Goal: Task Accomplishment & Management: Use online tool/utility

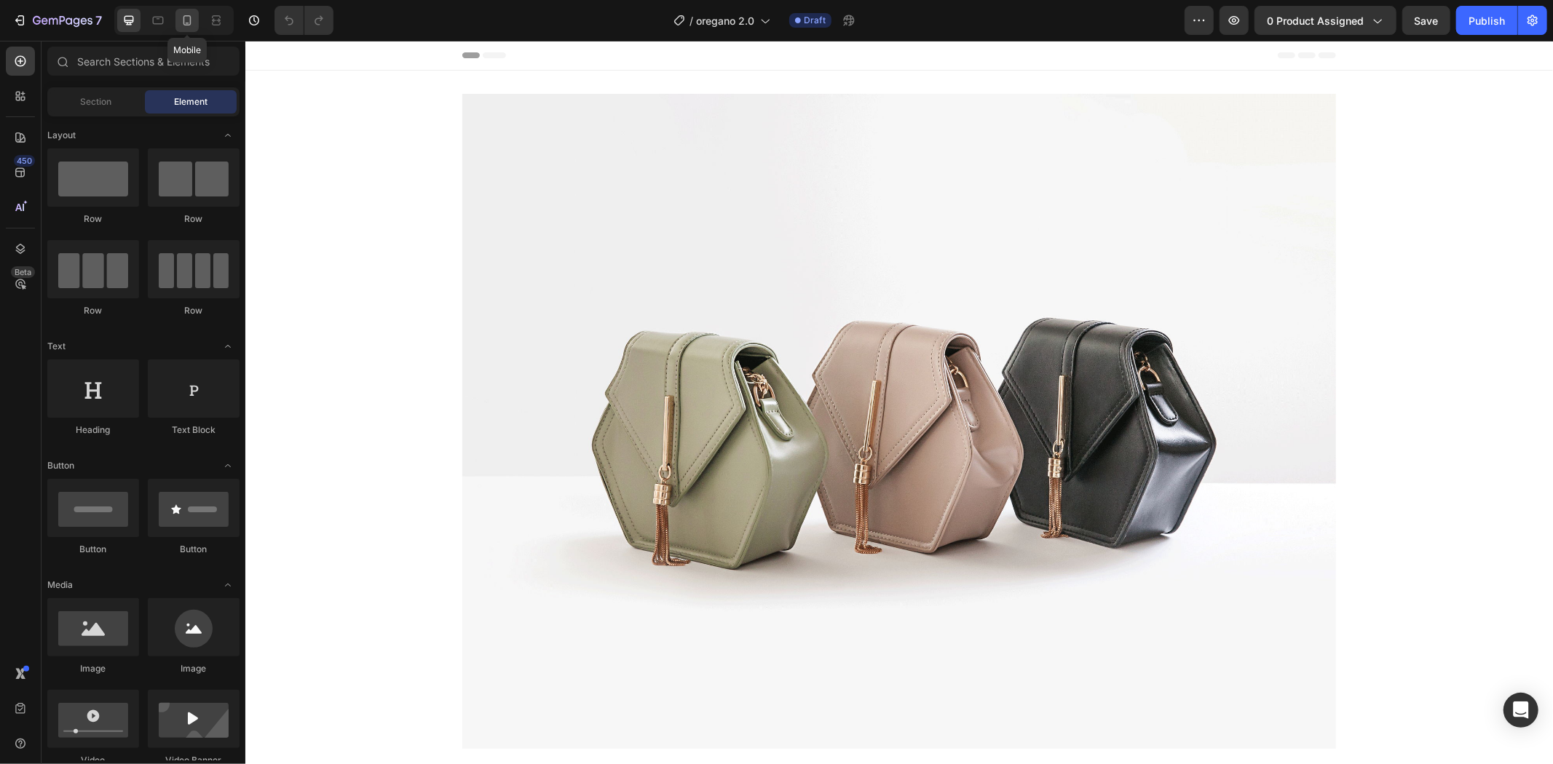
click at [191, 25] on icon at bounding box center [187, 20] width 15 height 15
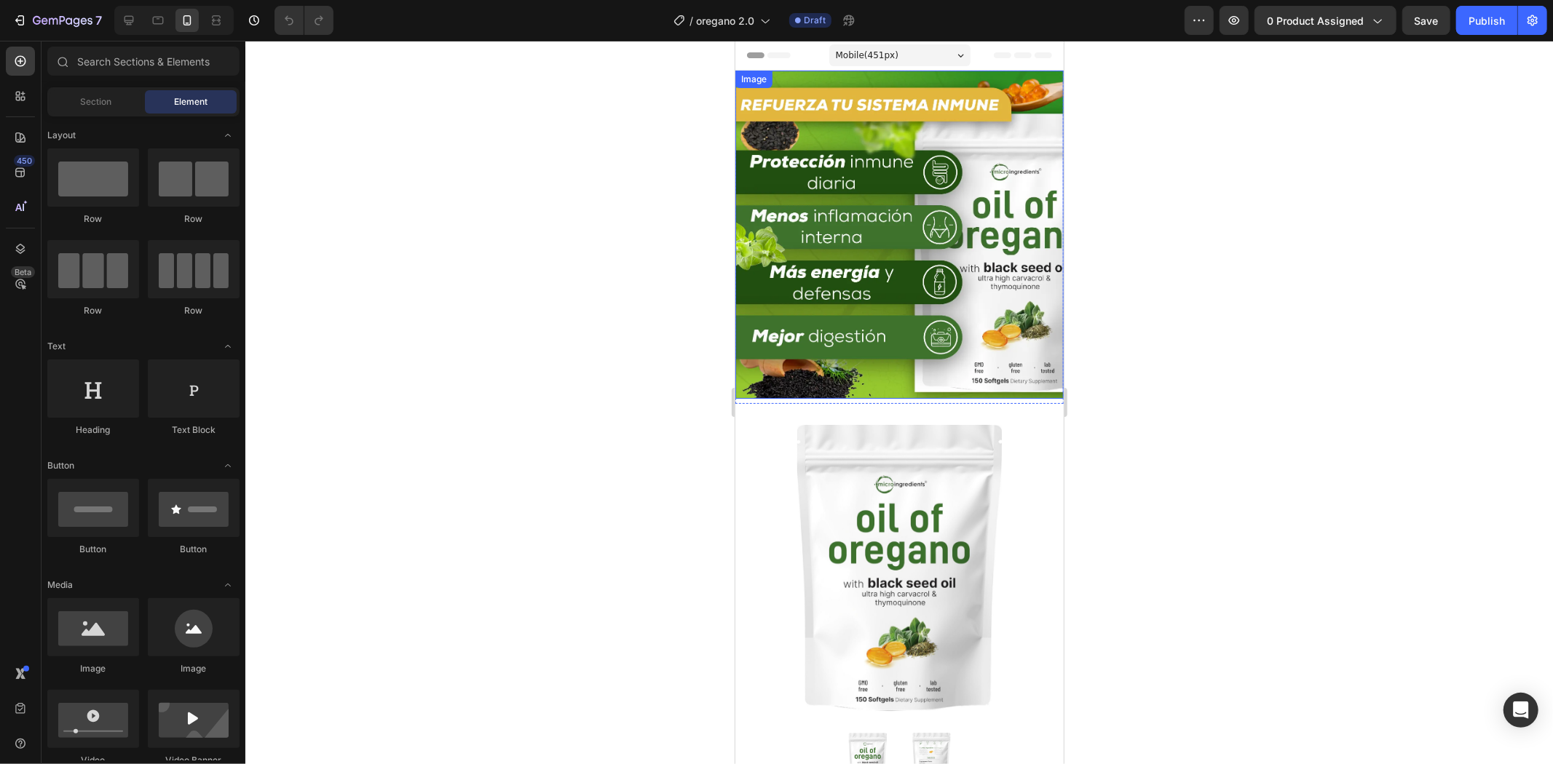
click at [940, 341] on img at bounding box center [898, 234] width 328 height 328
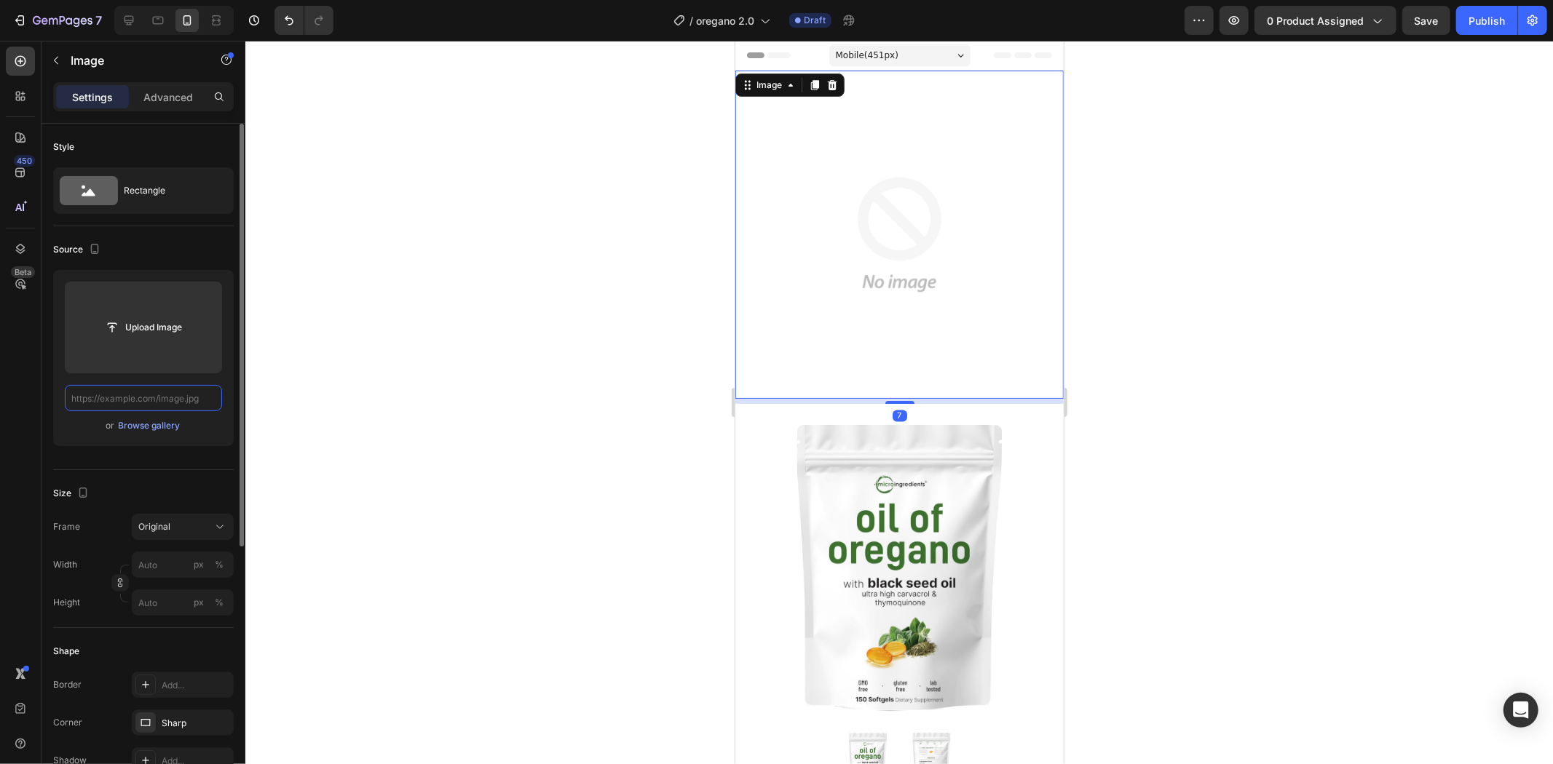
paste input "[URL][DOMAIN_NAME]"
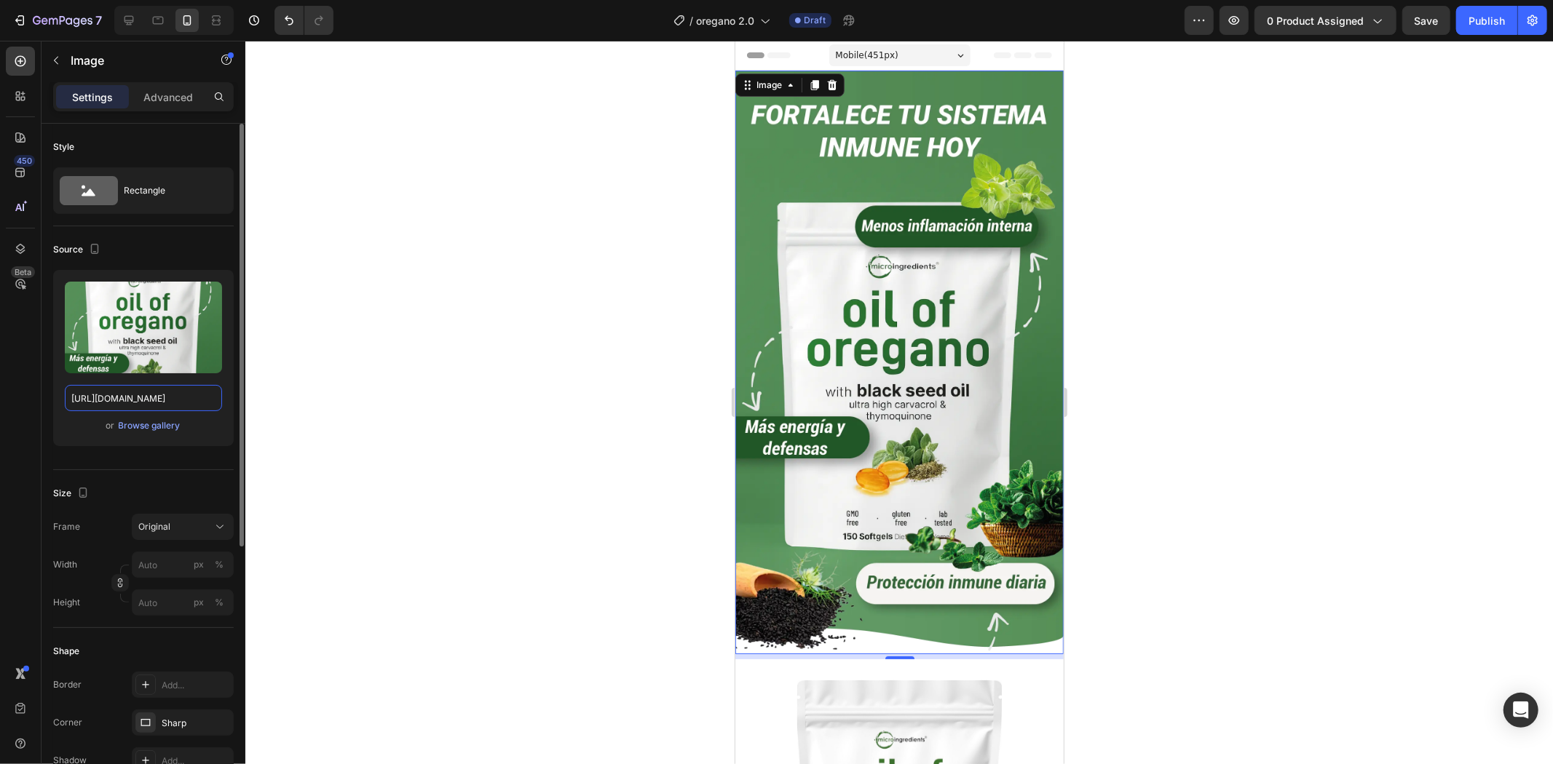
type input "[URL][DOMAIN_NAME]"
click at [1160, 346] on div at bounding box center [898, 403] width 1307 height 724
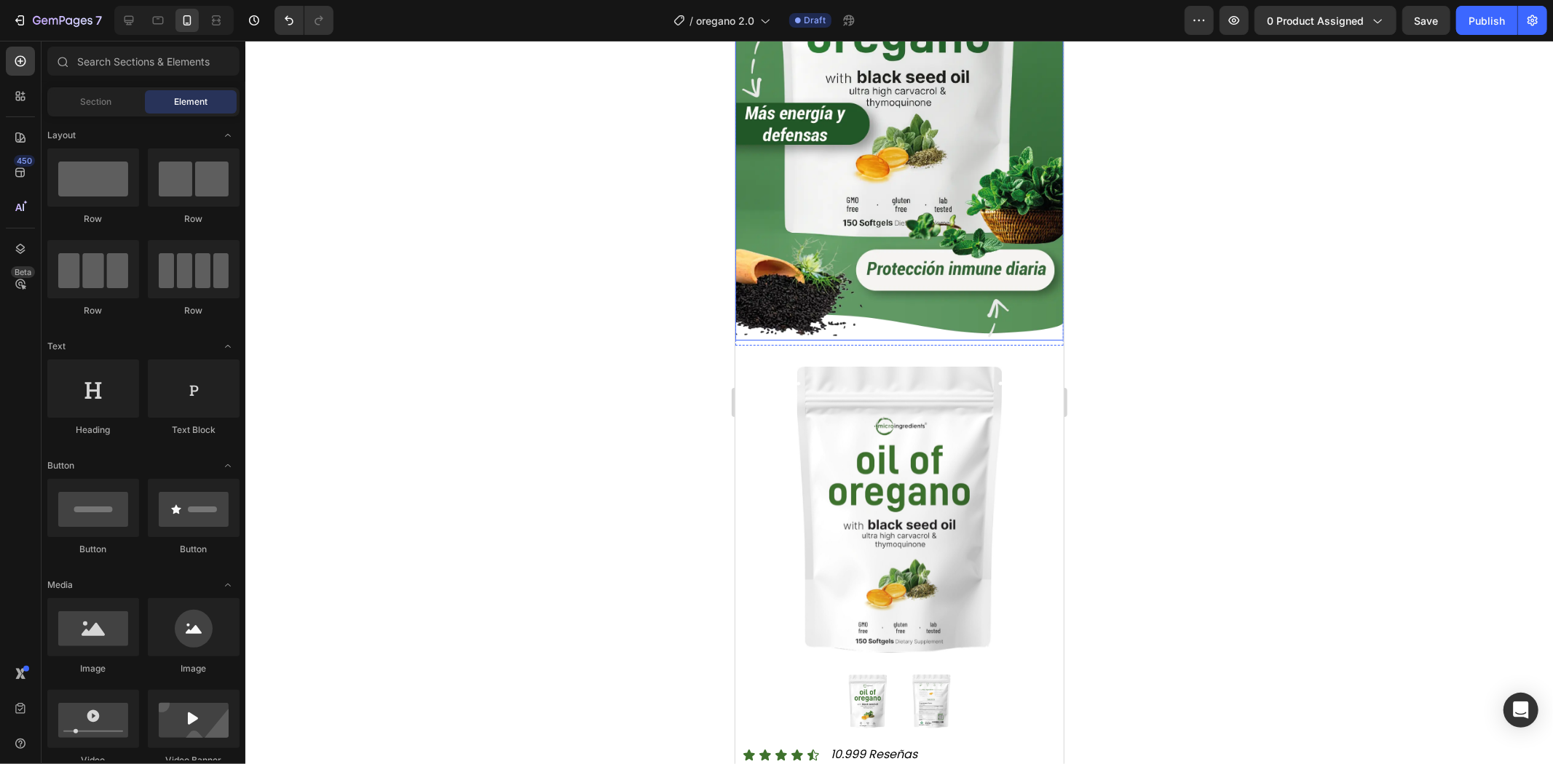
scroll to position [323, 0]
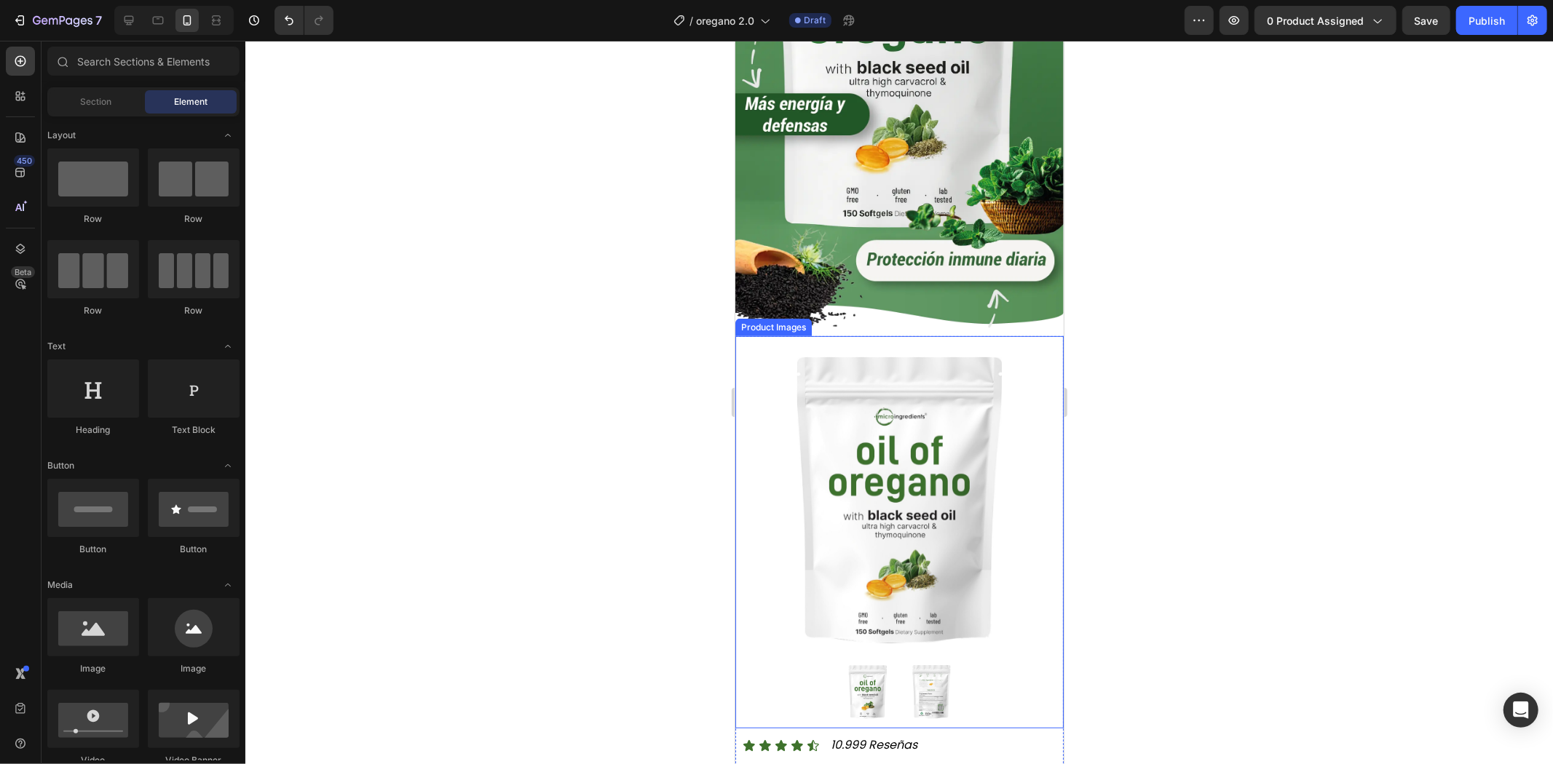
click at [1278, 320] on div at bounding box center [898, 403] width 1307 height 724
click at [626, 425] on div at bounding box center [898, 403] width 1307 height 724
click at [903, 662] on img at bounding box center [931, 691] width 58 height 58
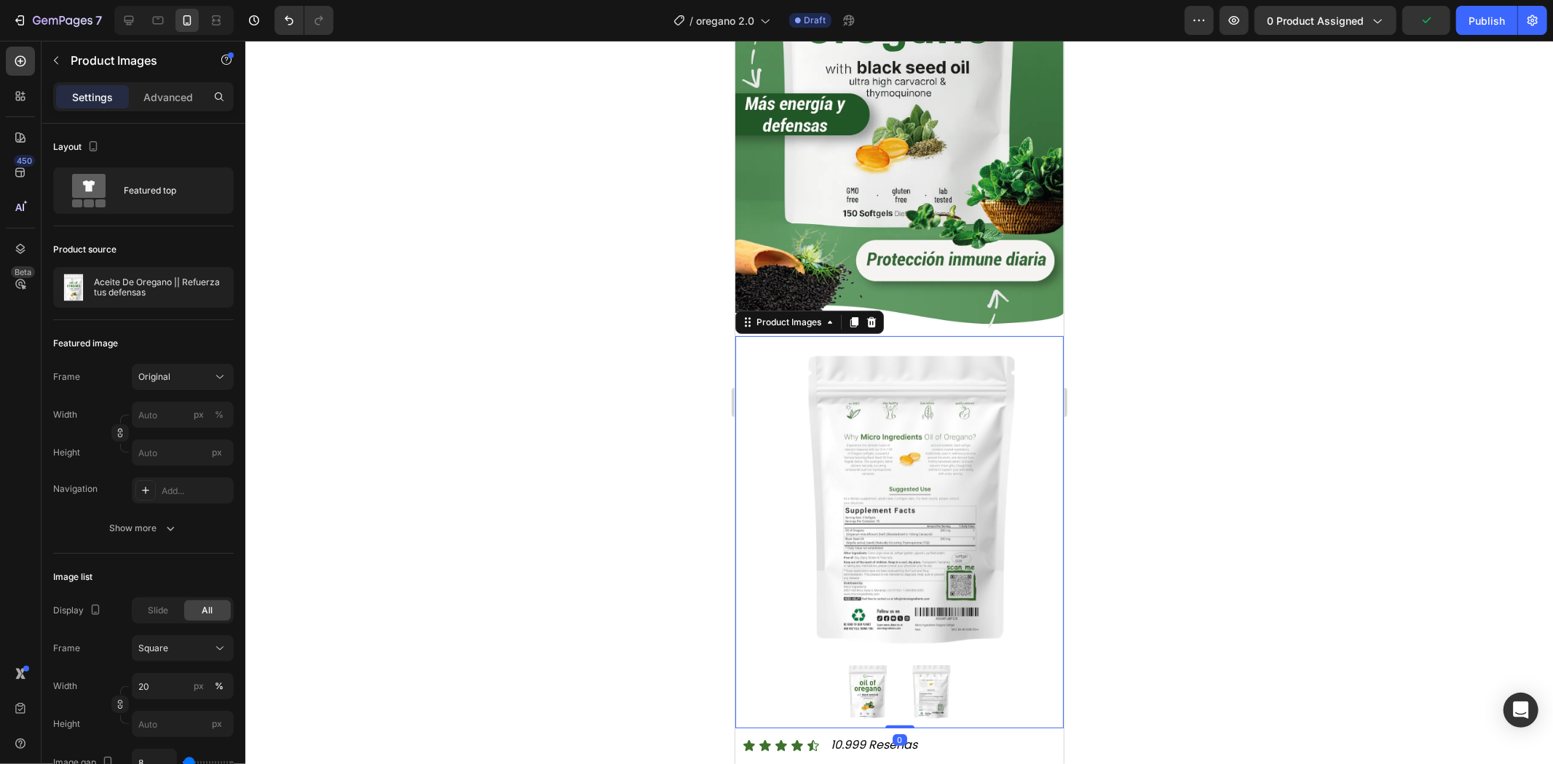
click at [868, 662] on img at bounding box center [867, 691] width 58 height 58
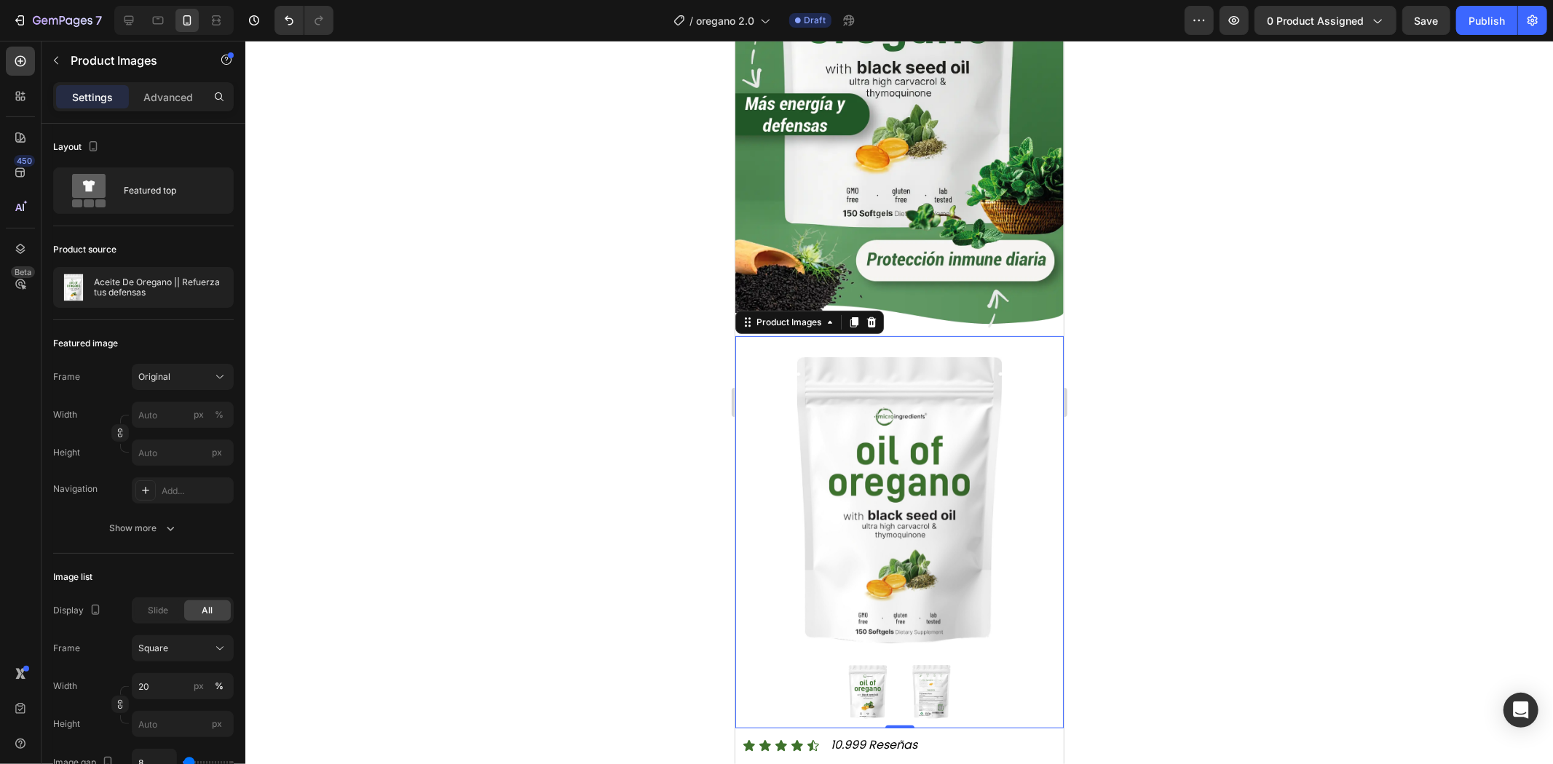
click at [911, 662] on img at bounding box center [931, 691] width 58 height 58
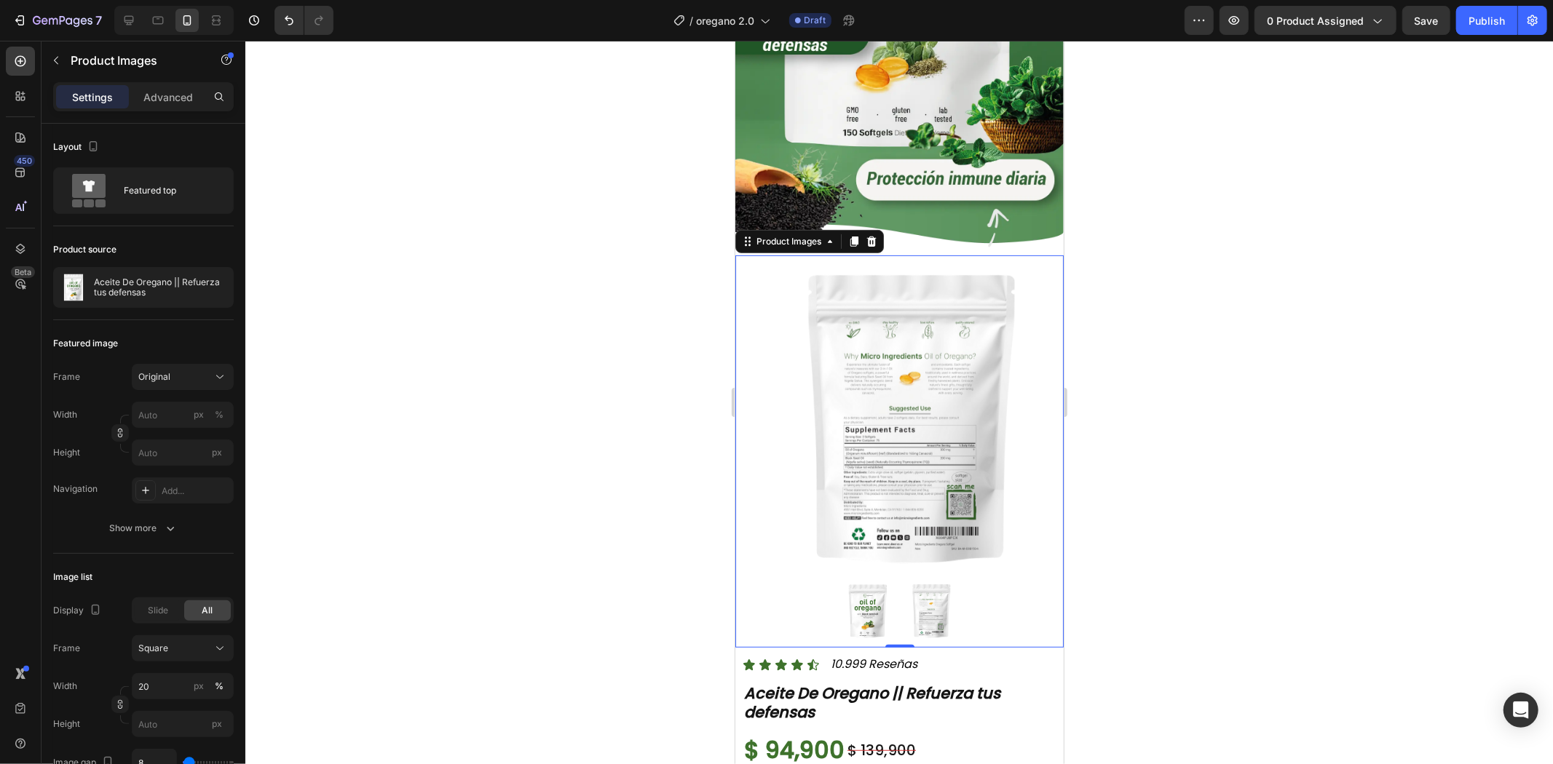
scroll to position [485, 0]
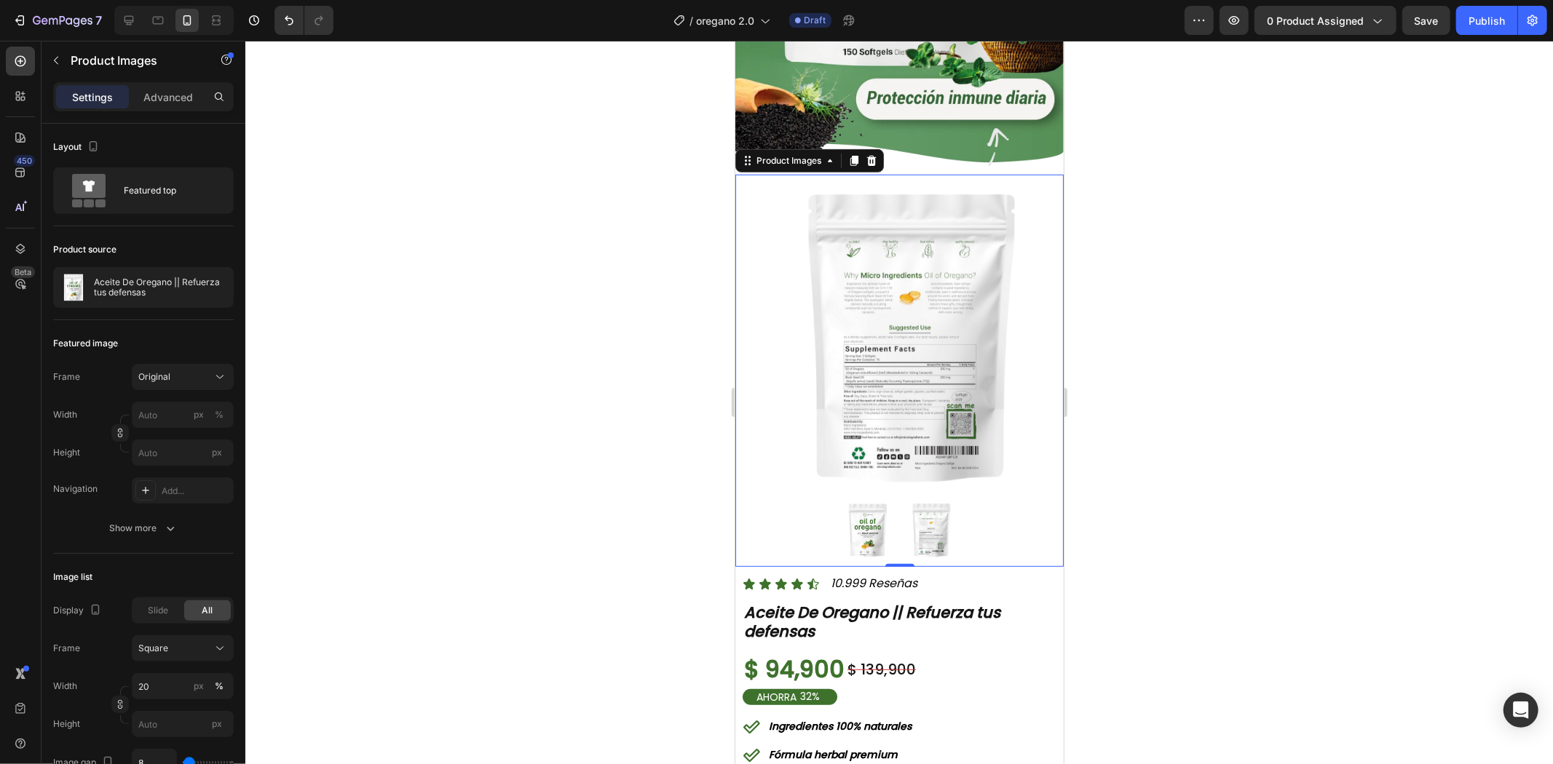
click at [871, 501] on img at bounding box center [867, 530] width 58 height 58
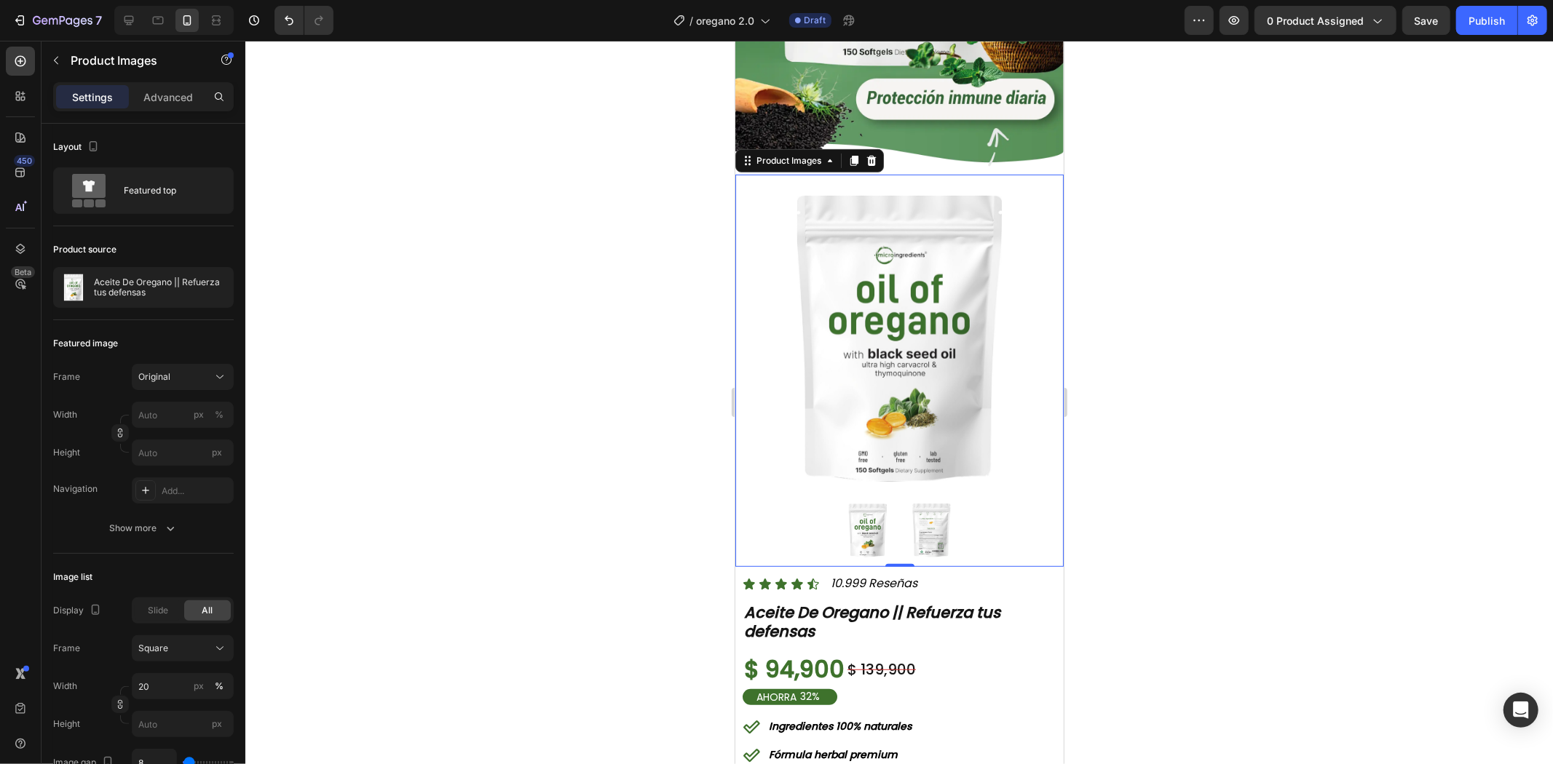
click at [1214, 348] on div at bounding box center [898, 403] width 1307 height 724
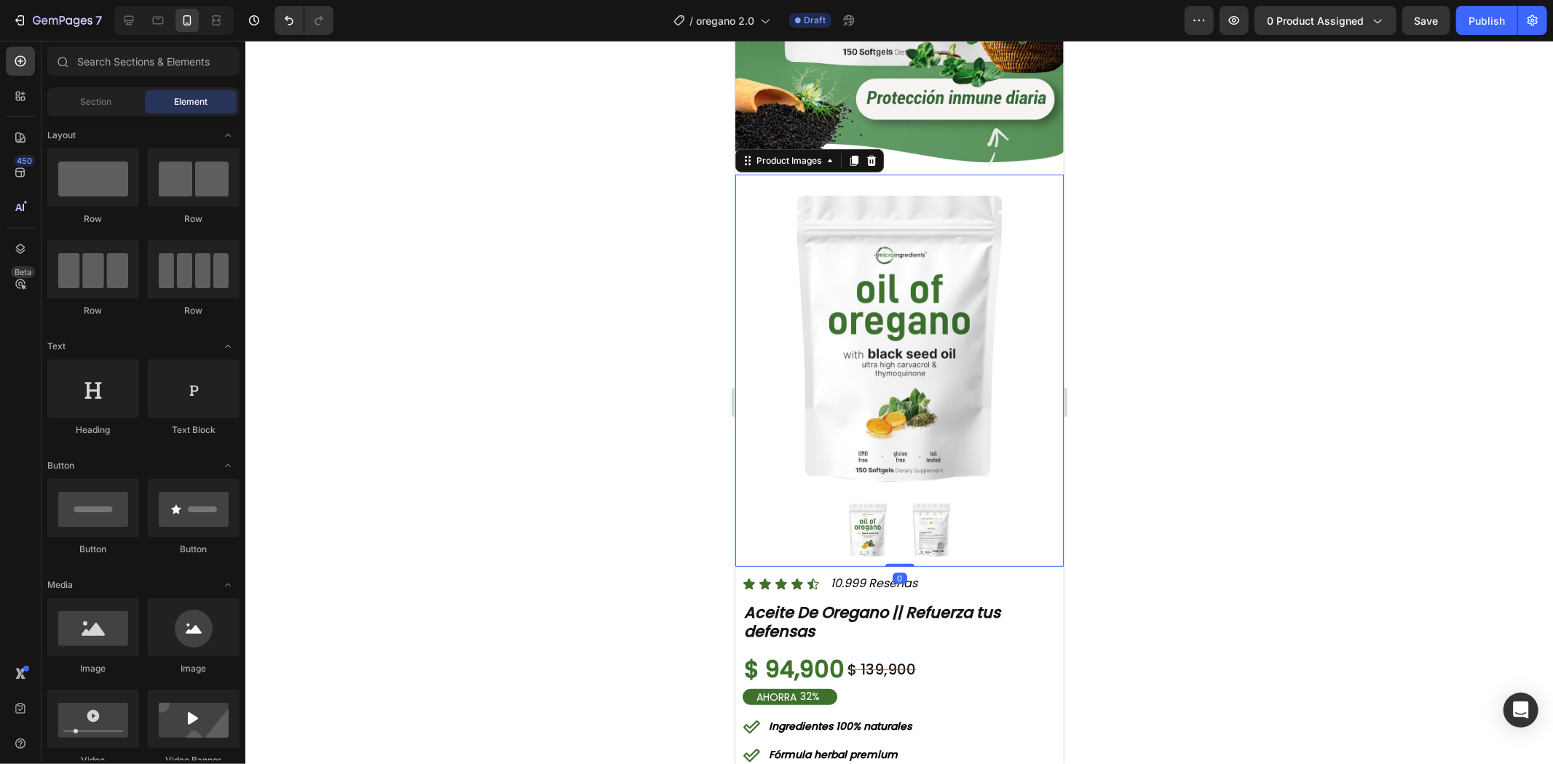
click at [909, 316] on img at bounding box center [899, 338] width 314 height 314
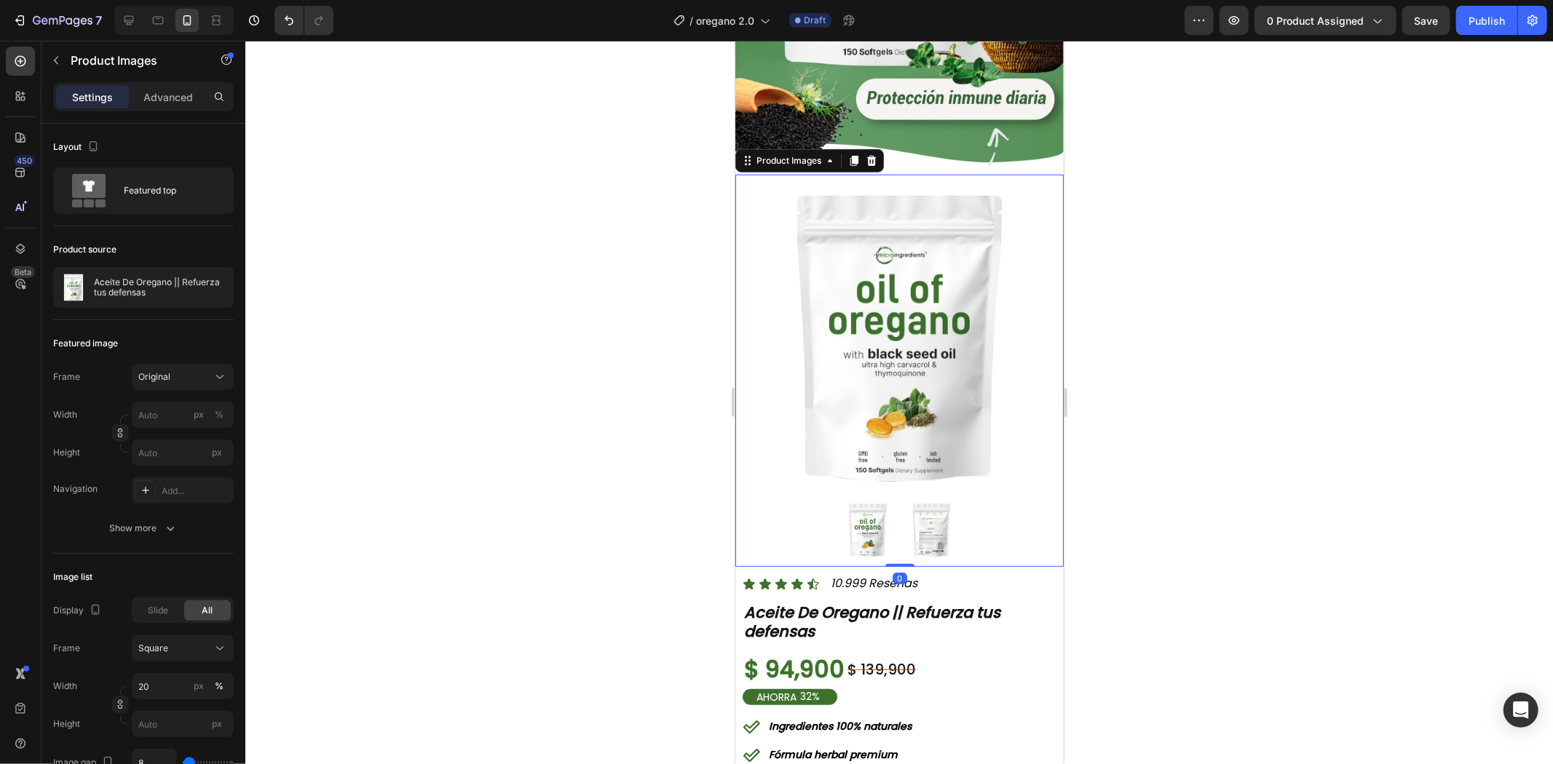
drag, startPoint x: 1117, startPoint y: 293, endPoint x: 1079, endPoint y: 308, distance: 40.6
click at [1117, 294] on div at bounding box center [898, 403] width 1307 height 724
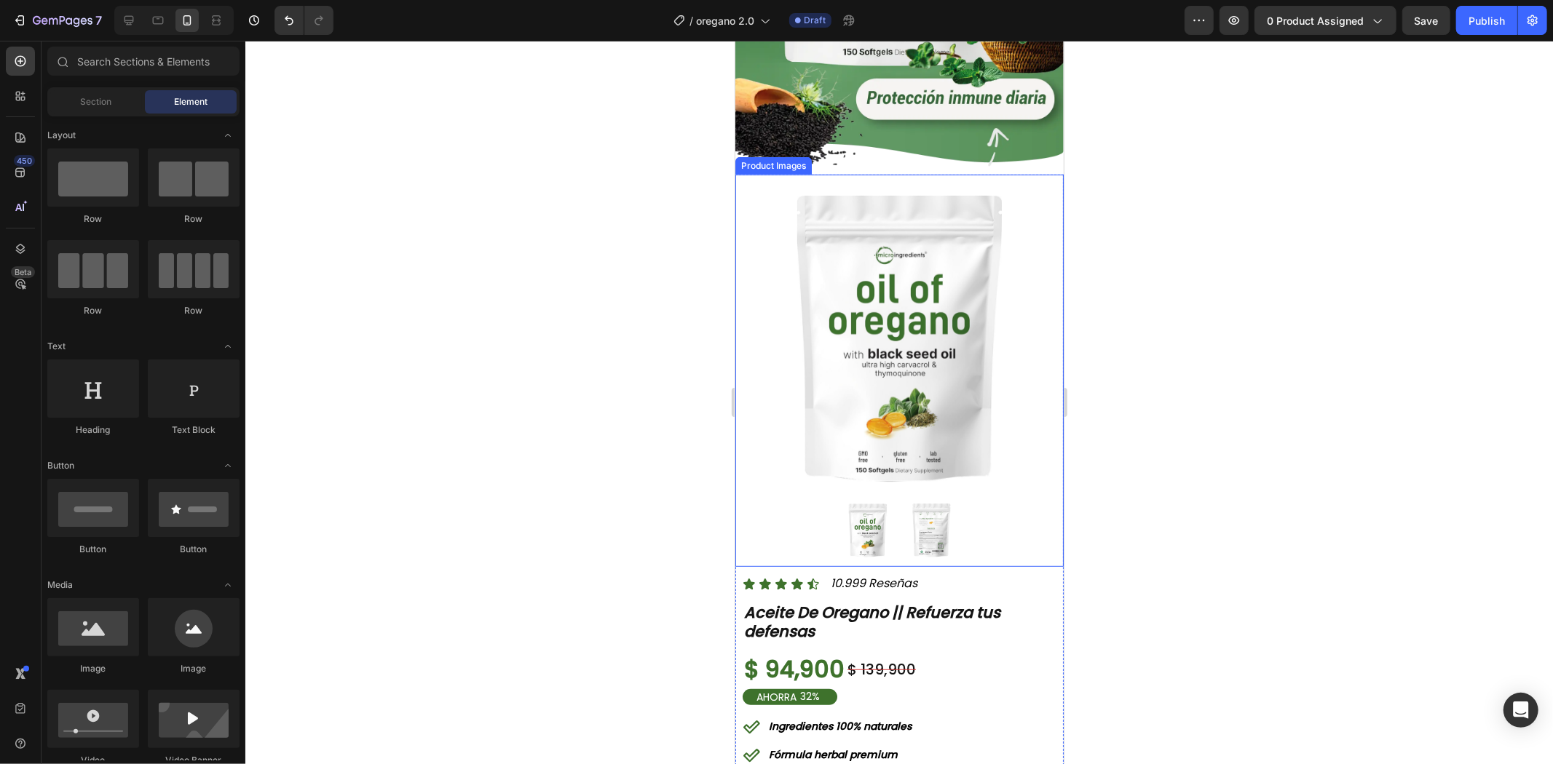
click at [888, 351] on img at bounding box center [899, 338] width 314 height 314
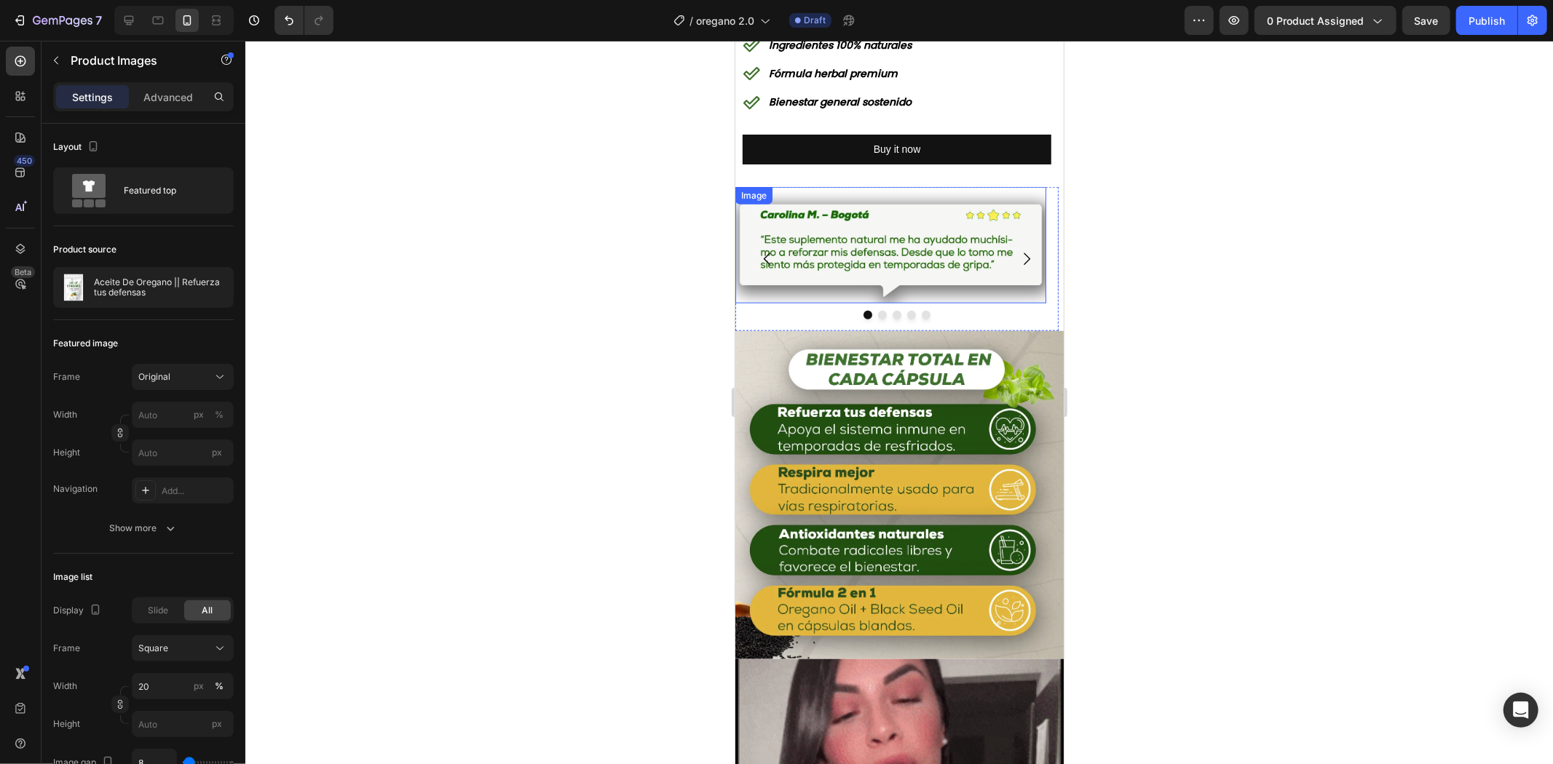
scroll to position [1293, 0]
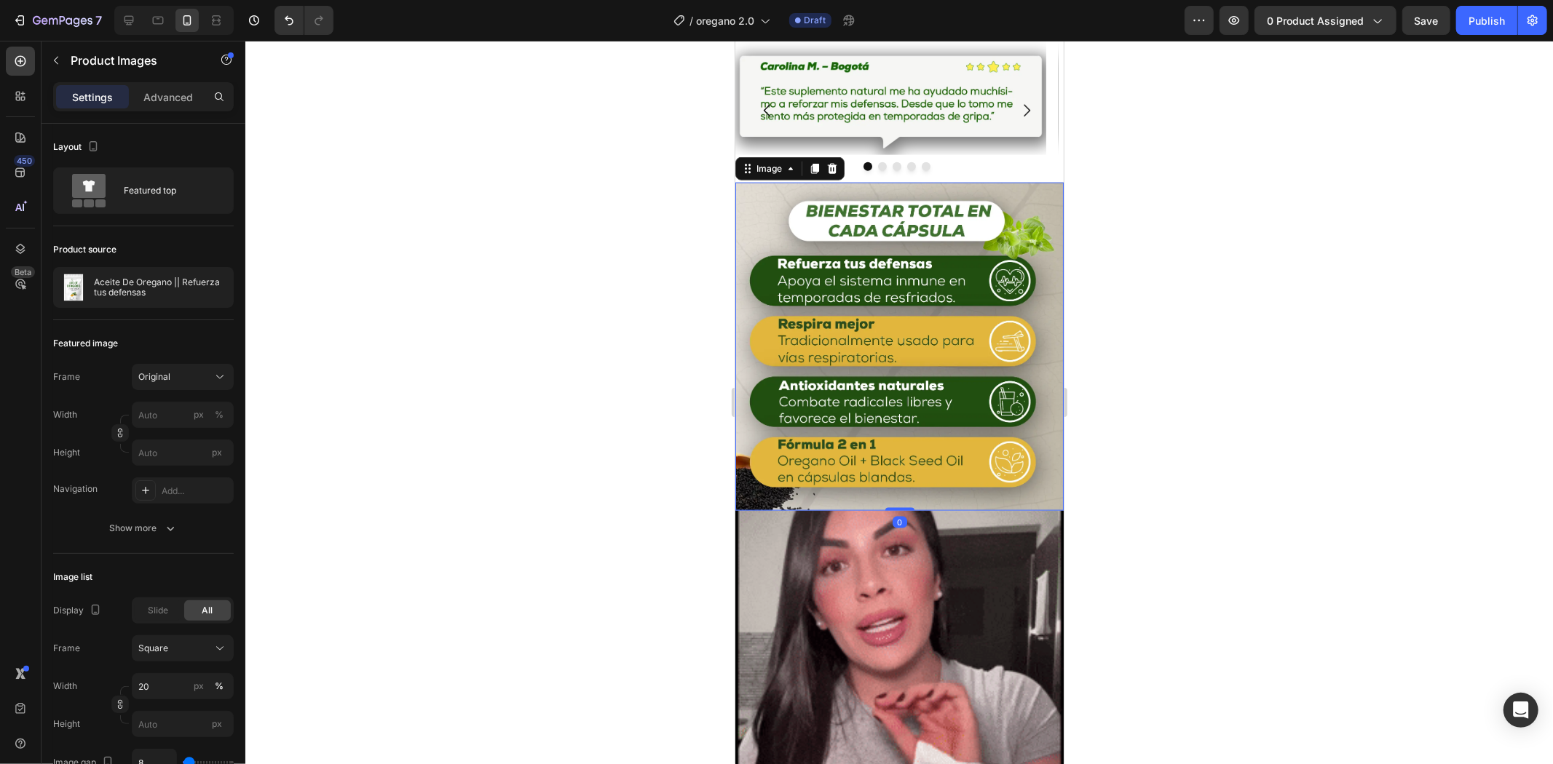
click at [913, 317] on img at bounding box center [898, 346] width 328 height 328
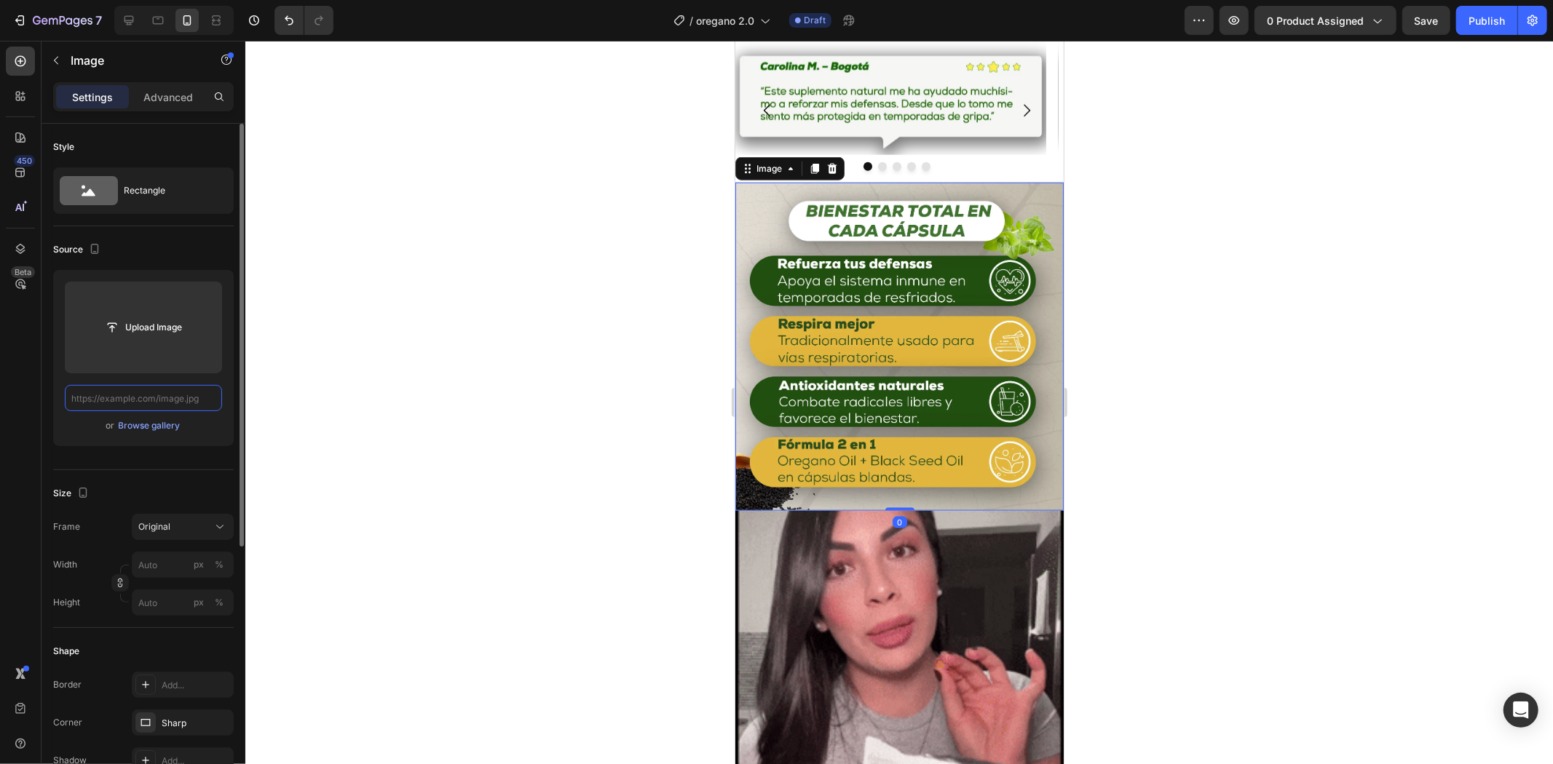
scroll to position [0, 0]
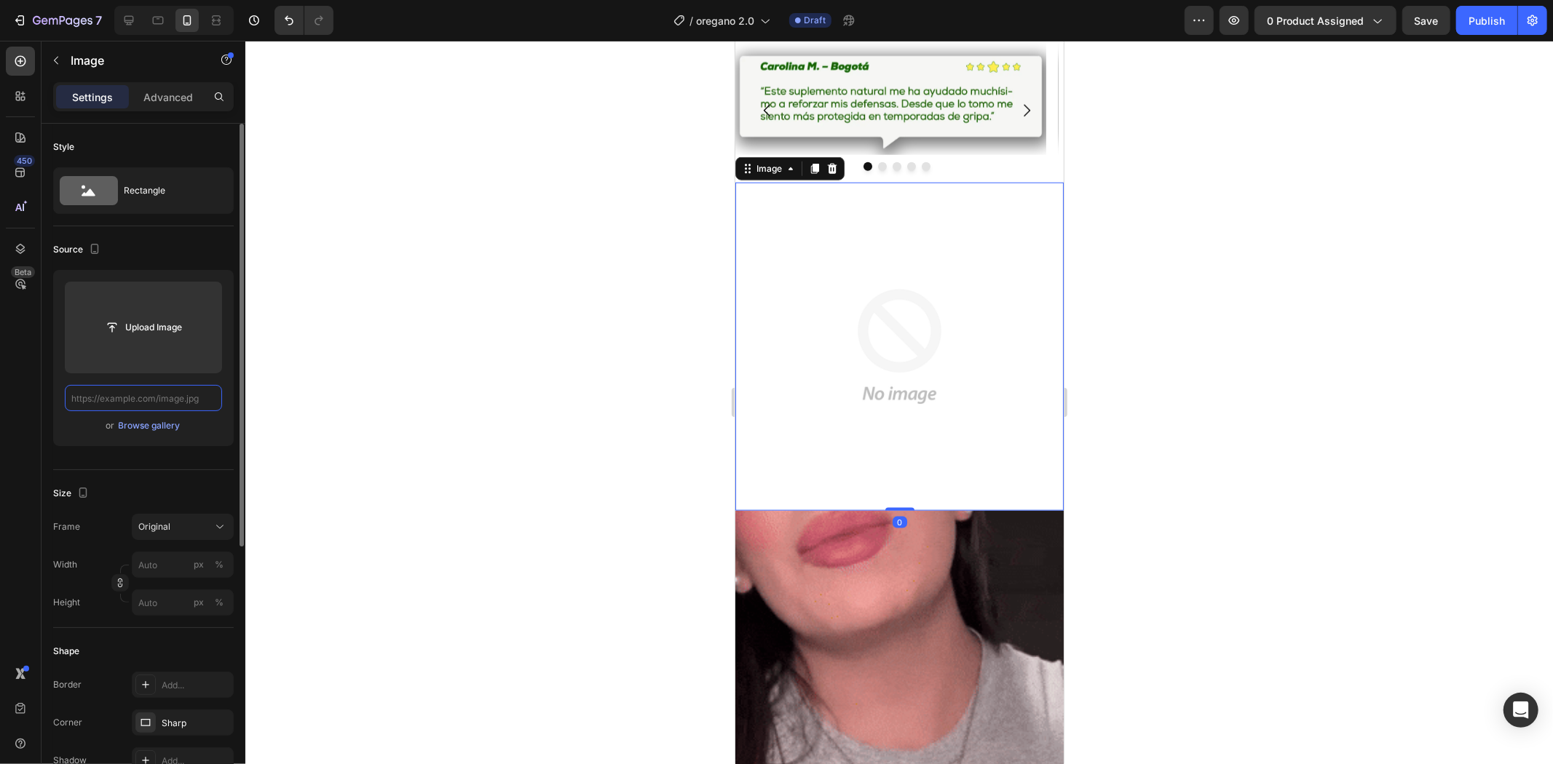
paste input "[URL][DOMAIN_NAME]"
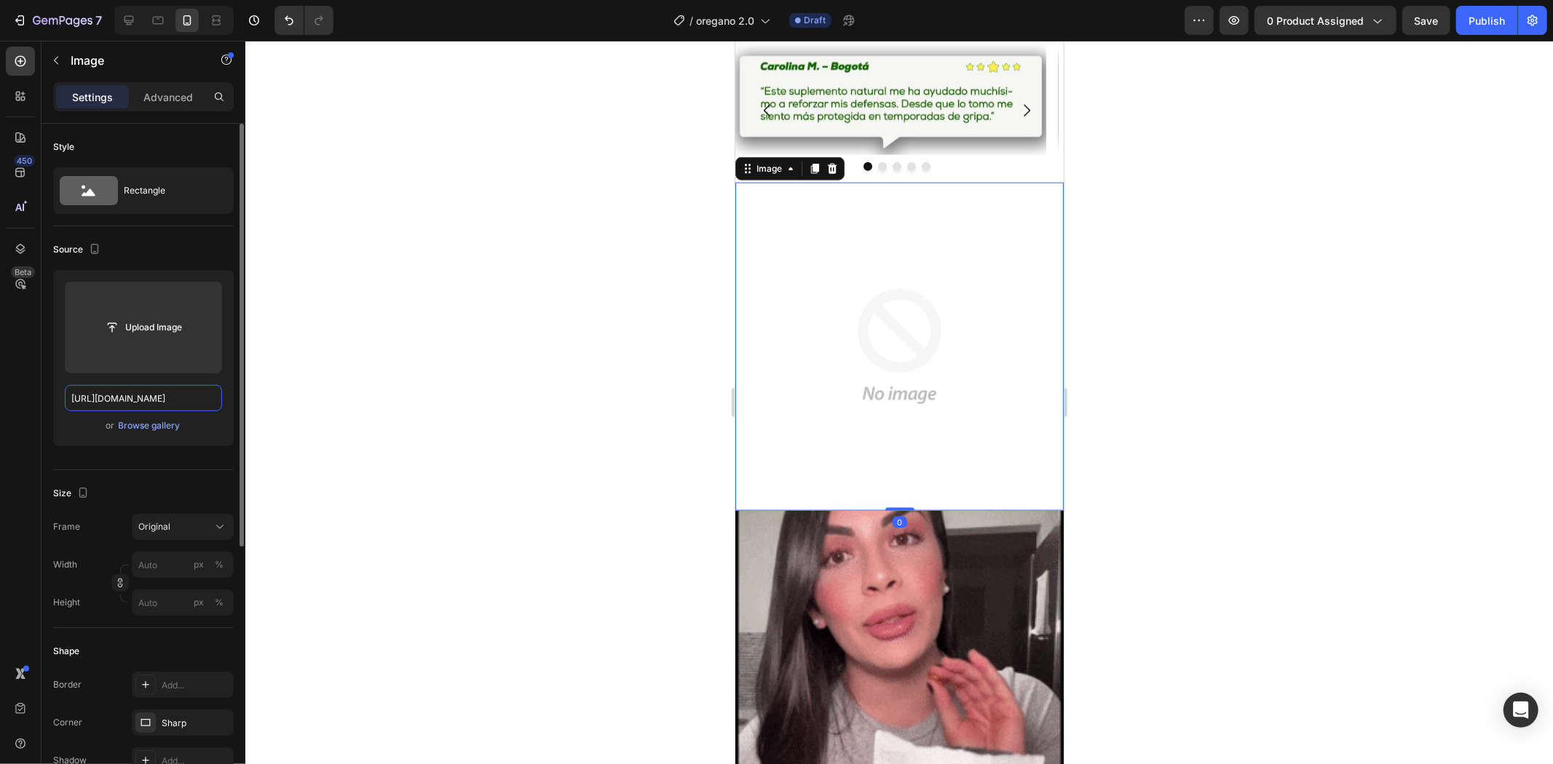
scroll to position [0, 122]
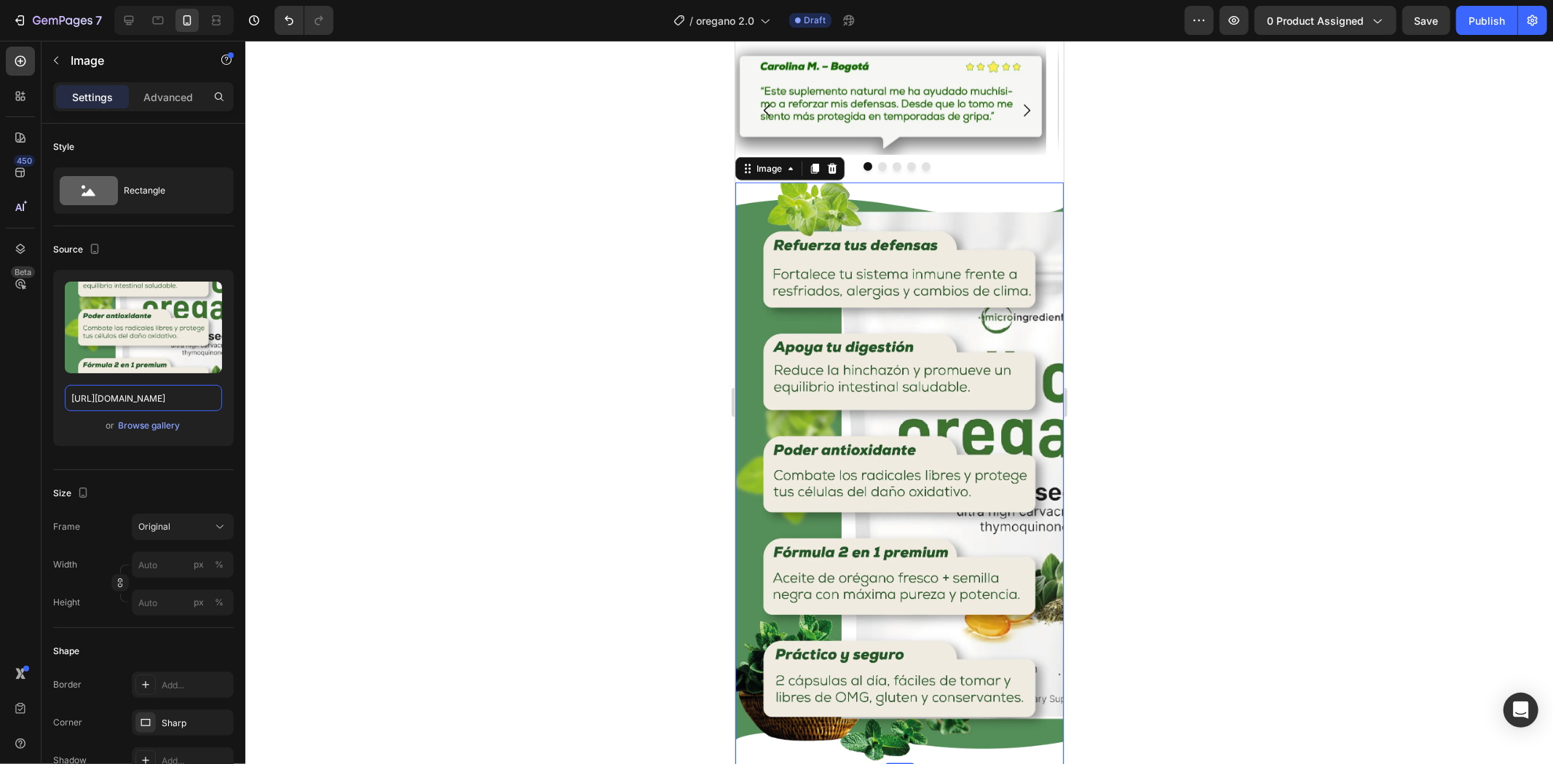
type input "[URL][DOMAIN_NAME]"
click at [1154, 349] on div at bounding box center [898, 403] width 1307 height 724
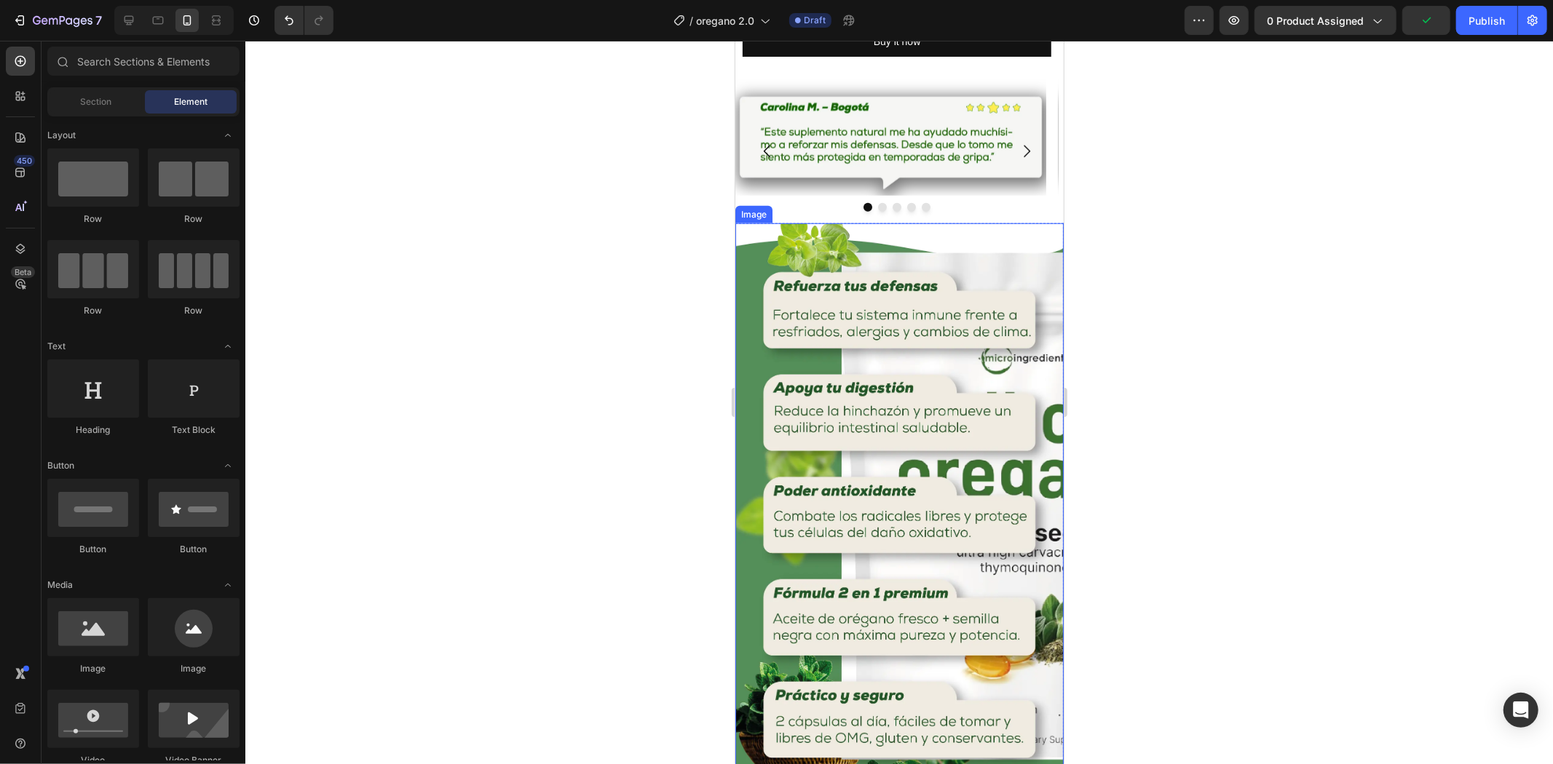
scroll to position [1213, 0]
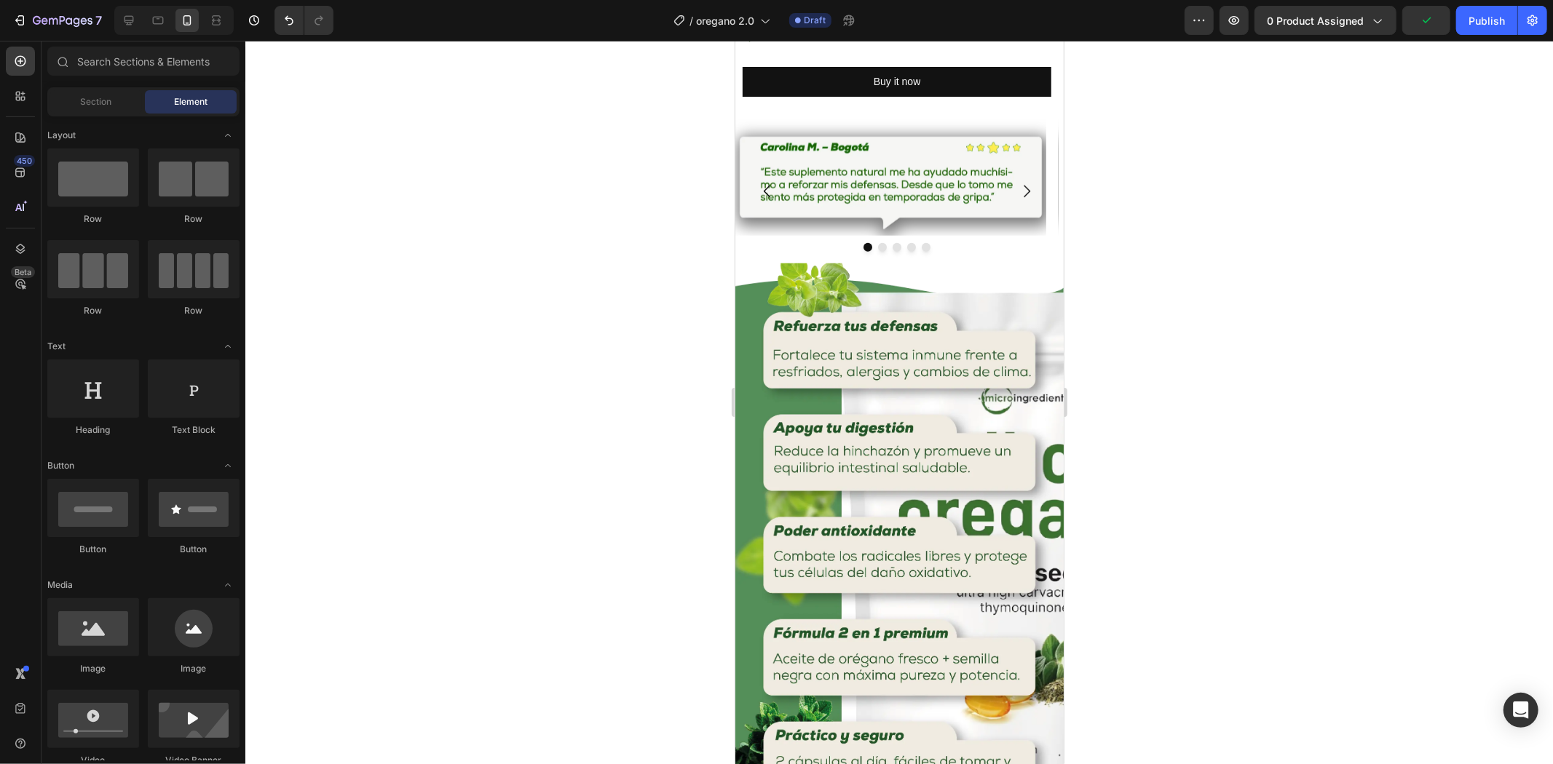
click at [1296, 349] on div at bounding box center [898, 403] width 1307 height 724
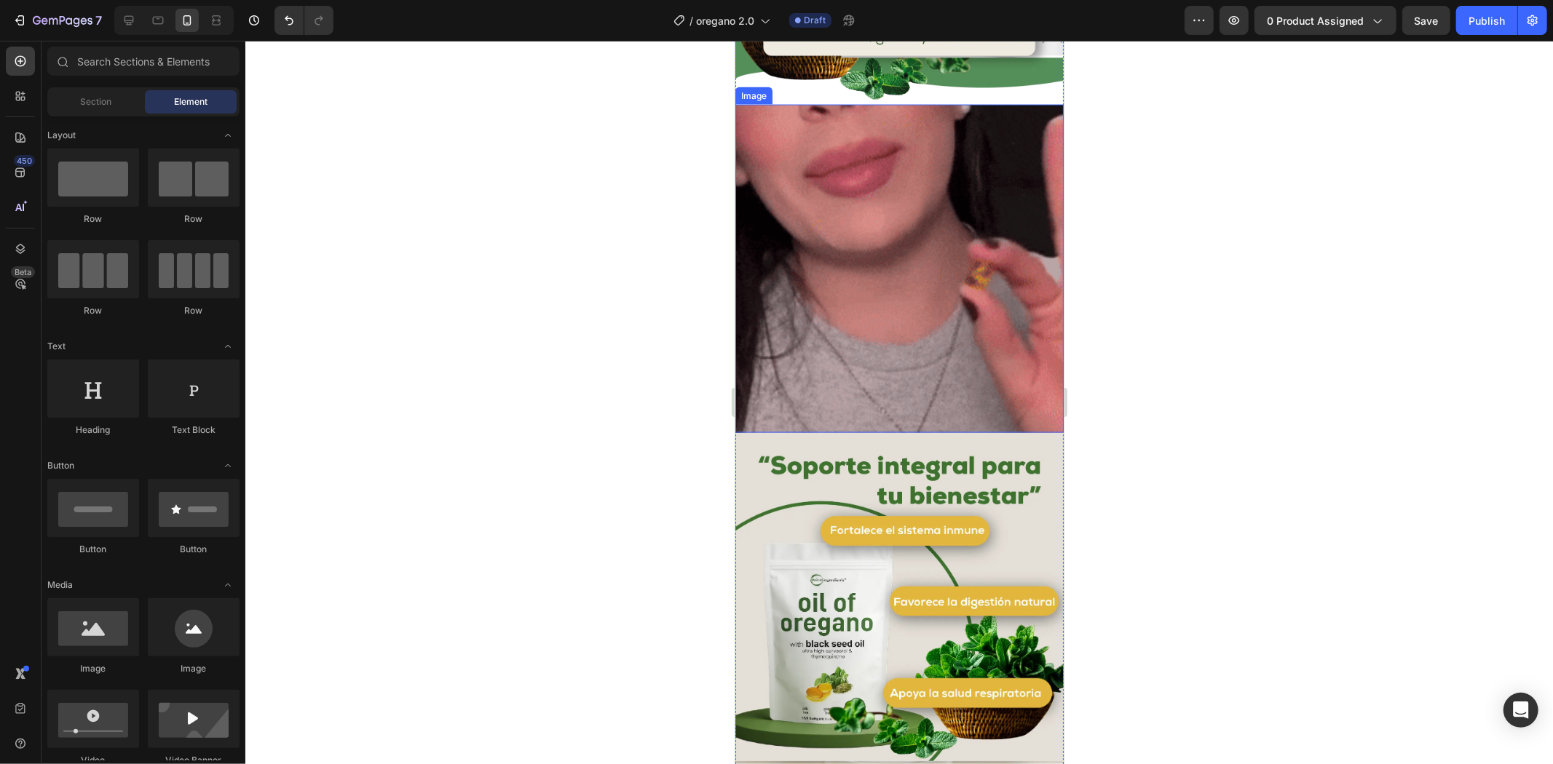
scroll to position [2184, 0]
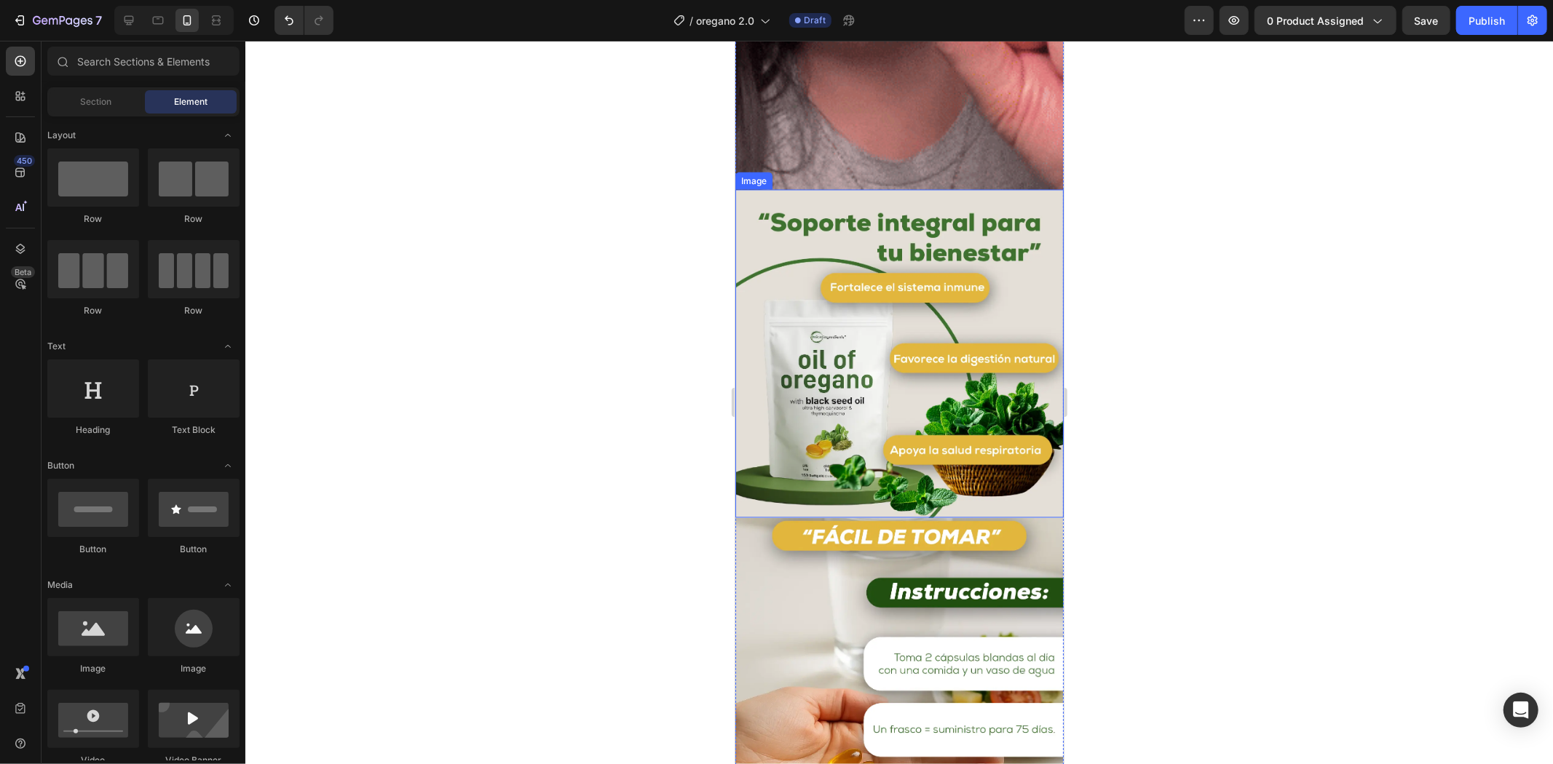
click at [886, 345] on img at bounding box center [898, 353] width 328 height 328
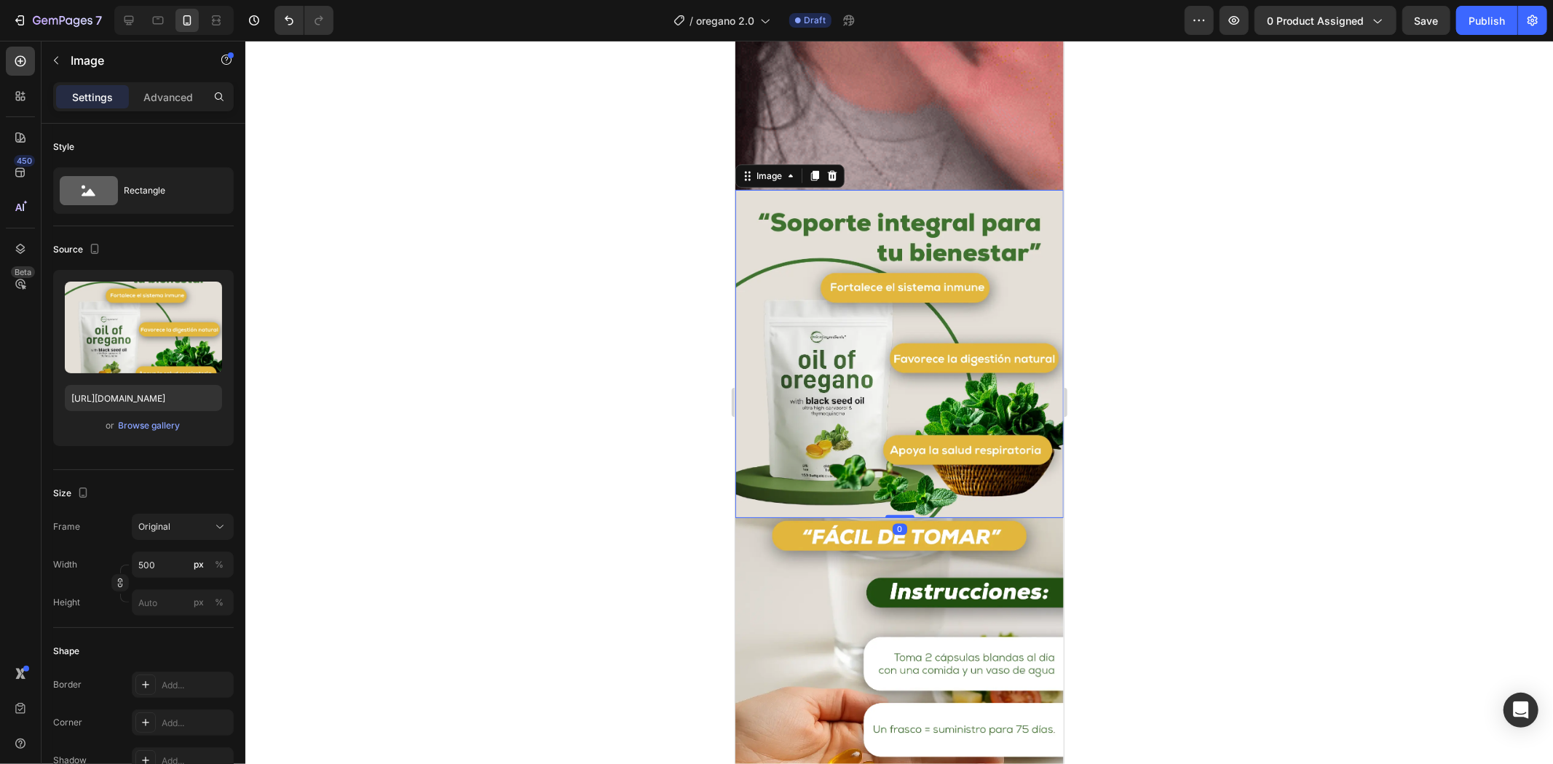
click at [1216, 236] on div at bounding box center [898, 403] width 1307 height 724
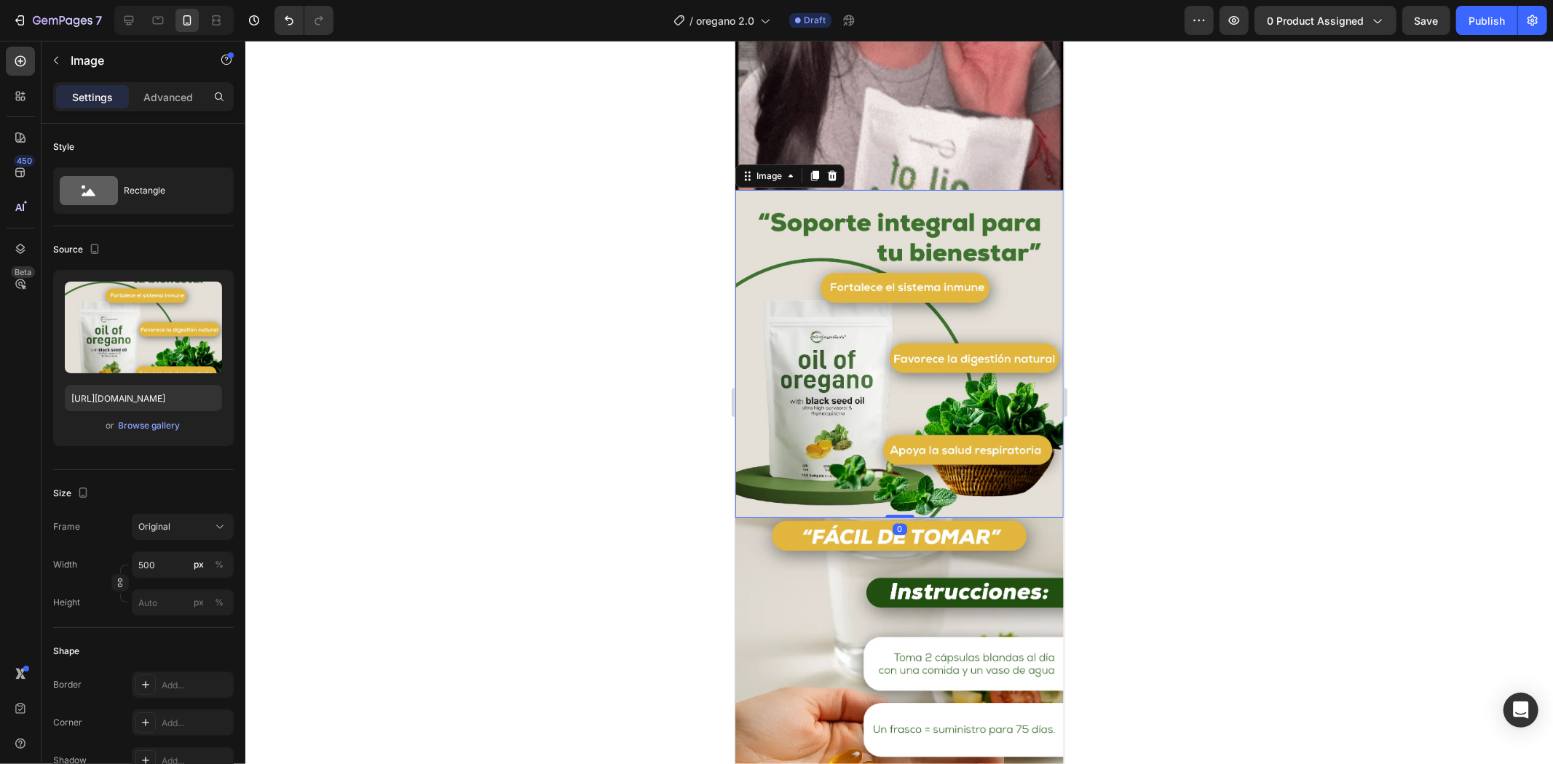
click at [932, 315] on img at bounding box center [898, 353] width 328 height 328
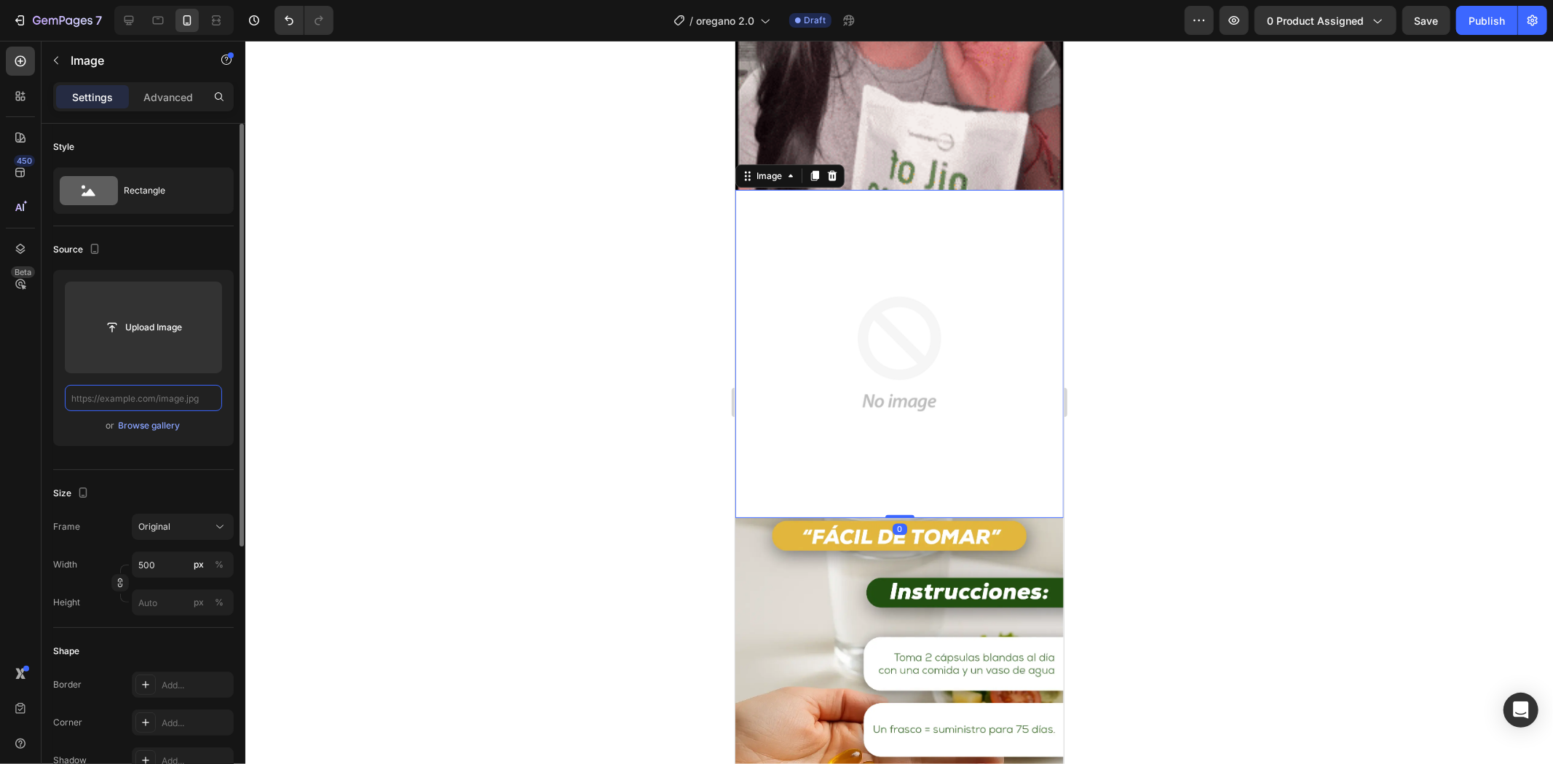
scroll to position [0, 0]
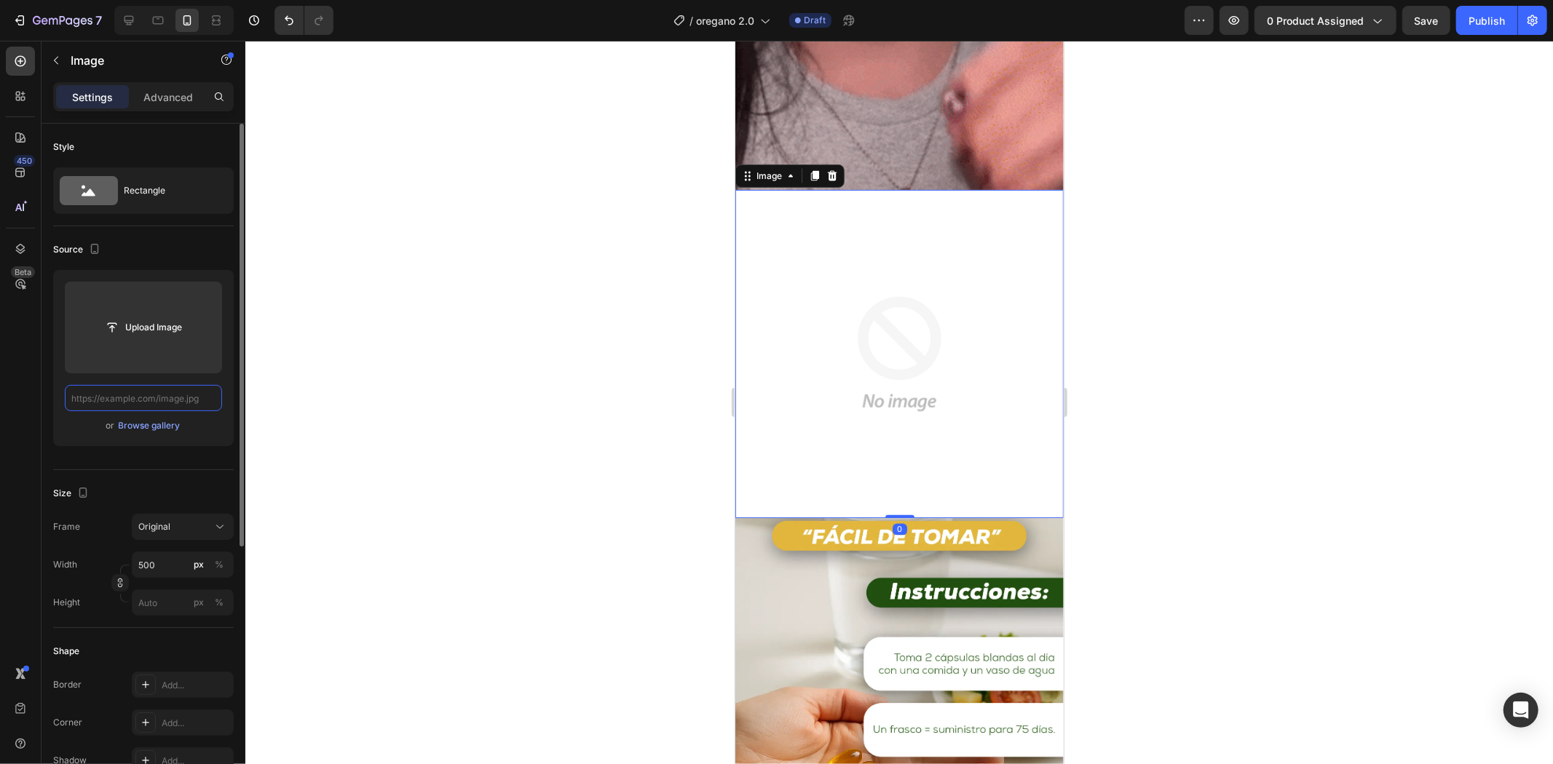
paste input "[URL][DOMAIN_NAME]"
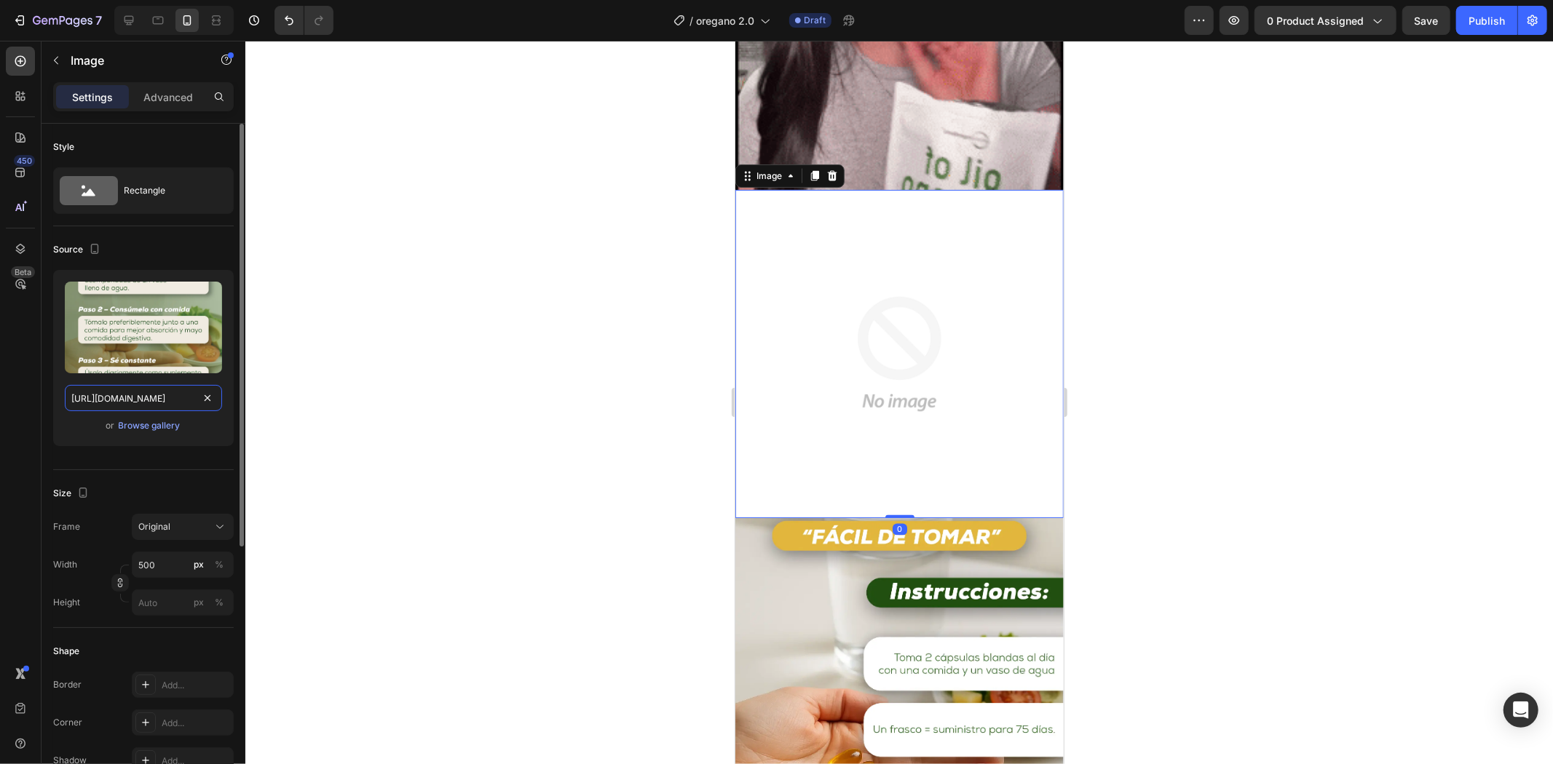
scroll to position [0, 117]
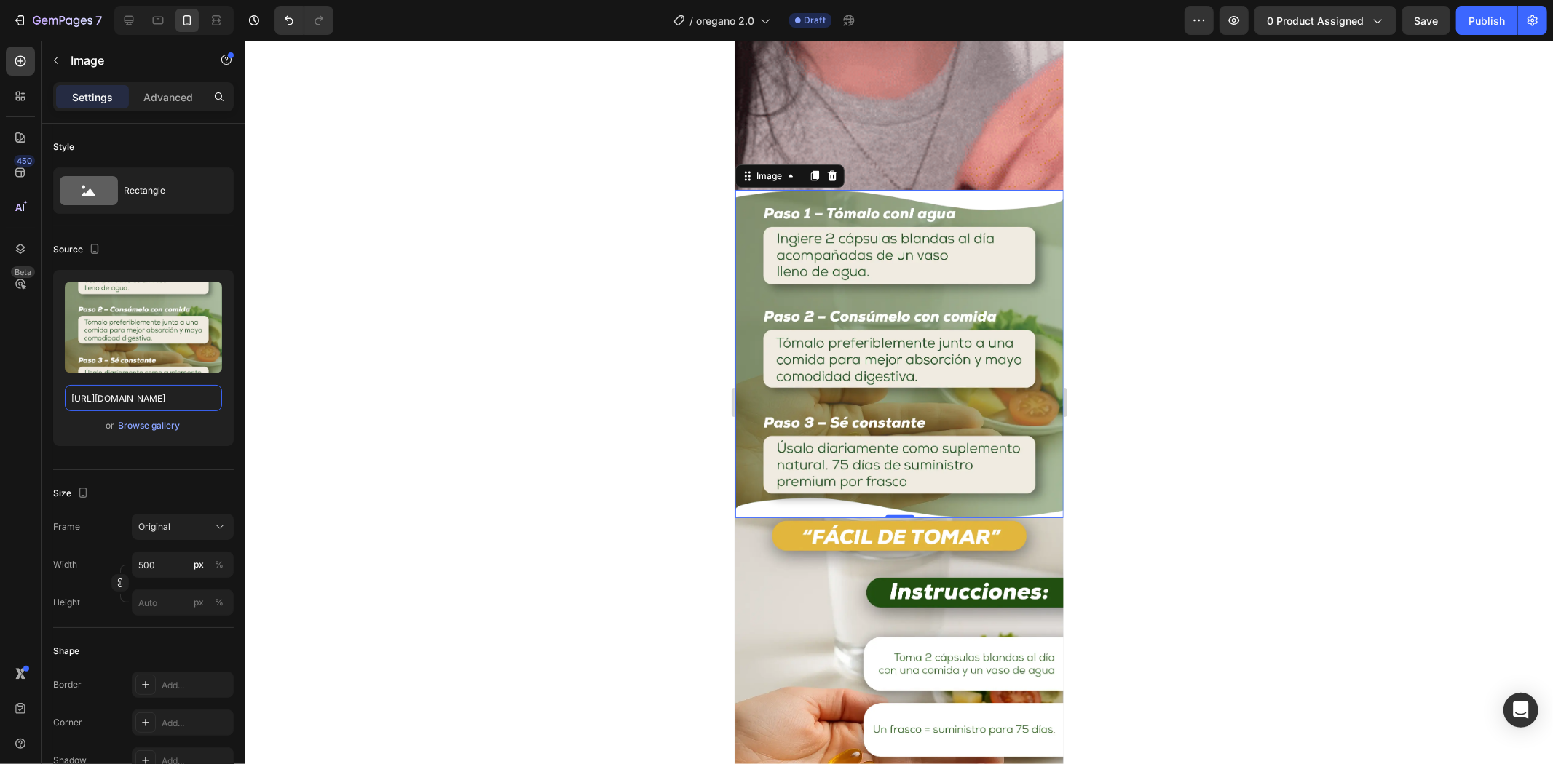
type input "[URL][DOMAIN_NAME]"
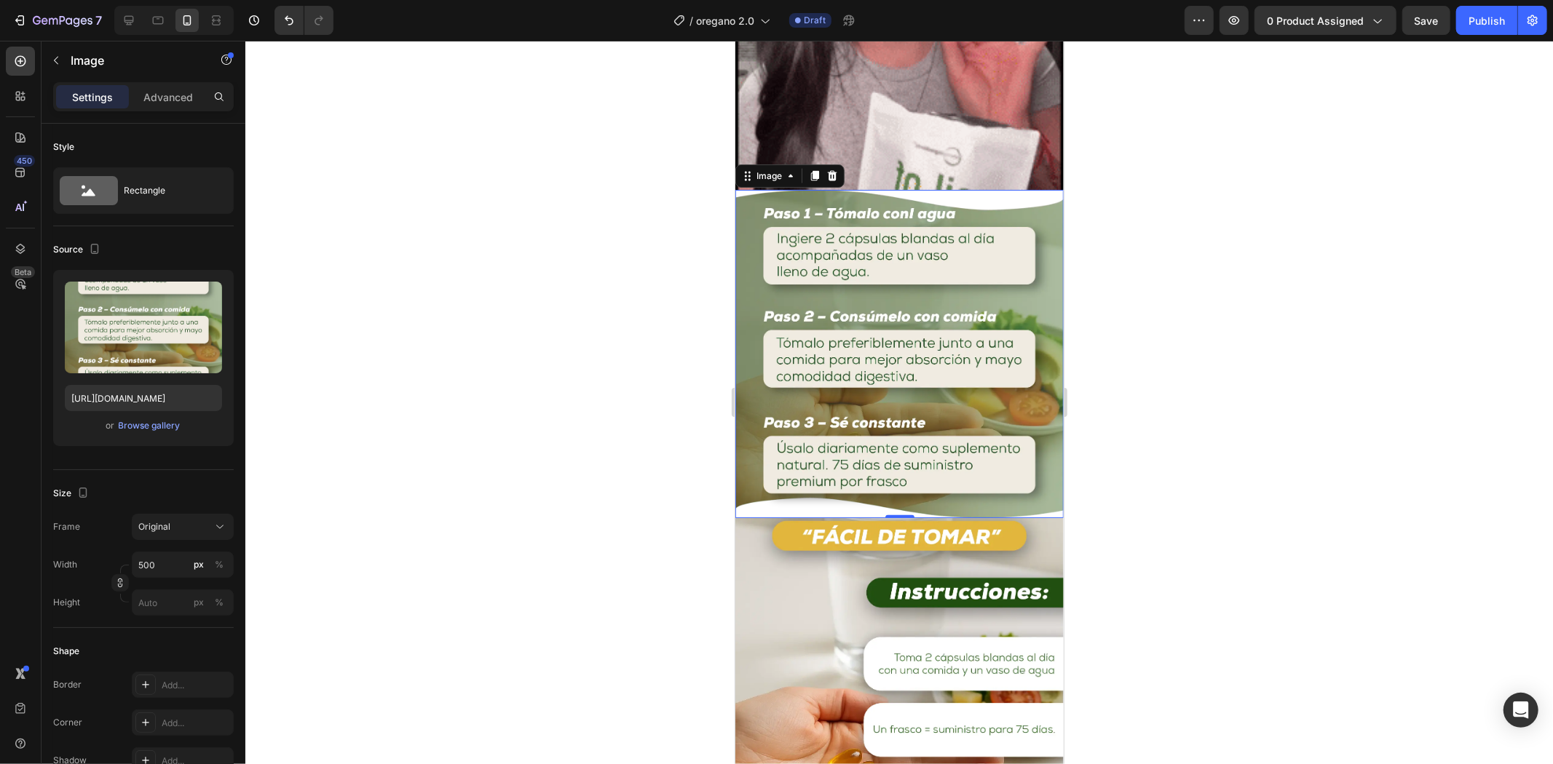
scroll to position [0, 0]
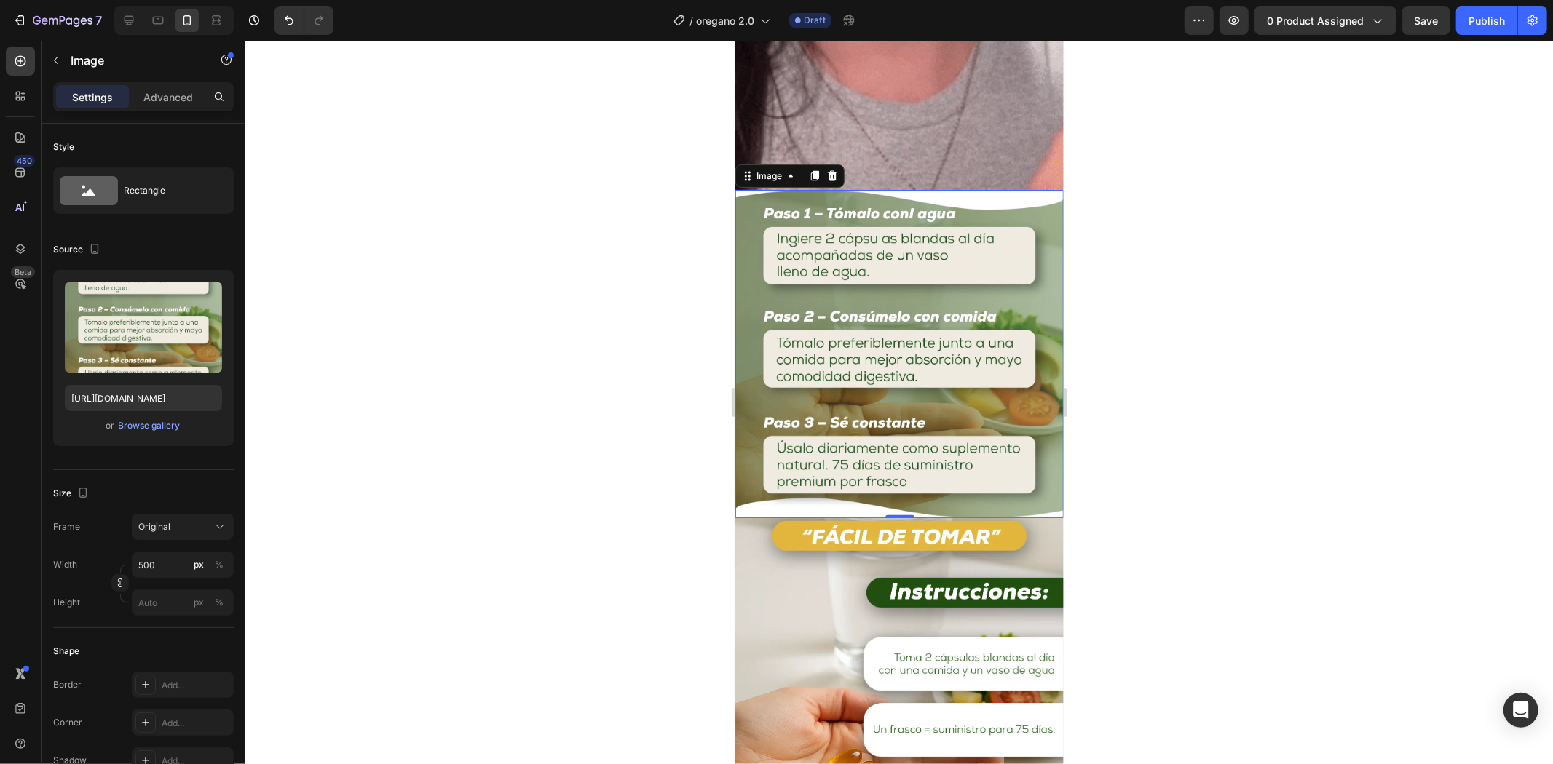
click at [1211, 344] on div at bounding box center [898, 403] width 1307 height 724
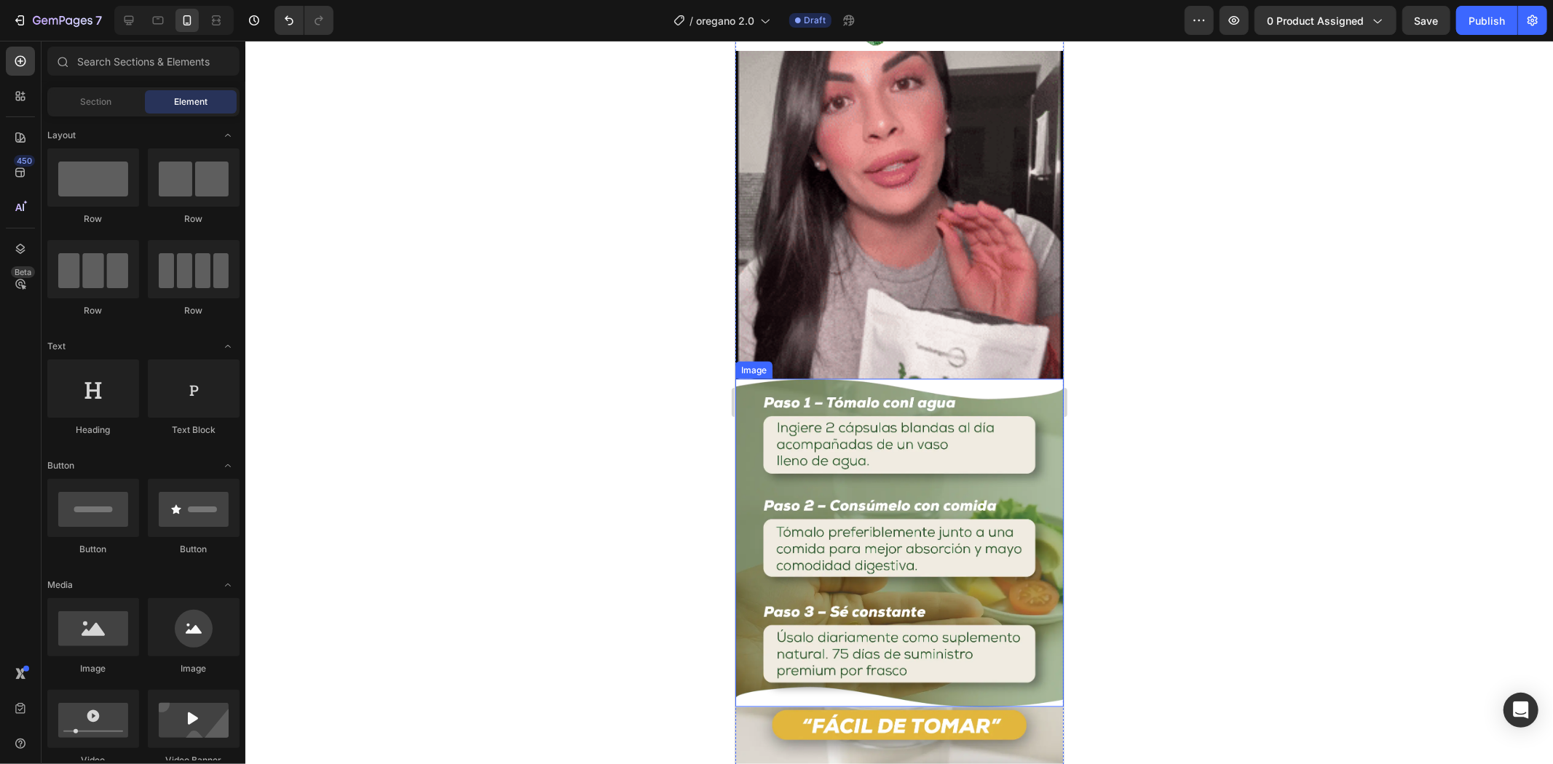
scroll to position [1941, 0]
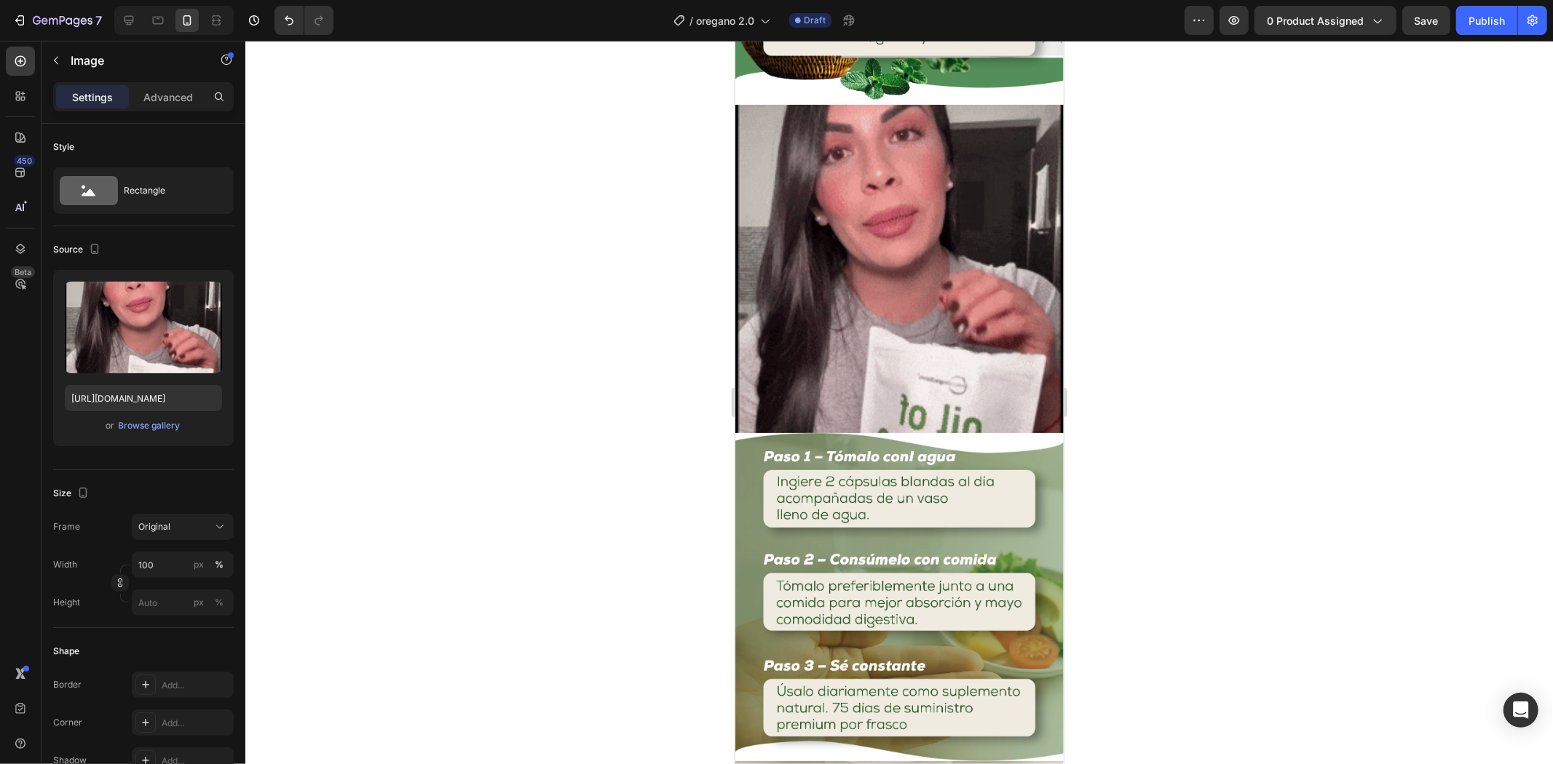
click at [941, 346] on img at bounding box center [898, 268] width 328 height 328
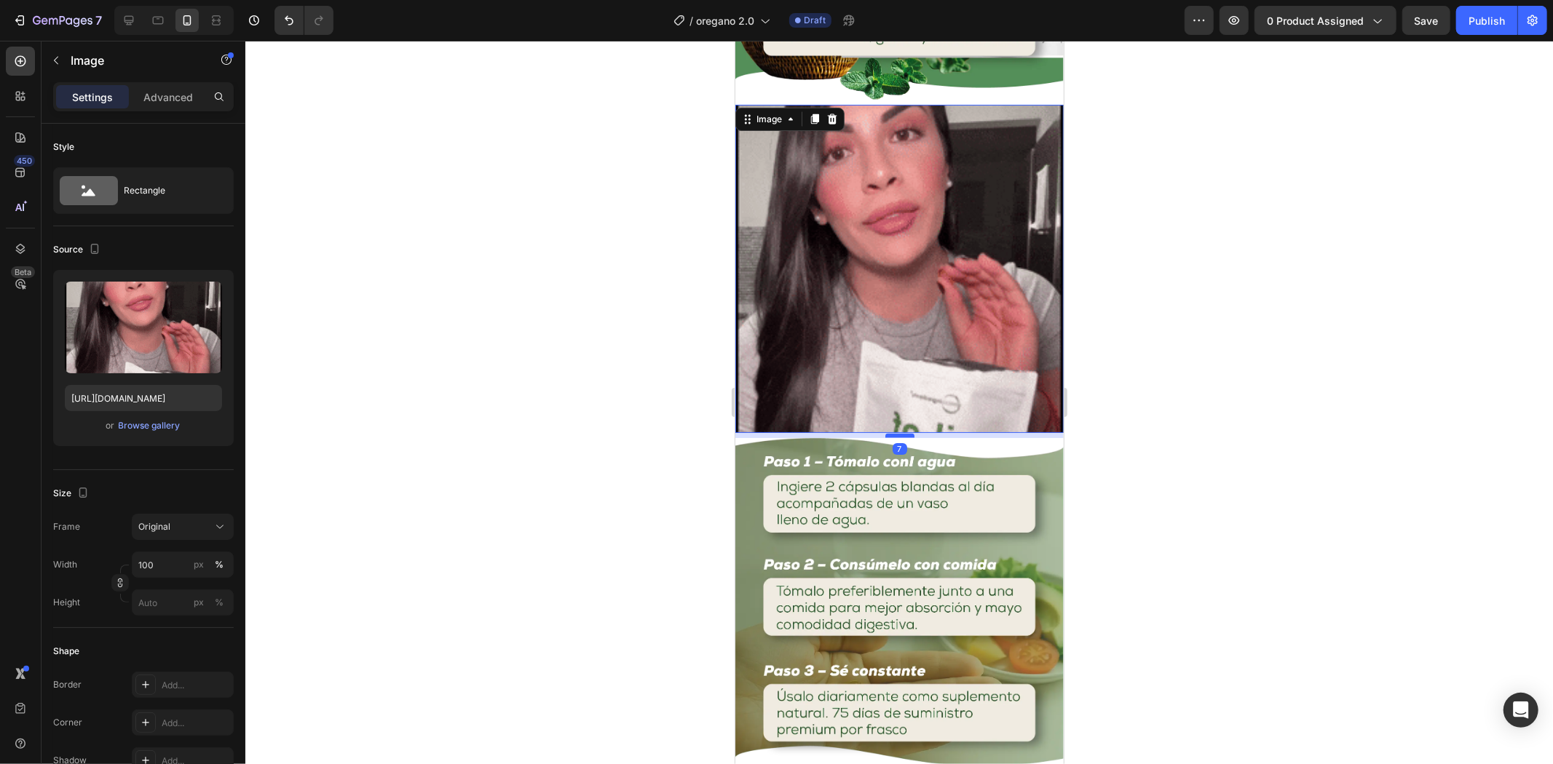
click at [894, 433] on div at bounding box center [898, 435] width 29 height 4
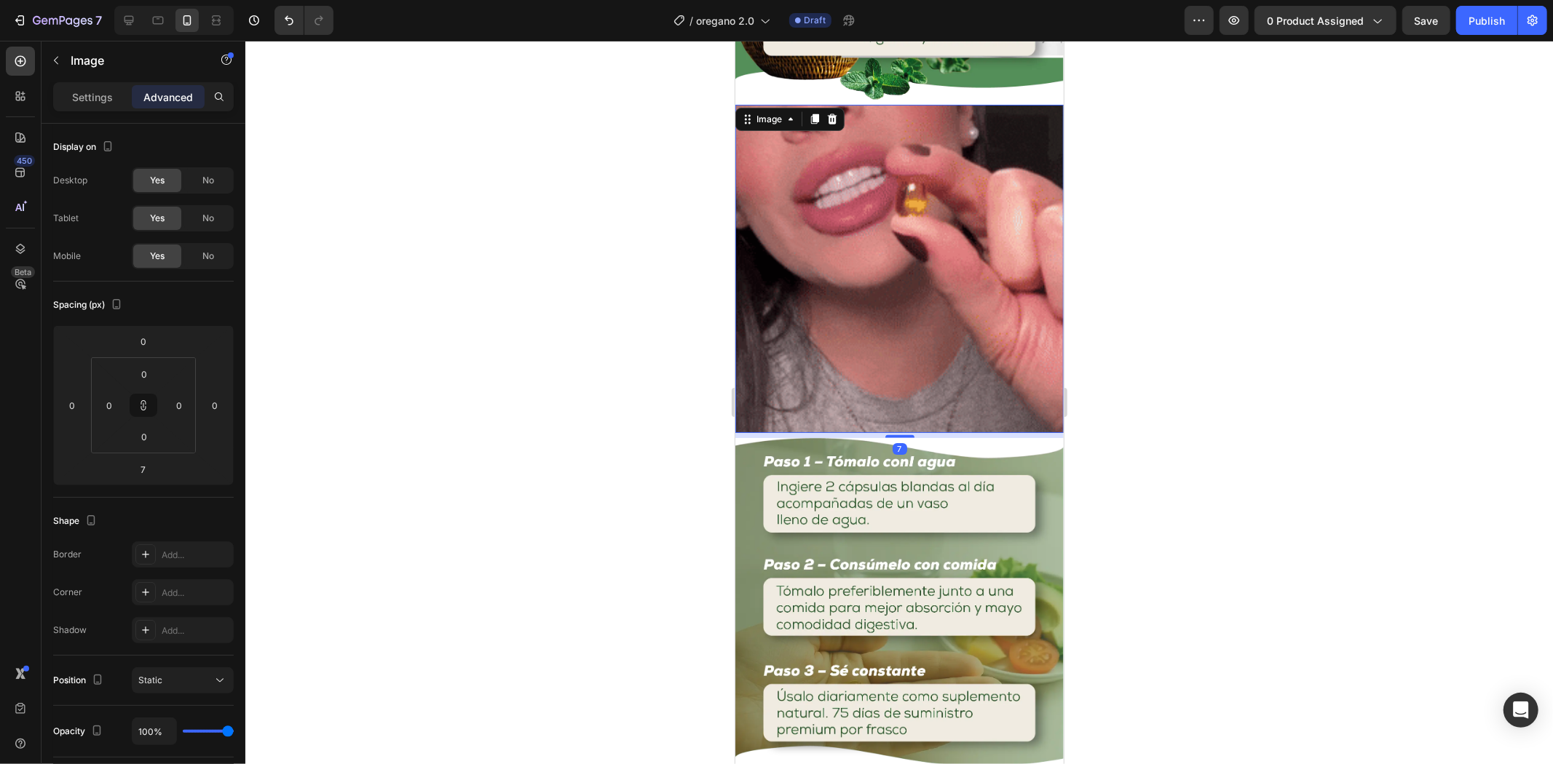
click at [1181, 367] on div at bounding box center [898, 403] width 1307 height 724
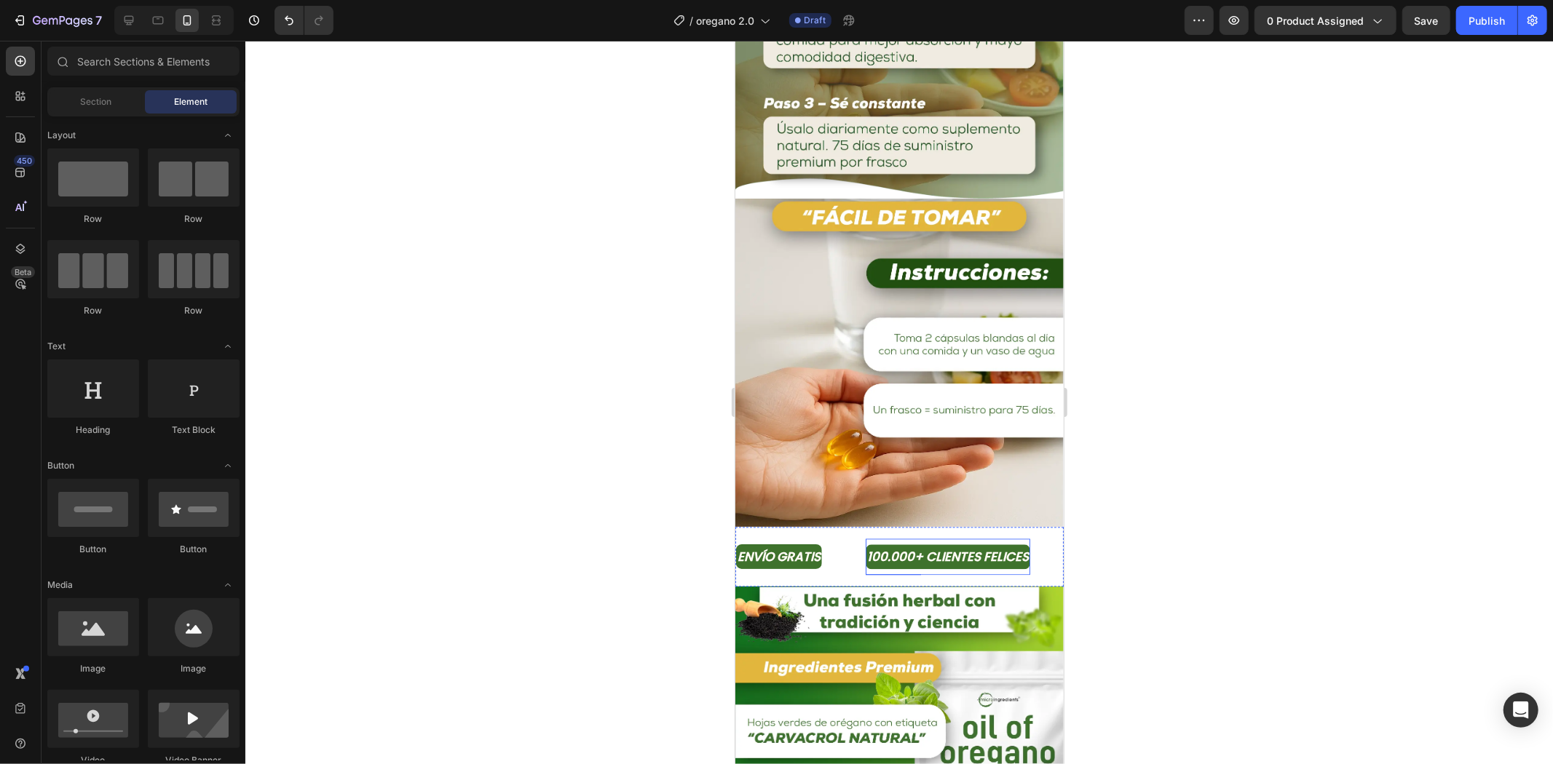
scroll to position [2507, 0]
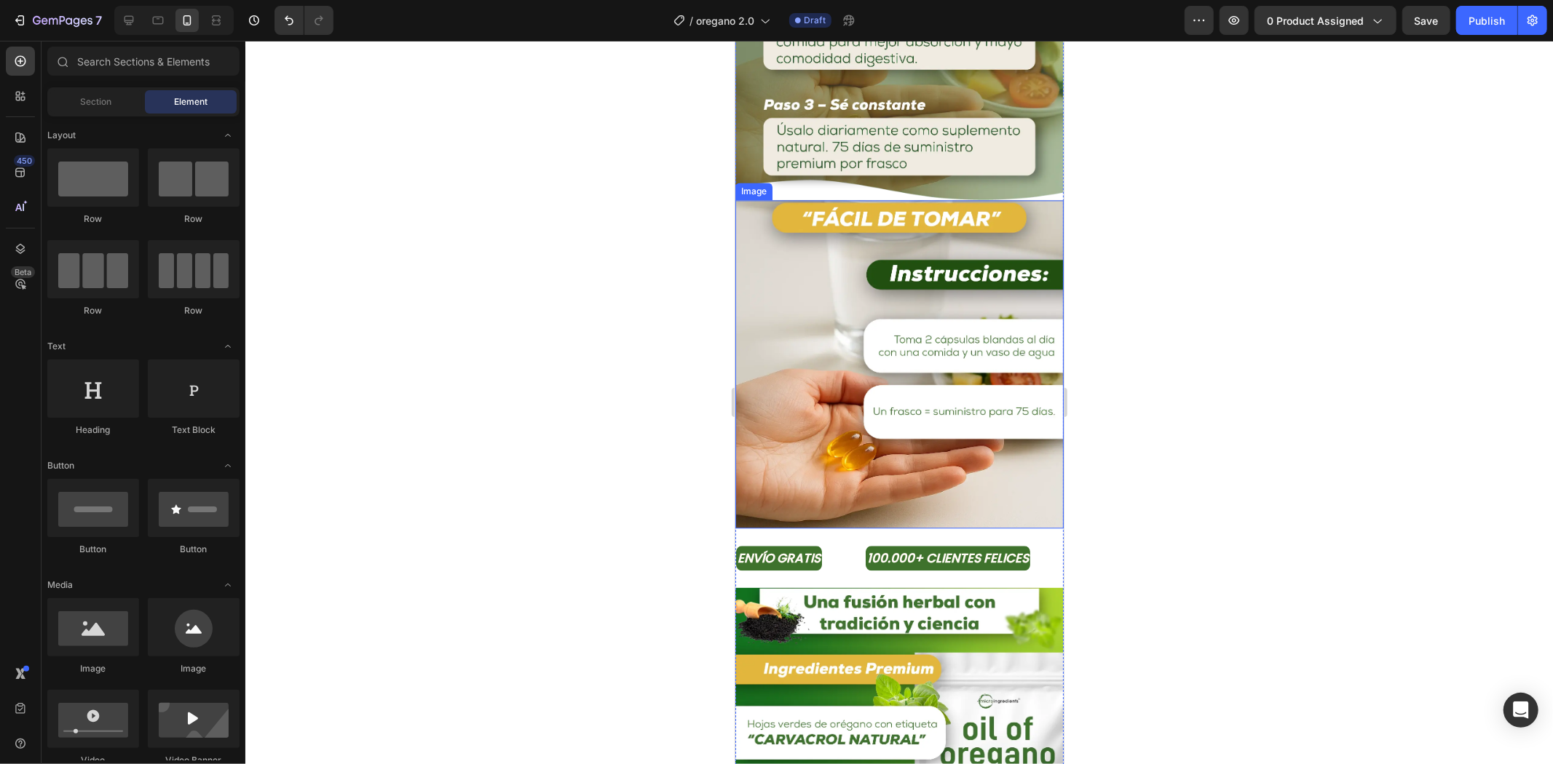
click at [887, 341] on img at bounding box center [898, 363] width 328 height 328
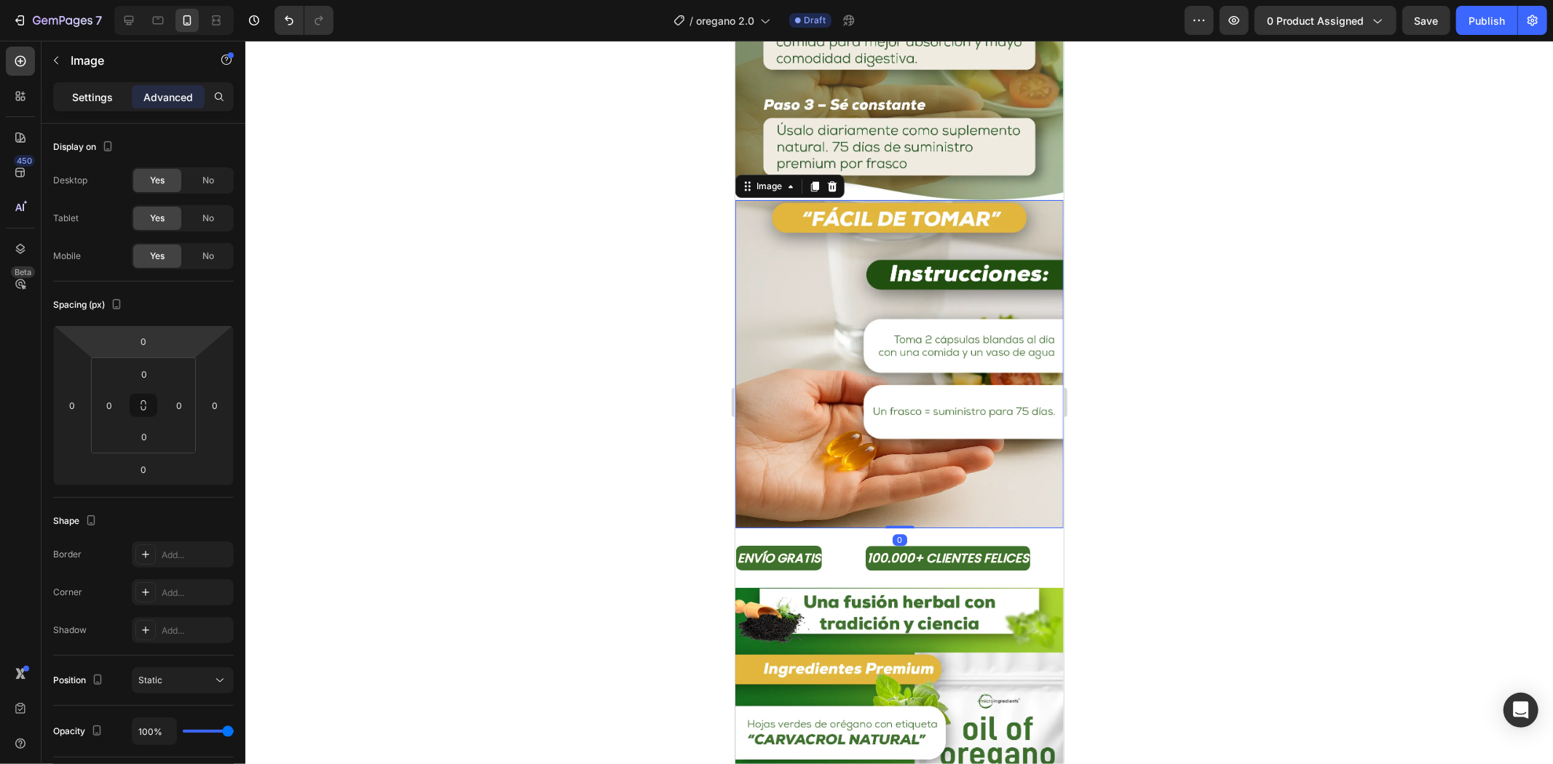
click at [93, 91] on p "Settings" at bounding box center [92, 97] width 41 height 15
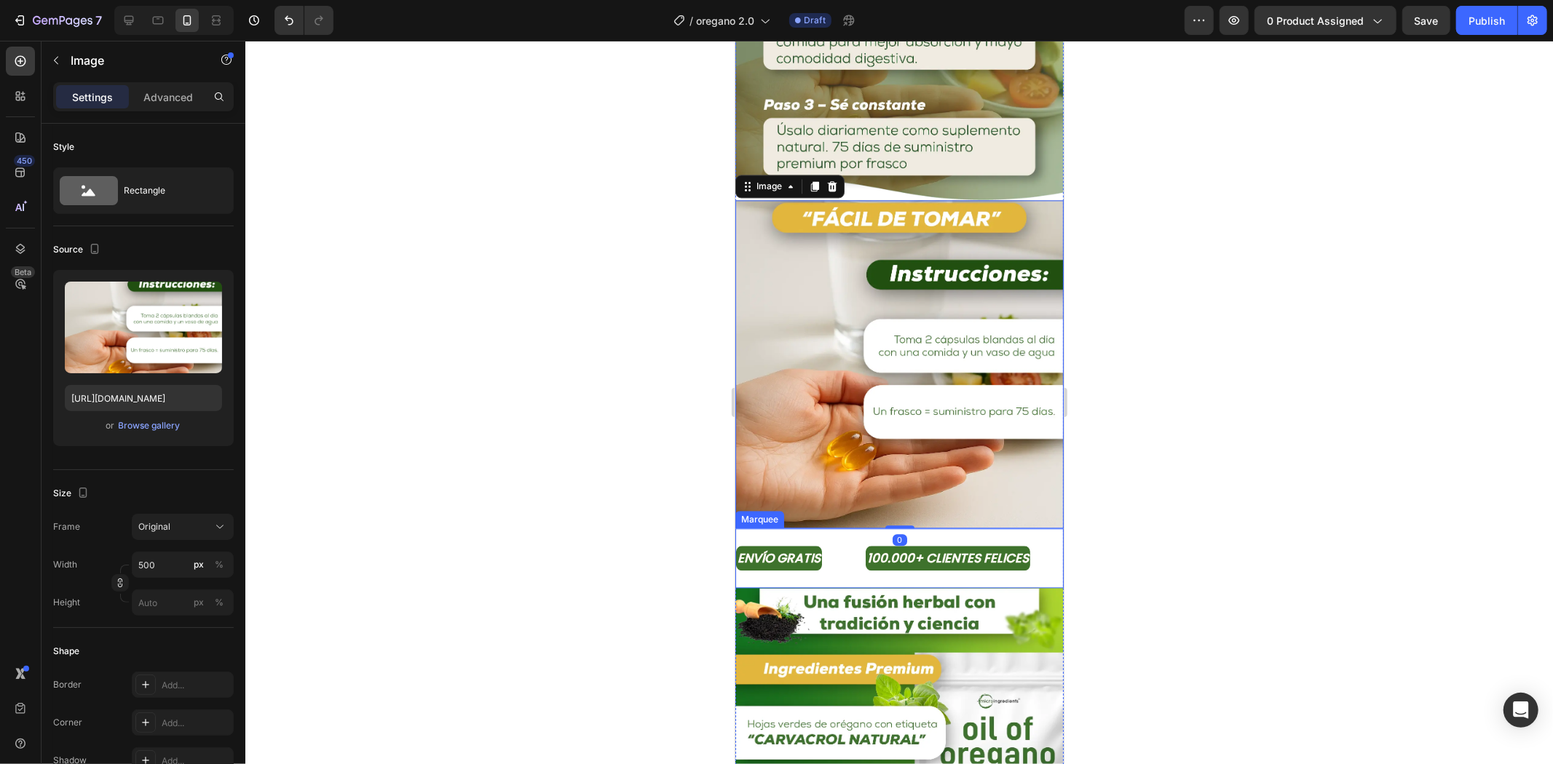
click at [828, 539] on div "ENVÍO GRATIS Text Block" at bounding box center [800, 557] width 130 height 37
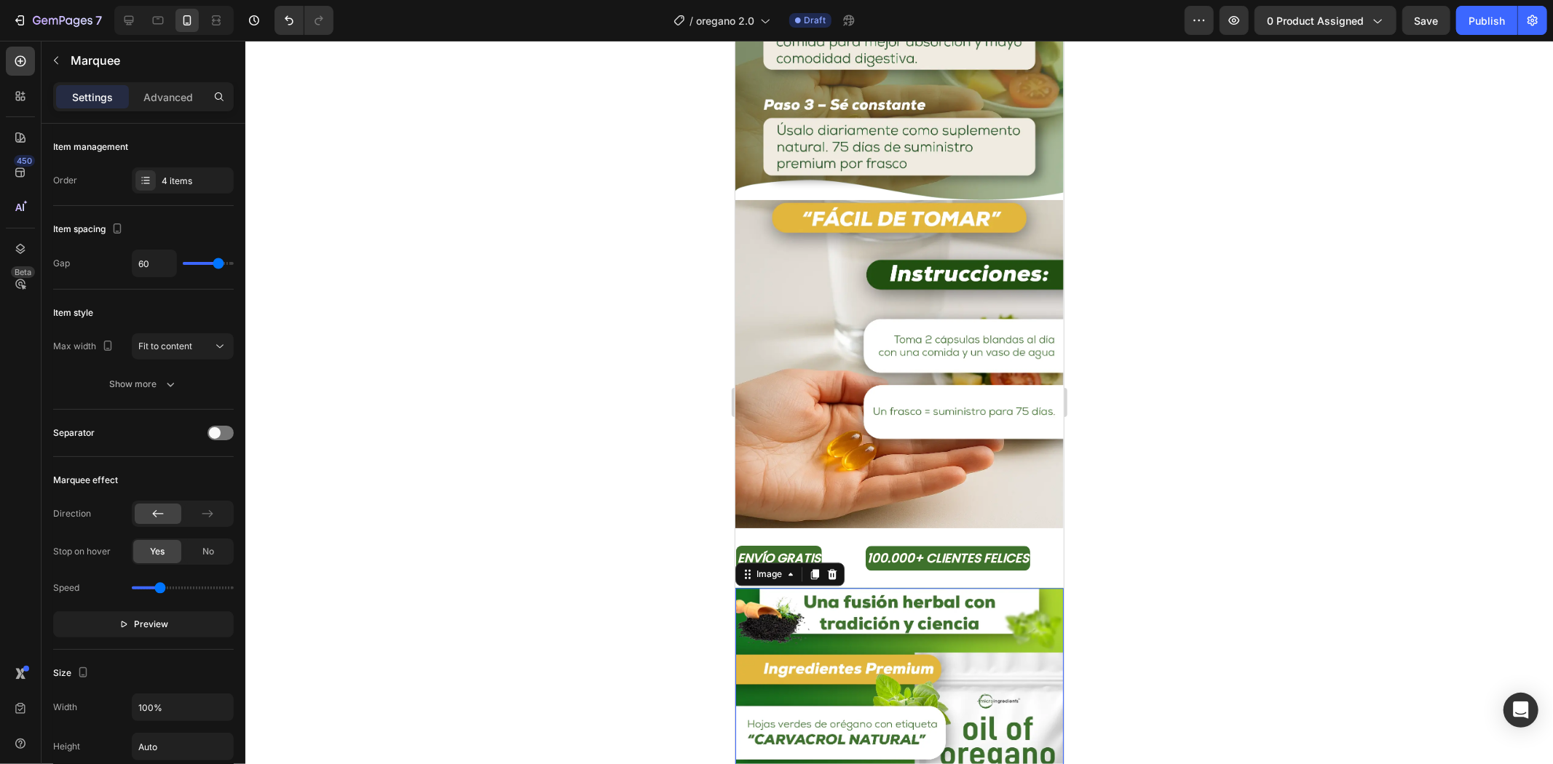
click at [842, 587] on img at bounding box center [898, 751] width 328 height 328
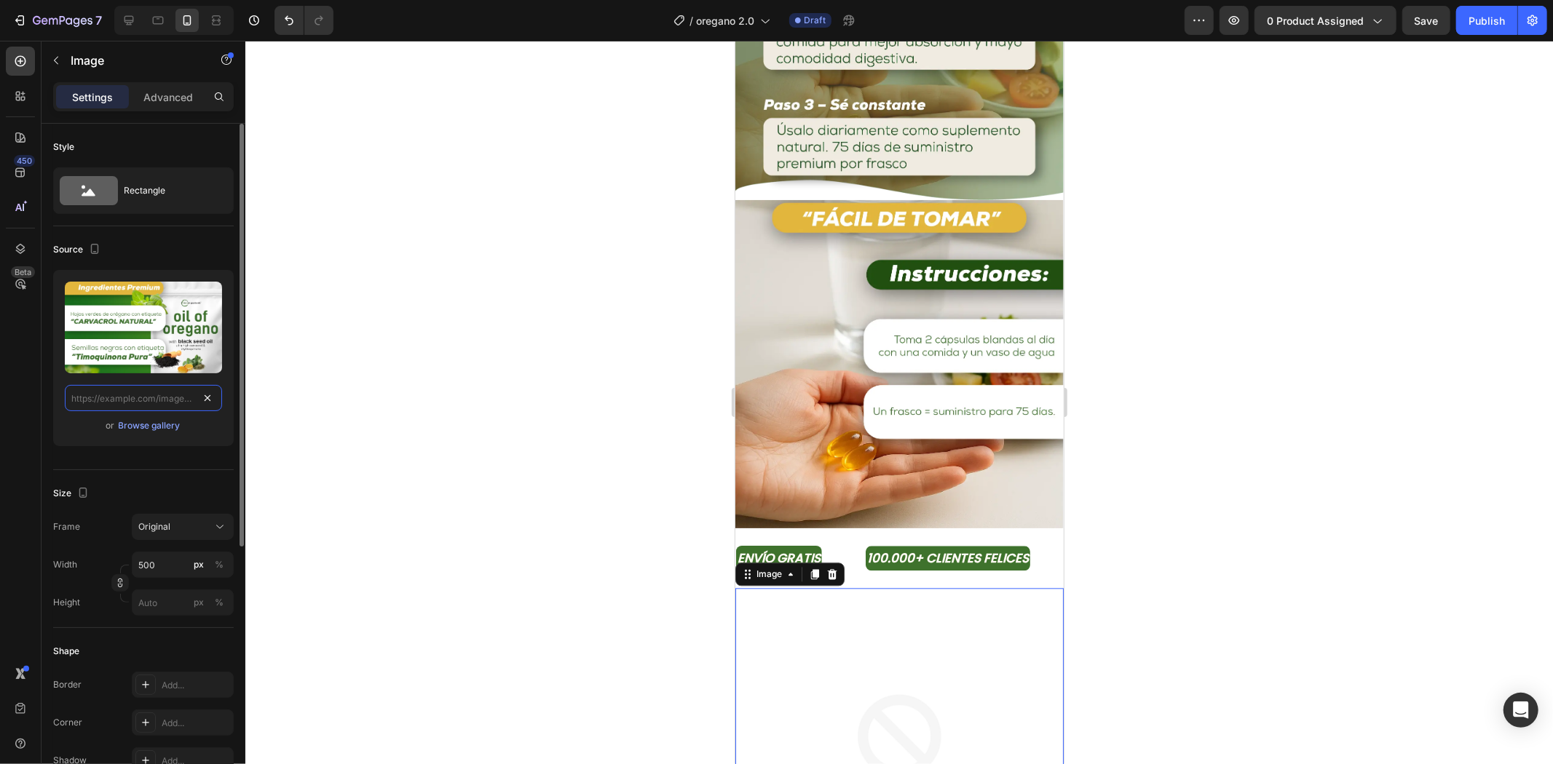
drag, startPoint x: 216, startPoint y: 389, endPoint x: 205, endPoint y: 394, distance: 12.4
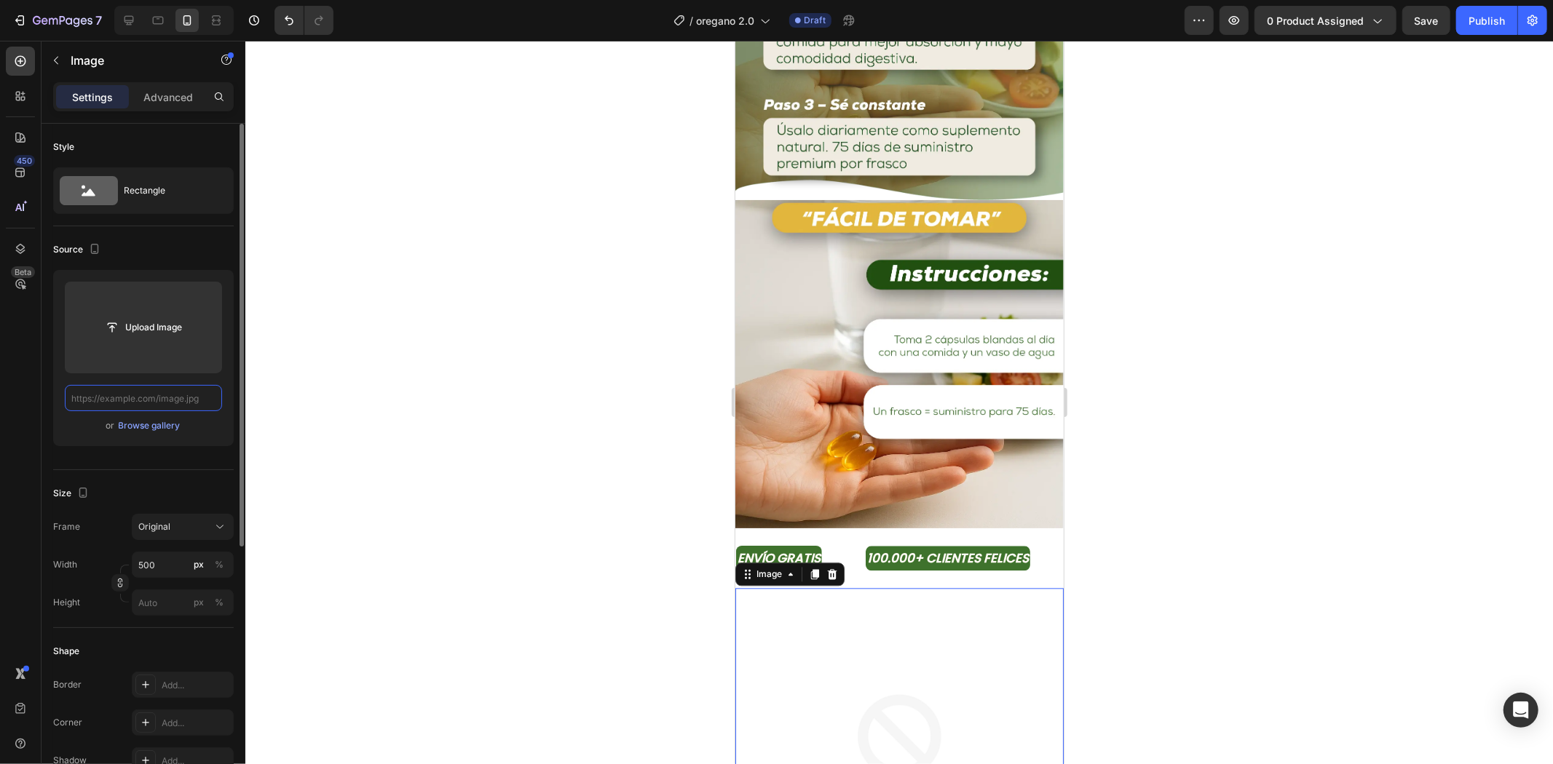
paste input "[URL][DOMAIN_NAME]"
type input "[URL][DOMAIN_NAME]"
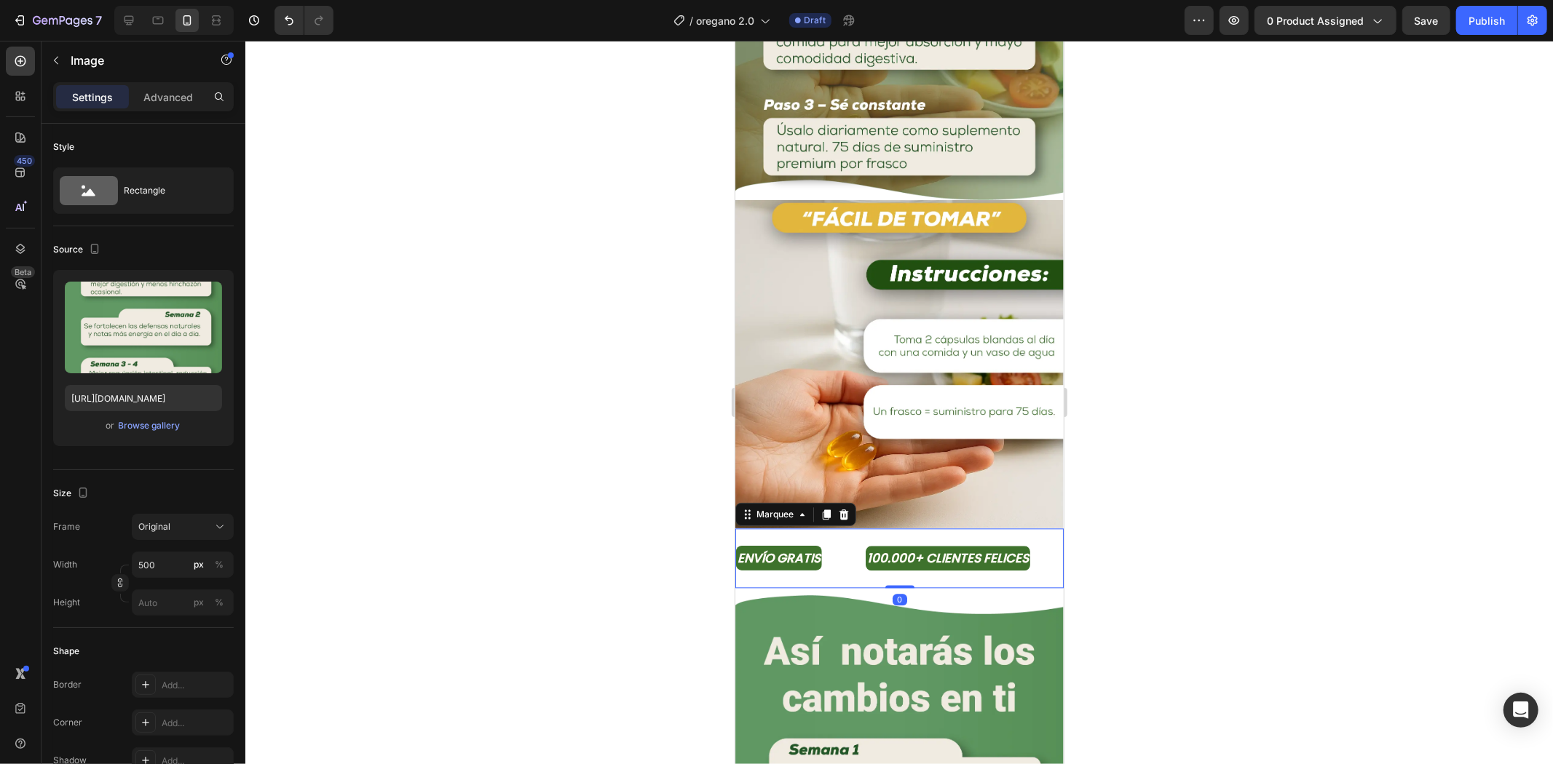
click at [858, 539] on div "ENVÍO GRATIS Text Block" at bounding box center [800, 557] width 130 height 37
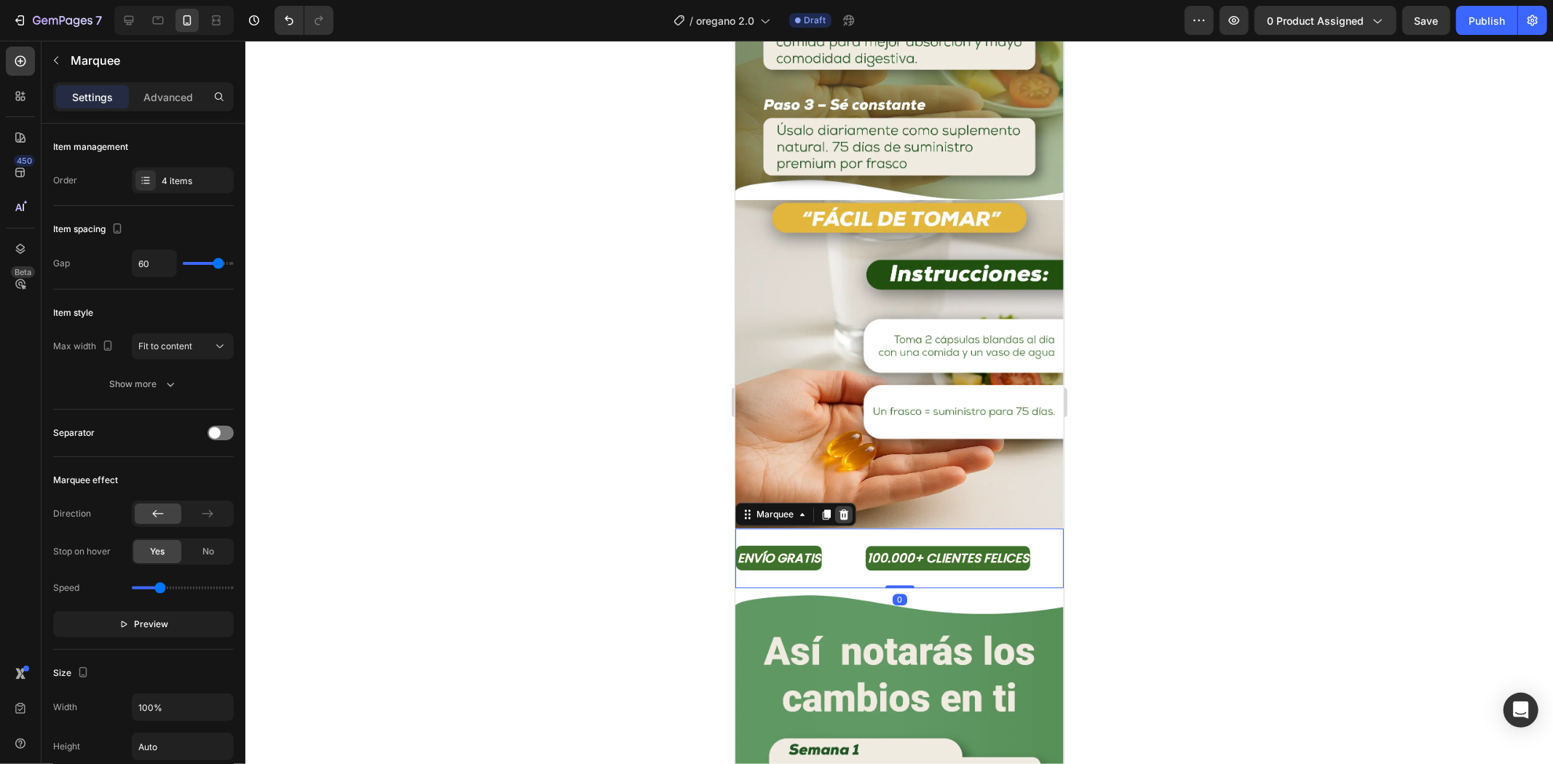
click at [840, 508] on icon at bounding box center [843, 514] width 12 height 12
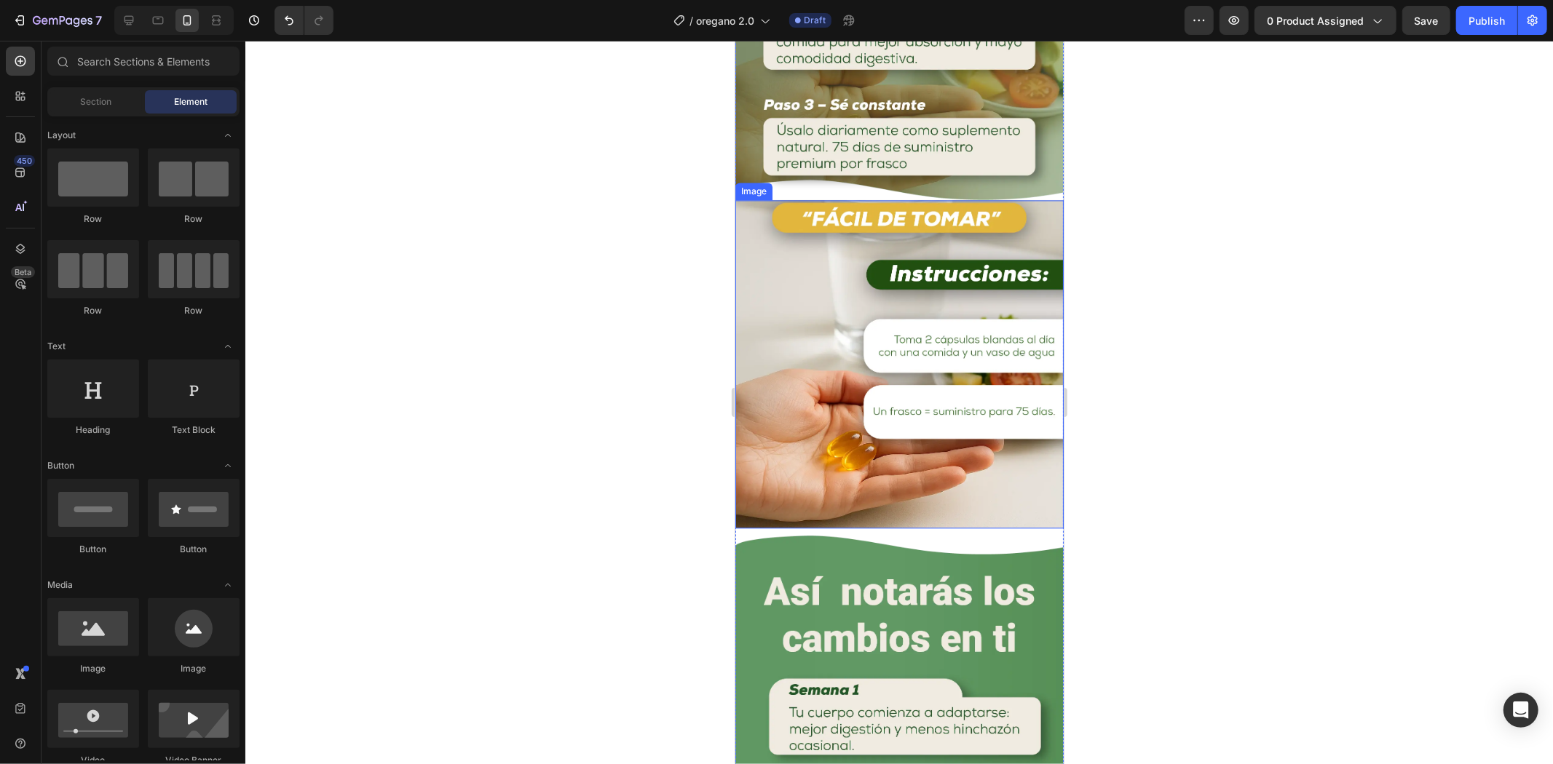
click at [1248, 374] on div at bounding box center [898, 403] width 1307 height 724
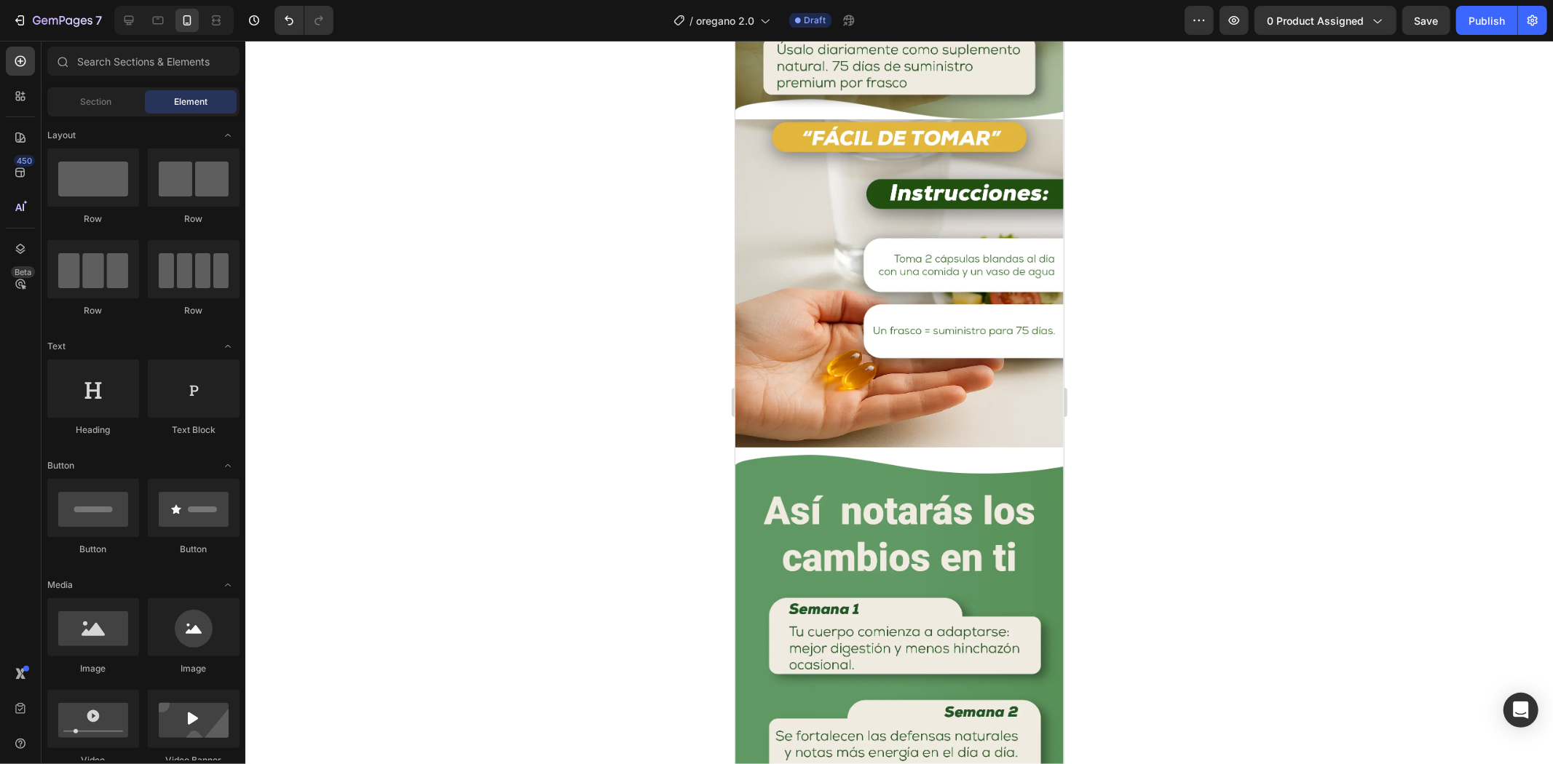
drag, startPoint x: 1240, startPoint y: 292, endPoint x: 1086, endPoint y: 335, distance: 159.5
click at [1240, 291] on div at bounding box center [898, 403] width 1307 height 724
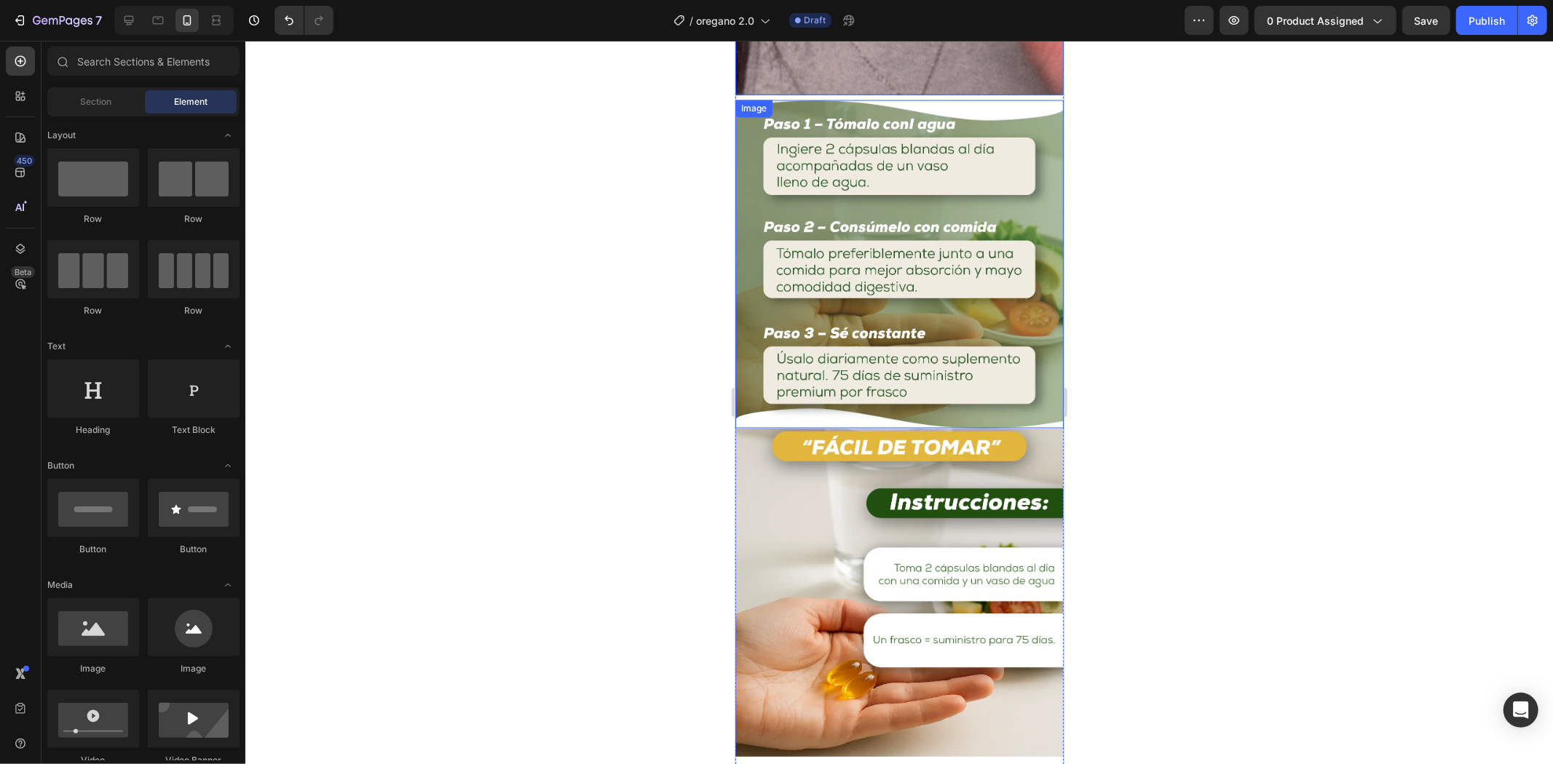
scroll to position [2264, 0]
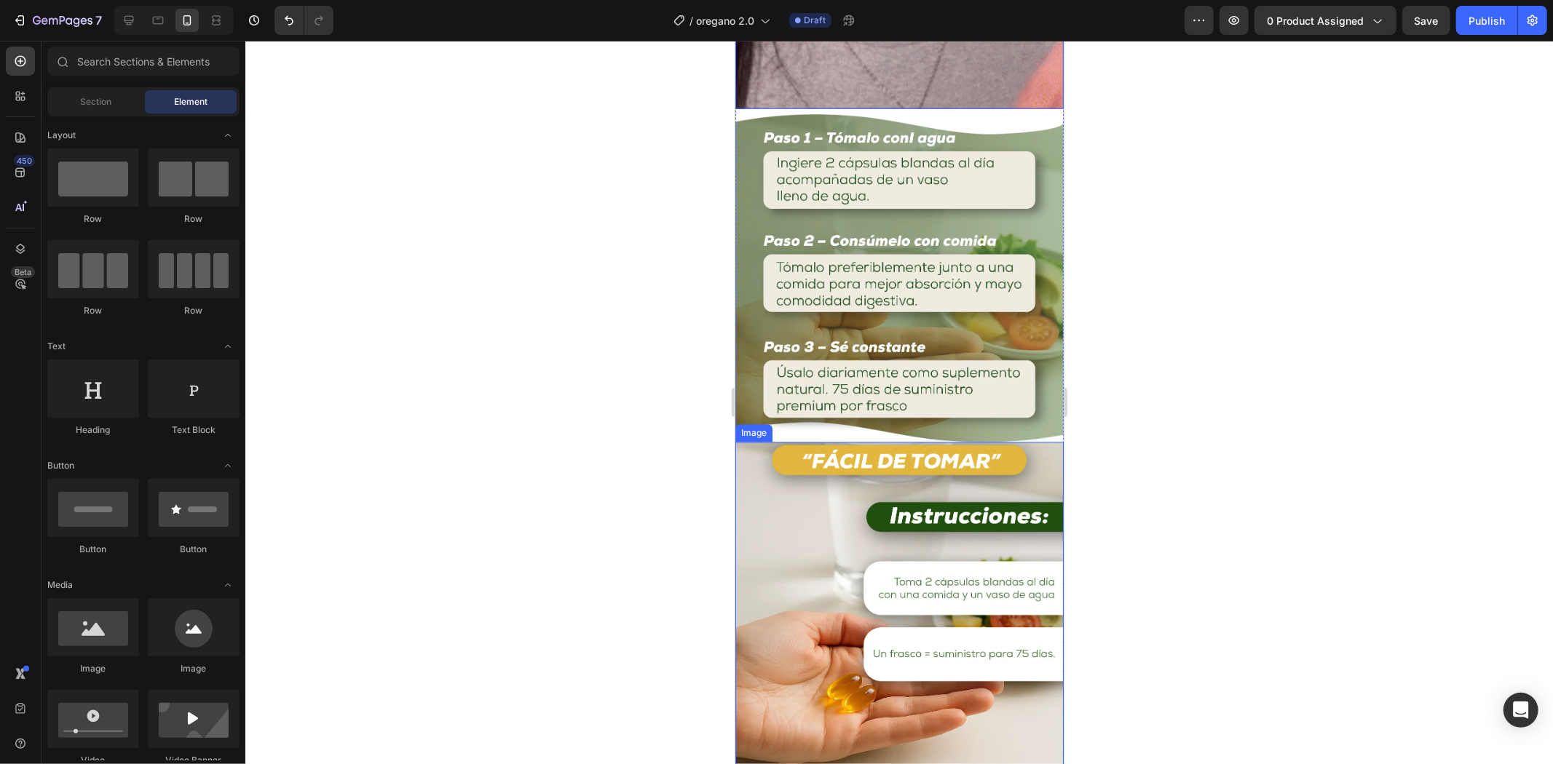
click at [923, 454] on img at bounding box center [898, 606] width 328 height 328
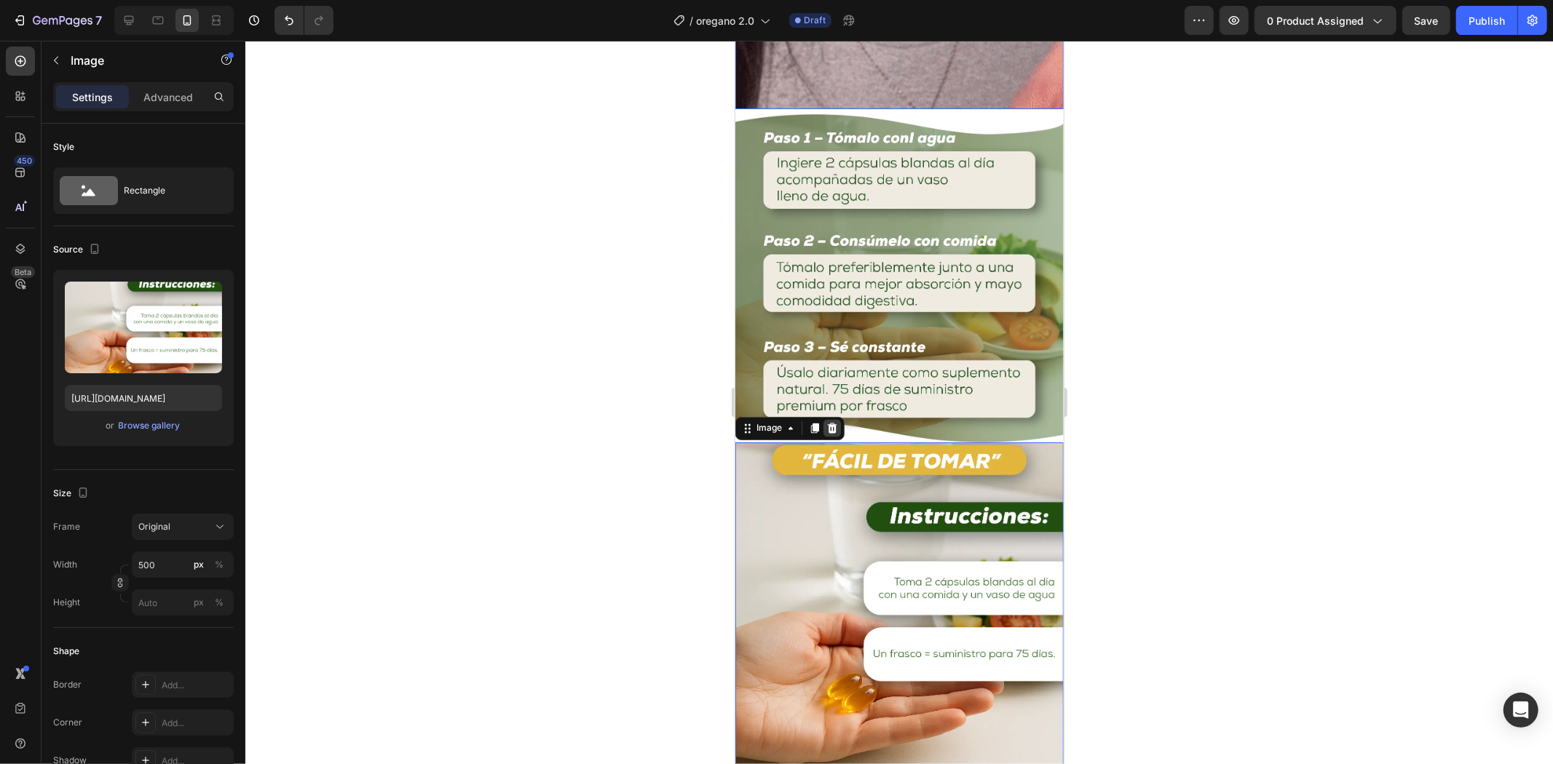
click at [834, 422] on icon at bounding box center [831, 428] width 12 height 12
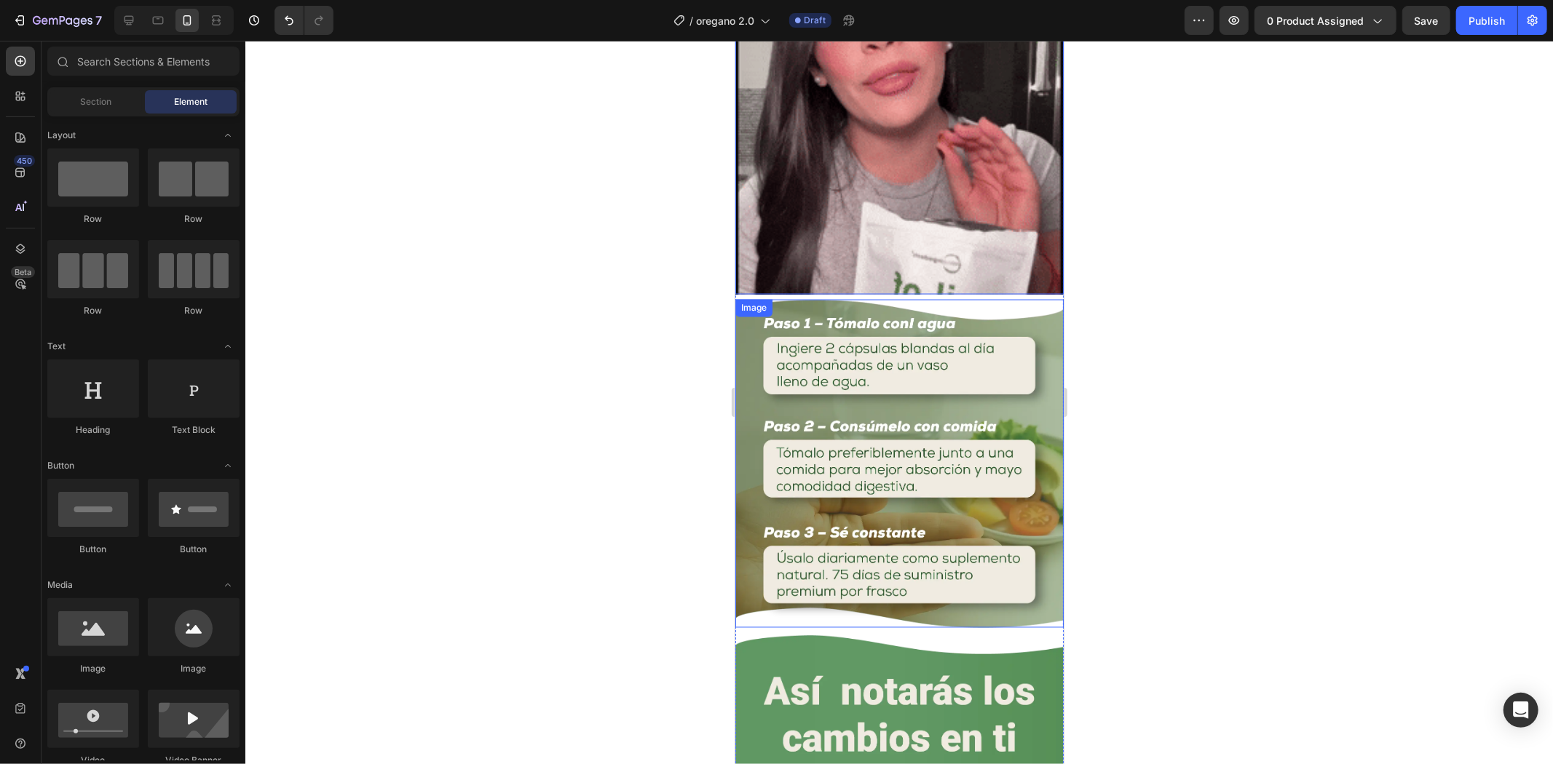
scroll to position [2021, 0]
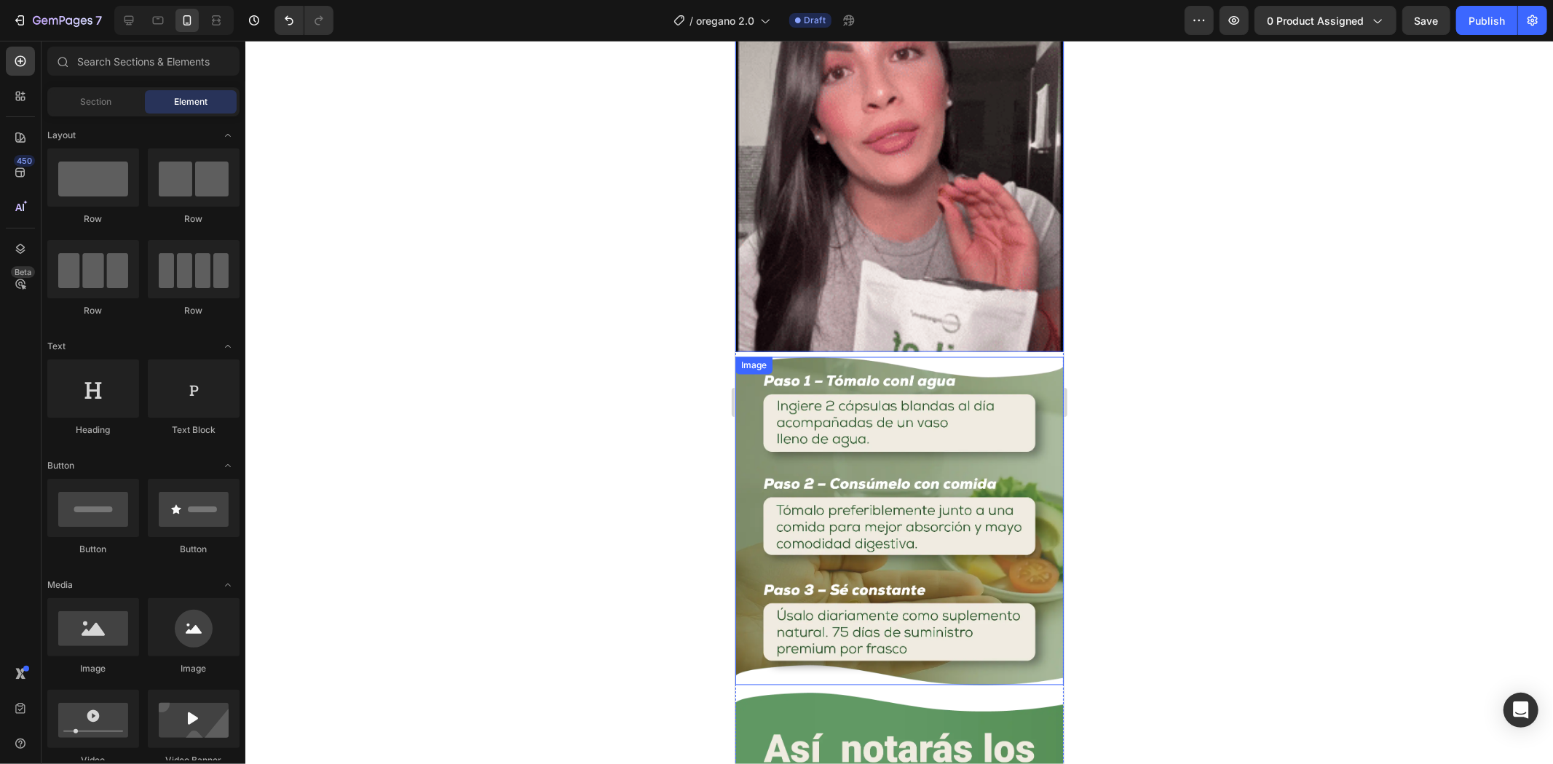
click at [1209, 320] on div at bounding box center [898, 403] width 1307 height 724
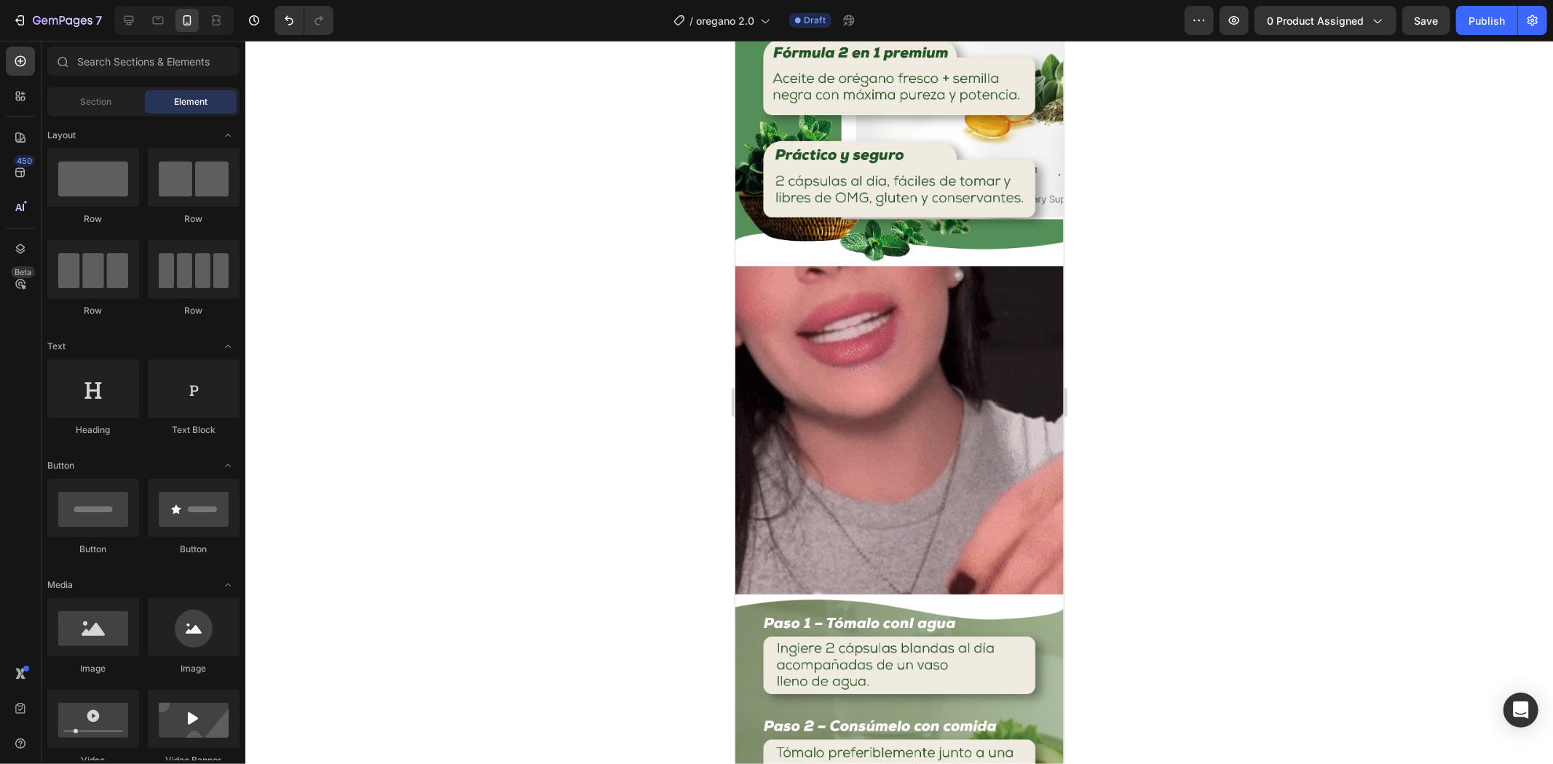
scroll to position [1941, 0]
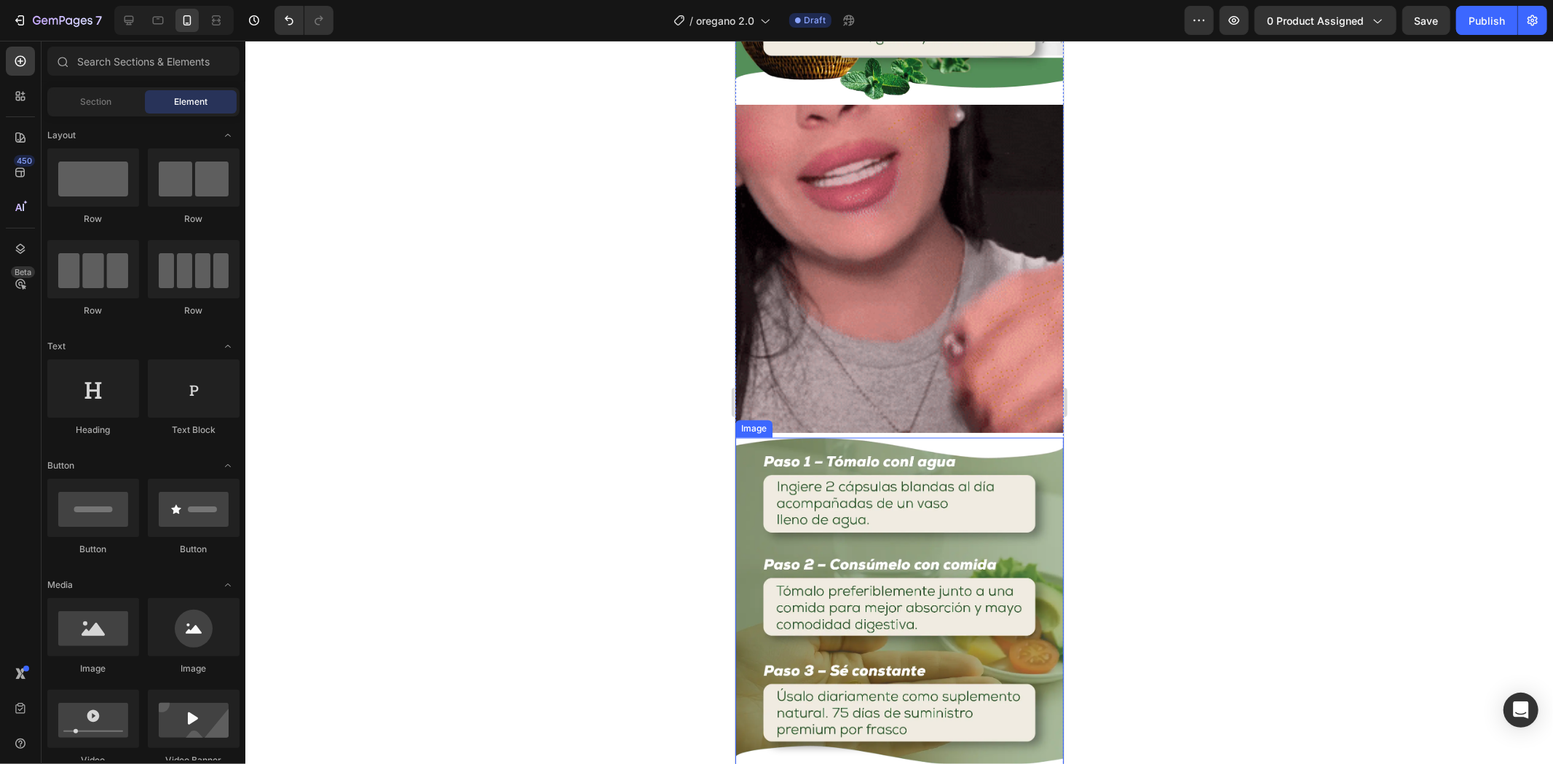
click at [844, 437] on img at bounding box center [898, 601] width 328 height 328
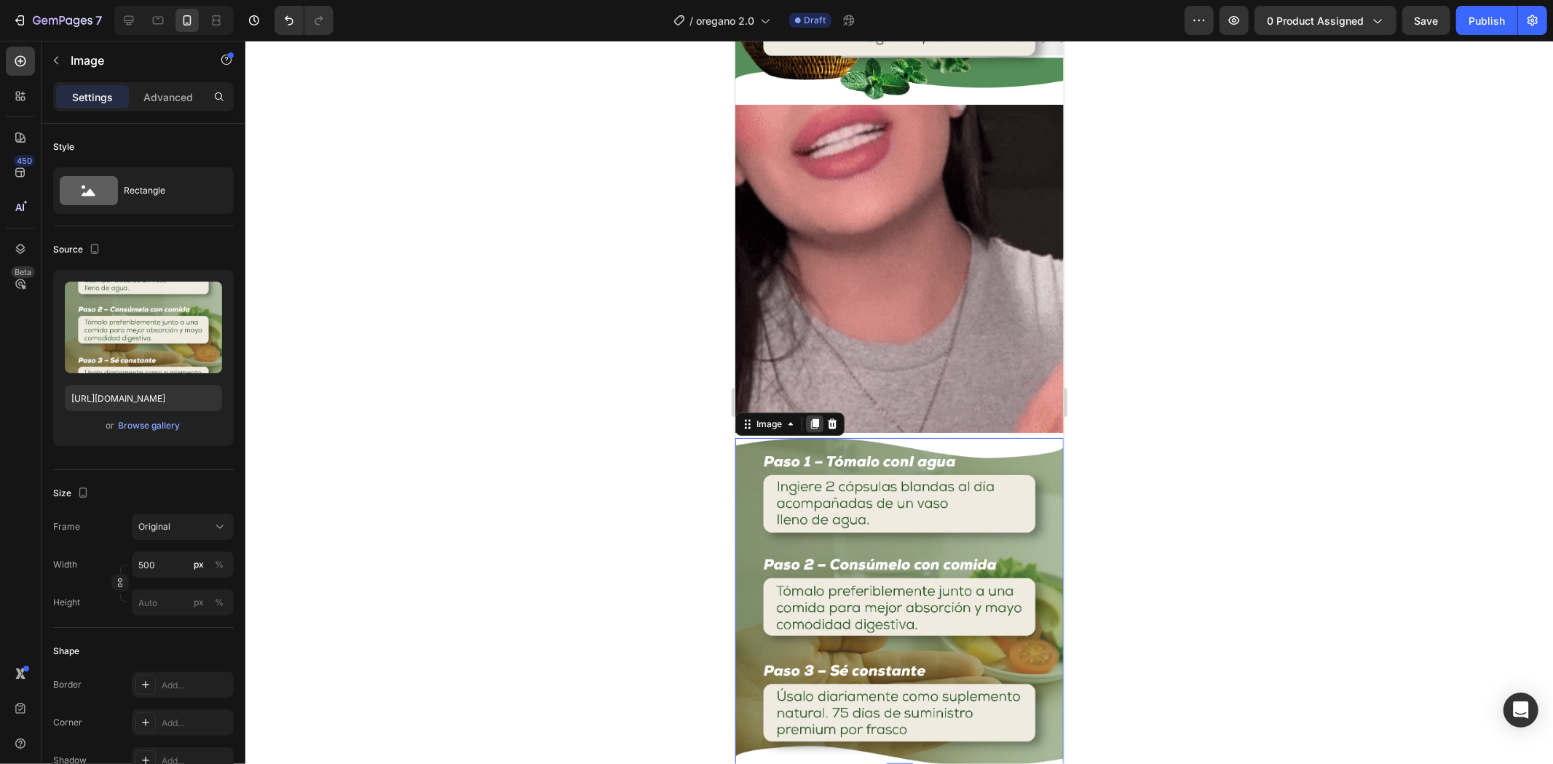
click at [806, 415] on div at bounding box center [813, 423] width 17 height 17
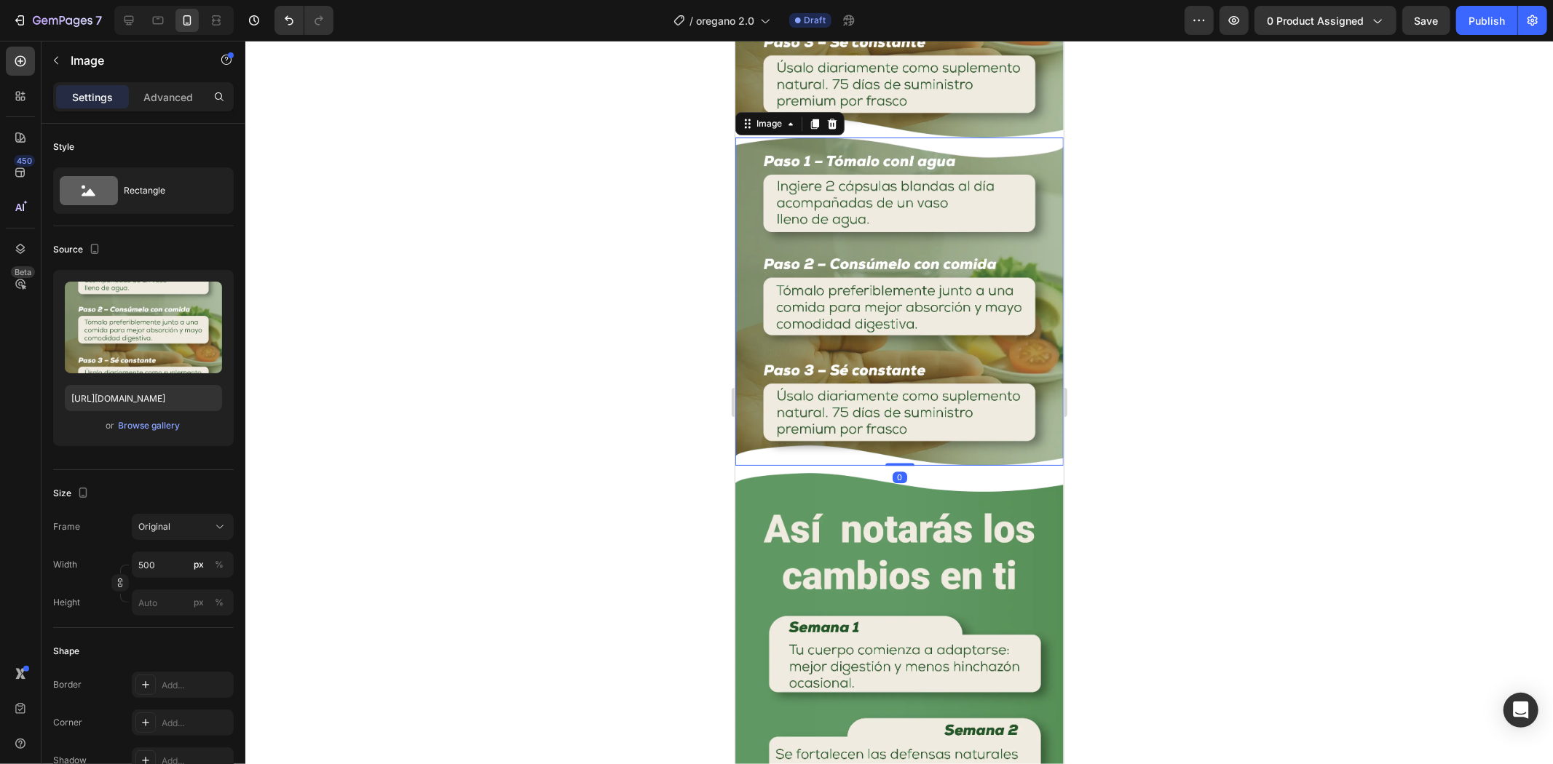
scroll to position [2326, 0]
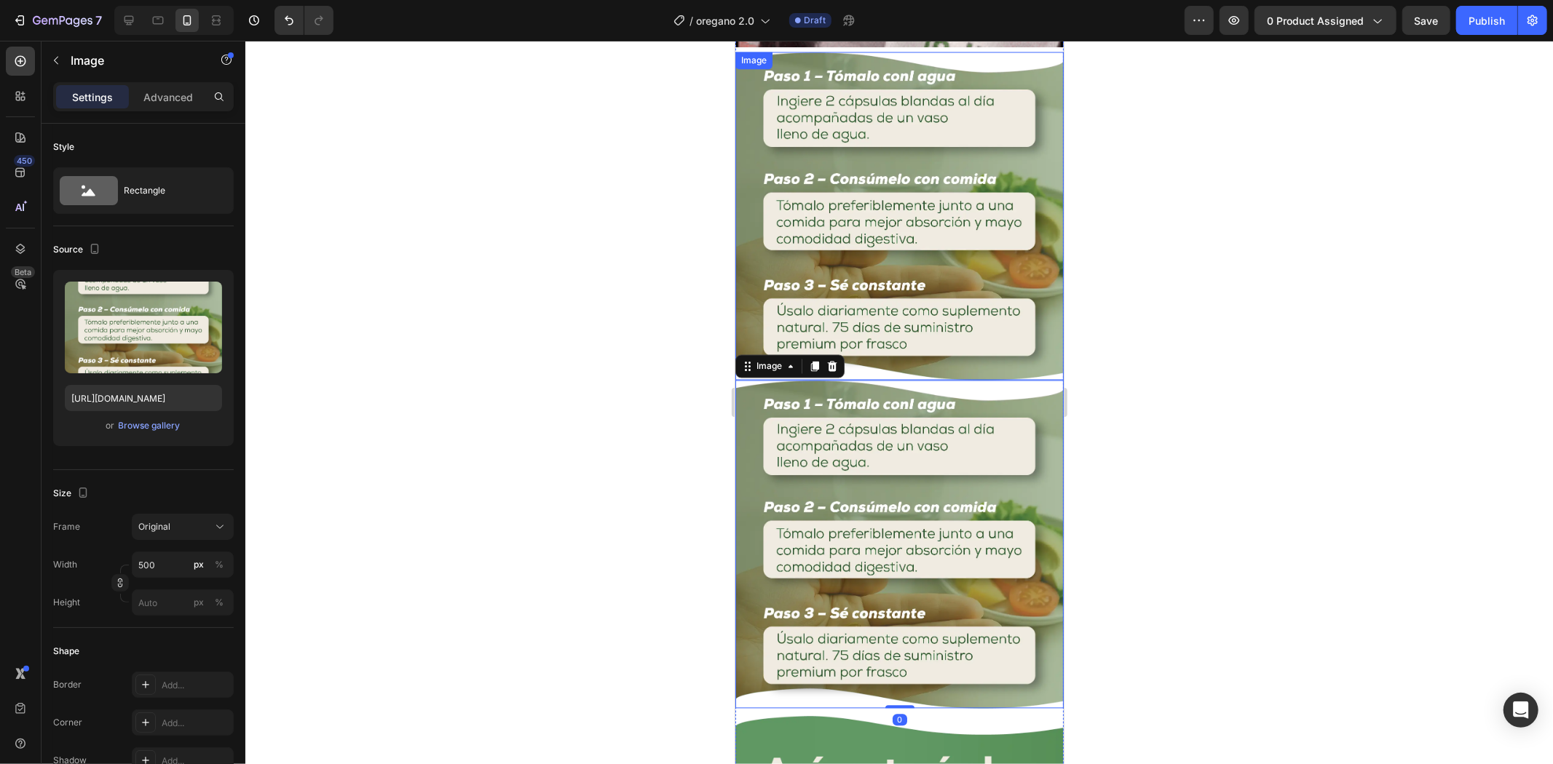
drag, startPoint x: 911, startPoint y: 269, endPoint x: 875, endPoint y: 279, distance: 37.8
click at [911, 269] on img at bounding box center [898, 216] width 328 height 328
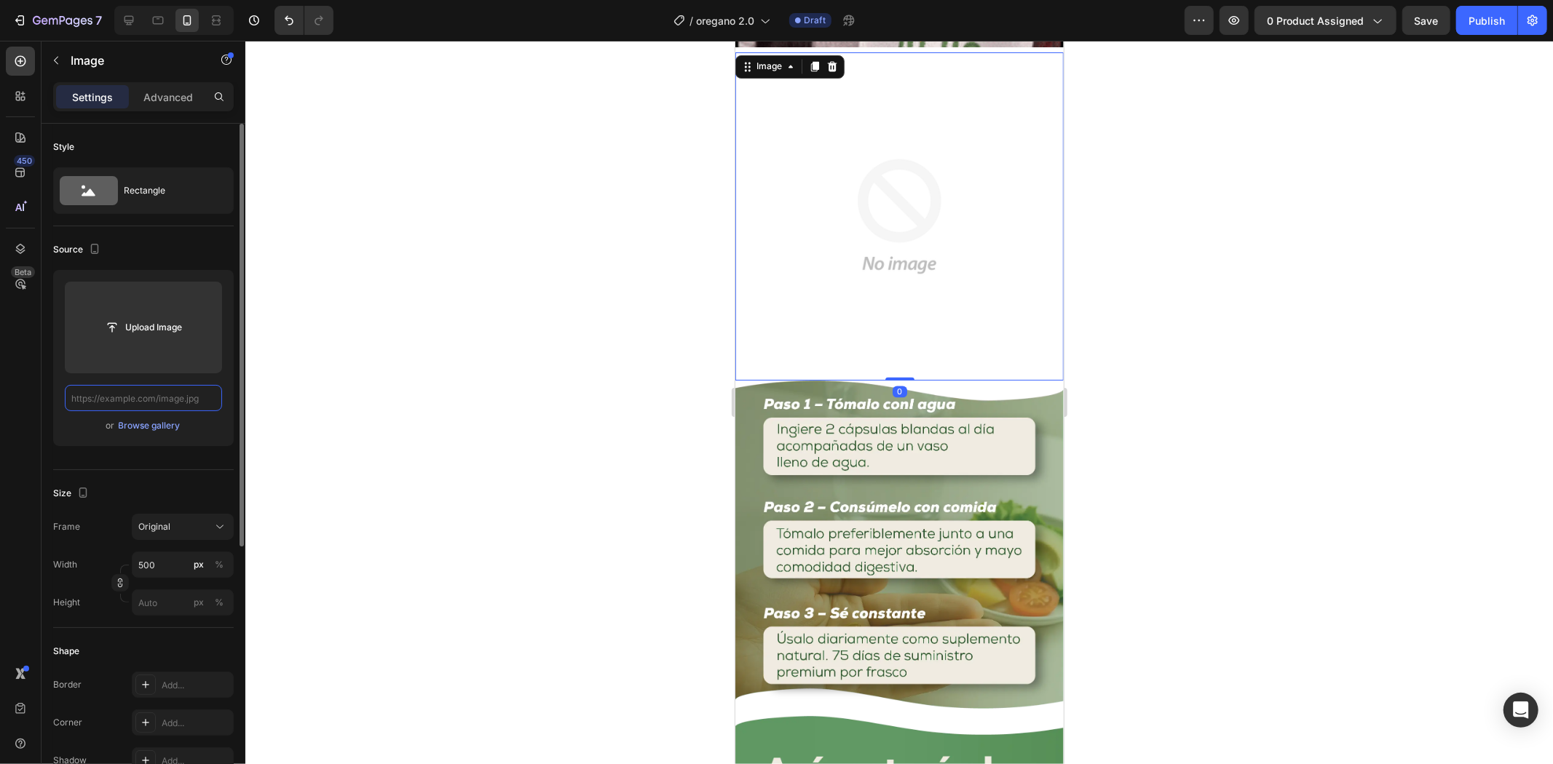
scroll to position [0, 0]
paste input "[URL][DOMAIN_NAME]"
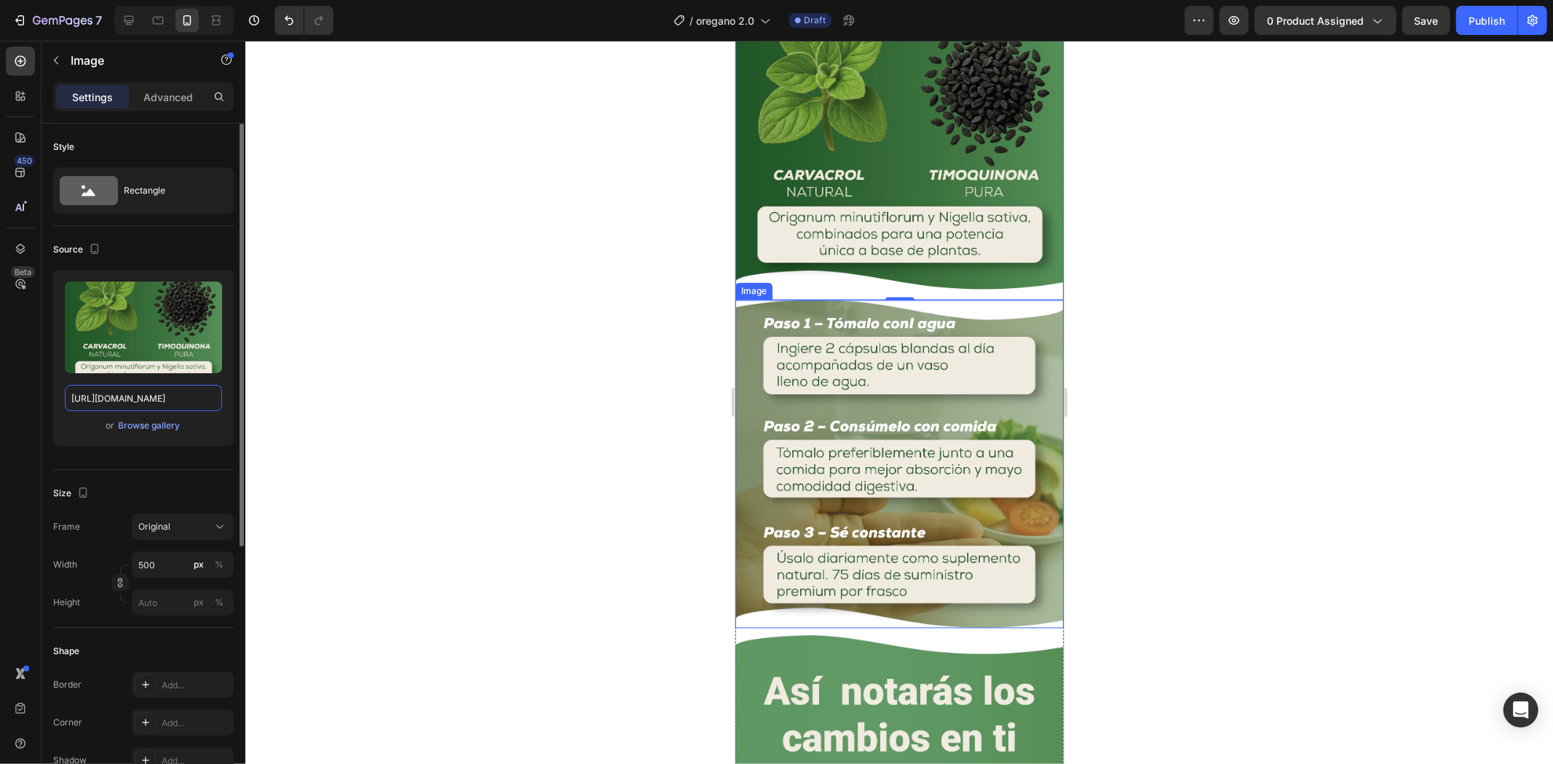
scroll to position [2165, 0]
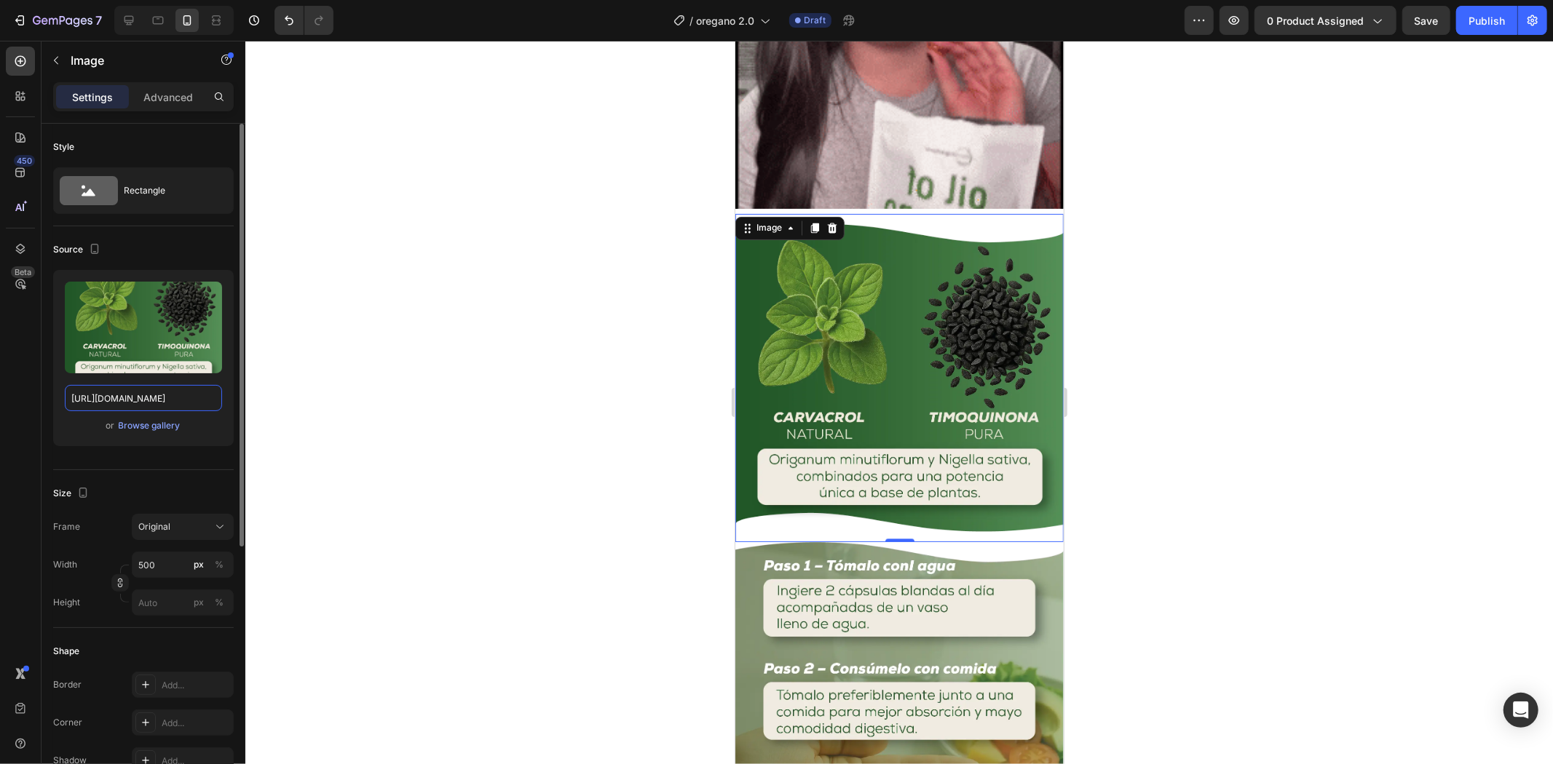
type input "[URL][DOMAIN_NAME]"
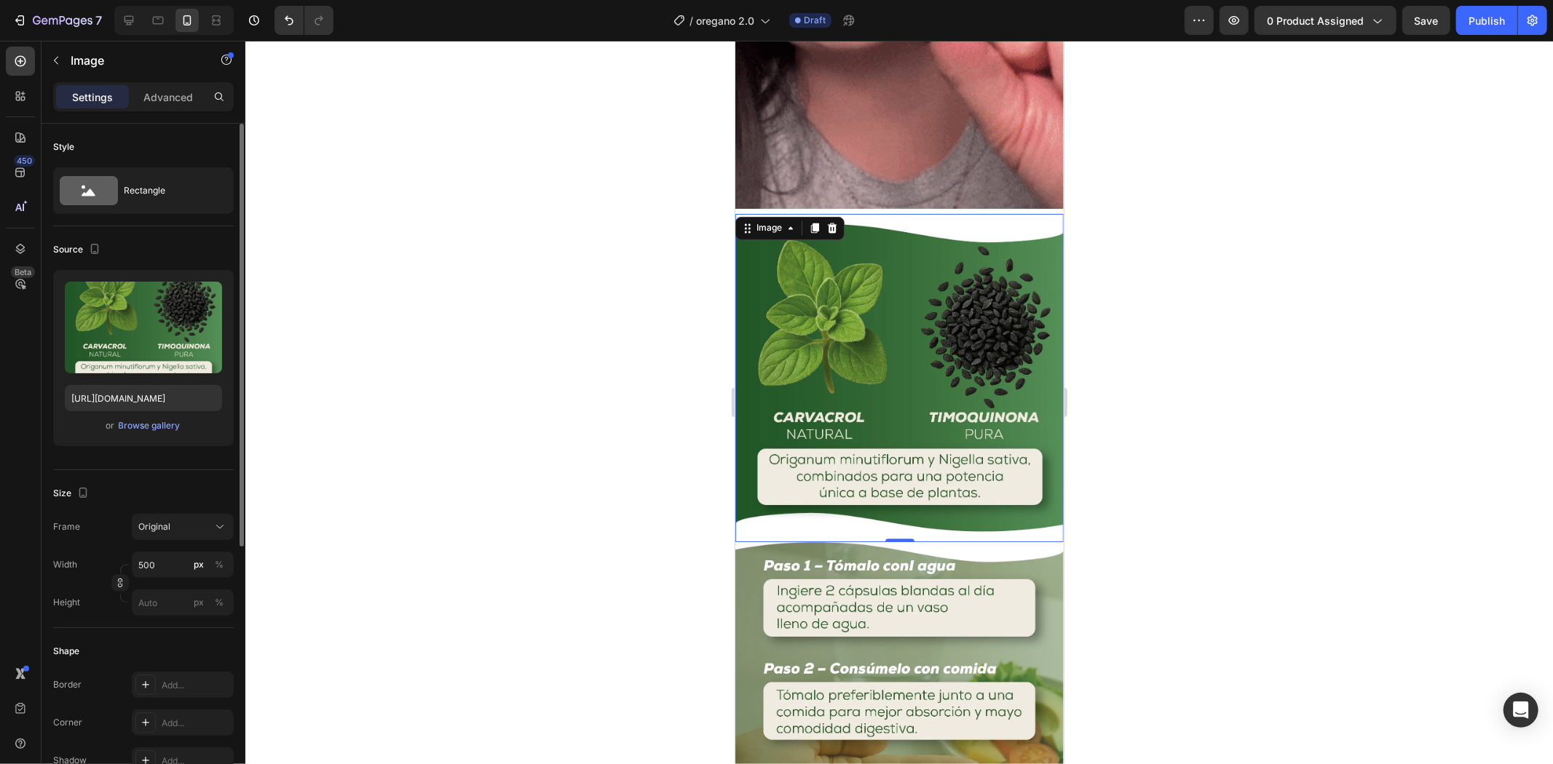
scroll to position [0, 0]
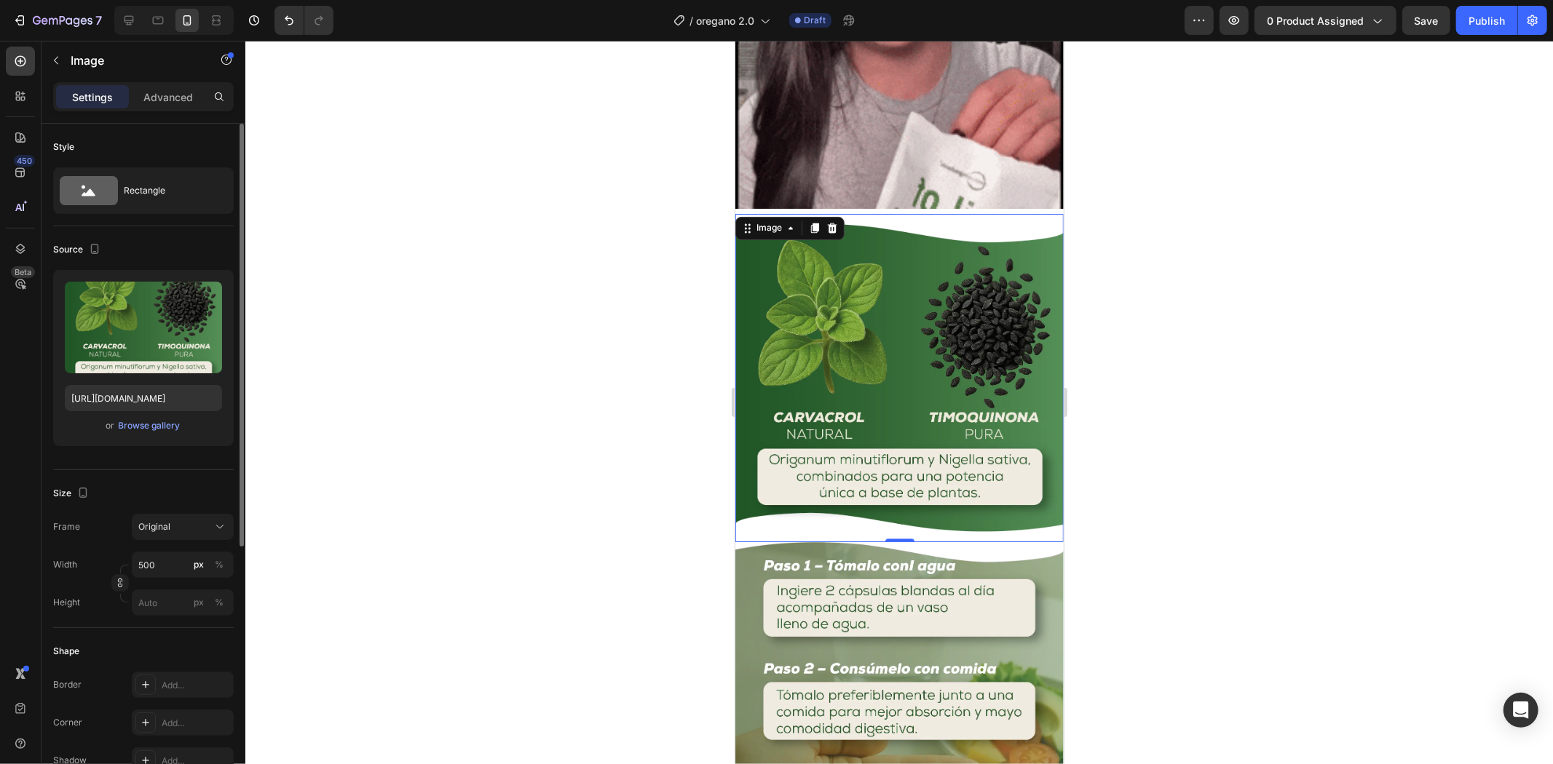
click at [1275, 330] on div at bounding box center [898, 403] width 1307 height 724
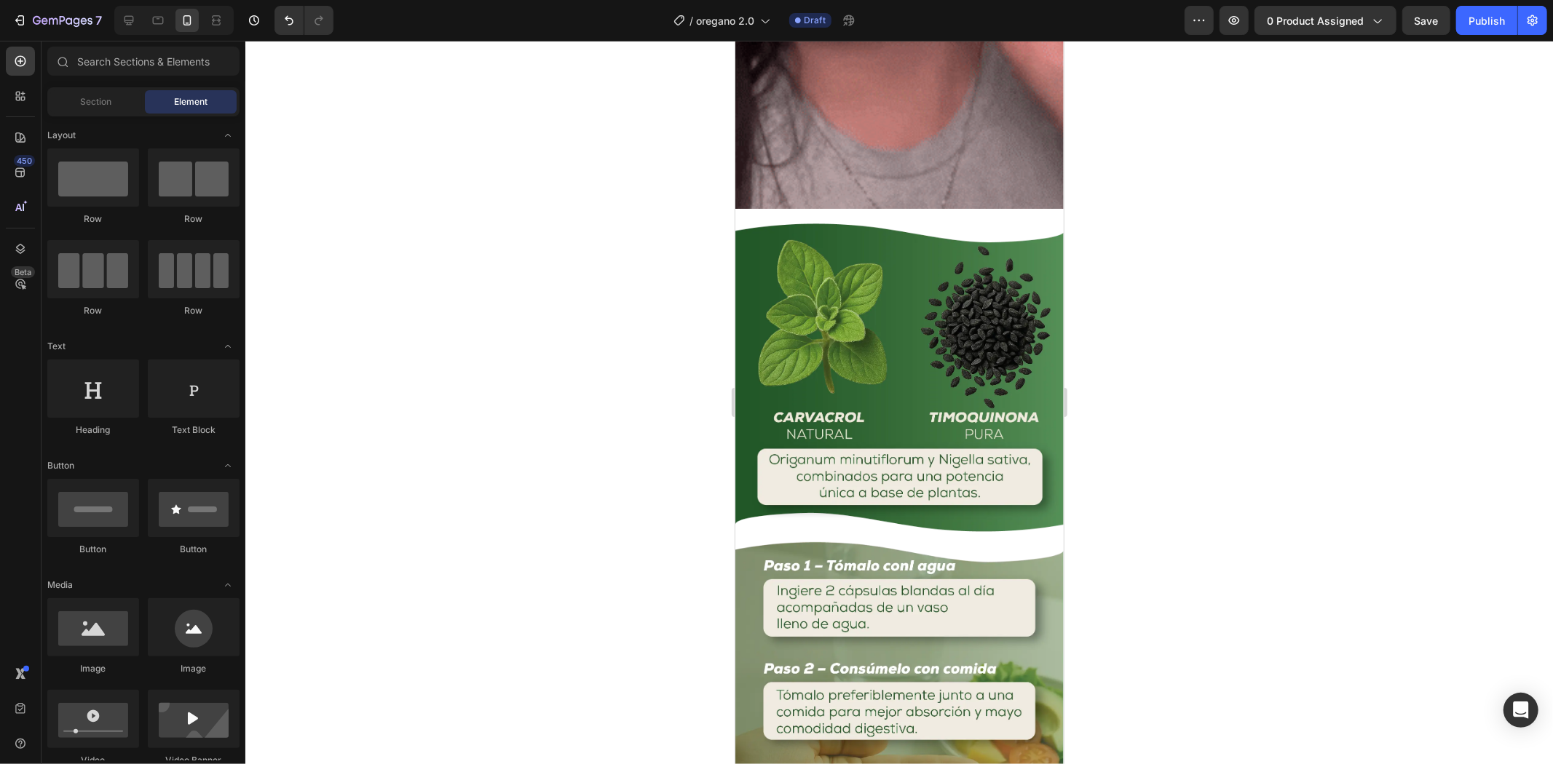
click at [917, 340] on img at bounding box center [898, 377] width 328 height 328
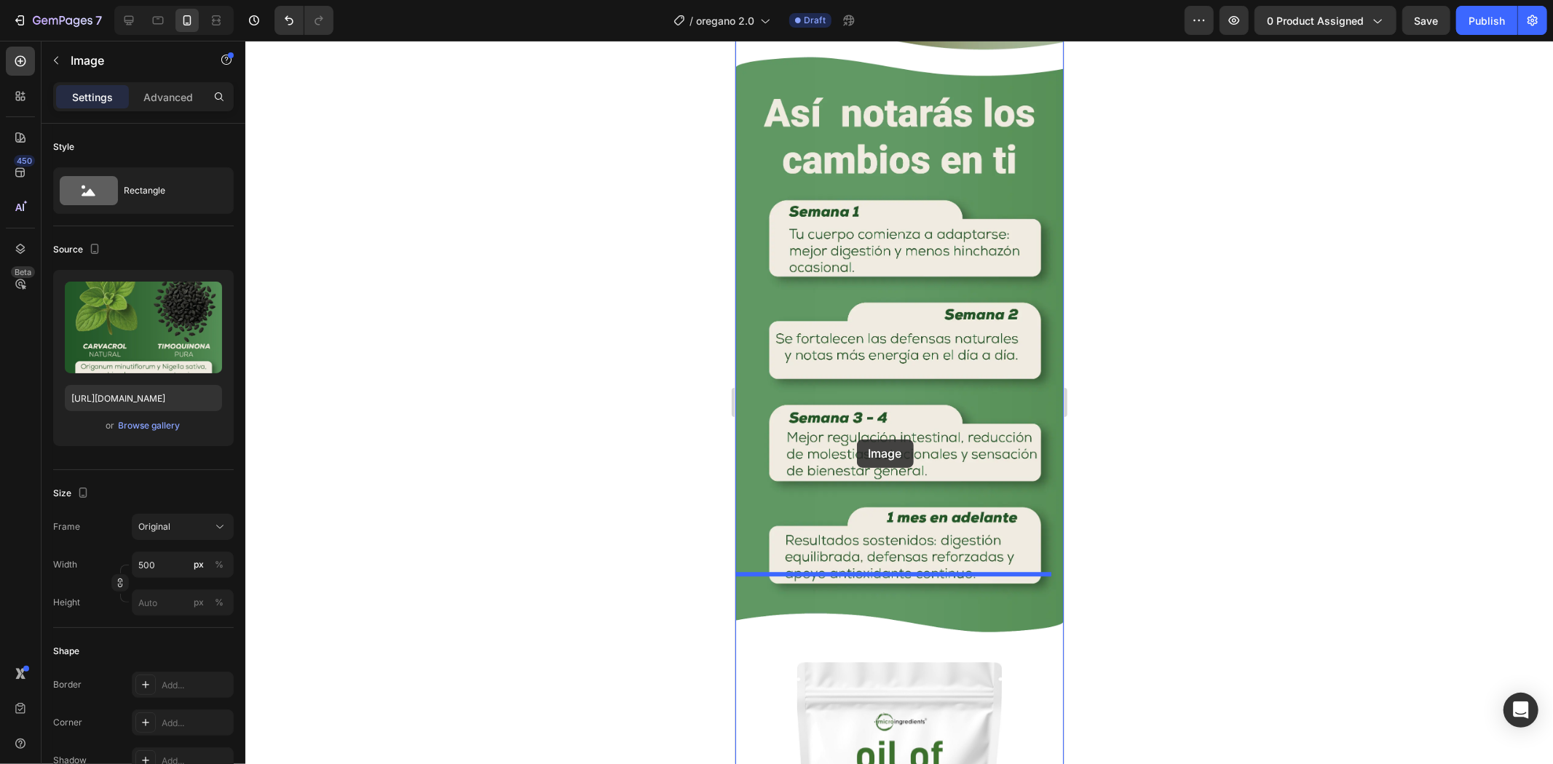
drag, startPoint x: 776, startPoint y: 169, endPoint x: 856, endPoint y: 439, distance: 281.7
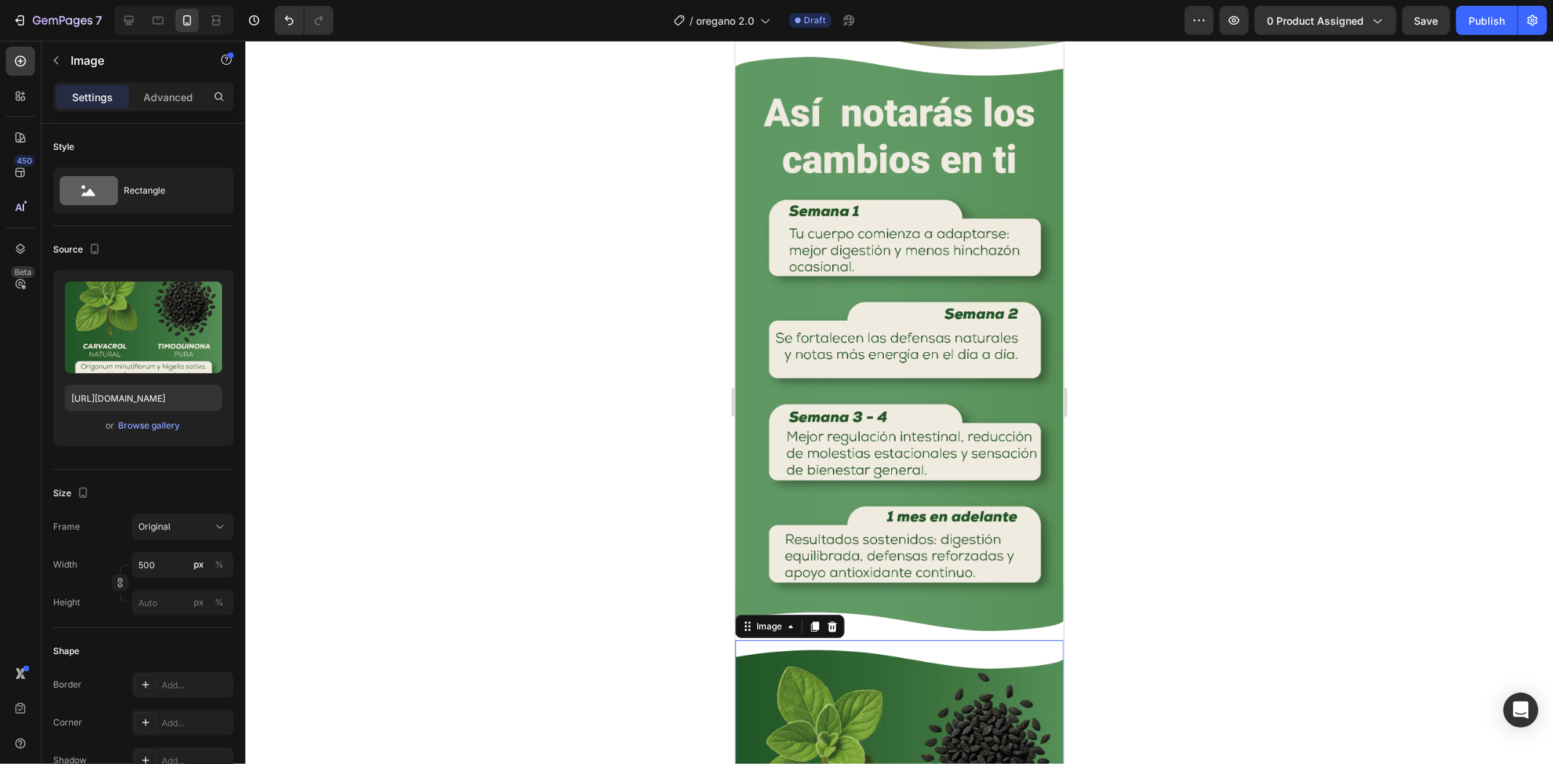
click at [1248, 354] on div at bounding box center [898, 403] width 1307 height 724
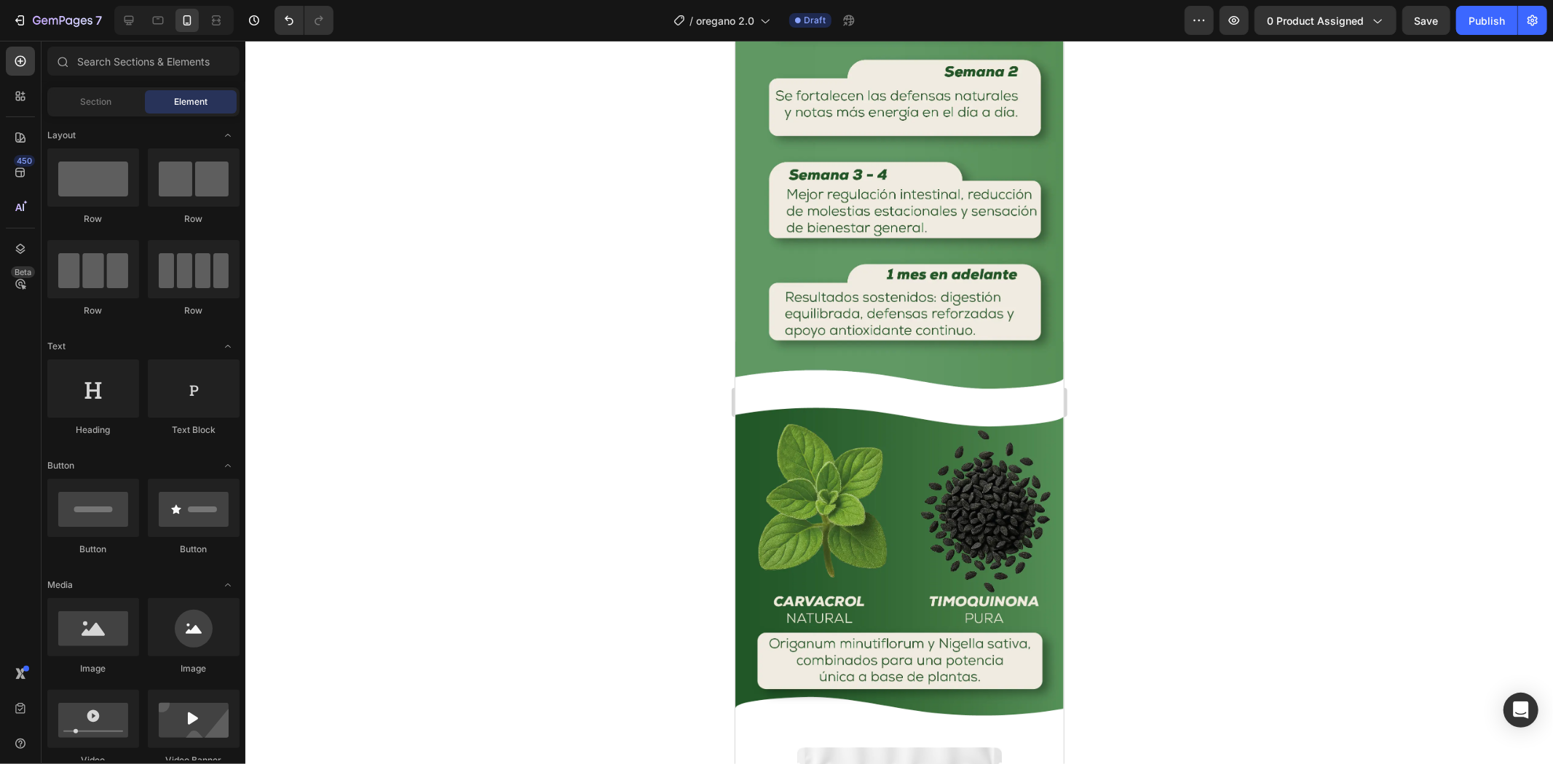
click at [1243, 358] on div at bounding box center [898, 403] width 1307 height 724
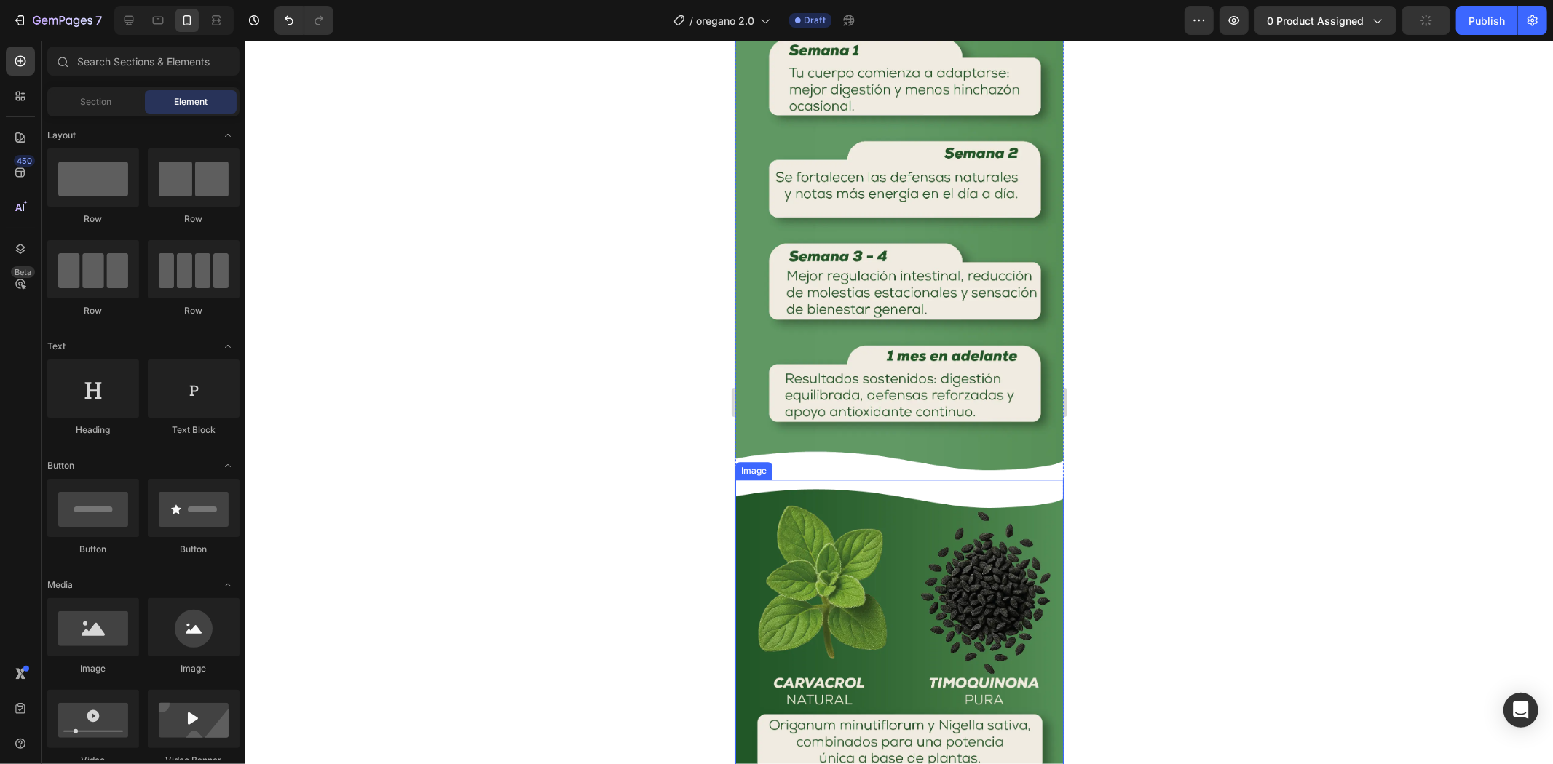
scroll to position [2819, 0]
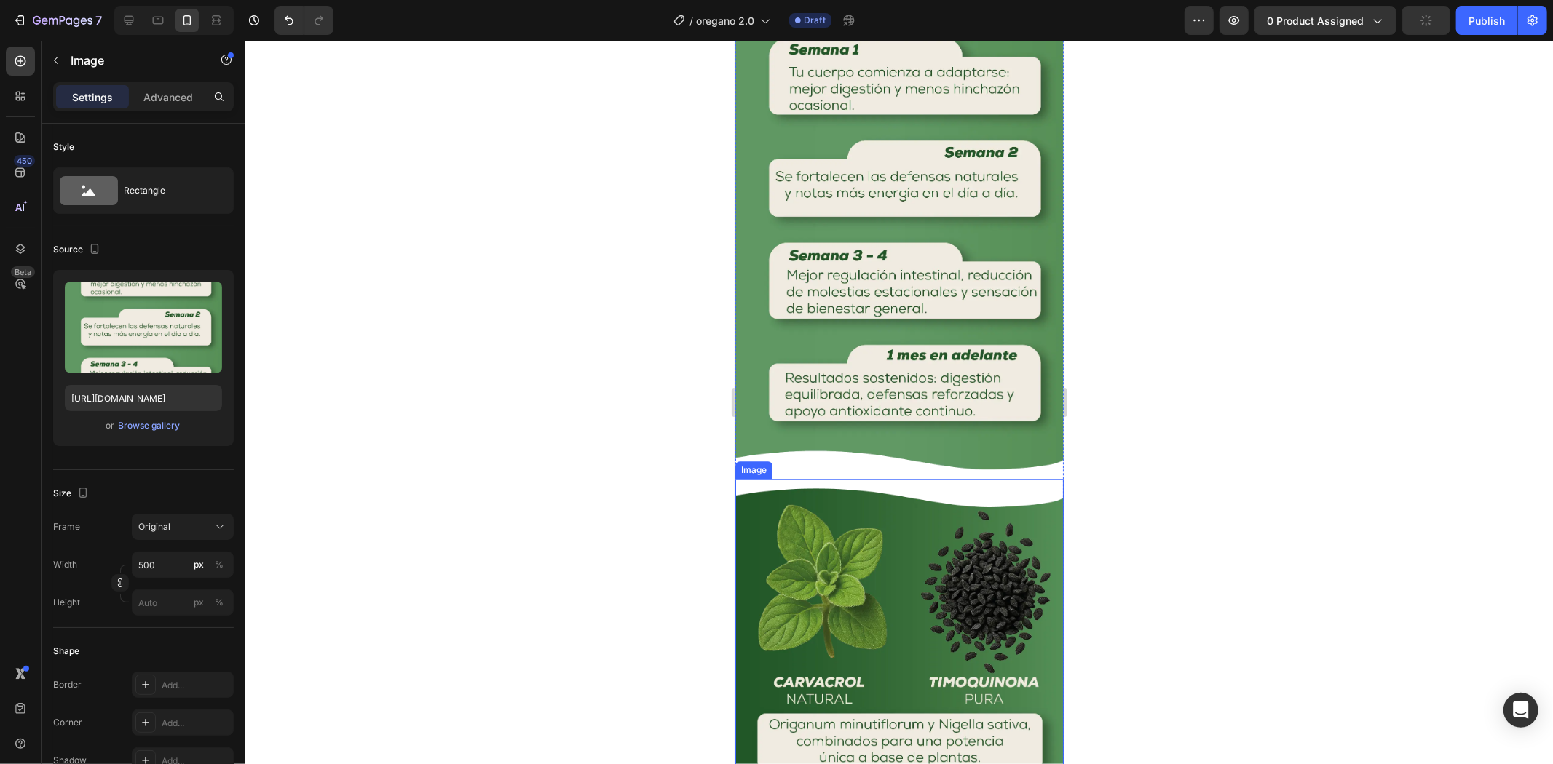
click at [887, 389] on img at bounding box center [898, 178] width 328 height 583
drag, startPoint x: 893, startPoint y: 411, endPoint x: 930, endPoint y: 414, distance: 37.3
click at [925, 347] on div "Image 11" at bounding box center [898, 178] width 328 height 583
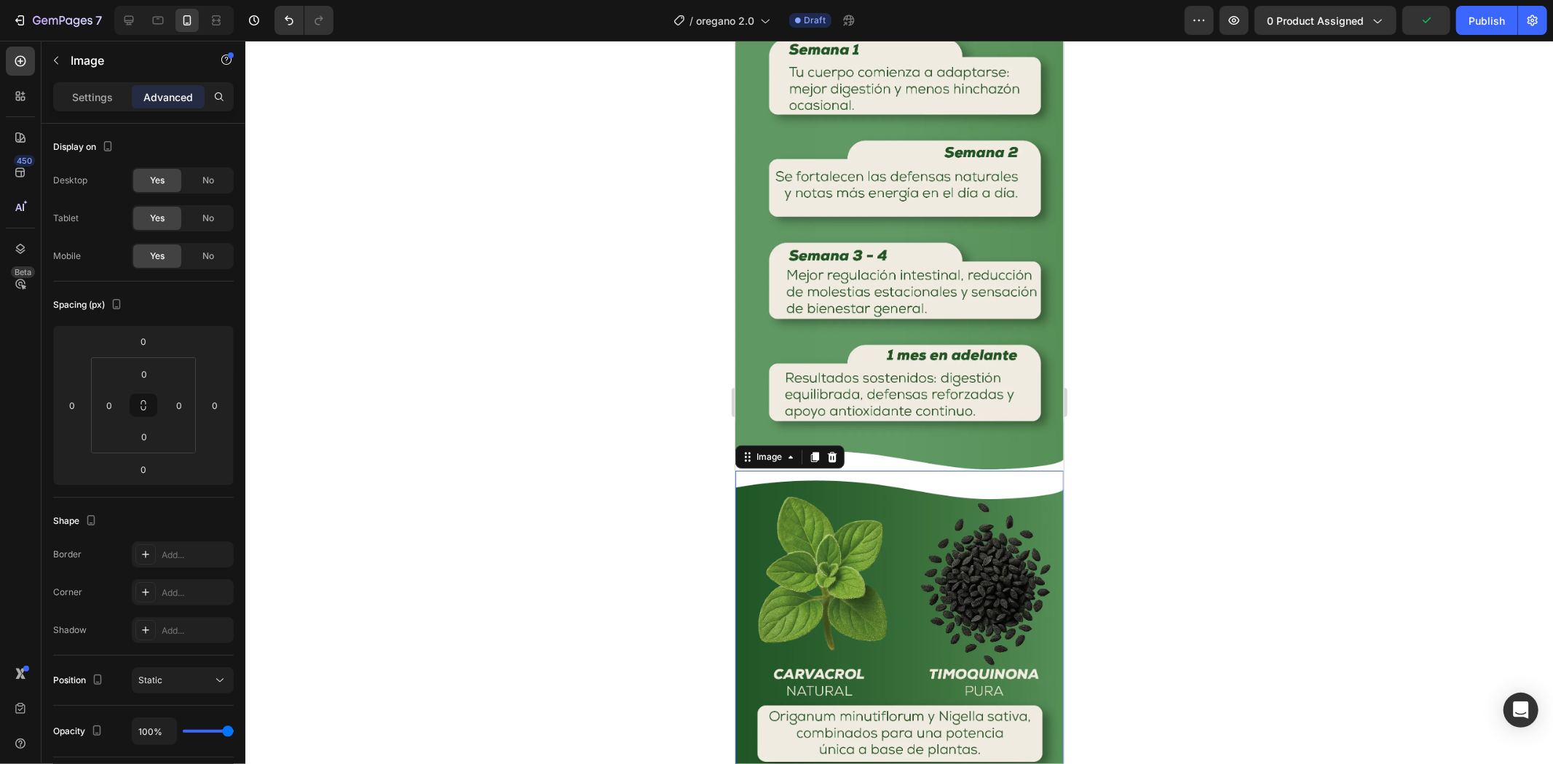
drag, startPoint x: 927, startPoint y: 460, endPoint x: 914, endPoint y: 438, distance: 25.5
click at [927, 470] on img at bounding box center [898, 634] width 328 height 328
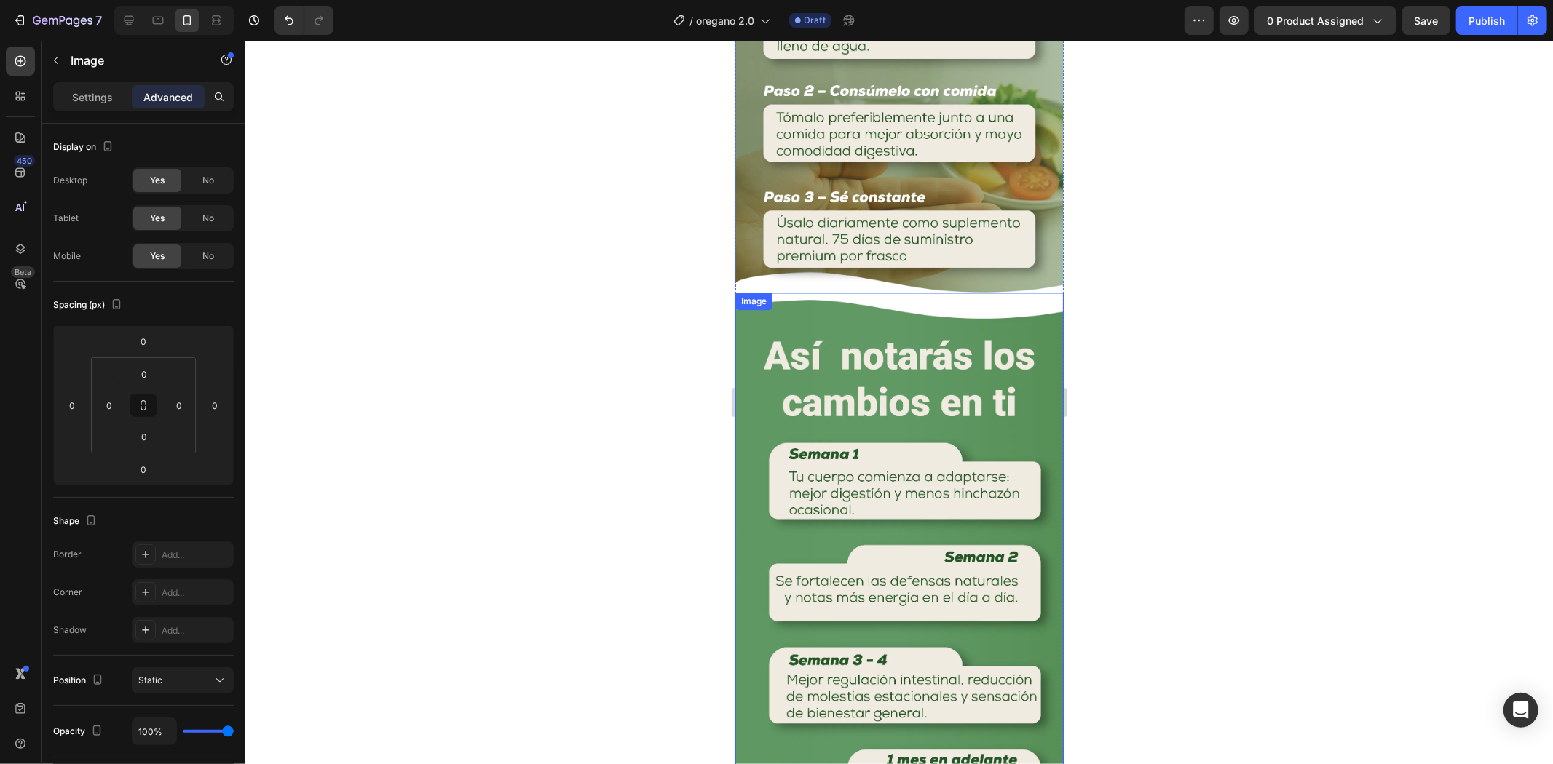
scroll to position [2334, 0]
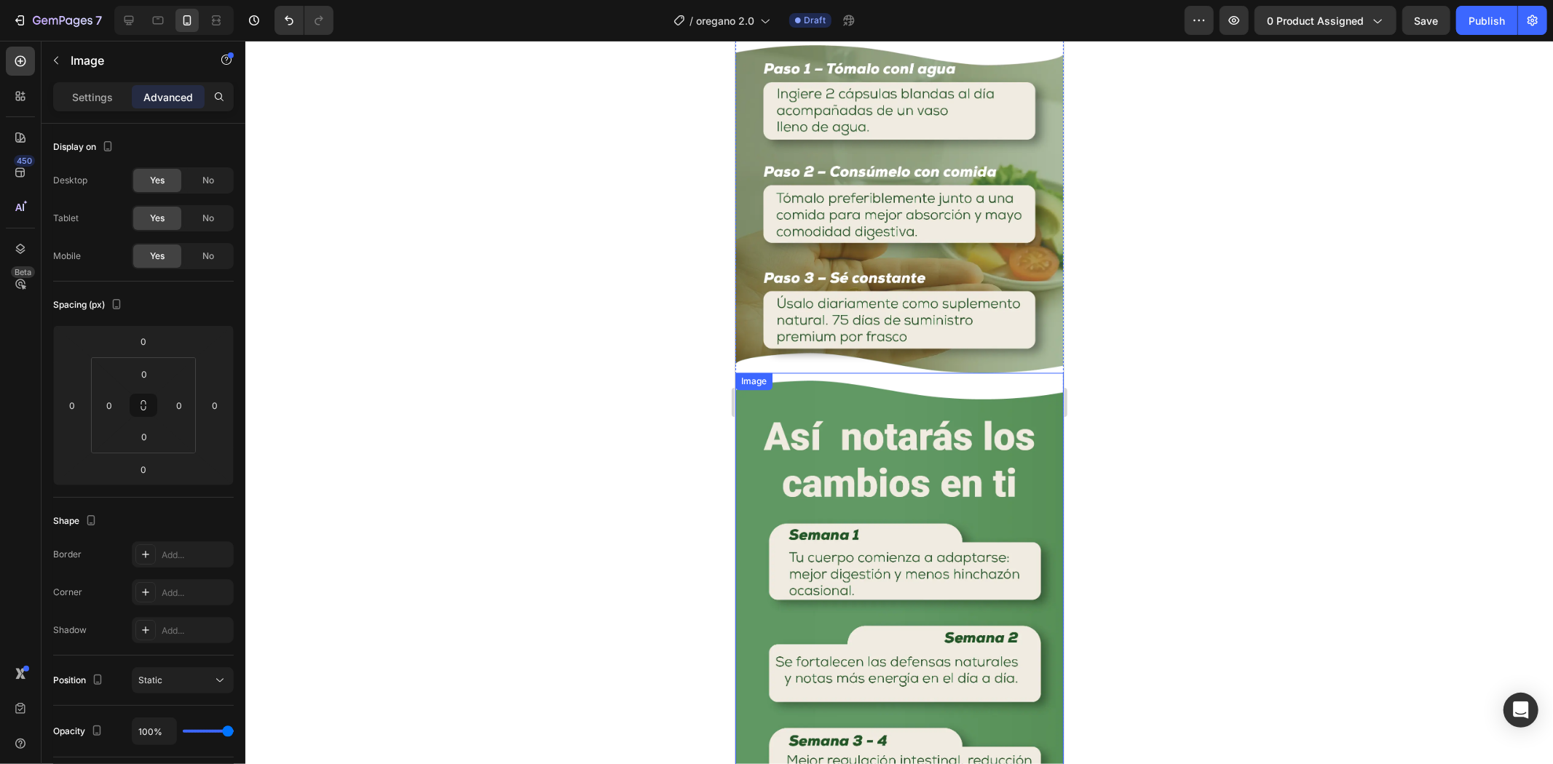
click at [940, 264] on img at bounding box center [898, 208] width 328 height 328
click at [1203, 314] on div at bounding box center [898, 403] width 1307 height 724
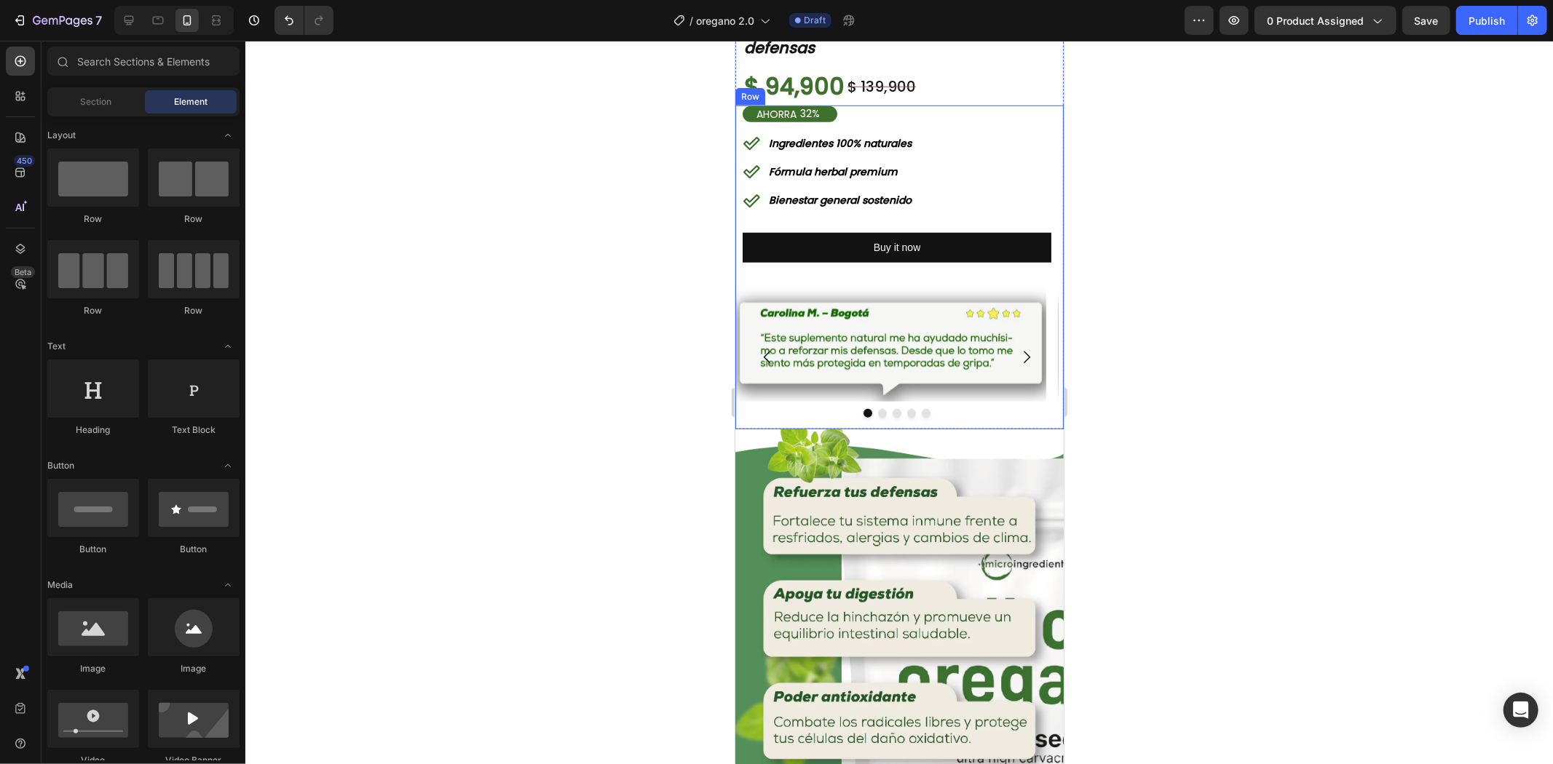
scroll to position [1051, 0]
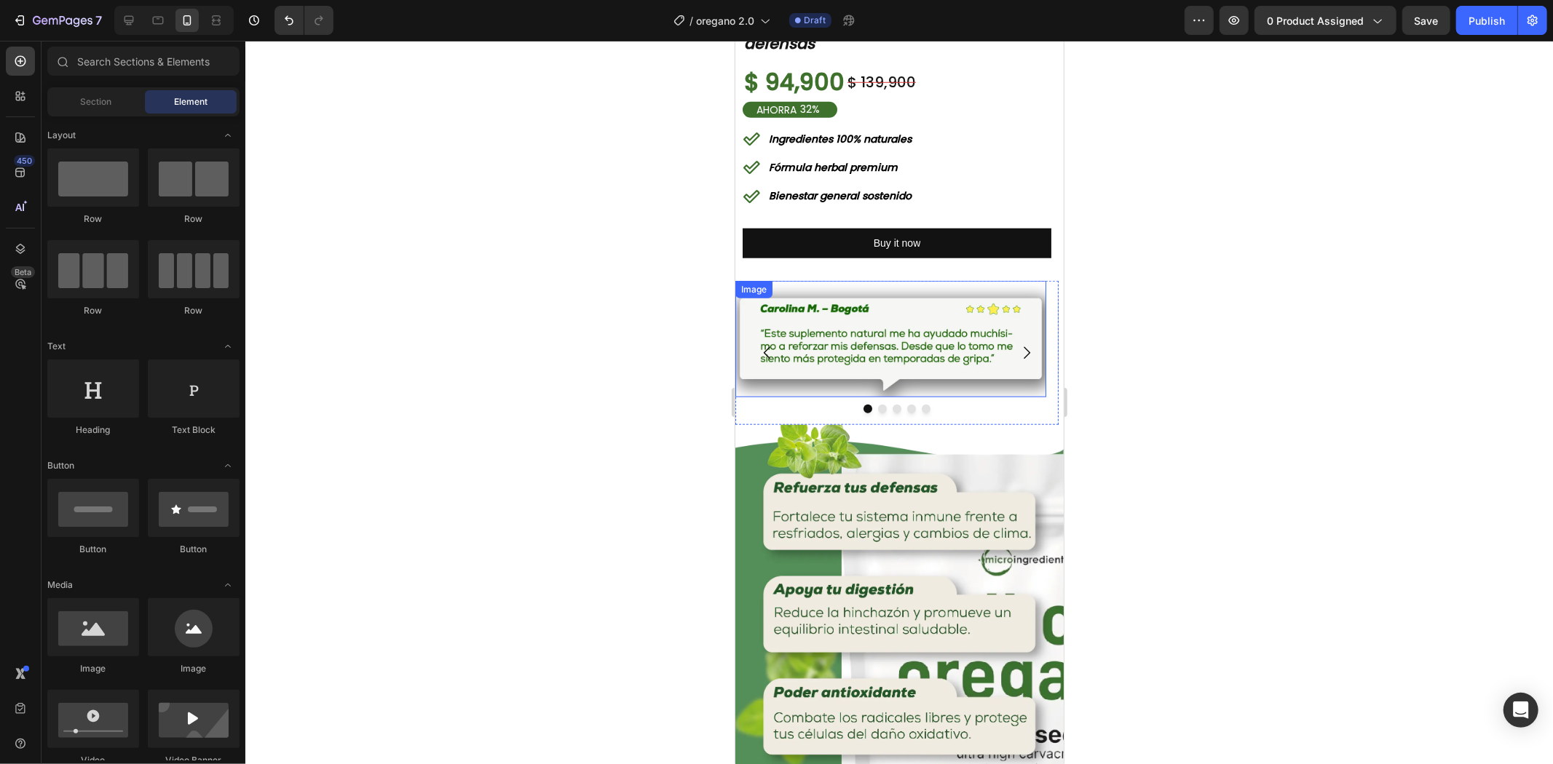
click at [897, 310] on img at bounding box center [889, 338] width 311 height 116
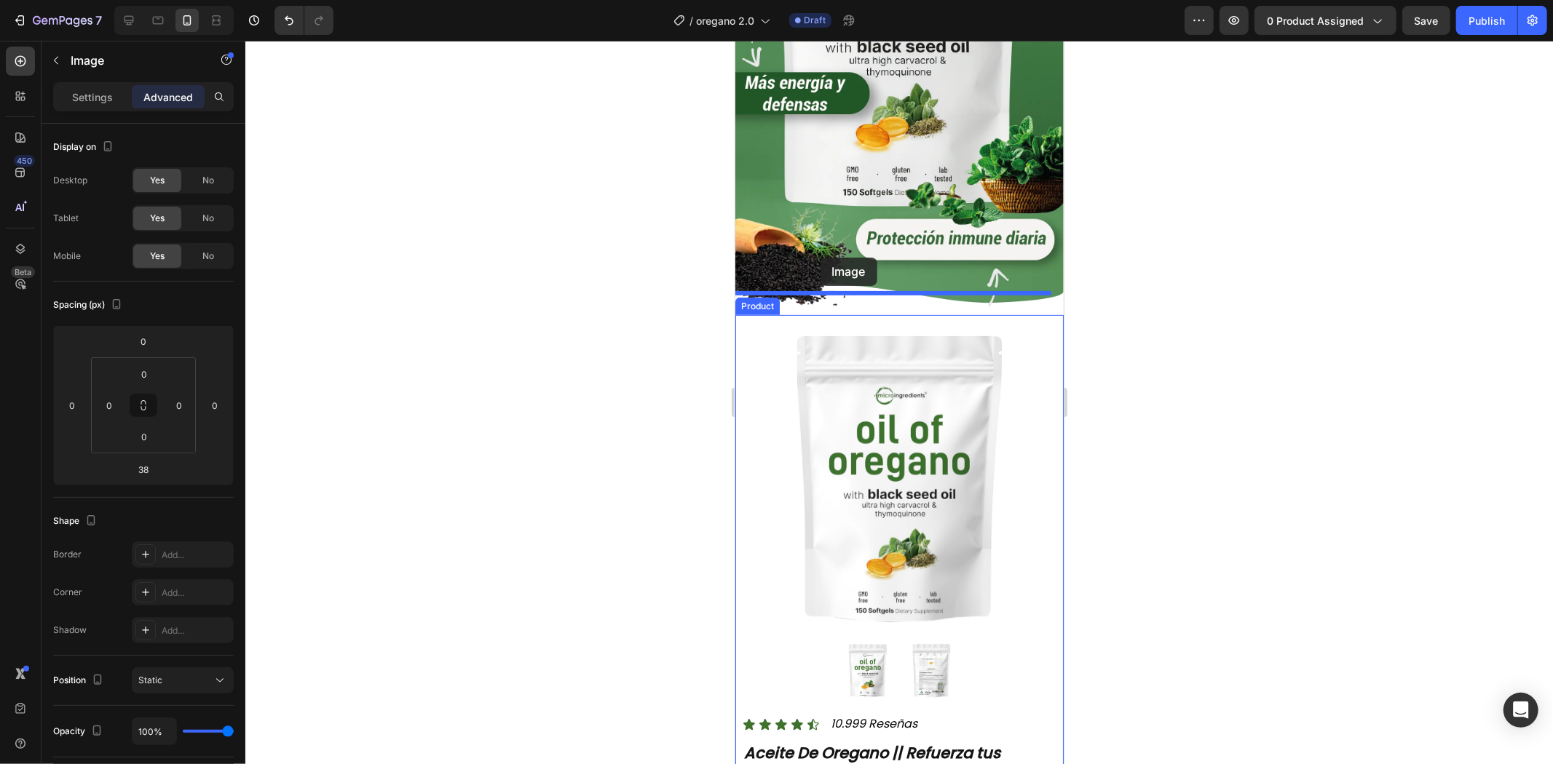
scroll to position [242, 0]
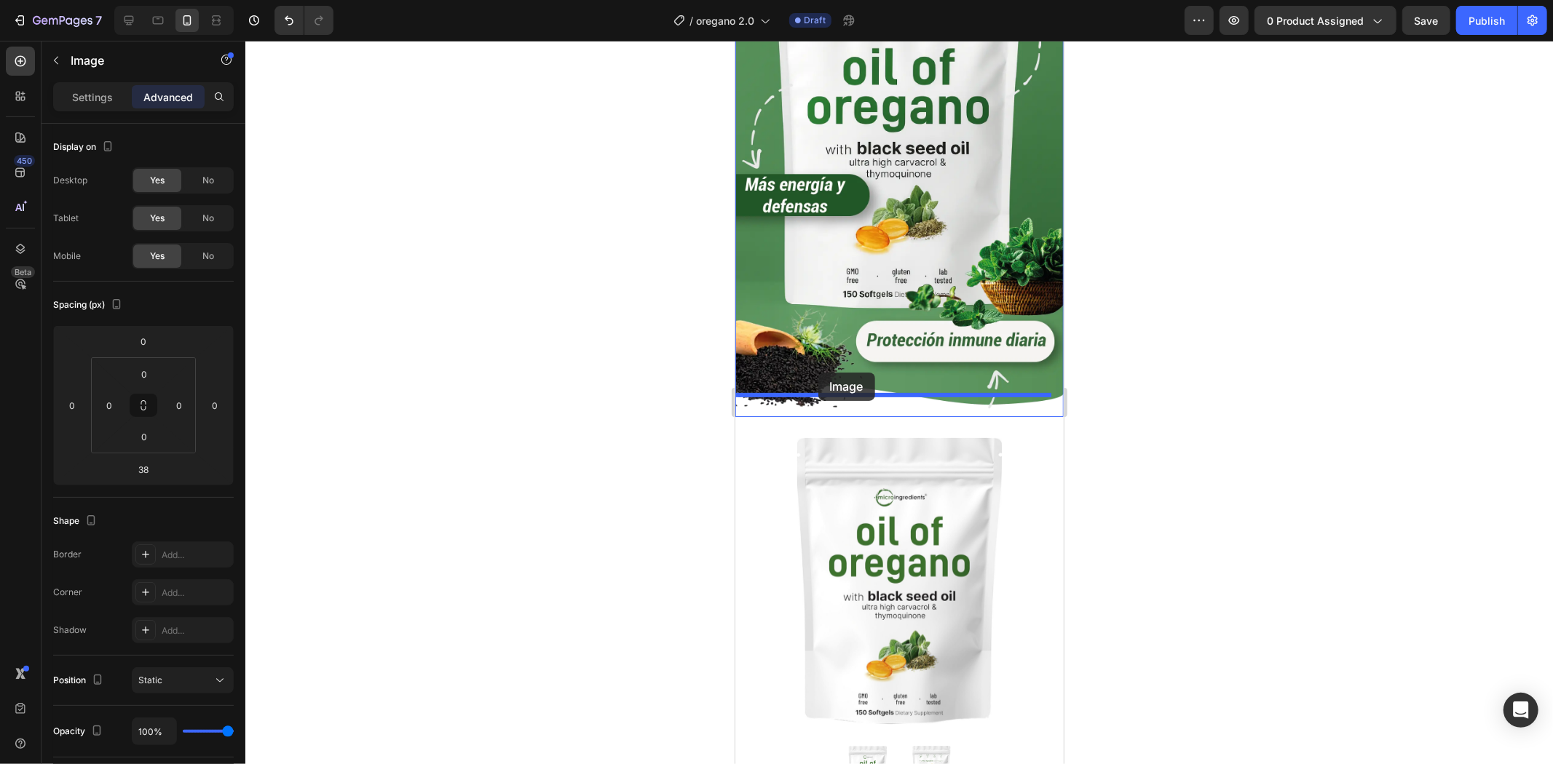
drag, startPoint x: 782, startPoint y: 284, endPoint x: 817, endPoint y: 372, distance: 95.0
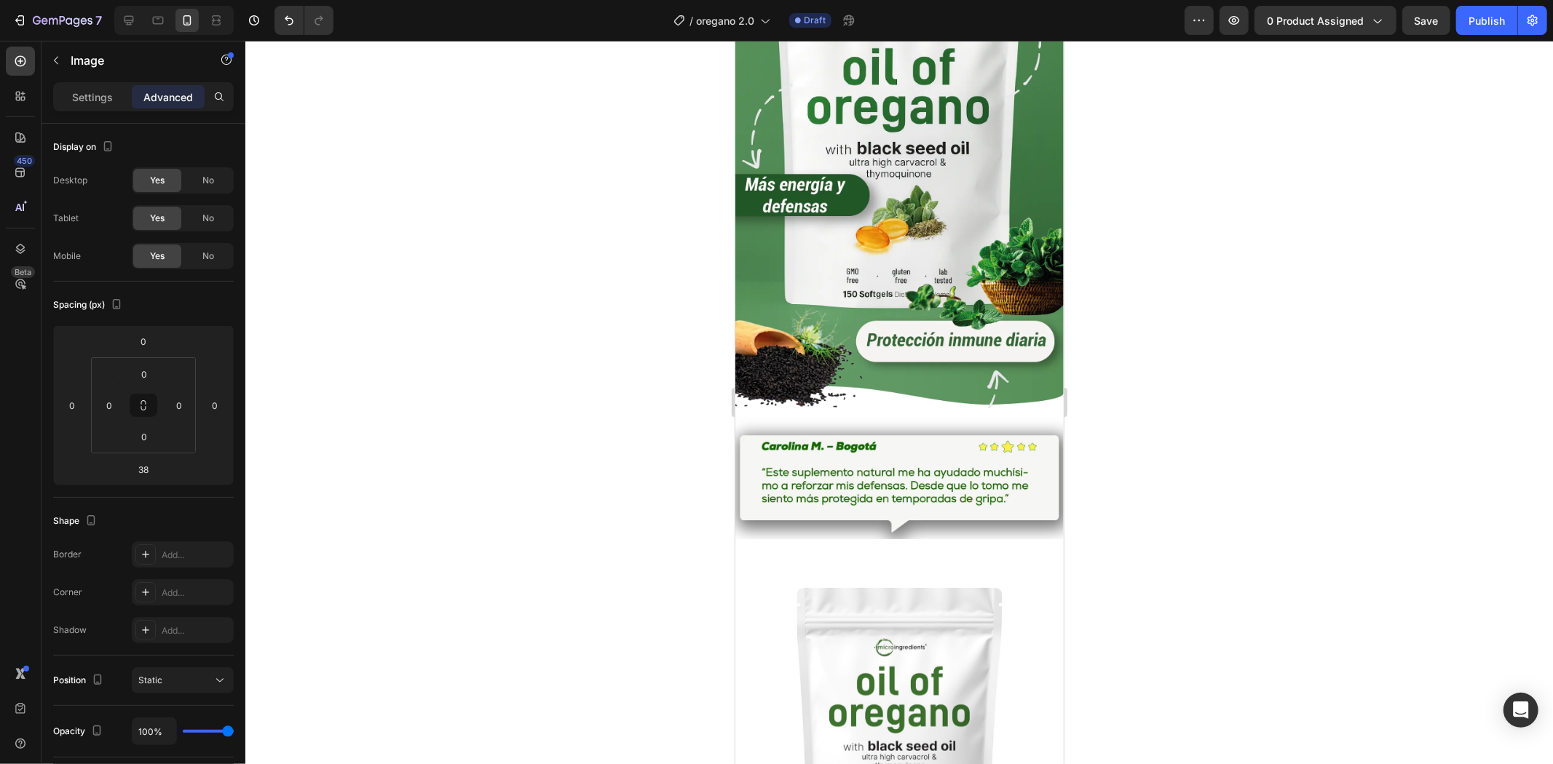
click at [1200, 411] on div at bounding box center [898, 403] width 1307 height 724
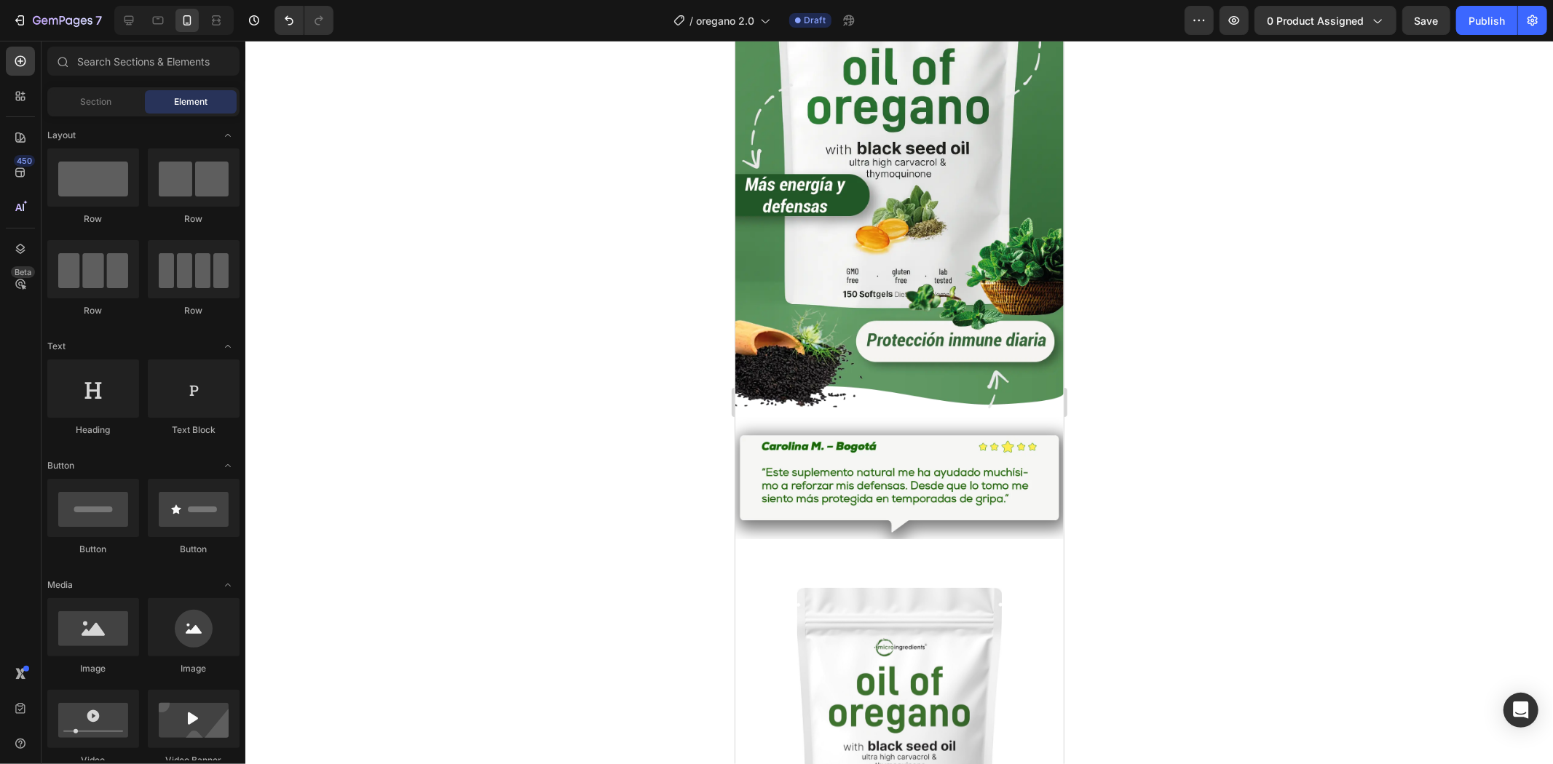
click at [1310, 365] on div at bounding box center [898, 403] width 1307 height 724
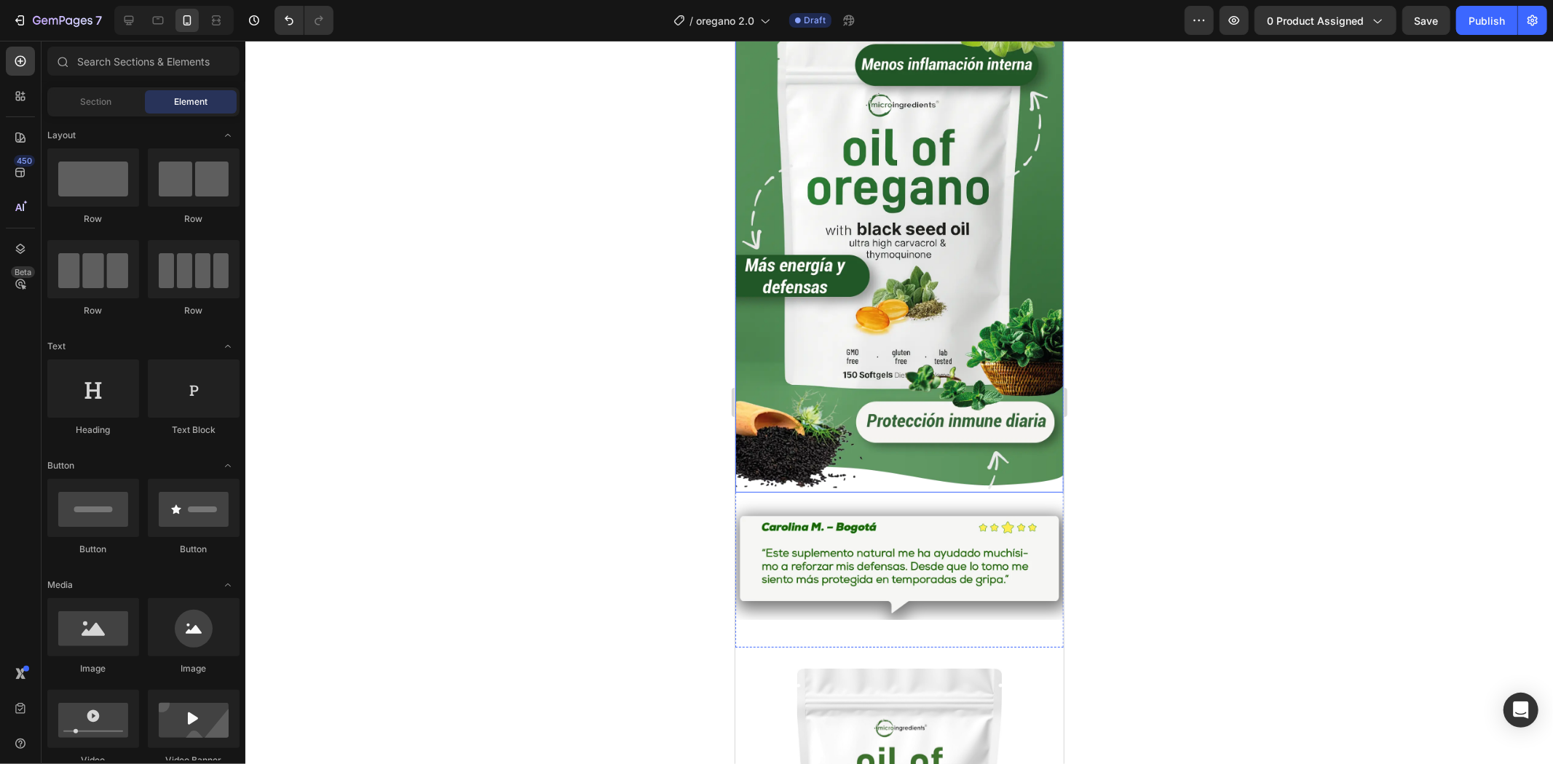
scroll to position [323, 0]
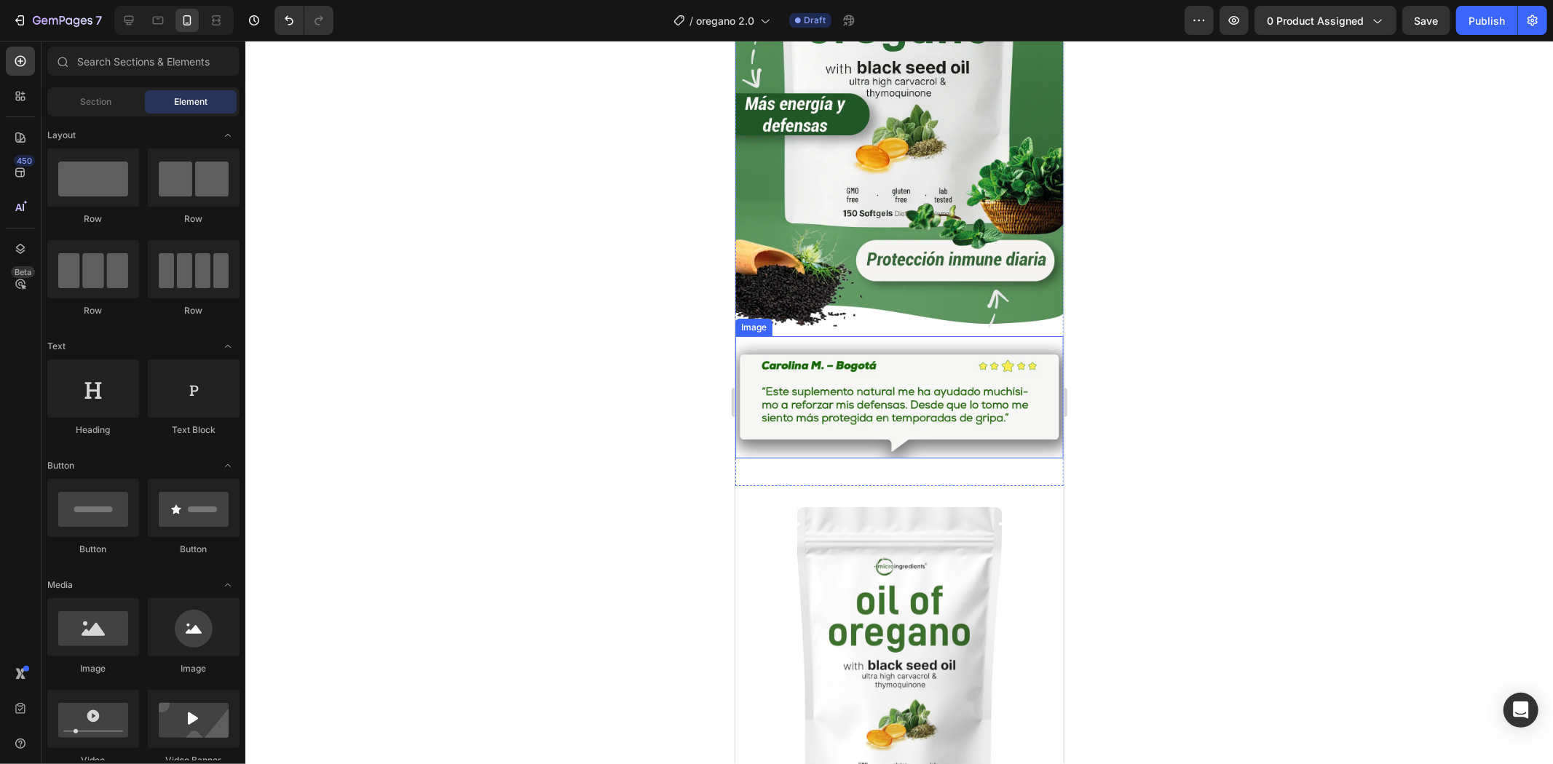
click at [843, 351] on img at bounding box center [898, 397] width 328 height 123
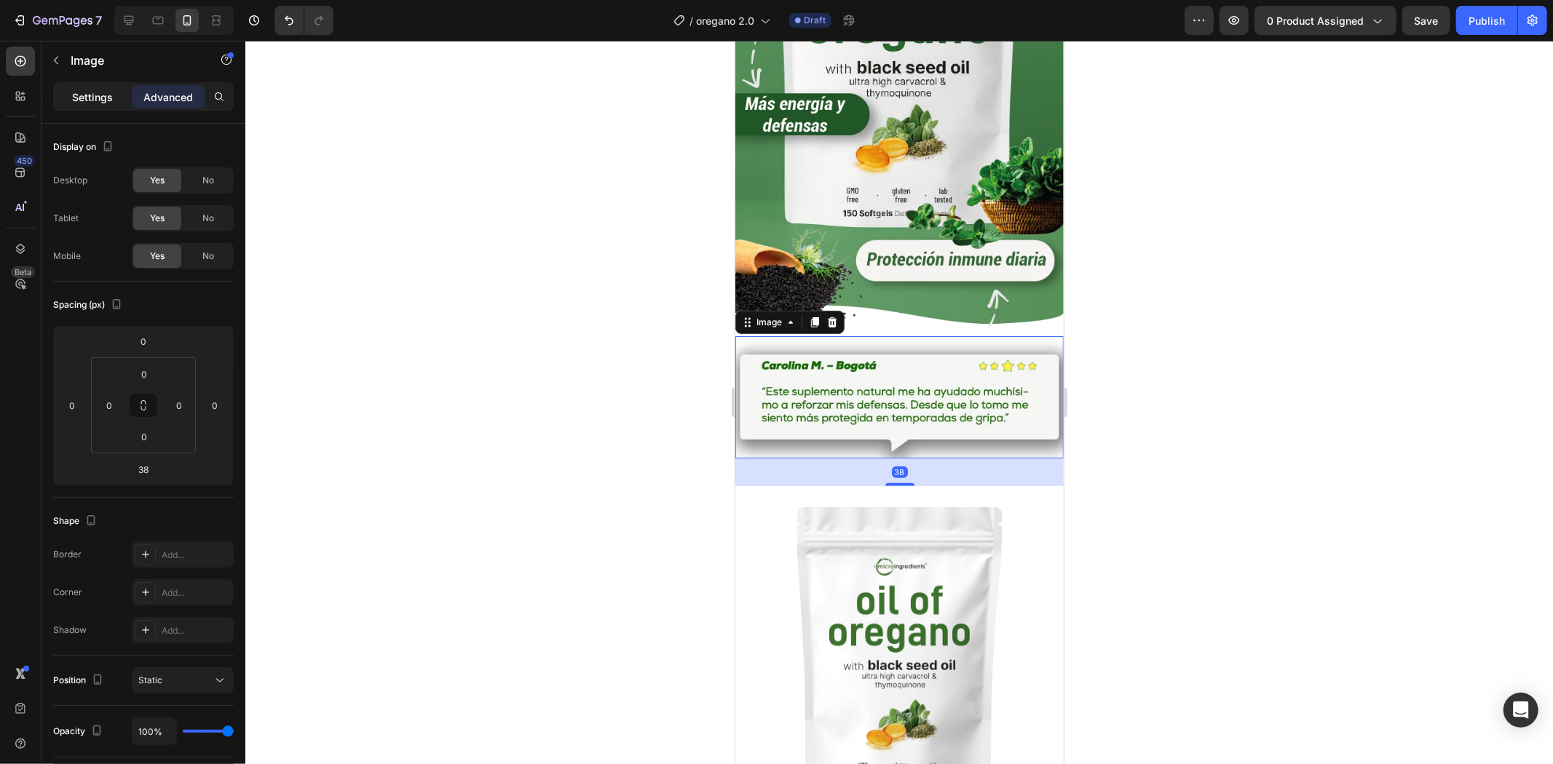
click at [103, 99] on p "Settings" at bounding box center [92, 97] width 41 height 15
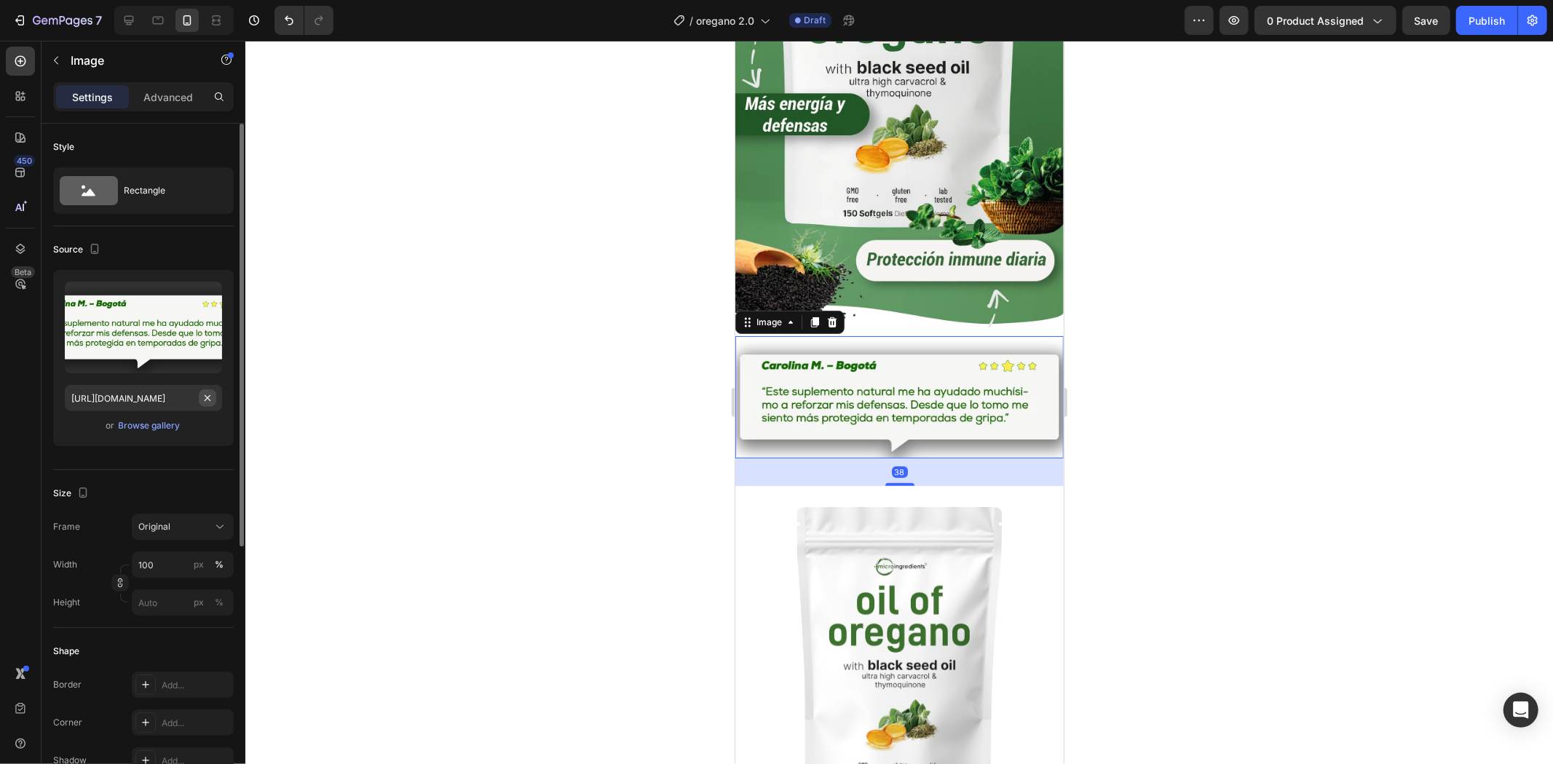
click at [199, 390] on div at bounding box center [207, 397] width 17 height 17
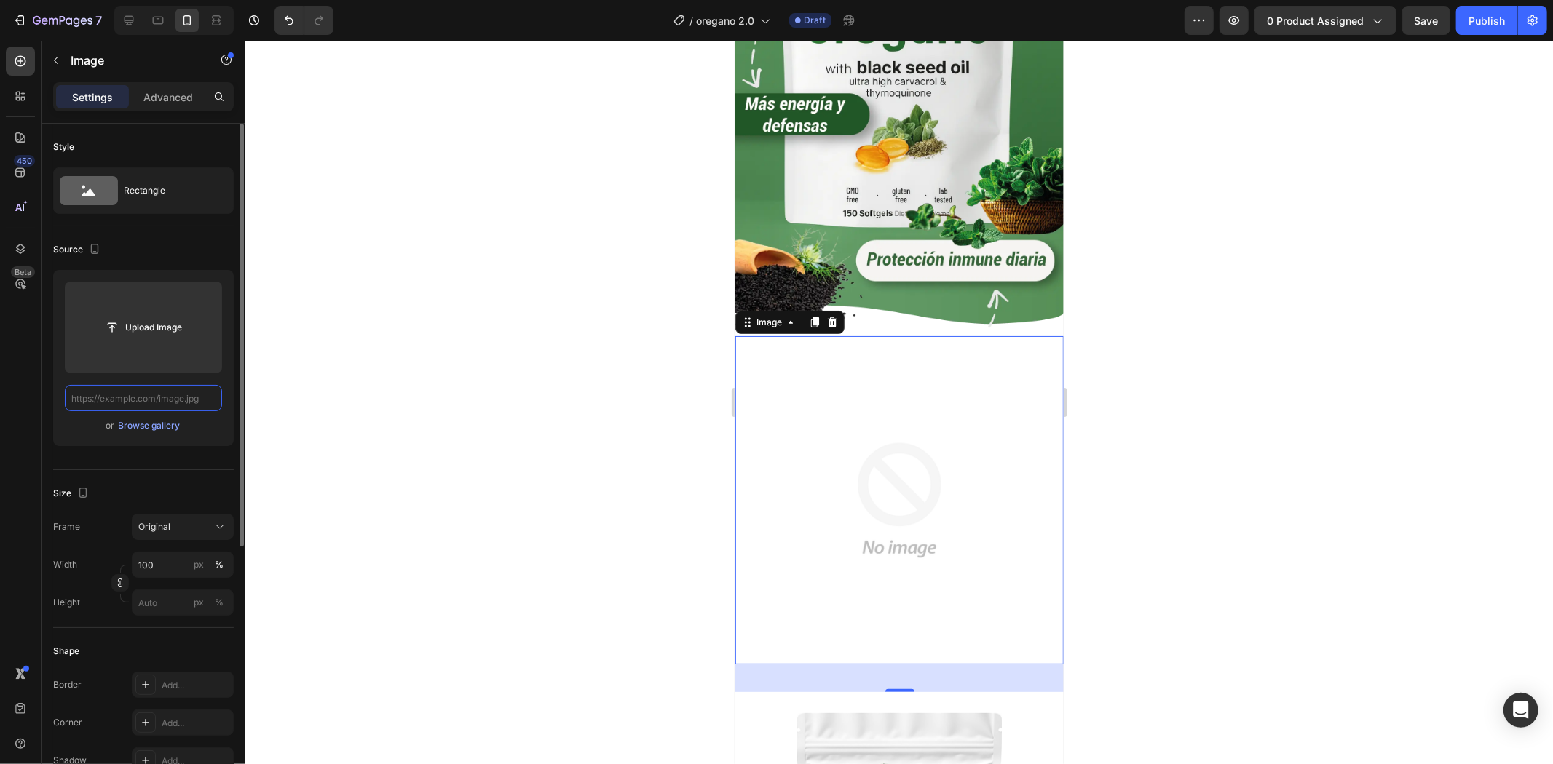
scroll to position [0, 124]
paste input "[URL][DOMAIN_NAME]"
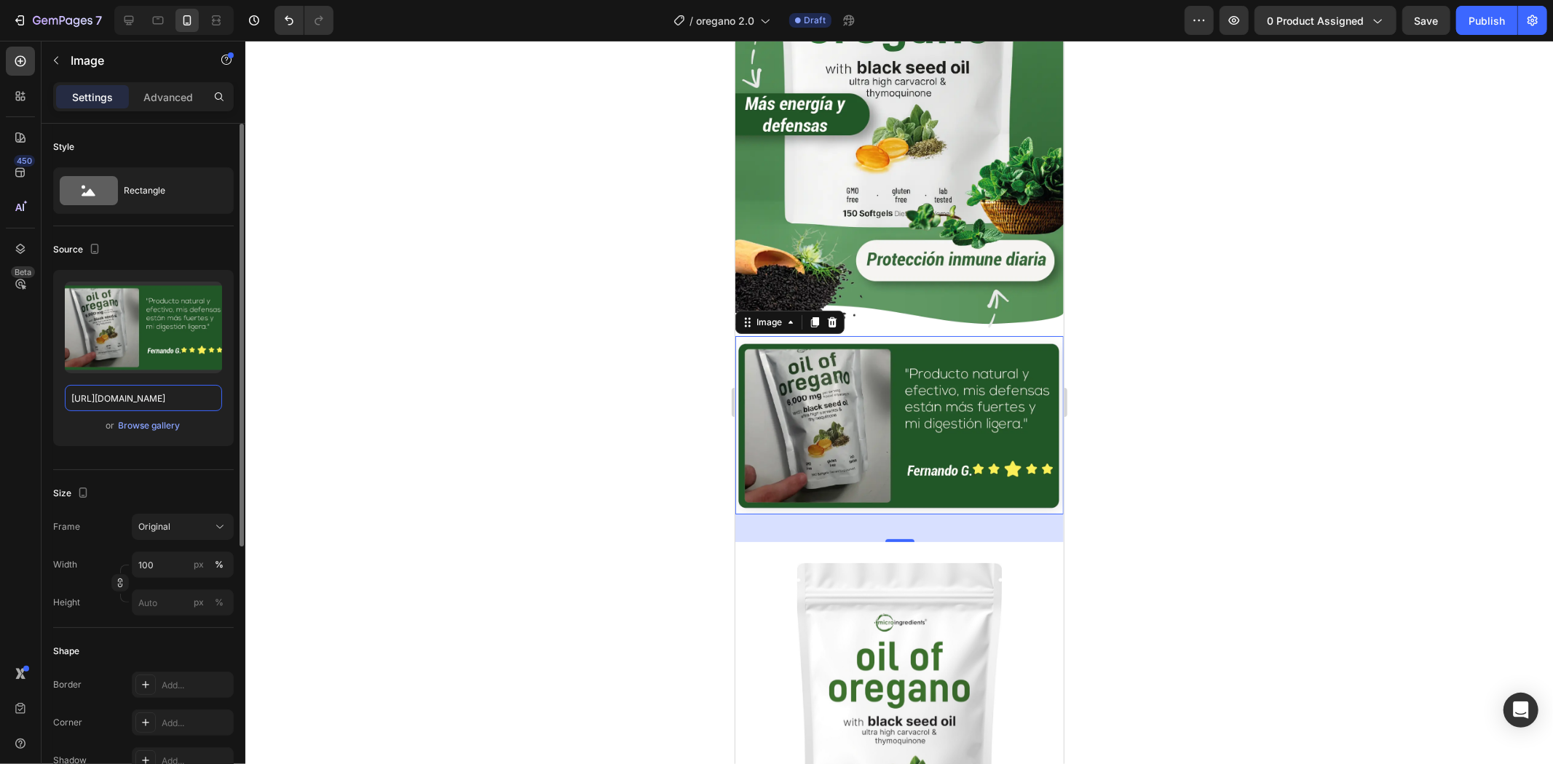
type input "[URL][DOMAIN_NAME]"
click at [1169, 379] on div at bounding box center [898, 403] width 1307 height 724
click at [900, 437] on img at bounding box center [898, 425] width 328 height 178
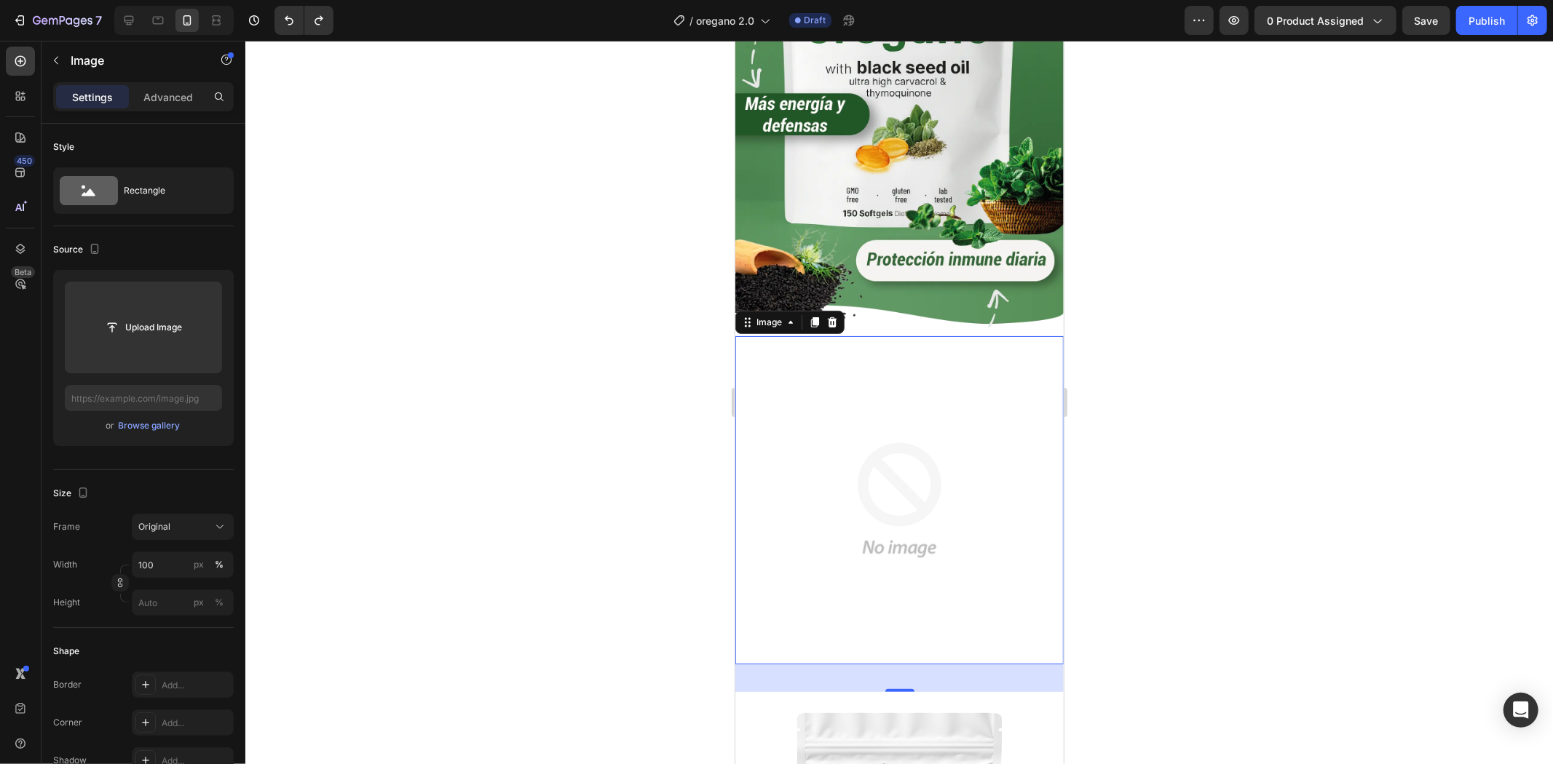
type input "[URL][DOMAIN_NAME]"
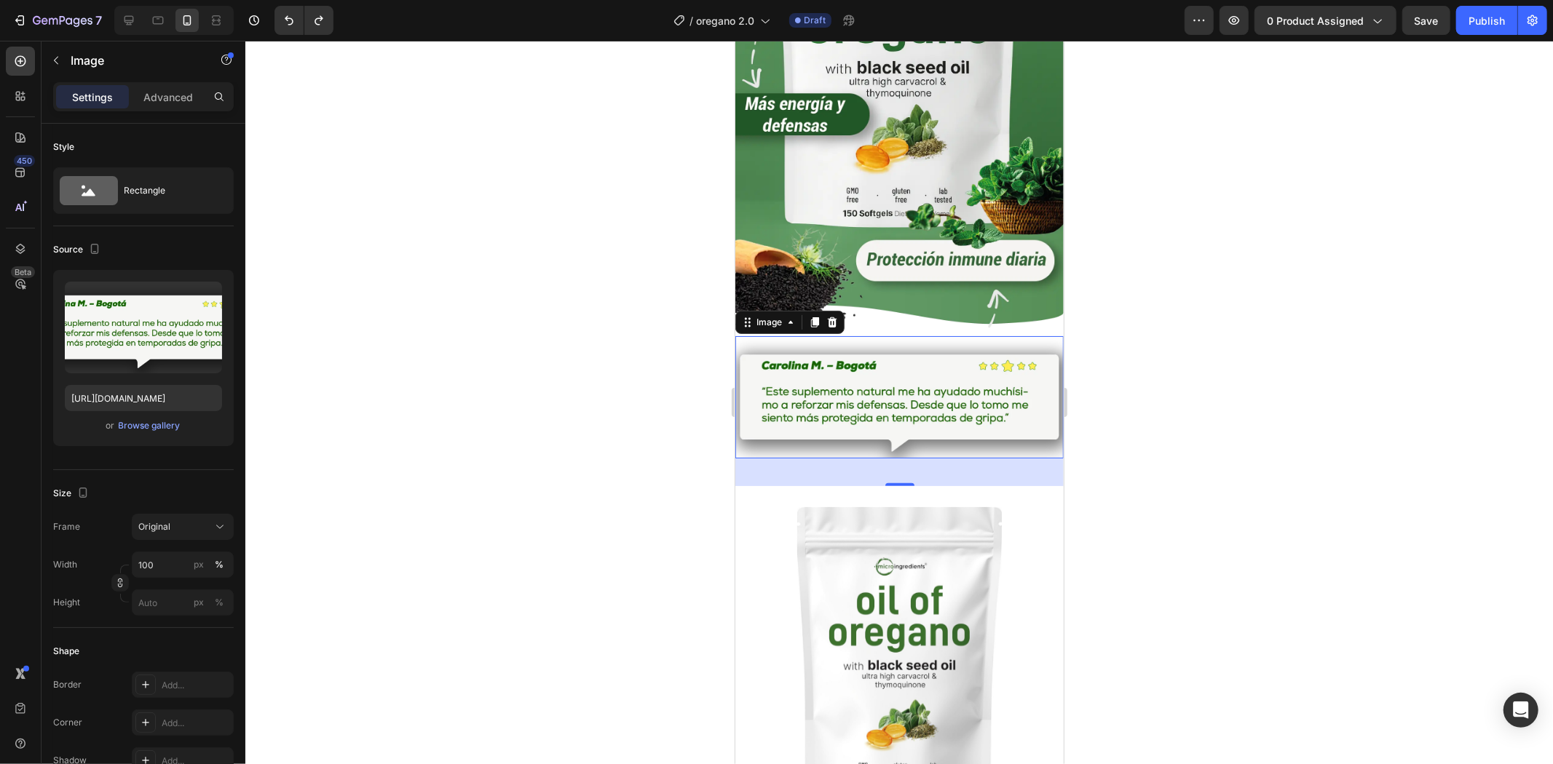
click at [965, 380] on img at bounding box center [898, 397] width 328 height 123
click at [1238, 338] on div at bounding box center [898, 403] width 1307 height 724
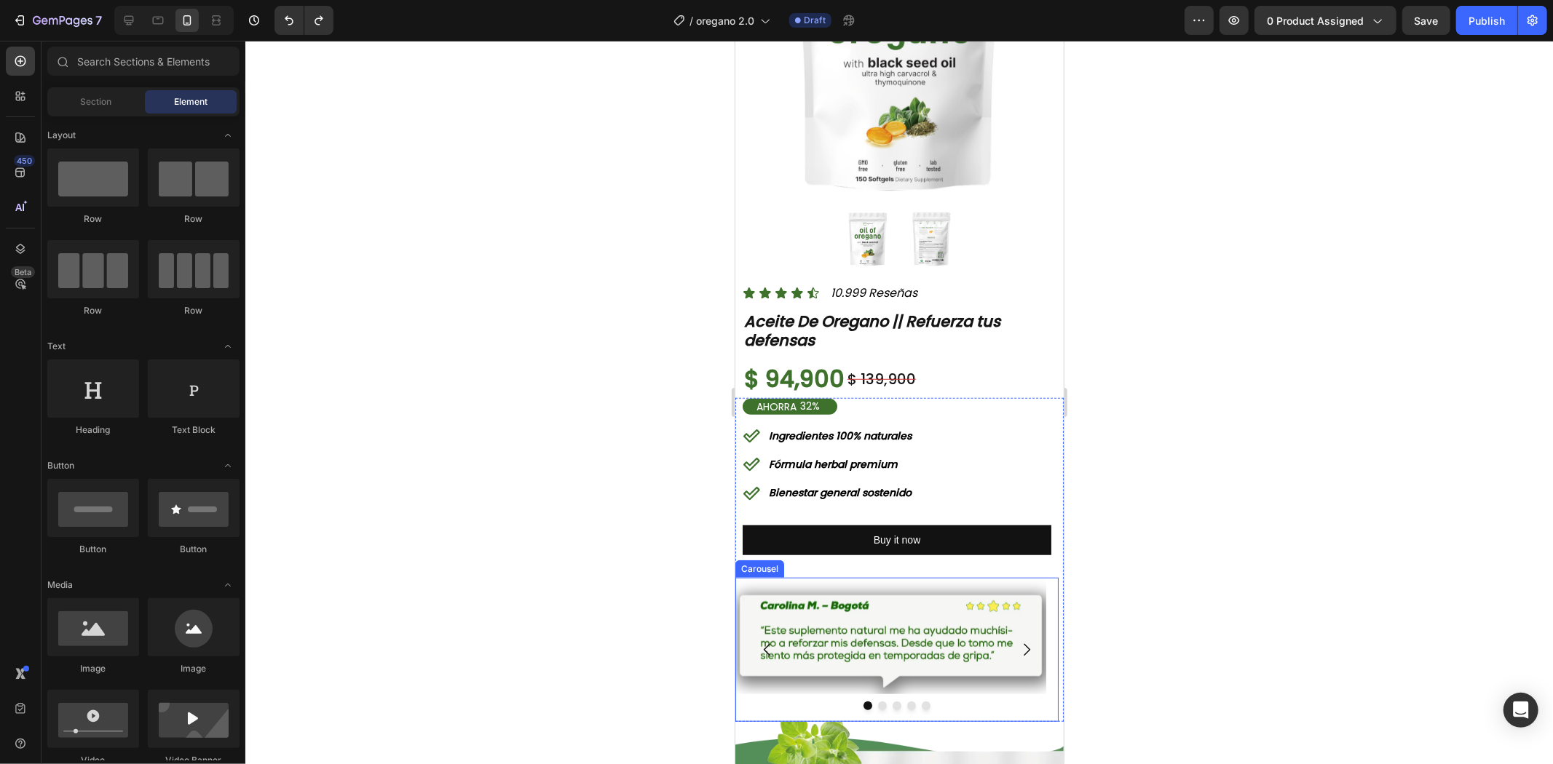
scroll to position [889, 0]
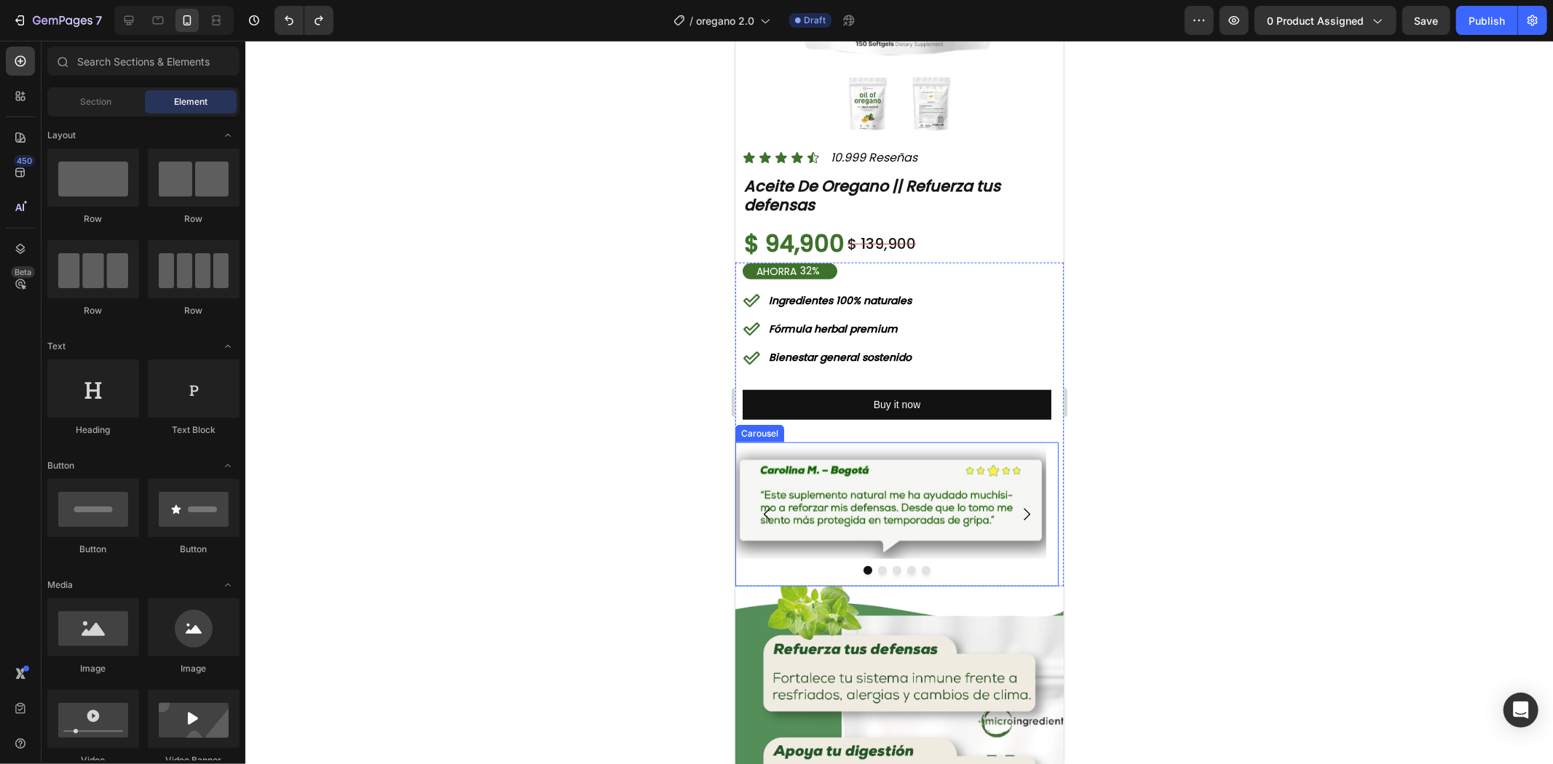
click at [854, 548] on div "Image" at bounding box center [889, 514] width 311 height 144
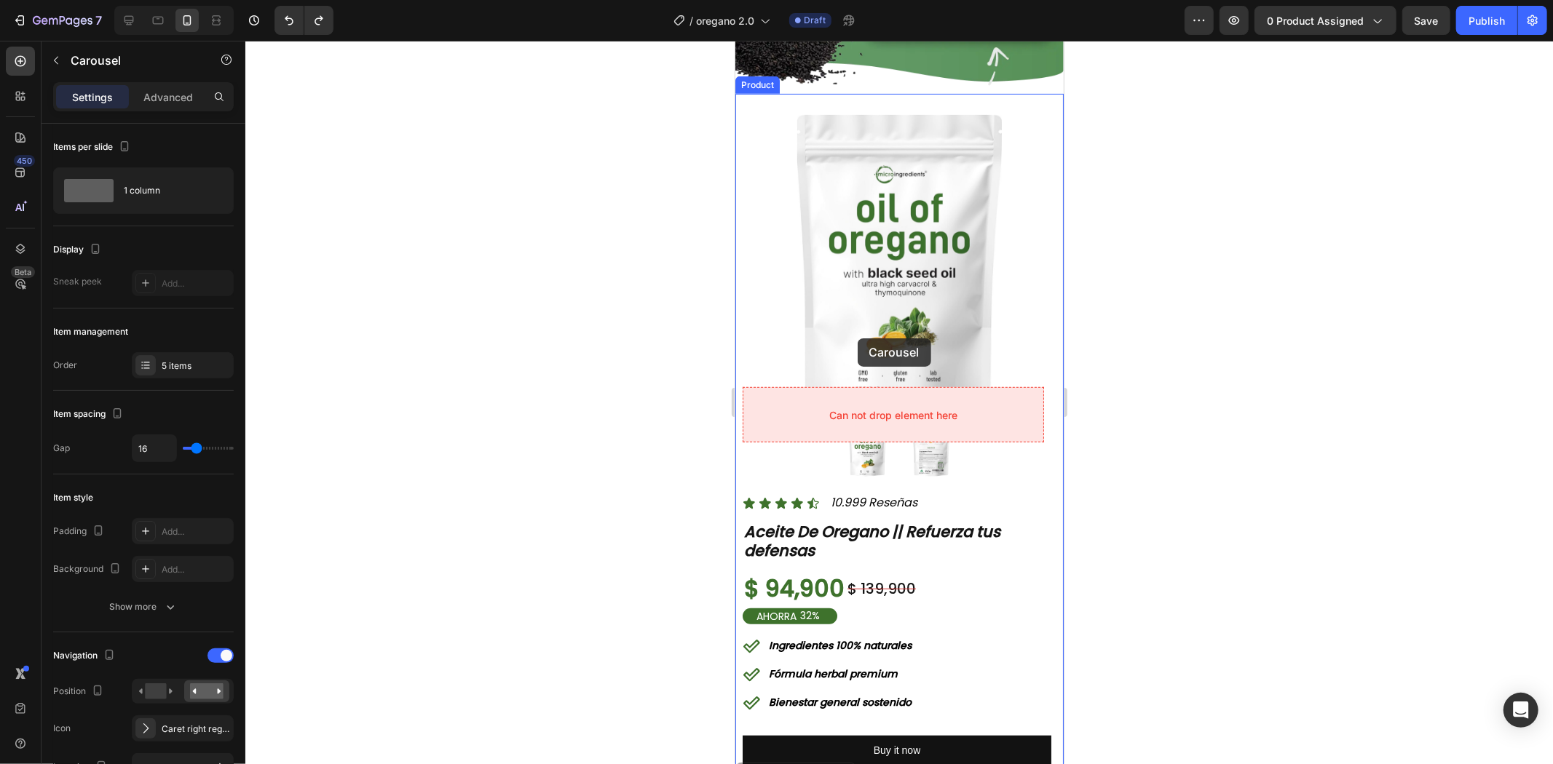
scroll to position [404, 0]
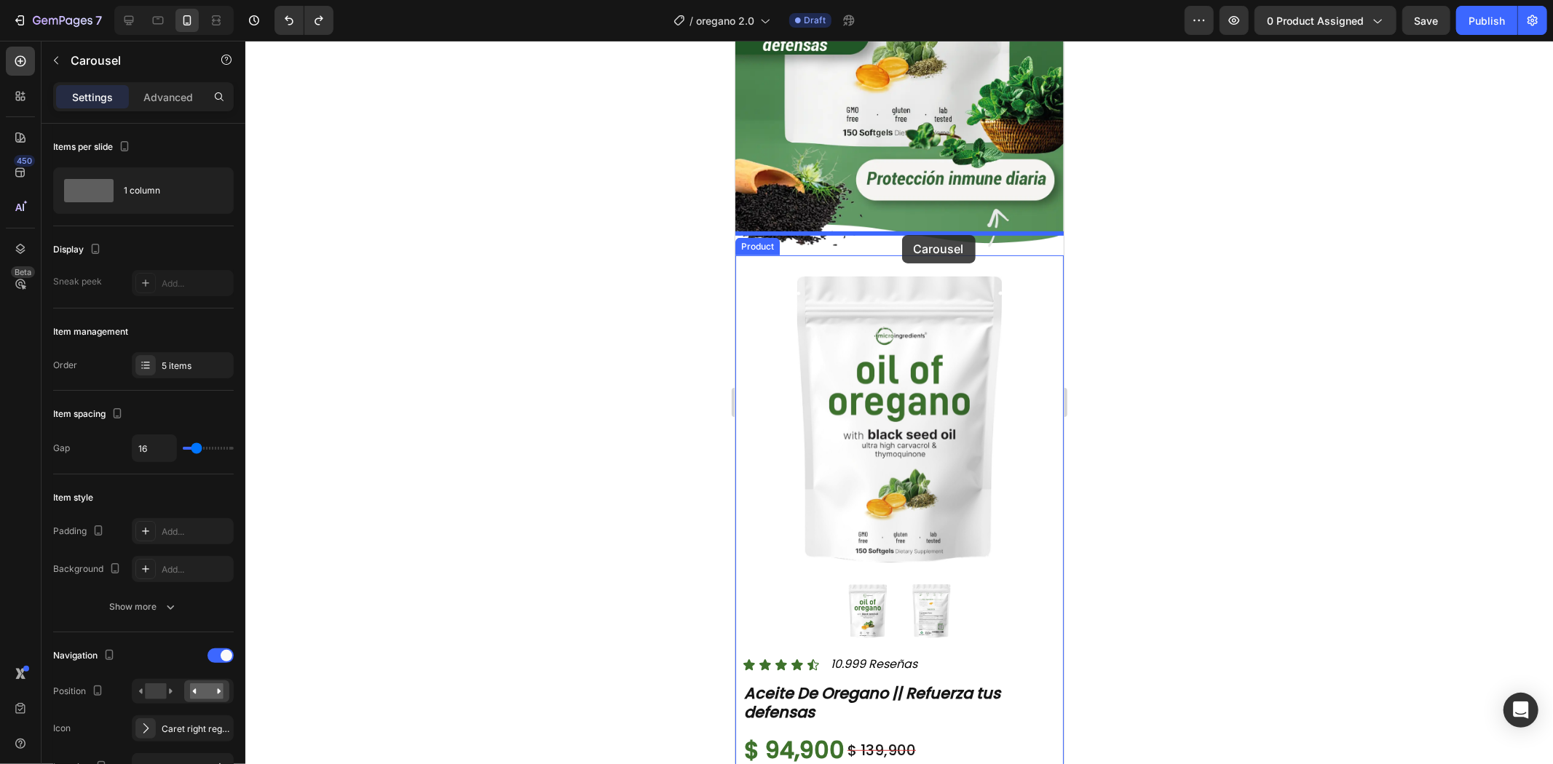
drag, startPoint x: 780, startPoint y: 417, endPoint x: 901, endPoint y: 235, distance: 218.4
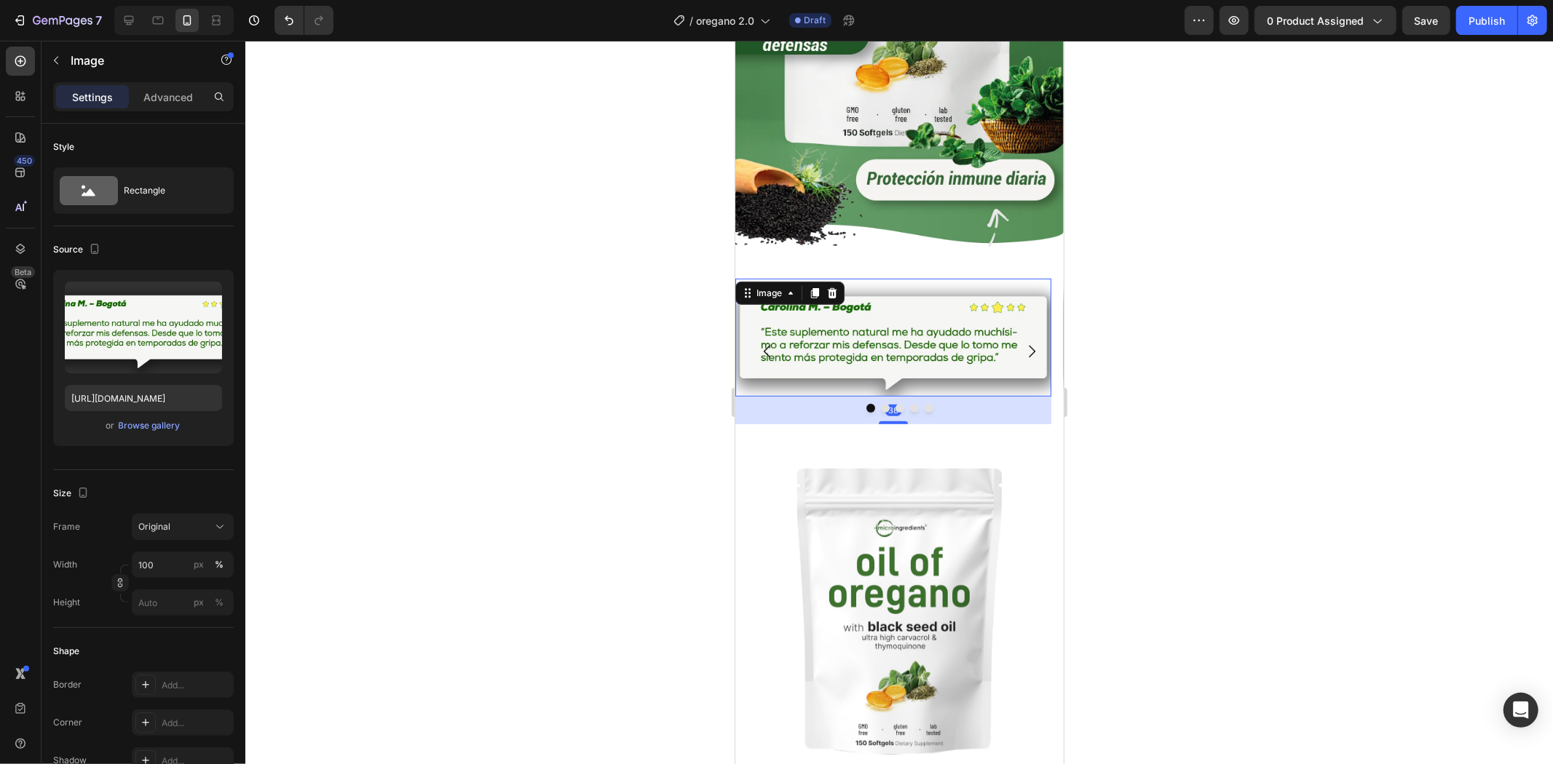
click at [873, 290] on img at bounding box center [892, 337] width 316 height 119
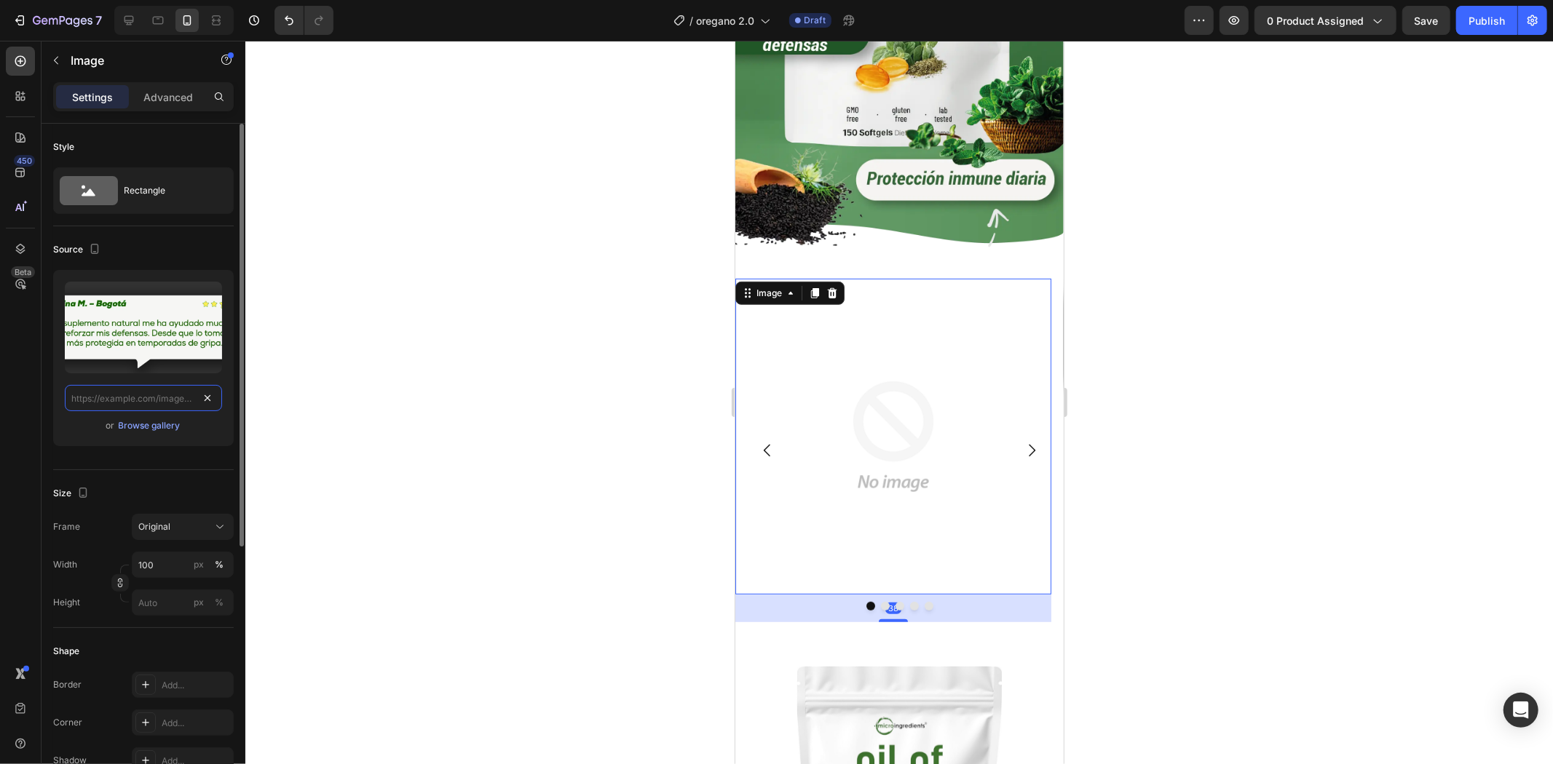
scroll to position [0, 0]
paste input "[URL][DOMAIN_NAME]"
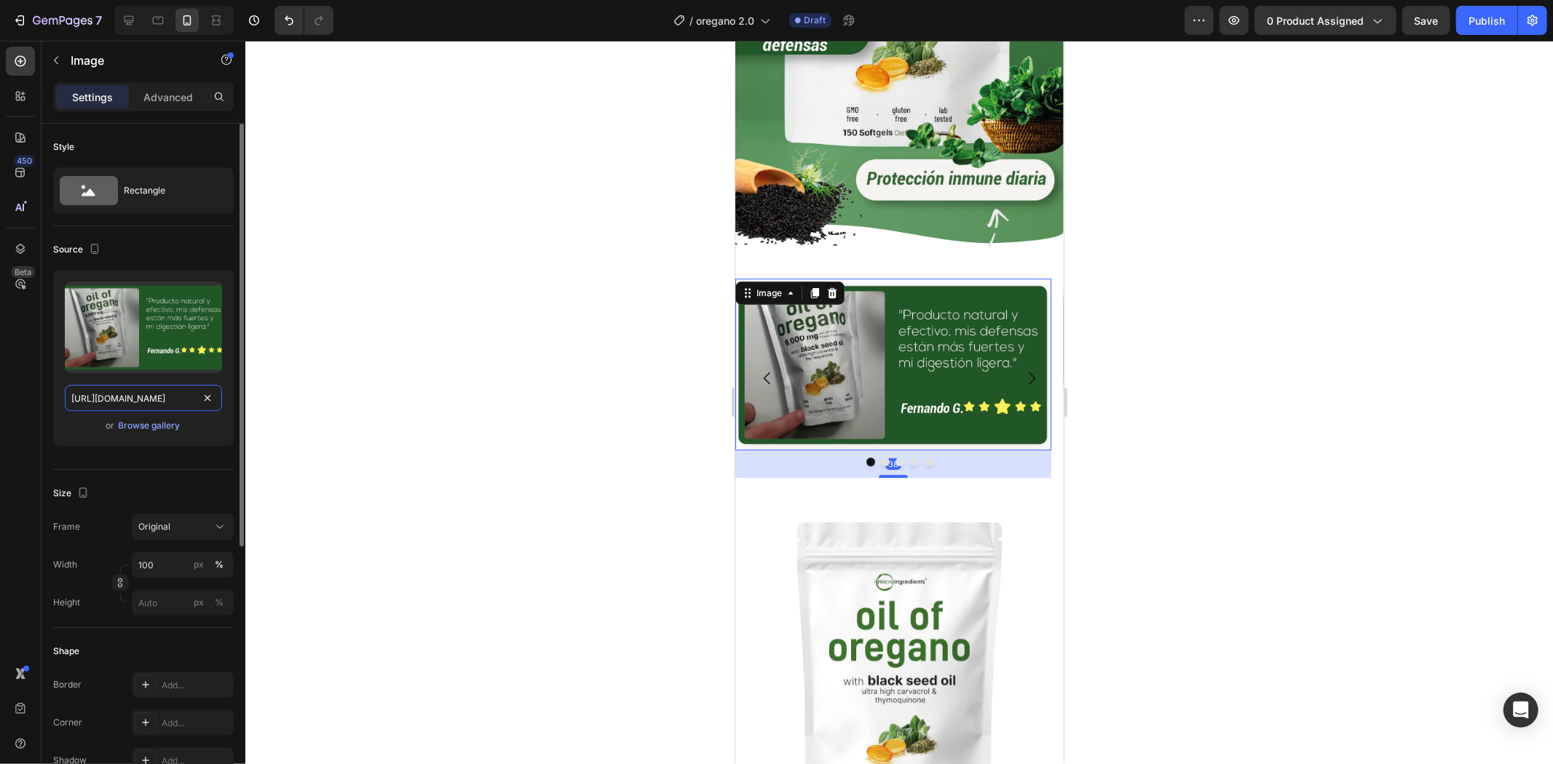
scroll to position [0, 124]
type input "[URL][DOMAIN_NAME]"
click at [1190, 344] on div at bounding box center [898, 403] width 1307 height 724
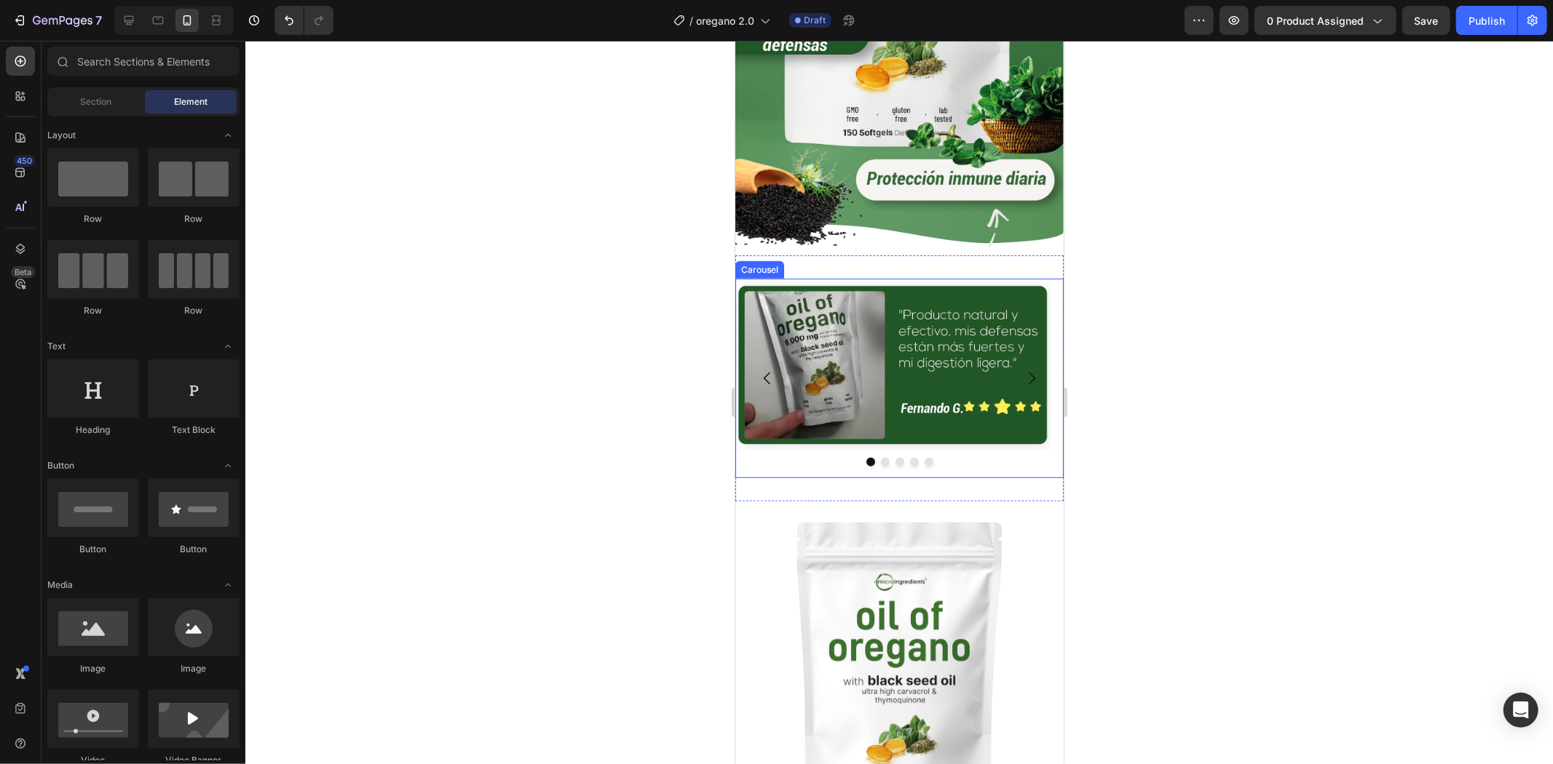
click at [873, 457] on div at bounding box center [898, 461] width 328 height 9
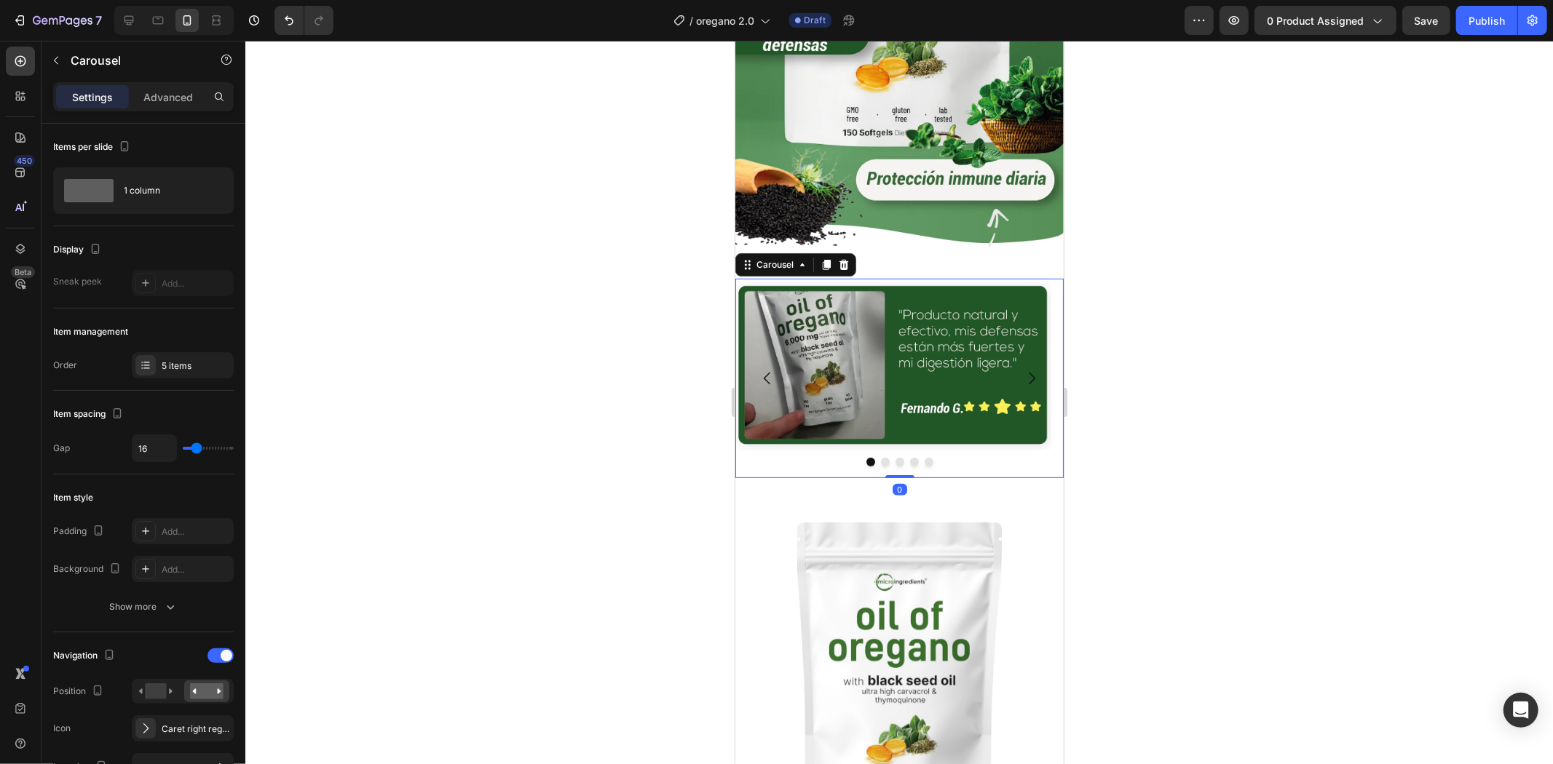
click at [880, 457] on button "Dot" at bounding box center [884, 461] width 9 height 9
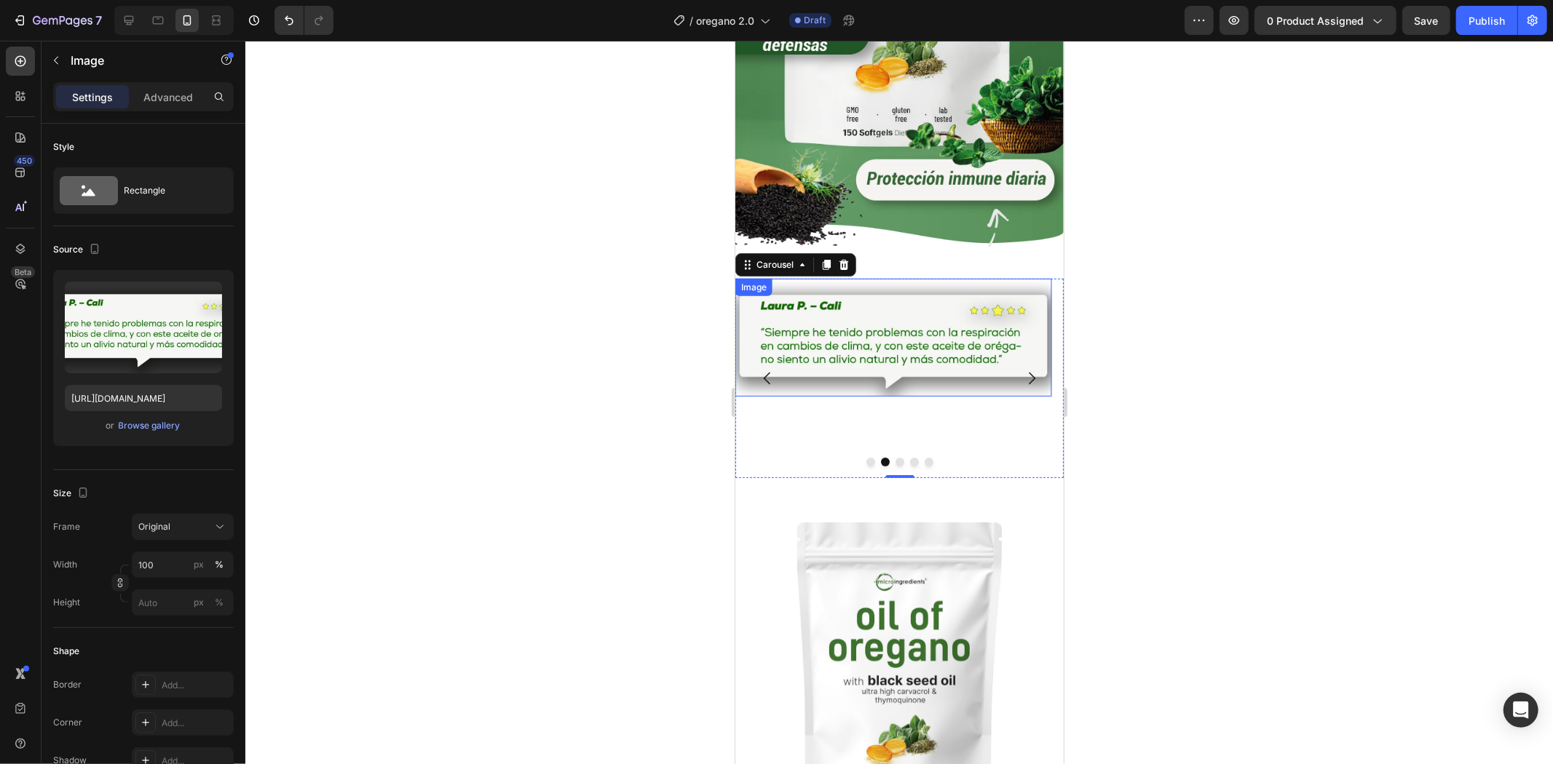
click at [906, 320] on img at bounding box center [892, 337] width 316 height 119
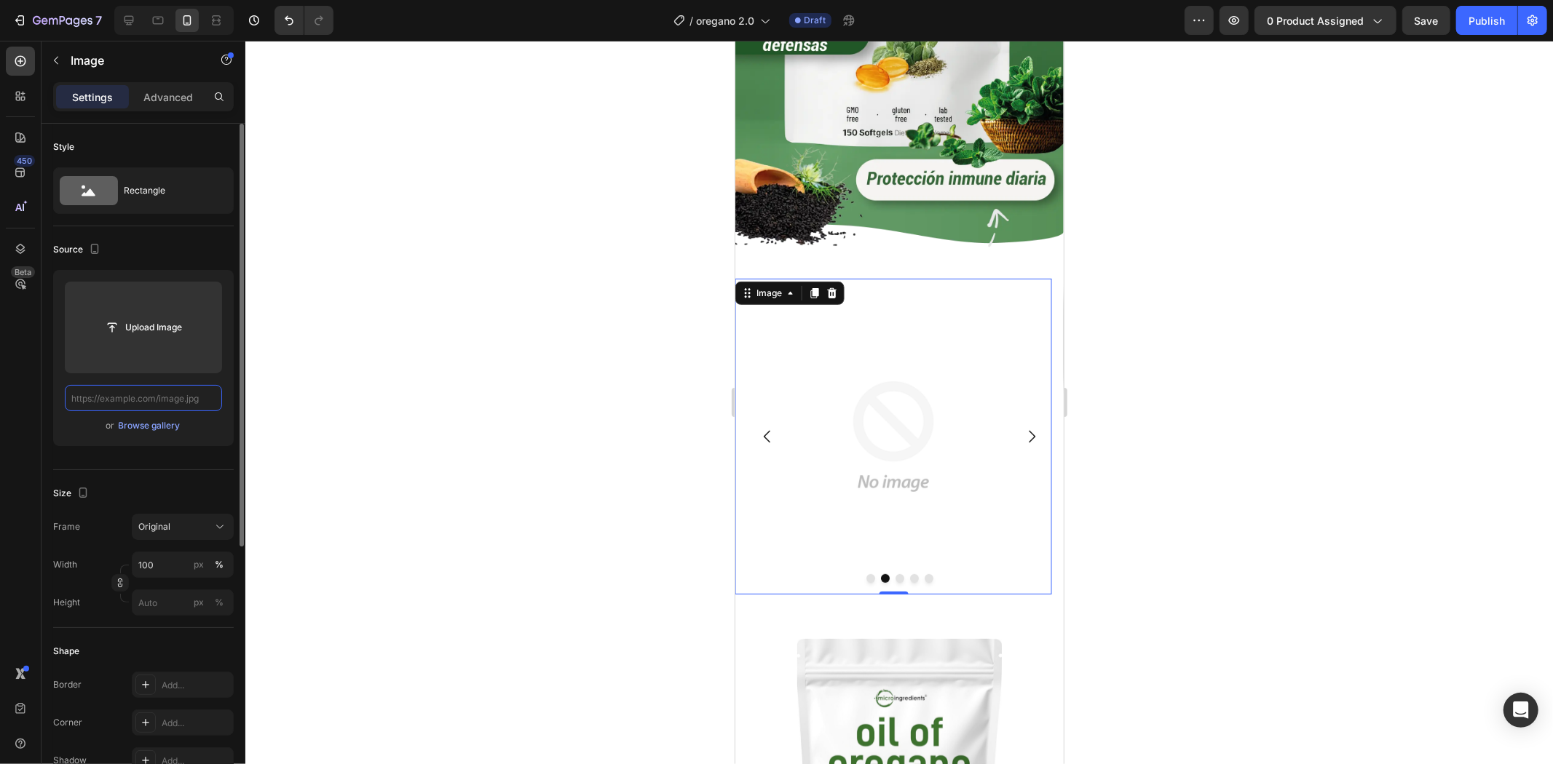
paste input "[URL][DOMAIN_NAME]"
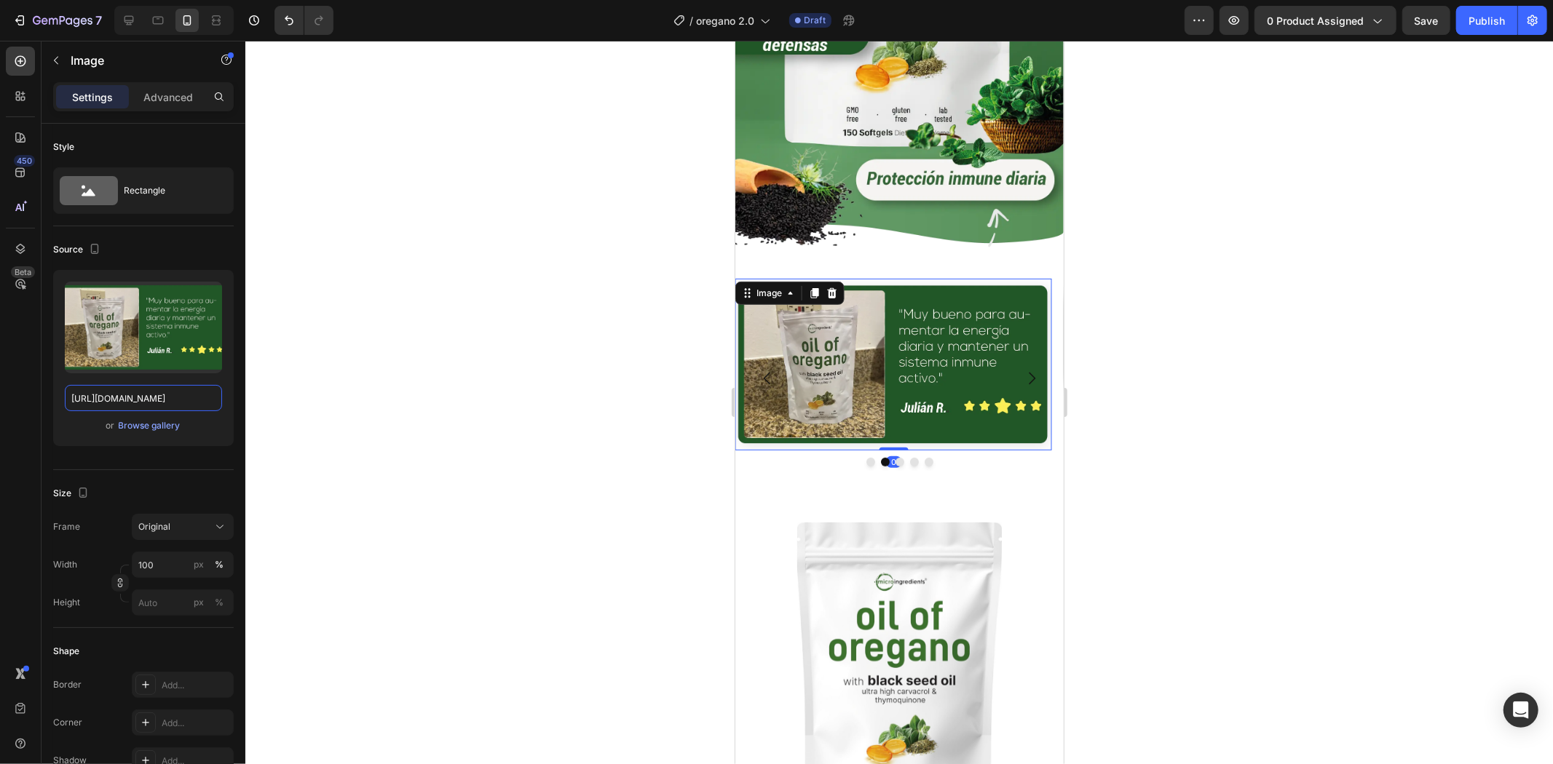
type input "[URL][DOMAIN_NAME]"
click at [1181, 396] on div at bounding box center [898, 403] width 1307 height 724
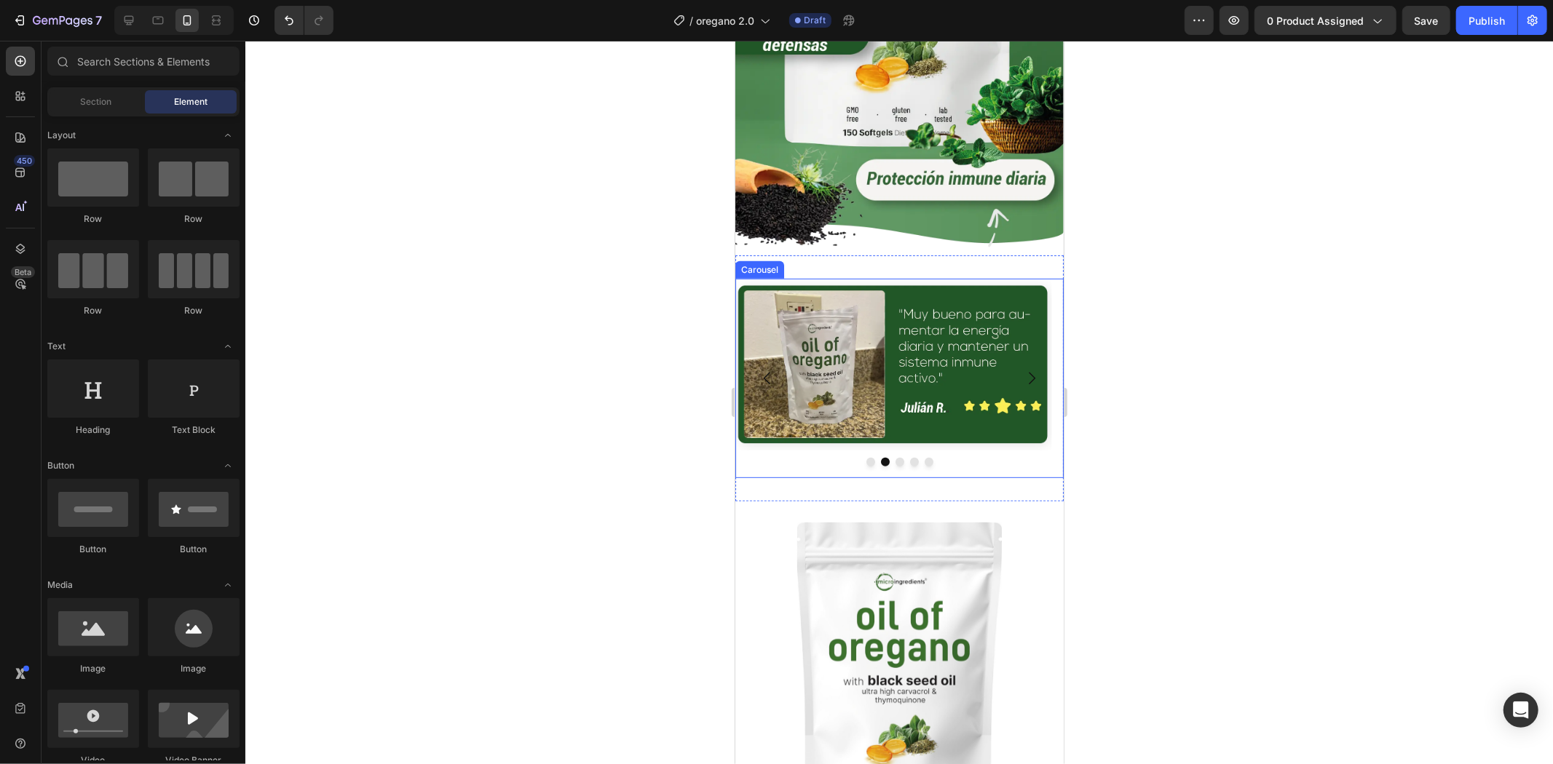
click at [895, 457] on button "Dot" at bounding box center [899, 461] width 9 height 9
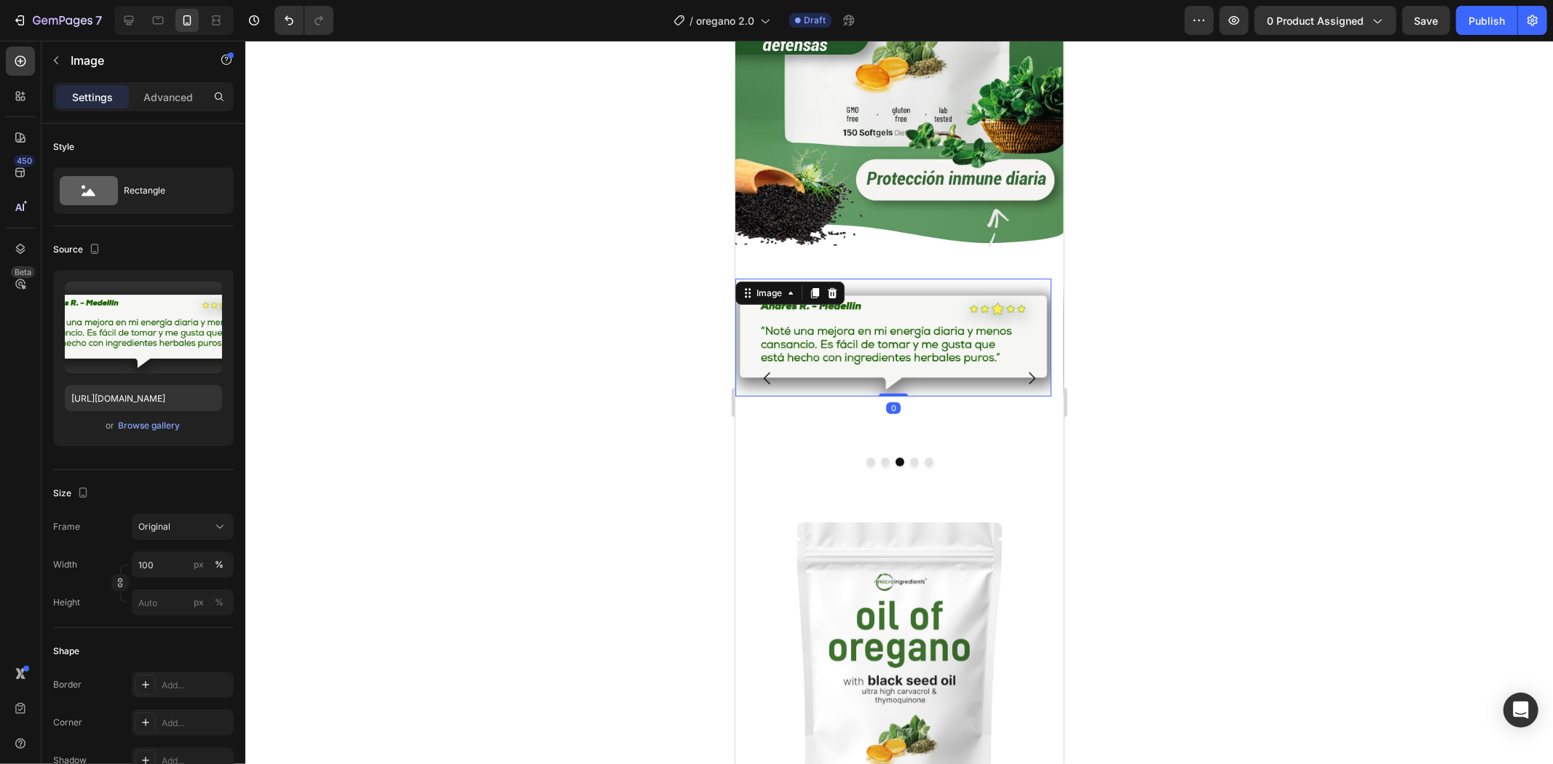
click at [945, 331] on img at bounding box center [892, 337] width 316 height 119
click at [197, 396] on input "[URL][DOMAIN_NAME]" at bounding box center [143, 398] width 157 height 26
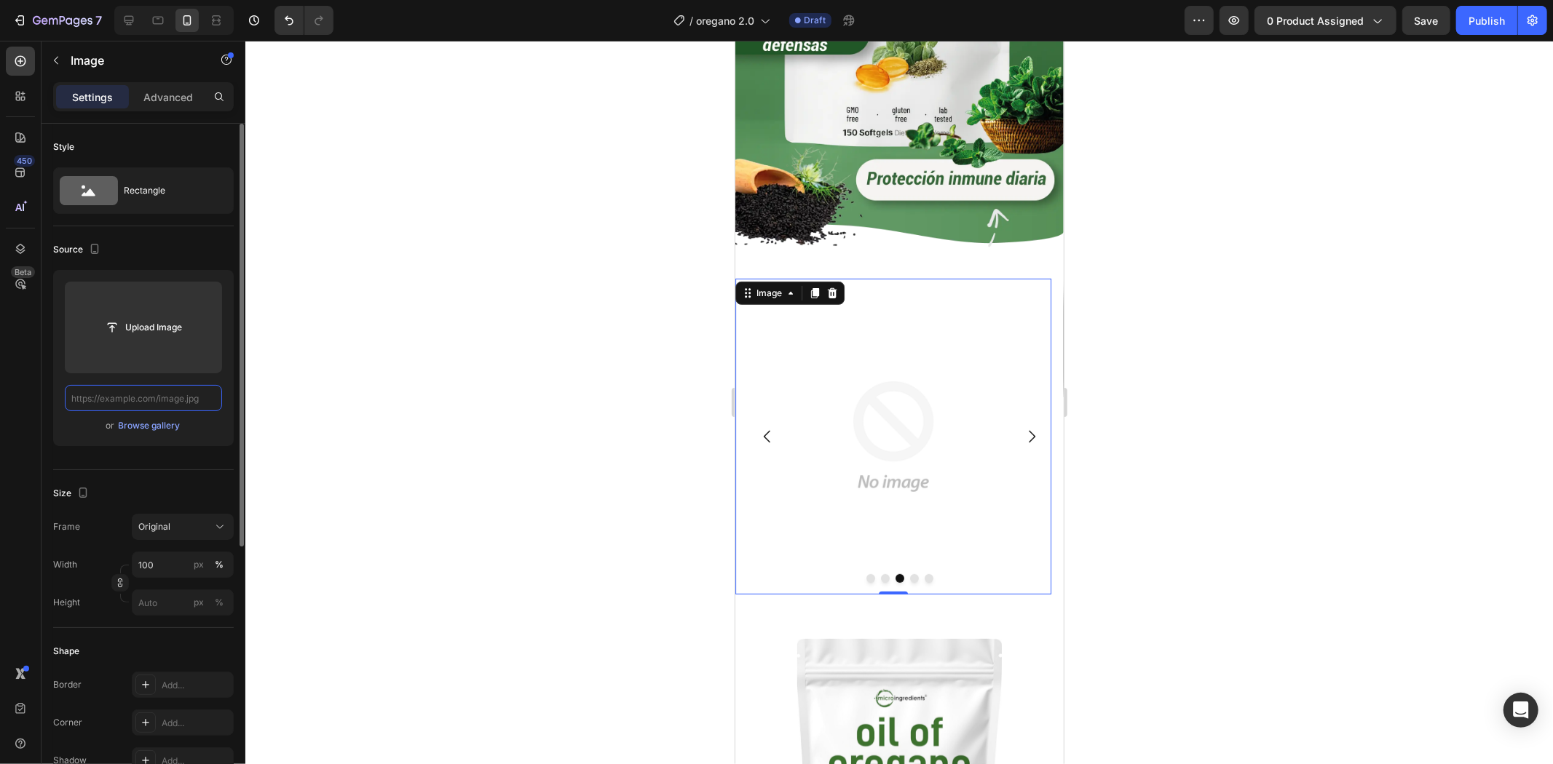
paste input "[URL][DOMAIN_NAME]"
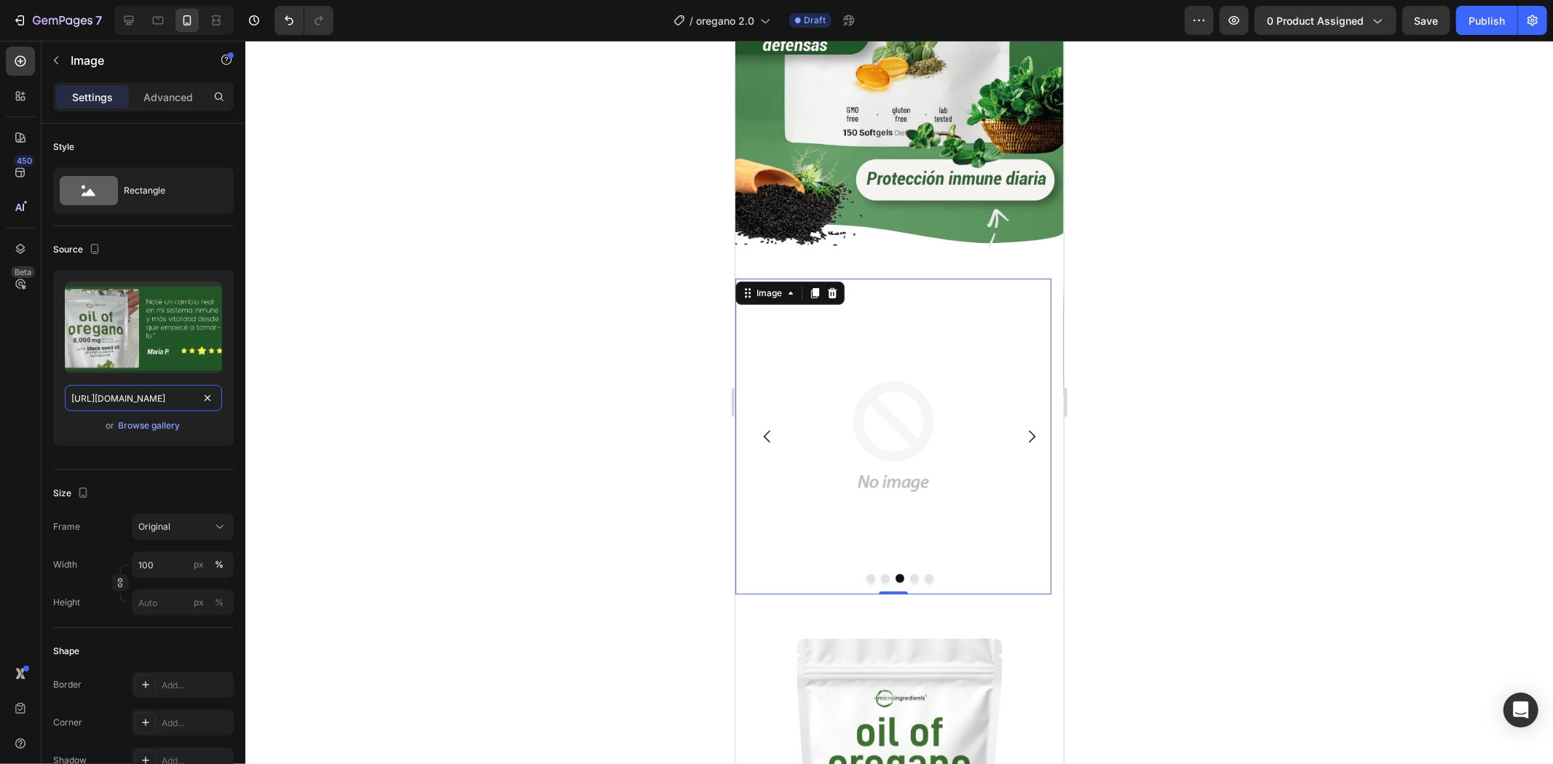
scroll to position [0, 115]
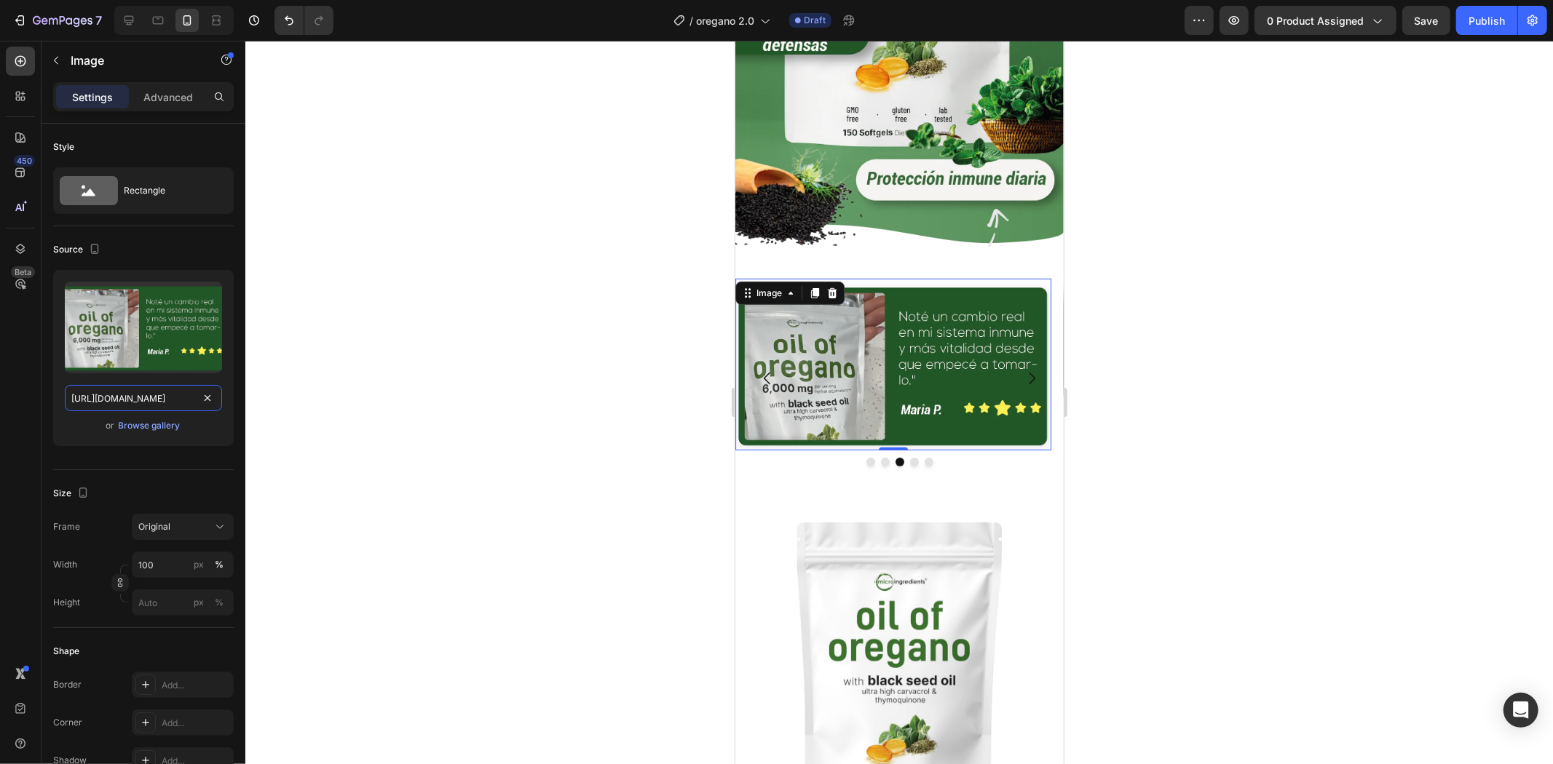
type input "[URL][DOMAIN_NAME]"
click at [1251, 347] on div at bounding box center [898, 403] width 1307 height 724
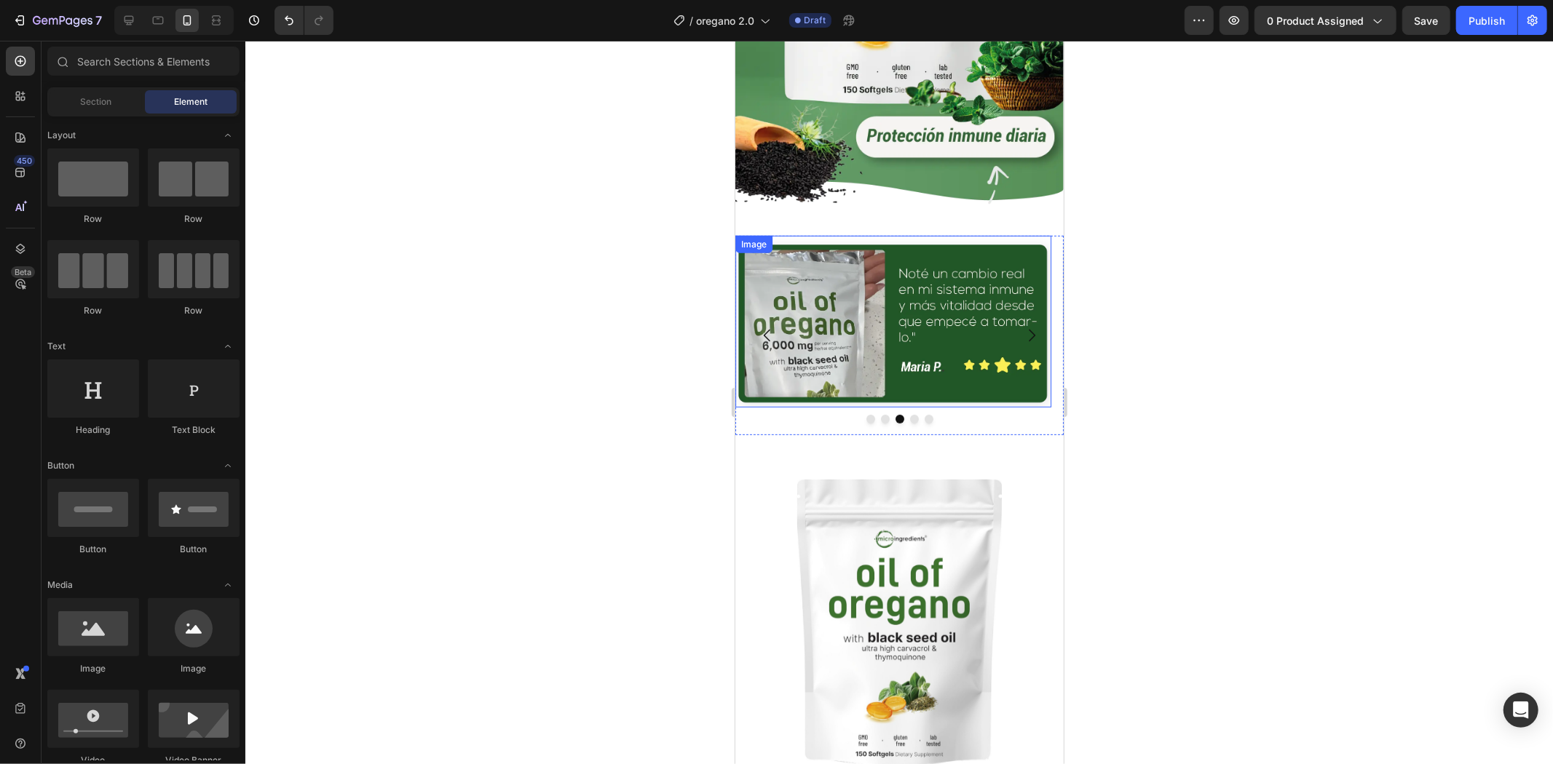
scroll to position [485, 0]
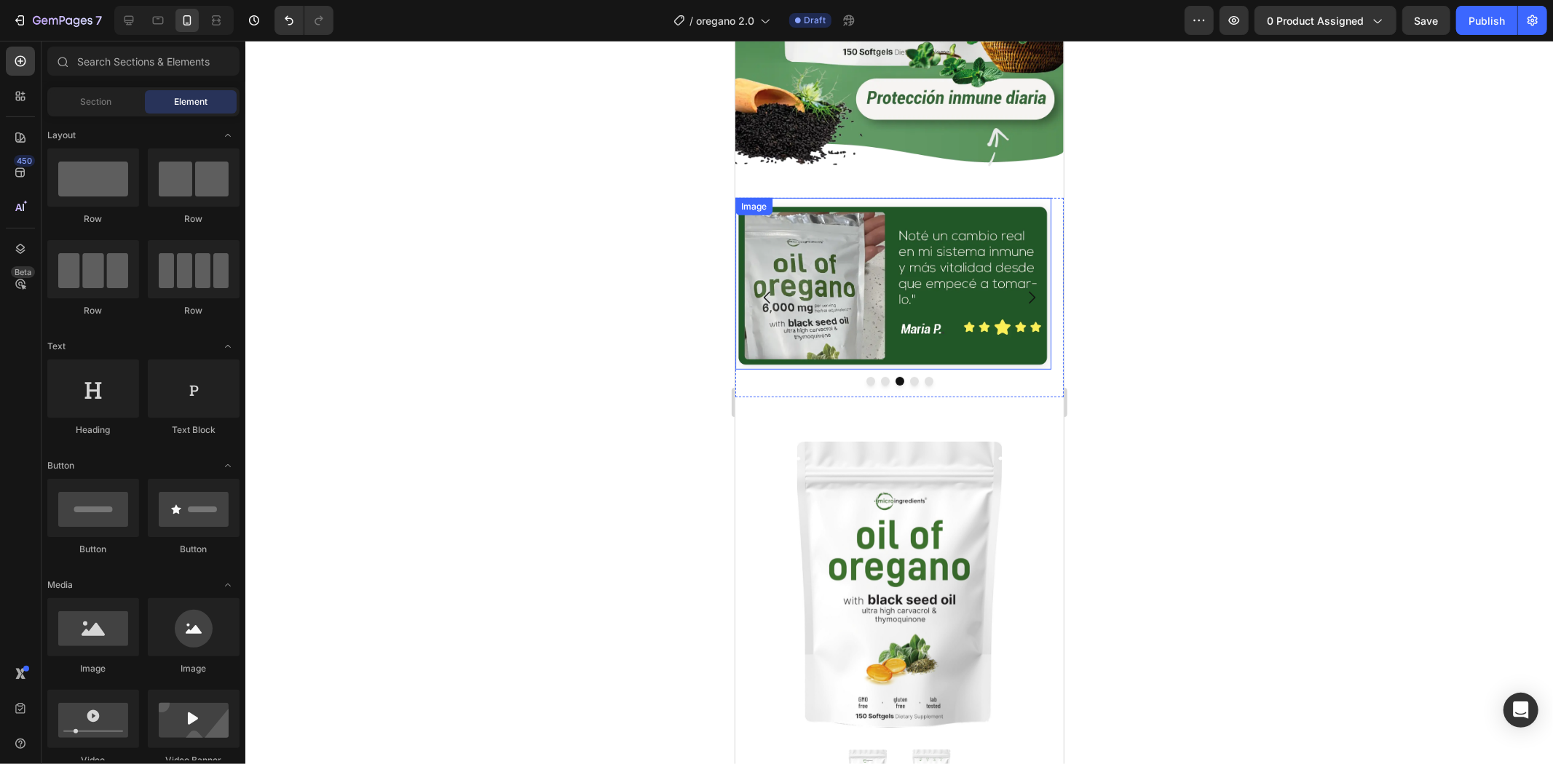
click at [909, 376] on button "Dot" at bounding box center [913, 380] width 9 height 9
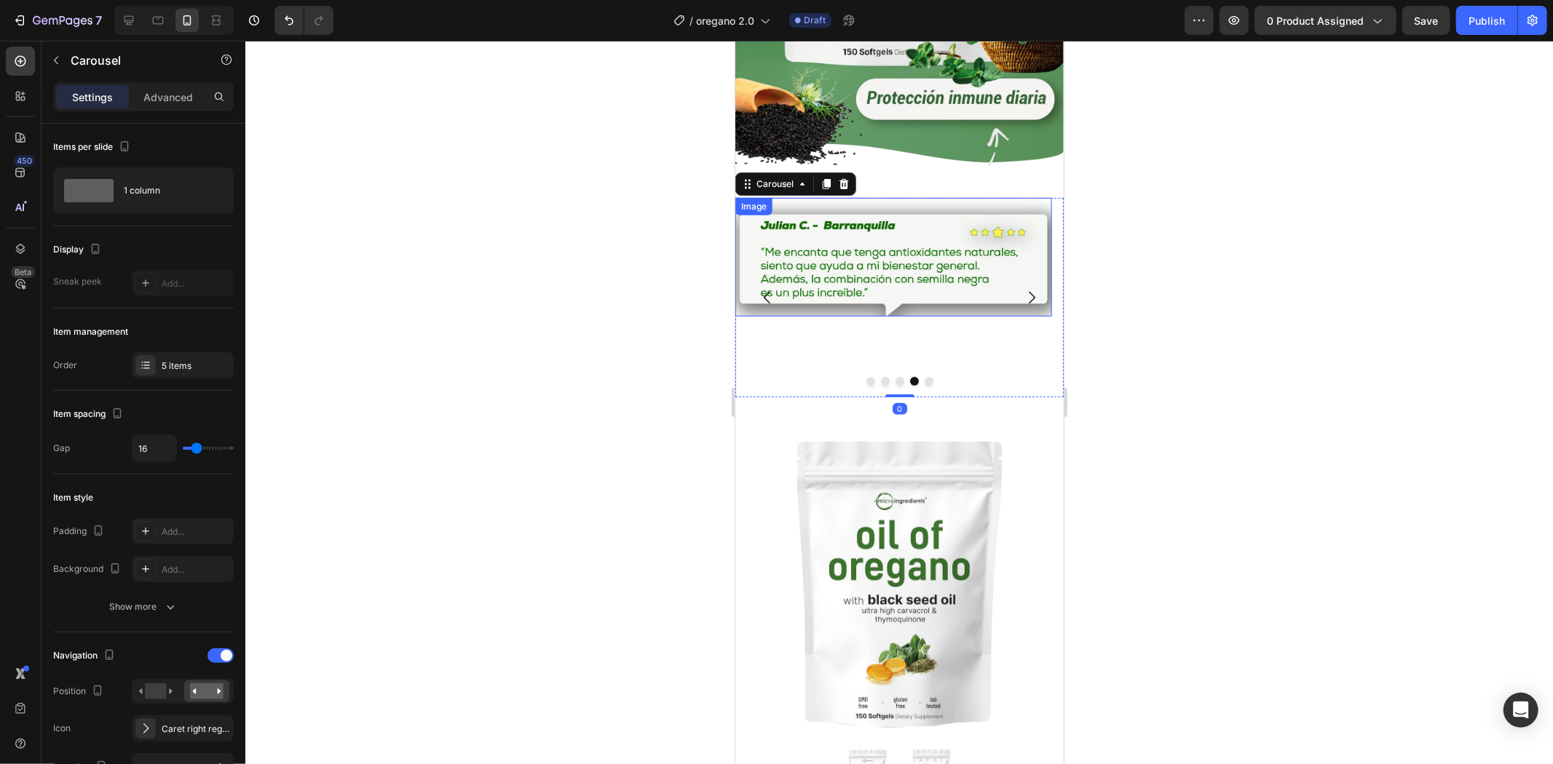
click at [943, 267] on img at bounding box center [892, 256] width 316 height 119
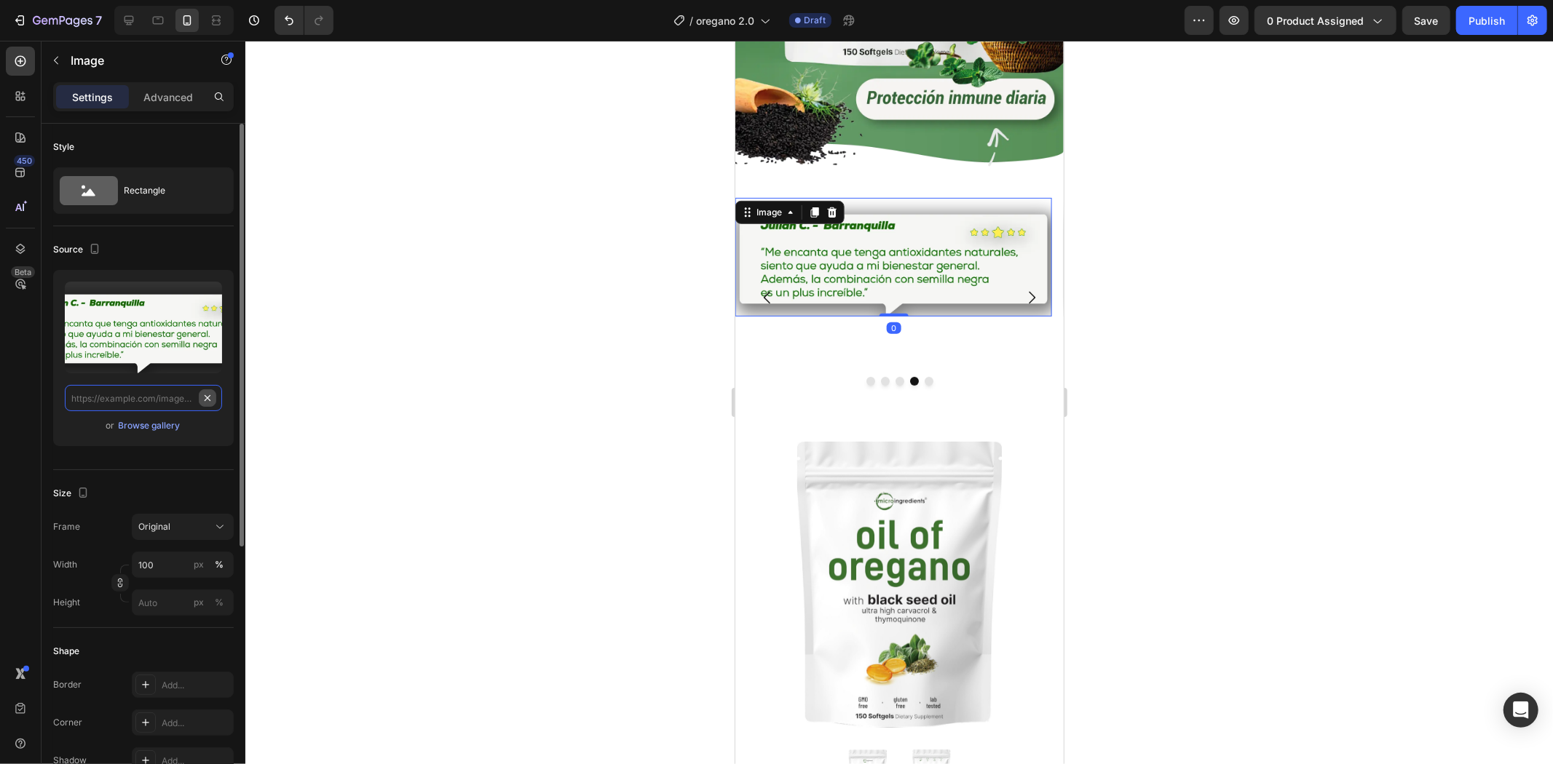
scroll to position [0, 0]
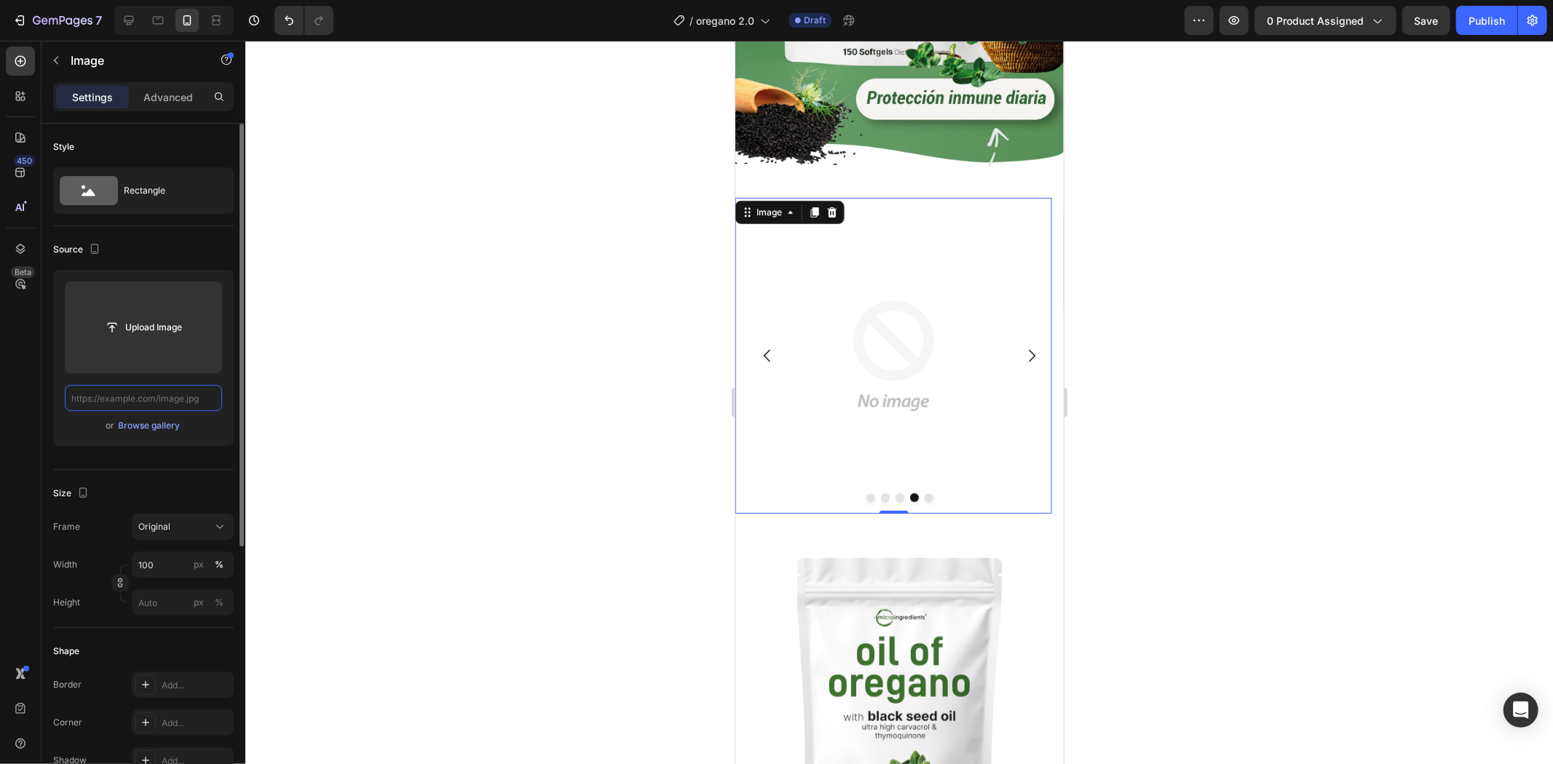
paste input "[URL][DOMAIN_NAME]"
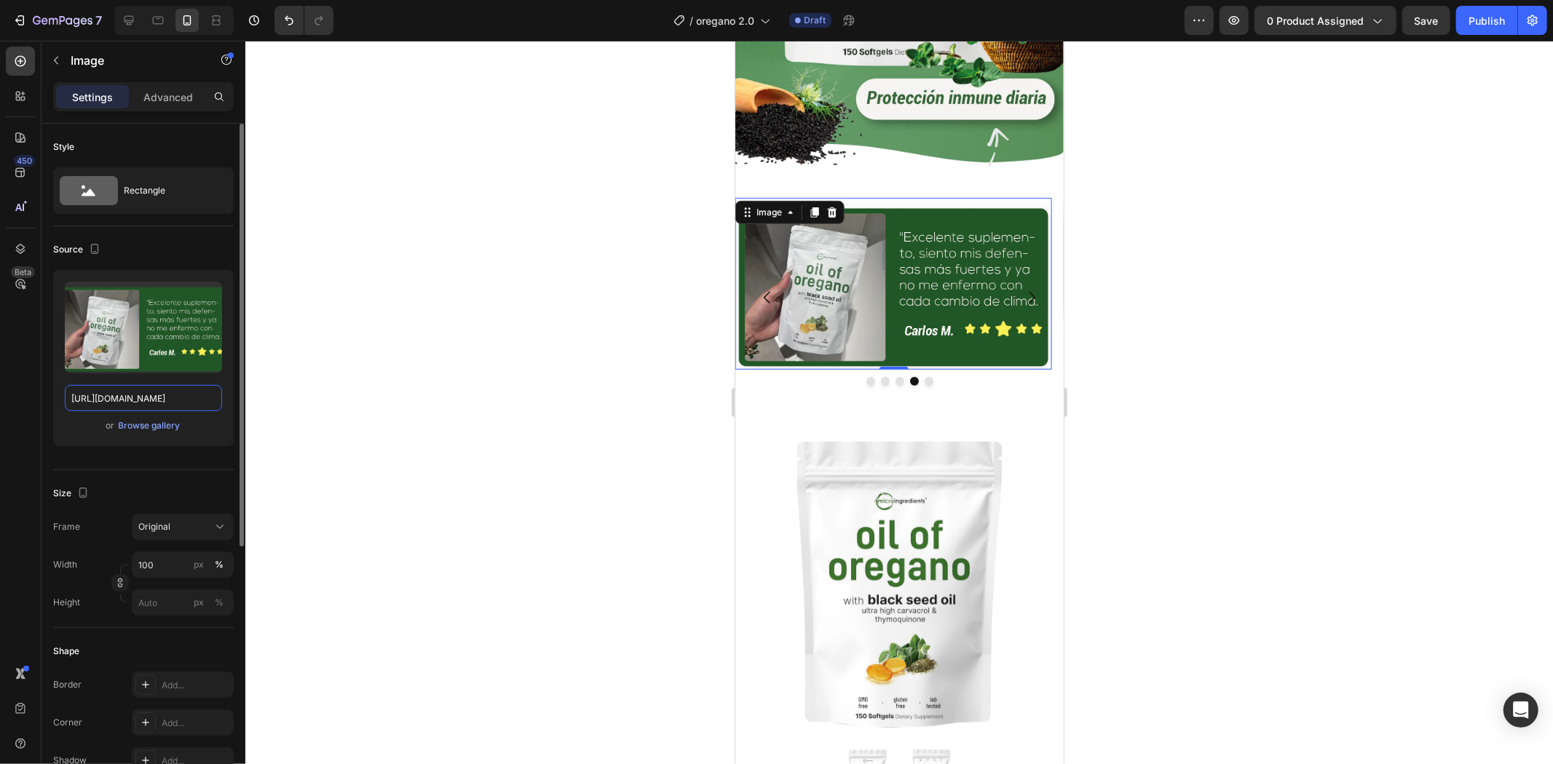
type input "[URL][DOMAIN_NAME]"
click at [1141, 357] on div at bounding box center [898, 403] width 1307 height 724
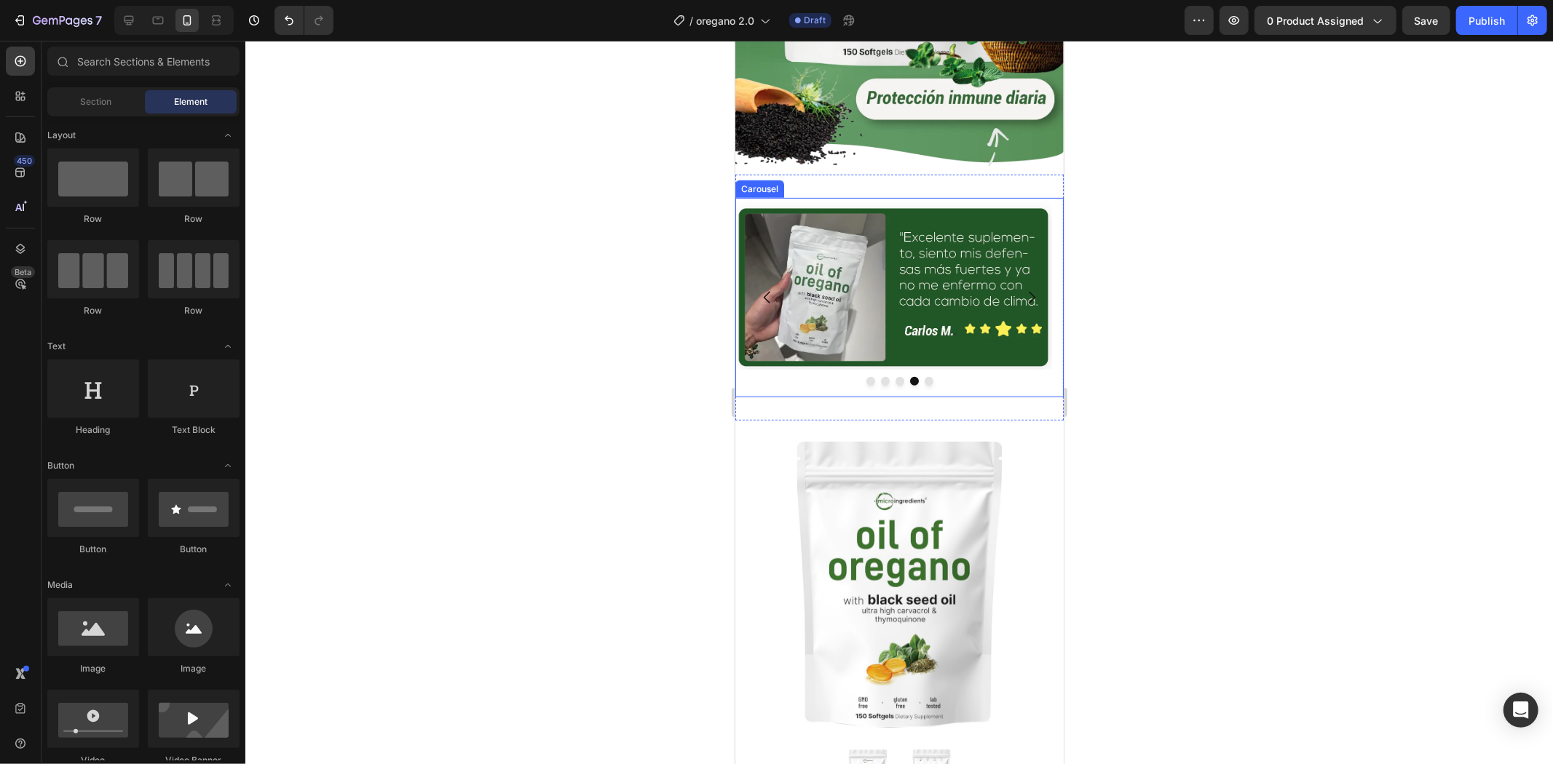
click at [924, 376] on button "Dot" at bounding box center [928, 380] width 9 height 9
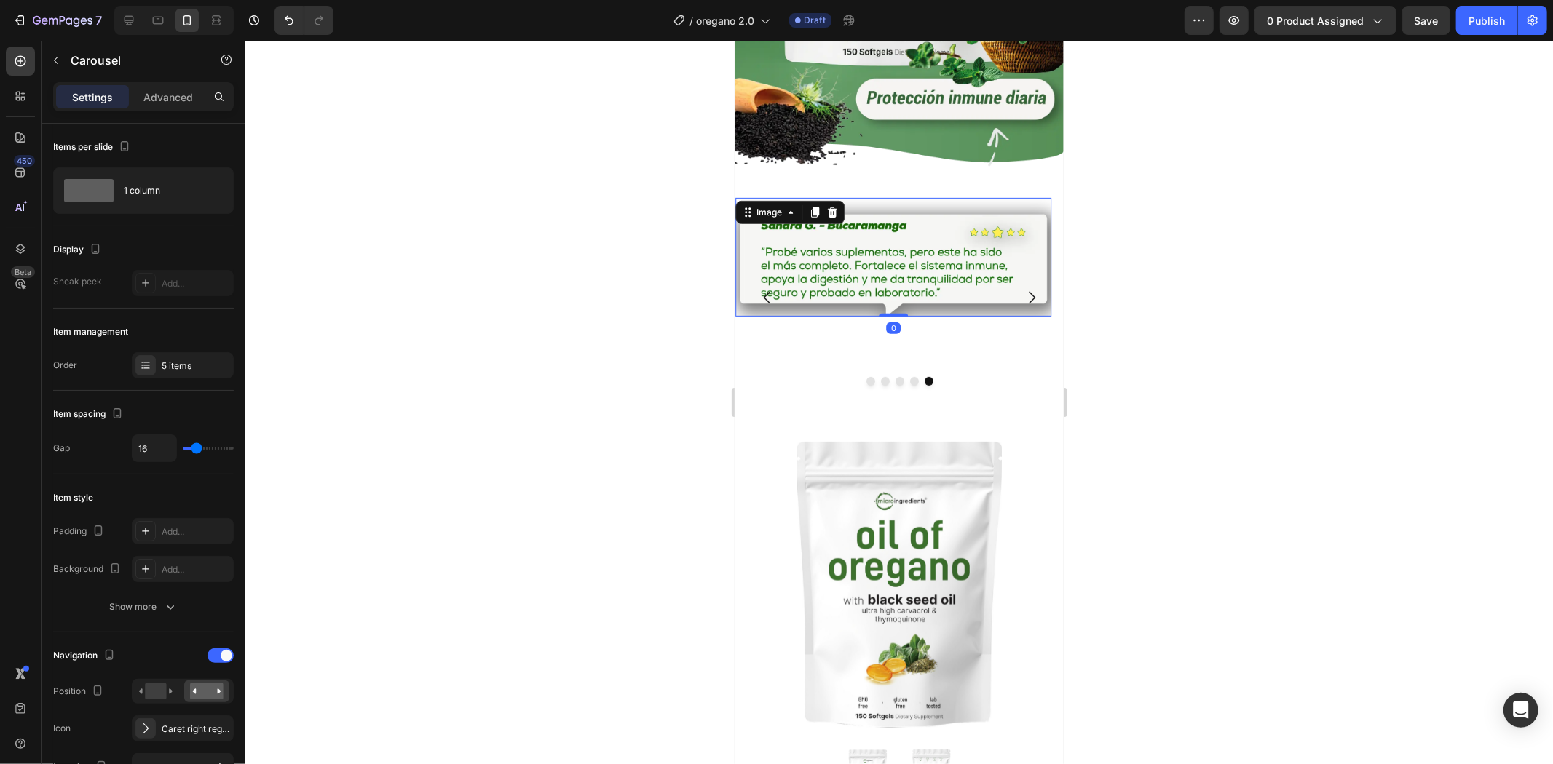
click at [918, 263] on img at bounding box center [892, 256] width 316 height 119
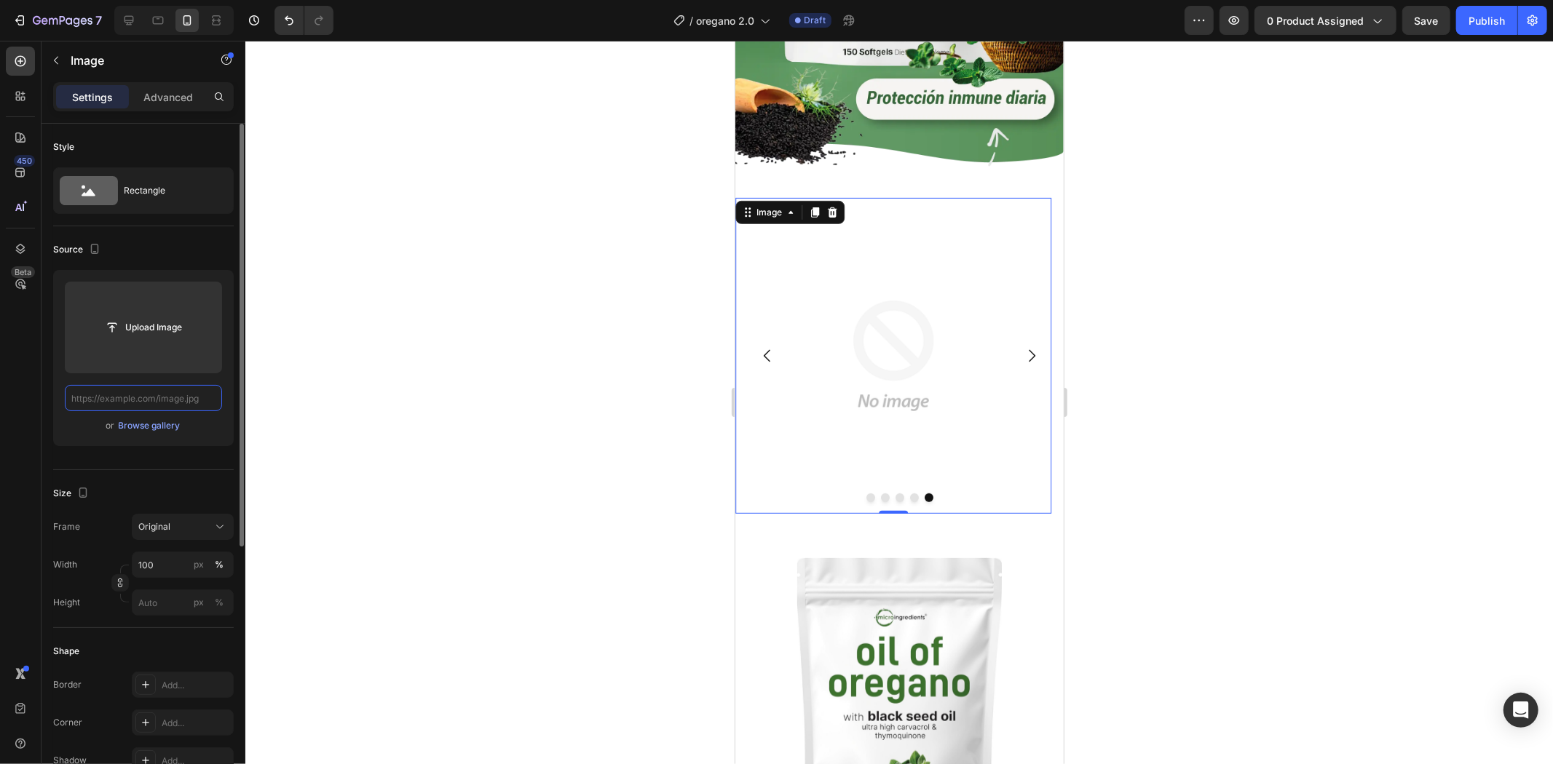
paste input "[URL][DOMAIN_NAME]"
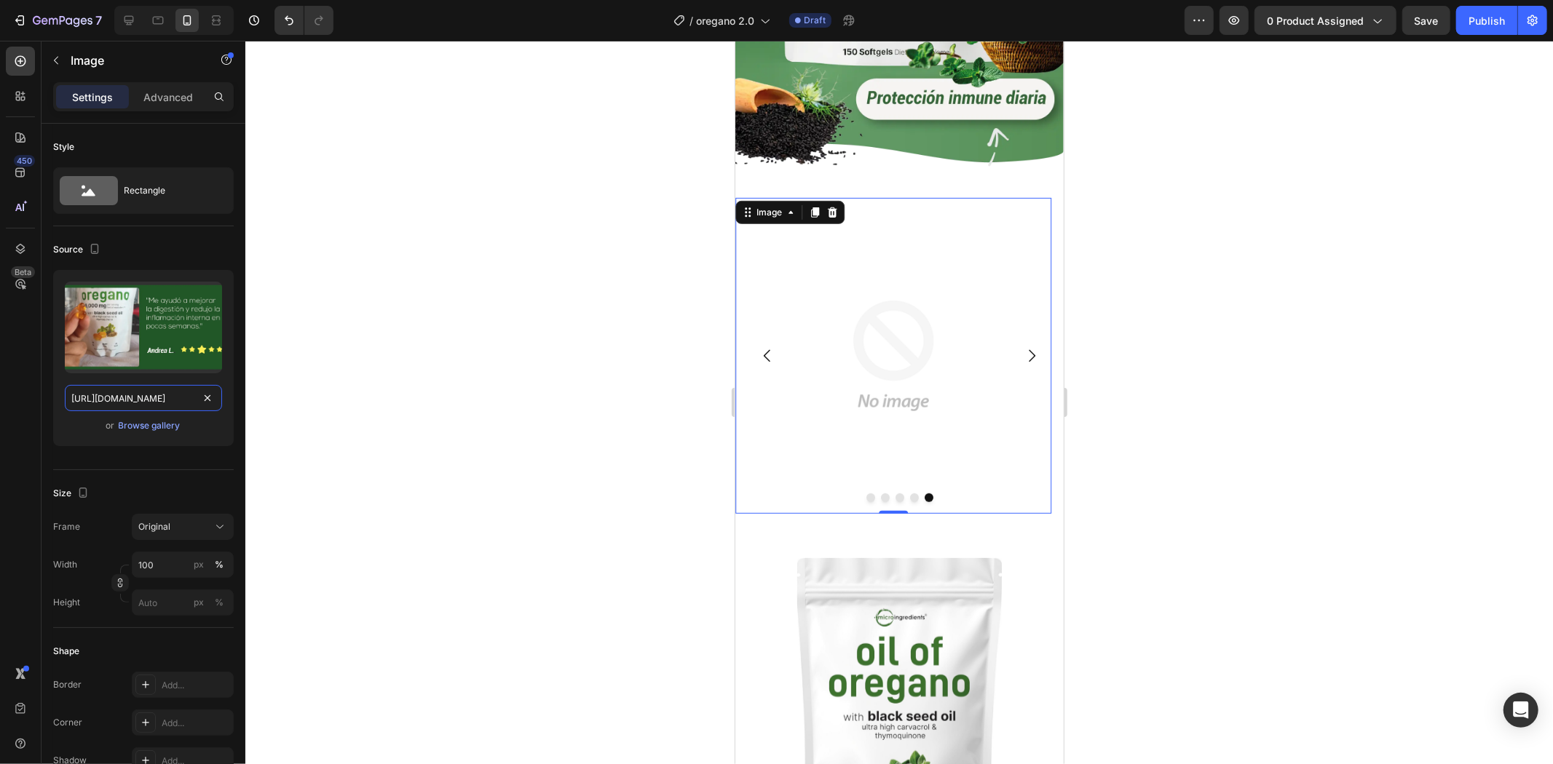
scroll to position [0, 117]
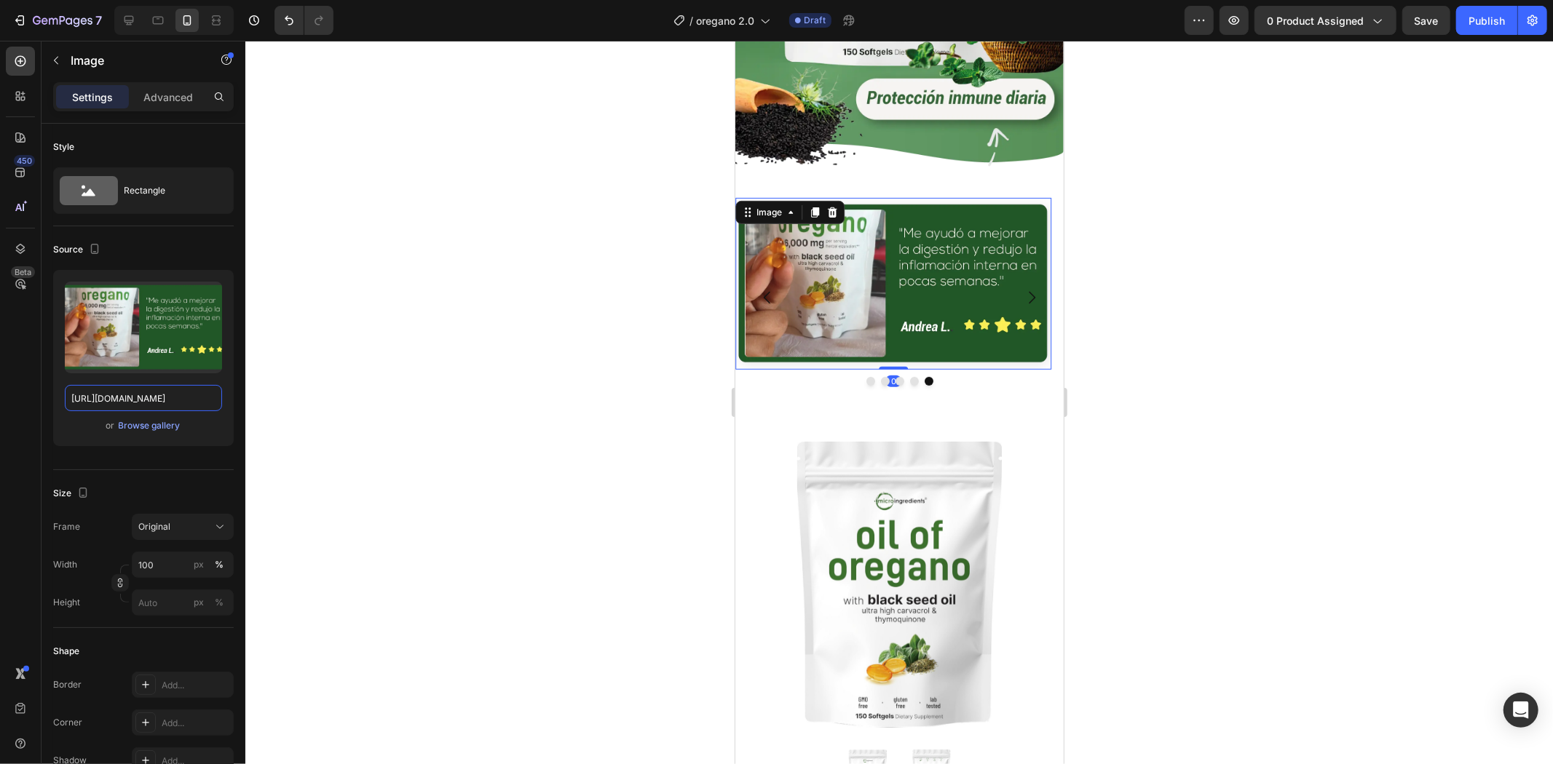
type input "[URL][DOMAIN_NAME]"
drag, startPoint x: 1224, startPoint y: 349, endPoint x: 1211, endPoint y: 348, distance: 12.5
click at [1223, 348] on div at bounding box center [898, 403] width 1307 height 724
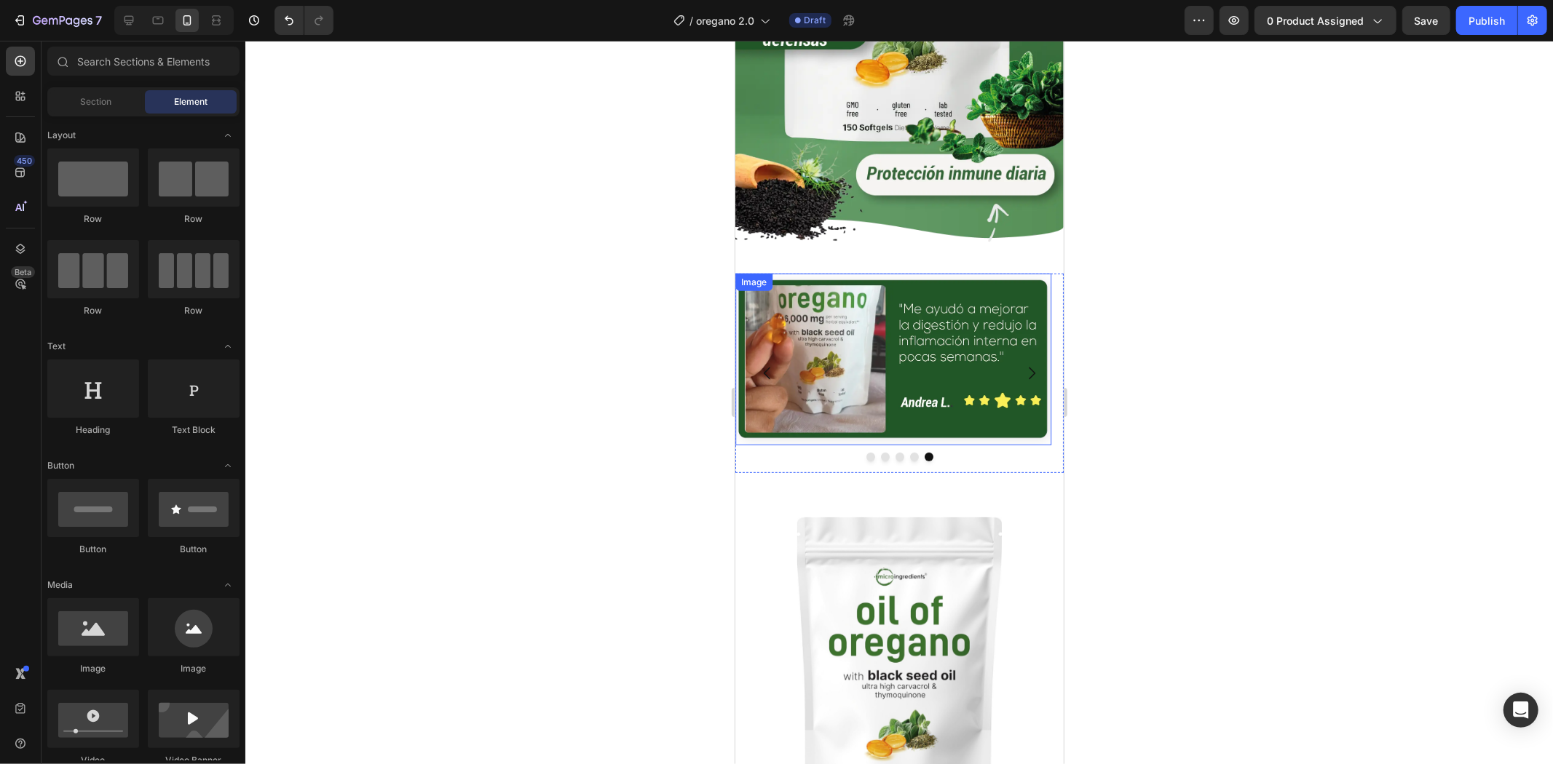
scroll to position [323, 0]
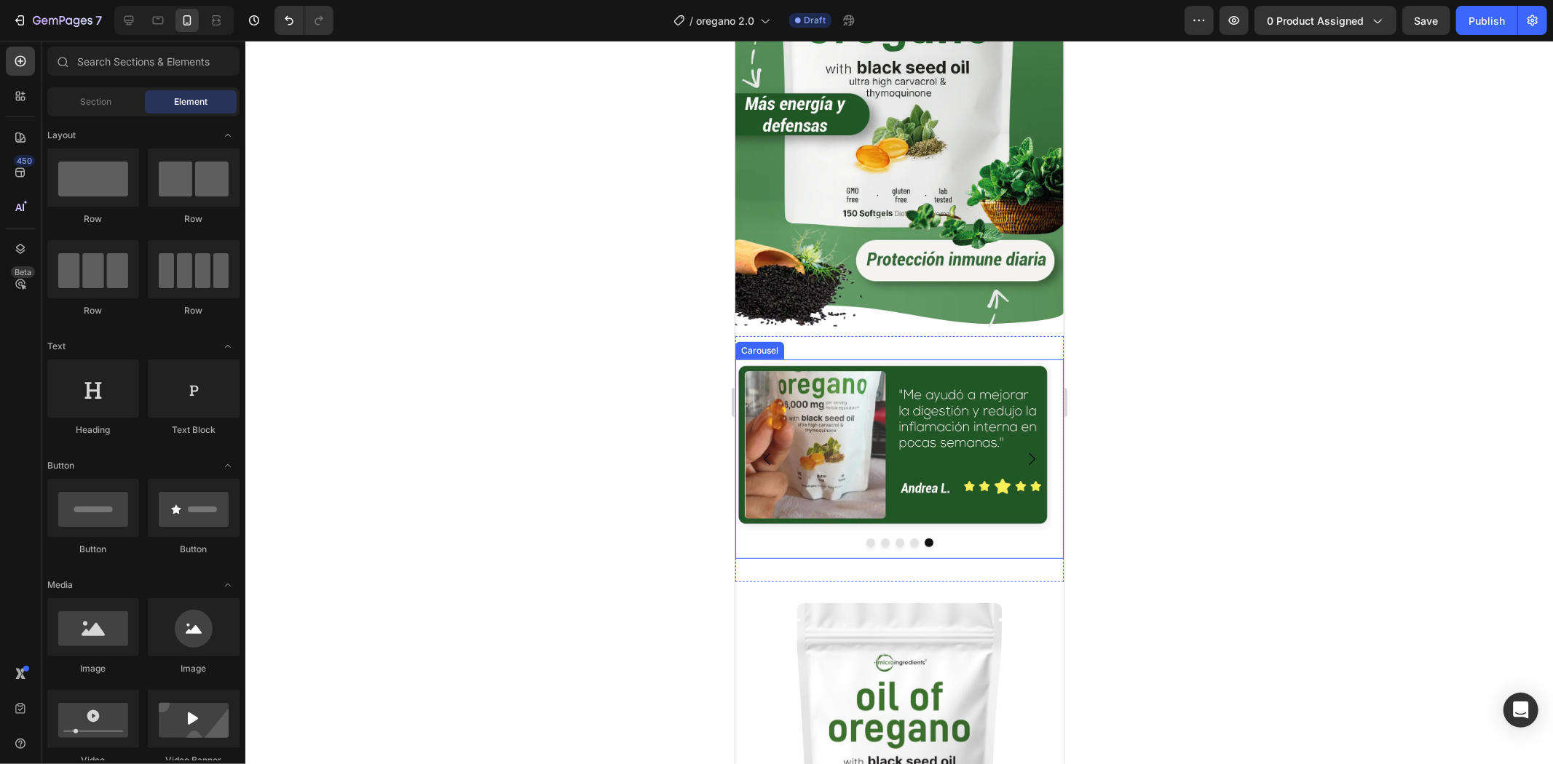
click at [865, 526] on div "Image" at bounding box center [892, 458] width 316 height 199
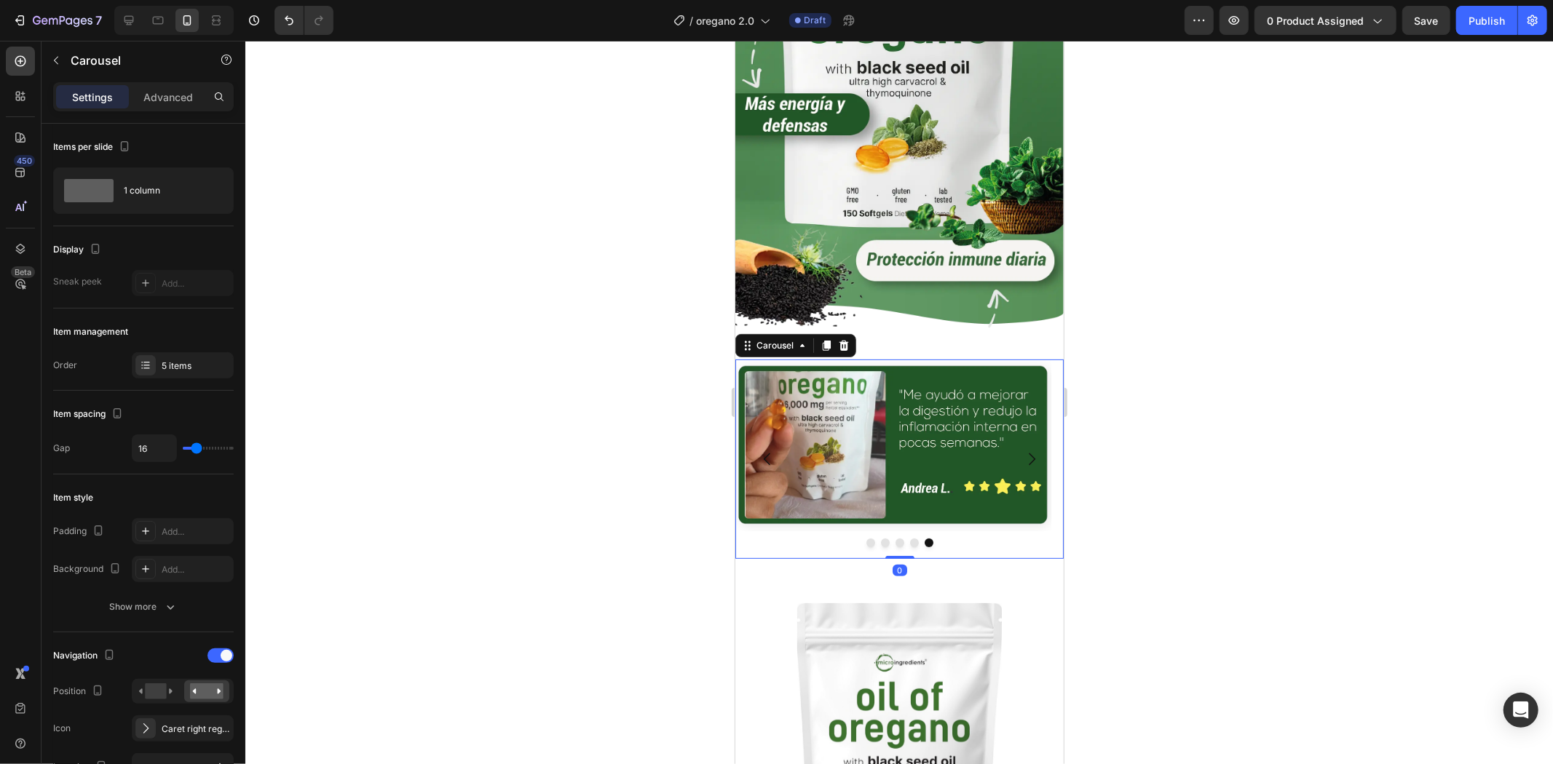
click at [851, 538] on div at bounding box center [898, 542] width 328 height 9
click at [856, 538] on div at bounding box center [898, 542] width 328 height 9
click at [858, 538] on div at bounding box center [898, 542] width 328 height 9
click at [866, 538] on button "Dot" at bounding box center [869, 542] width 9 height 9
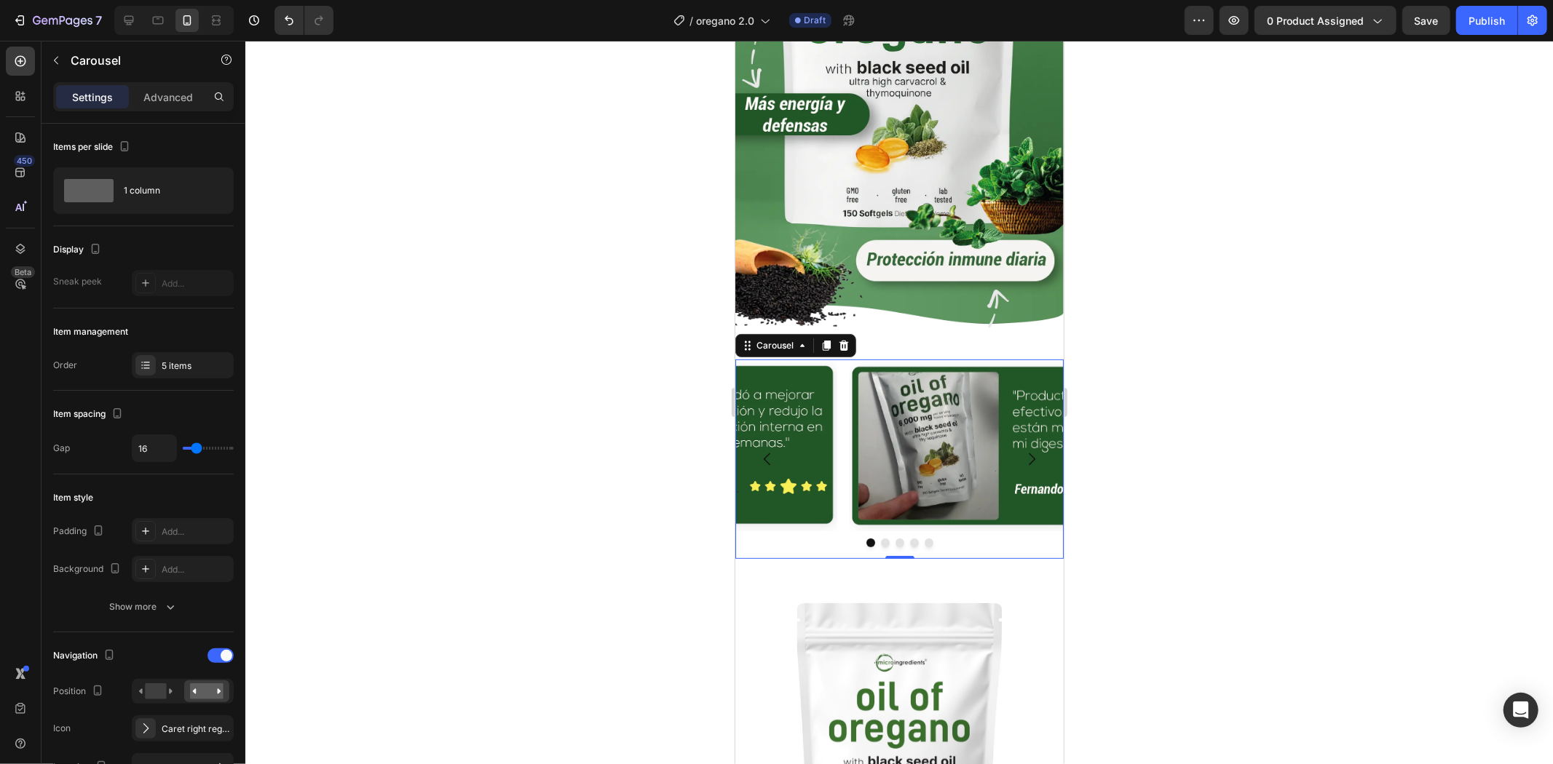
click at [880, 538] on button "Dot" at bounding box center [884, 542] width 9 height 9
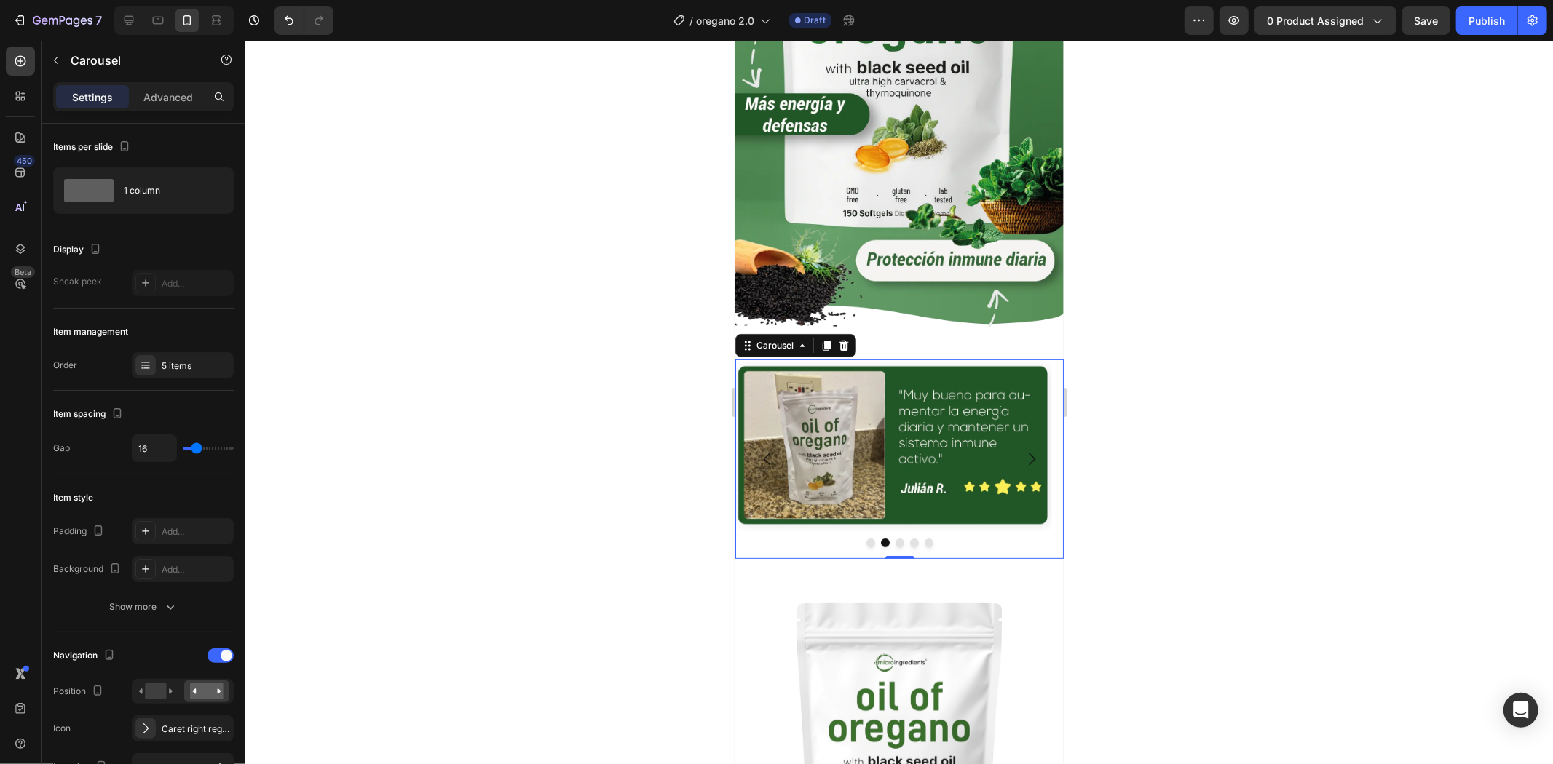
click at [895, 538] on button "Dot" at bounding box center [899, 542] width 9 height 9
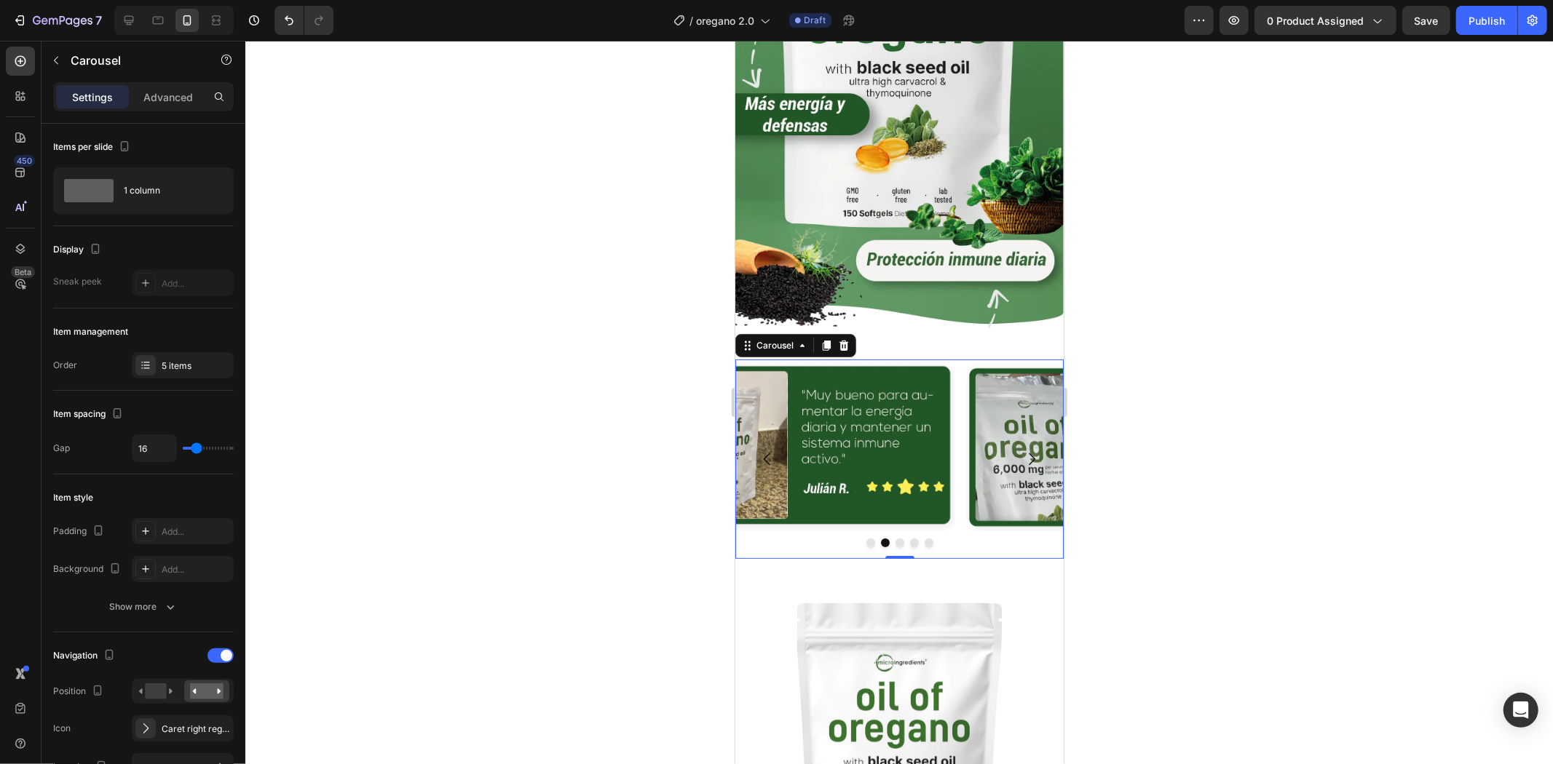
click at [909, 538] on button "Dot" at bounding box center [913, 542] width 9 height 9
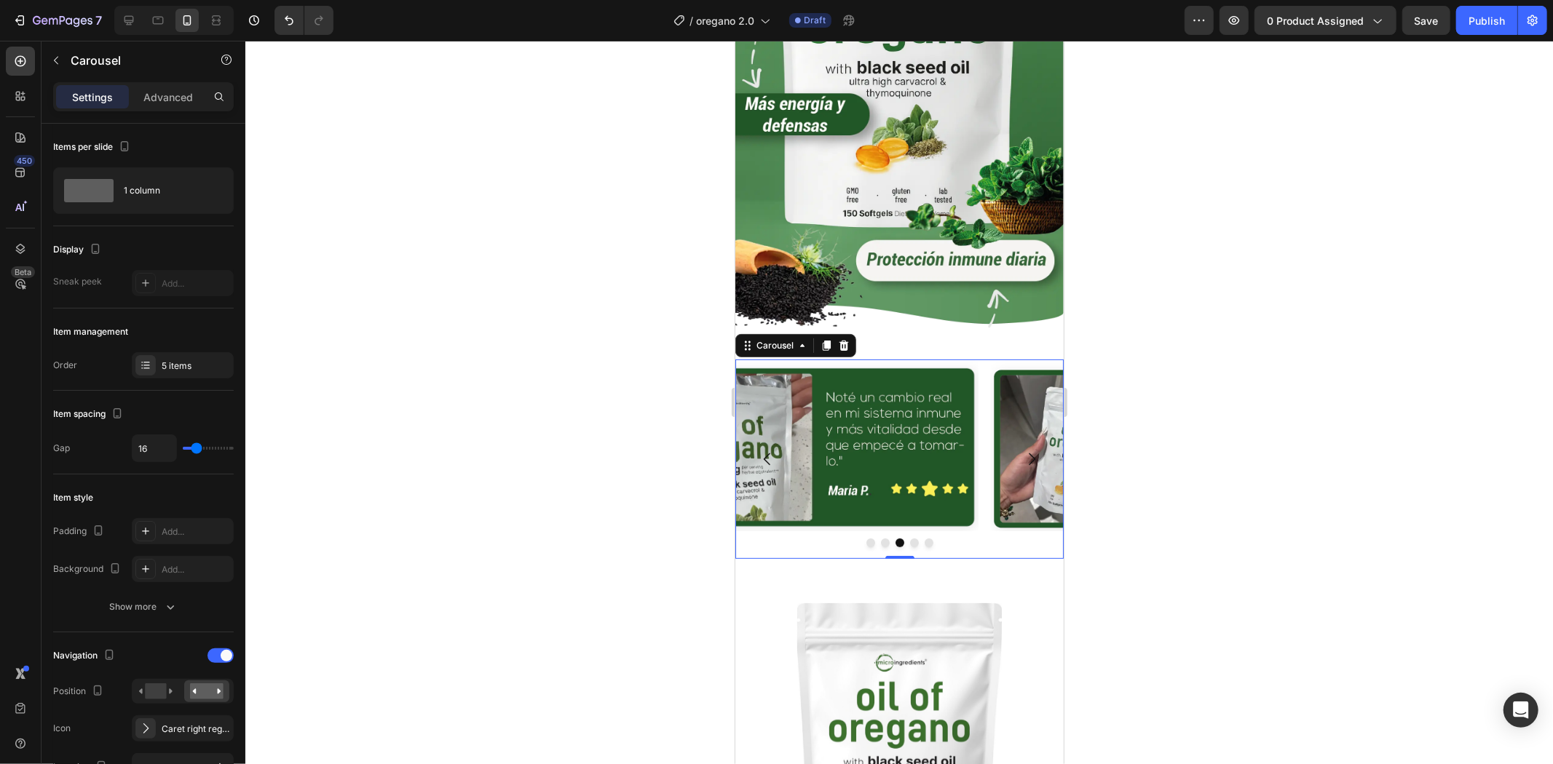
click at [925, 538] on button "Dot" at bounding box center [928, 542] width 9 height 9
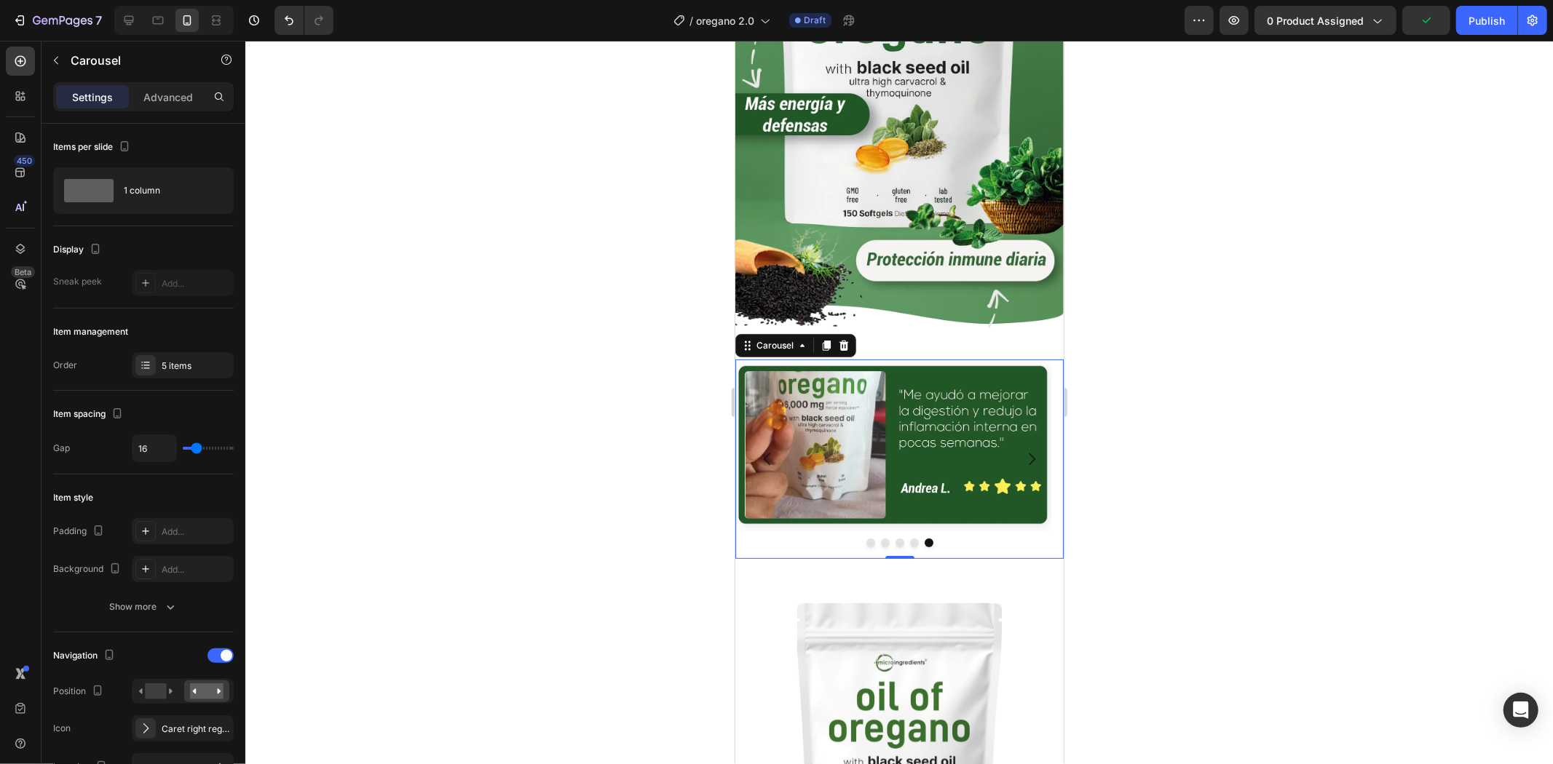
click at [1262, 475] on div at bounding box center [898, 403] width 1307 height 724
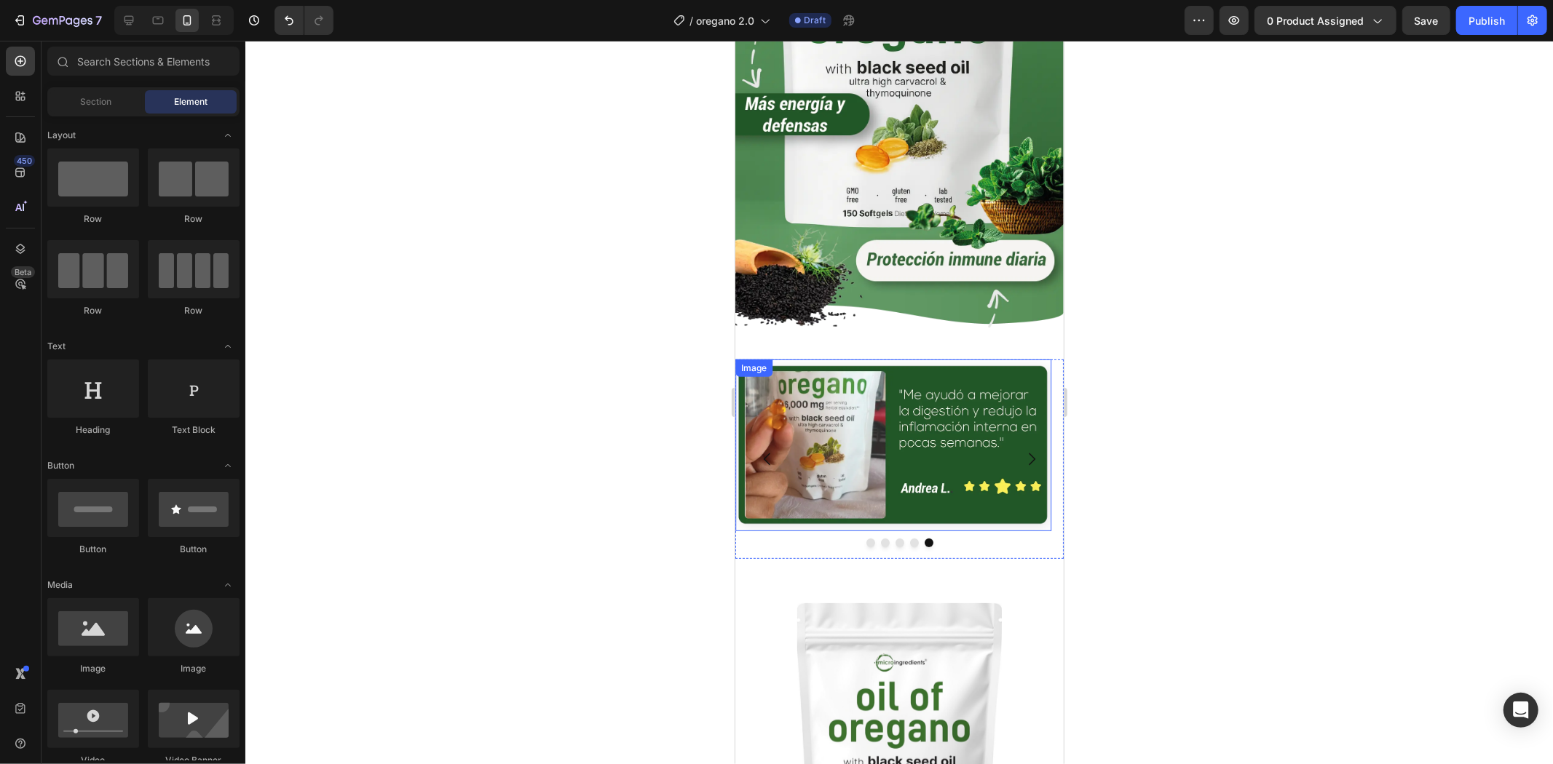
click at [878, 359] on img at bounding box center [892, 445] width 316 height 173
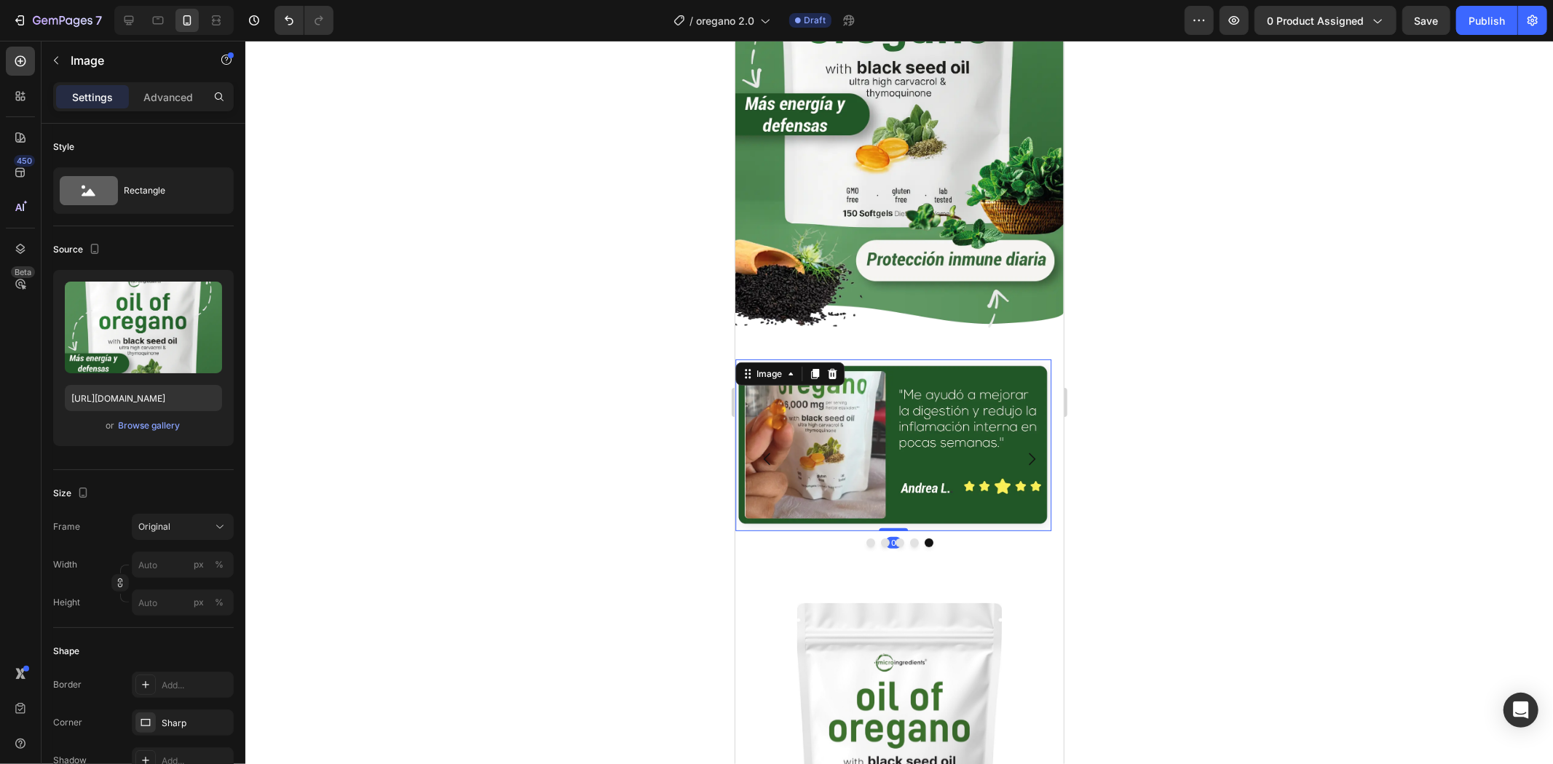
click at [930, 251] on img at bounding box center [898, 39] width 328 height 584
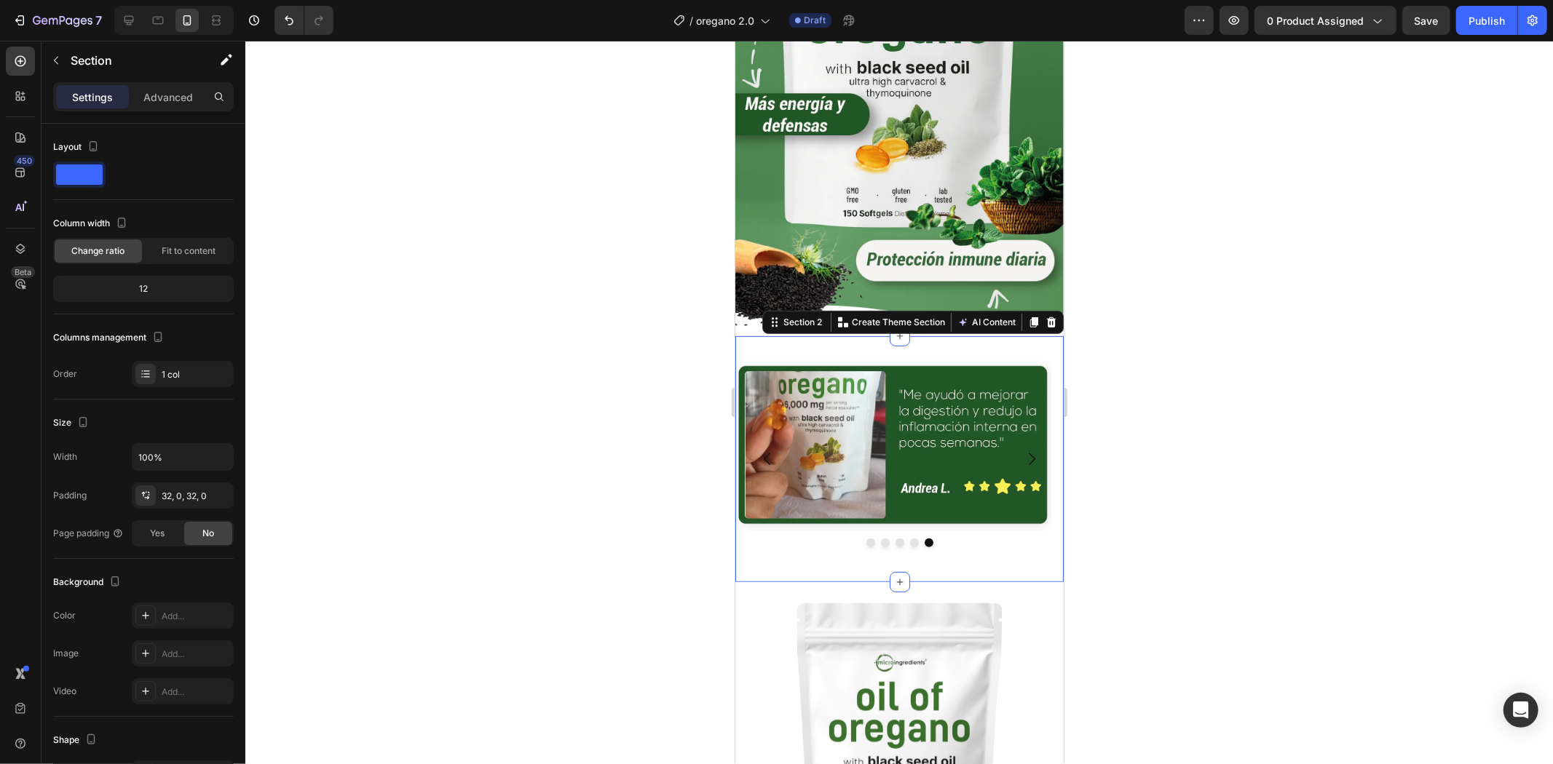
click at [915, 336] on div "Image Image Image Image Image Carousel Section 2 You can create reusable sectio…" at bounding box center [898, 459] width 328 height 246
click at [153, 85] on div "Advanced" at bounding box center [168, 96] width 73 height 23
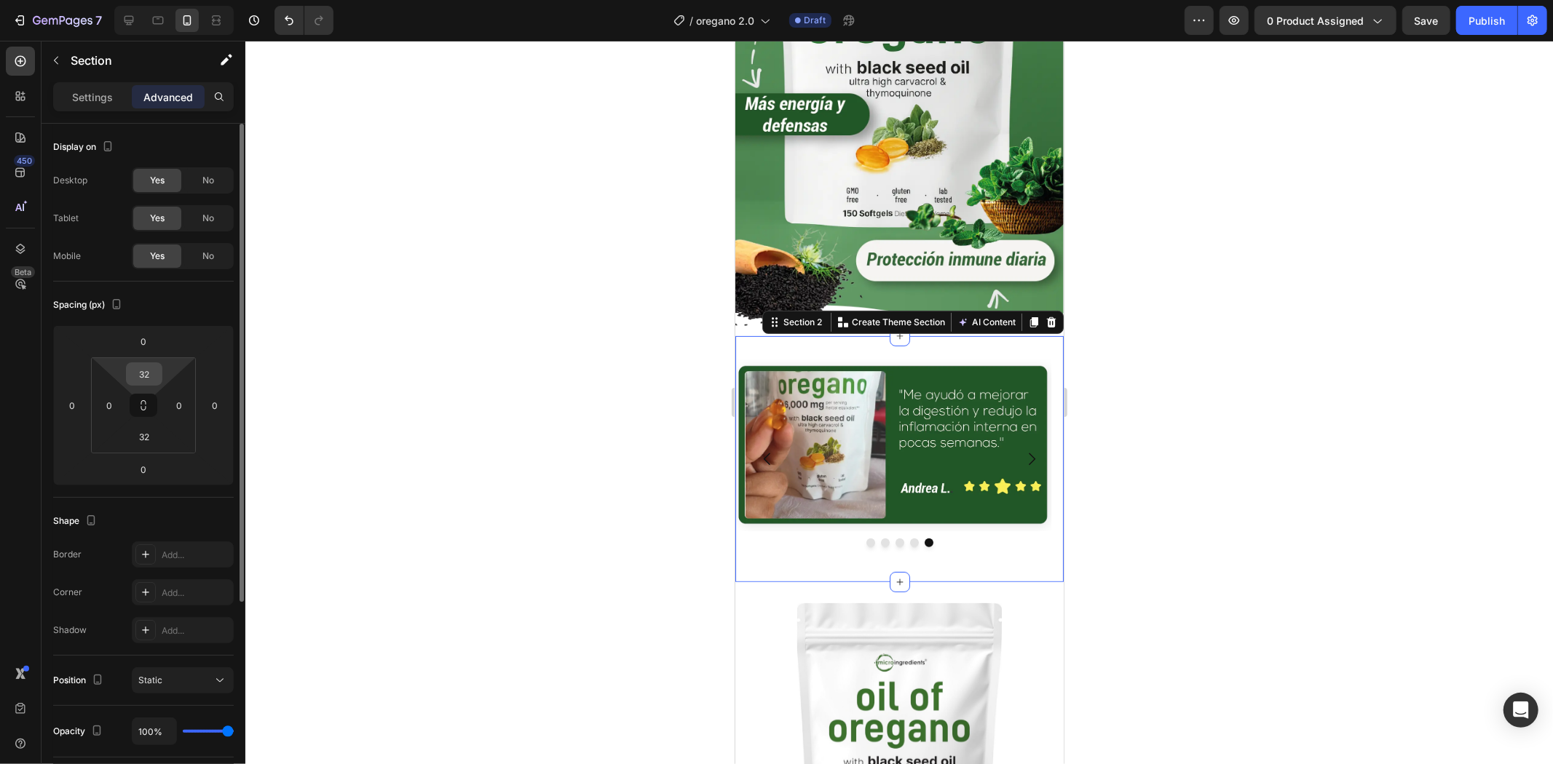
click at [148, 369] on input "32" at bounding box center [144, 374] width 29 height 22
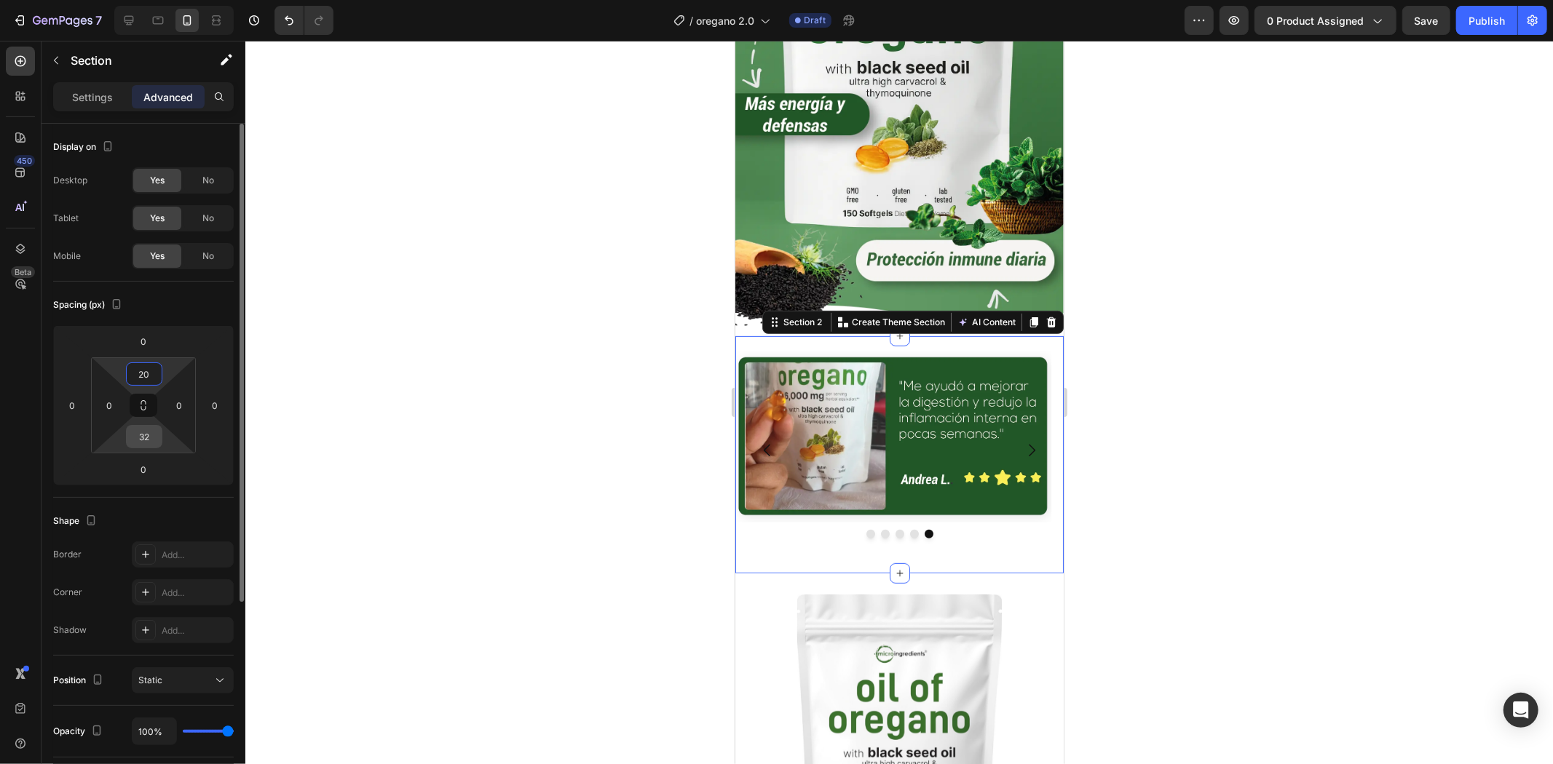
type input "20"
click at [146, 440] on input "32" at bounding box center [144, 437] width 29 height 22
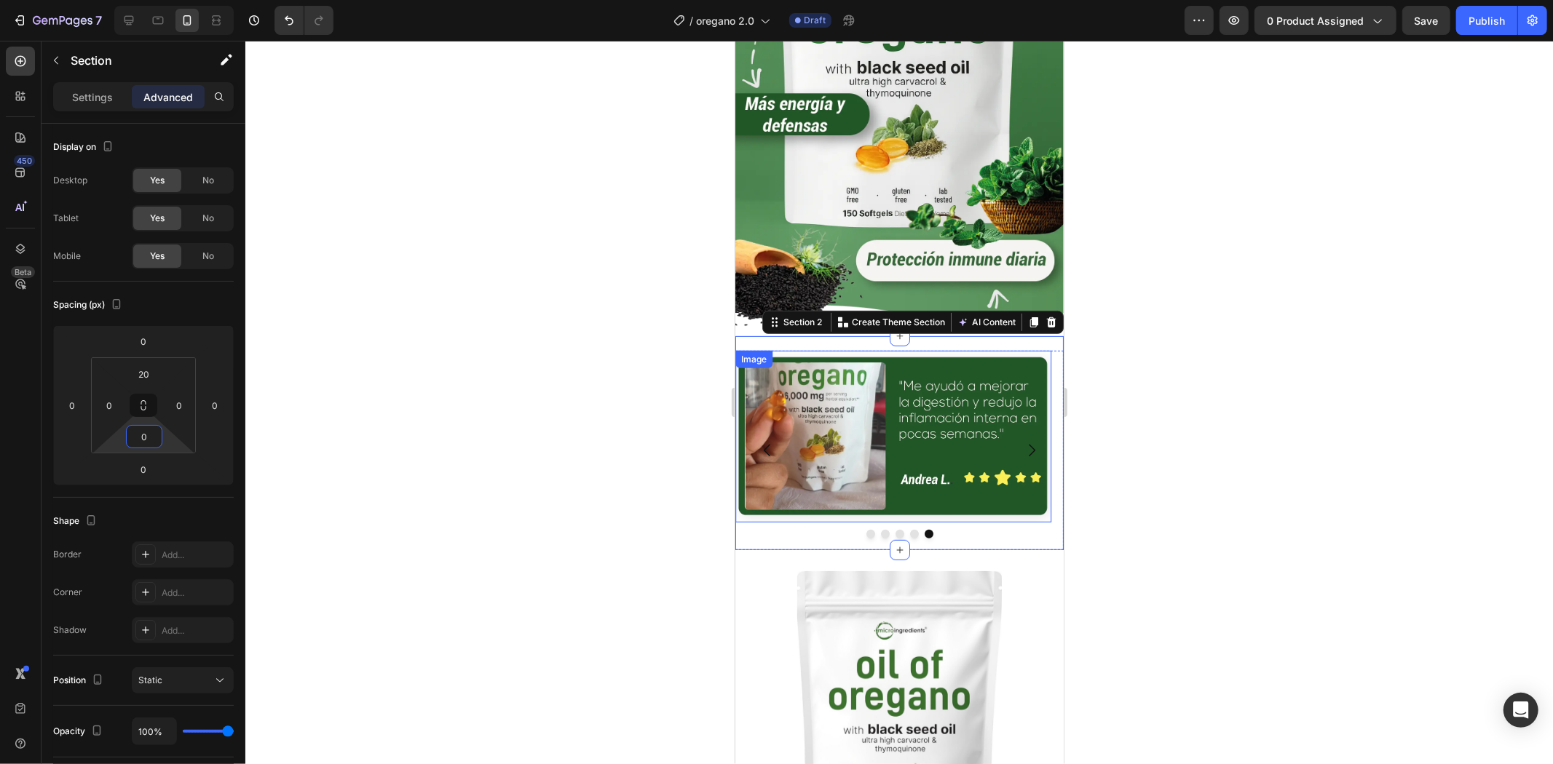
type input "0"
click at [1201, 366] on div at bounding box center [898, 403] width 1307 height 724
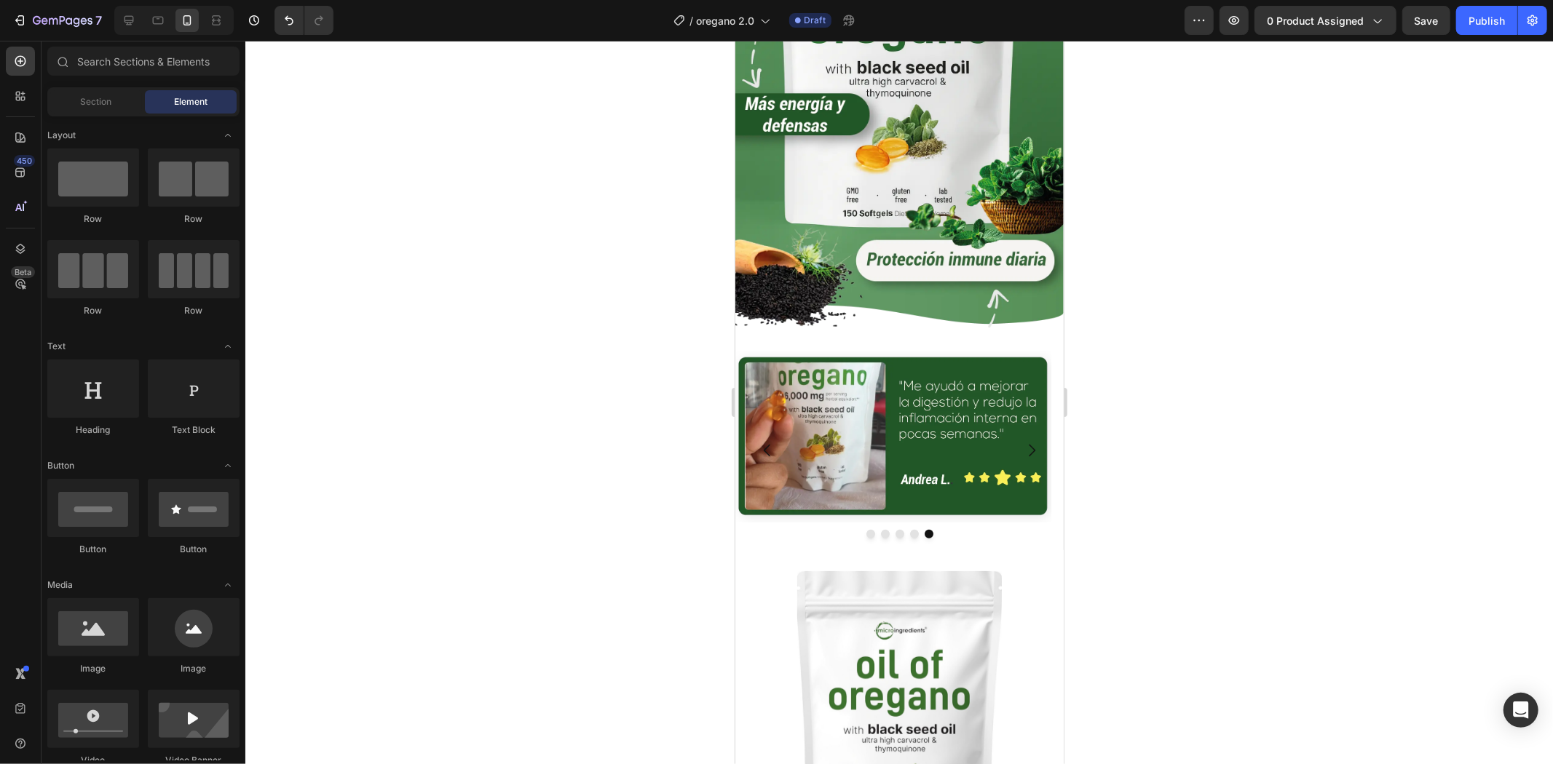
click at [1301, 348] on div at bounding box center [898, 403] width 1307 height 724
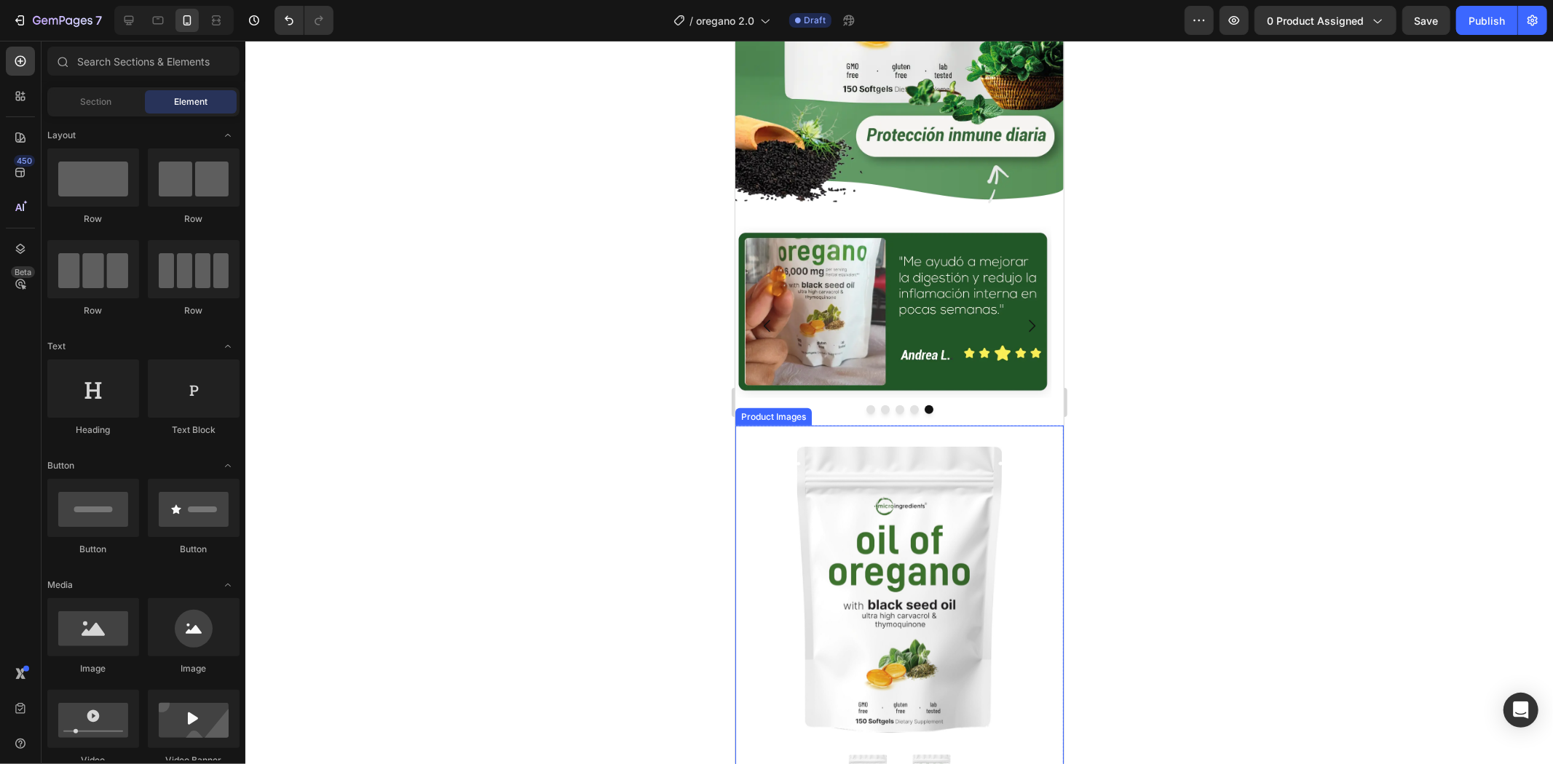
scroll to position [485, 0]
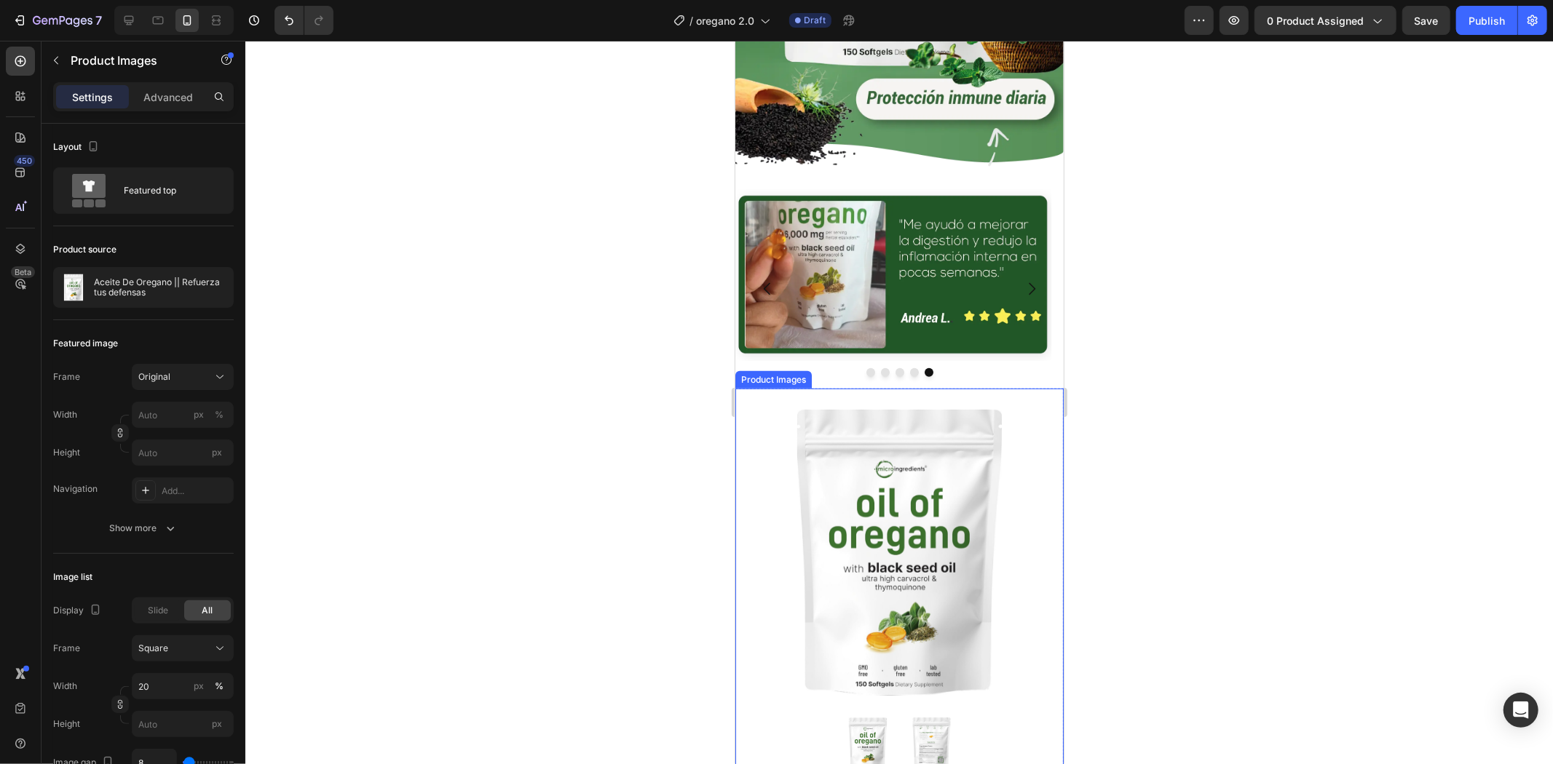
click at [916, 468] on img at bounding box center [899, 552] width 314 height 314
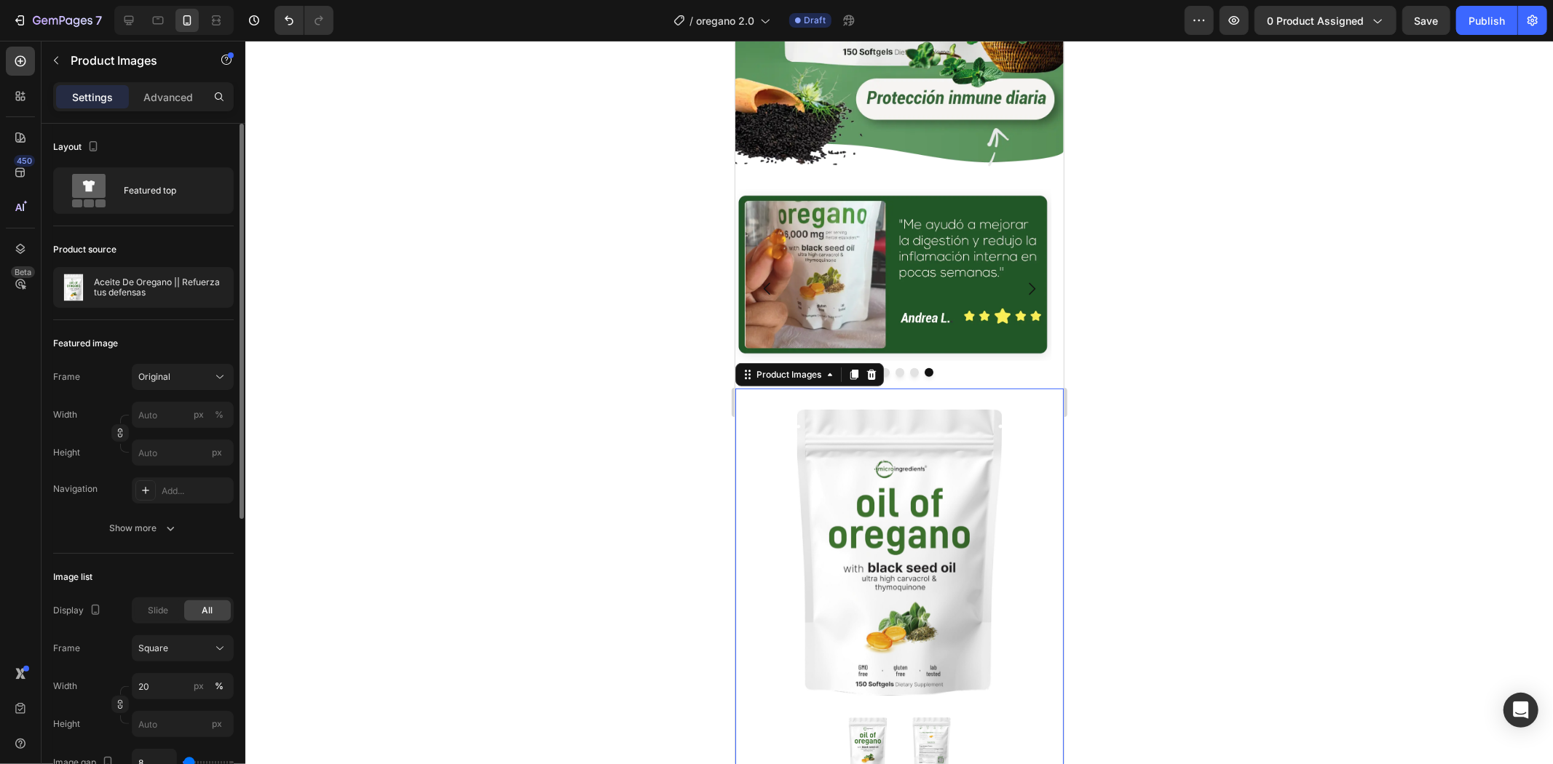
scroll to position [162, 0]
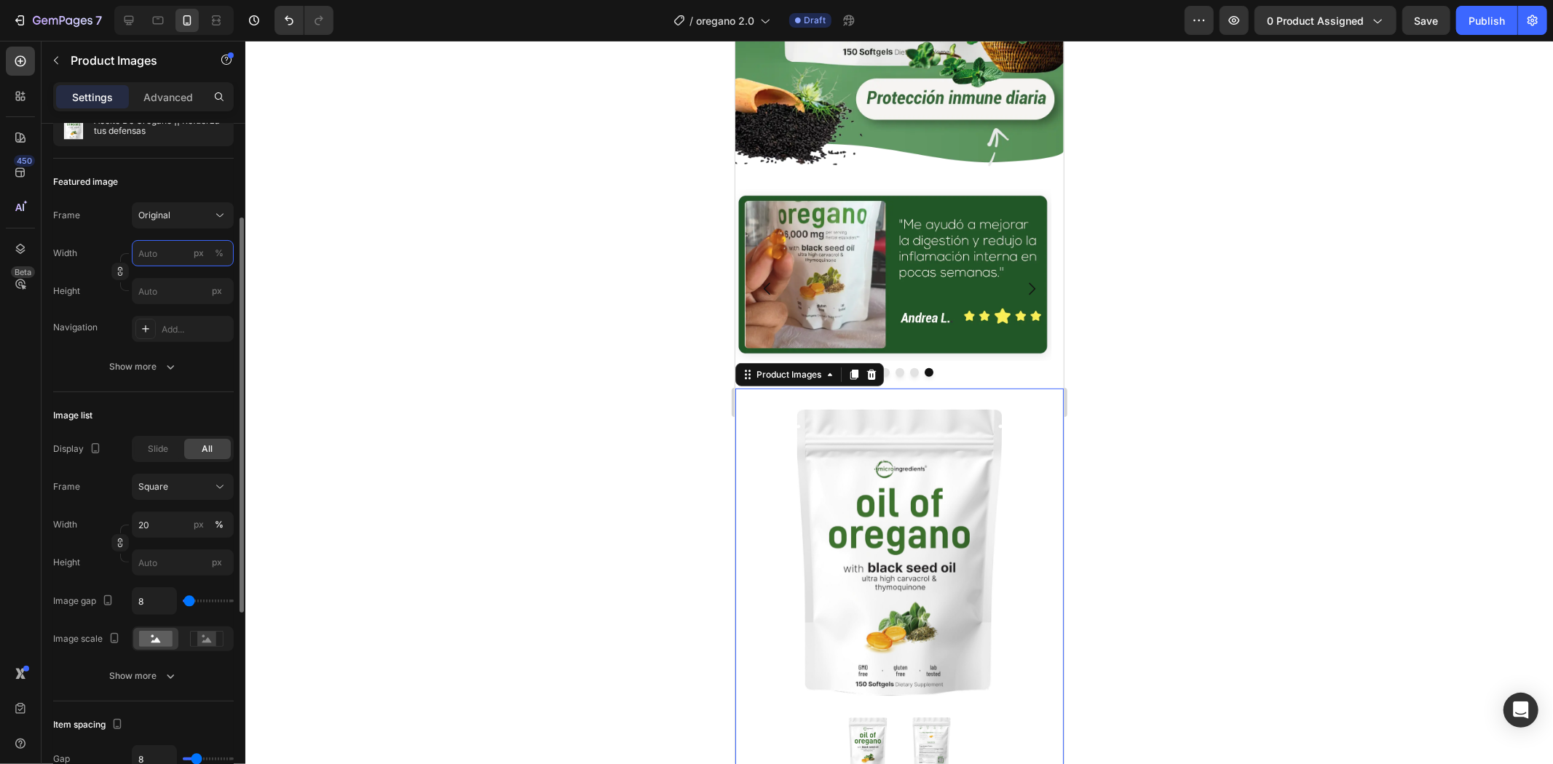
click at [156, 262] on input "px %" at bounding box center [183, 253] width 102 height 26
click at [332, 257] on div at bounding box center [898, 403] width 1307 height 724
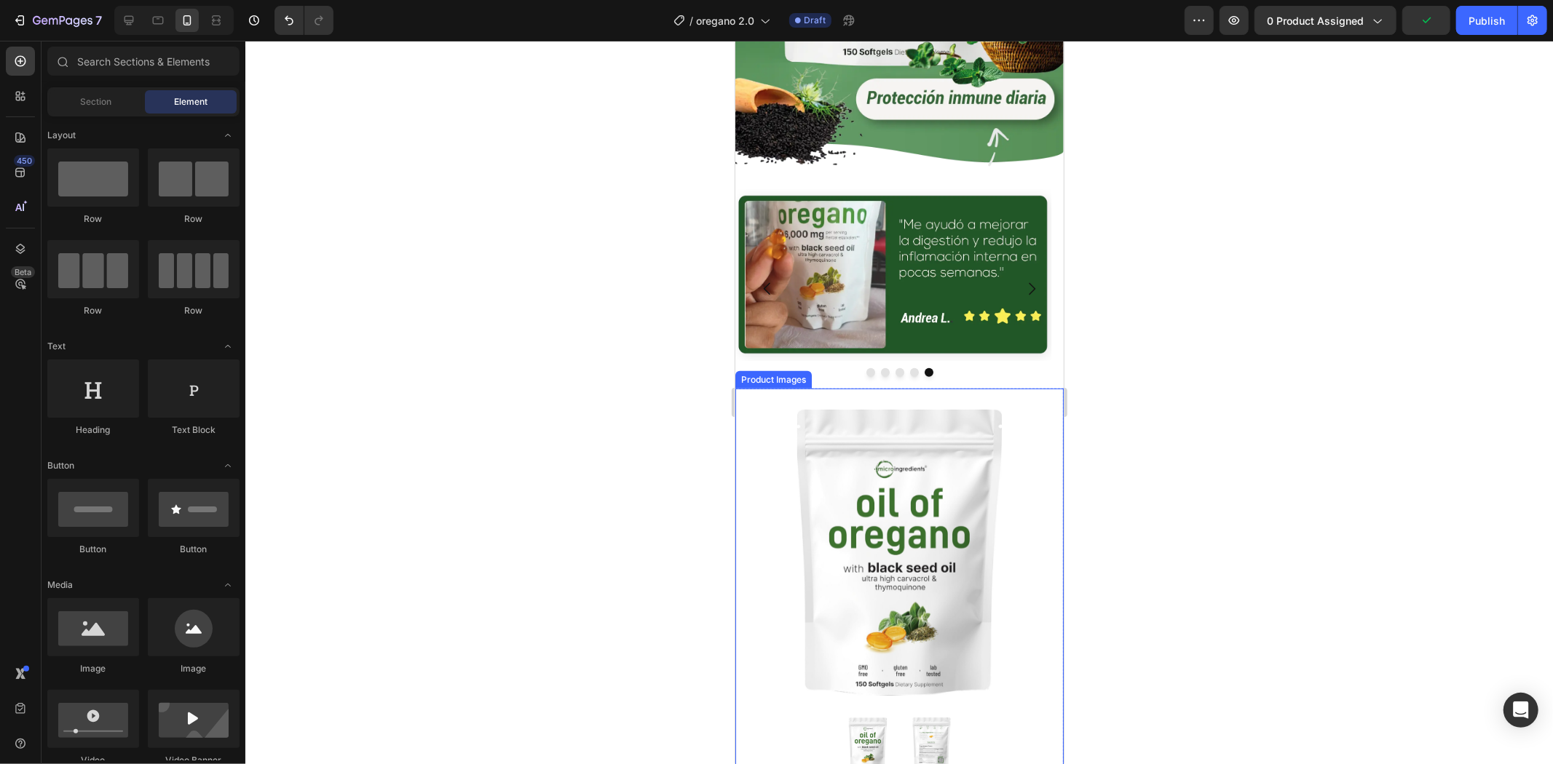
click at [824, 395] on img at bounding box center [899, 552] width 314 height 314
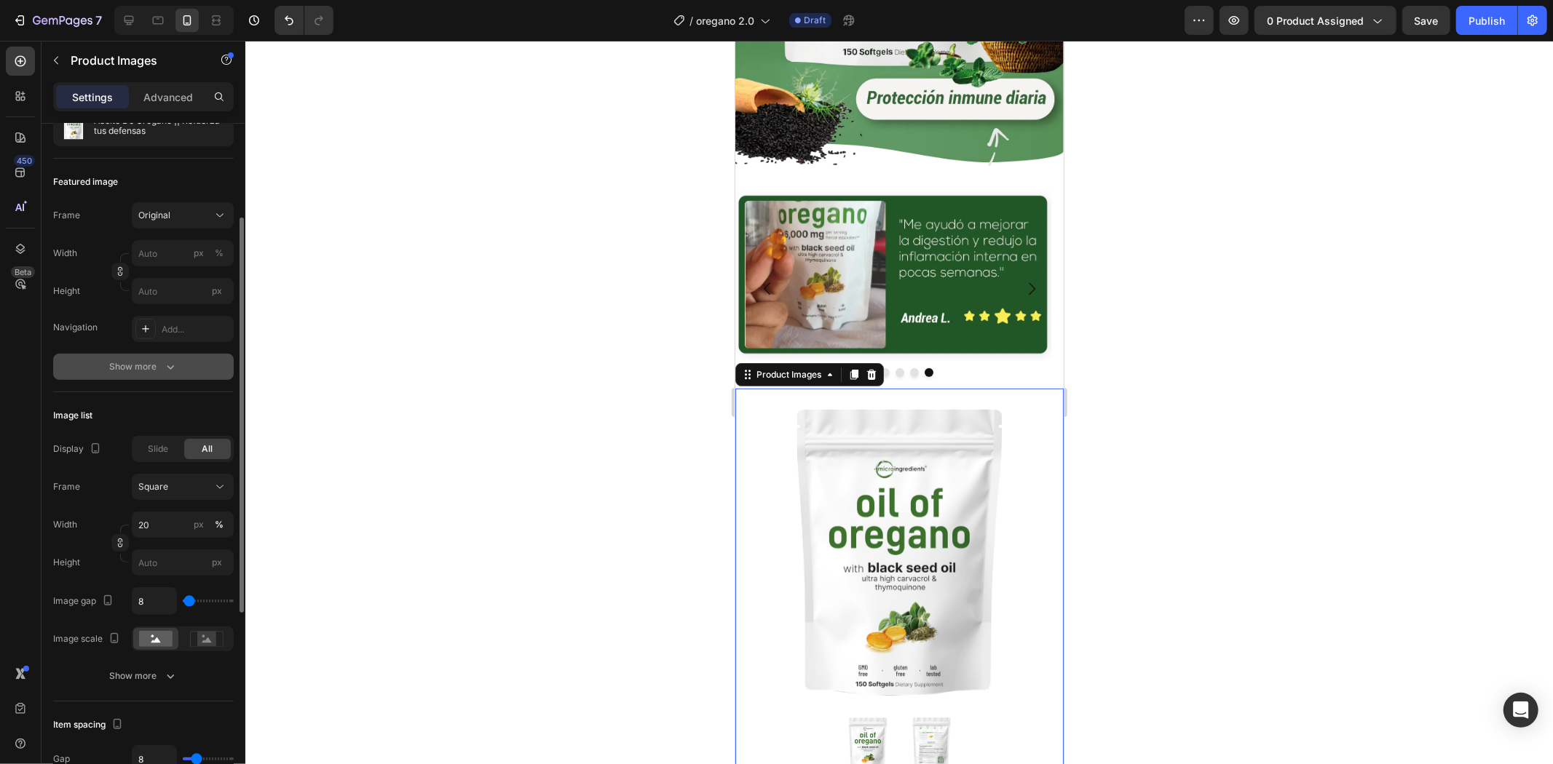
click at [149, 367] on div "Show more" at bounding box center [144, 367] width 68 height 15
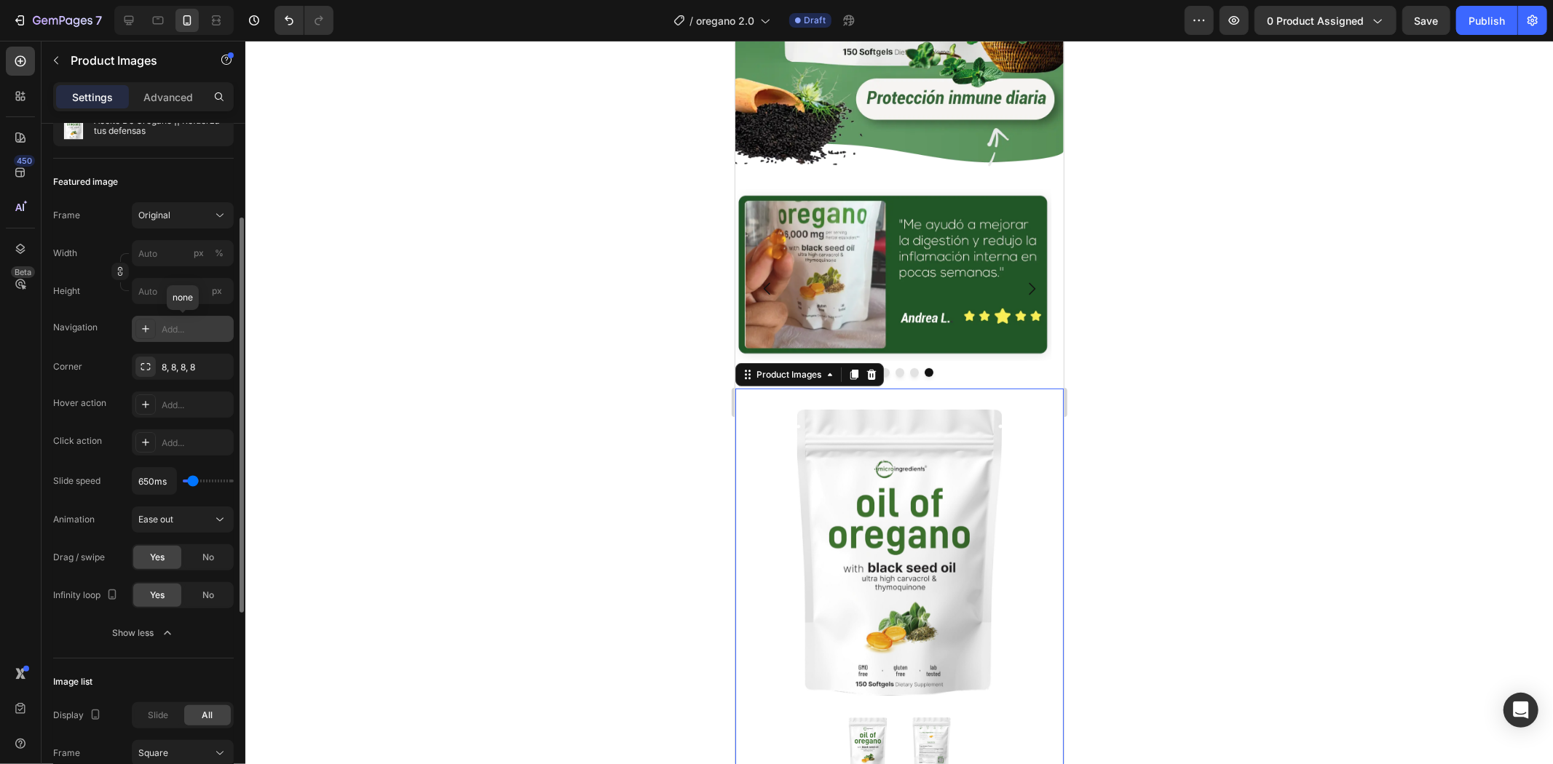
click at [173, 325] on div "Add..." at bounding box center [196, 329] width 68 height 13
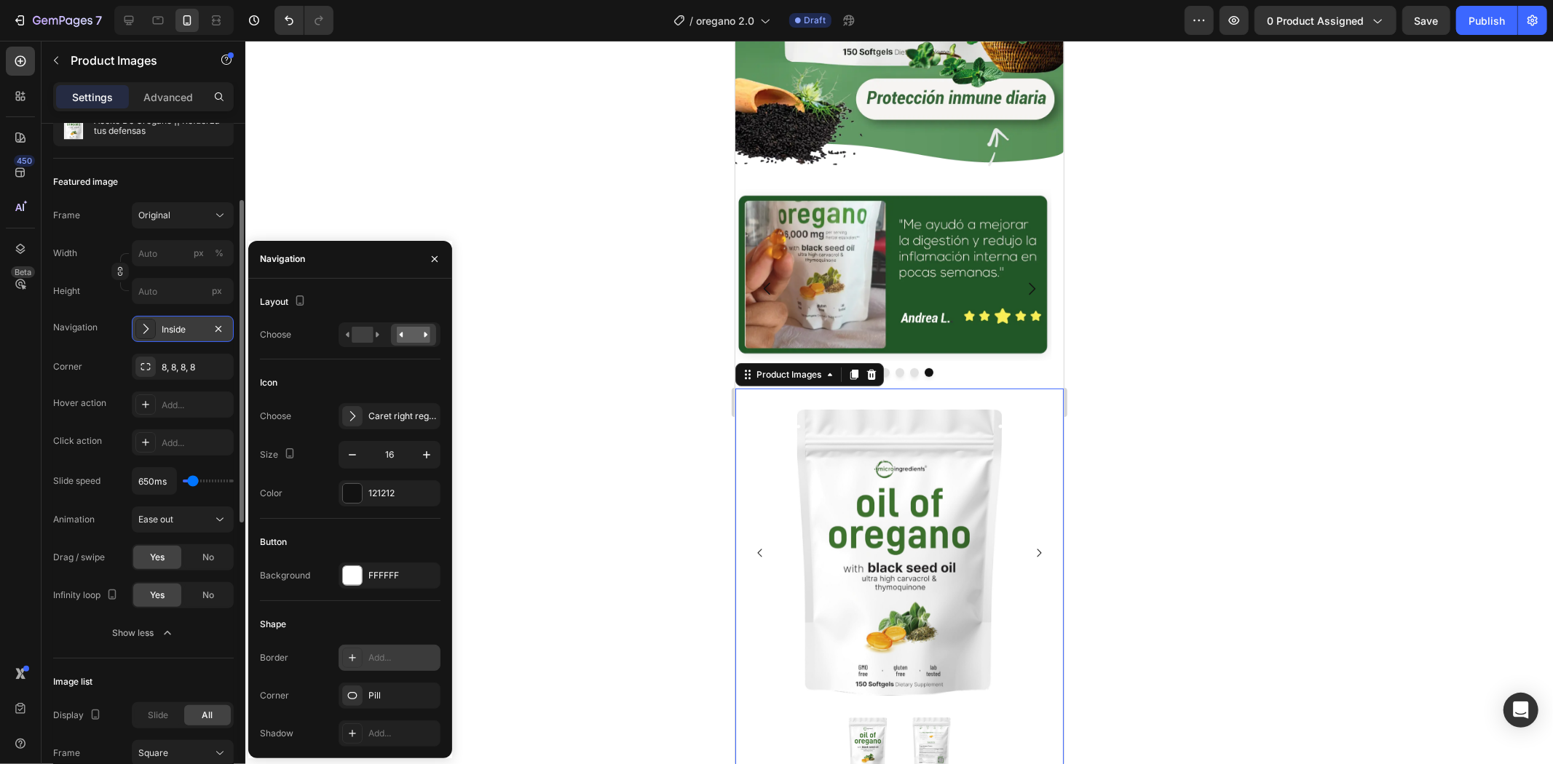
click at [381, 665] on div "Add..." at bounding box center [402, 657] width 68 height 13
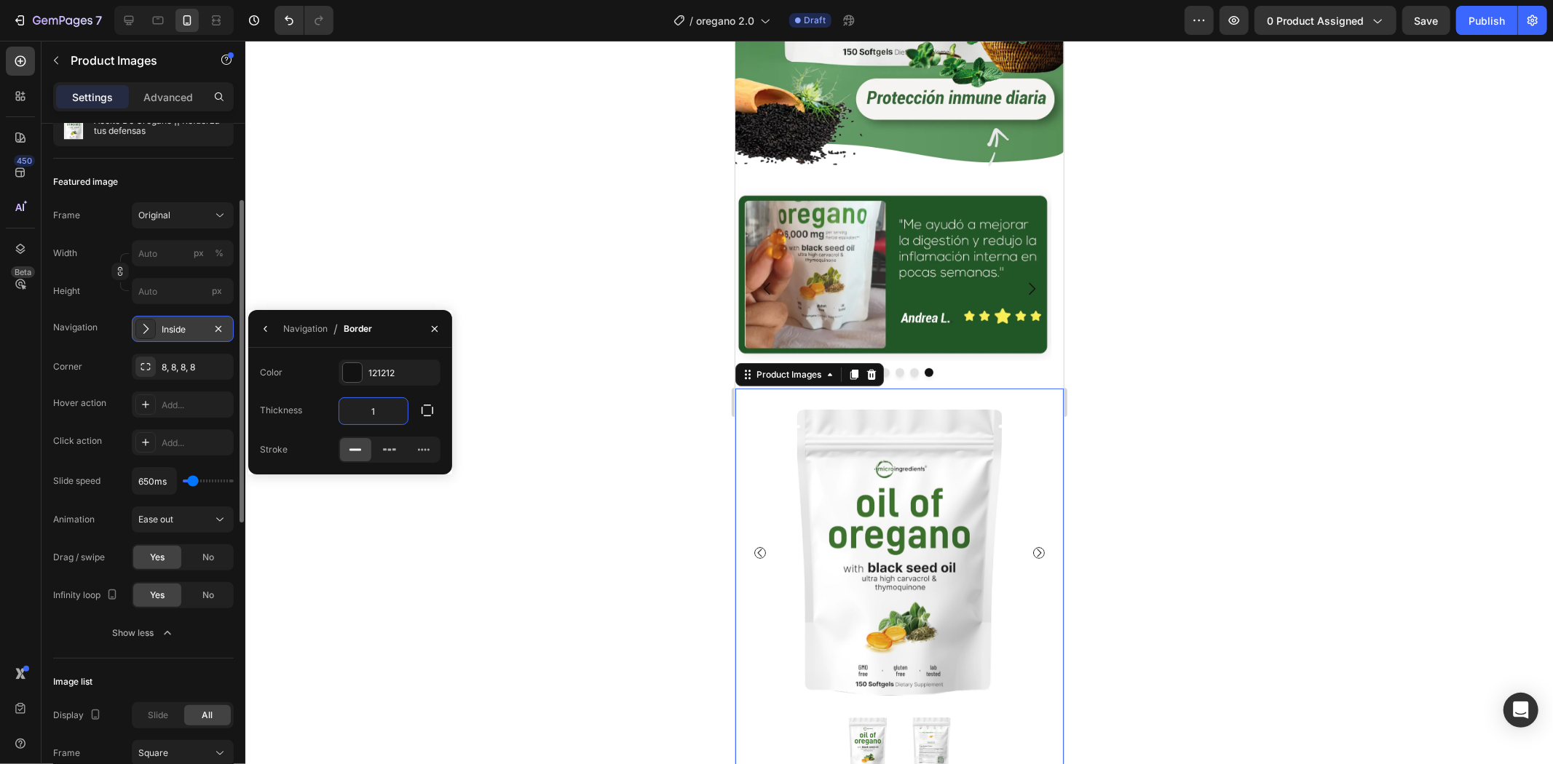
click at [362, 411] on input "1" at bounding box center [373, 411] width 68 height 26
type input "5"
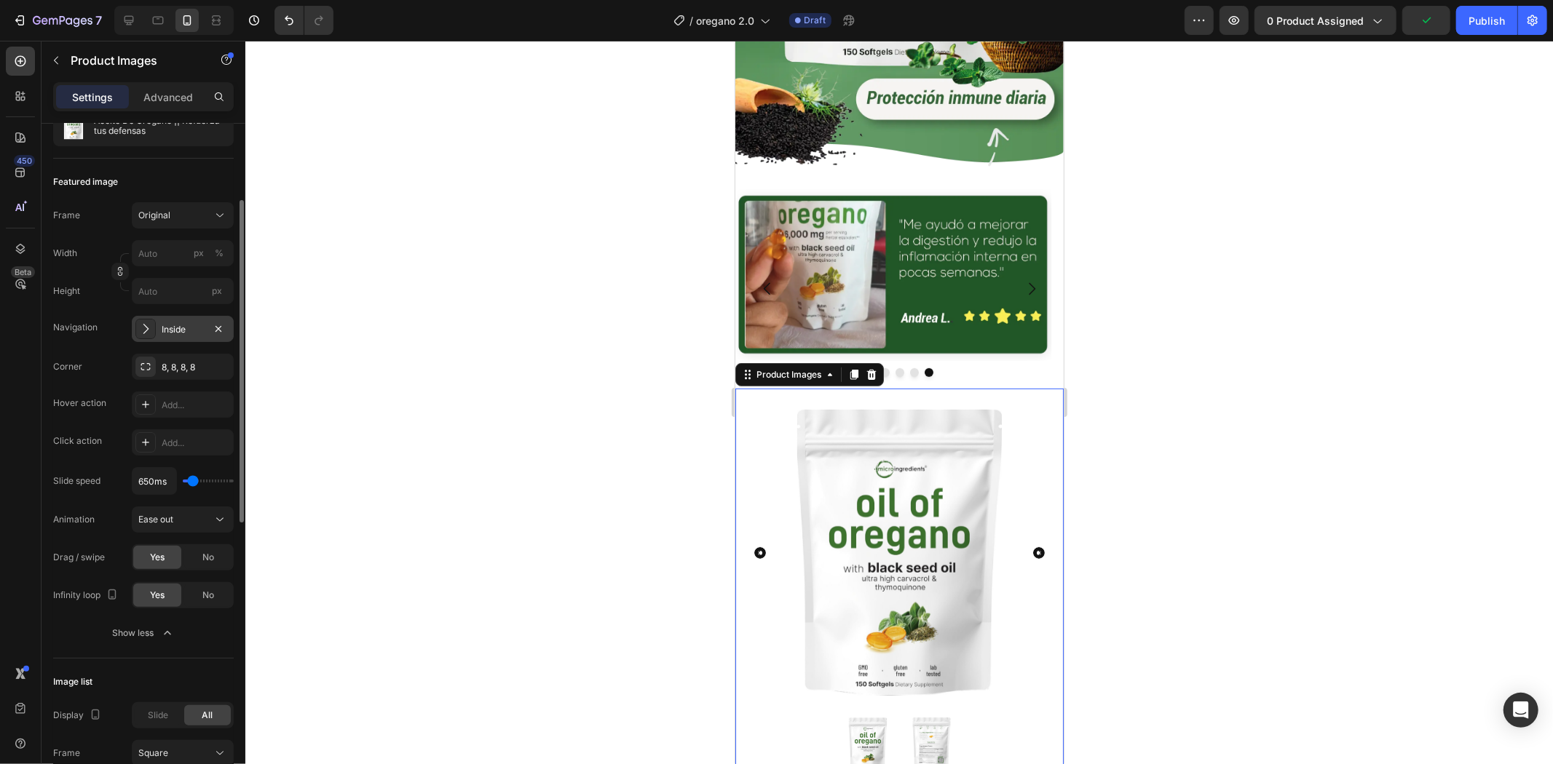
click at [1364, 409] on div at bounding box center [898, 403] width 1307 height 724
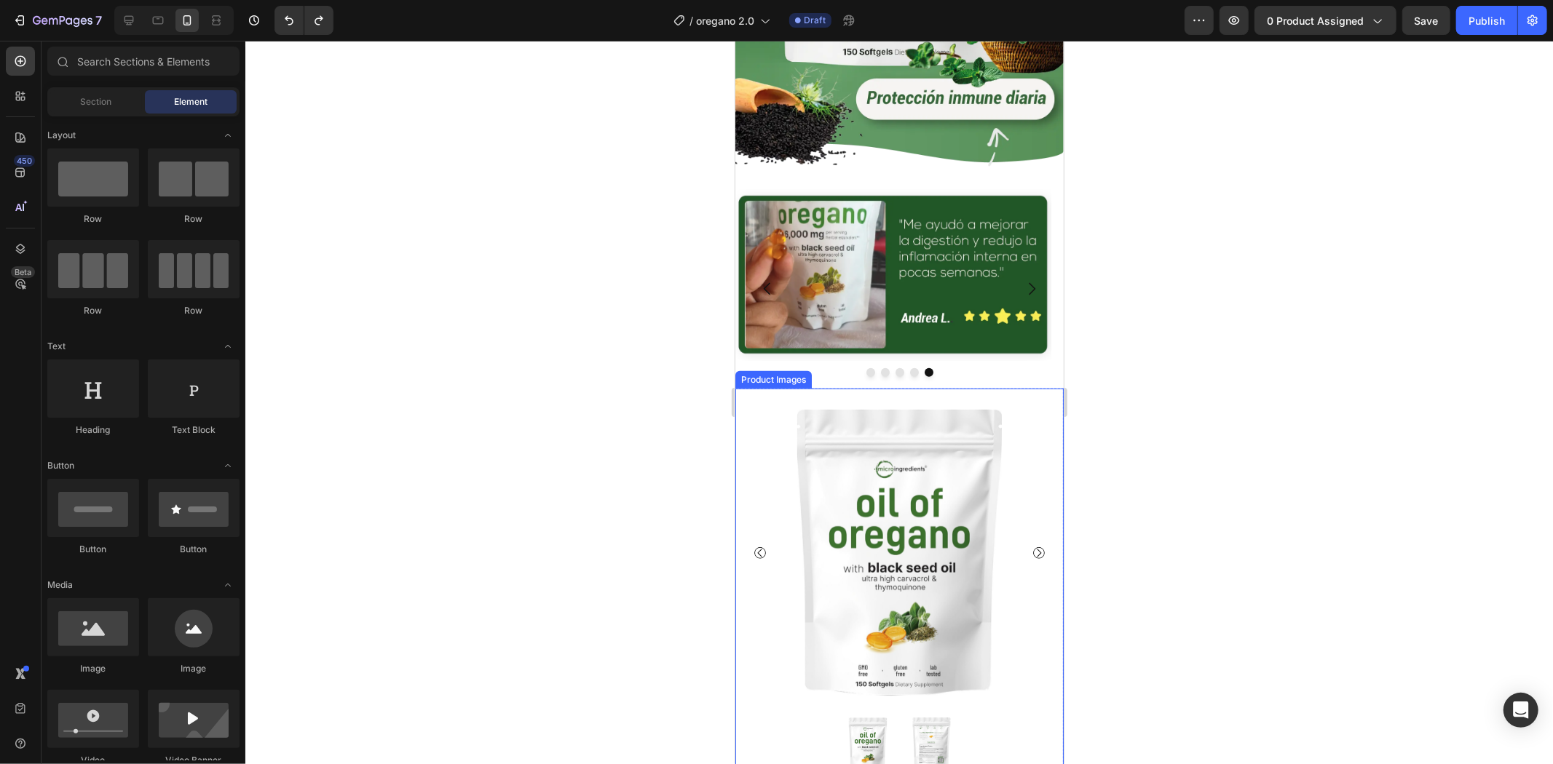
click at [983, 480] on img at bounding box center [899, 552] width 314 height 314
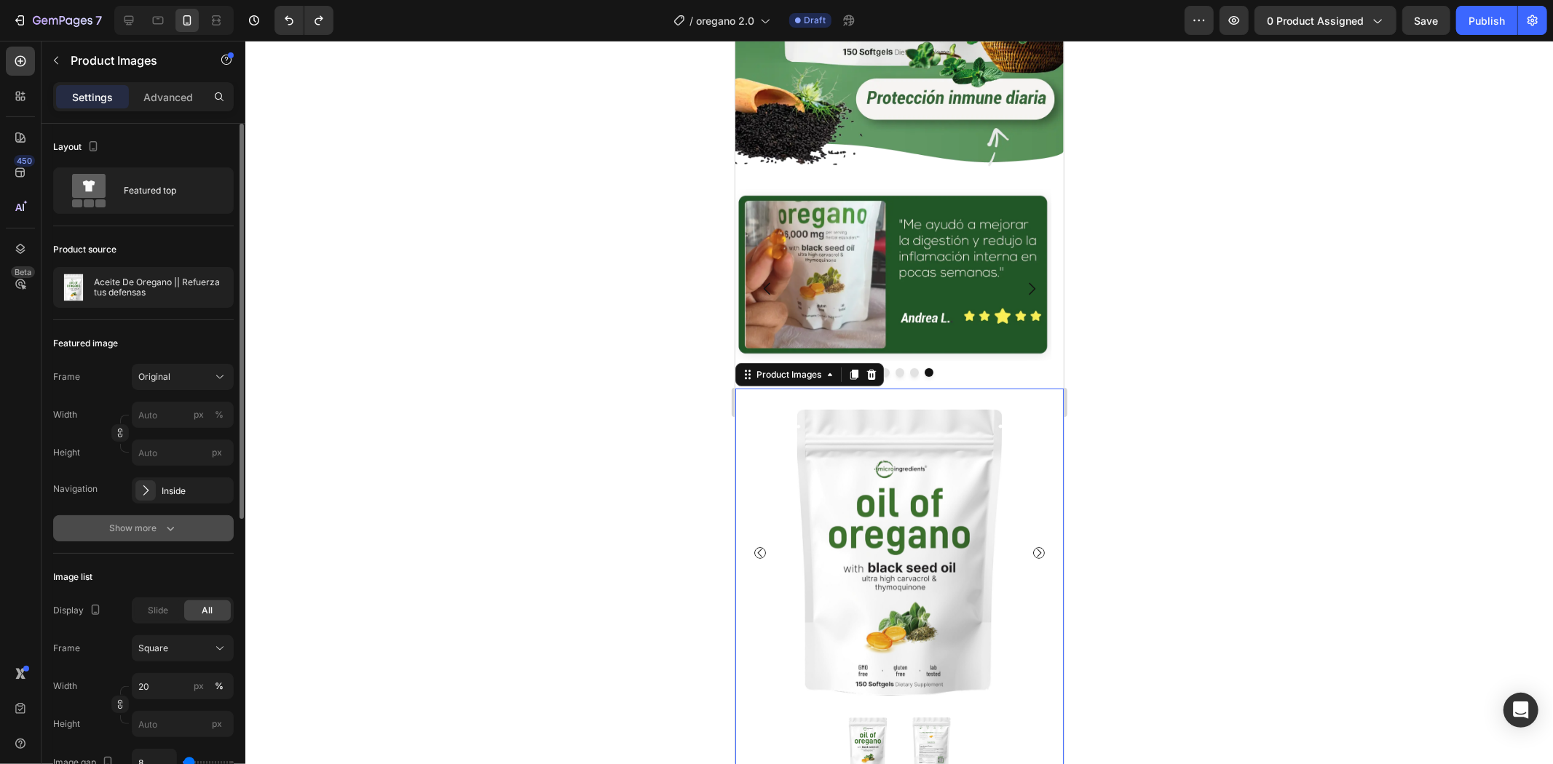
click at [146, 526] on div "Show more" at bounding box center [144, 528] width 68 height 15
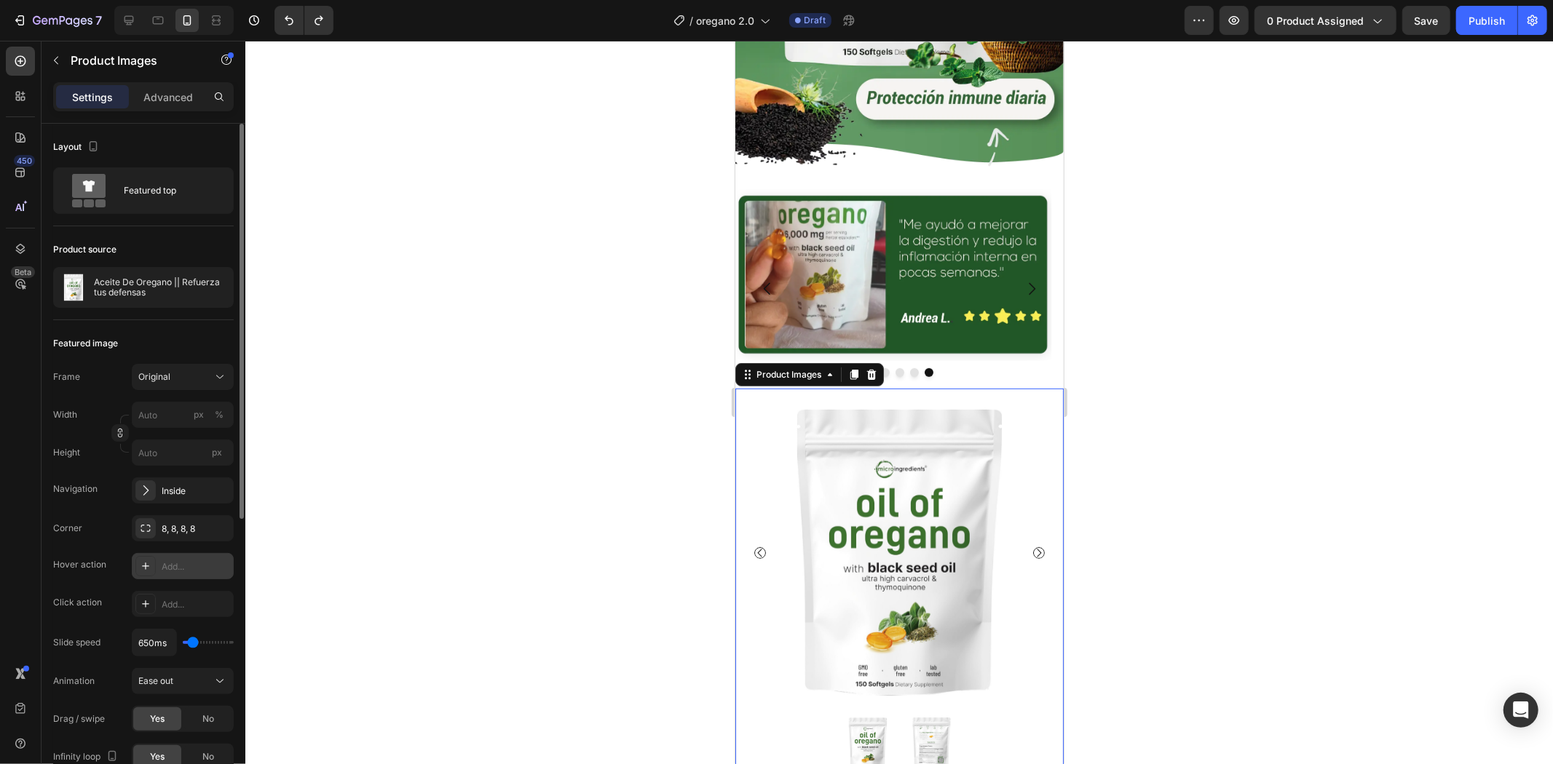
click at [178, 566] on div "Add..." at bounding box center [196, 566] width 68 height 13
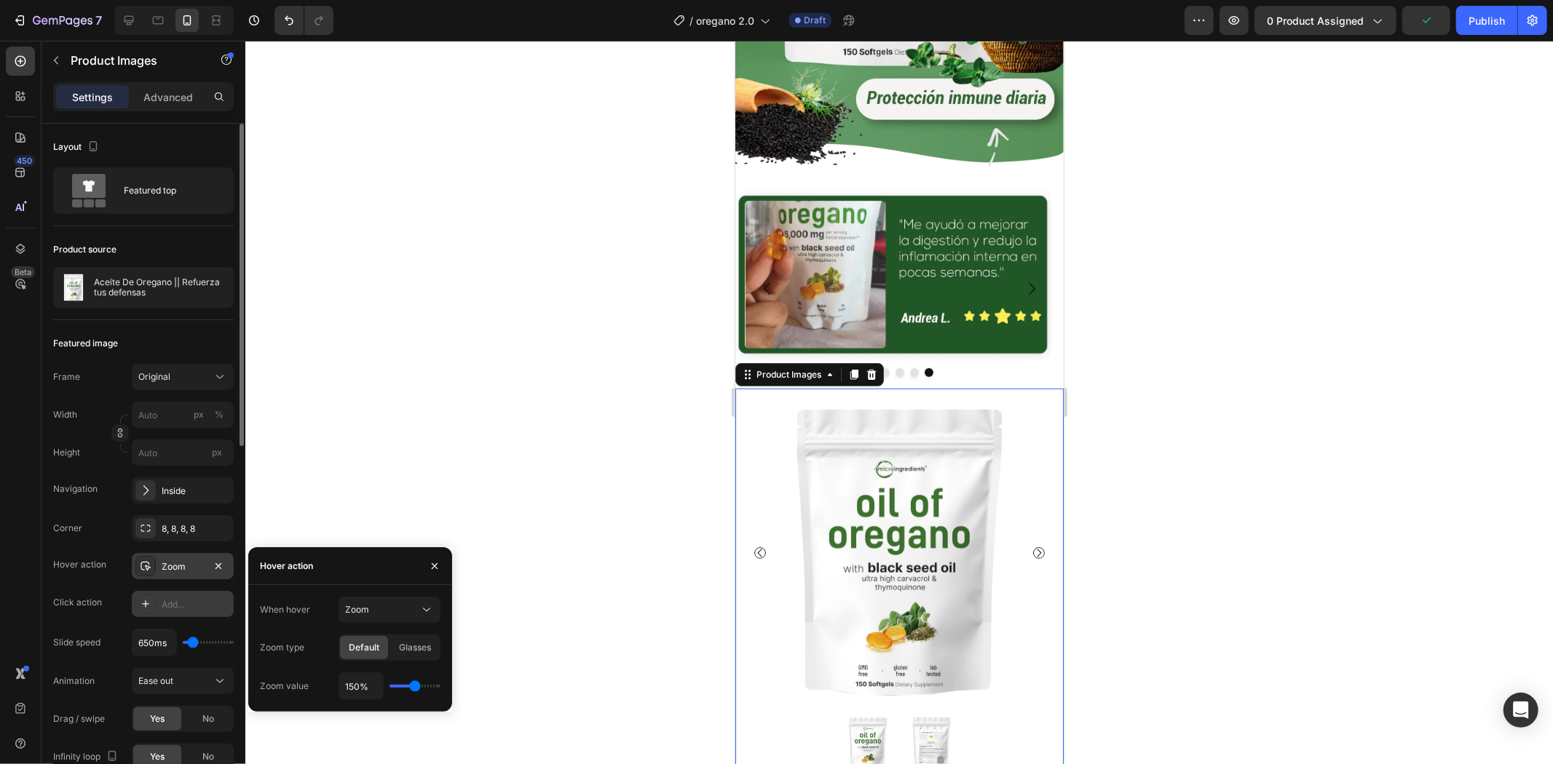
click at [189, 608] on div "Add..." at bounding box center [196, 604] width 68 height 13
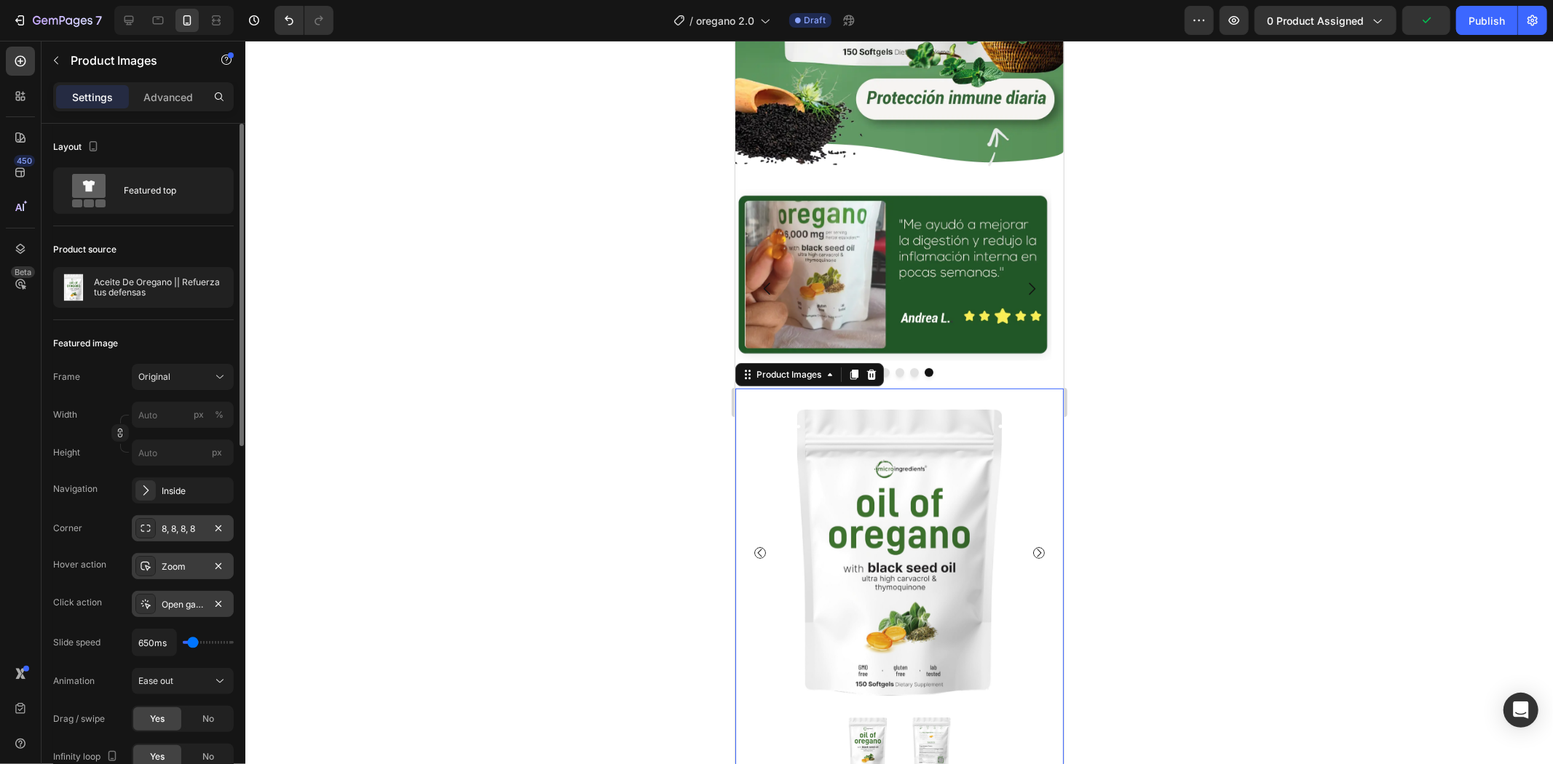
click at [192, 528] on div "8, 8, 8, 8" at bounding box center [183, 529] width 42 height 13
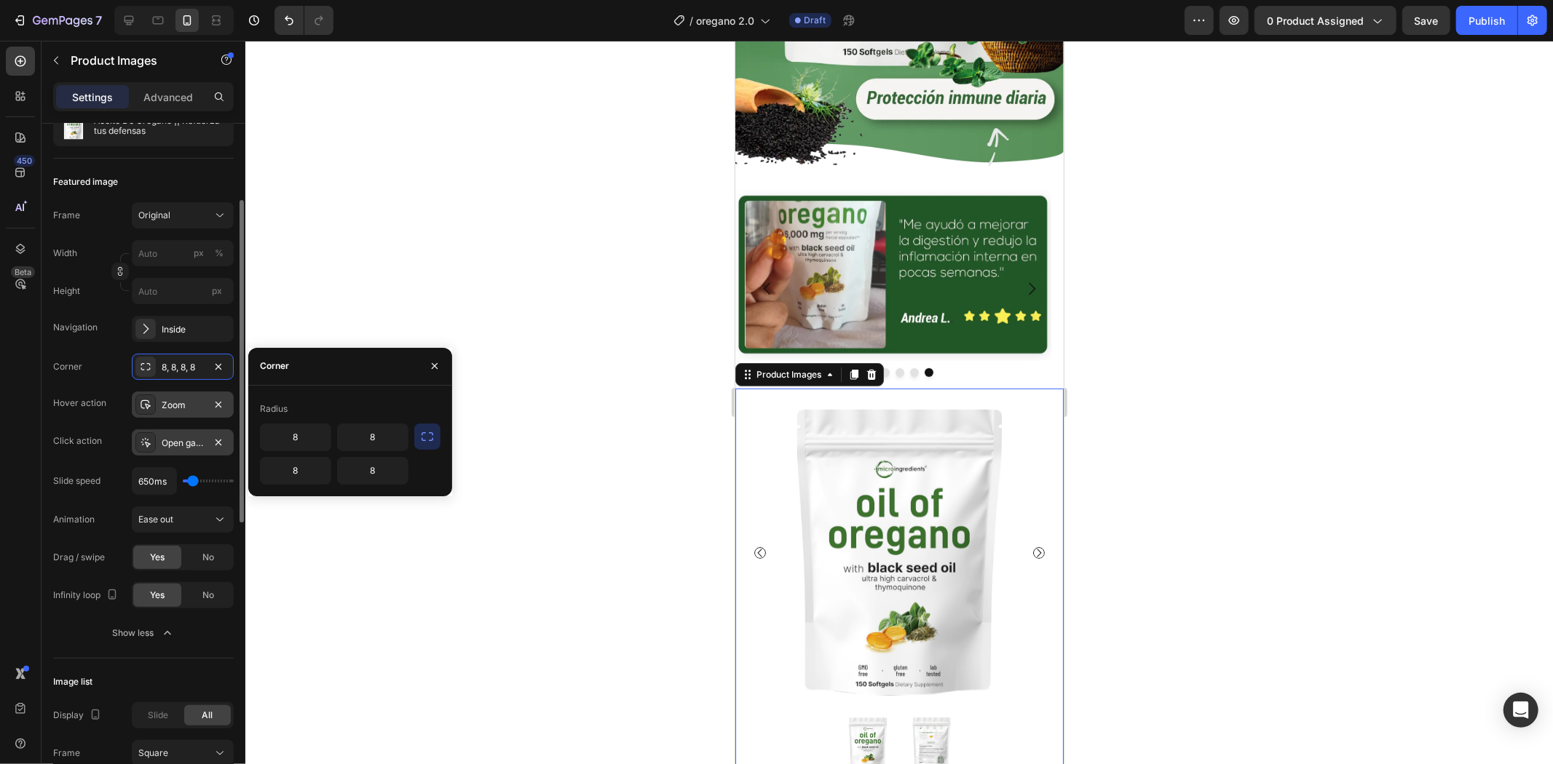
click at [1524, 351] on div at bounding box center [898, 403] width 1307 height 724
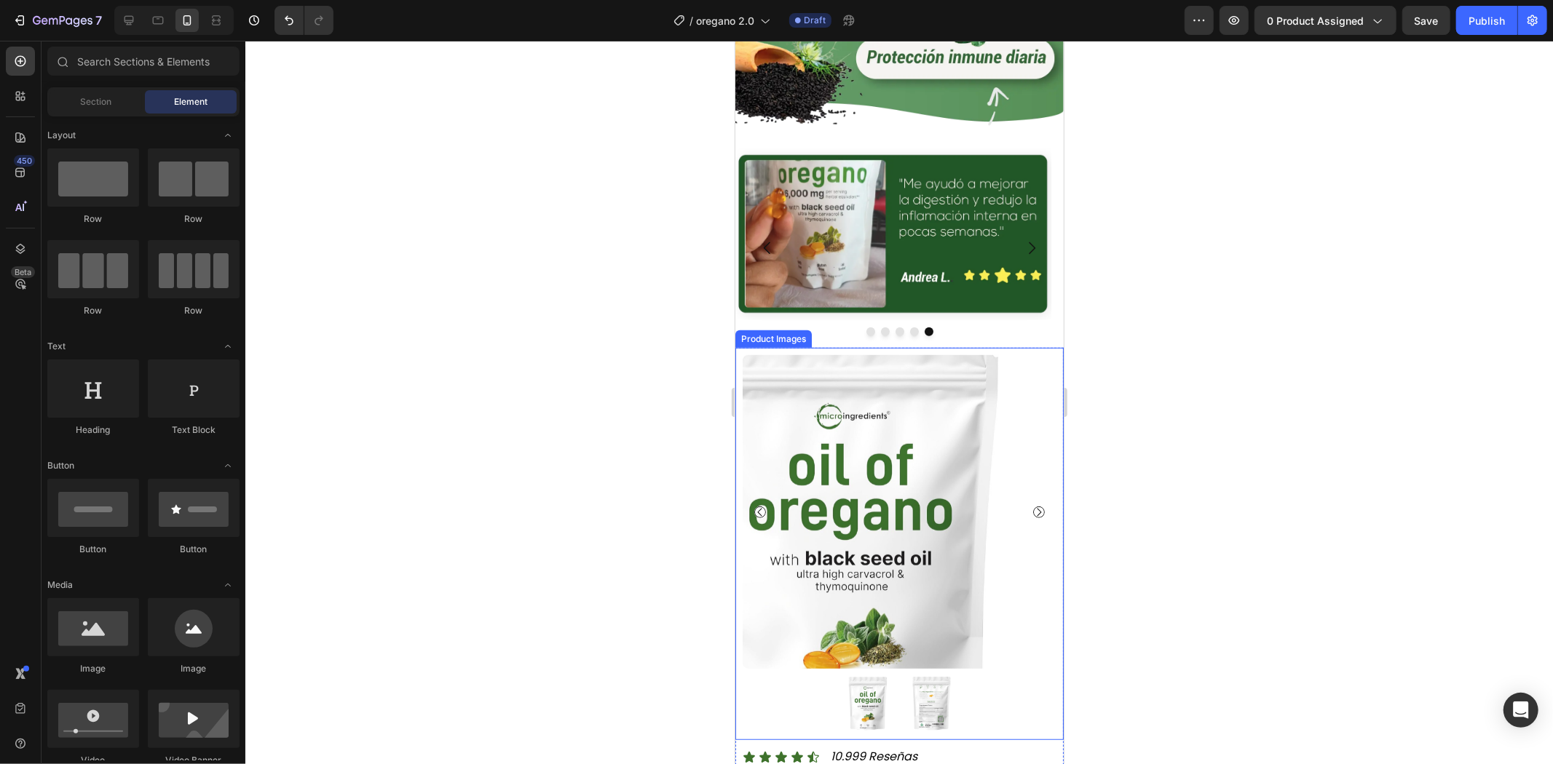
scroll to position [566, 0]
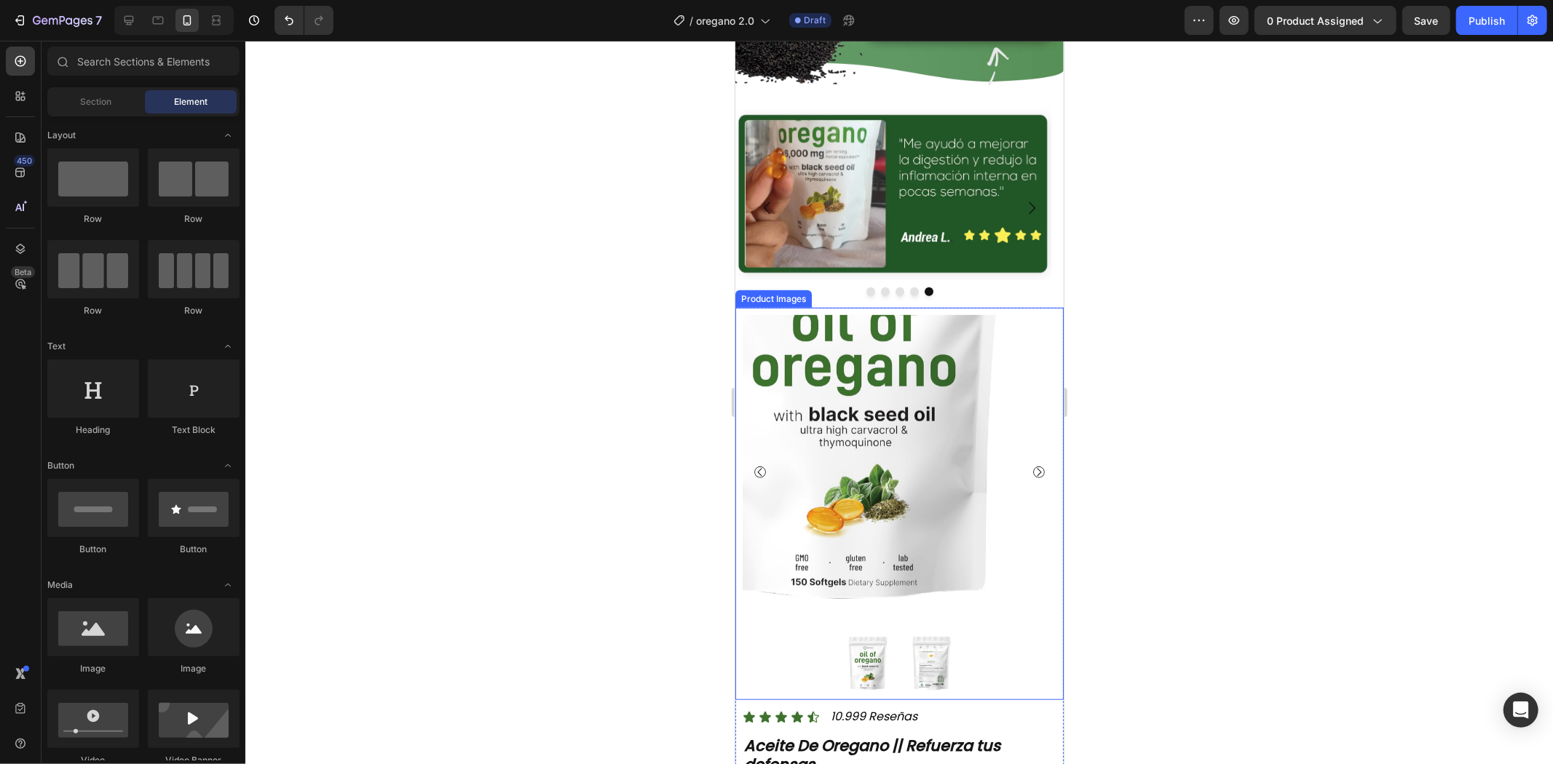
click at [947, 634] on img at bounding box center [931, 663] width 58 height 58
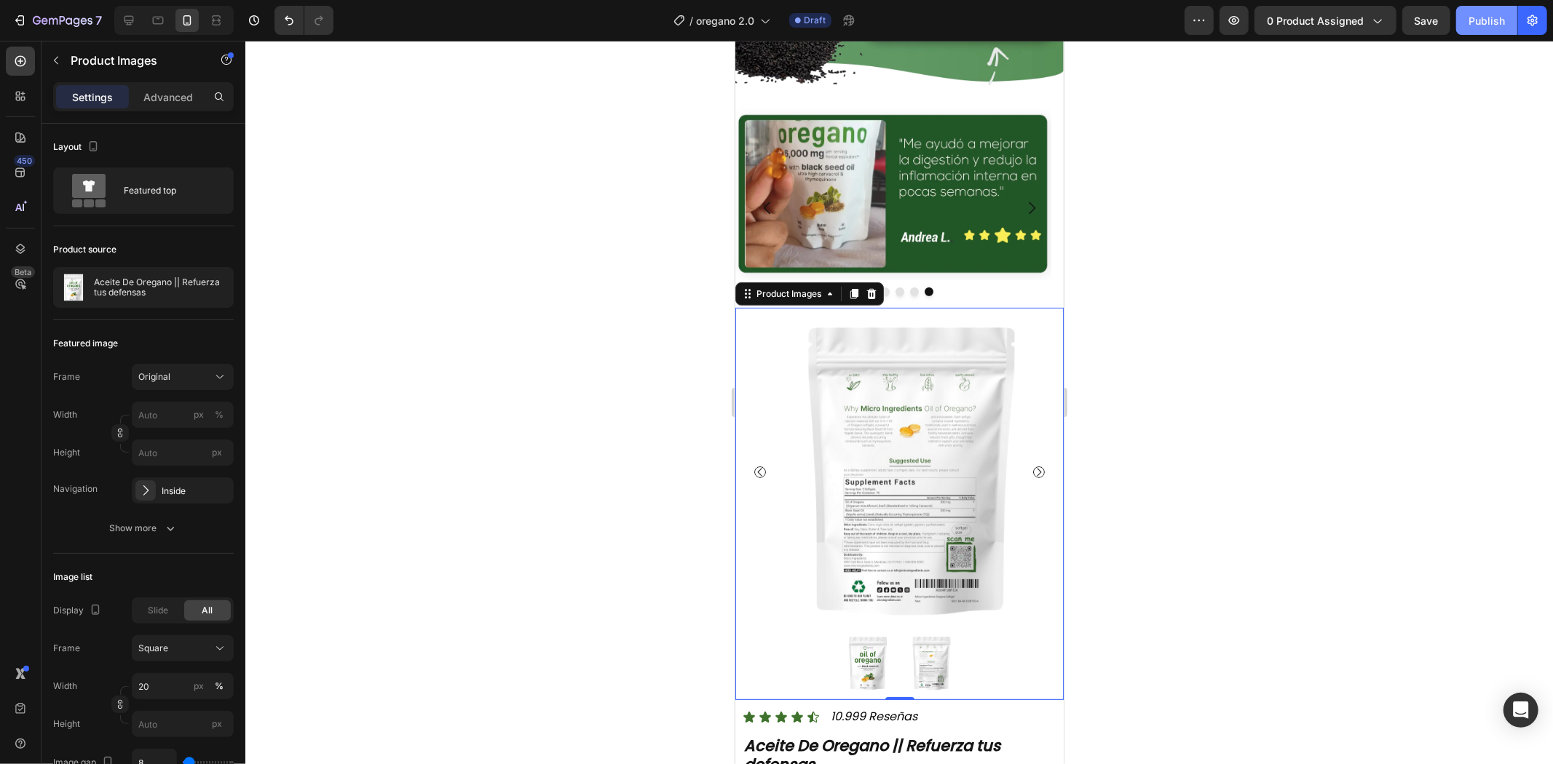
click at [1474, 28] on button "Publish" at bounding box center [1486, 20] width 61 height 29
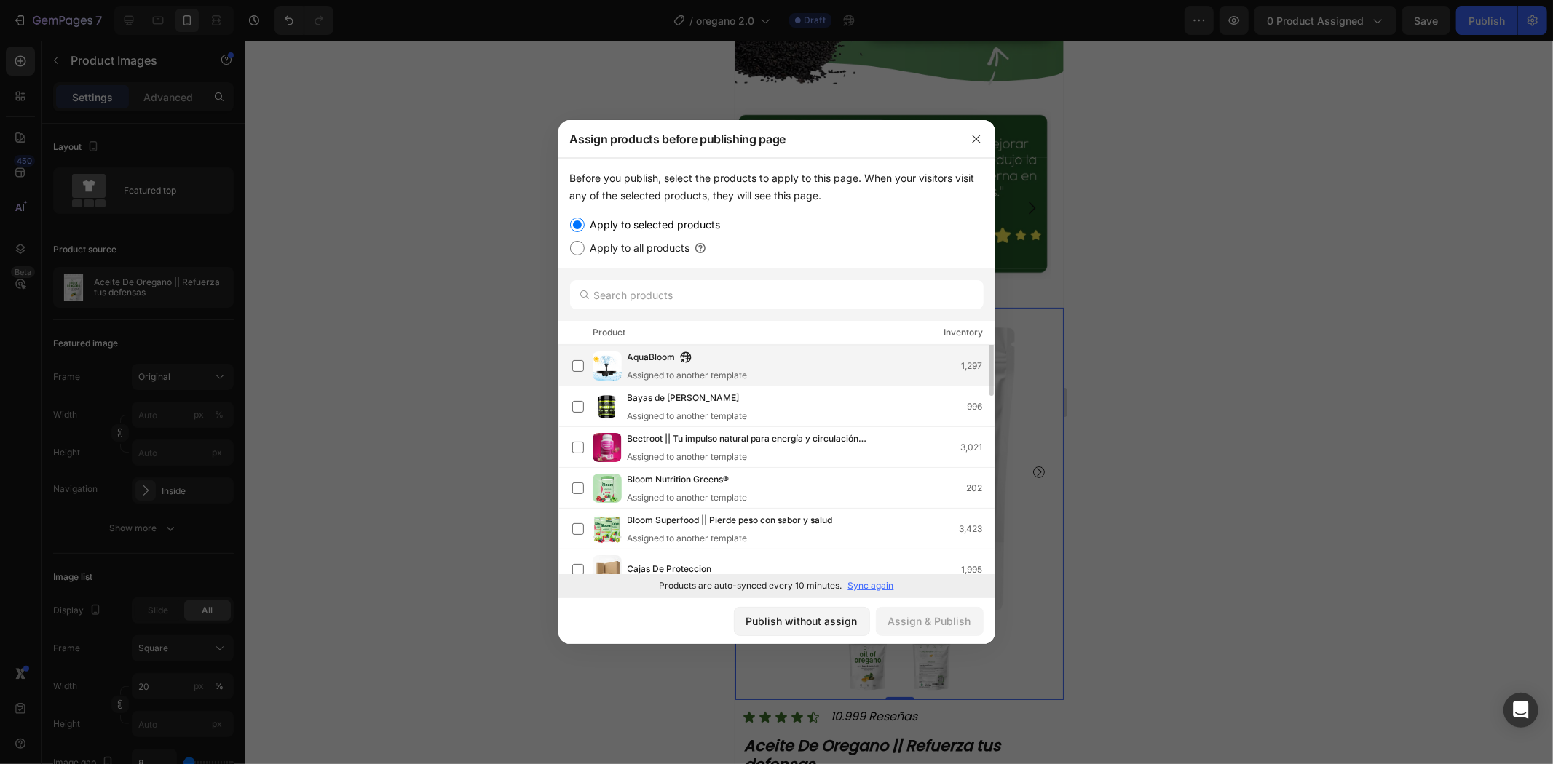
scroll to position [0, 0]
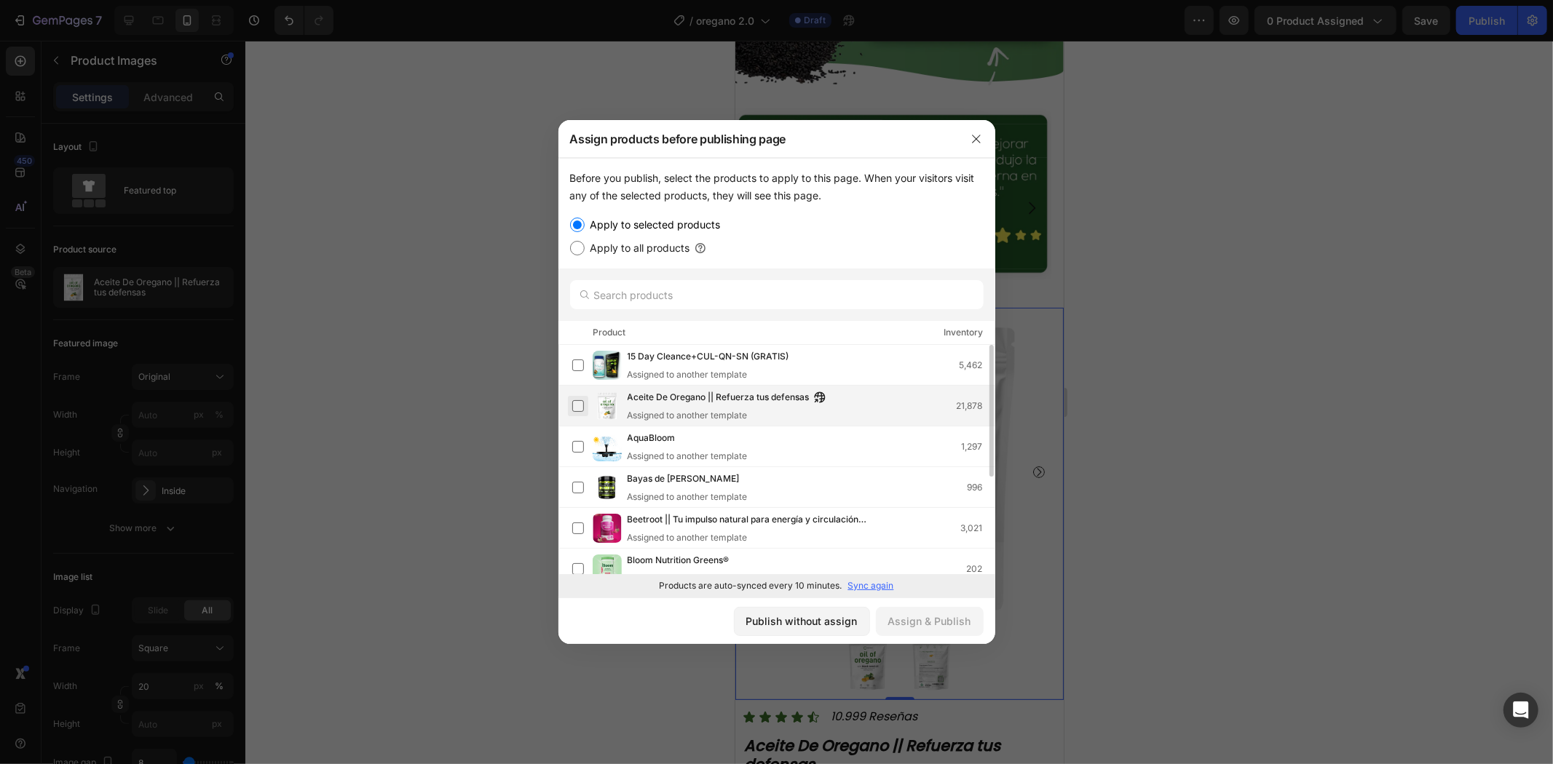
click at [584, 408] on label at bounding box center [578, 406] width 12 height 12
click at [946, 614] on div "Assign & Publish" at bounding box center [929, 621] width 83 height 15
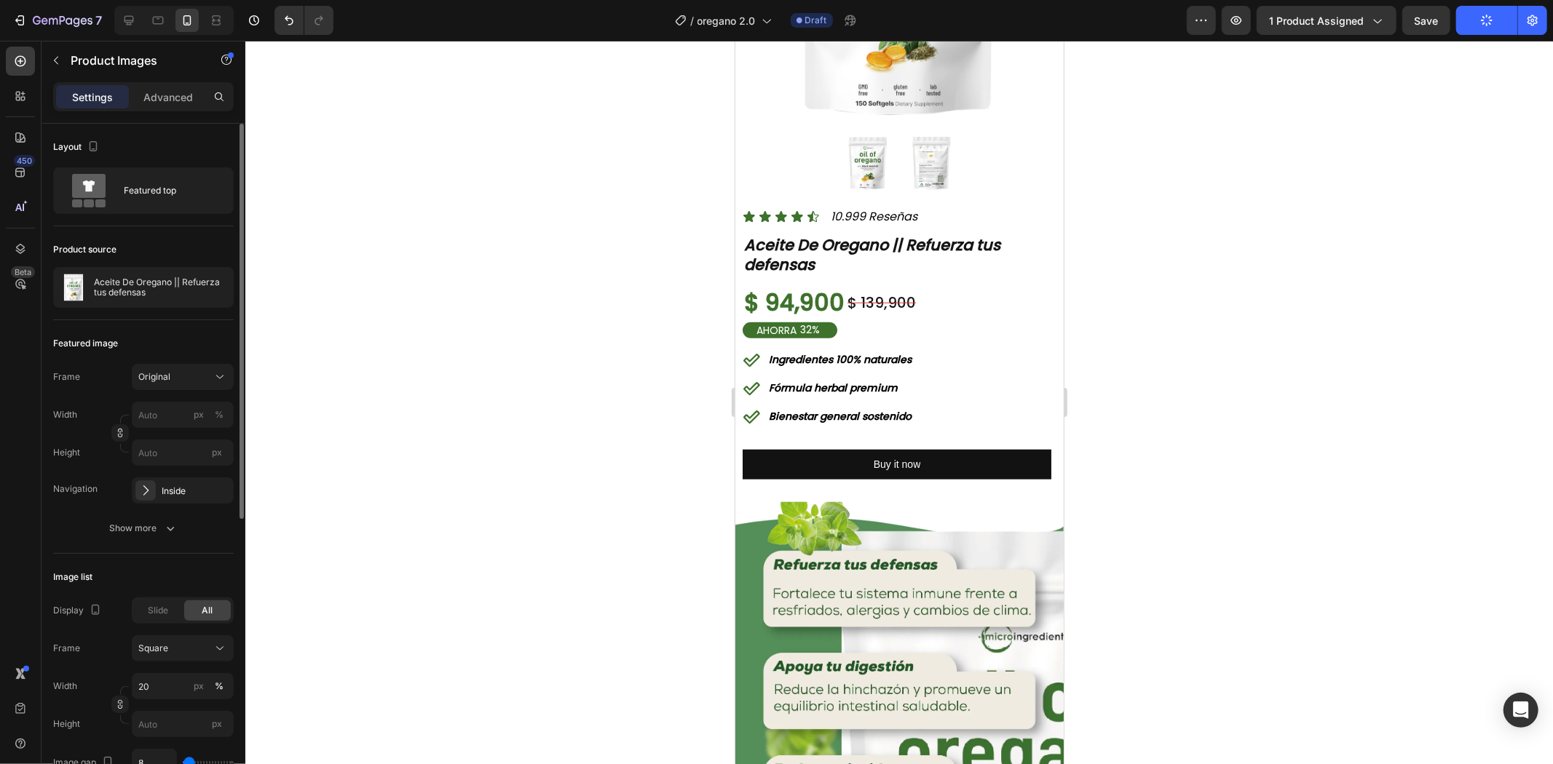
scroll to position [1051, 0]
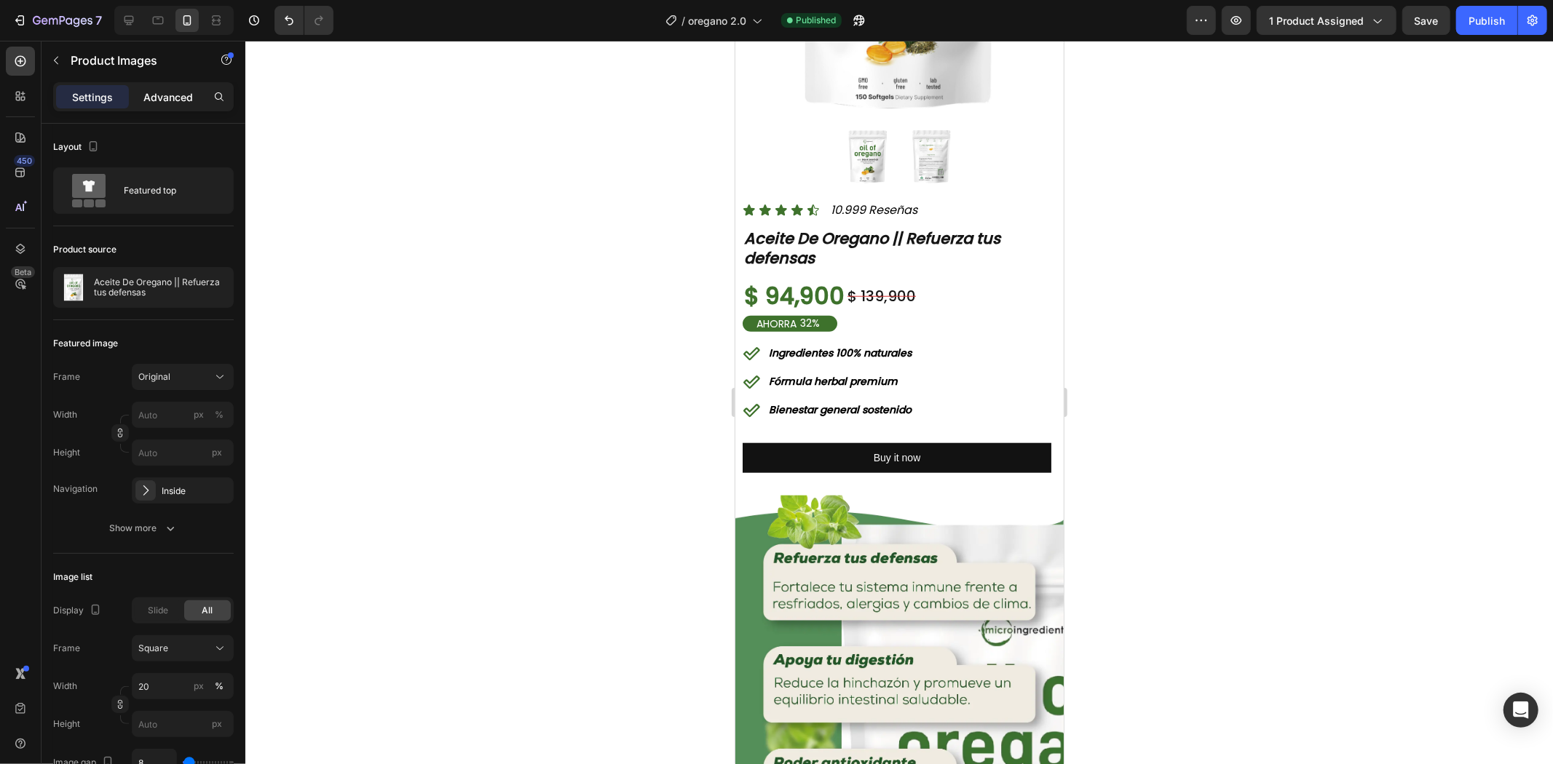
click at [156, 90] on p "Advanced" at bounding box center [167, 97] width 49 height 15
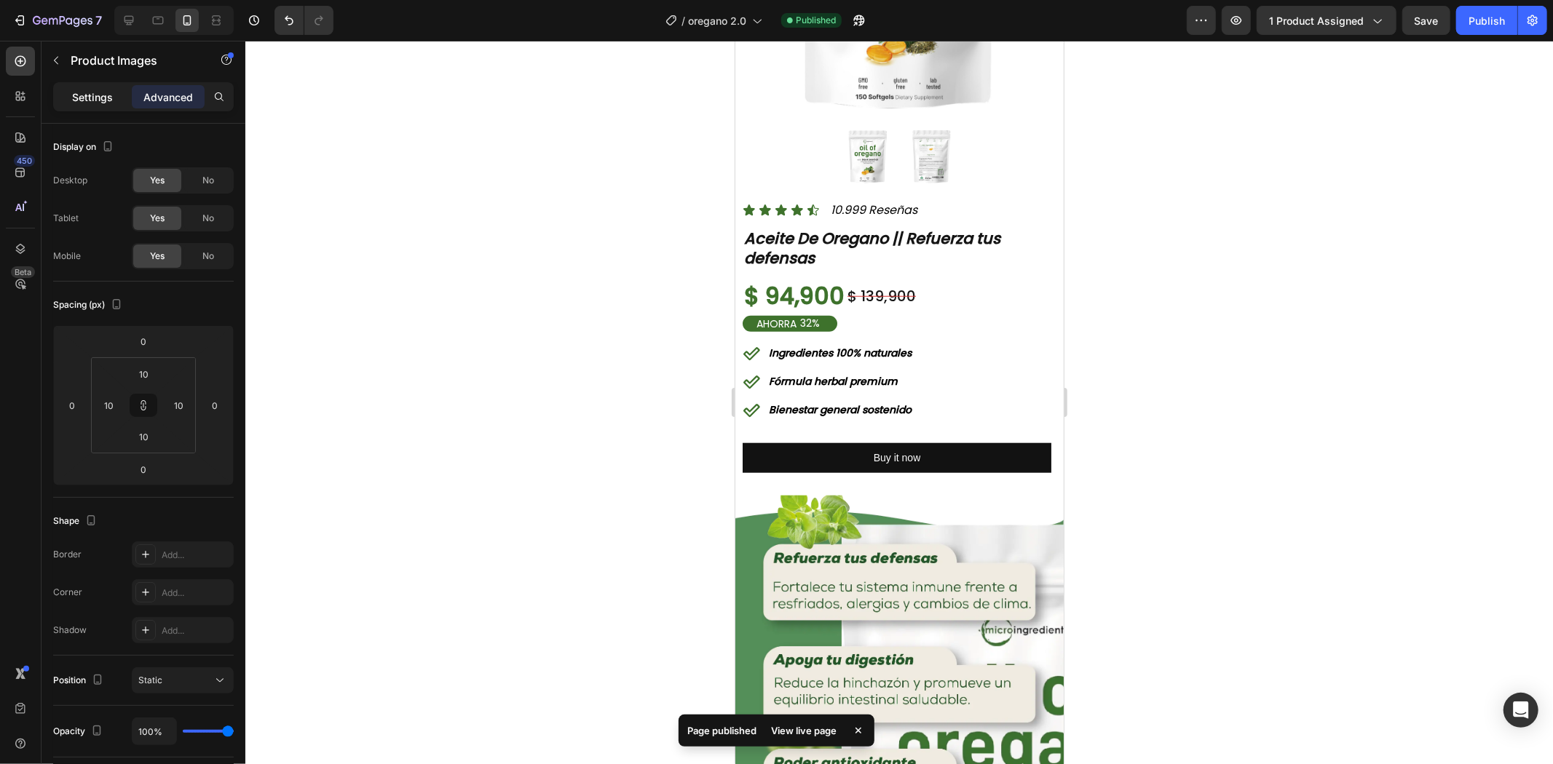
click at [100, 98] on p "Settings" at bounding box center [92, 97] width 41 height 15
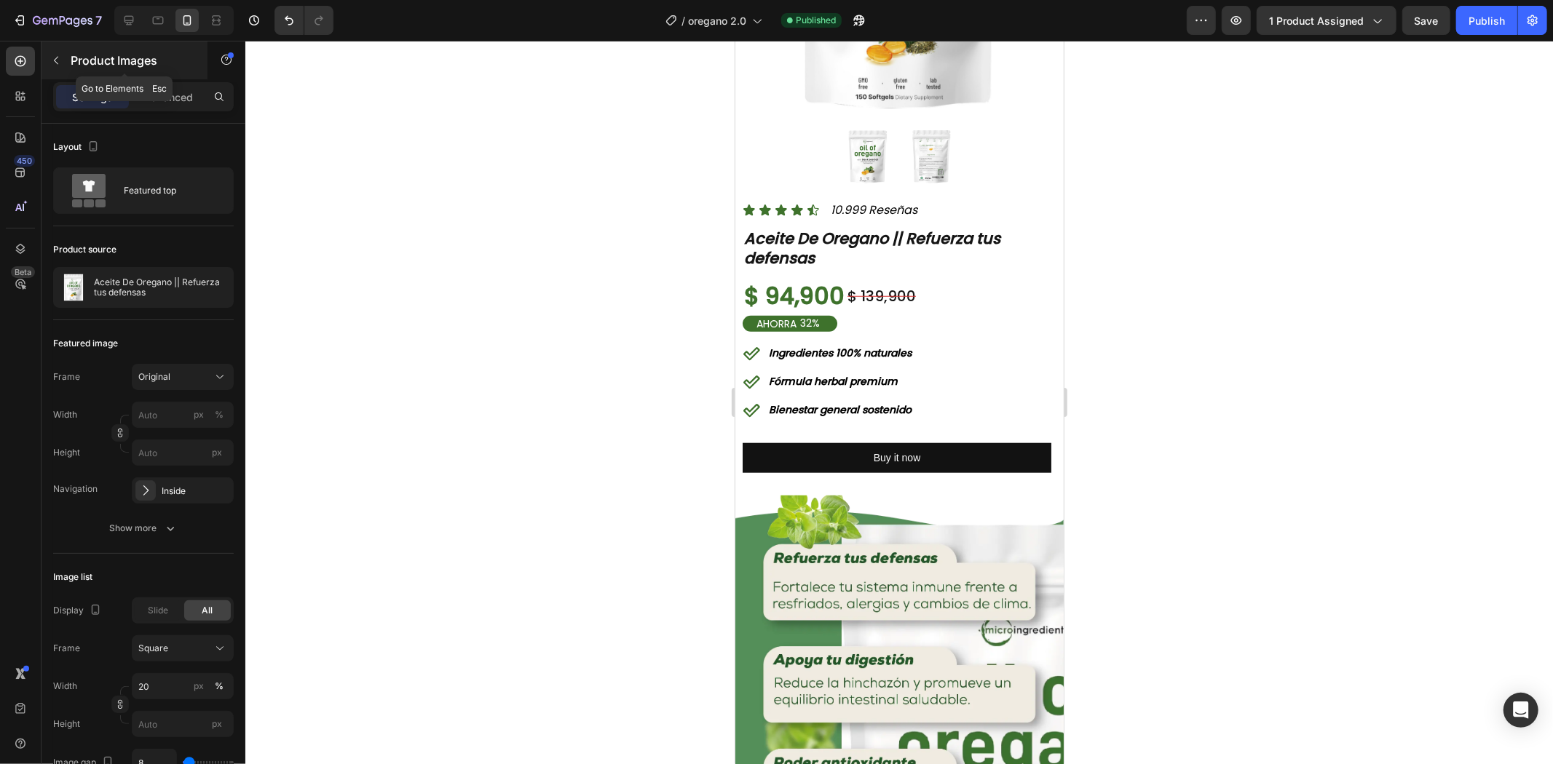
click at [87, 66] on p "Product Images" at bounding box center [133, 60] width 124 height 17
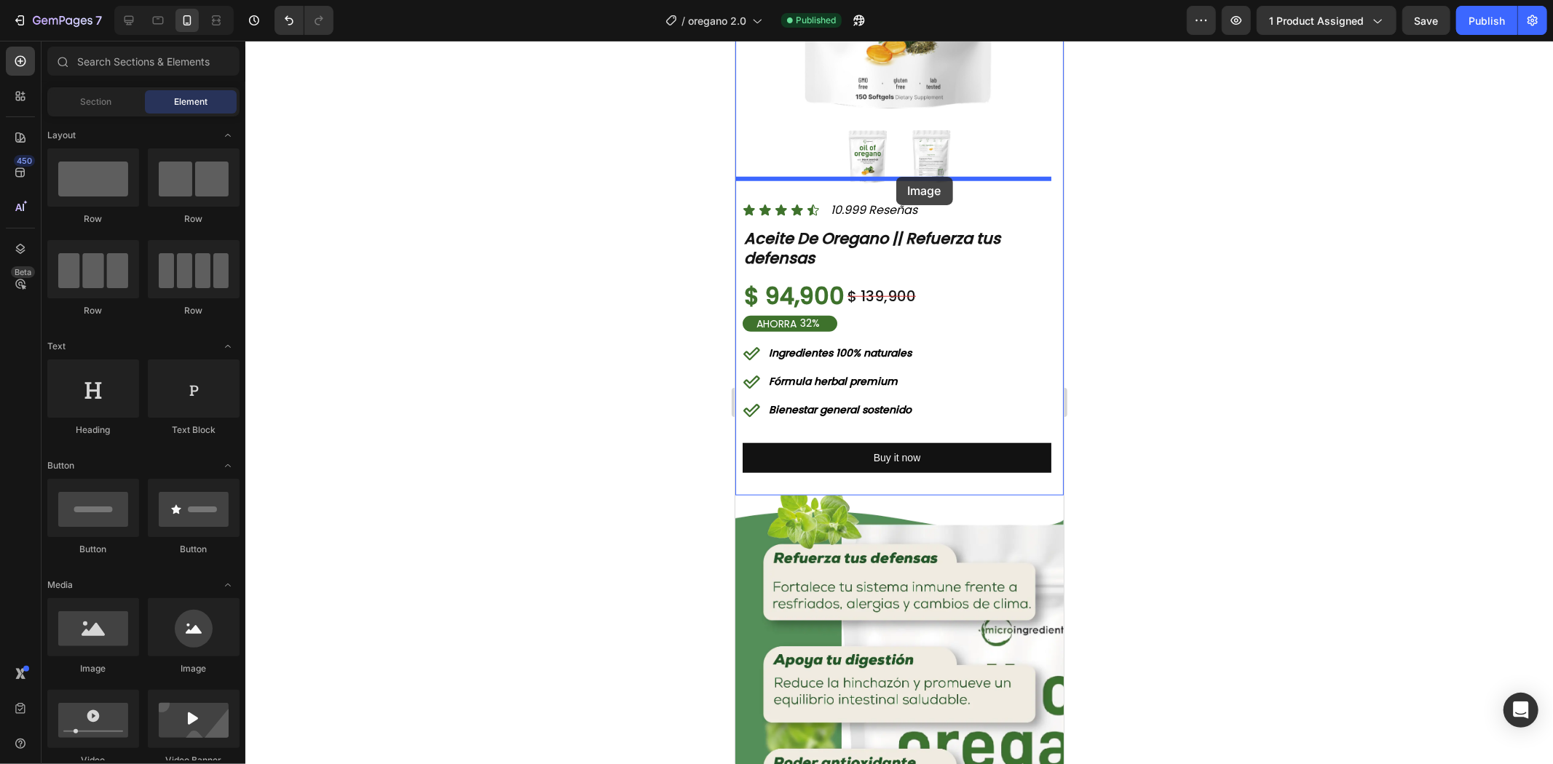
drag, startPoint x: 816, startPoint y: 676, endPoint x: 895, endPoint y: 176, distance: 506.3
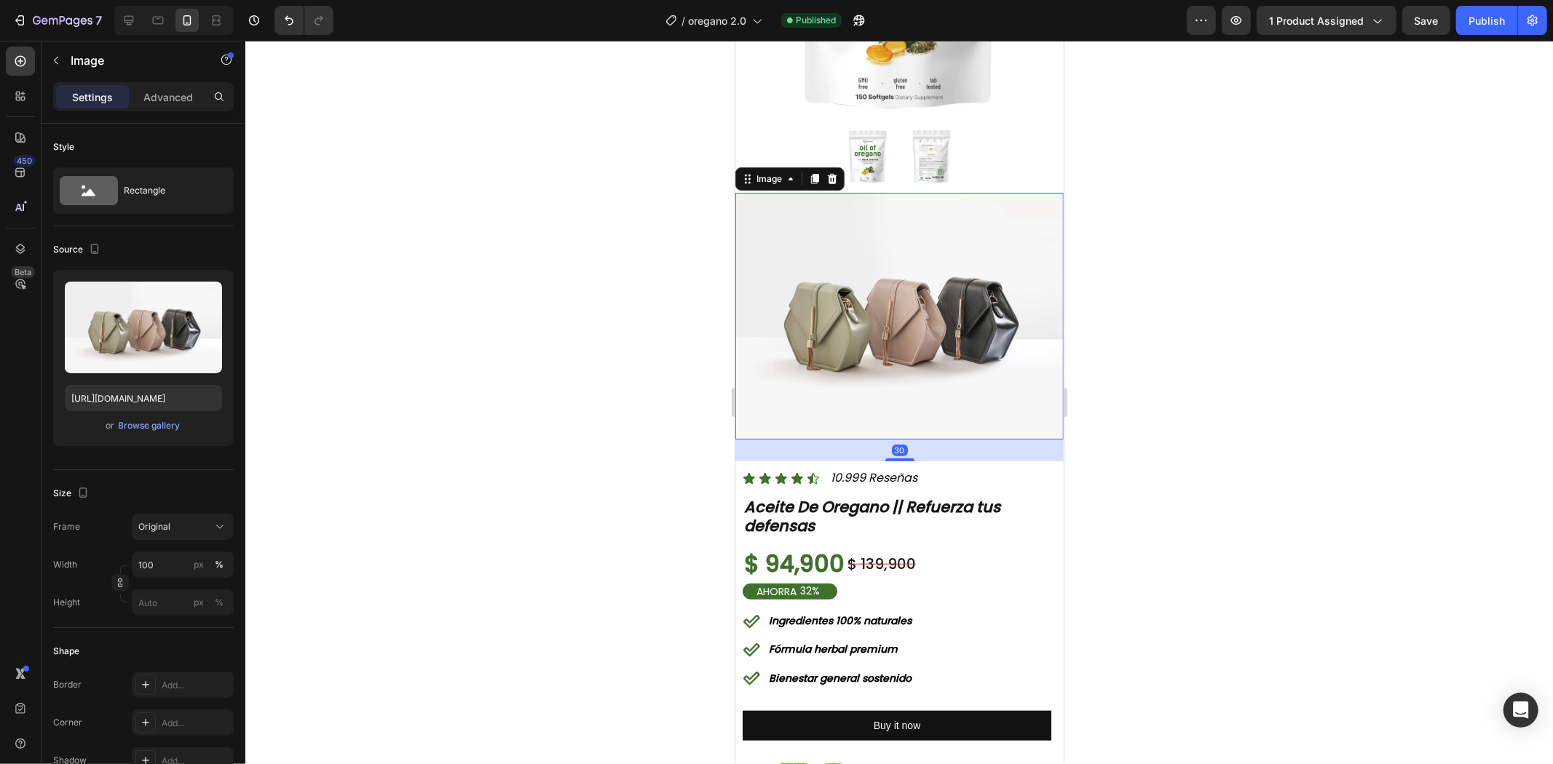
click at [1246, 288] on div at bounding box center [898, 403] width 1307 height 724
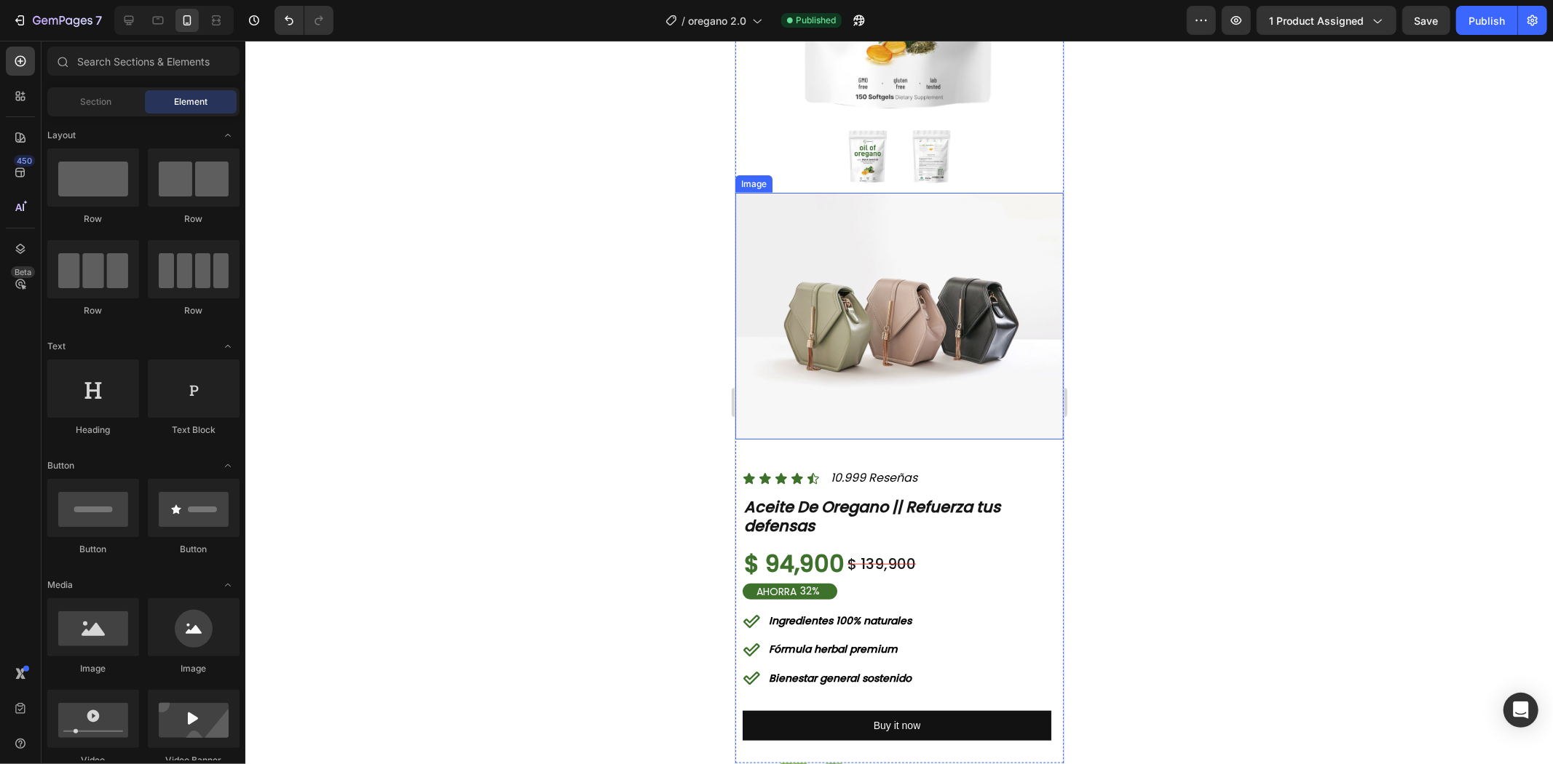
click at [895, 314] on img at bounding box center [898, 315] width 328 height 246
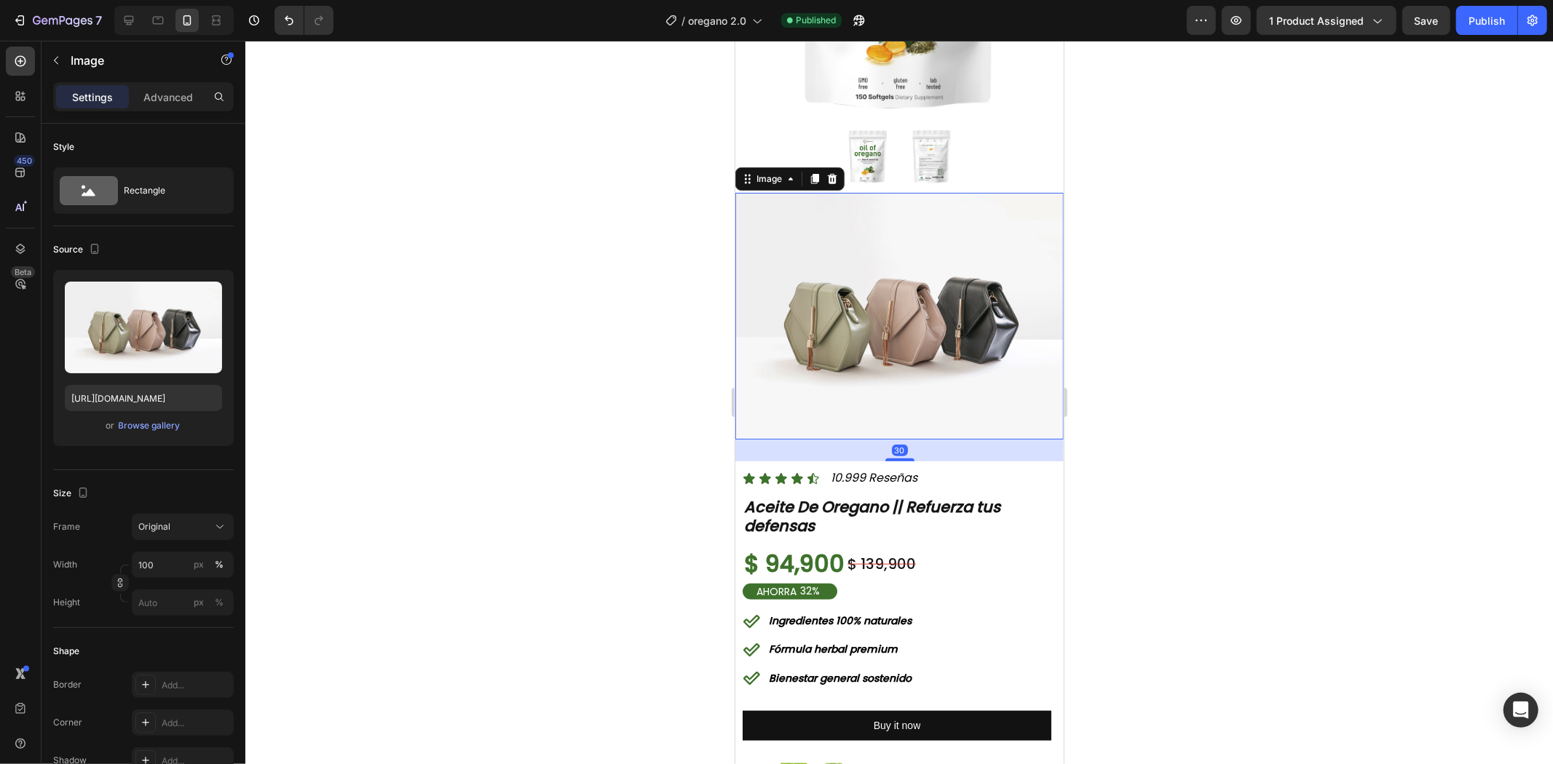
click at [173, 112] on div "Settings Advanced" at bounding box center [143, 102] width 204 height 41
click at [173, 108] on div "Settings Advanced" at bounding box center [143, 96] width 181 height 29
click at [175, 103] on p "Advanced" at bounding box center [167, 97] width 49 height 15
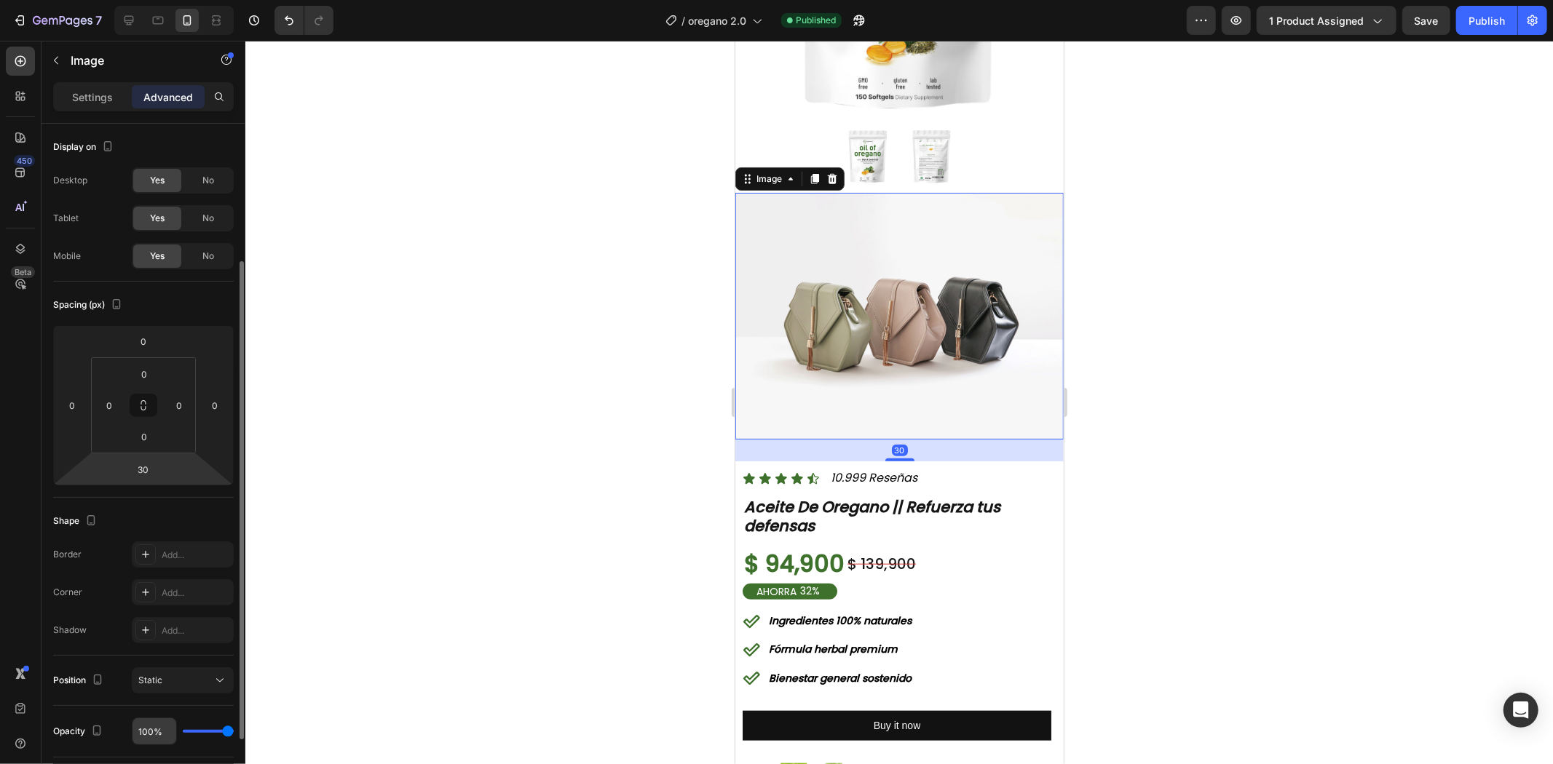
scroll to position [289, 0]
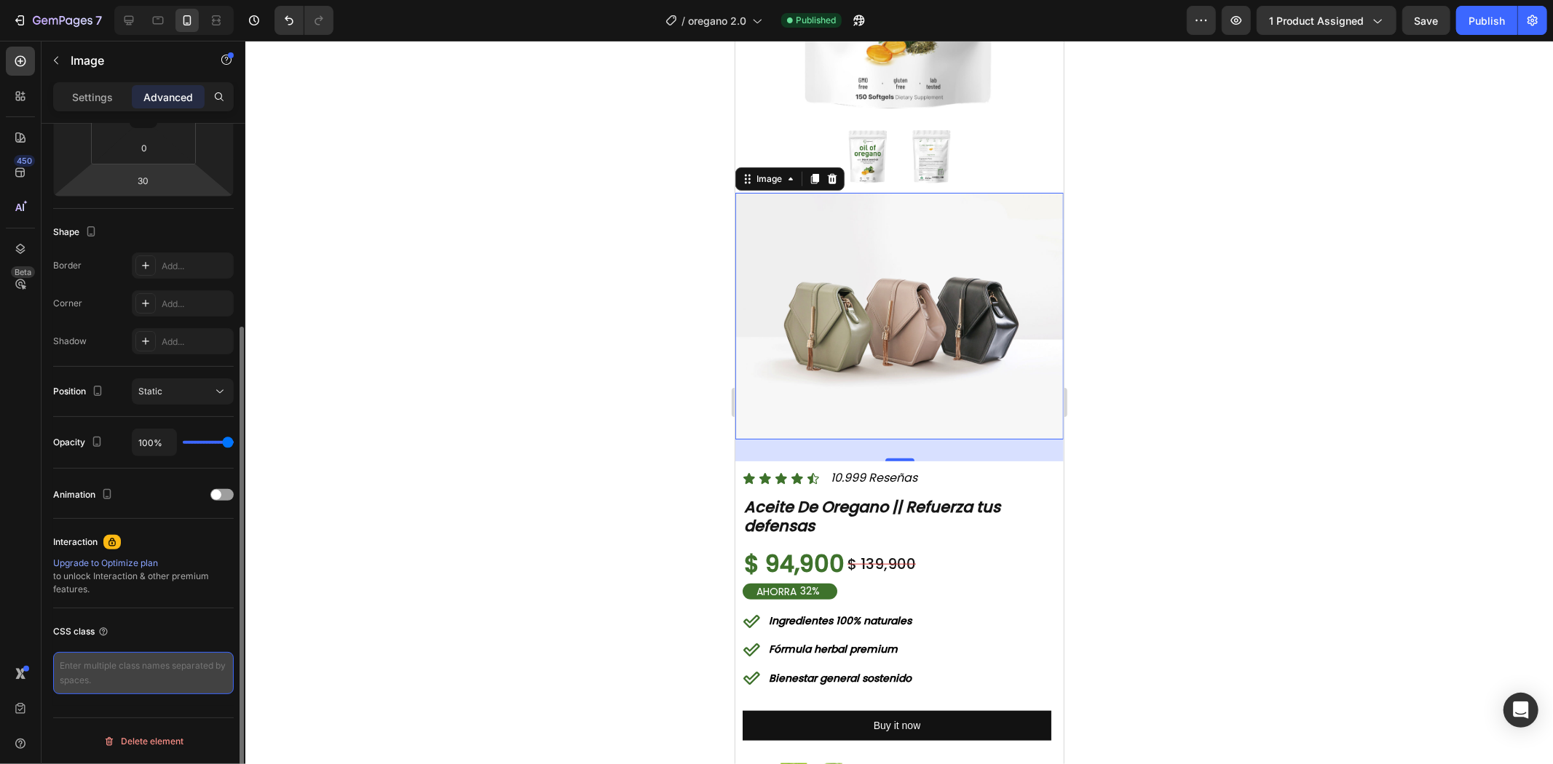
click at [119, 688] on textarea at bounding box center [143, 673] width 181 height 42
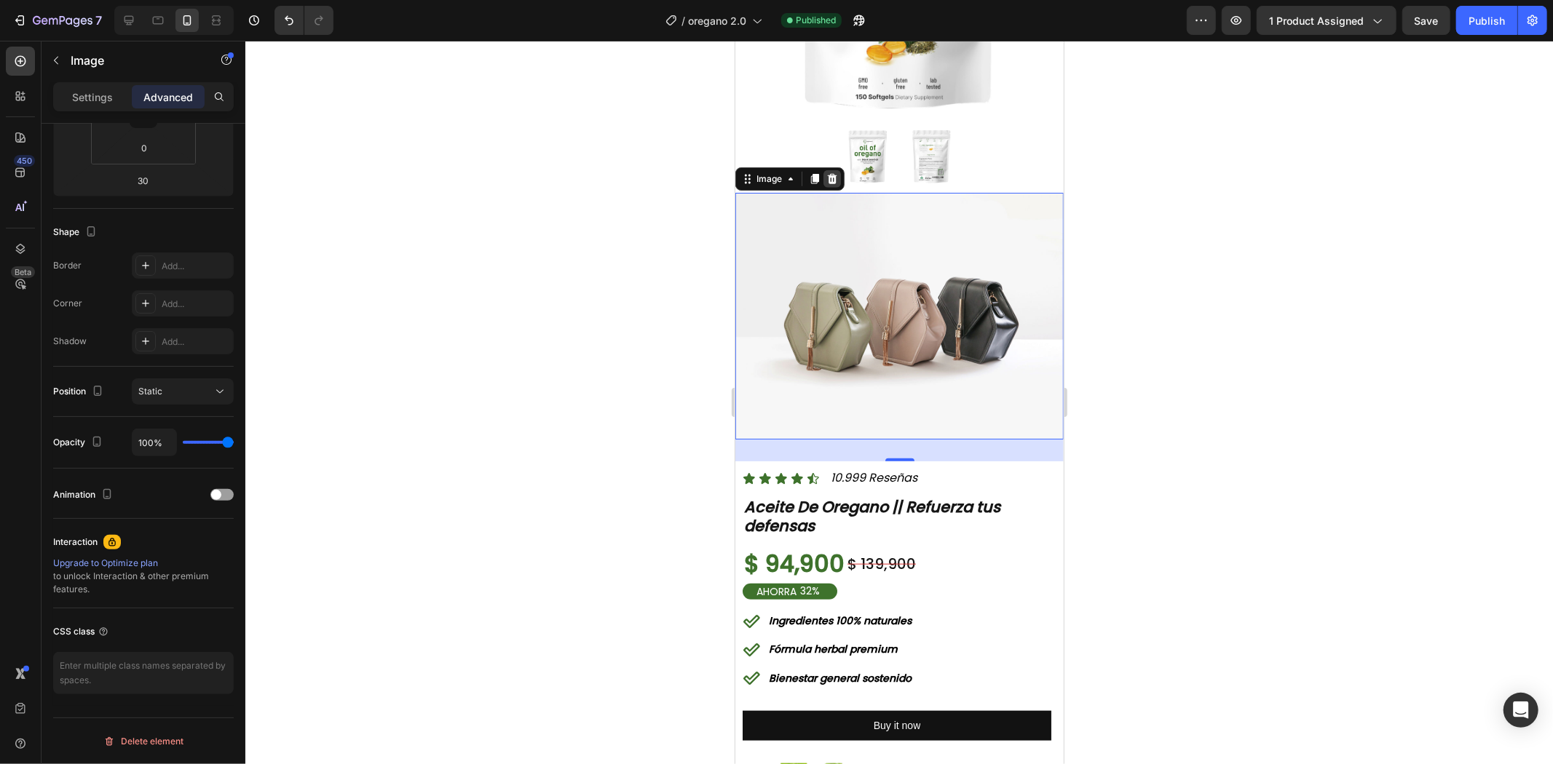
click at [825, 173] on icon at bounding box center [831, 179] width 12 height 12
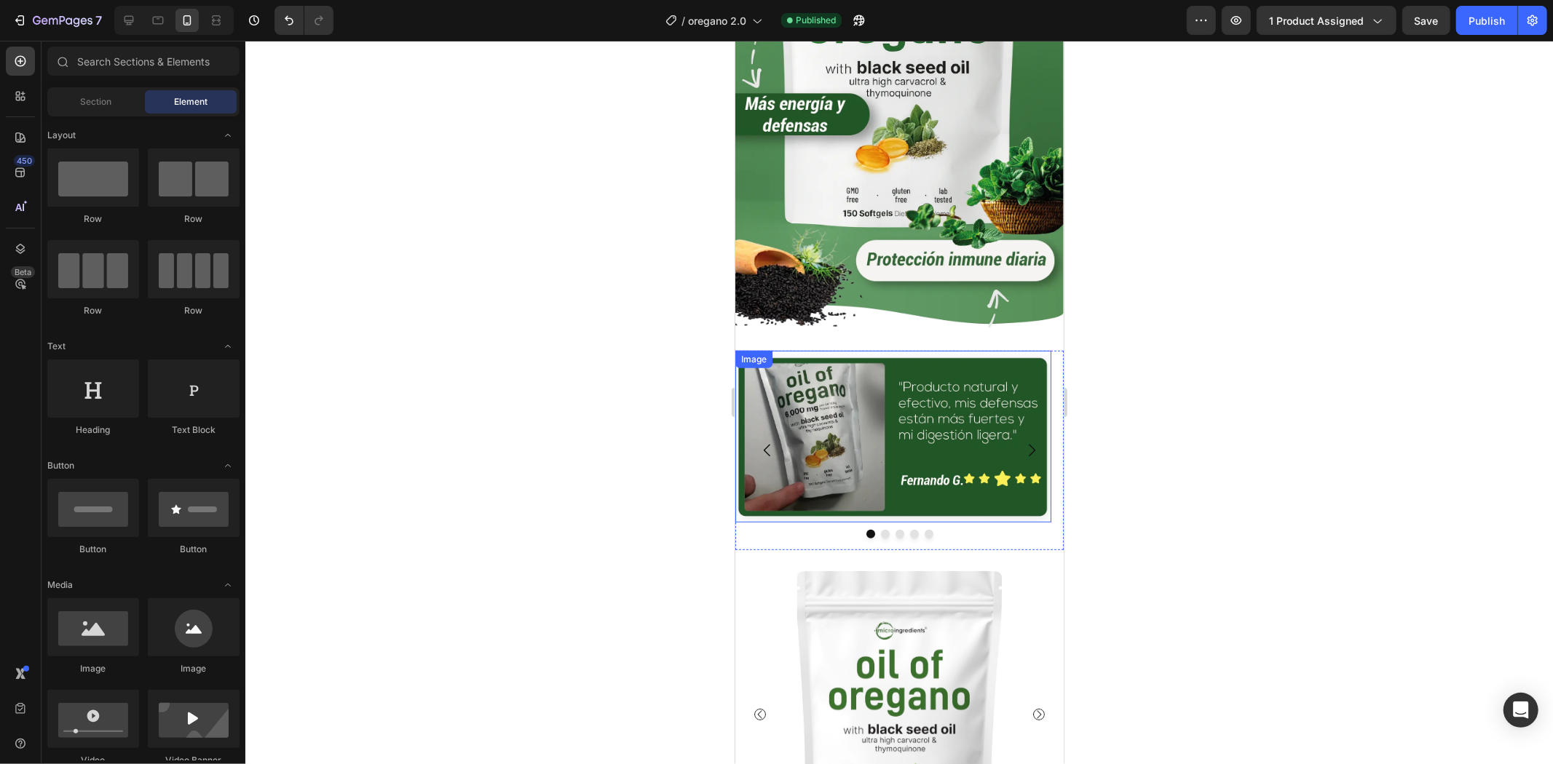
scroll to position [566, 0]
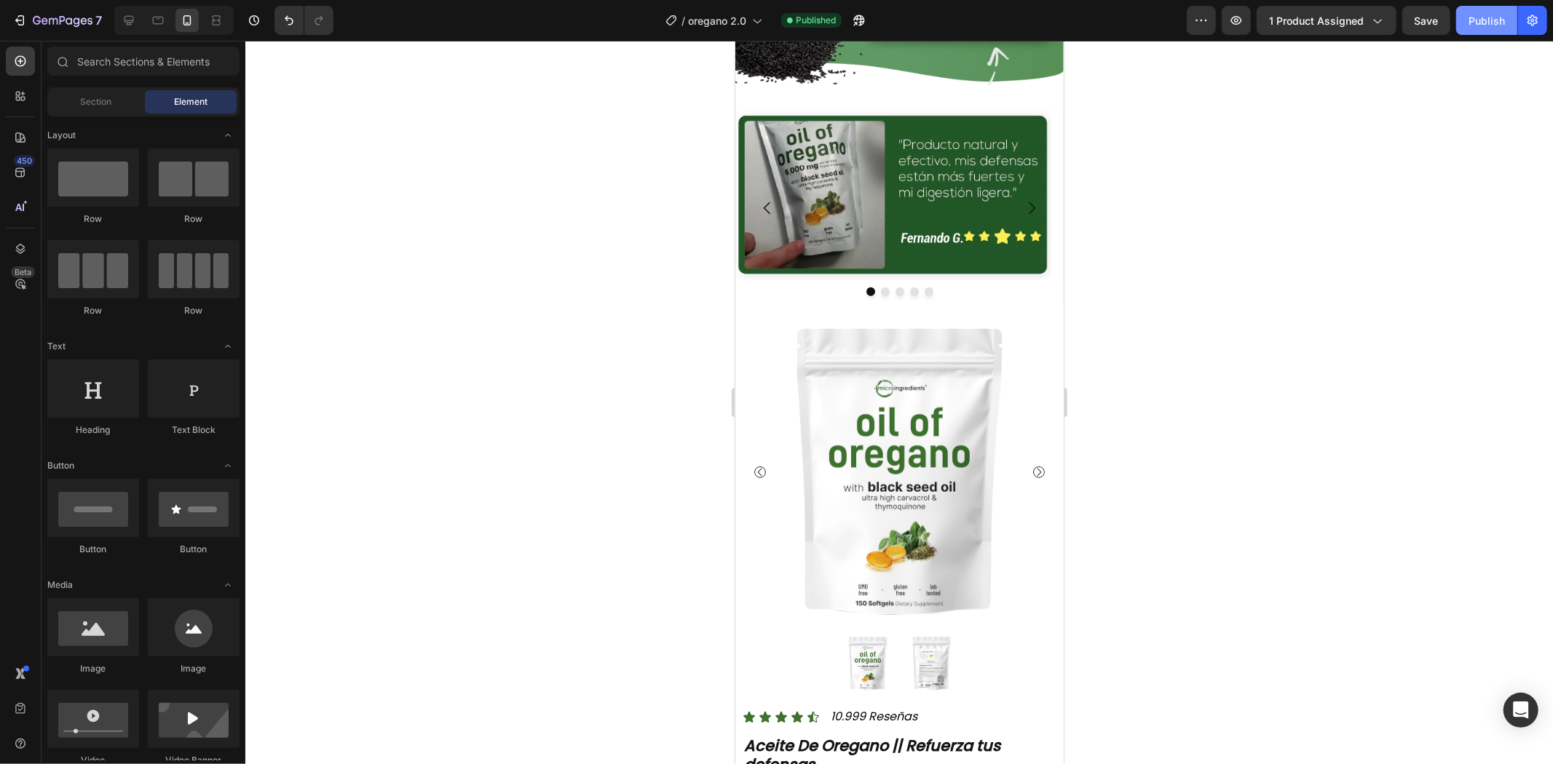
click at [1499, 19] on div "Publish" at bounding box center [1486, 20] width 36 height 15
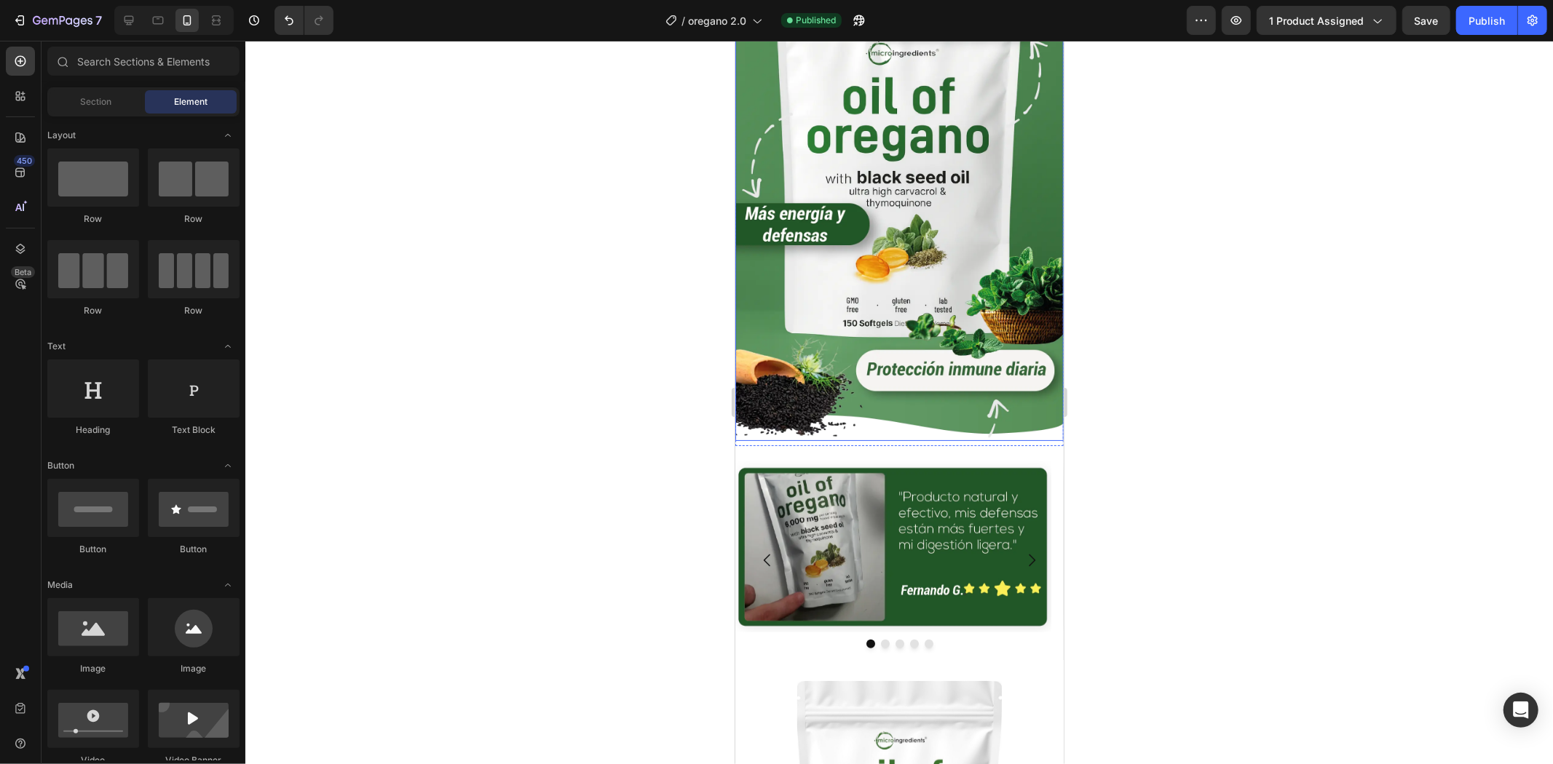
scroll to position [323, 0]
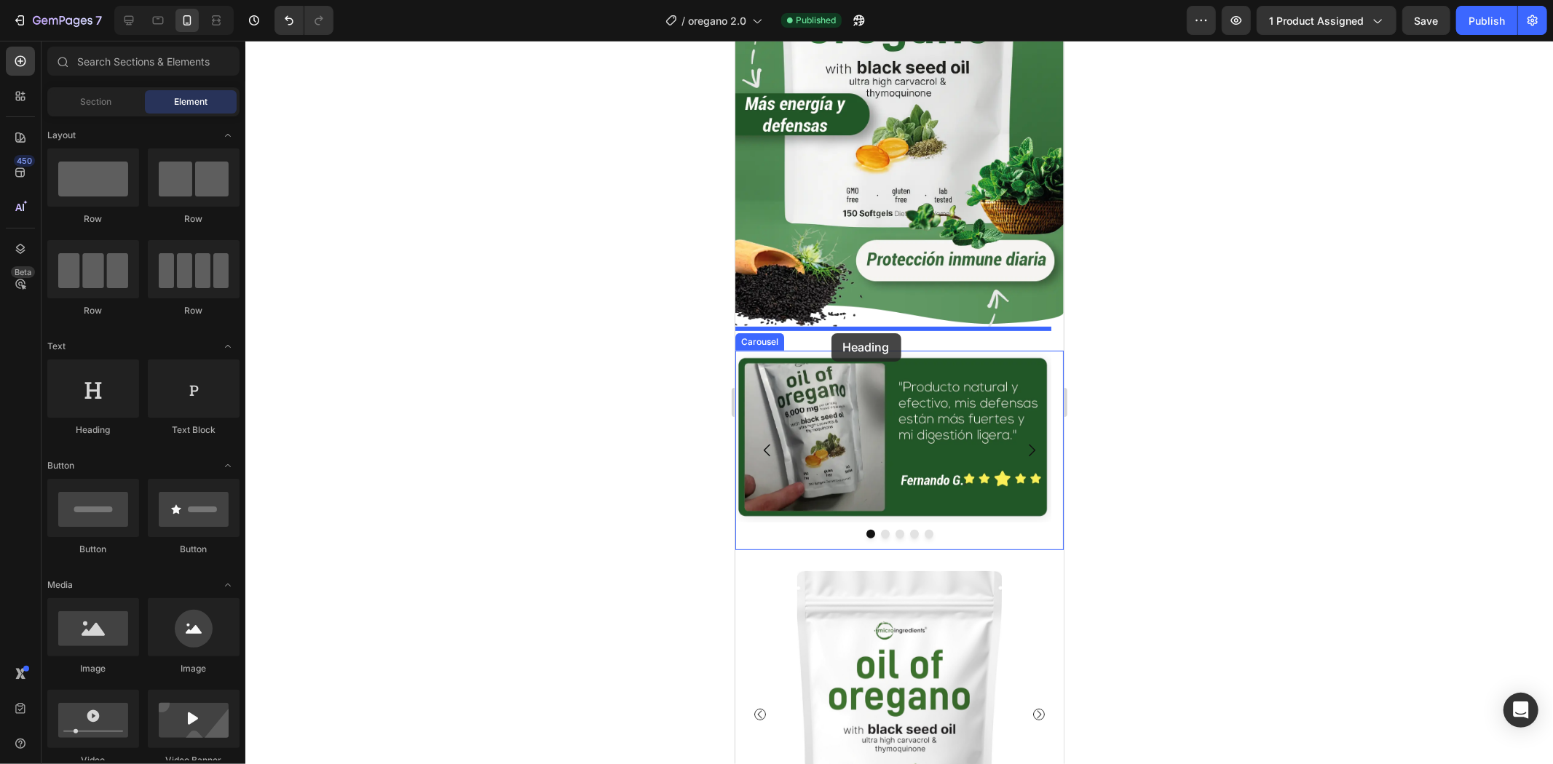
drag, startPoint x: 908, startPoint y: 448, endPoint x: 831, endPoint y: 333, distance: 139.1
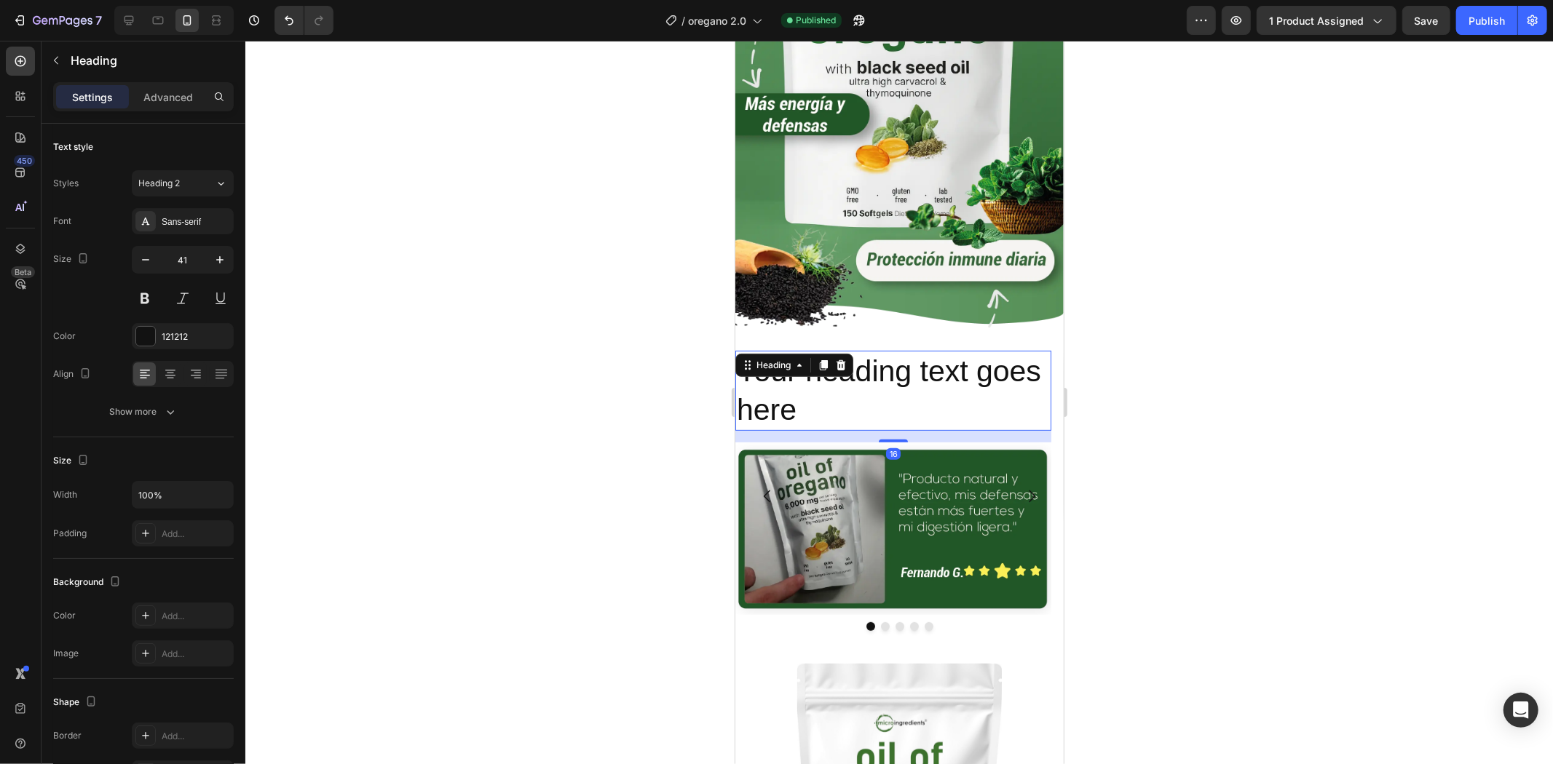
click at [839, 358] on h2 "Your heading text goes here" at bounding box center [892, 390] width 316 height 81
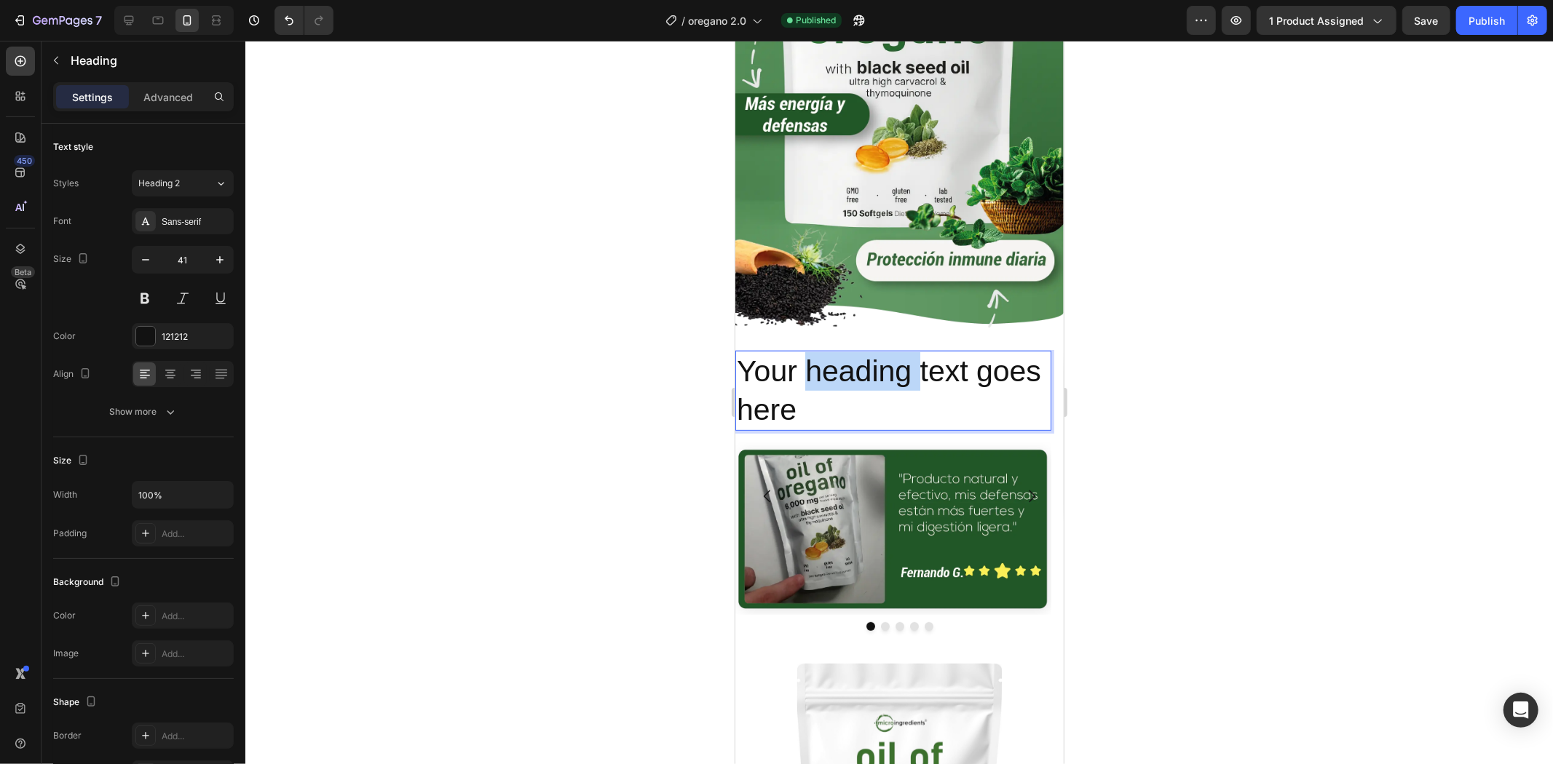
click at [839, 358] on p "Your heading text goes here" at bounding box center [892, 391] width 313 height 78
click at [842, 359] on p "Clientes satisfechos, resultados reales" at bounding box center [892, 391] width 313 height 78
click at [845, 360] on p "Clientes satisfechos, resultados reales" at bounding box center [892, 391] width 313 height 78
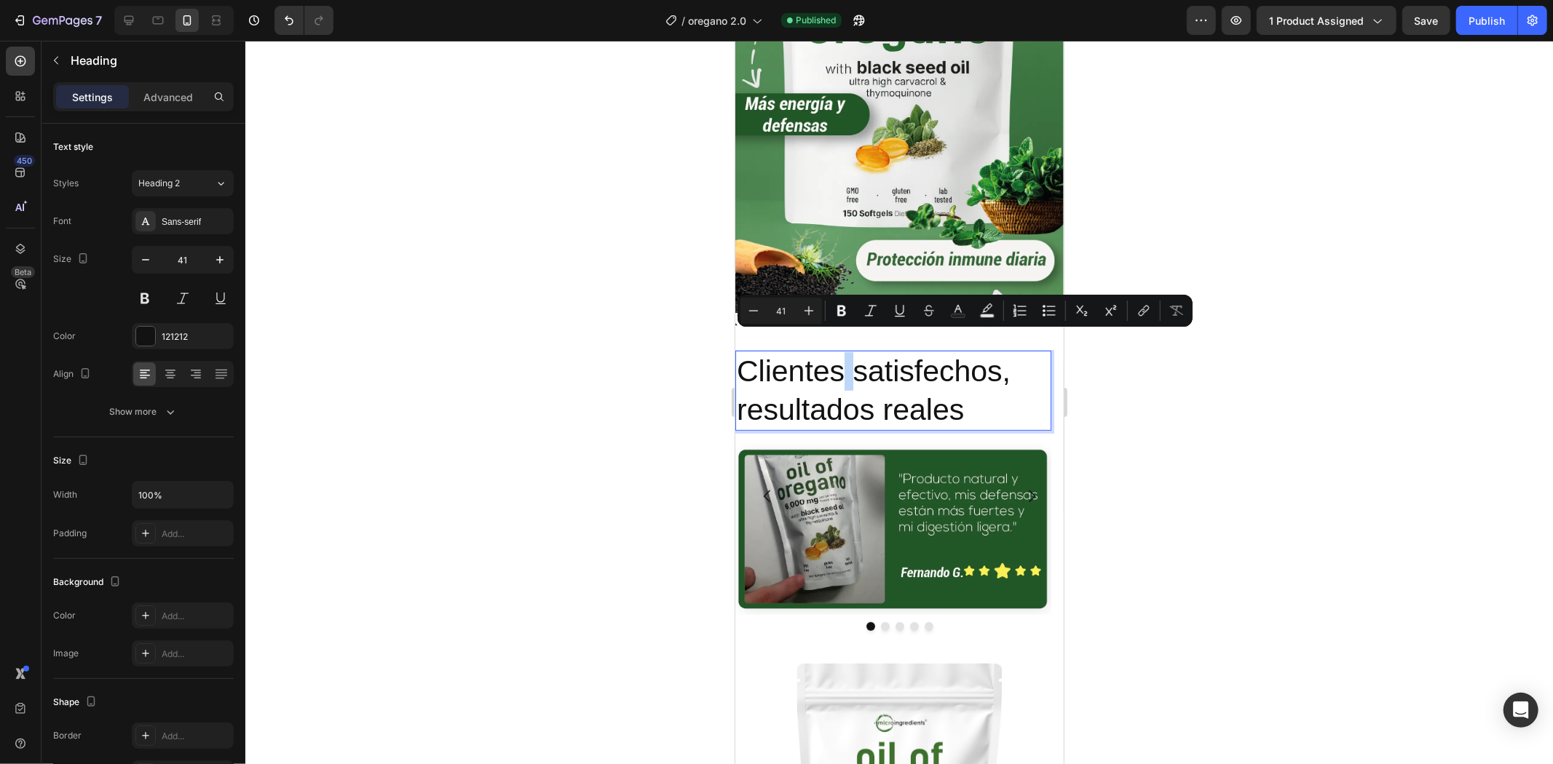
click at [849, 360] on p "Clientes satisfechos, resultados reales" at bounding box center [892, 391] width 313 height 78
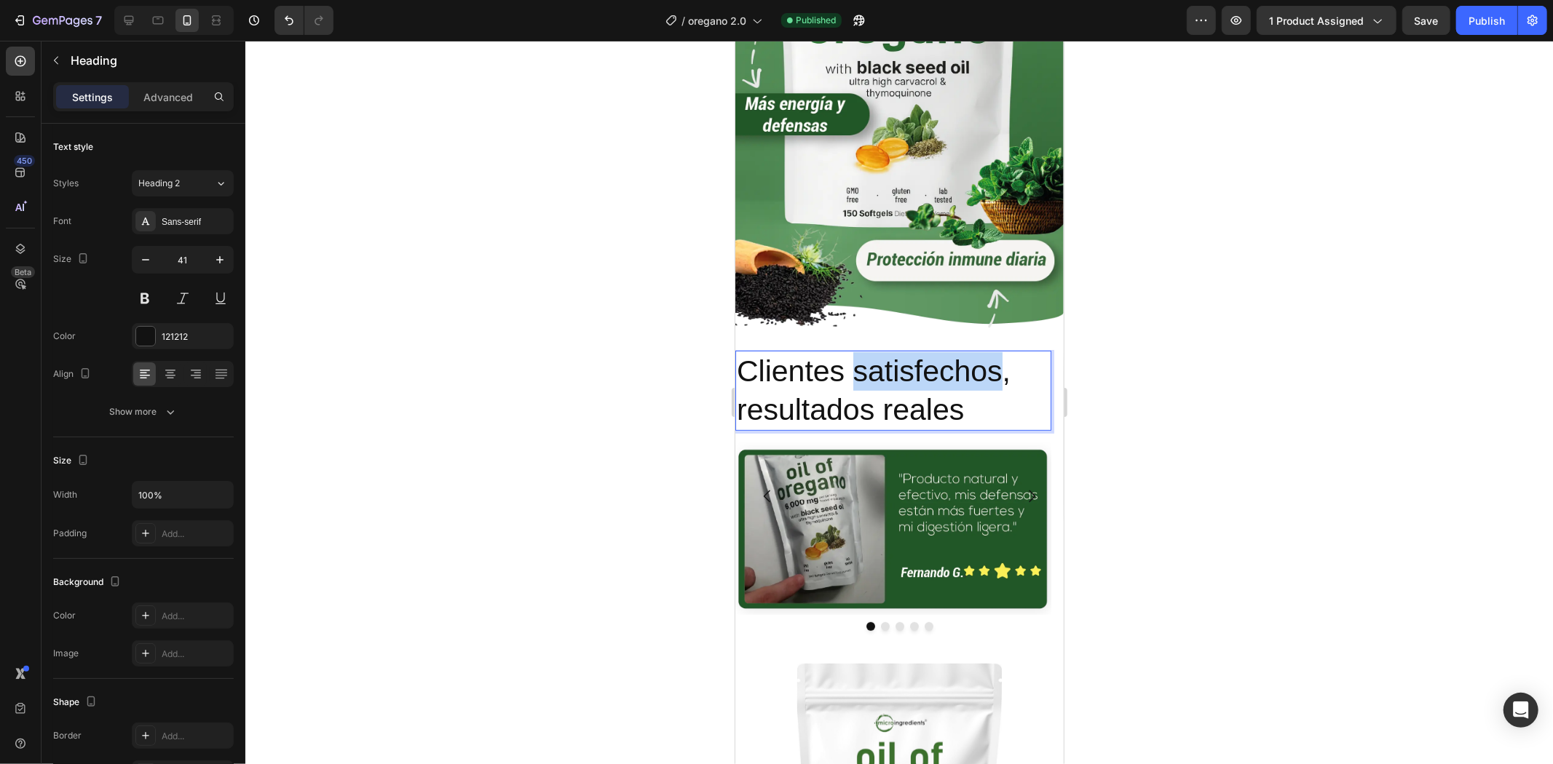
click at [849, 360] on p "Clientes satisfechos, resultados reales" at bounding box center [892, 391] width 313 height 78
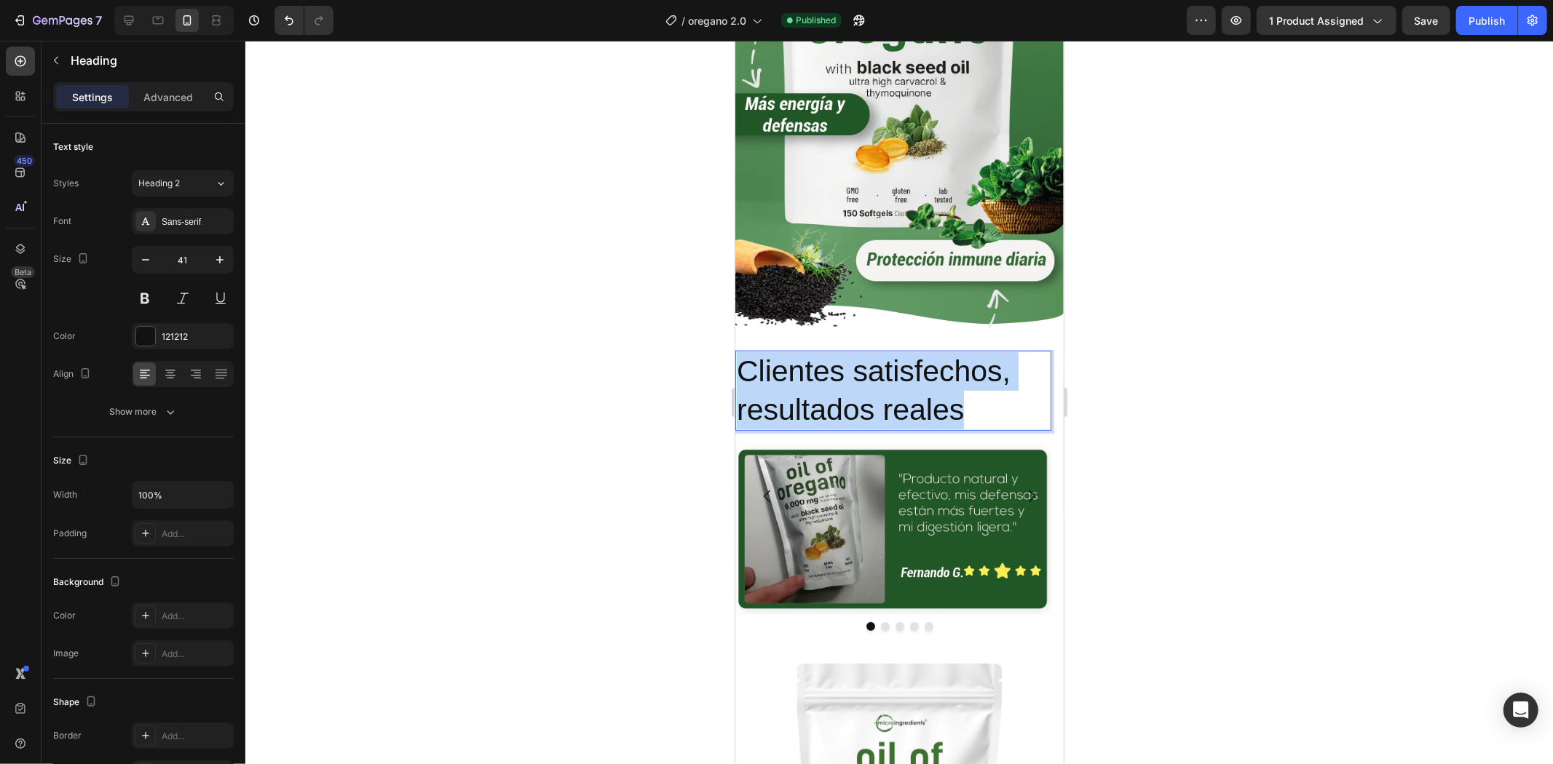
click at [849, 360] on p "Clientes satisfechos, resultados reales" at bounding box center [892, 391] width 313 height 78
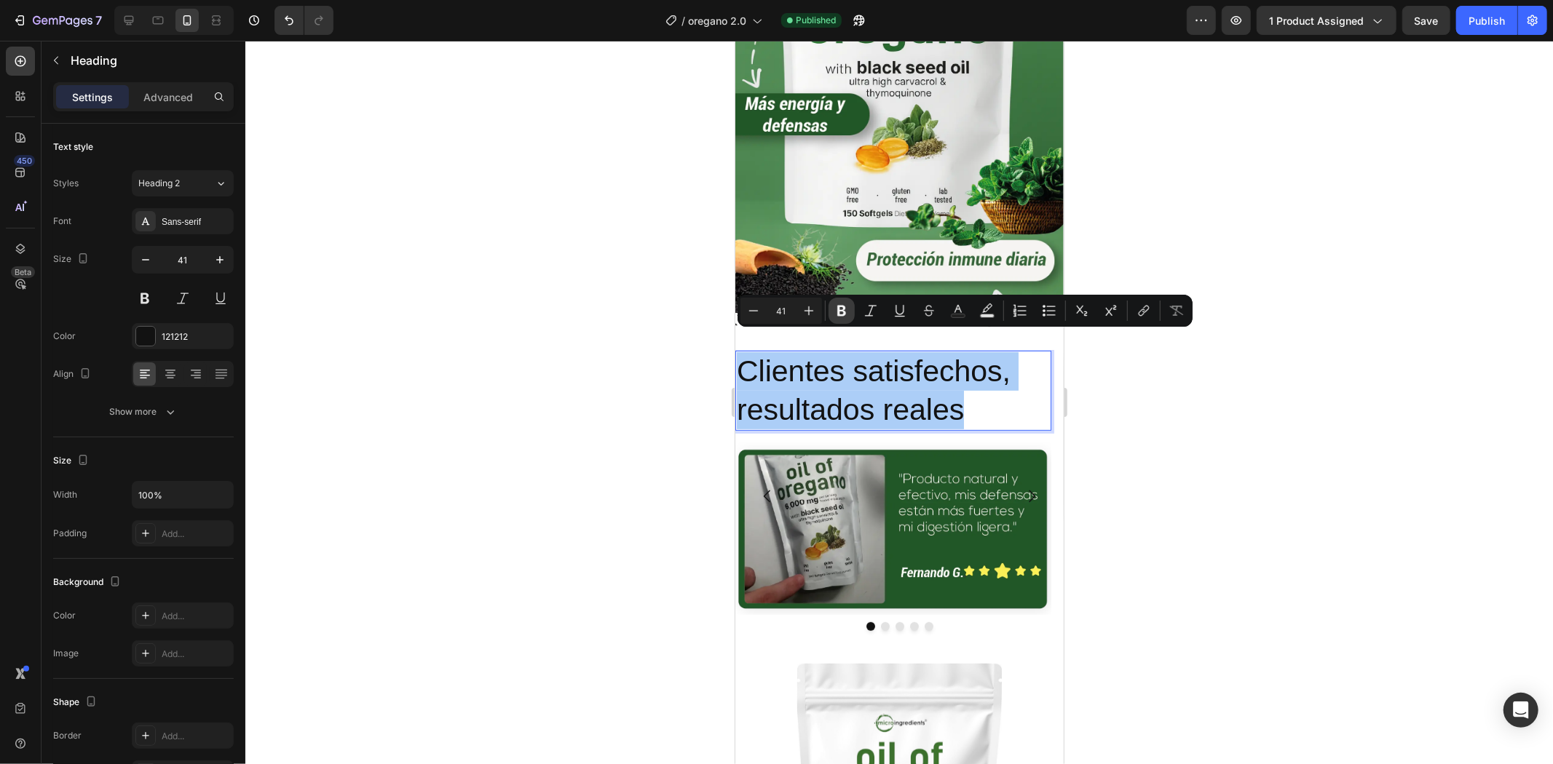
click at [849, 309] on button "Bold" at bounding box center [841, 311] width 26 height 26
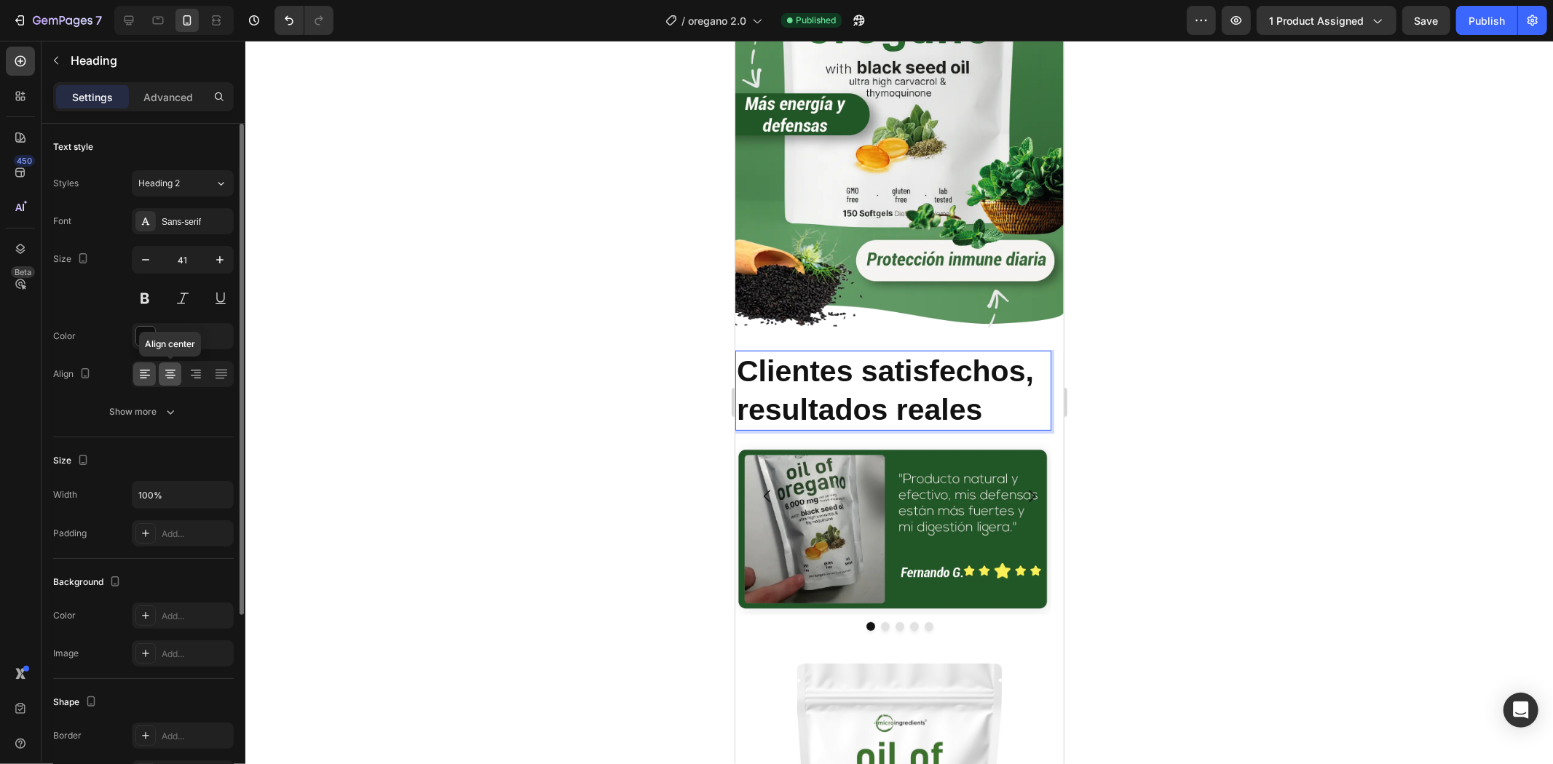
click at [177, 376] on icon at bounding box center [170, 374] width 15 height 15
click at [194, 215] on div "Sans-serif" at bounding box center [196, 221] width 68 height 13
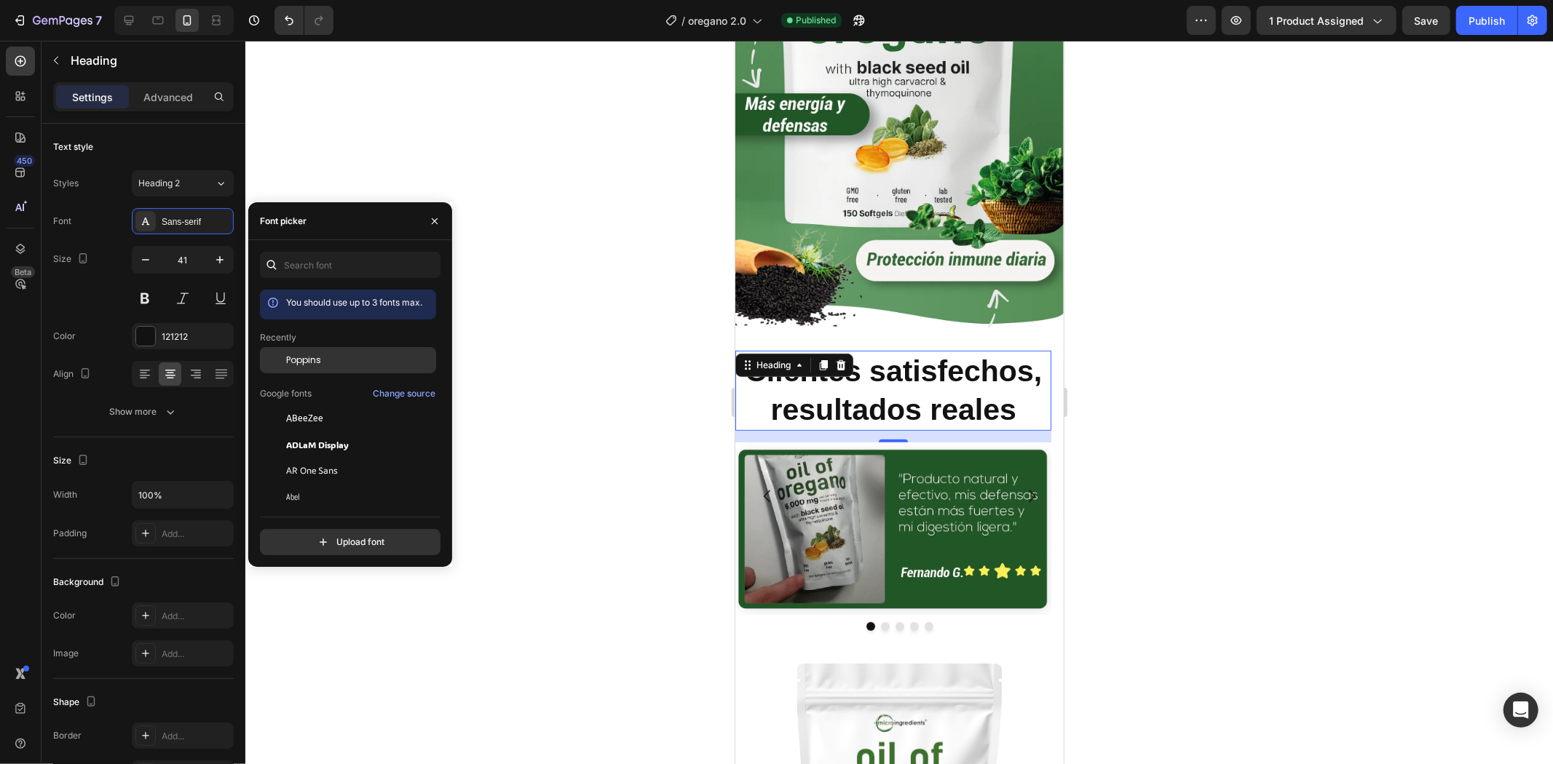
click at [290, 364] on span "Poppins" at bounding box center [303, 360] width 35 height 13
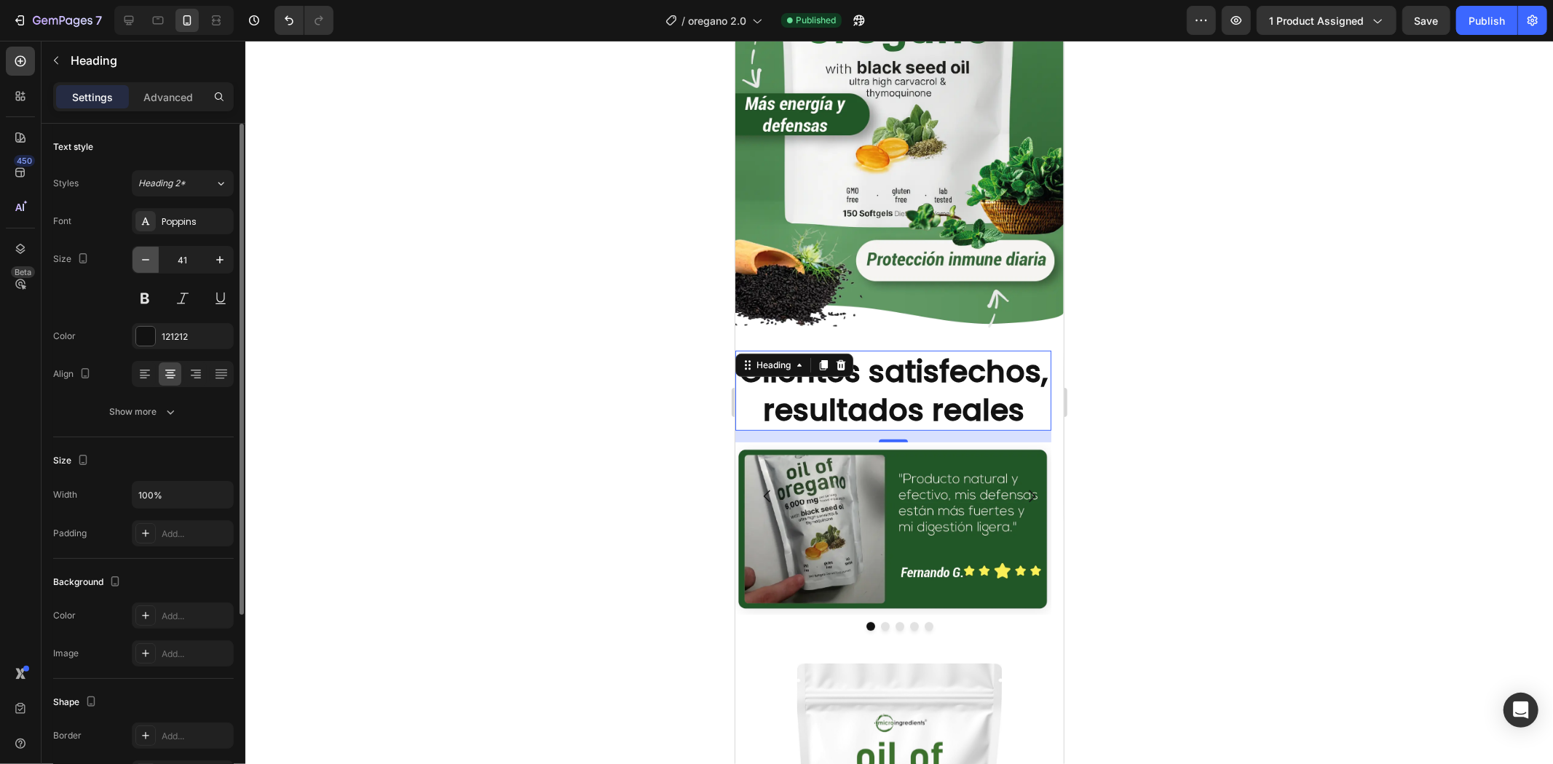
click at [148, 263] on icon "button" at bounding box center [145, 260] width 15 height 15
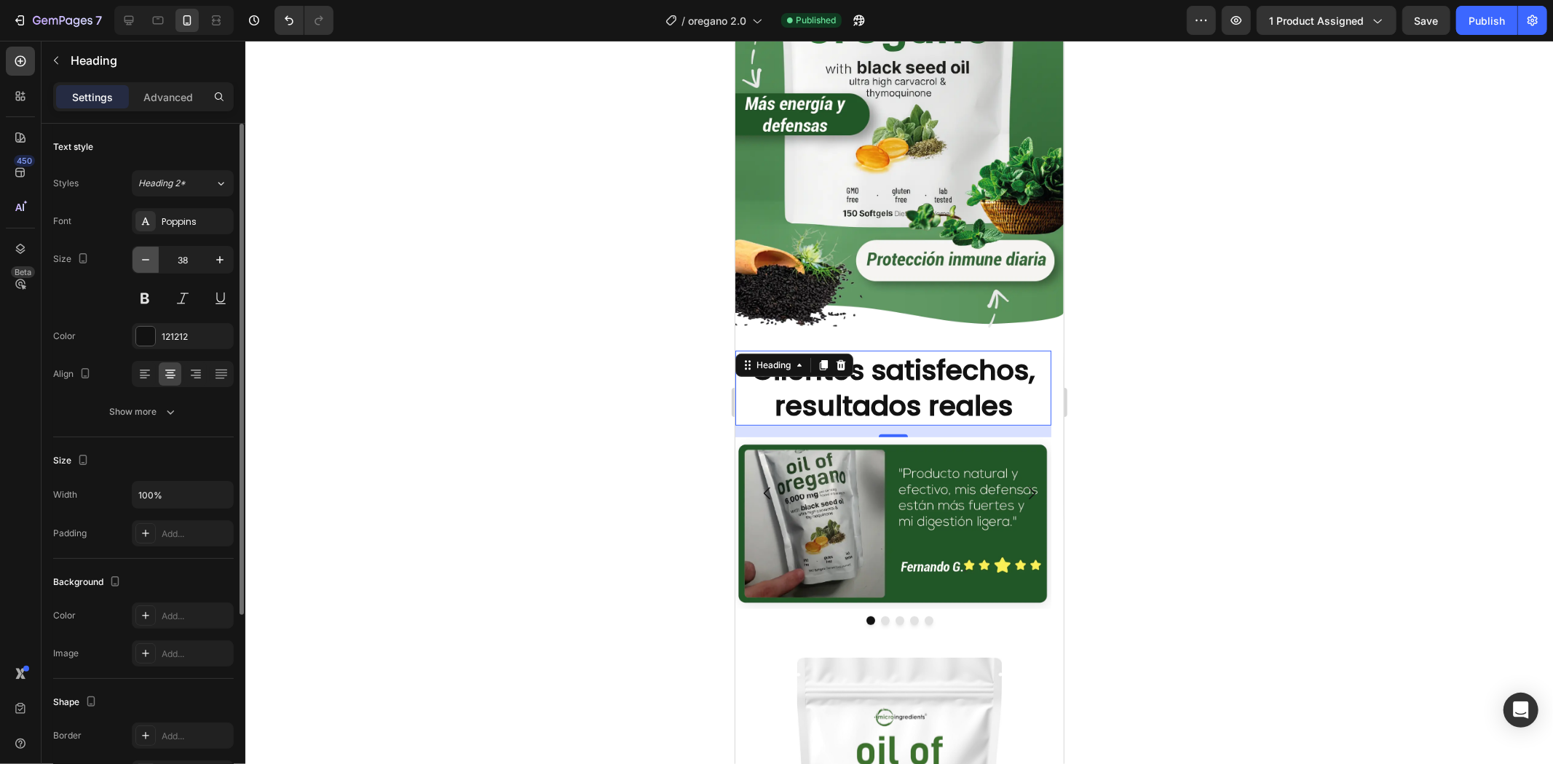
click at [148, 263] on icon "button" at bounding box center [145, 260] width 15 height 15
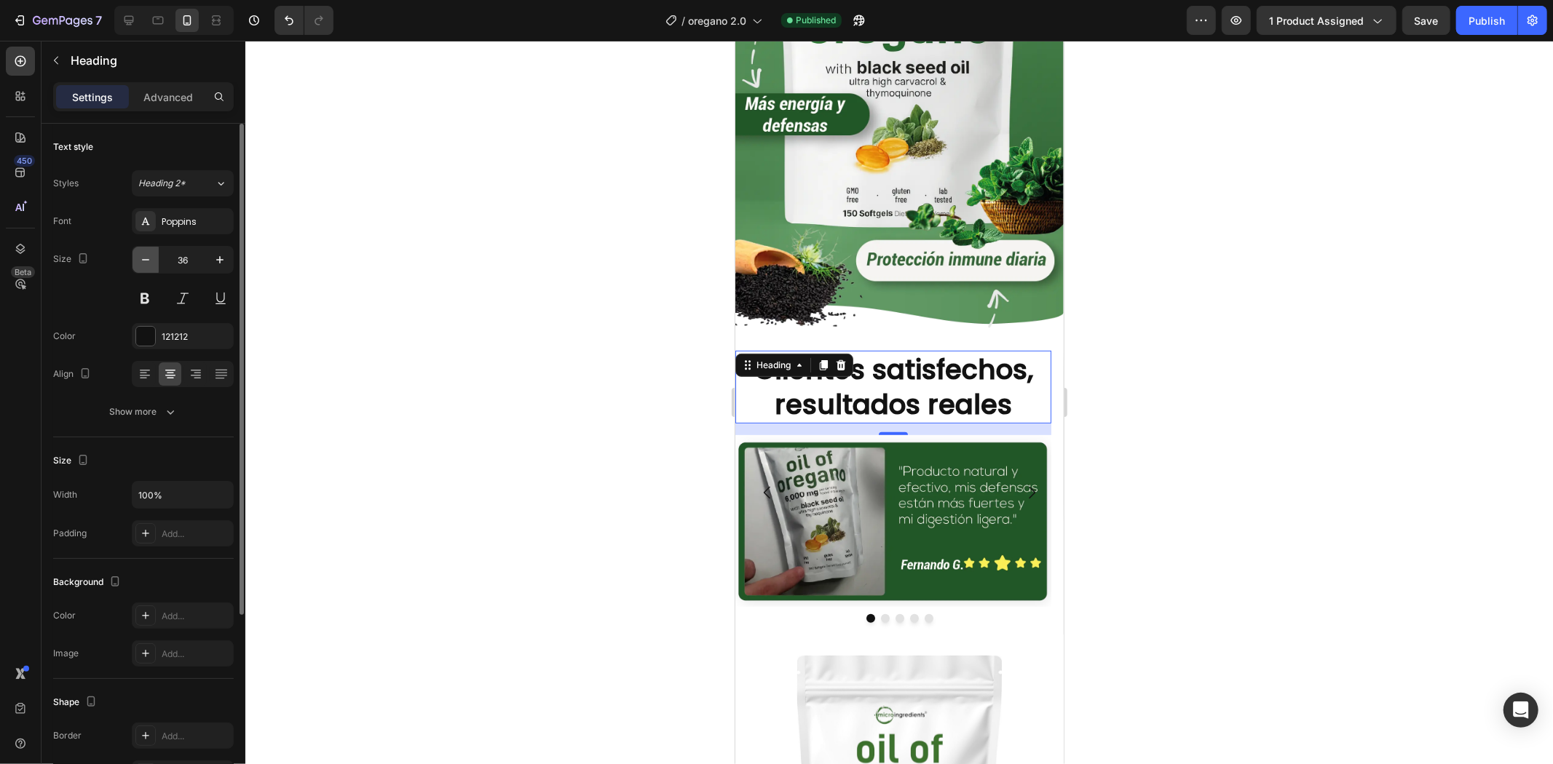
click at [148, 263] on icon "button" at bounding box center [145, 260] width 15 height 15
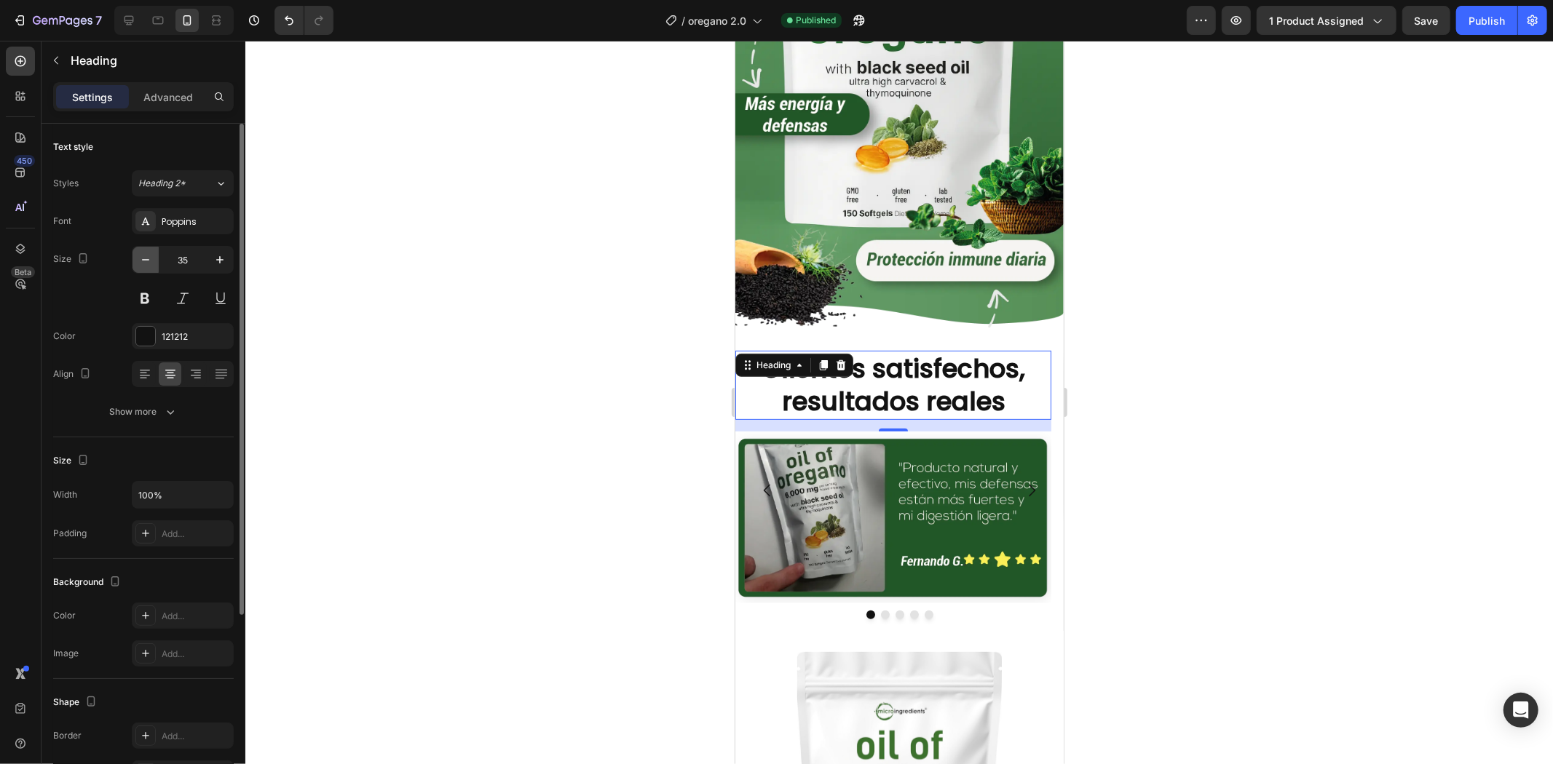
click at [148, 263] on icon "button" at bounding box center [145, 260] width 15 height 15
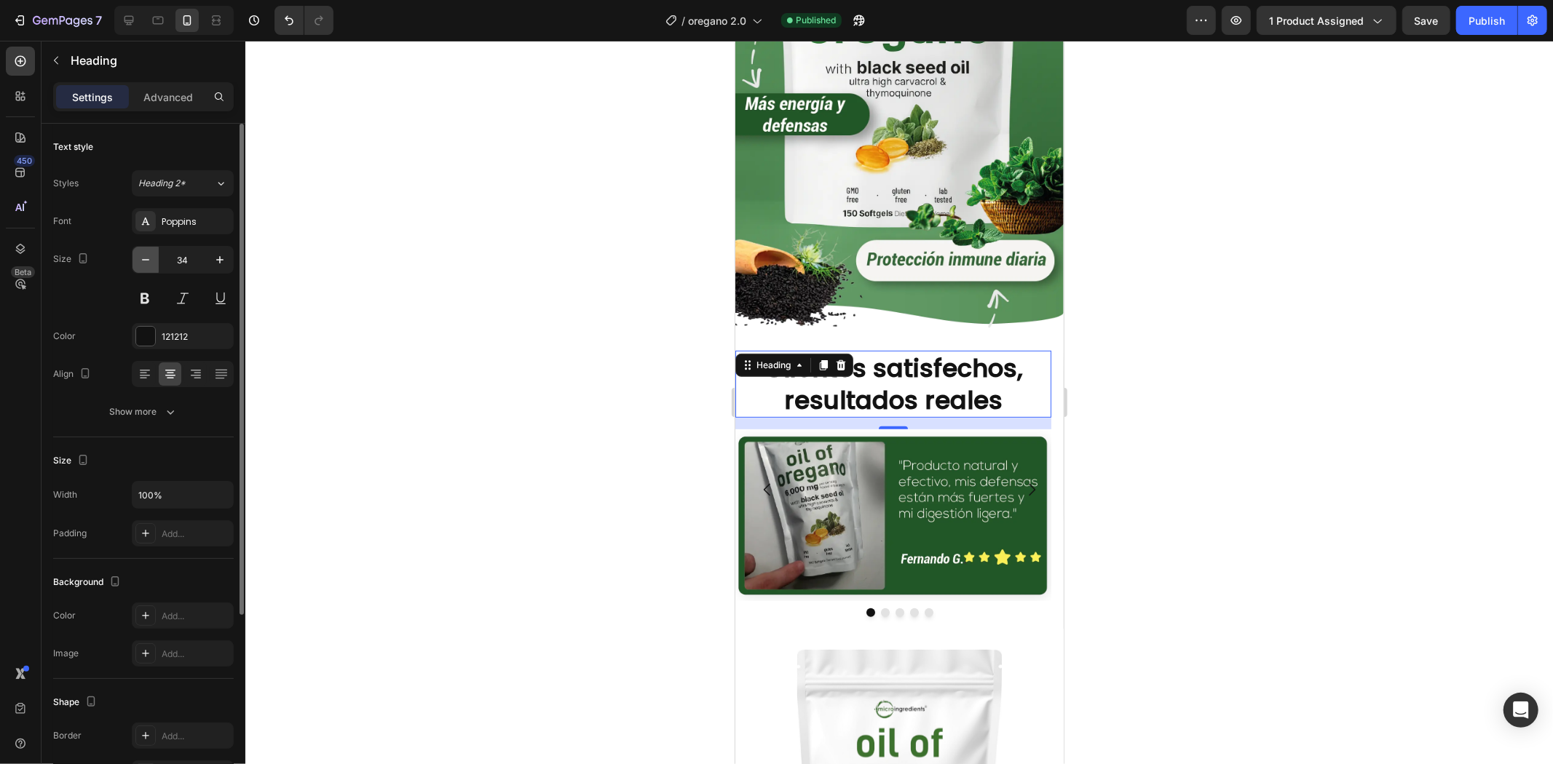
click at [148, 263] on icon "button" at bounding box center [145, 260] width 15 height 15
type input "32"
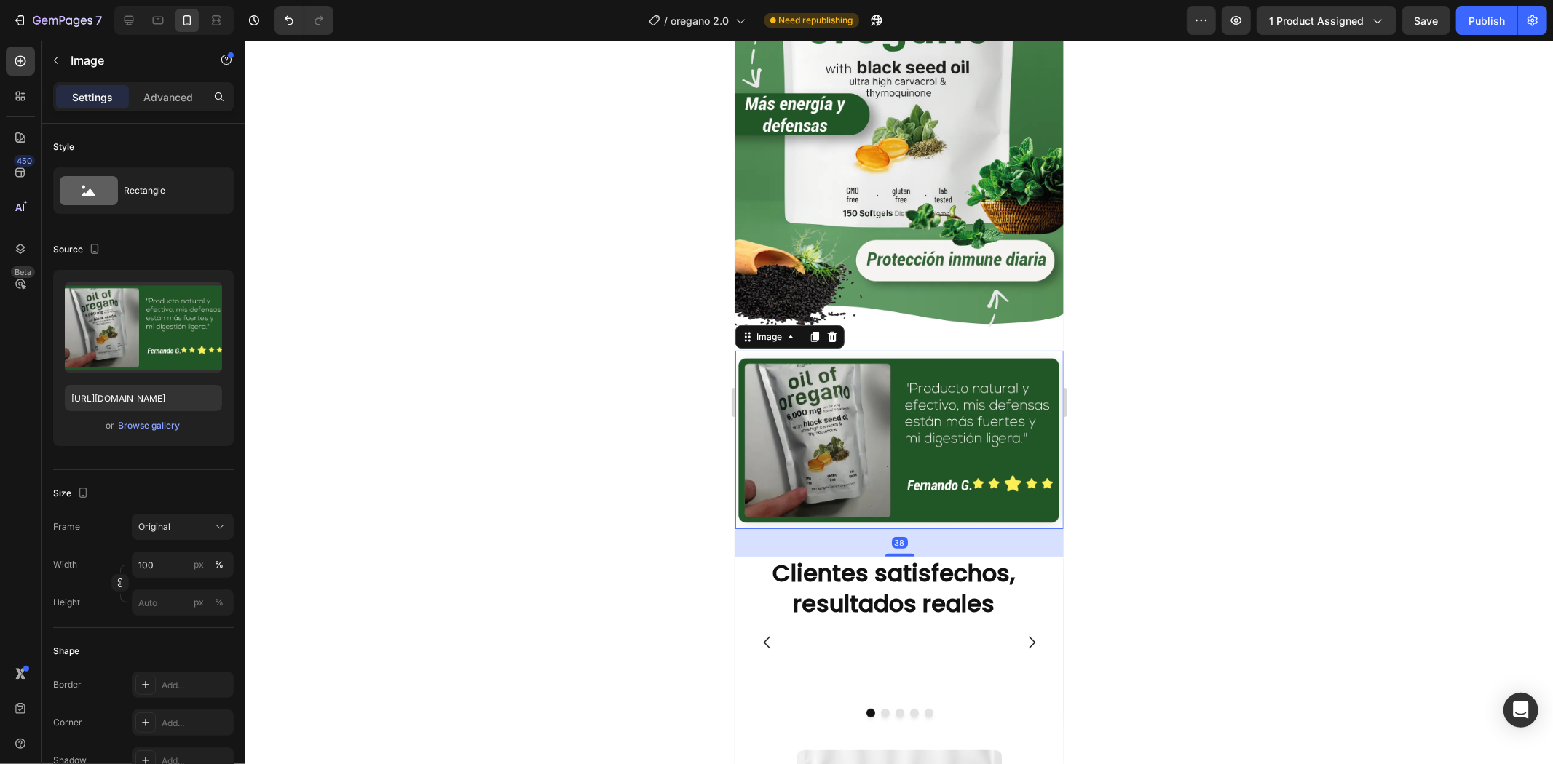
click at [900, 383] on img at bounding box center [898, 439] width 328 height 178
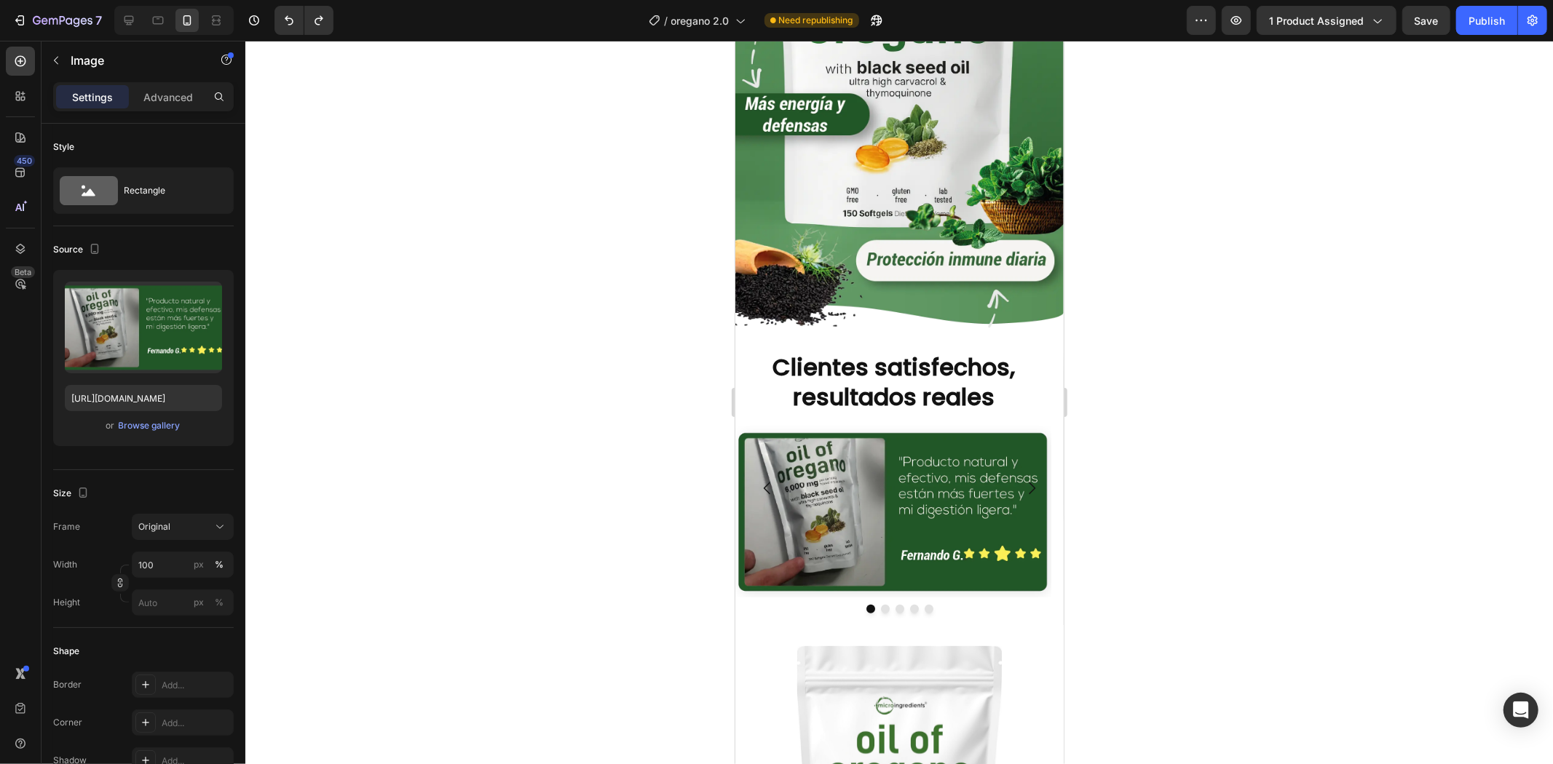
click at [904, 373] on strong "Clientes satisfechos, resultados reales" at bounding box center [893, 381] width 242 height 63
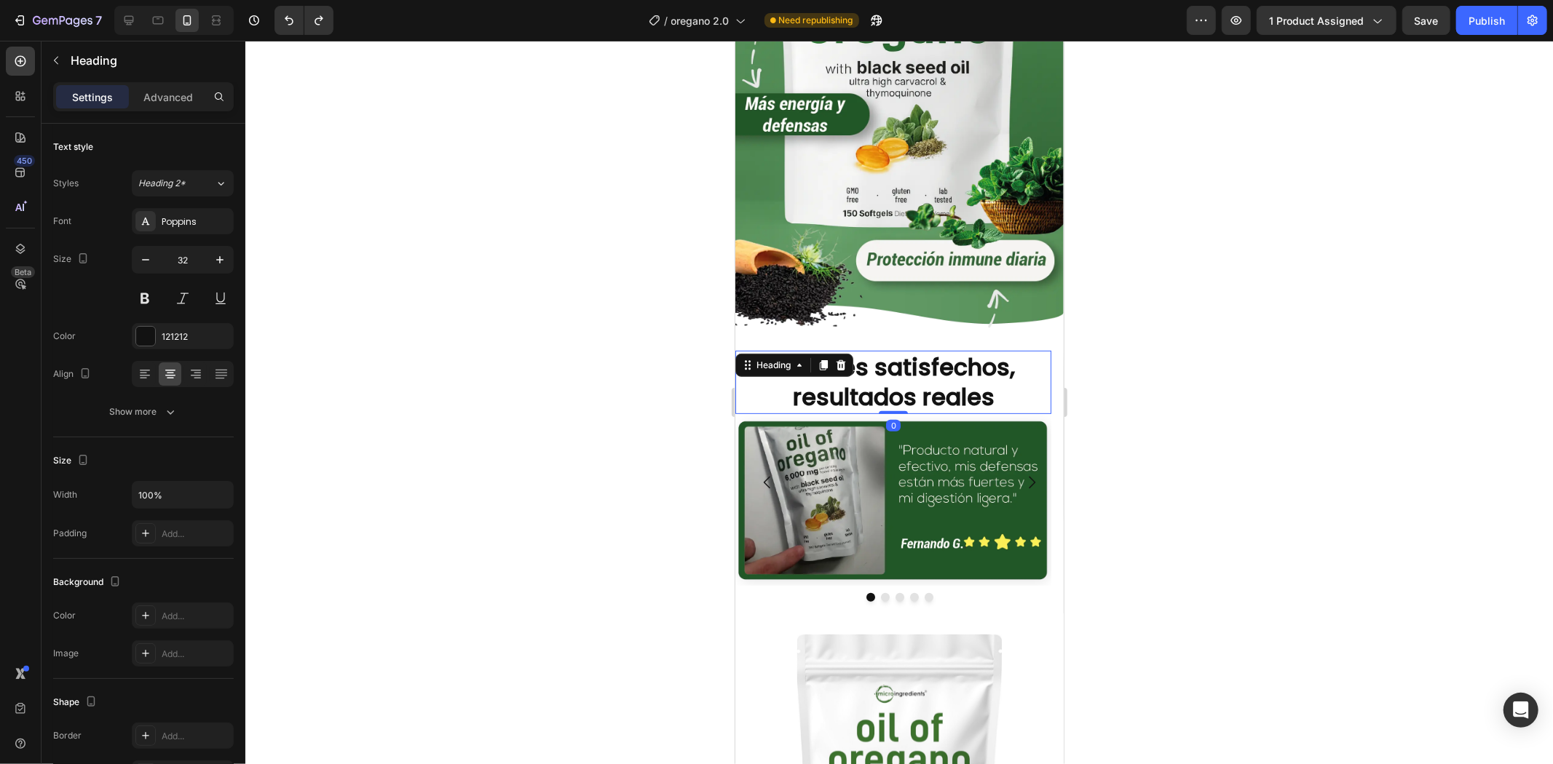
drag, startPoint x: 893, startPoint y: 401, endPoint x: 911, endPoint y: 365, distance: 40.7
click at [911, 365] on div "⁠⁠⁠⁠⁠⁠⁠ Clientes satisfechos, resultados reales Heading 0" at bounding box center [892, 381] width 316 height 63
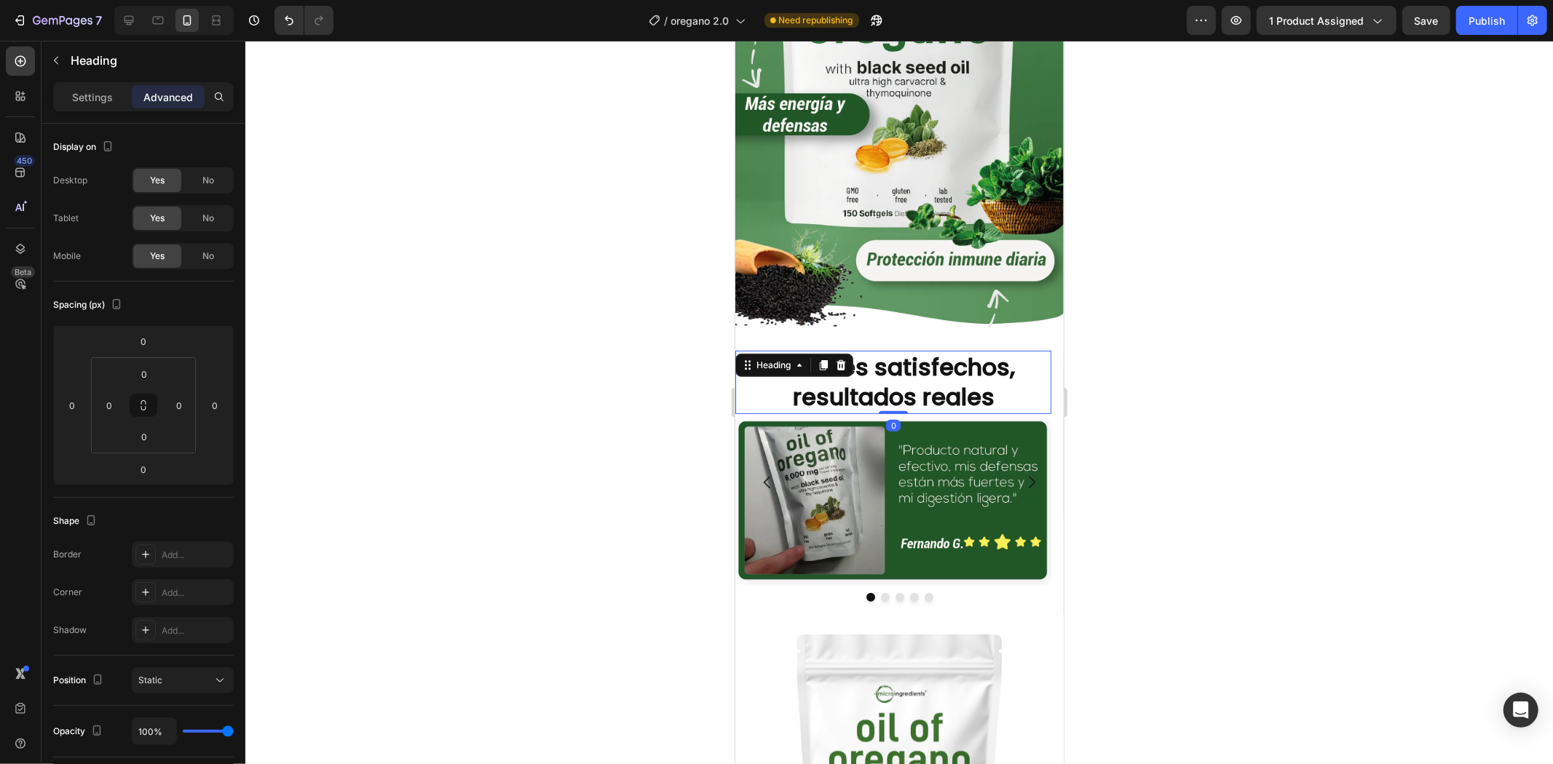
click at [1269, 313] on div at bounding box center [898, 403] width 1307 height 724
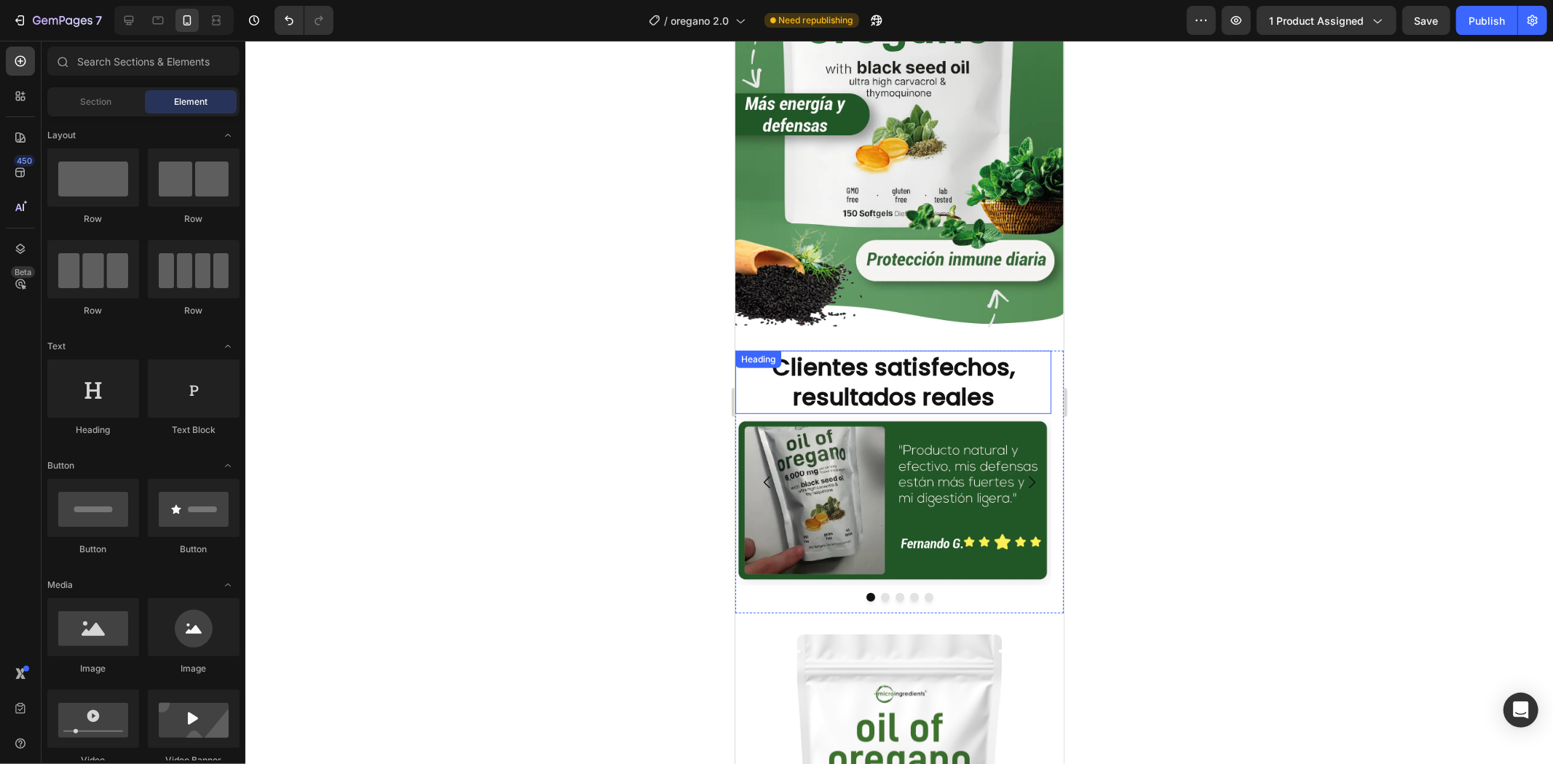
click at [924, 353] on strong "Clientes satisfechos, resultados reales" at bounding box center [893, 381] width 242 height 63
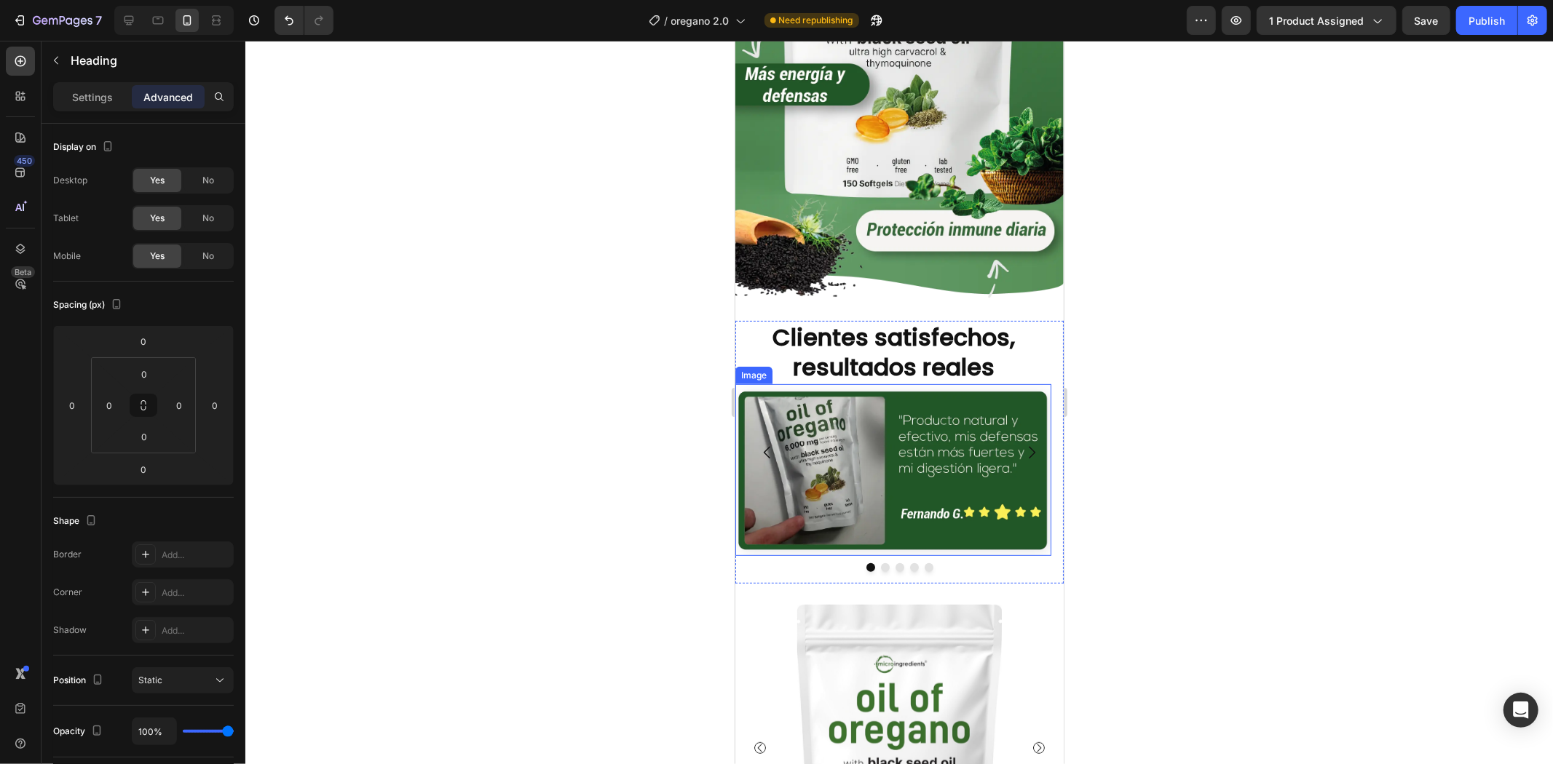
scroll to position [404, 0]
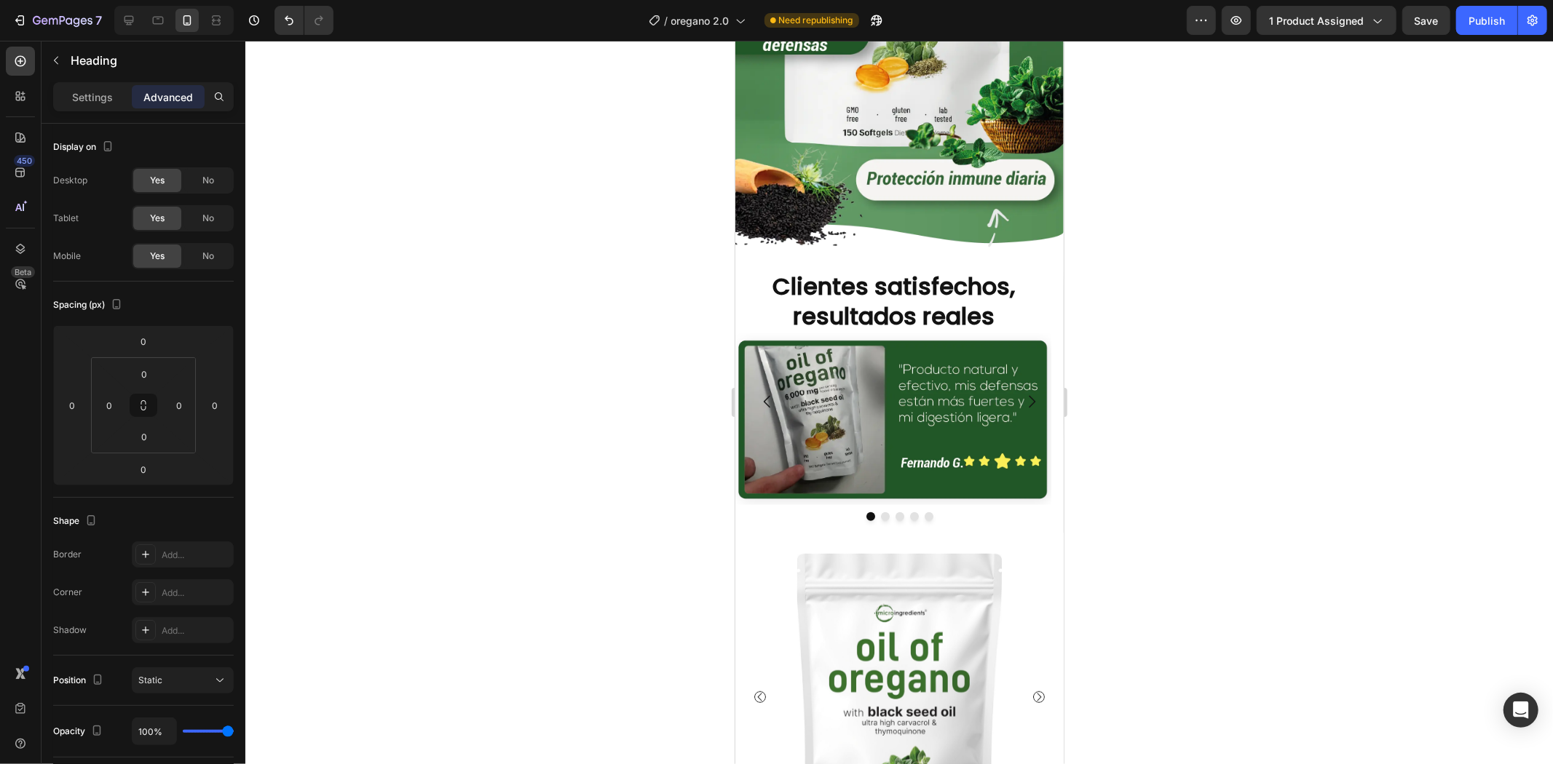
click at [923, 277] on strong "Clientes satisfechos, resultados reales" at bounding box center [893, 300] width 242 height 63
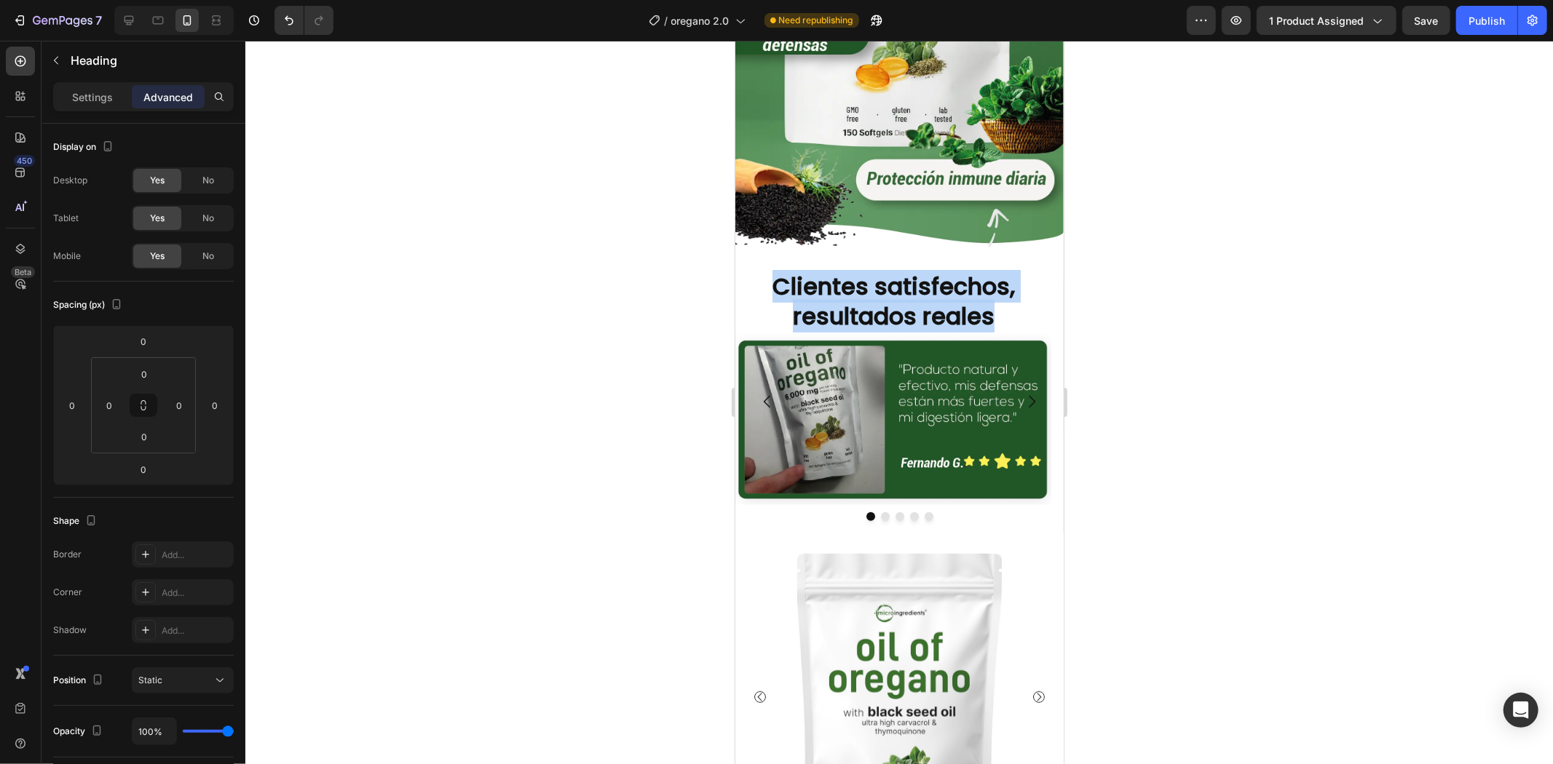
click at [923, 277] on strong "Clientes satisfechos, resultados reales" at bounding box center [893, 300] width 242 height 63
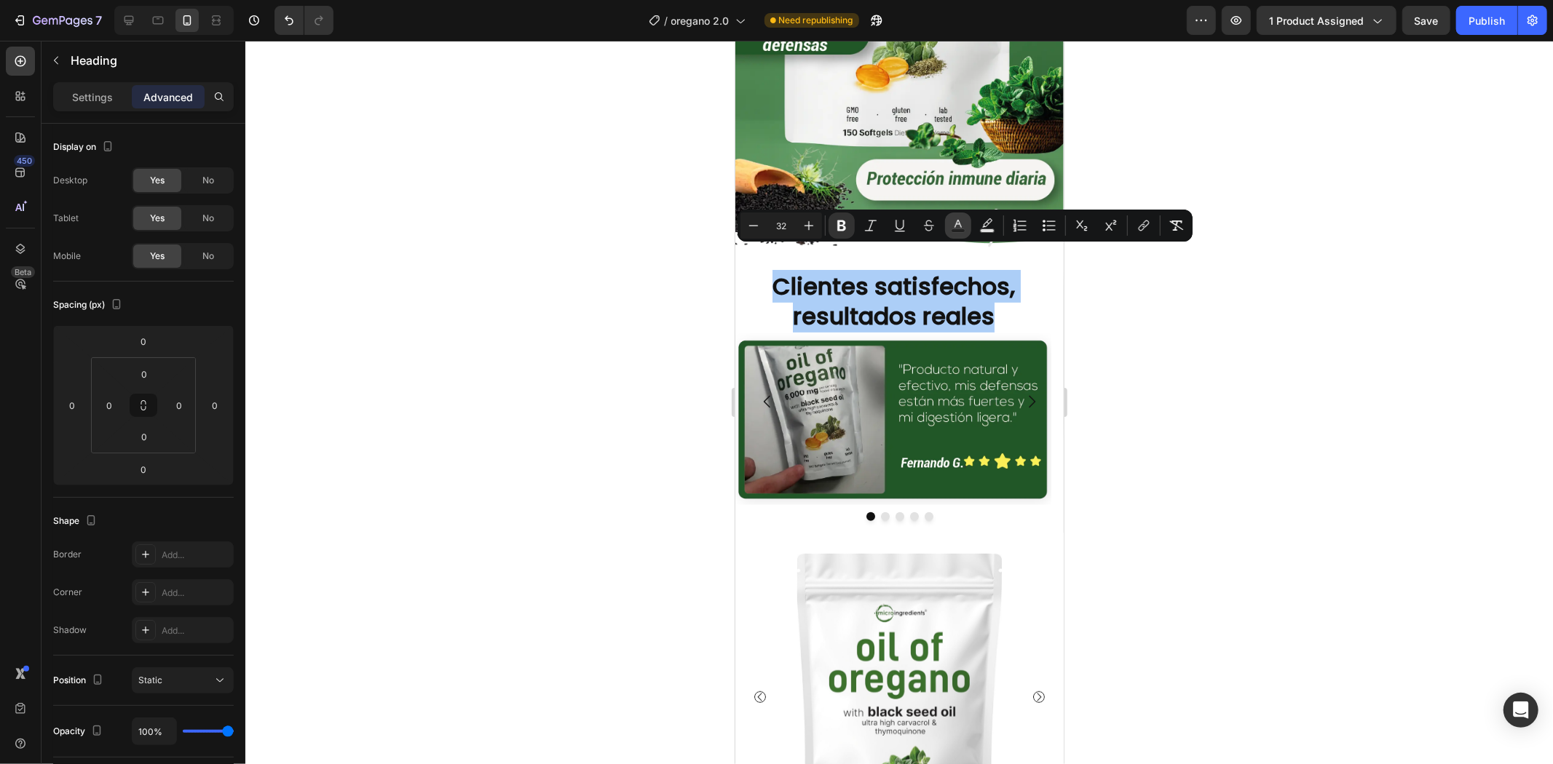
click at [959, 226] on icon "Editor contextual toolbar" at bounding box center [957, 224] width 7 height 8
type input "121212"
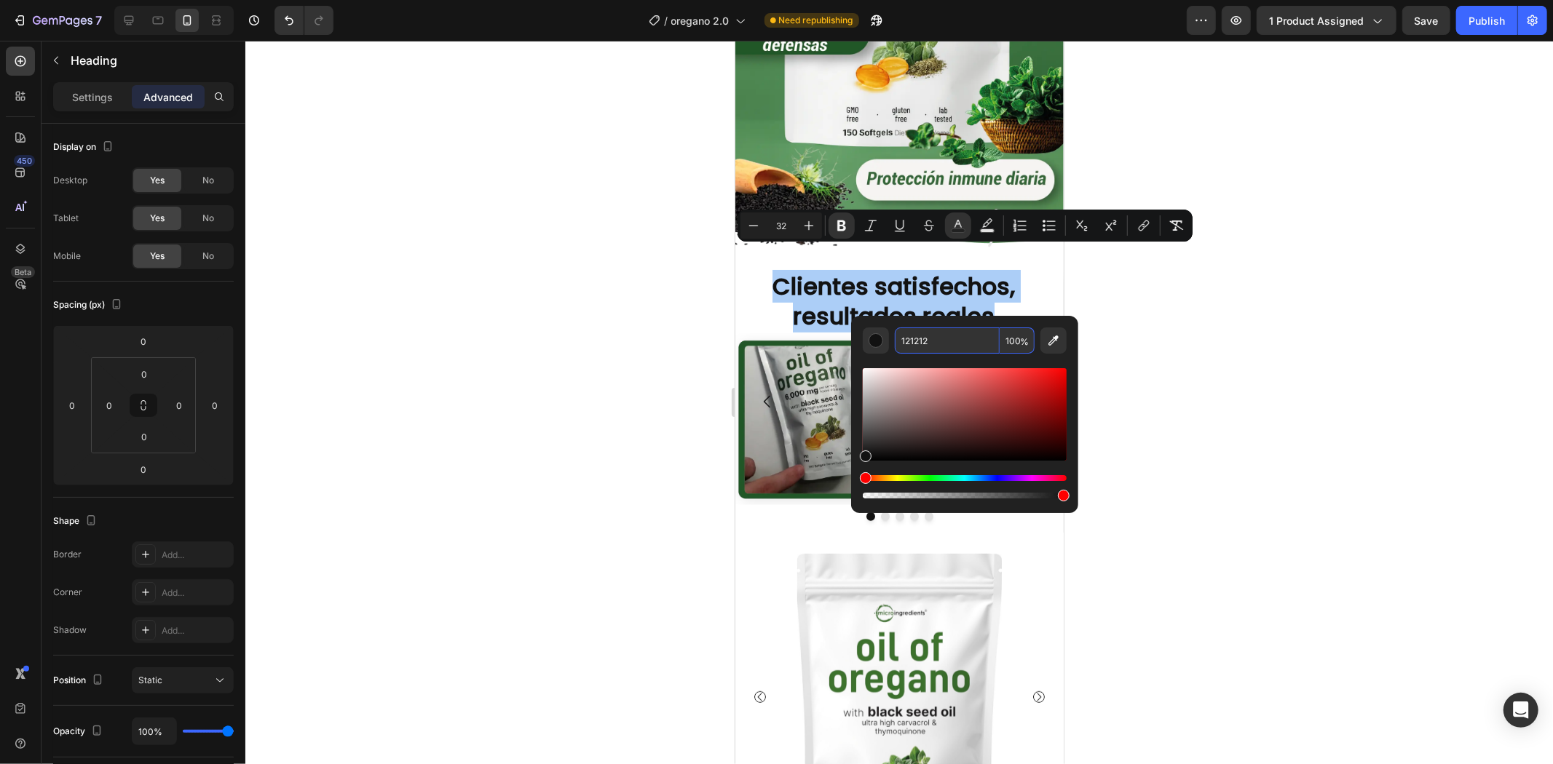
click at [922, 337] on input "121212" at bounding box center [947, 341] width 105 height 26
paste input "215727"
type input "215727"
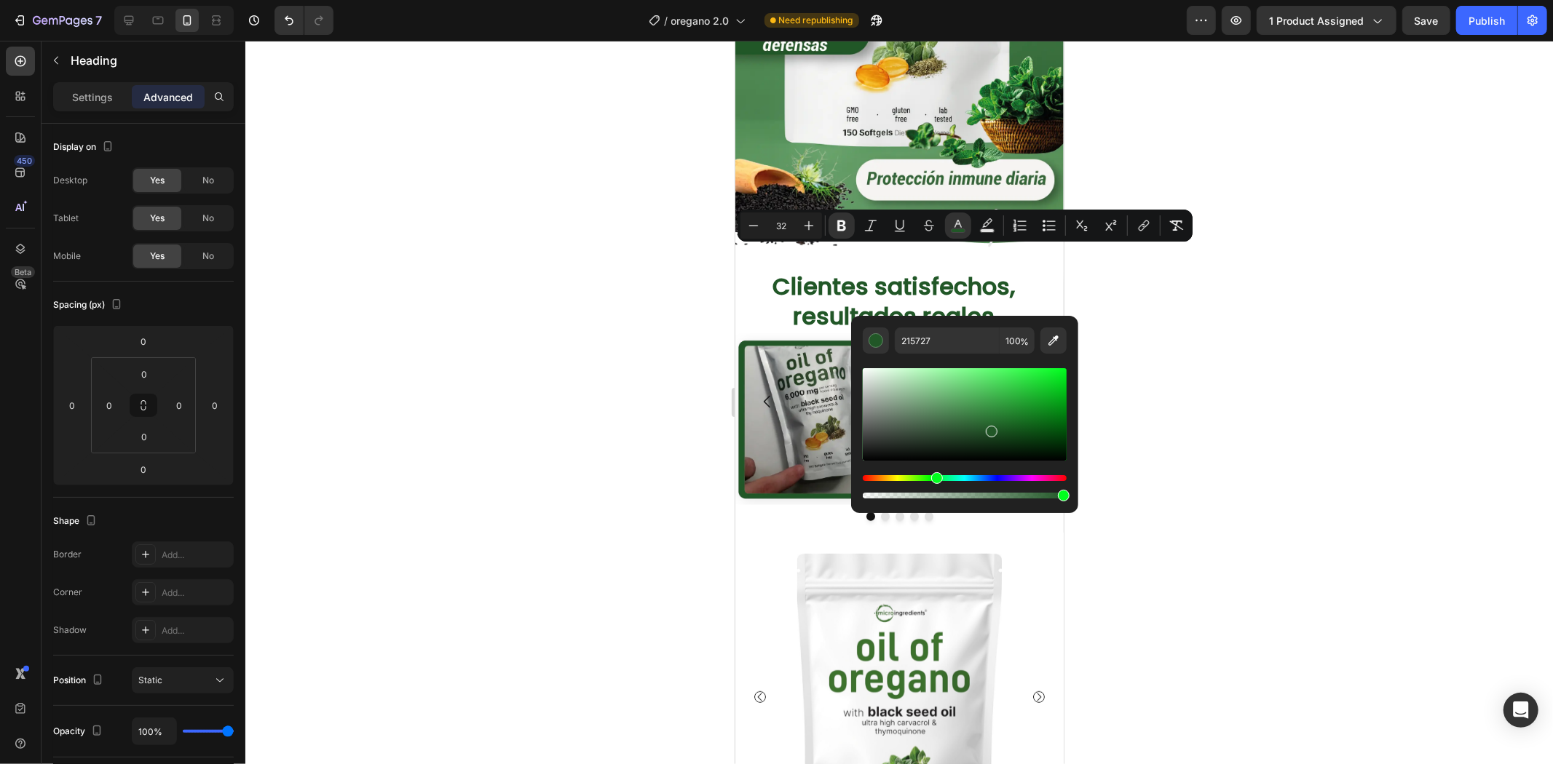
click at [1134, 329] on div at bounding box center [898, 403] width 1307 height 724
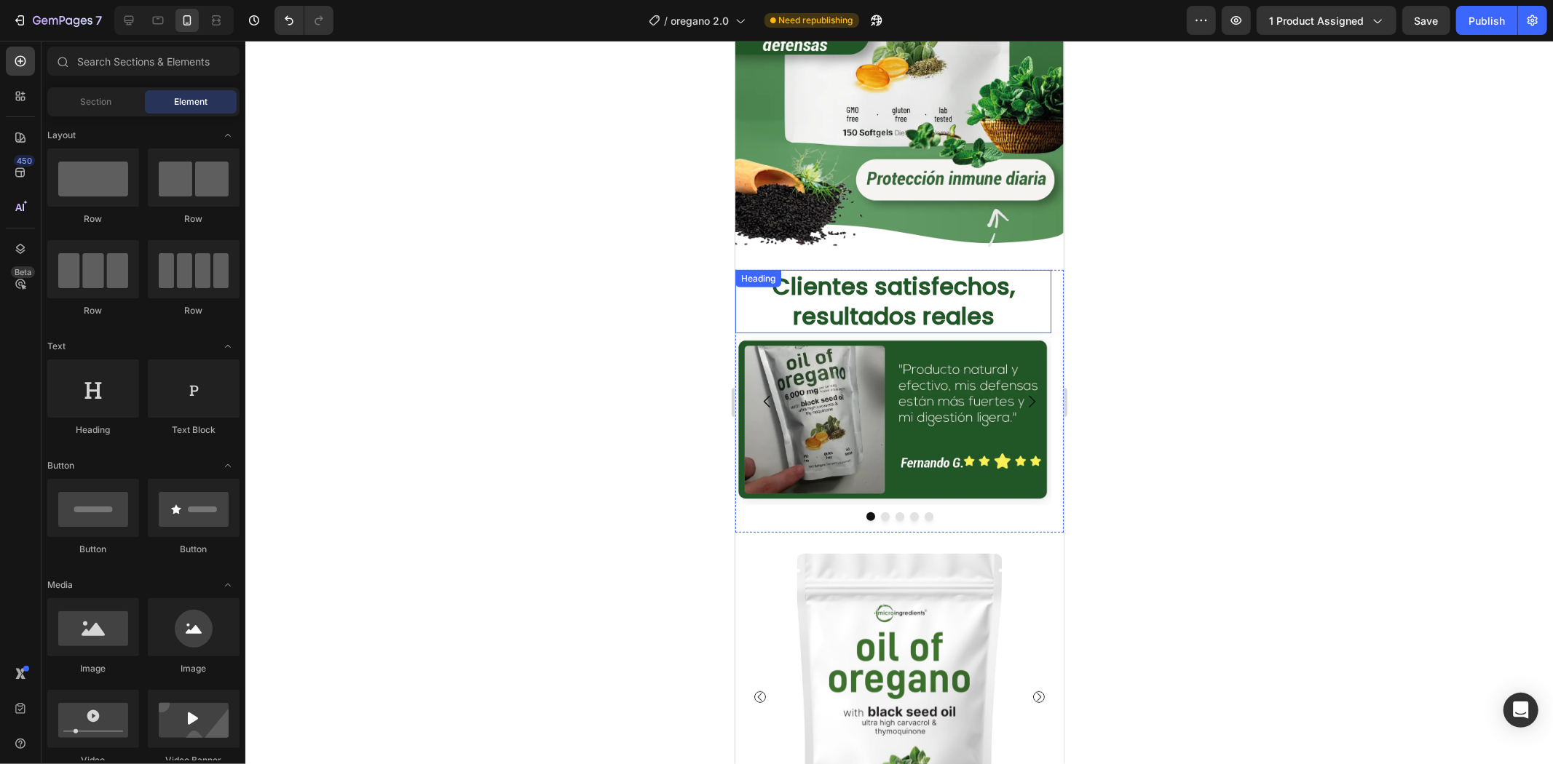
click at [917, 280] on strong "Clientes satisfechos, resultados reales" at bounding box center [893, 300] width 242 height 63
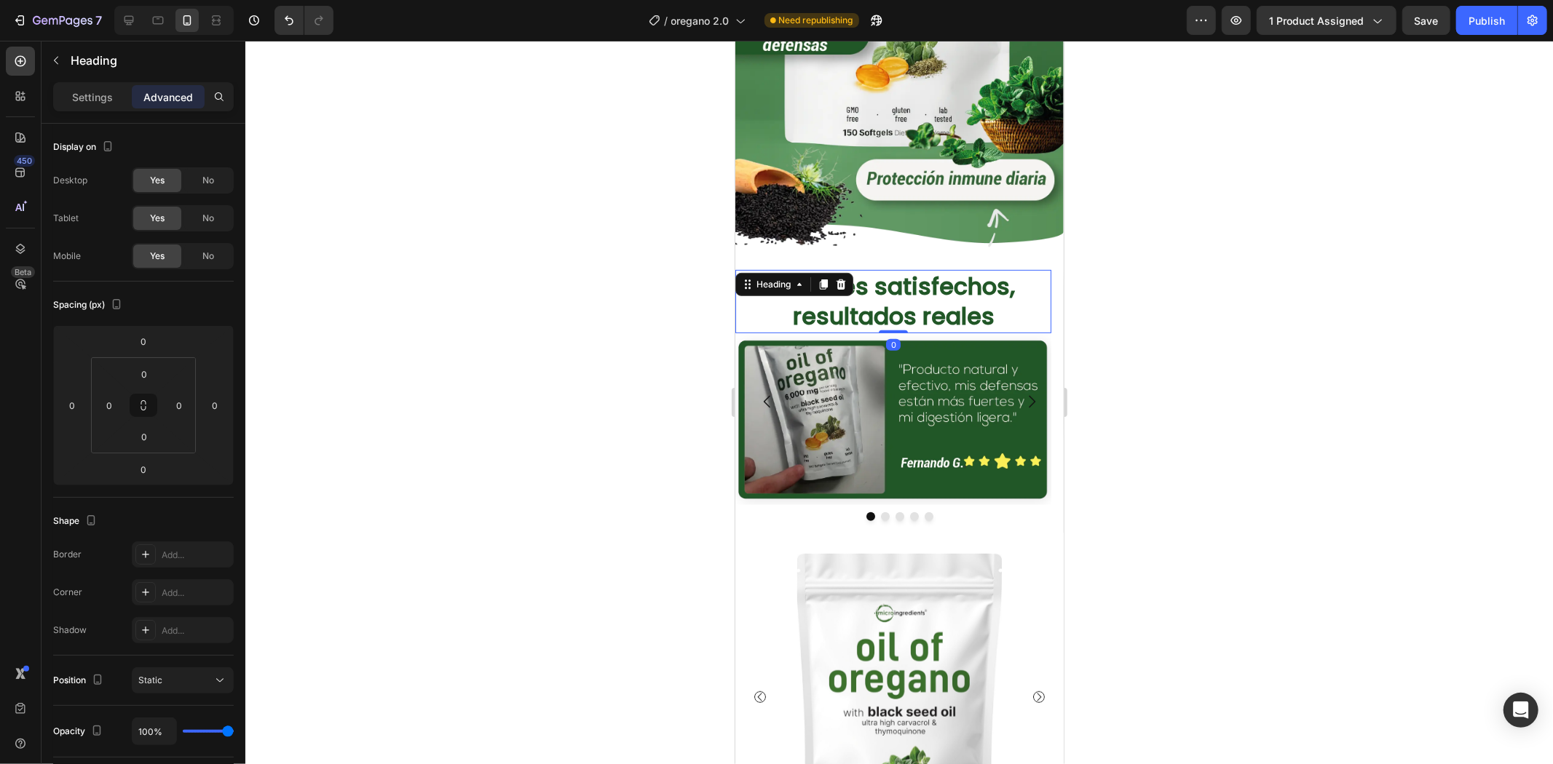
click at [1243, 268] on div at bounding box center [898, 403] width 1307 height 724
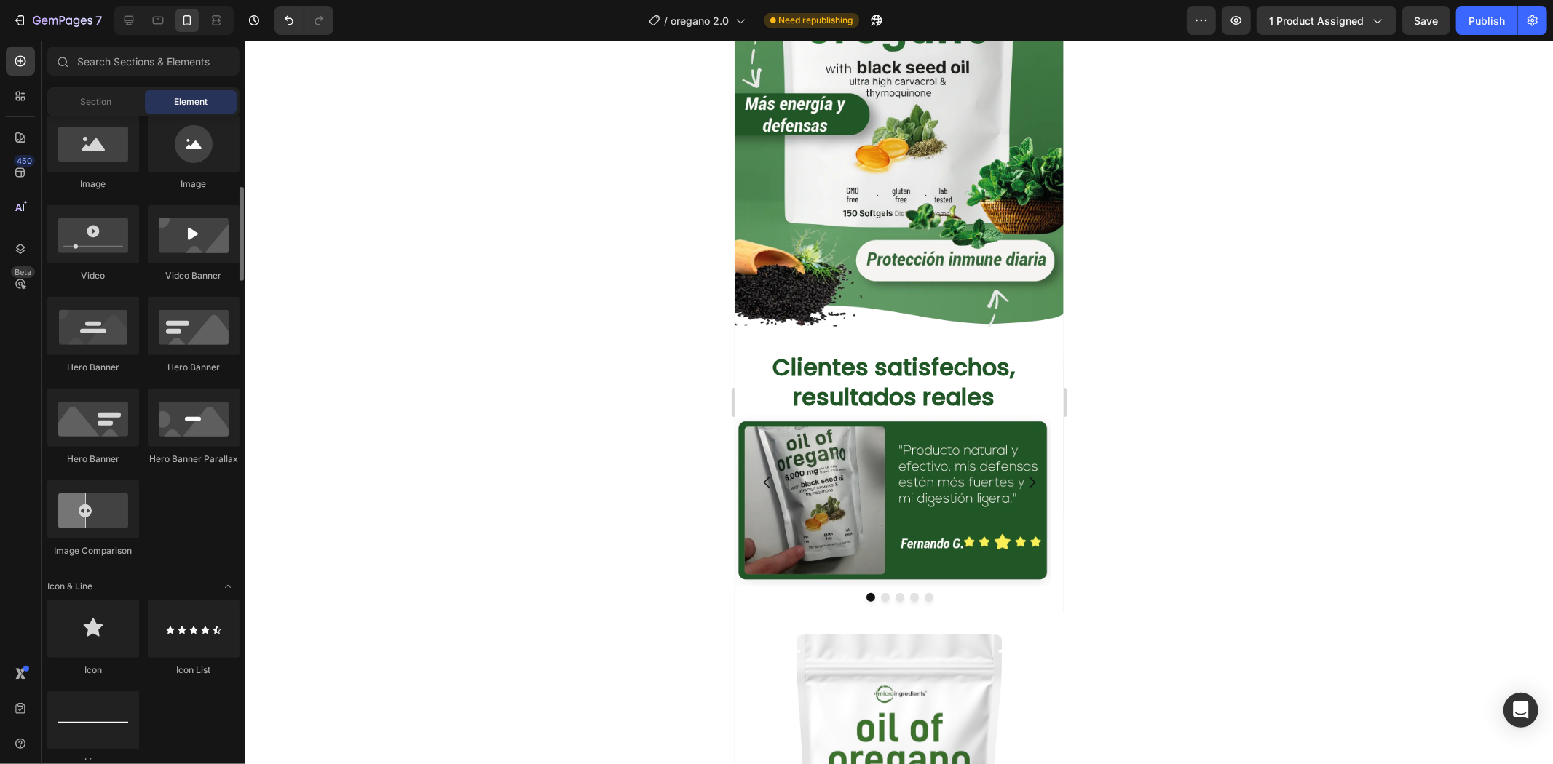
scroll to position [162, 0]
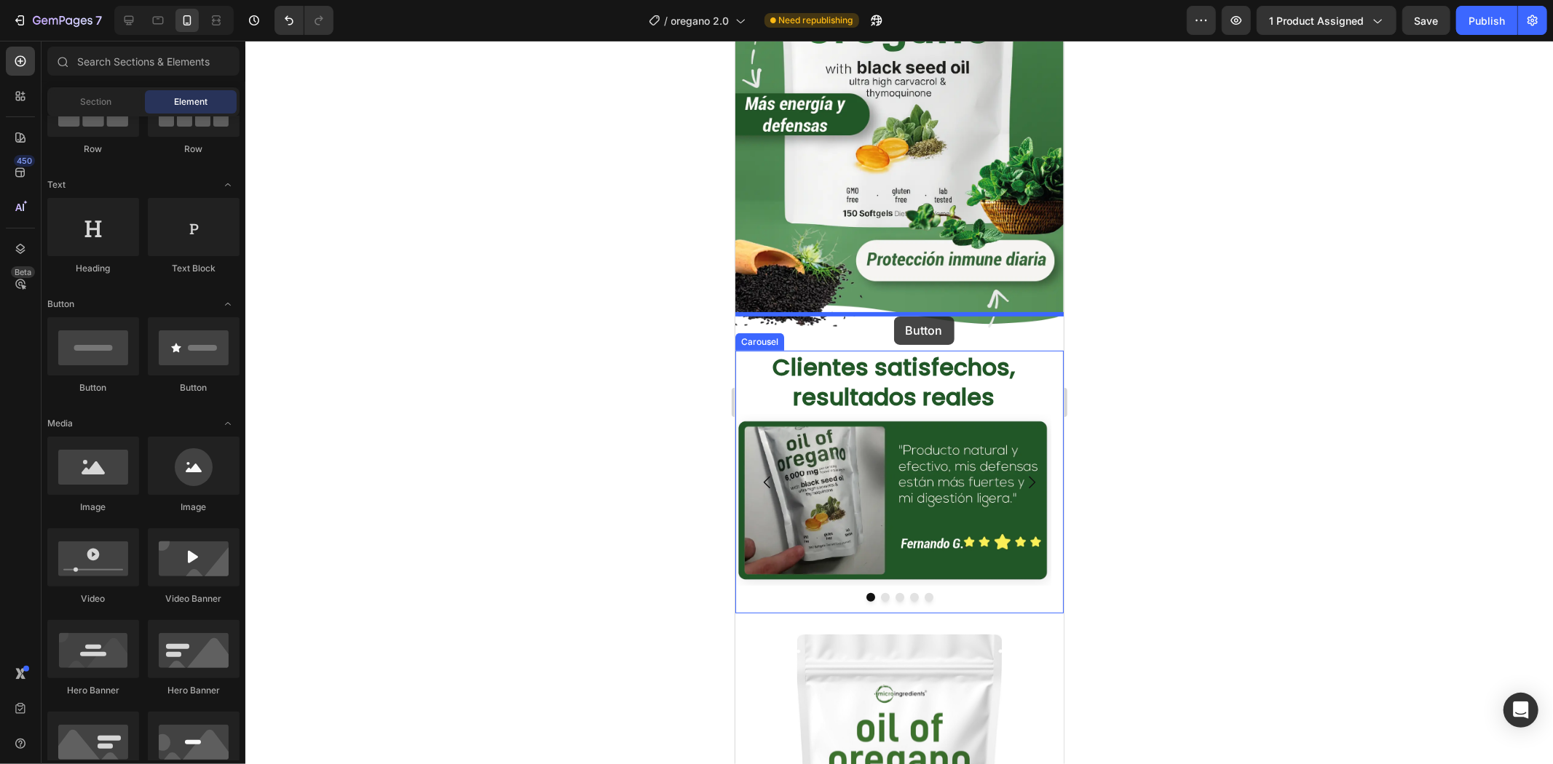
drag, startPoint x: 822, startPoint y: 389, endPoint x: 893, endPoint y: 316, distance: 102.4
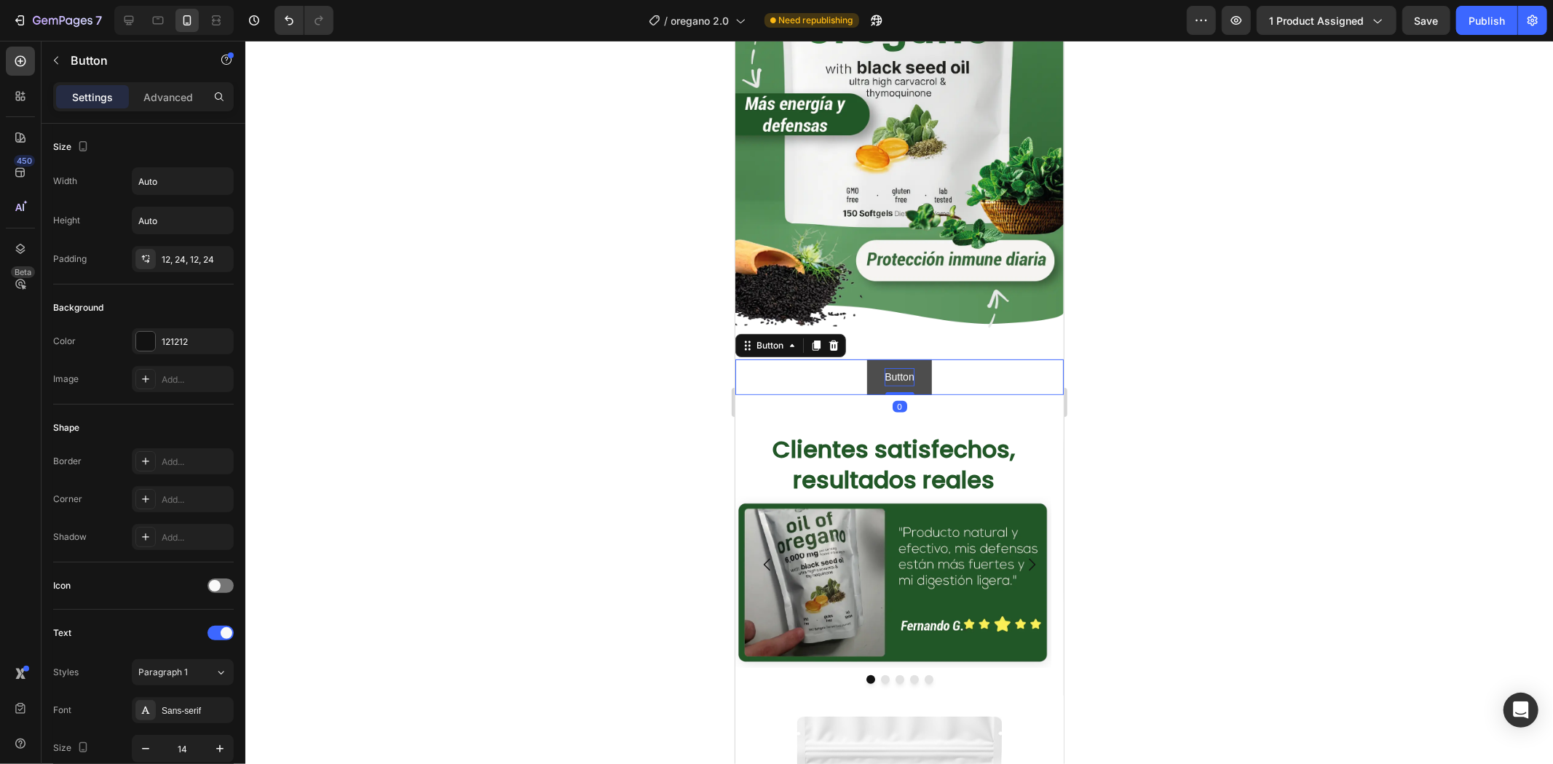
click at [900, 368] on p "Button" at bounding box center [898, 377] width 29 height 18
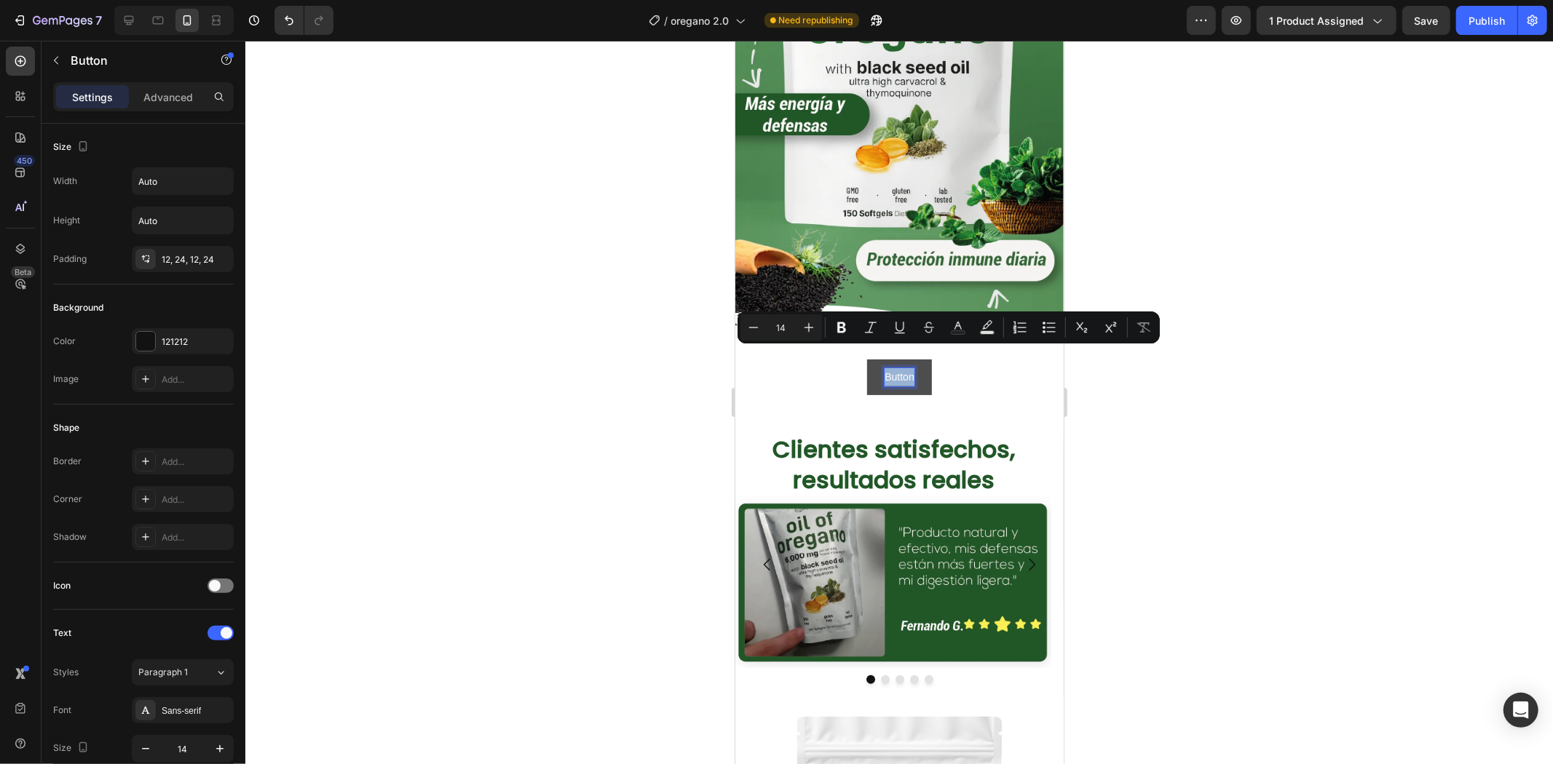
click at [900, 368] on p "Button" at bounding box center [898, 377] width 29 height 18
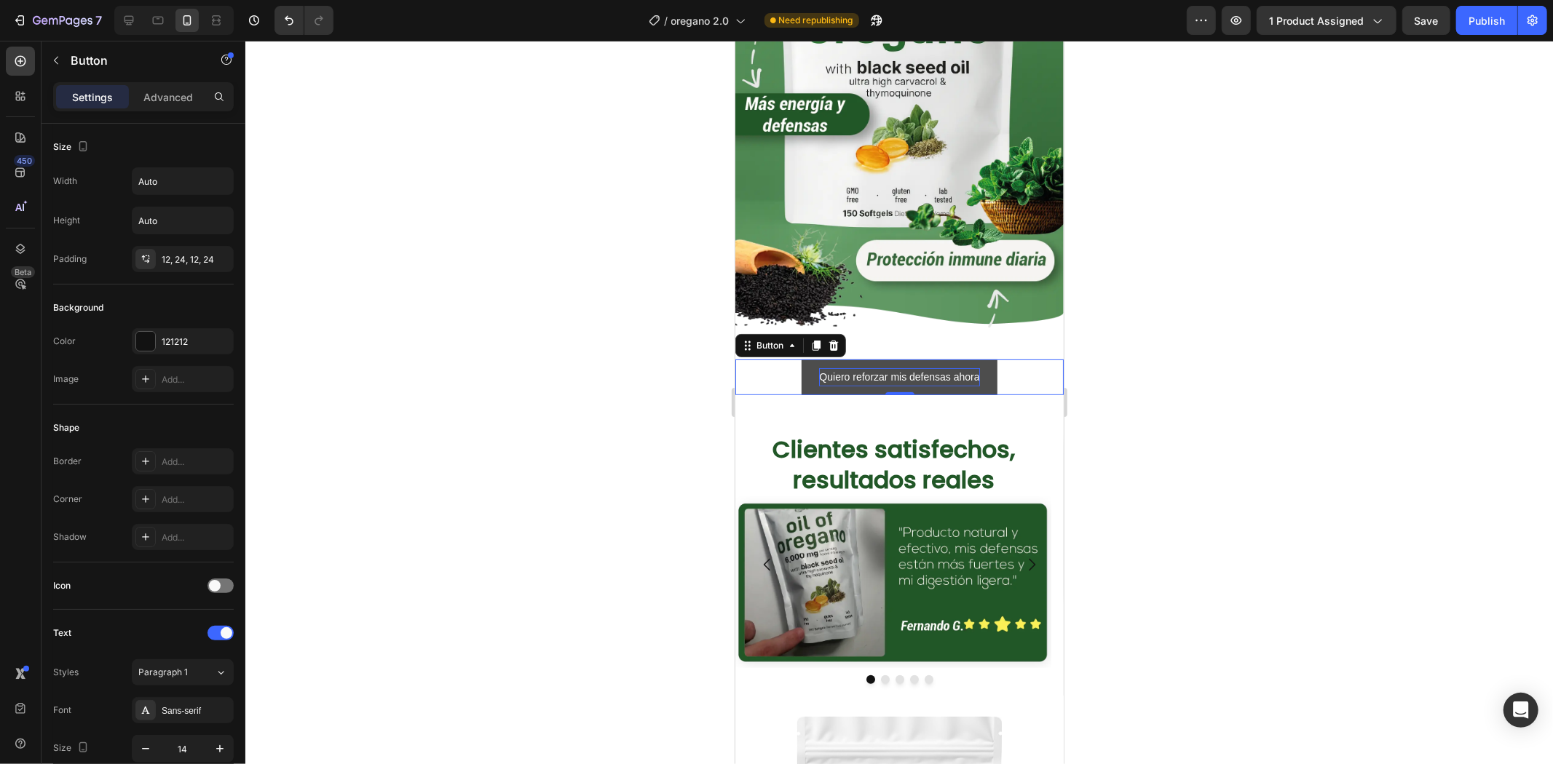
drag, startPoint x: 1131, startPoint y: 349, endPoint x: 1152, endPoint y: 349, distance: 20.4
click at [1144, 349] on div at bounding box center [898, 403] width 1307 height 724
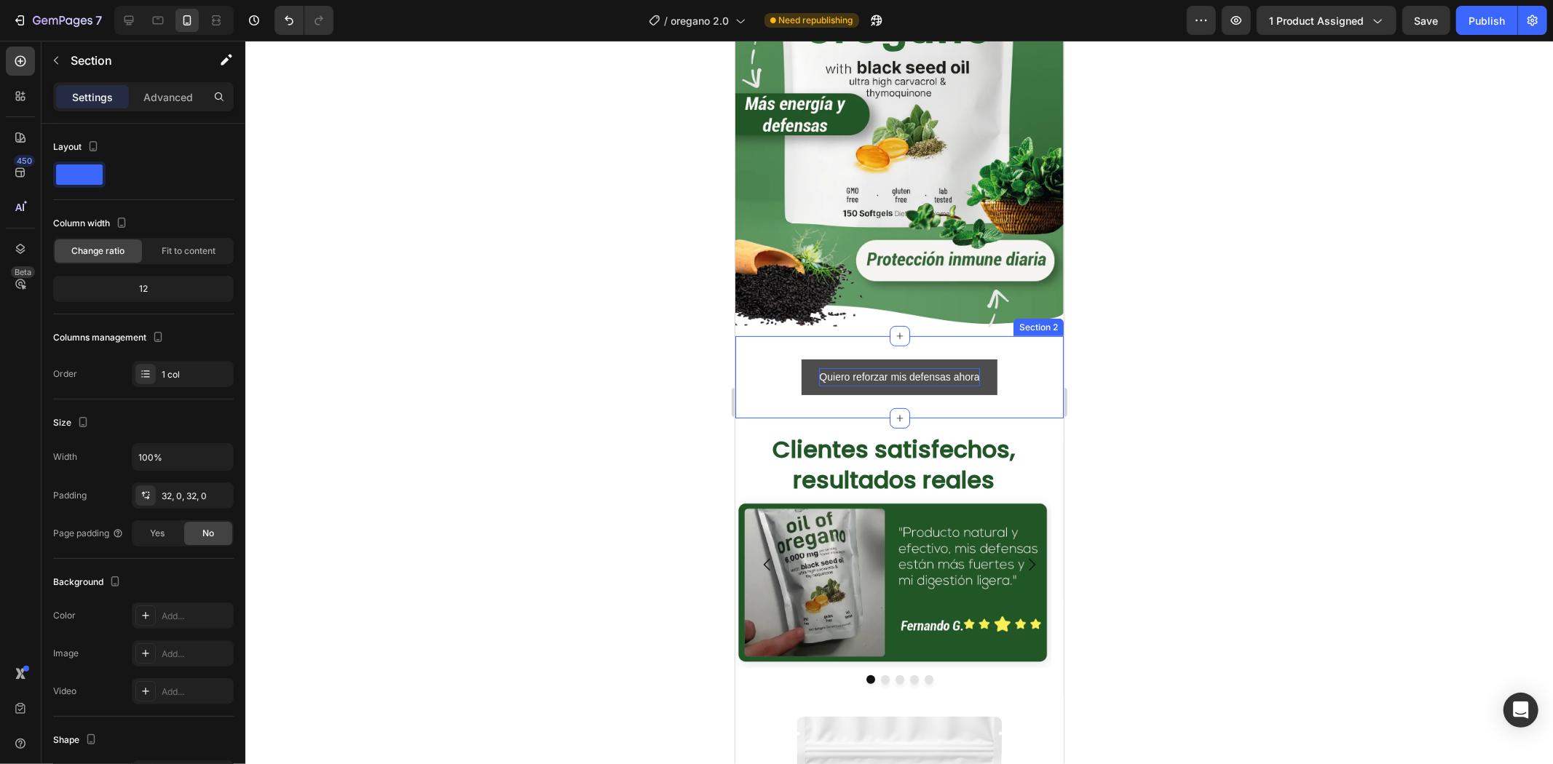
click at [918, 379] on div "Quiero reforzar mis defensas ahora Button Section 2" at bounding box center [898, 377] width 328 height 82
click at [157, 103] on p "Advanced" at bounding box center [167, 97] width 49 height 15
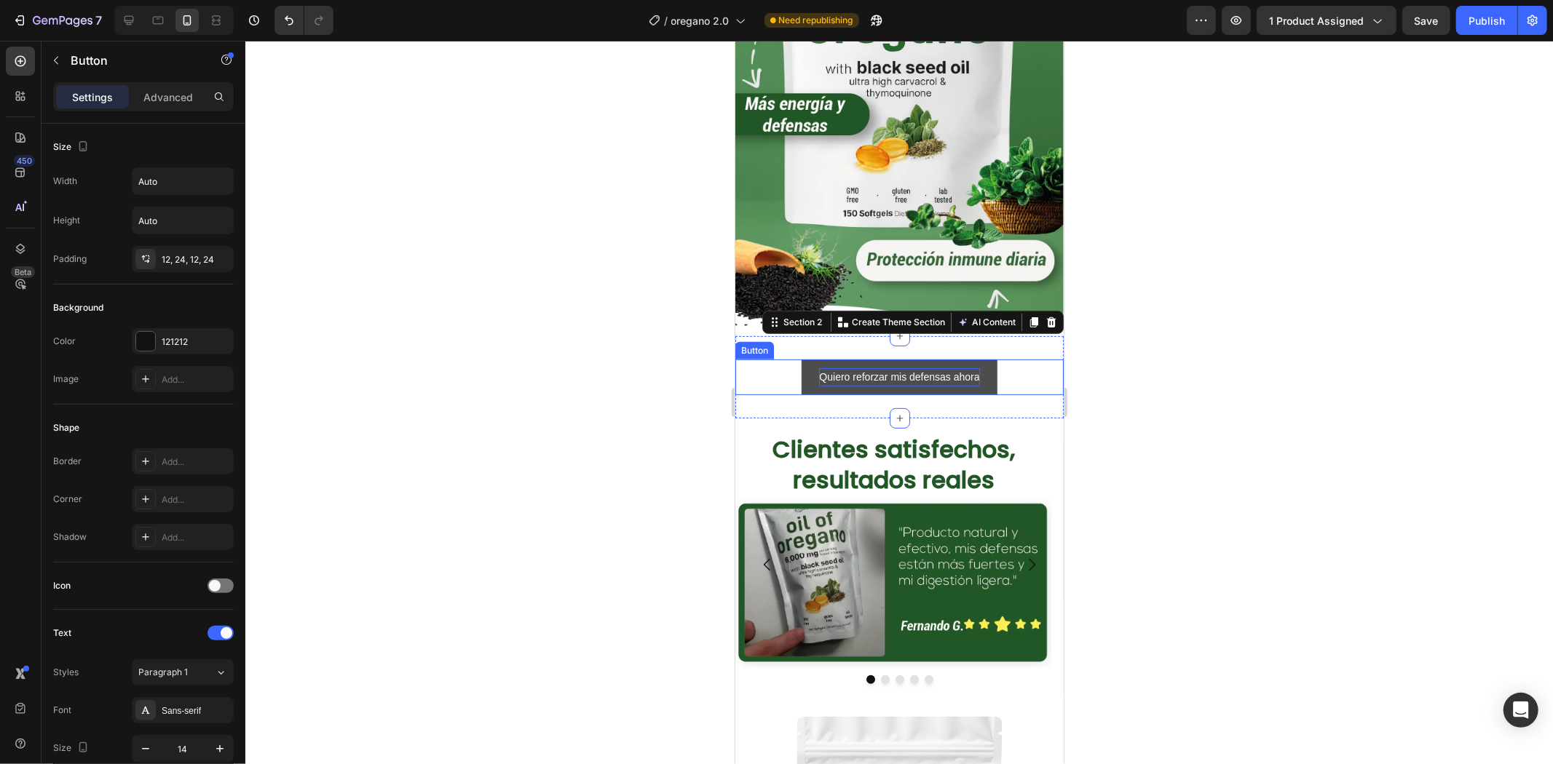
click at [864, 368] on p "Quiero reforzar mis defensas ahora" at bounding box center [898, 377] width 160 height 18
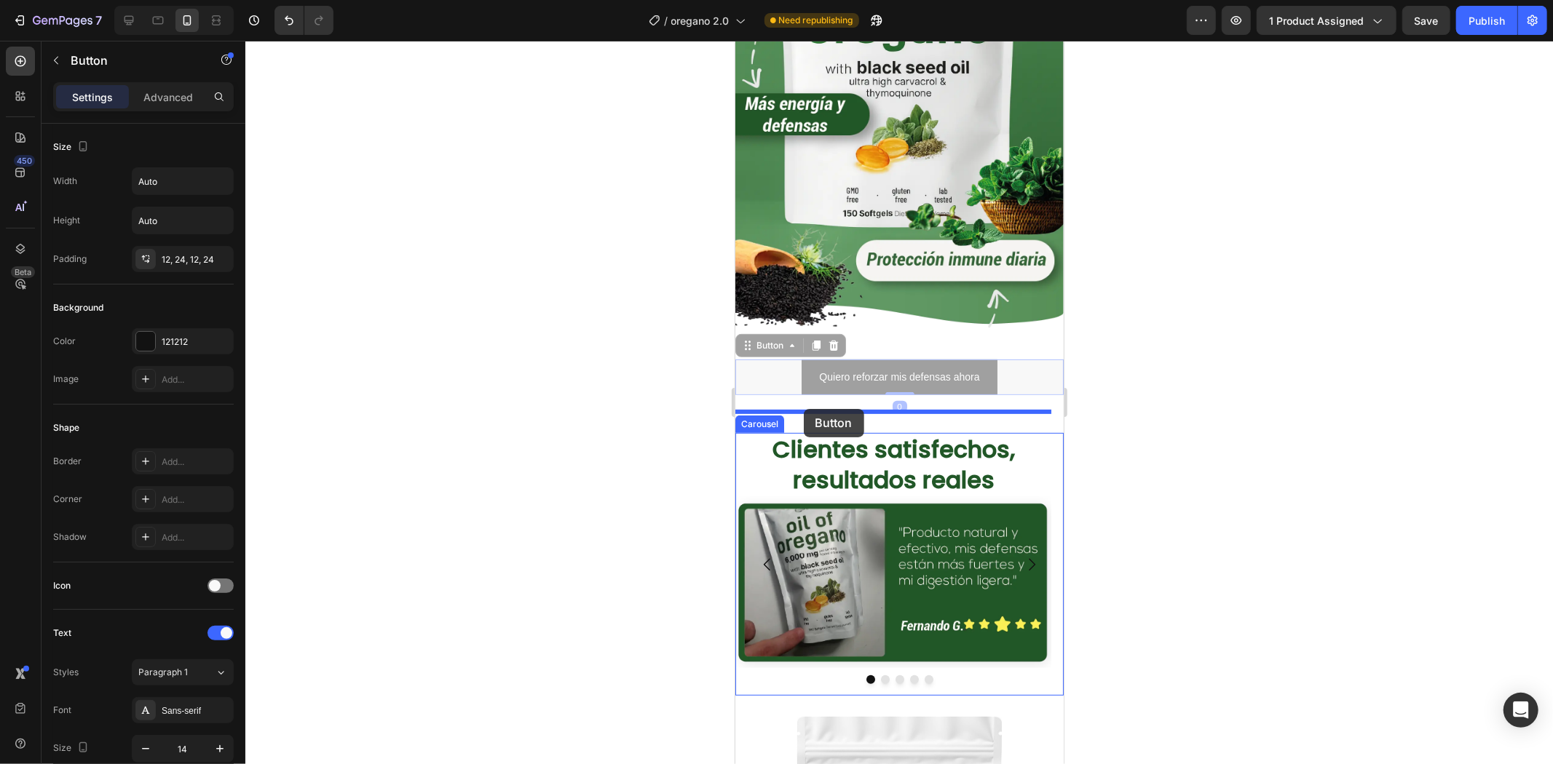
drag, startPoint x: 784, startPoint y: 322, endPoint x: 803, endPoint y: 408, distance: 88.0
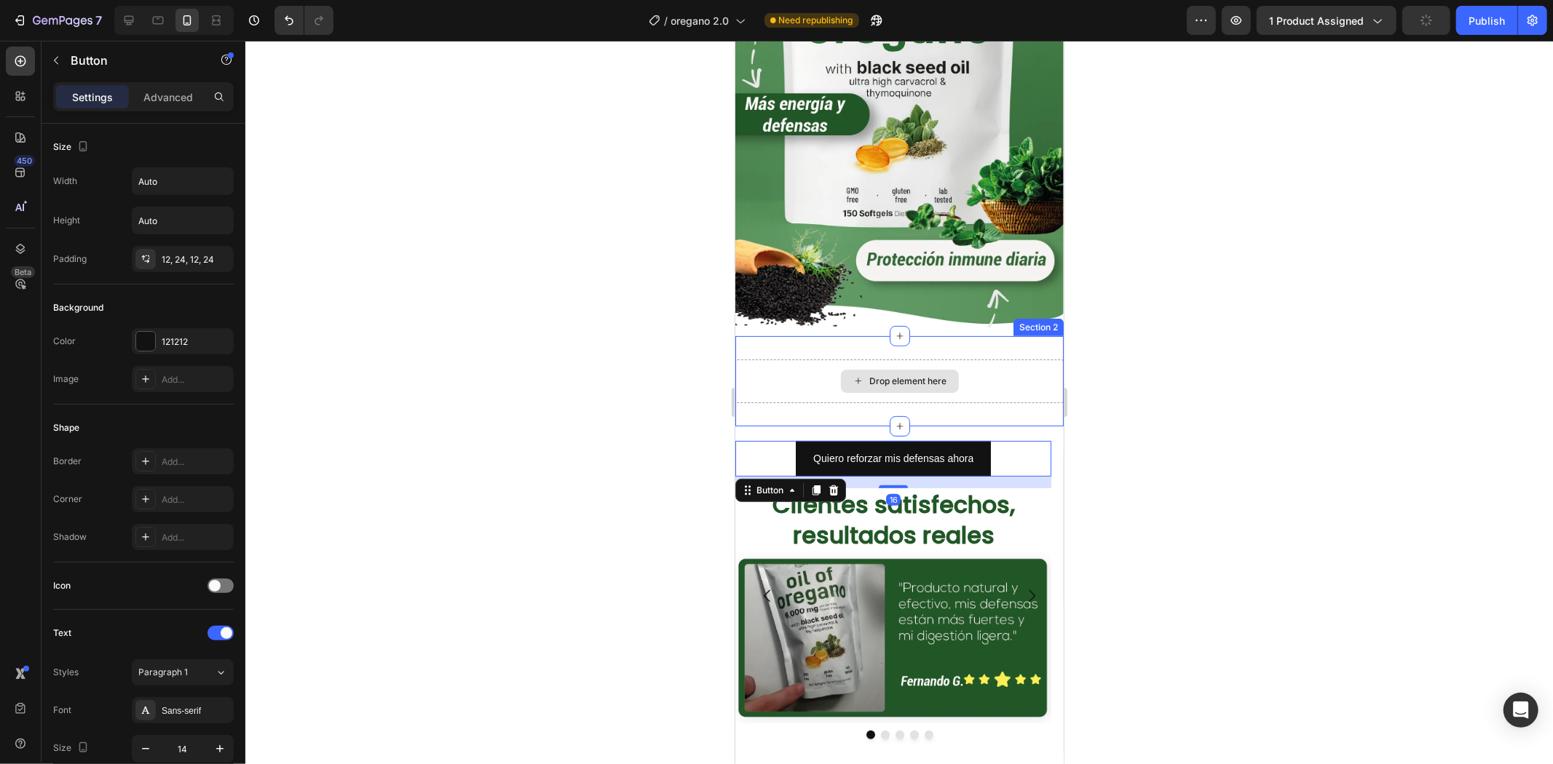
click at [952, 371] on div "Drop element here" at bounding box center [898, 381] width 328 height 44
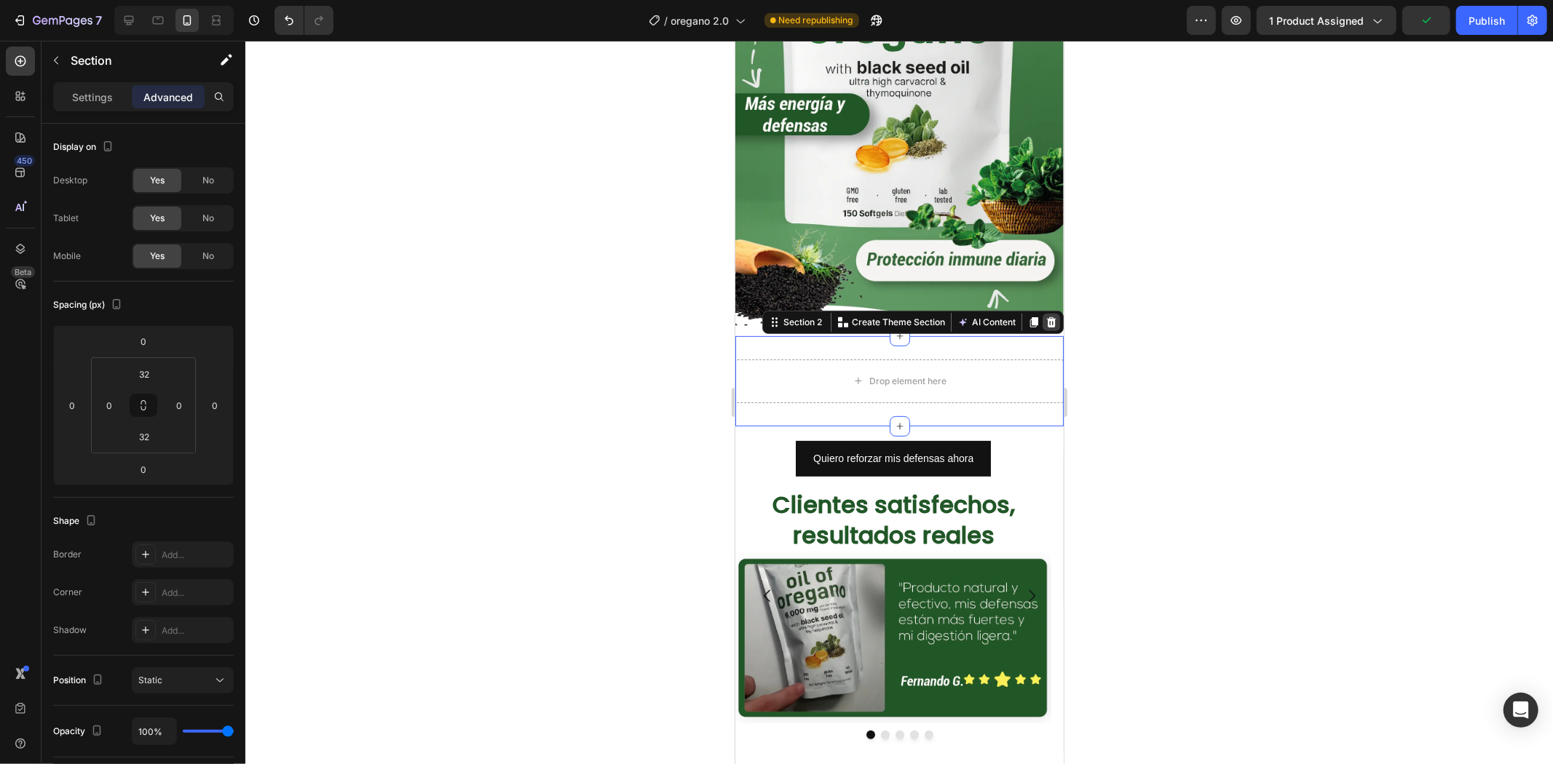
click at [1046, 317] on icon at bounding box center [1050, 322] width 9 height 10
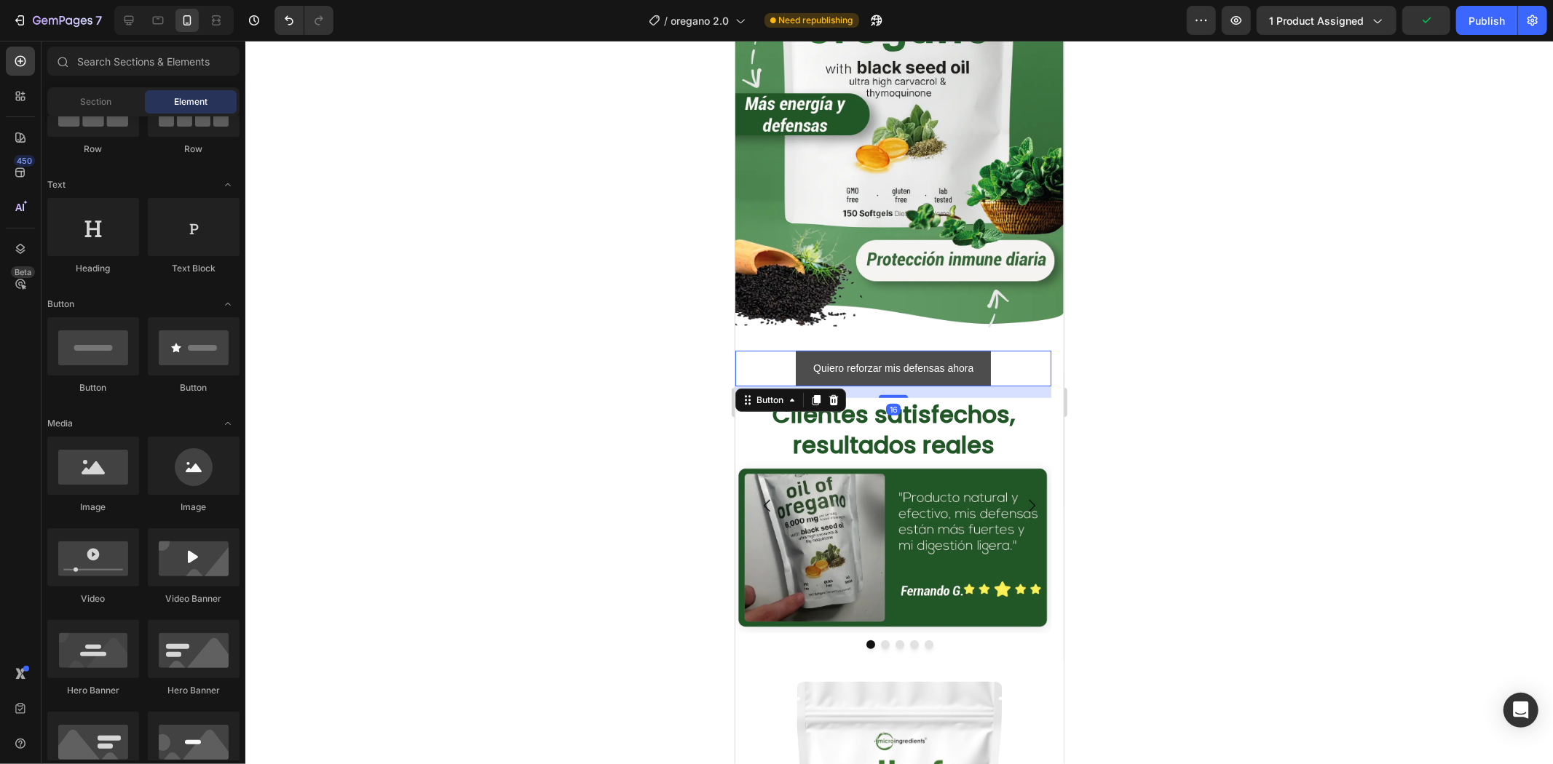
click at [975, 350] on button "Quiero reforzar mis defensas ahora" at bounding box center [892, 368] width 195 height 36
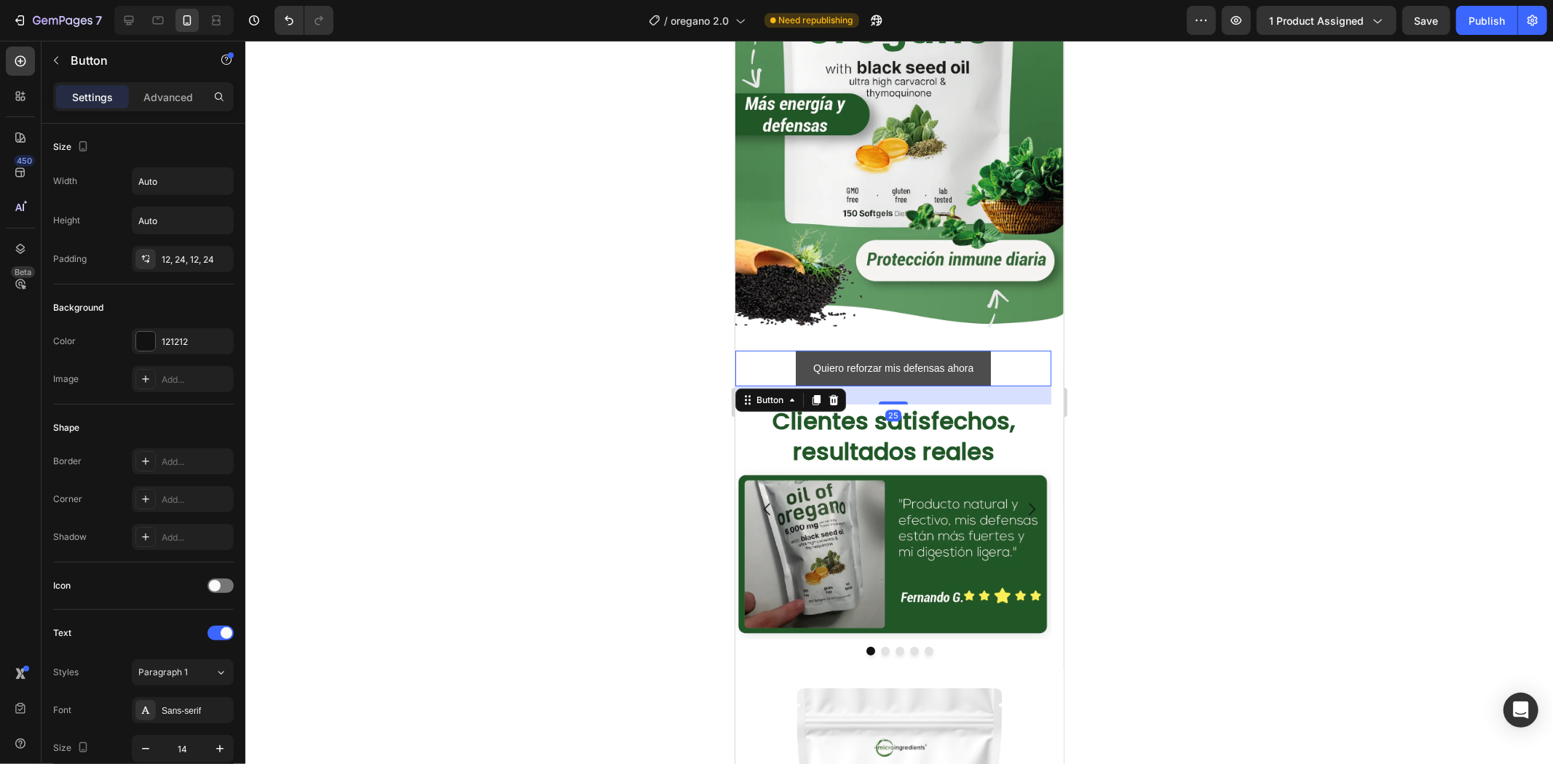
drag, startPoint x: 895, startPoint y: 372, endPoint x: 987, endPoint y: 332, distance: 100.7
click at [894, 401] on div at bounding box center [892, 402] width 29 height 3
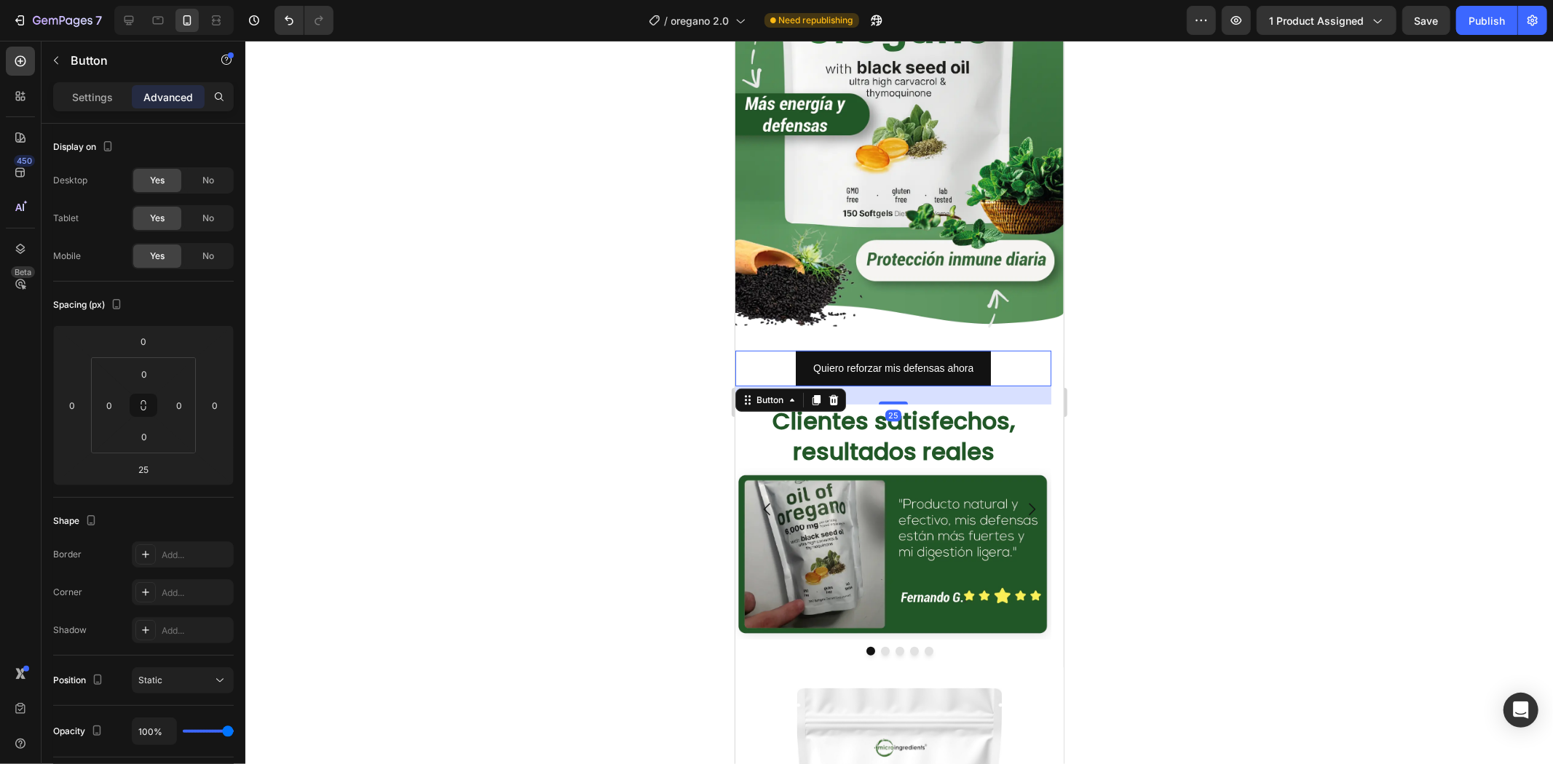
click at [1161, 282] on div at bounding box center [898, 403] width 1307 height 724
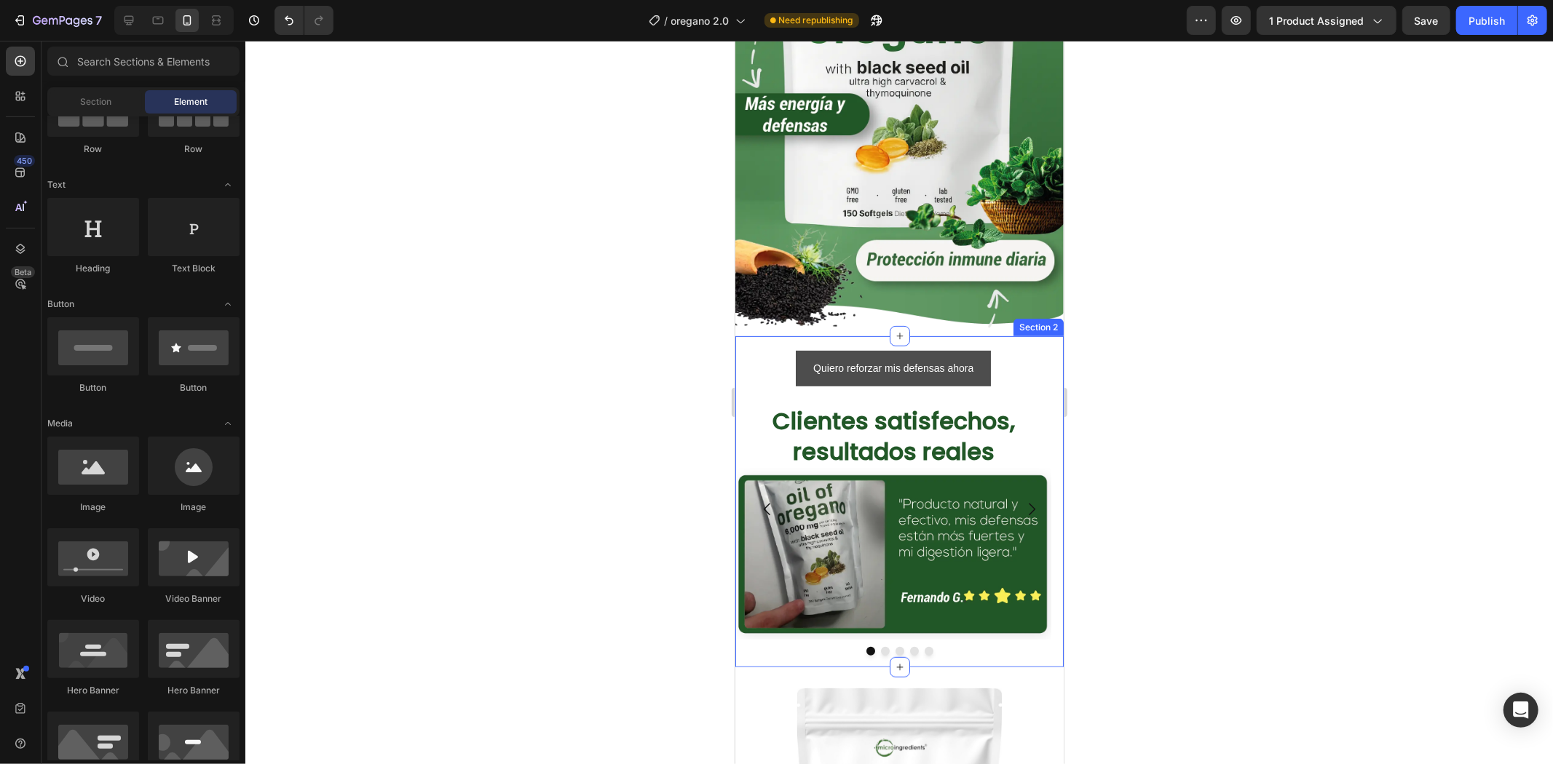
click at [989, 350] on div "Quiero reforzar mis defensas ahora Button" at bounding box center [892, 368] width 316 height 36
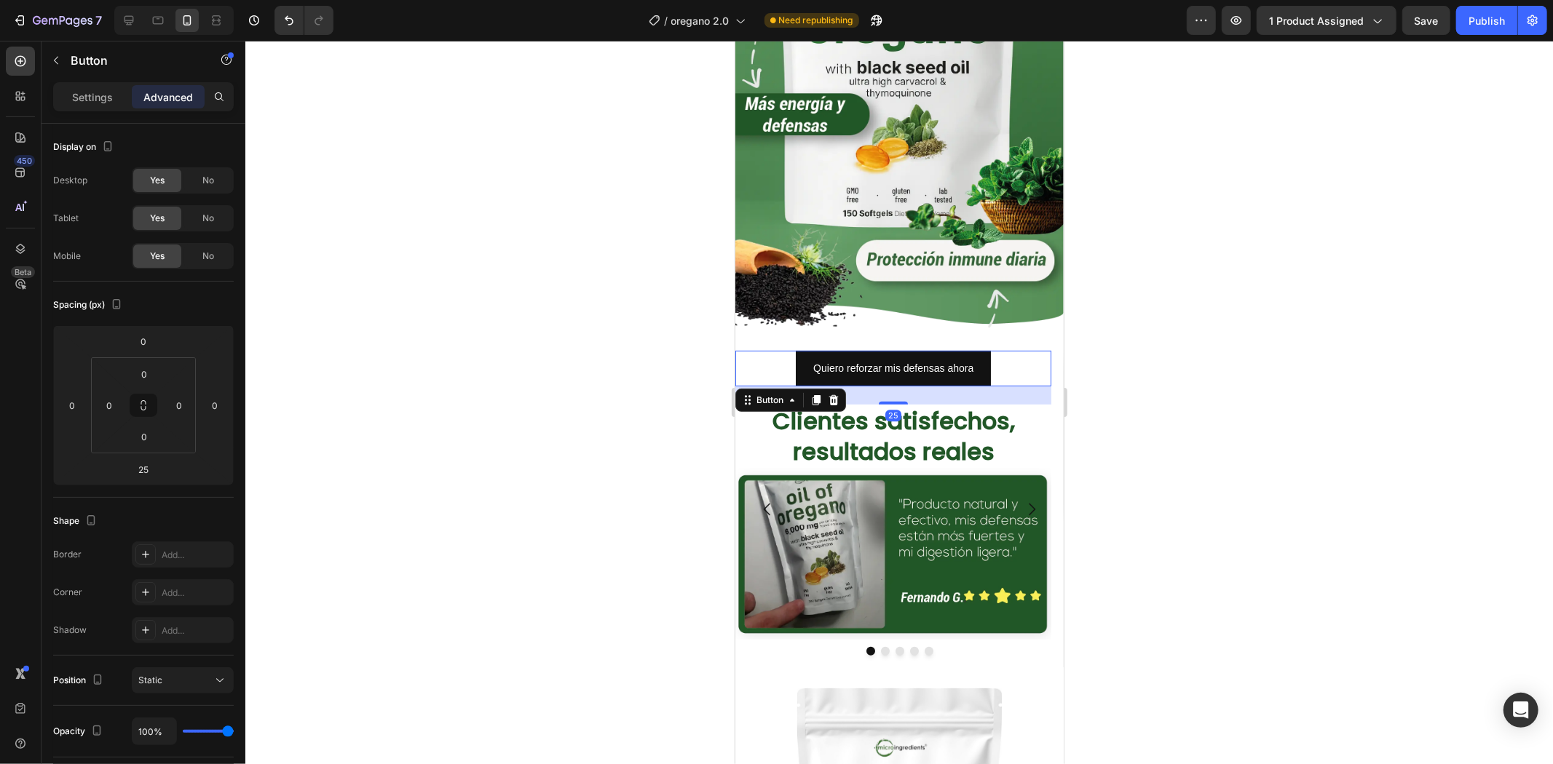
click at [970, 336] on div "Quiero reforzar mis defensas ahora Button 25 ⁠⁠⁠⁠⁠⁠⁠ Clientes satisfechos, resu…" at bounding box center [898, 502] width 328 height 332
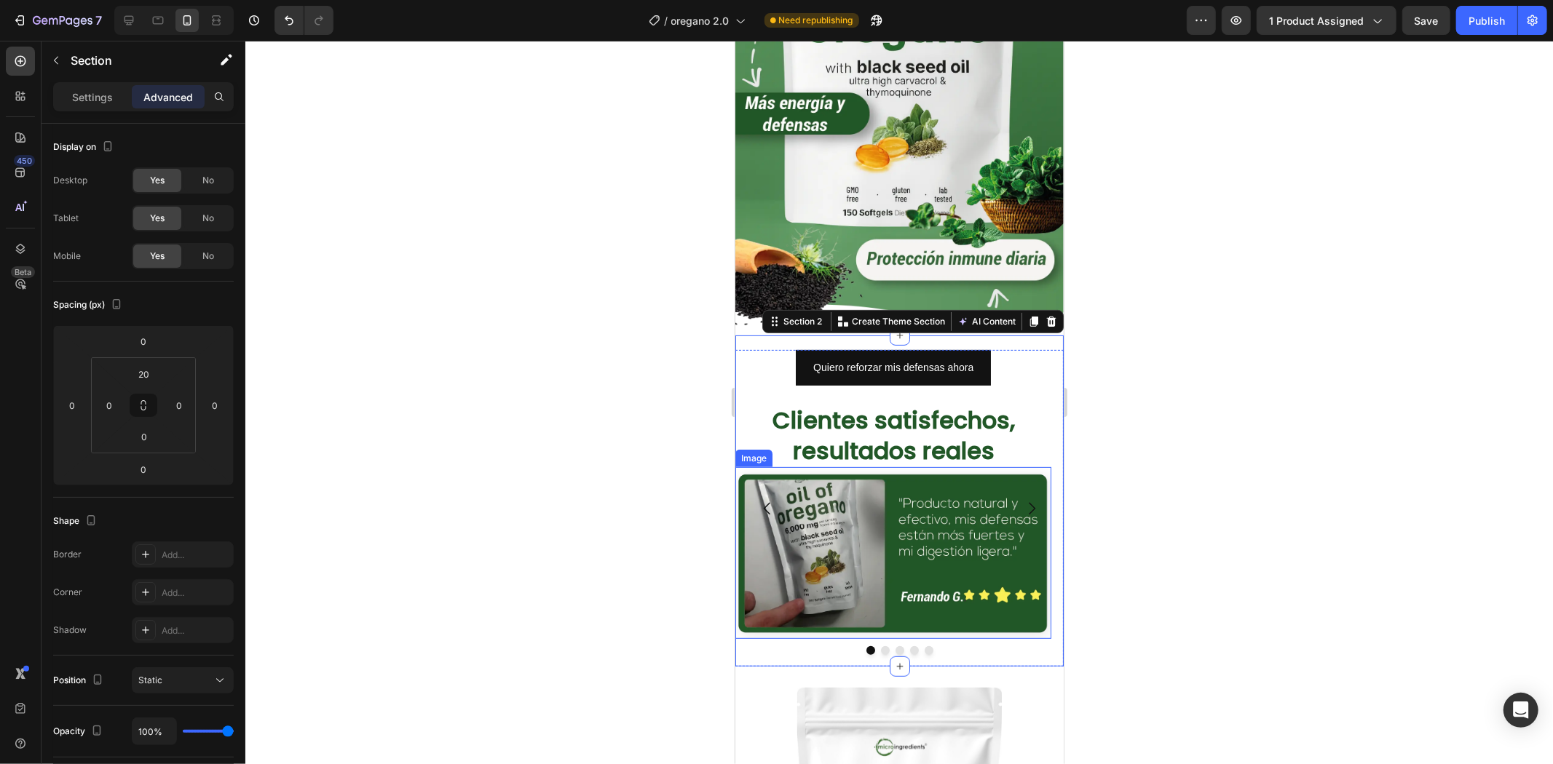
scroll to position [323, 0]
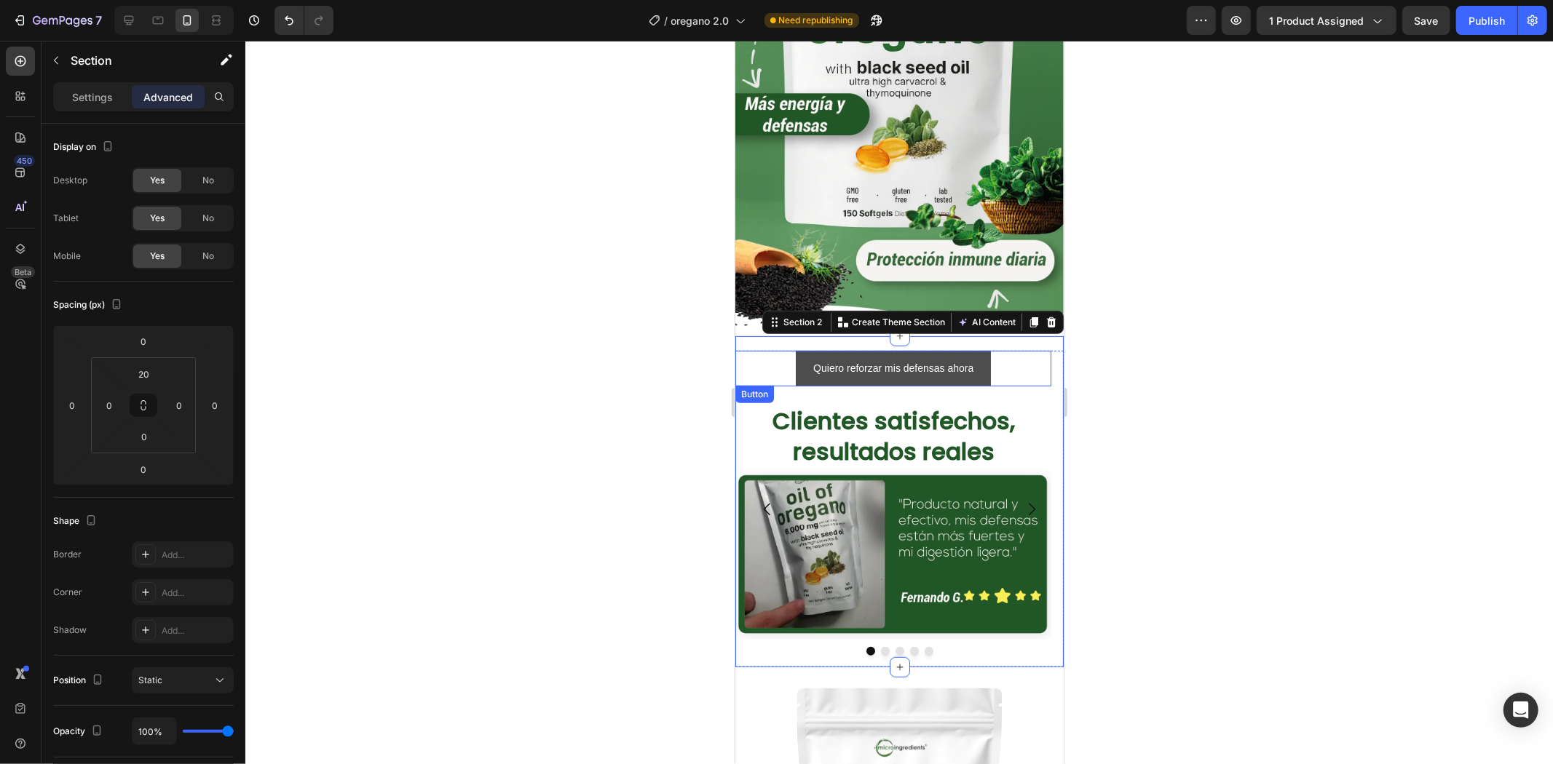
click at [806, 350] on button "Quiero reforzar mis defensas ahora" at bounding box center [892, 368] width 195 height 36
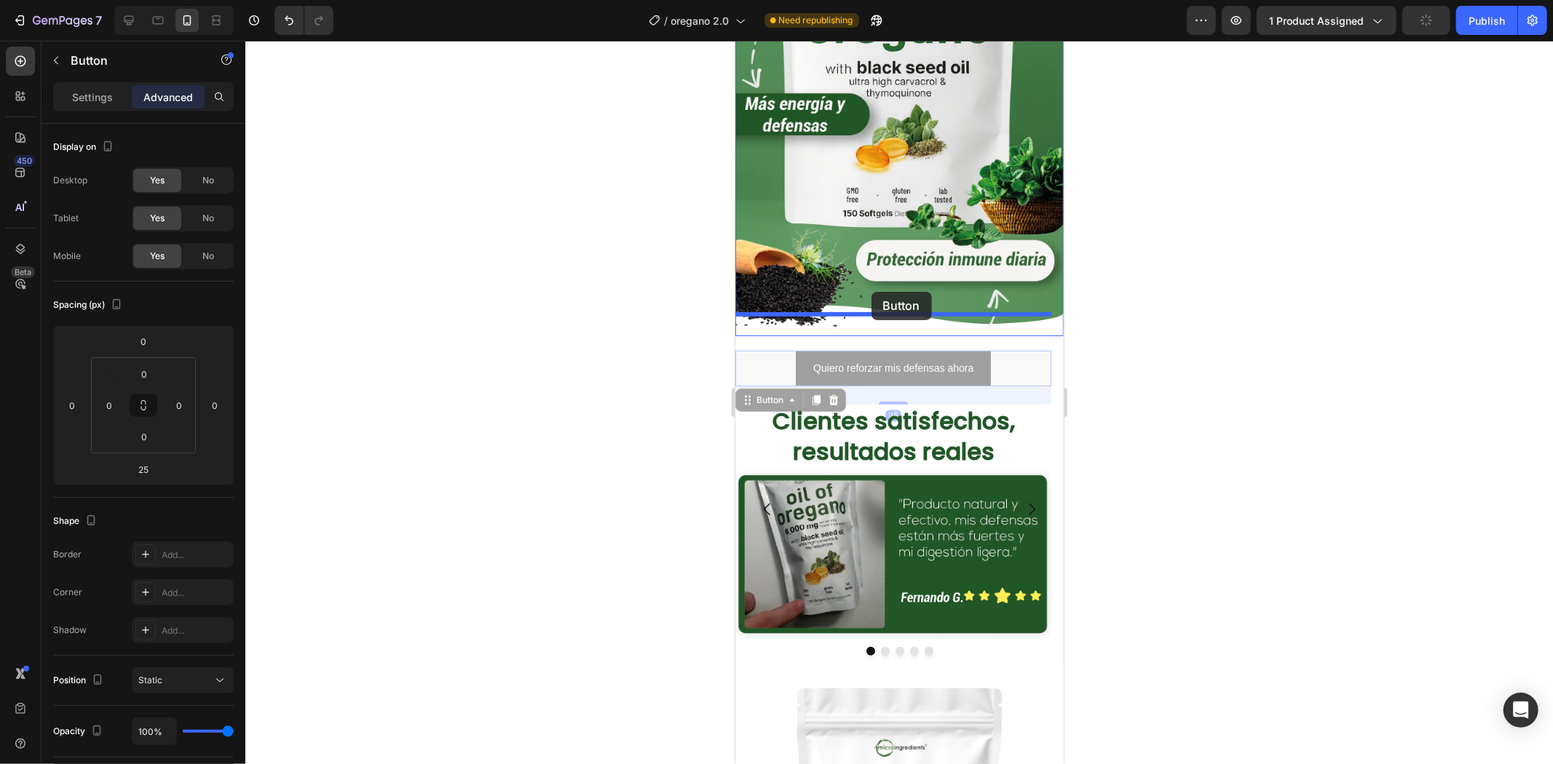
drag, startPoint x: 777, startPoint y: 374, endPoint x: 871, endPoint y: 291, distance: 124.8
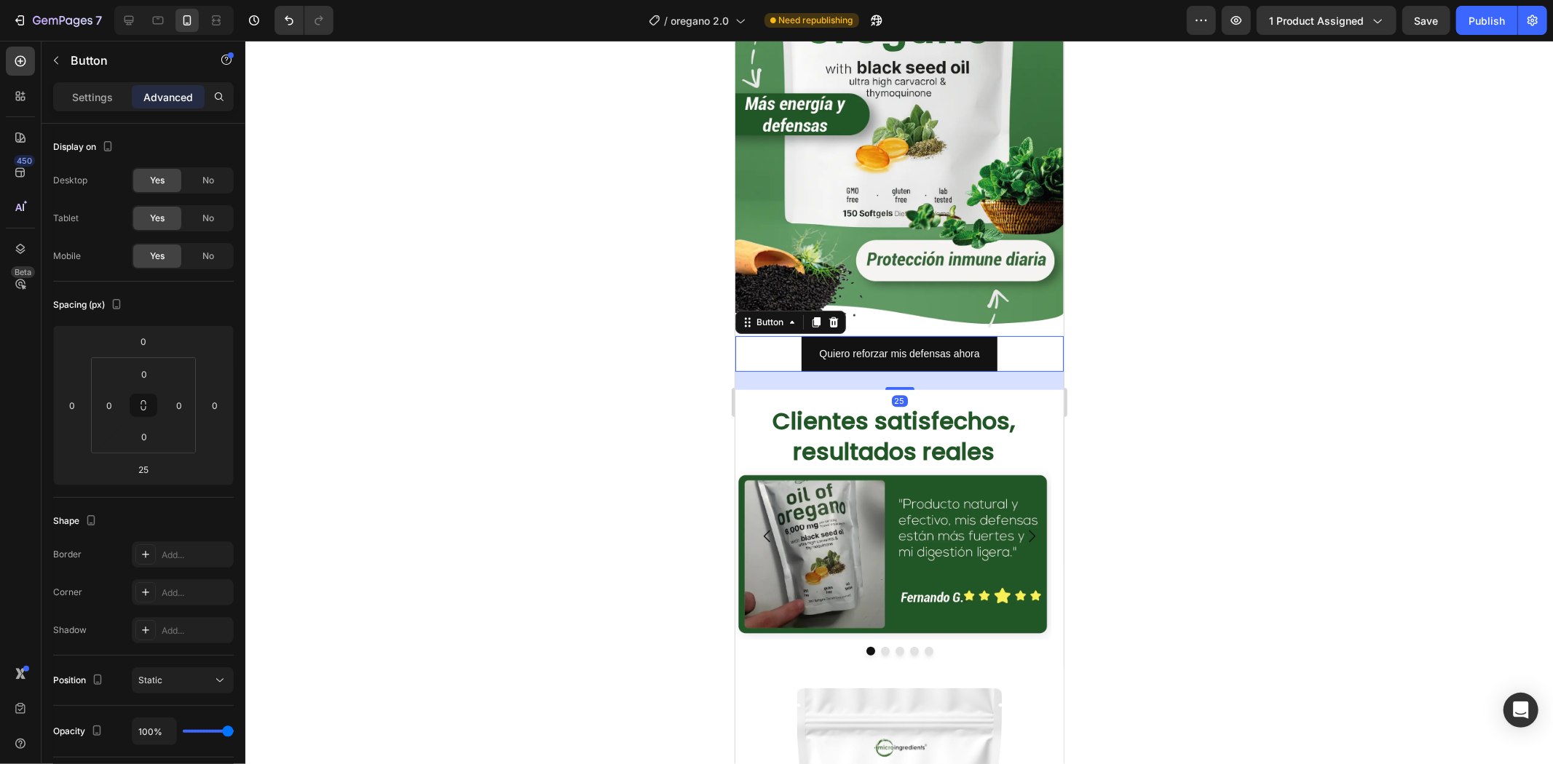
drag, startPoint x: 1172, startPoint y: 345, endPoint x: 1100, endPoint y: 333, distance: 73.1
click at [1172, 343] on div at bounding box center [898, 403] width 1307 height 724
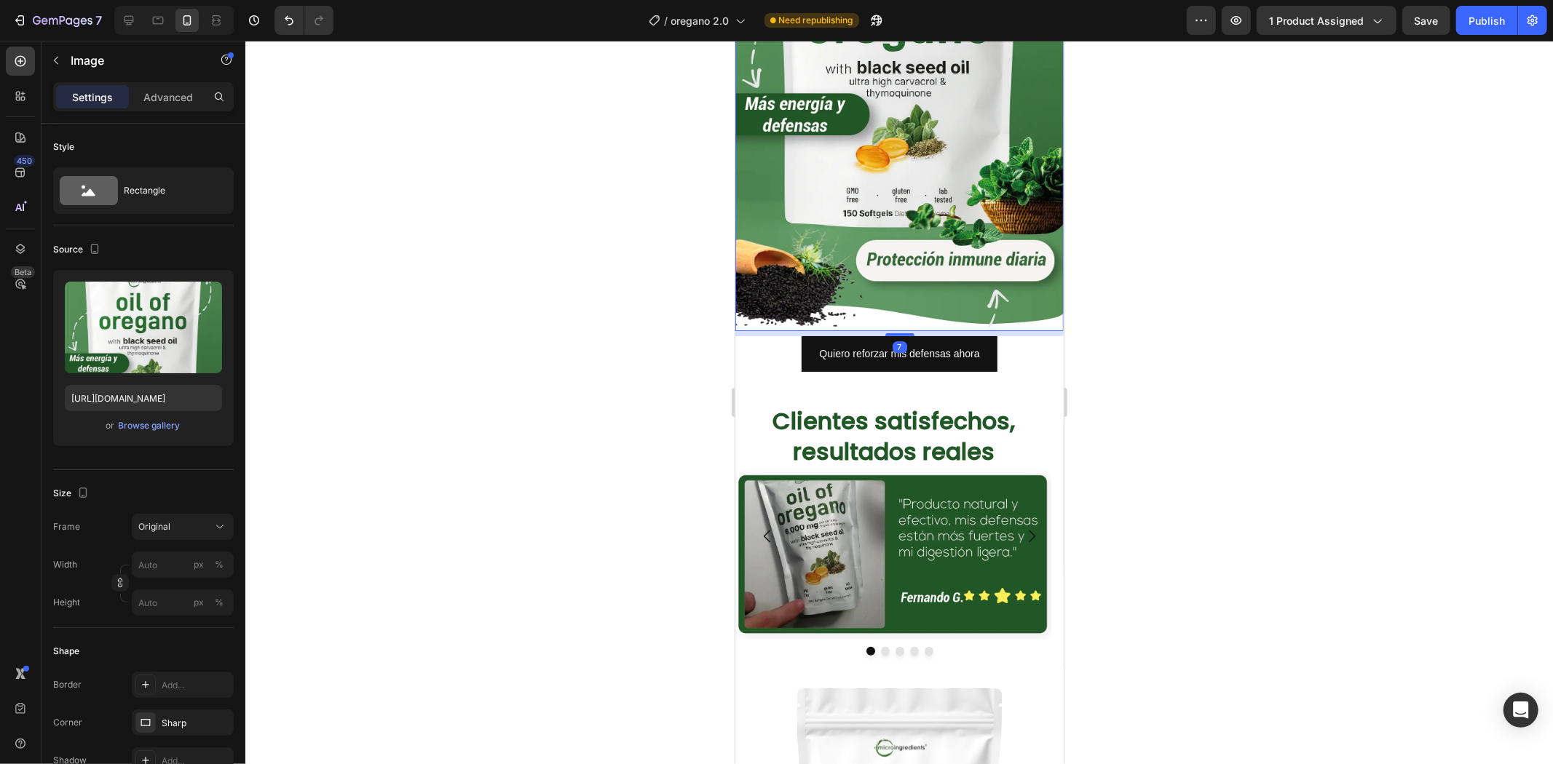
click at [980, 282] on img at bounding box center [898, 39] width 328 height 584
click at [1240, 258] on div at bounding box center [898, 403] width 1307 height 724
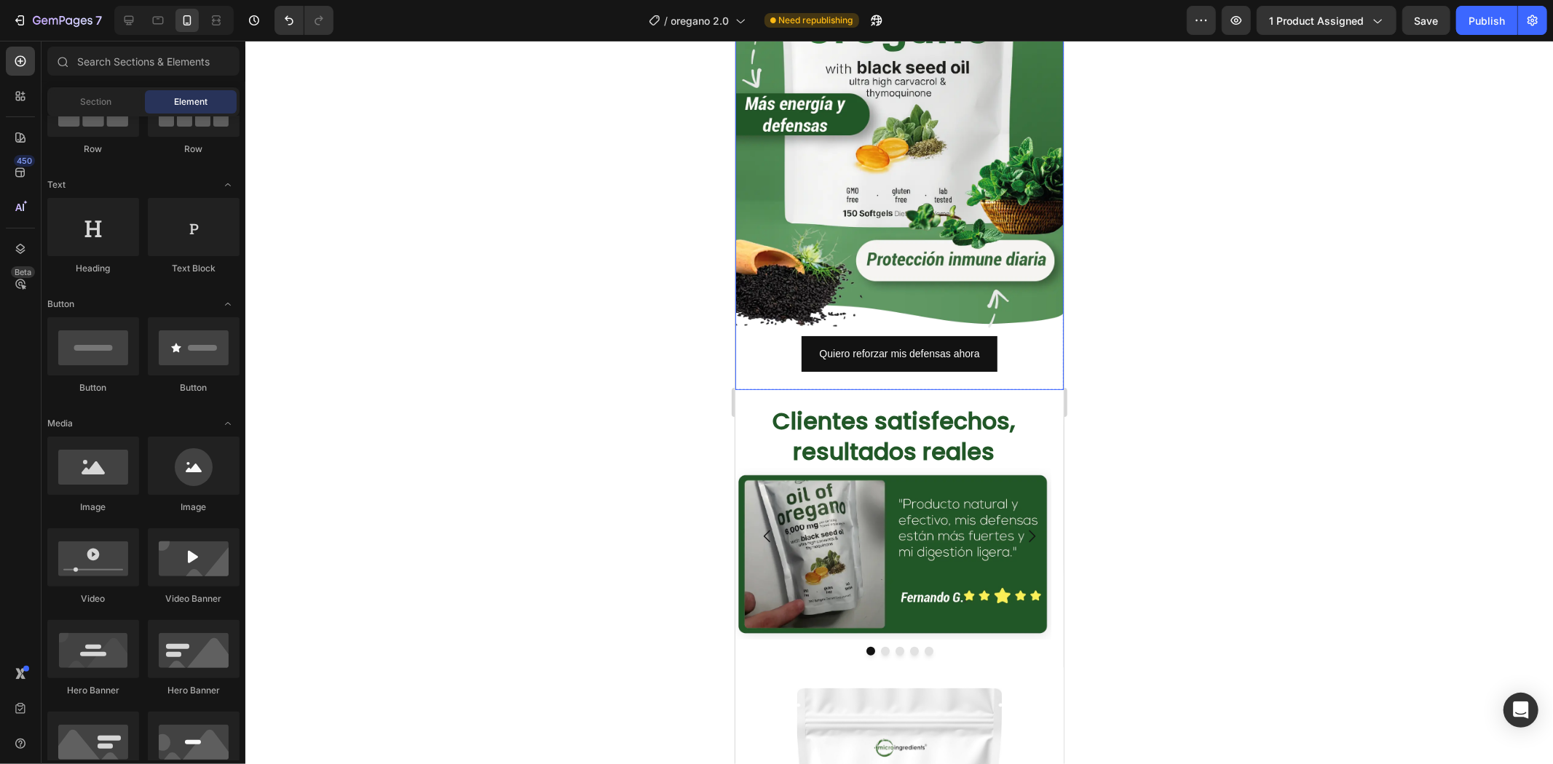
click at [881, 357] on div "Quiero reforzar mis defensas ahora Button" at bounding box center [898, 363] width 328 height 54
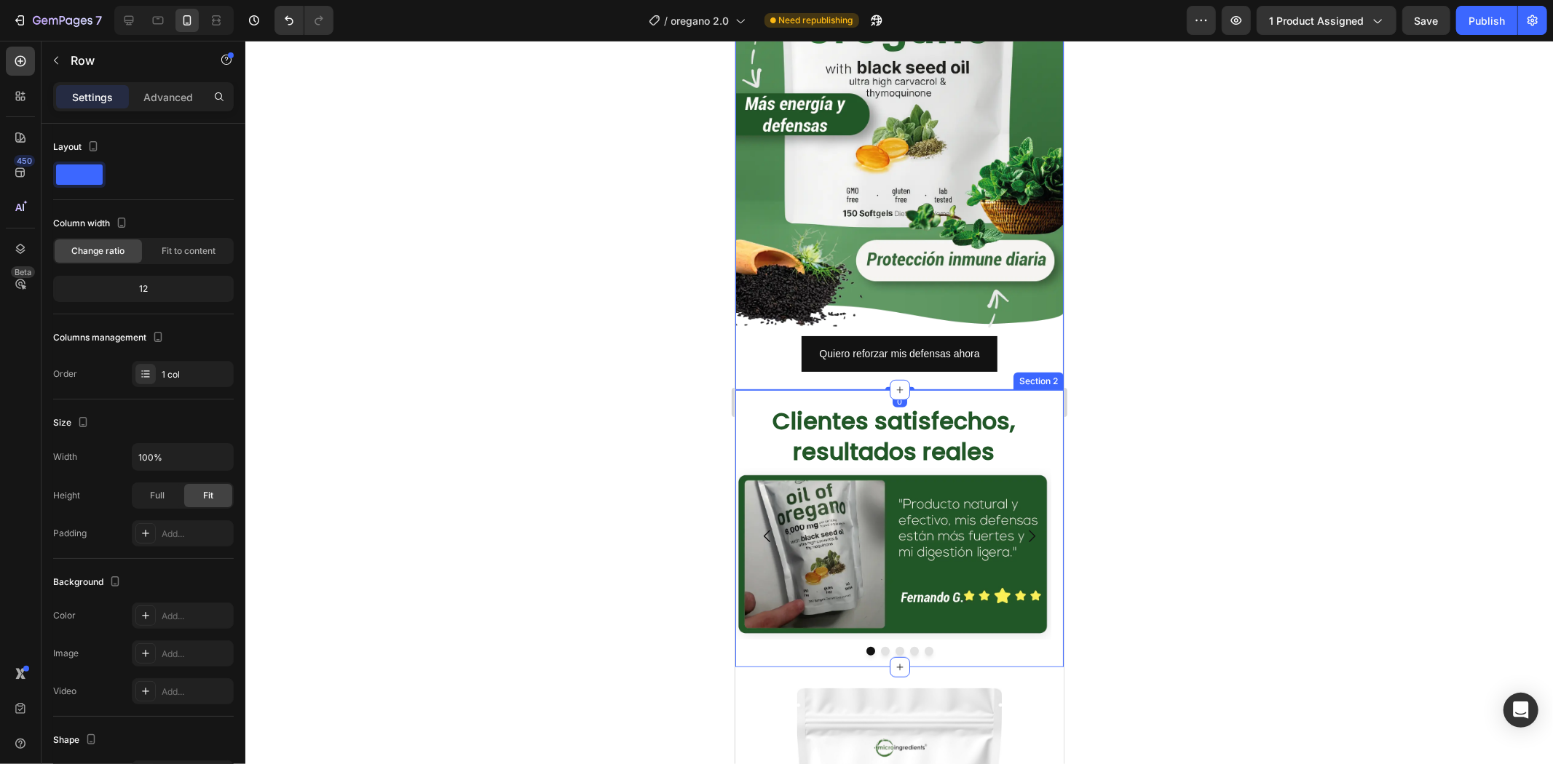
click at [869, 389] on div "⁠⁠⁠⁠⁠⁠⁠ Clientes satisfechos, resultados reales Heading Image Image Image Image…" at bounding box center [898, 527] width 328 height 277
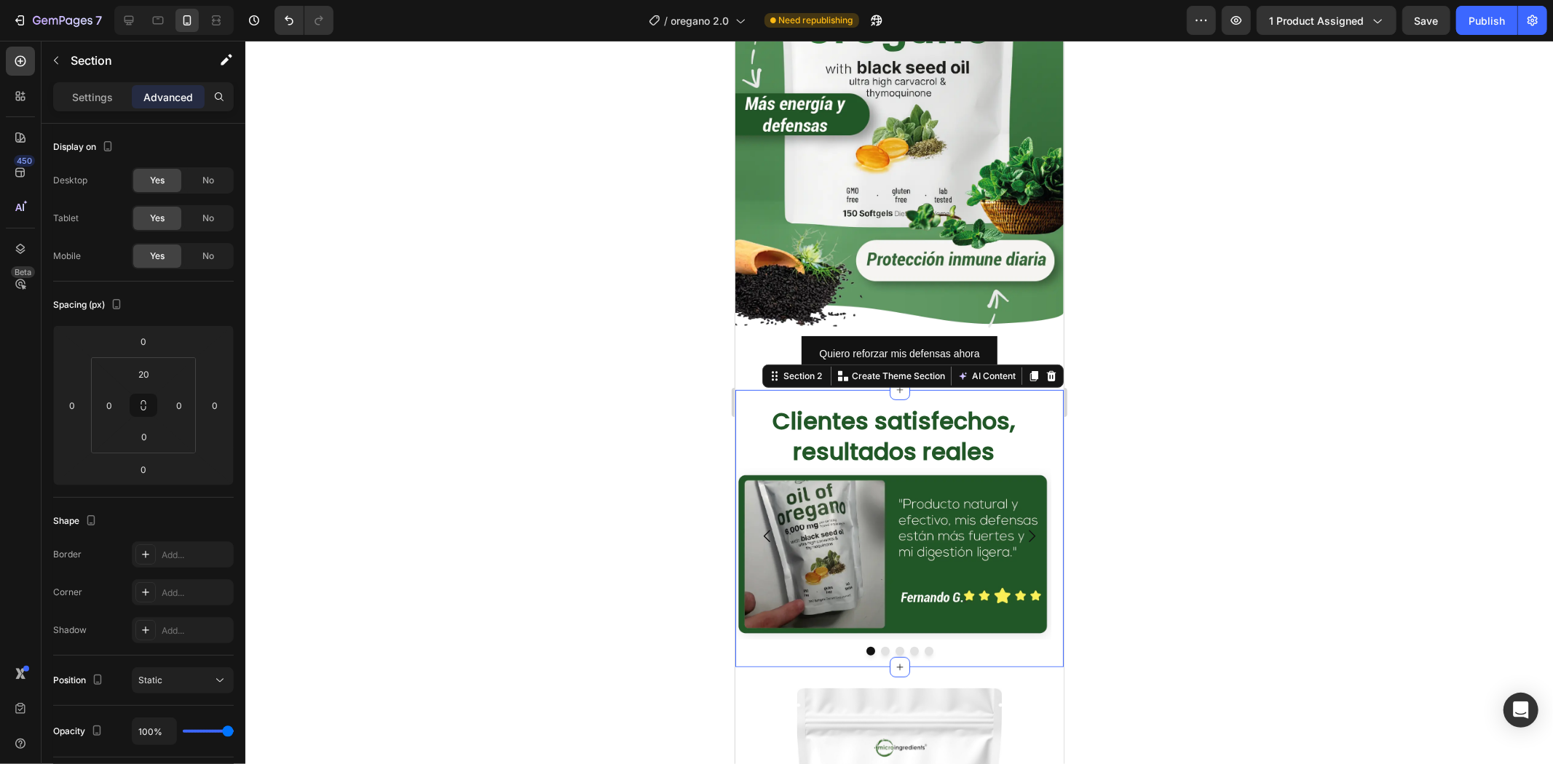
click at [1136, 325] on div at bounding box center [898, 403] width 1307 height 724
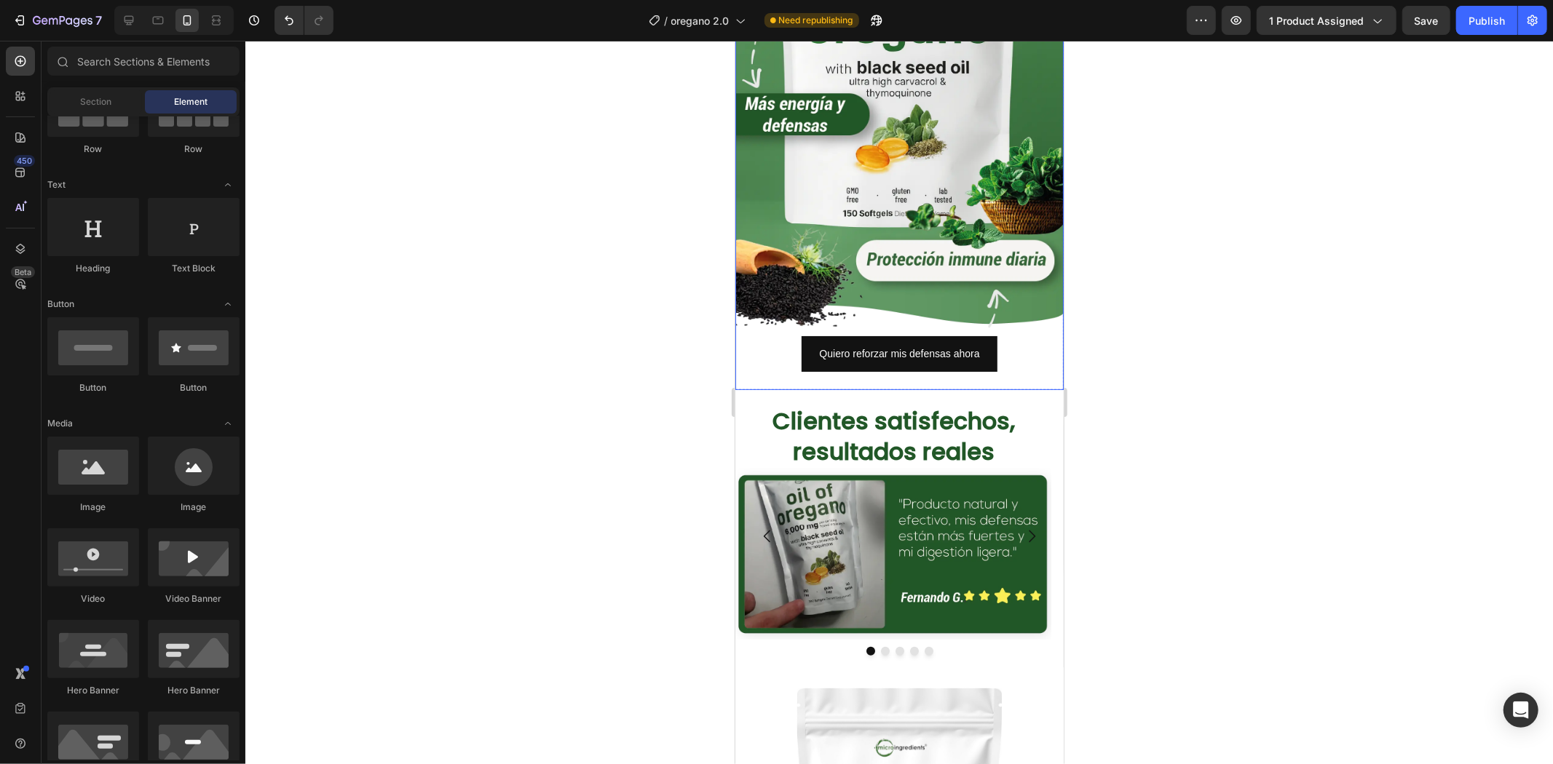
click at [924, 389] on div "⁠⁠⁠⁠⁠⁠⁠ Clientes satisfechos, resultados reales Heading Image Image Image Image…" at bounding box center [898, 527] width 328 height 277
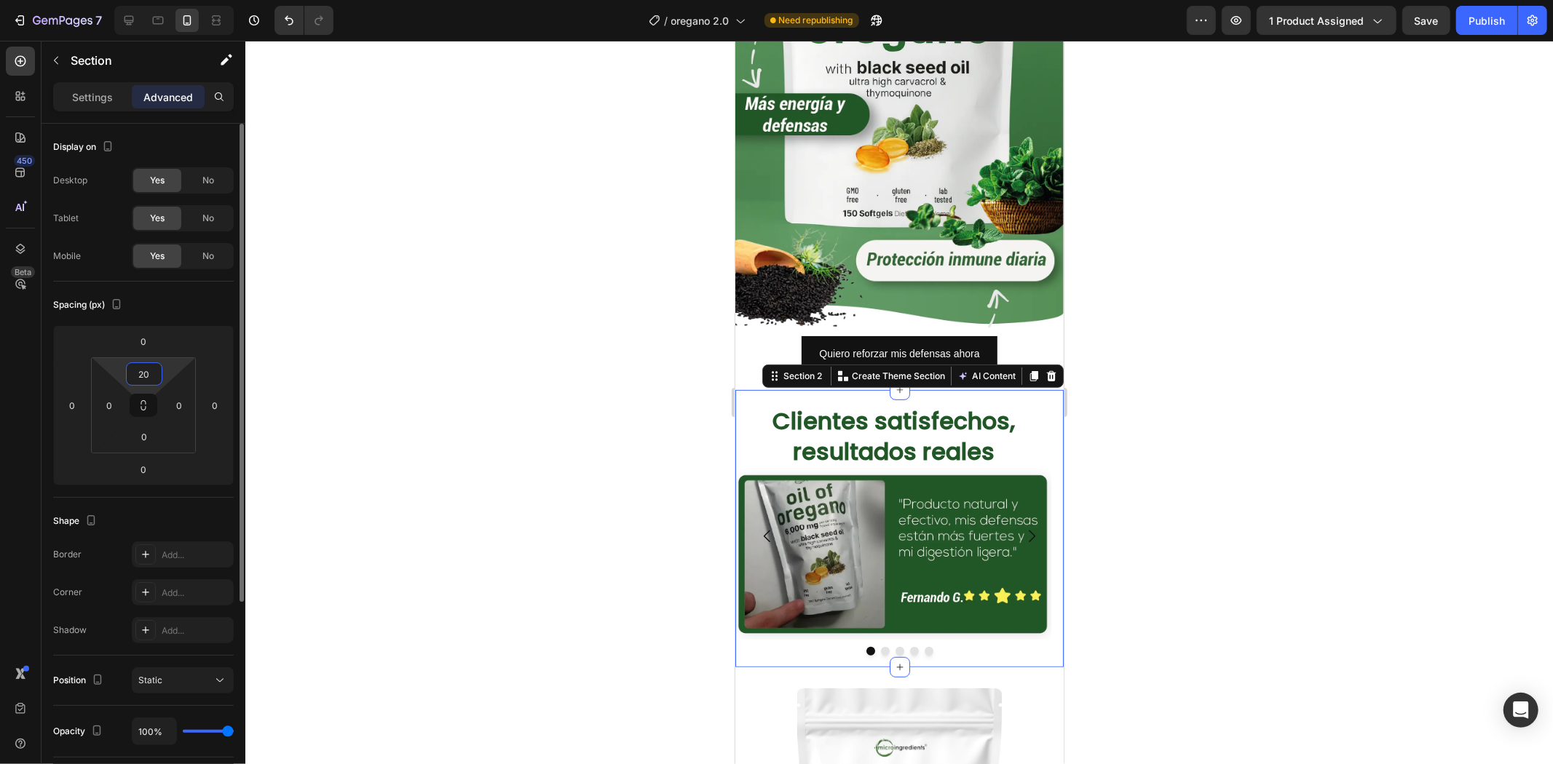
click at [148, 368] on input "20" at bounding box center [144, 374] width 29 height 22
type input "0"
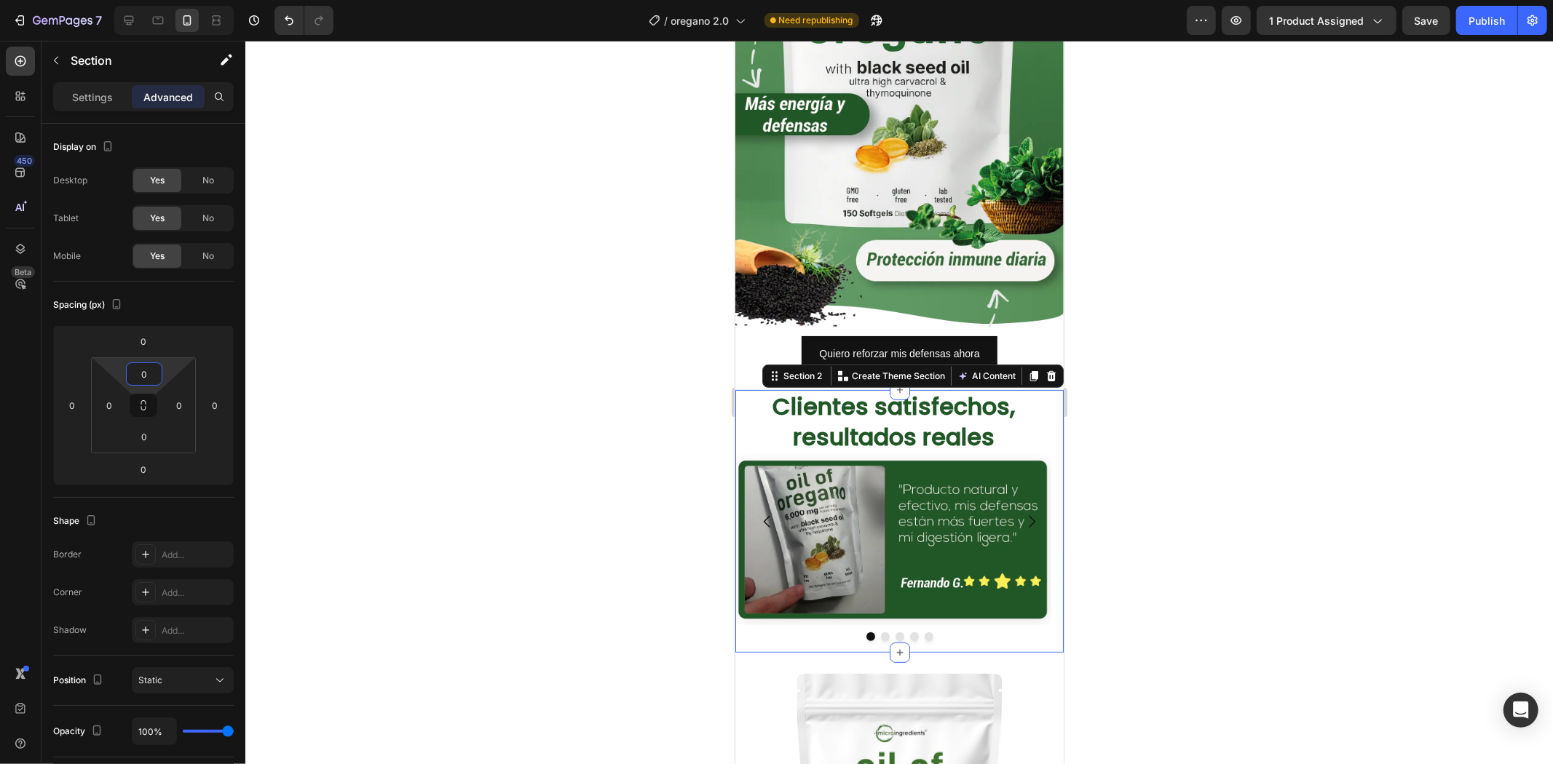
click at [1024, 391] on p "⁠⁠⁠⁠⁠⁠⁠ Clientes satisfechos, resultados reales" at bounding box center [892, 421] width 313 height 60
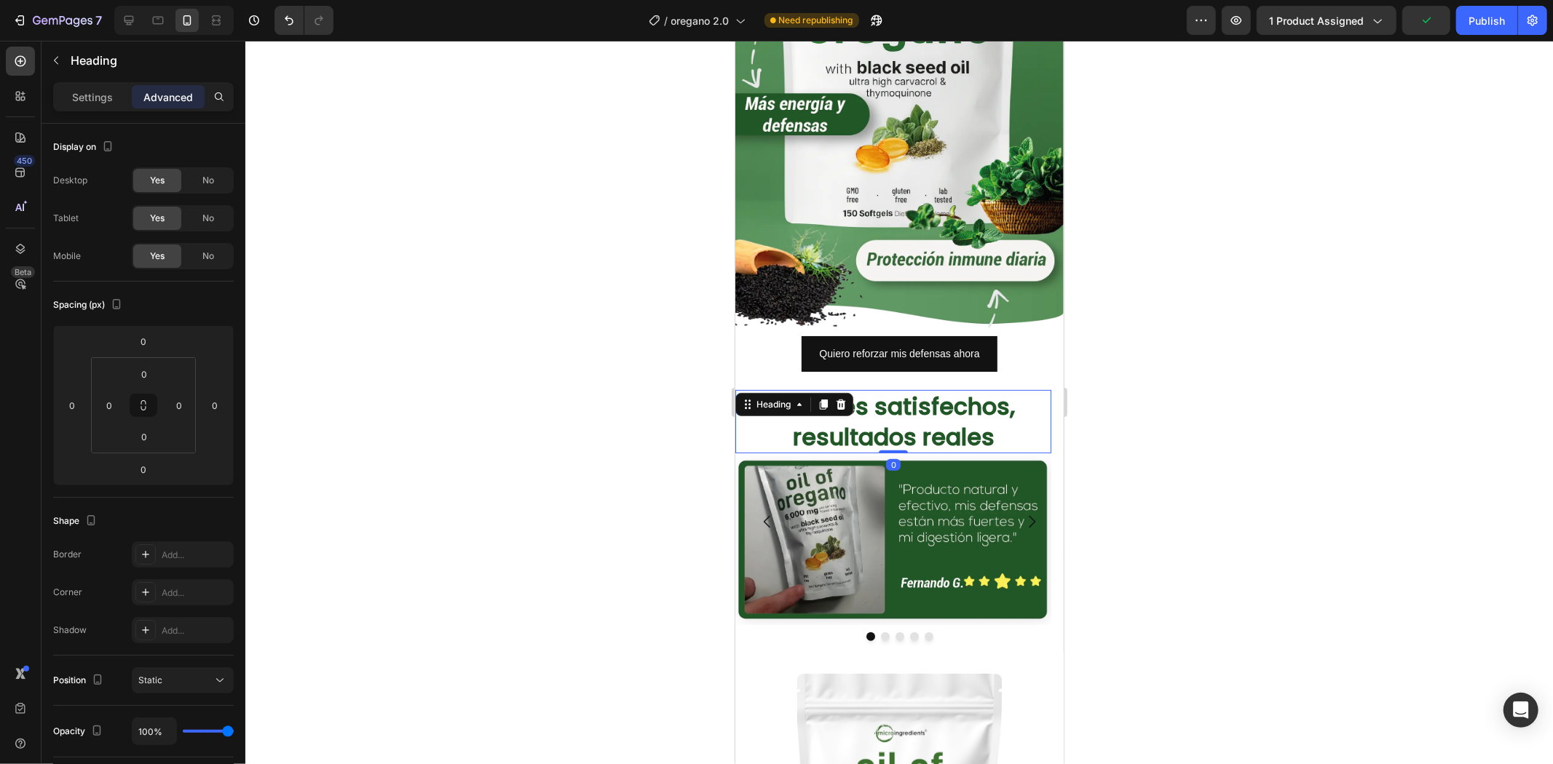
click at [1206, 328] on div at bounding box center [898, 403] width 1307 height 724
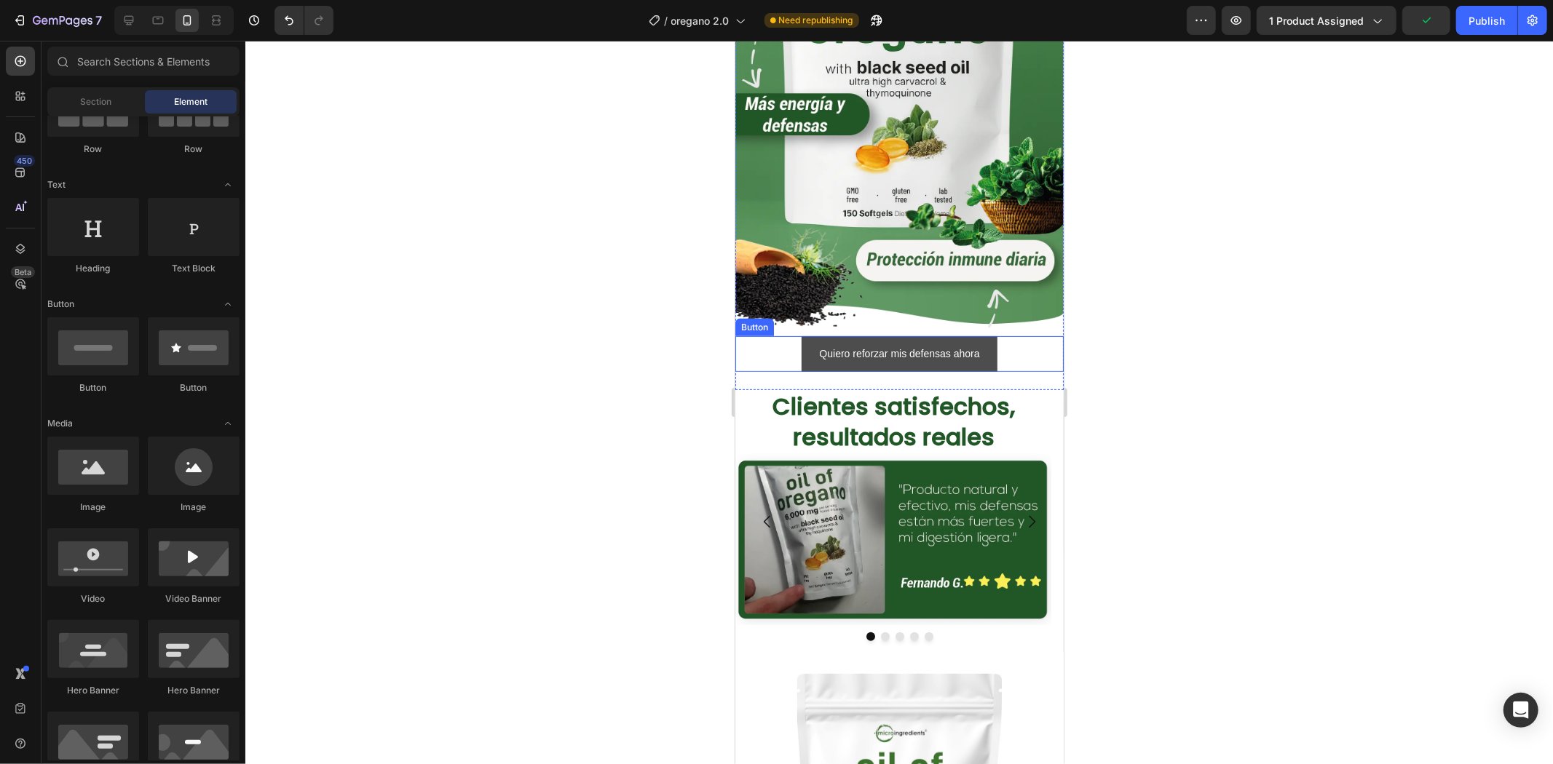
click at [918, 336] on button "Quiero reforzar mis defensas ahora" at bounding box center [898, 354] width 195 height 36
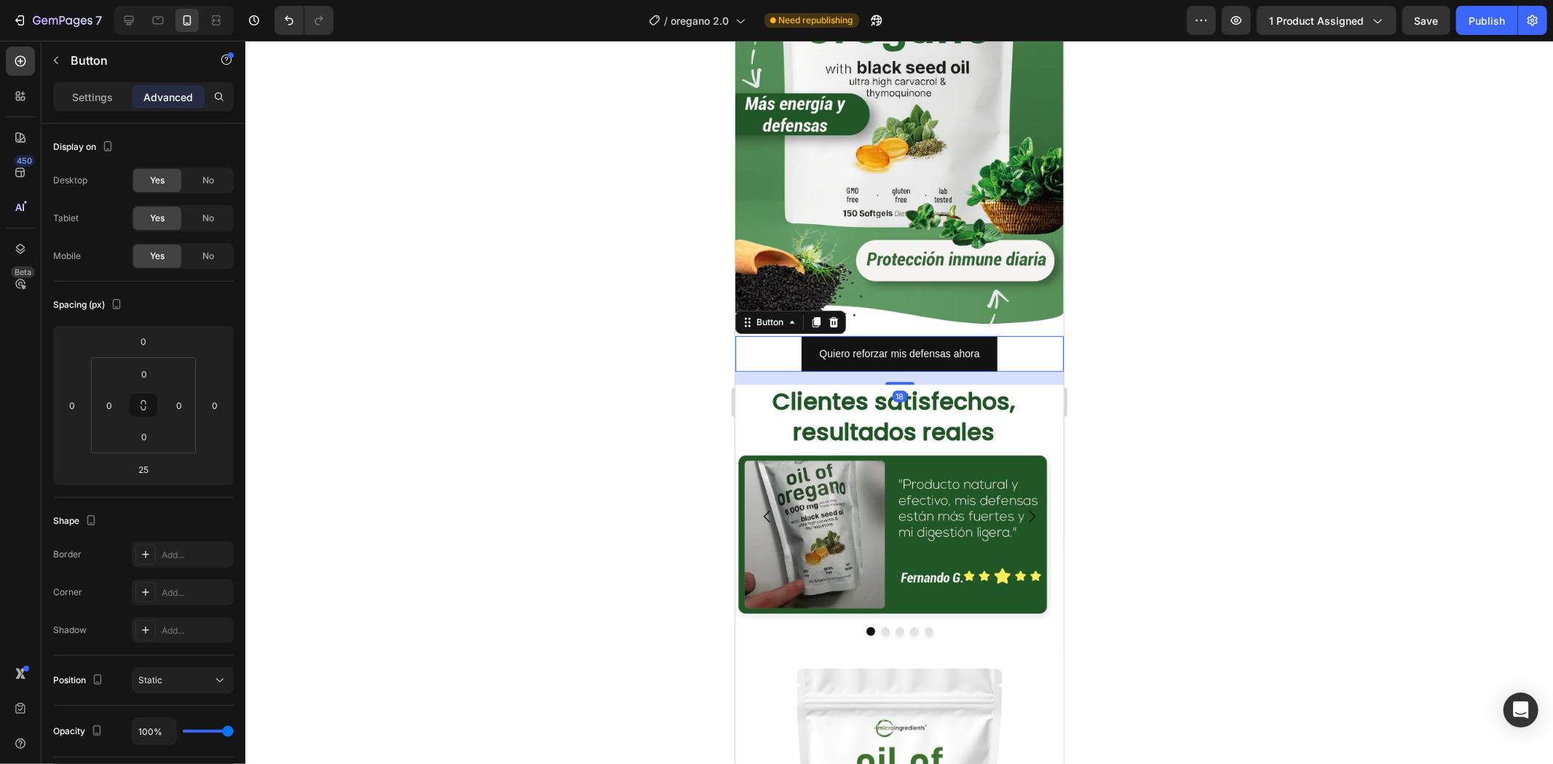
drag, startPoint x: 889, startPoint y: 367, endPoint x: 897, endPoint y: 362, distance: 8.9
click at [897, 371] on div "18" at bounding box center [898, 371] width 328 height 0
type input "18"
drag, startPoint x: 1278, startPoint y: 324, endPoint x: 1265, endPoint y: 322, distance: 13.2
click at [1277, 324] on div at bounding box center [898, 403] width 1307 height 724
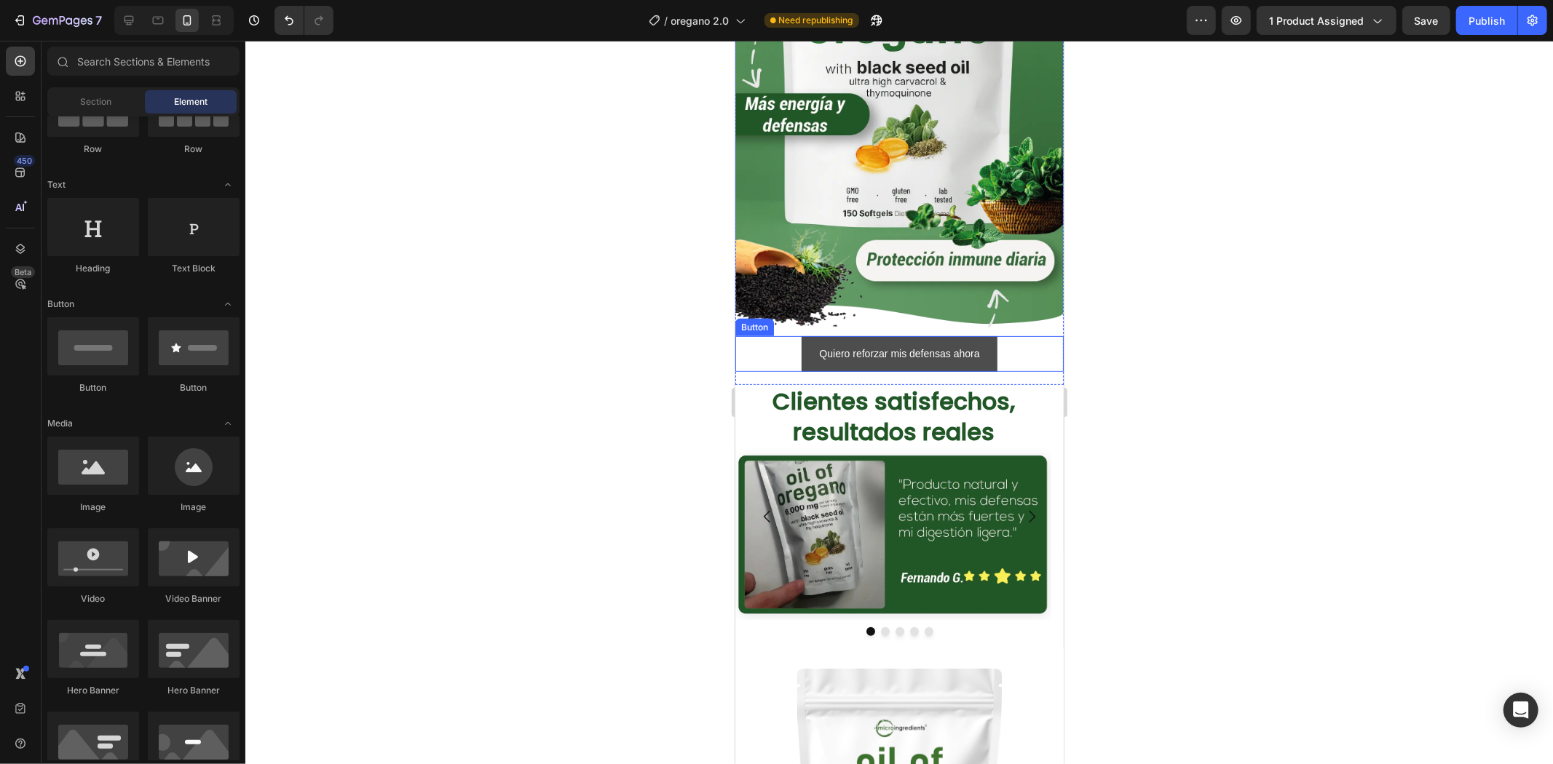
click at [981, 336] on button "Quiero reforzar mis defensas ahora" at bounding box center [898, 354] width 195 height 36
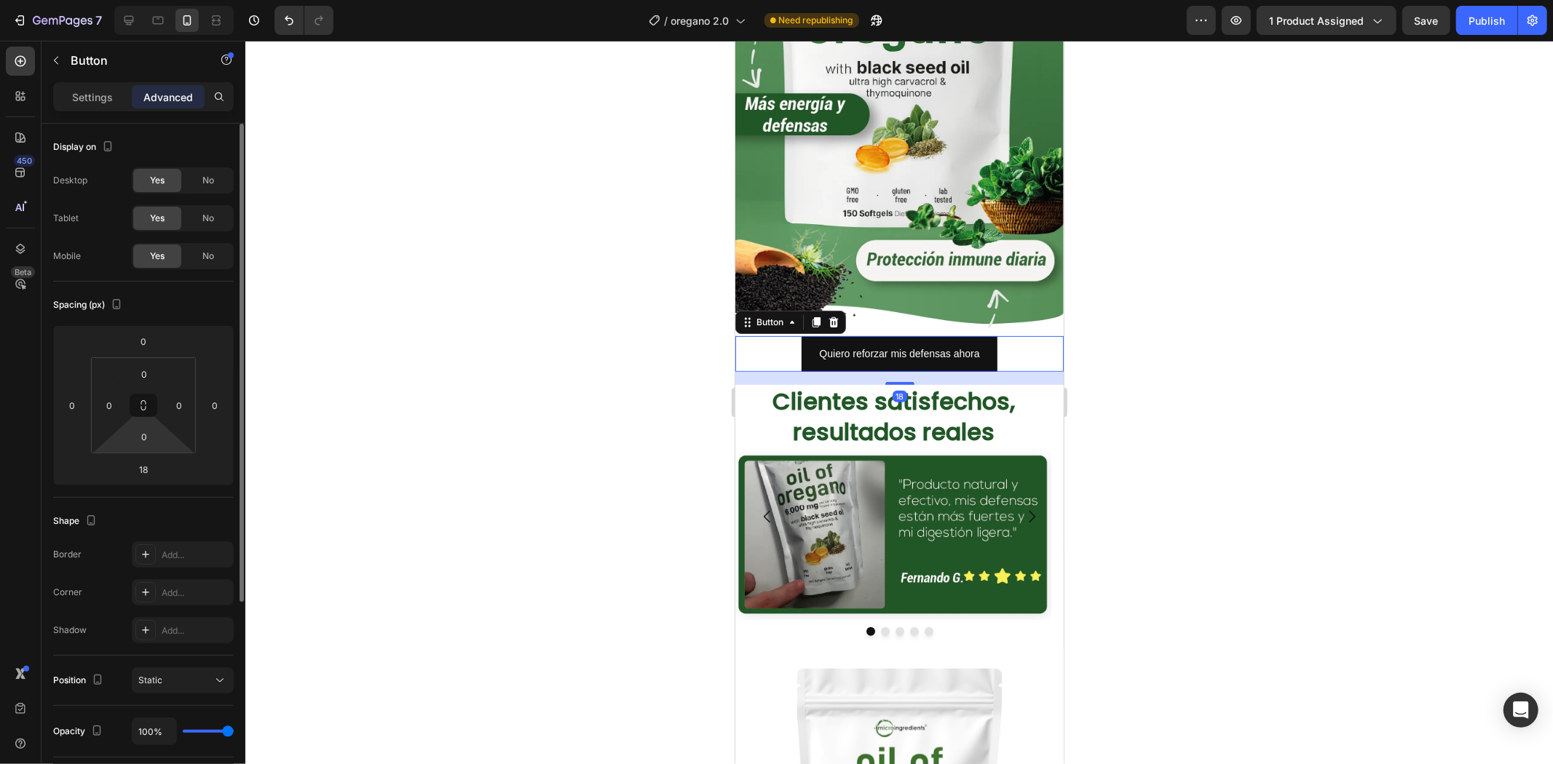
scroll to position [81, 0]
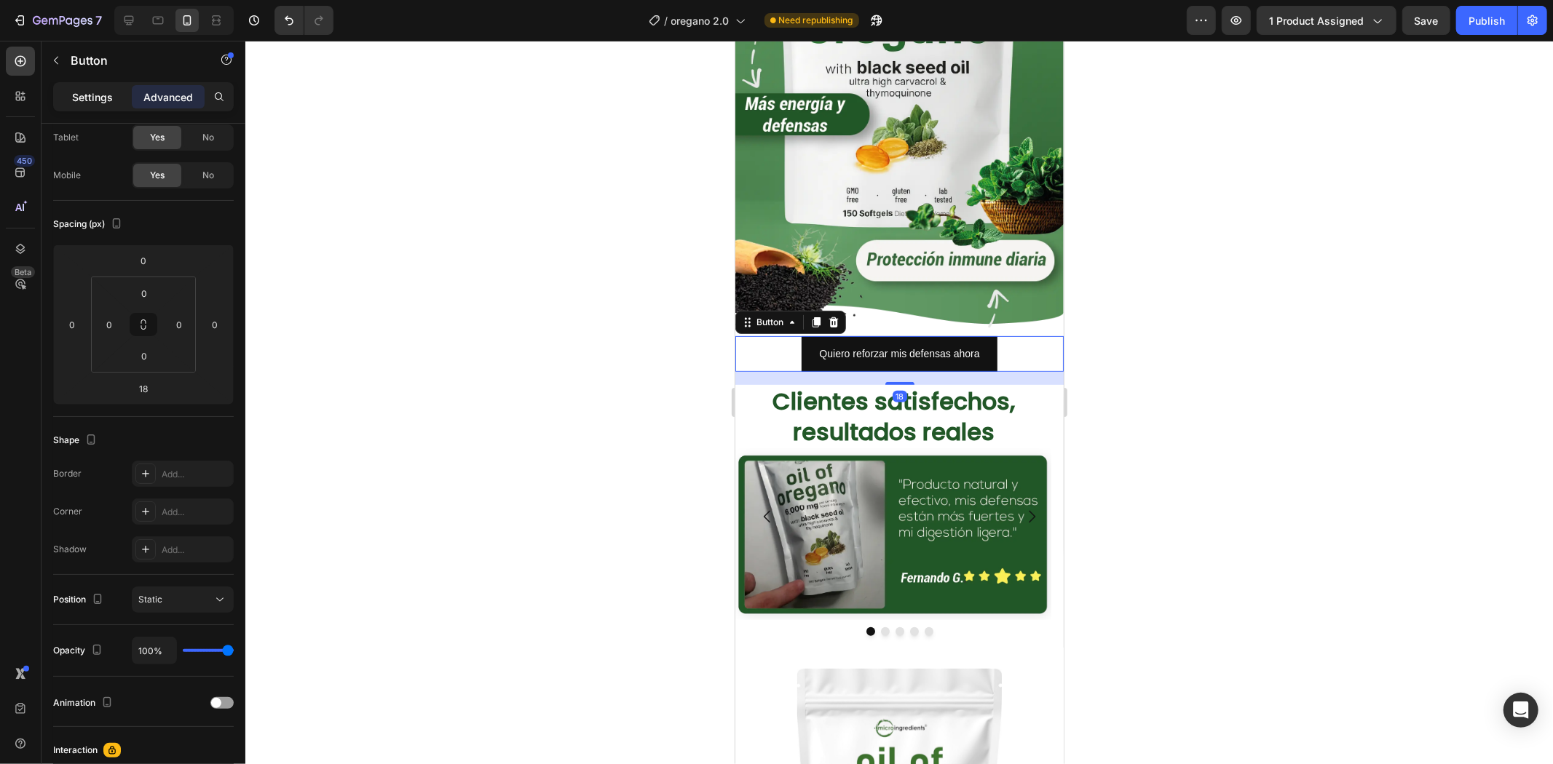
click at [100, 106] on div "Settings" at bounding box center [92, 96] width 73 height 23
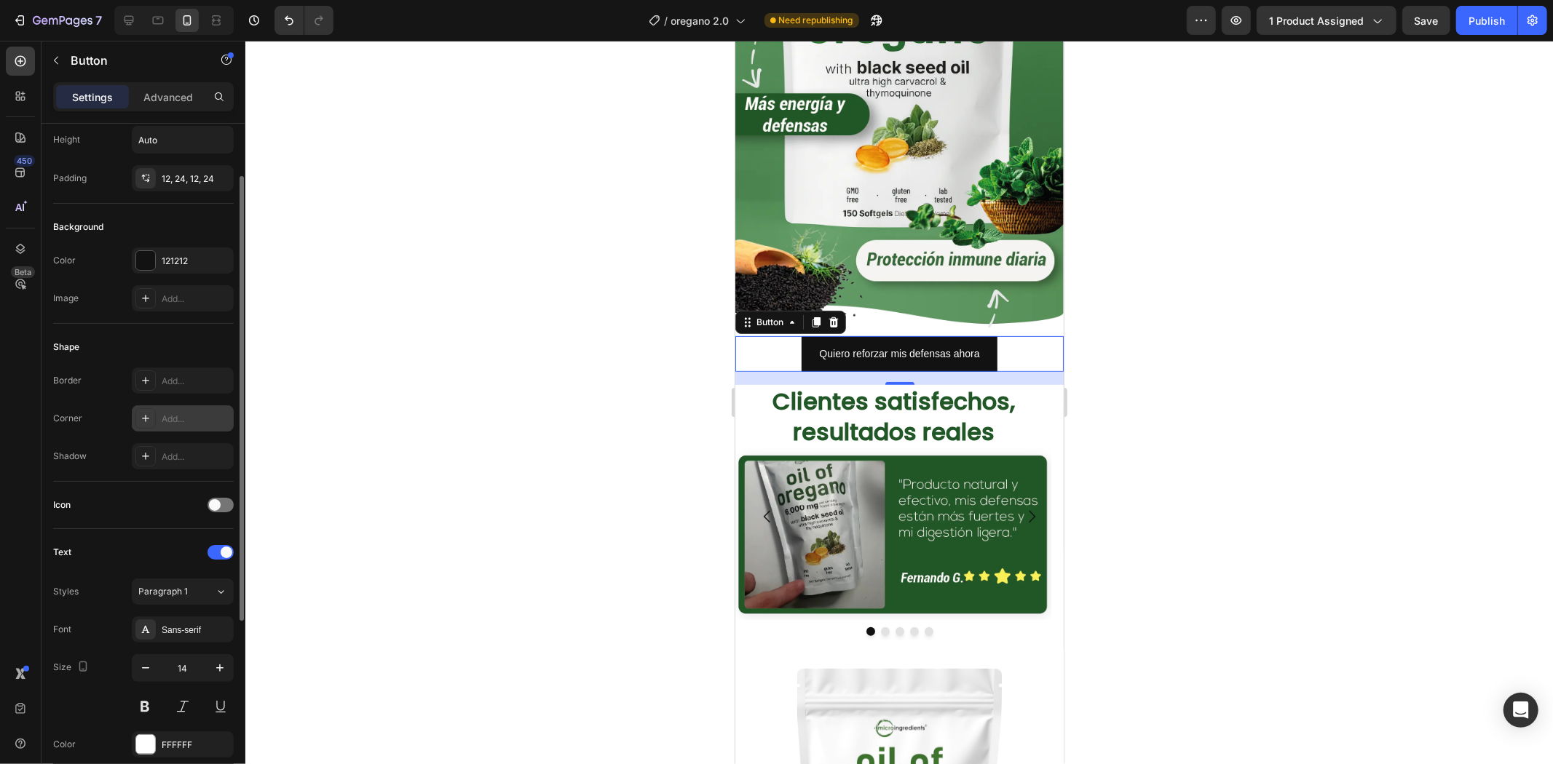
click at [162, 415] on div "Add..." at bounding box center [196, 419] width 68 height 13
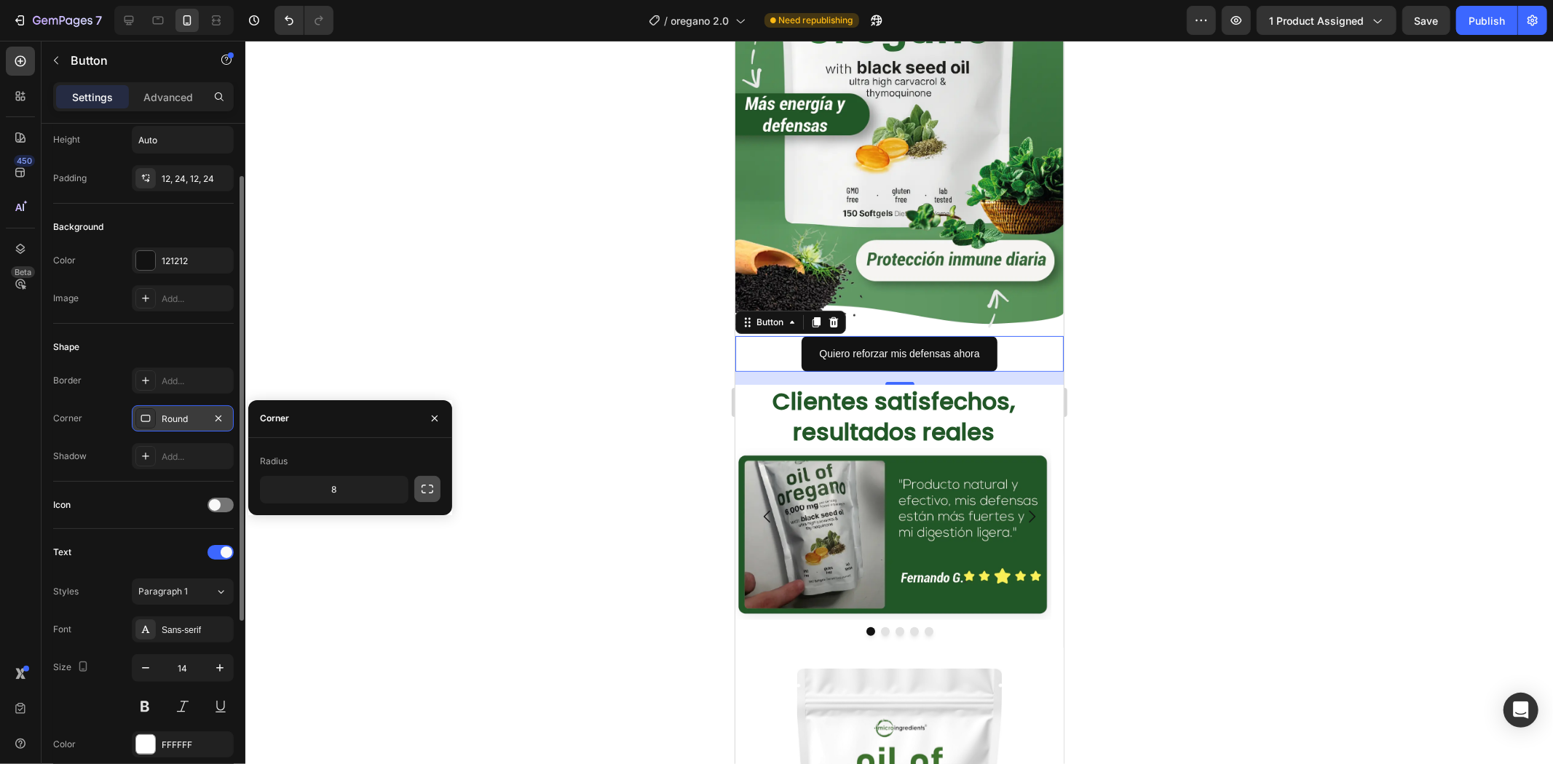
click at [422, 485] on icon "button" at bounding box center [427, 489] width 12 height 9
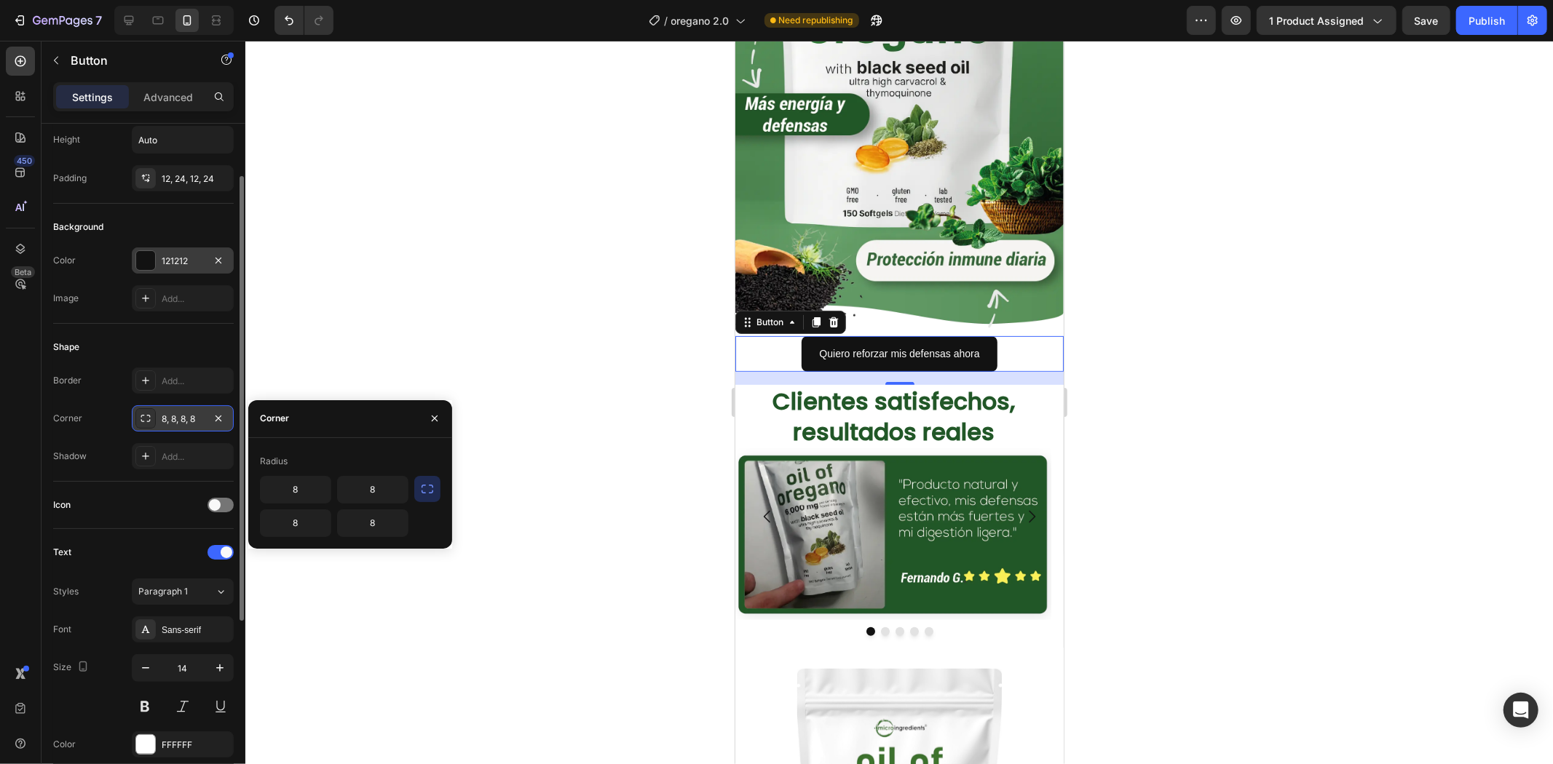
click at [169, 263] on div "121212" at bounding box center [183, 261] width 42 height 13
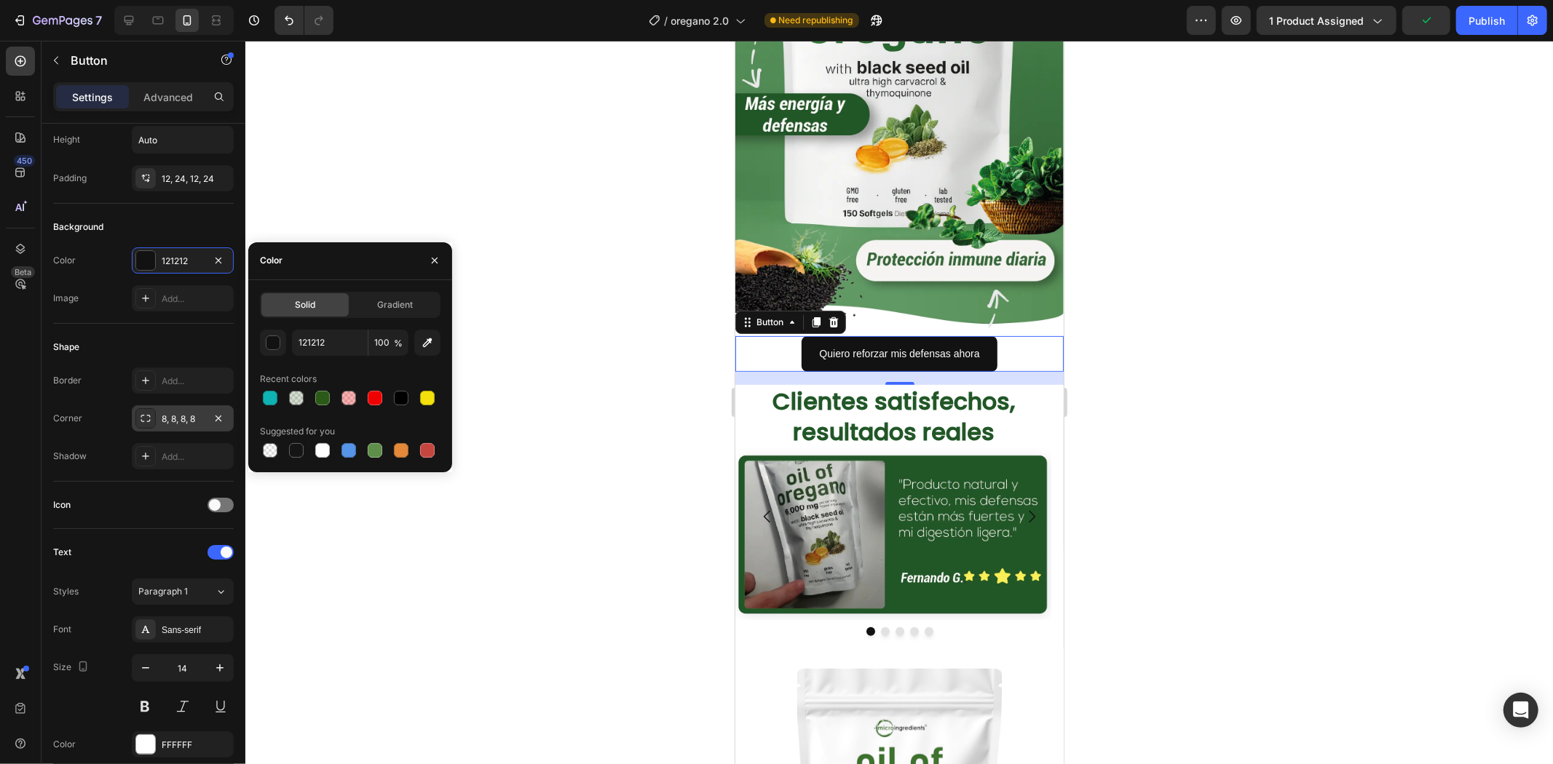
click at [1214, 317] on div at bounding box center [898, 403] width 1307 height 724
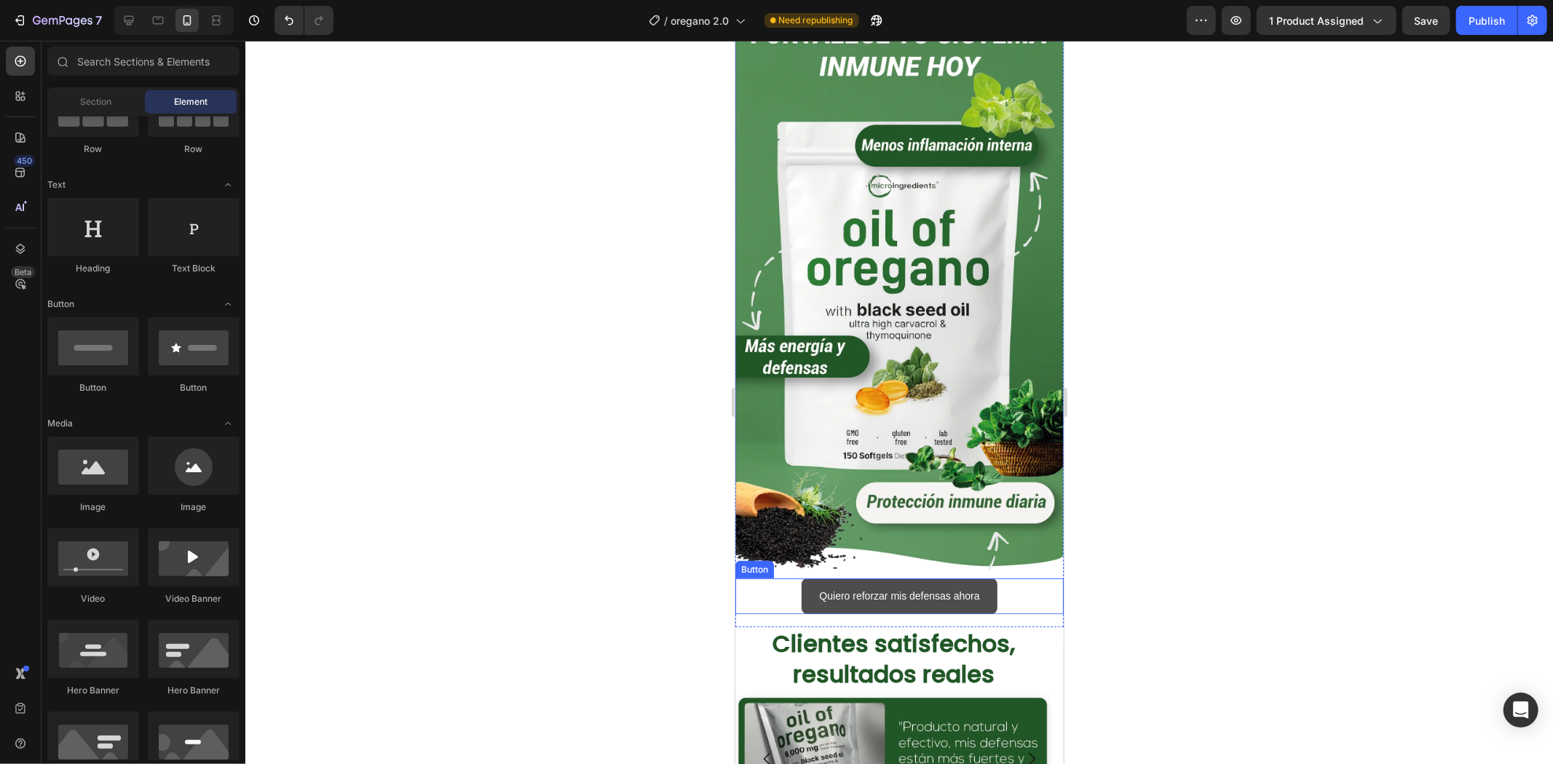
click at [980, 586] on button "Quiero reforzar mis defensas ahora" at bounding box center [898, 596] width 195 height 36
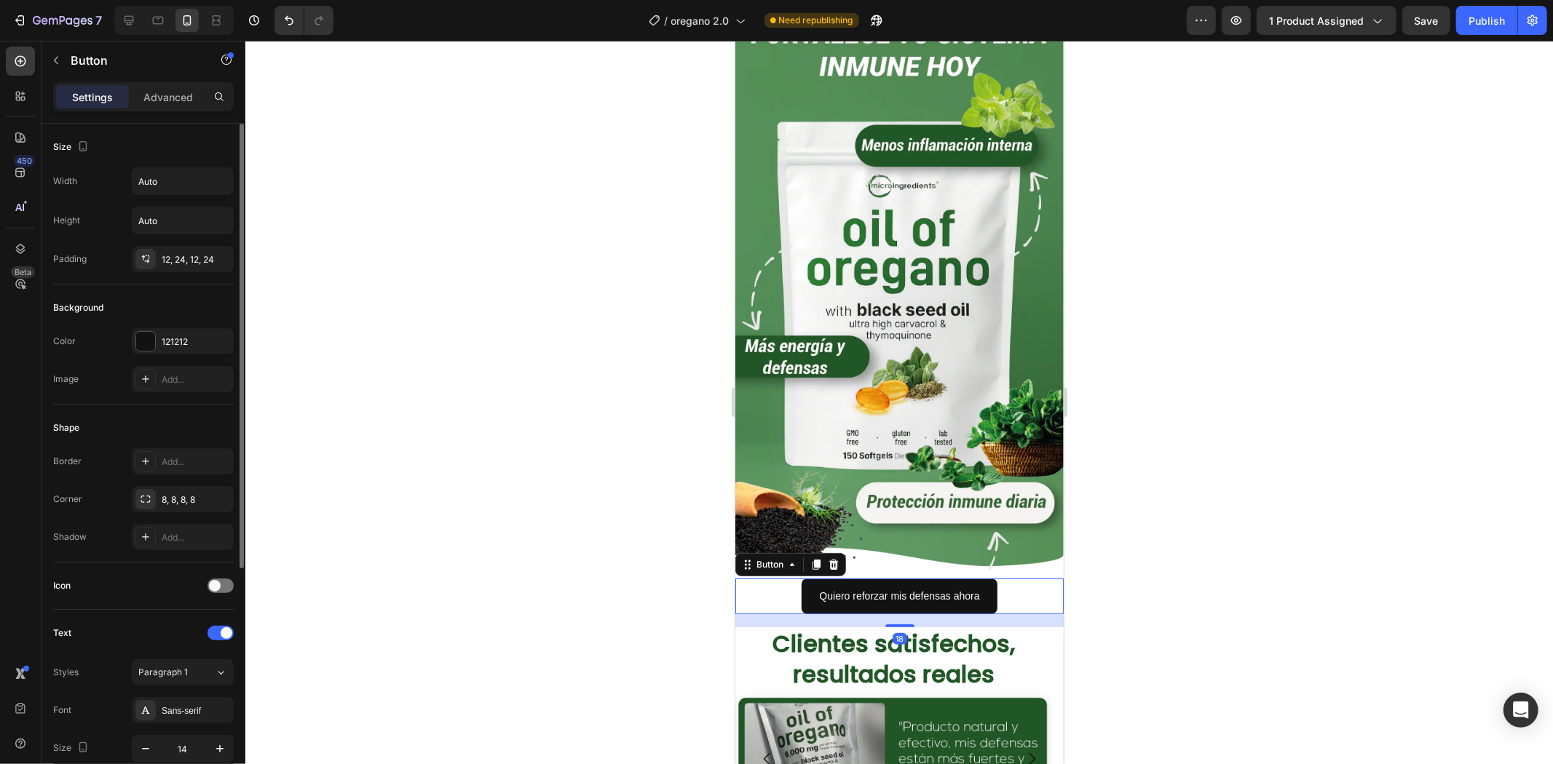
click at [173, 362] on div "Color 121212 Image Add..." at bounding box center [143, 360] width 181 height 64
click at [177, 353] on div "121212" at bounding box center [183, 341] width 102 height 26
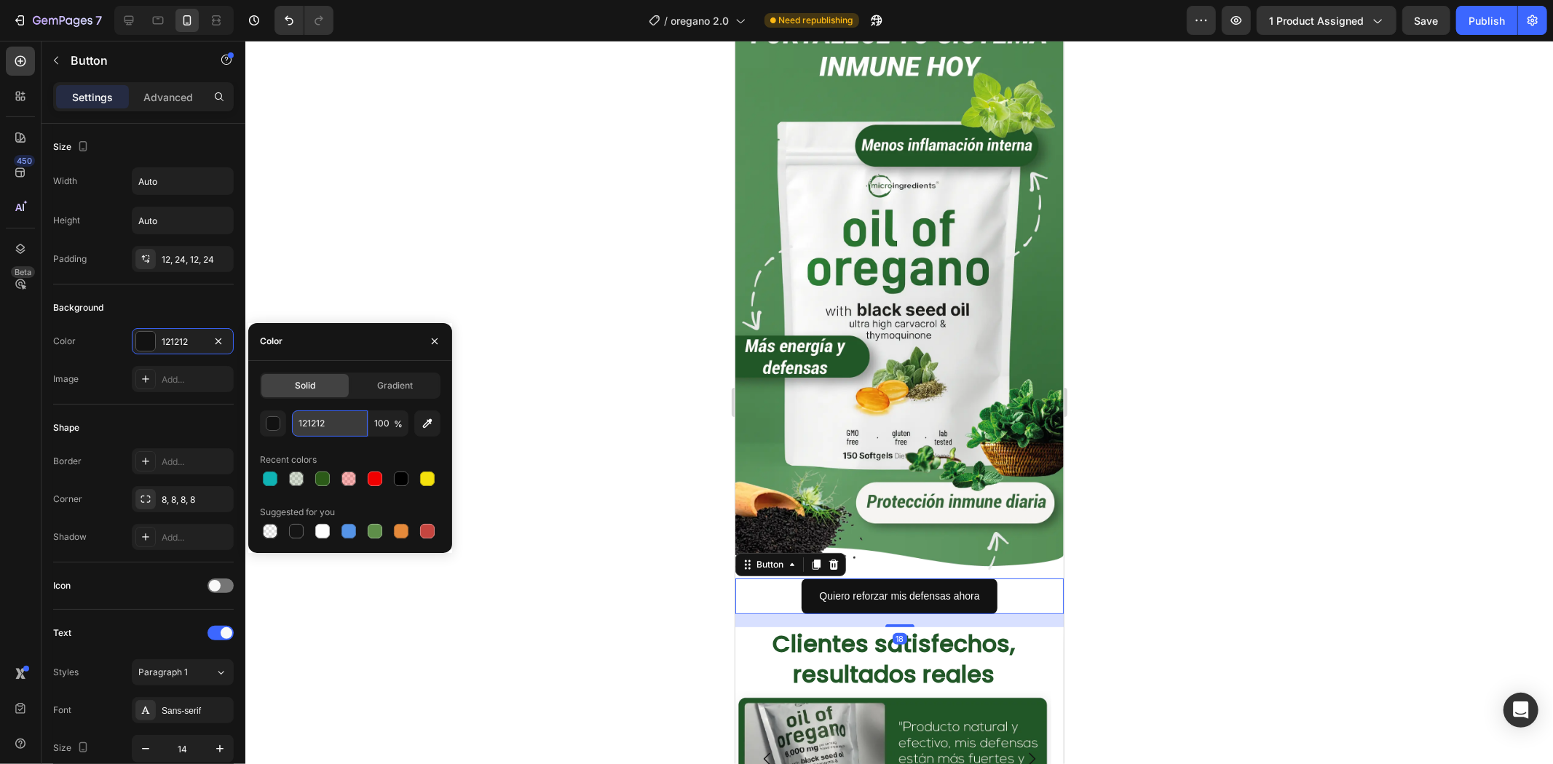
click at [336, 416] on input "121212" at bounding box center [330, 424] width 76 height 26
paste input "528a55"
type input "528a55"
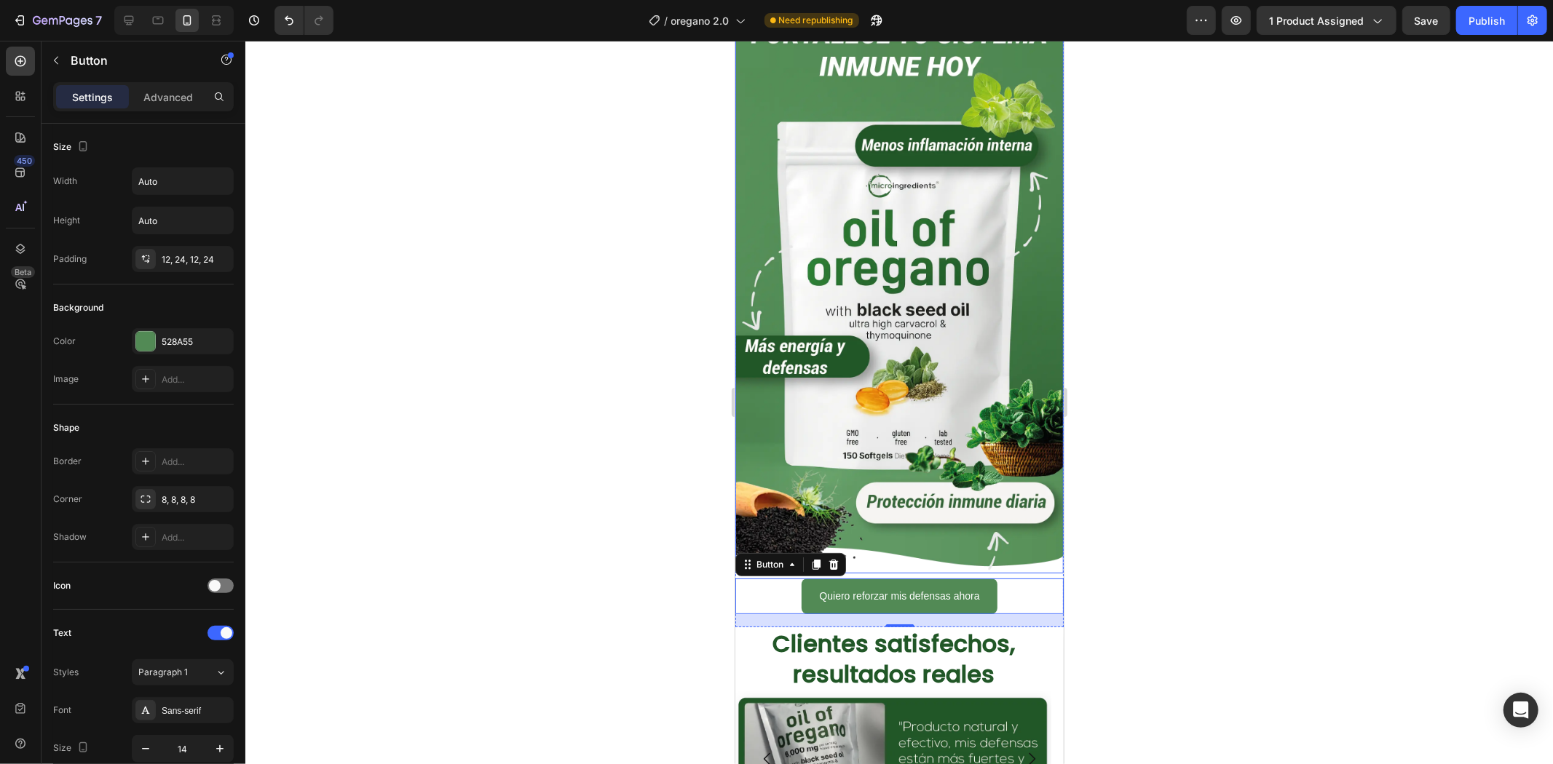
drag, startPoint x: 1175, startPoint y: 418, endPoint x: 1197, endPoint y: 412, distance: 22.6
click at [1176, 418] on div at bounding box center [898, 403] width 1307 height 724
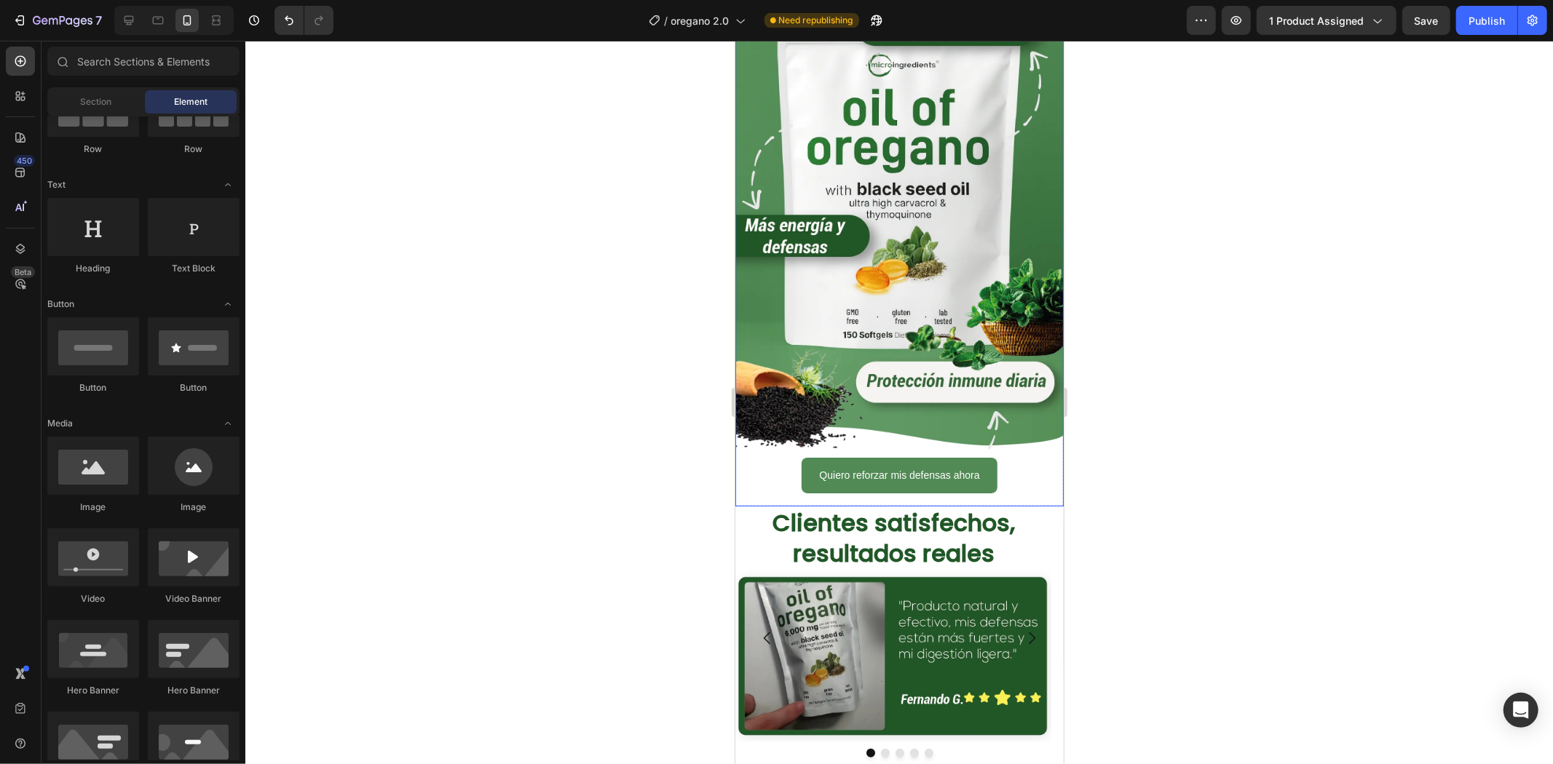
scroll to position [242, 0]
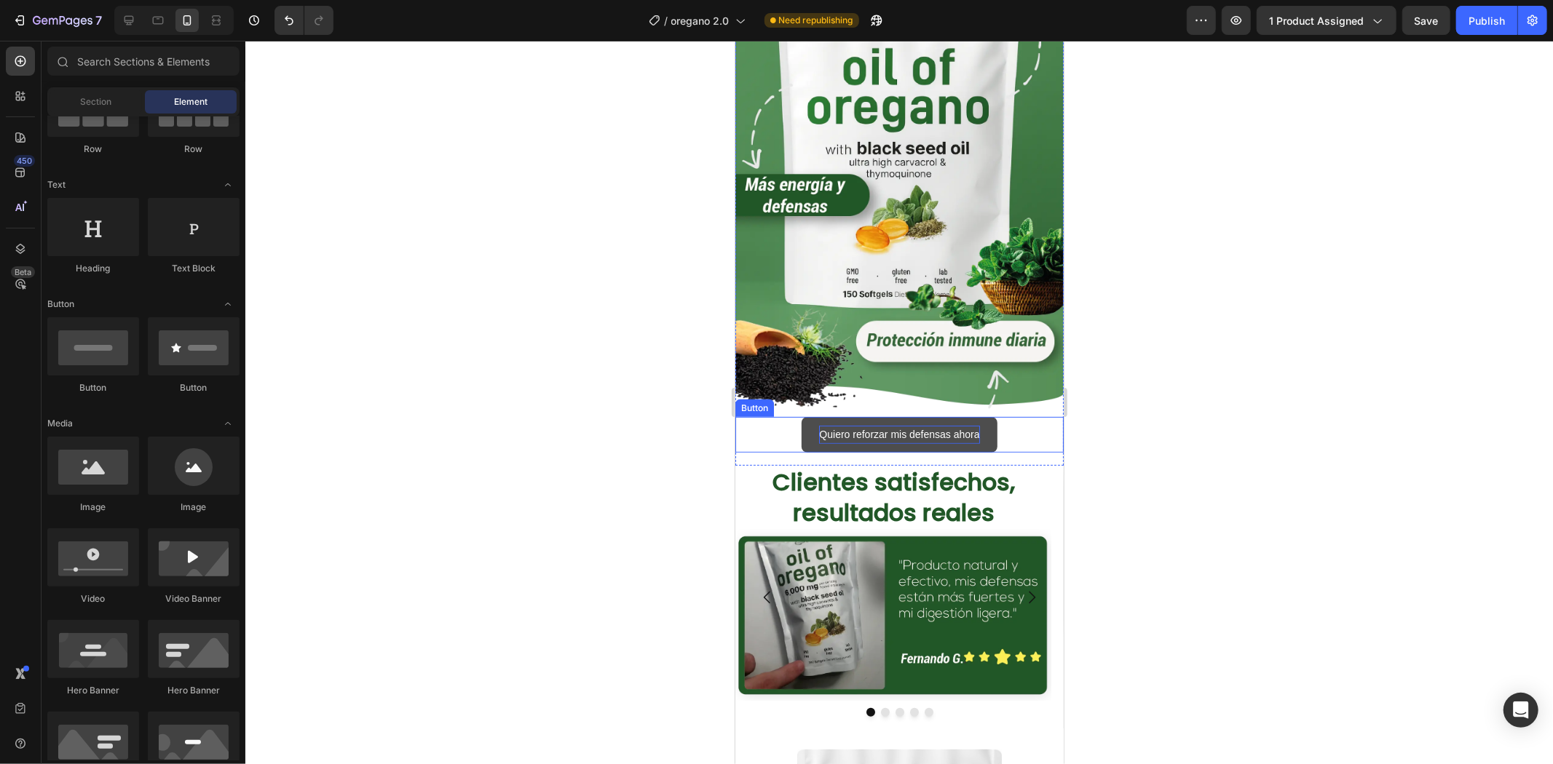
click at [930, 425] on p "Quiero reforzar mis defensas ahora" at bounding box center [898, 434] width 160 height 18
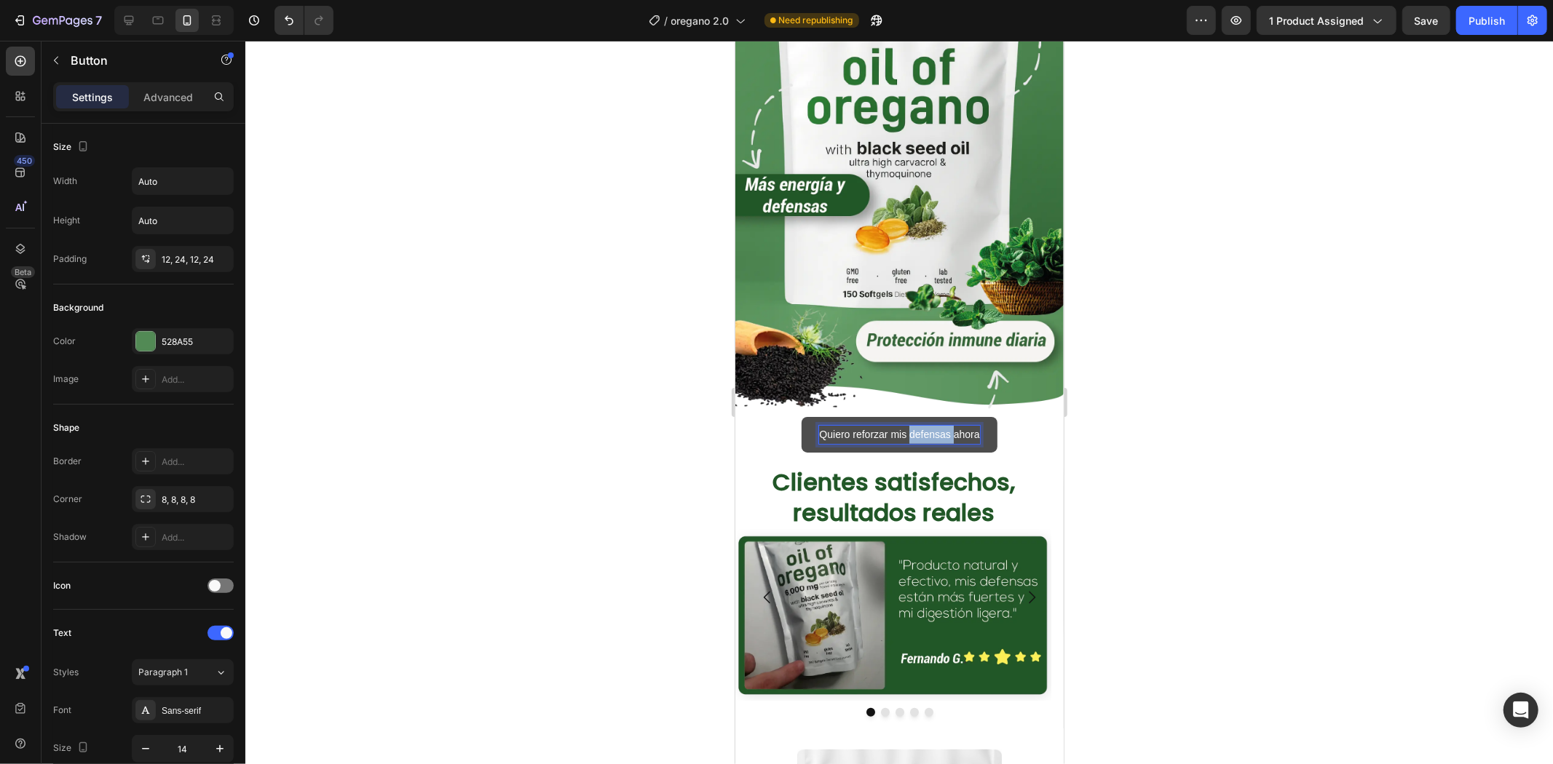
click at [930, 425] on p "Quiero reforzar mis defensas ahora" at bounding box center [898, 434] width 160 height 18
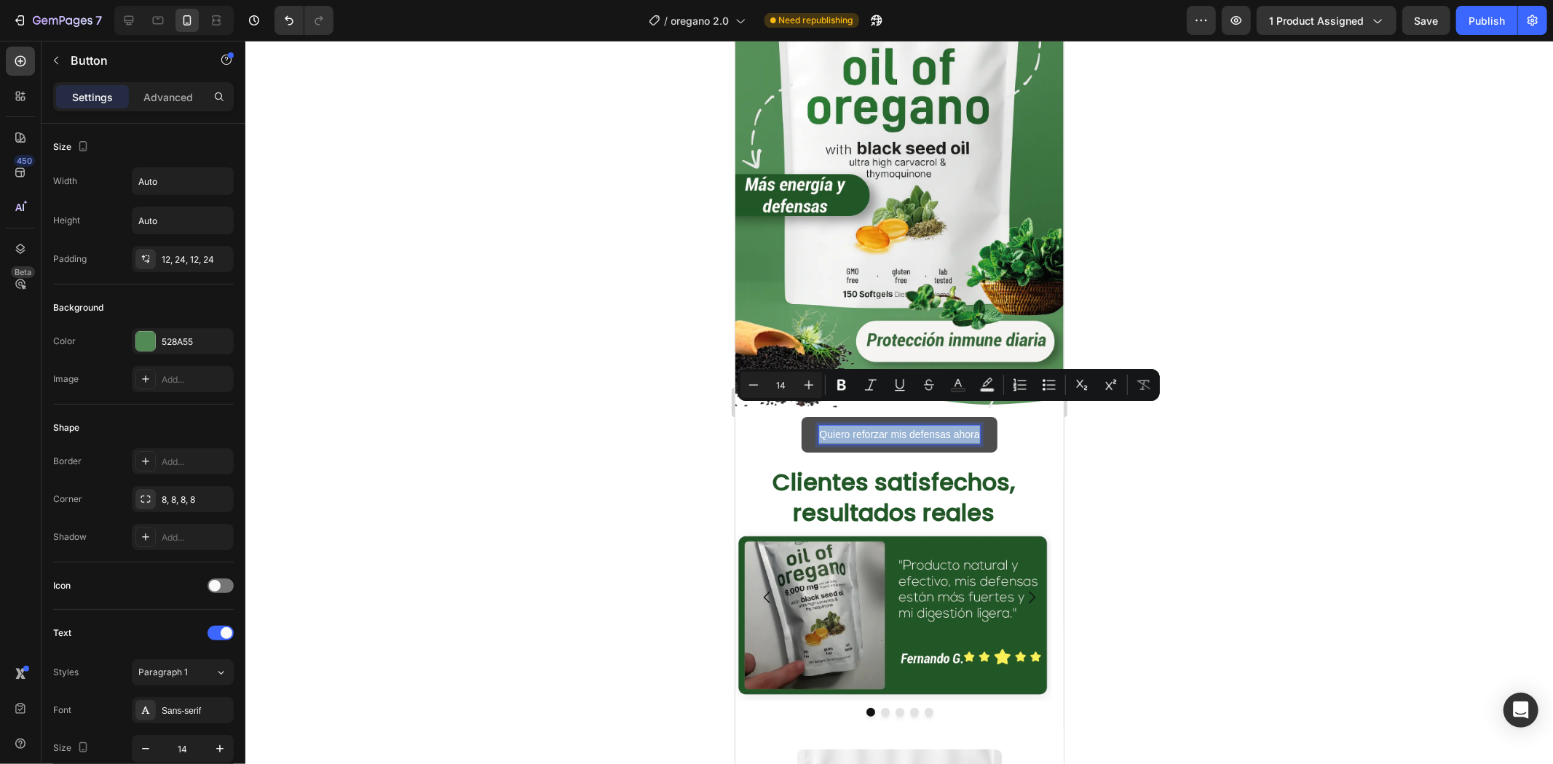
copy p "Quiero reforzar mis defensas ahora"
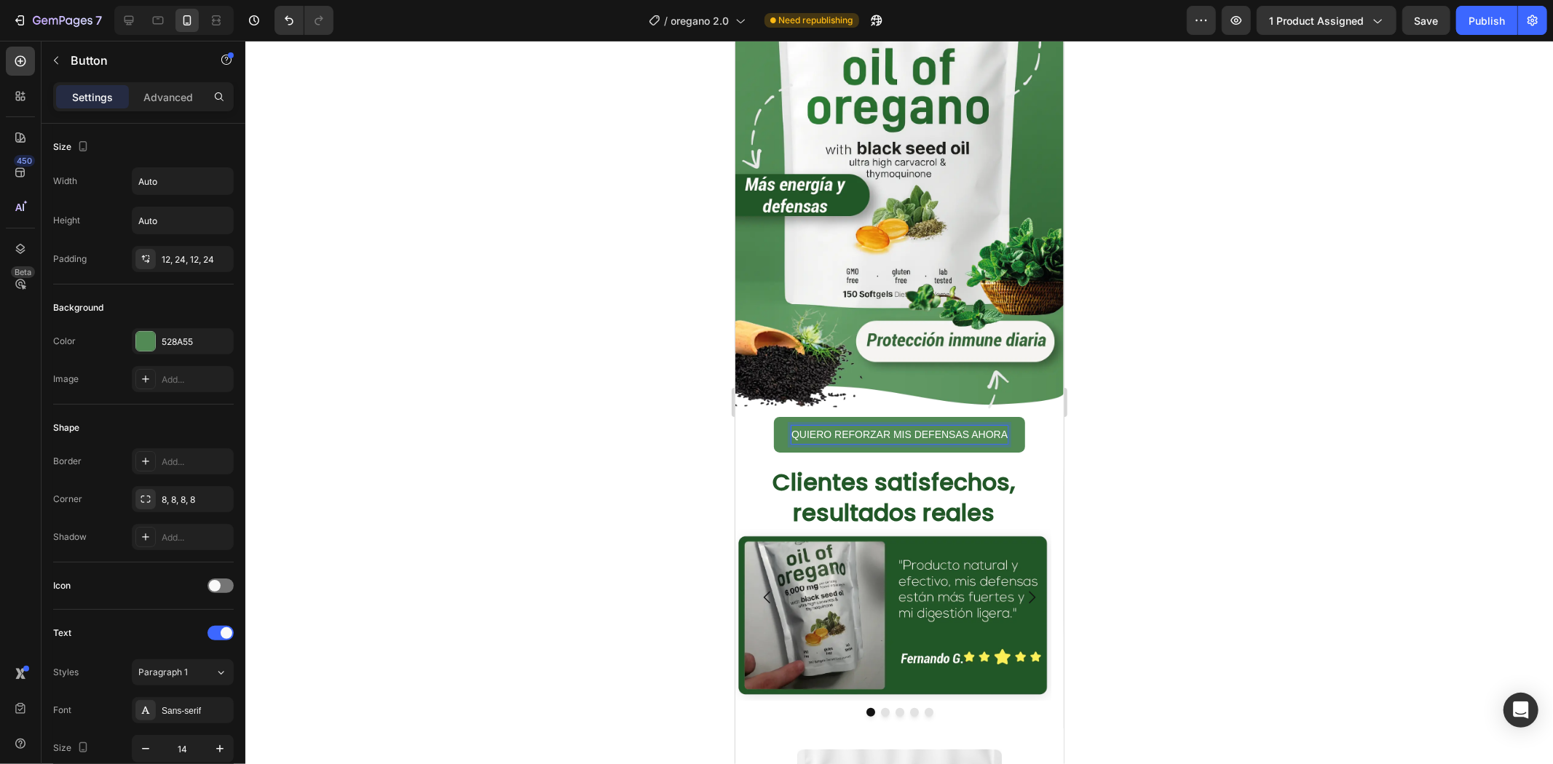
click at [1277, 384] on div at bounding box center [898, 403] width 1307 height 724
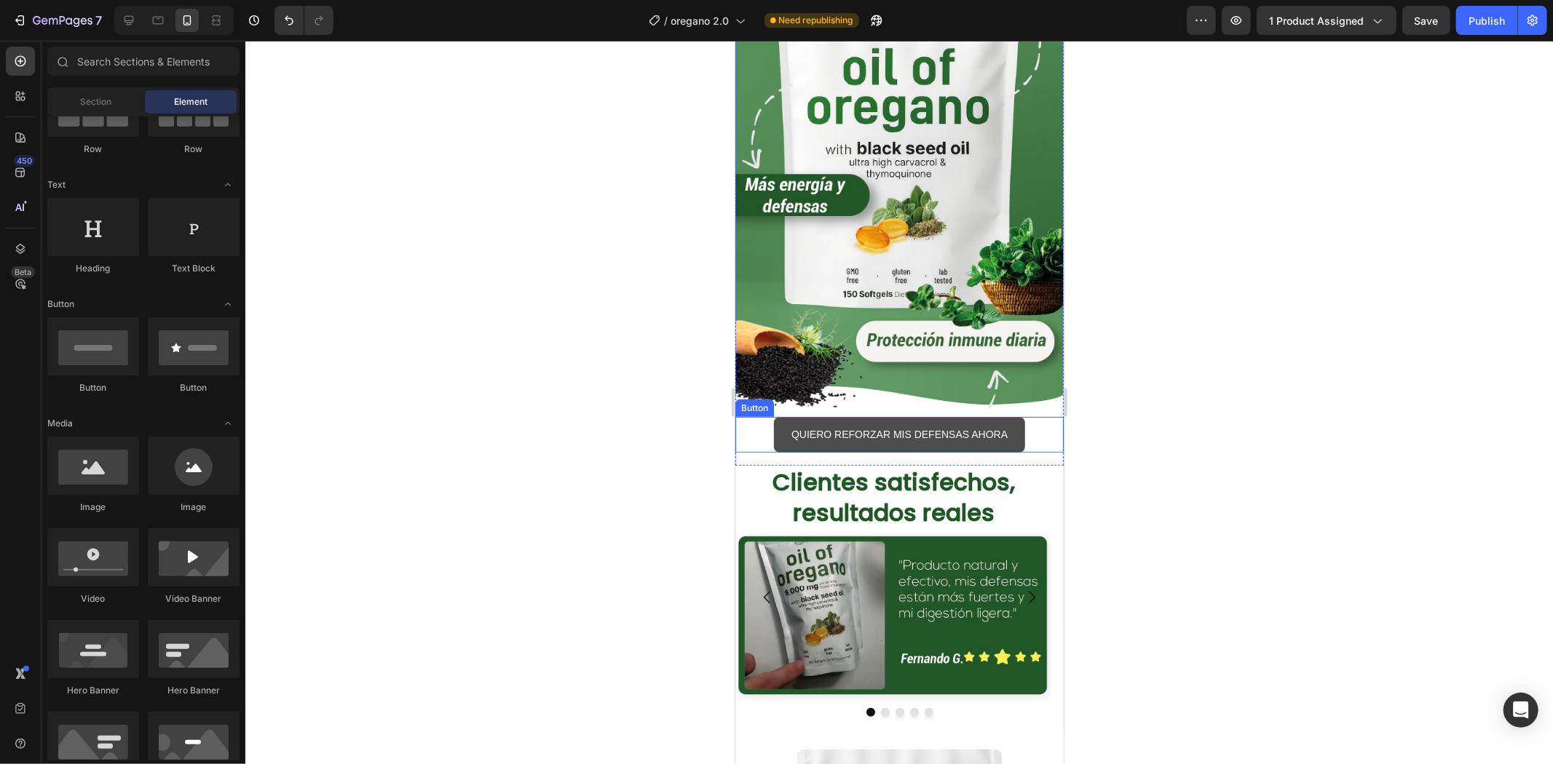
click at [1013, 416] on button "QUIERO REFORZAR MIS DEFENSAS AHORA" at bounding box center [898, 434] width 251 height 36
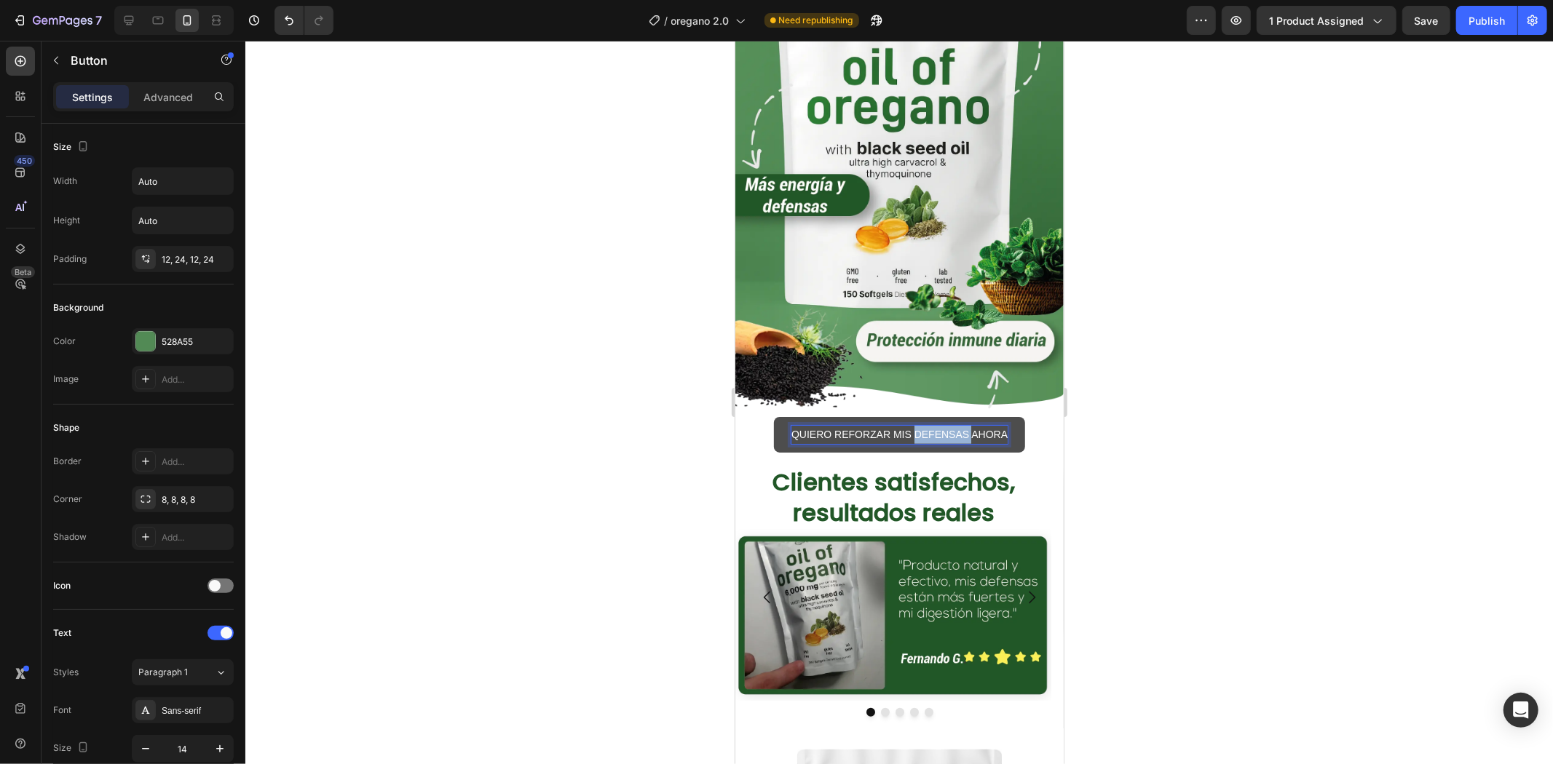
click at [940, 425] on p "QUIERO REFORZAR MIS DEFENSAS AHORA" at bounding box center [898, 434] width 216 height 18
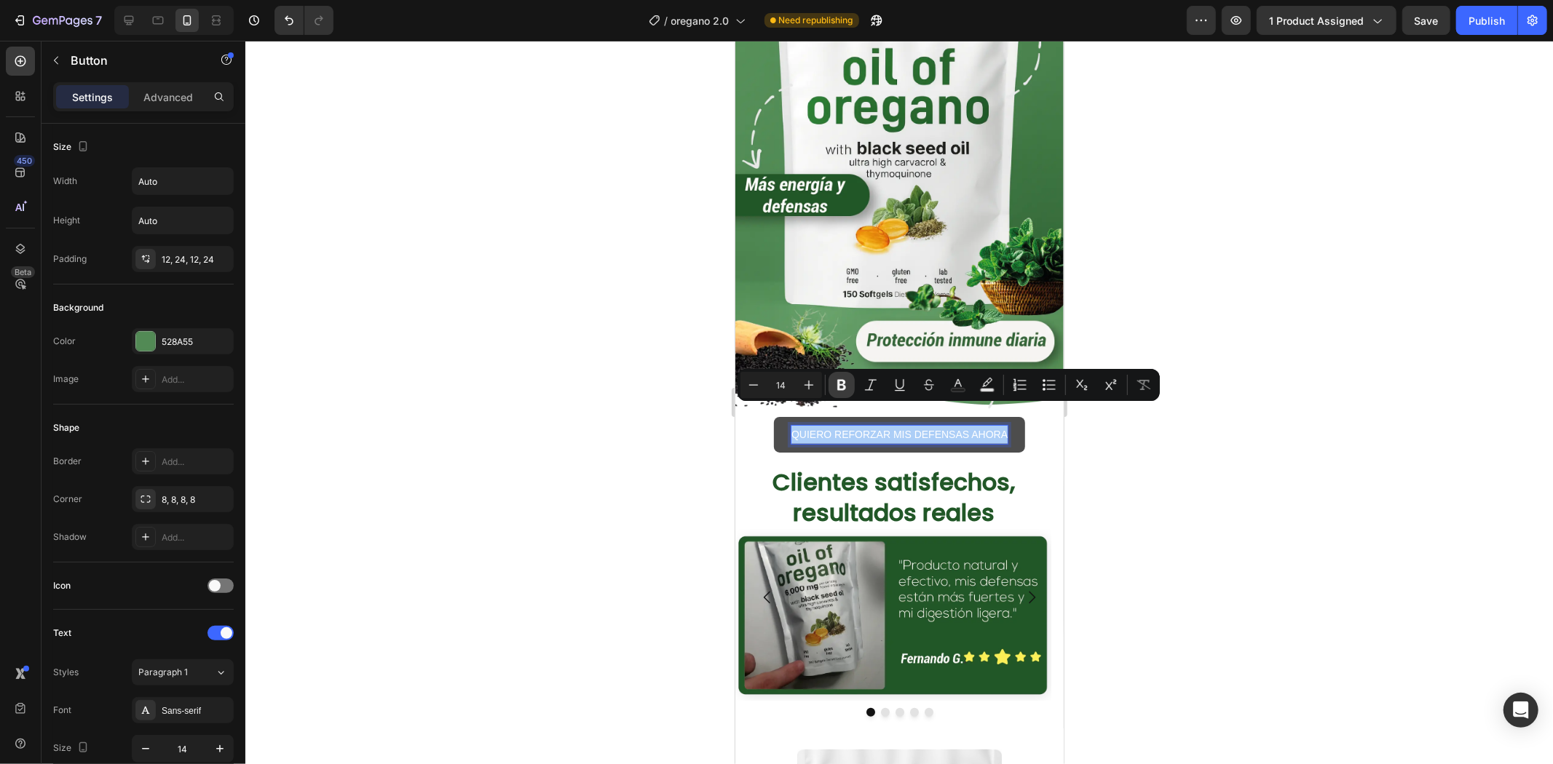
click at [841, 391] on icon "Editor contextual toolbar" at bounding box center [841, 385] width 15 height 15
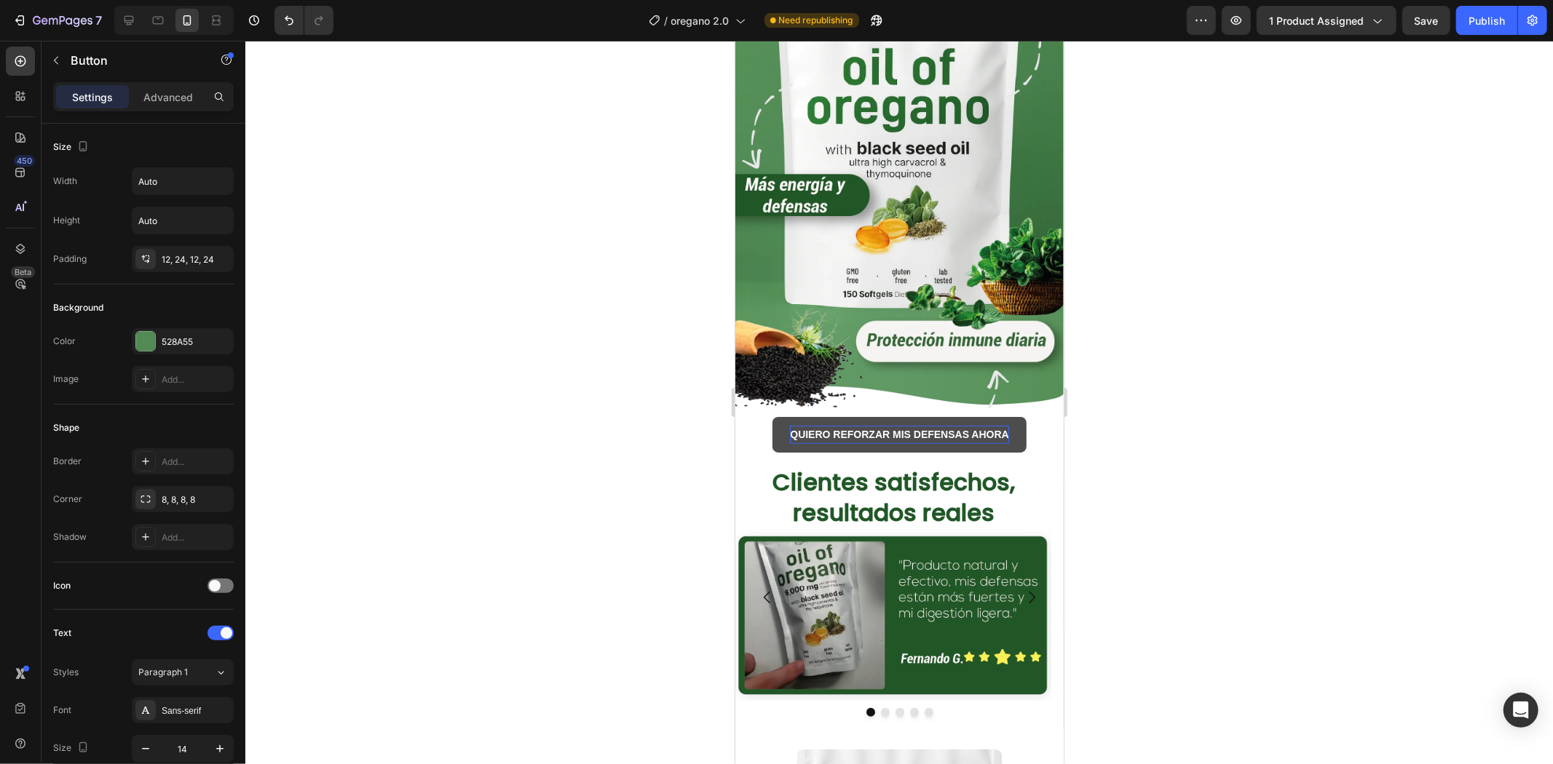
click at [1189, 445] on div at bounding box center [898, 403] width 1307 height 724
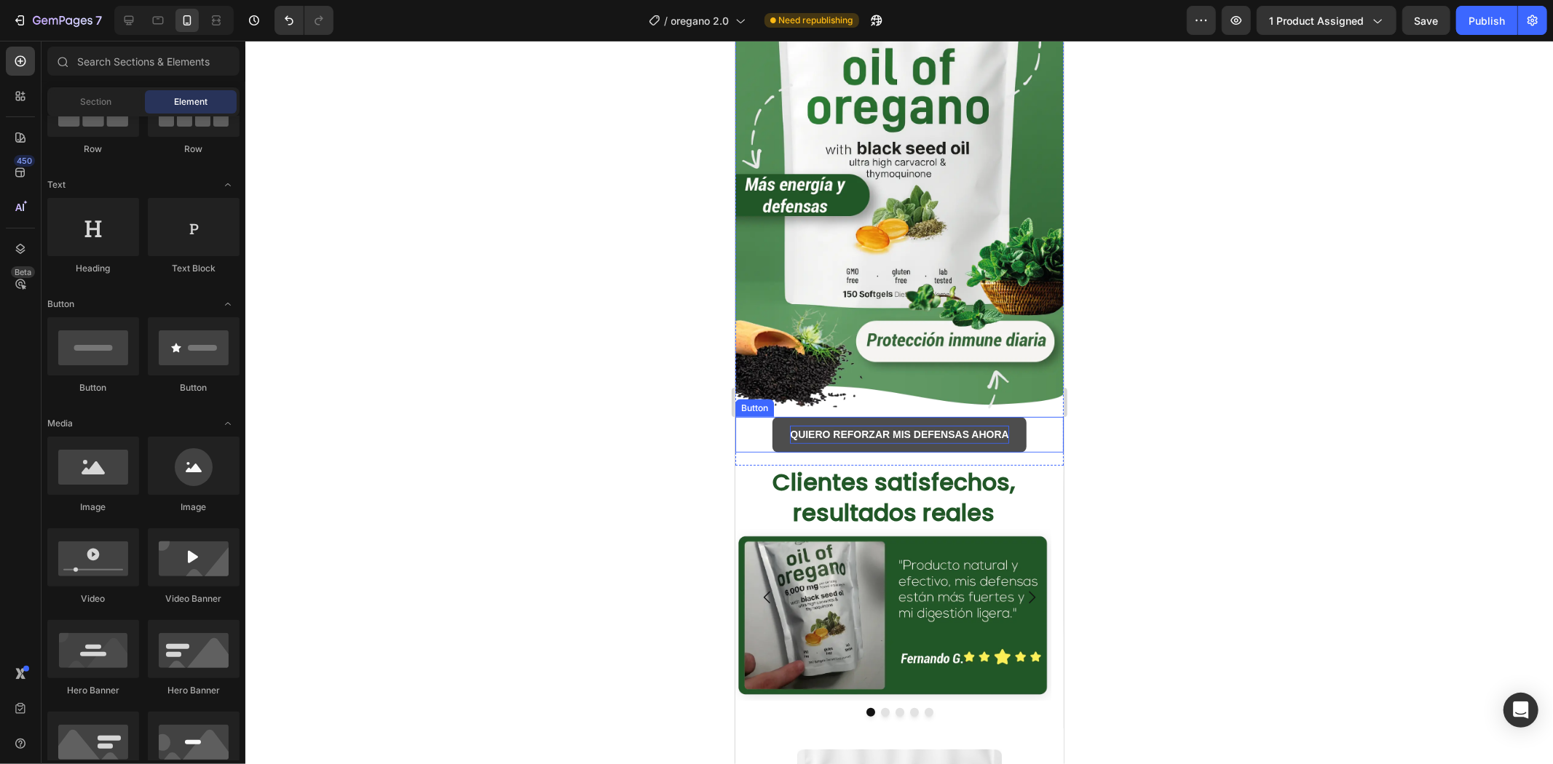
click at [951, 428] on strong "QUIERO REFORZAR MIS DEFENSAS AHORA" at bounding box center [898, 434] width 219 height 12
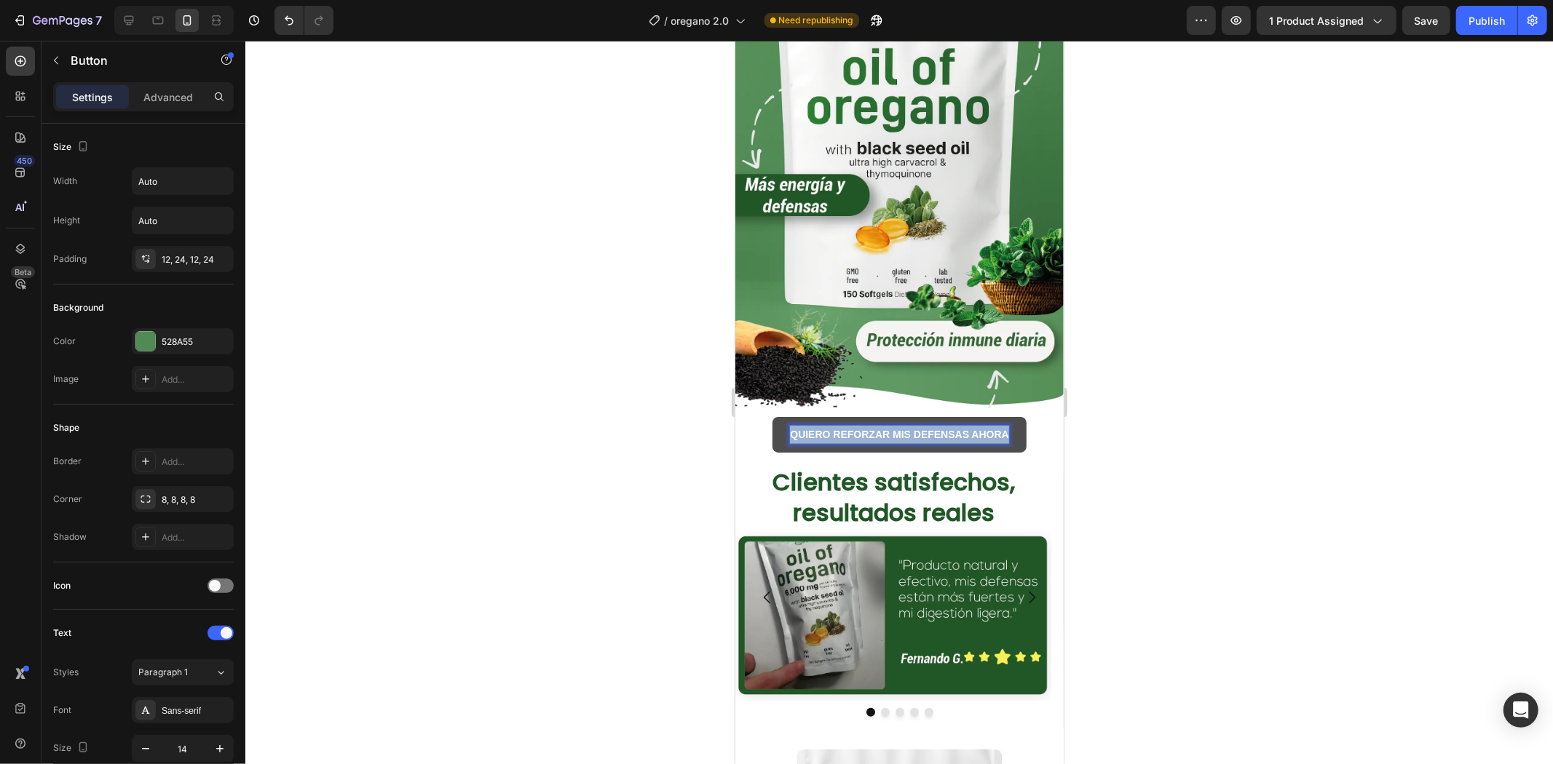
click at [951, 428] on strong "QUIERO REFORZAR MIS DEFENSAS AHORA" at bounding box center [898, 434] width 219 height 12
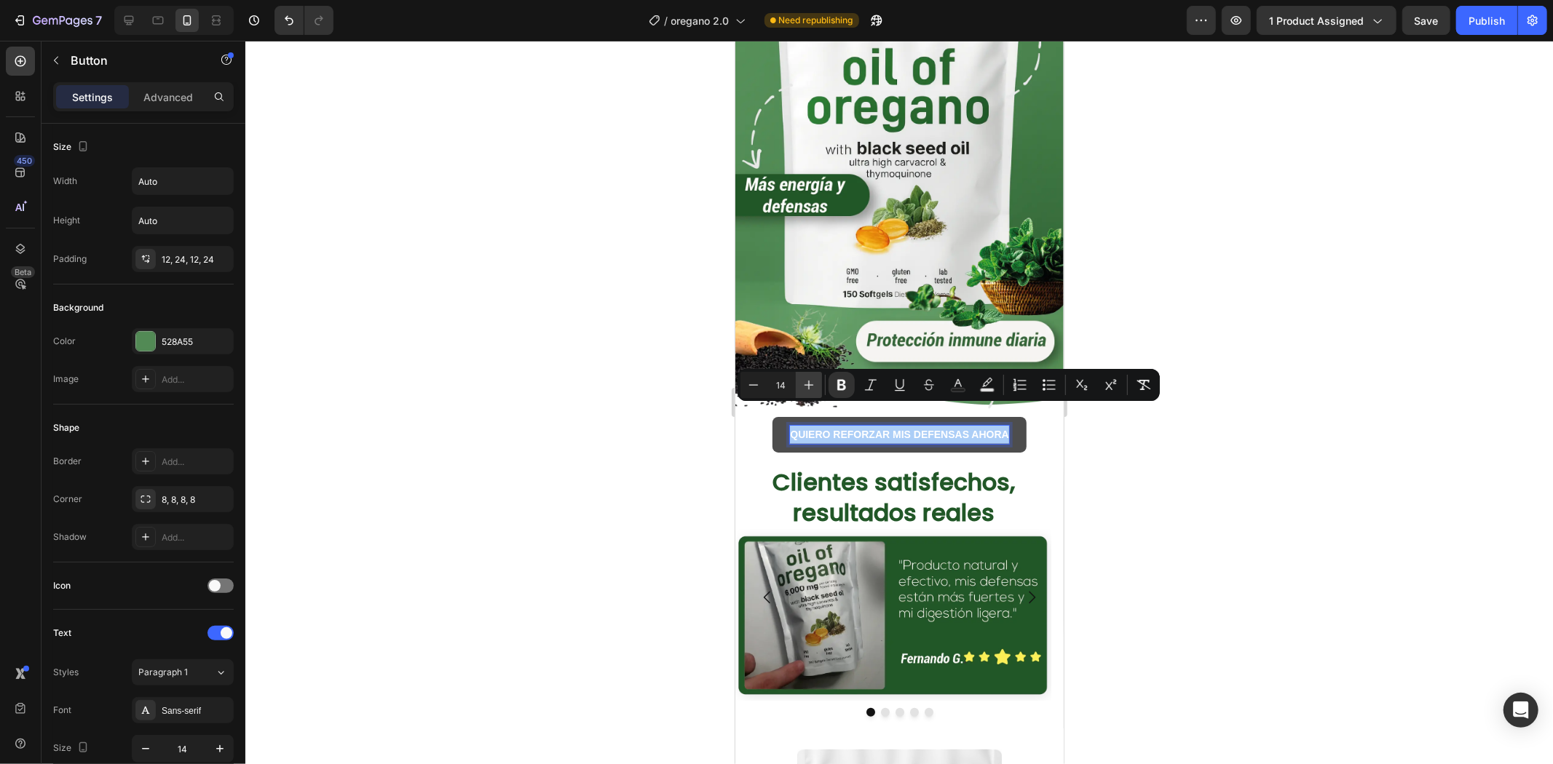
click at [805, 379] on icon "Editor contextual toolbar" at bounding box center [808, 385] width 15 height 15
type input "15"
click at [1264, 450] on div at bounding box center [898, 403] width 1307 height 724
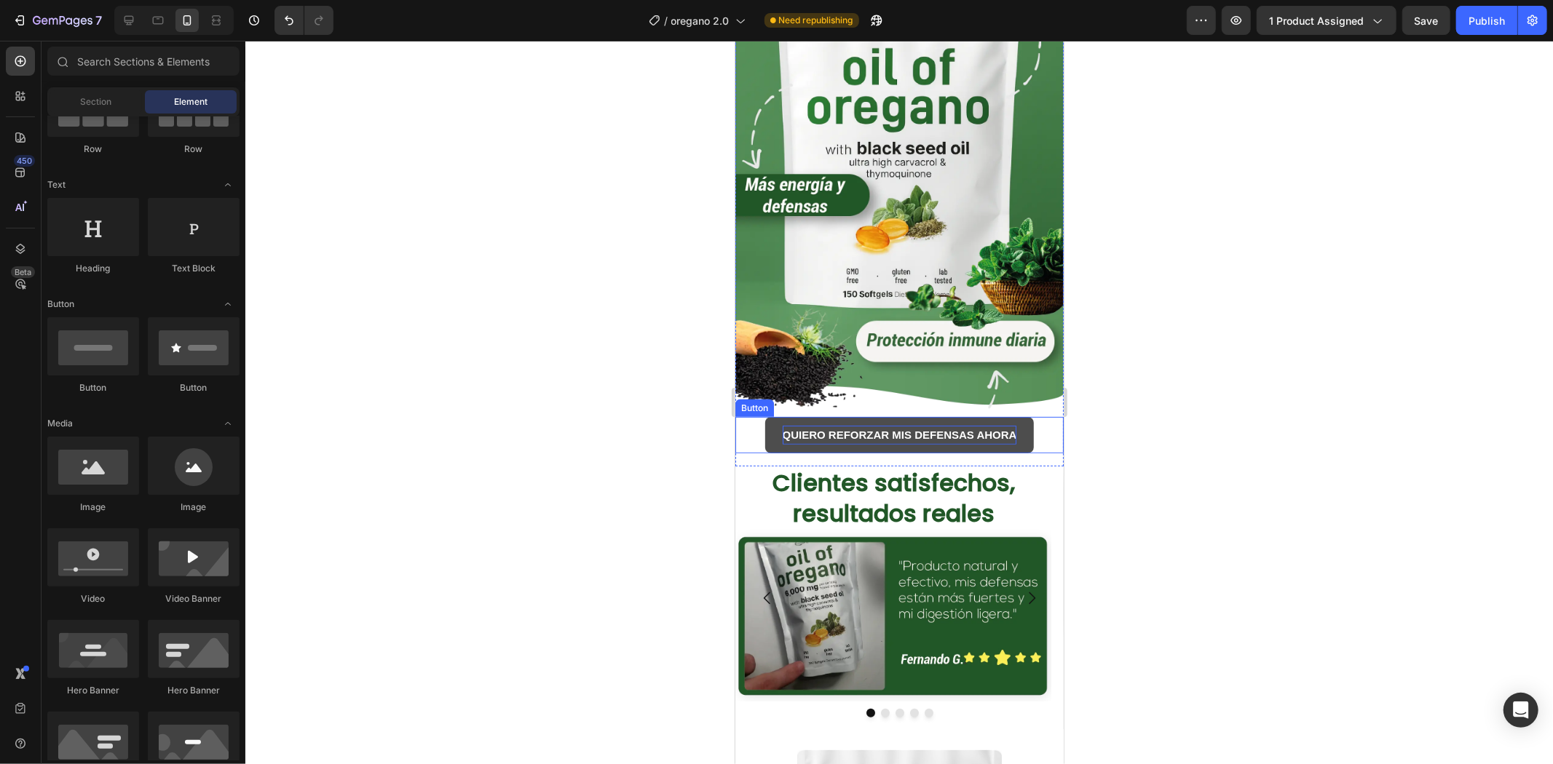
click at [884, 428] on strong "QUIERO REFORZAR MIS DEFENSAS AHORA" at bounding box center [899, 434] width 234 height 12
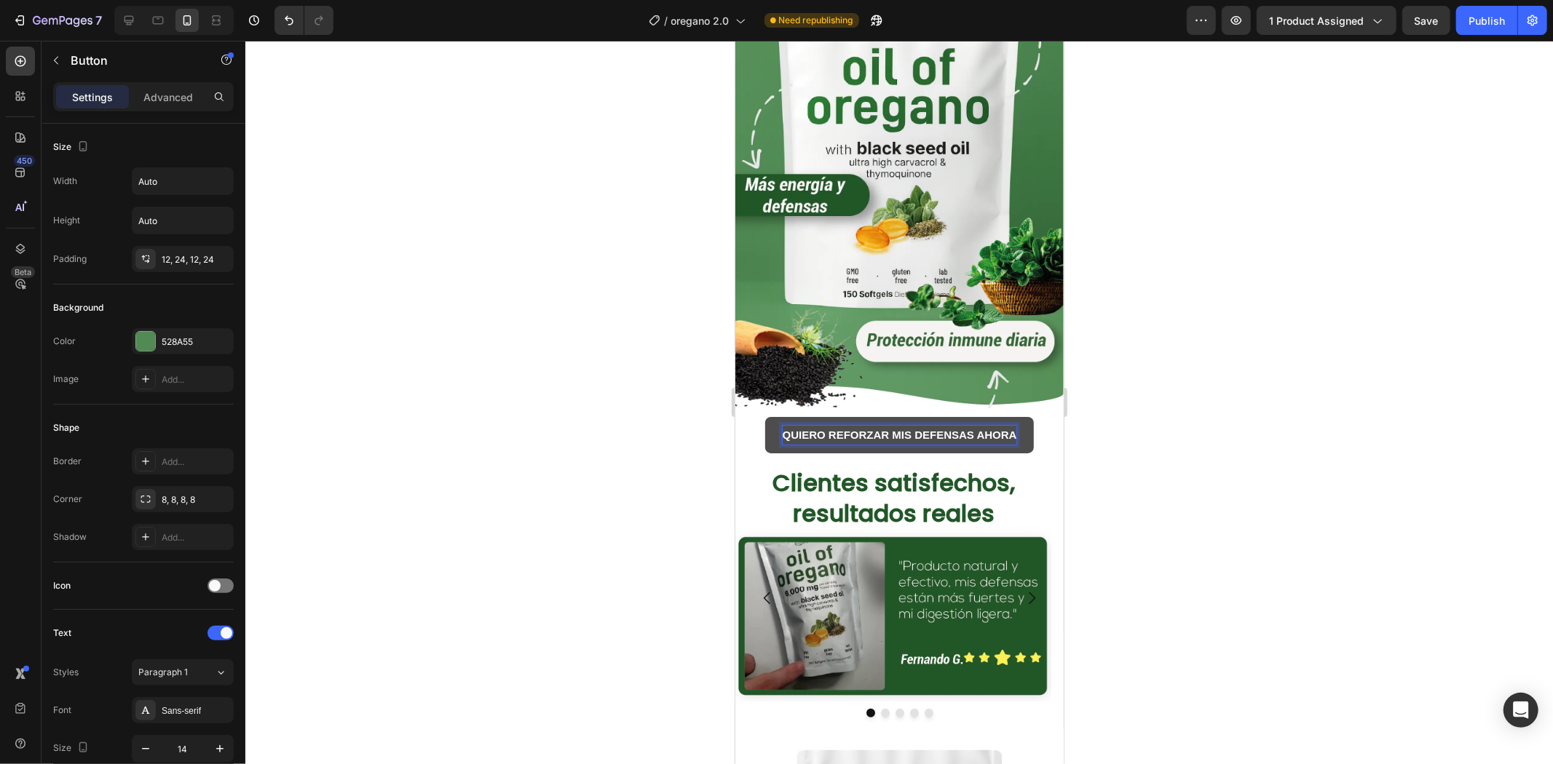
click at [884, 428] on strong "QUIERO REFORZAR MIS DEFENSAS AHORA" at bounding box center [899, 434] width 234 height 12
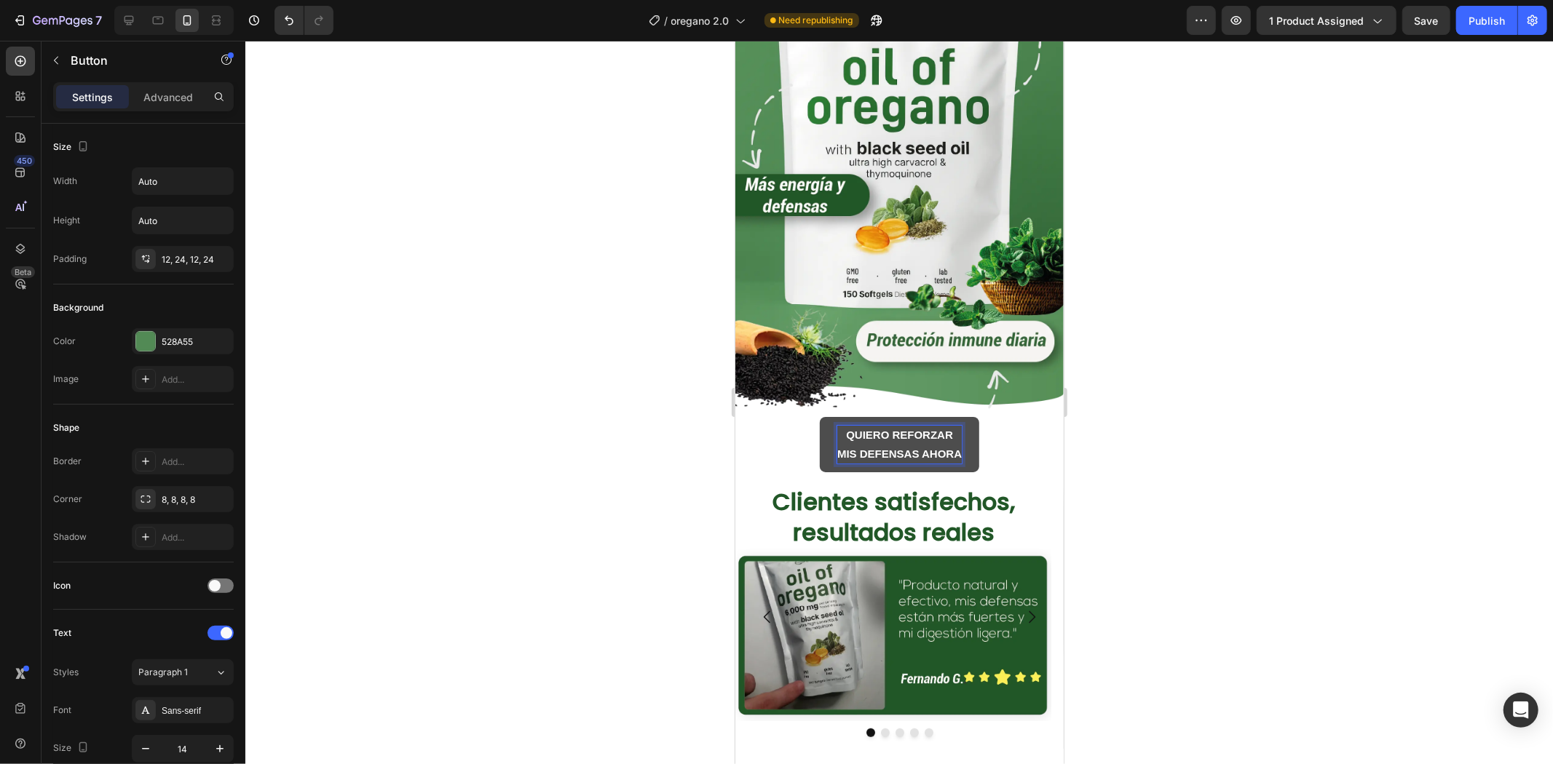
click at [1262, 397] on div at bounding box center [898, 403] width 1307 height 724
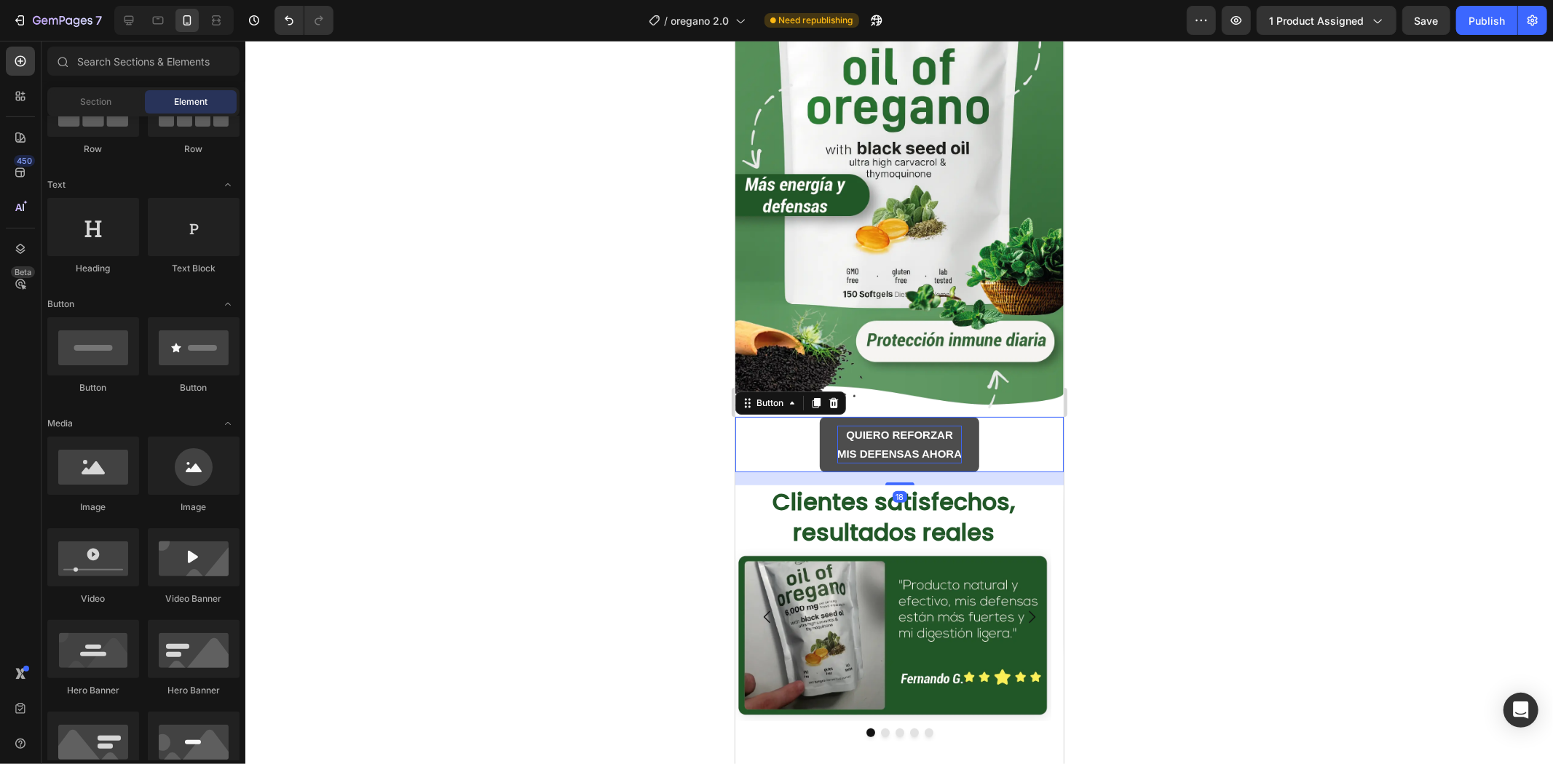
click at [937, 428] on strong "QUIERO REFORZAR" at bounding box center [898, 434] width 107 height 12
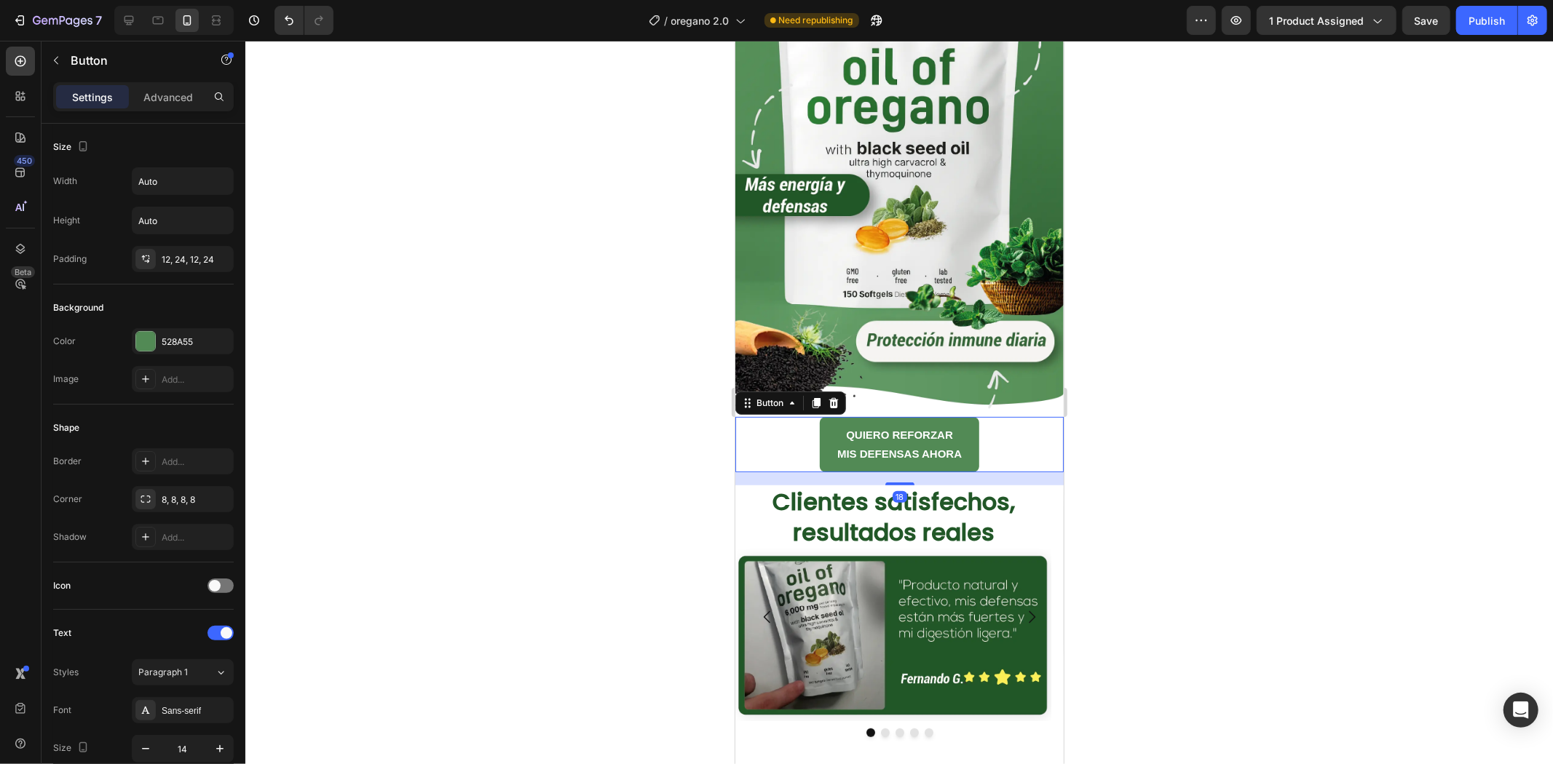
click at [1219, 376] on div at bounding box center [898, 403] width 1307 height 724
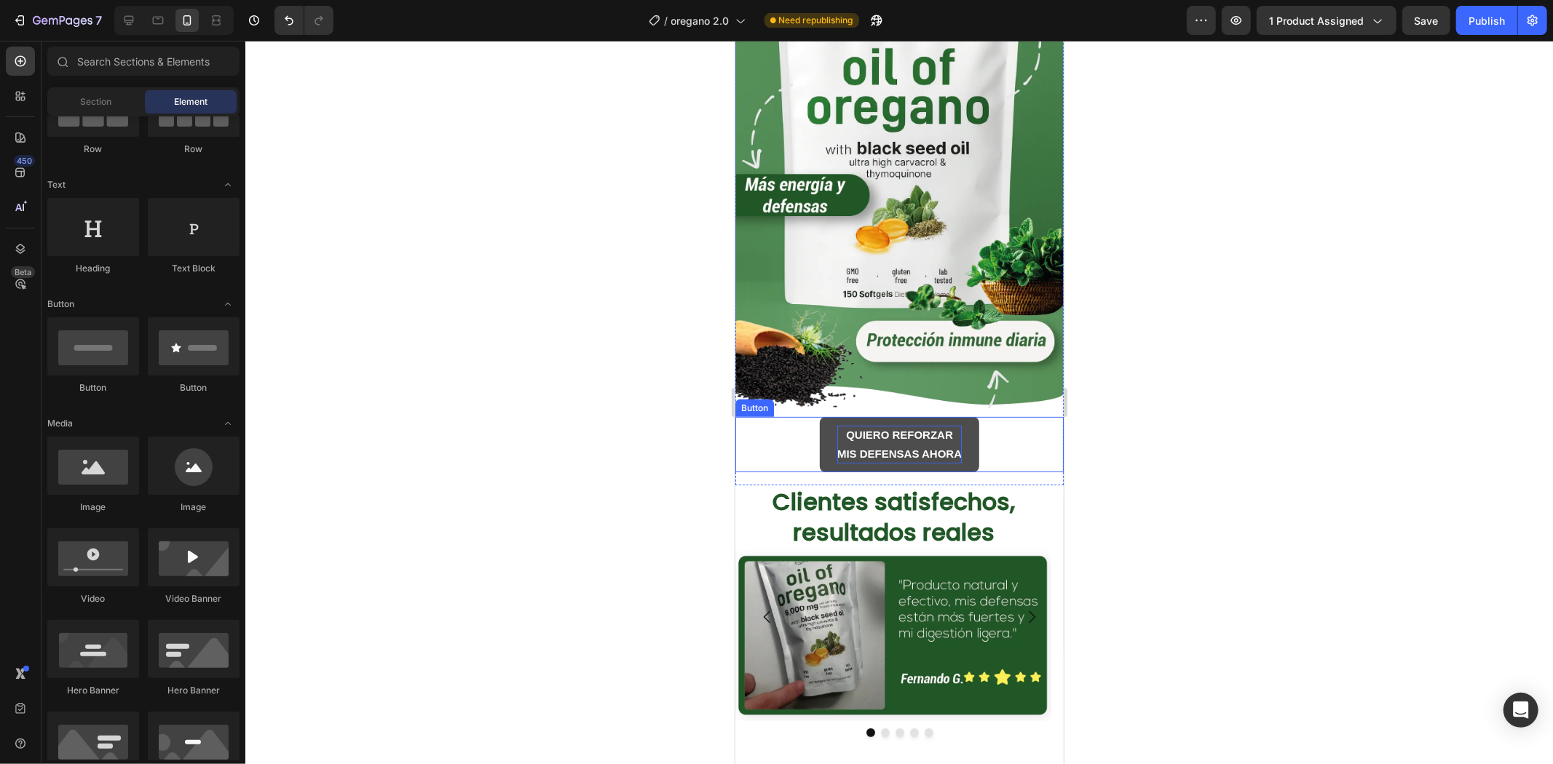
click at [938, 428] on strong "QUIERO REFORZAR" at bounding box center [898, 434] width 107 height 12
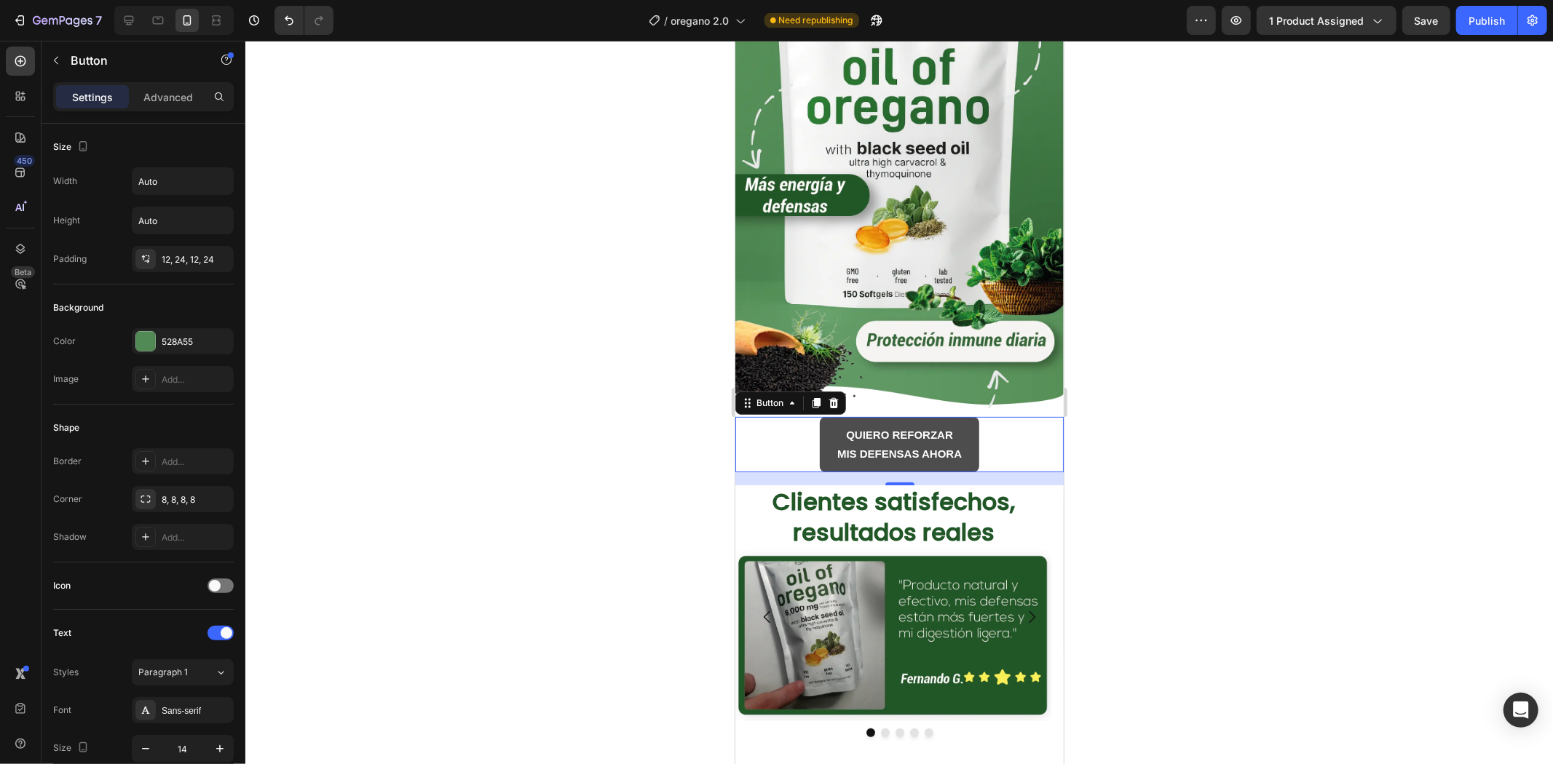
click at [825, 418] on button "QUIERO REFORZAR MIS DEFENSAS AHORA" at bounding box center [898, 443] width 159 height 55
click at [873, 428] on strong "QUIERO REFORZAR" at bounding box center [898, 434] width 107 height 12
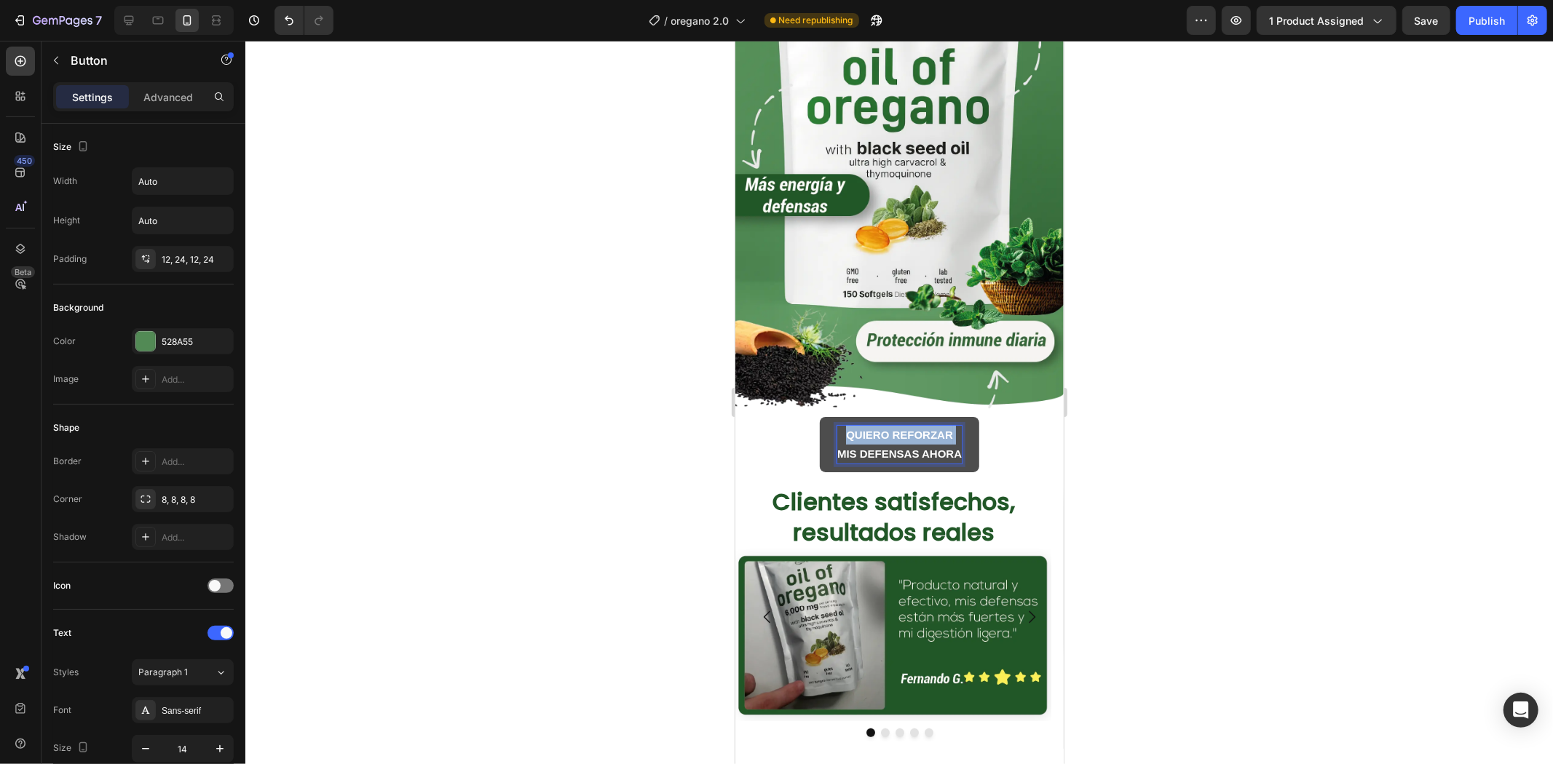
click at [873, 428] on strong "QUIERO REFORZAR" at bounding box center [898, 434] width 107 height 12
click at [894, 425] on p "QUIERO REFORZAR MIS DEFENSAS AHORA" at bounding box center [898, 444] width 124 height 38
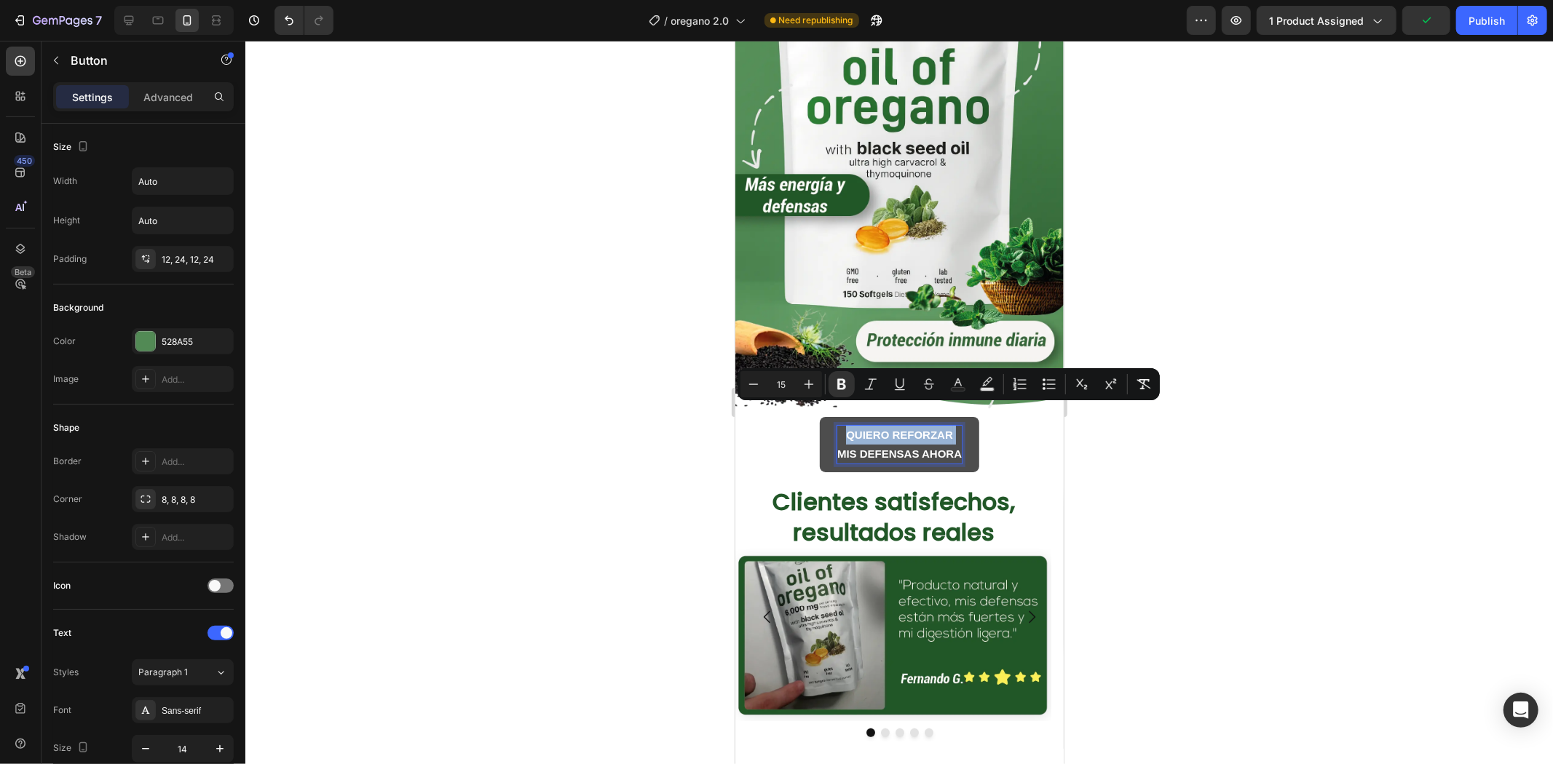
click at [894, 425] on p "QUIERO REFORZAR MIS DEFENSAS AHORA" at bounding box center [898, 444] width 124 height 38
click at [918, 447] on strong "MIS DEFENSAS AHORA" at bounding box center [898, 453] width 124 height 12
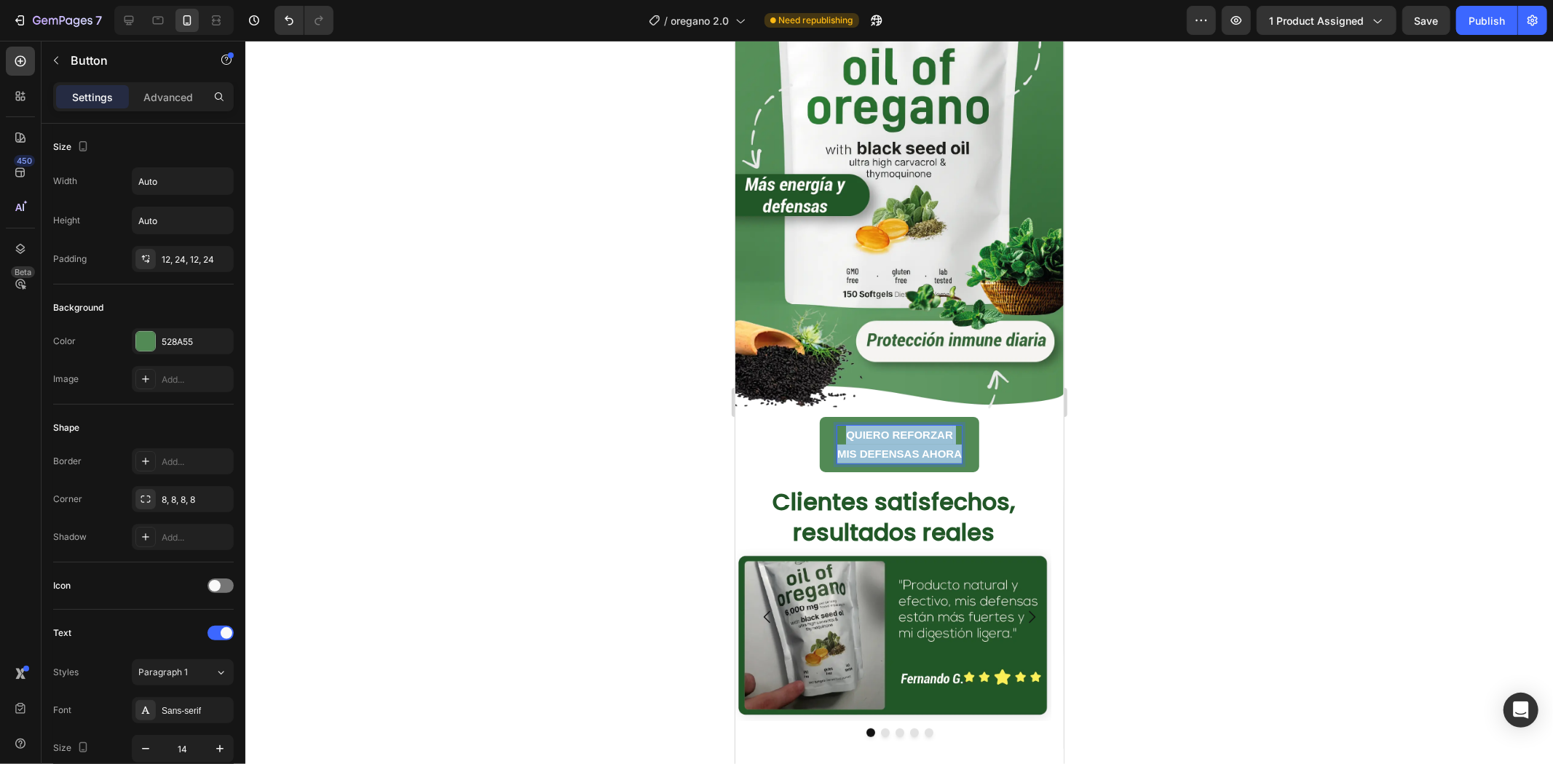
drag, startPoint x: 838, startPoint y: 409, endPoint x: 996, endPoint y: 436, distance: 160.2
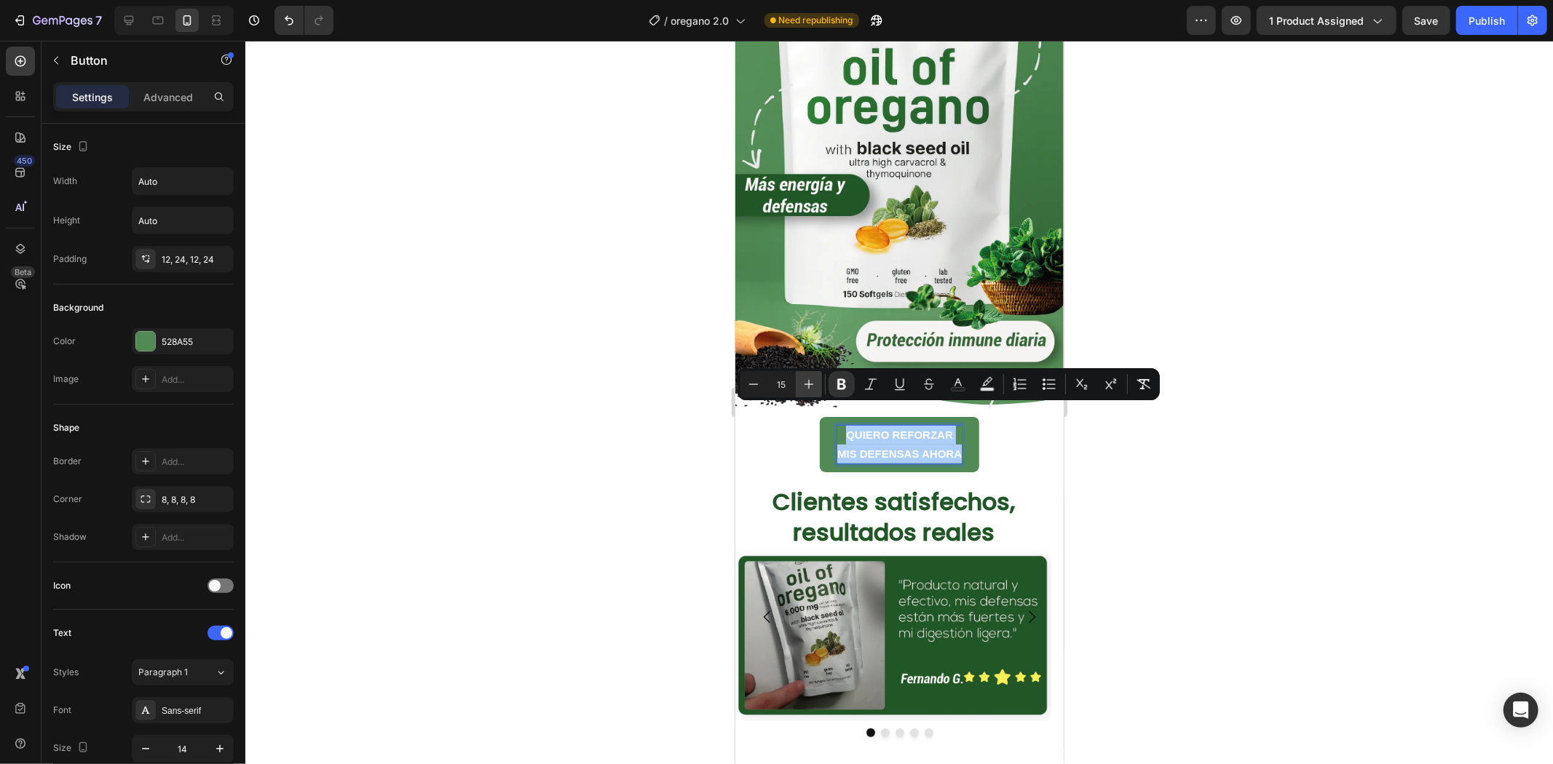
click at [812, 384] on icon "Editor contextual toolbar" at bounding box center [808, 384] width 9 height 9
click at [812, 383] on icon "Editor contextual toolbar" at bounding box center [808, 384] width 15 height 15
type input "19"
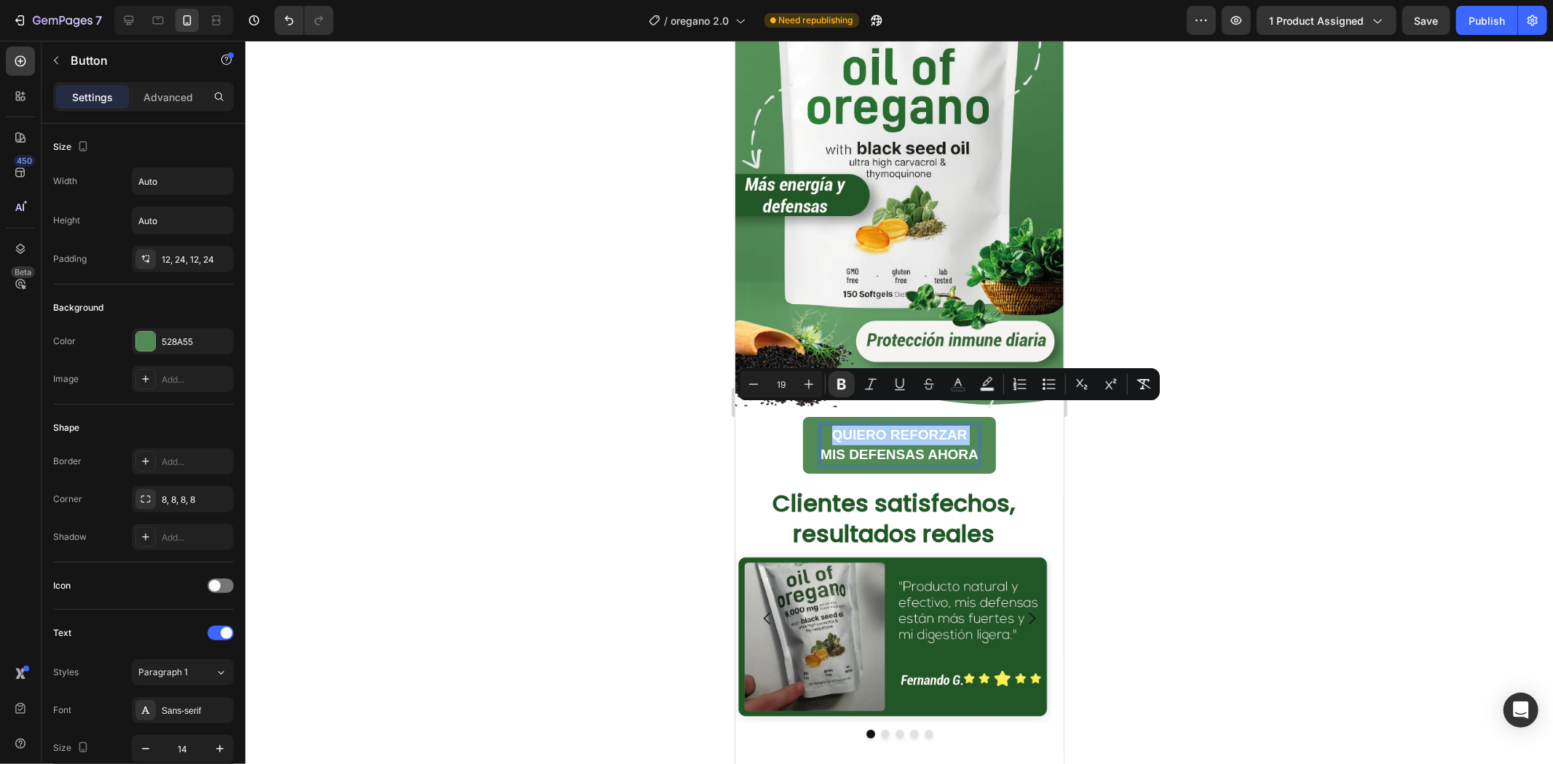
click at [1294, 461] on div at bounding box center [898, 403] width 1307 height 724
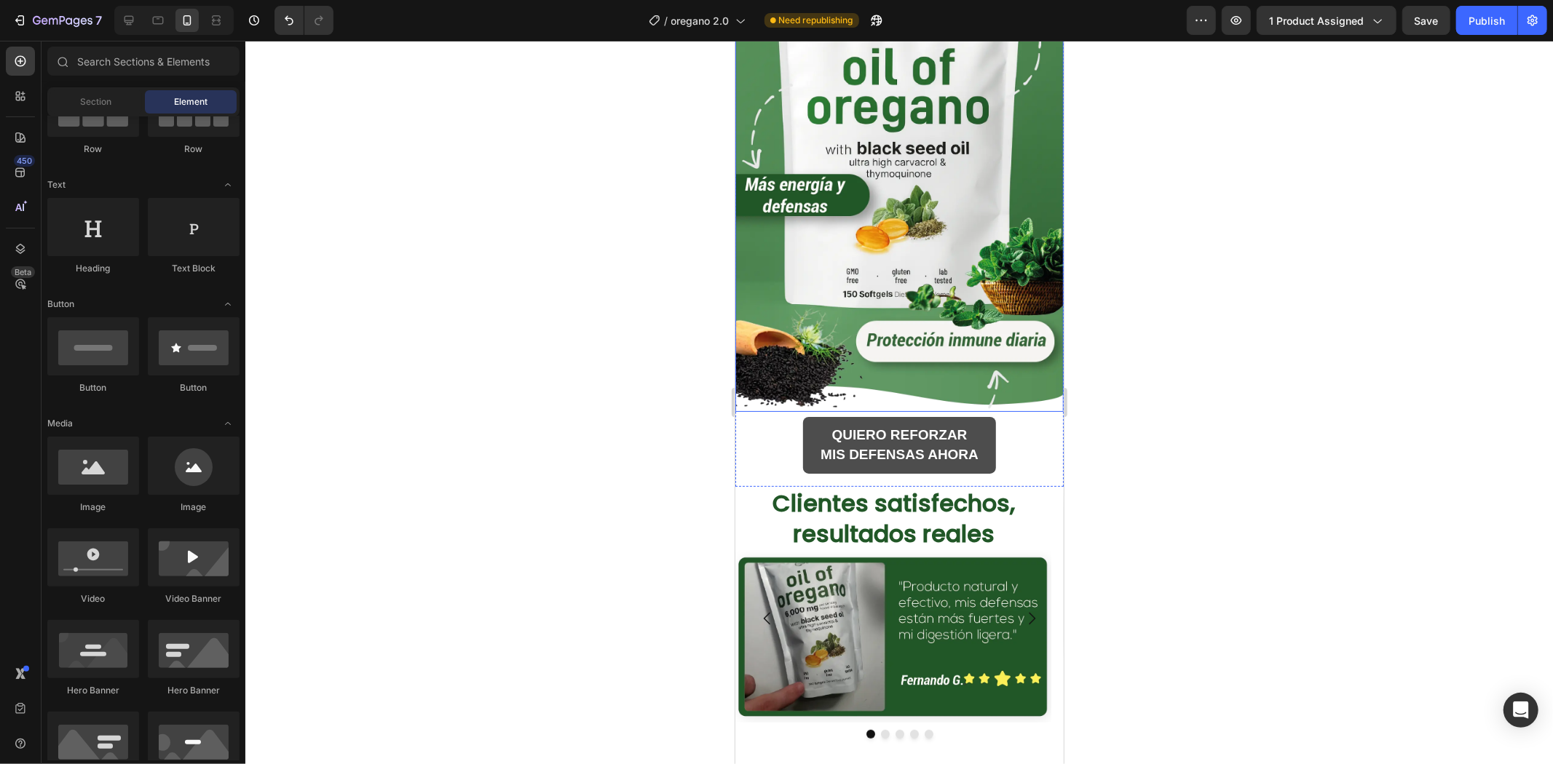
click at [857, 416] on button "QUIERO REFORZAR MIS DEFENSAS AHORA" at bounding box center [898, 444] width 193 height 57
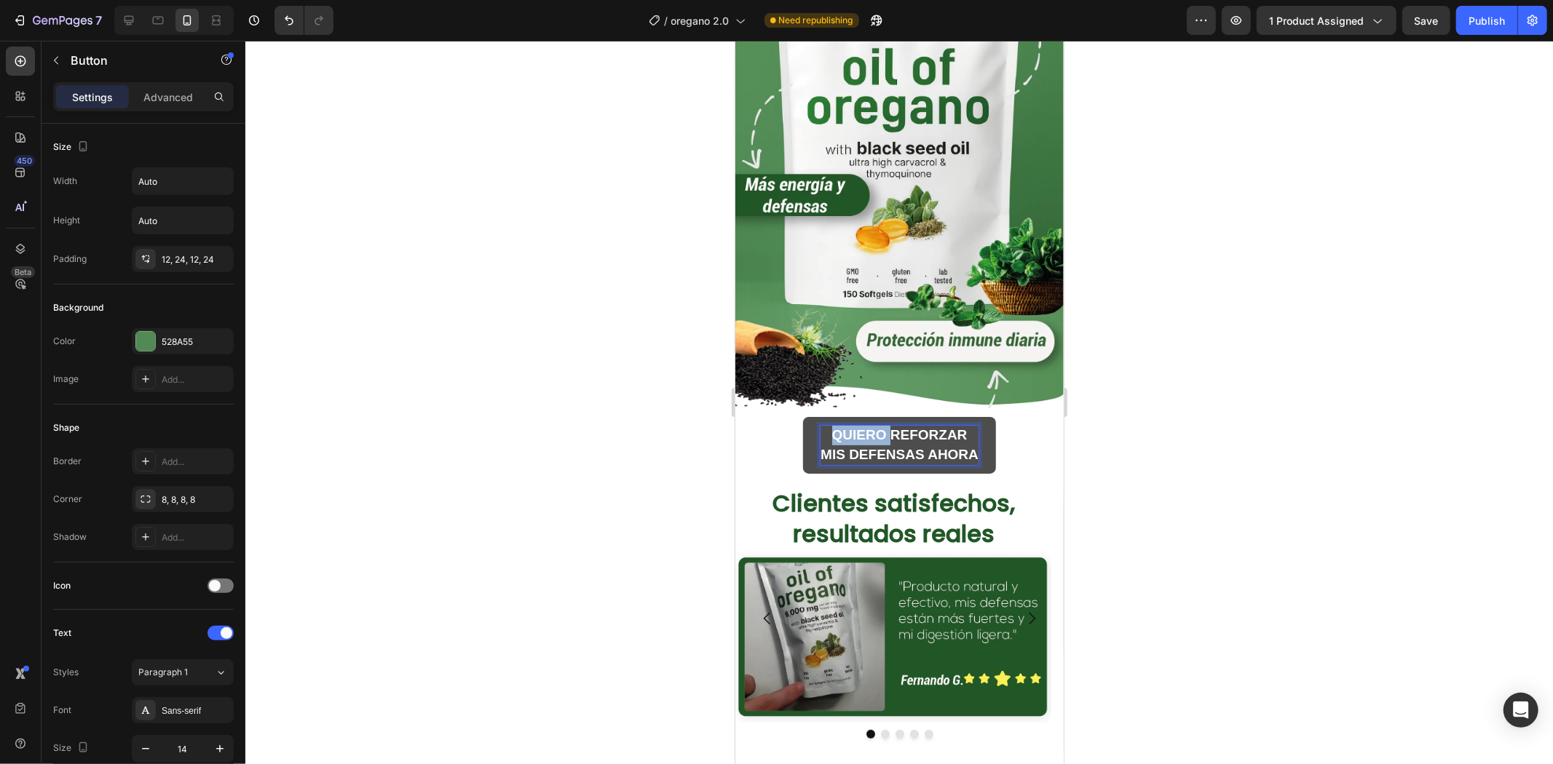
click at [865, 427] on strong "QUIERO REFORZAR" at bounding box center [898, 434] width 135 height 15
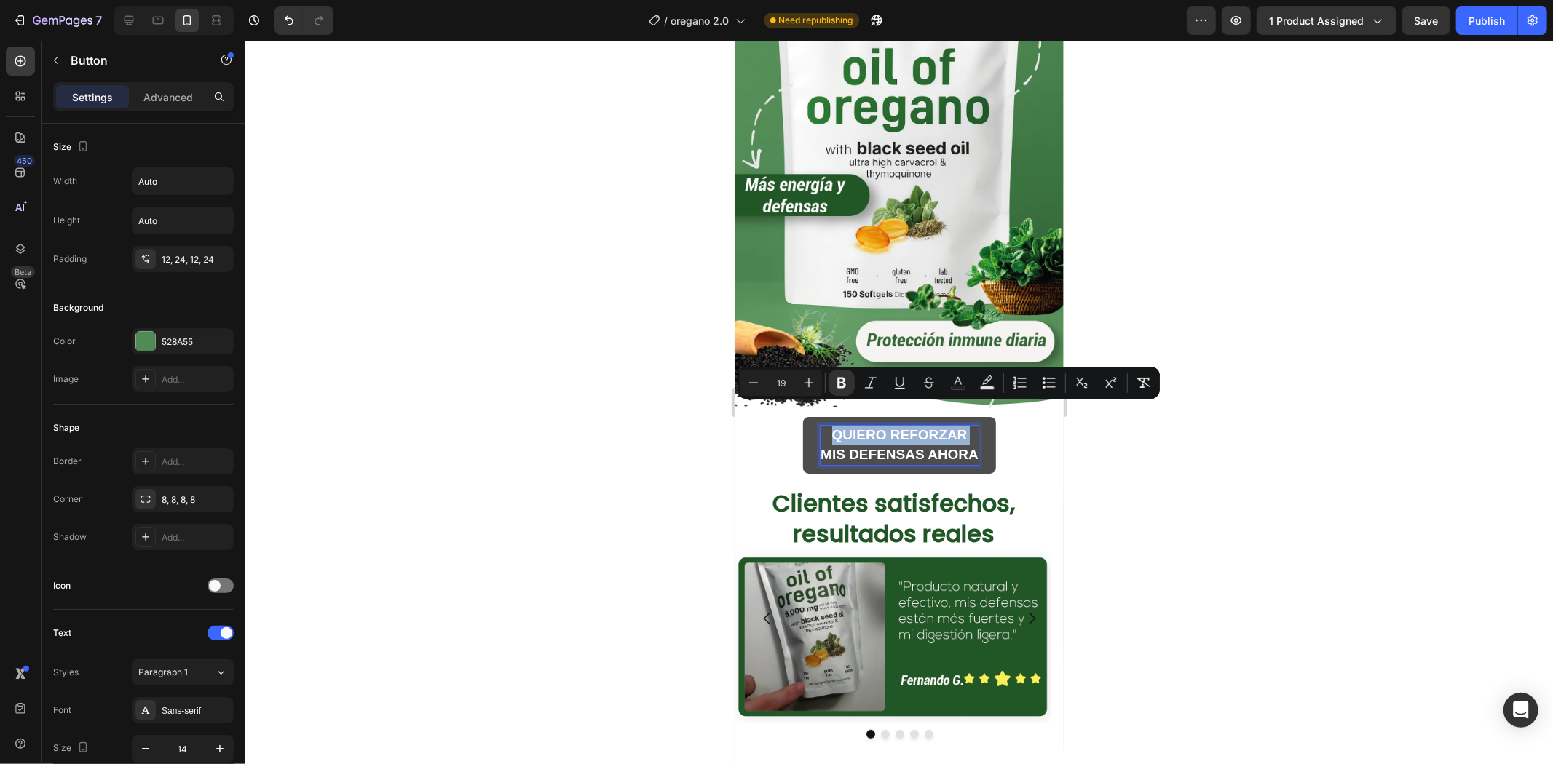
click at [865, 427] on strong "QUIERO REFORZAR" at bounding box center [898, 434] width 135 height 15
click at [847, 427] on strong "QUIERO REFORZAR" at bounding box center [898, 434] width 135 height 15
drag, startPoint x: 820, startPoint y: 412, endPoint x: 972, endPoint y: 437, distance: 154.1
click at [972, 437] on button "QUIERO REFORZAR MIS DEFENSAS AHORA" at bounding box center [898, 444] width 193 height 57
click at [804, 379] on icon "Editor contextual toolbar" at bounding box center [808, 383] width 15 height 15
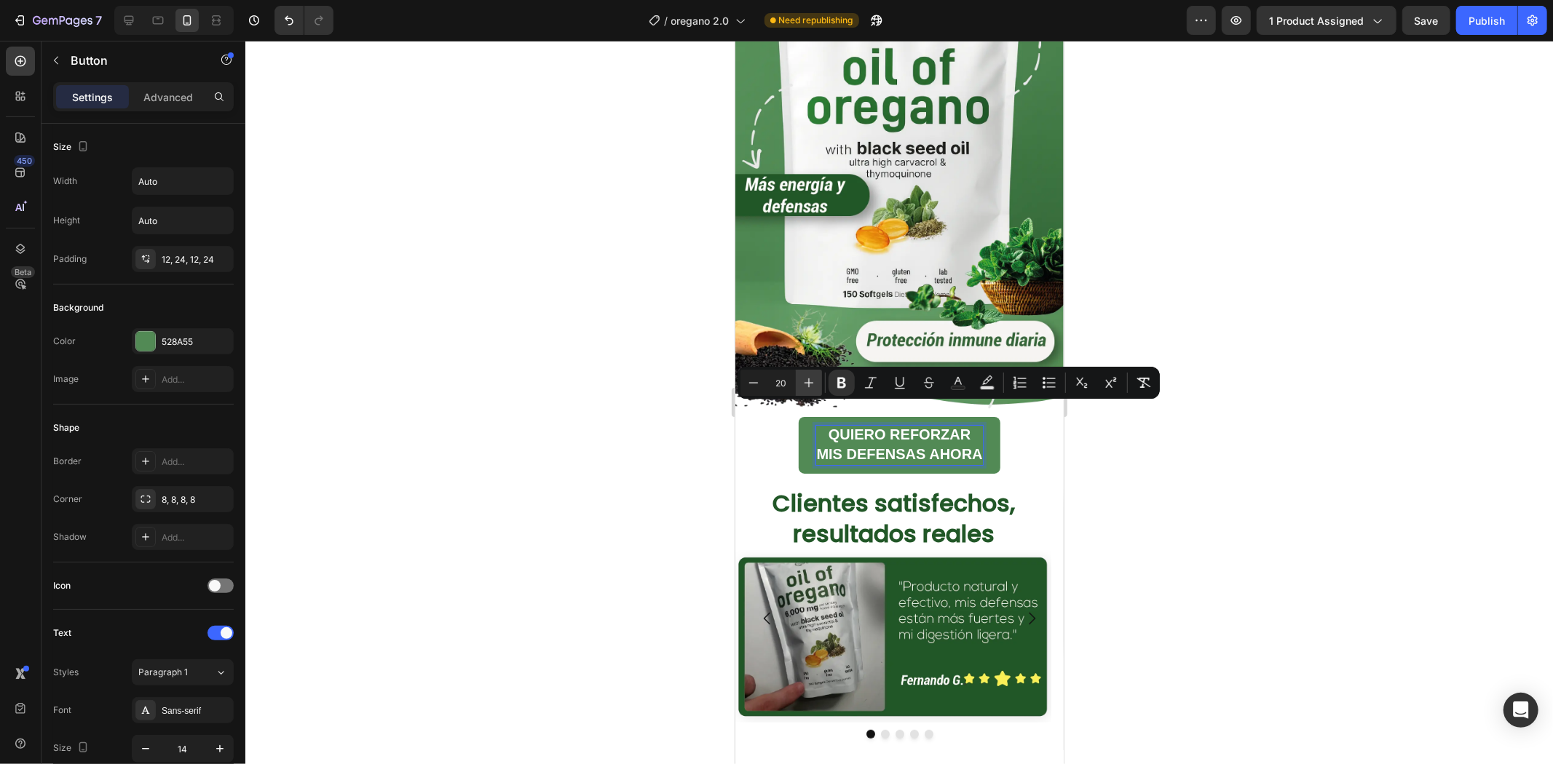
click at [804, 379] on icon "Editor contextual toolbar" at bounding box center [808, 383] width 15 height 15
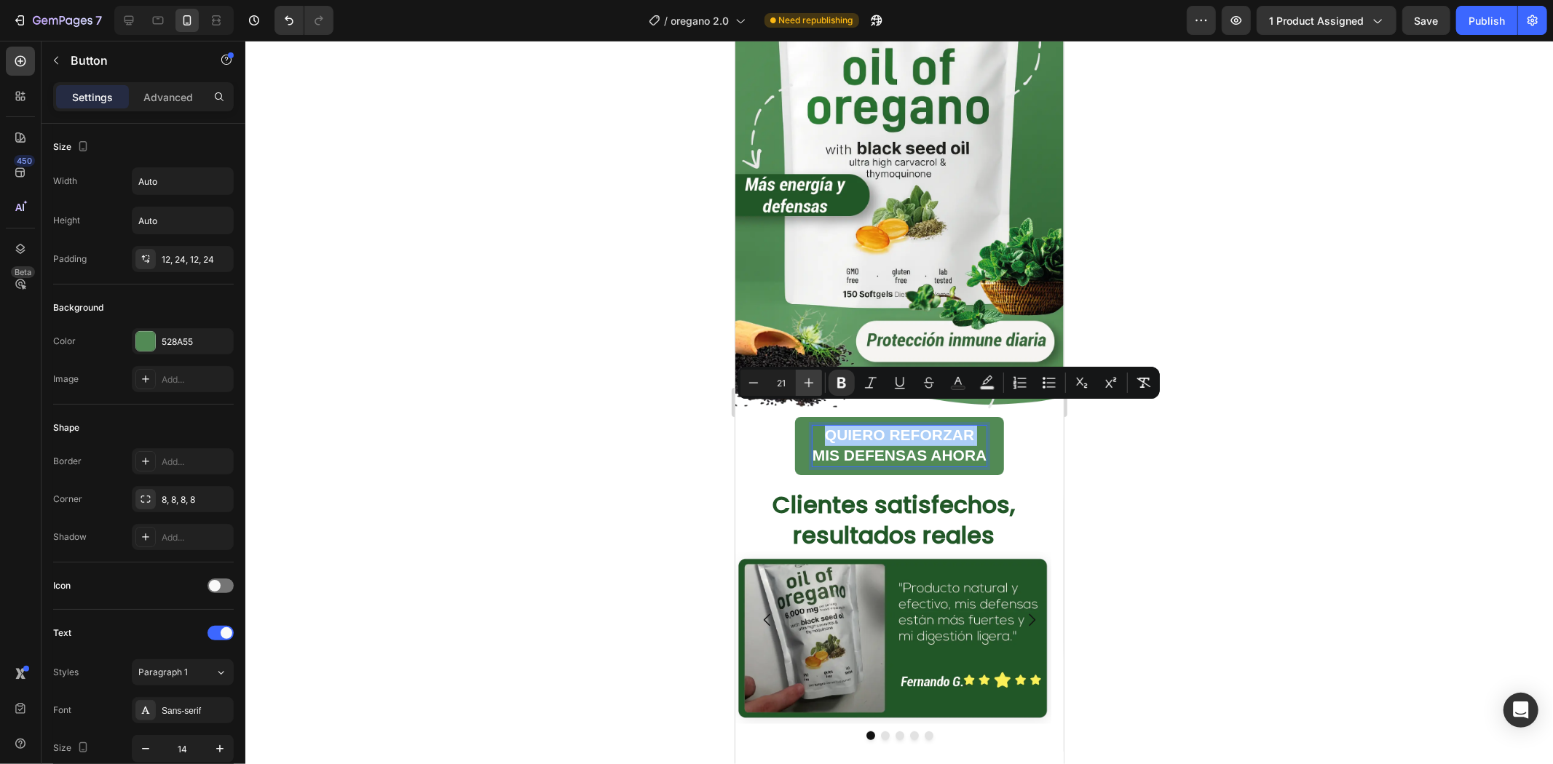
click at [804, 379] on icon "Editor contextual toolbar" at bounding box center [808, 383] width 15 height 15
type input "22"
click at [1233, 463] on div at bounding box center [898, 403] width 1307 height 724
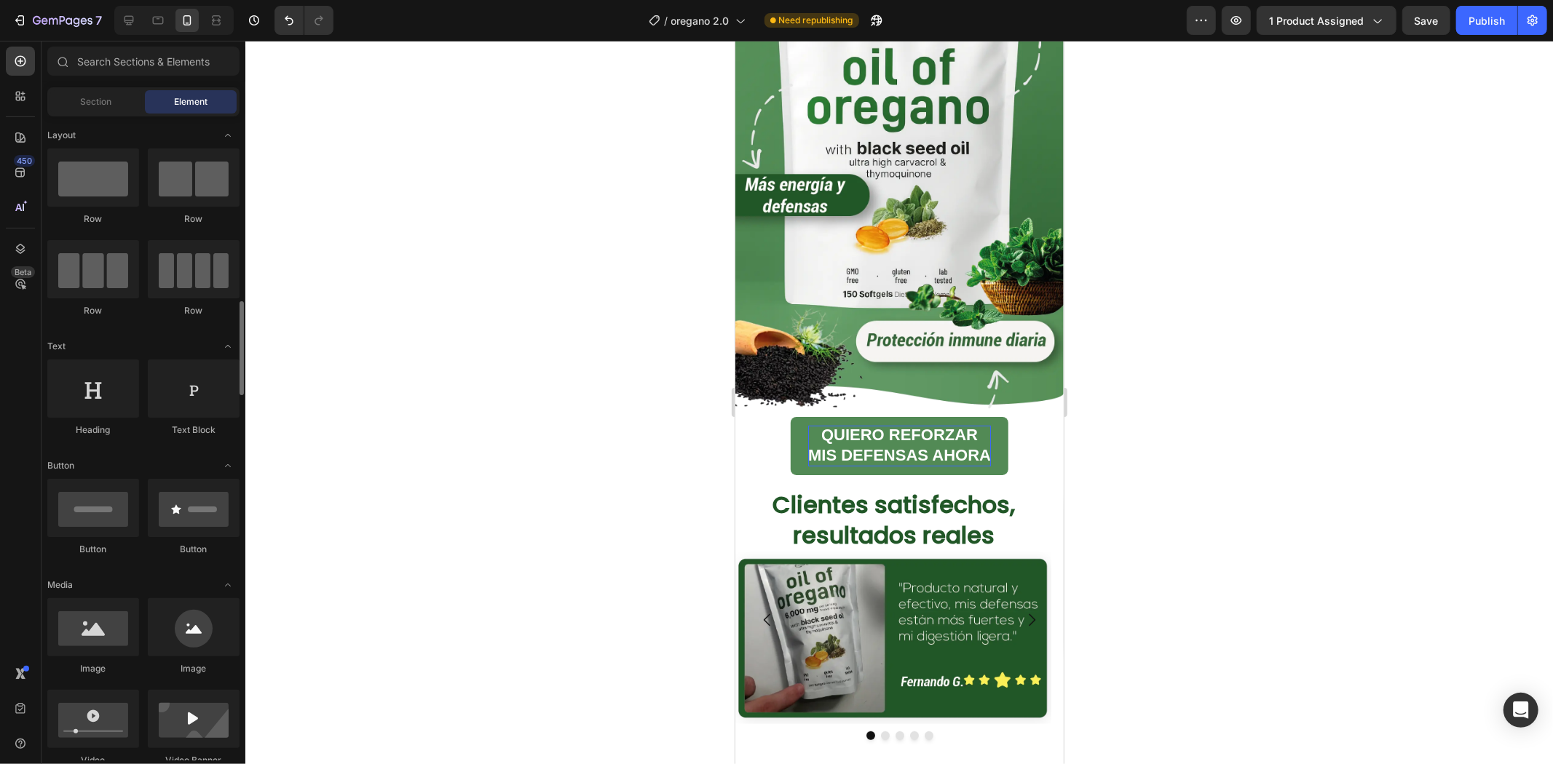
scroll to position [162, 0]
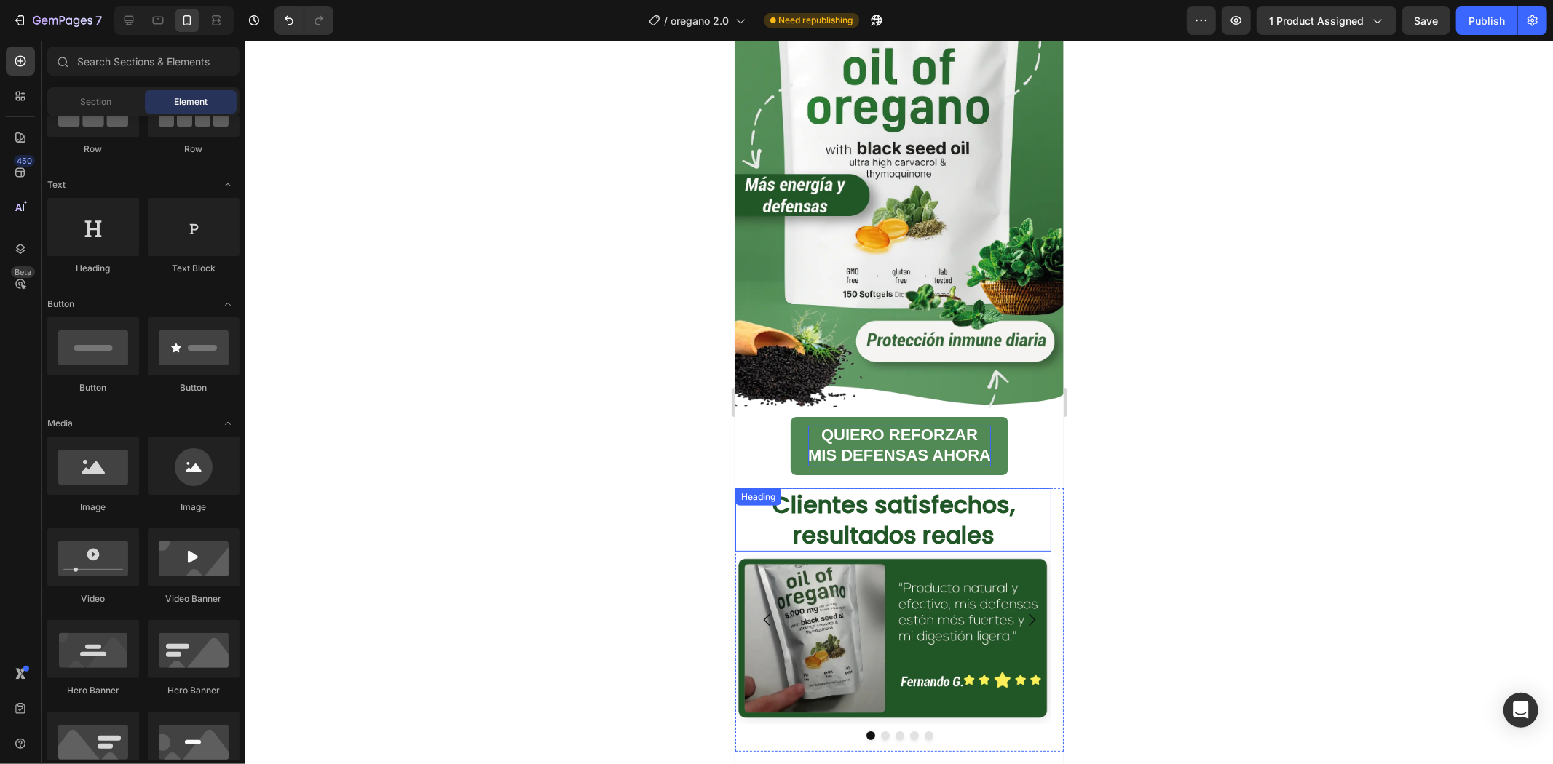
click at [852, 445] on strong "MIS DEFENSAS AHORA" at bounding box center [898, 454] width 183 height 18
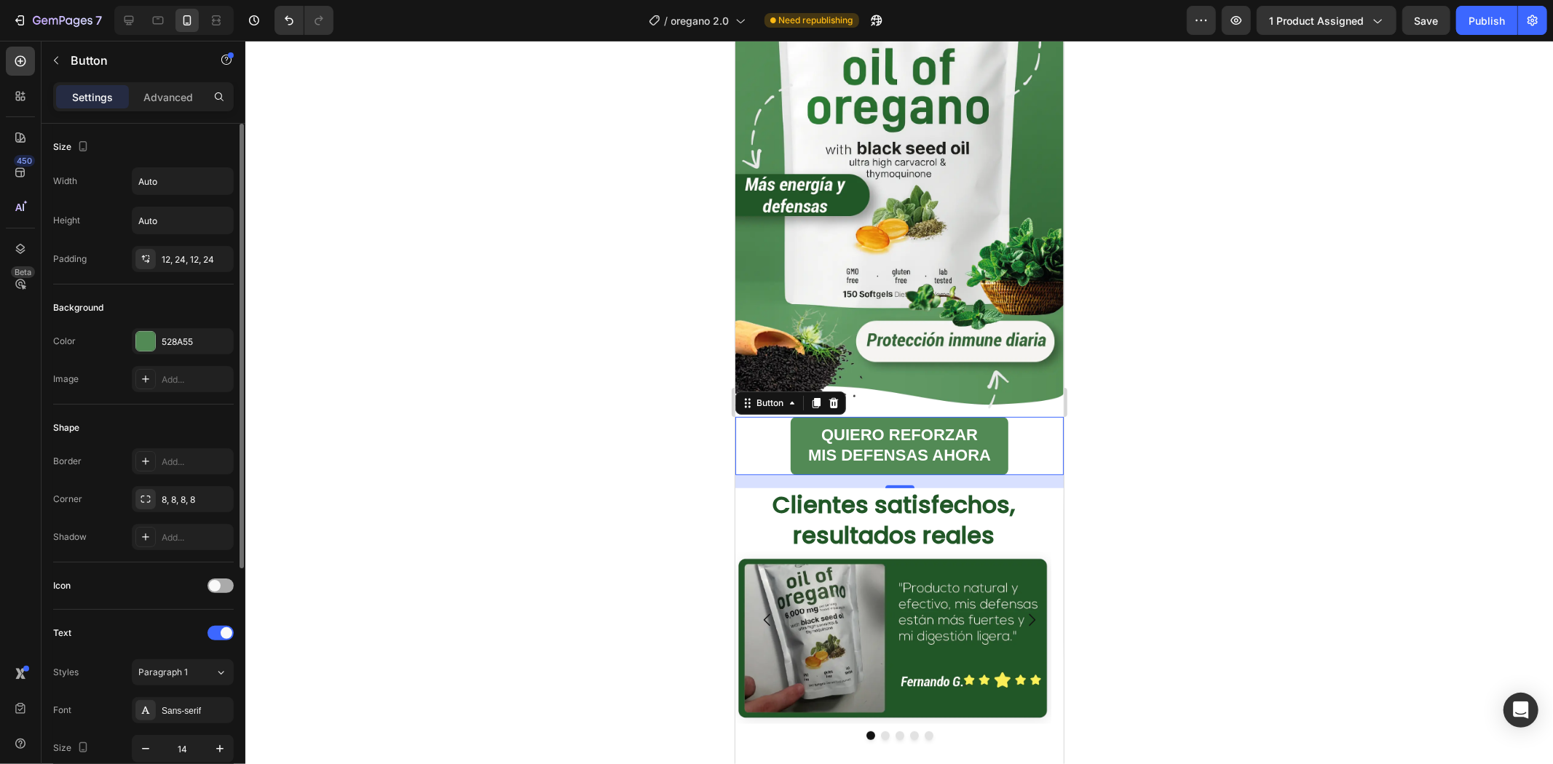
click at [219, 581] on div at bounding box center [220, 586] width 26 height 15
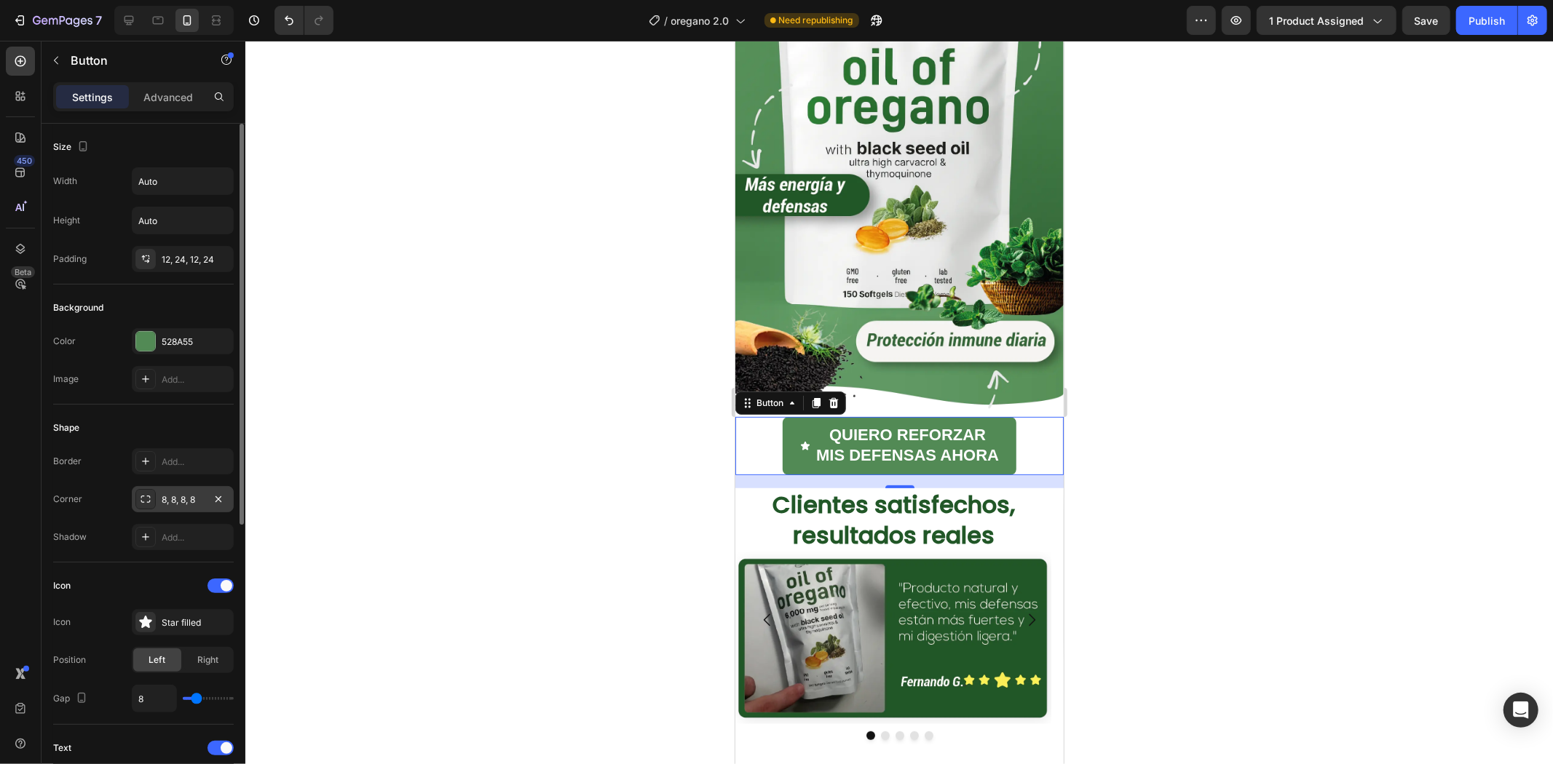
scroll to position [81, 0]
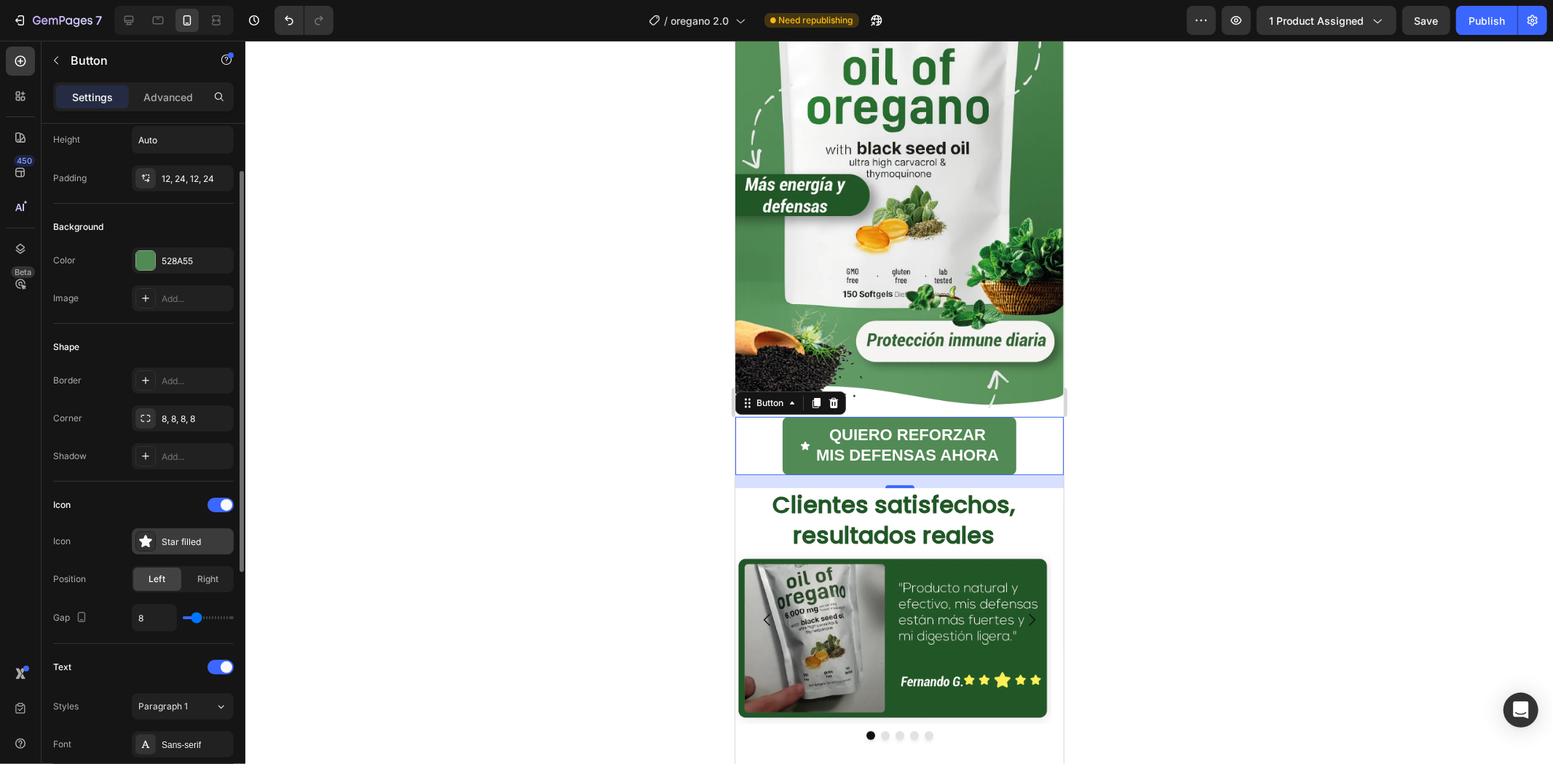
click at [154, 547] on div at bounding box center [145, 541] width 20 height 20
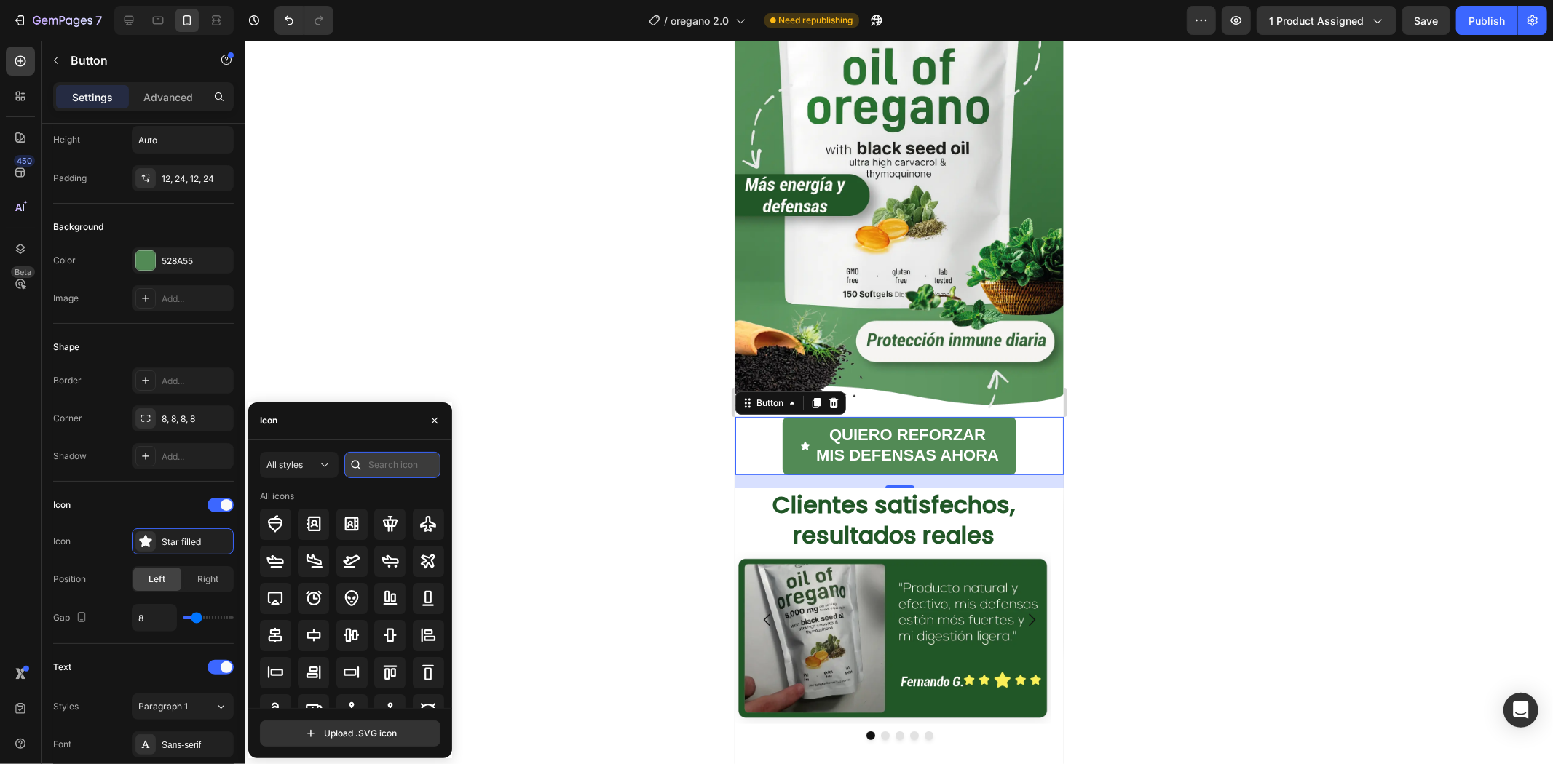
click at [379, 463] on input "text" at bounding box center [392, 465] width 96 height 26
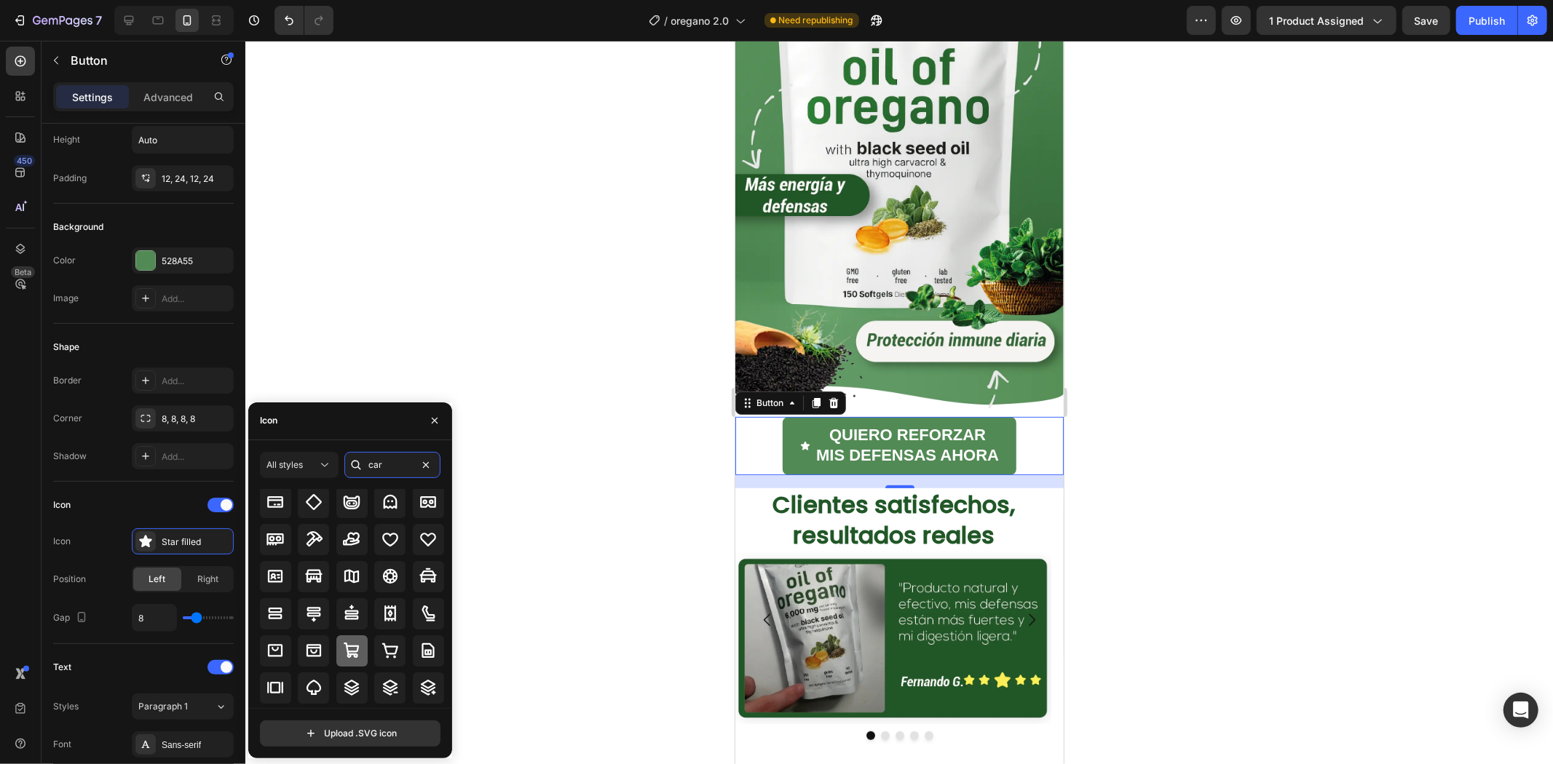
type input "car"
click at [357, 654] on icon at bounding box center [351, 650] width 17 height 17
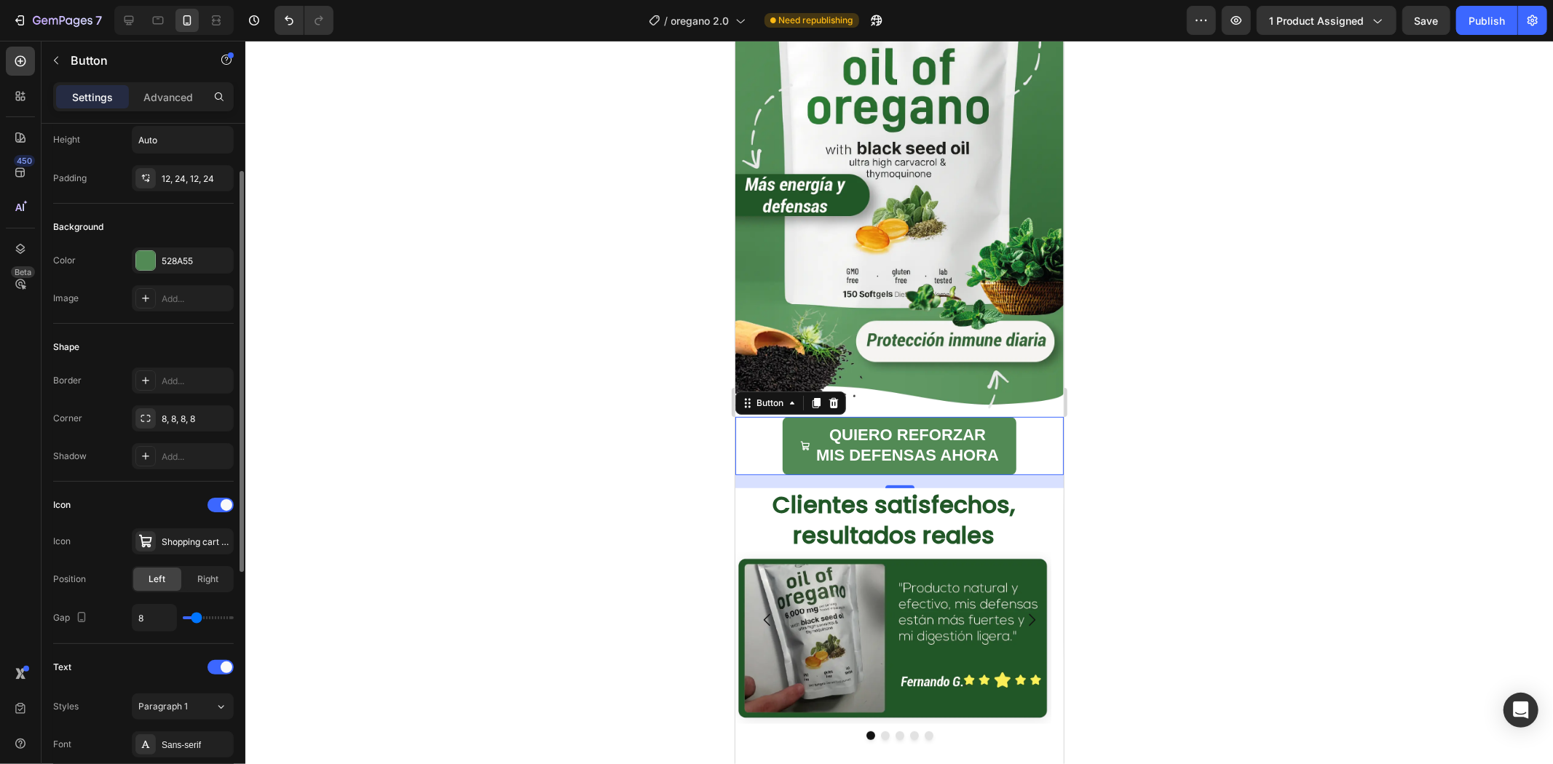
click at [175, 504] on div "Icon" at bounding box center [143, 505] width 181 height 23
type input "14"
type input "15"
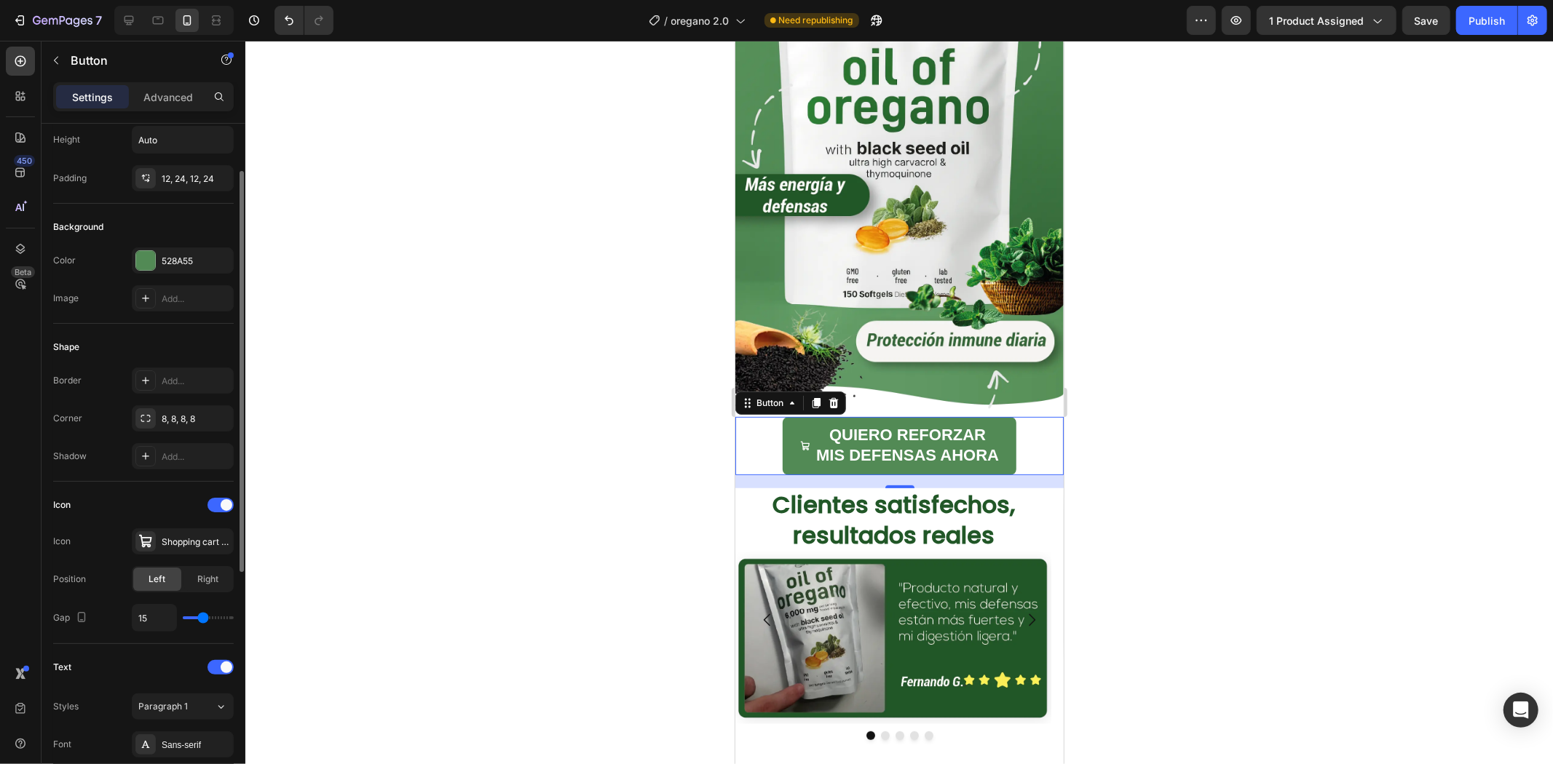
type input "16"
click at [205, 619] on input "range" at bounding box center [208, 618] width 51 height 3
type input "11"
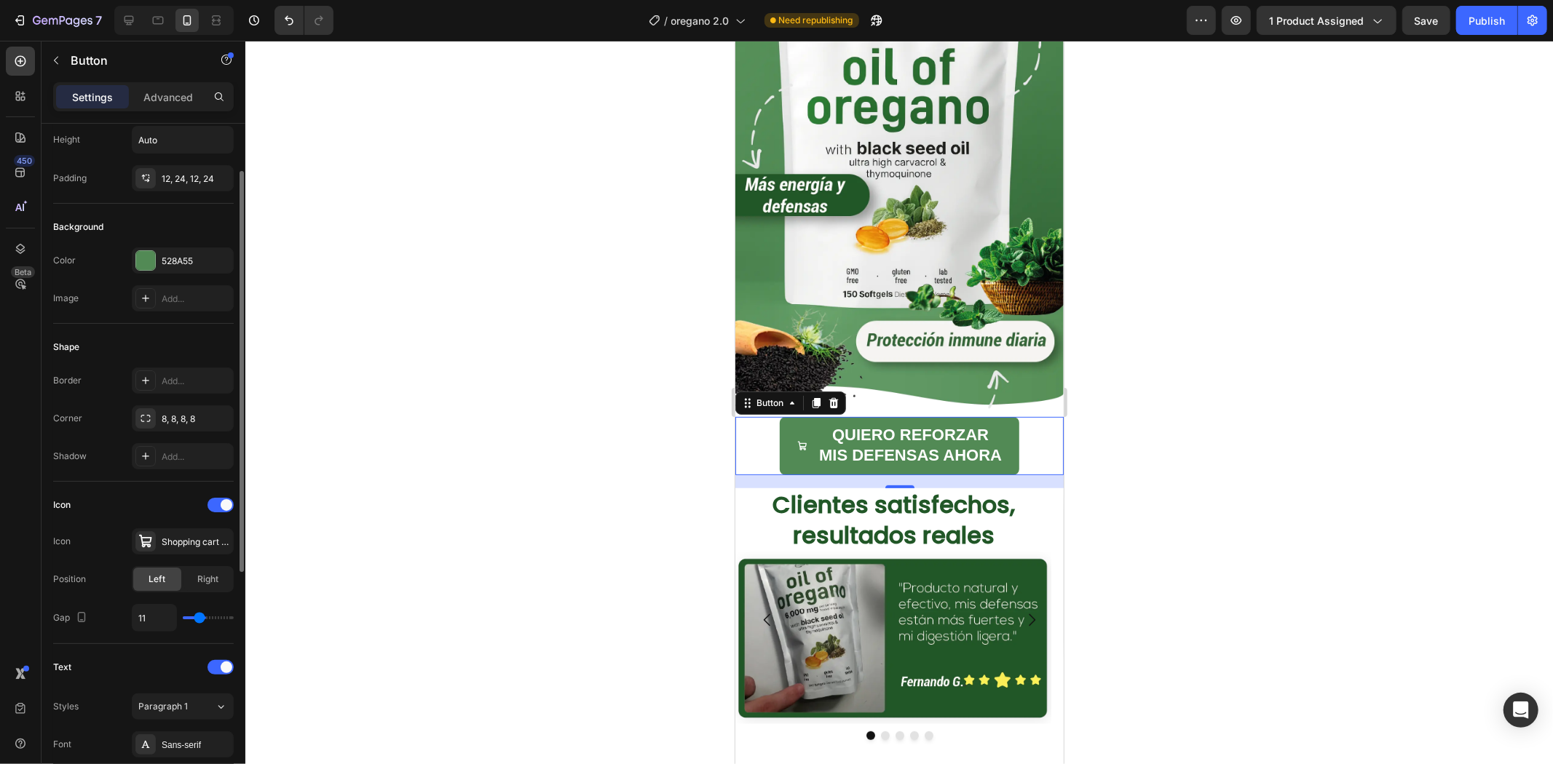
type input "12"
type input "13"
type input "14"
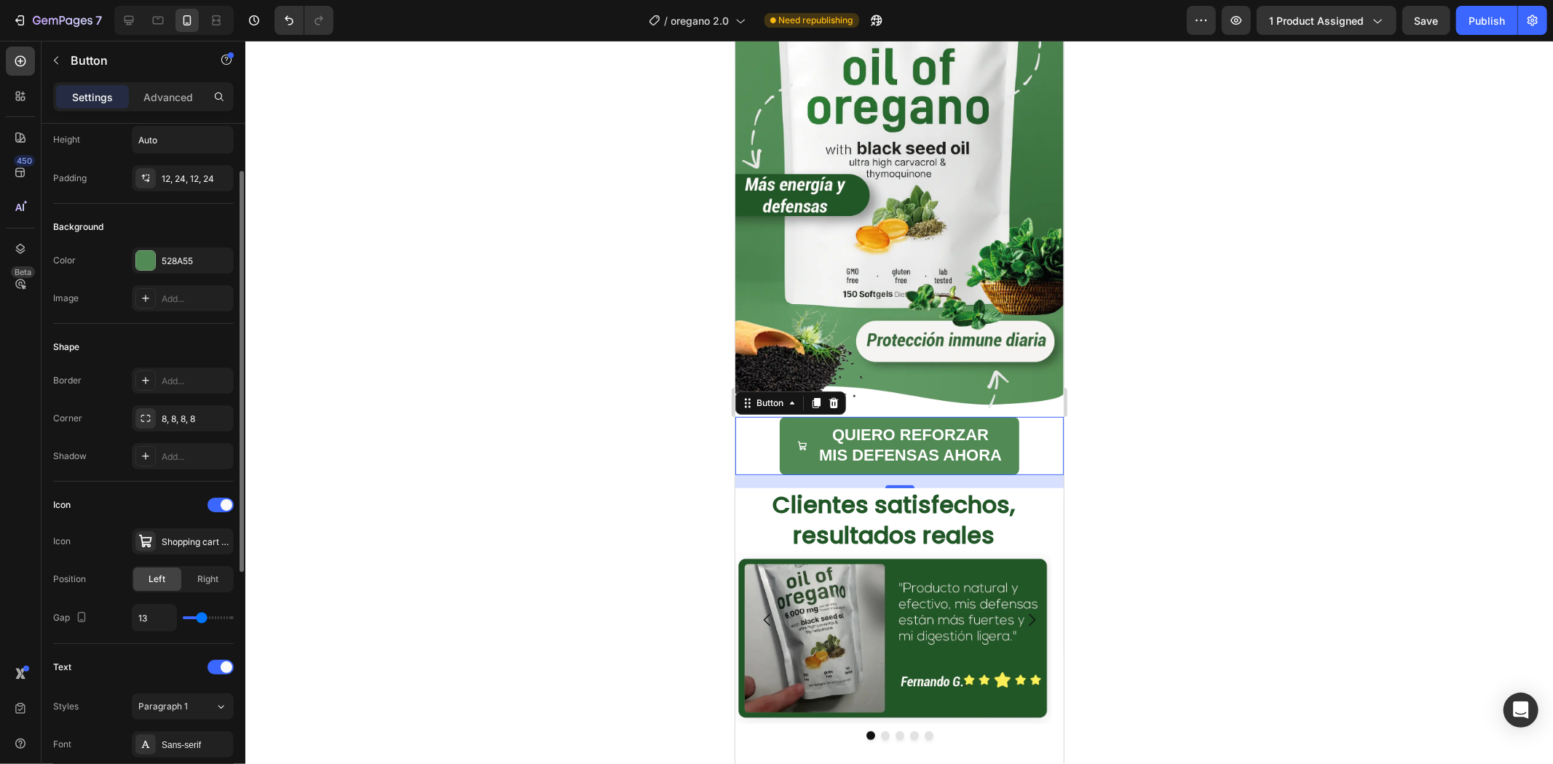
type input "14"
type input "15"
type input "16"
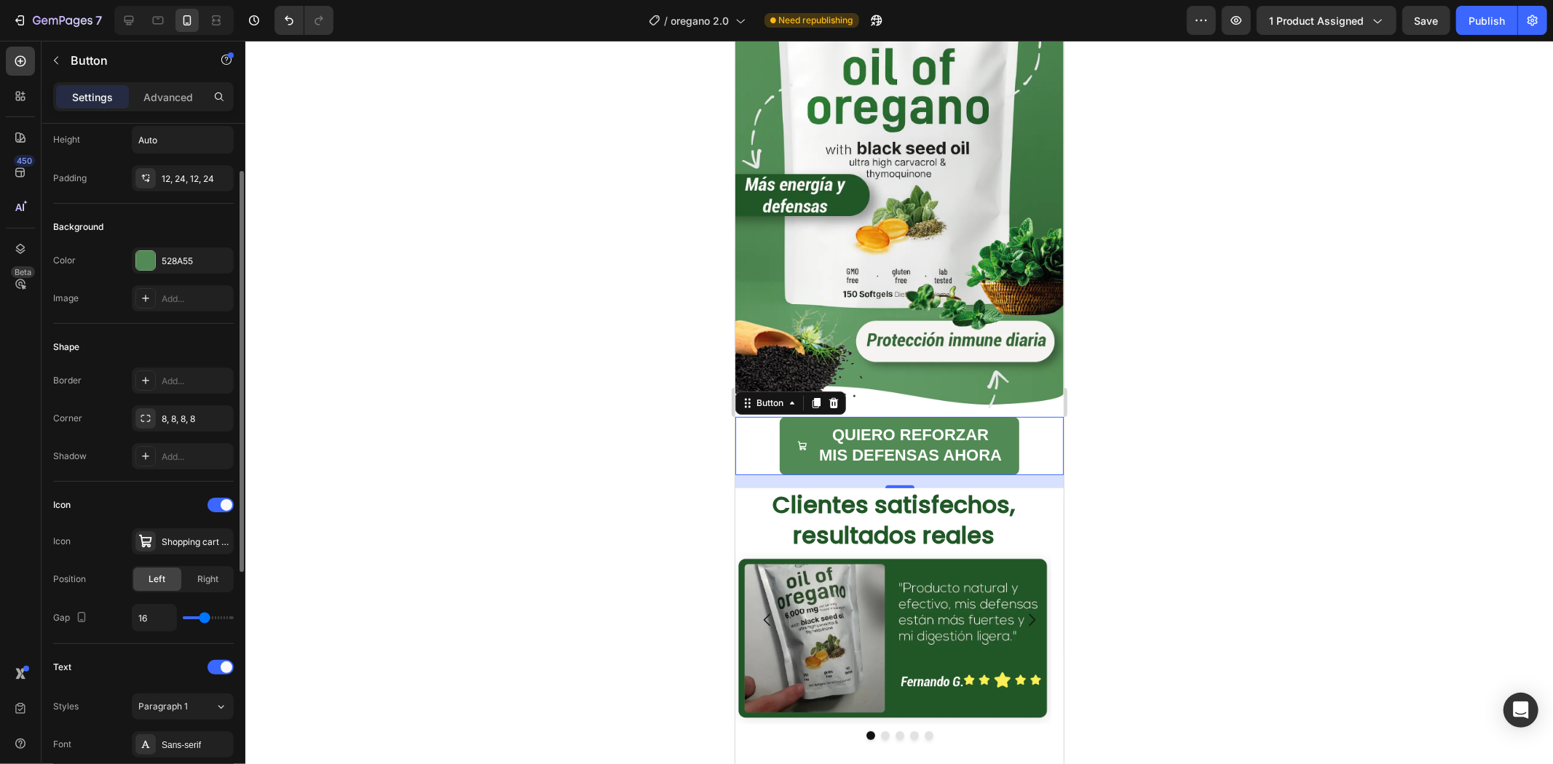
type input "17"
type input "18"
type input "20"
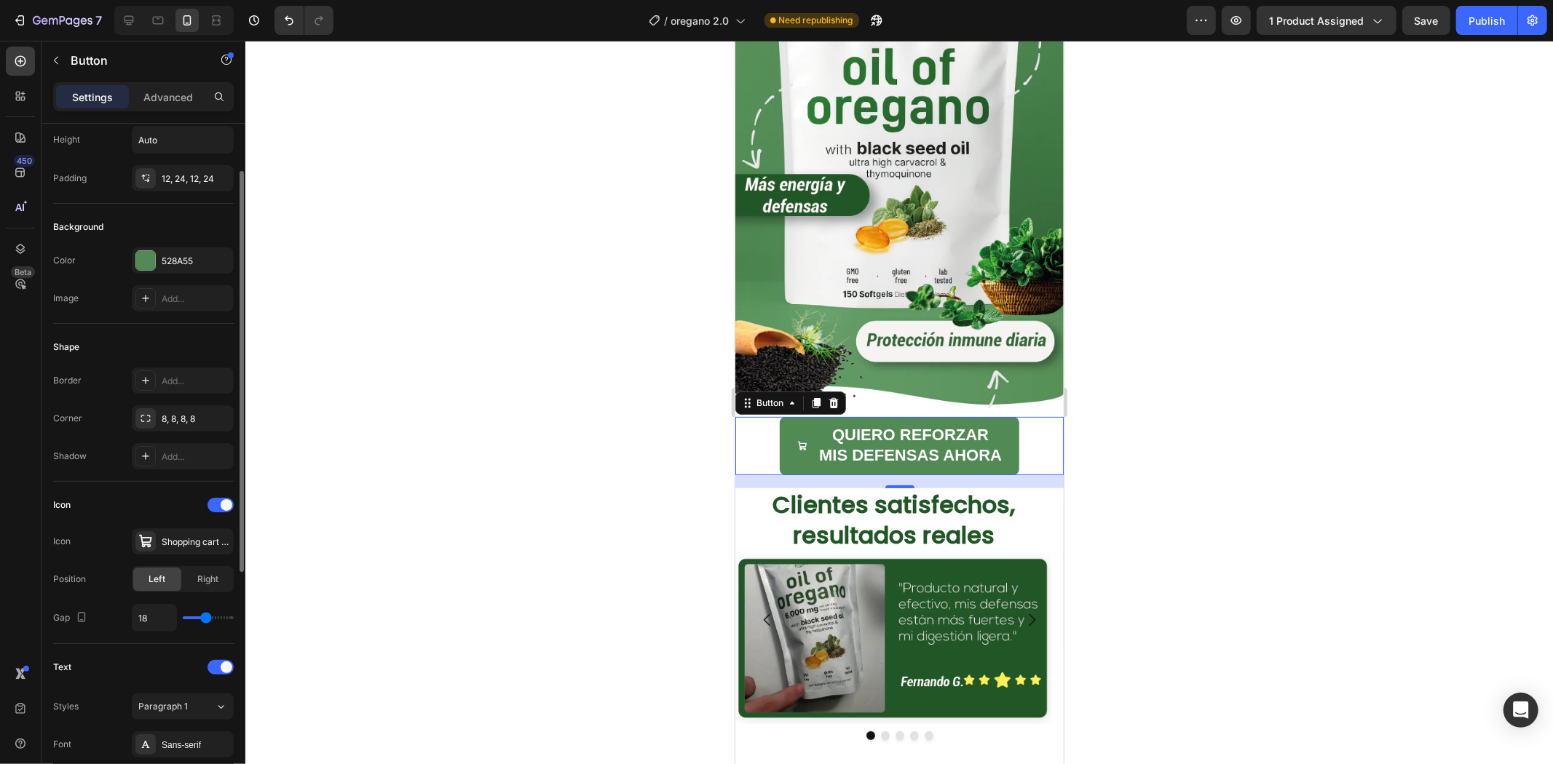
type input "20"
type input "21"
drag, startPoint x: 199, startPoint y: 620, endPoint x: 209, endPoint y: 623, distance: 10.6
type input "21"
click at [209, 619] on input "range" at bounding box center [208, 618] width 51 height 3
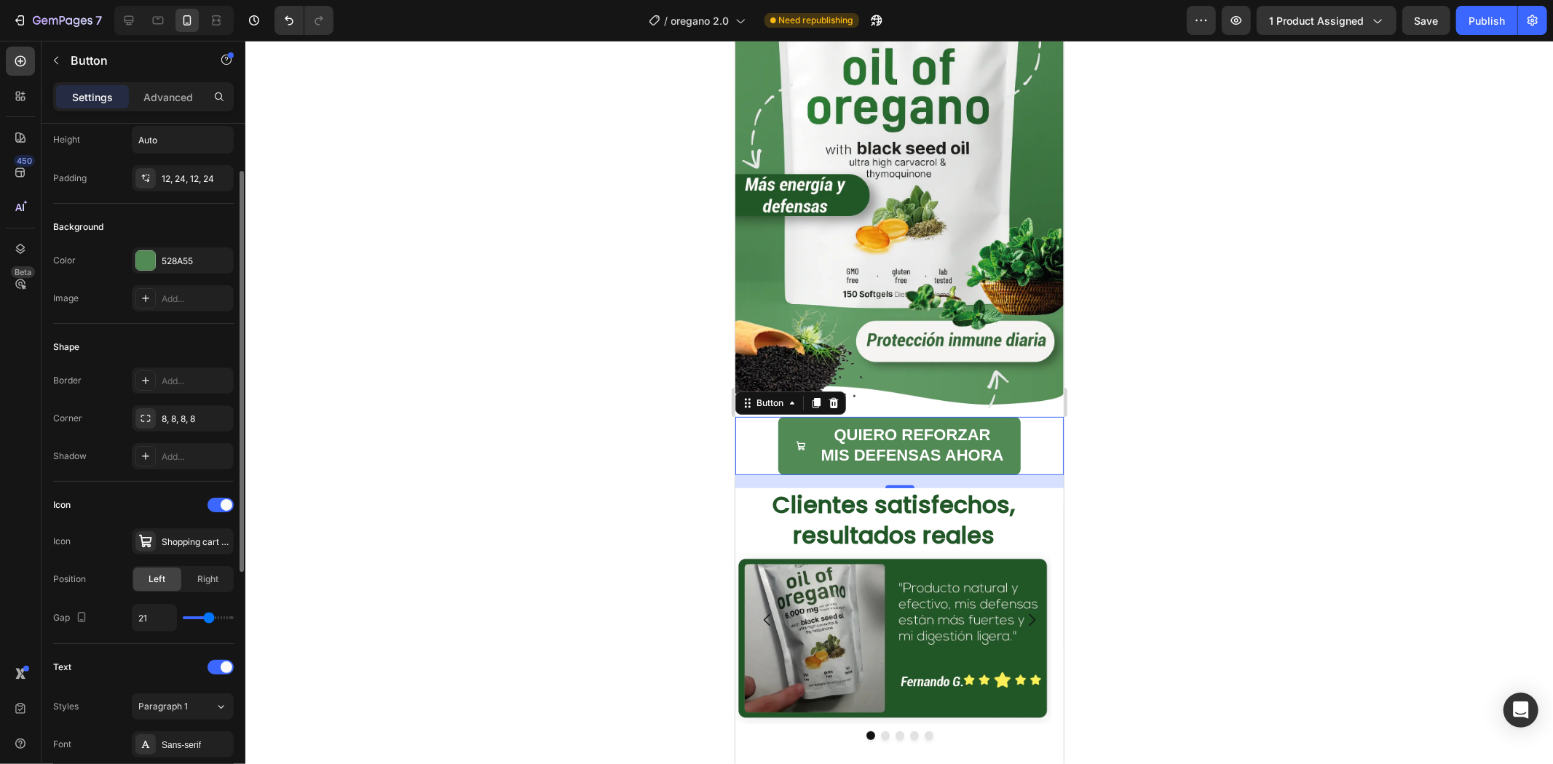
type input "20"
type input "19"
type input "17"
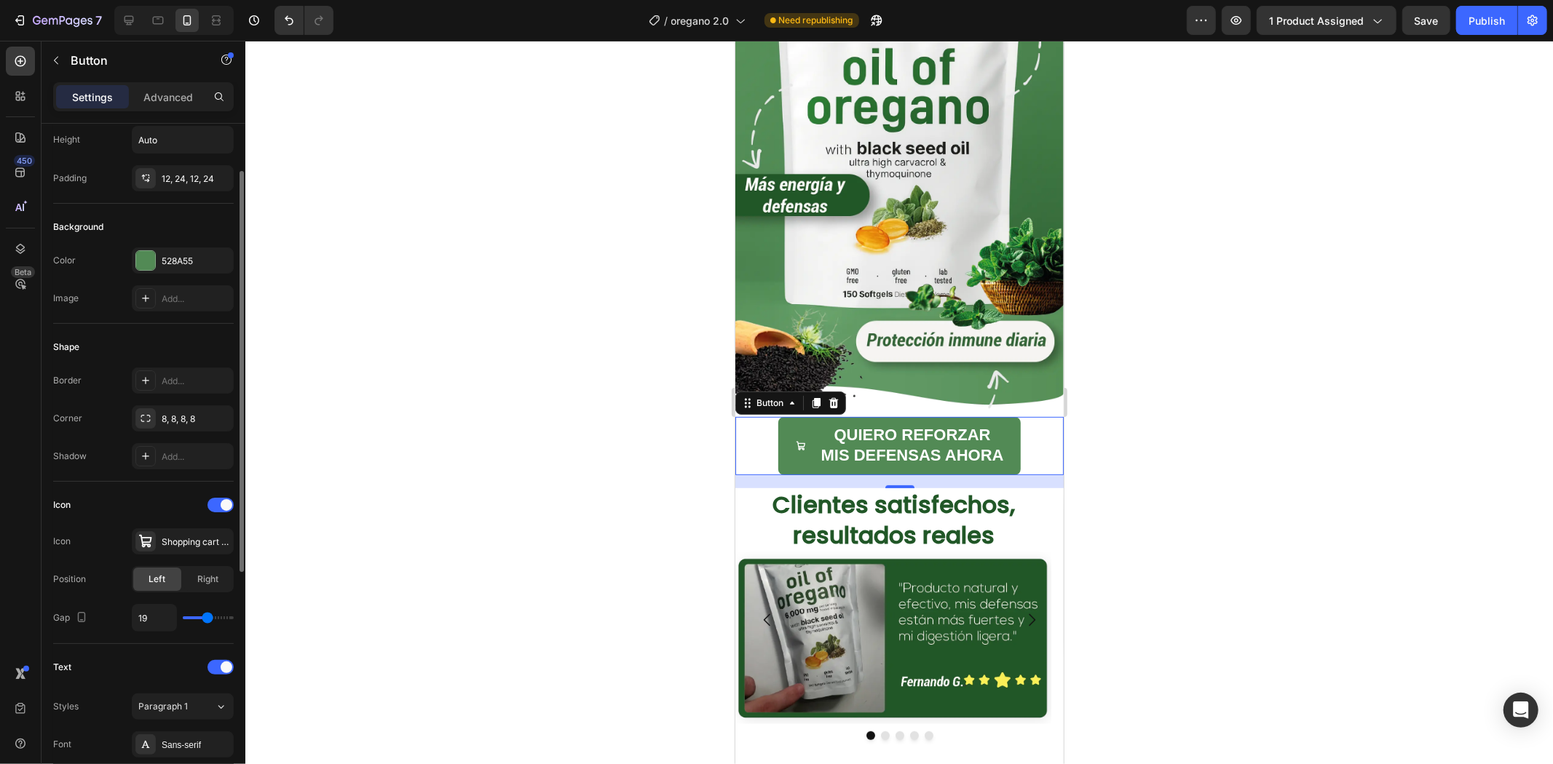
type input "17"
type input "16"
type input "13"
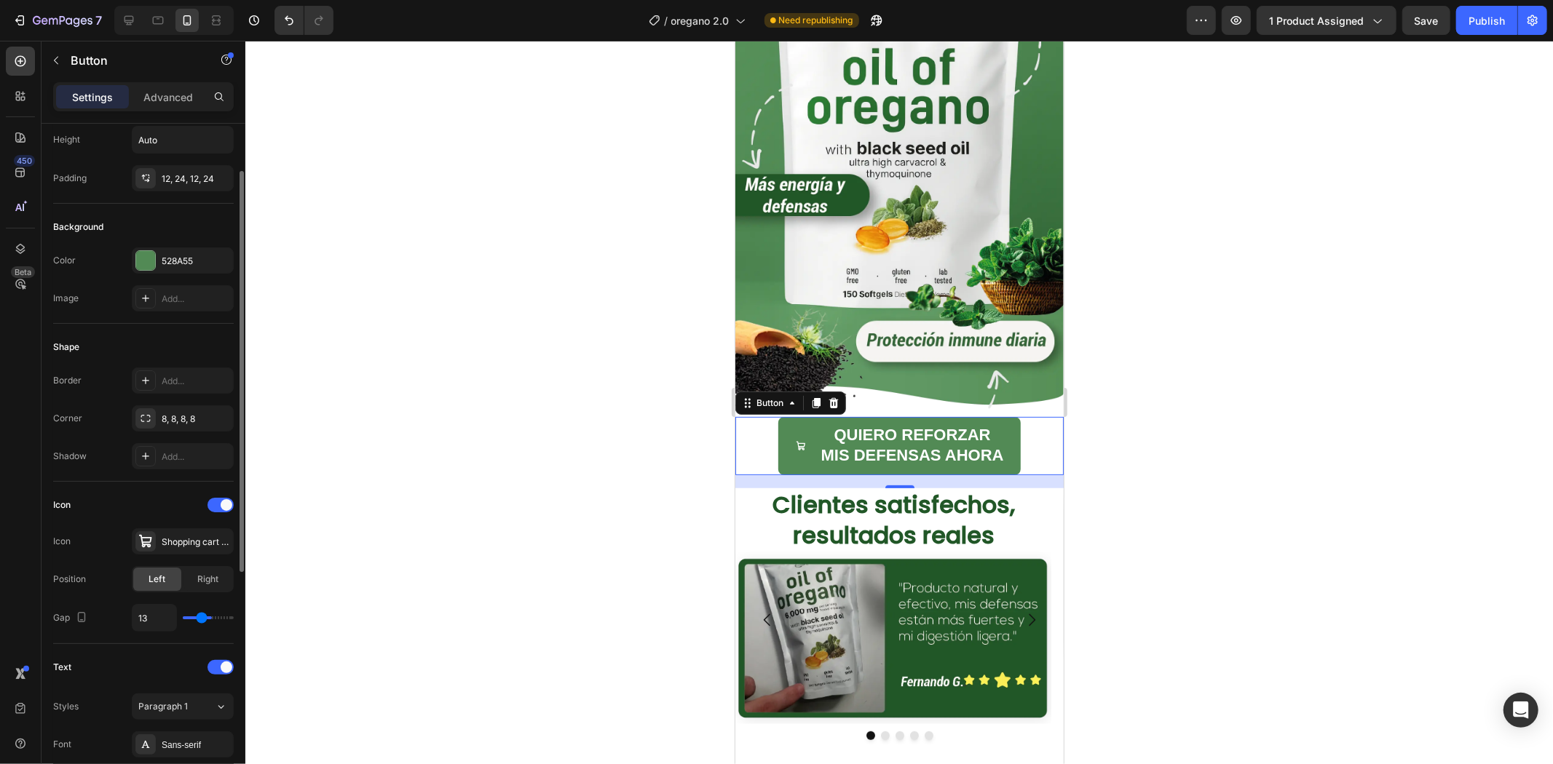
type input "11"
type input "7"
type input "5"
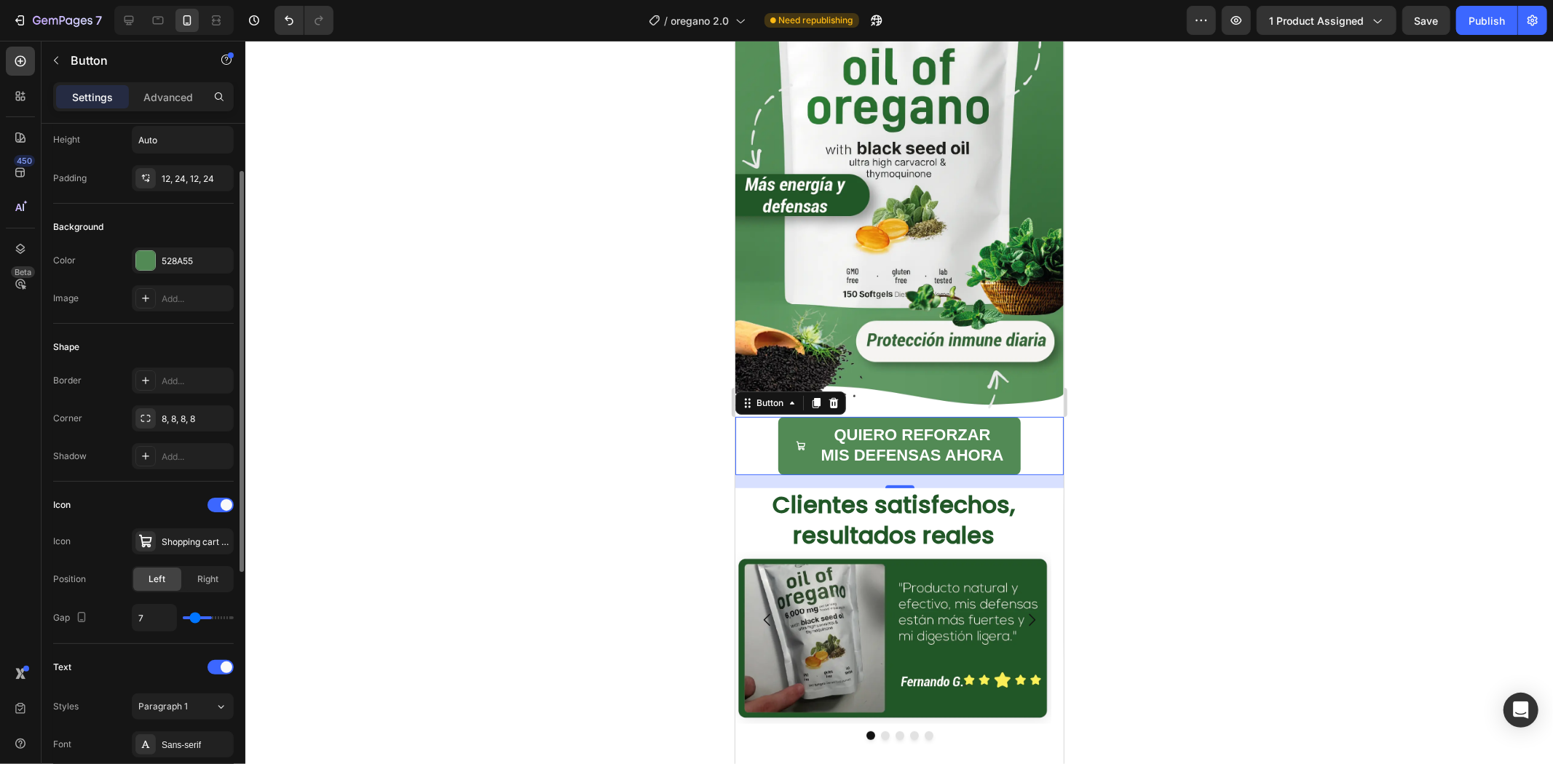
type input "5"
type input "2"
type input "0"
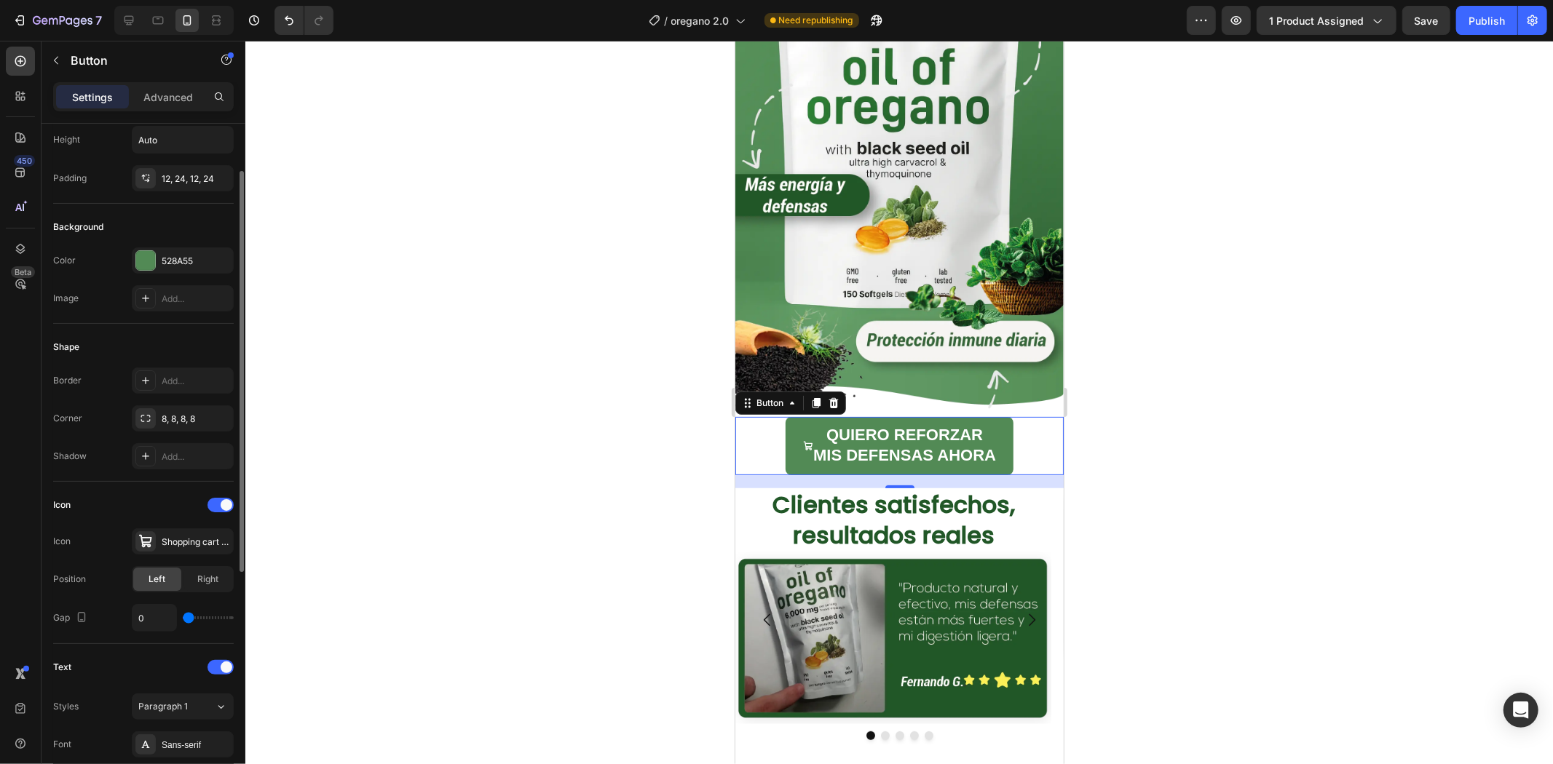
type input "1"
type input "2"
type input "3"
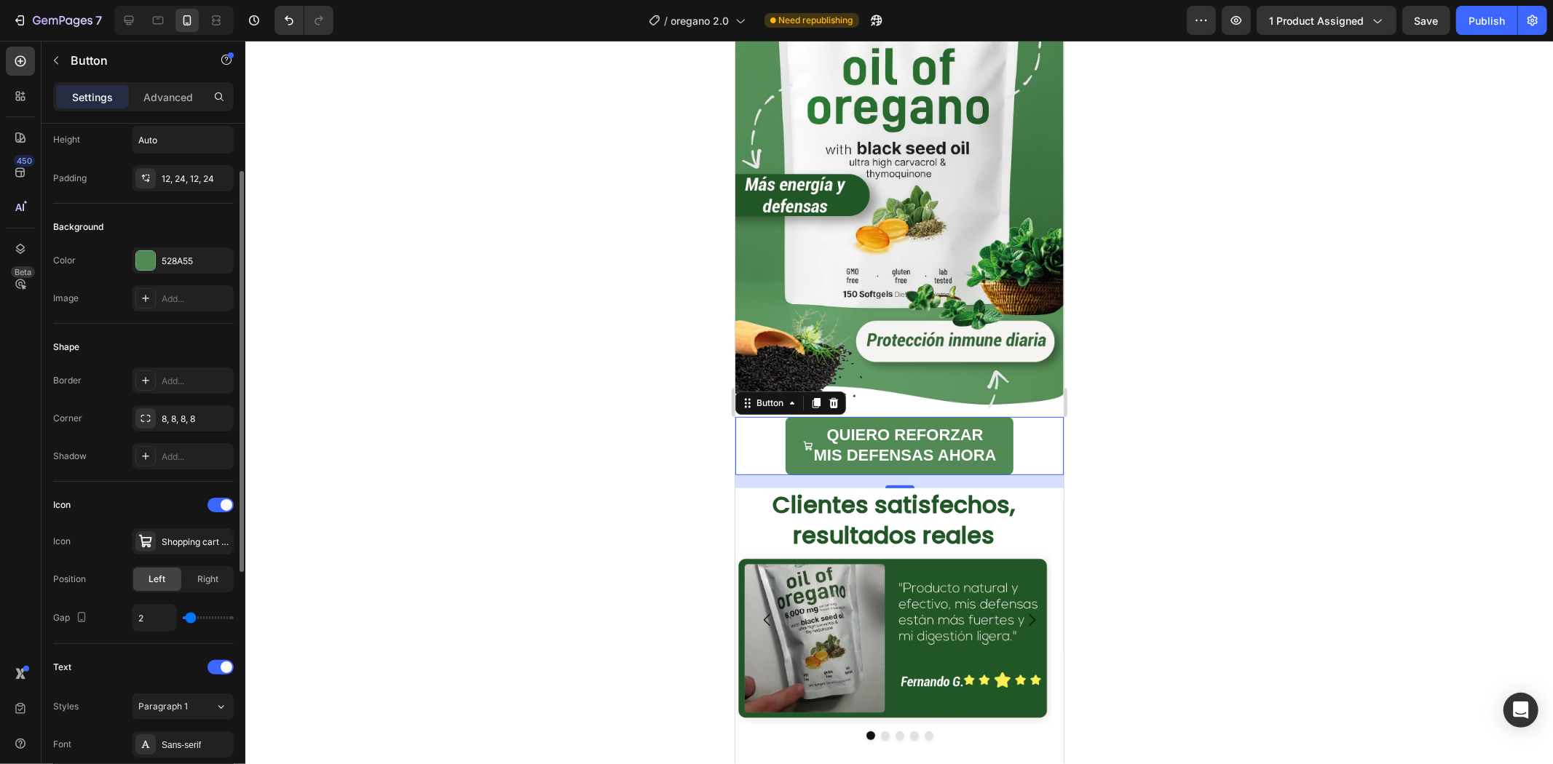
type input "3"
type input "4"
type input "5"
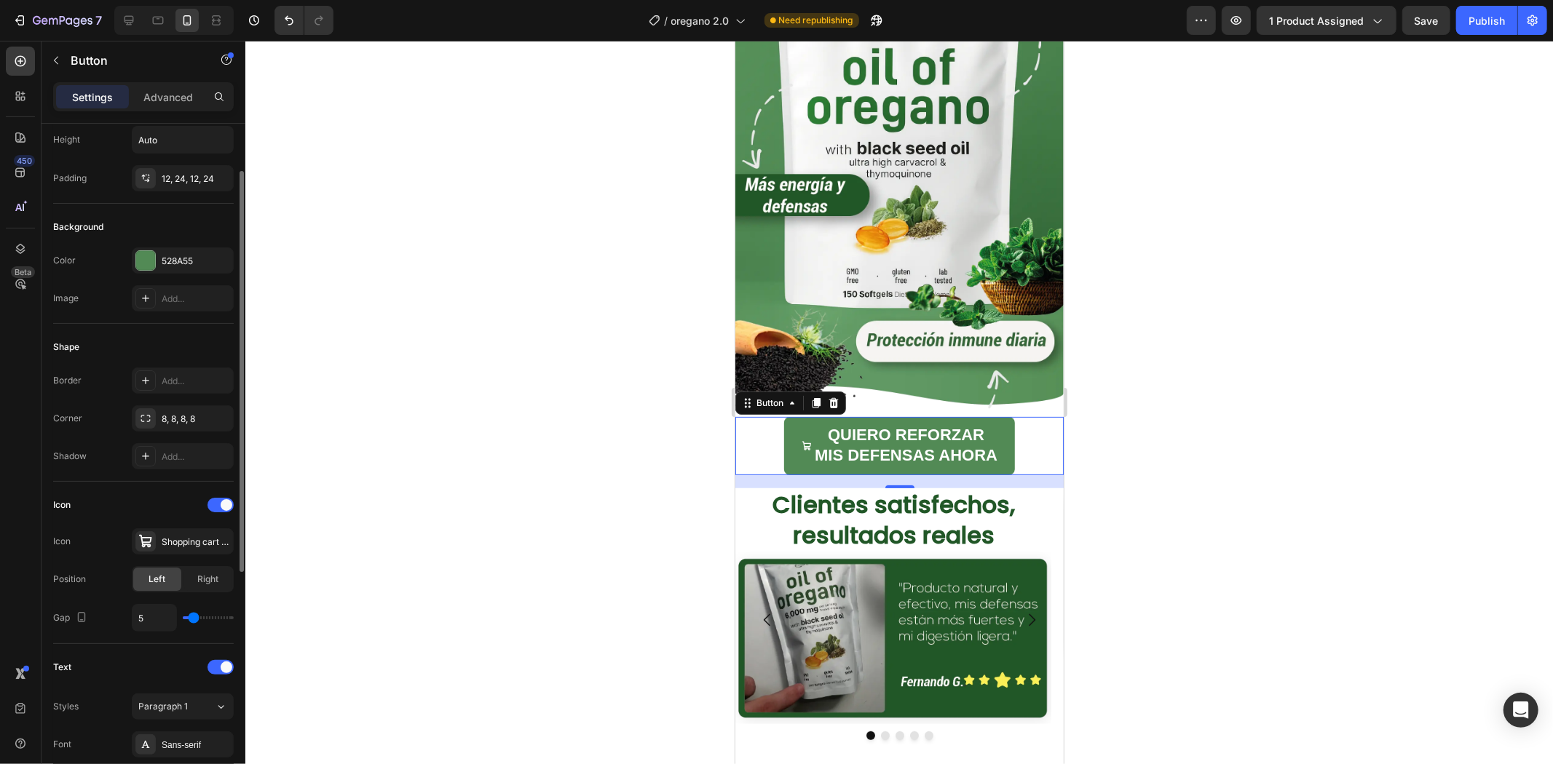
type input "6"
type input "7"
drag, startPoint x: 209, startPoint y: 623, endPoint x: 195, endPoint y: 621, distance: 14.0
type input "7"
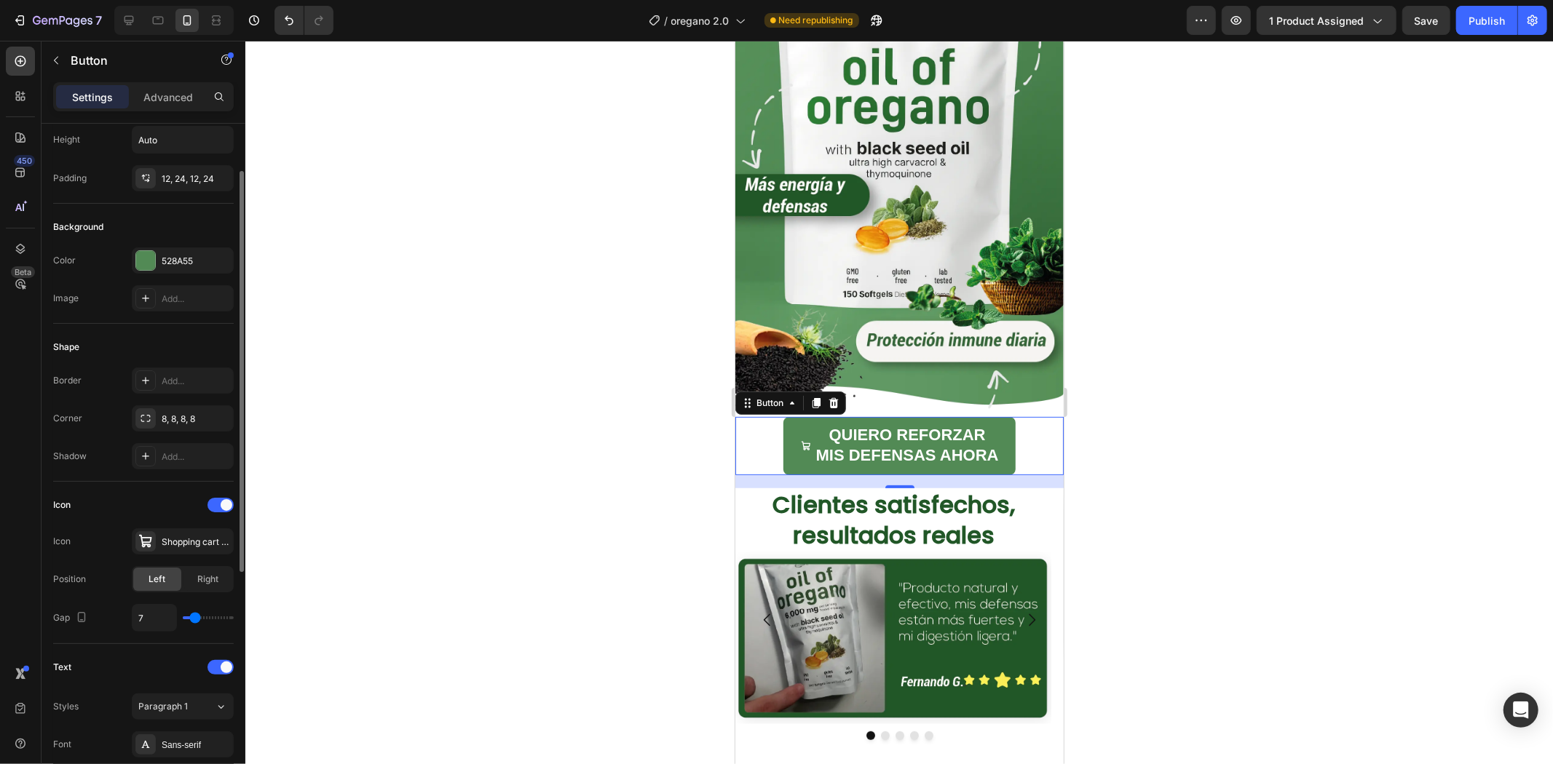
click at [195, 619] on input "range" at bounding box center [208, 618] width 51 height 3
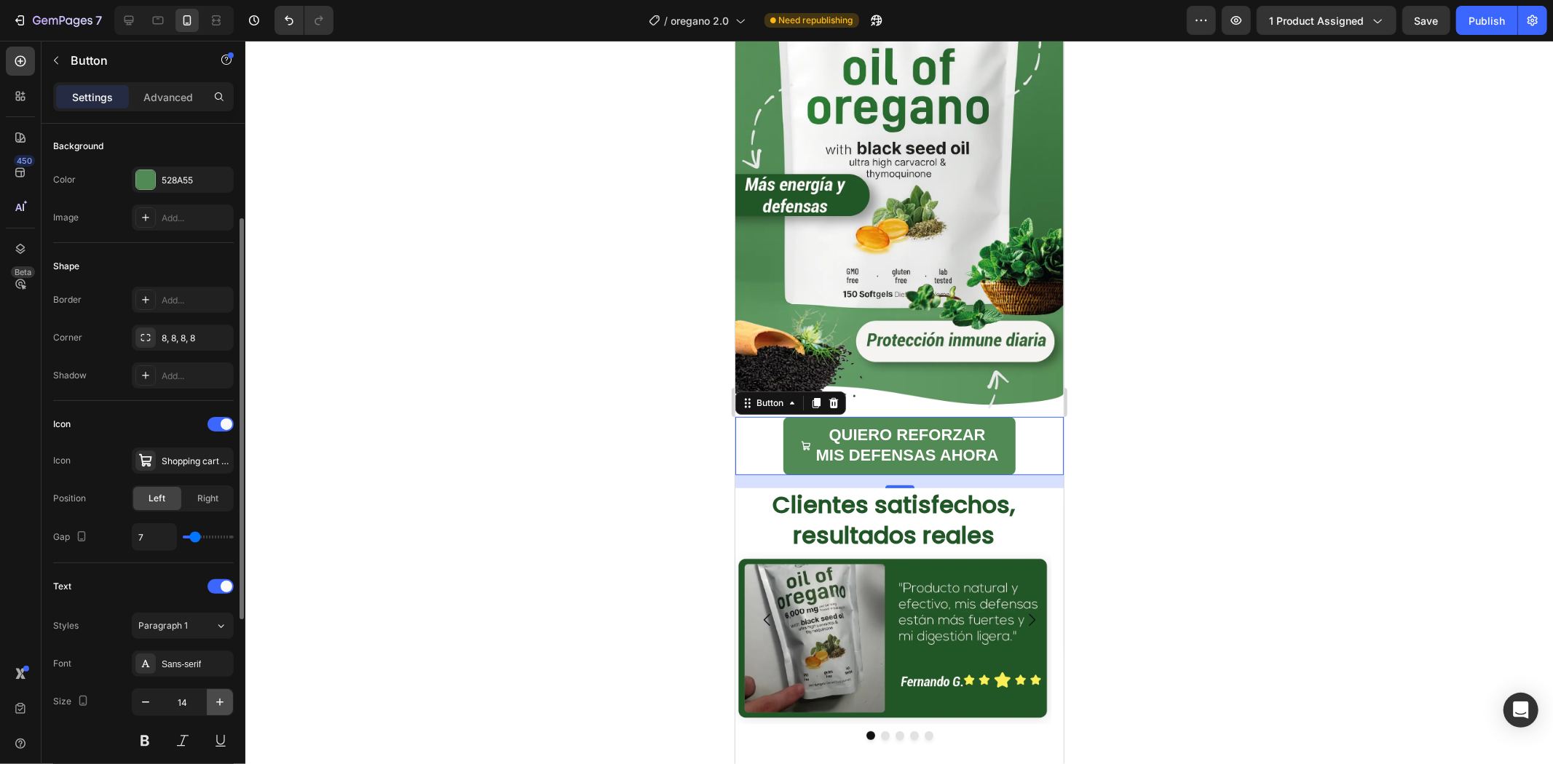
click at [214, 700] on icon "button" at bounding box center [220, 702] width 15 height 15
click at [150, 704] on icon "button" at bounding box center [145, 702] width 15 height 15
type input "14"
click at [210, 490] on div "Right" at bounding box center [208, 498] width 48 height 23
click at [147, 503] on div "Left" at bounding box center [157, 498] width 48 height 23
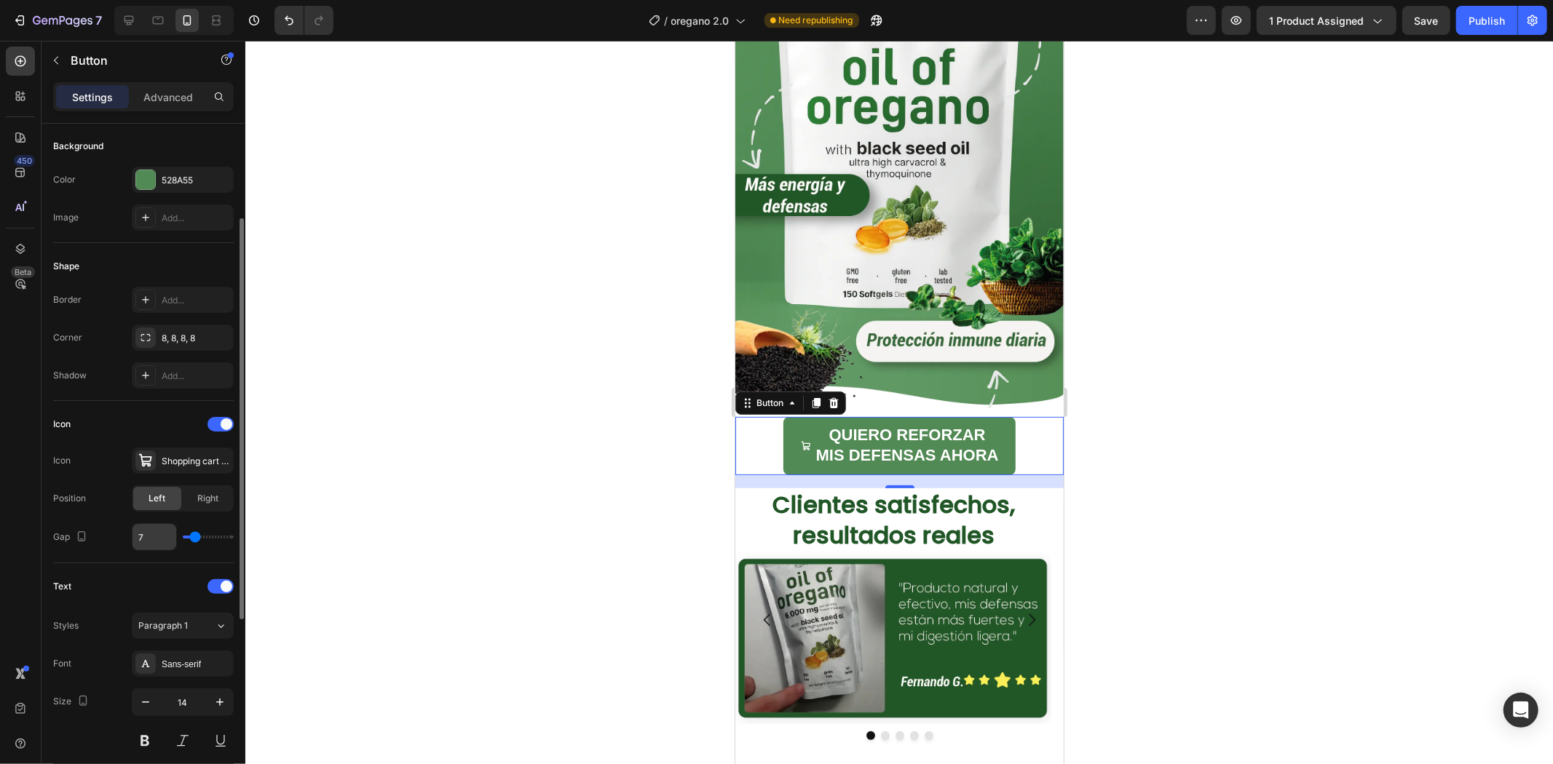
click at [148, 540] on input "7" at bounding box center [154, 537] width 44 height 26
type input "2"
type input "20"
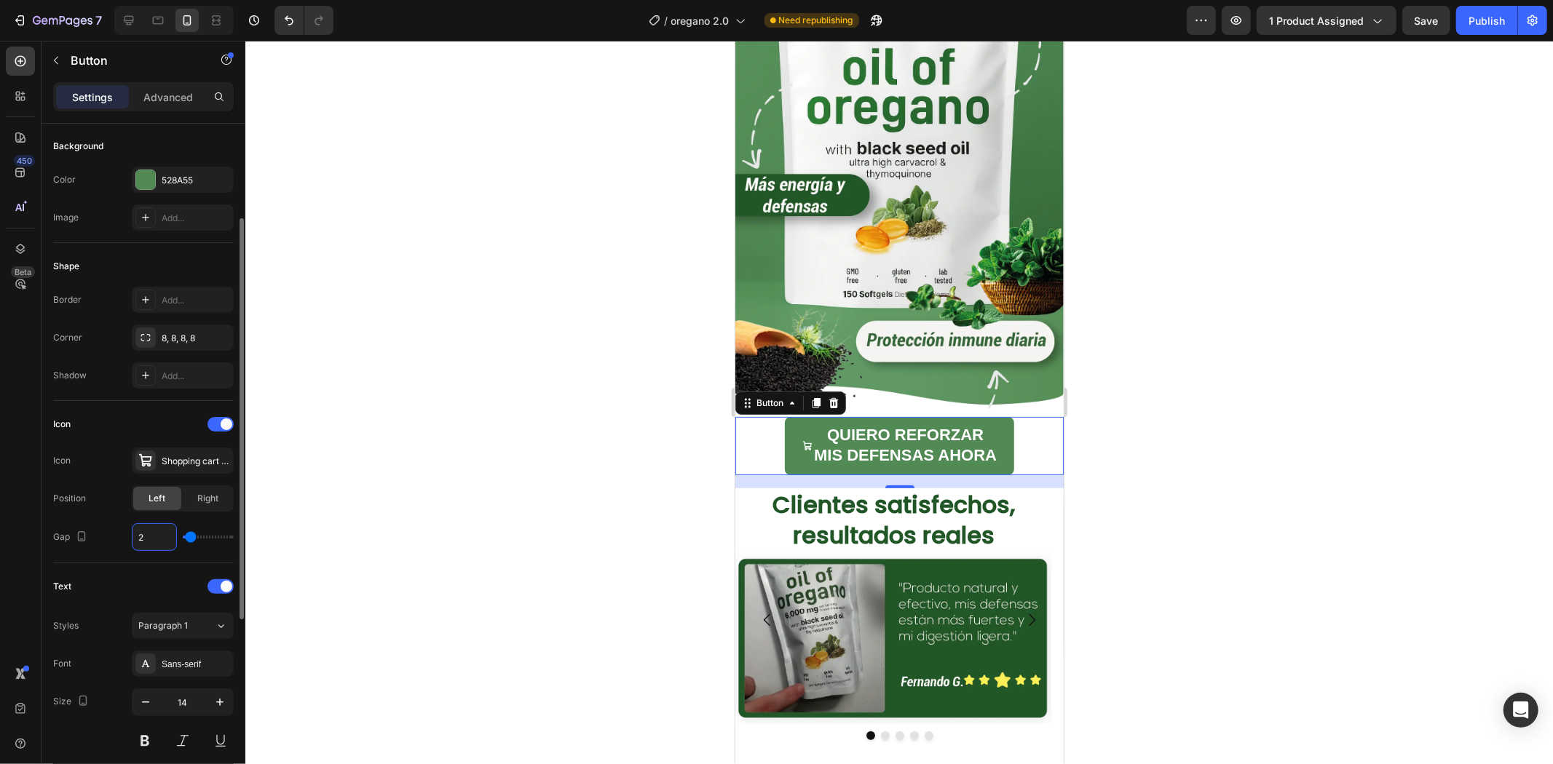
type input "20"
type input "2"
type input "0"
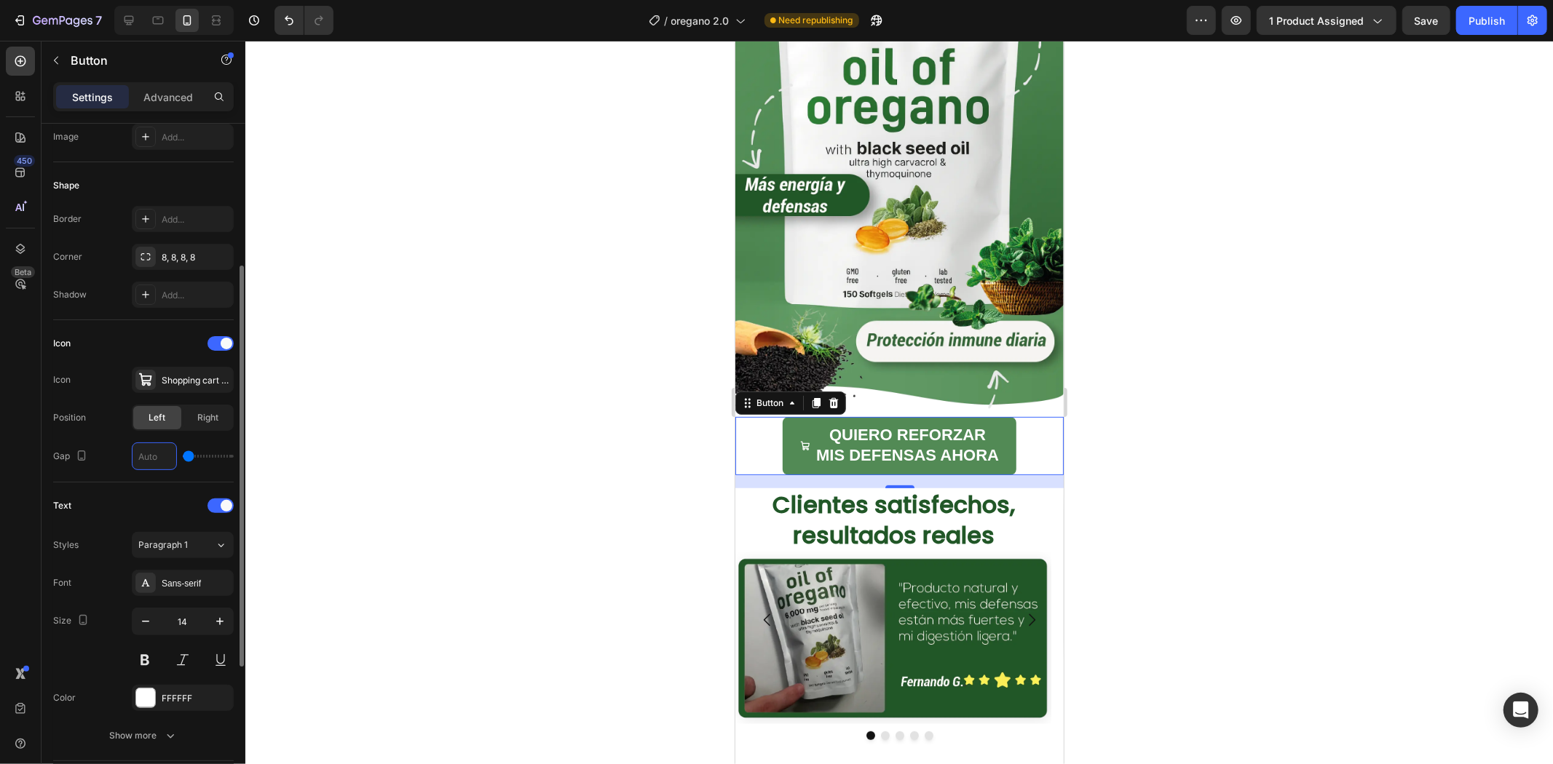
scroll to position [404, 0]
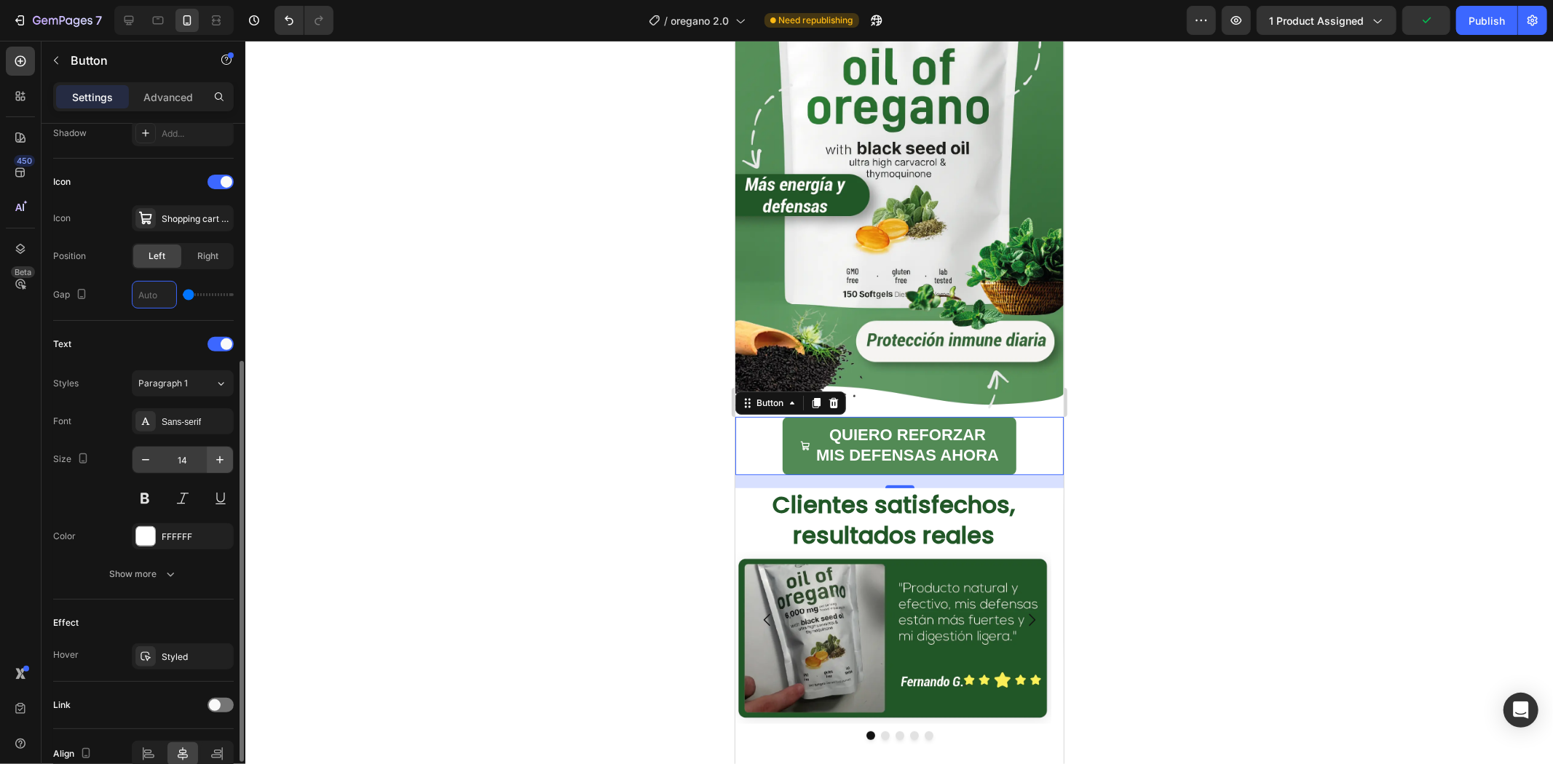
type input "8"
click at [214, 454] on icon "button" at bounding box center [220, 460] width 15 height 15
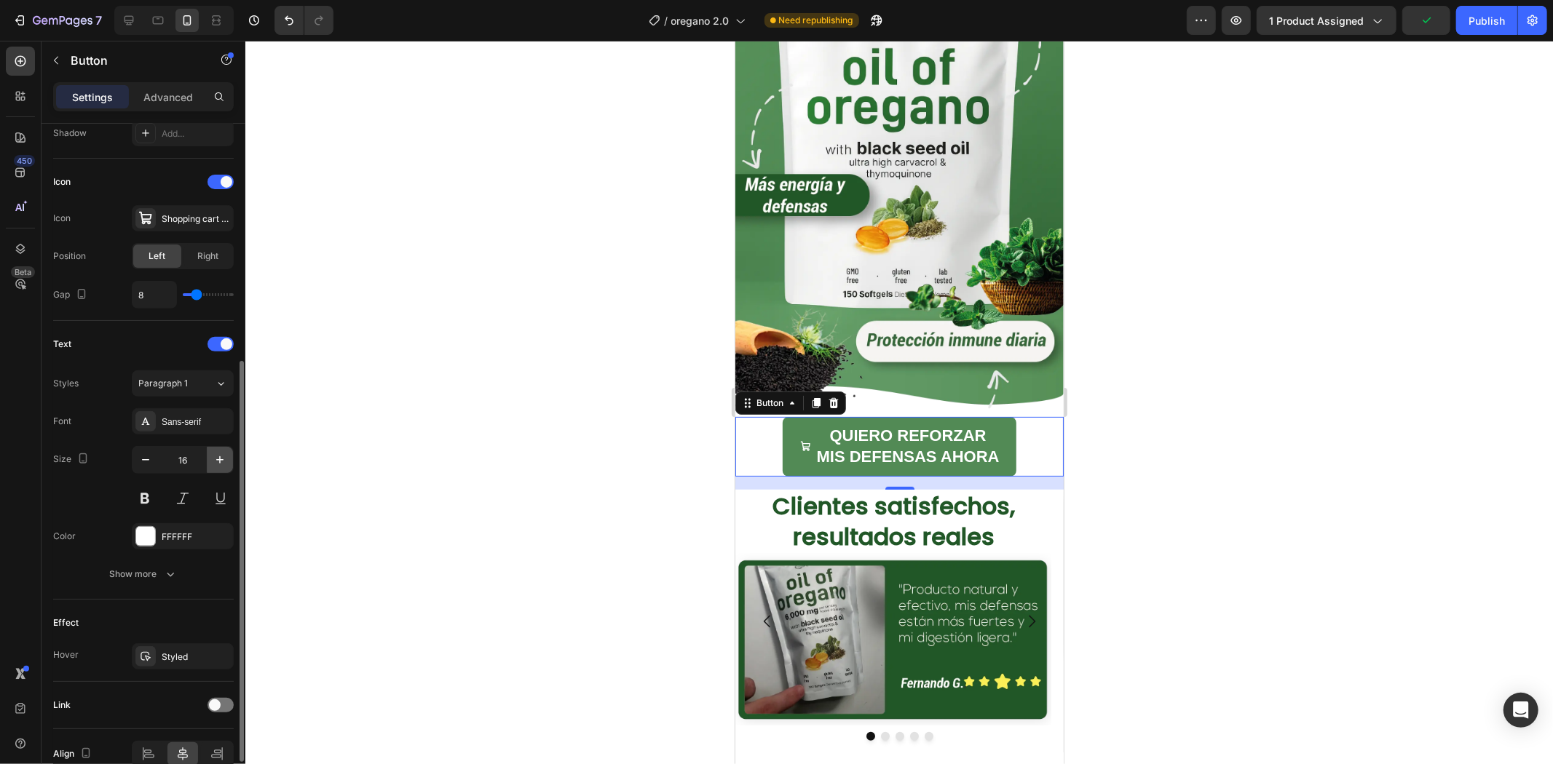
click at [214, 454] on icon "button" at bounding box center [220, 460] width 15 height 15
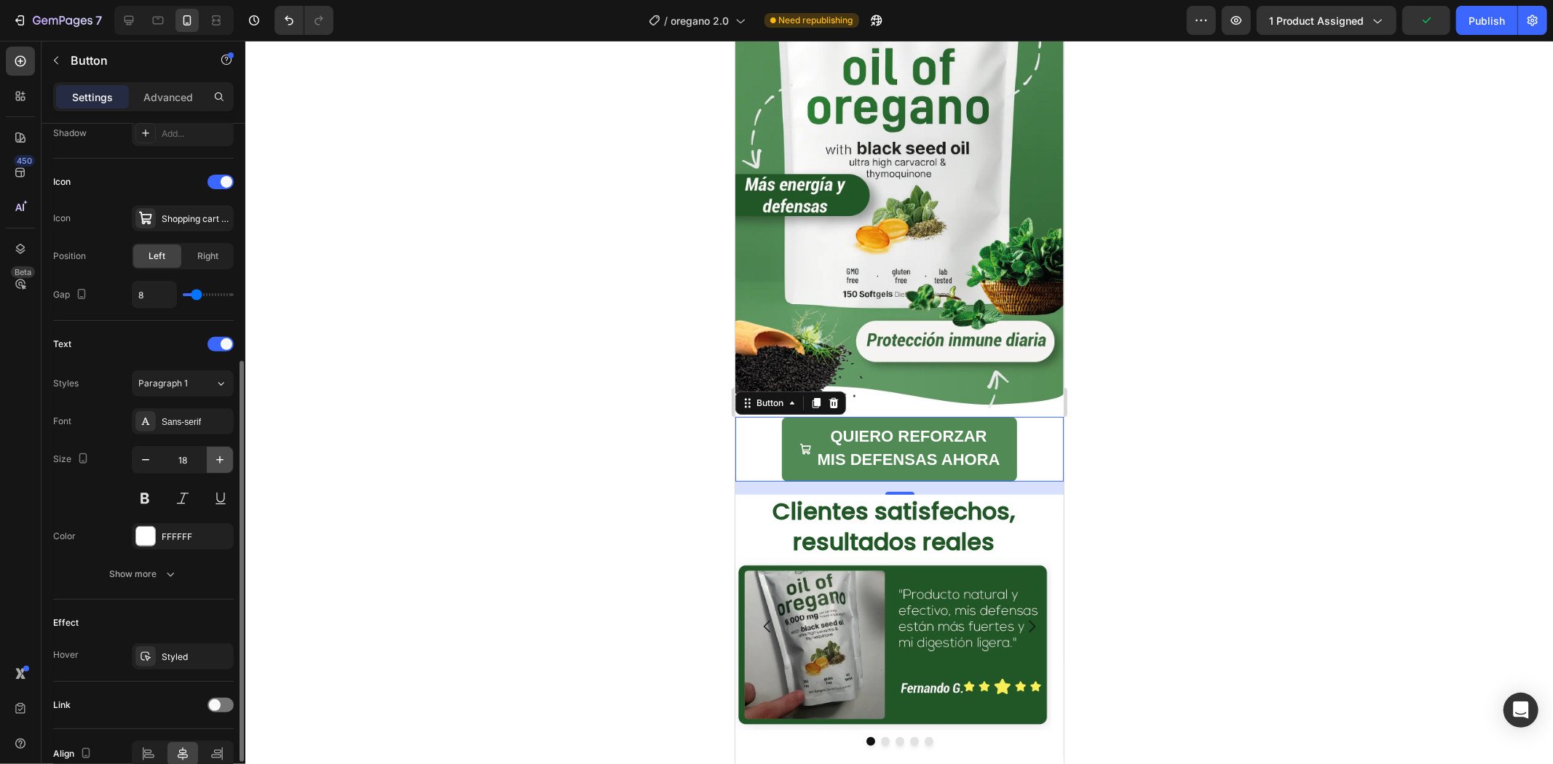
click at [214, 454] on icon "button" at bounding box center [220, 460] width 15 height 15
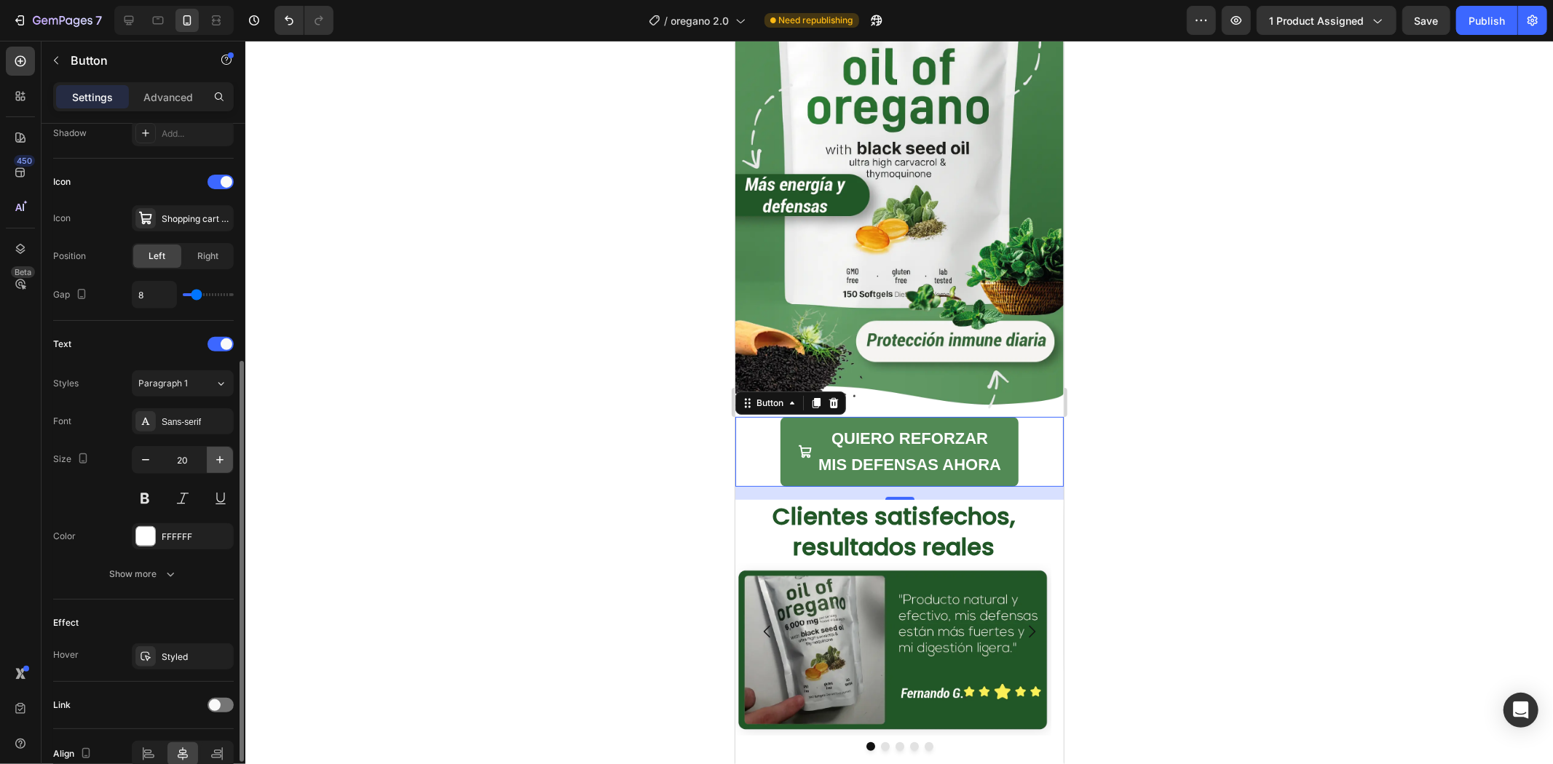
click at [214, 454] on icon "button" at bounding box center [220, 460] width 15 height 15
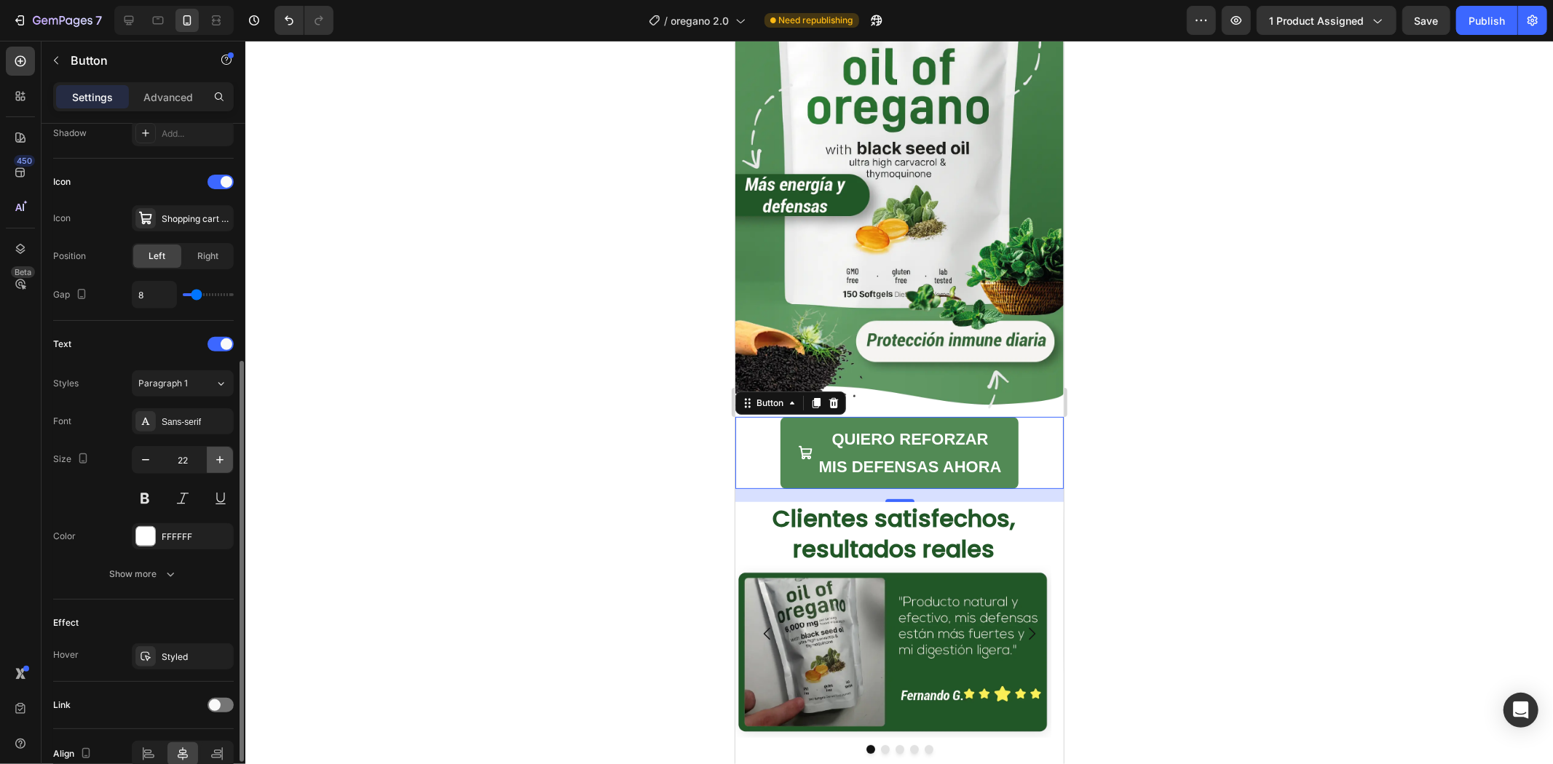
click at [214, 454] on icon "button" at bounding box center [220, 460] width 15 height 15
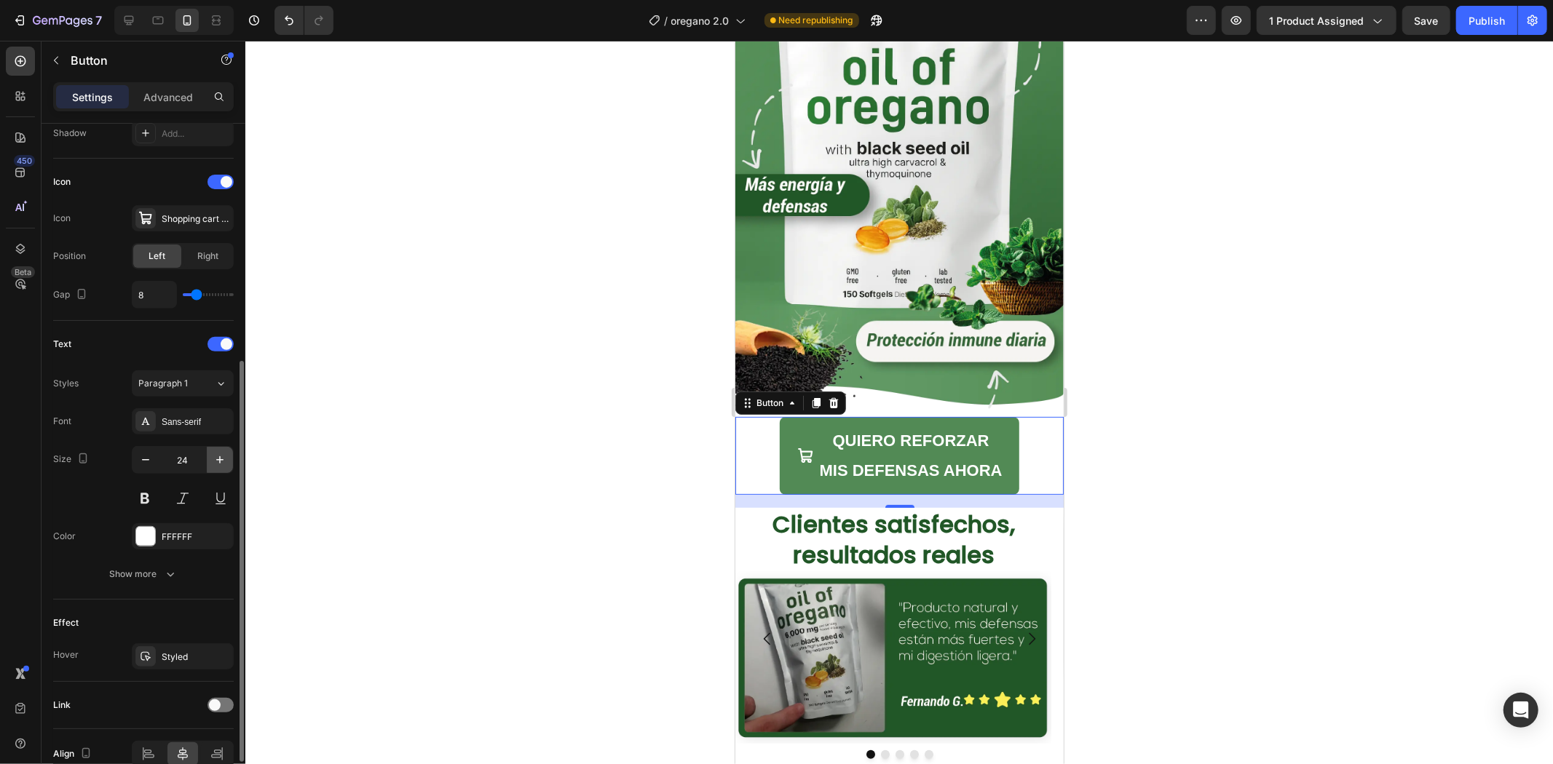
click at [214, 454] on icon "button" at bounding box center [220, 460] width 15 height 15
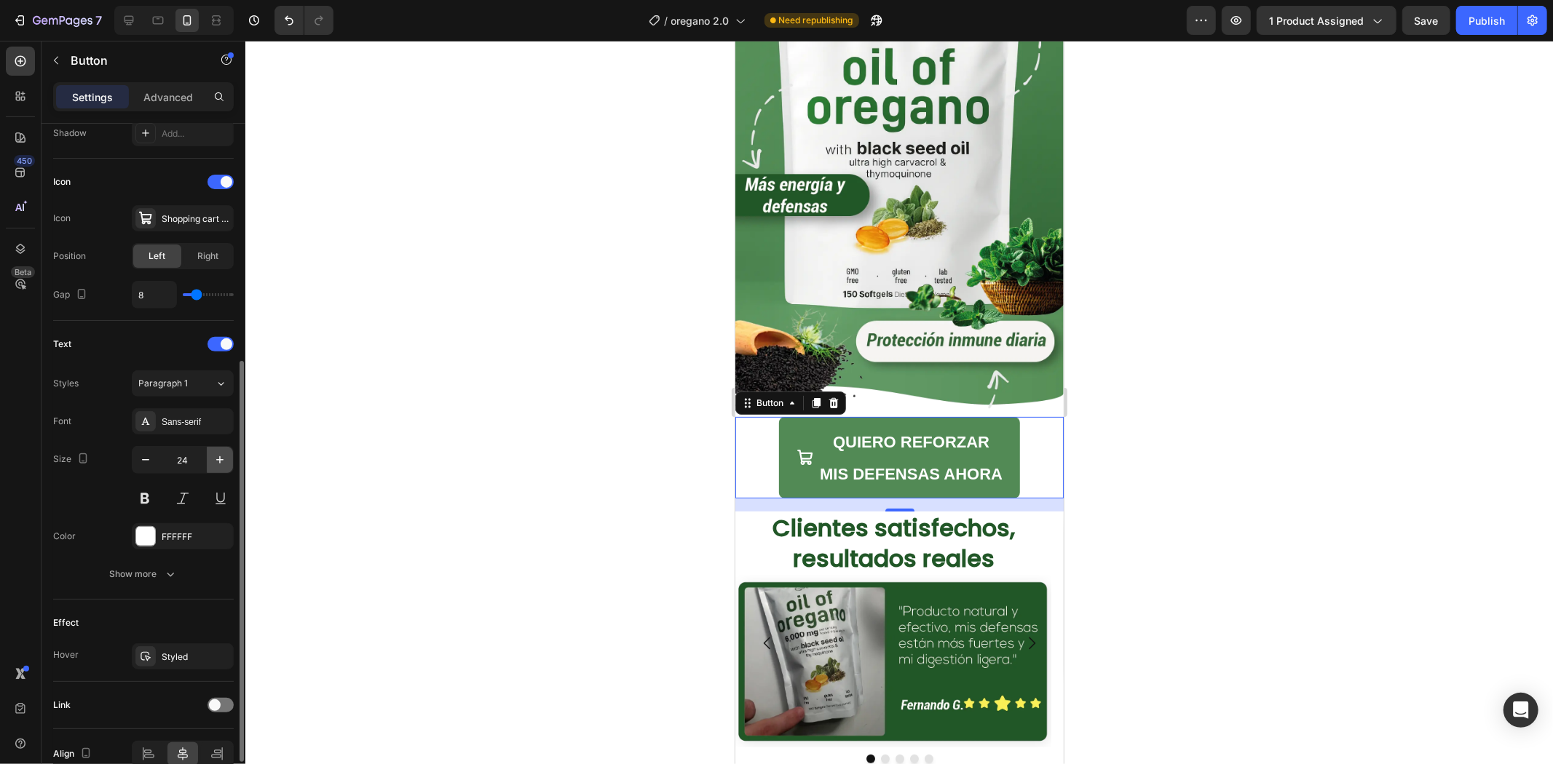
click at [214, 454] on icon "button" at bounding box center [220, 460] width 15 height 15
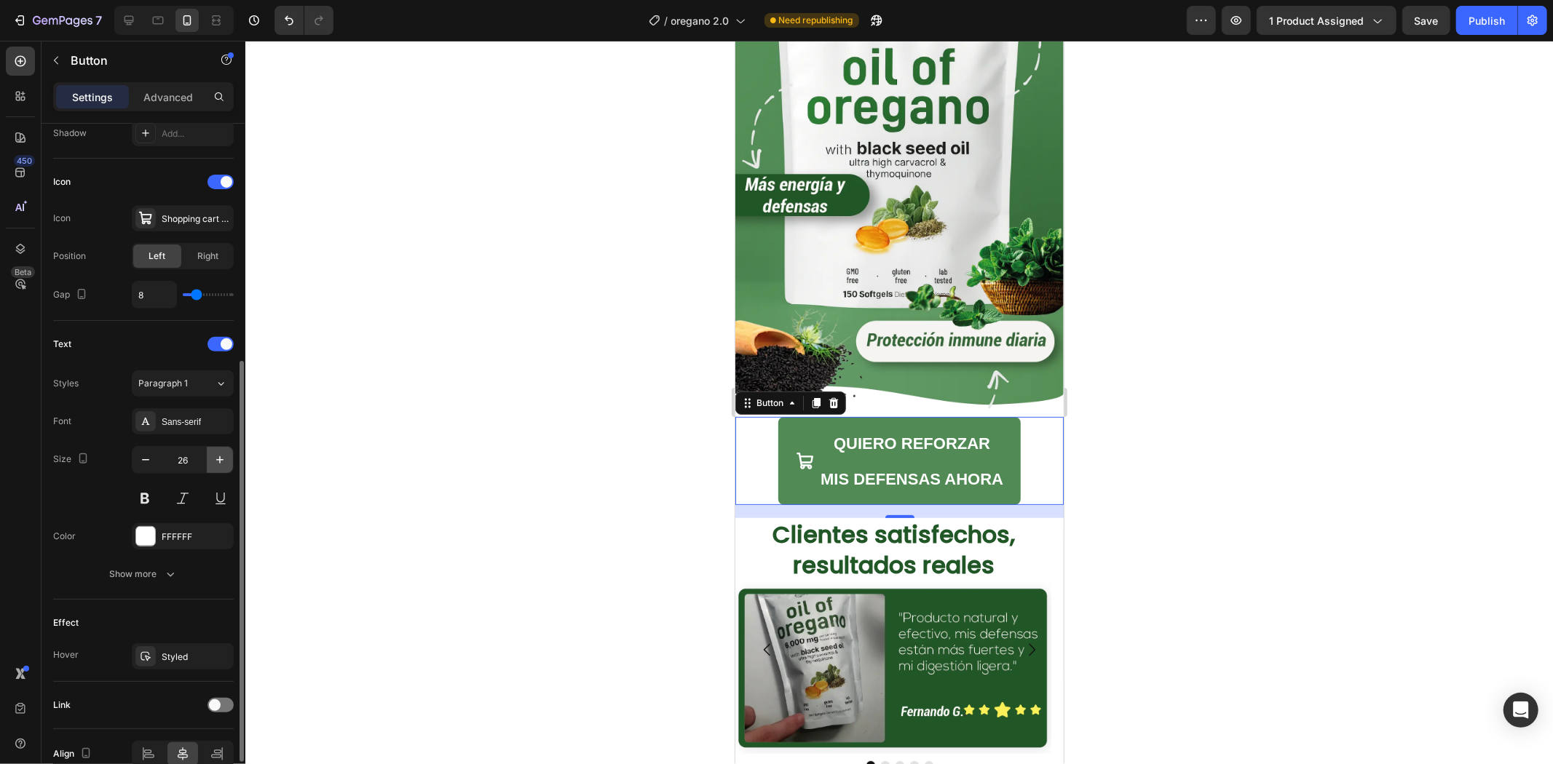
click at [214, 454] on icon "button" at bounding box center [220, 460] width 15 height 15
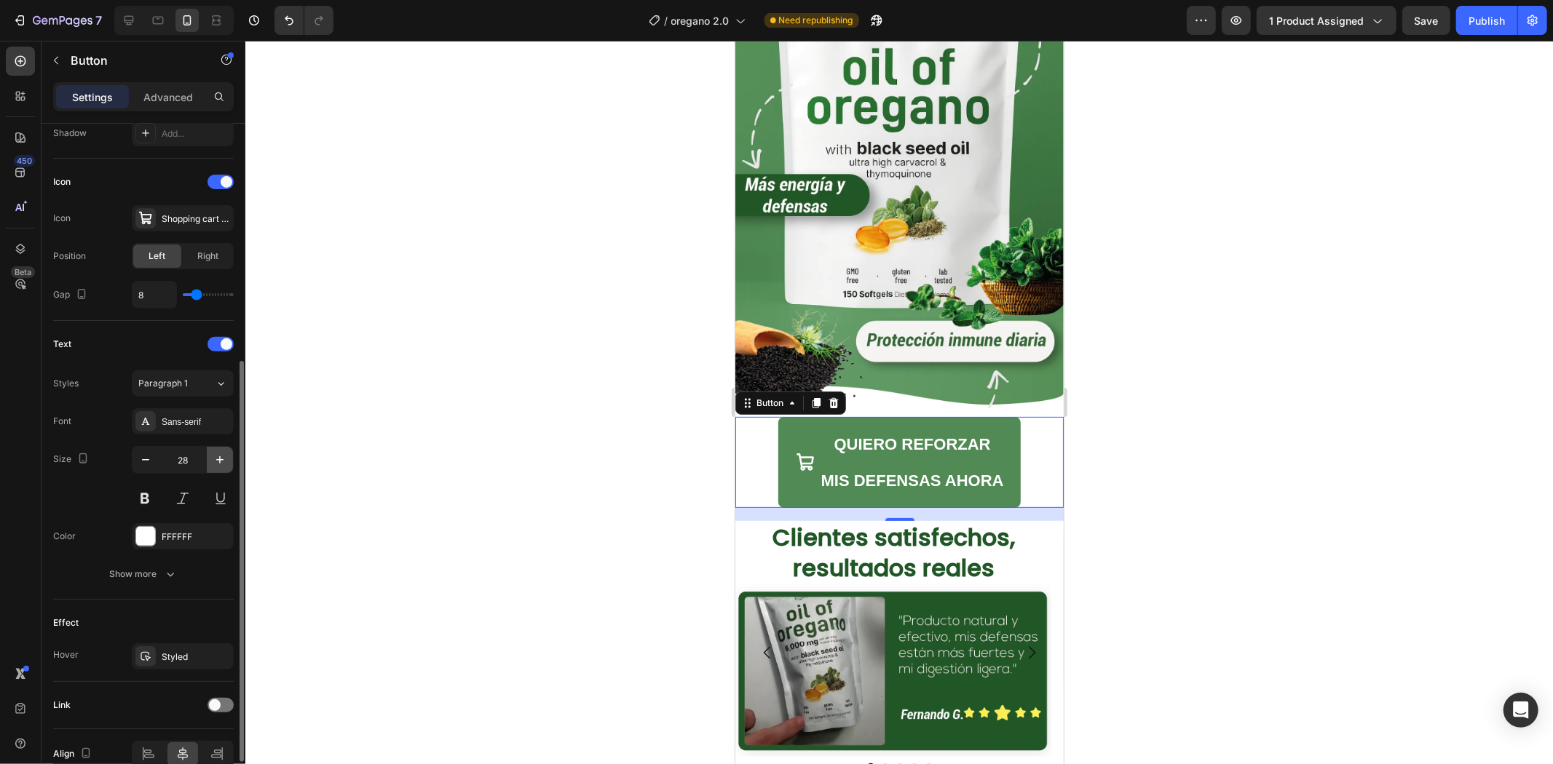
click at [214, 454] on icon "button" at bounding box center [220, 460] width 15 height 15
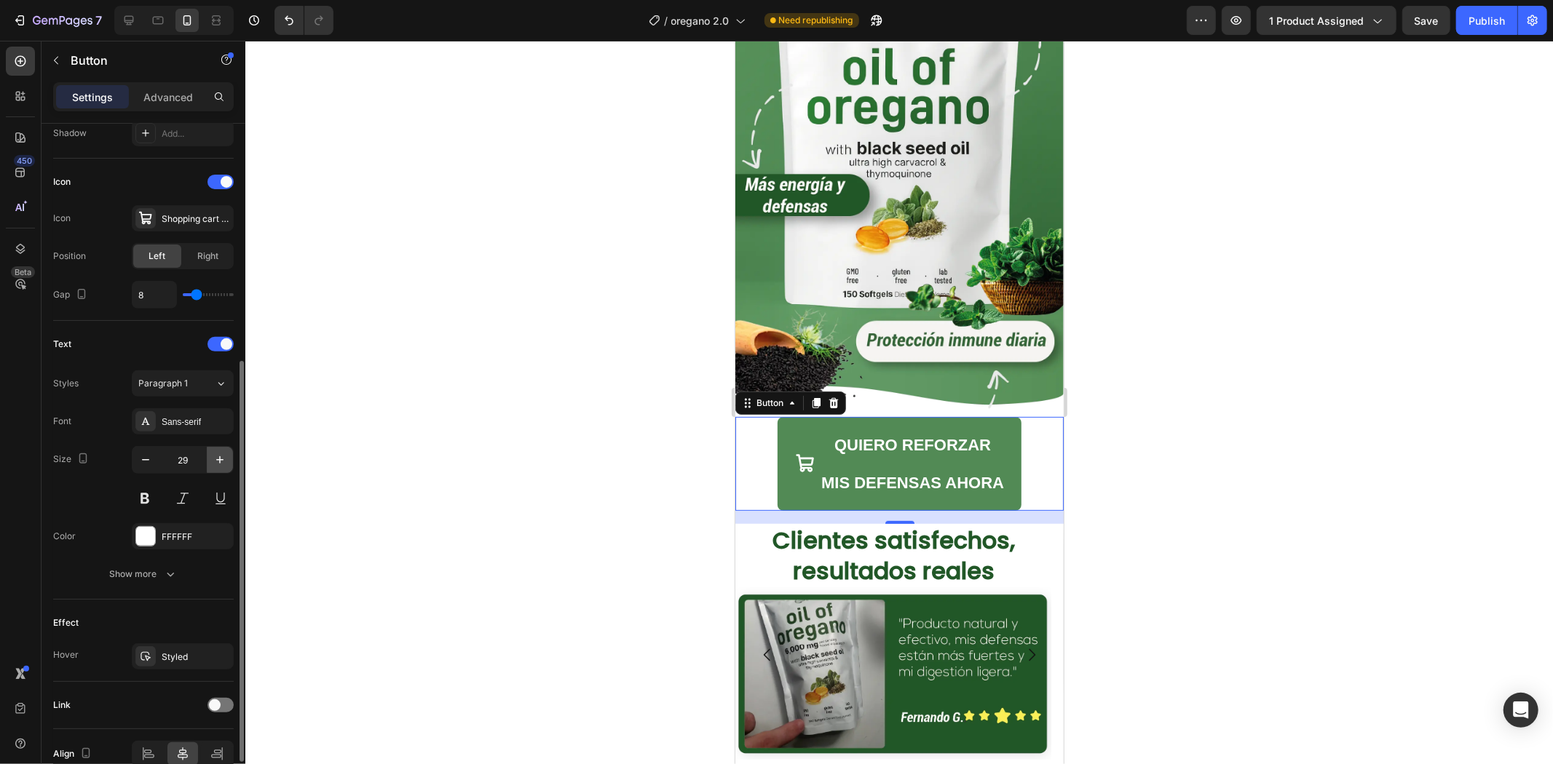
click at [214, 454] on icon "button" at bounding box center [220, 460] width 15 height 15
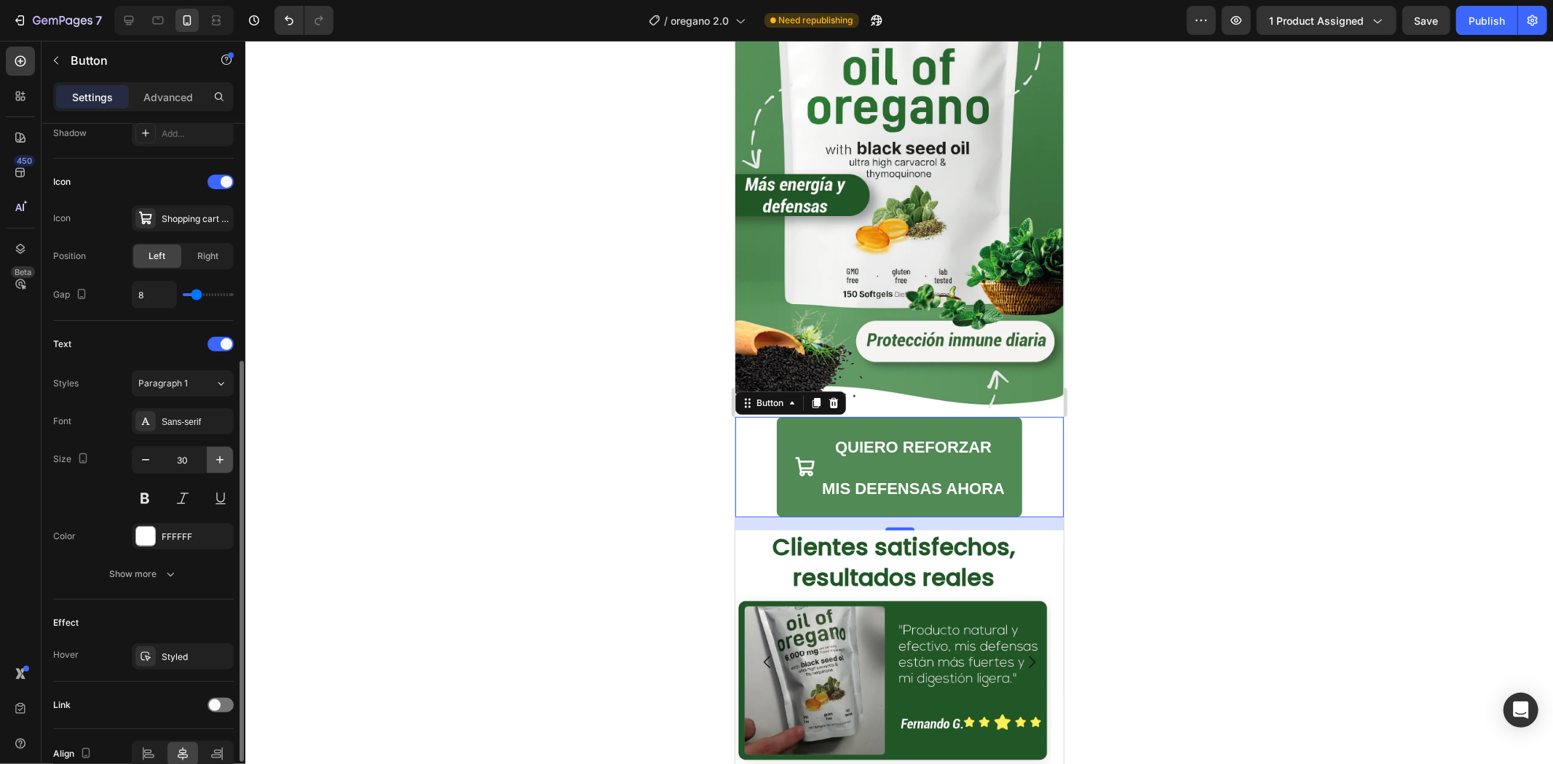
click at [214, 454] on icon "button" at bounding box center [220, 460] width 15 height 15
type input "31"
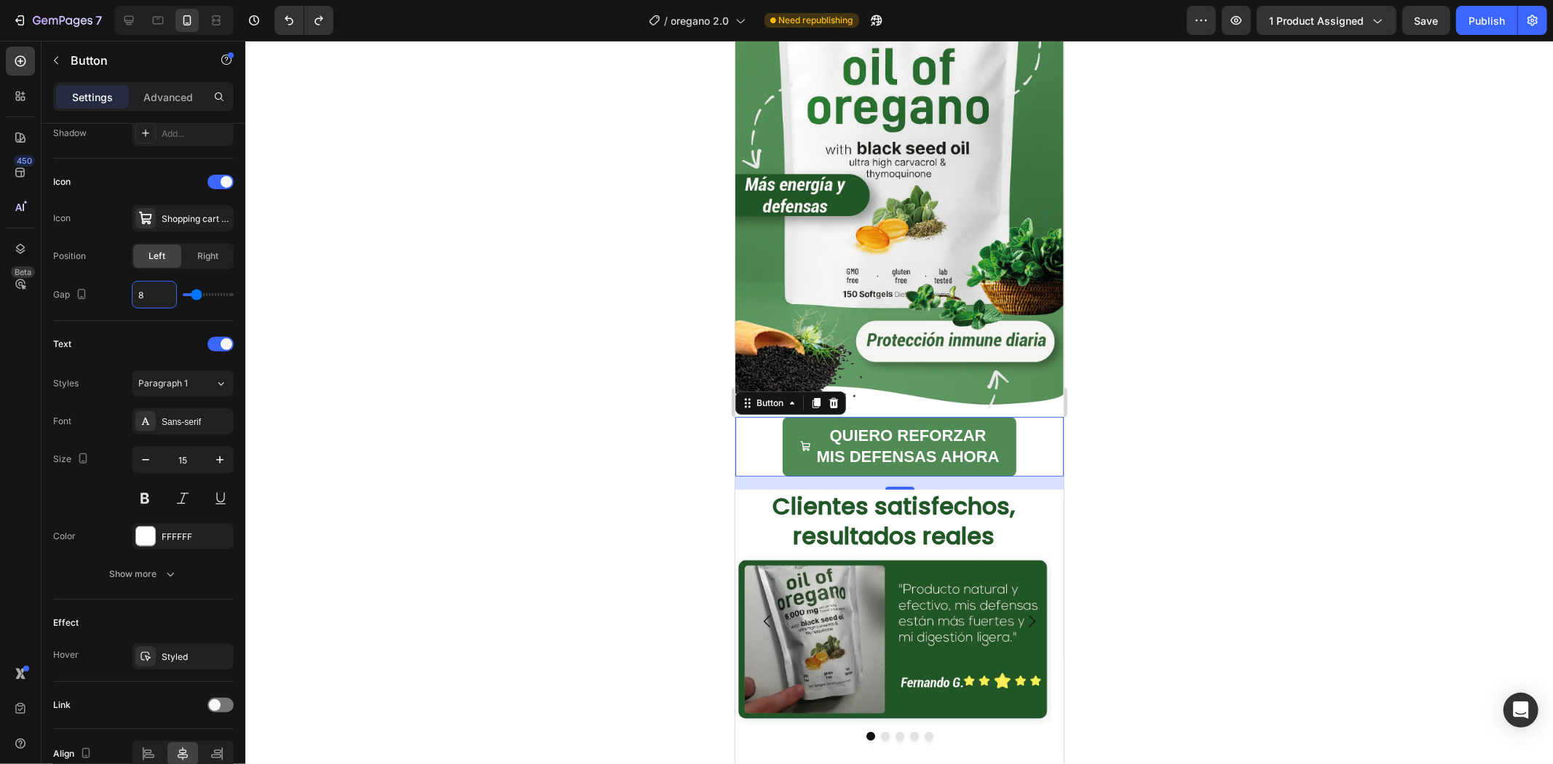
type input "14"
type input "7"
type input "14"
type input "21"
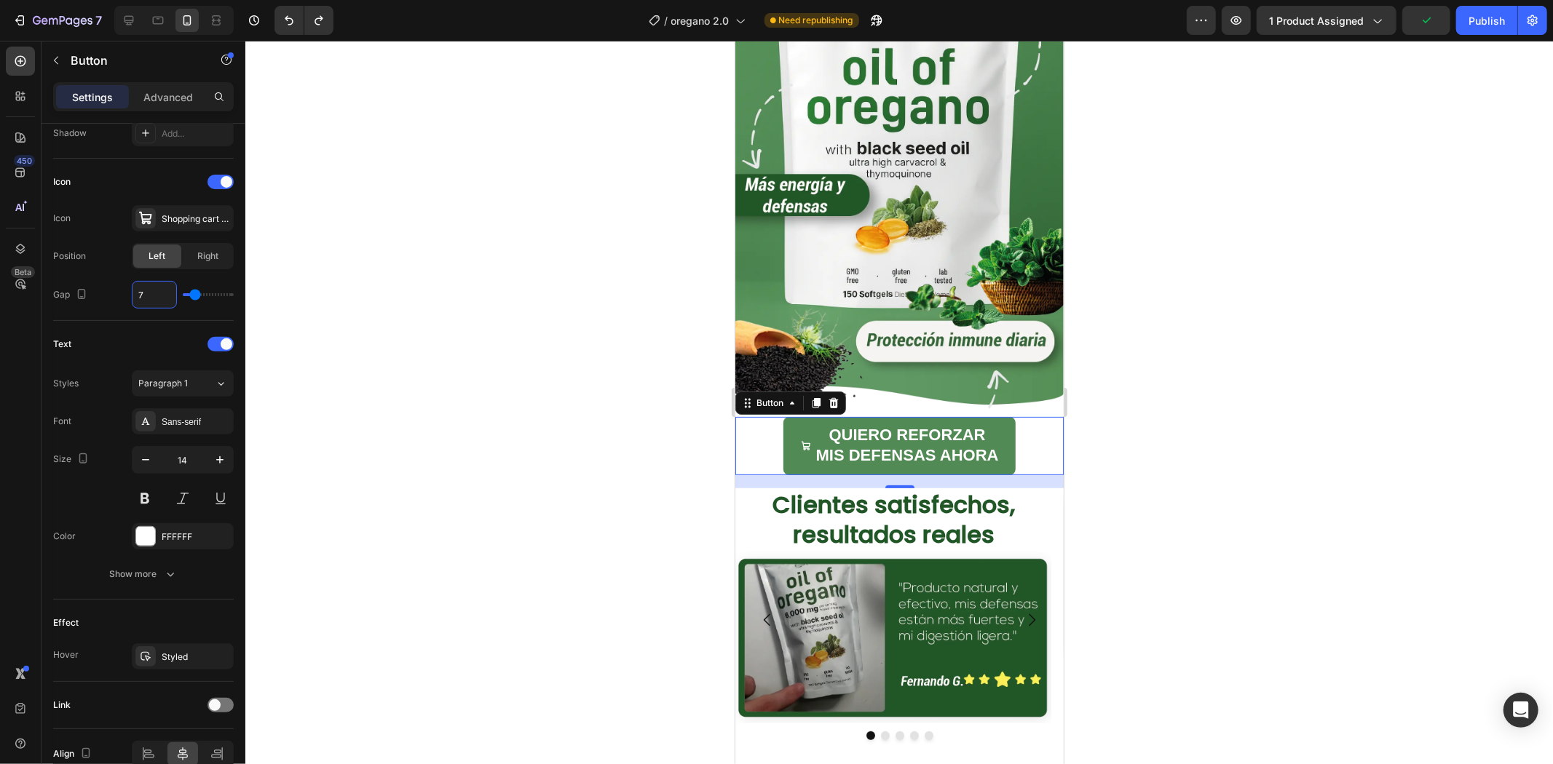
type input "21"
type input "16"
type input "8"
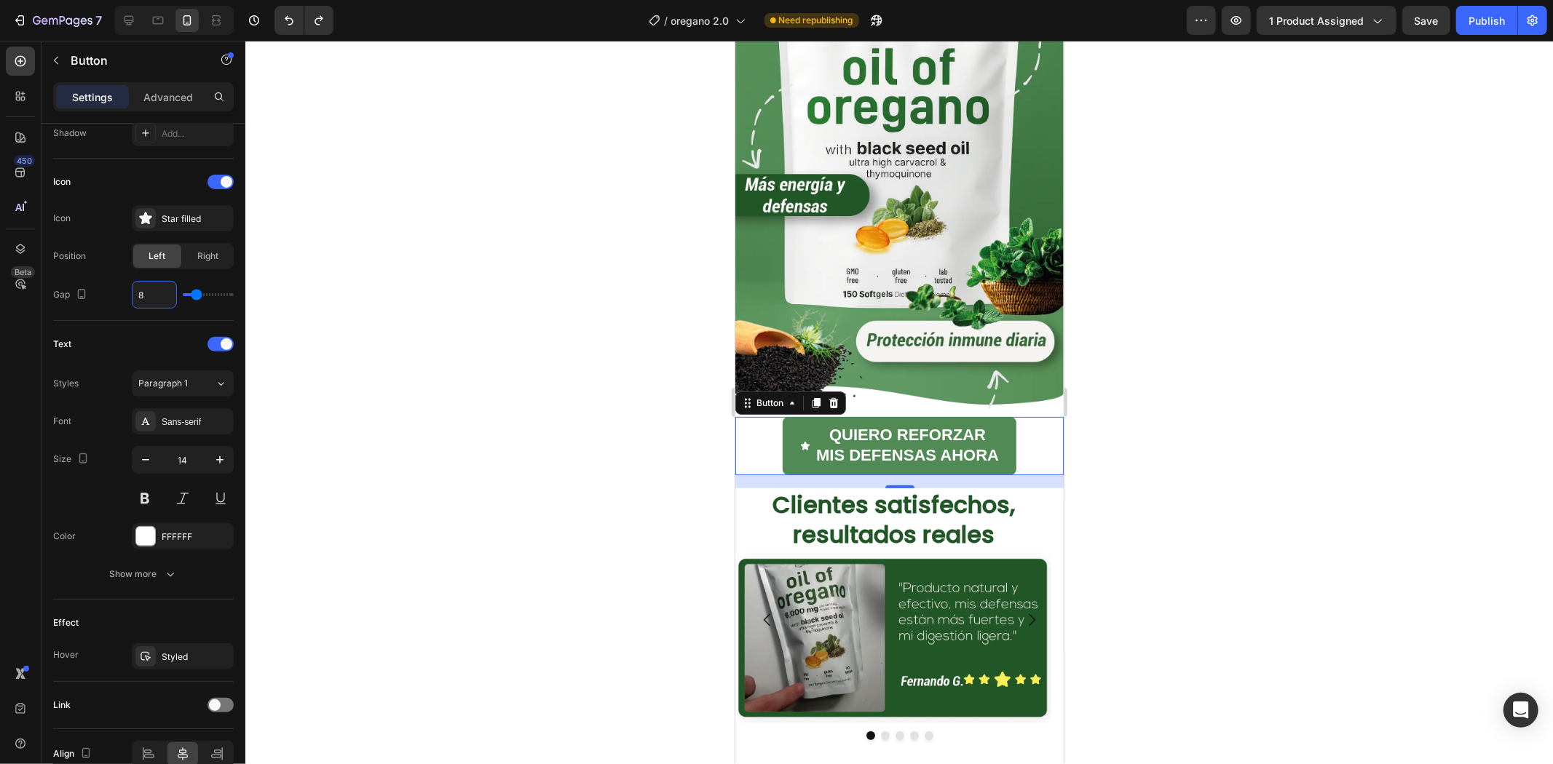
scroll to position [362, 0]
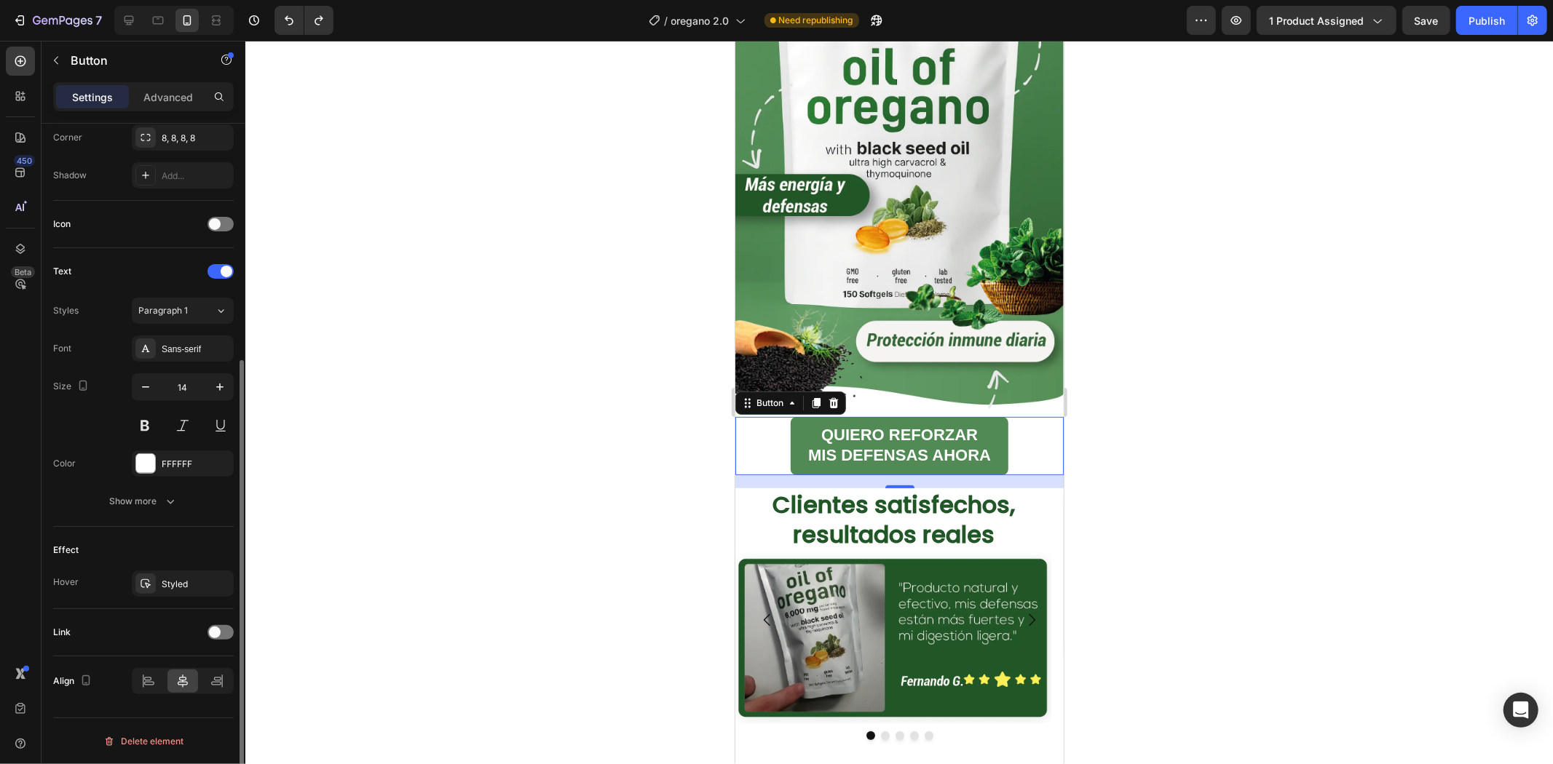
click at [1168, 408] on div at bounding box center [898, 403] width 1307 height 724
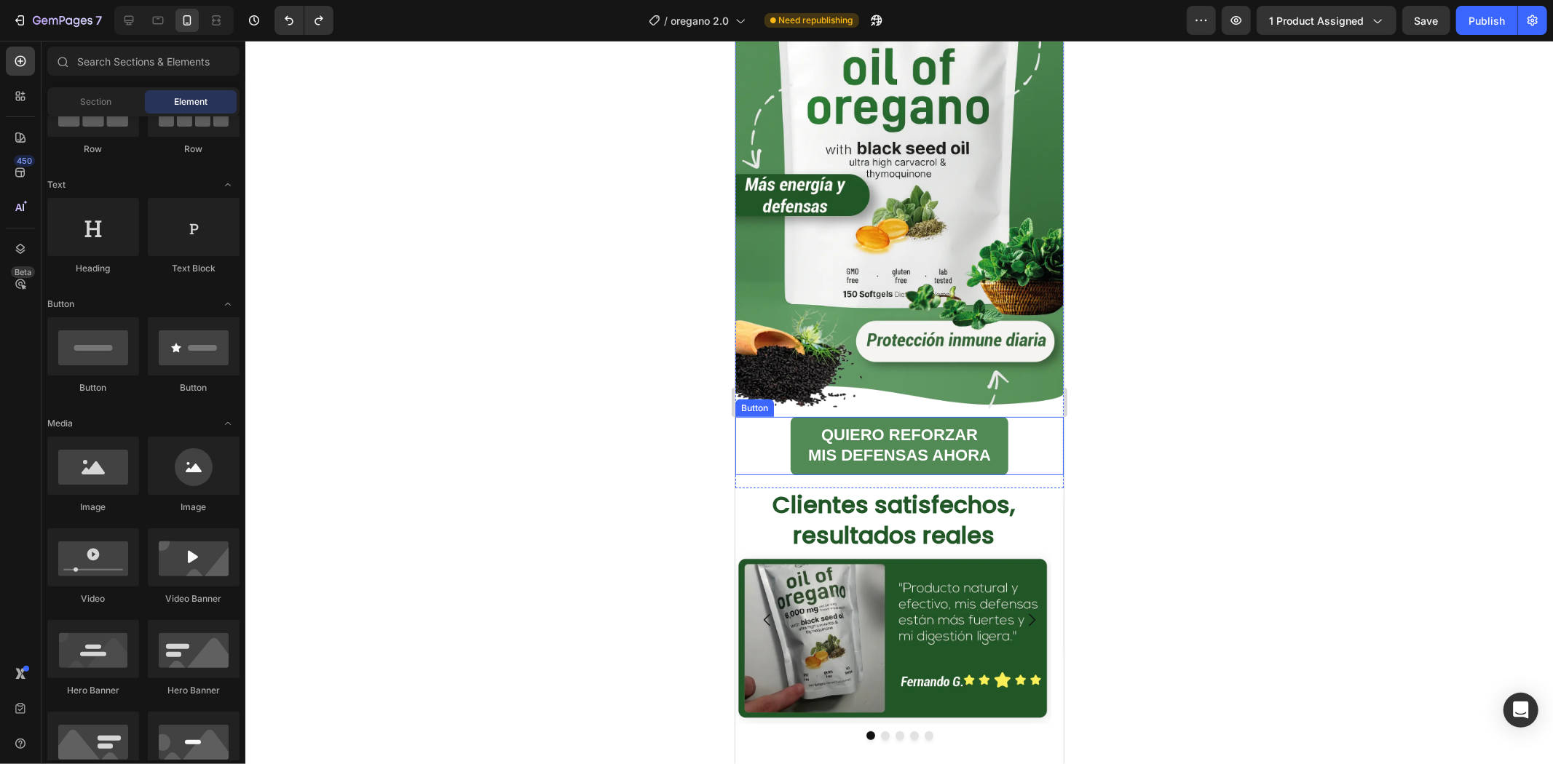
click at [1002, 425] on div "QUIERO REFORZAR MIS DEFENSAS AHORA Button" at bounding box center [898, 445] width 328 height 58
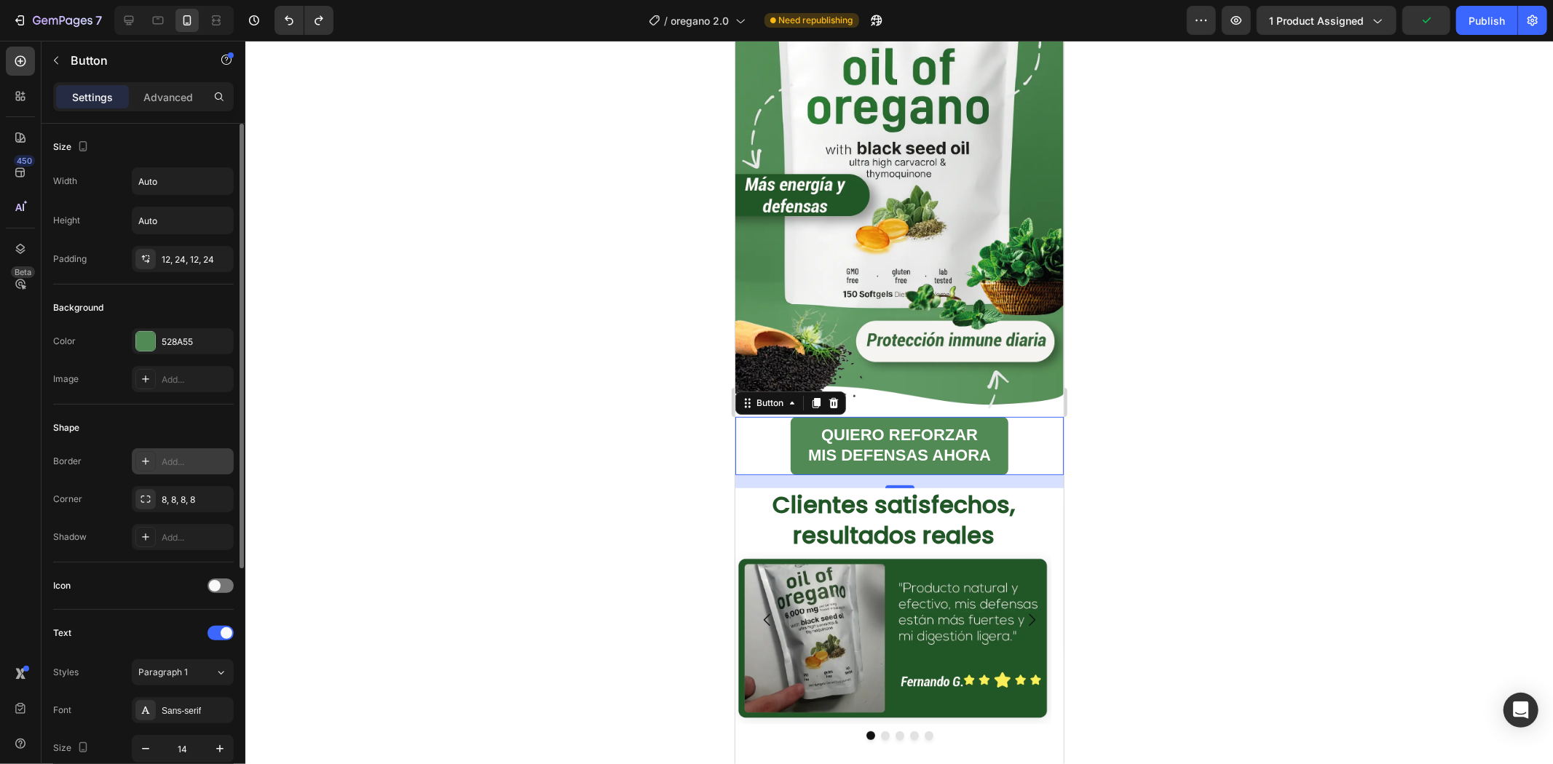
click at [159, 462] on div "Add..." at bounding box center [183, 461] width 102 height 26
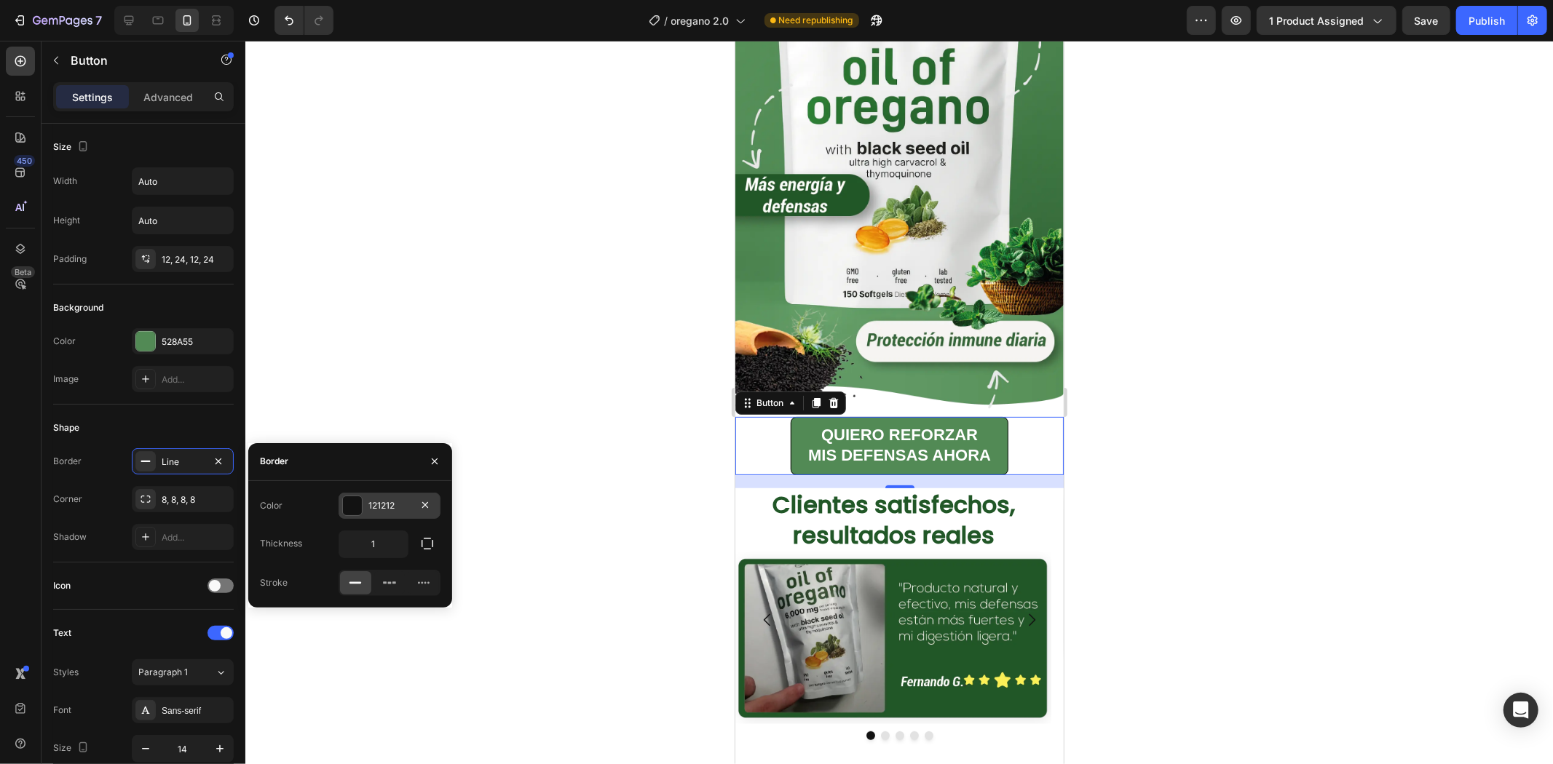
click at [357, 510] on div at bounding box center [352, 505] width 19 height 19
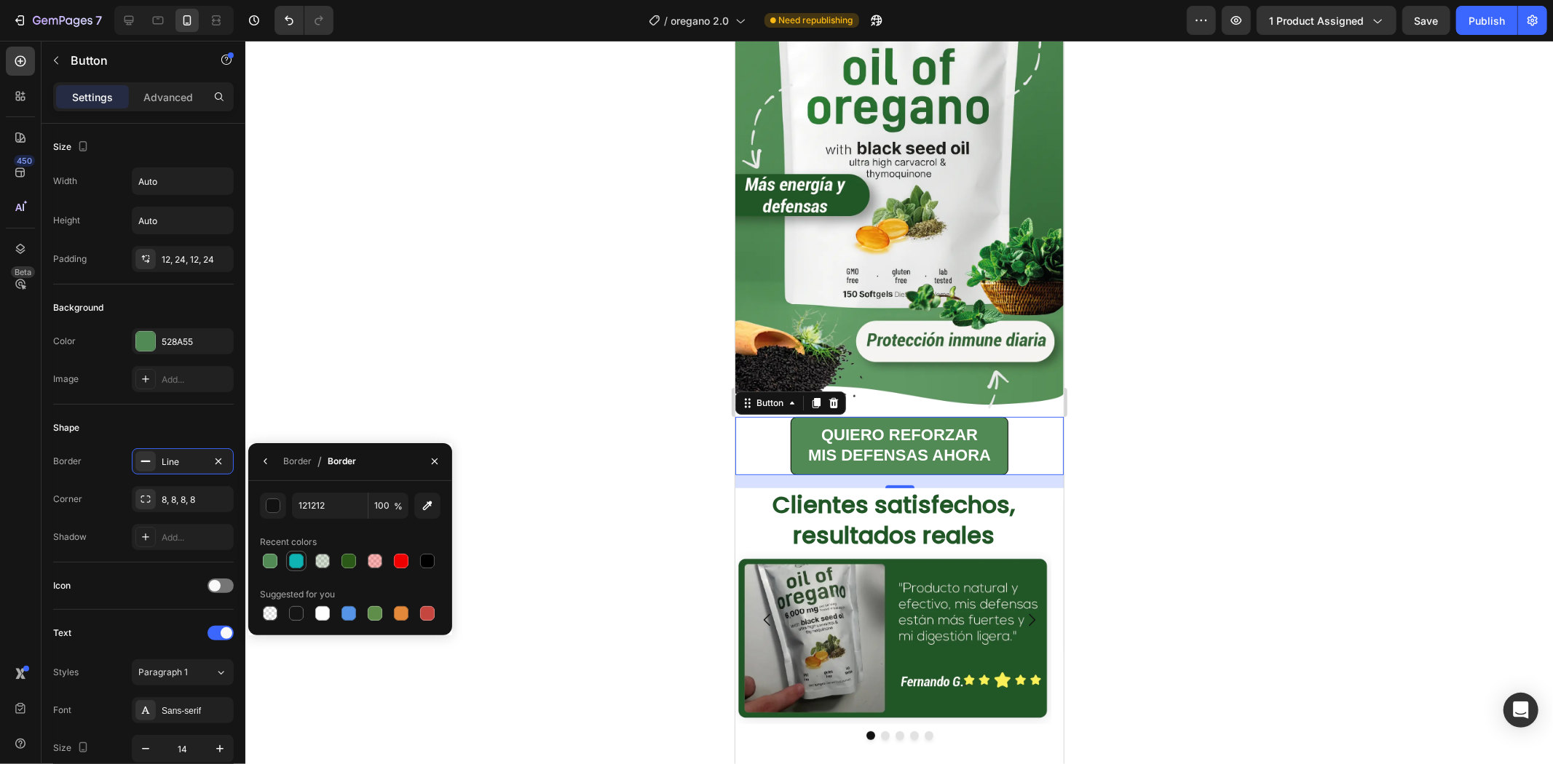
click at [291, 566] on div at bounding box center [296, 561] width 15 height 15
click at [345, 566] on div at bounding box center [348, 561] width 15 height 15
type input "2B5A18"
click at [186, 463] on div "Line" at bounding box center [183, 462] width 42 height 13
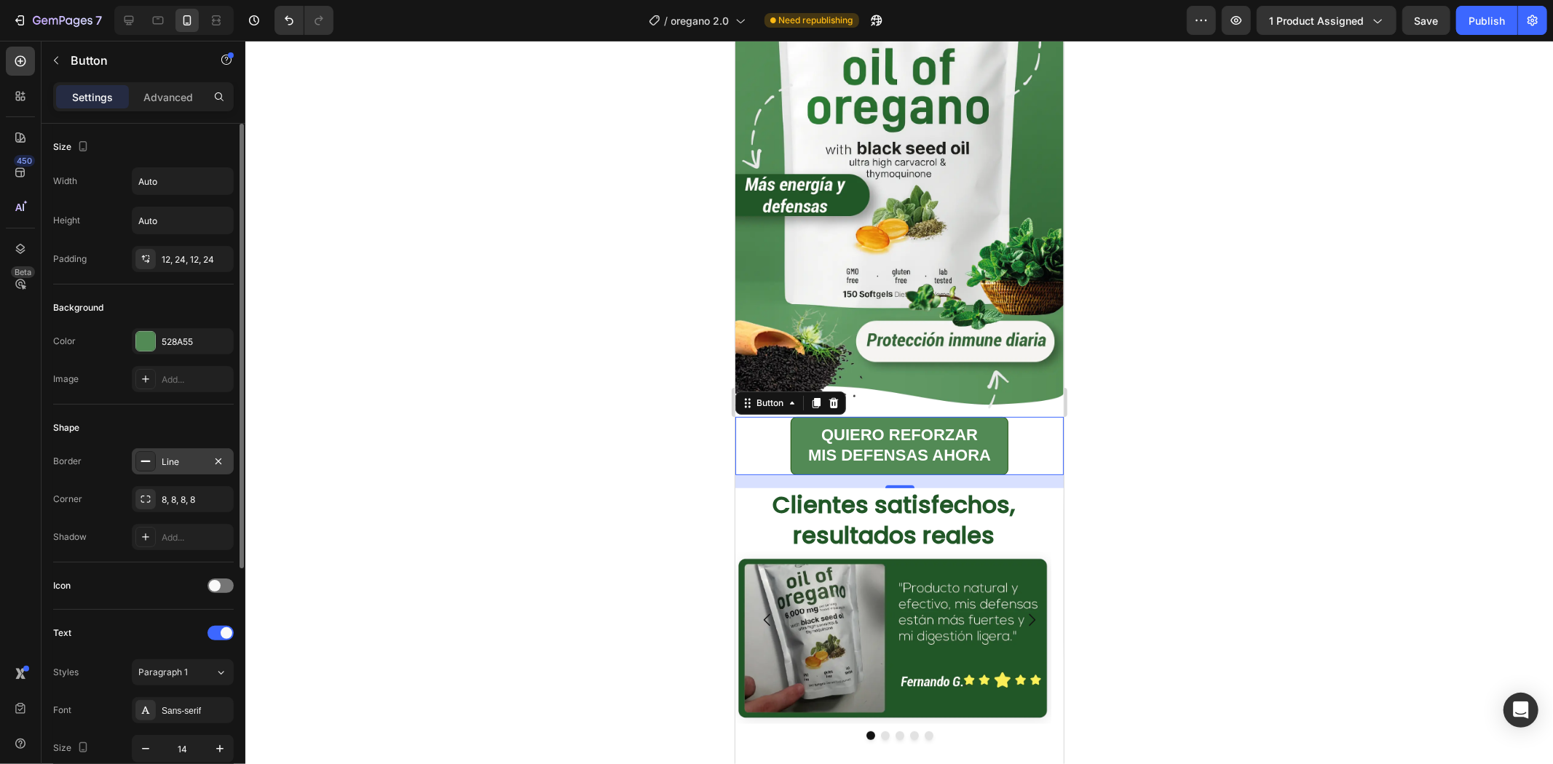
click at [186, 464] on div "Line" at bounding box center [183, 462] width 42 height 13
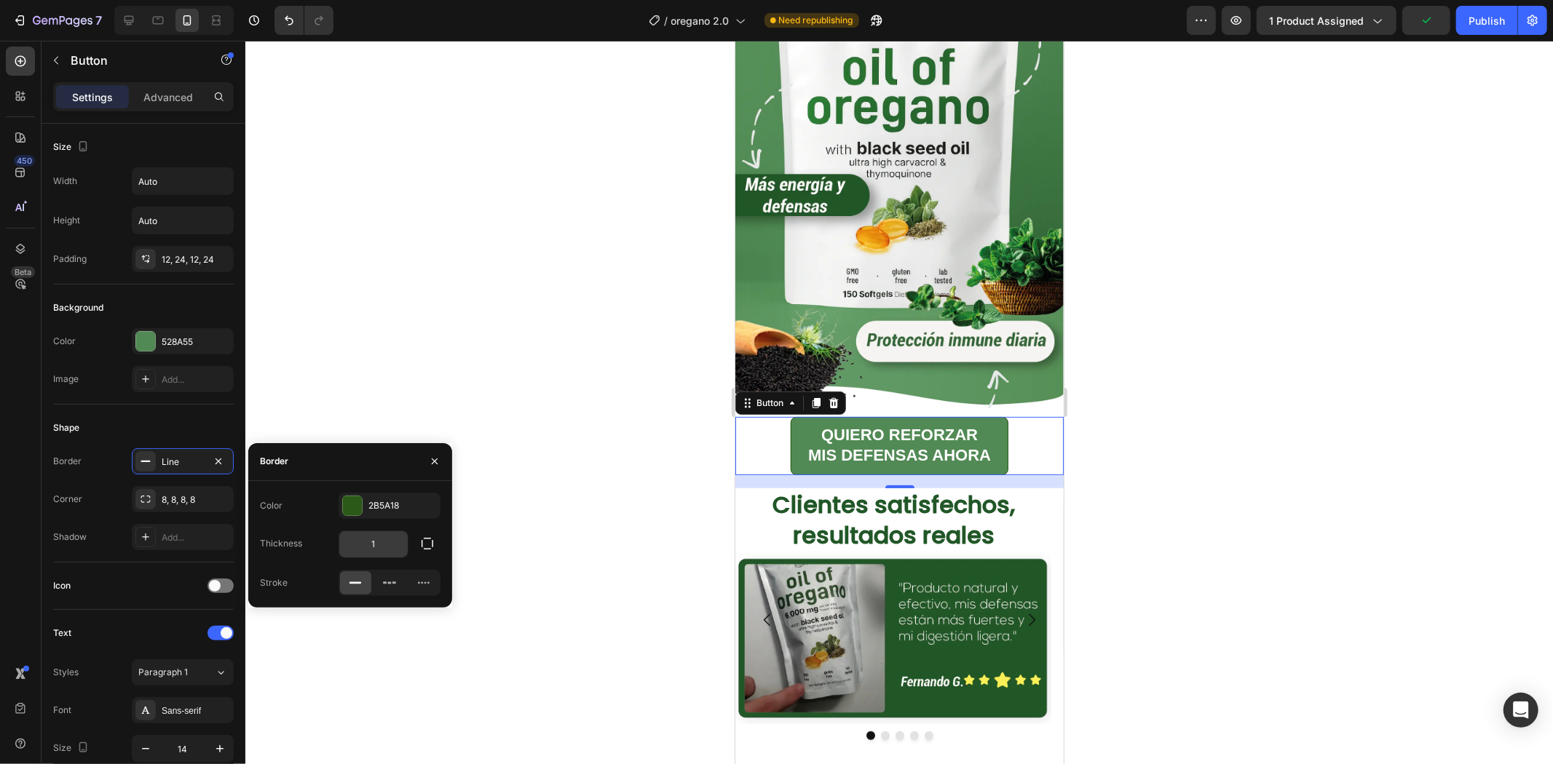
click at [392, 531] on input "1" at bounding box center [373, 544] width 68 height 26
type input "5"
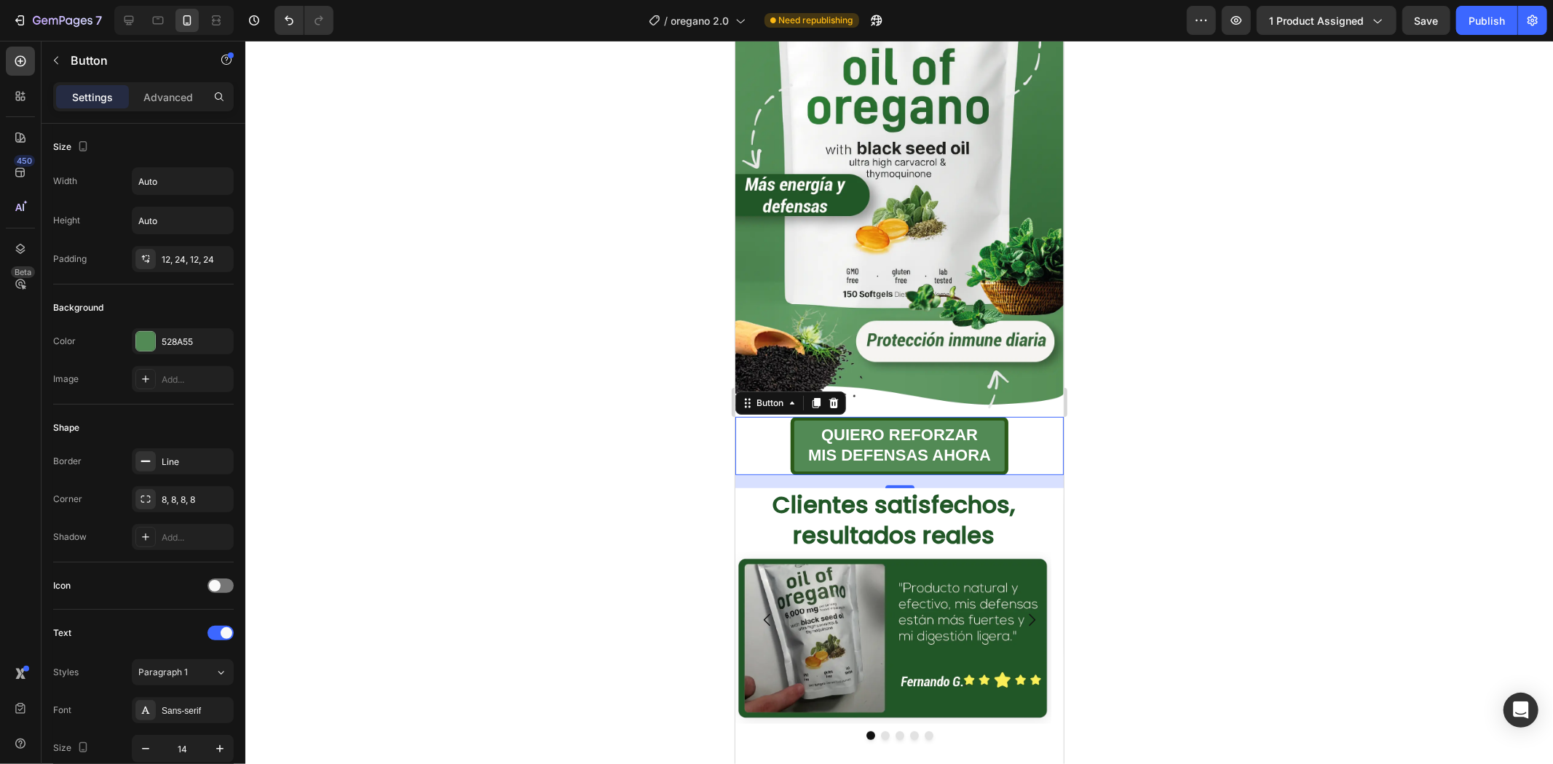
click at [1248, 344] on div at bounding box center [898, 403] width 1307 height 724
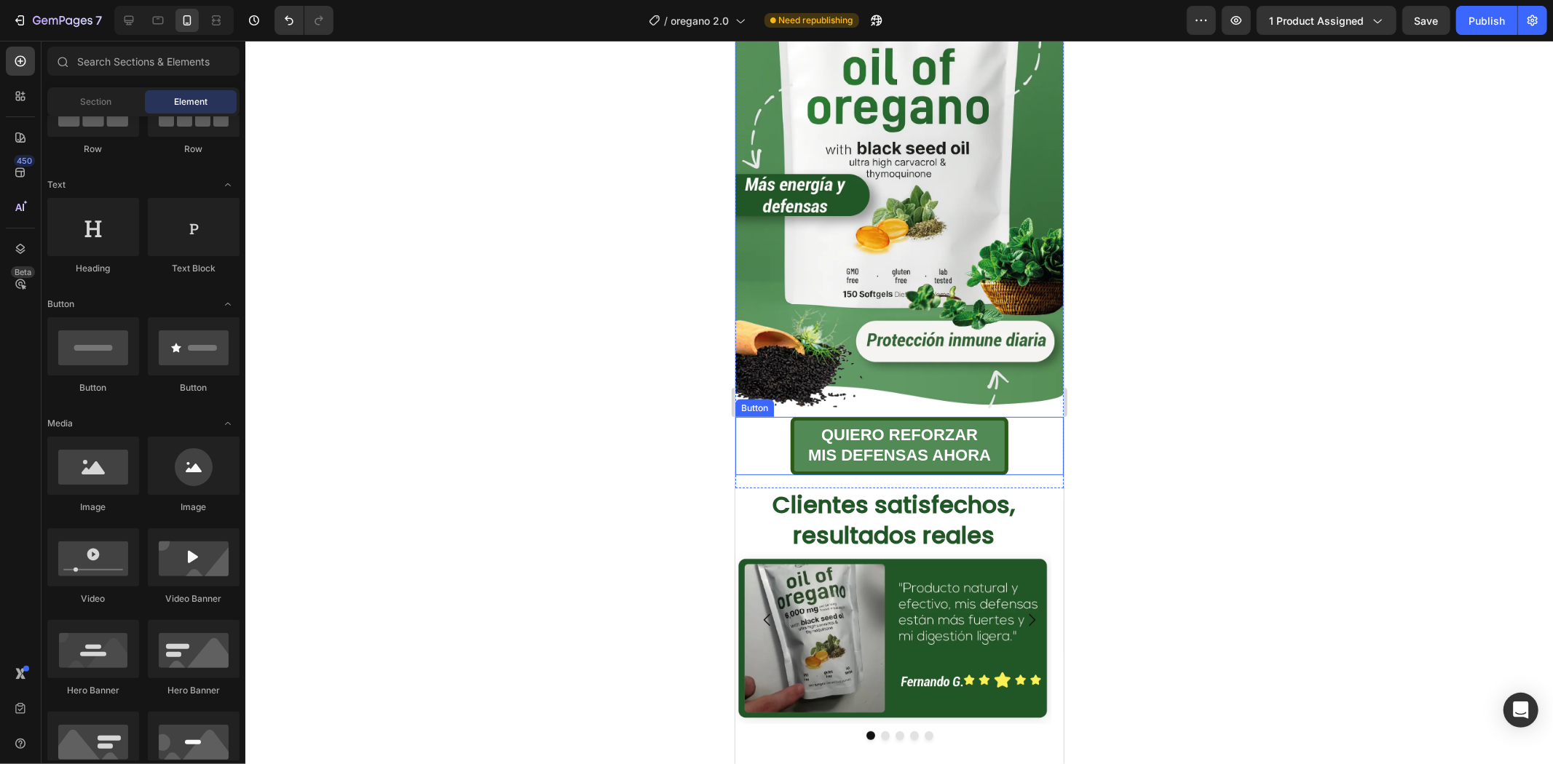
click at [1006, 429] on div "QUIERO REFORZAR MIS DEFENSAS AHORA Button" at bounding box center [898, 445] width 328 height 58
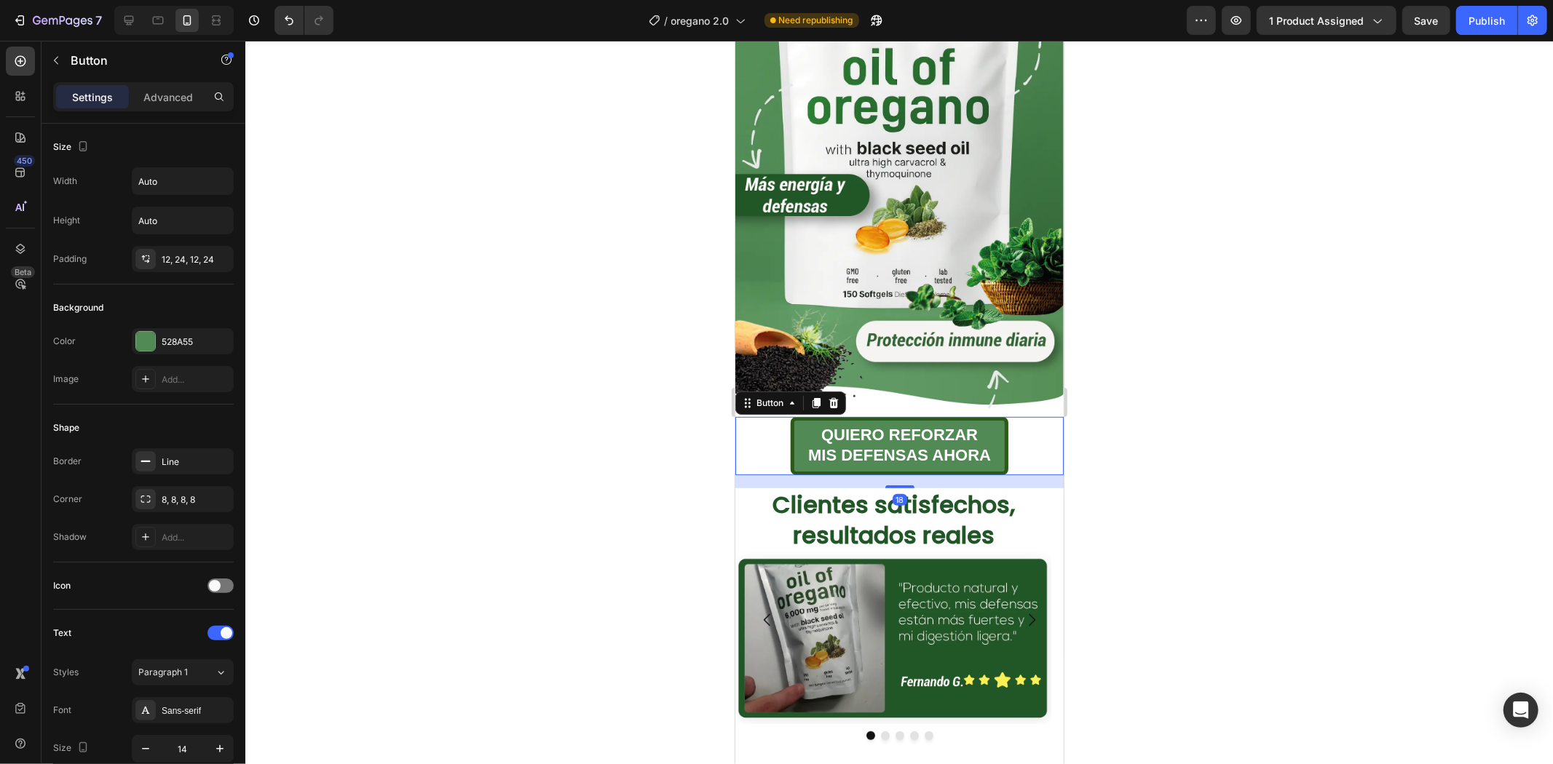
click at [162, 82] on div "Settings Advanced" at bounding box center [143, 96] width 181 height 29
click at [168, 91] on p "Advanced" at bounding box center [167, 97] width 49 height 15
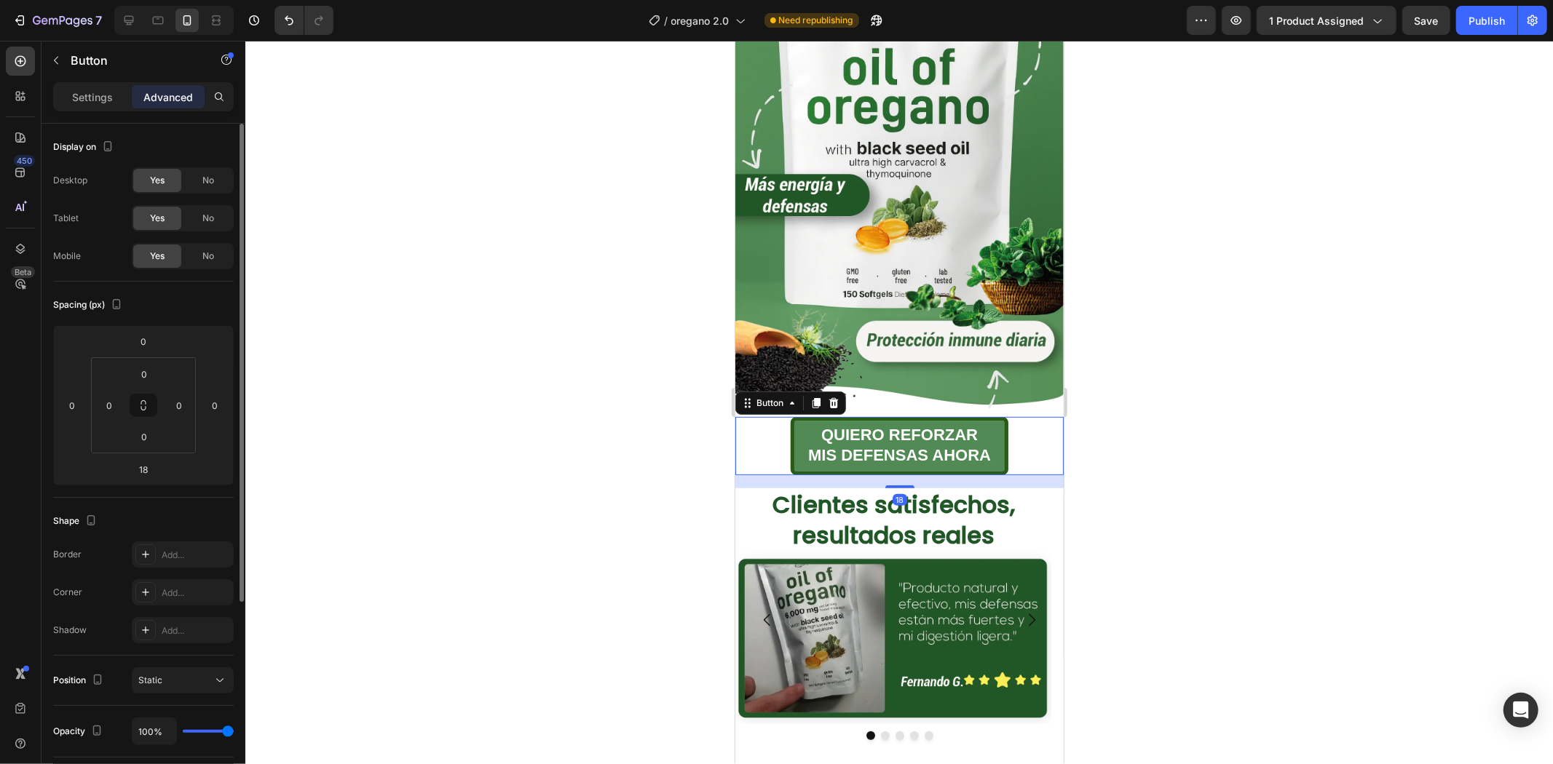
scroll to position [289, 0]
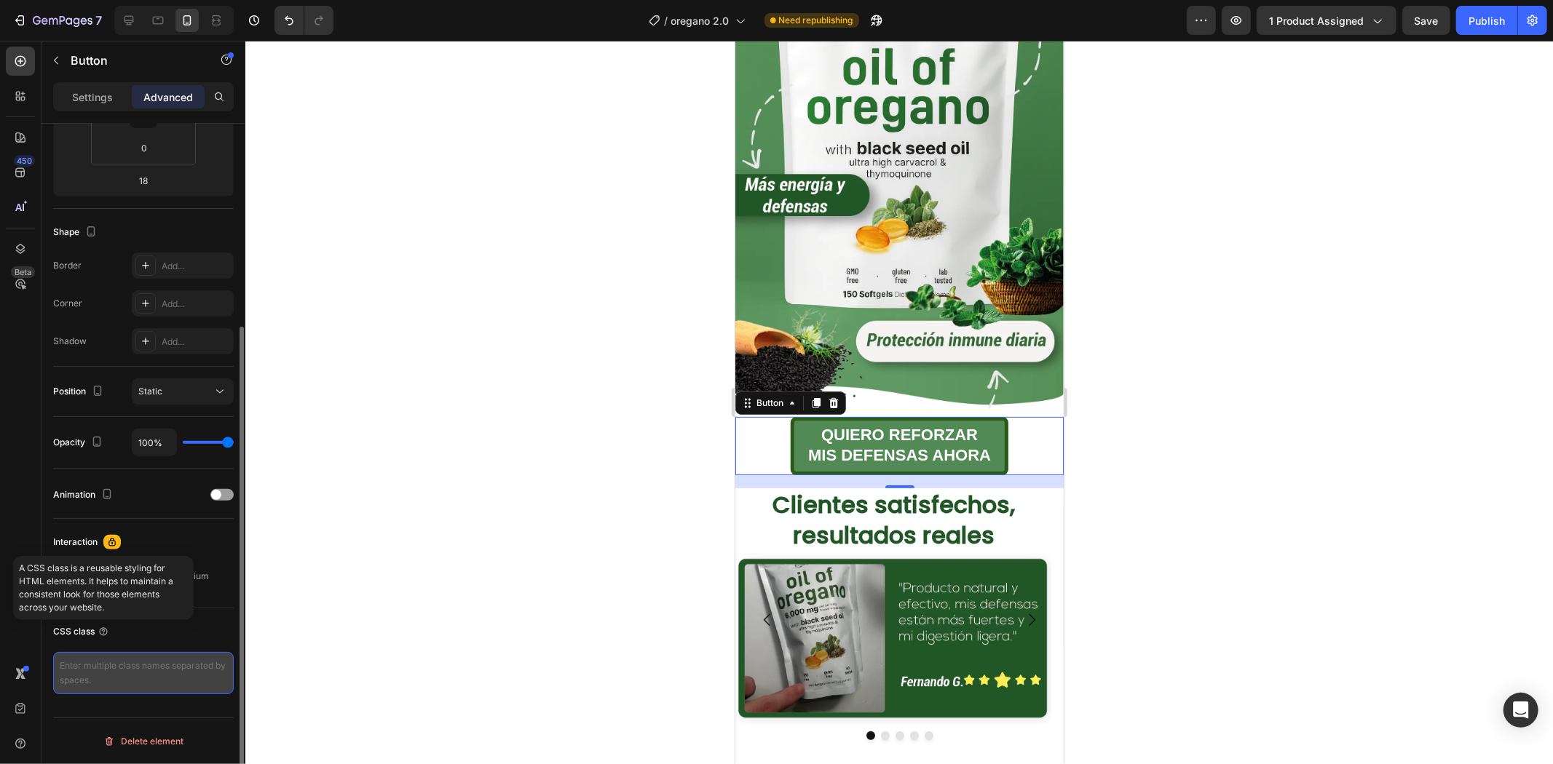
click at [111, 675] on textarea at bounding box center [143, 673] width 181 height 42
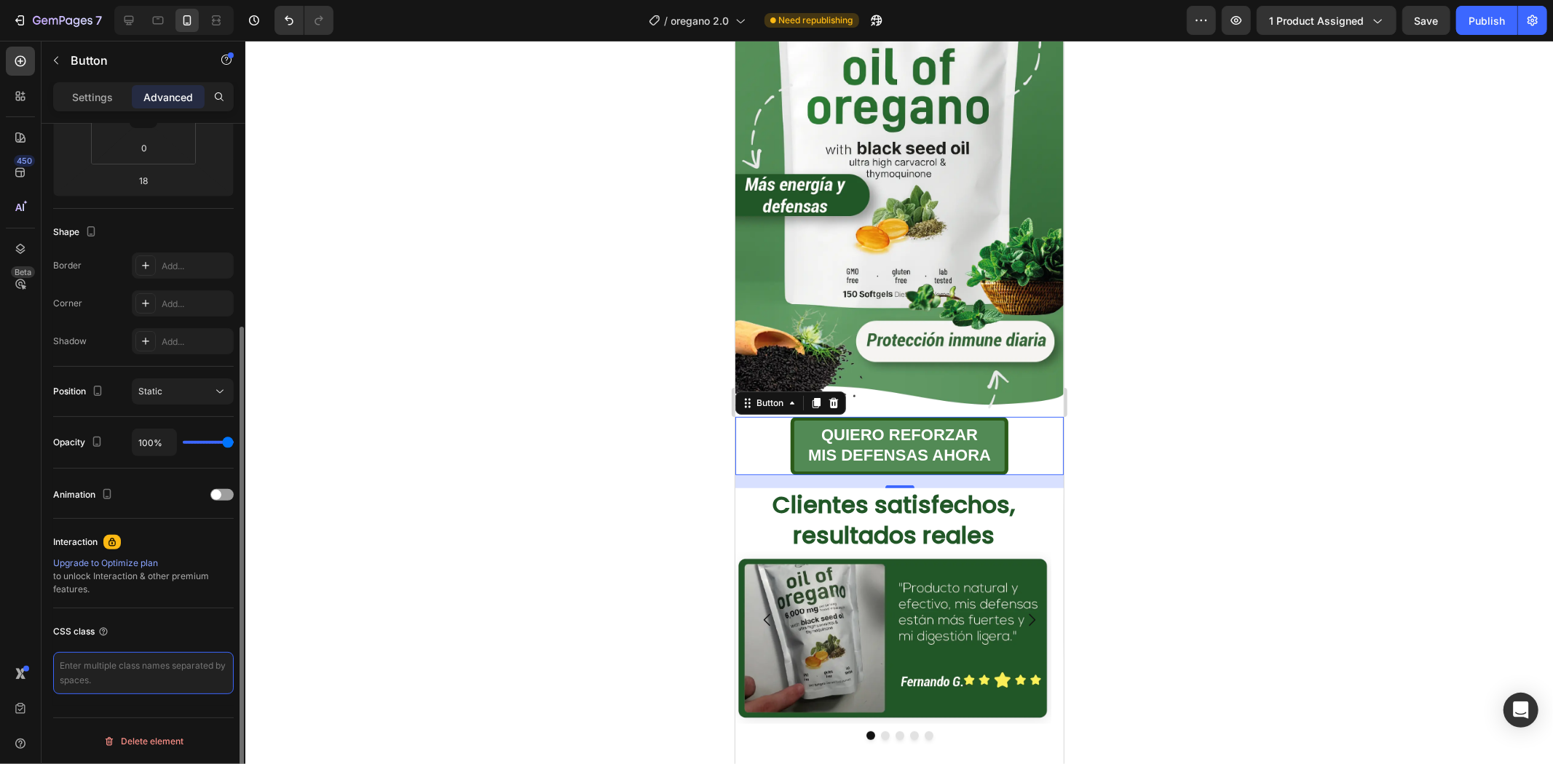
paste textarea "_rsi-cod-form-is-gempage _rsi-cod-form-gempages-button-overwrite"
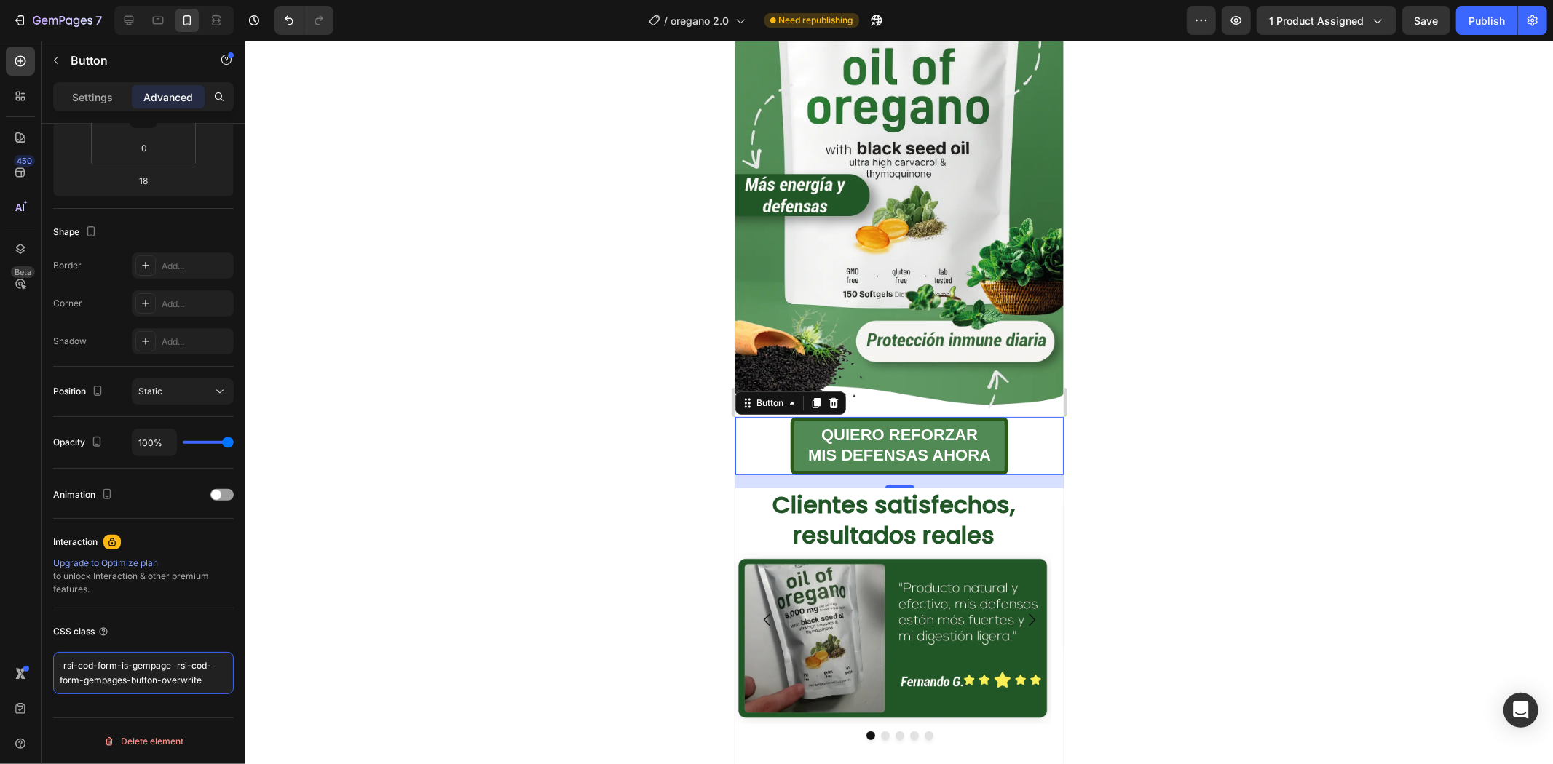
type textarea "_rsi-cod-form-is-gempage _rsi-cod-form-gempages-button-overwrite"
click at [1363, 337] on div at bounding box center [898, 403] width 1307 height 724
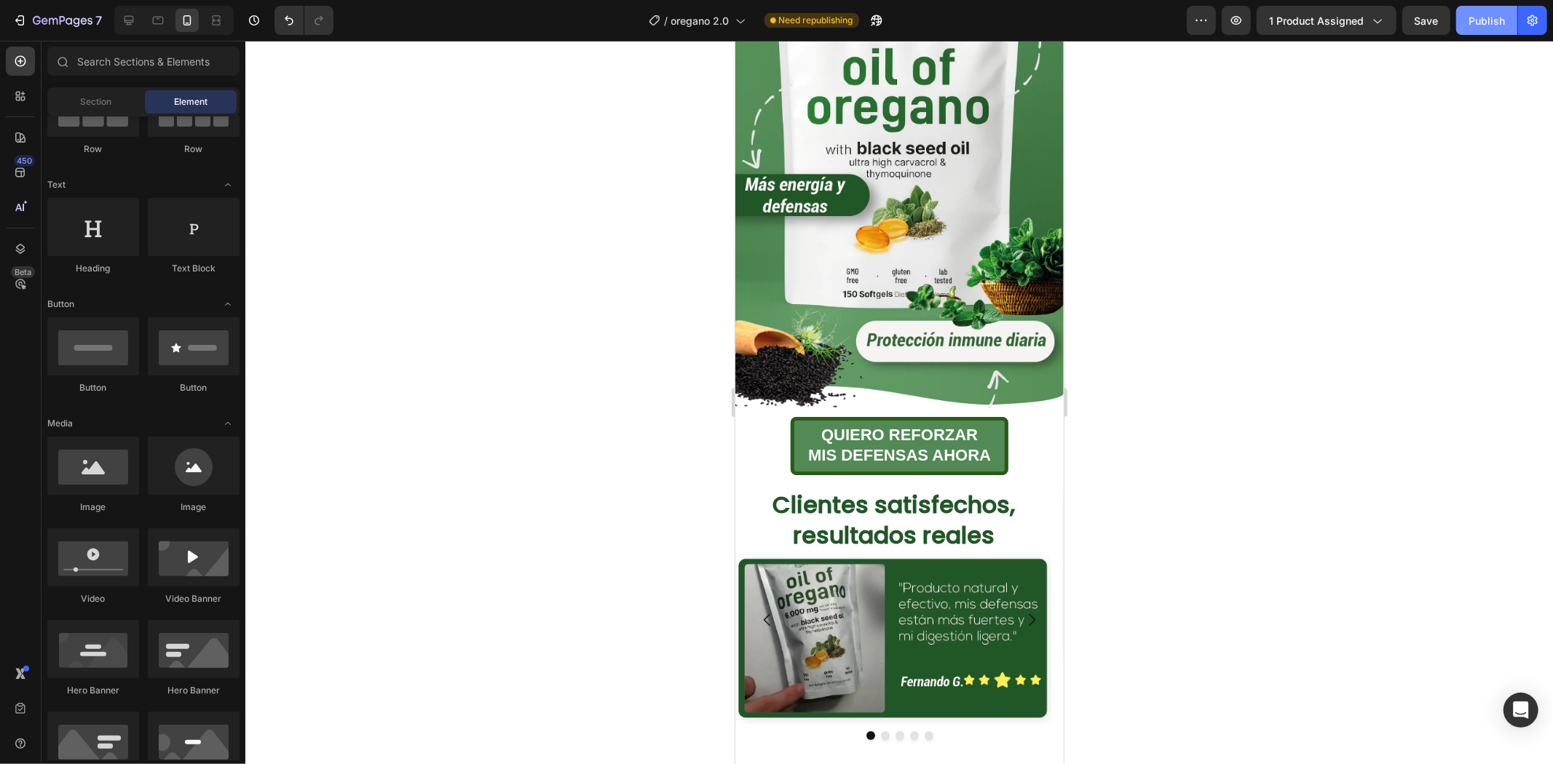
click at [1493, 22] on div "Publish" at bounding box center [1486, 20] width 36 height 15
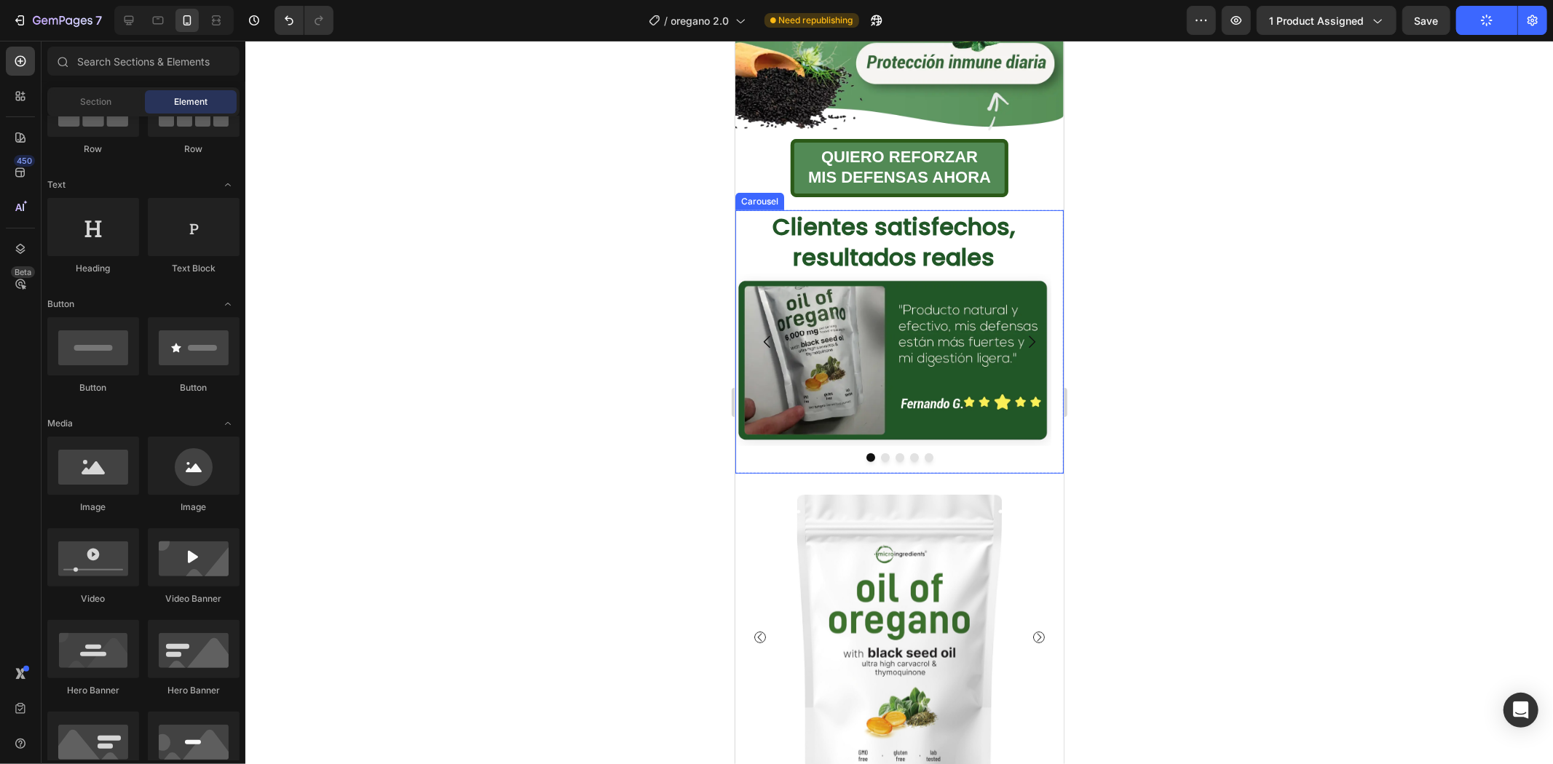
scroll to position [404, 0]
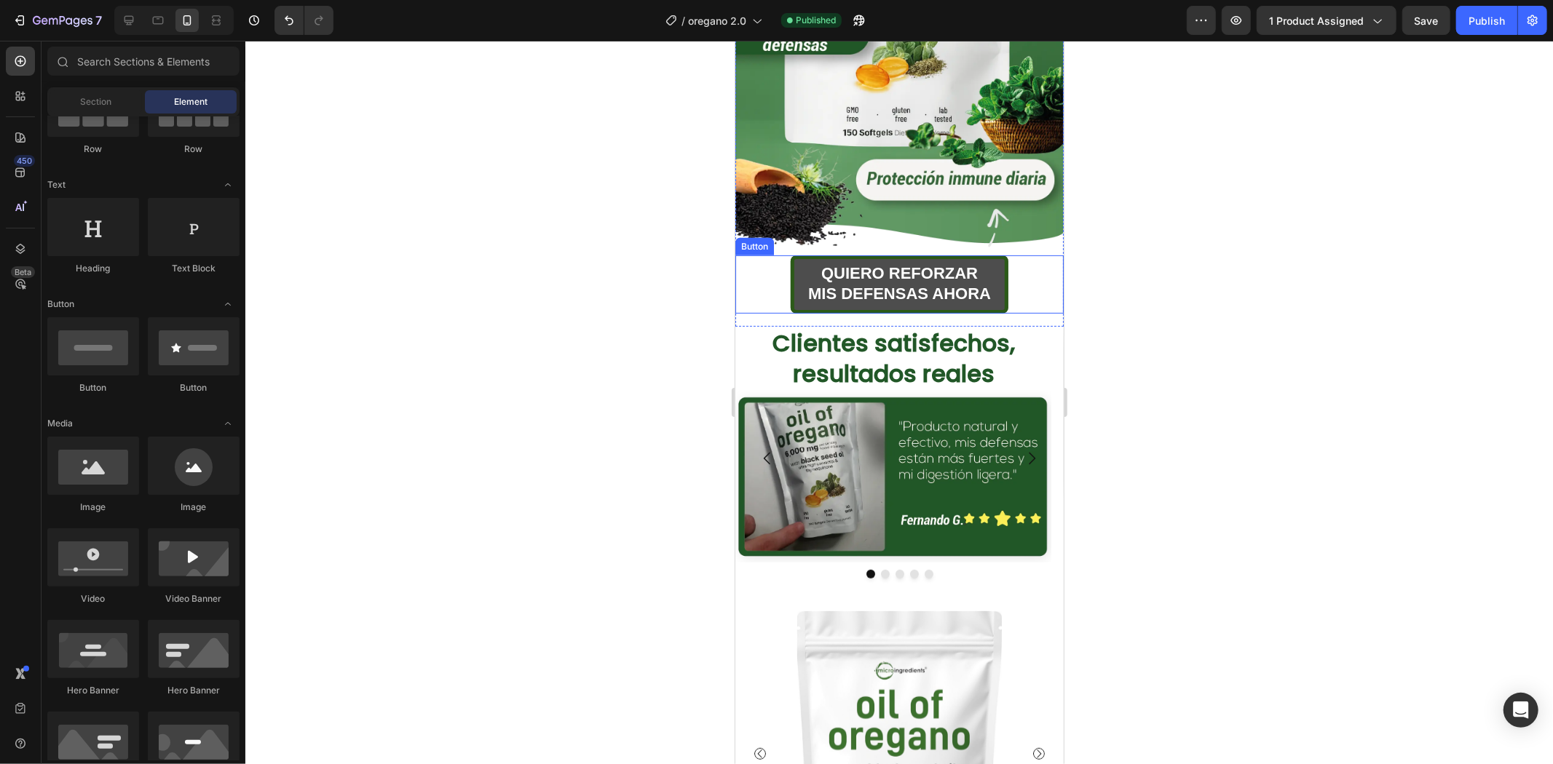
click at [992, 255] on button "QUIERO REFORZAR MIS DEFENSAS AHORA" at bounding box center [899, 284] width 218 height 58
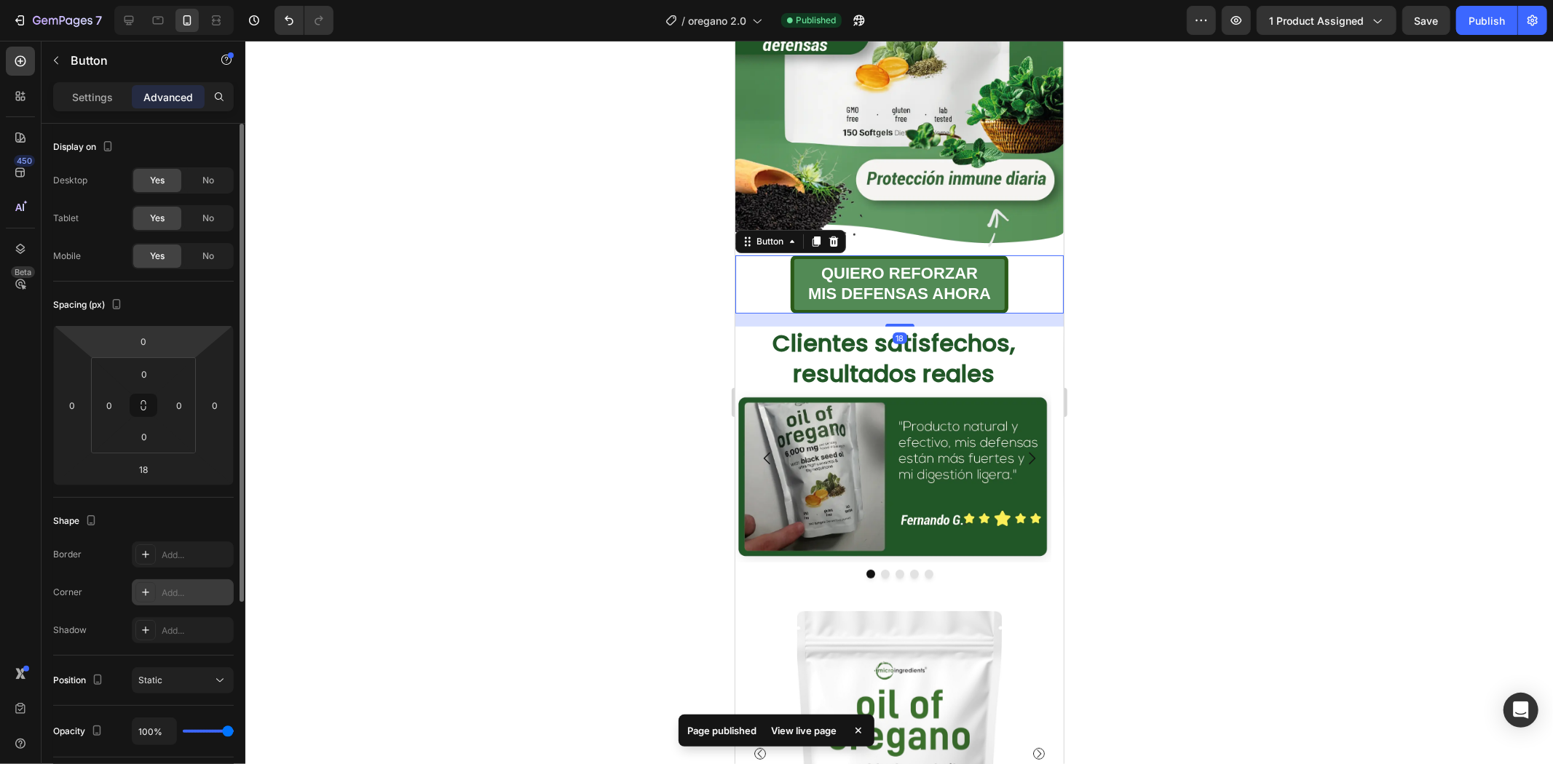
scroll to position [162, 0]
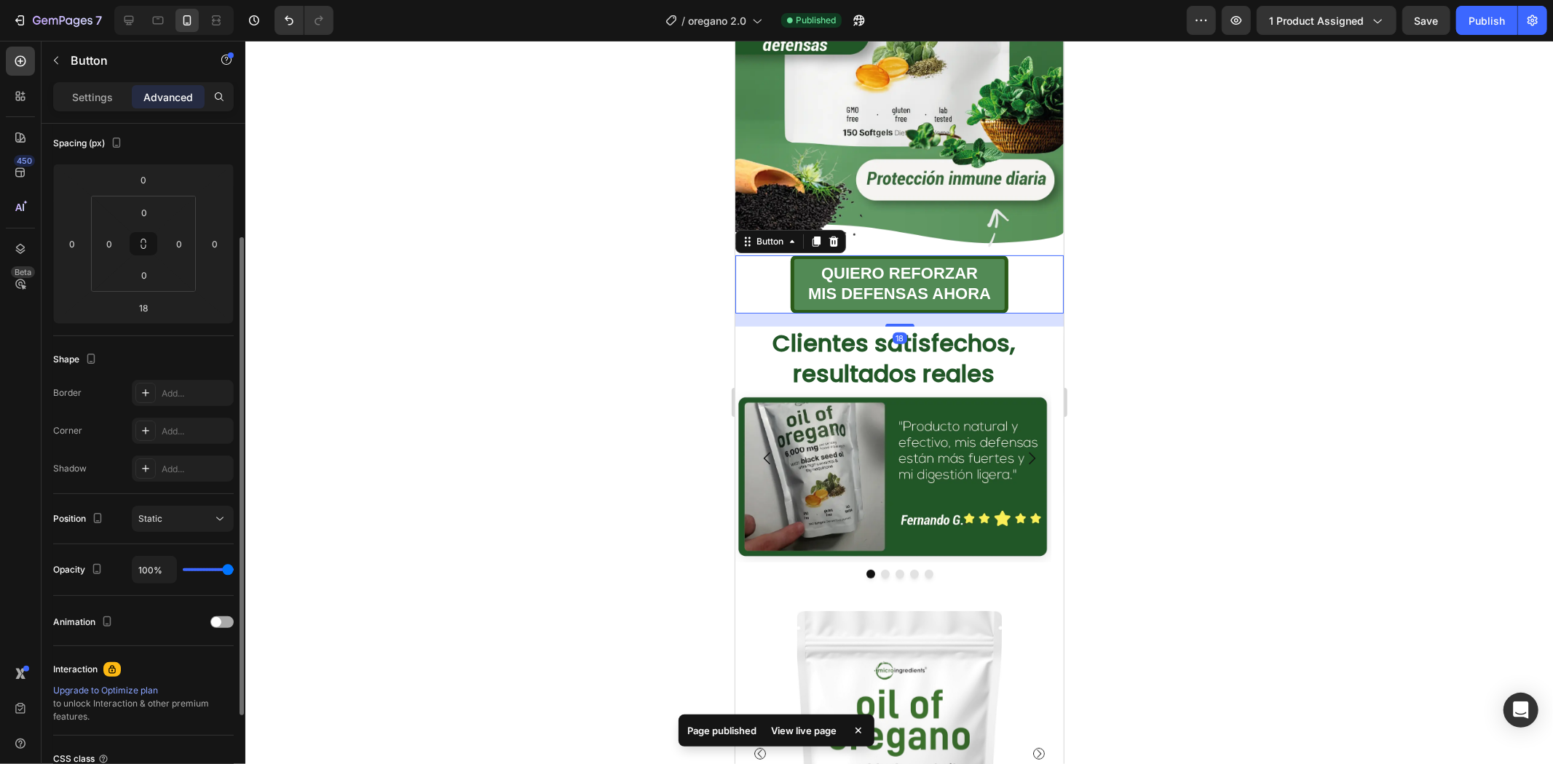
click at [218, 615] on div "Animation" at bounding box center [143, 622] width 181 height 23
click at [219, 622] on span at bounding box center [216, 622] width 10 height 10
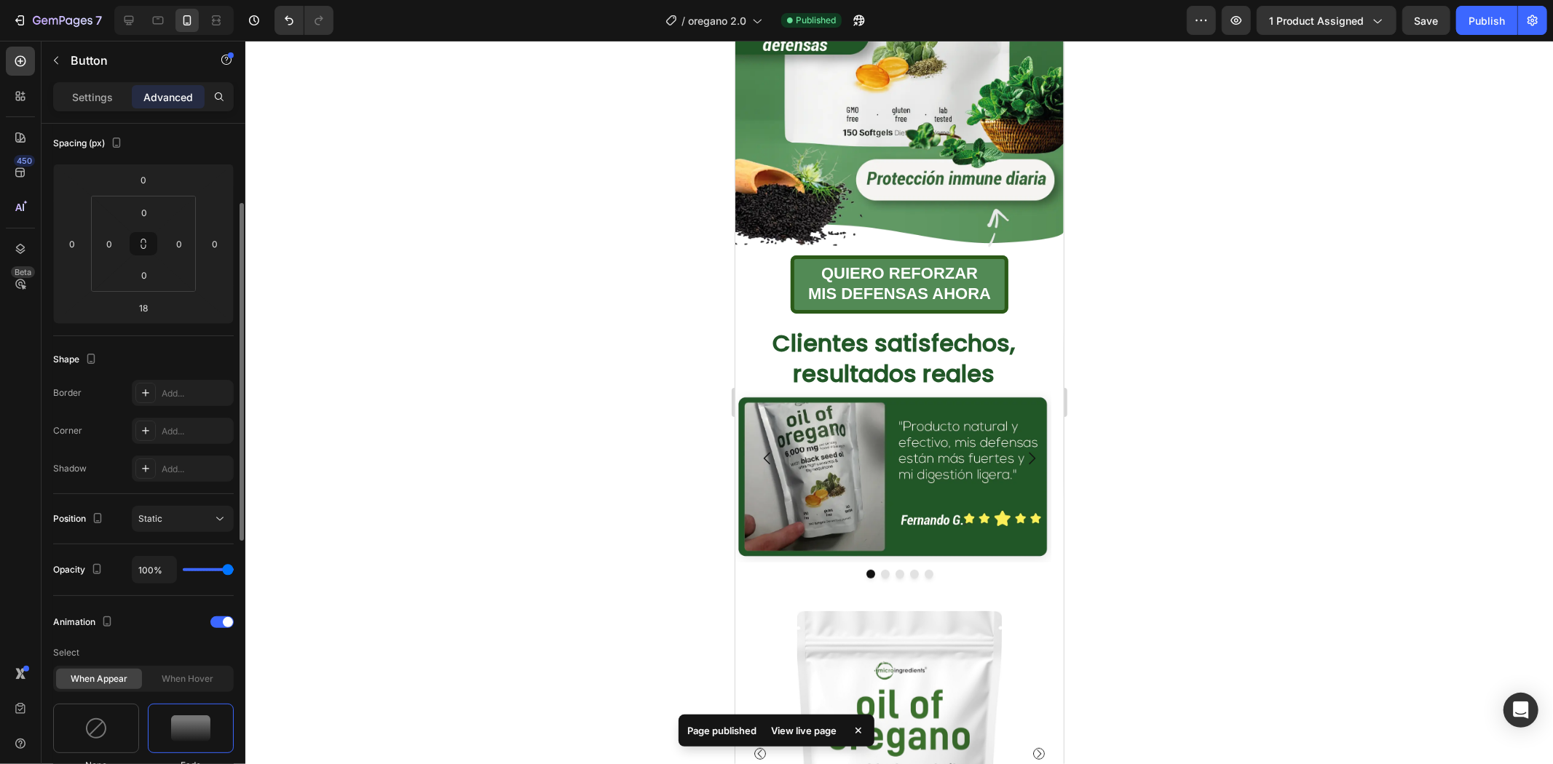
scroll to position [404, 0]
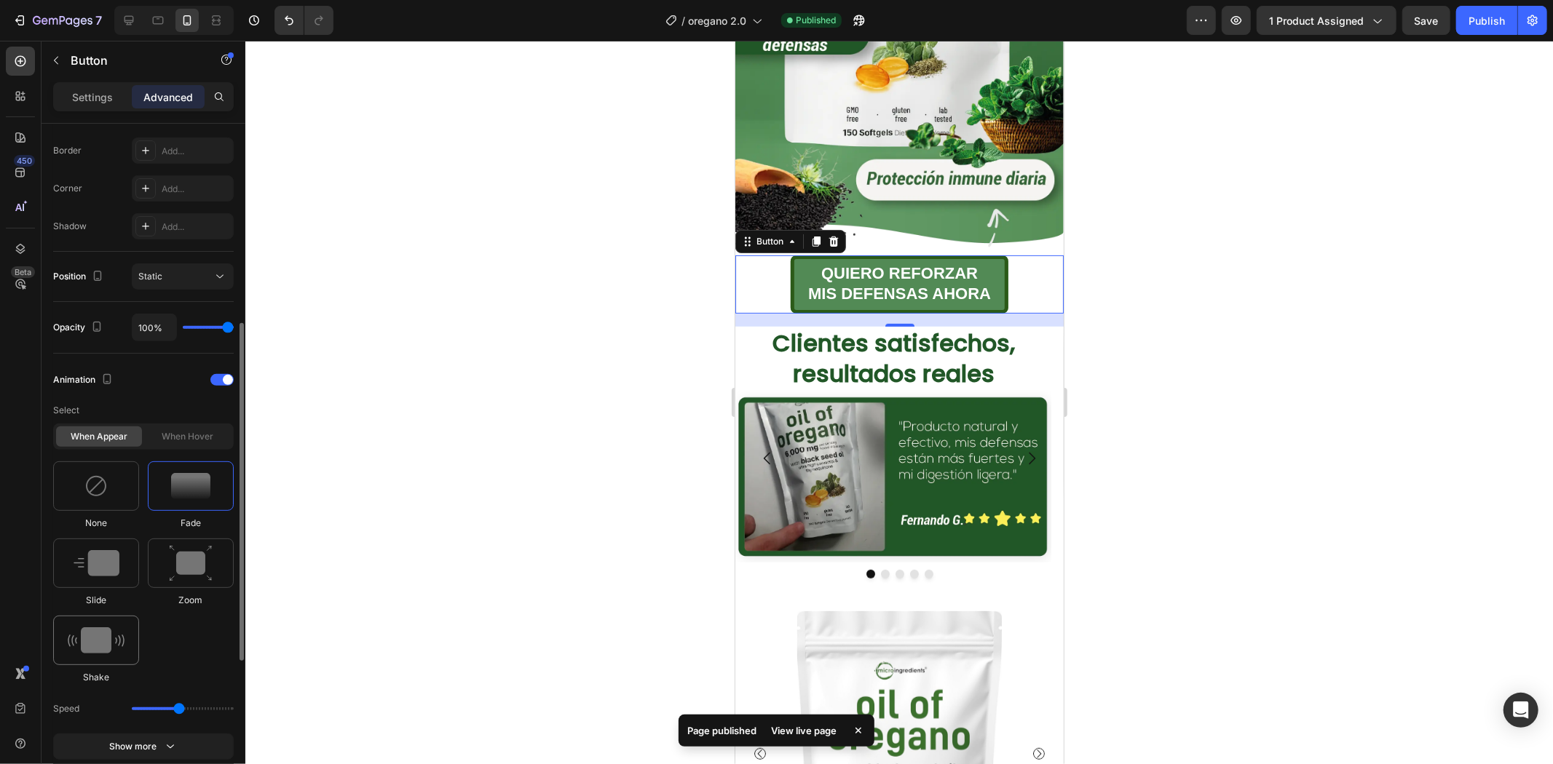
click at [106, 627] on div at bounding box center [96, 640] width 86 height 49
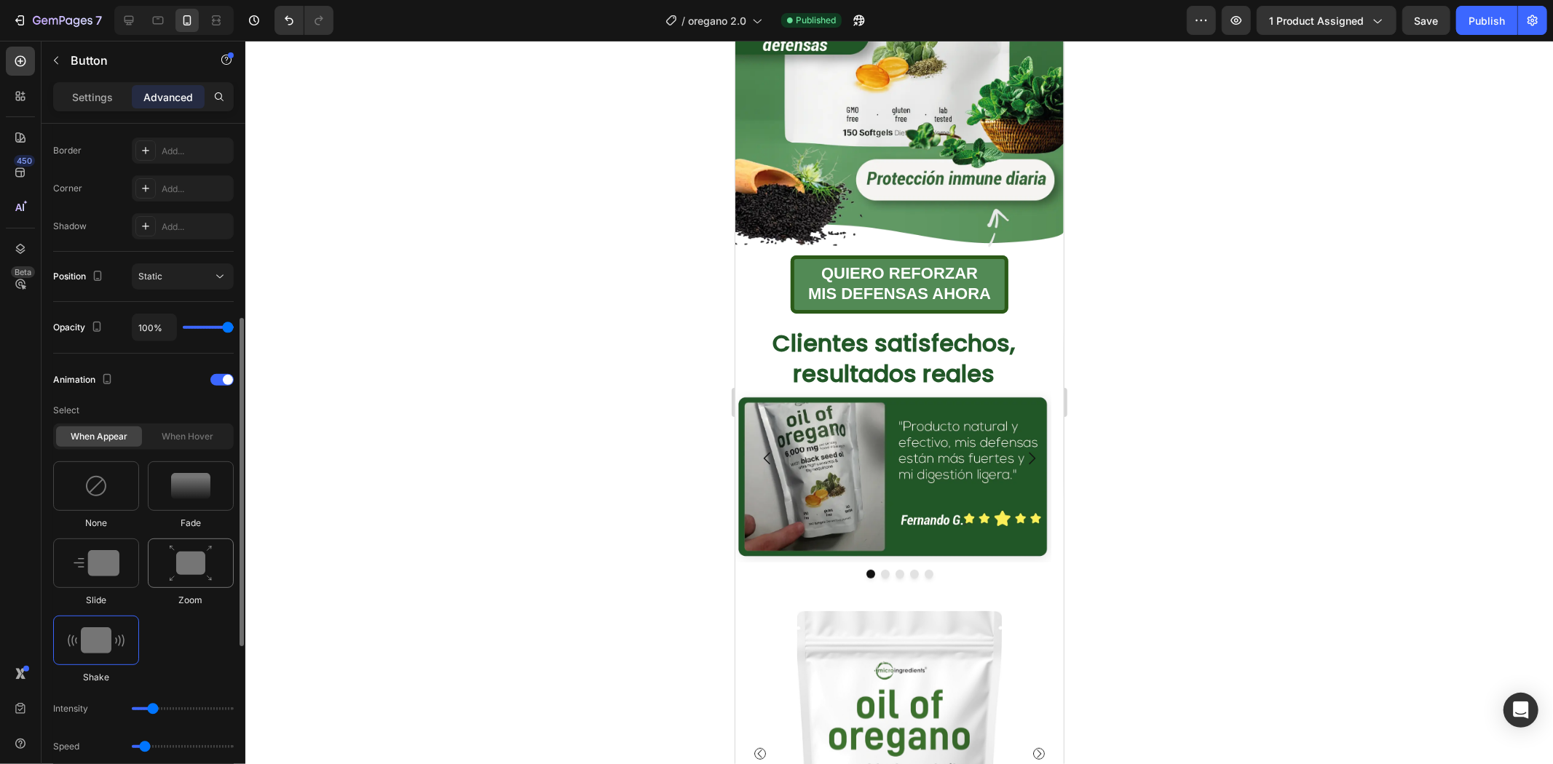
click at [185, 558] on img at bounding box center [191, 563] width 44 height 37
click at [107, 579] on div at bounding box center [96, 563] width 86 height 49
click at [102, 625] on div at bounding box center [96, 640] width 86 height 49
type input "0.7"
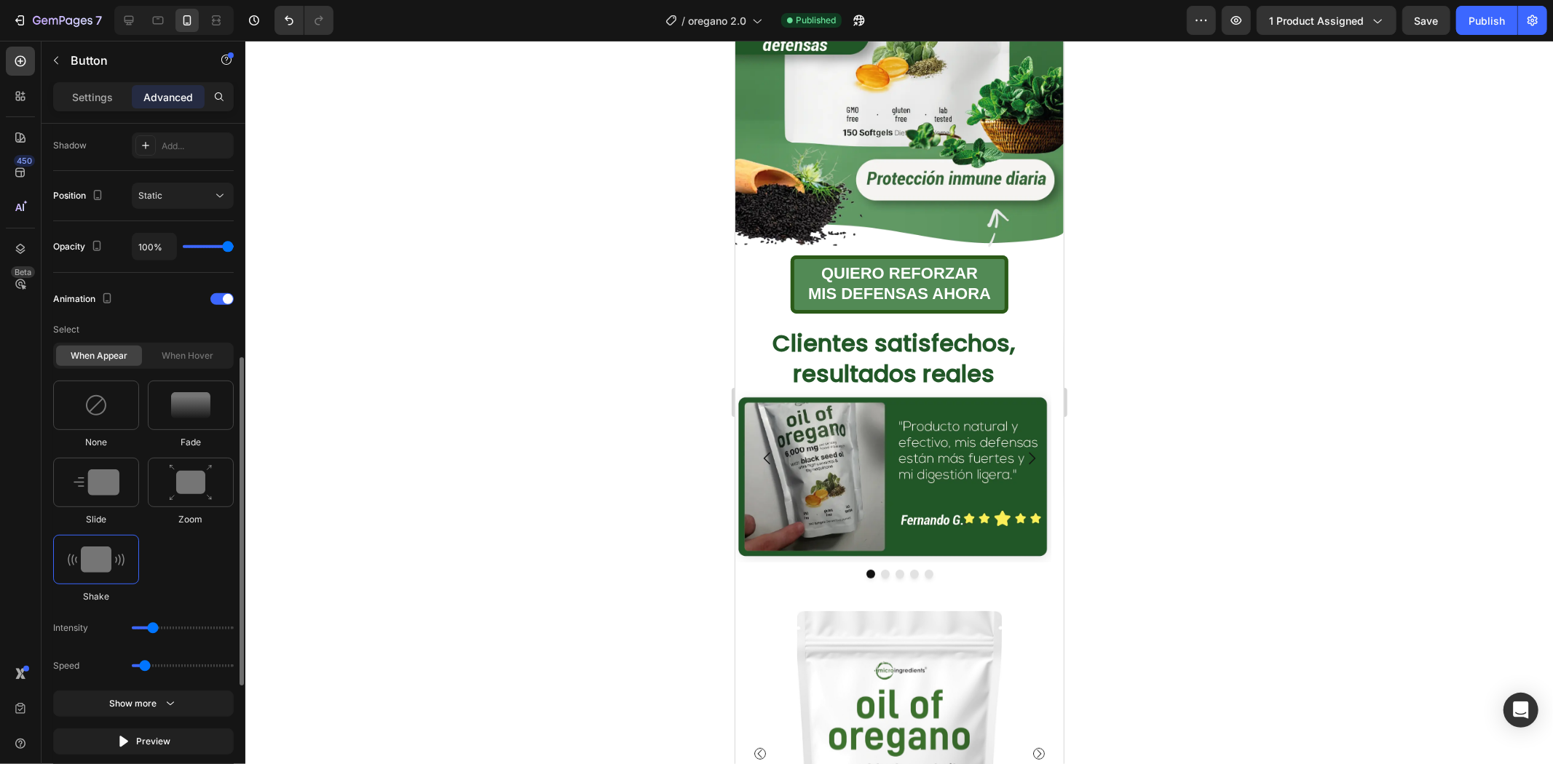
scroll to position [566, 0]
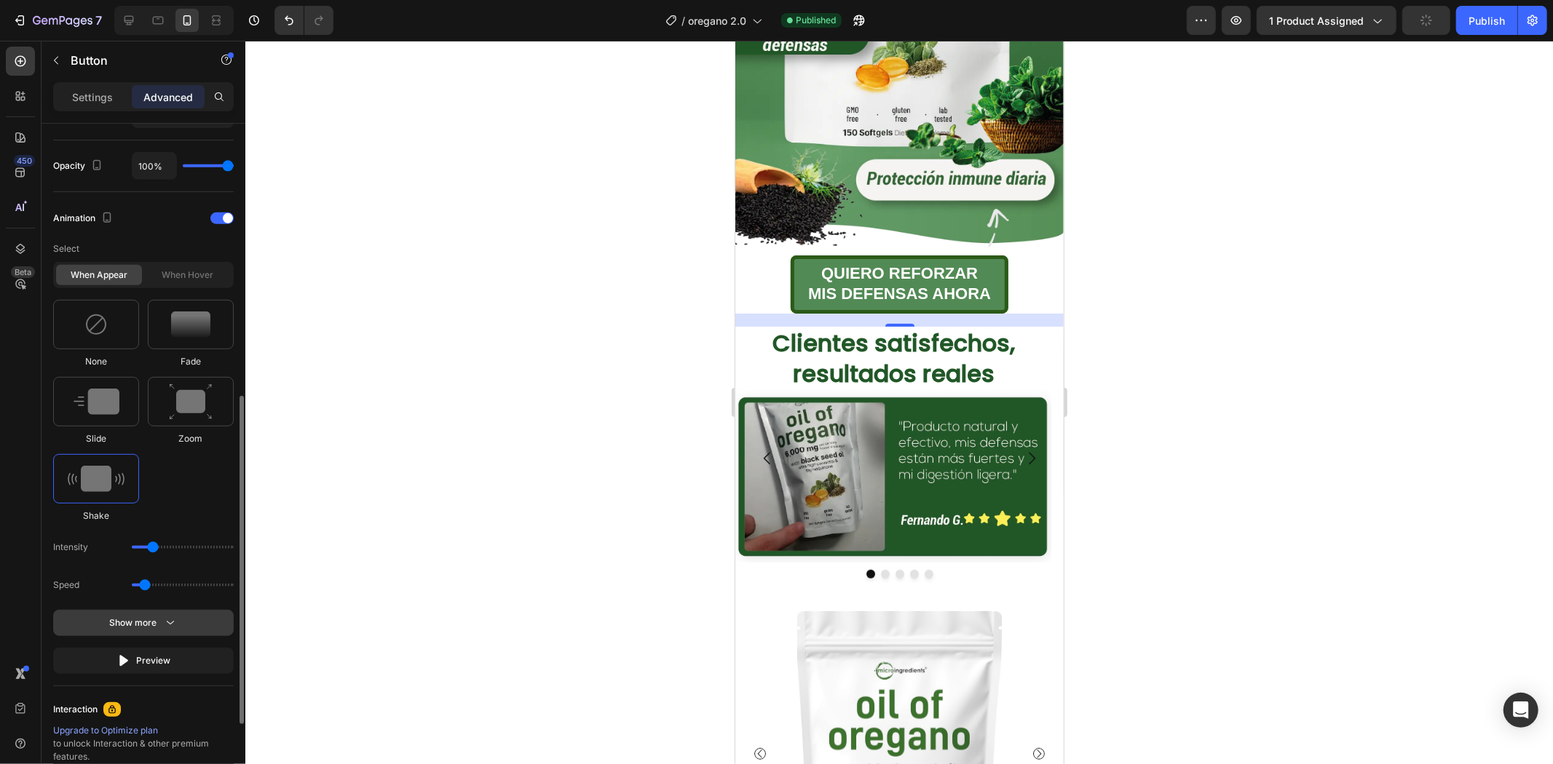
click at [163, 617] on icon "button" at bounding box center [170, 623] width 15 height 15
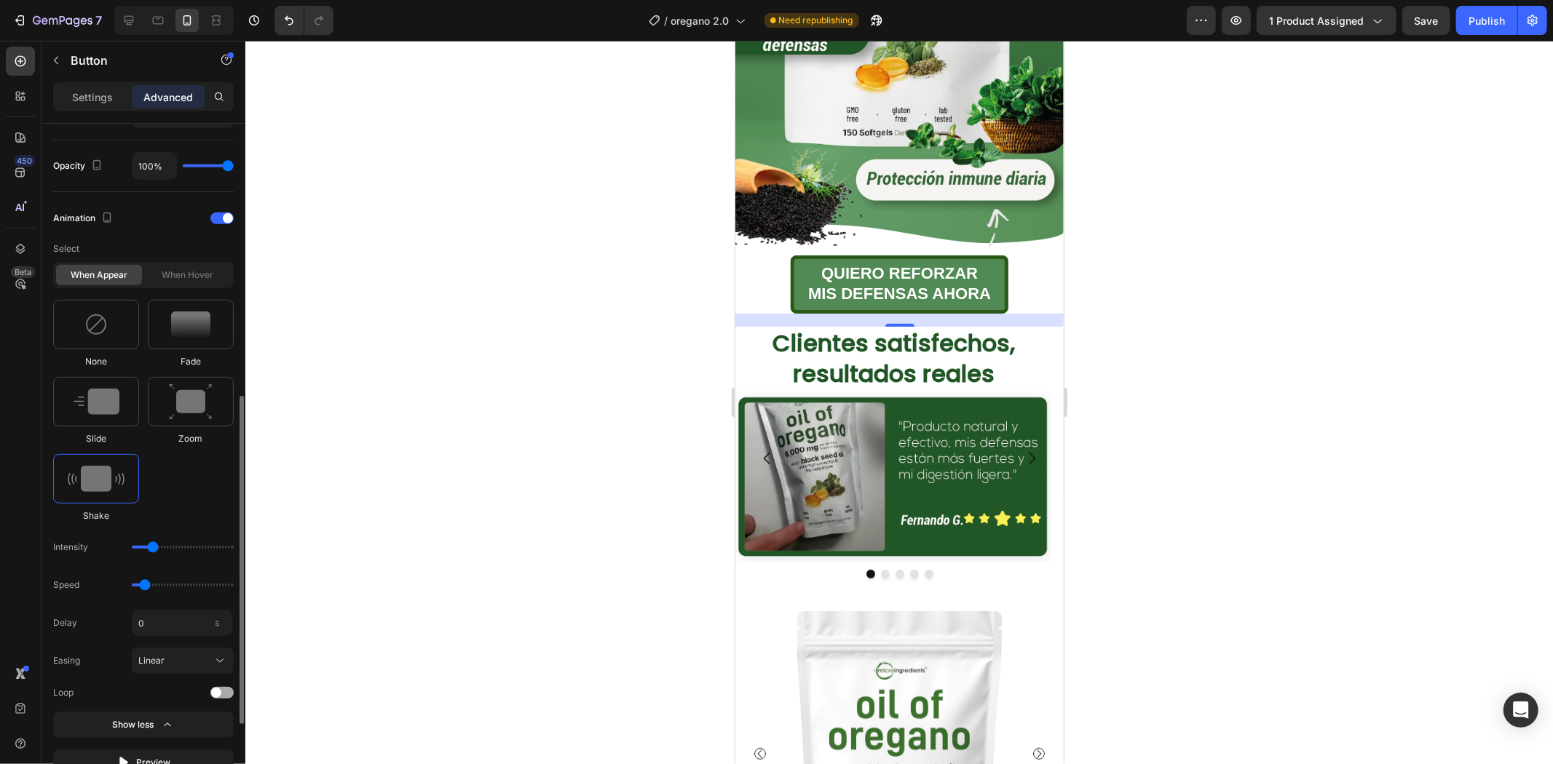
click at [208, 688] on div at bounding box center [154, 693] width 160 height 10
click at [214, 689] on span at bounding box center [216, 693] width 10 height 10
click at [171, 623] on input "0" at bounding box center [182, 623] width 100 height 26
click at [166, 659] on div "Lineal" at bounding box center [173, 660] width 71 height 13
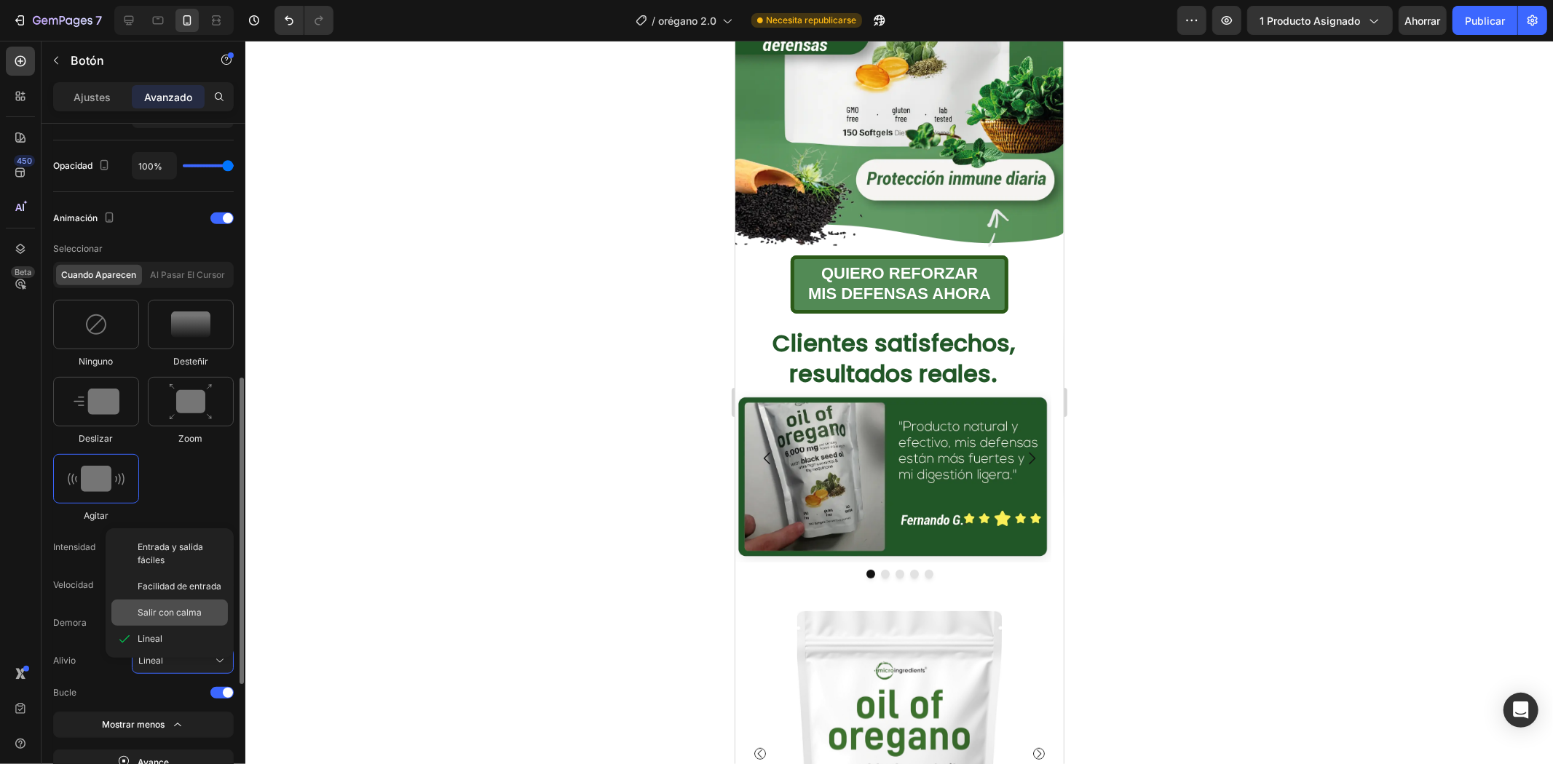
click at [181, 613] on font "Salir con calma" at bounding box center [170, 612] width 64 height 11
click at [161, 656] on font "Salir con calma" at bounding box center [170, 660] width 64 height 11
click at [173, 587] on font "Facilidad de entrada" at bounding box center [180, 586] width 84 height 11
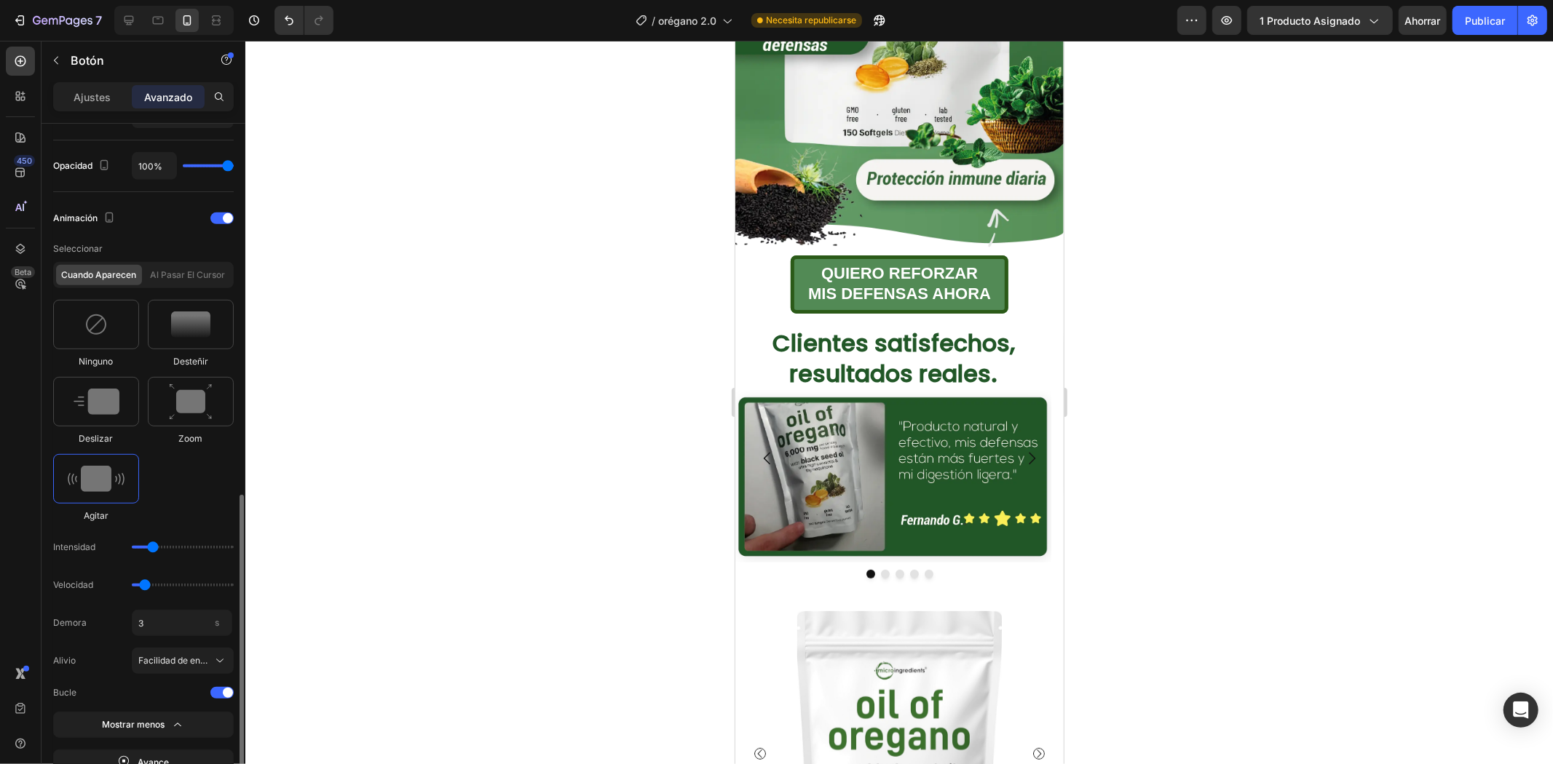
scroll to position [646, 0]
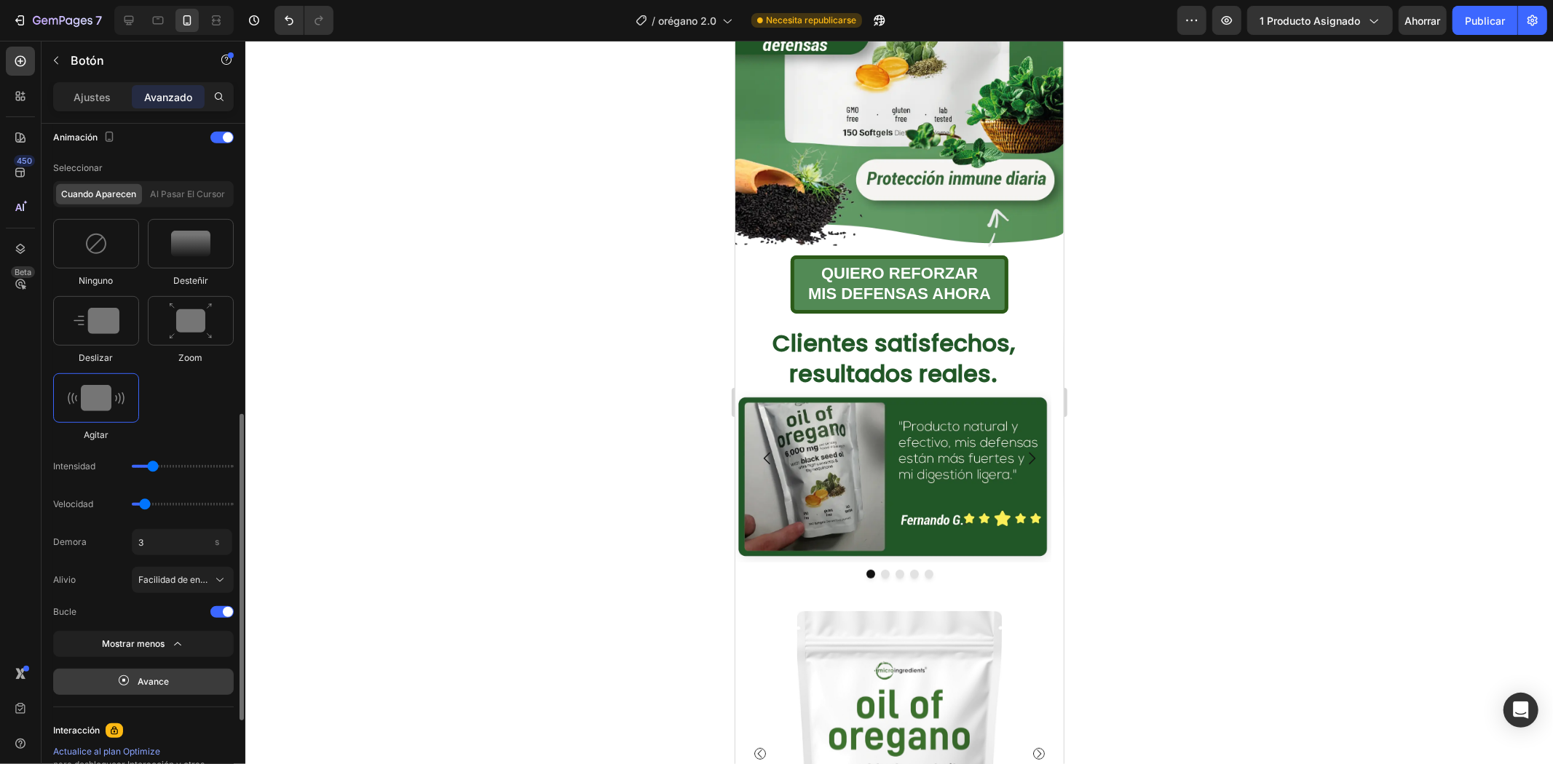
click at [135, 685] on div "Avance" at bounding box center [144, 682] width 52 height 15
click at [133, 682] on div "Avance" at bounding box center [144, 682] width 52 height 15
click at [164, 543] on input "3" at bounding box center [182, 542] width 100 height 26
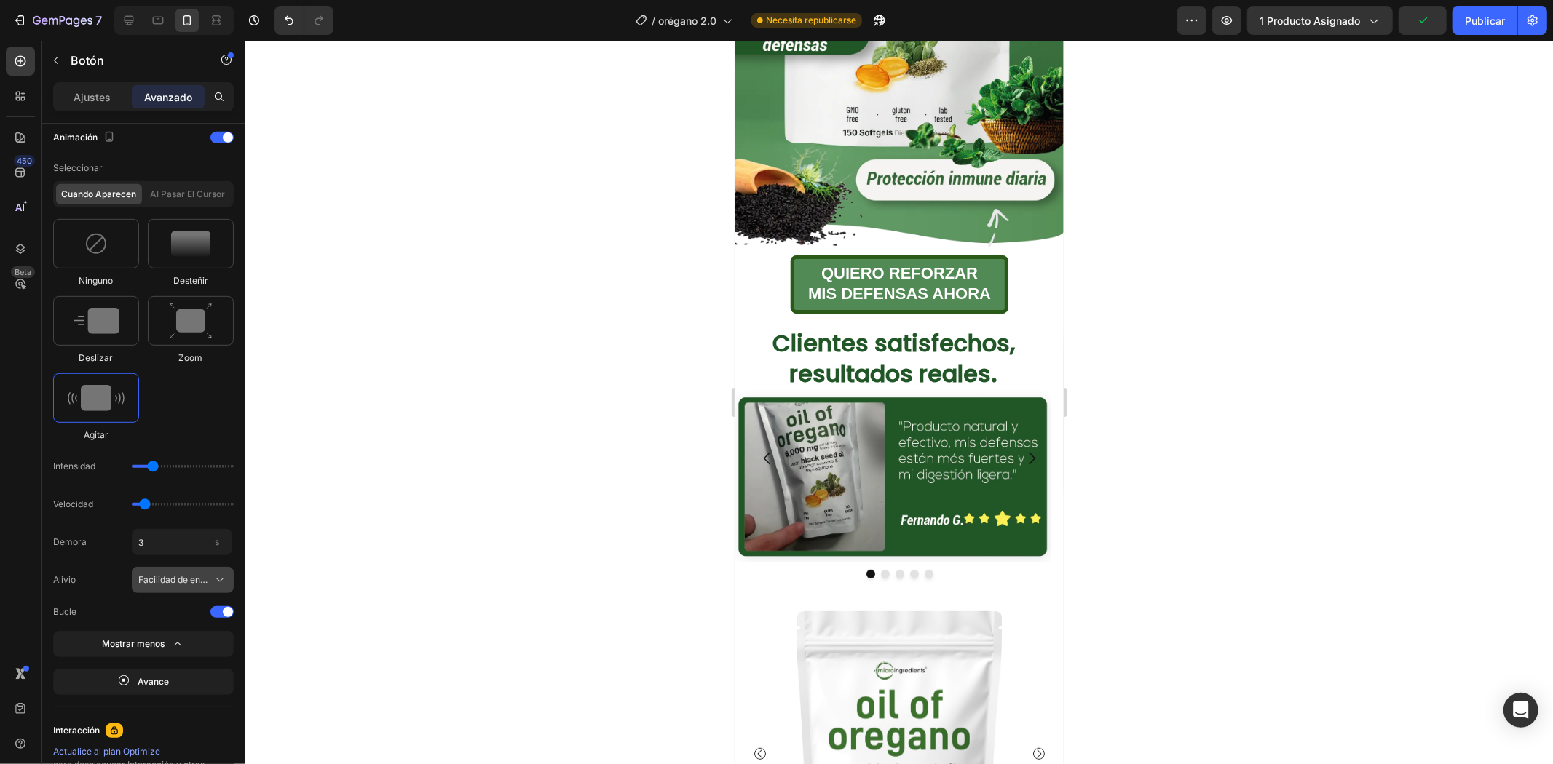
type input "3"
click at [156, 582] on font "Facilidad de entrada" at bounding box center [180, 579] width 84 height 11
click at [151, 617] on font "Entrada y salida fáciles" at bounding box center [171, 621] width 66 height 24
click at [157, 571] on button "Entrada y salida fáciles" at bounding box center [183, 580] width 102 height 26
click at [158, 710] on font "Lineal" at bounding box center [150, 706] width 25 height 11
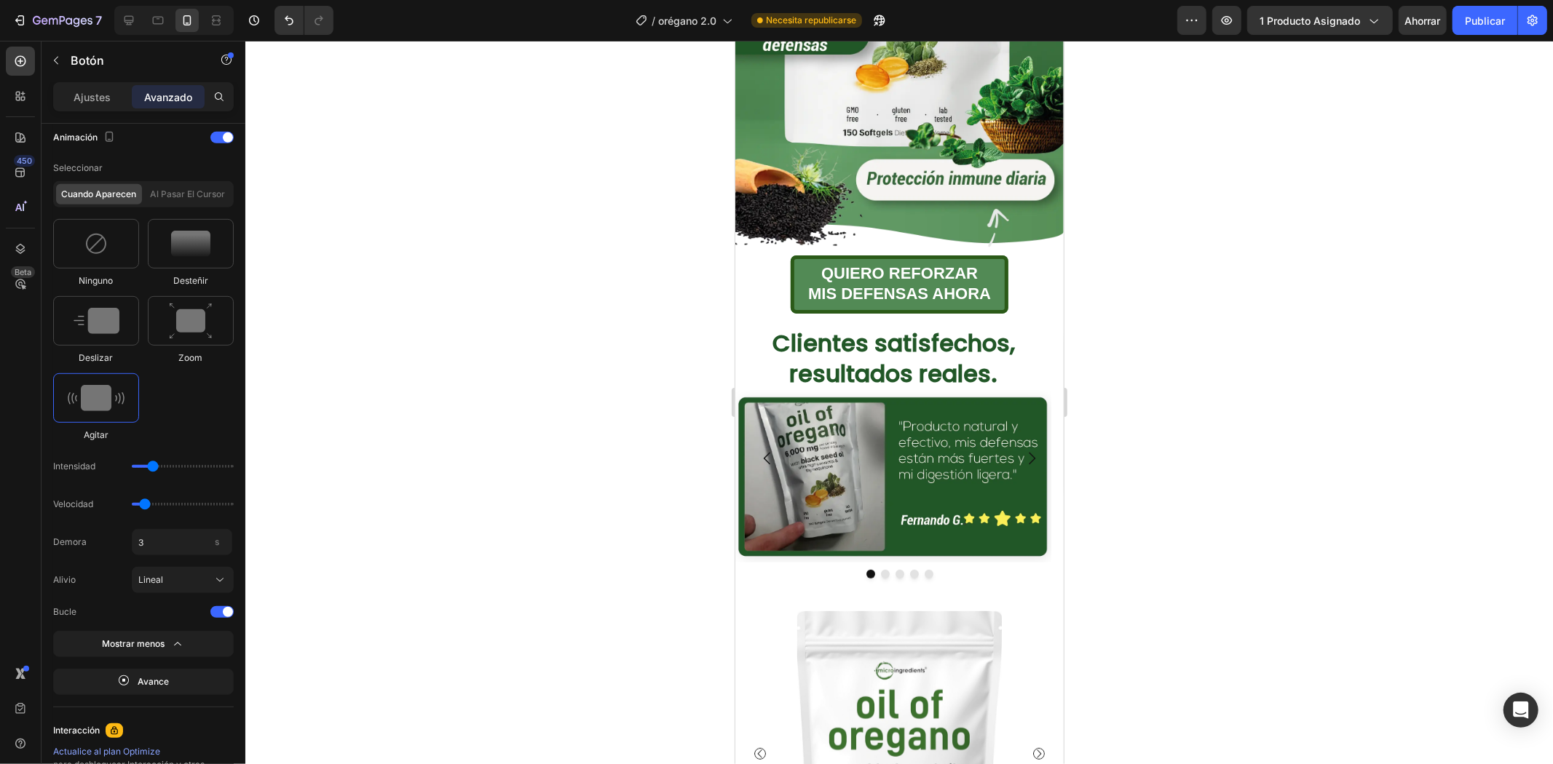
click at [1015, 255] on div "QUIERO REFORZAR MIS DEFENSAS AHORA Botón 18" at bounding box center [898, 284] width 328 height 58
click at [980, 263] on p "QUIERO REFORZAR MIS DEFENSAS AHORA" at bounding box center [898, 283] width 183 height 41
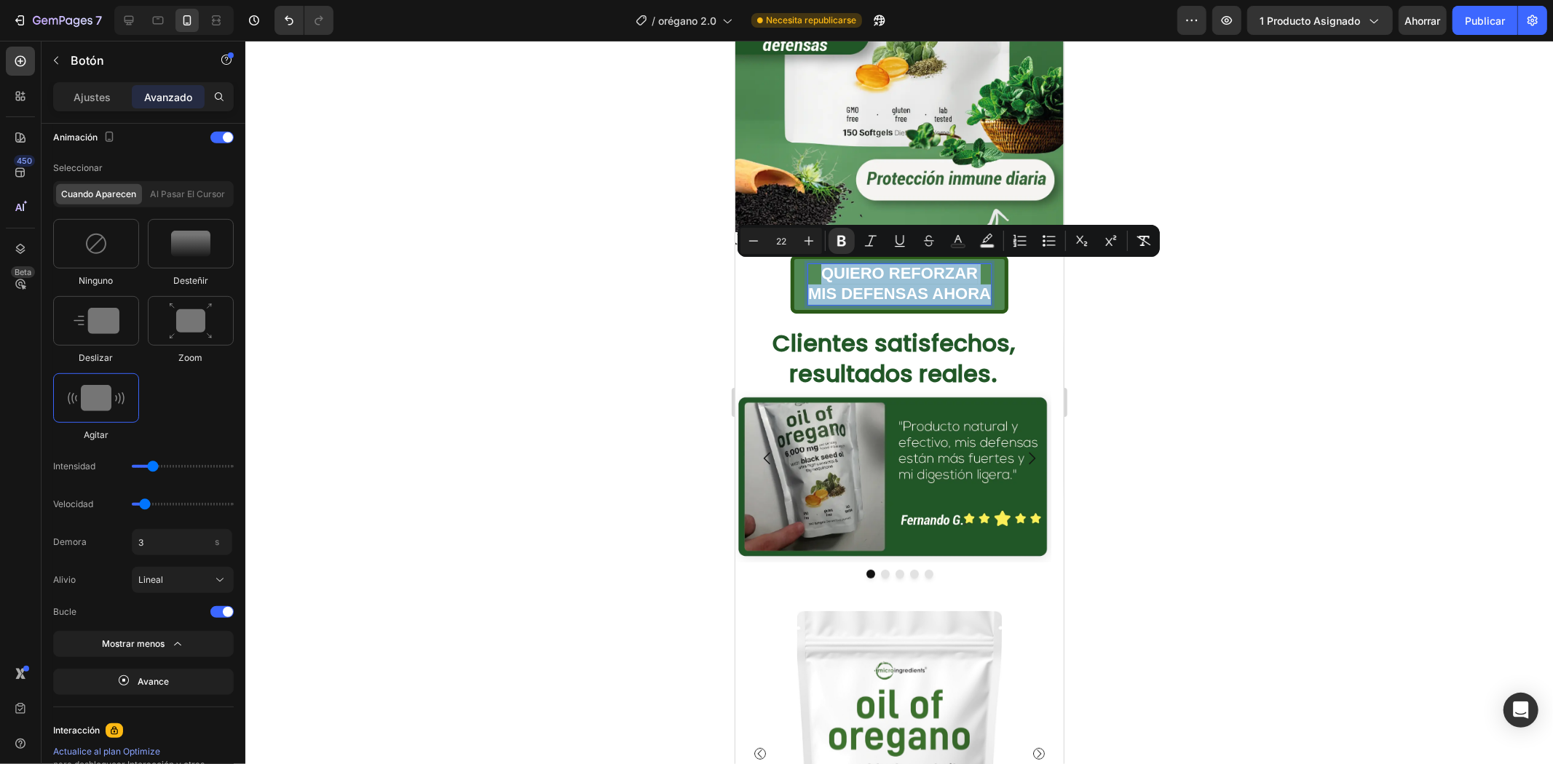
click at [1044, 269] on div "QUIERO REFORZAR MIS DEFENSAS AHORA Botón 18" at bounding box center [898, 284] width 328 height 58
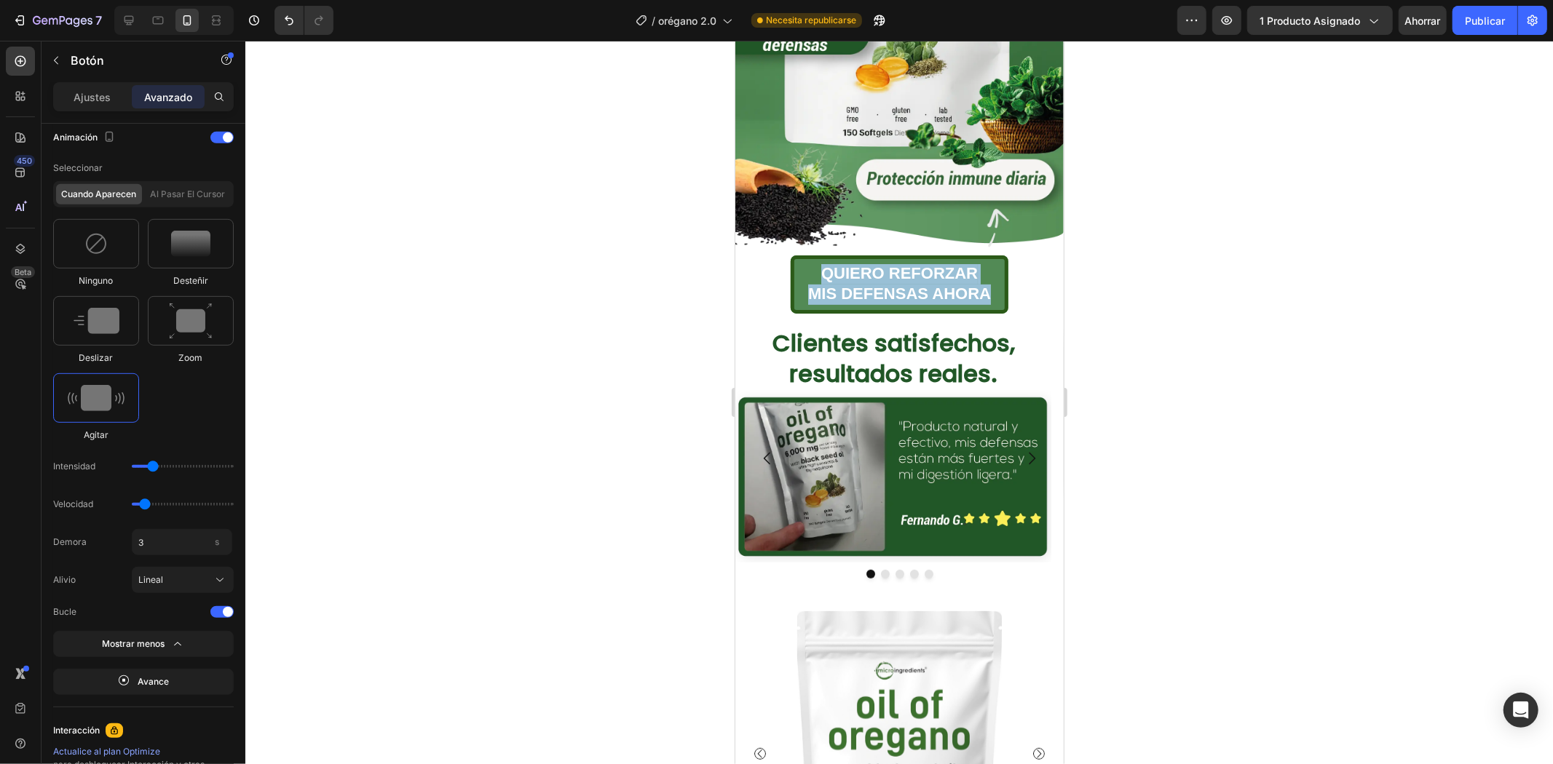
click at [1036, 277] on div "QUIERO REFORZAR MIS DEFENSAS AHORA Botón 18" at bounding box center [898, 284] width 328 height 58
click at [999, 326] on font "Clientes satisfechos, resultados reales." at bounding box center [893, 357] width 242 height 63
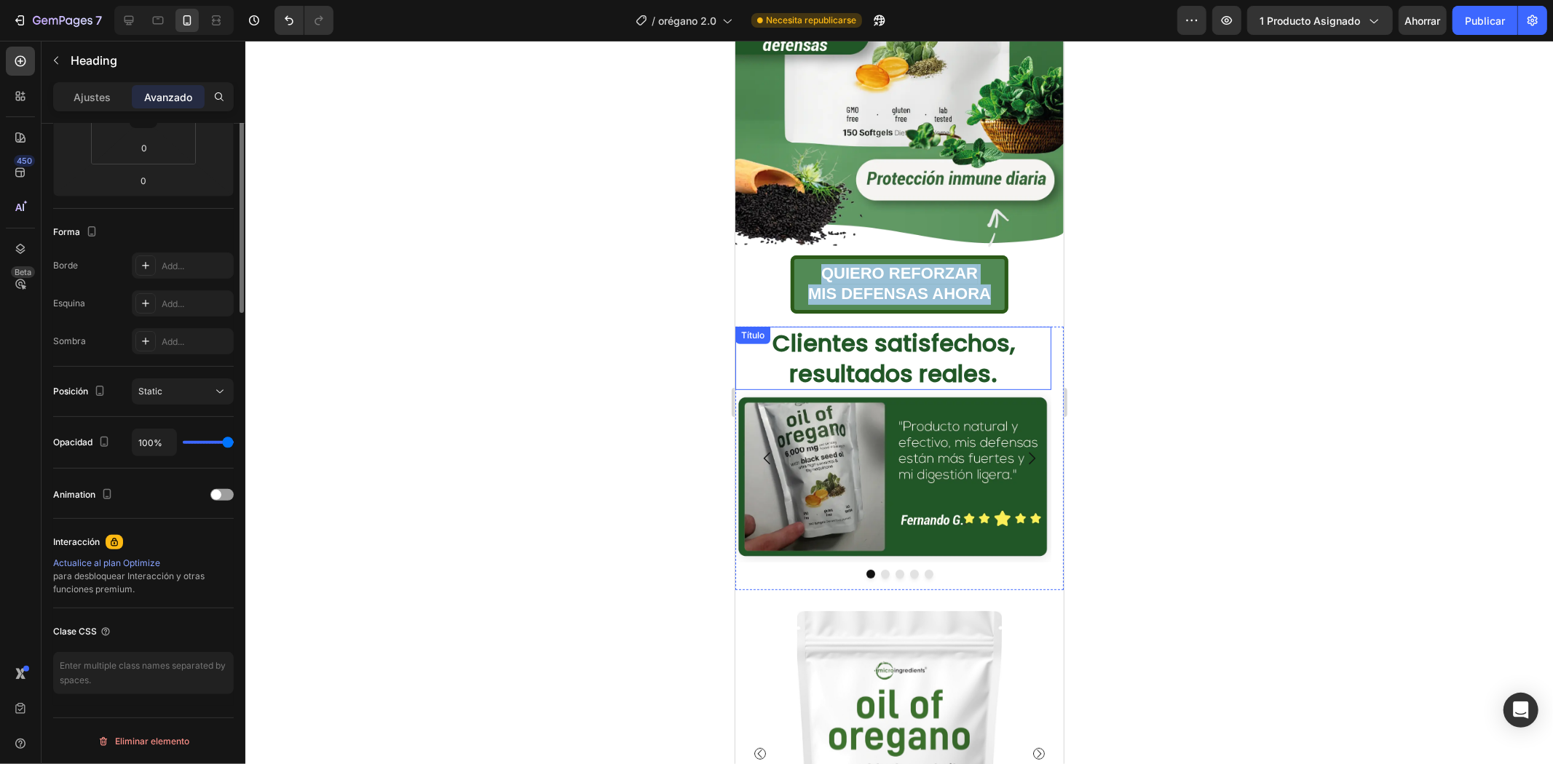
scroll to position [0, 0]
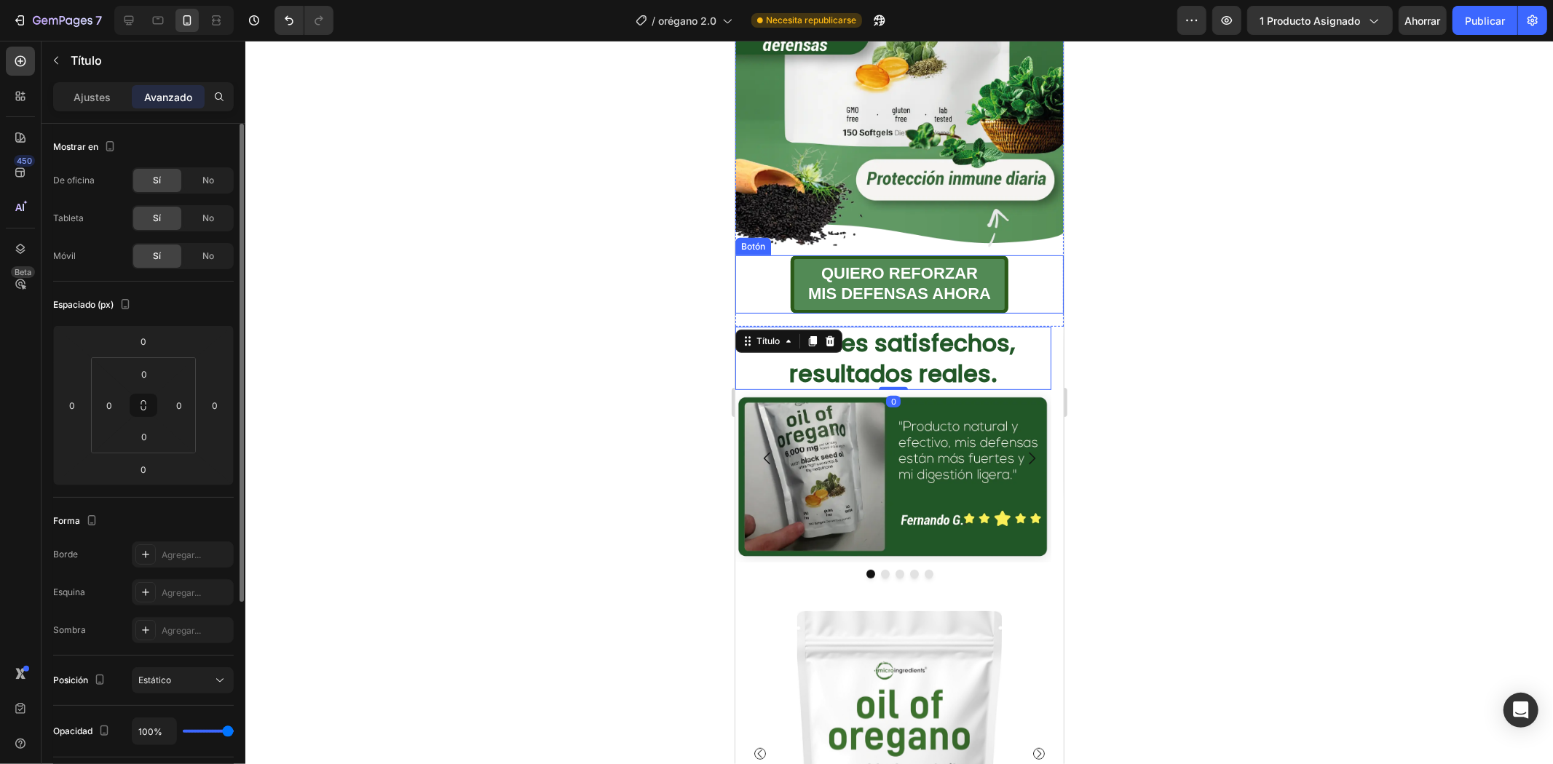
click at [1012, 266] on div "QUIERO REFORZAR MIS DEFENSAS AHORA Botón" at bounding box center [898, 284] width 328 height 58
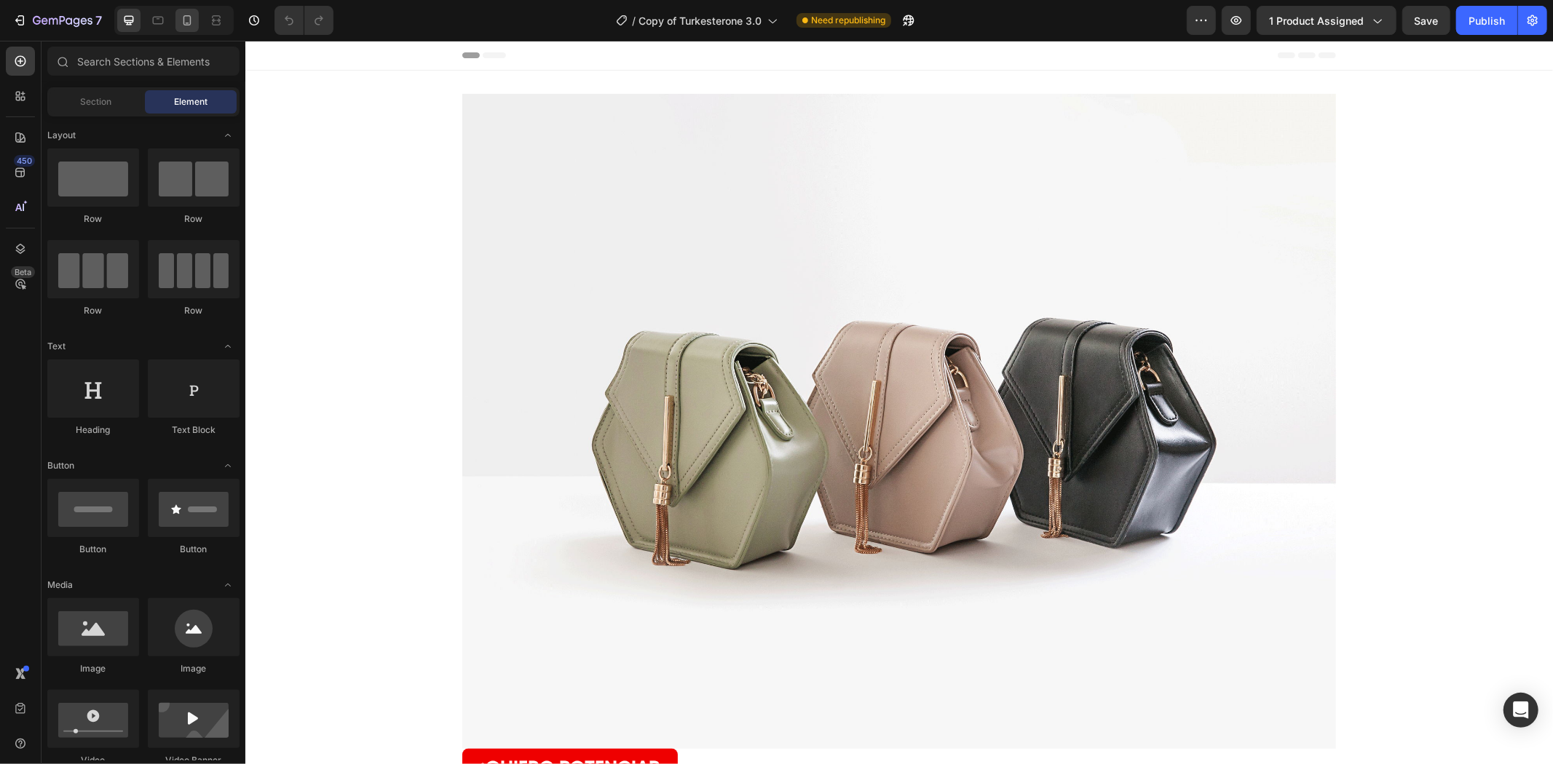
click at [179, 29] on div at bounding box center [186, 20] width 23 height 23
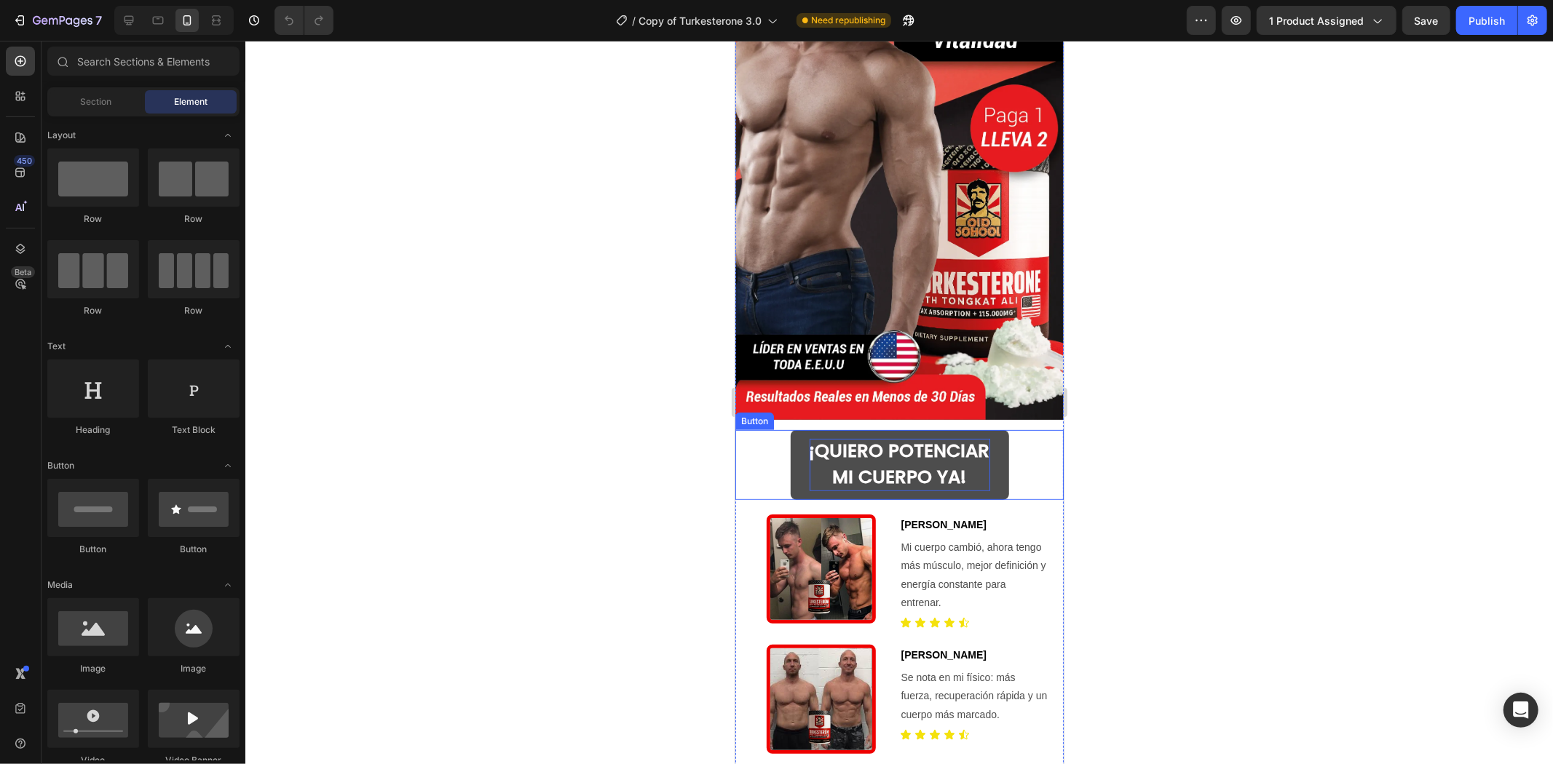
scroll to position [242, 0]
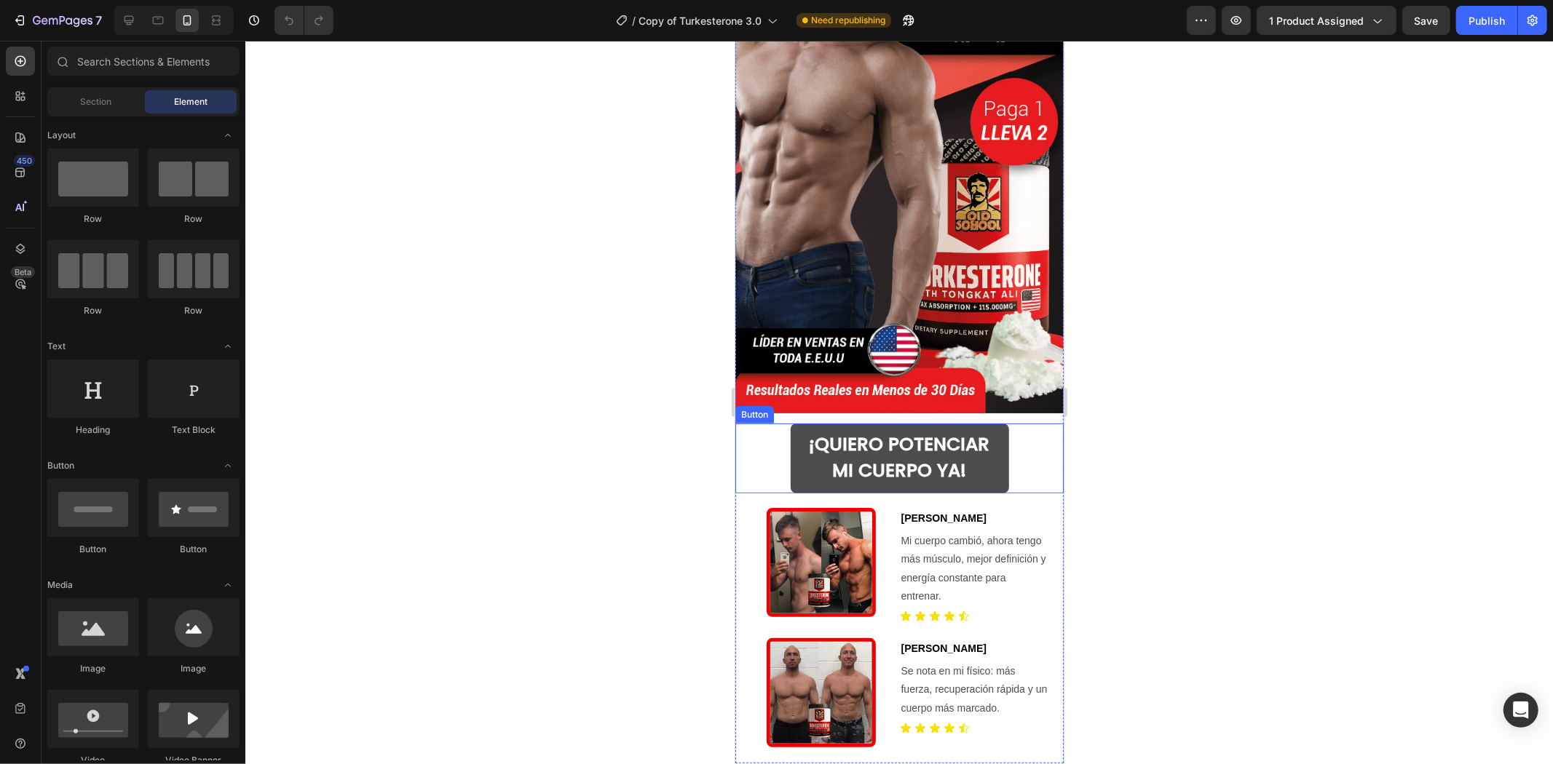
click at [1000, 451] on button "¡QUIERO POTENCIAR MI CUERPO YA!" at bounding box center [899, 458] width 218 height 70
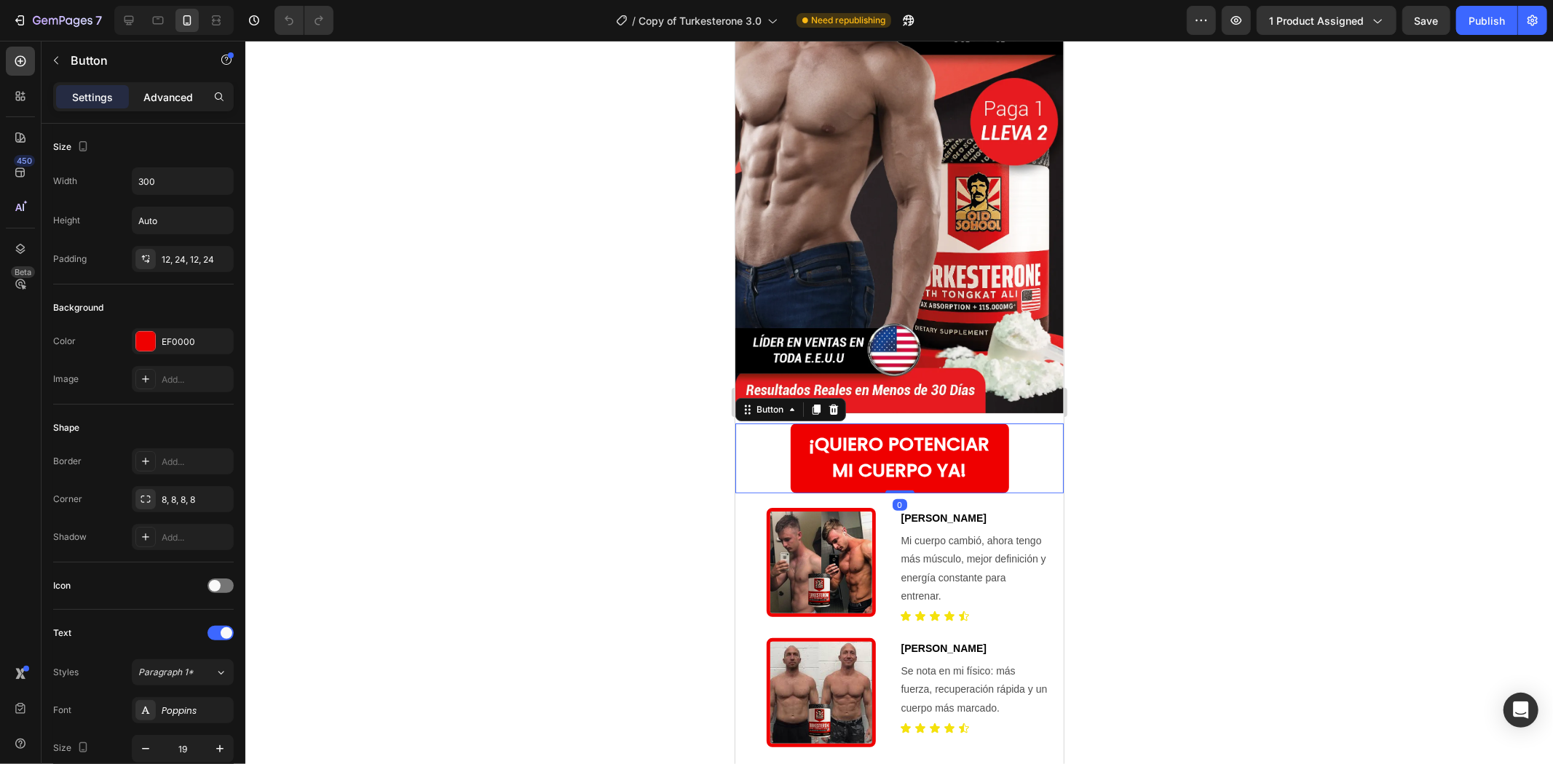
click at [181, 104] on p "Advanced" at bounding box center [167, 97] width 49 height 15
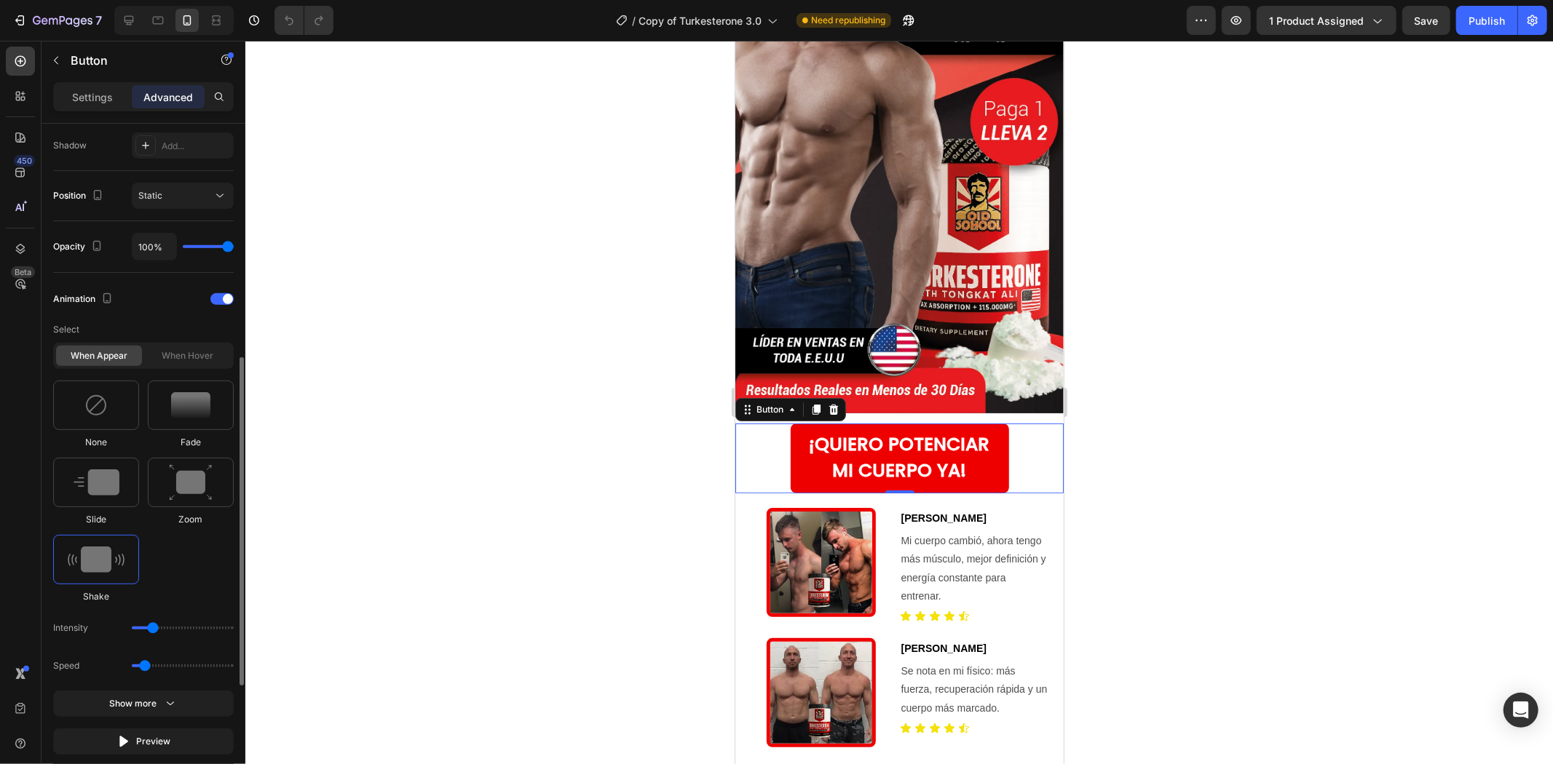
scroll to position [733, 0]
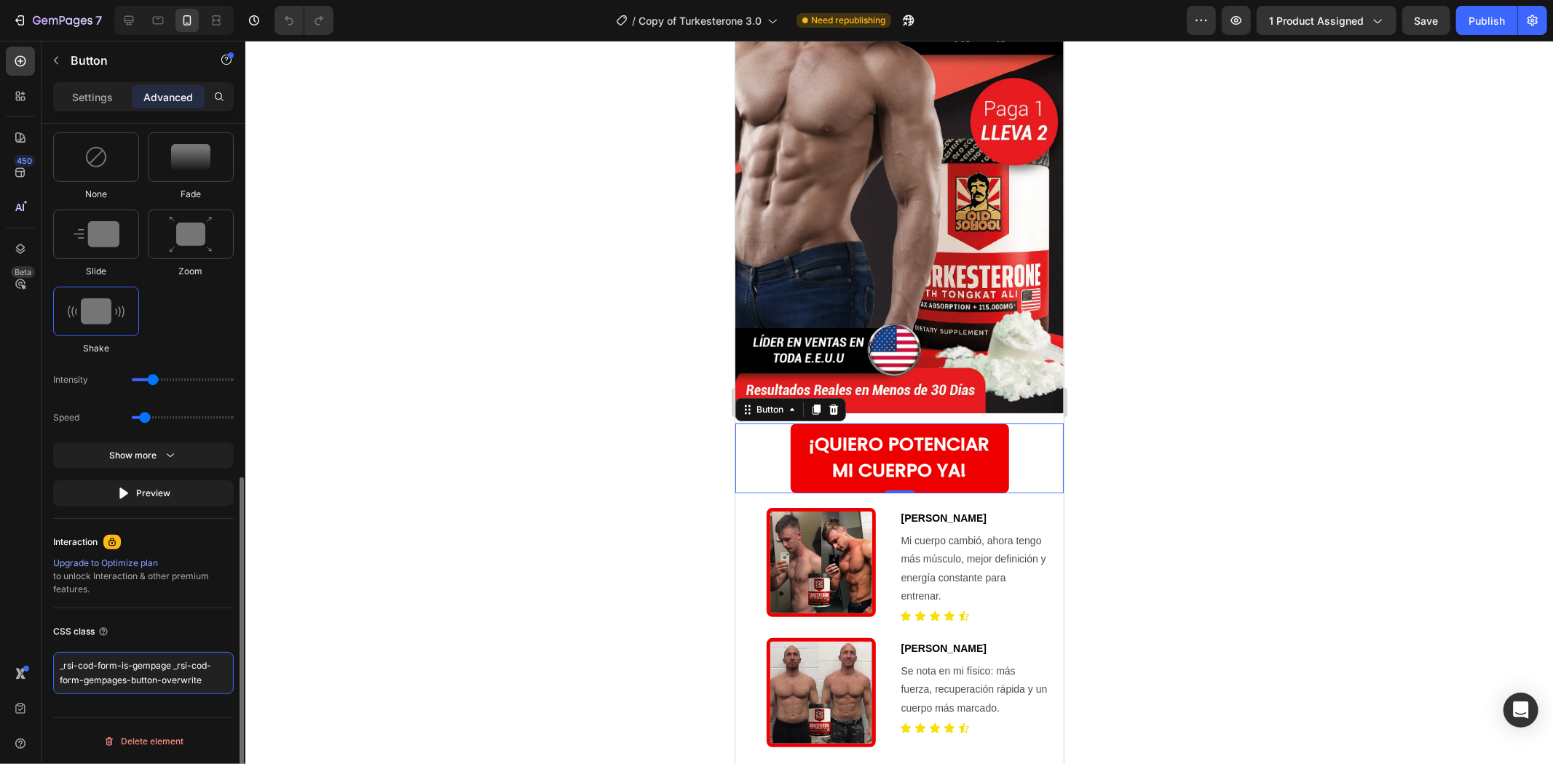
click at [159, 683] on textarea "_rsi-cod-form-is-gempage _rsi-cod-form-gempages-button-overwrite" at bounding box center [143, 673] width 181 height 42
click at [1141, 358] on div at bounding box center [898, 403] width 1307 height 724
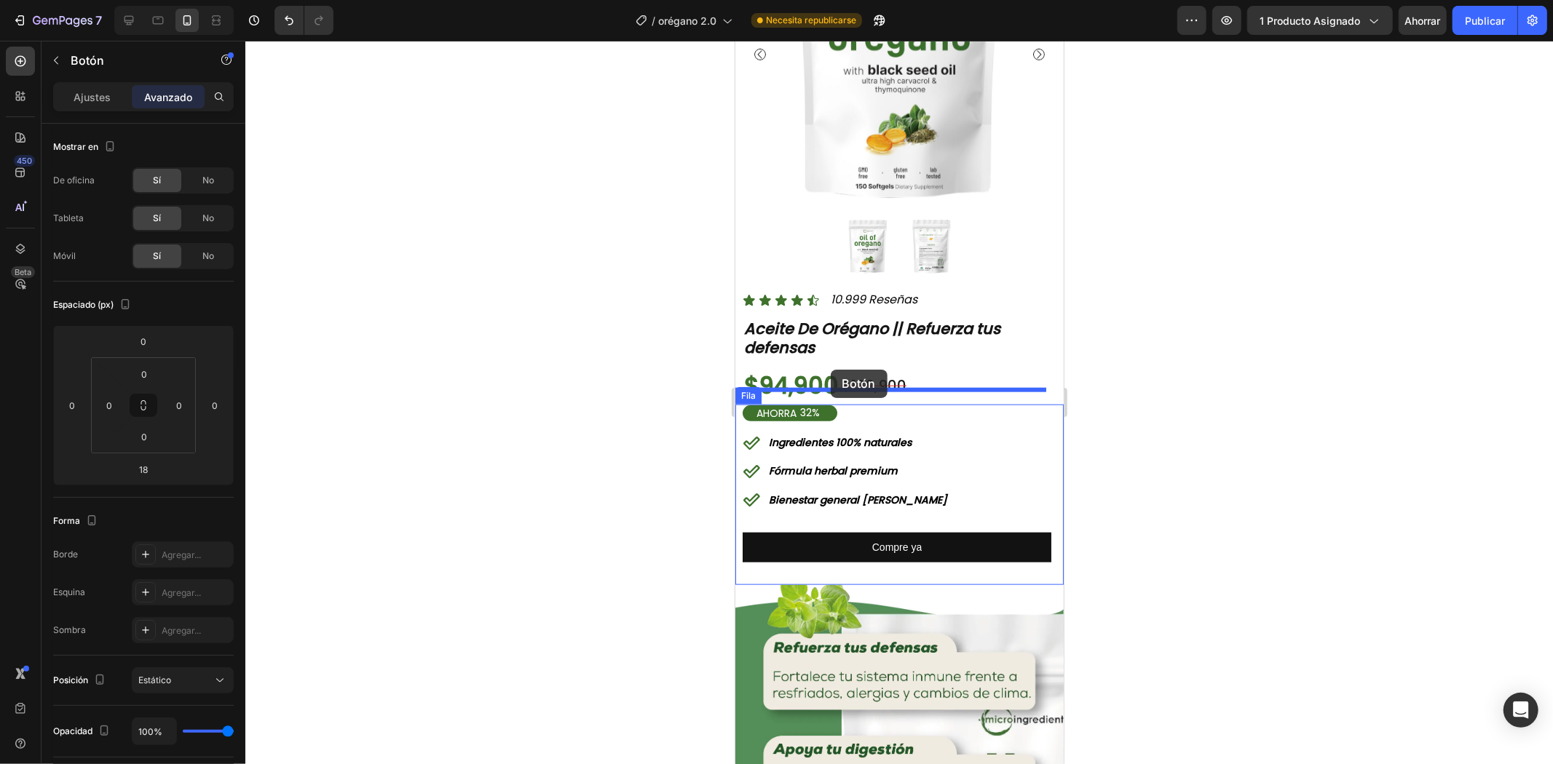
scroll to position [1293, 0]
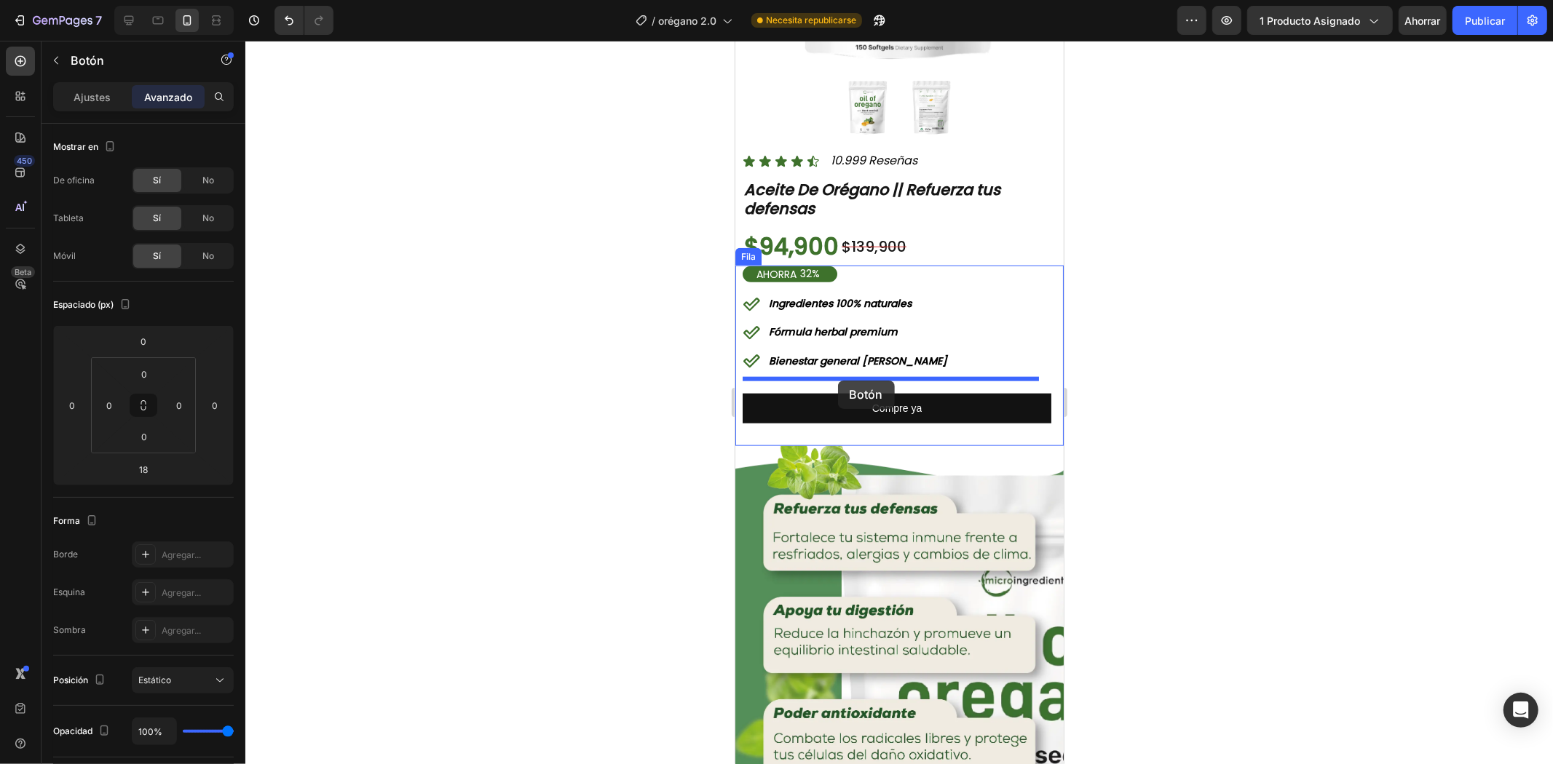
drag, startPoint x: 759, startPoint y: 287, endPoint x: 837, endPoint y: 380, distance: 121.4
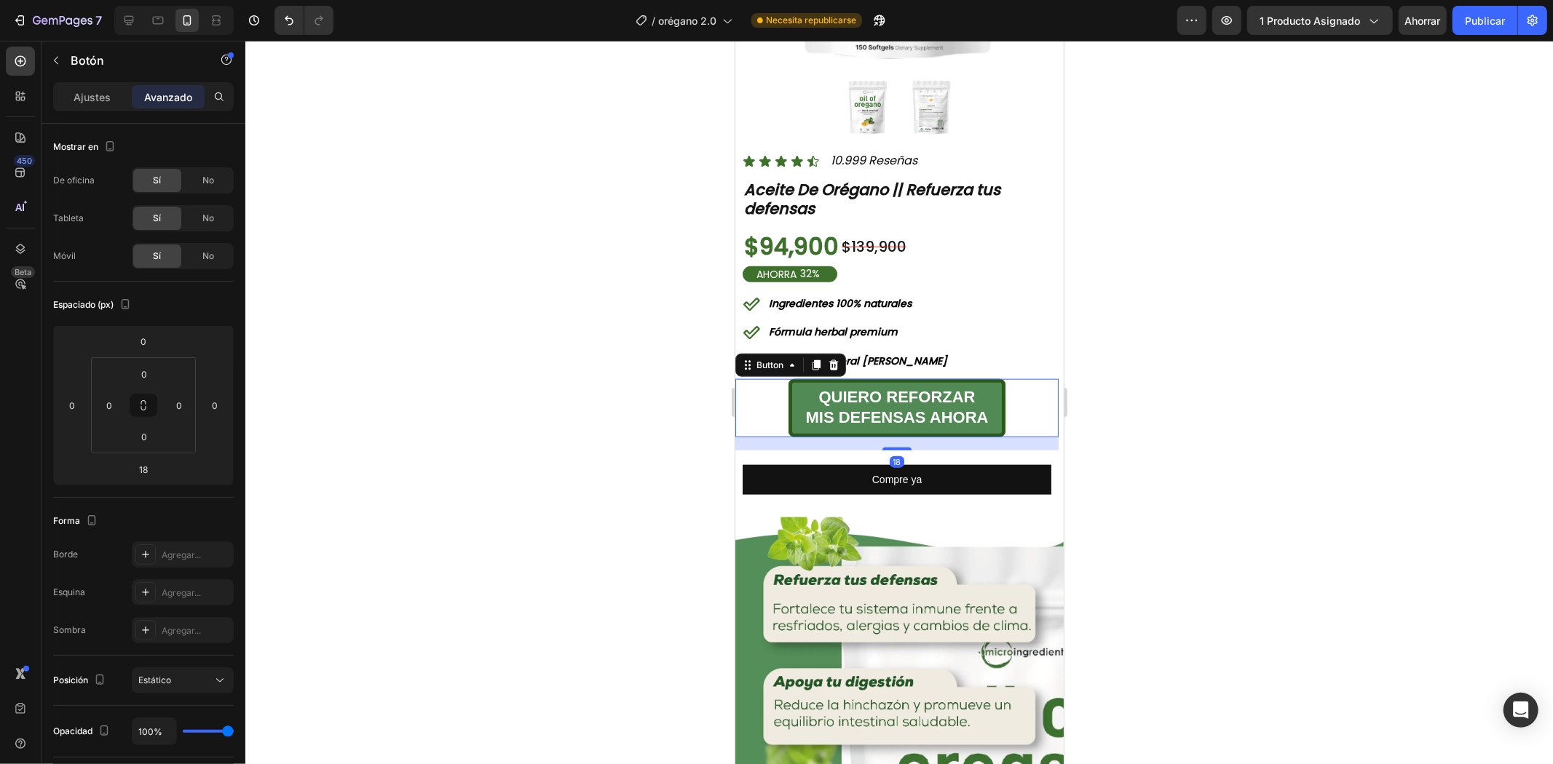
click at [1159, 368] on div at bounding box center [898, 403] width 1307 height 724
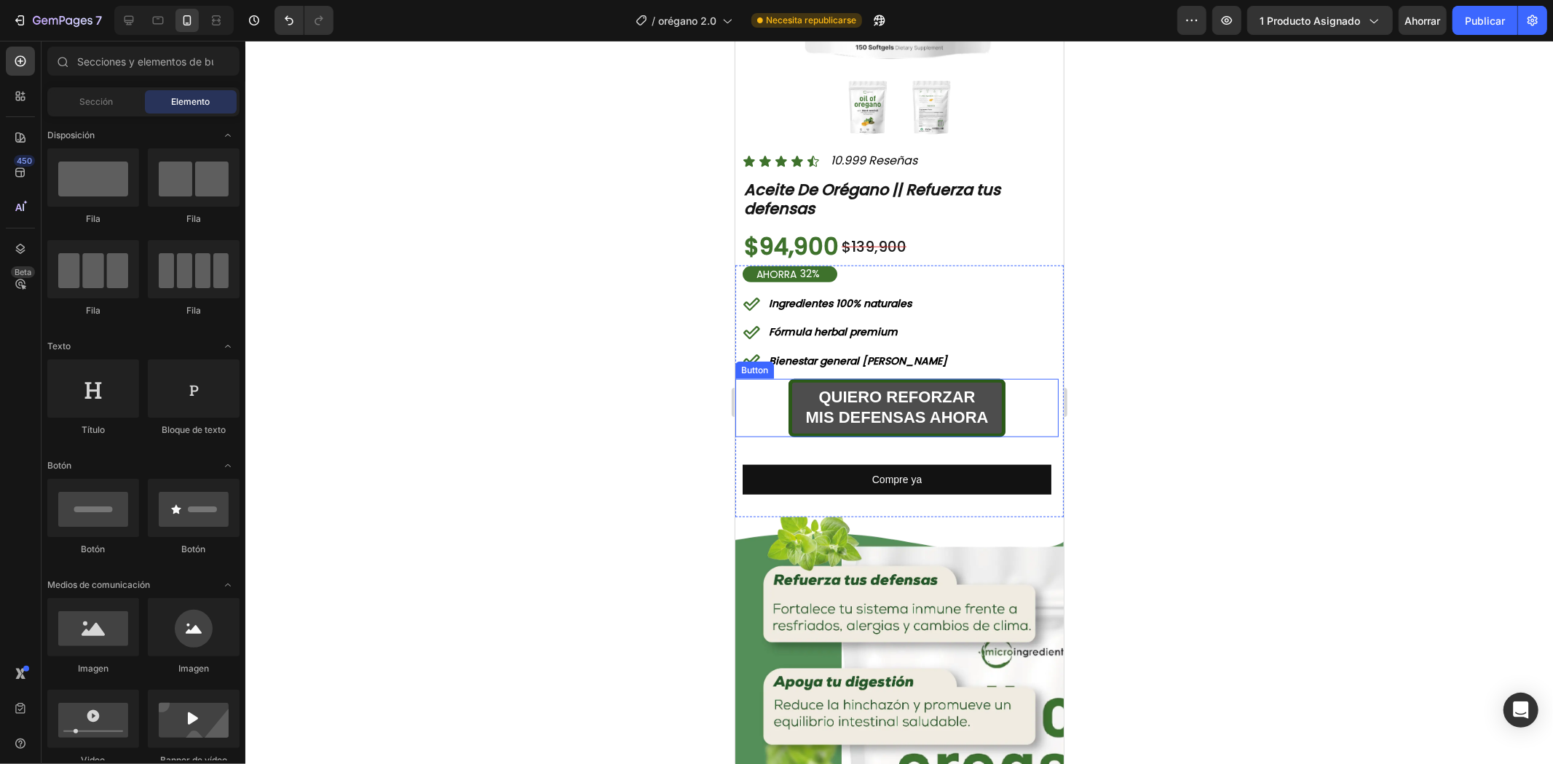
click at [971, 423] on div "QUIERO REFORZAR MIS DEFENSAS AHORA Button" at bounding box center [895, 414] width 323 height 71
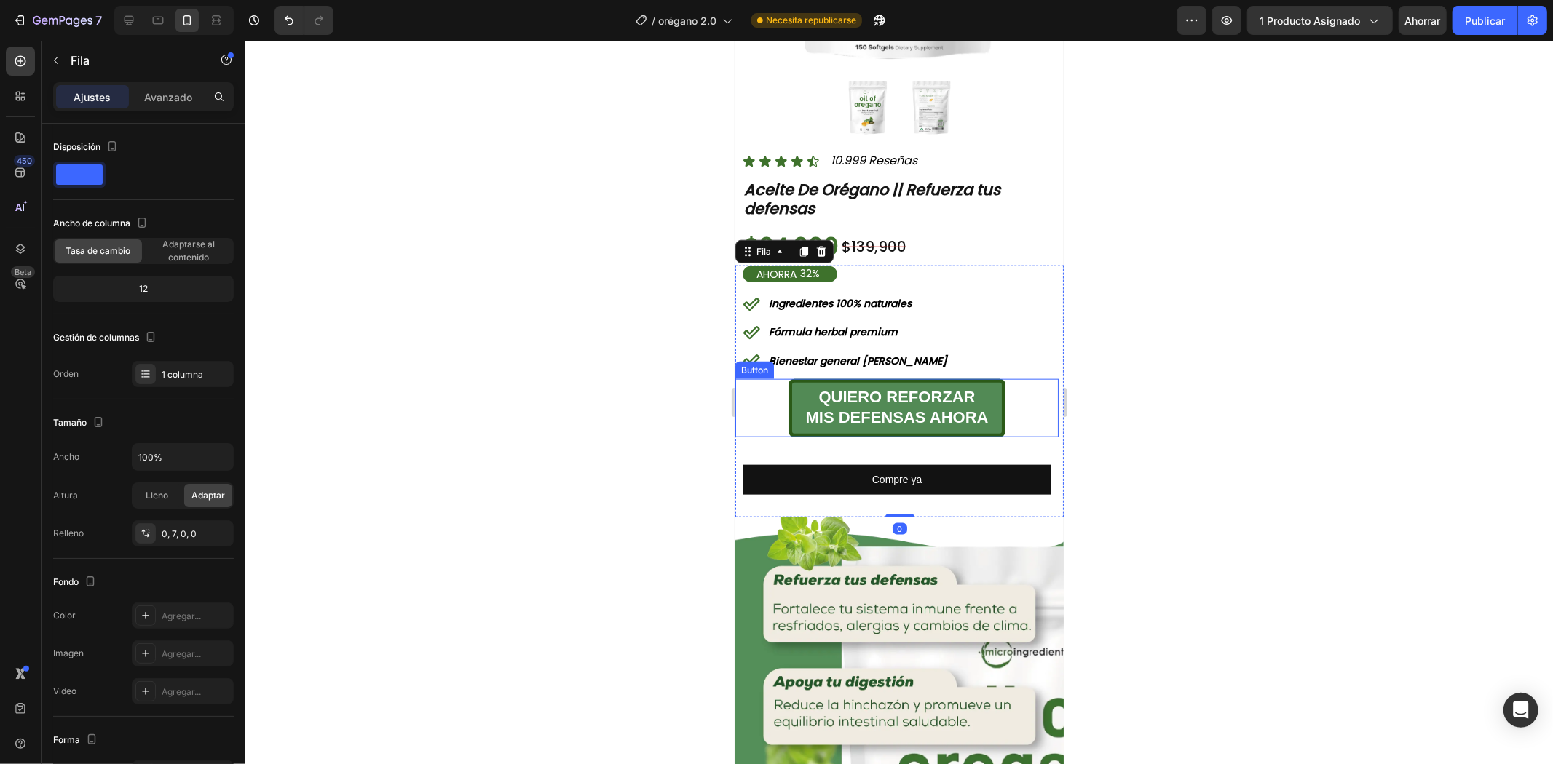
click at [1003, 400] on div "QUIERO REFORZAR MIS DEFENSAS AHORA Button" at bounding box center [895, 408] width 323 height 58
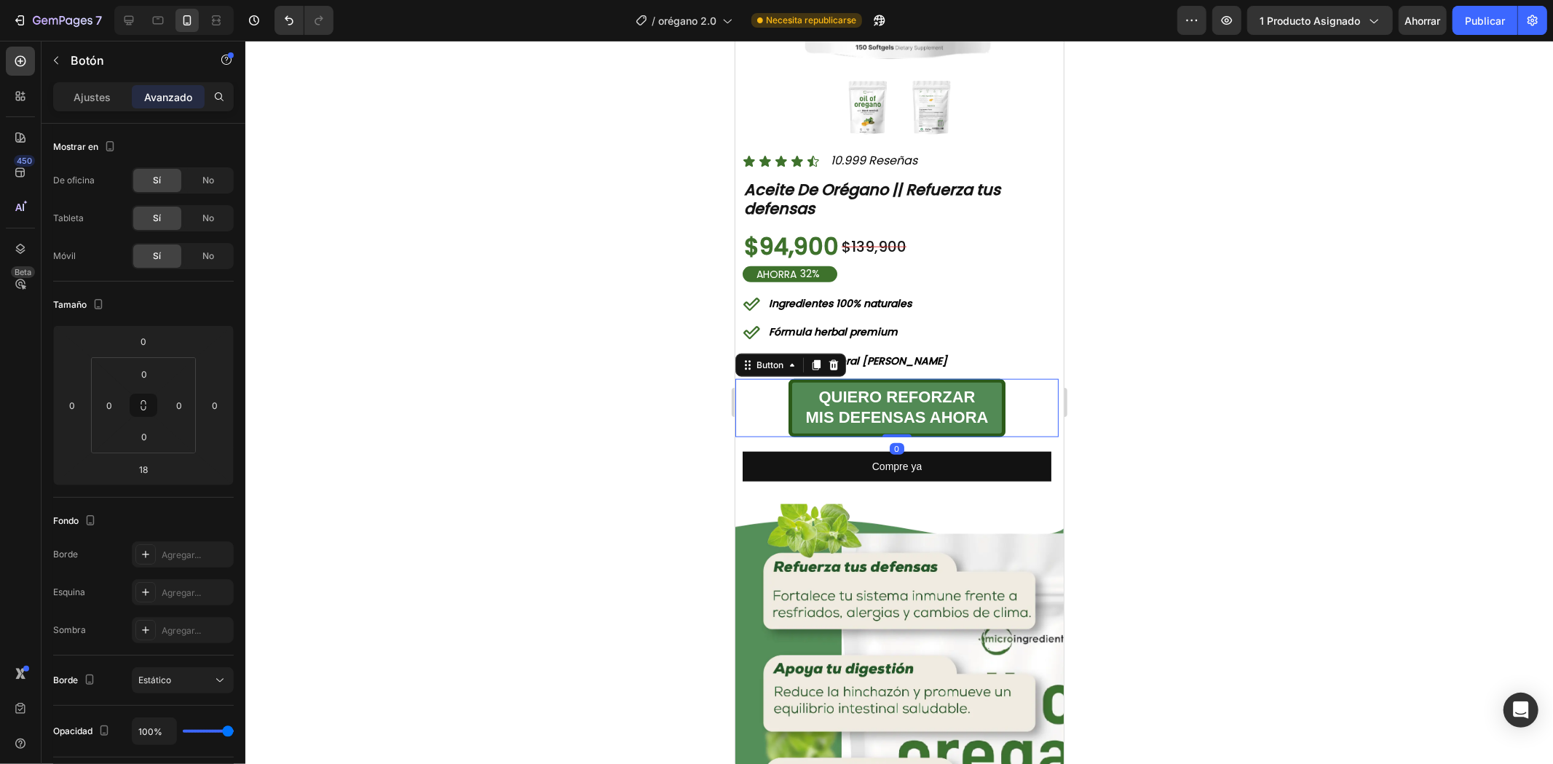
drag, startPoint x: 887, startPoint y: 432, endPoint x: 1048, endPoint y: 347, distance: 182.7
click at [959, 381] on div "QUIERO REFORZAR MIS DEFENSAS AHORA Button 0" at bounding box center [895, 408] width 323 height 58
type input "0"
click at [1190, 306] on div at bounding box center [898, 403] width 1307 height 724
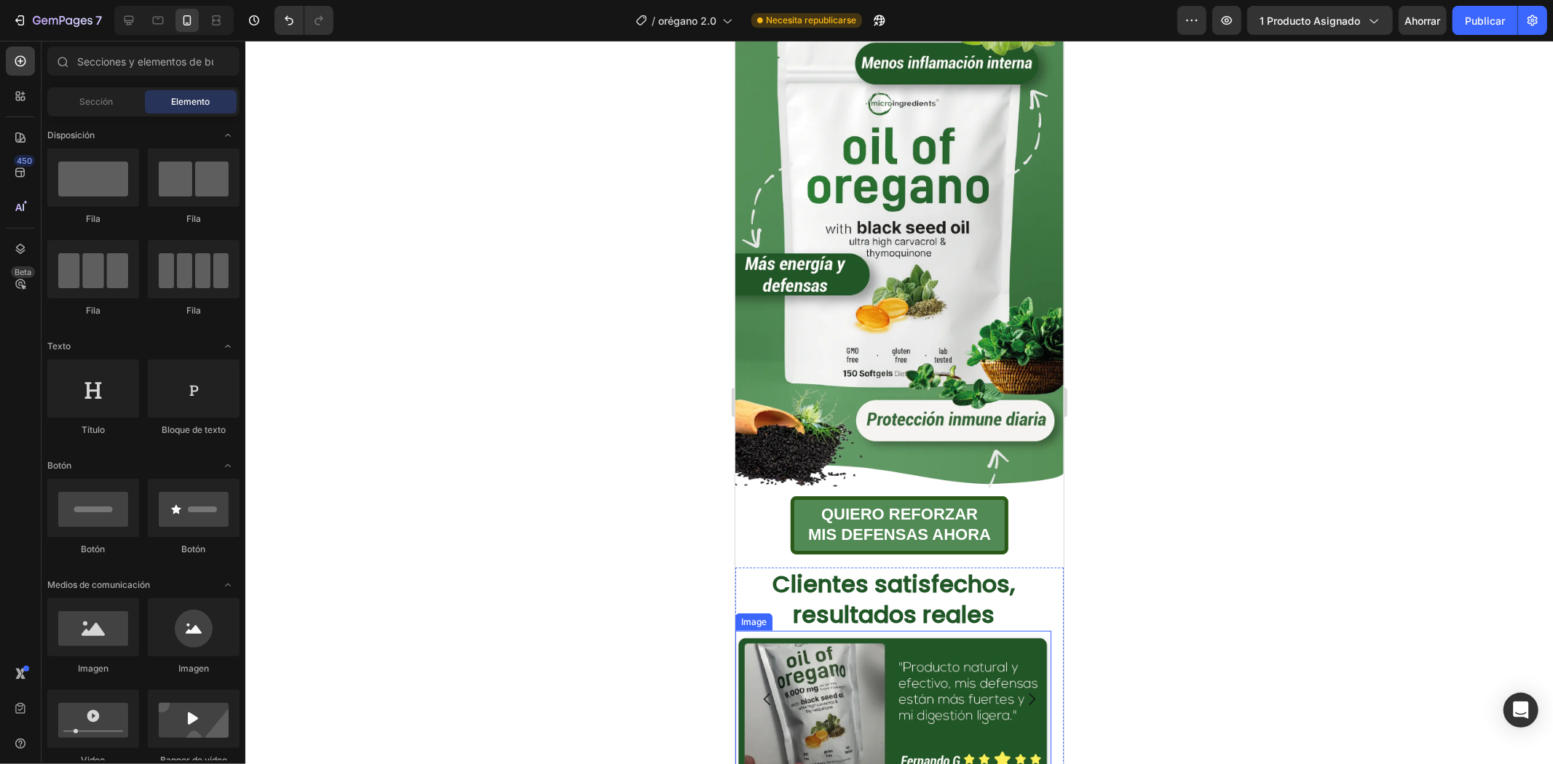
scroll to position [162, 0]
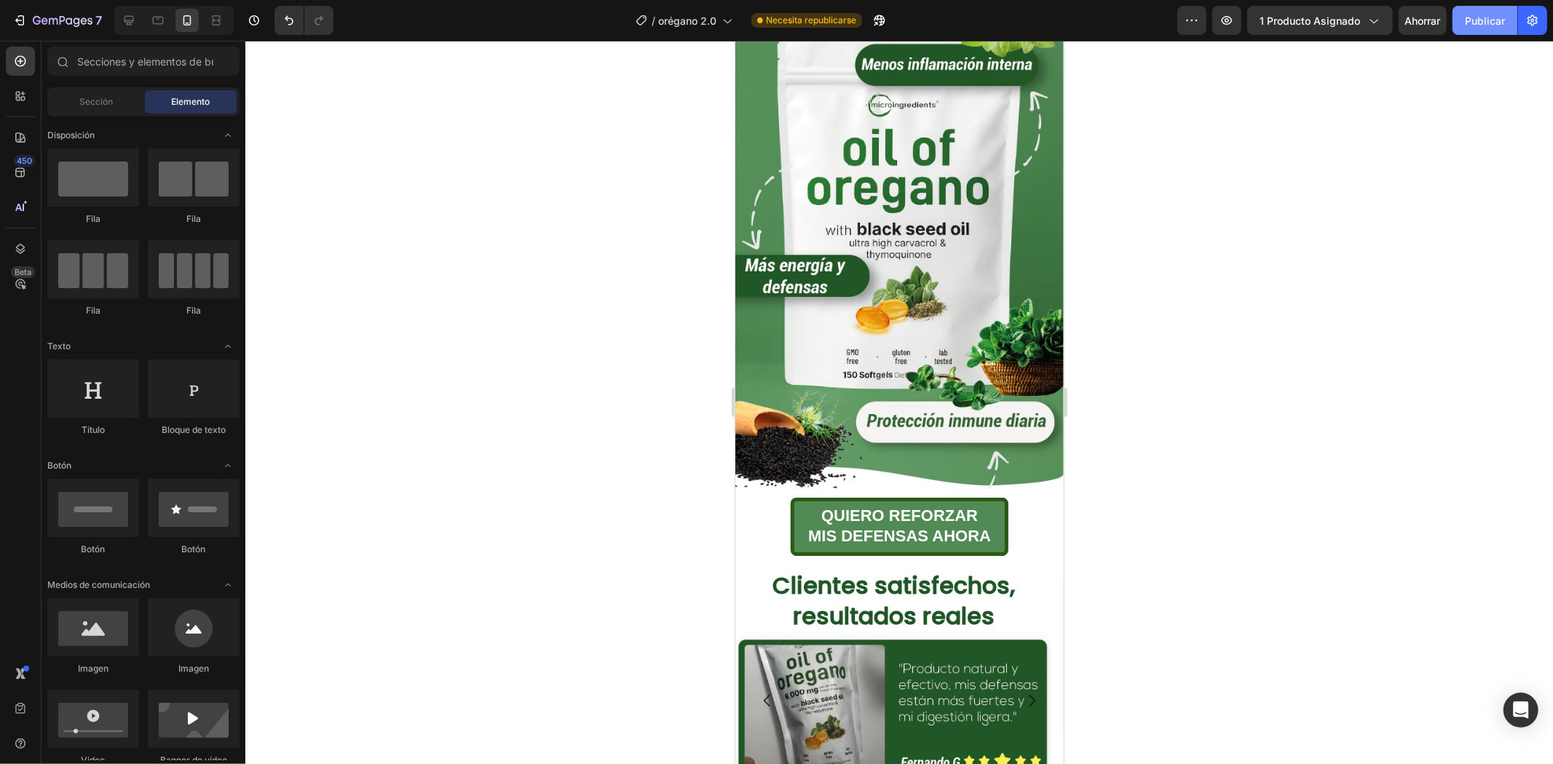
click at [1483, 34] on button "Publicar" at bounding box center [1484, 20] width 65 height 29
click at [964, 579] on strong "Clientes satisfechos, resultados reales" at bounding box center [893, 599] width 242 height 63
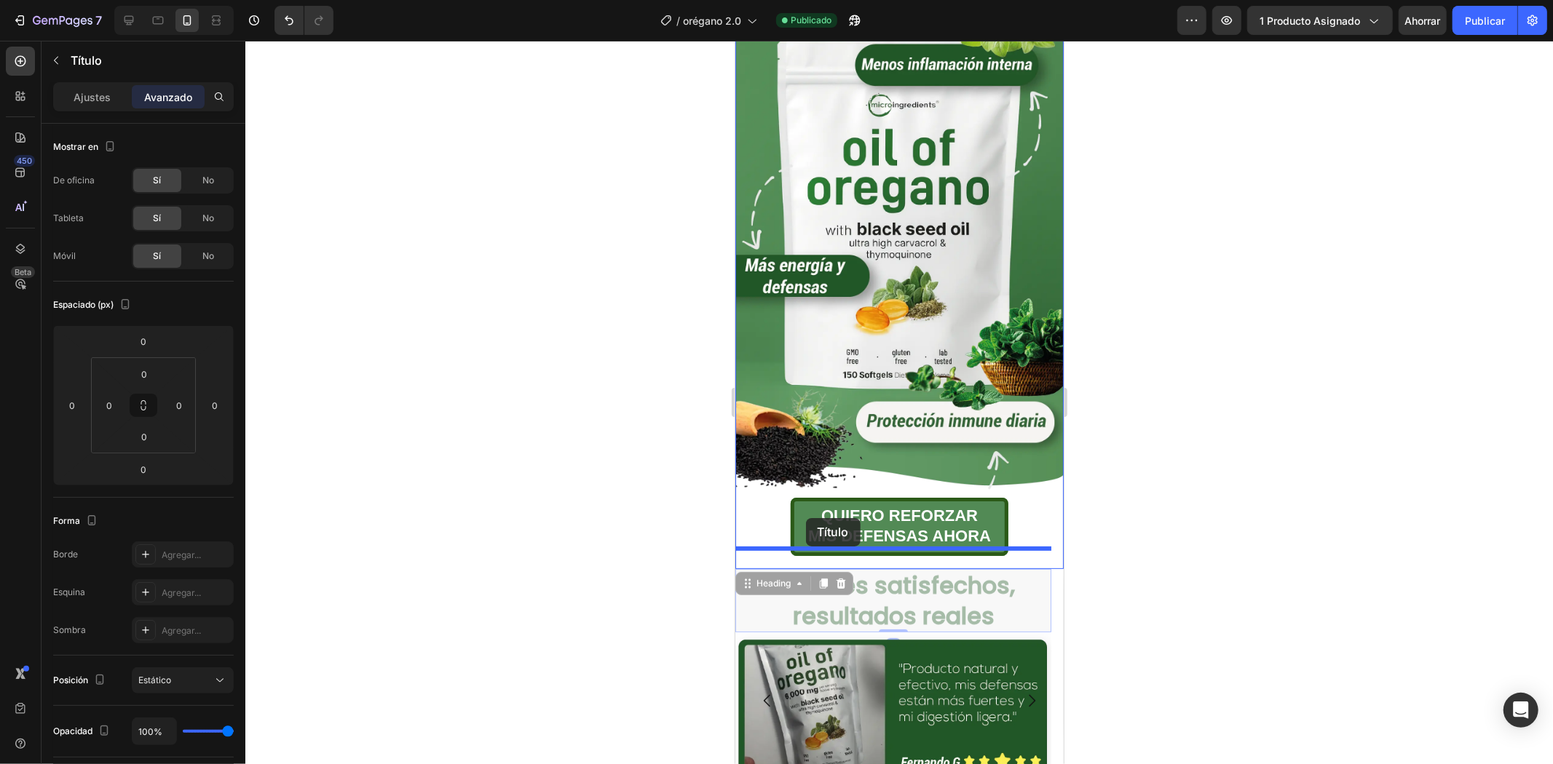
drag, startPoint x: 779, startPoint y: 566, endPoint x: 805, endPoint y: 518, distance: 54.7
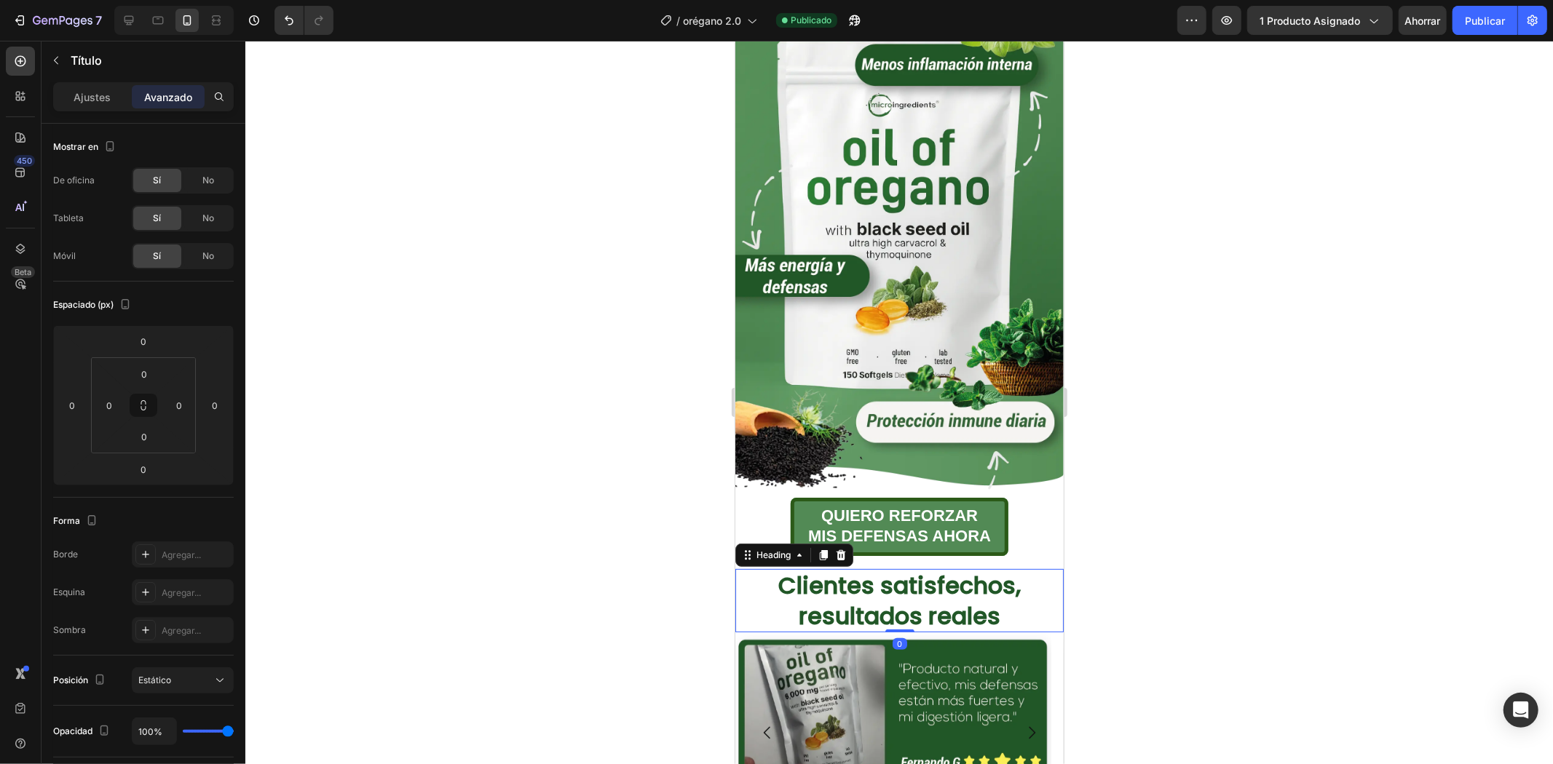
click at [1123, 512] on div at bounding box center [898, 403] width 1307 height 724
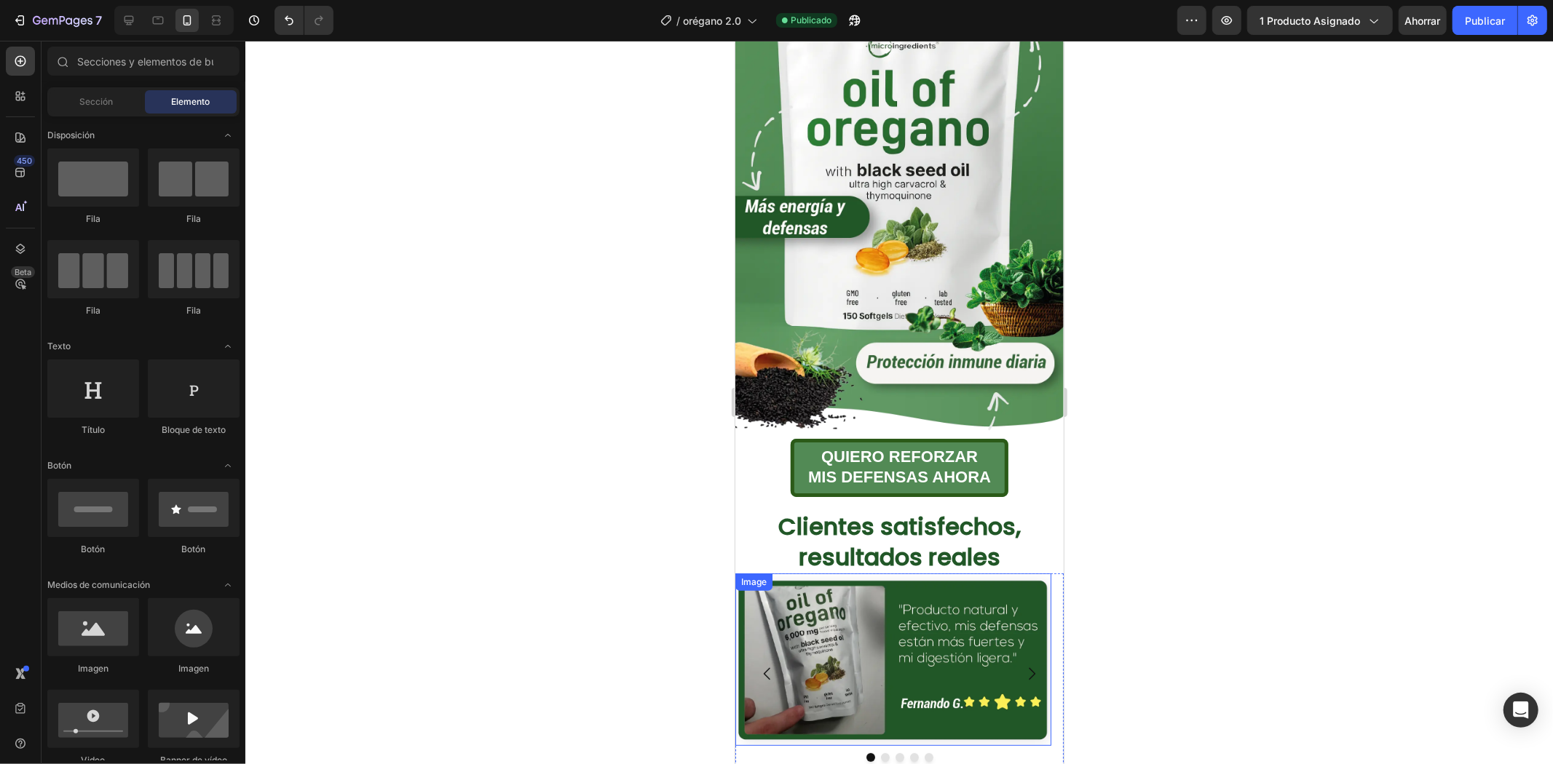
scroll to position [404, 0]
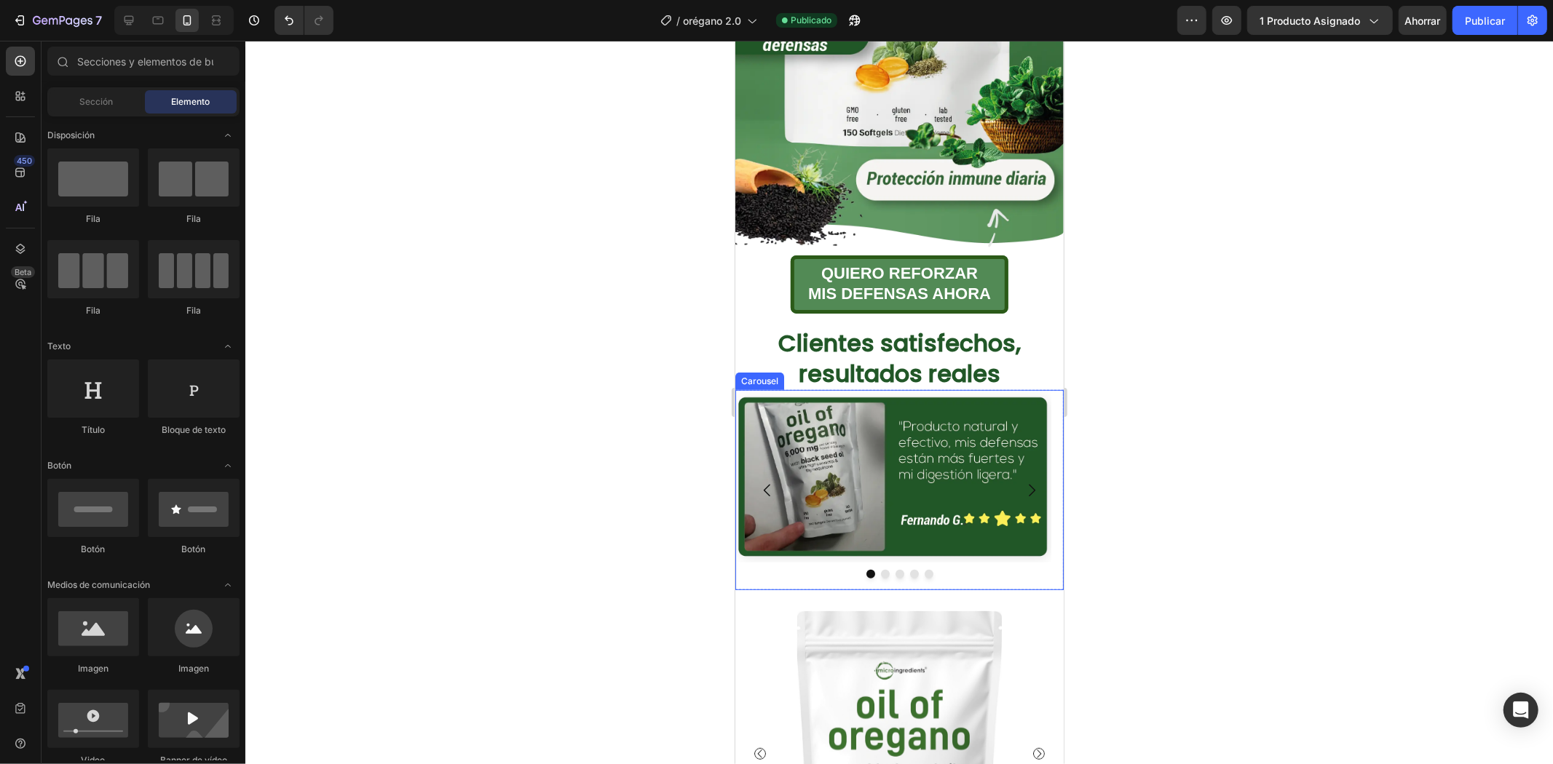
click at [1026, 481] on icon "Carousel Next Arrow" at bounding box center [1030, 489] width 17 height 17
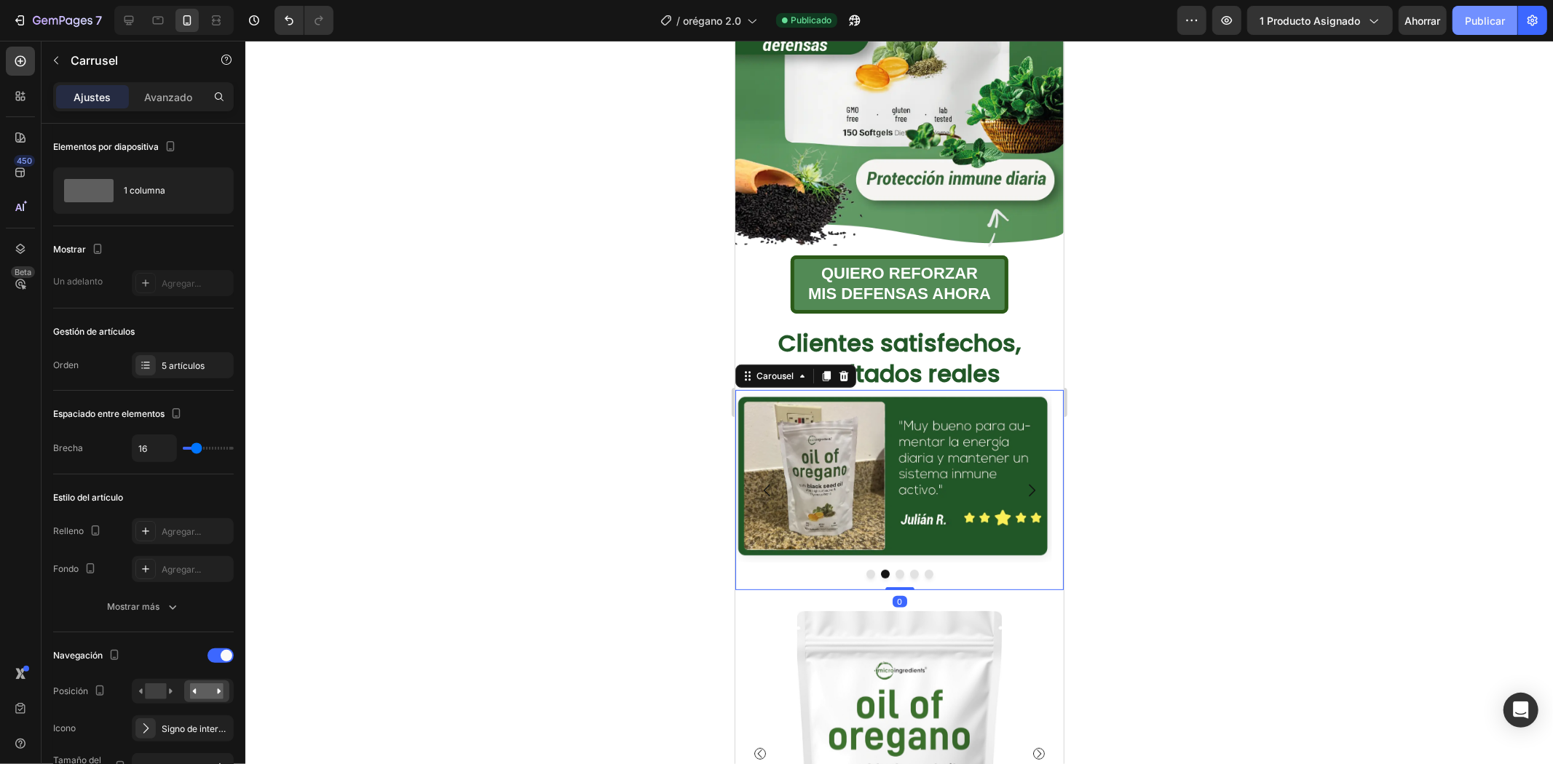
click at [1486, 31] on button "Publicar" at bounding box center [1484, 20] width 65 height 29
click at [1042, 255] on div "QUIERO REFORZAR MIS DEFENSAS AHORA Button" at bounding box center [898, 284] width 328 height 58
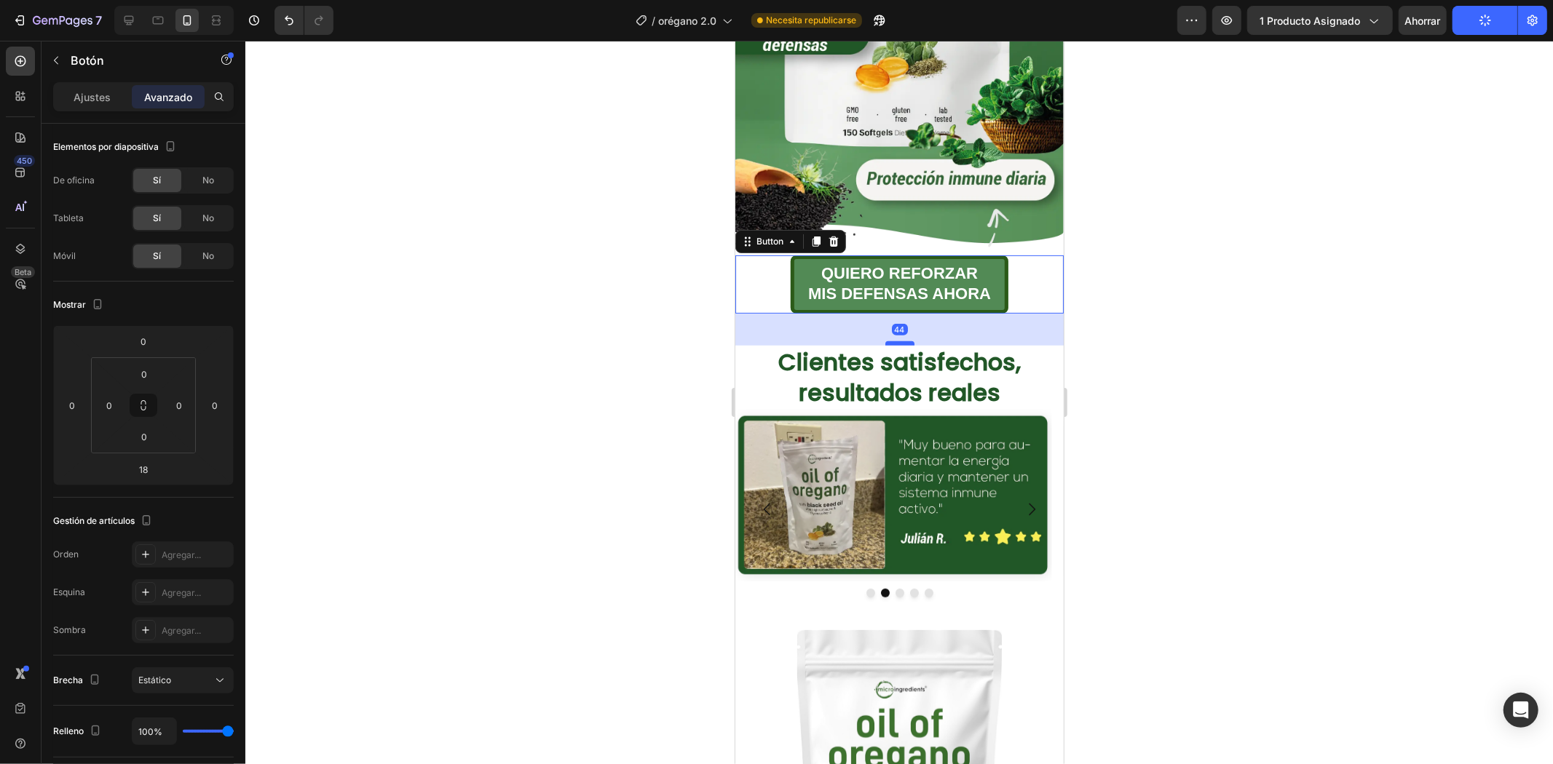
drag, startPoint x: 894, startPoint y: 301, endPoint x: 897, endPoint y: 320, distance: 19.1
click at [897, 341] on div at bounding box center [898, 343] width 29 height 4
type input "44"
click at [1192, 288] on div at bounding box center [898, 403] width 1307 height 724
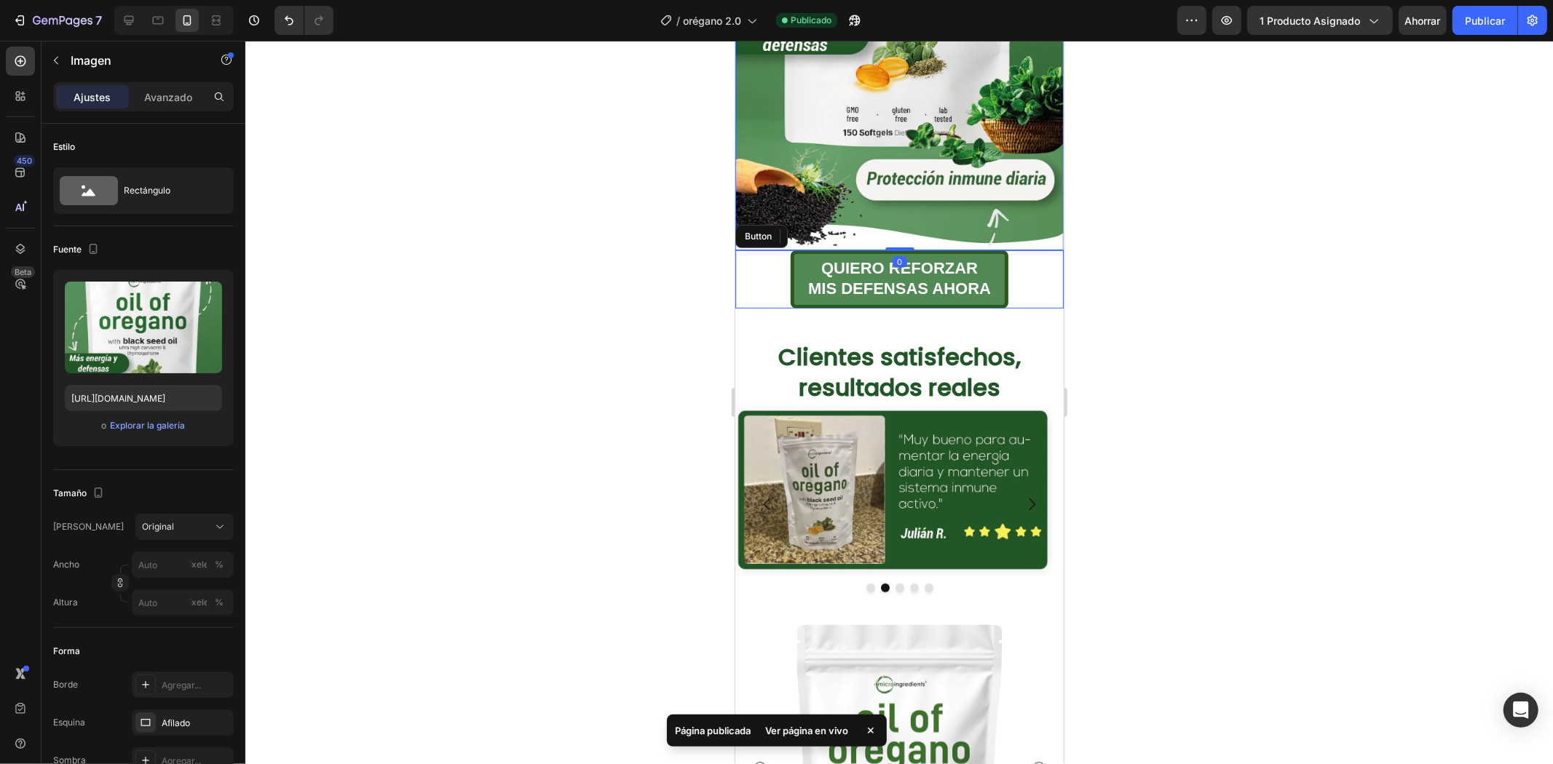
drag, startPoint x: 900, startPoint y: 230, endPoint x: 916, endPoint y: 211, distance: 24.3
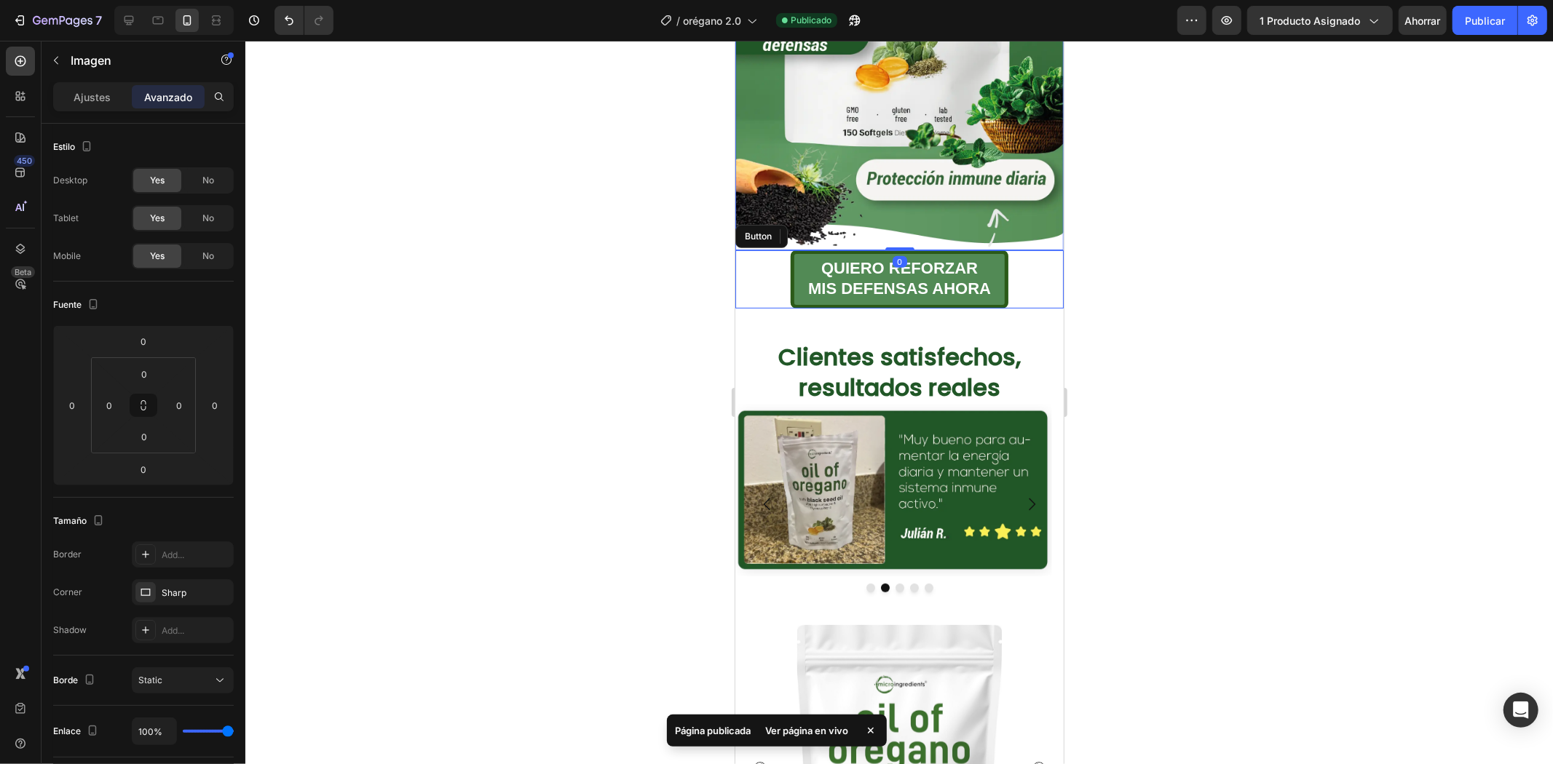
click at [1161, 213] on div at bounding box center [898, 403] width 1307 height 724
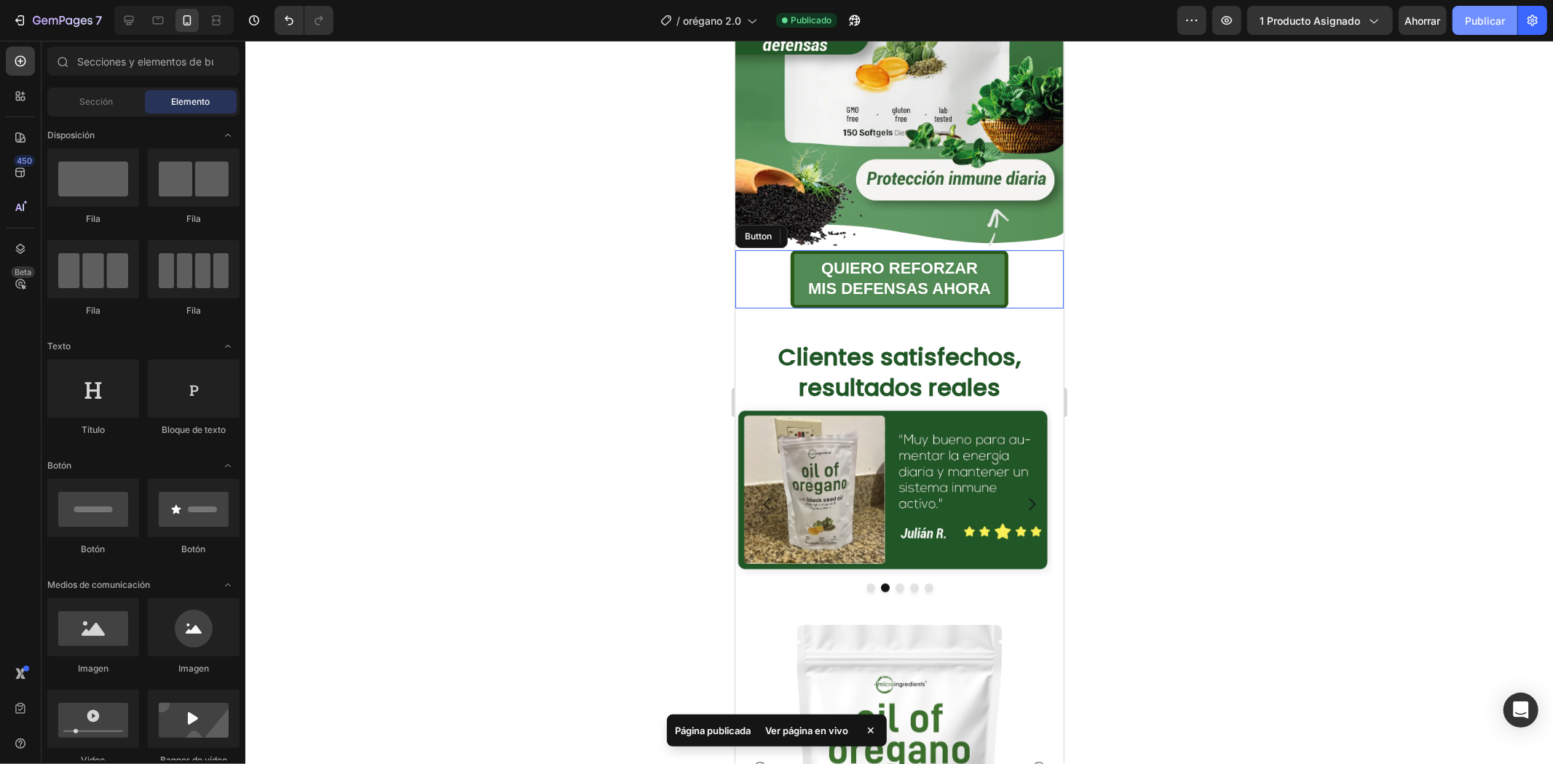
click at [1514, 16] on button "Publicar" at bounding box center [1484, 20] width 65 height 29
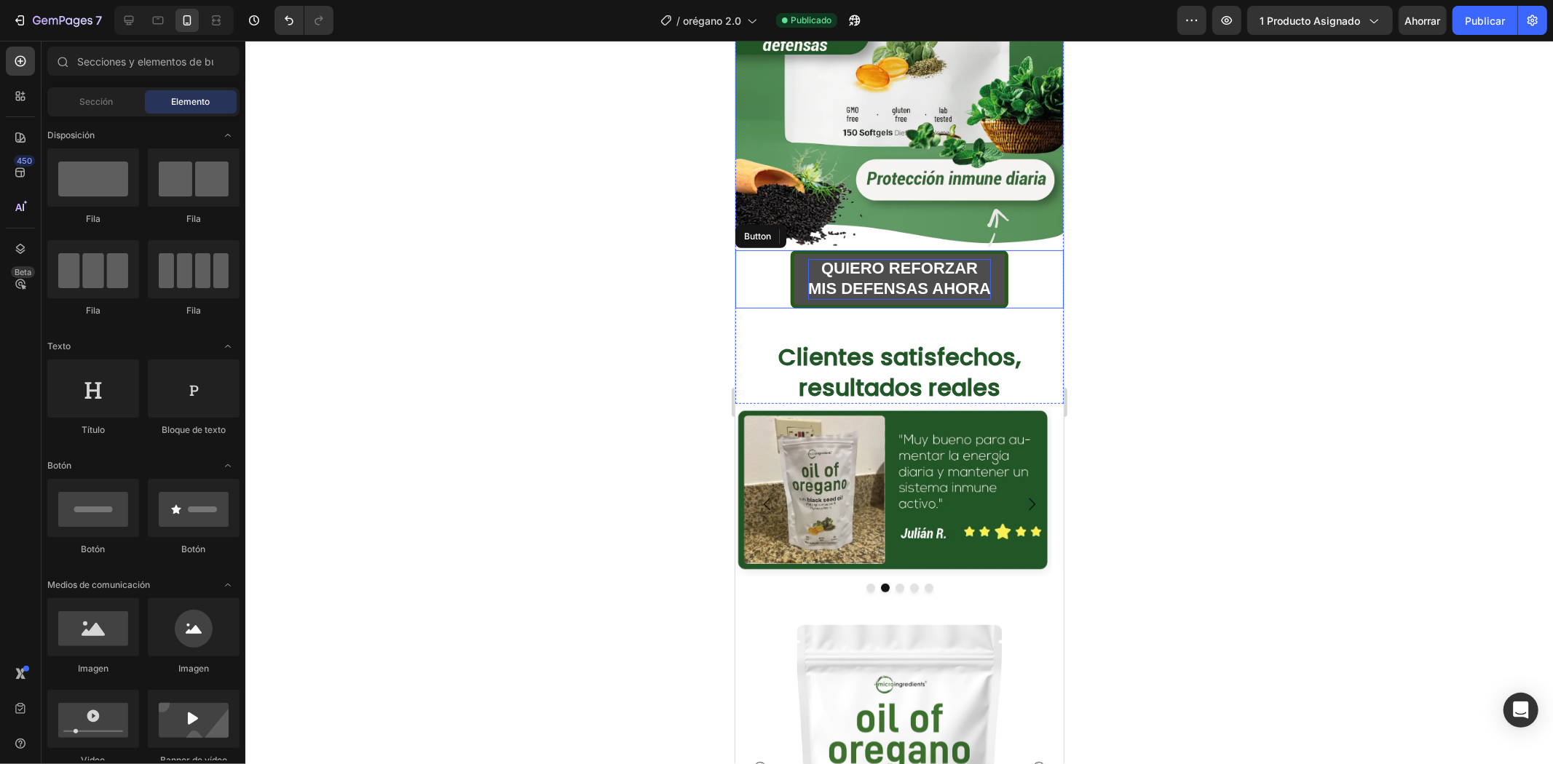
click at [909, 279] on strong "MIS DEFENSAS AHORA" at bounding box center [898, 288] width 183 height 18
click at [910, 279] on strong "MIS DEFENSAS AHORA" at bounding box center [898, 288] width 183 height 18
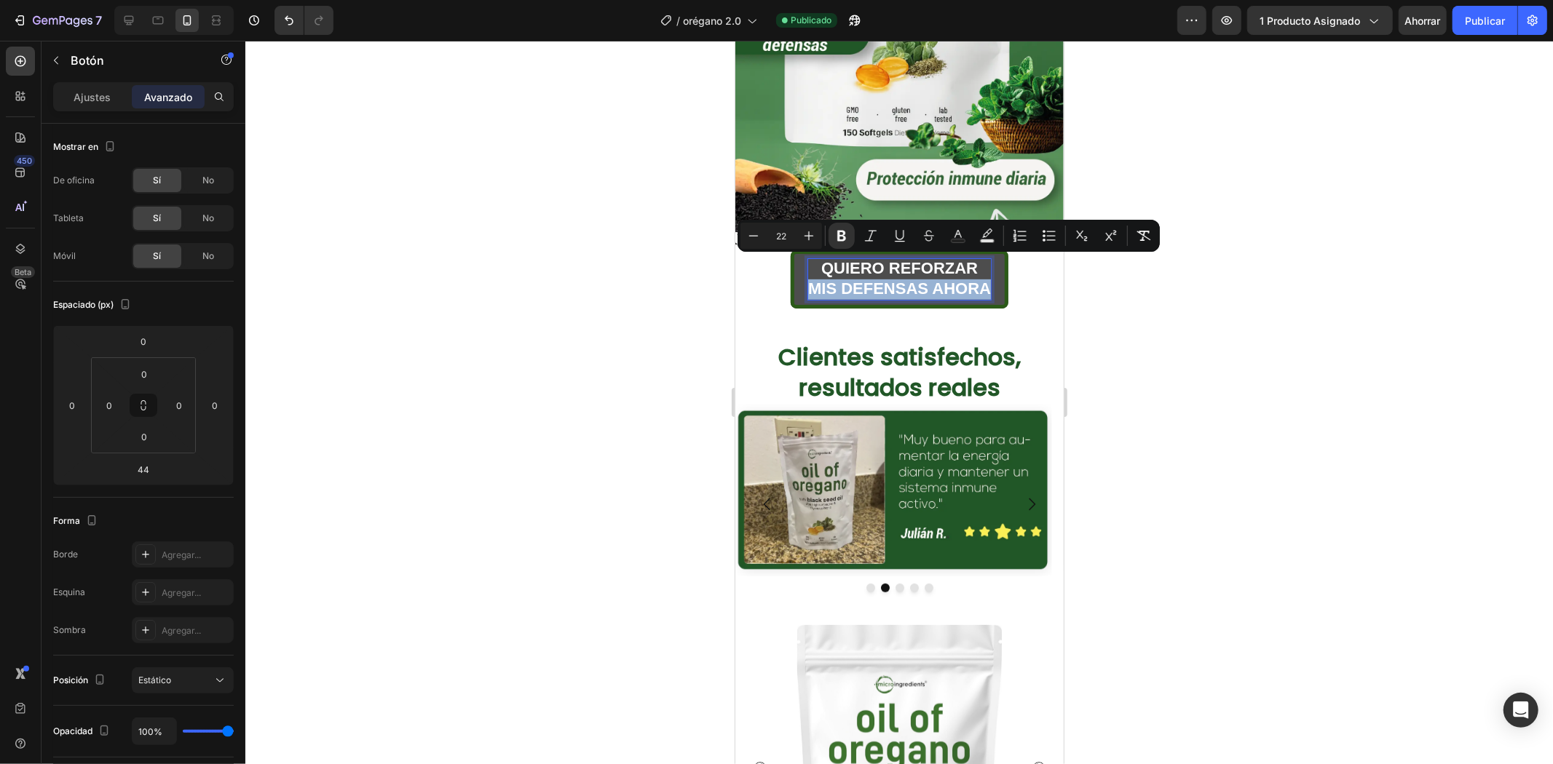
click at [908, 279] on strong "MIS DEFENSAS AHORA" at bounding box center [898, 288] width 183 height 18
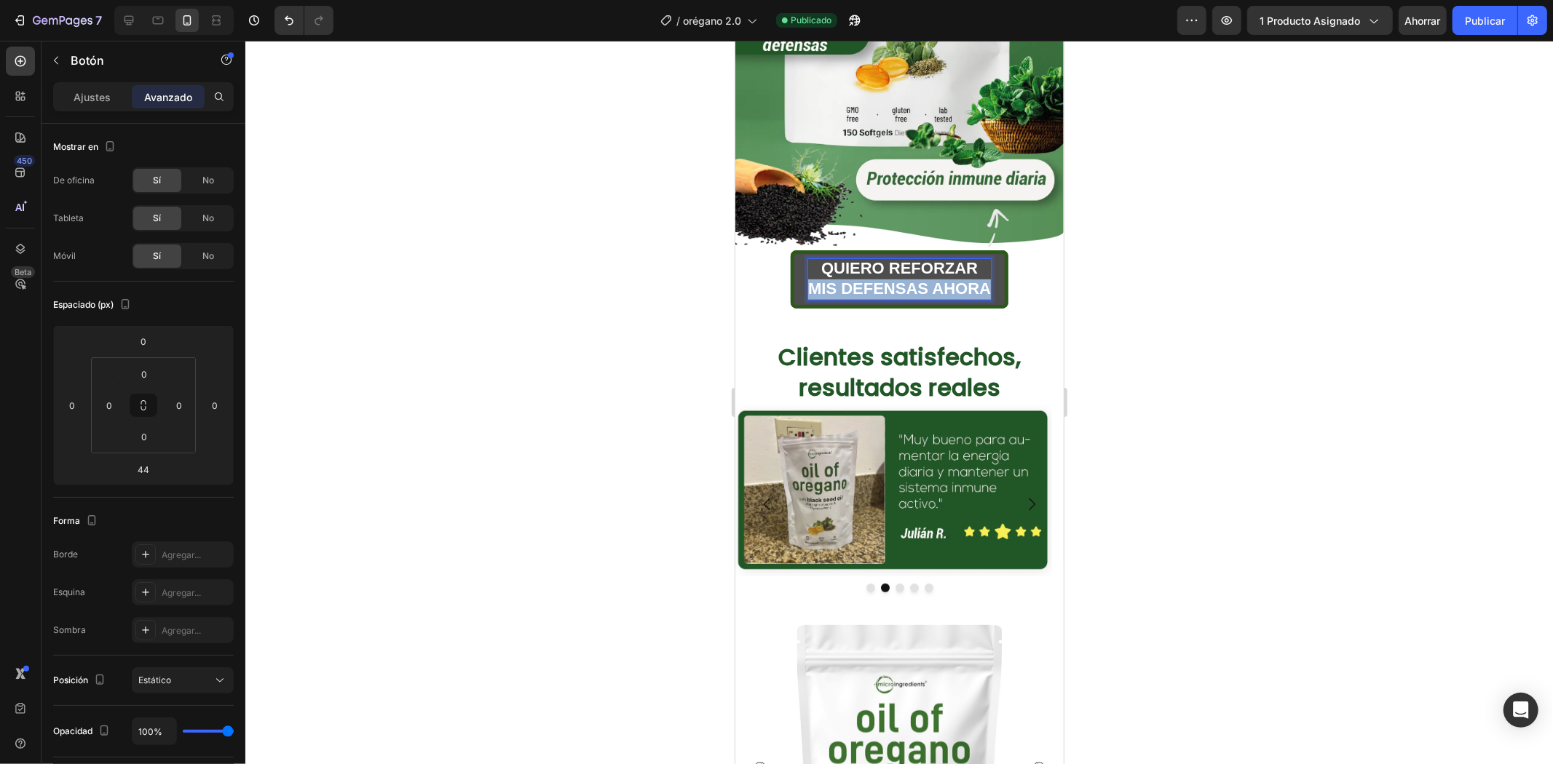
click at [908, 279] on strong "MIS DEFENSAS AHORA" at bounding box center [898, 288] width 183 height 18
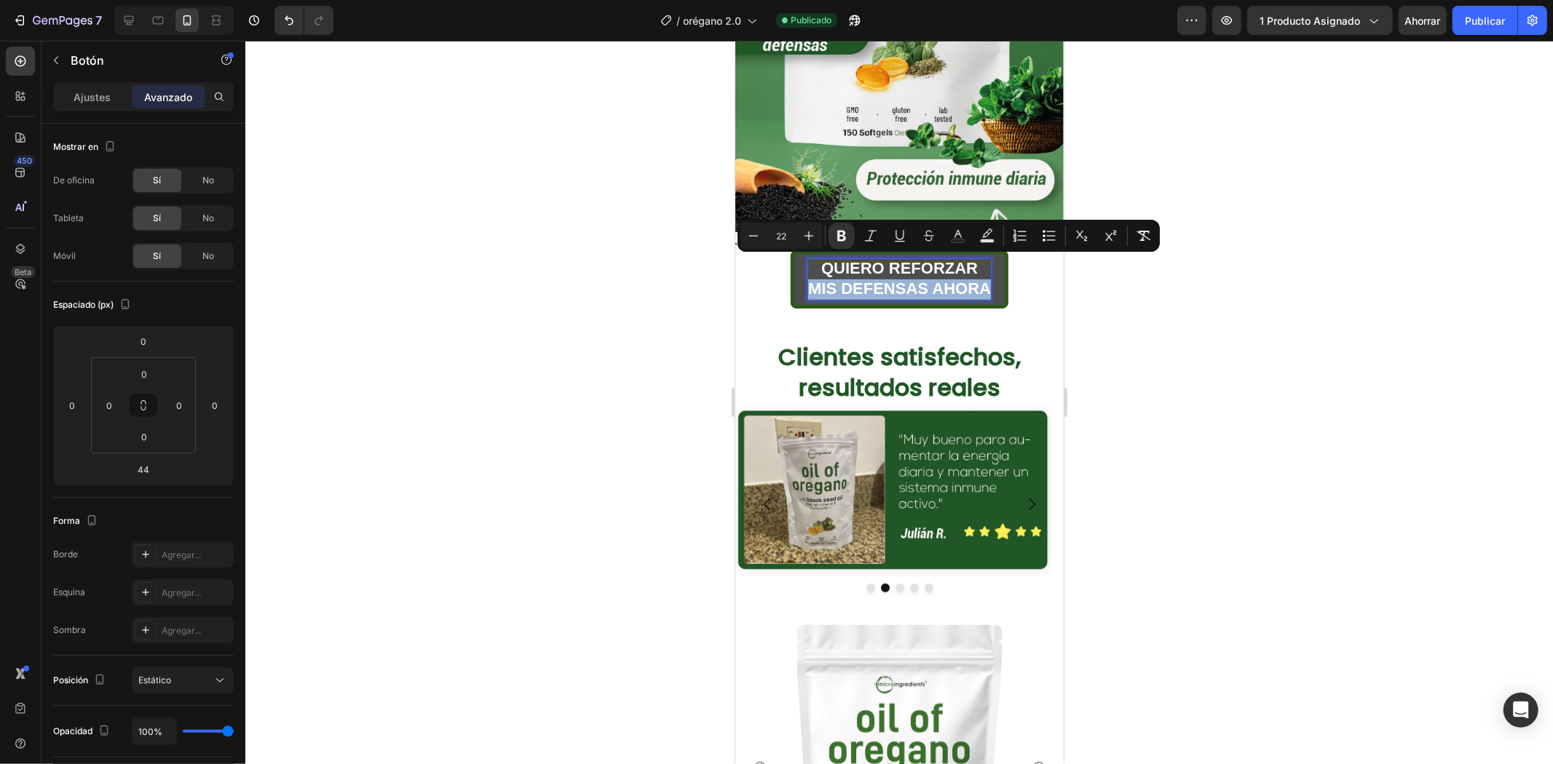
click at [844, 279] on strong "MIS DEFENSAS AHORA" at bounding box center [898, 288] width 183 height 18
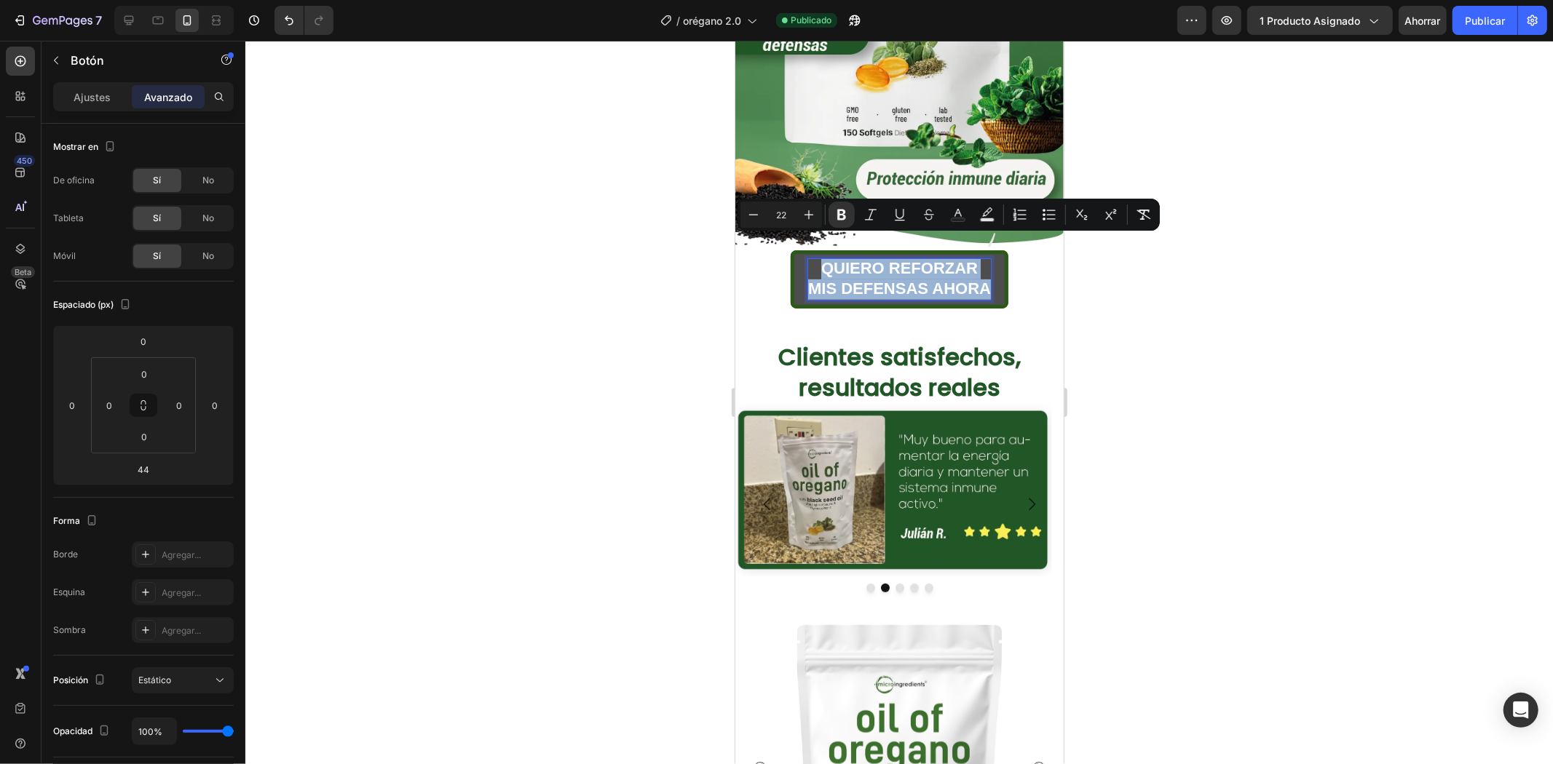
drag, startPoint x: 814, startPoint y: 250, endPoint x: 981, endPoint y: 272, distance: 168.8
click at [981, 272] on p "QUIERO REFORZAR MIS DEFENSAS AHORA" at bounding box center [898, 278] width 183 height 41
click at [811, 208] on icon "Editor contextual toolbar" at bounding box center [808, 214] width 15 height 15
click at [807, 212] on icon "Editor contextual toolbar" at bounding box center [808, 214] width 15 height 15
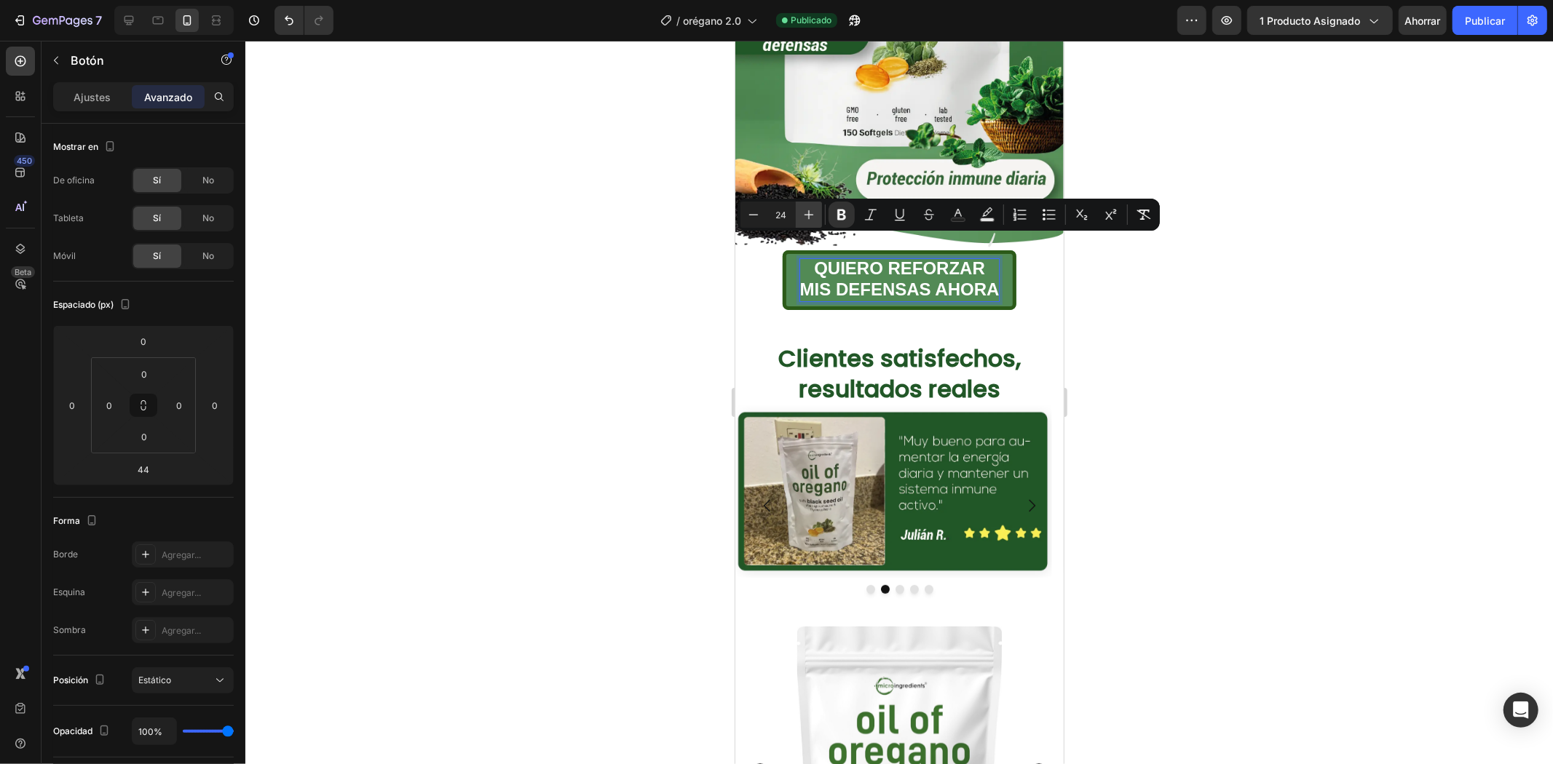
click at [807, 212] on icon "Editor contextual toolbar" at bounding box center [808, 214] width 15 height 15
type input "26"
click at [1187, 338] on div at bounding box center [898, 403] width 1307 height 724
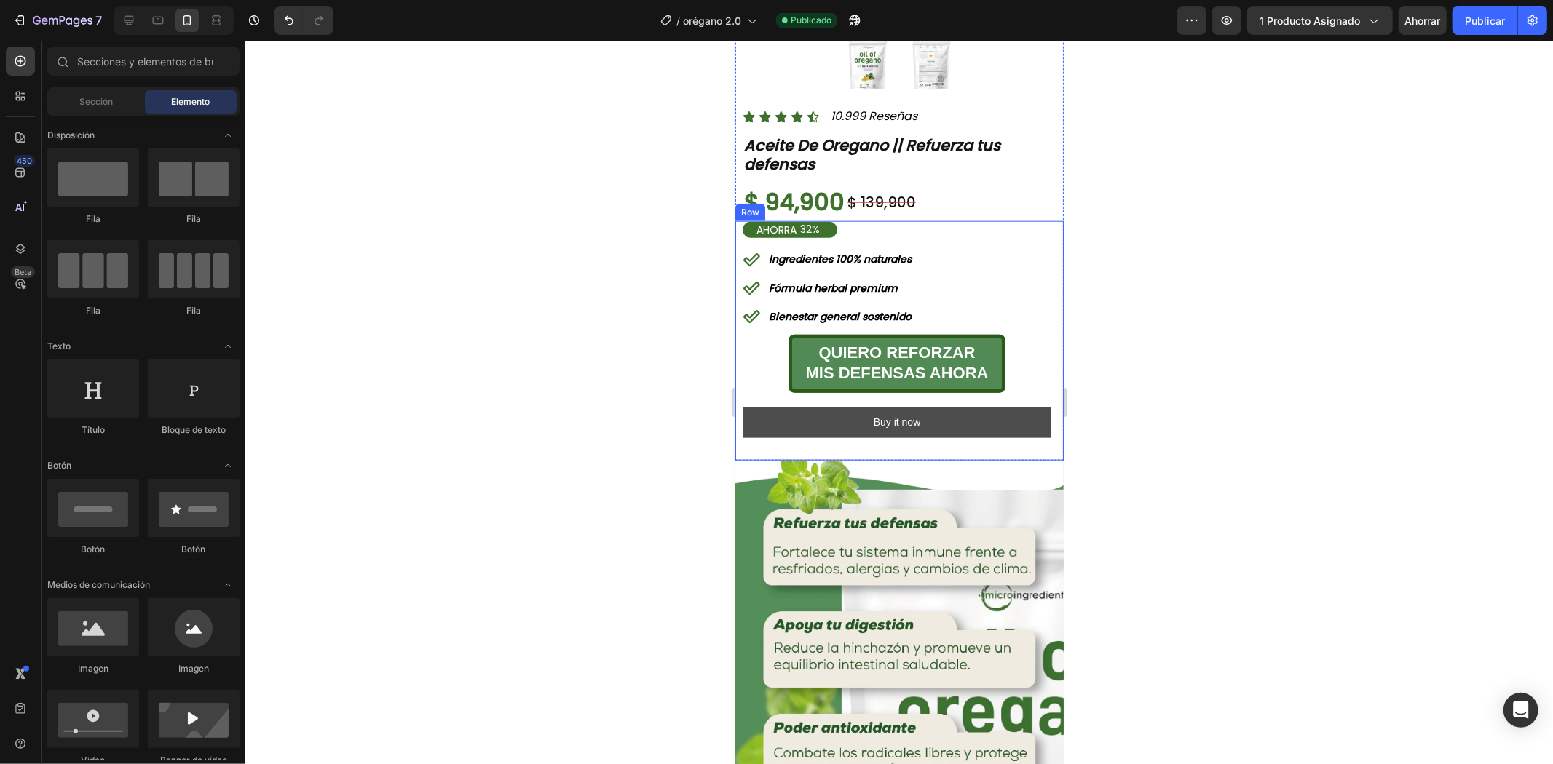
scroll to position [1293, 0]
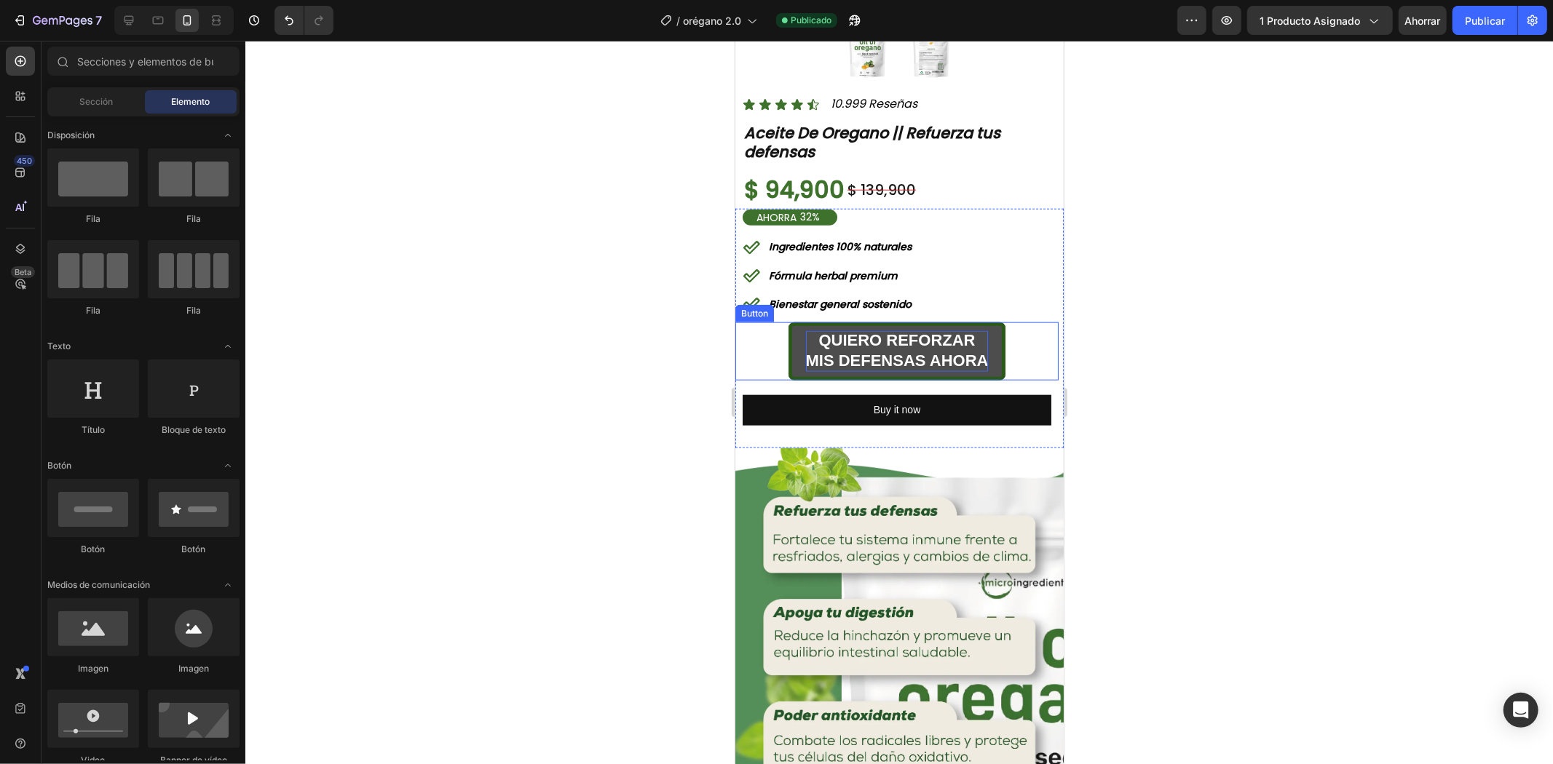
click at [918, 351] on strong "MIS DEFENSAS AHORA" at bounding box center [896, 360] width 183 height 18
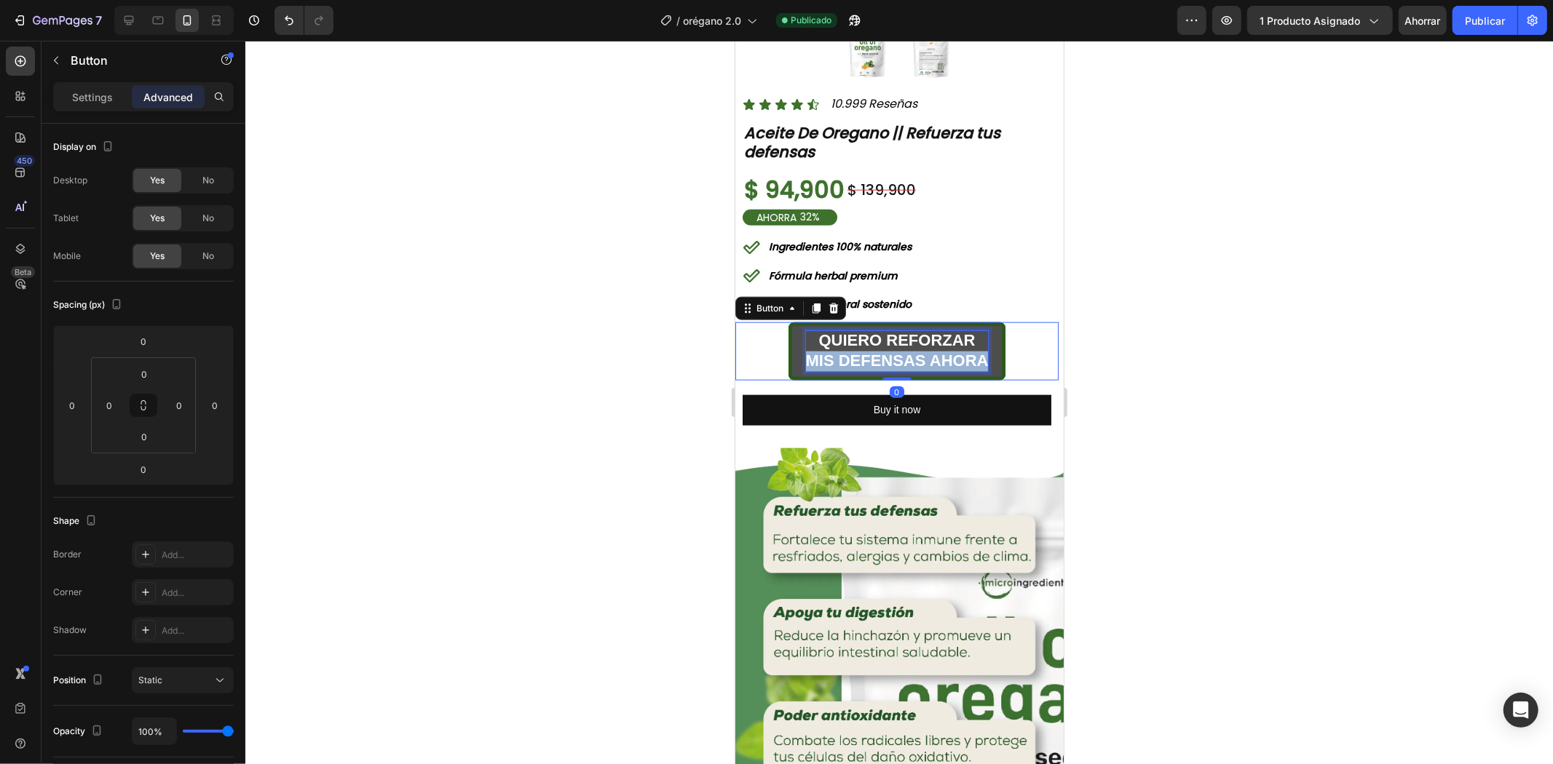
click at [918, 351] on strong "MIS DEFENSAS AHORA" at bounding box center [896, 360] width 183 height 18
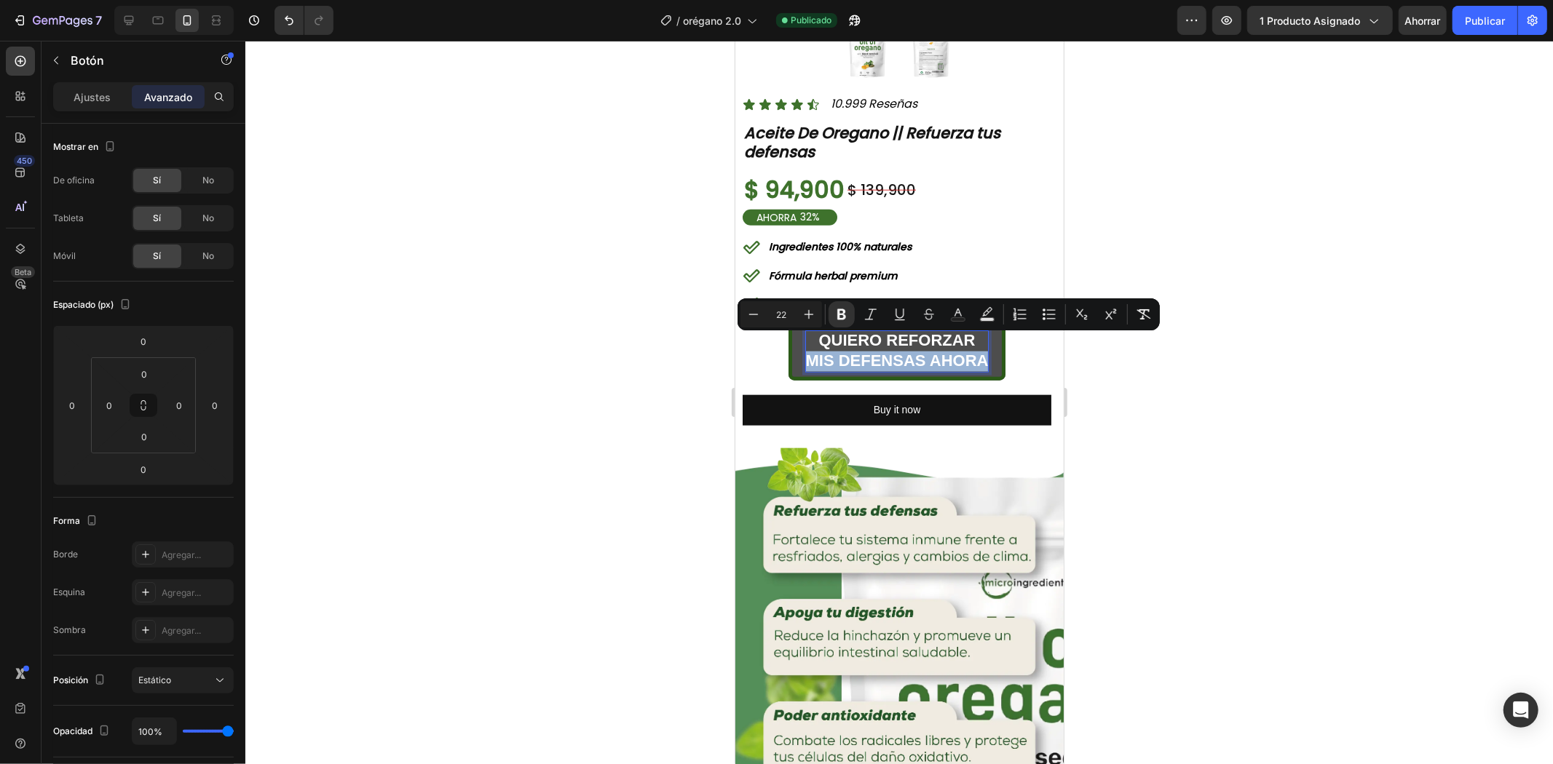
click at [911, 351] on strong "MIS DEFENSAS AHORA" at bounding box center [896, 360] width 183 height 18
click at [813, 351] on strong "MIS DEFENSAS AHORA" at bounding box center [896, 360] width 183 height 18
click at [807, 351] on strong "MIS DEFENSAS AHORA" at bounding box center [896, 360] width 183 height 18
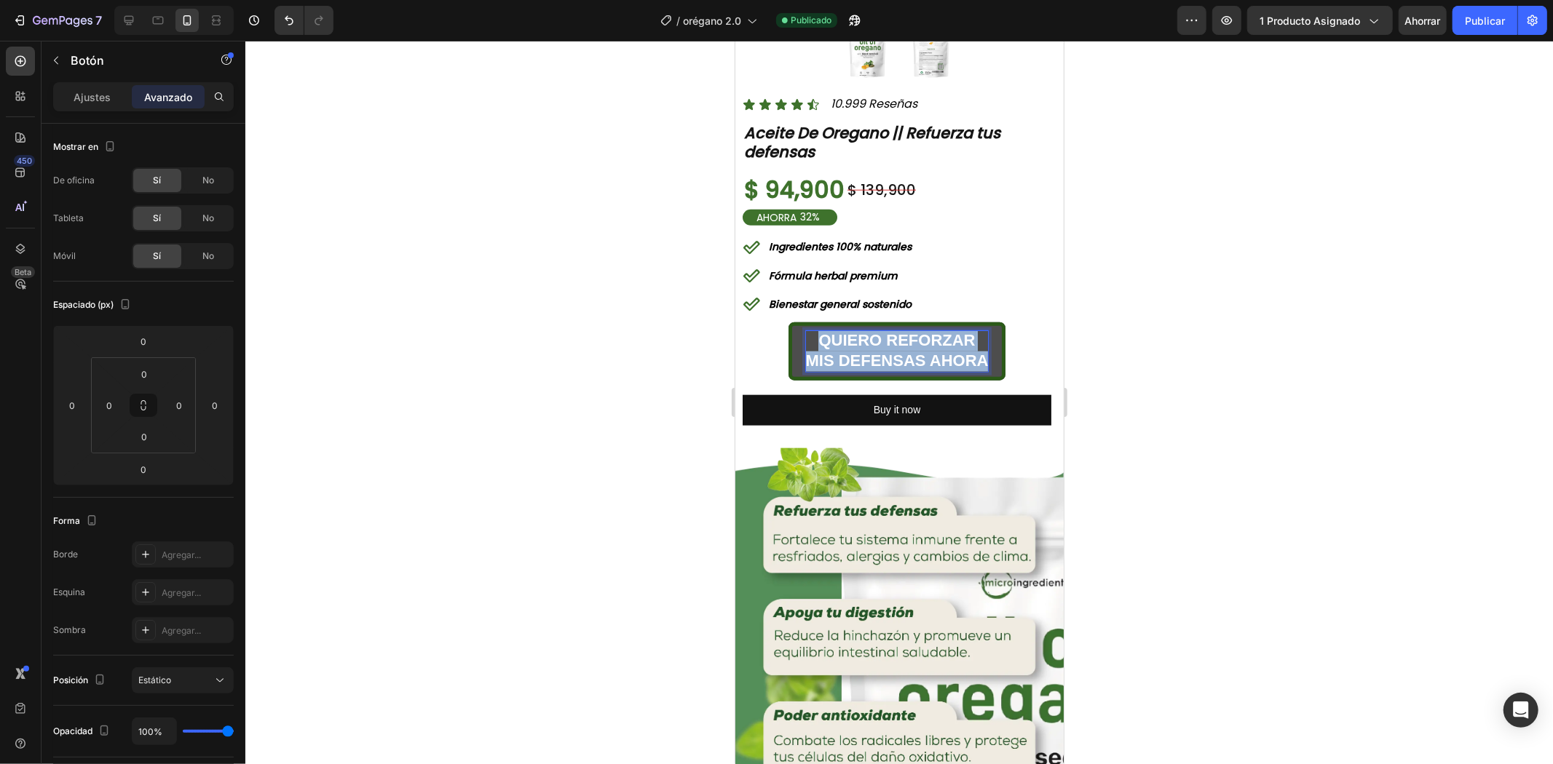
drag, startPoint x: 806, startPoint y: 325, endPoint x: 982, endPoint y: 340, distance: 176.8
click at [982, 340] on button "QUIERO REFORZAR MIS DEFENSAS AHORA" at bounding box center [897, 351] width 218 height 58
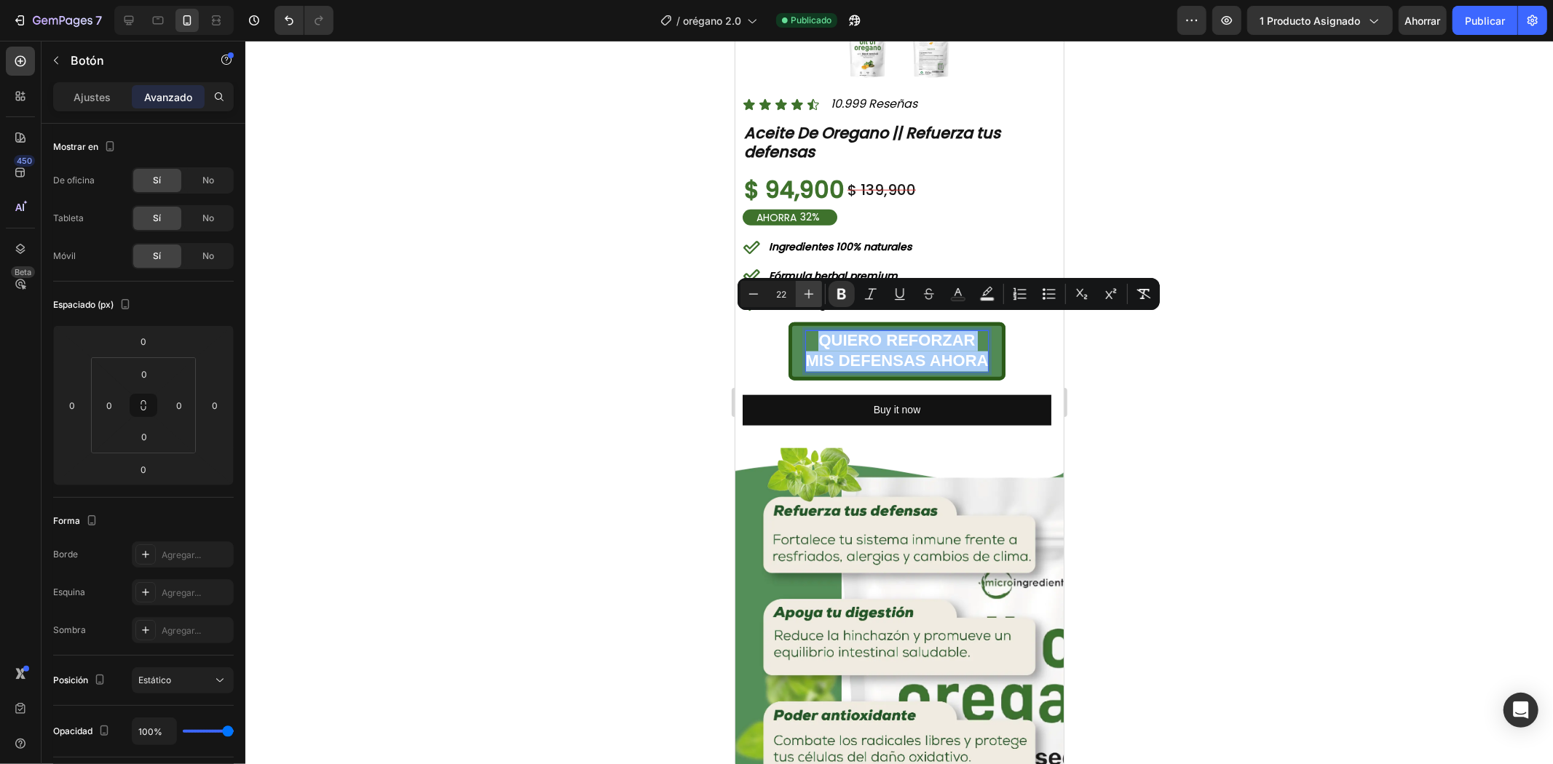
click at [812, 300] on icon "Editor contextual toolbar" at bounding box center [808, 294] width 15 height 15
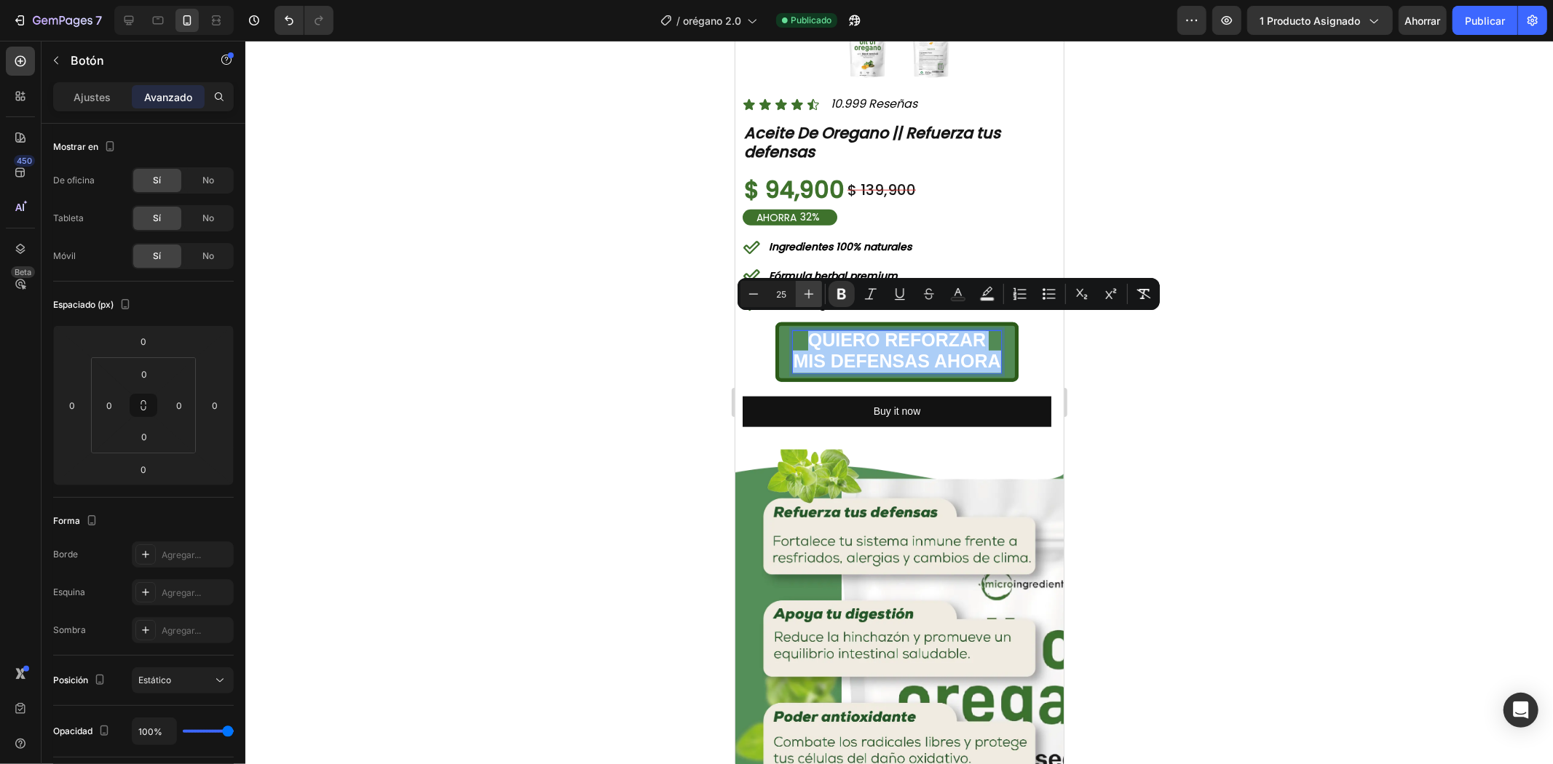
click at [811, 300] on icon "Editor contextual toolbar" at bounding box center [808, 294] width 15 height 15
type input "26"
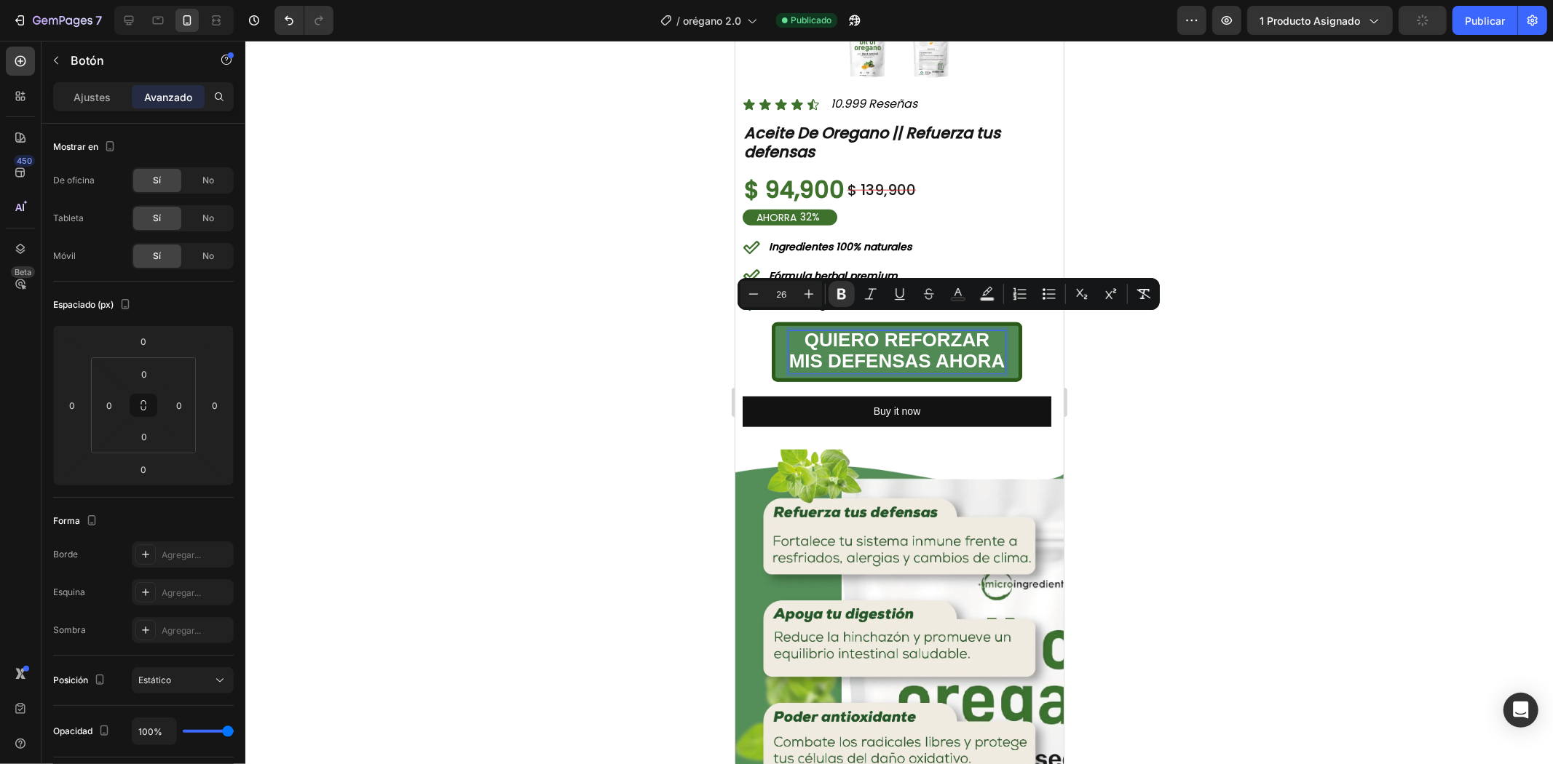
click at [1151, 214] on div at bounding box center [898, 403] width 1307 height 724
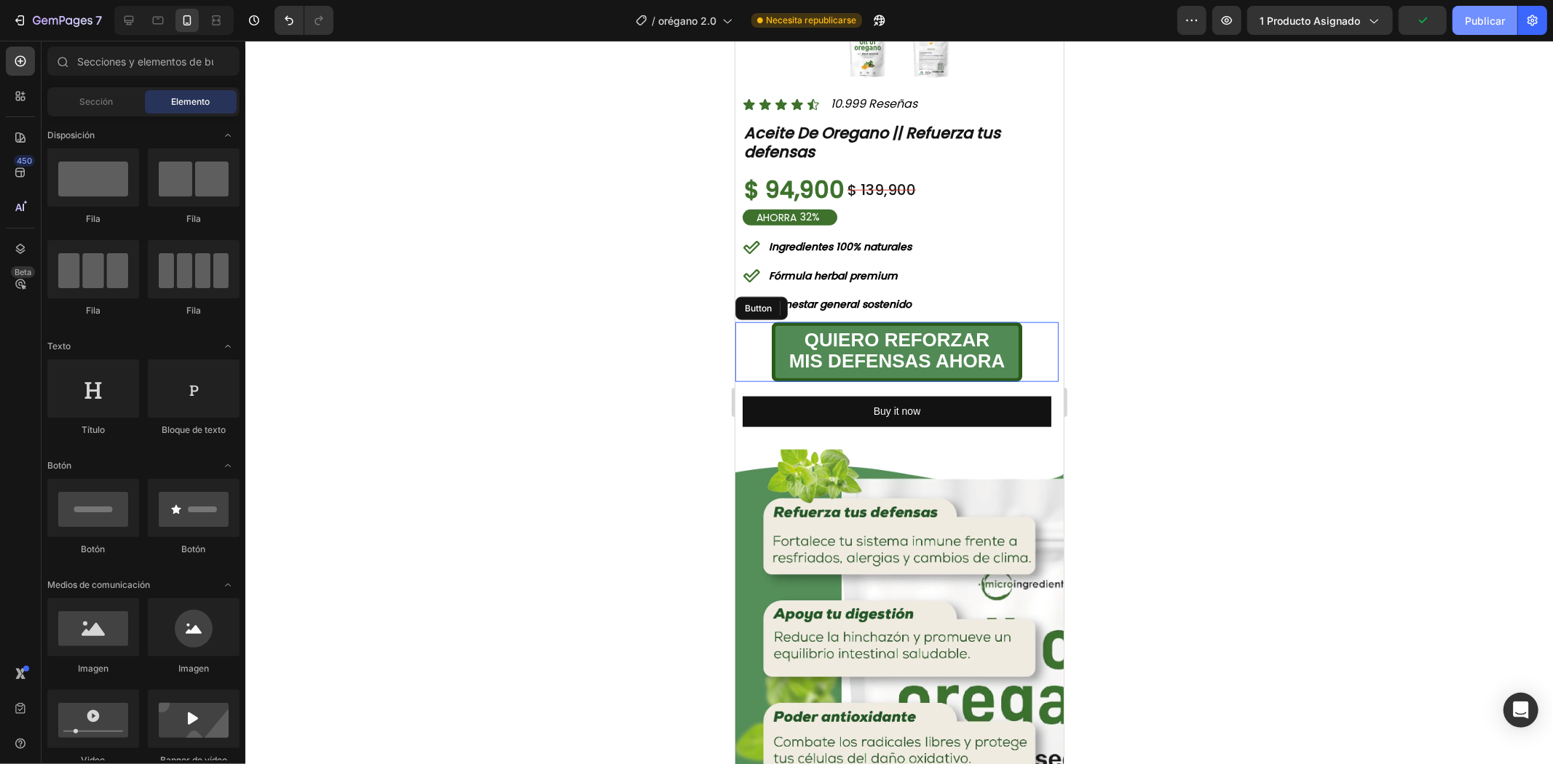
click at [1479, 17] on font "Publicar" at bounding box center [1485, 21] width 40 height 12
click at [1290, 298] on div at bounding box center [898, 403] width 1307 height 724
drag, startPoint x: 217, startPoint y: 440, endPoint x: 121, endPoint y: 432, distance: 96.4
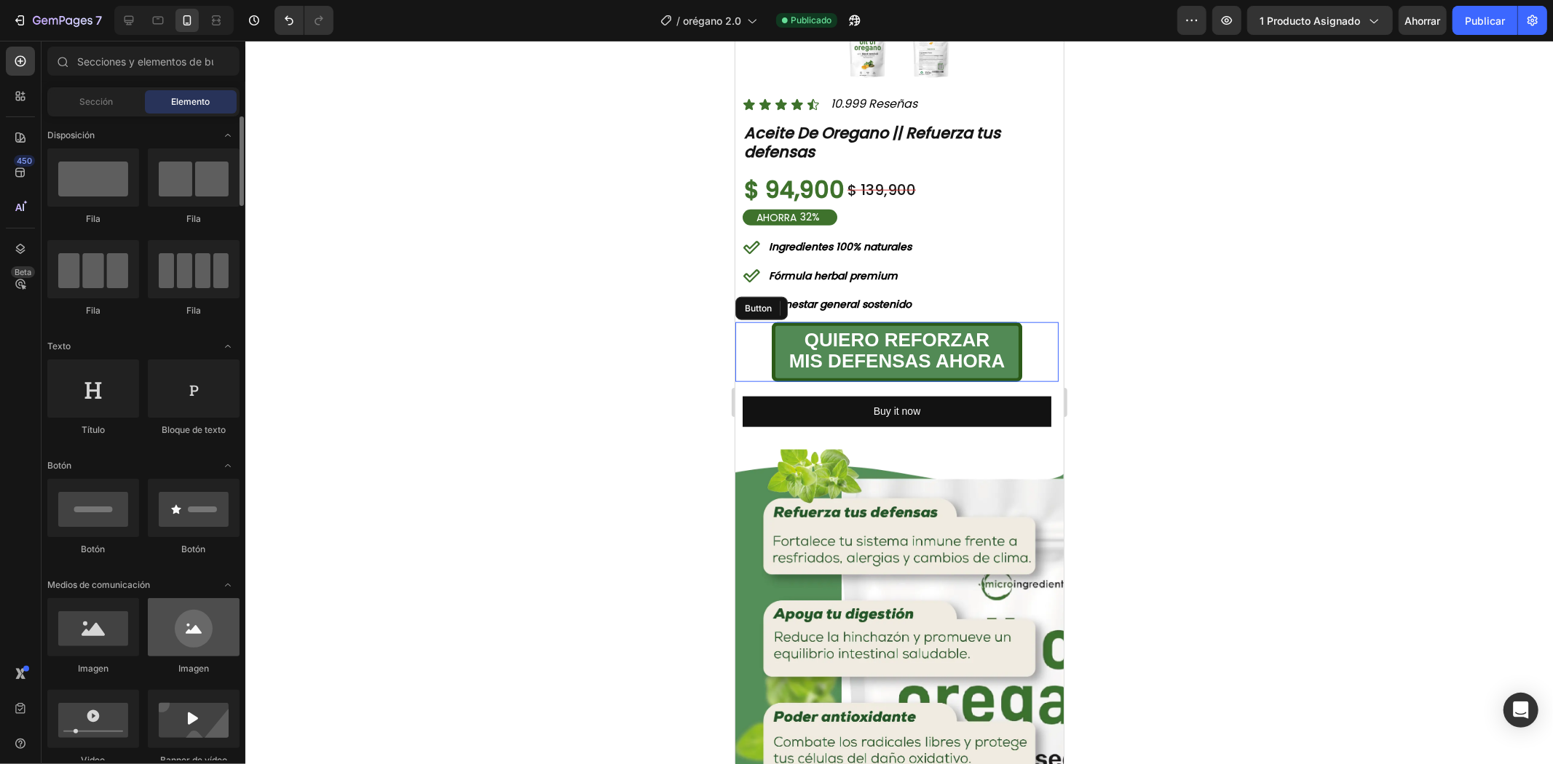
scroll to position [0, 0]
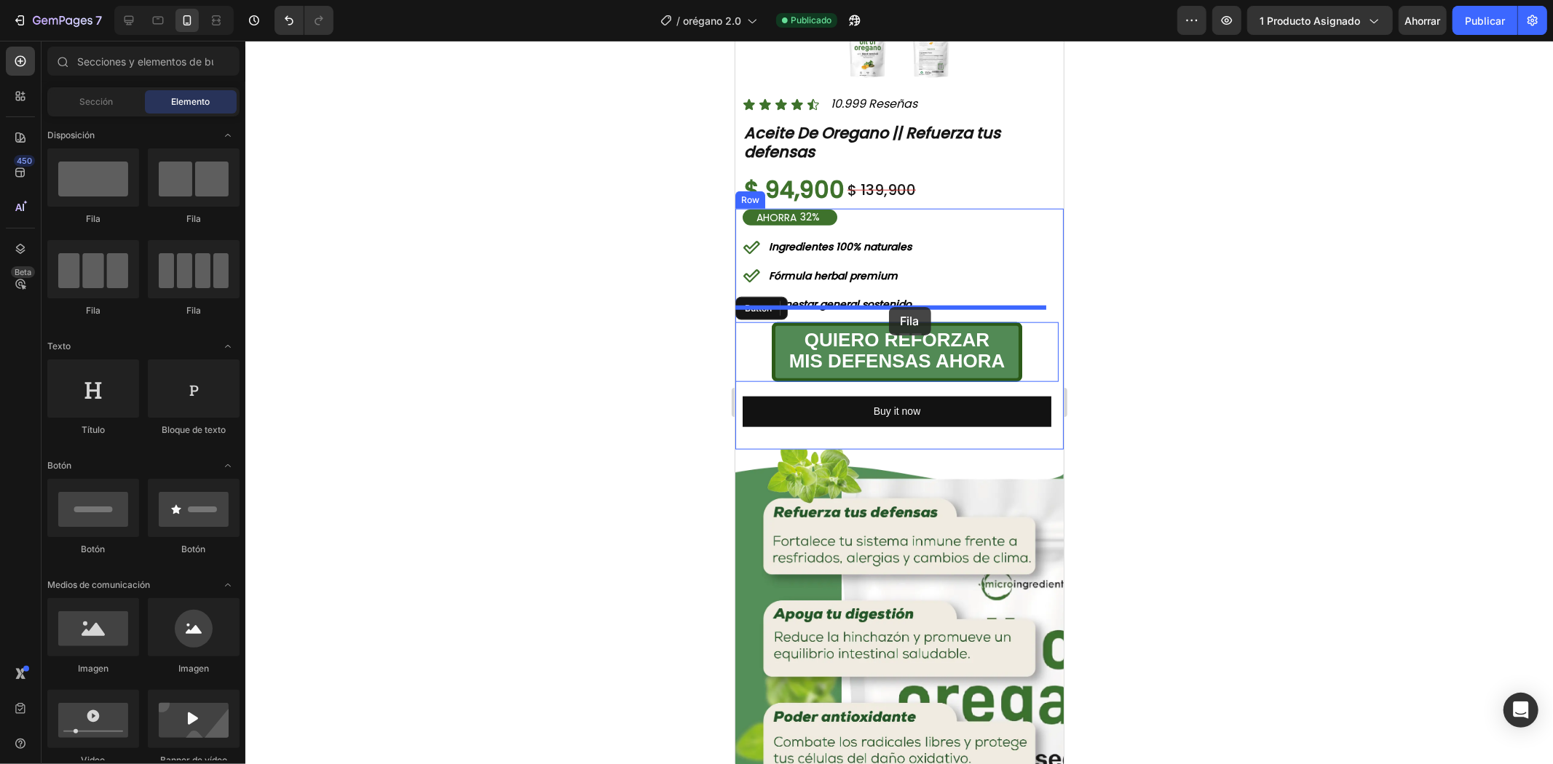
drag, startPoint x: 863, startPoint y: 322, endPoint x: 1805, endPoint y: 351, distance: 942.3
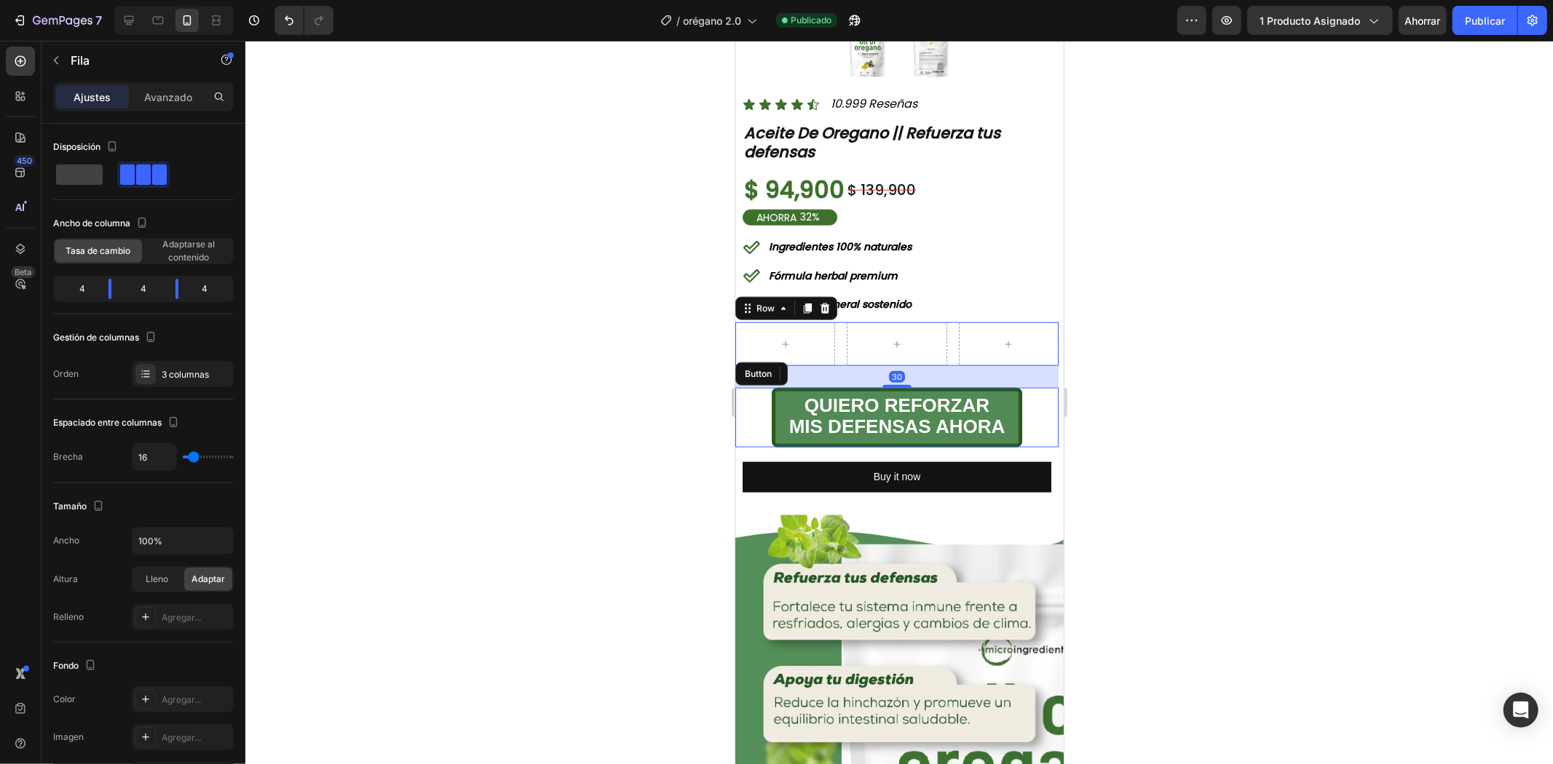
click at [1260, 288] on div at bounding box center [898, 403] width 1307 height 724
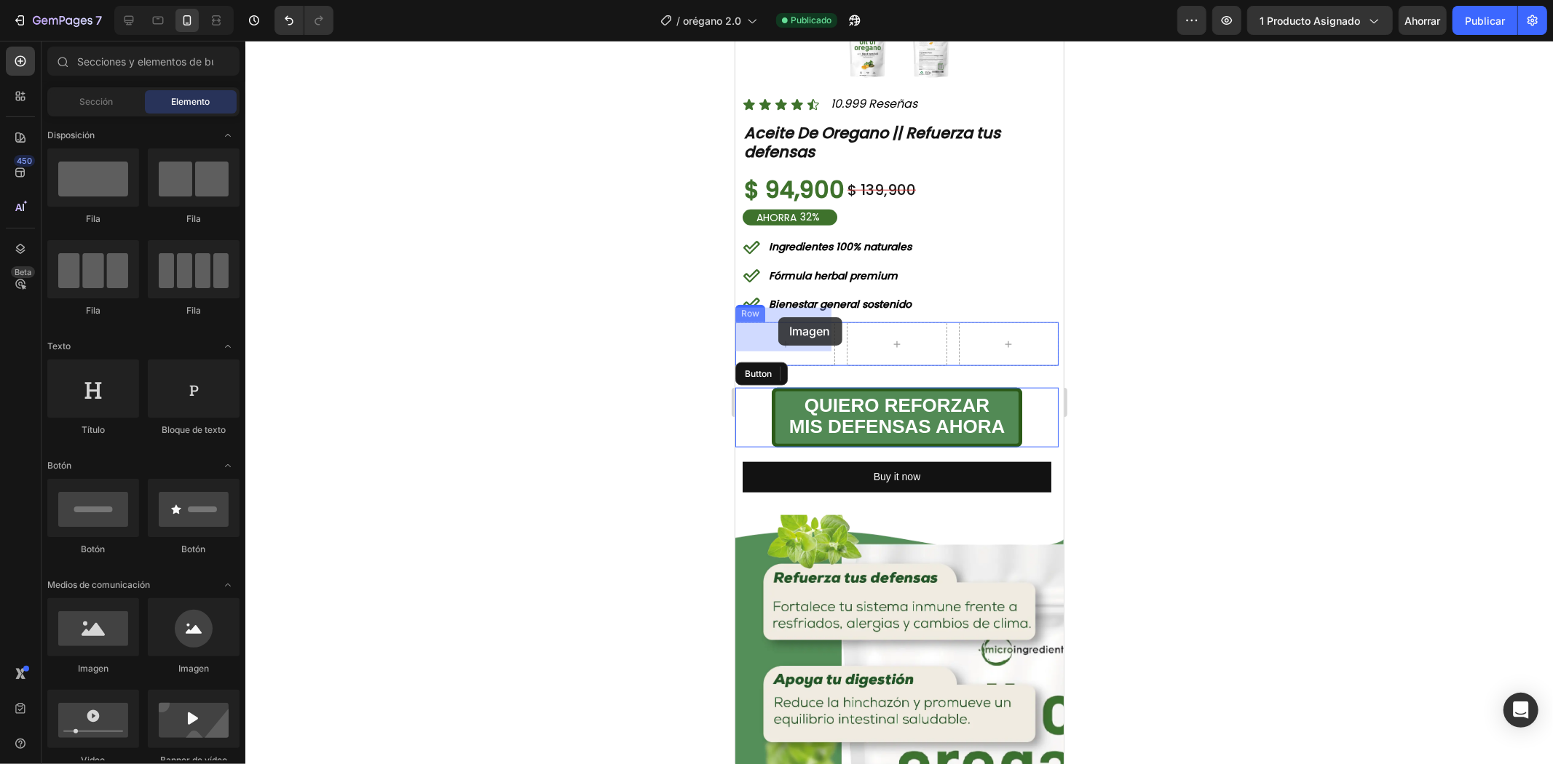
drag, startPoint x: 908, startPoint y: 645, endPoint x: 777, endPoint y: 317, distance: 353.2
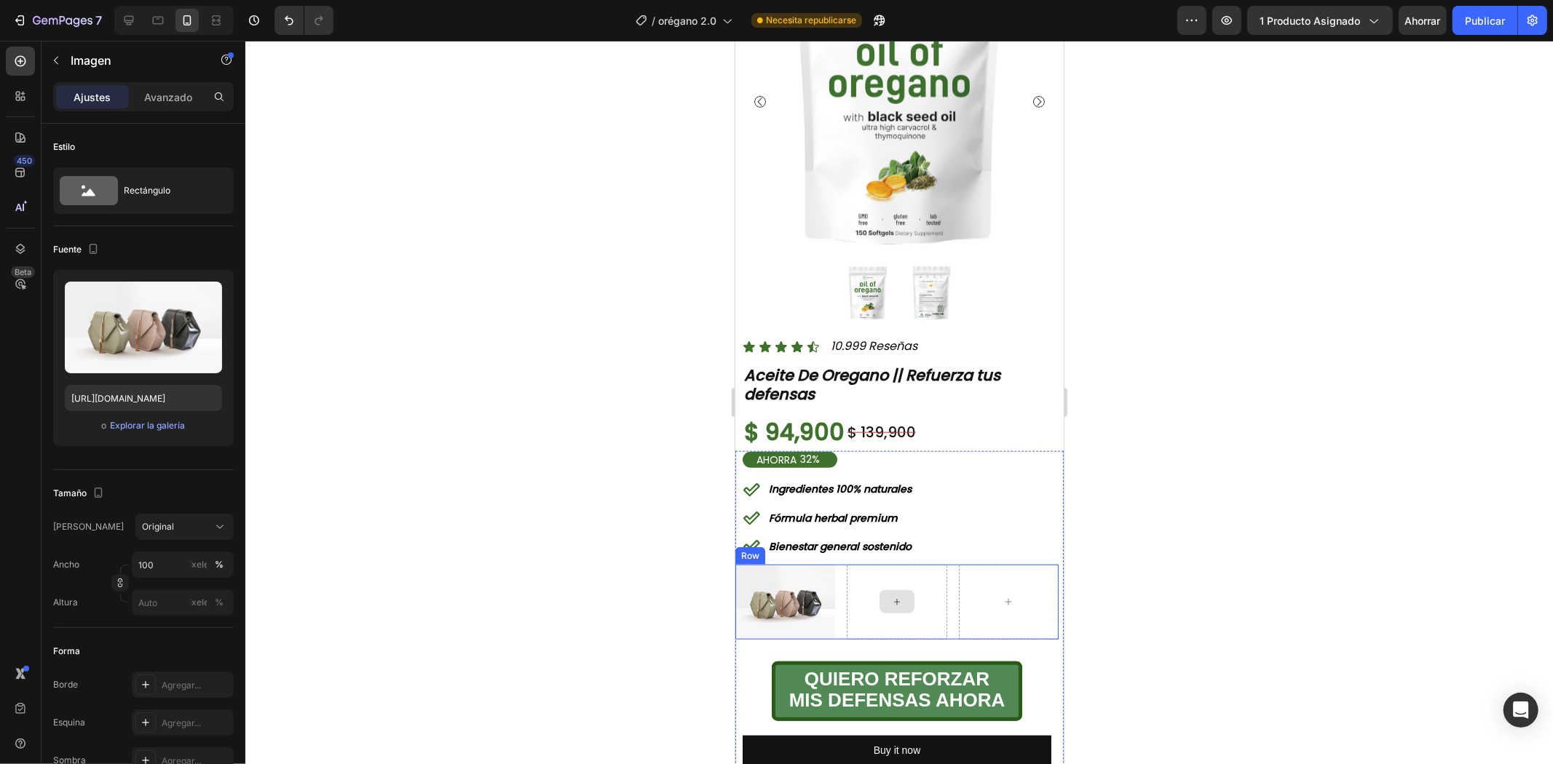
scroll to position [1213, 0]
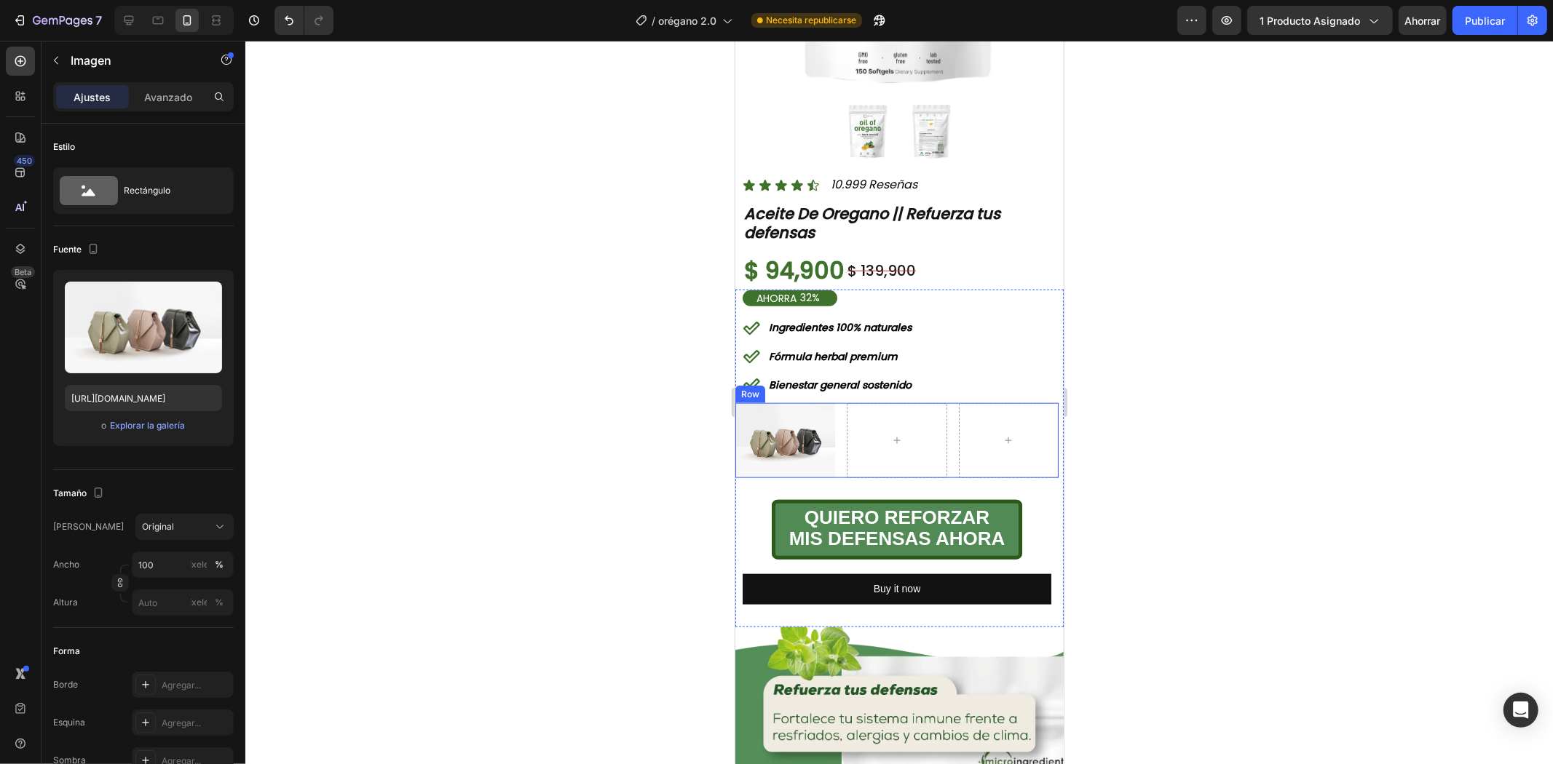
click at [839, 438] on div "Image Row" at bounding box center [895, 440] width 323 height 75
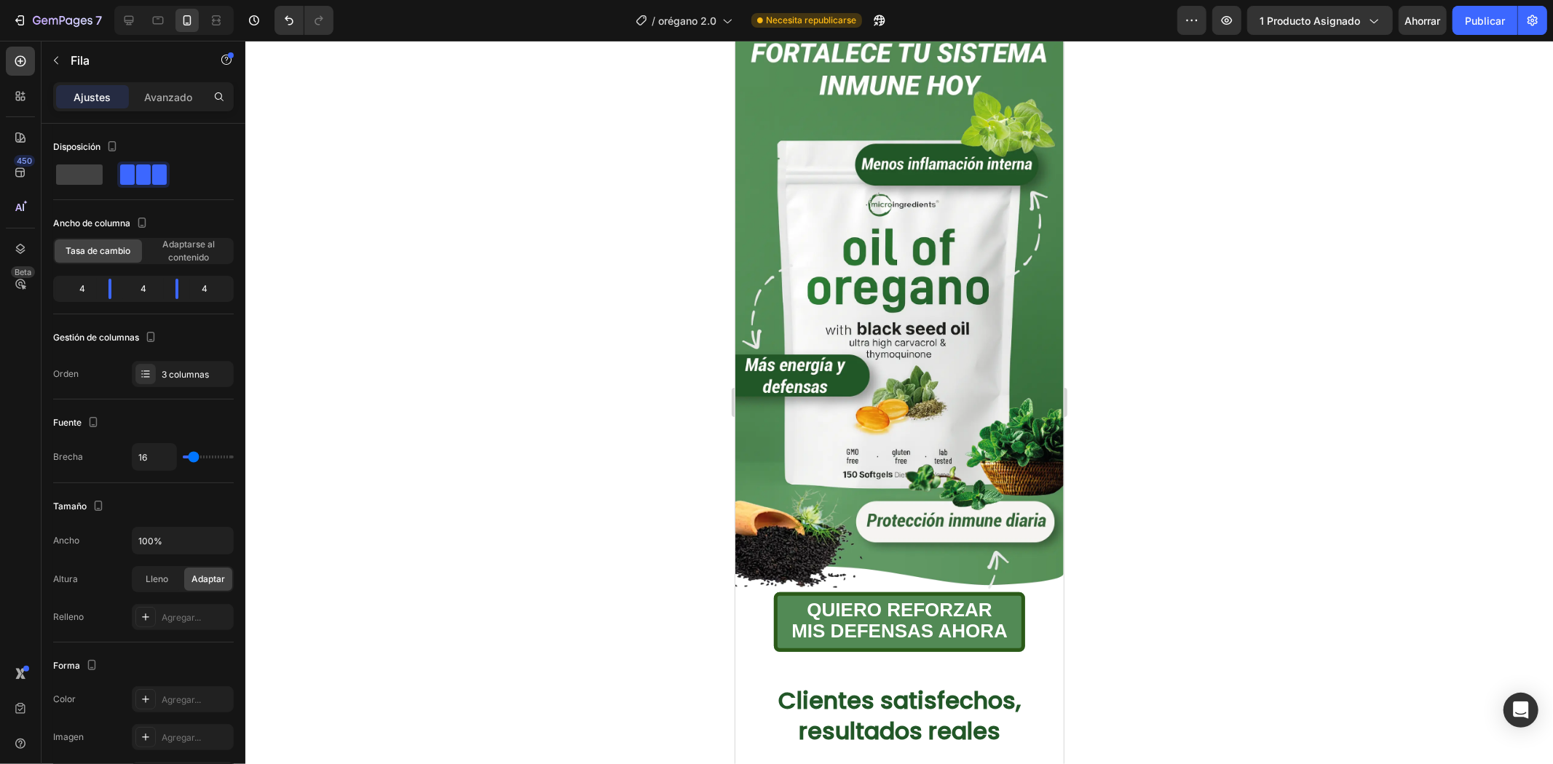
scroll to position [0, 0]
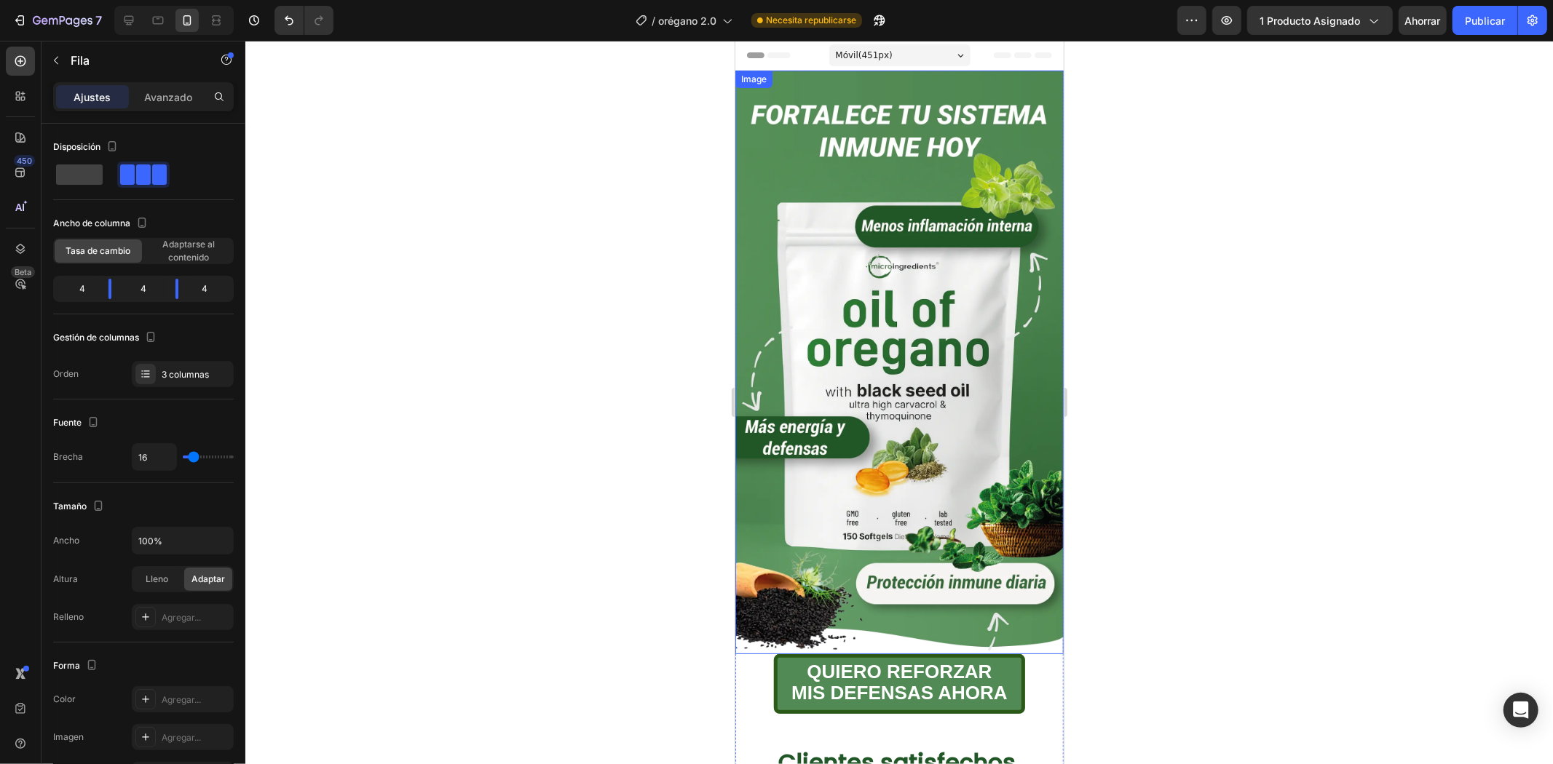
click at [911, 255] on img at bounding box center [898, 362] width 328 height 584
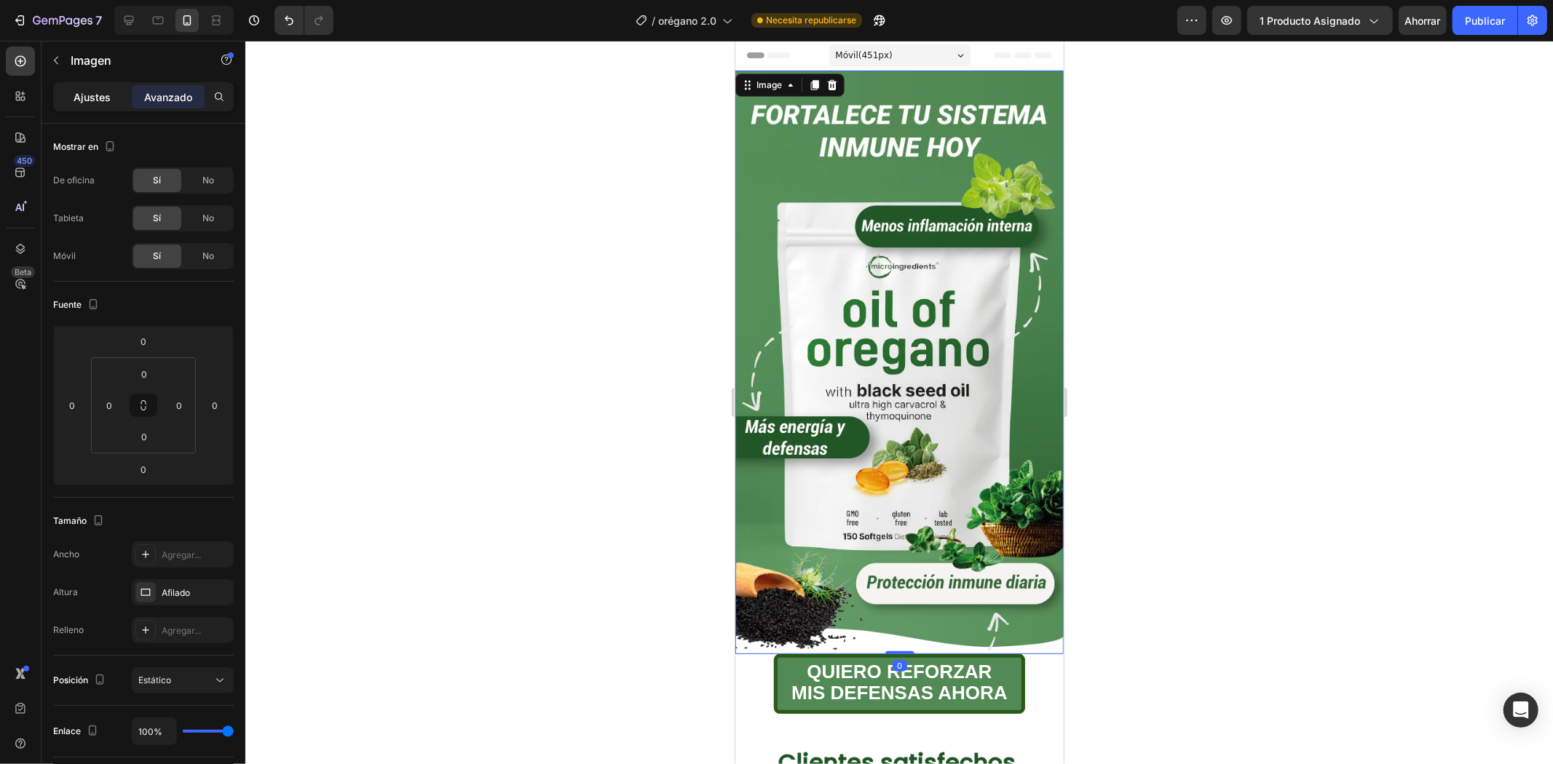
click at [103, 87] on div "Ajustes" at bounding box center [92, 96] width 73 height 23
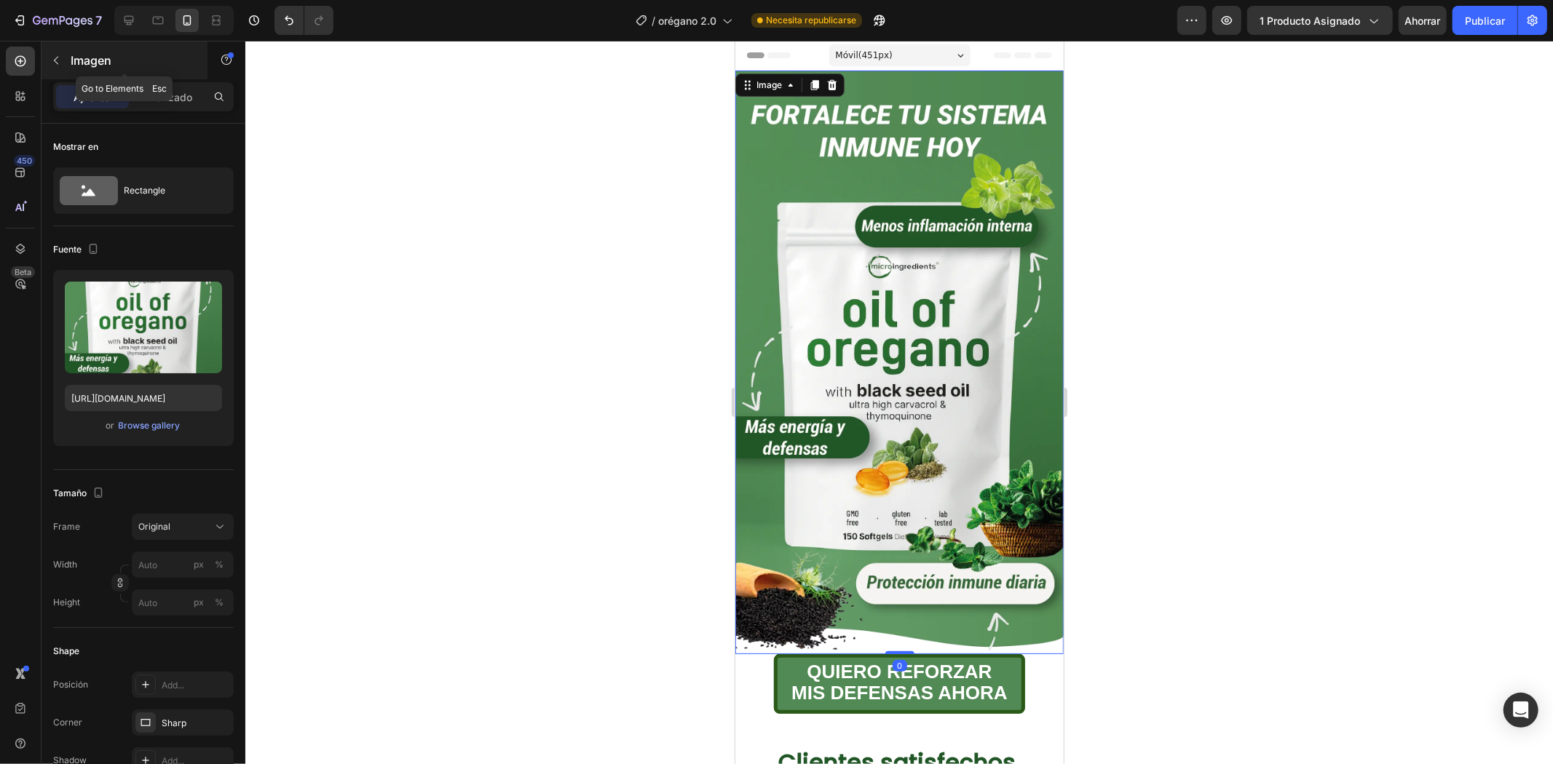
click at [89, 71] on div "Imagen" at bounding box center [124, 60] width 166 height 38
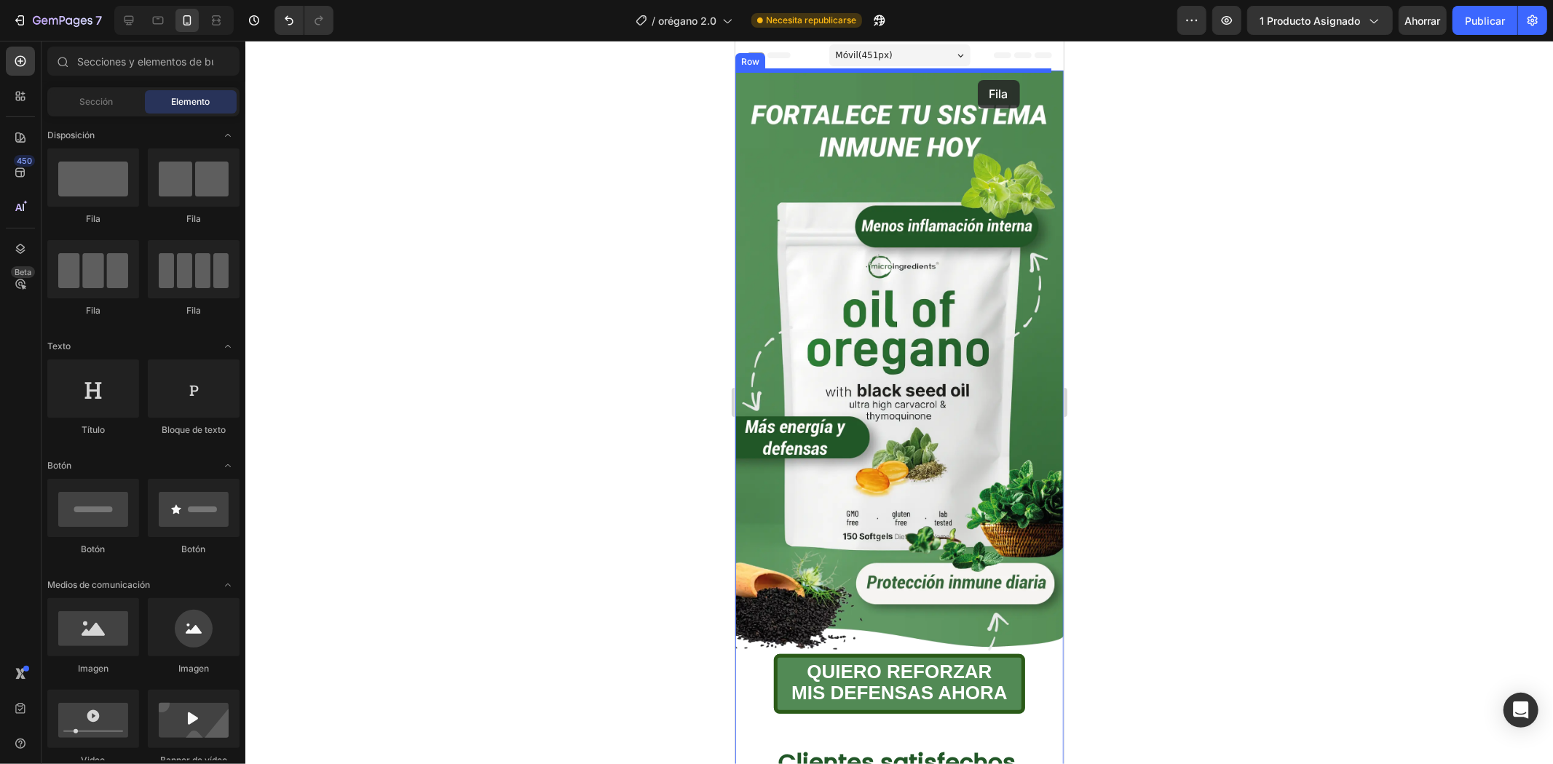
drag, startPoint x: 841, startPoint y: 235, endPoint x: 977, endPoint y: 79, distance: 206.4
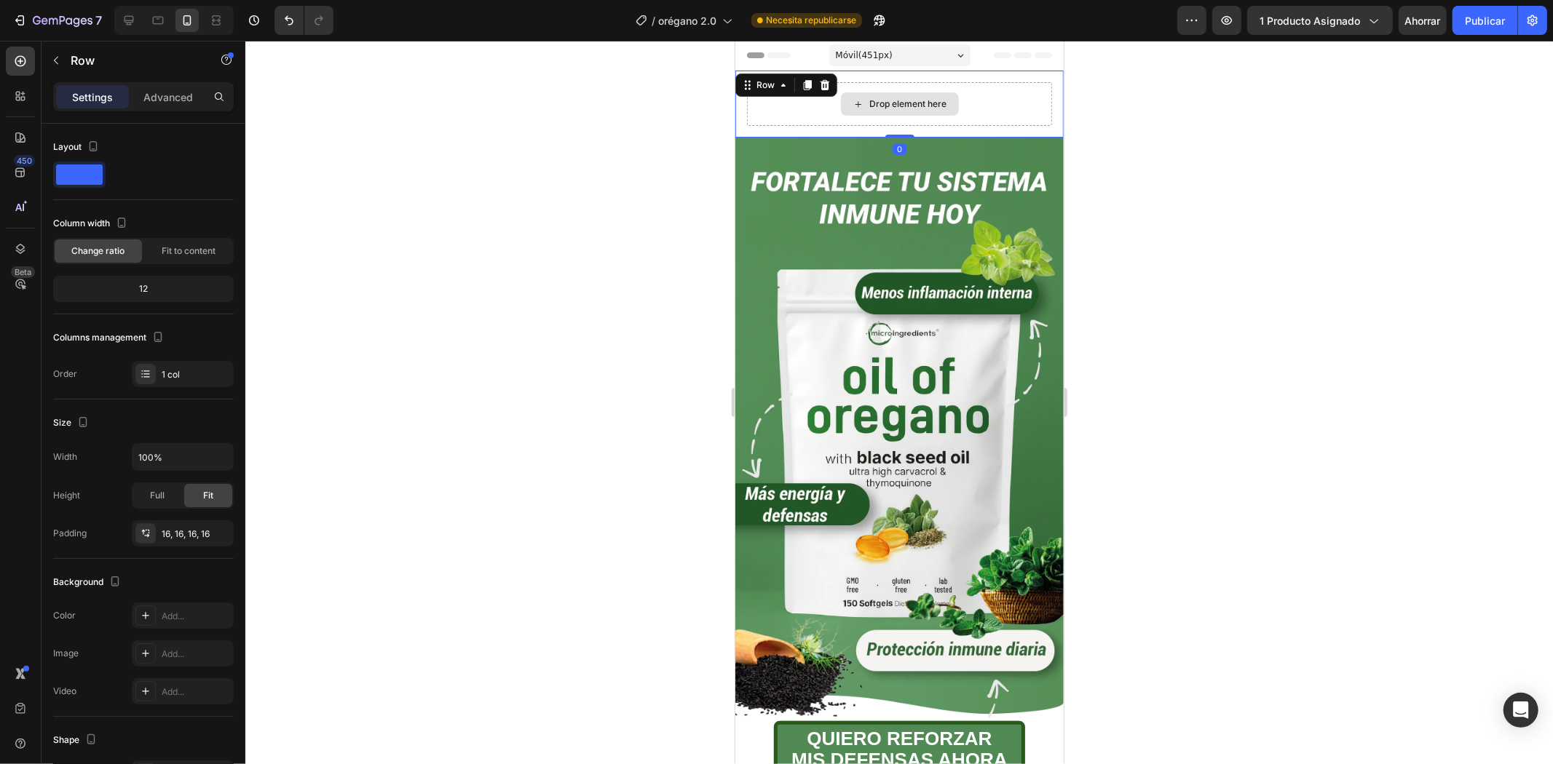
click at [891, 208] on img at bounding box center [898, 429] width 328 height 584
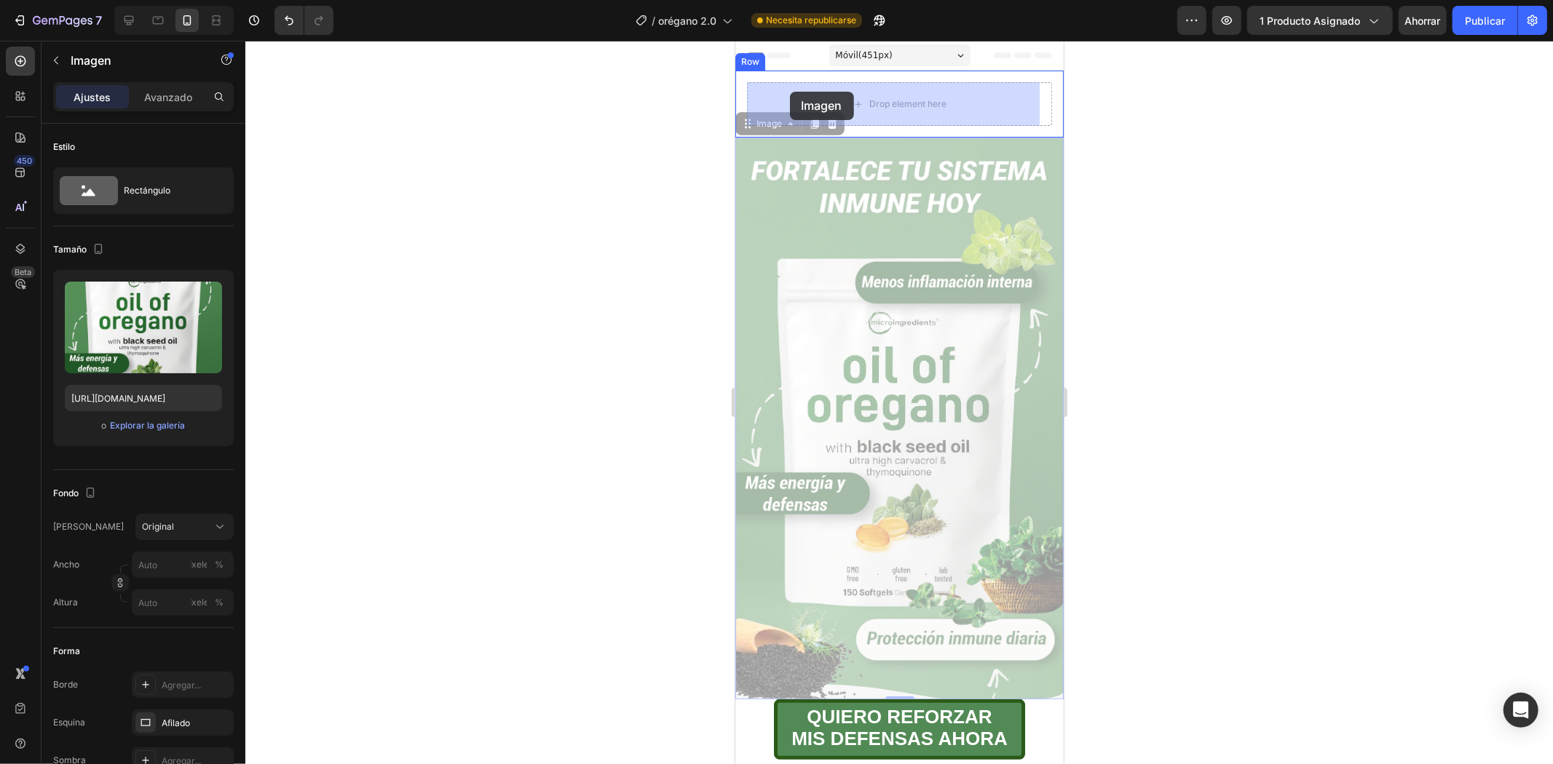
drag, startPoint x: 772, startPoint y: 123, endPoint x: 786, endPoint y: 95, distance: 31.6
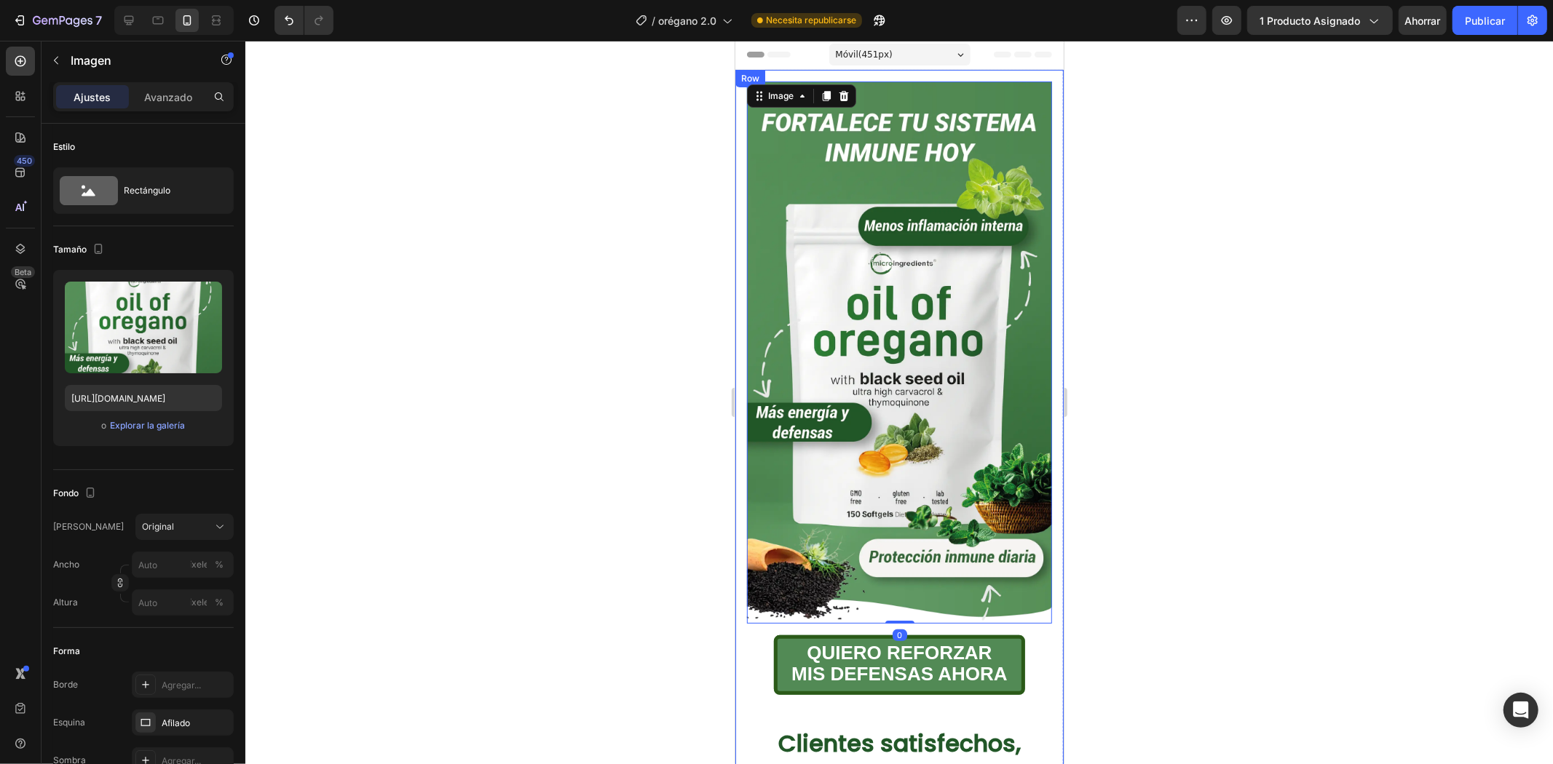
scroll to position [242, 0]
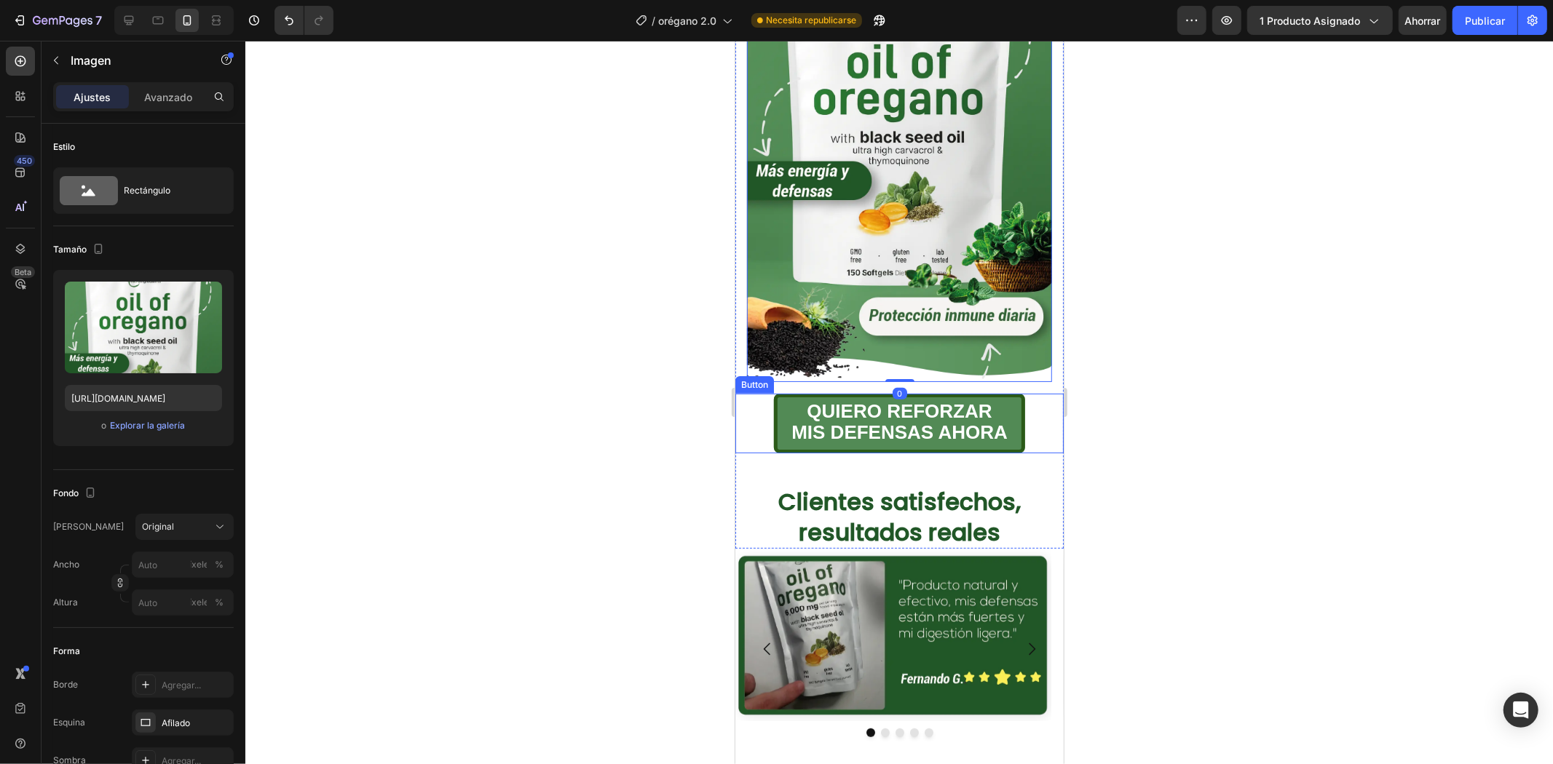
click at [758, 414] on div "QUIERO REFORZAR MIS DEFENSAS AHORA Button" at bounding box center [898, 423] width 328 height 60
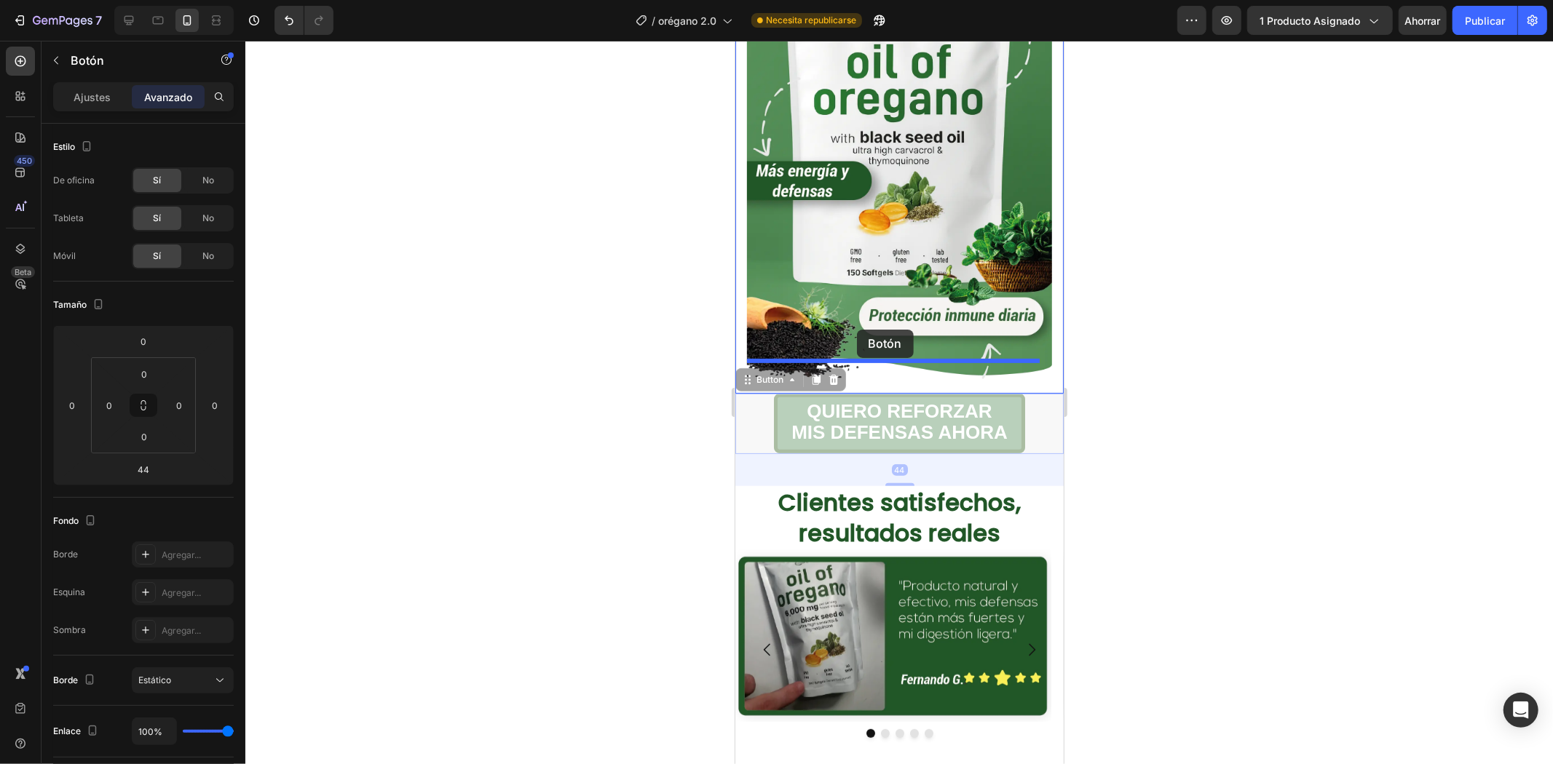
drag, startPoint x: 771, startPoint y: 357, endPoint x: 856, endPoint y: 329, distance: 89.5
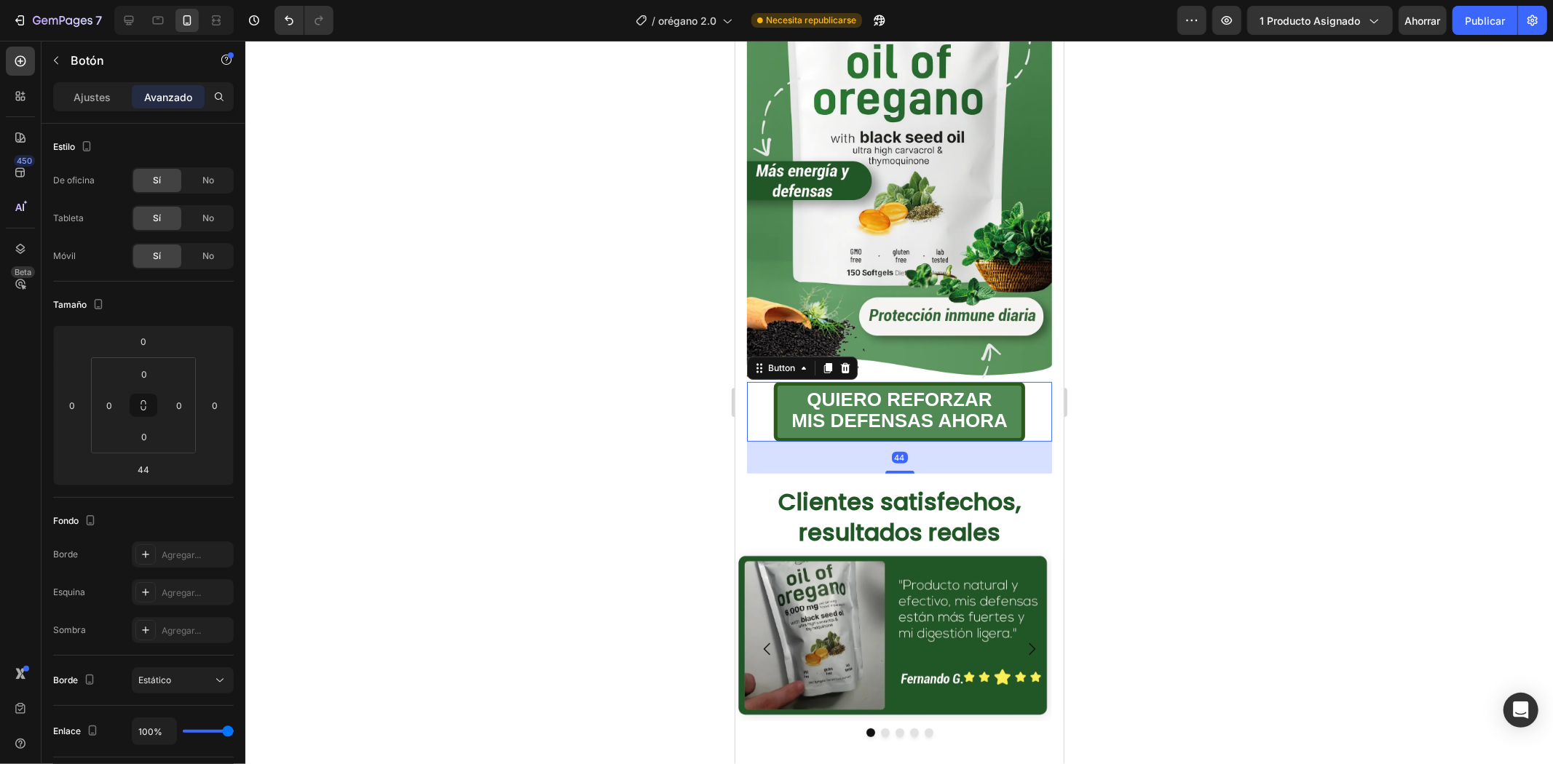
click at [1208, 323] on div at bounding box center [898, 403] width 1307 height 724
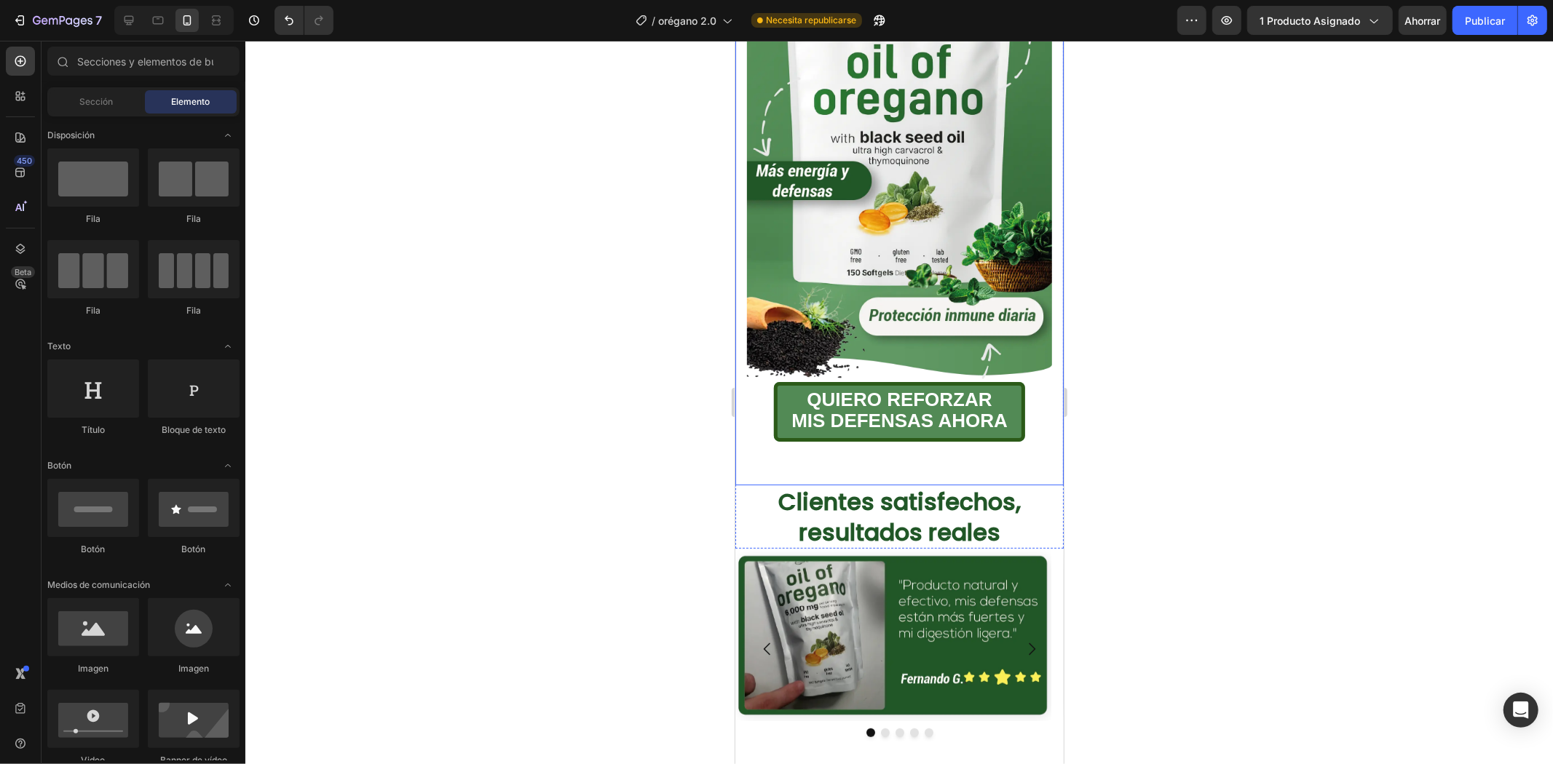
click at [756, 437] on div "QUIERO REFORZAR MIS DEFENSAS AHORA Button" at bounding box center [898, 427] width 305 height 92
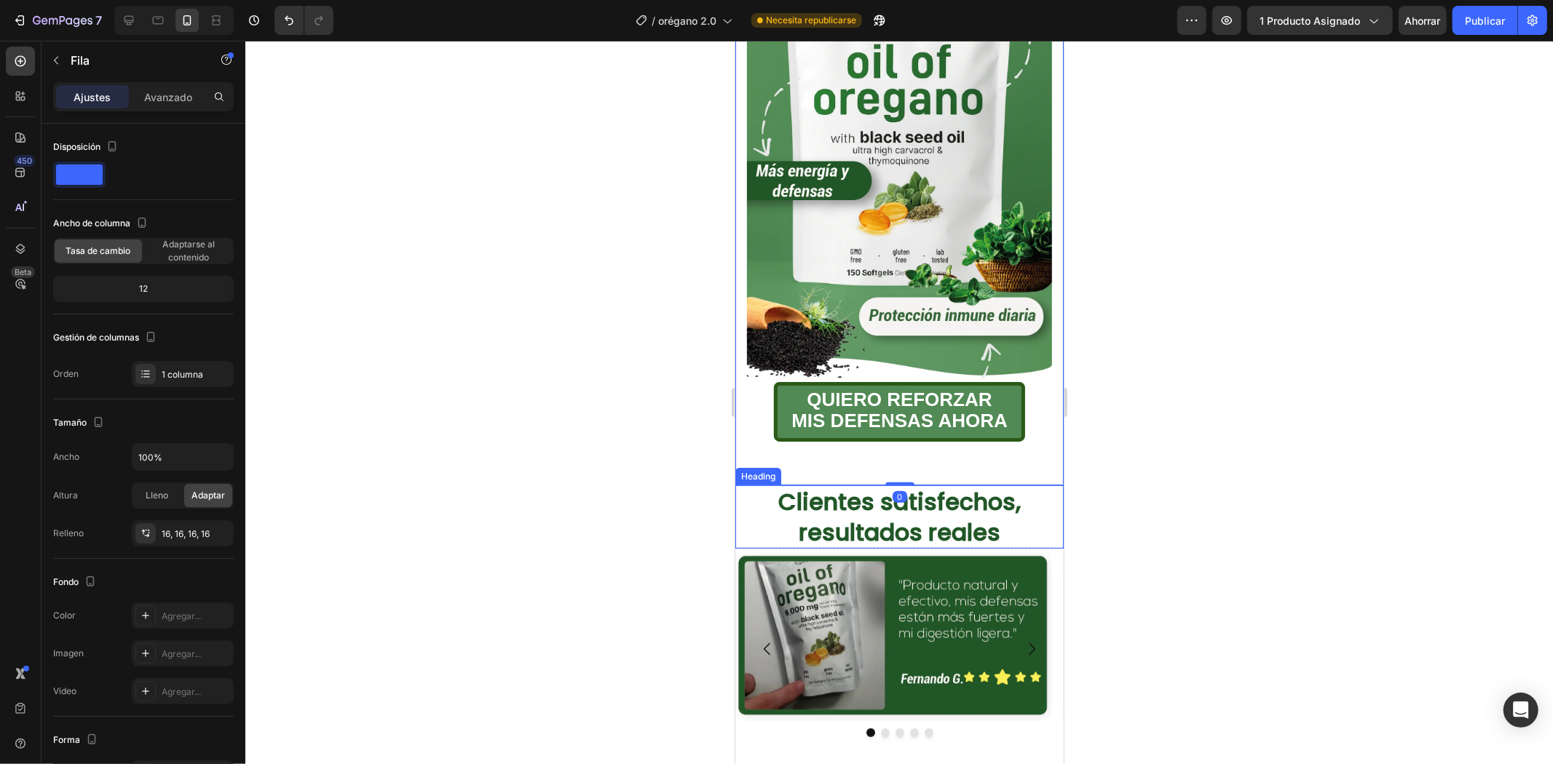
click at [842, 485] on strong "Clientes satisfechos, resultados reales" at bounding box center [898, 516] width 242 height 63
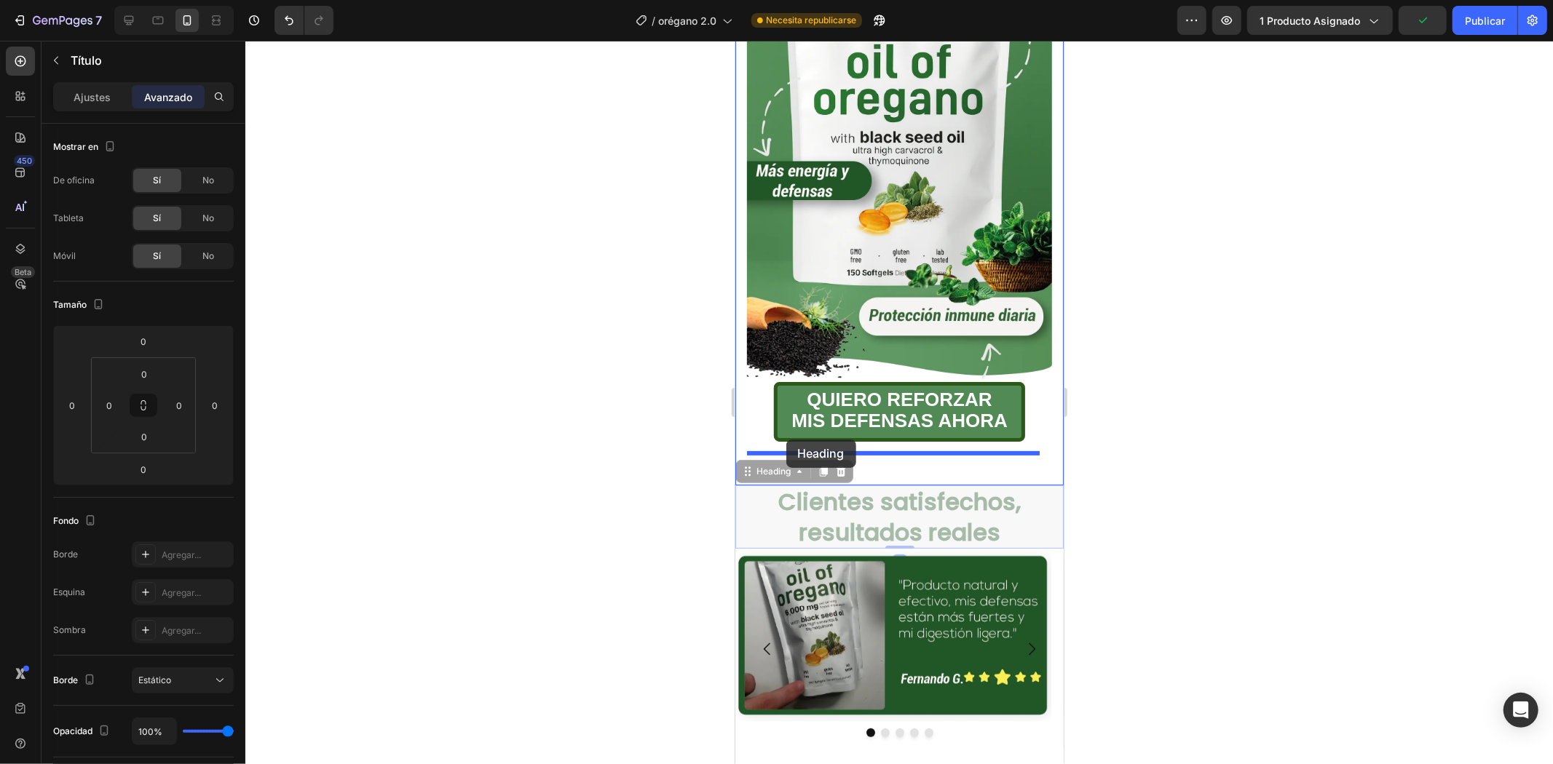
drag, startPoint x: 784, startPoint y: 452, endPoint x: 785, endPoint y: 440, distance: 11.7
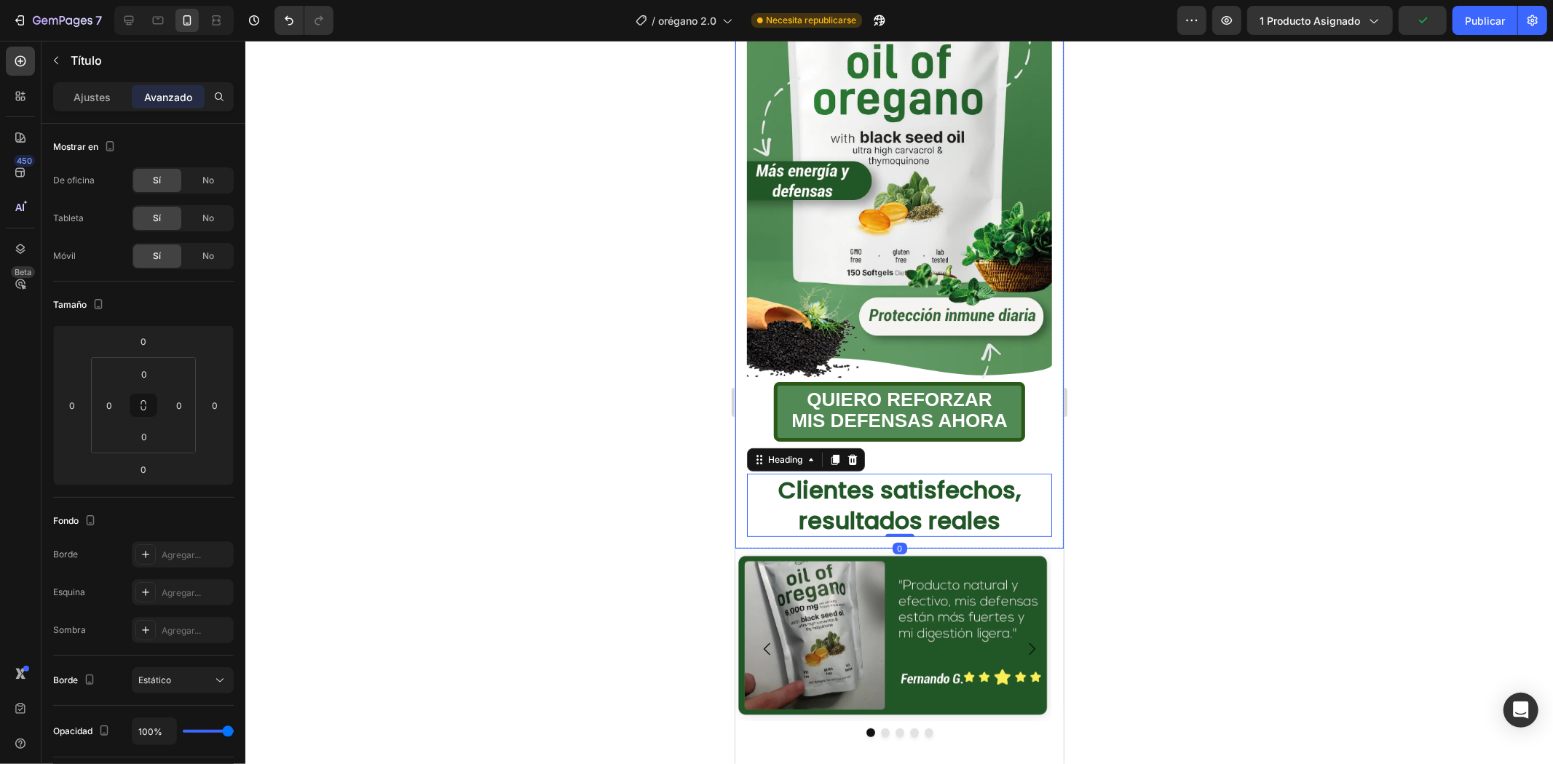
click at [956, 429] on div "QUIERO REFORZAR MIS DEFENSAS AHORA Button" at bounding box center [898, 427] width 305 height 92
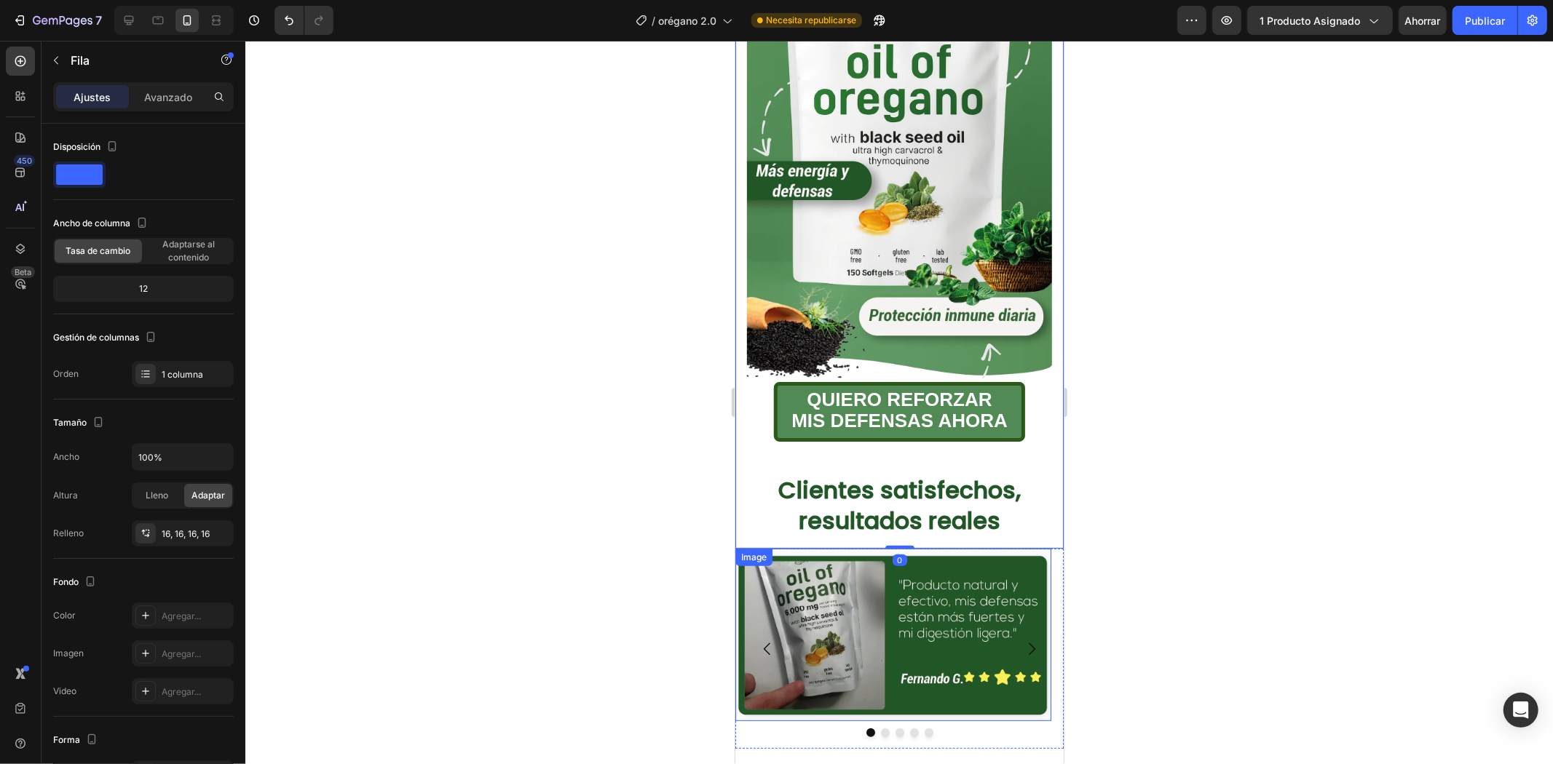
click at [927, 558] on img at bounding box center [892, 634] width 316 height 172
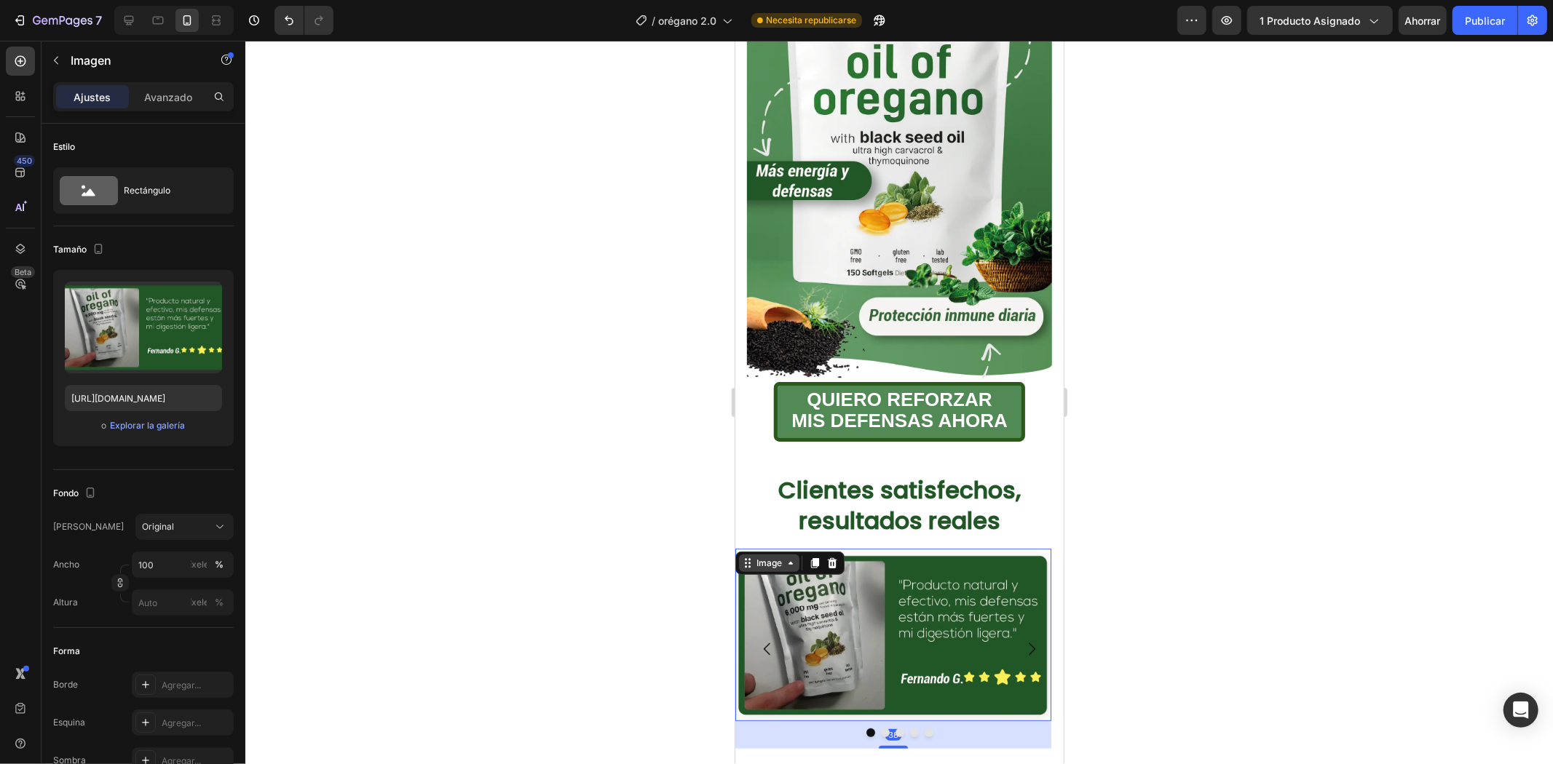
click at [764, 556] on div "Image" at bounding box center [768, 562] width 31 height 13
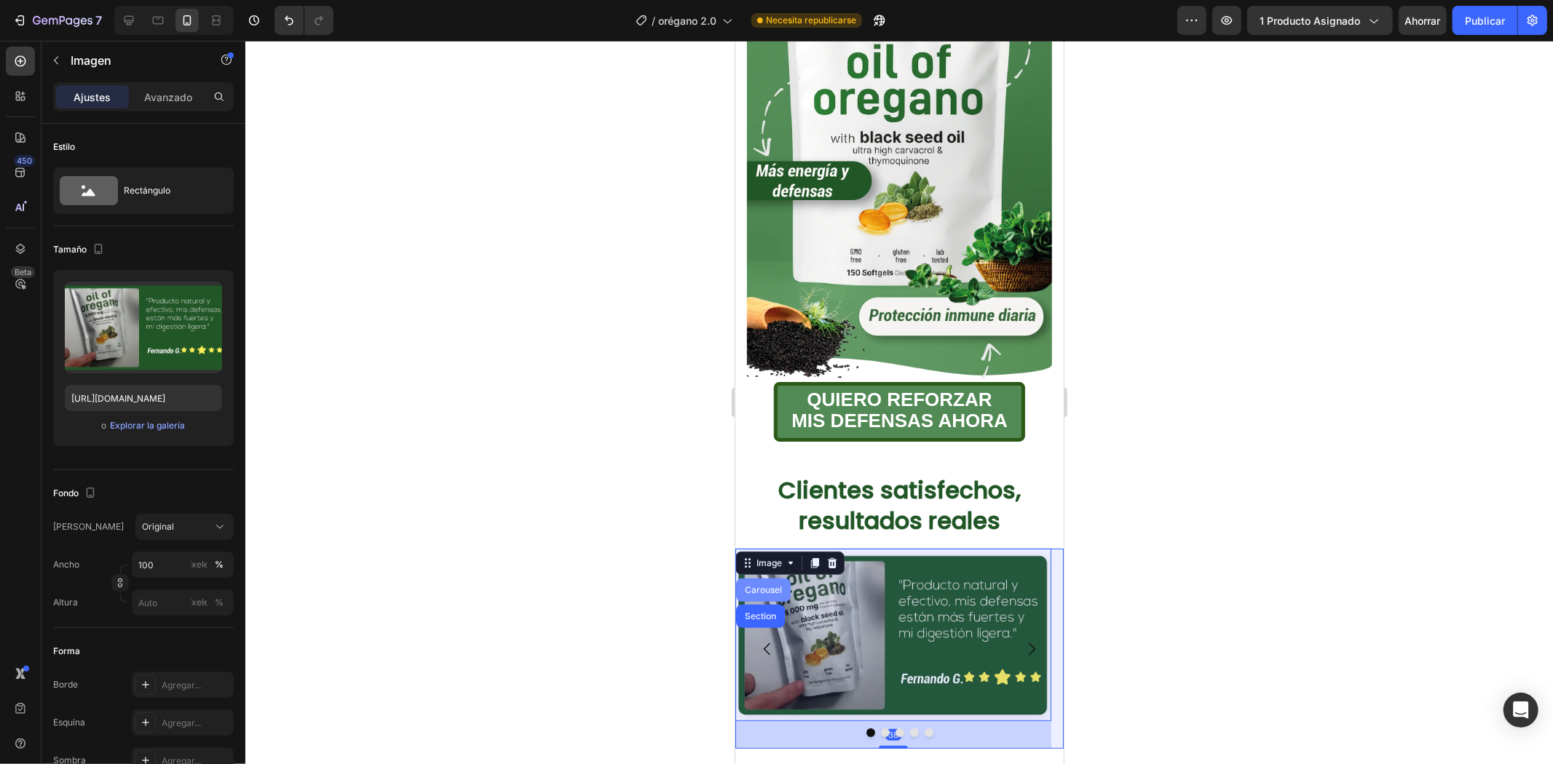
click at [758, 585] on div "Carousel" at bounding box center [762, 589] width 43 height 9
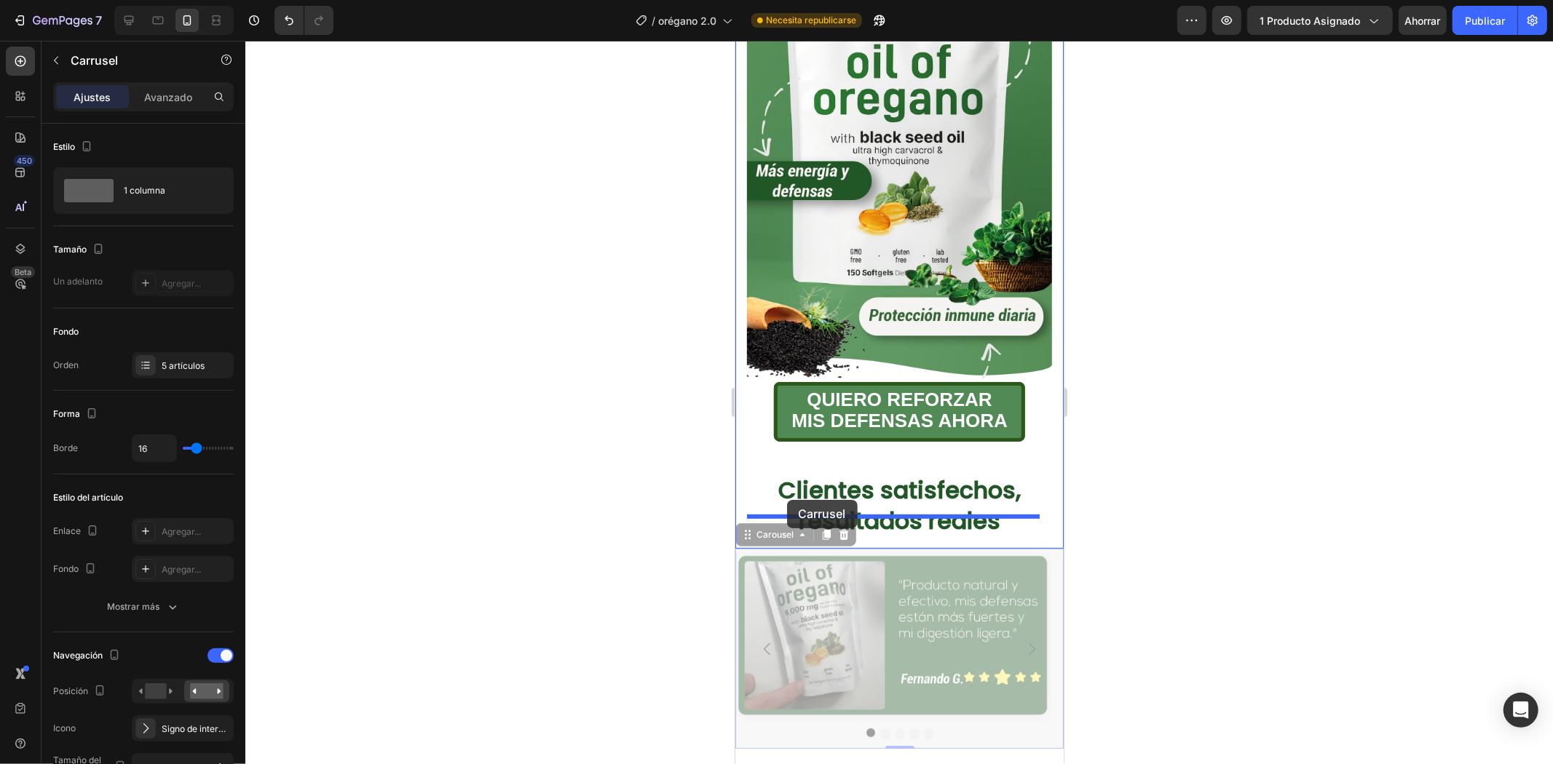
drag, startPoint x: 781, startPoint y: 517, endPoint x: 786, endPoint y: 499, distance: 18.2
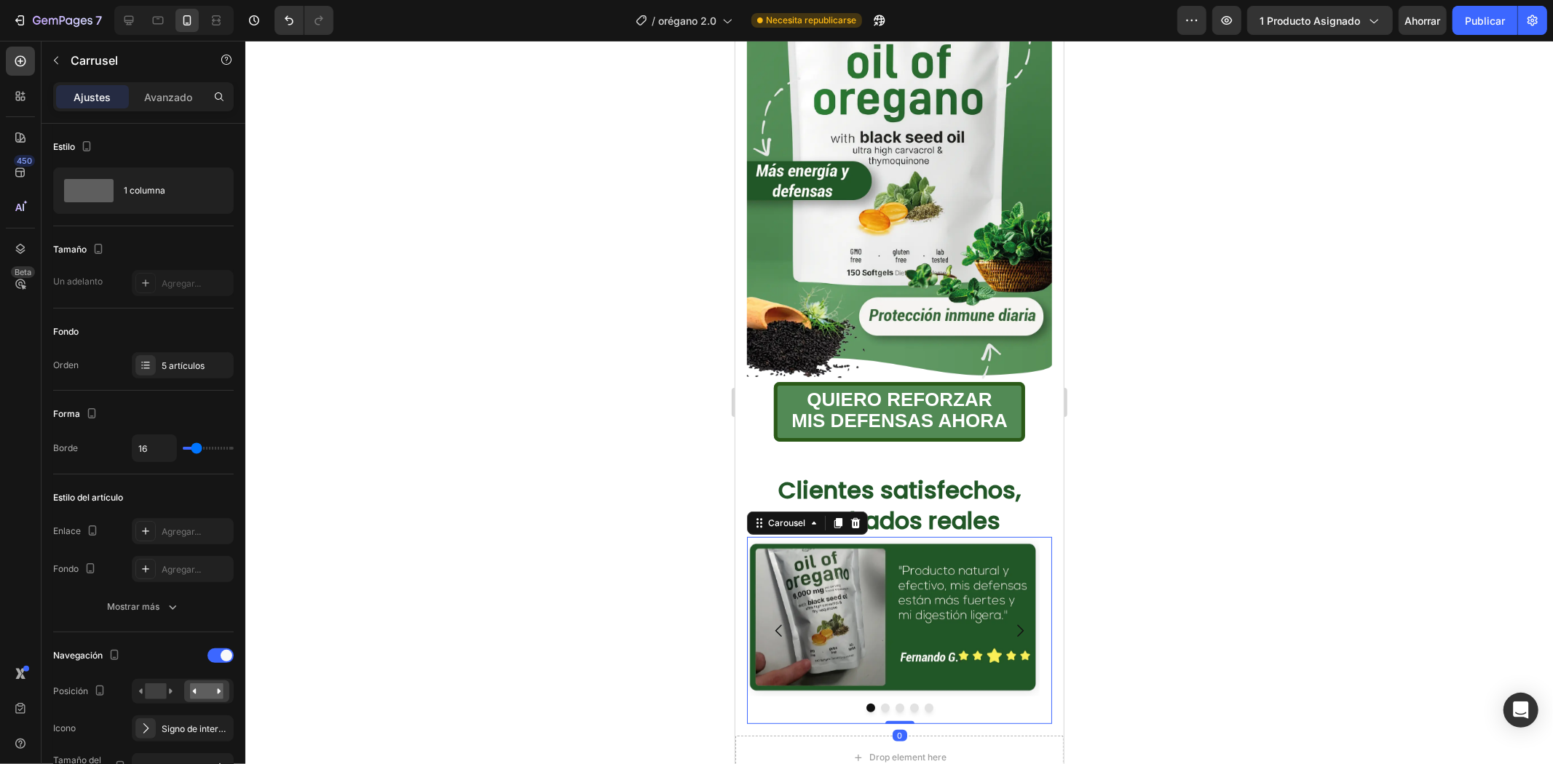
click at [1168, 461] on div at bounding box center [898, 403] width 1307 height 724
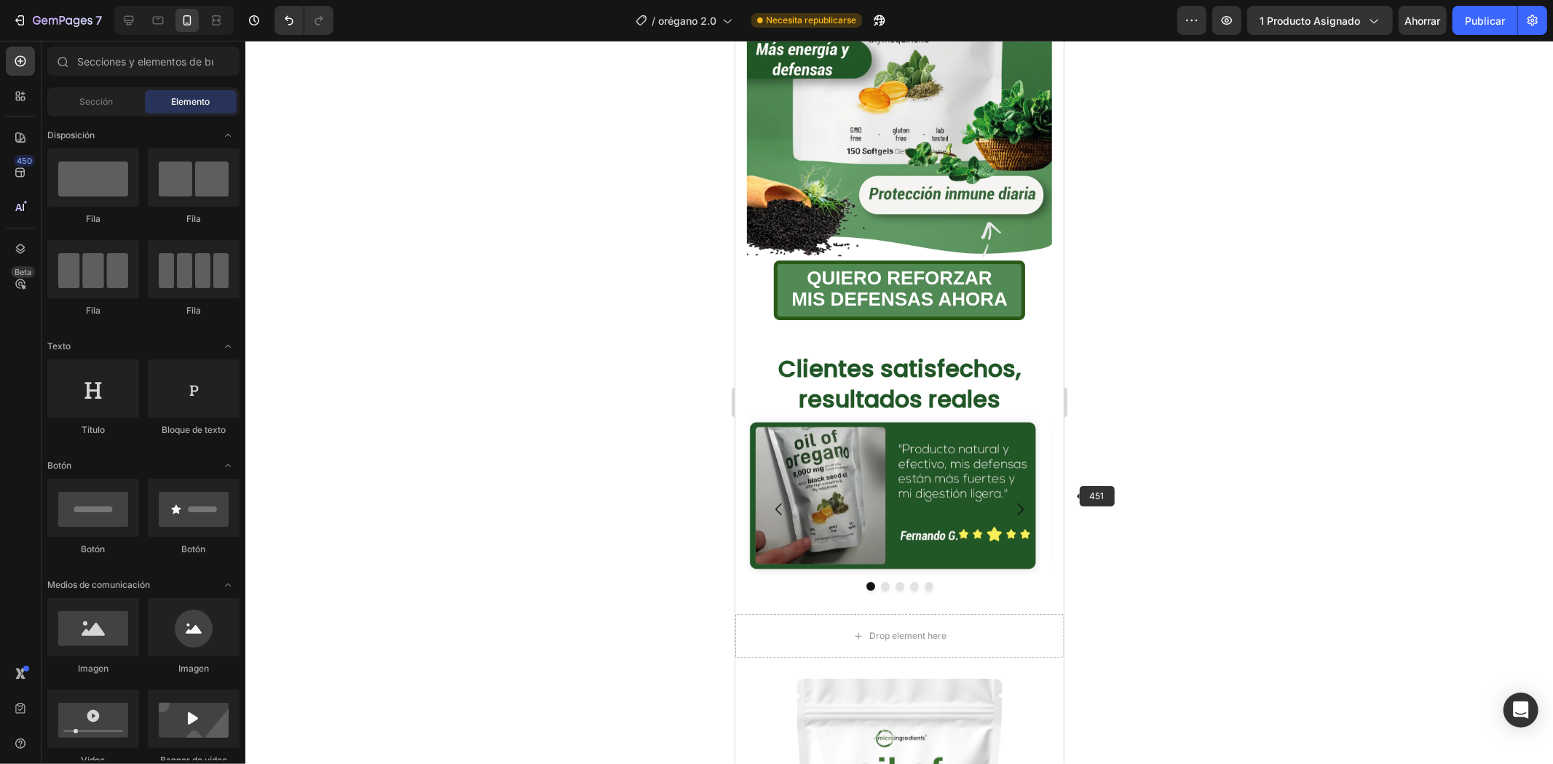
scroll to position [646, 0]
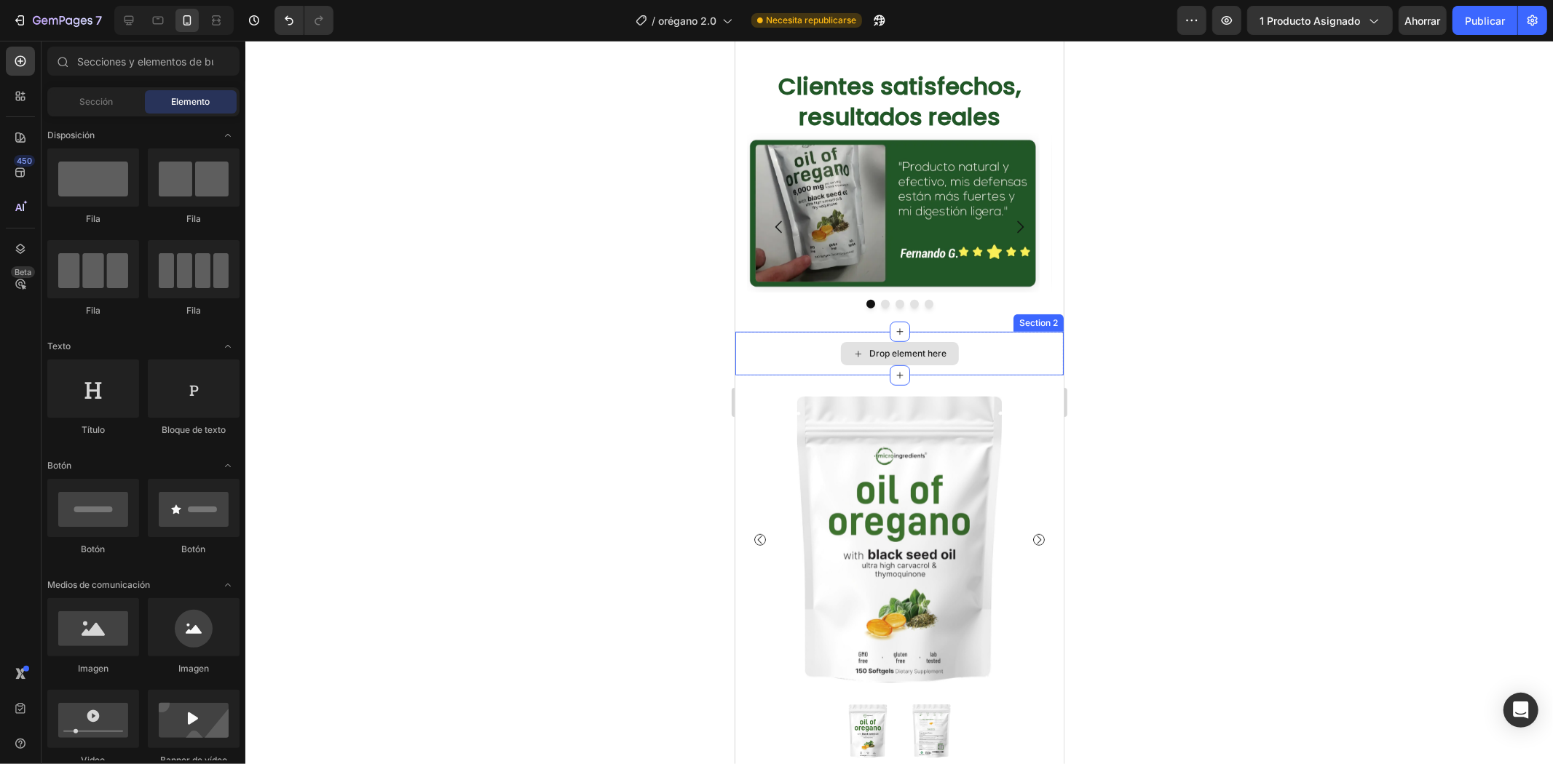
click at [1021, 333] on div "Drop element here" at bounding box center [898, 353] width 328 height 44
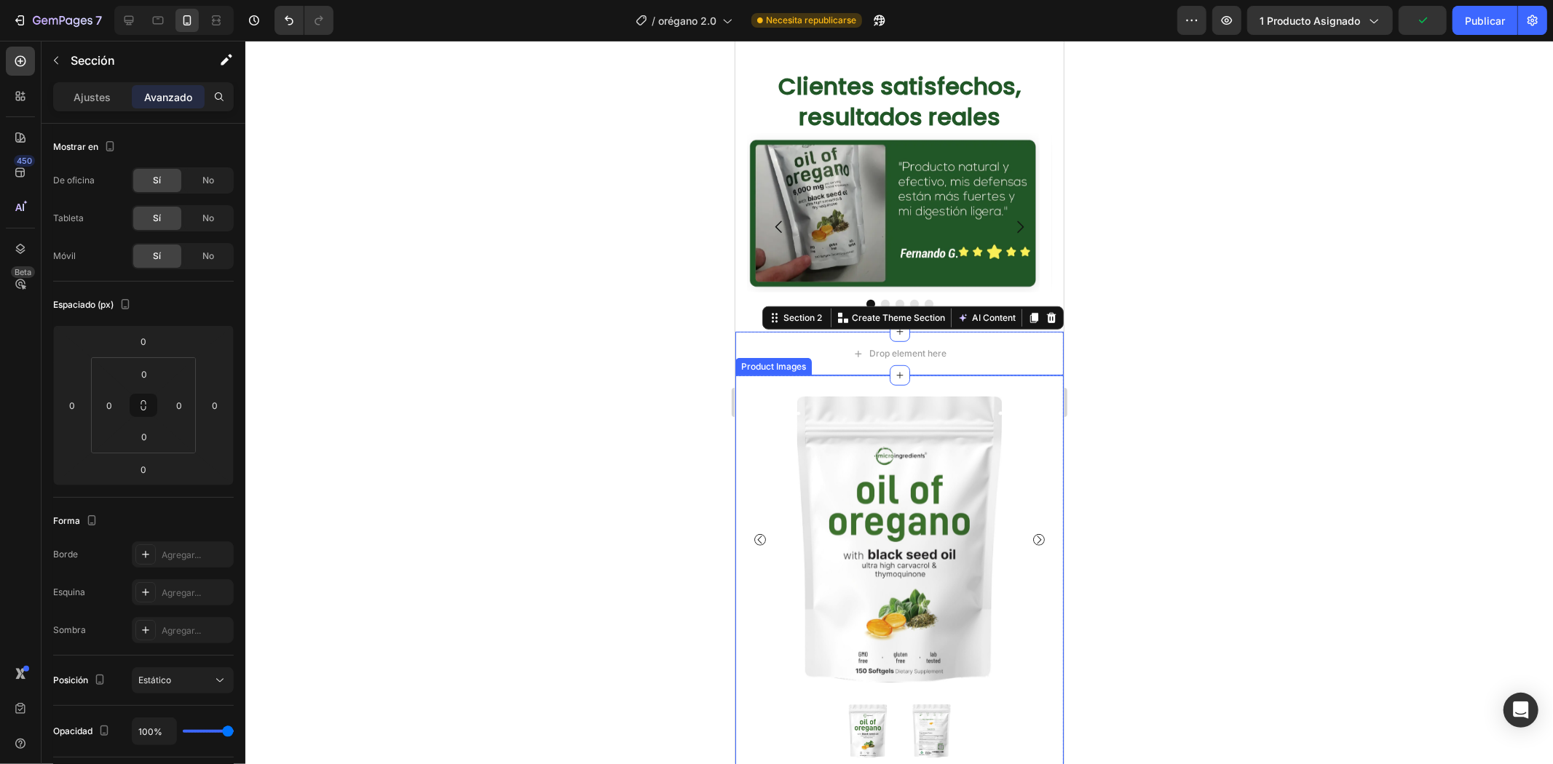
click at [1184, 376] on div at bounding box center [898, 403] width 1307 height 724
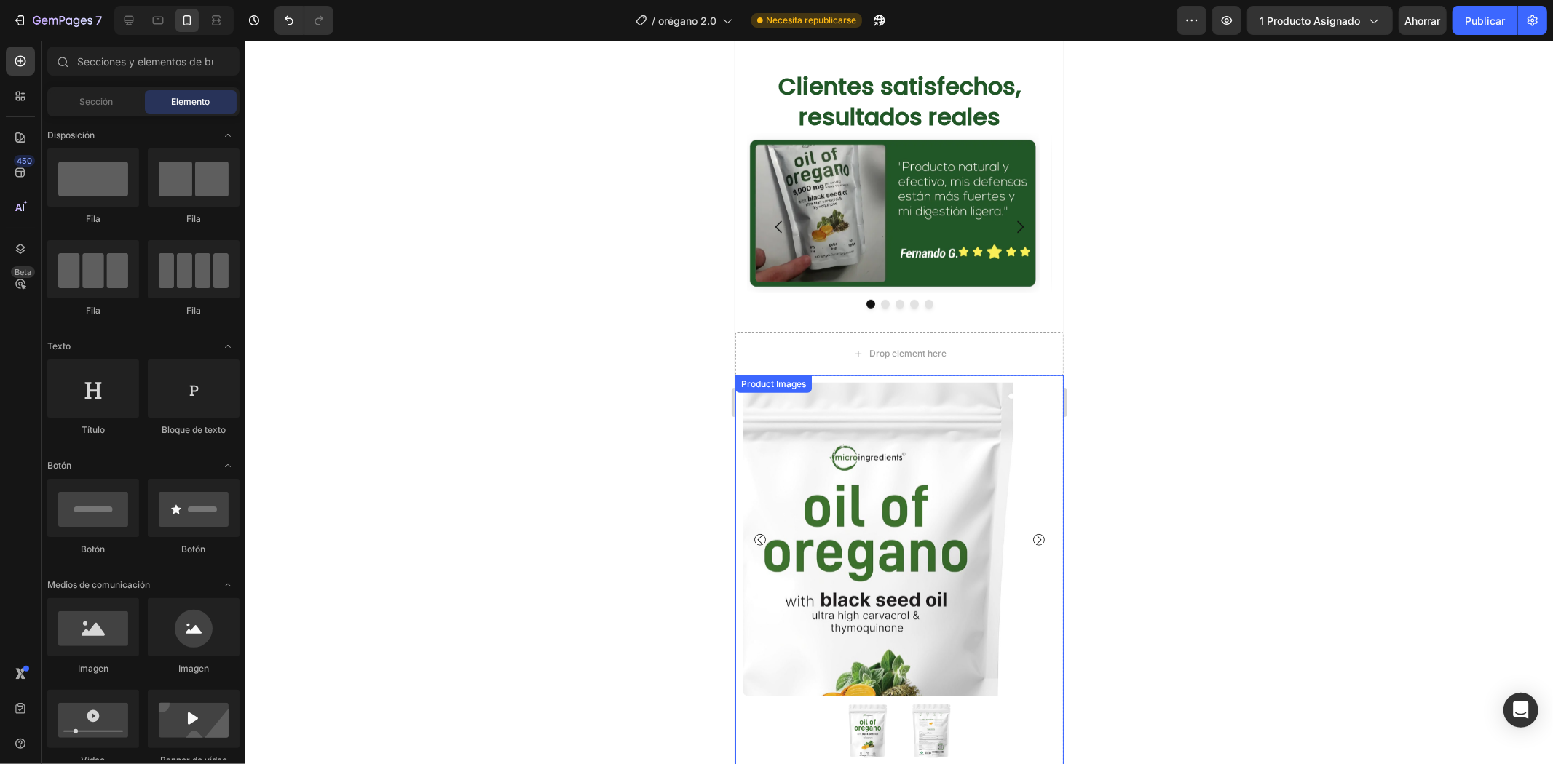
click at [946, 424] on img at bounding box center [899, 539] width 314 height 314
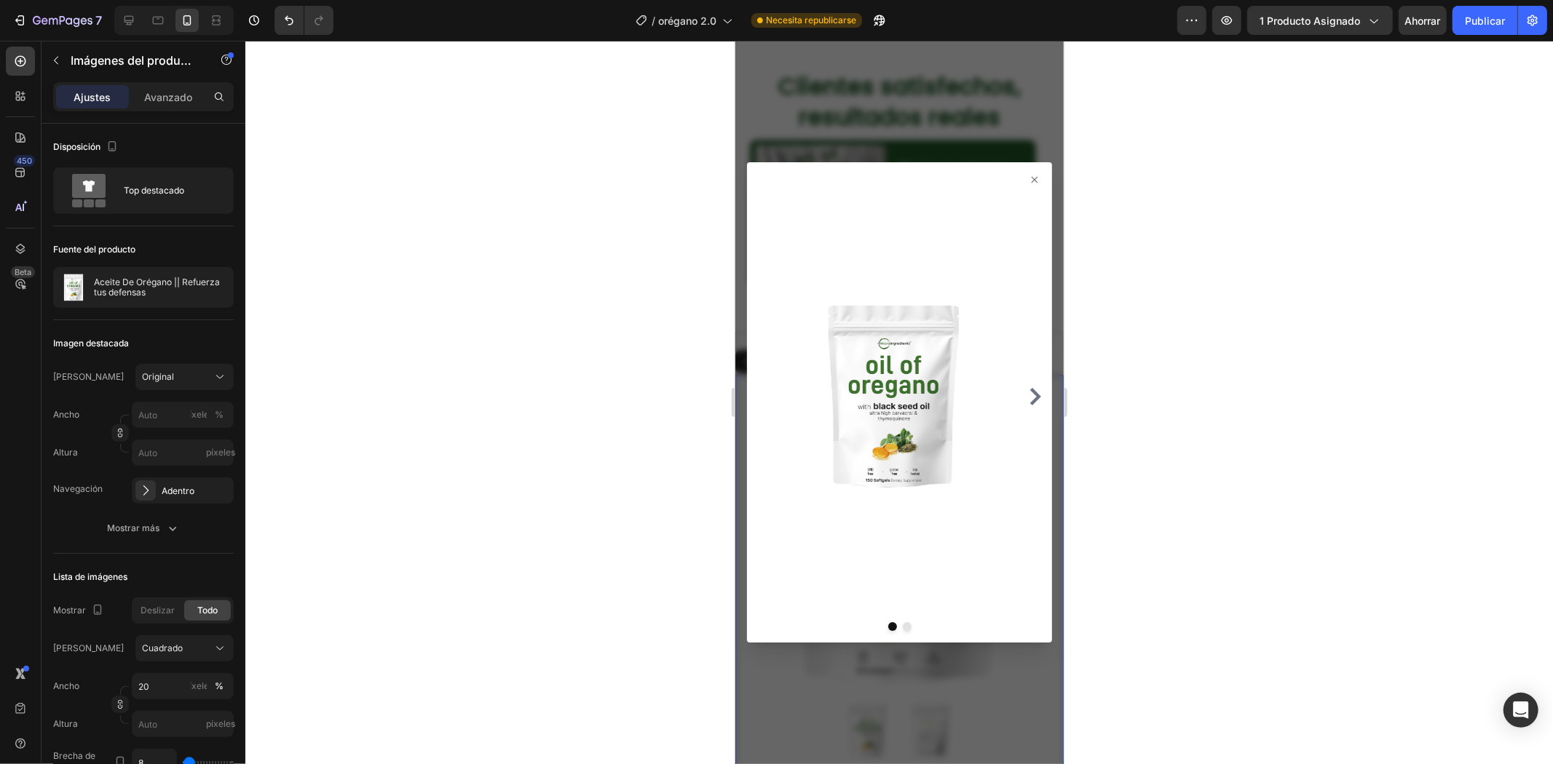
click at [1028, 176] on div at bounding box center [898, 402] width 305 height 480
click at [1028, 176] on icon at bounding box center [1034, 179] width 12 height 12
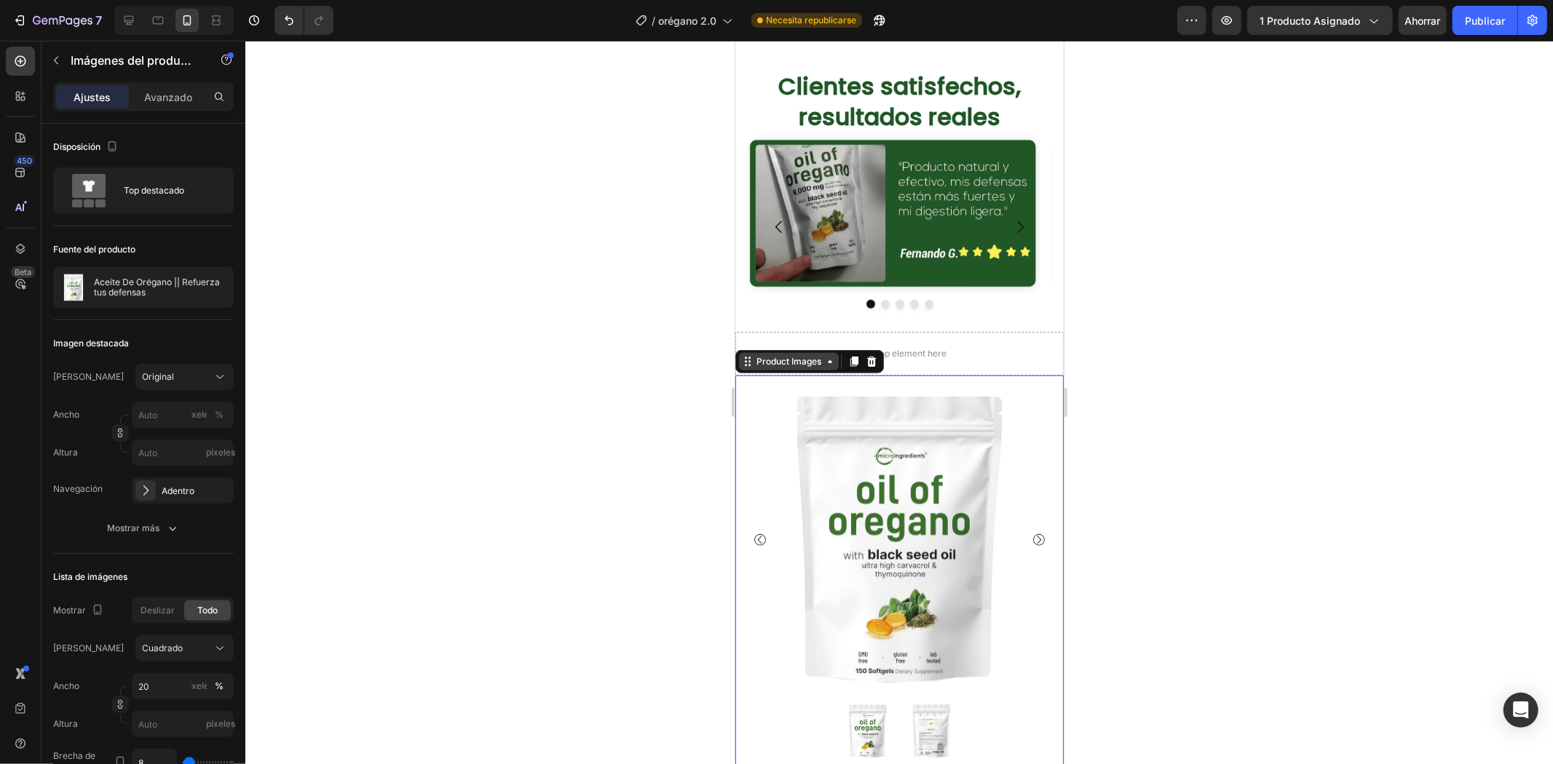
click at [785, 354] on div "Product Images" at bounding box center [788, 360] width 71 height 13
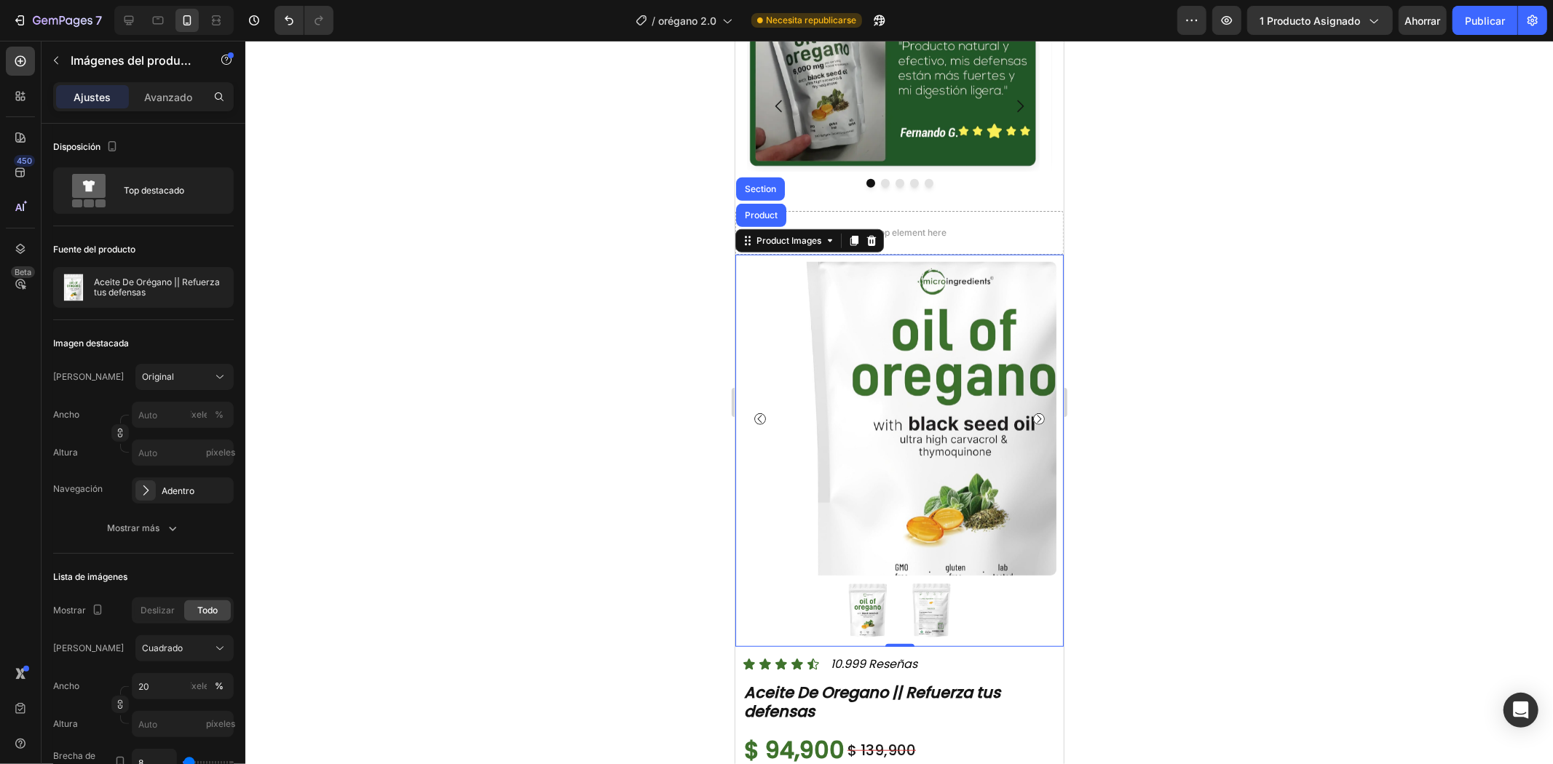
scroll to position [728, 0]
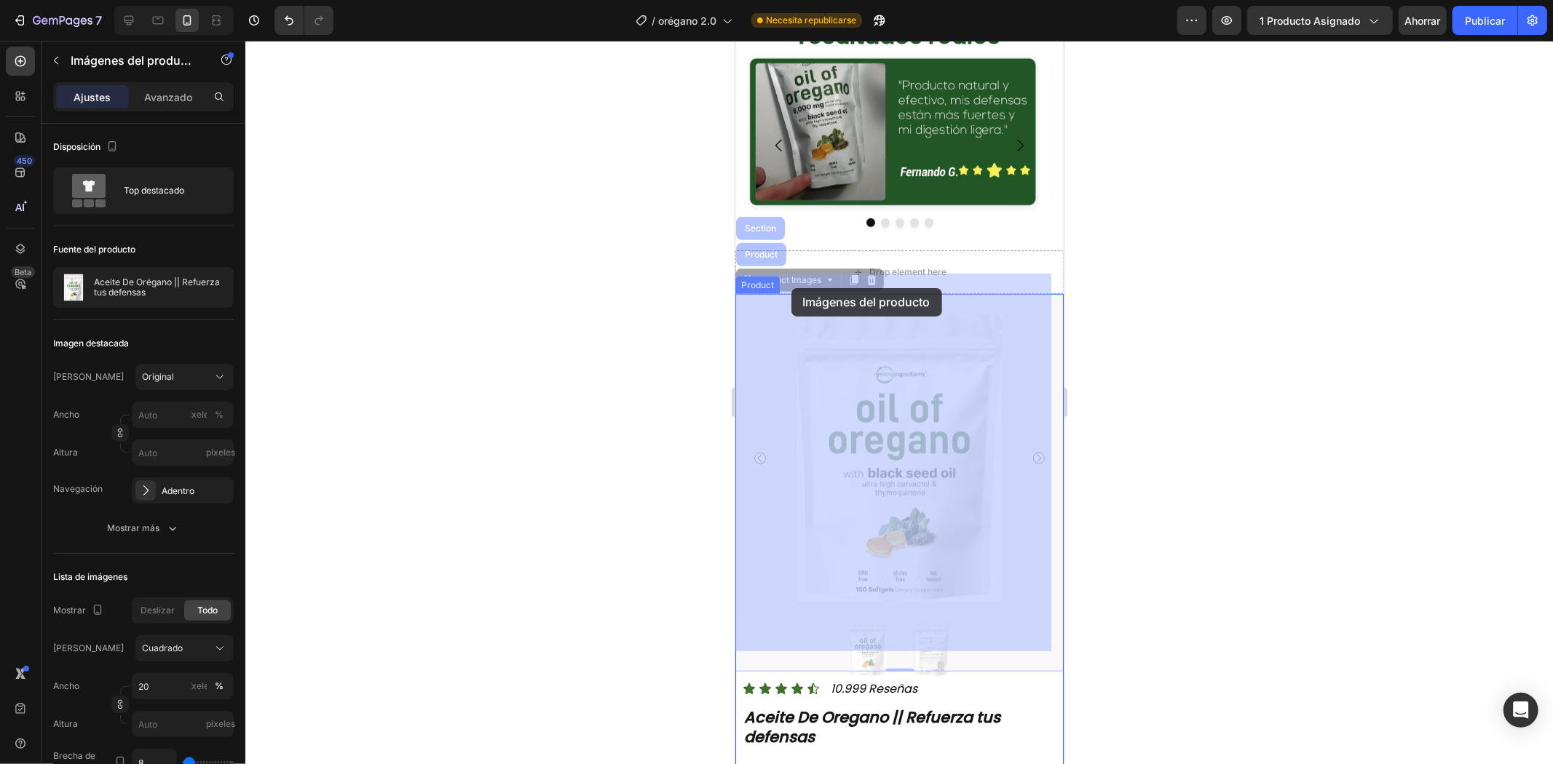
drag, startPoint x: 823, startPoint y: 261, endPoint x: 790, endPoint y: 288, distance: 41.4
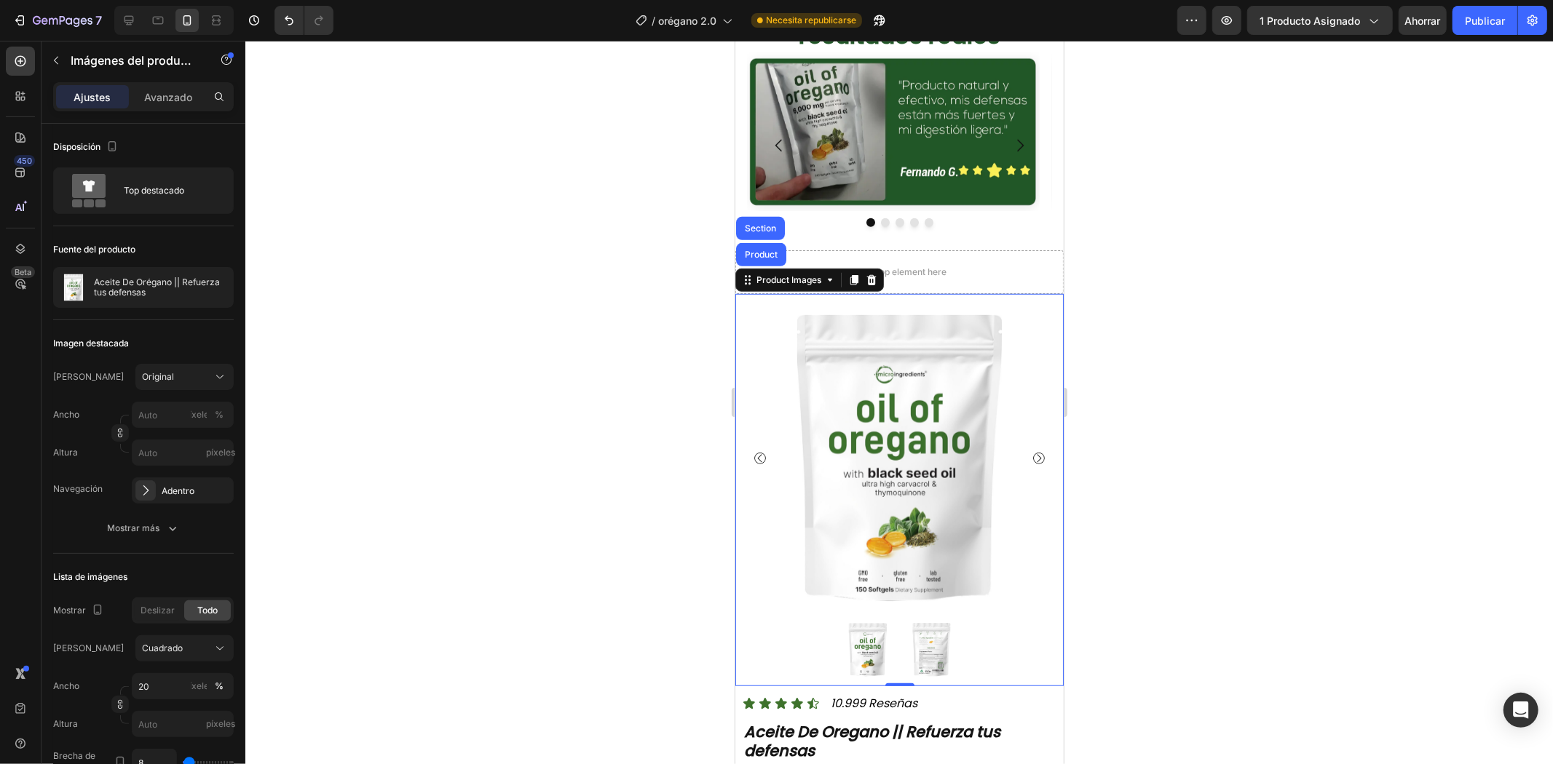
click at [1206, 285] on div at bounding box center [898, 403] width 1307 height 724
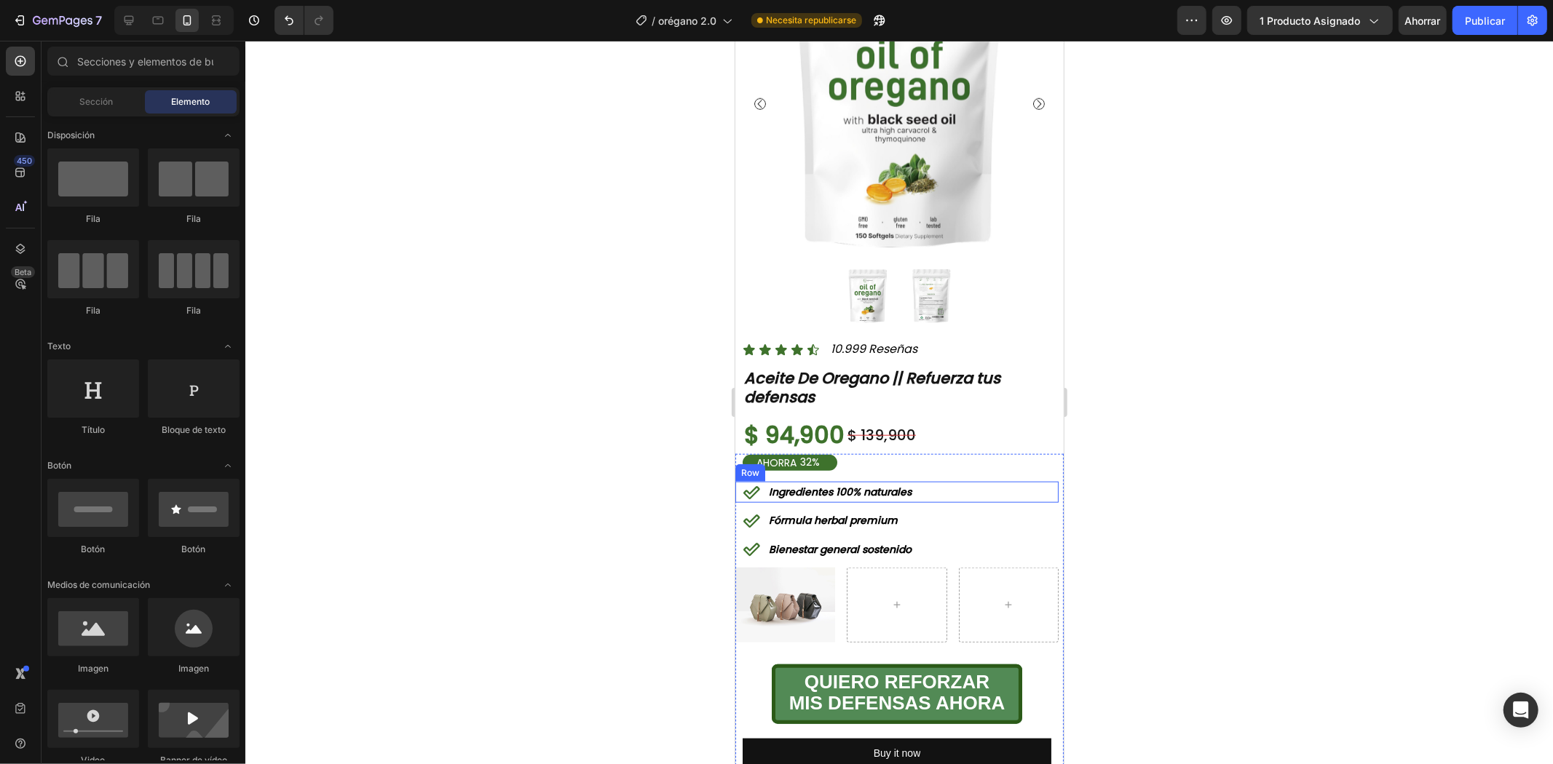
scroll to position [1132, 0]
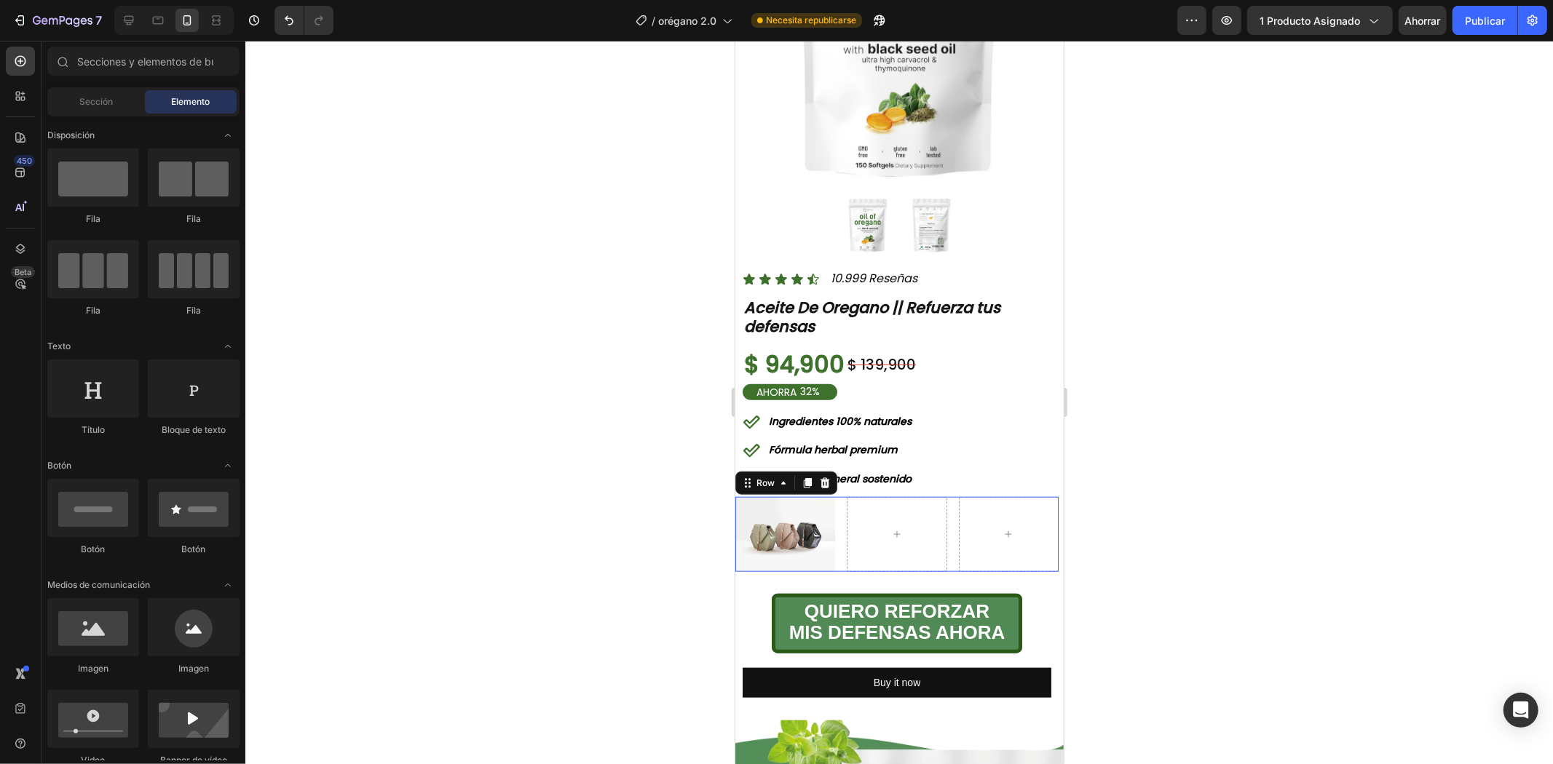
click at [840, 529] on div "Image Row 0" at bounding box center [895, 533] width 323 height 75
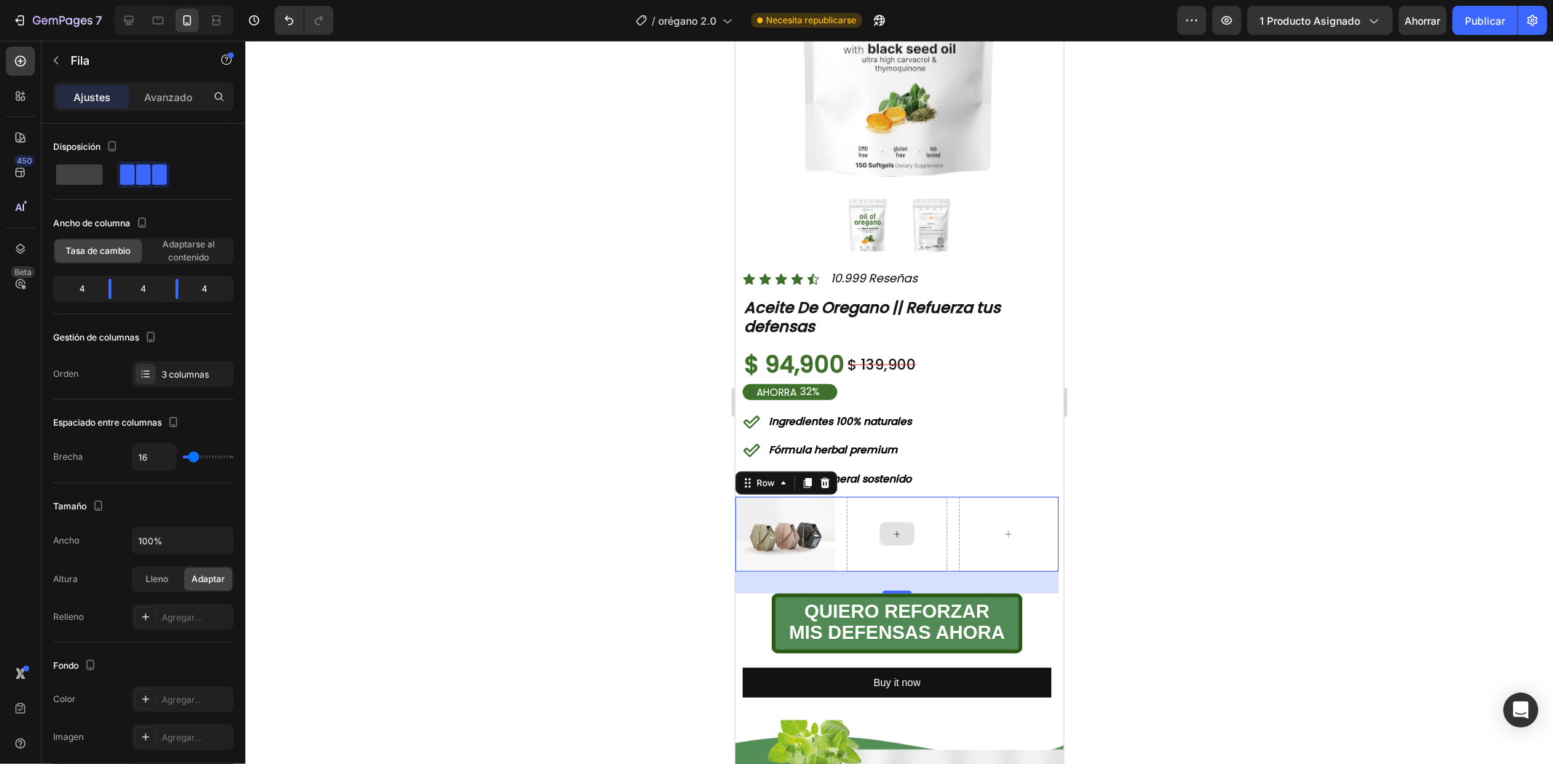
click at [846, 527] on div at bounding box center [896, 533] width 100 height 75
click at [839, 529] on div "Image Row 30" at bounding box center [895, 533] width 323 height 75
click at [184, 74] on div "Fila" at bounding box center [124, 60] width 166 height 38
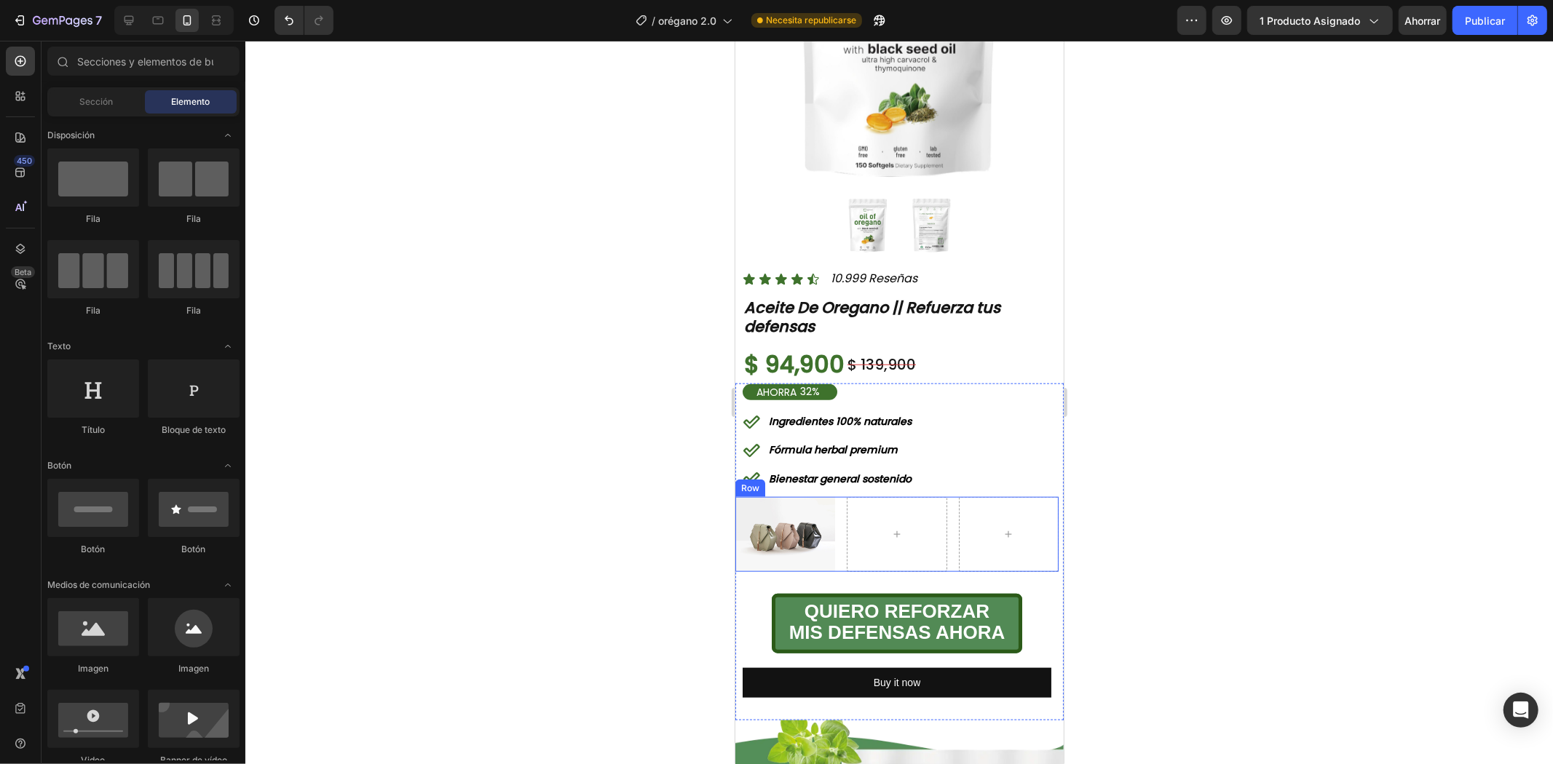
click at [832, 529] on div "Image Row" at bounding box center [895, 533] width 323 height 75
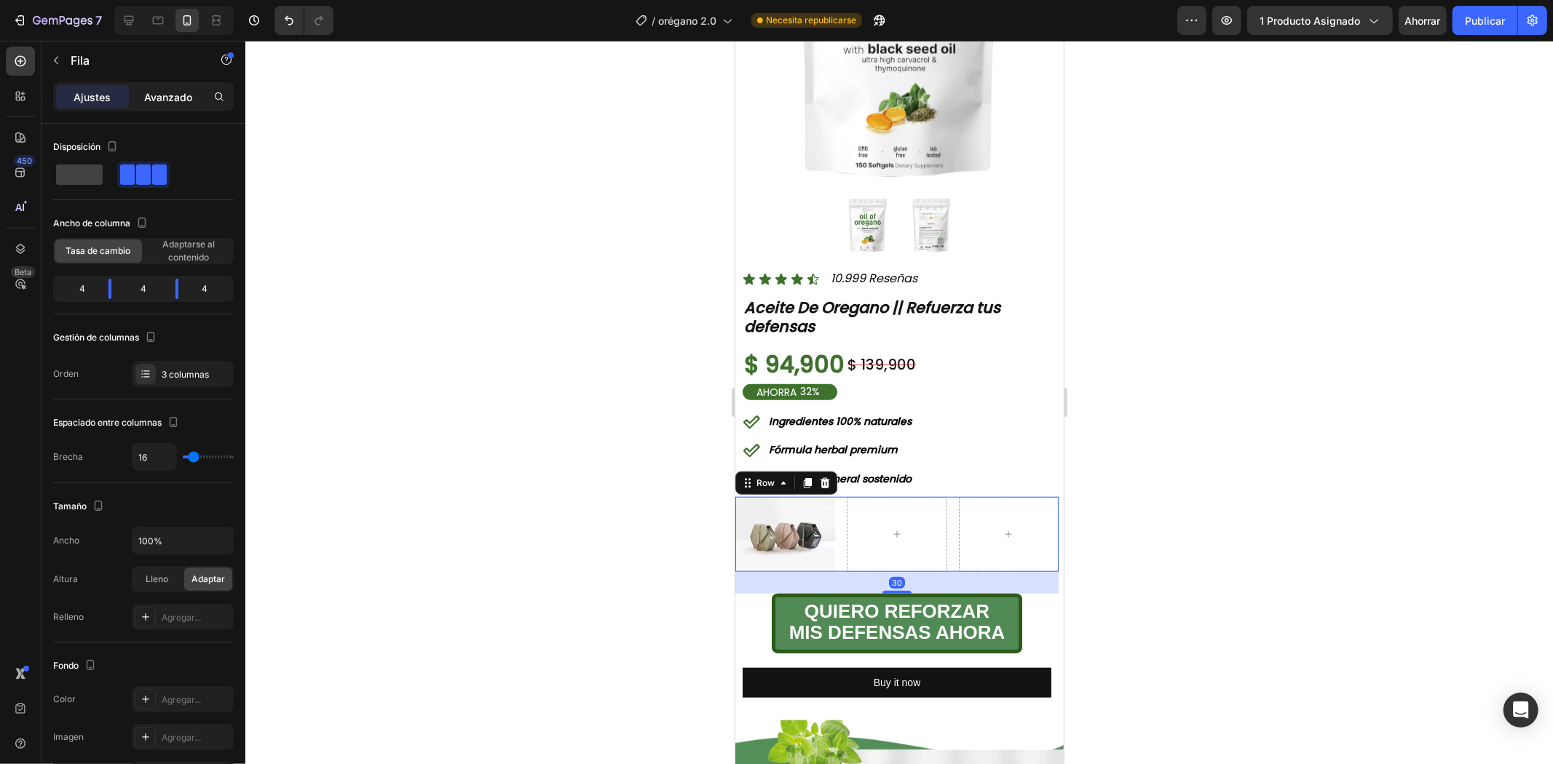
click at [159, 95] on font "Avanzado" at bounding box center [168, 97] width 48 height 12
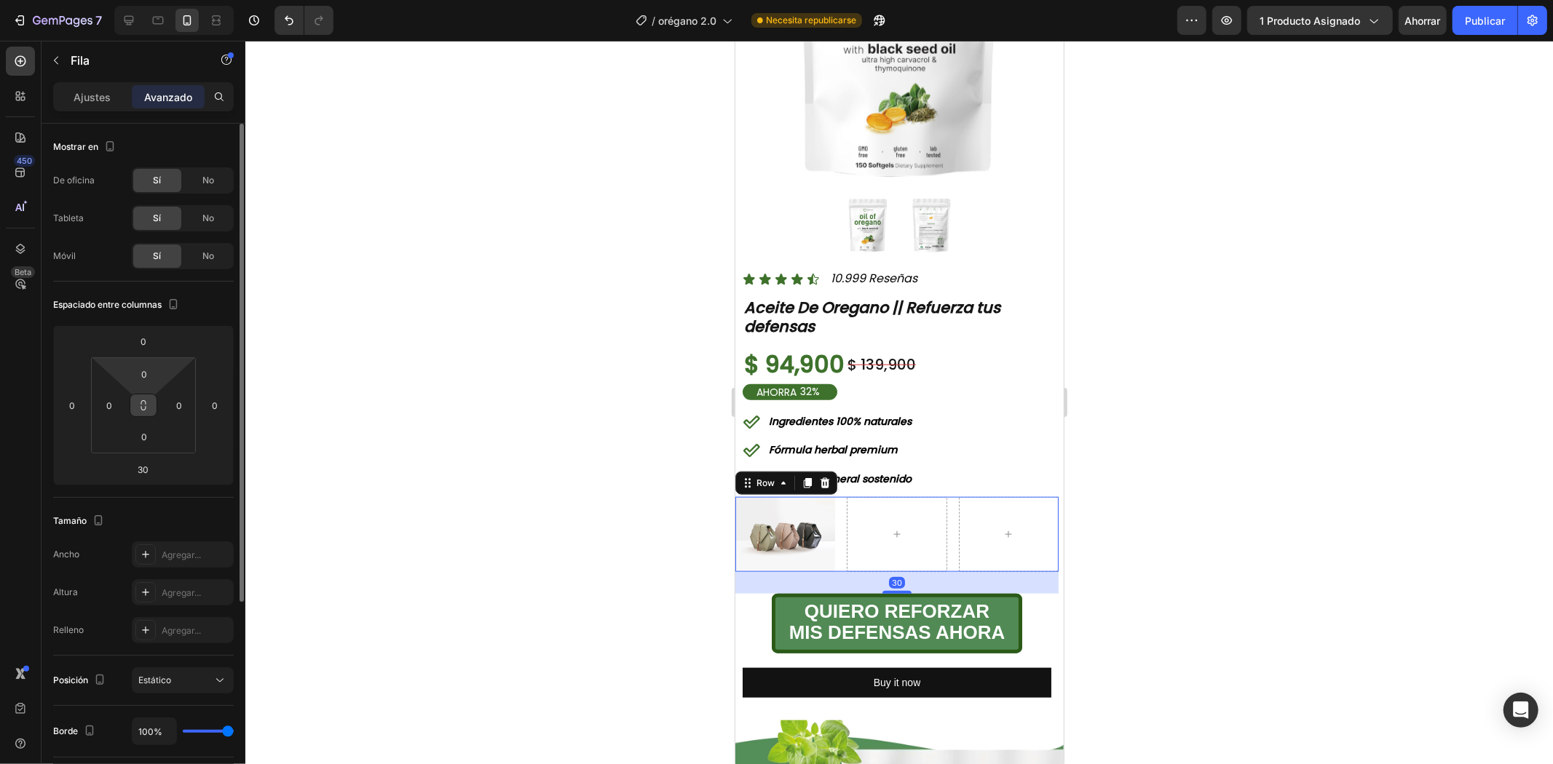
click at [142, 409] on icon at bounding box center [144, 406] width 12 height 12
click at [105, 408] on input "0" at bounding box center [109, 406] width 22 height 22
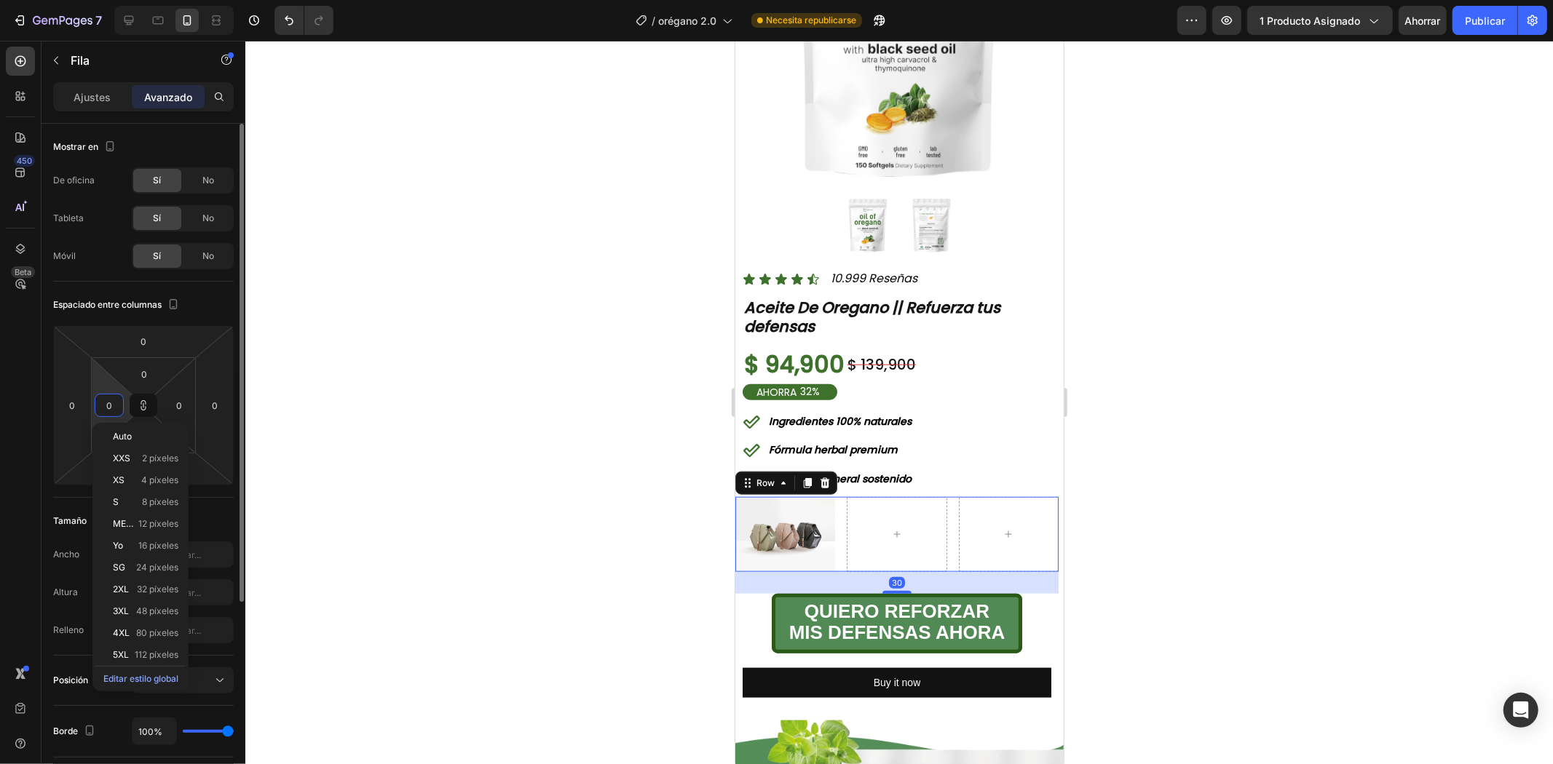
type input "1"
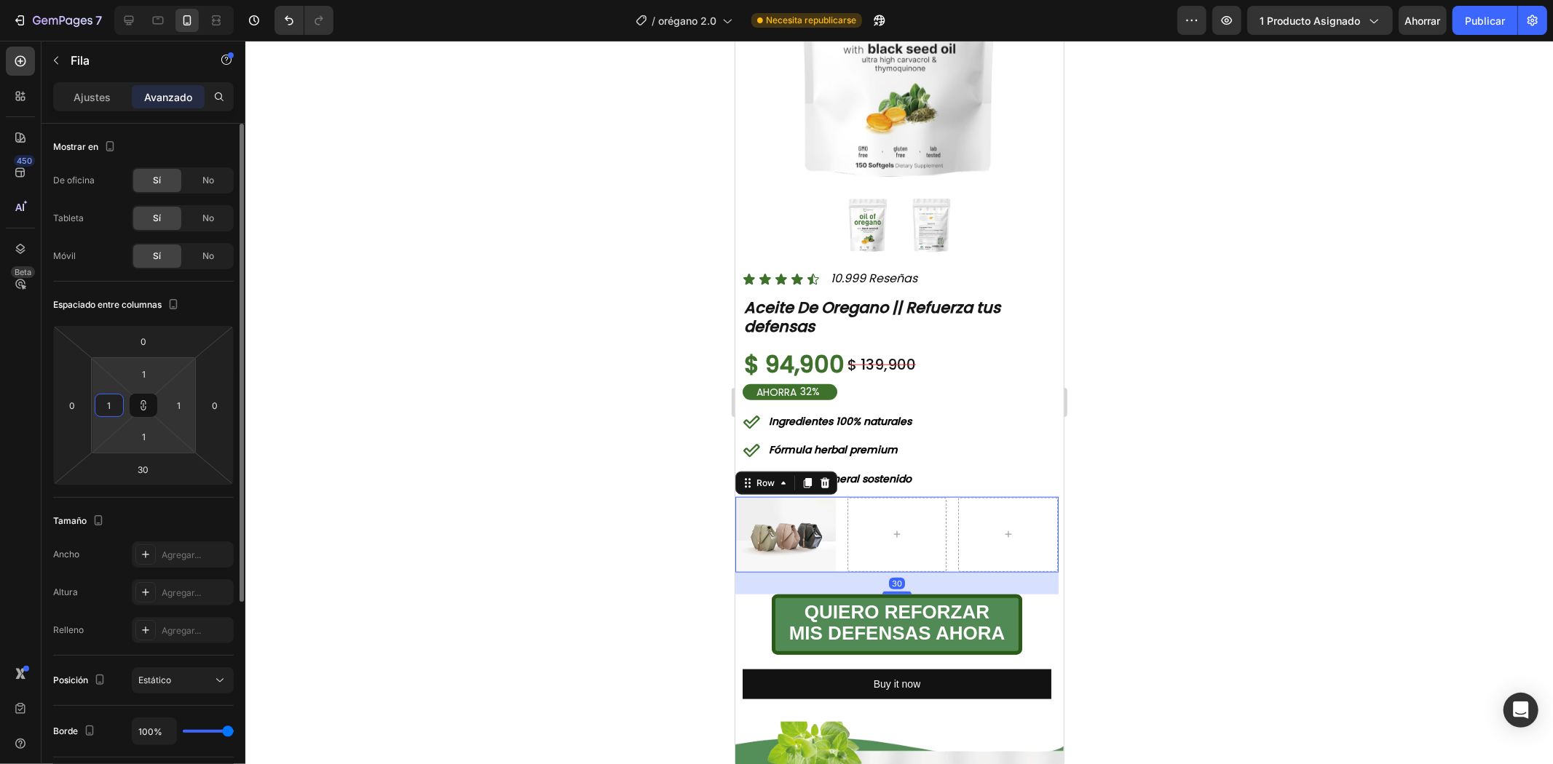
type input "10"
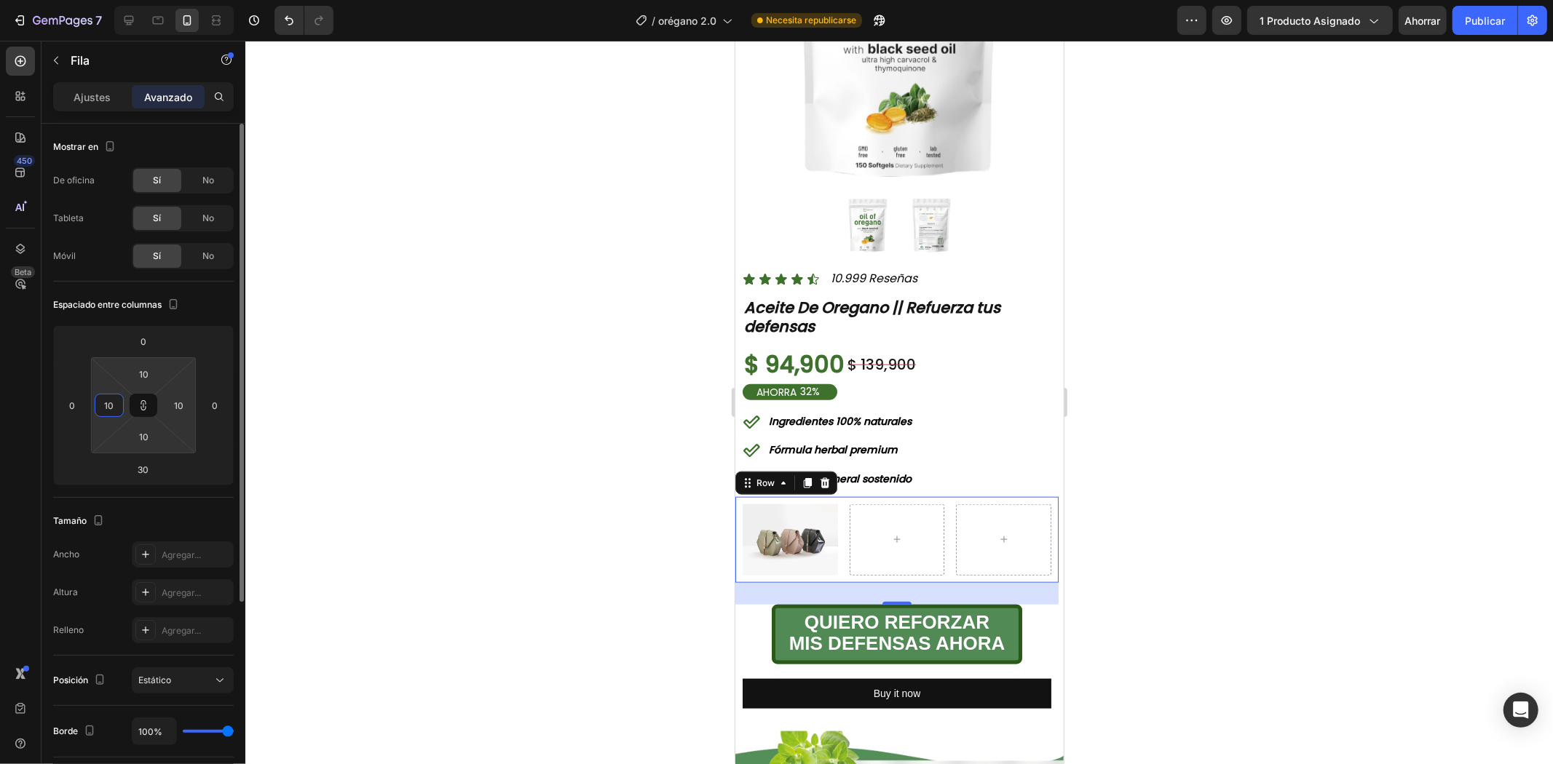
click at [117, 411] on input "10" at bounding box center [109, 406] width 22 height 22
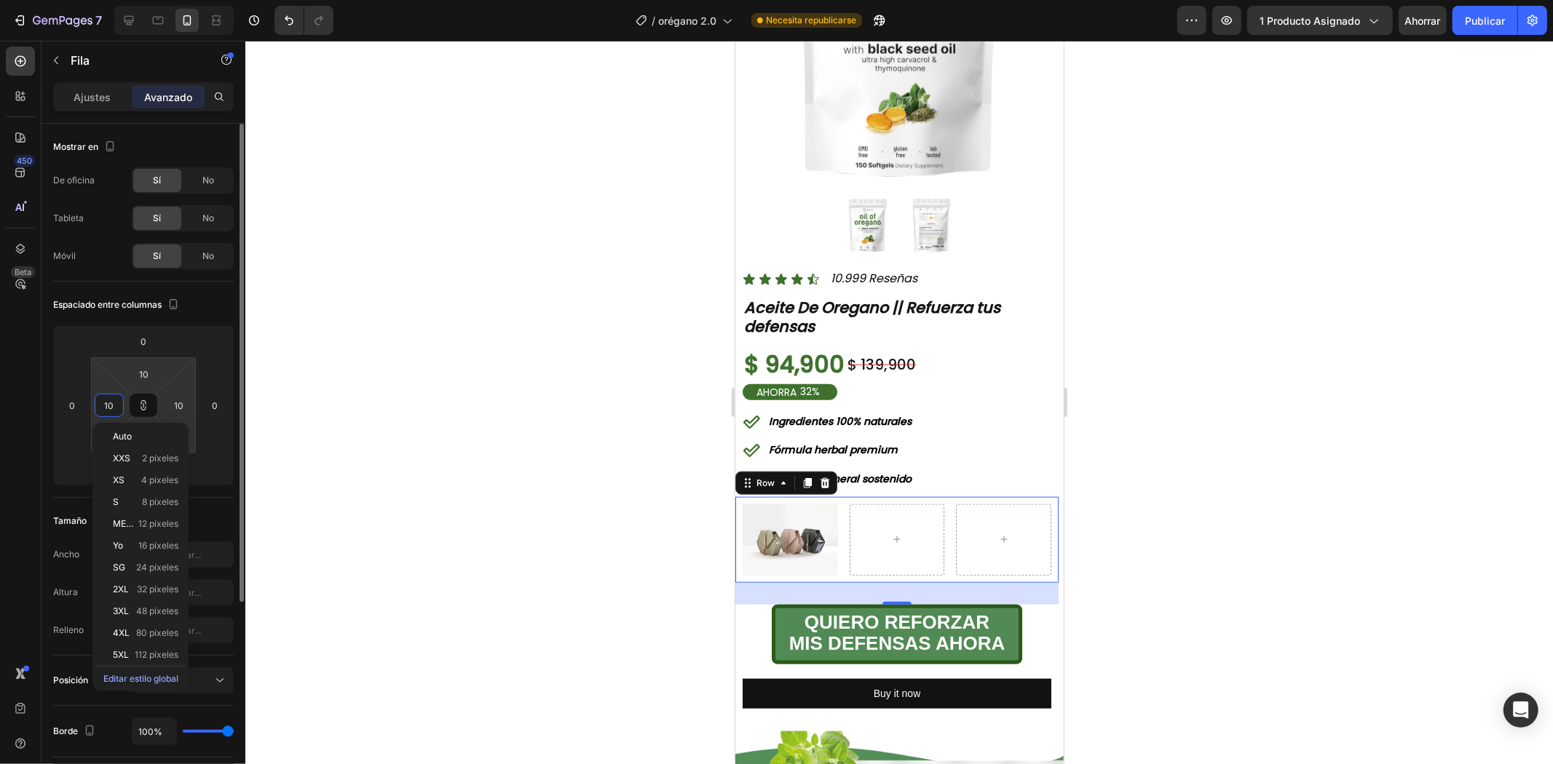
type input "0"
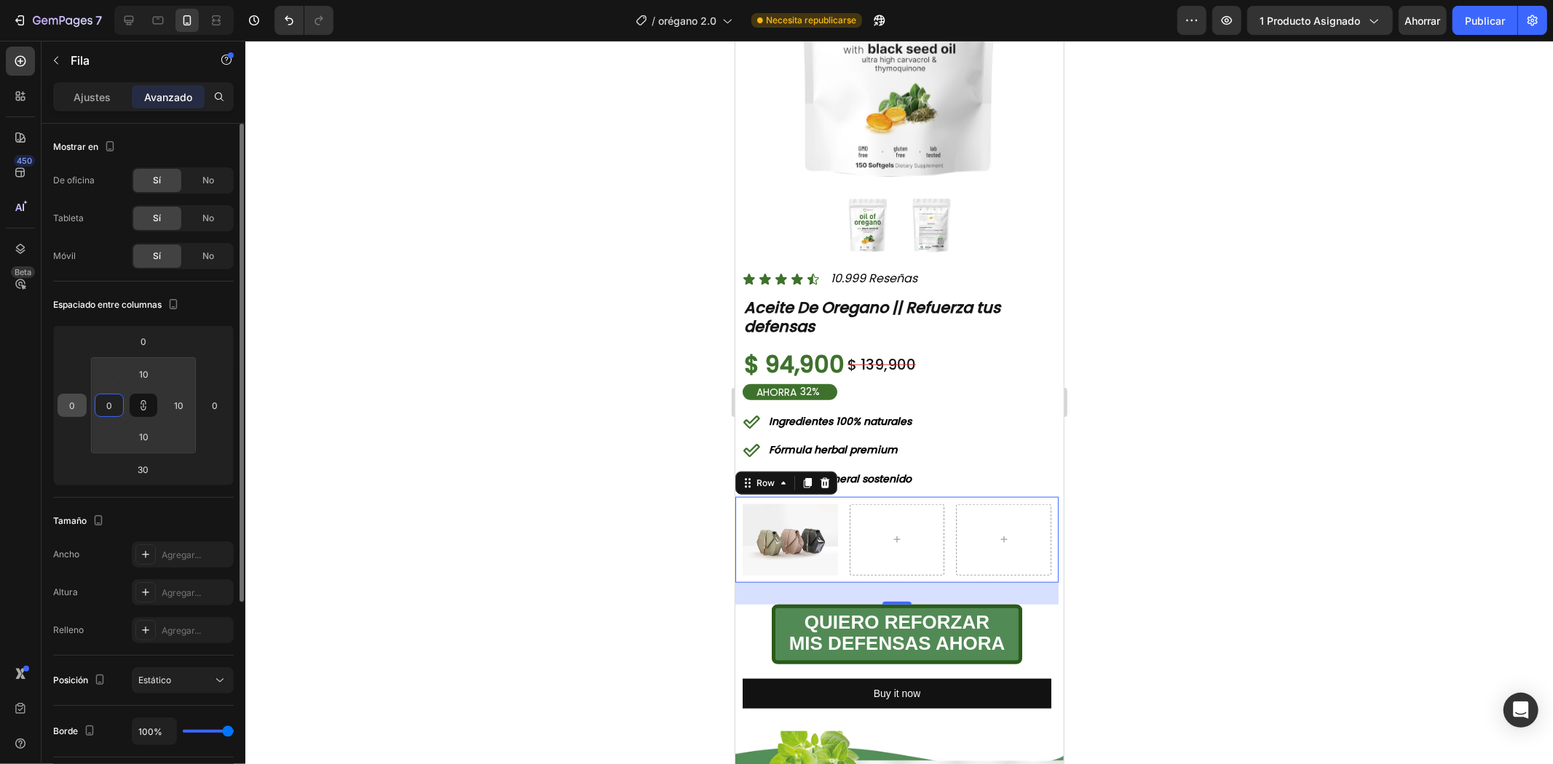
type input "0"
click at [69, 403] on input "0" at bounding box center [72, 406] width 22 height 22
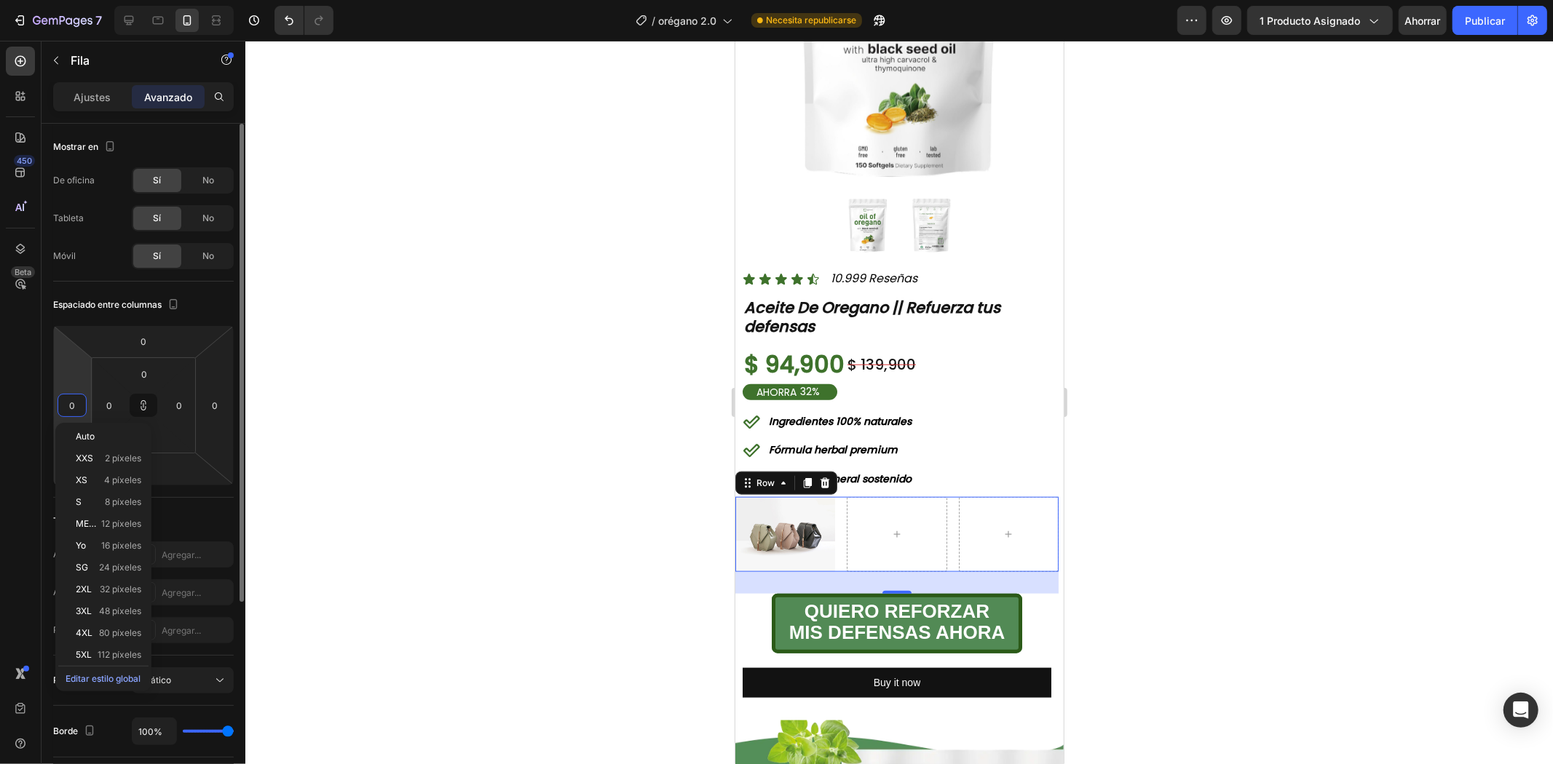
type input "1"
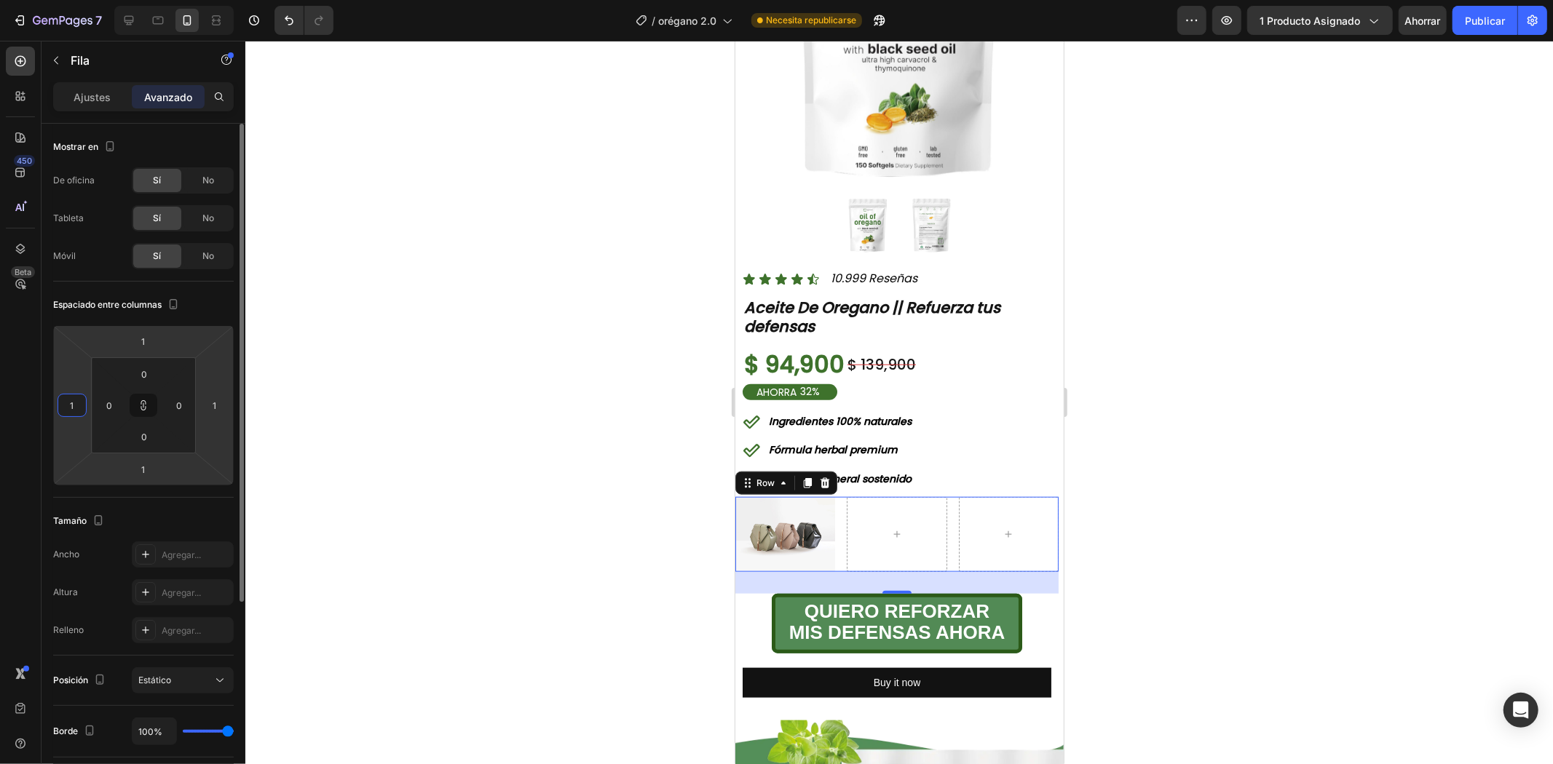
type input "10"
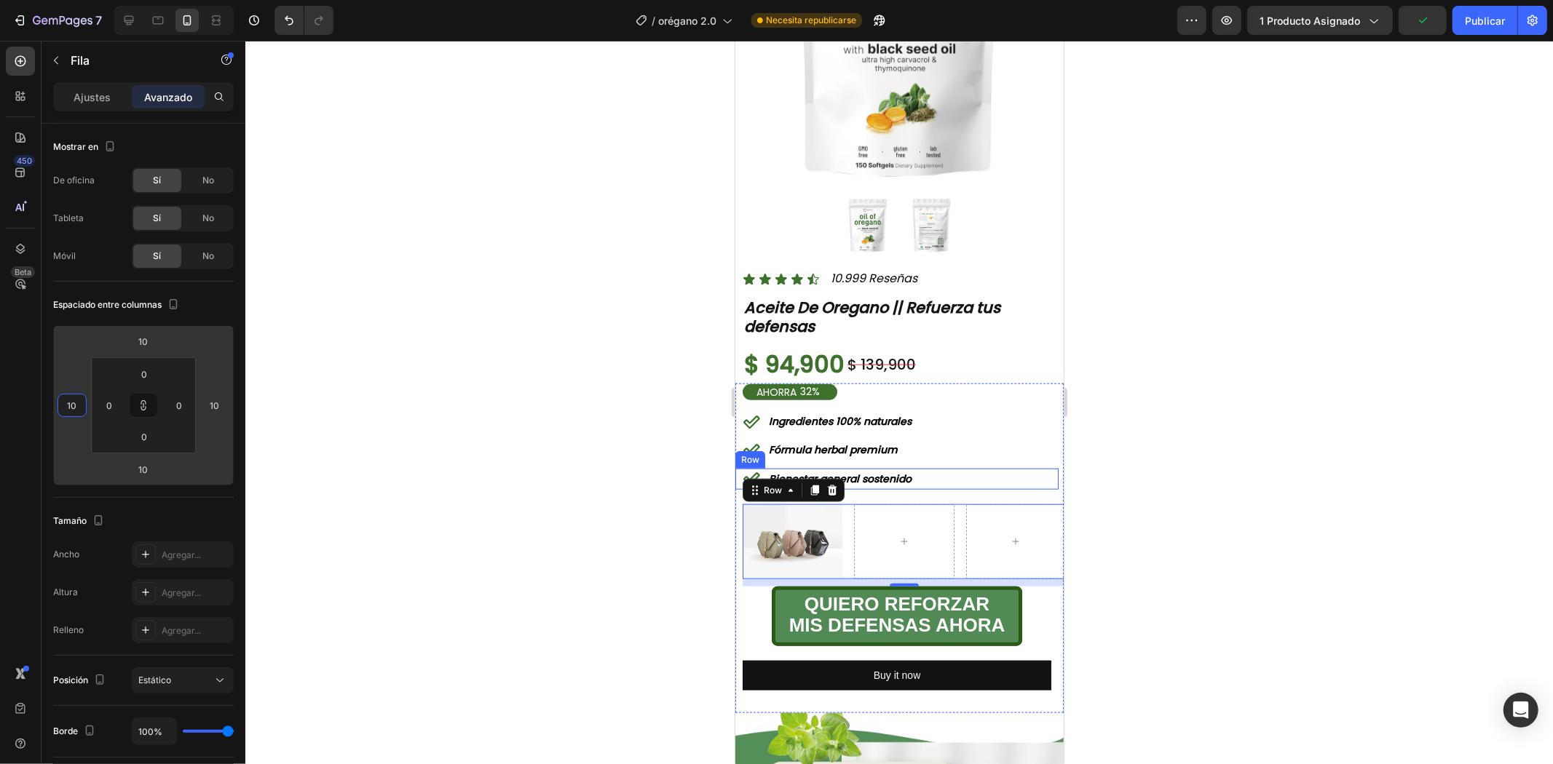
type input "1"
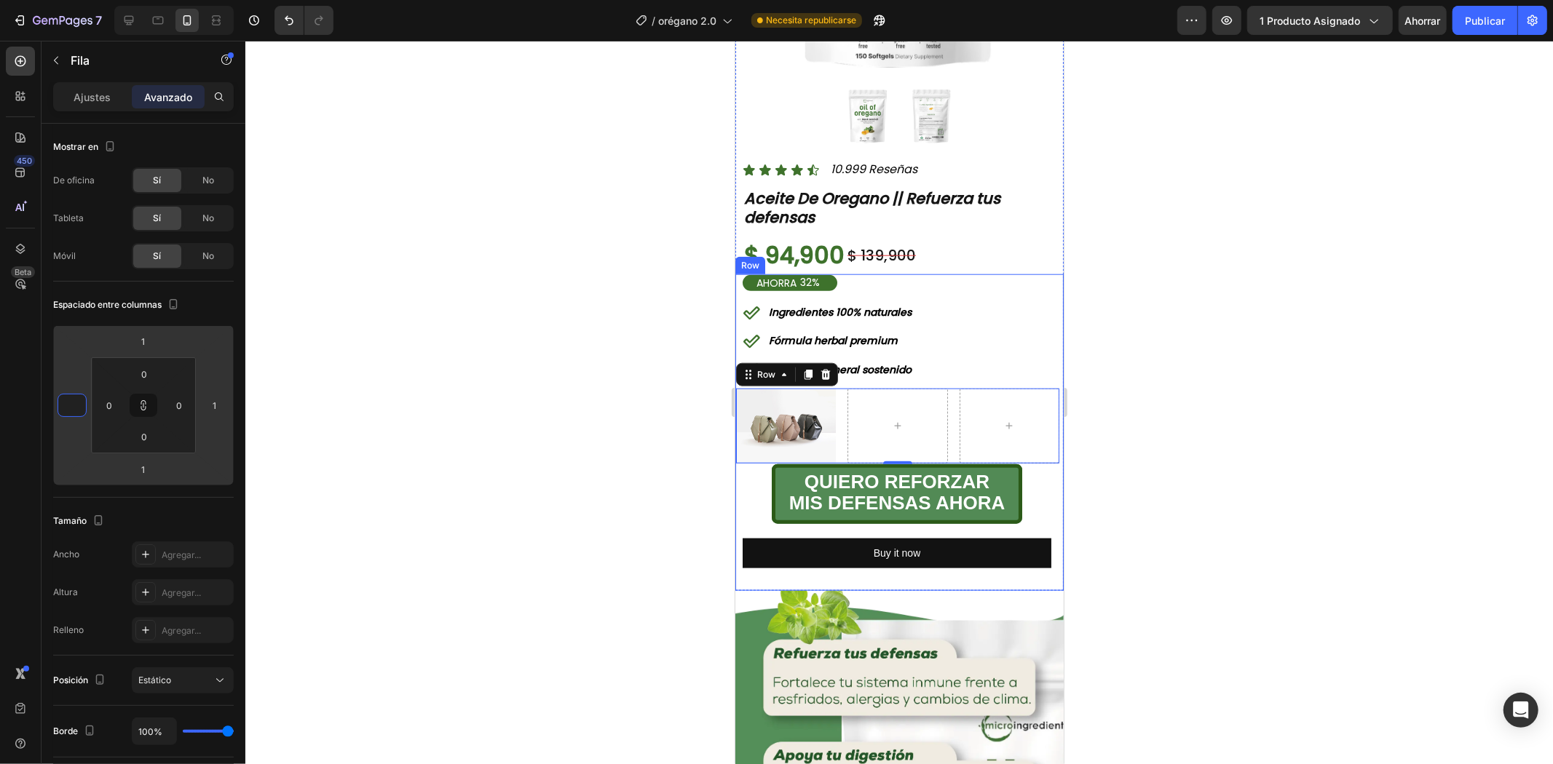
scroll to position [1213, 0]
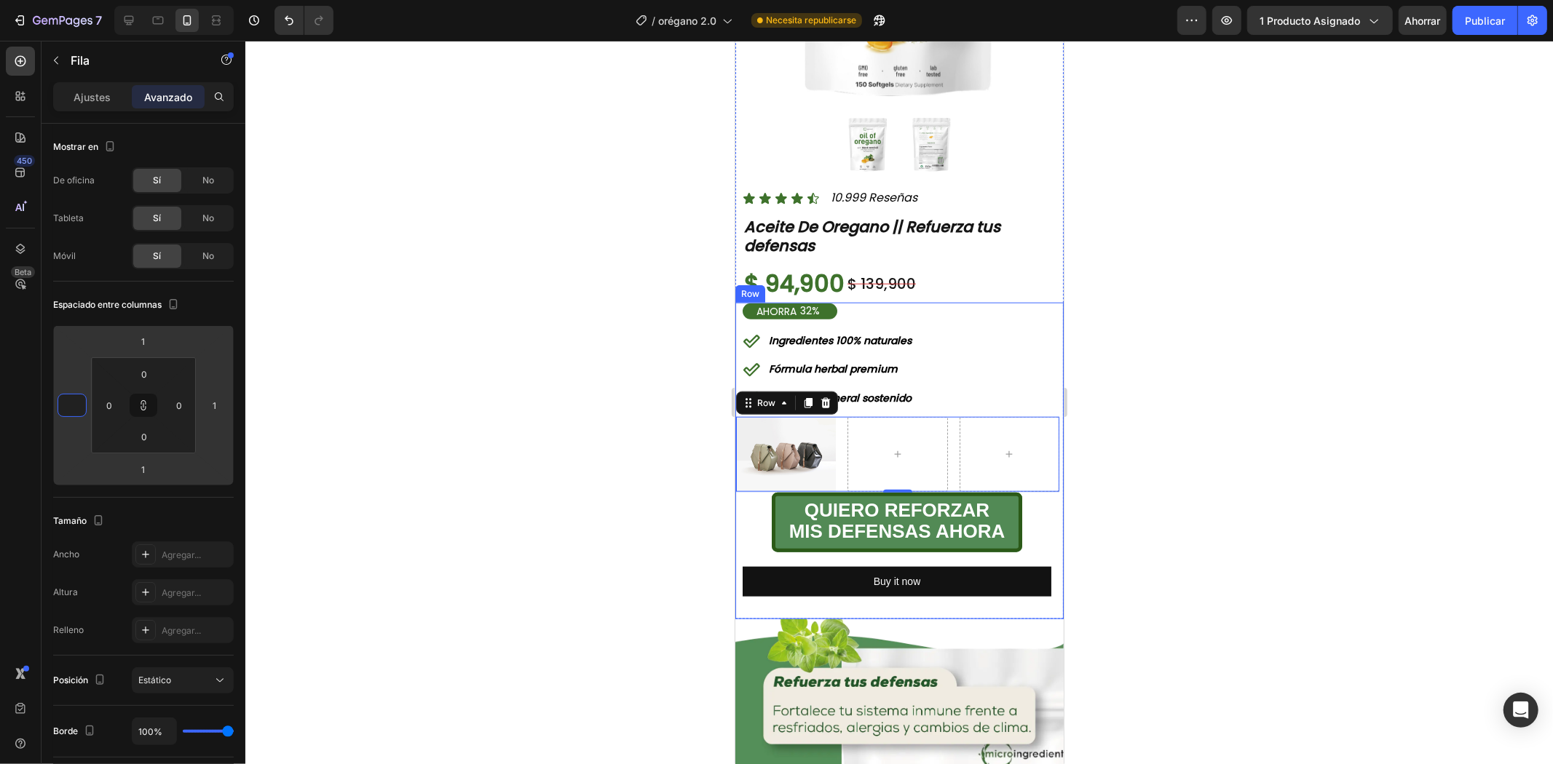
click at [748, 589] on div "AHORRA 32% Discount Tag Icon Ingredientes 100% naturales Text Block Row Icon Fó…" at bounding box center [895, 460] width 323 height 317
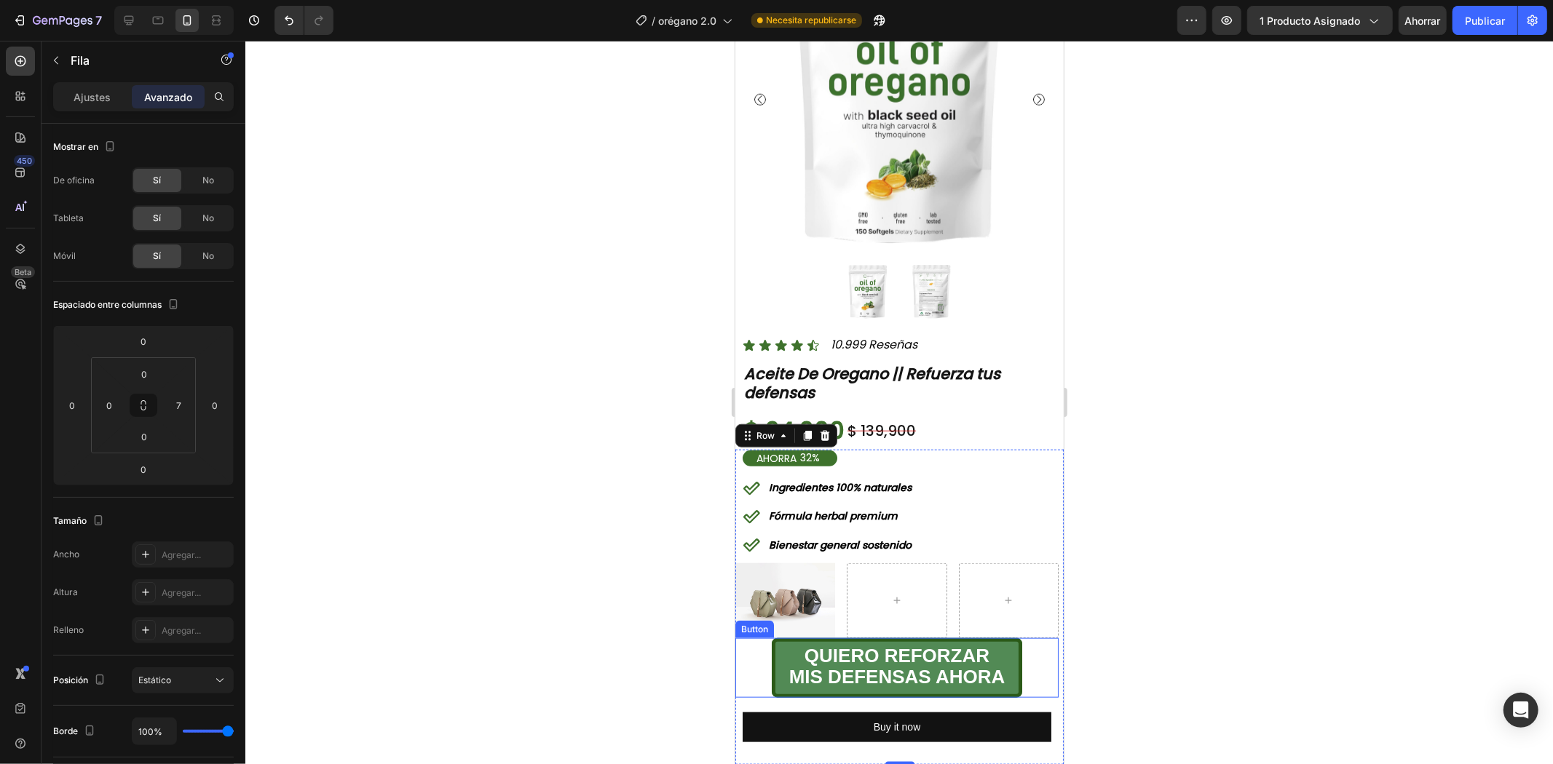
scroll to position [1051, 0]
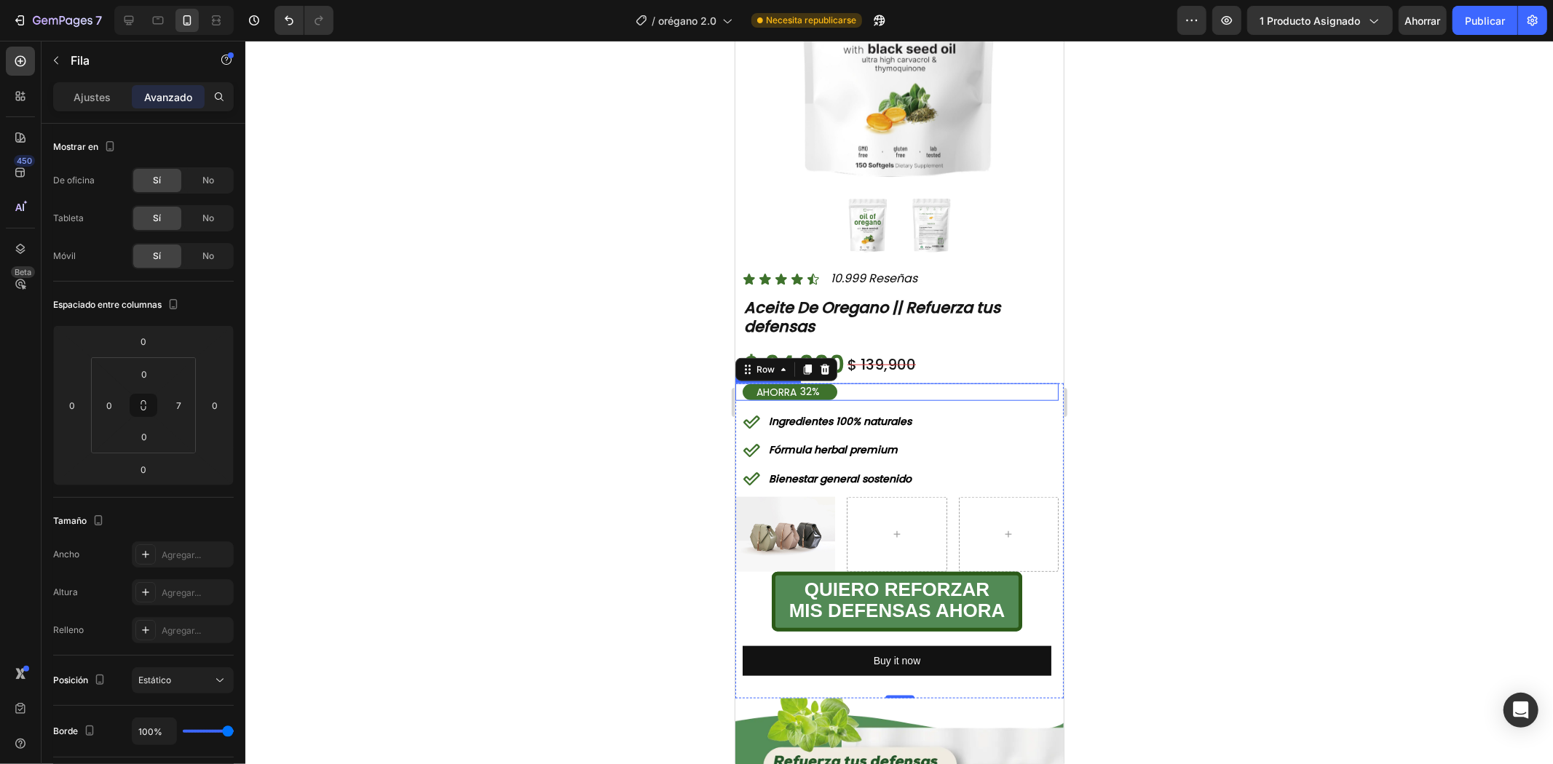
click at [1205, 372] on div at bounding box center [898, 403] width 1307 height 724
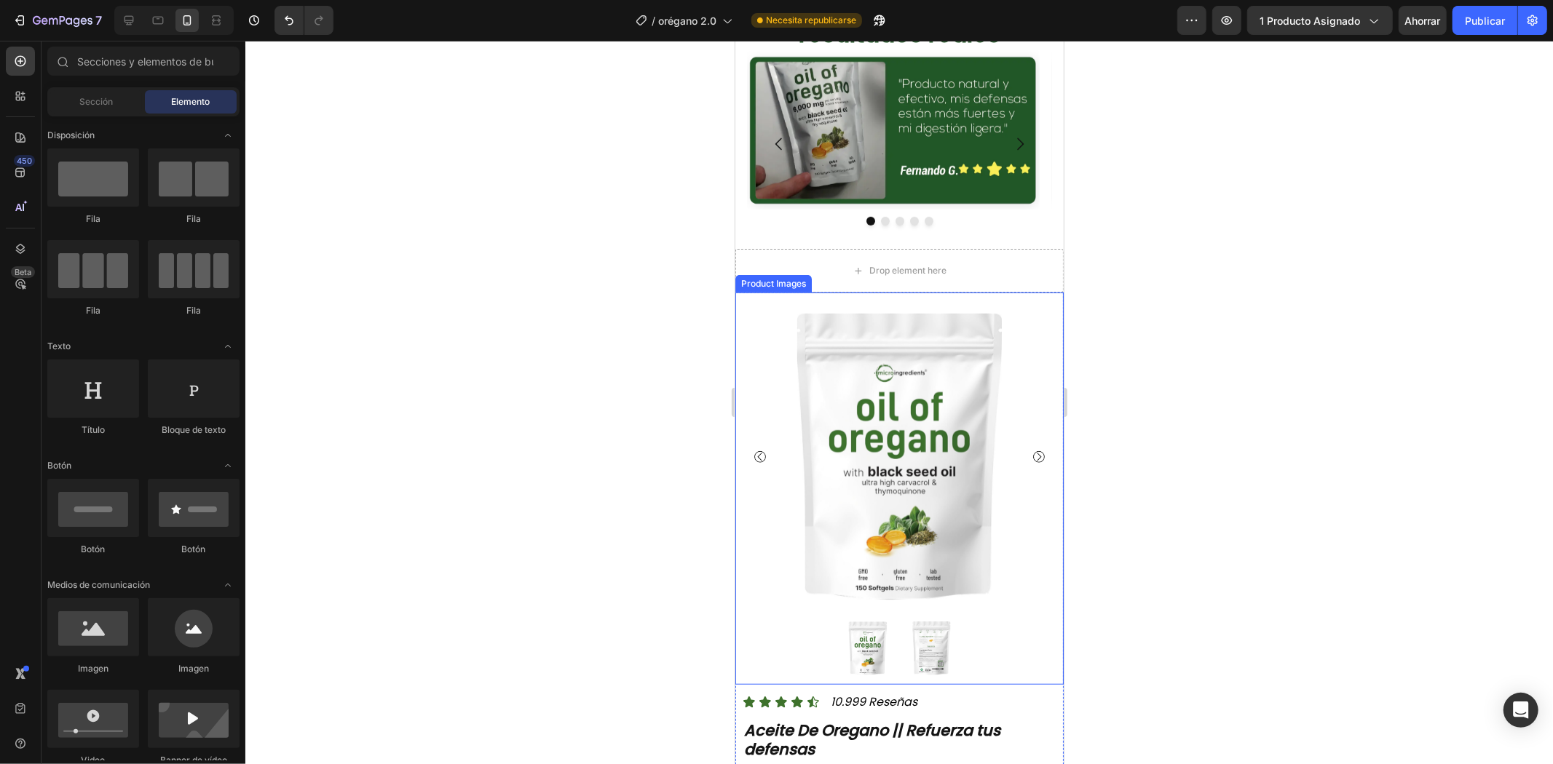
scroll to position [728, 0]
click at [772, 278] on div "Product Images" at bounding box center [772, 284] width 71 height 13
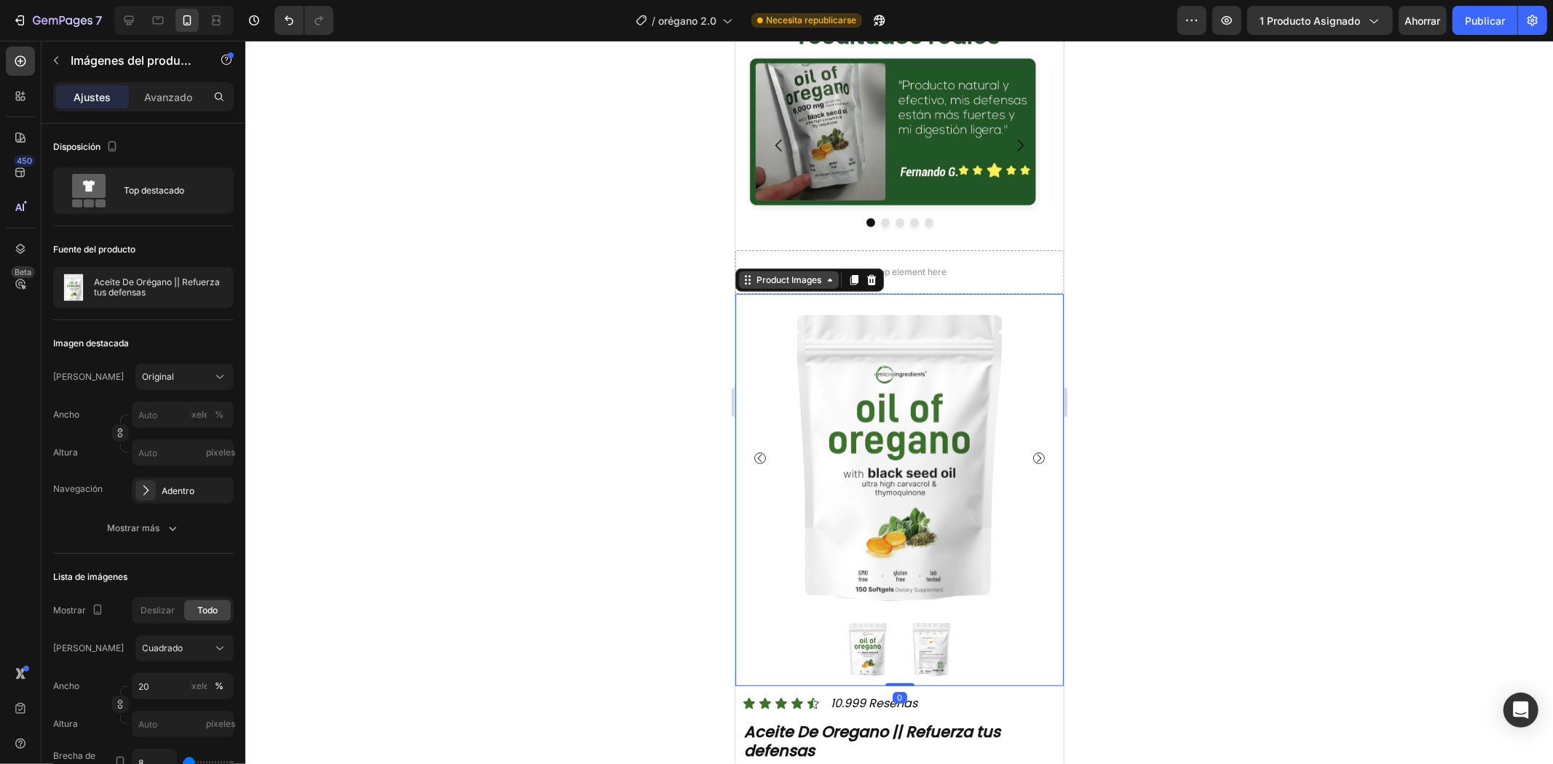
click at [772, 273] on div "Product Images" at bounding box center [788, 279] width 71 height 13
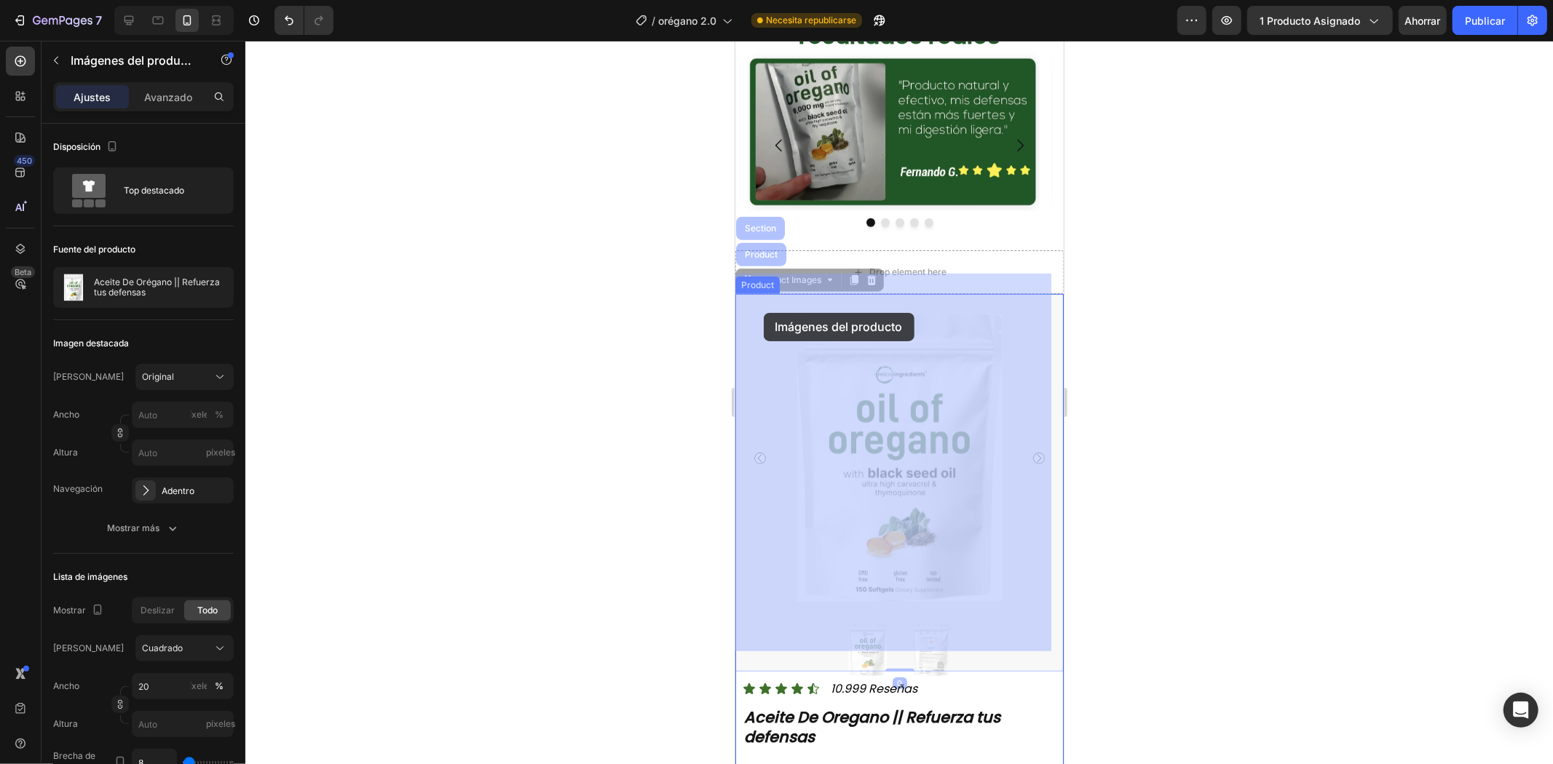
drag, startPoint x: 765, startPoint y: 237, endPoint x: 763, endPoint y: 312, distance: 75.7
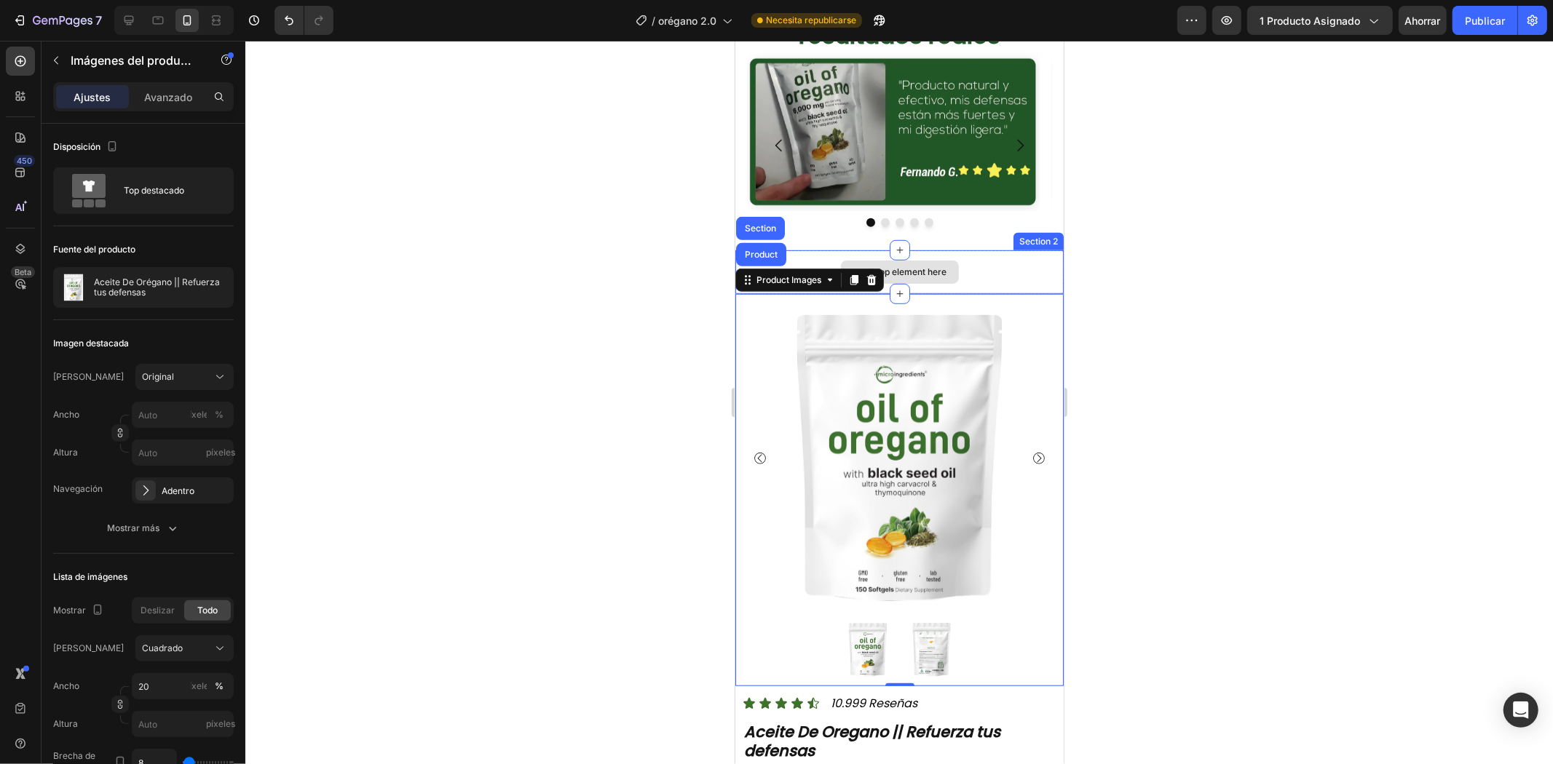
click at [959, 250] on div "Drop element here" at bounding box center [898, 272] width 328 height 44
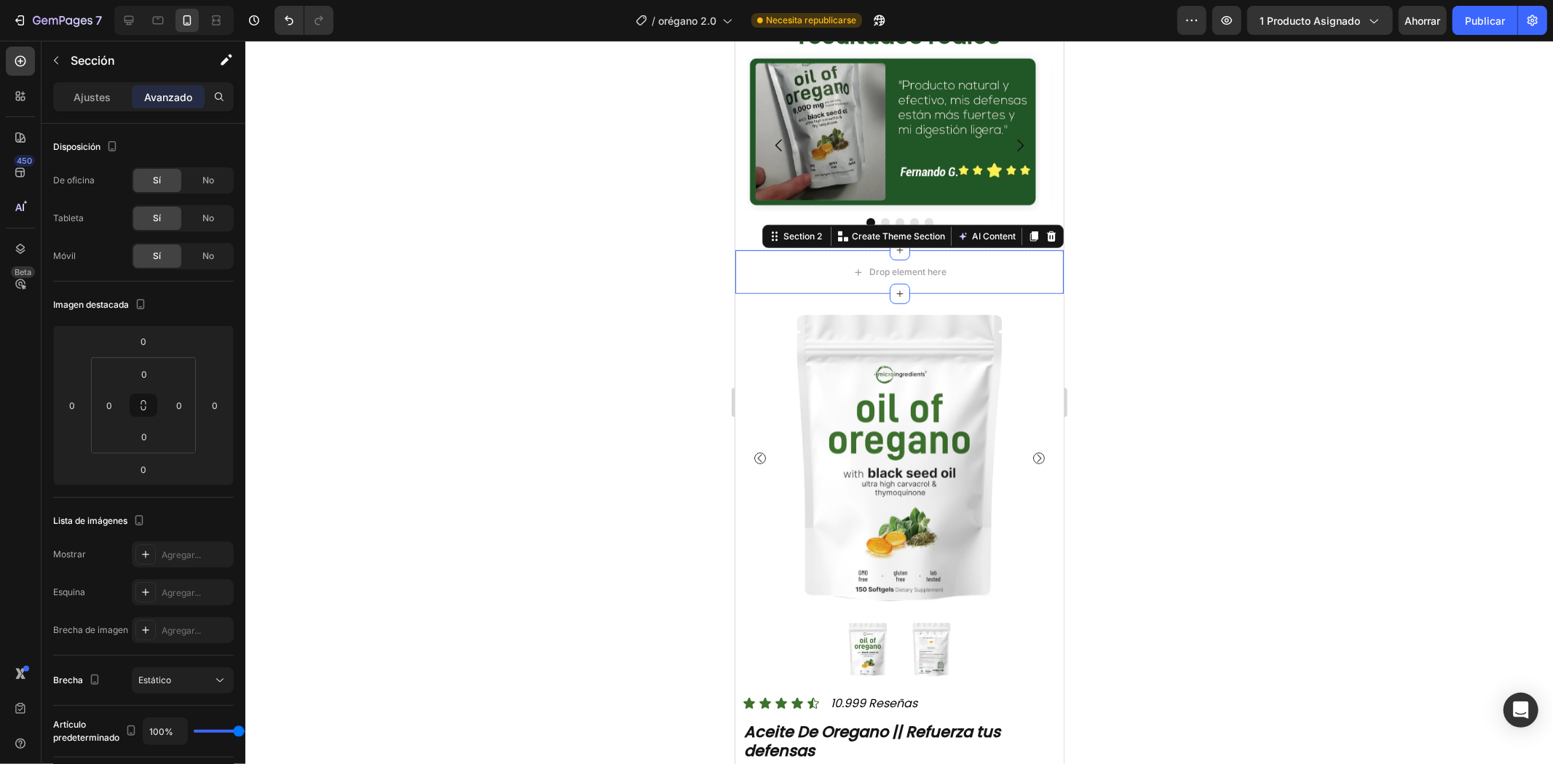
click at [1218, 229] on div at bounding box center [898, 403] width 1307 height 724
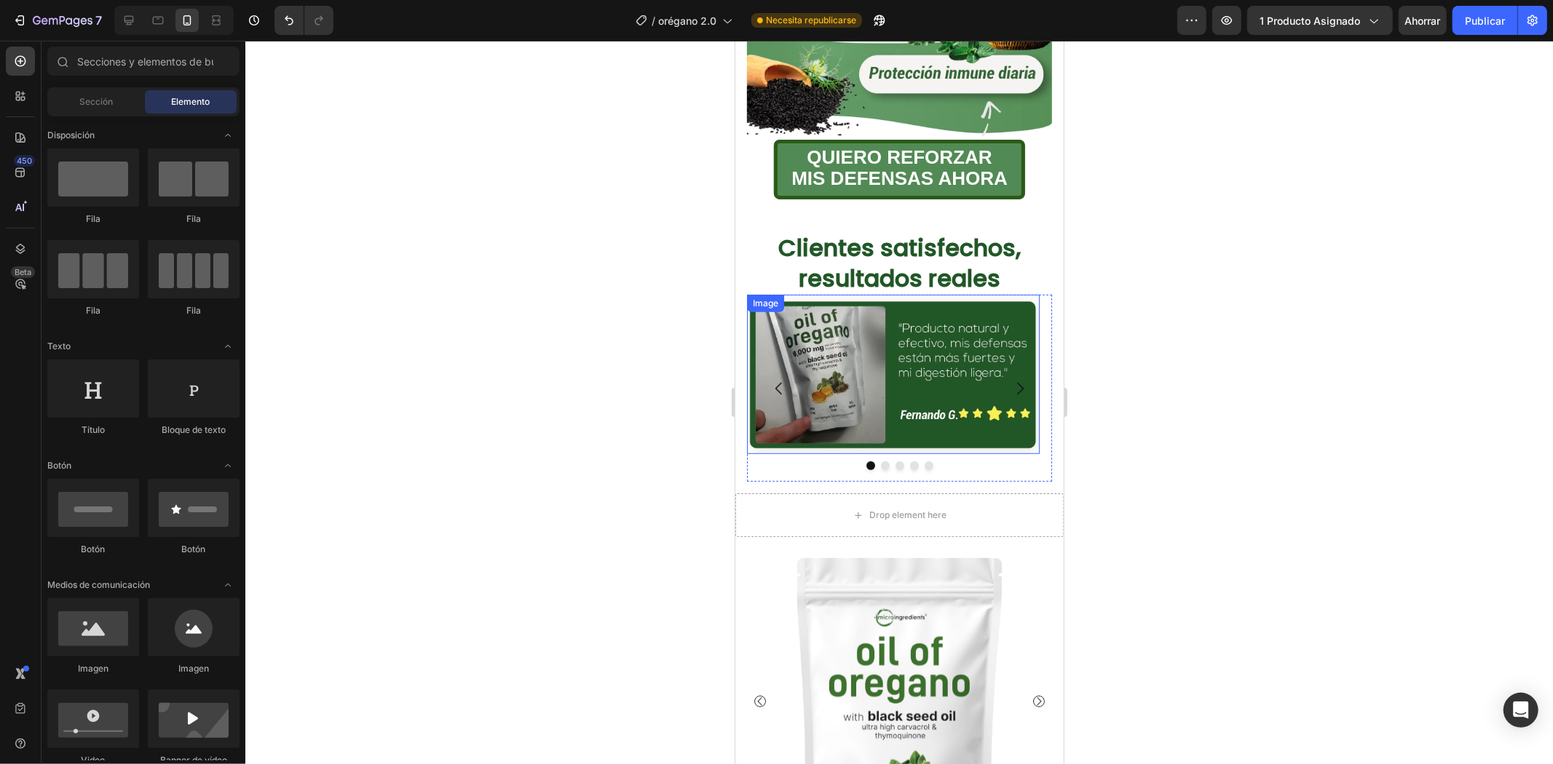
scroll to position [404, 0]
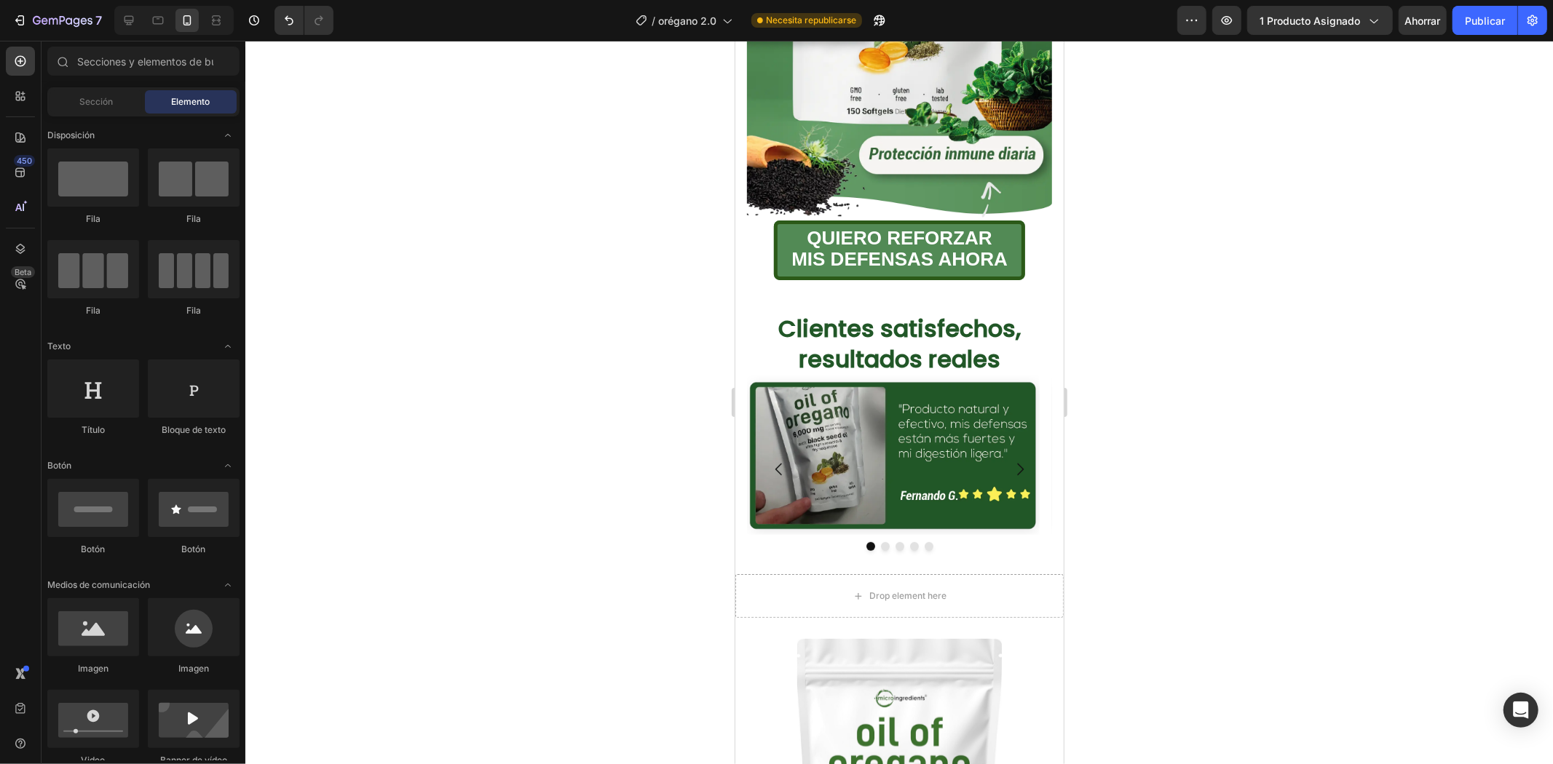
click at [1270, 258] on div at bounding box center [898, 403] width 1307 height 724
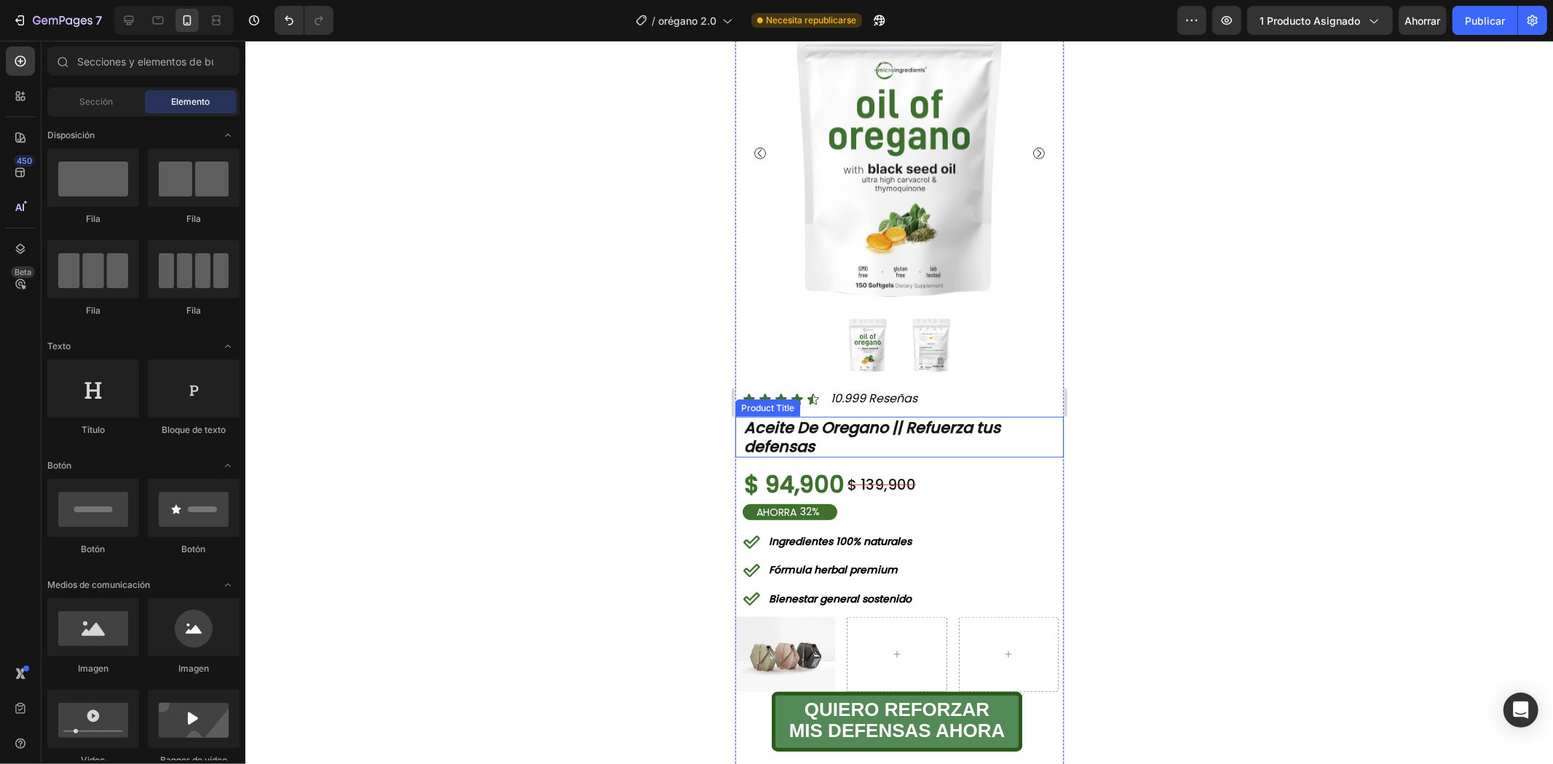
scroll to position [1051, 0]
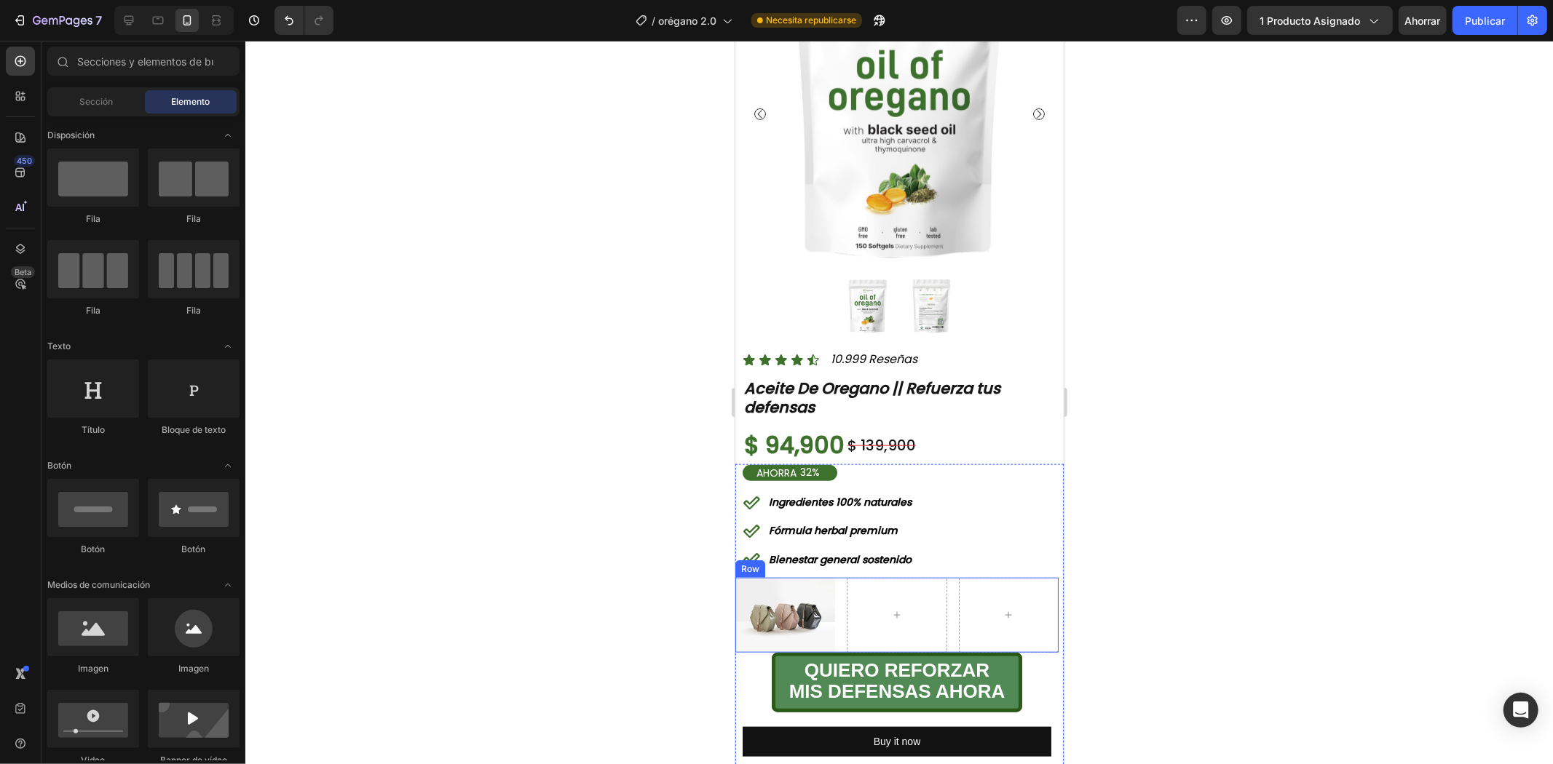
click at [837, 609] on div "Image Row" at bounding box center [895, 614] width 323 height 75
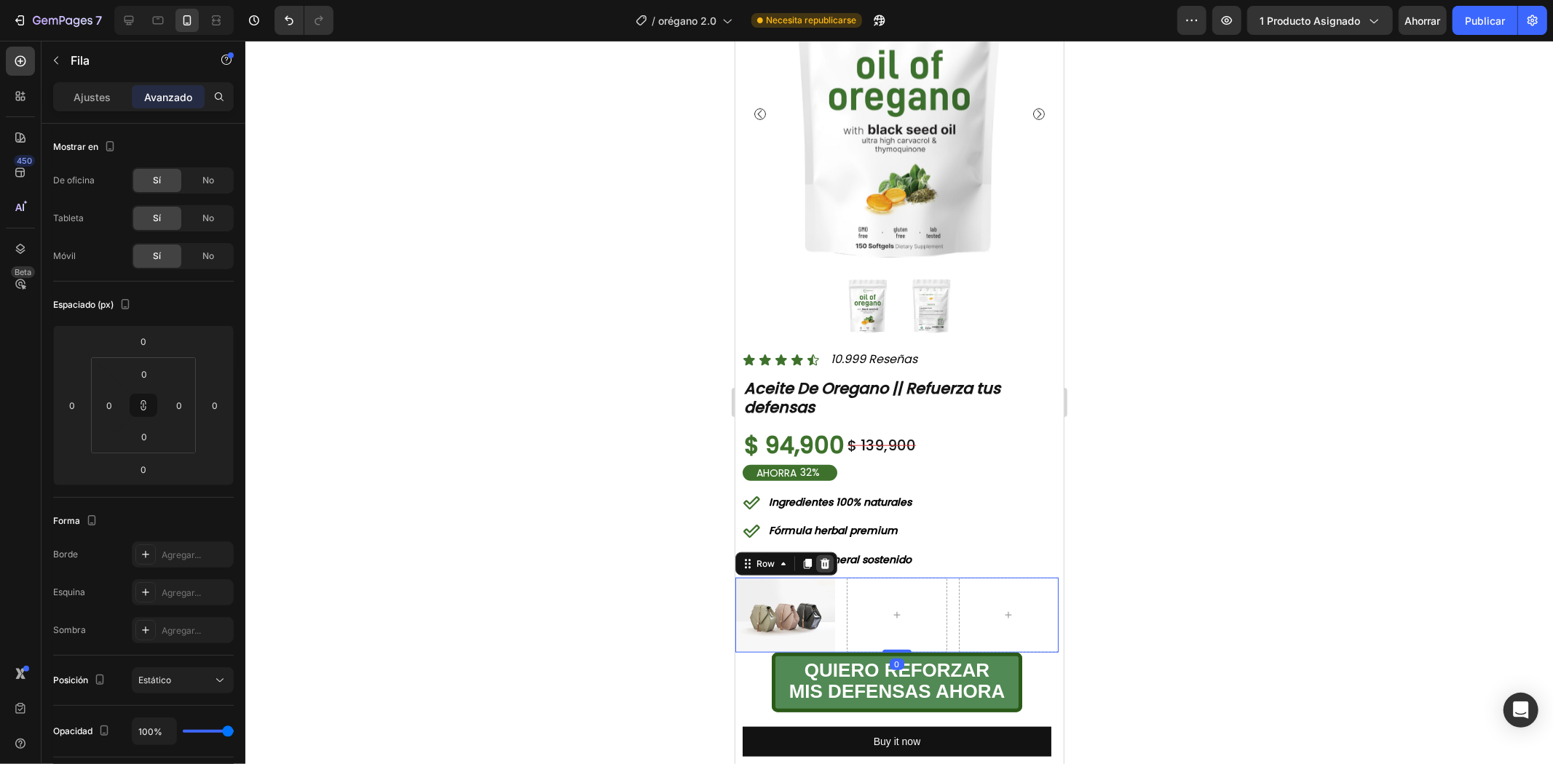
click at [827, 558] on icon at bounding box center [824, 563] width 9 height 10
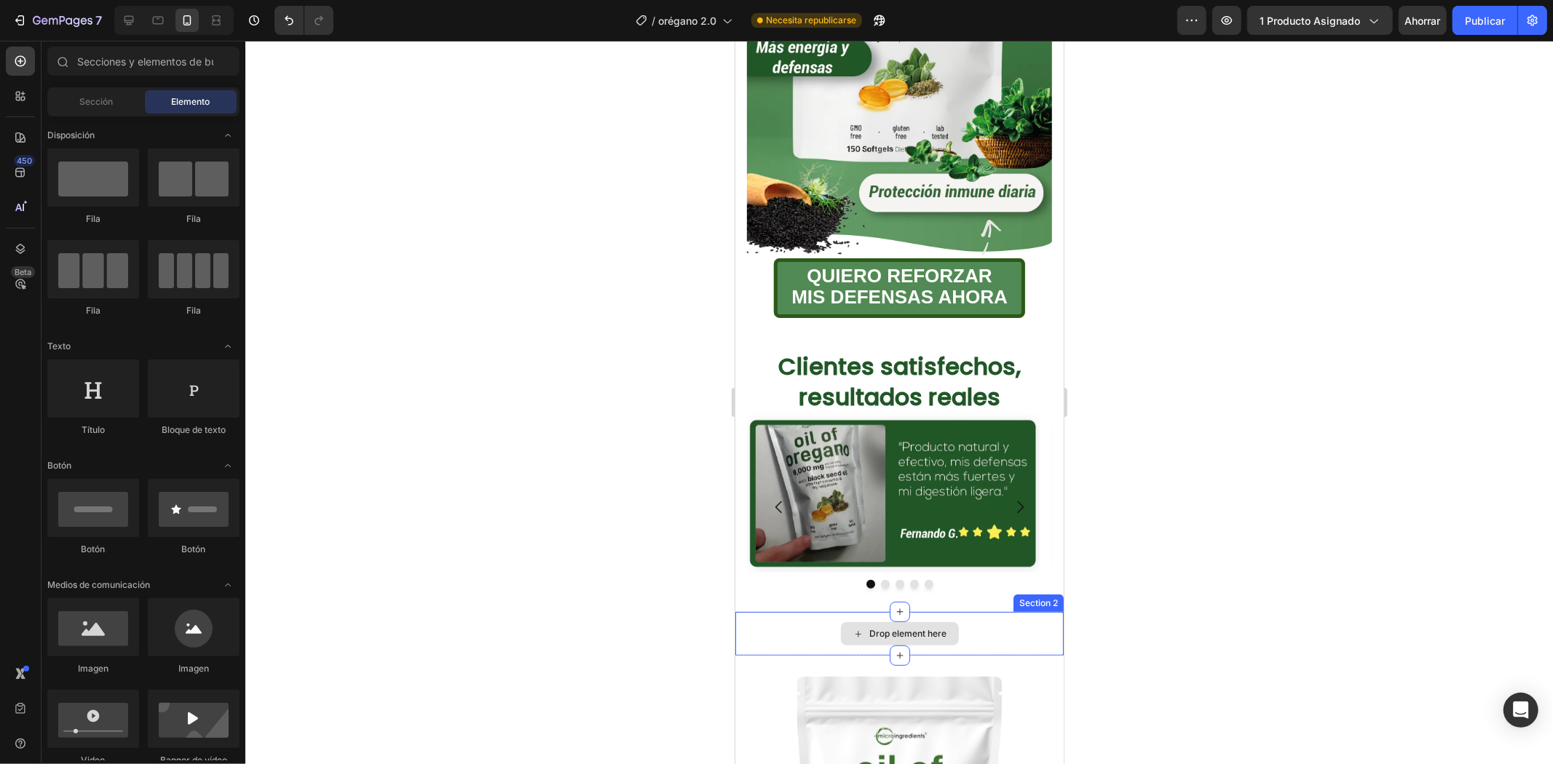
scroll to position [323, 0]
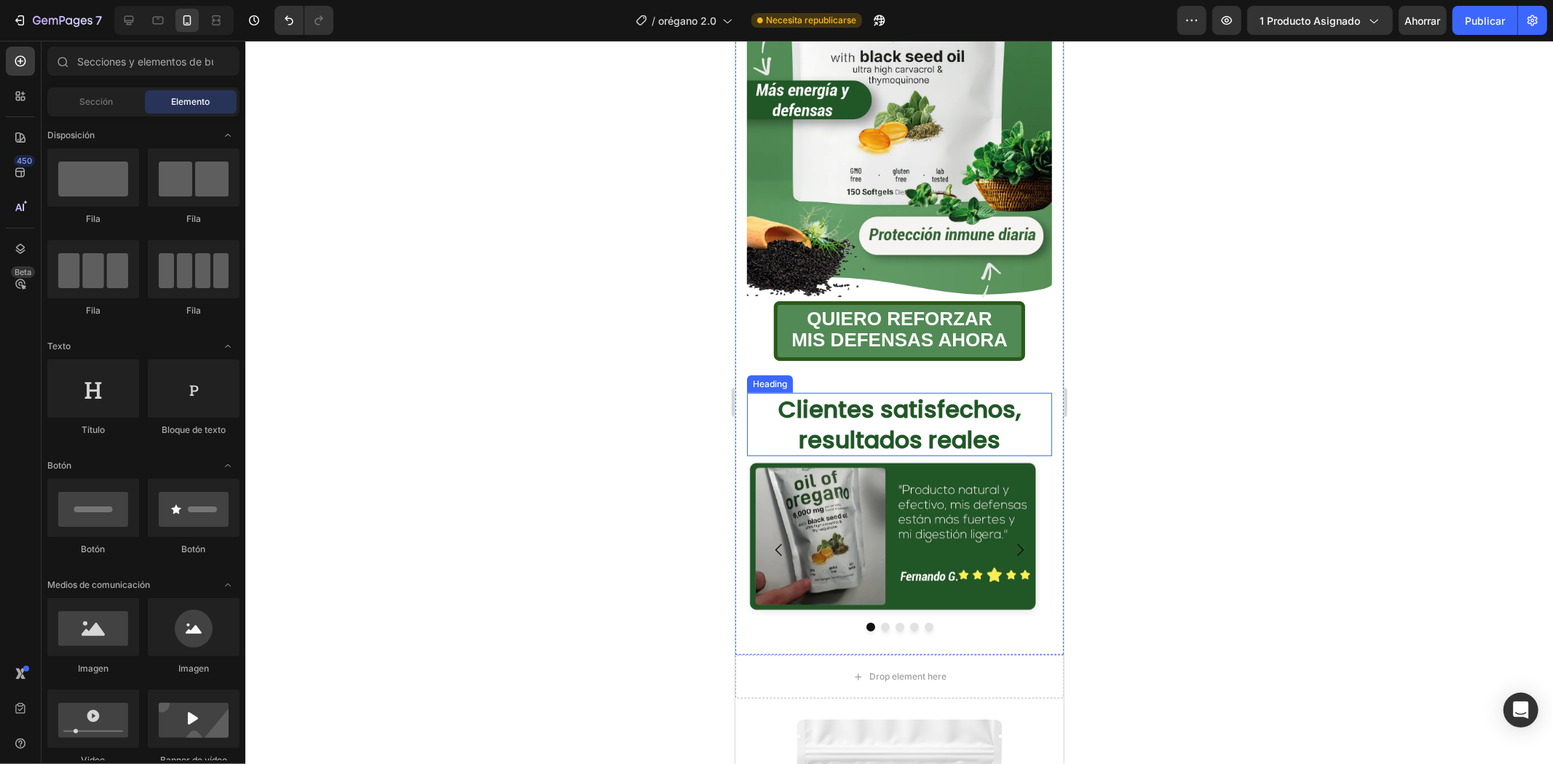
click at [987, 392] on strong "Clientes satisfechos, resultados reales" at bounding box center [898, 423] width 242 height 63
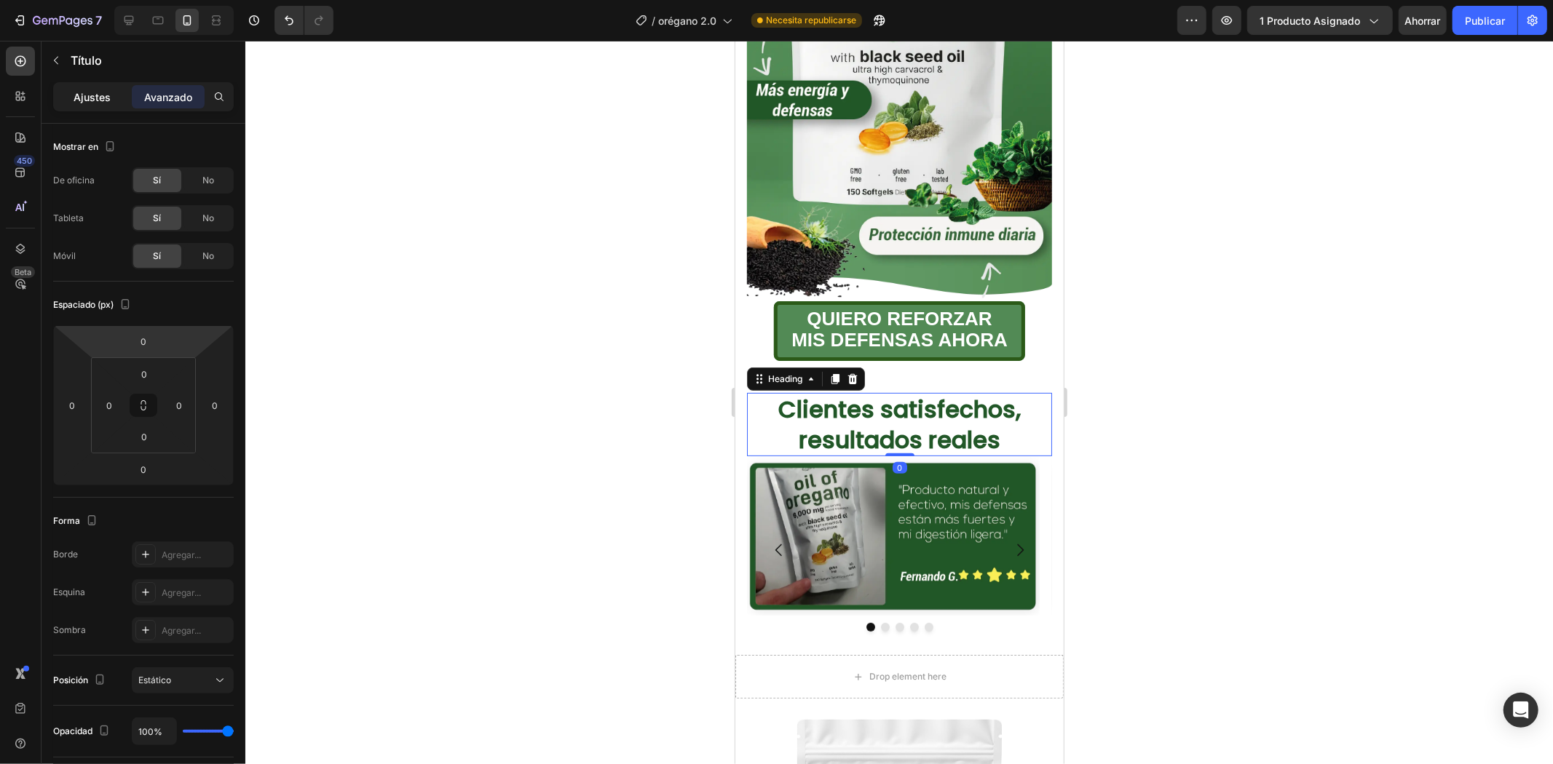
click at [95, 103] on p "Ajustes" at bounding box center [92, 97] width 37 height 15
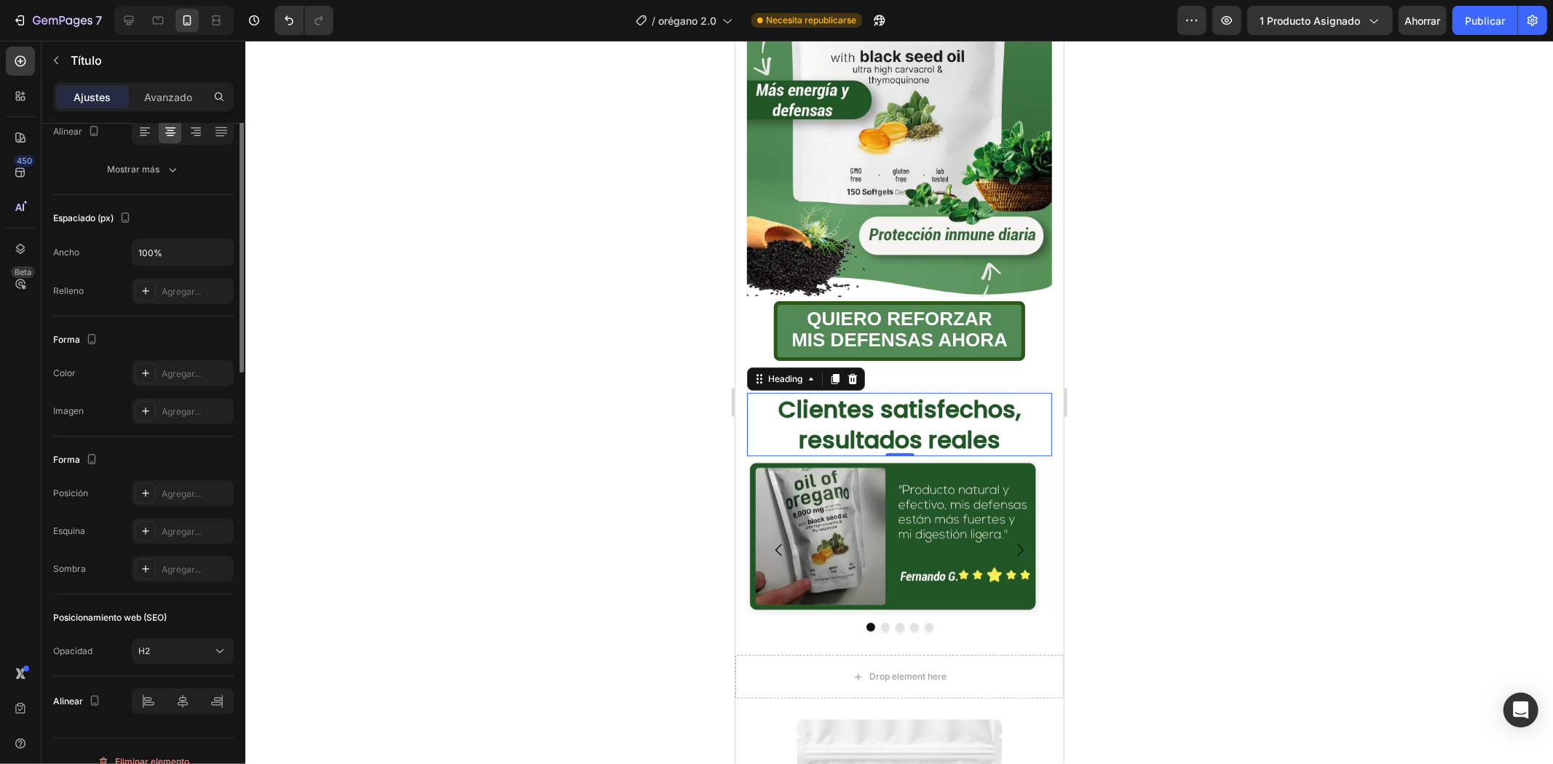
scroll to position [0, 0]
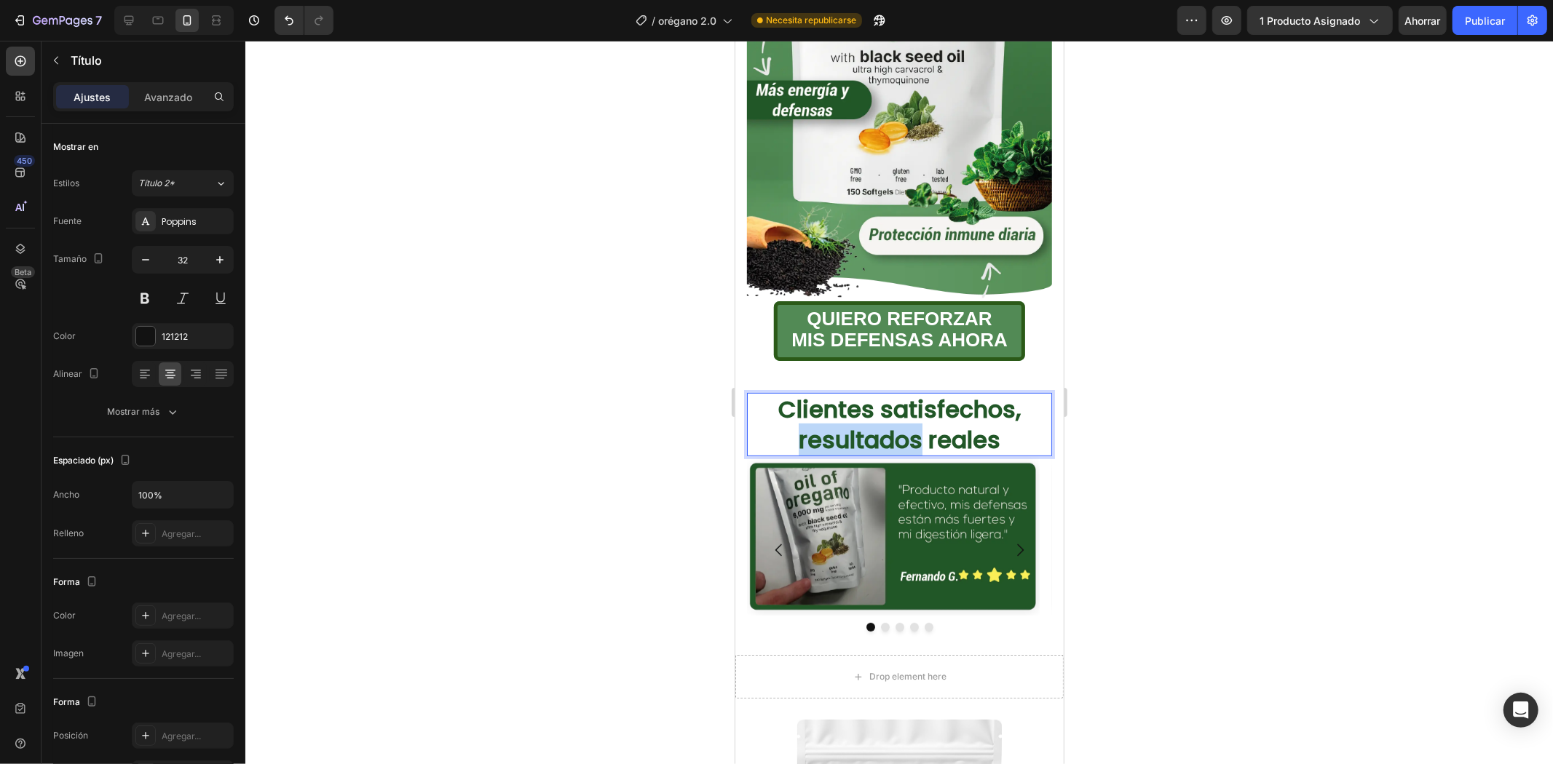
click at [859, 424] on strong "Clientes satisfechos, resultados reales" at bounding box center [898, 423] width 242 height 63
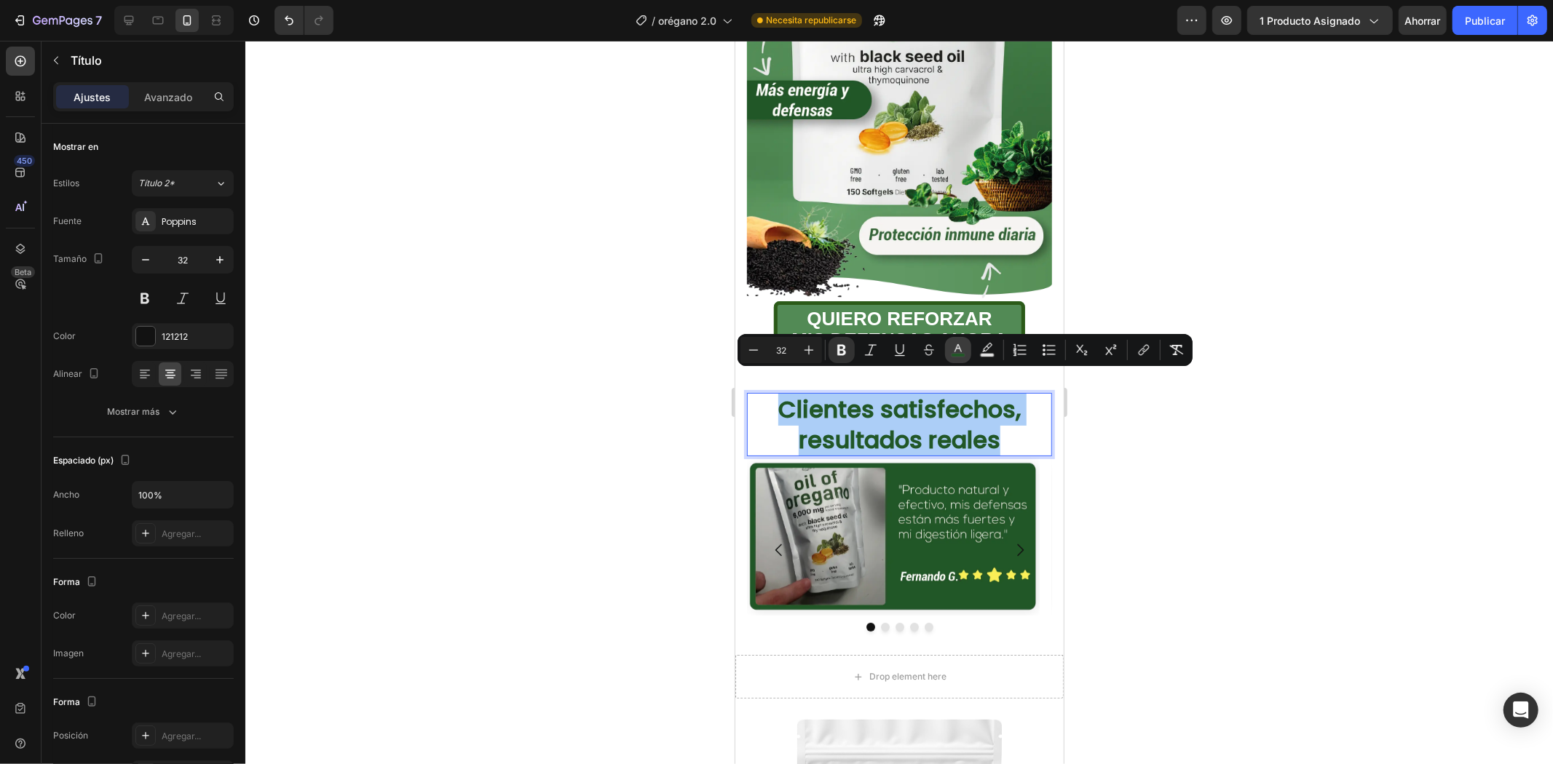
click at [956, 346] on icon "Editor contextual toolbar" at bounding box center [957, 348] width 7 height 8
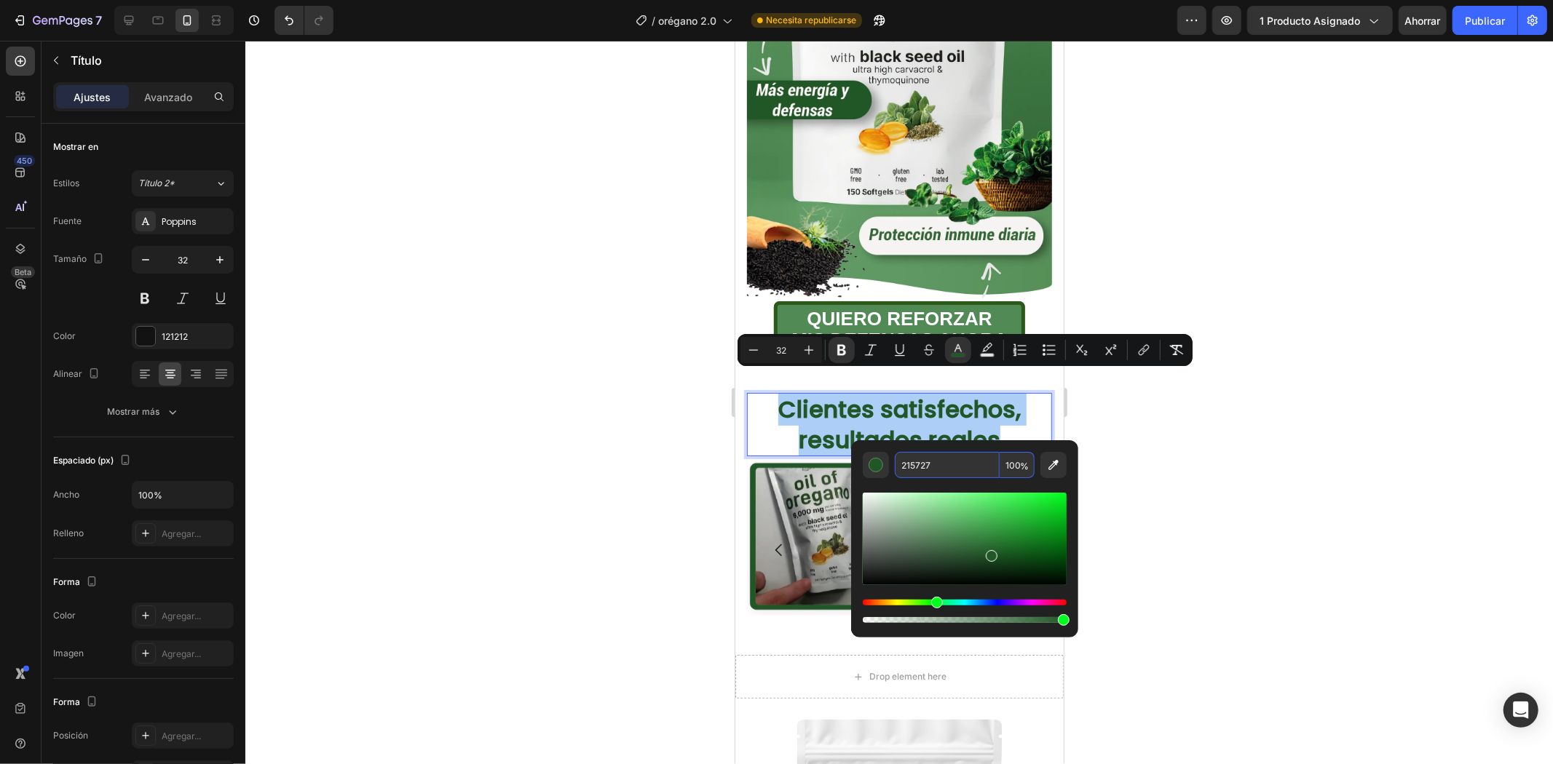
click at [935, 460] on input "215727" at bounding box center [947, 465] width 105 height 26
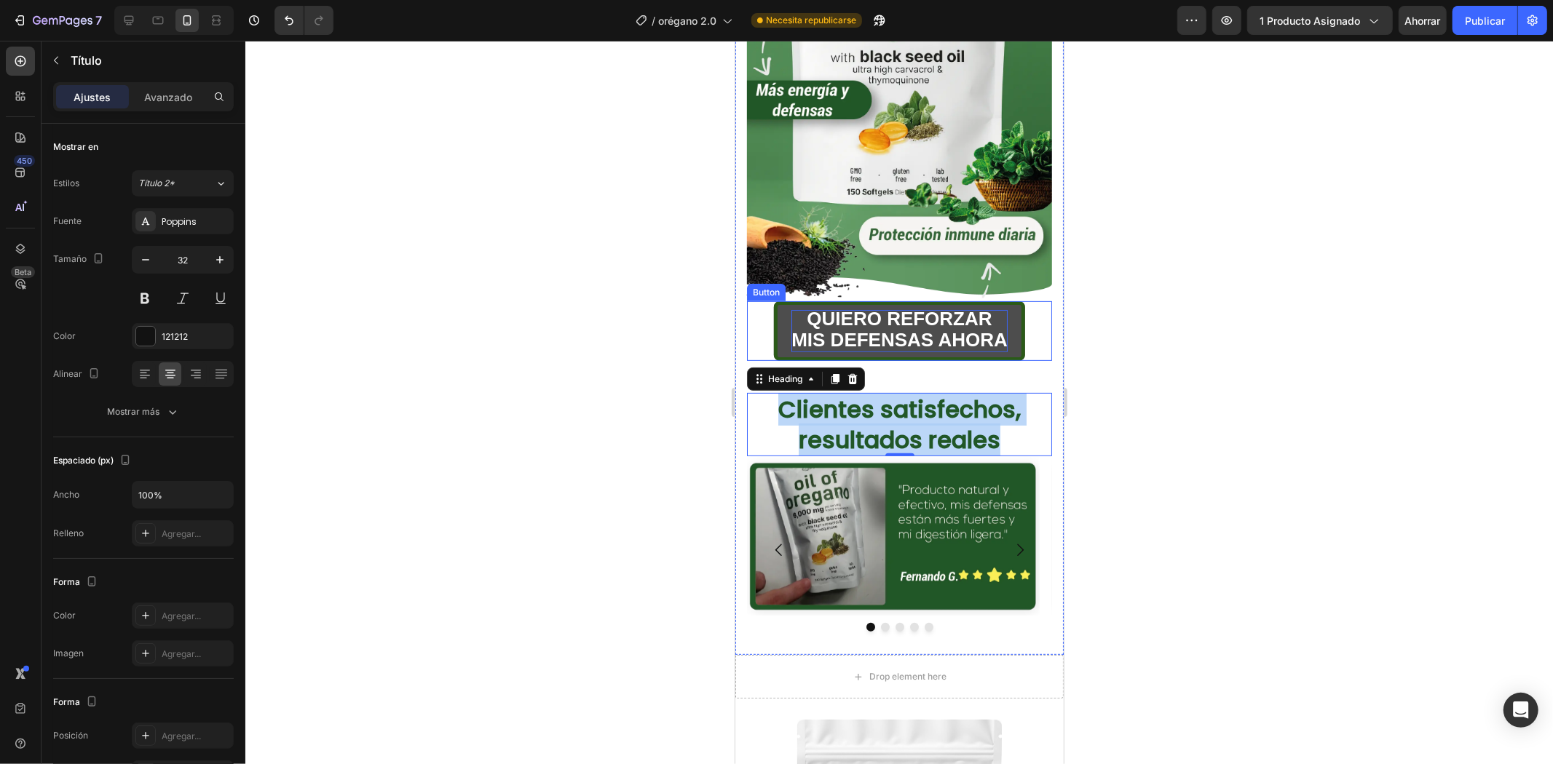
click at [963, 328] on strong "MIS DEFENSAS AHORA" at bounding box center [898, 339] width 216 height 22
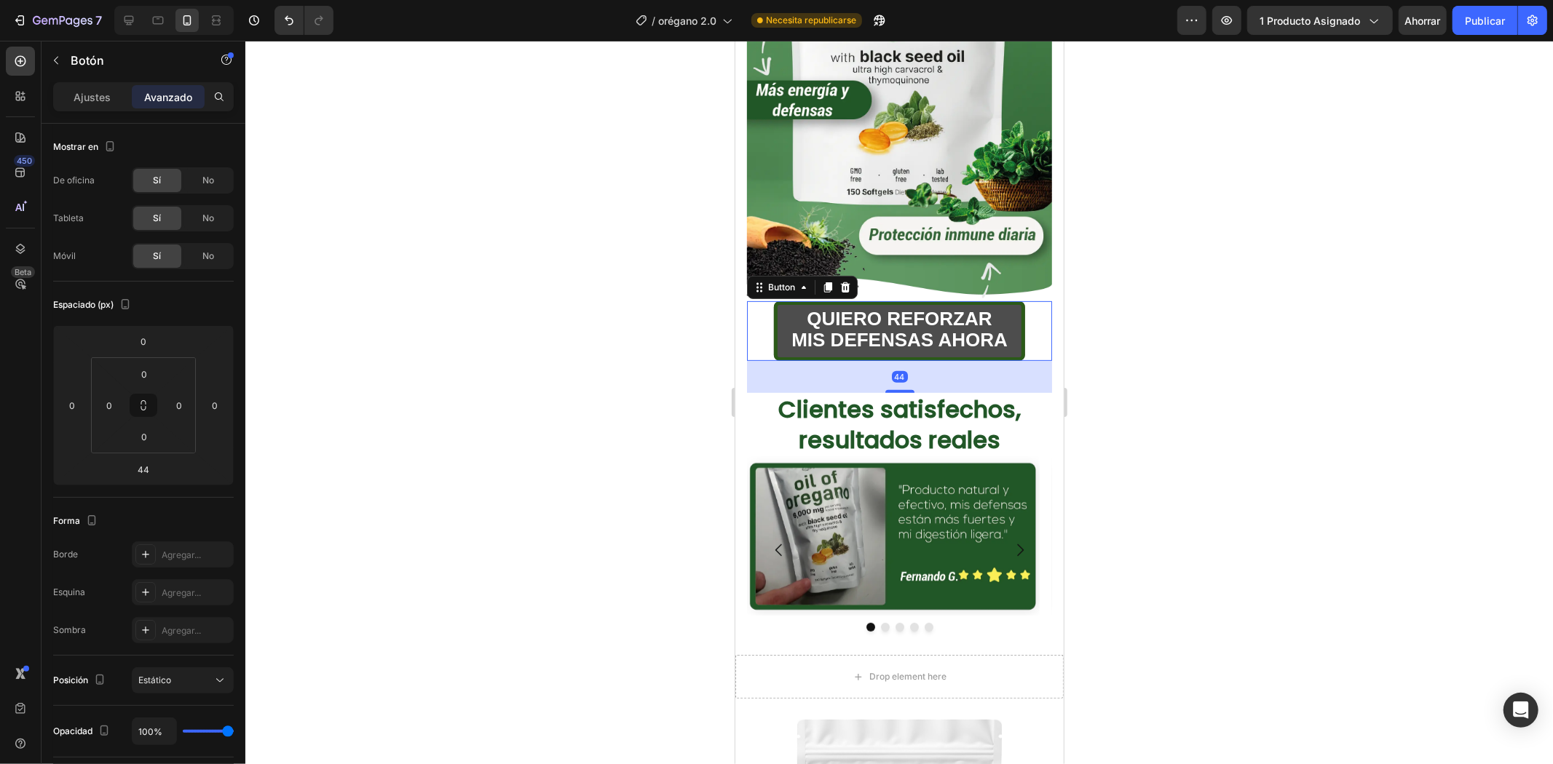
click at [1007, 306] on button "QUIERO REFORZAR MIS DEFENSAS AHORA" at bounding box center [898, 331] width 251 height 60
click at [103, 112] on div "Ajustes Avanzado" at bounding box center [143, 102] width 204 height 41
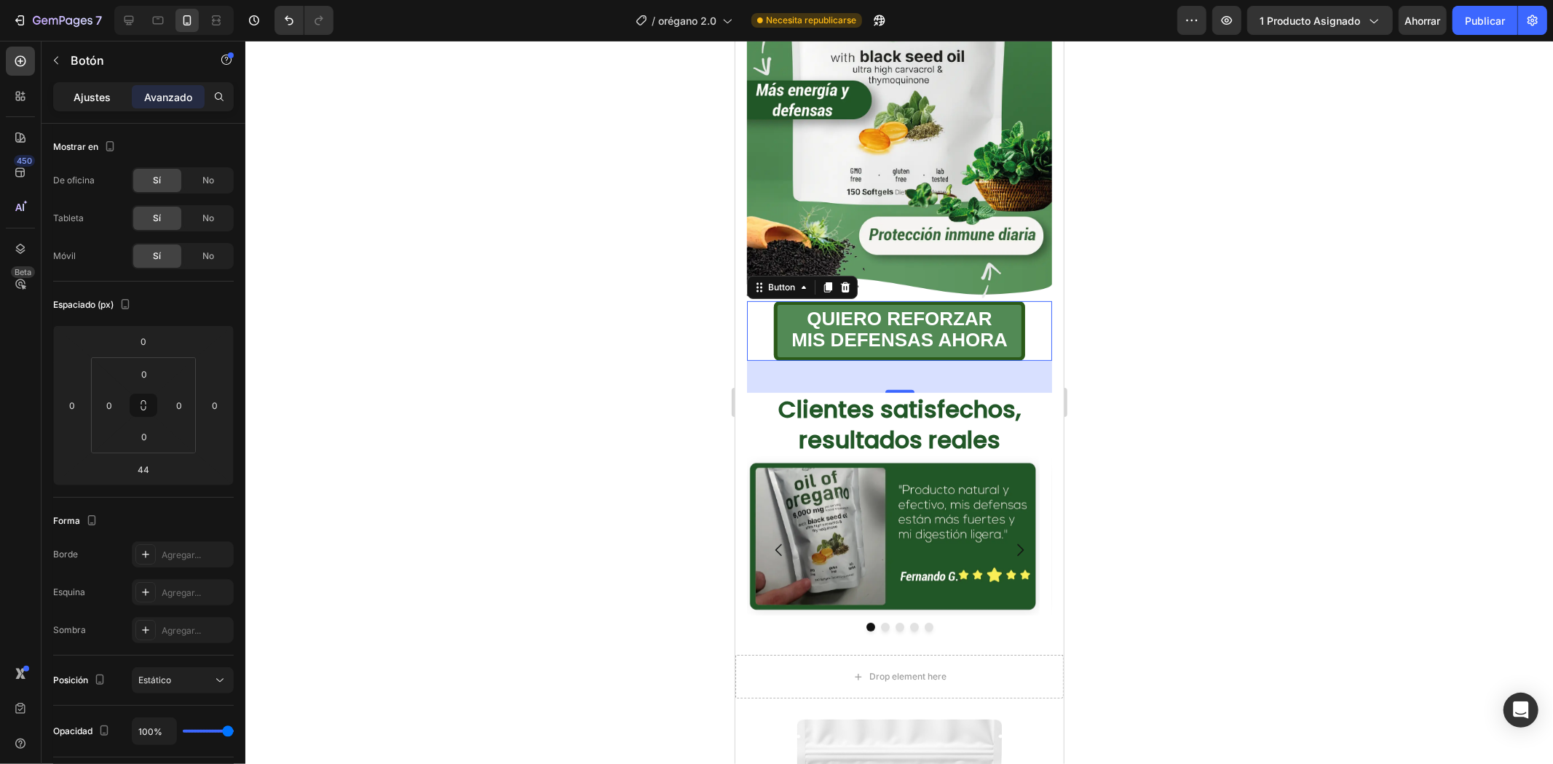
click at [93, 91] on font "Ajustes" at bounding box center [92, 97] width 37 height 12
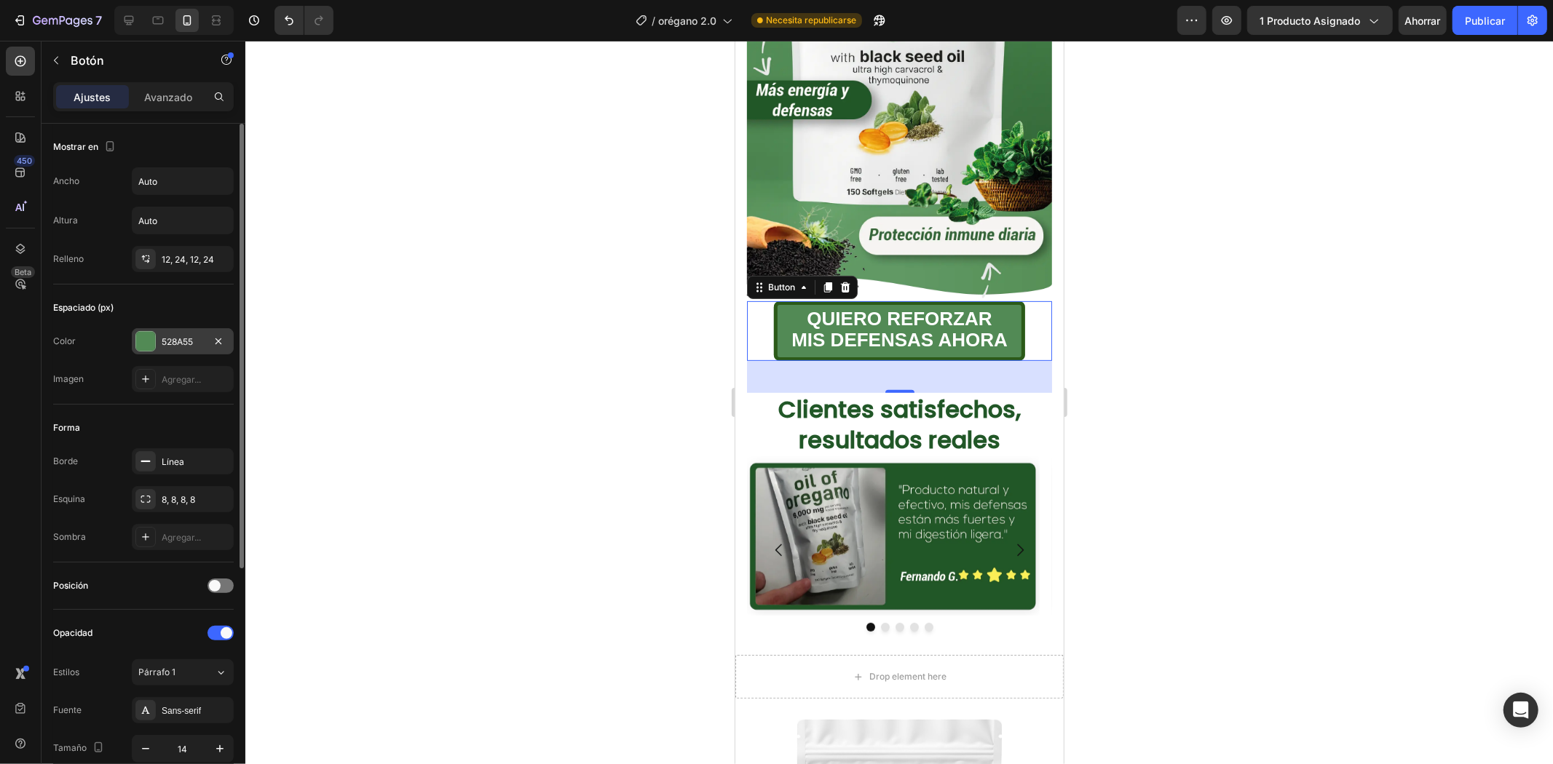
click at [183, 344] on font "528A55" at bounding box center [177, 341] width 31 height 11
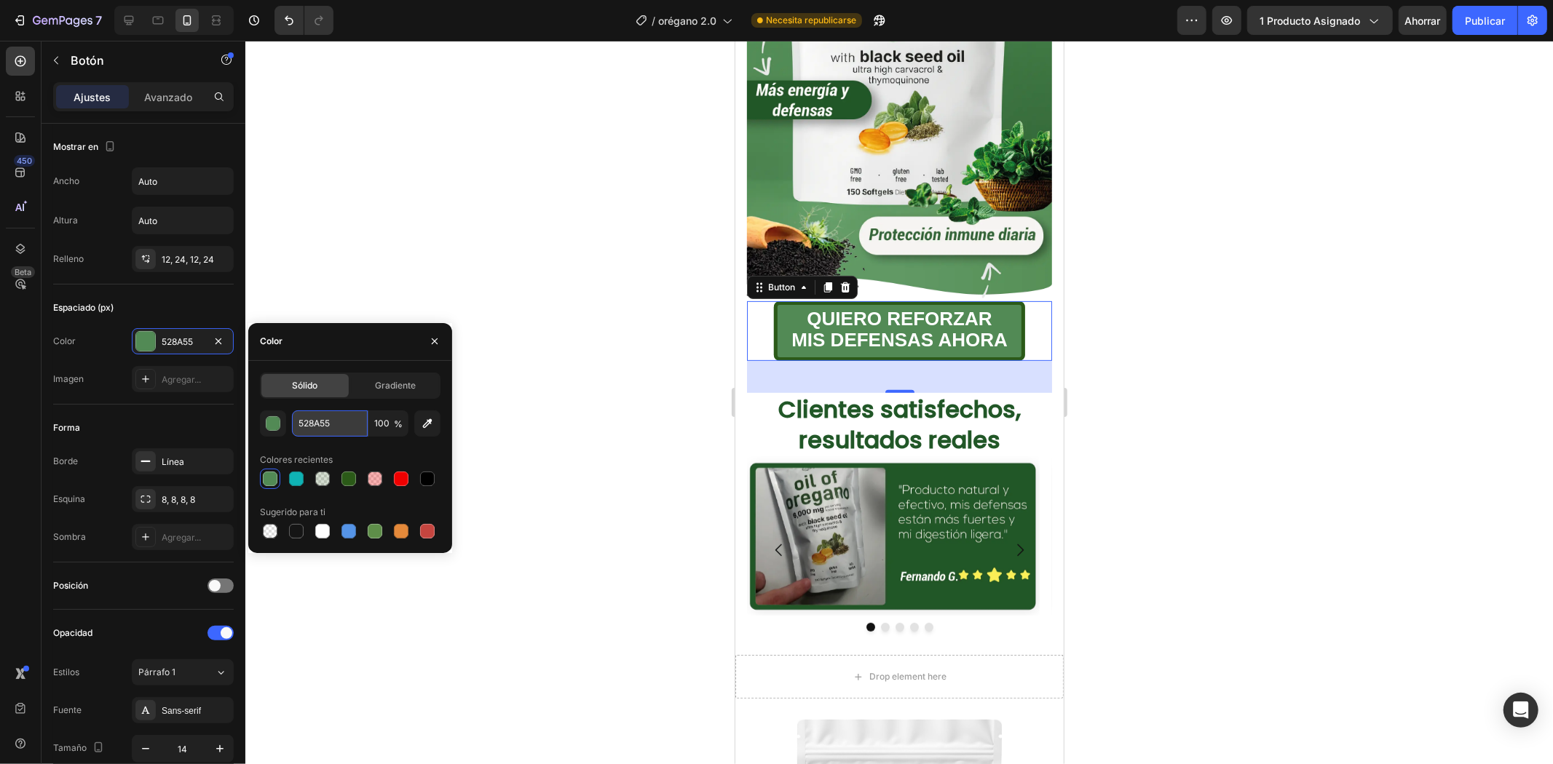
click at [340, 421] on input "528A55" at bounding box center [330, 424] width 76 height 26
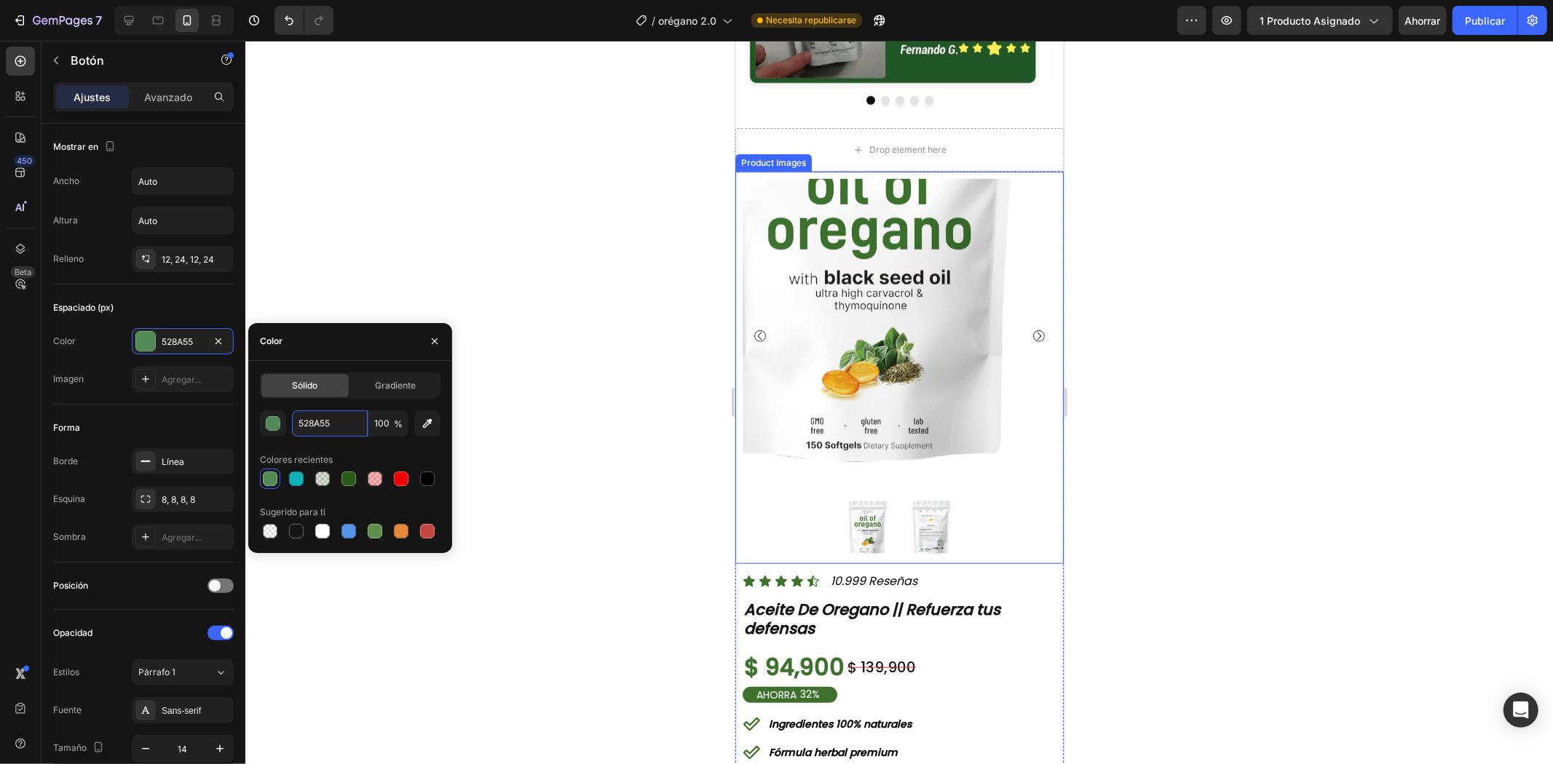
scroll to position [728, 0]
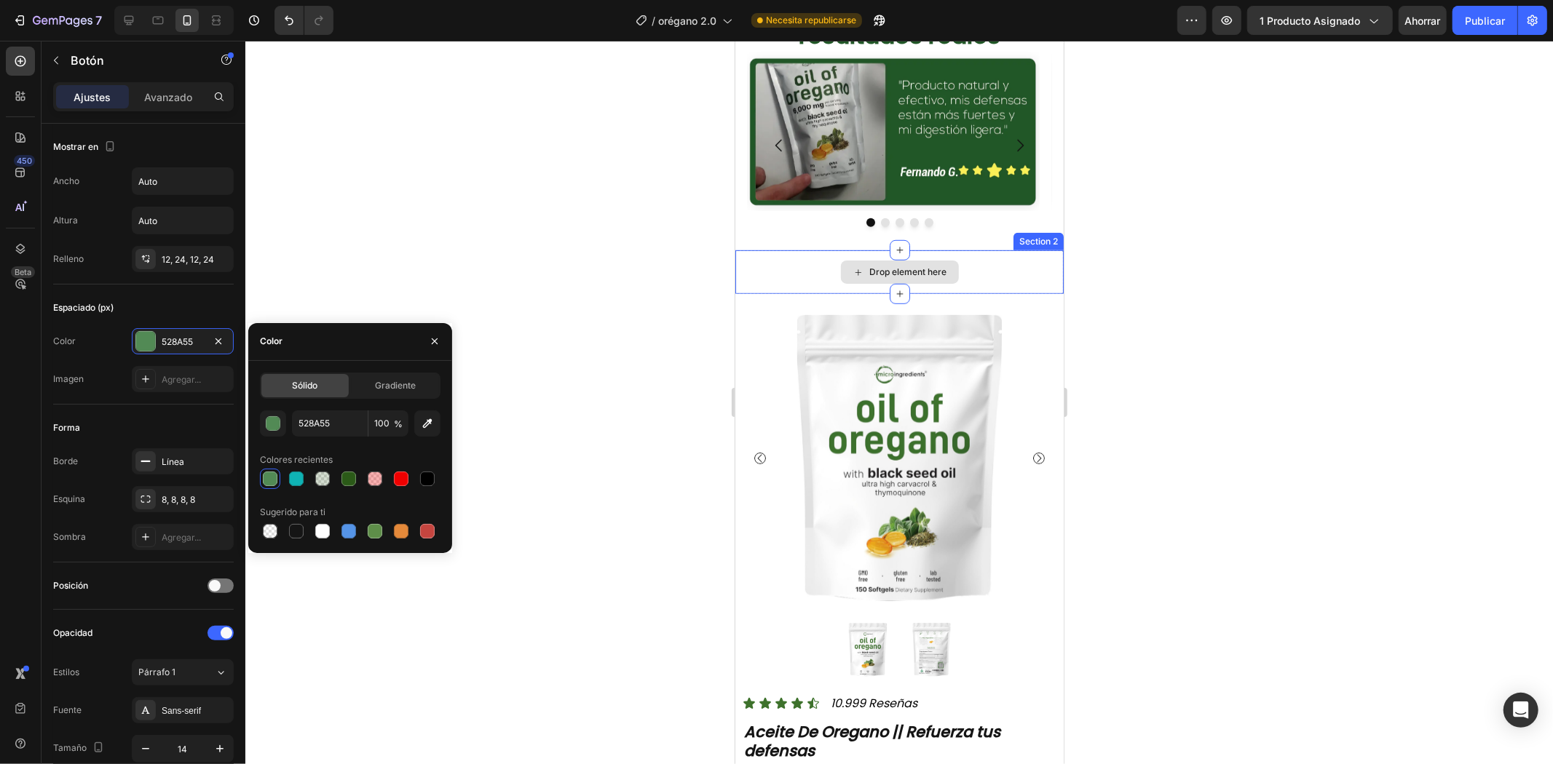
click at [1003, 250] on div "Drop element here" at bounding box center [898, 272] width 328 height 44
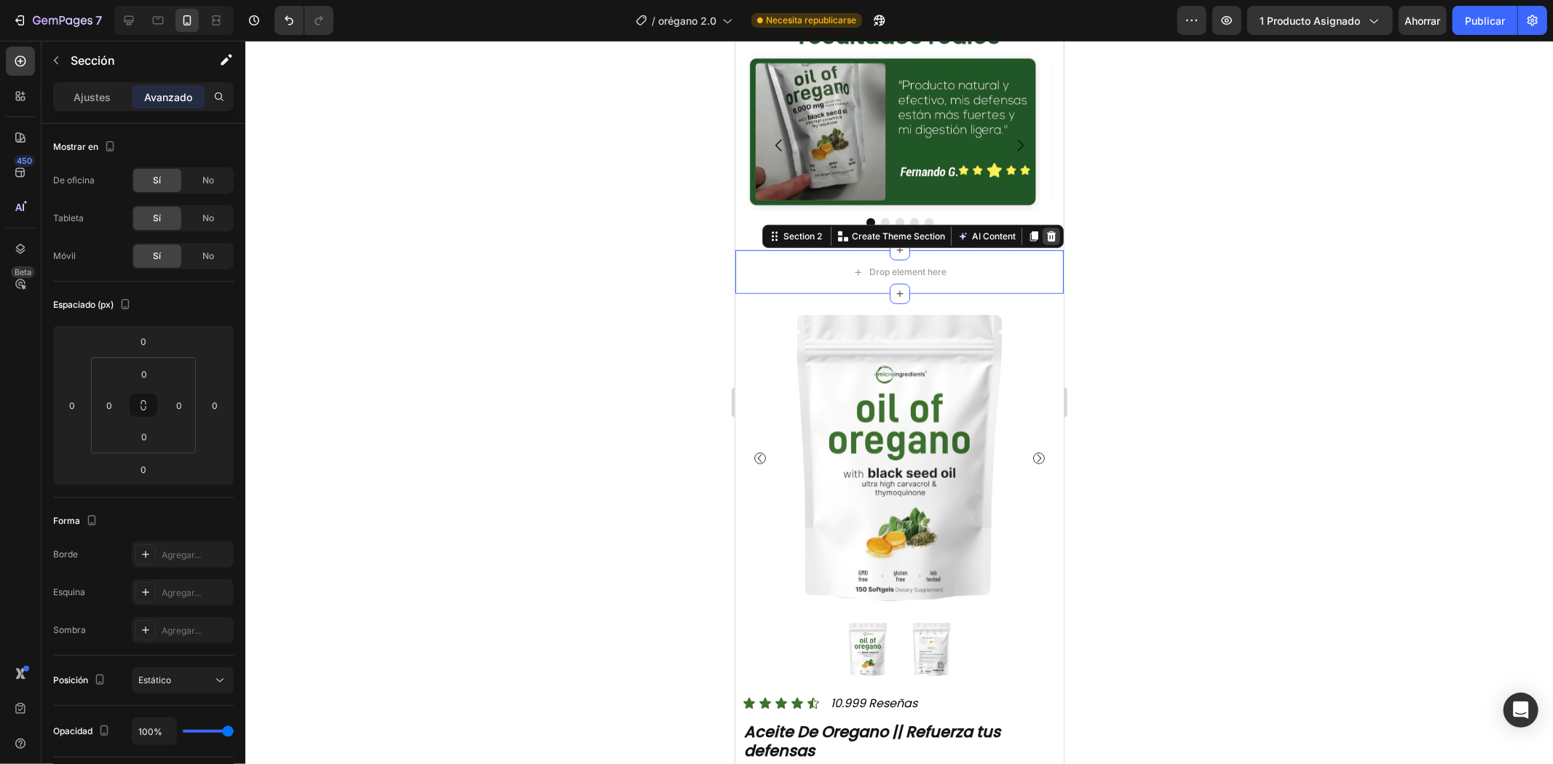
click at [1046, 231] on icon at bounding box center [1050, 236] width 9 height 10
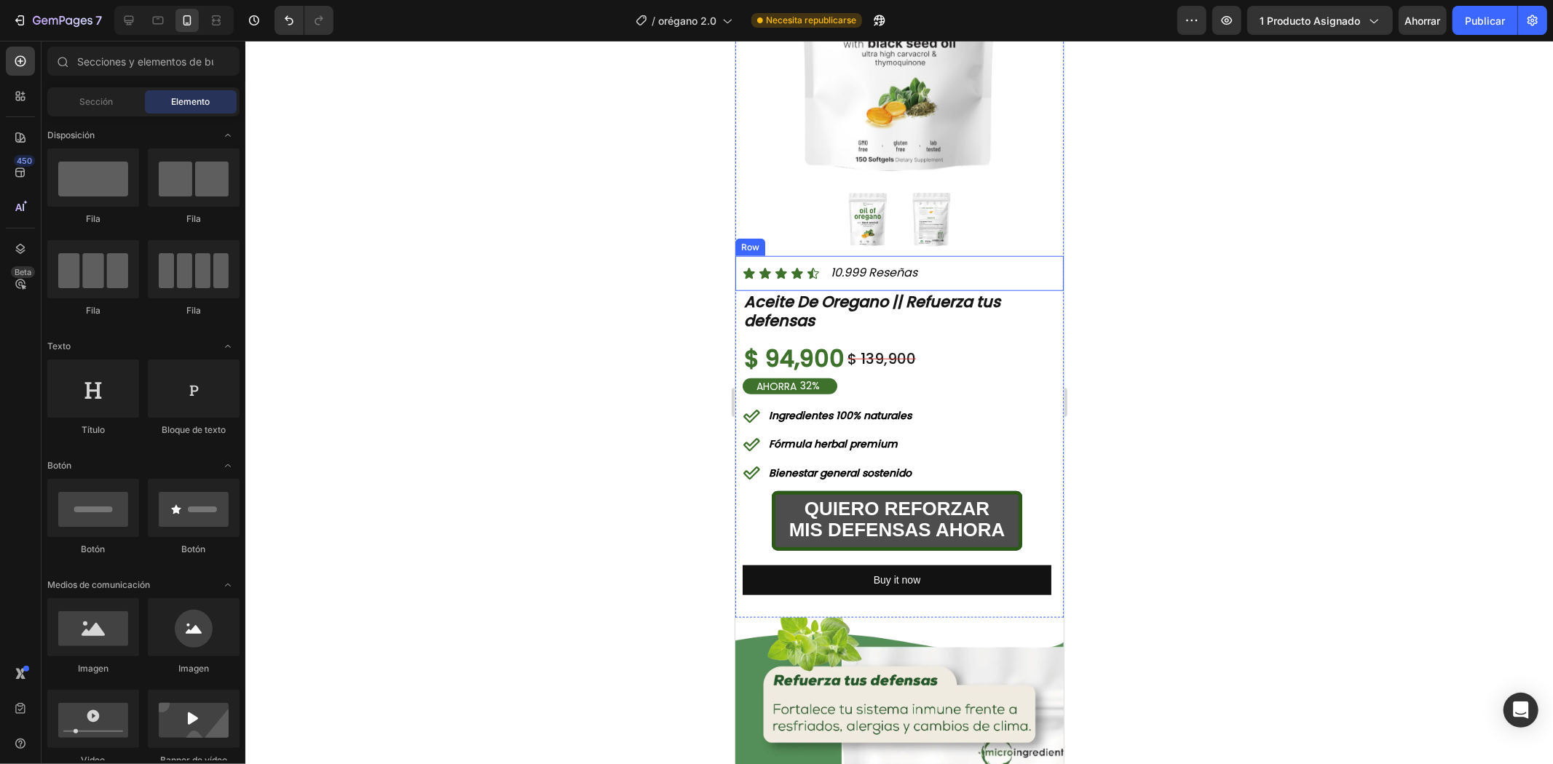
scroll to position [1213, 0]
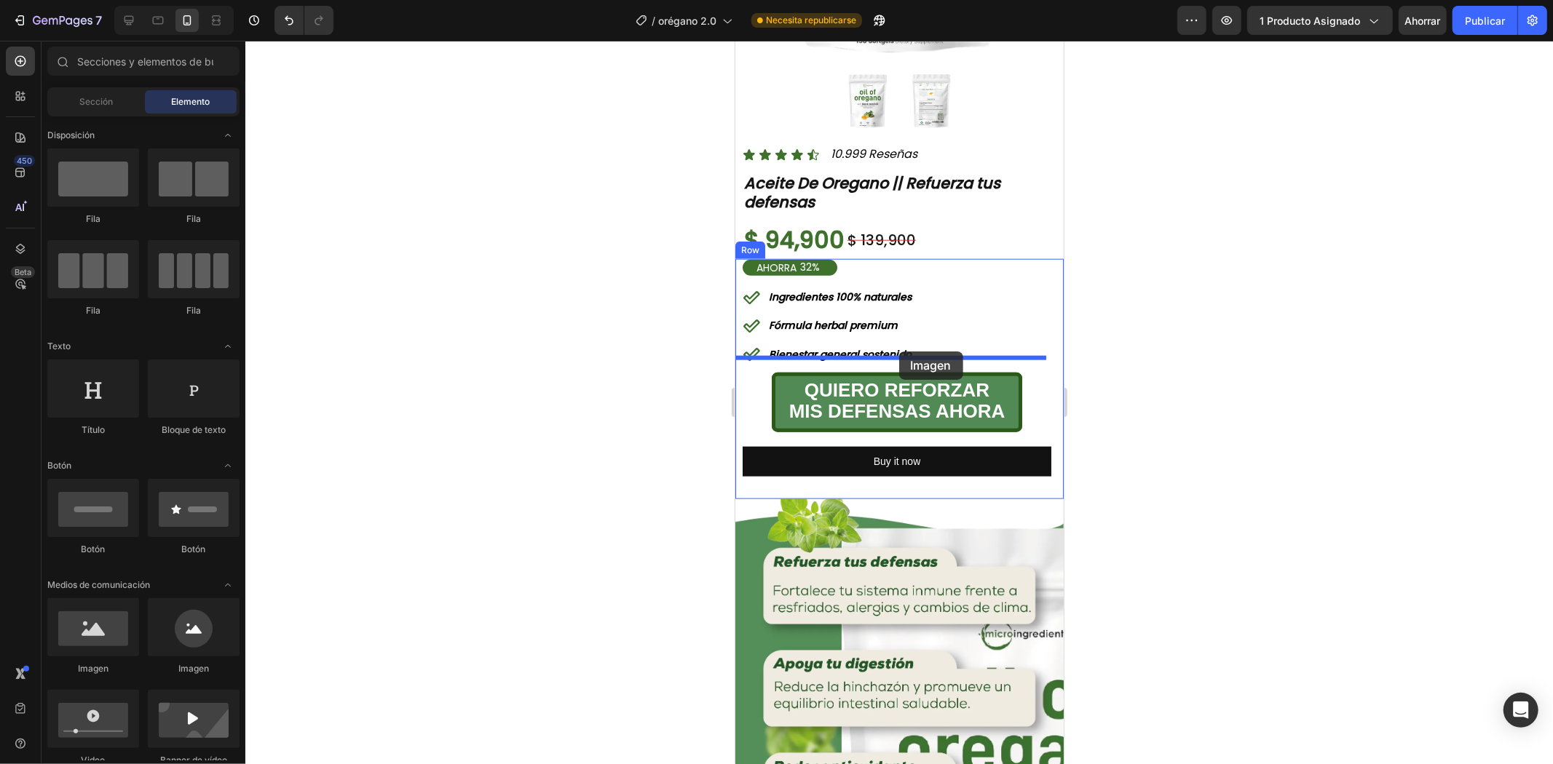
drag, startPoint x: 856, startPoint y: 668, endPoint x: 898, endPoint y: 351, distance: 320.2
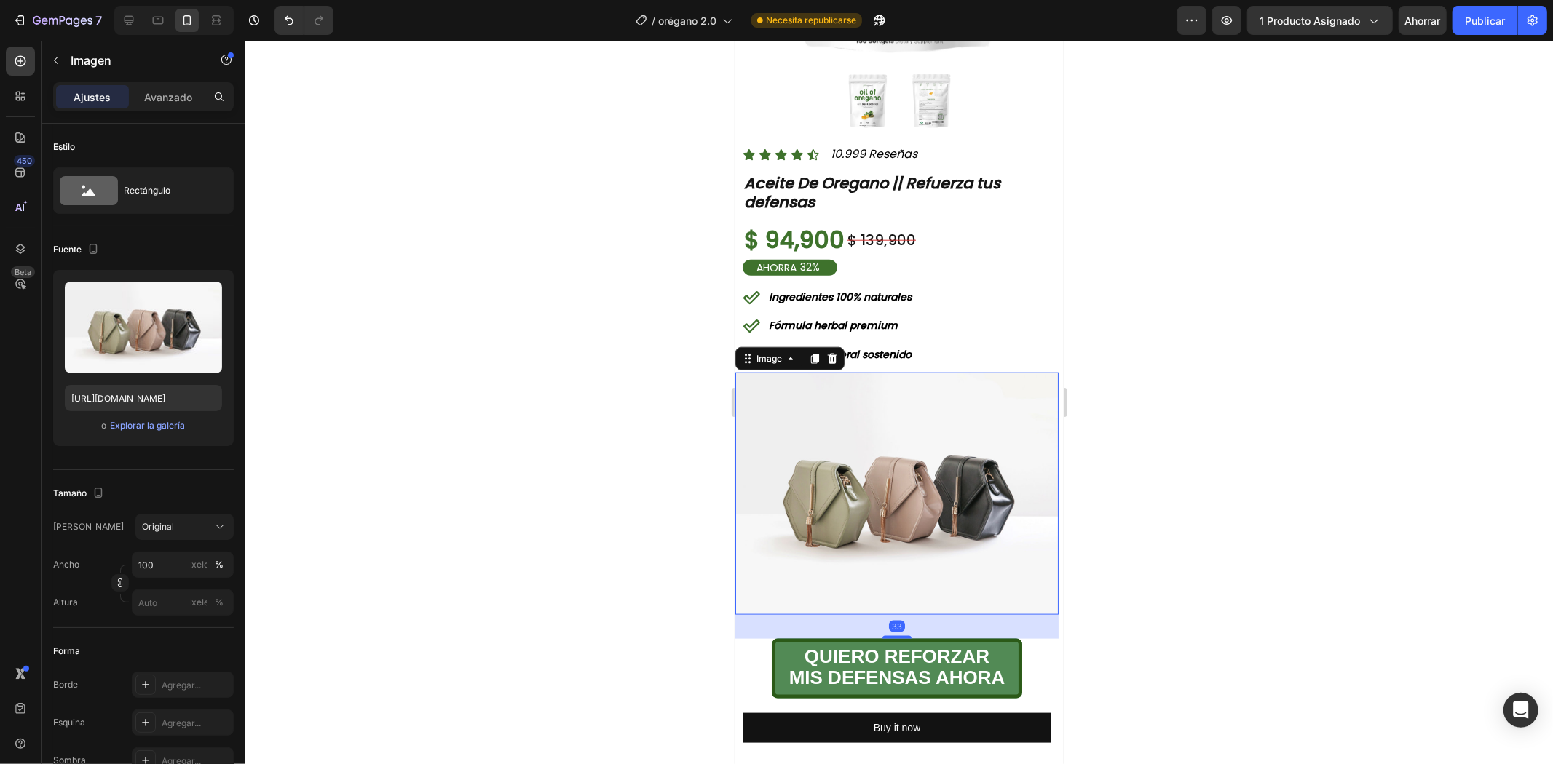
click at [896, 635] on div at bounding box center [895, 636] width 29 height 3
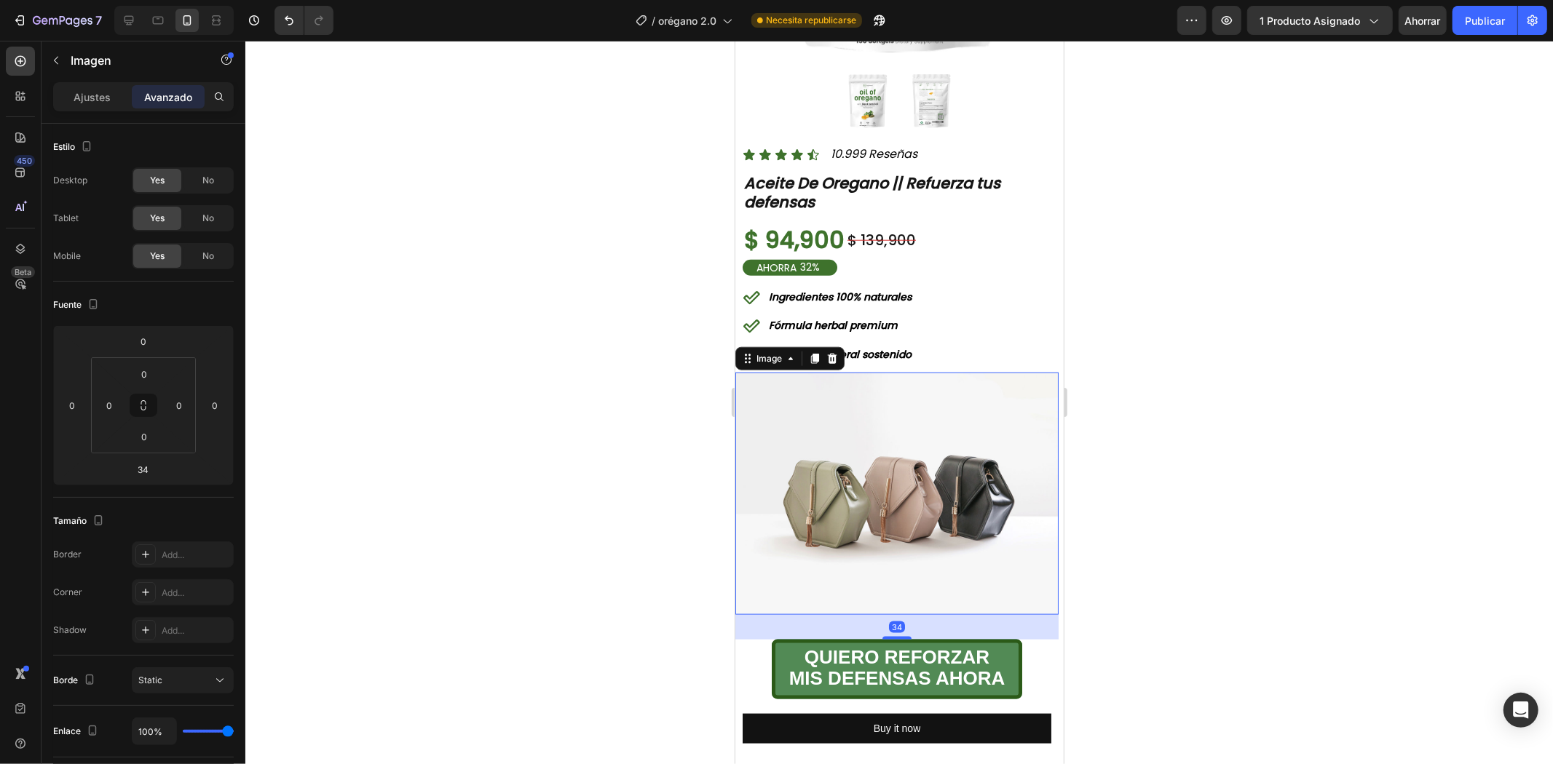
click at [1130, 523] on div at bounding box center [898, 403] width 1307 height 724
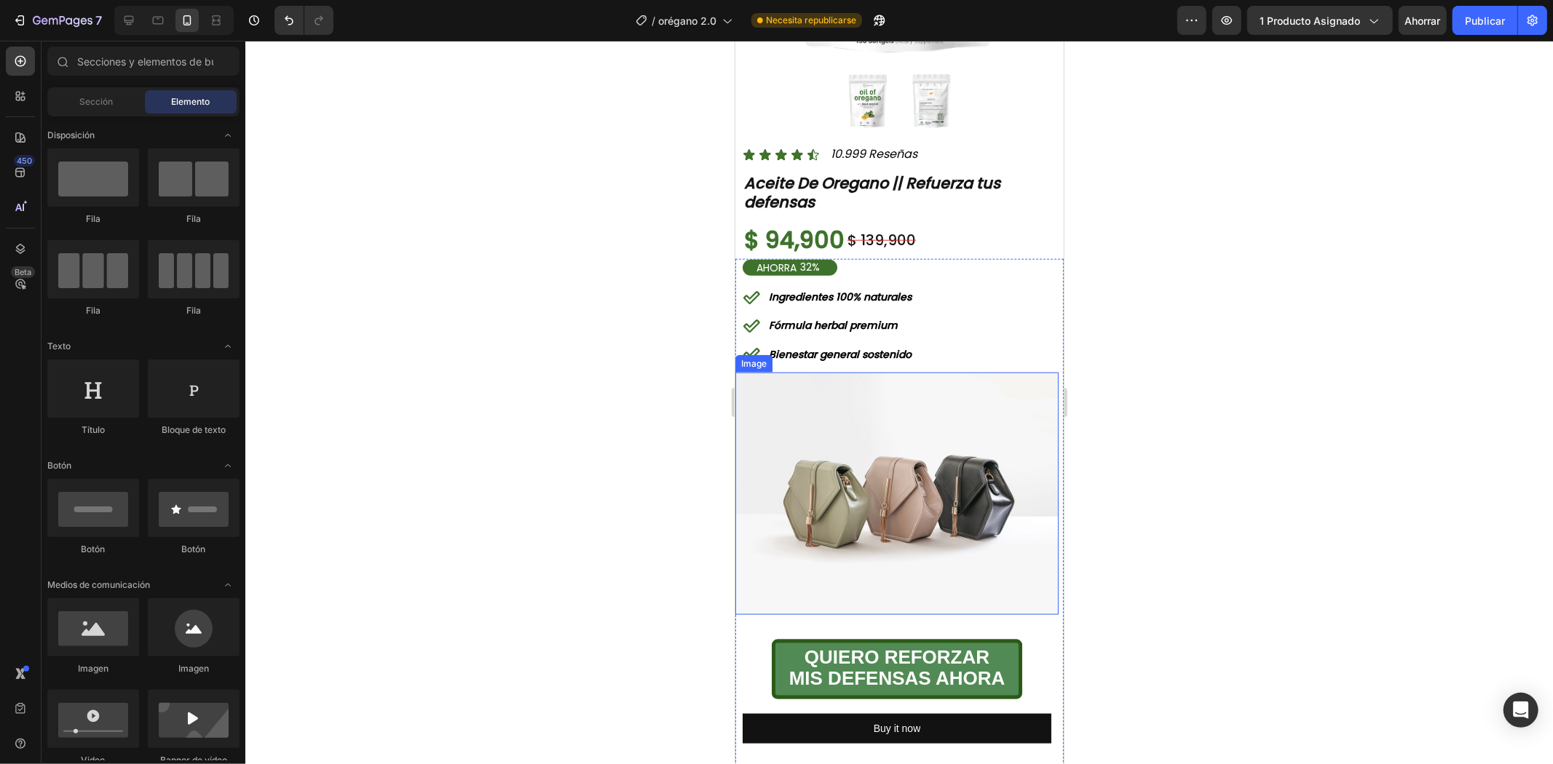
click at [931, 467] on img at bounding box center [895, 493] width 323 height 242
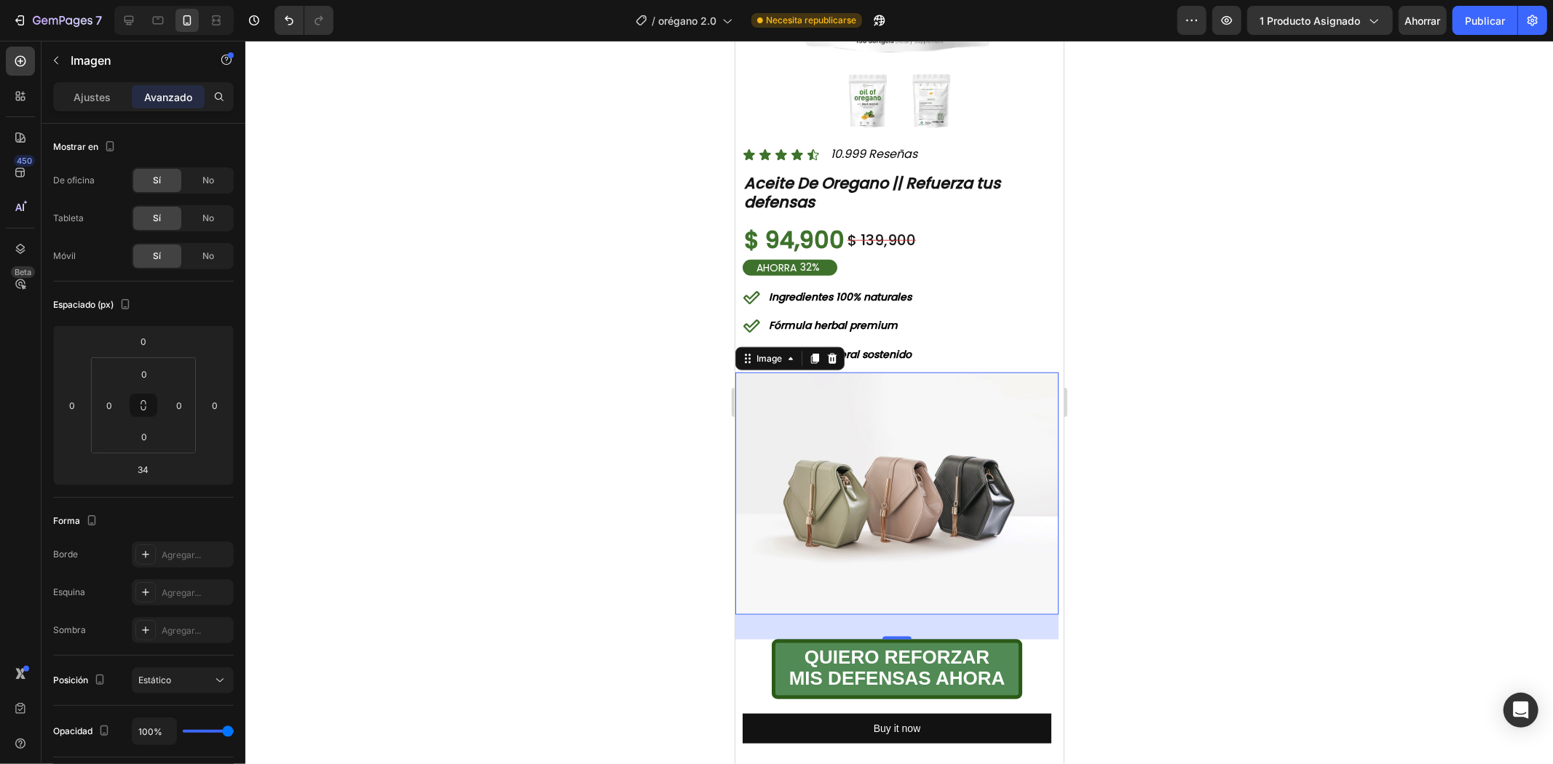
click at [900, 424] on img at bounding box center [895, 493] width 323 height 242
click at [97, 100] on font "Ajustes" at bounding box center [92, 97] width 37 height 12
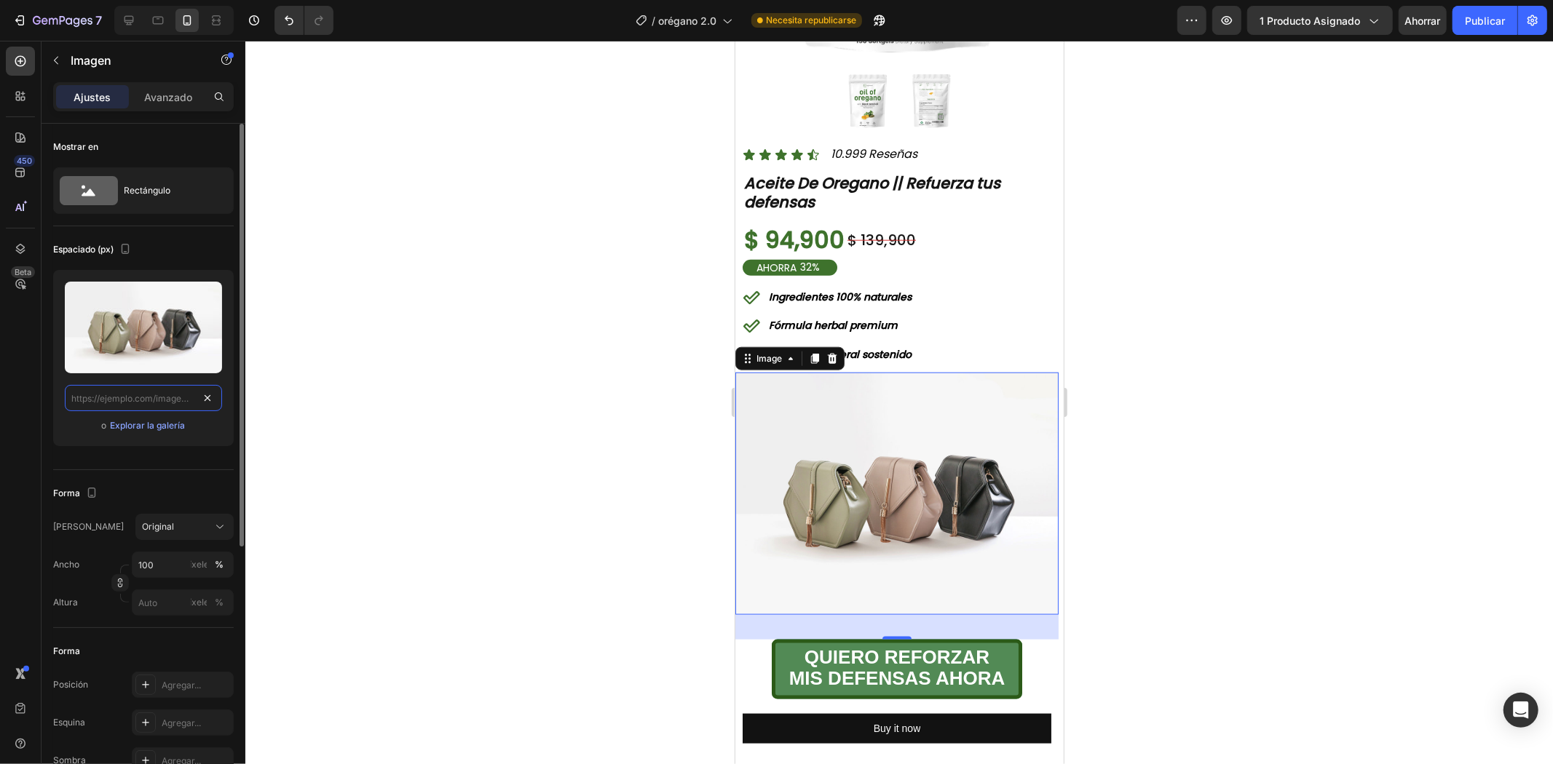
scroll to position [0, 0]
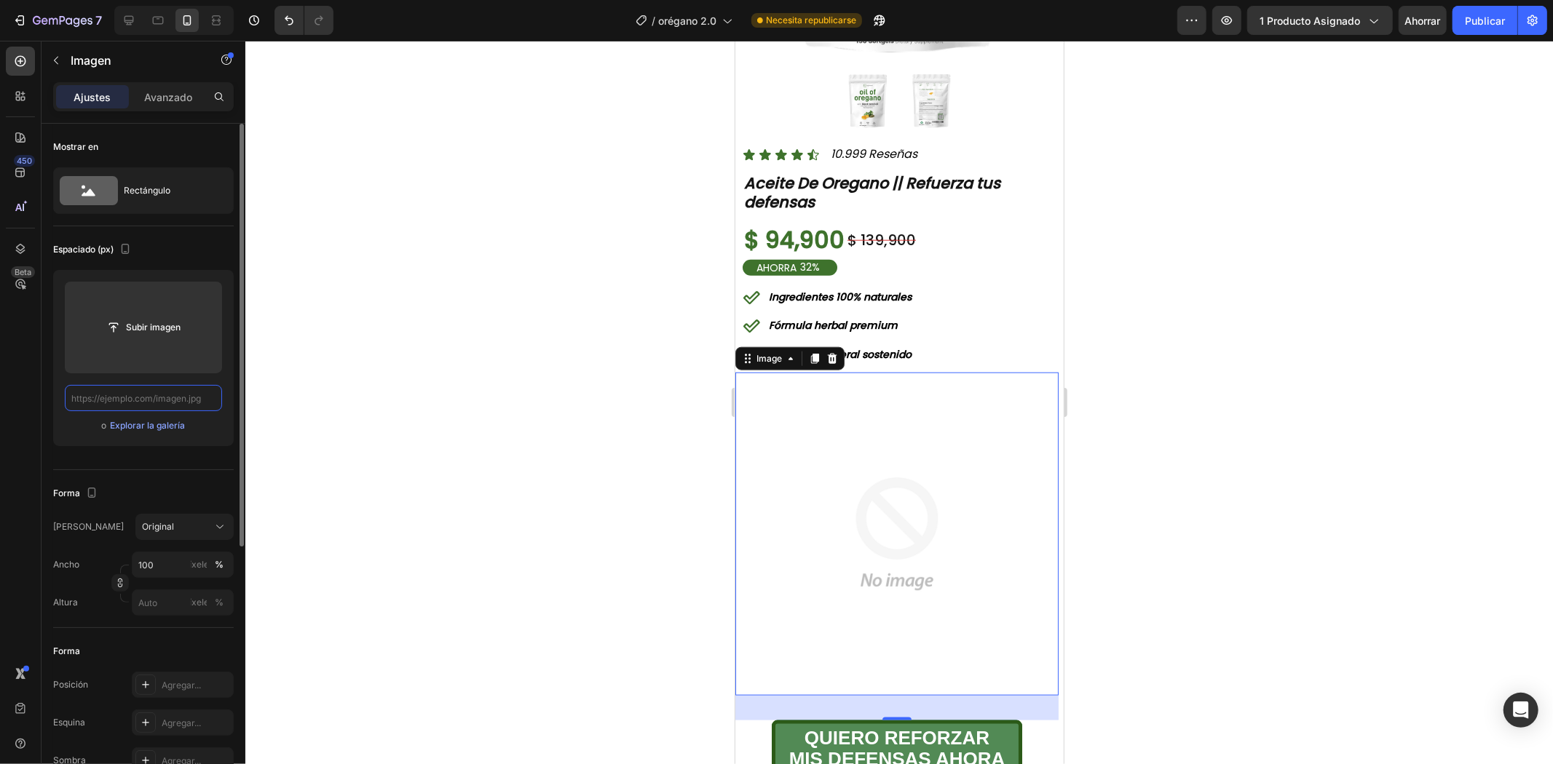
paste input "https://i.ibb.co/rfmvjrBT/1-Unidad.png"
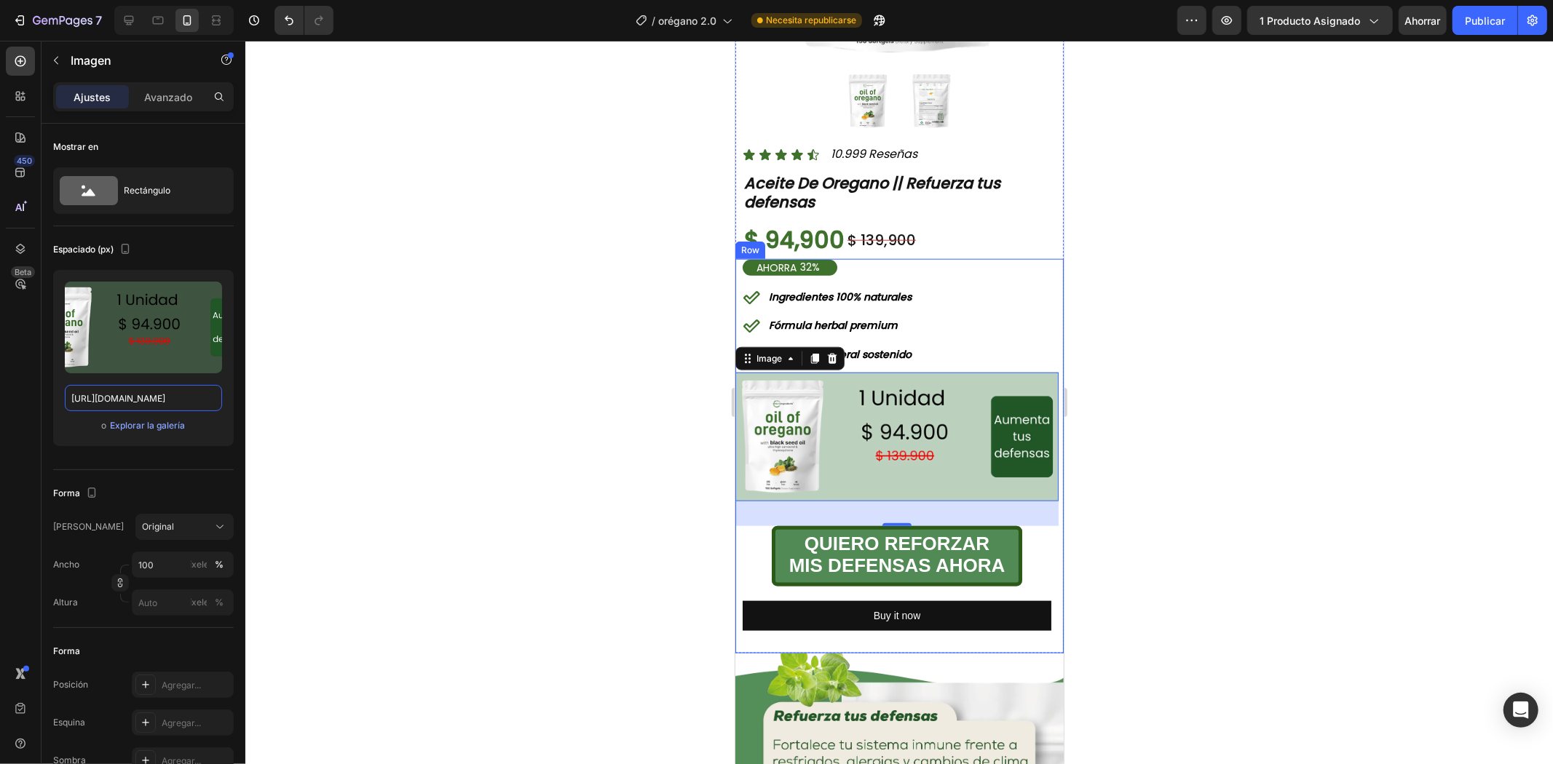
type input "https://i.ibb.co/rfmvjrBT/1-Unidad.png"
click at [1252, 354] on div at bounding box center [898, 403] width 1307 height 724
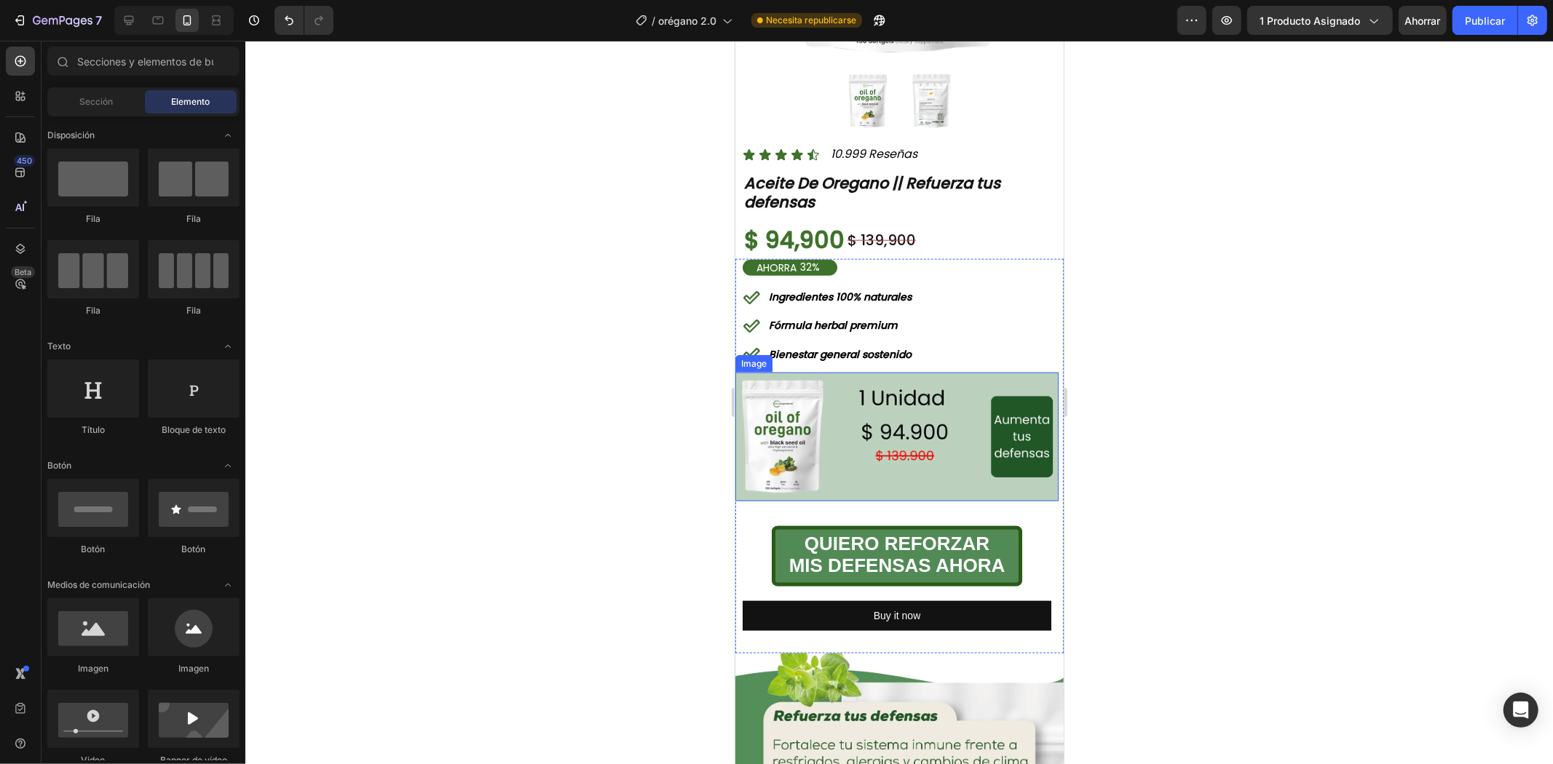
click at [1004, 434] on img at bounding box center [895, 437] width 323 height 130
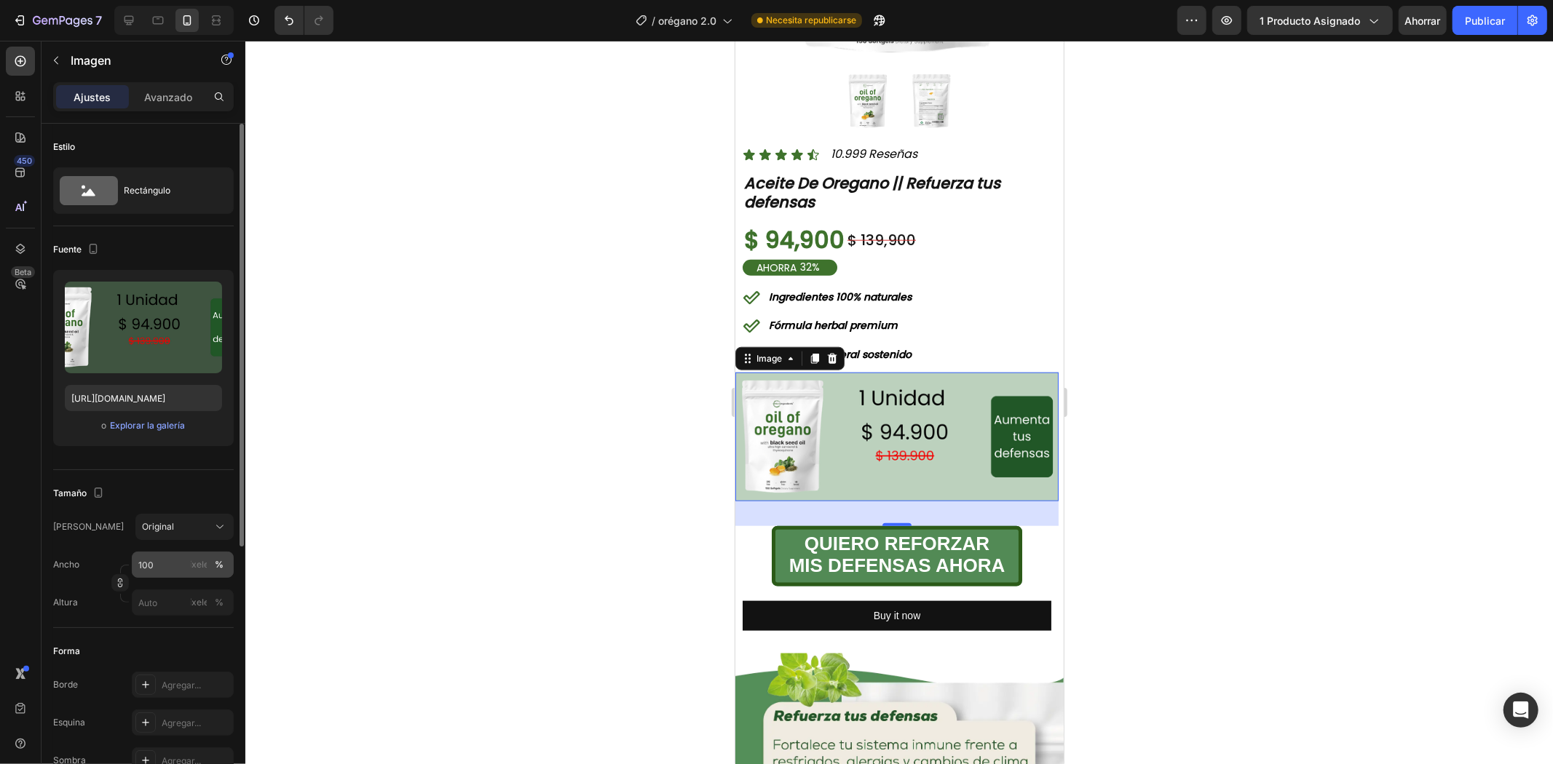
scroll to position [81, 0]
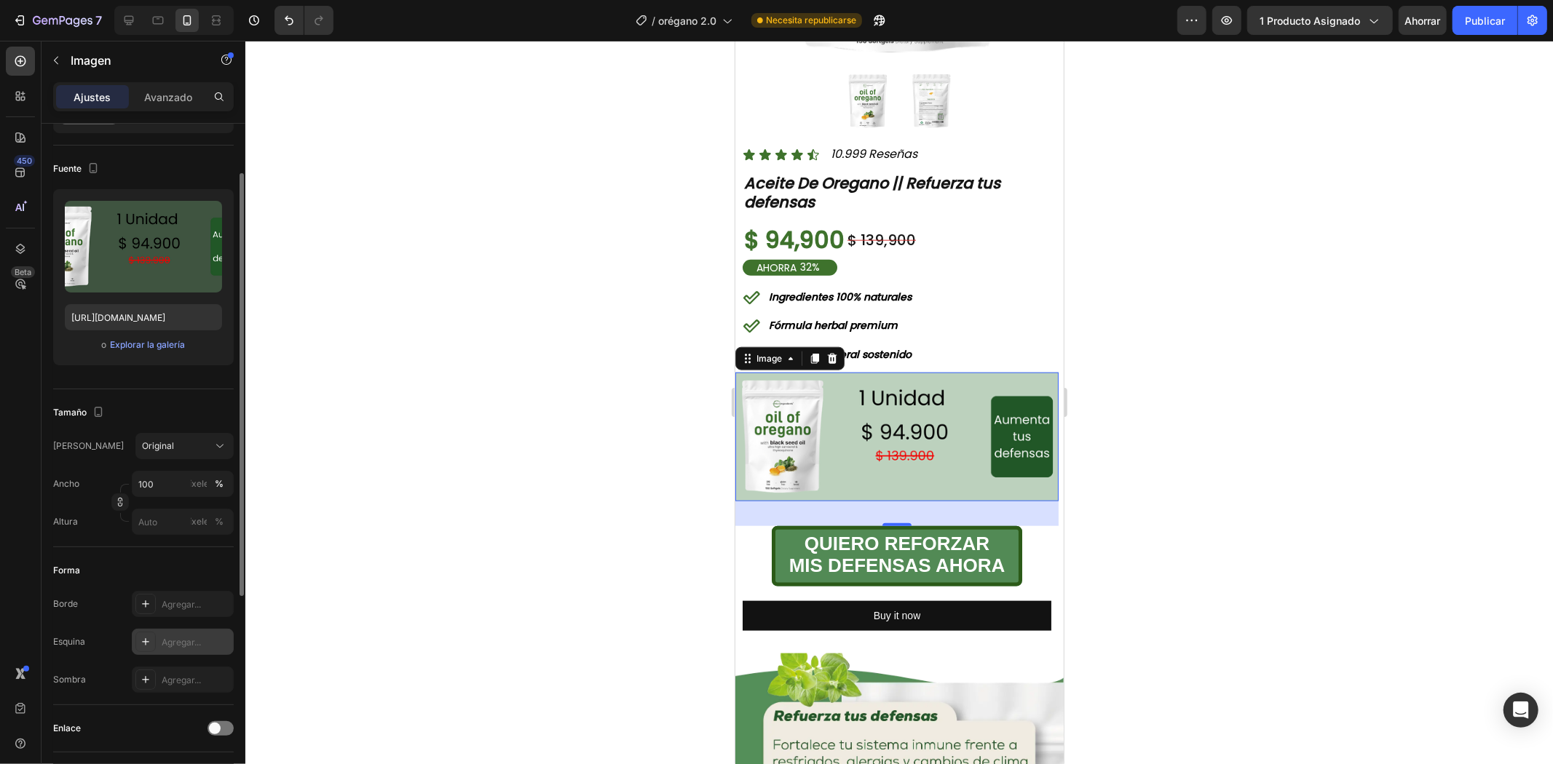
click at [171, 645] on font "Agregar..." at bounding box center [181, 642] width 39 height 11
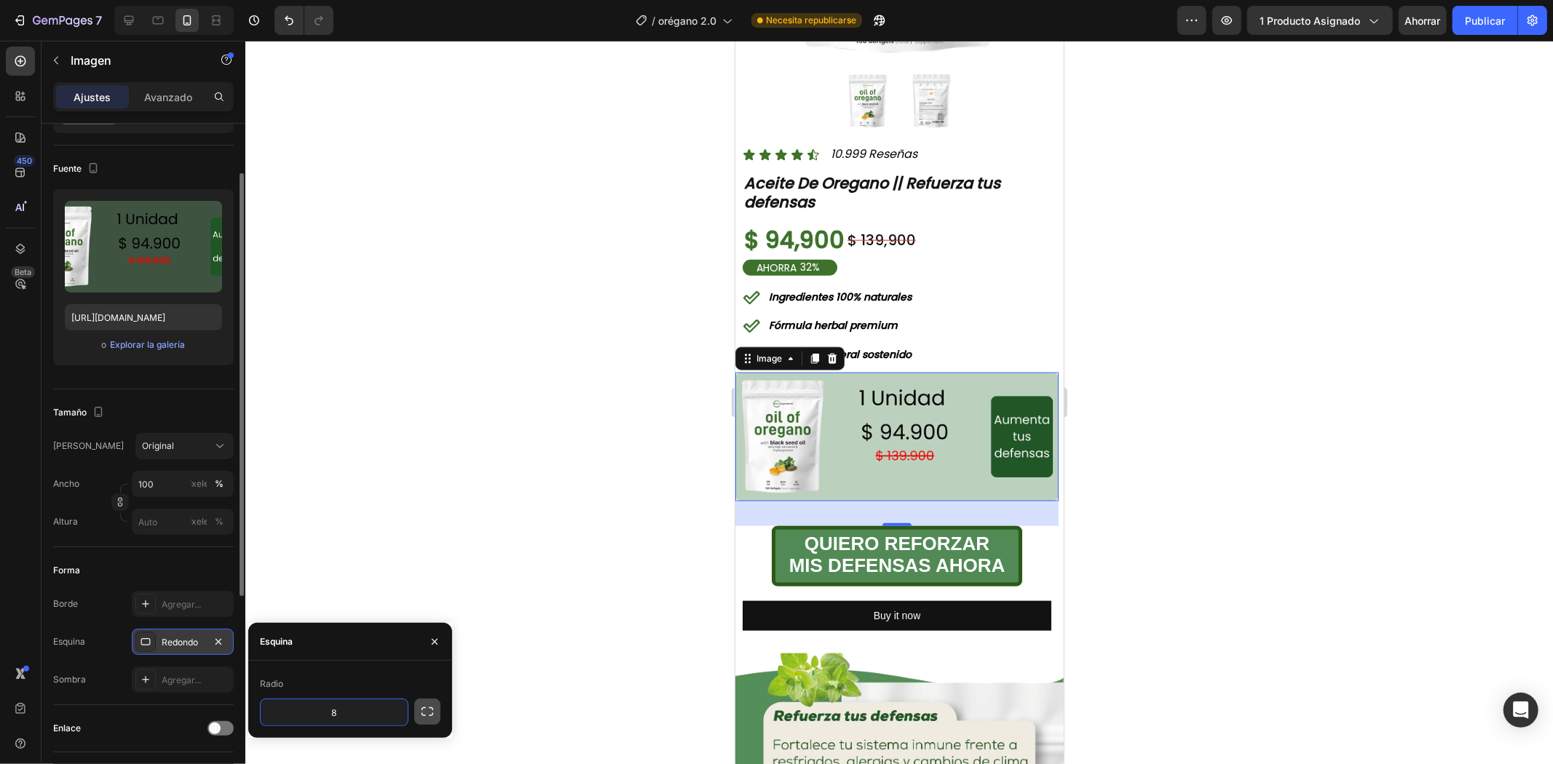
click at [423, 708] on icon "button" at bounding box center [427, 712] width 15 height 15
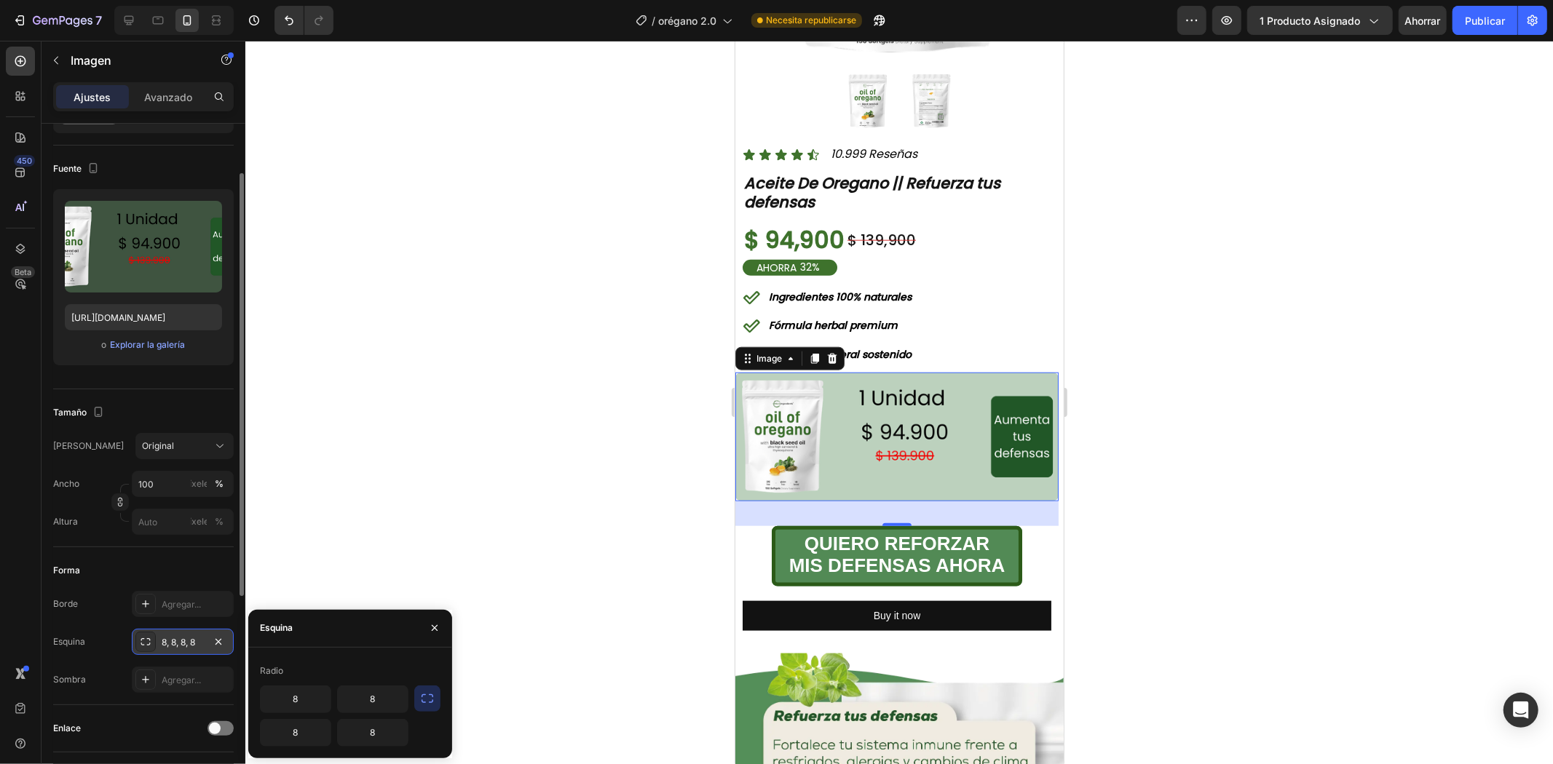
click at [171, 113] on div "Ajustes Avanzado" at bounding box center [143, 102] width 204 height 41
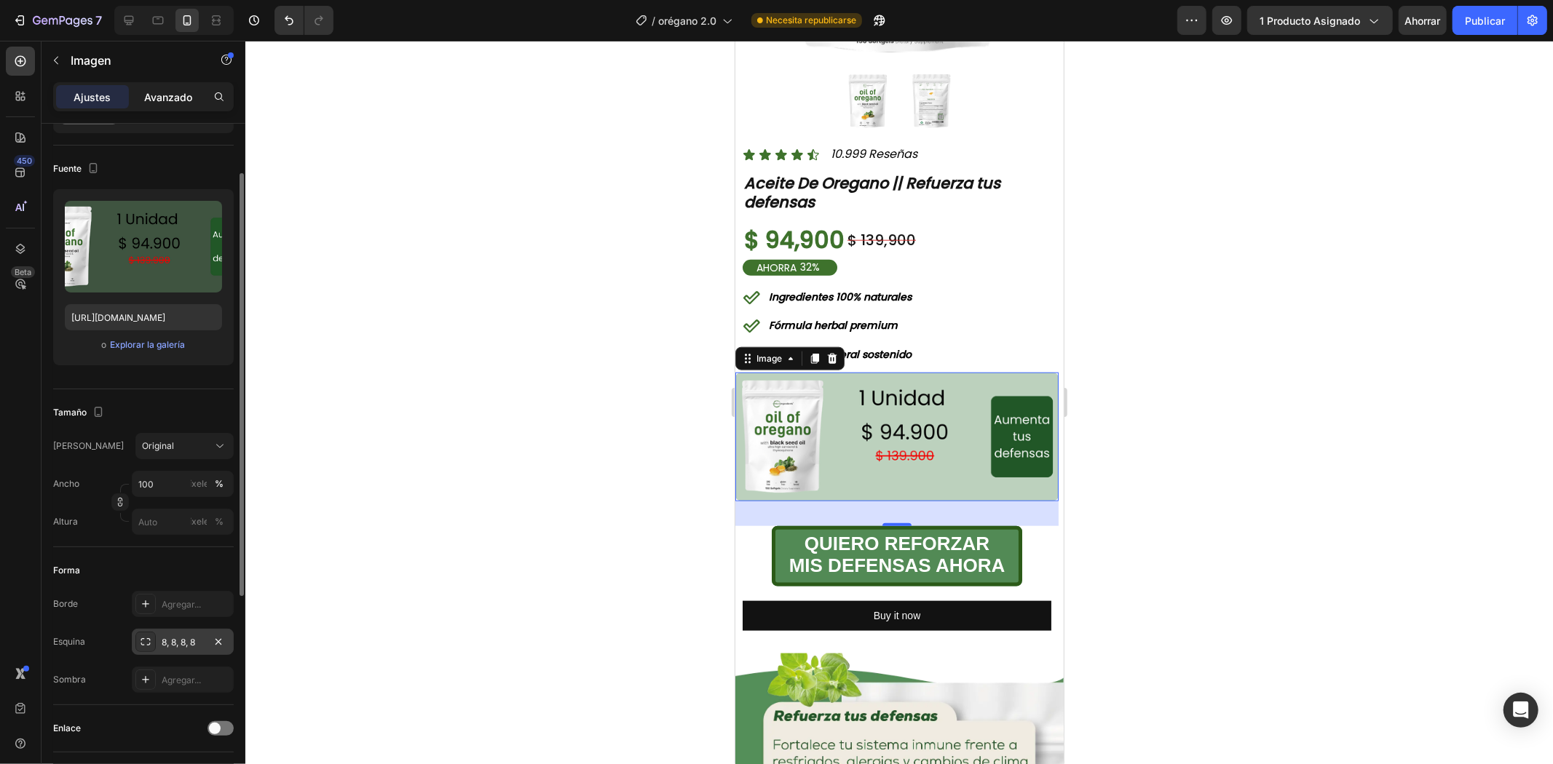
click at [167, 106] on div "Avanzado" at bounding box center [168, 96] width 73 height 23
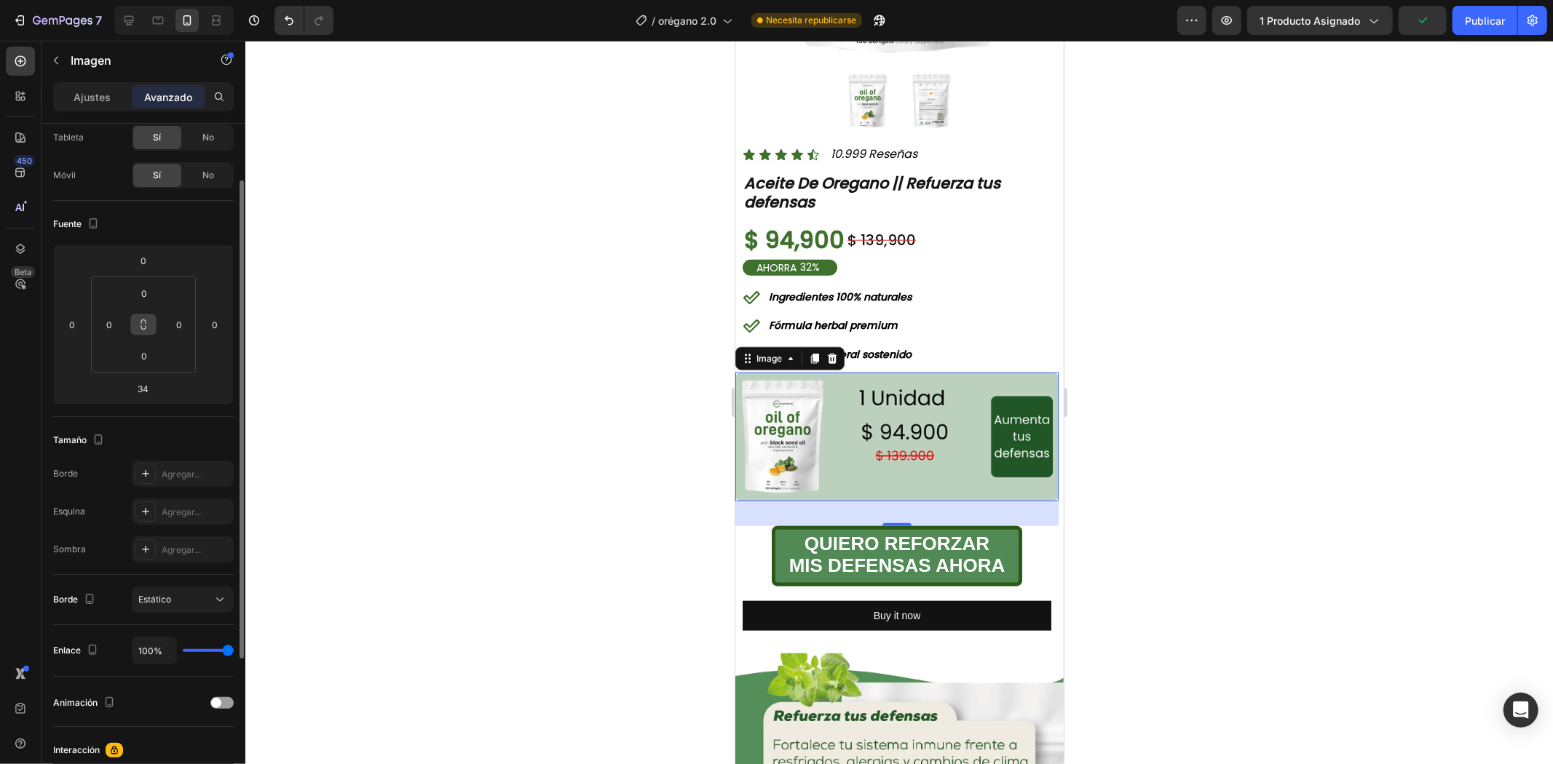
click at [143, 330] on button at bounding box center [144, 324] width 28 height 23
click at [97, 326] on div "0" at bounding box center [109, 324] width 29 height 23
click at [106, 321] on input "0" at bounding box center [109, 325] width 22 height 22
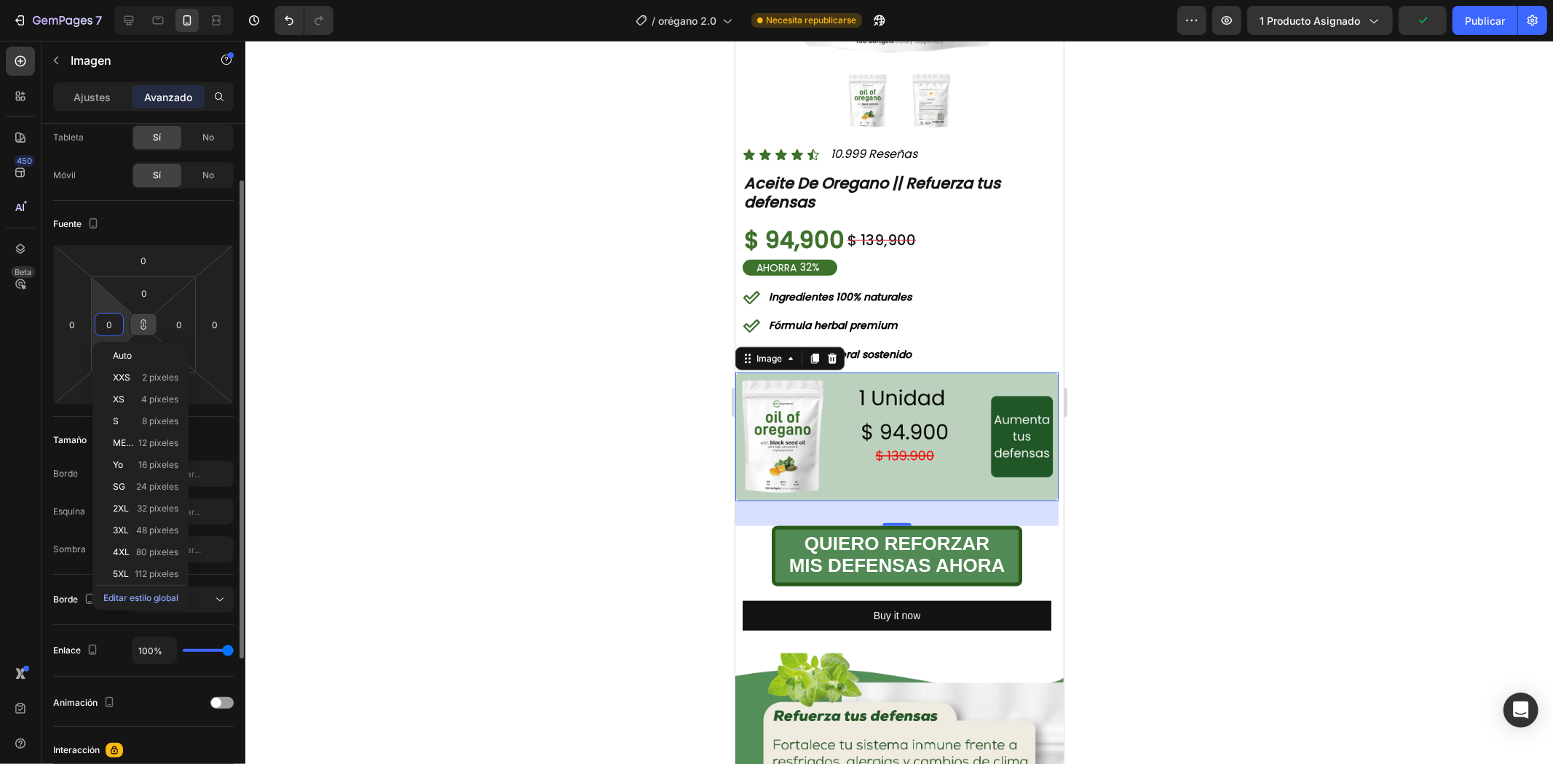
type input "2"
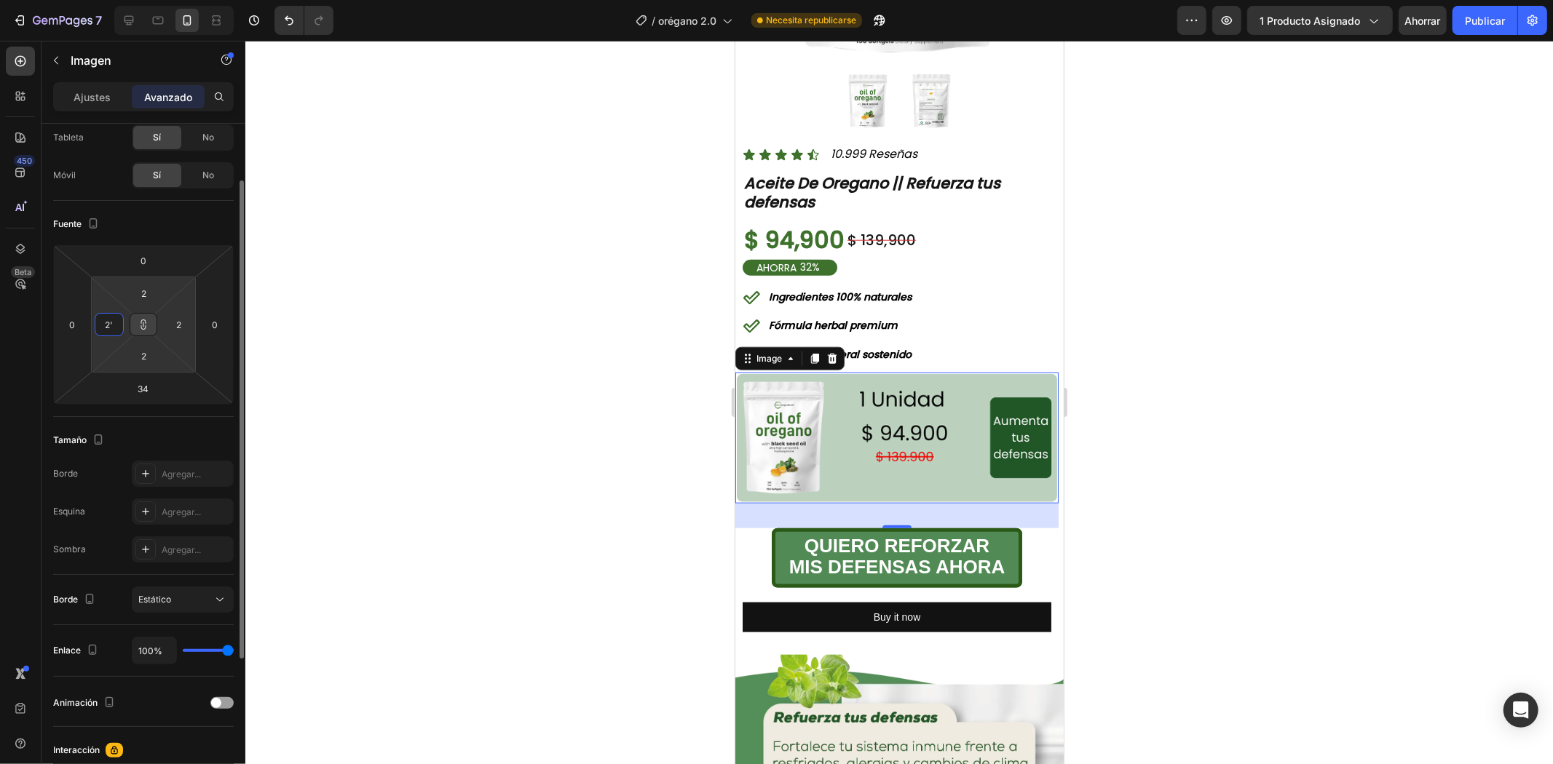
type input "2"
type input "0"
type input "2"
type input "20"
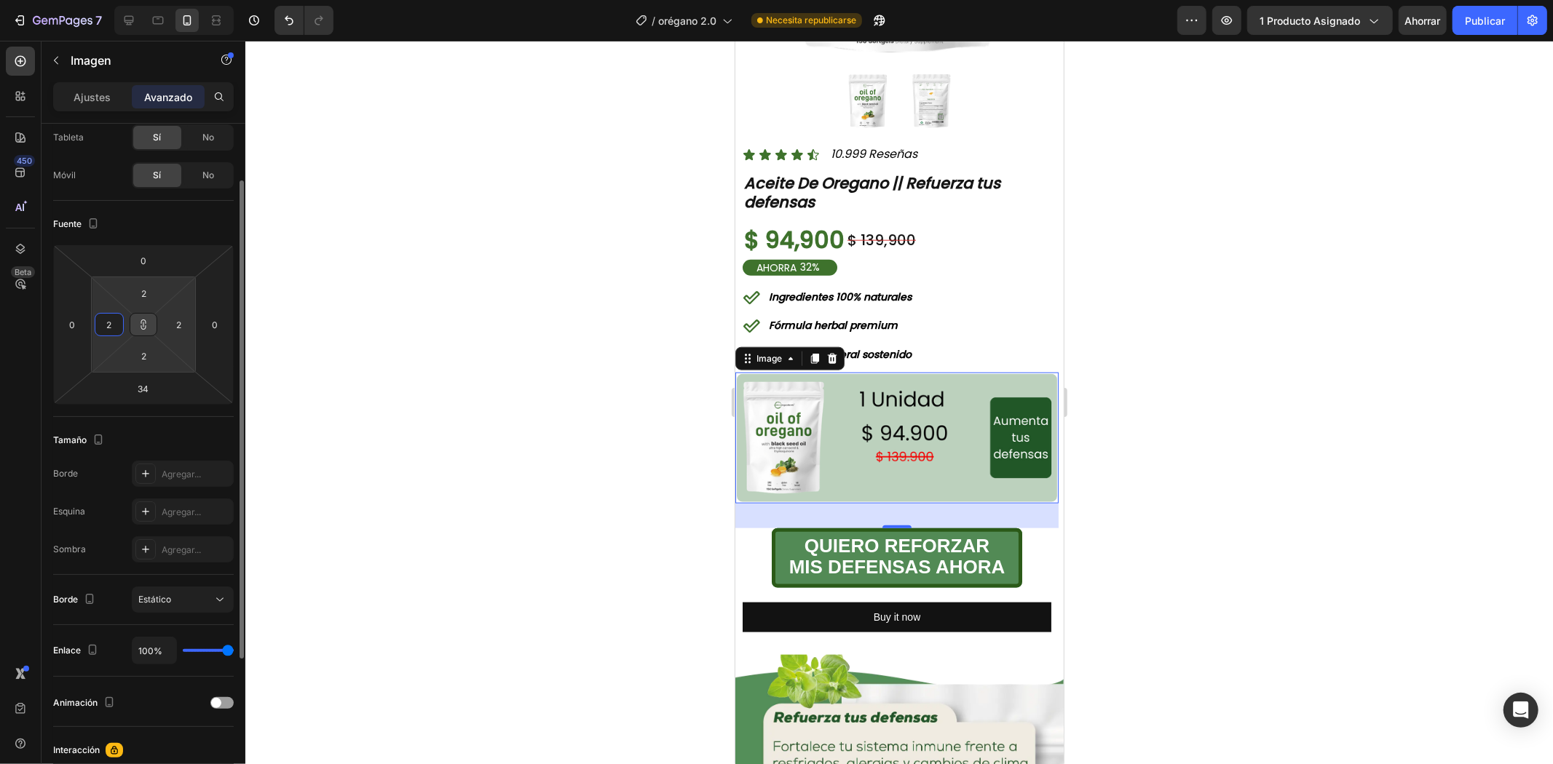
type input "20"
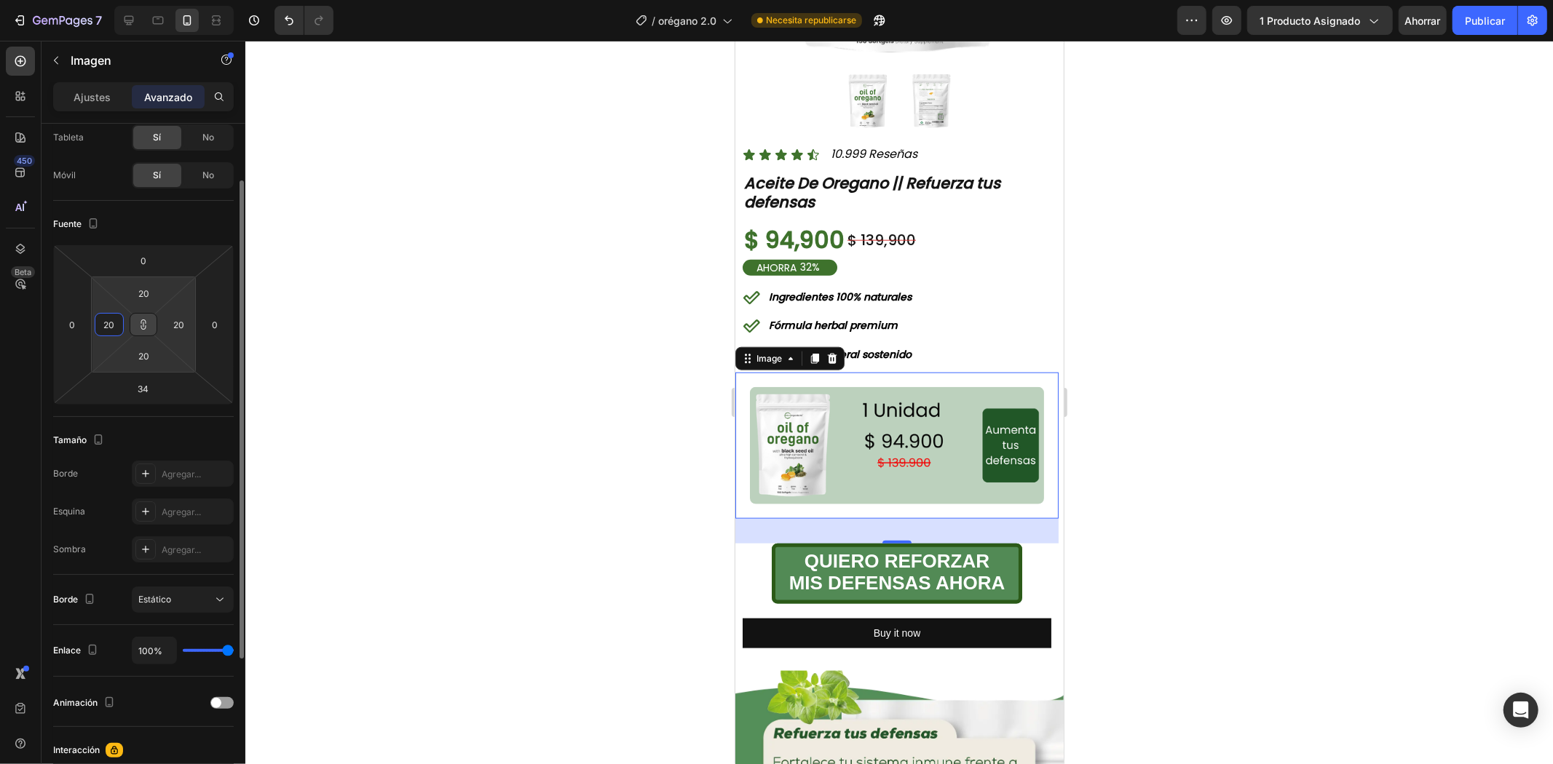
type input "2"
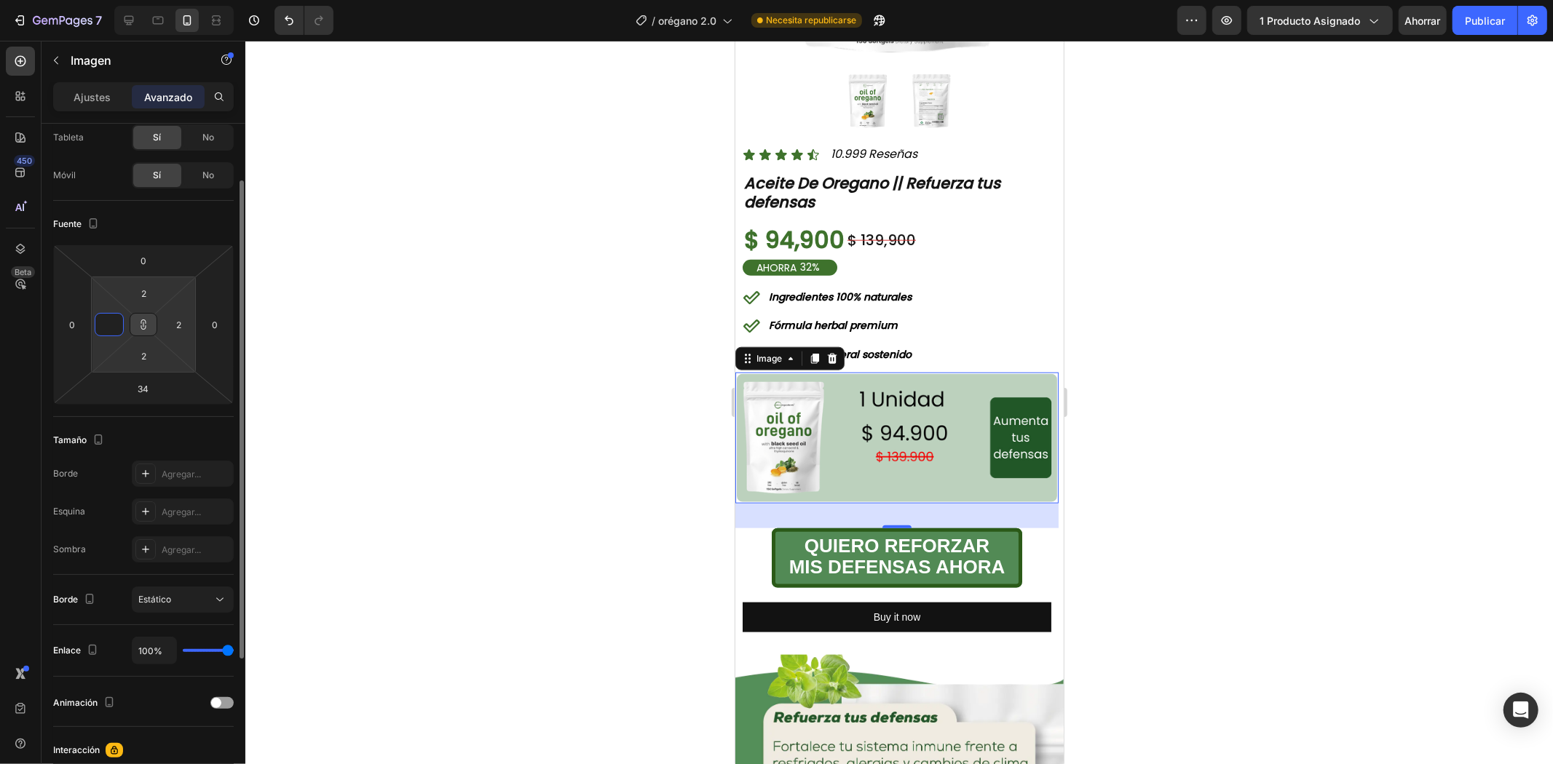
type input "3"
type input "30"
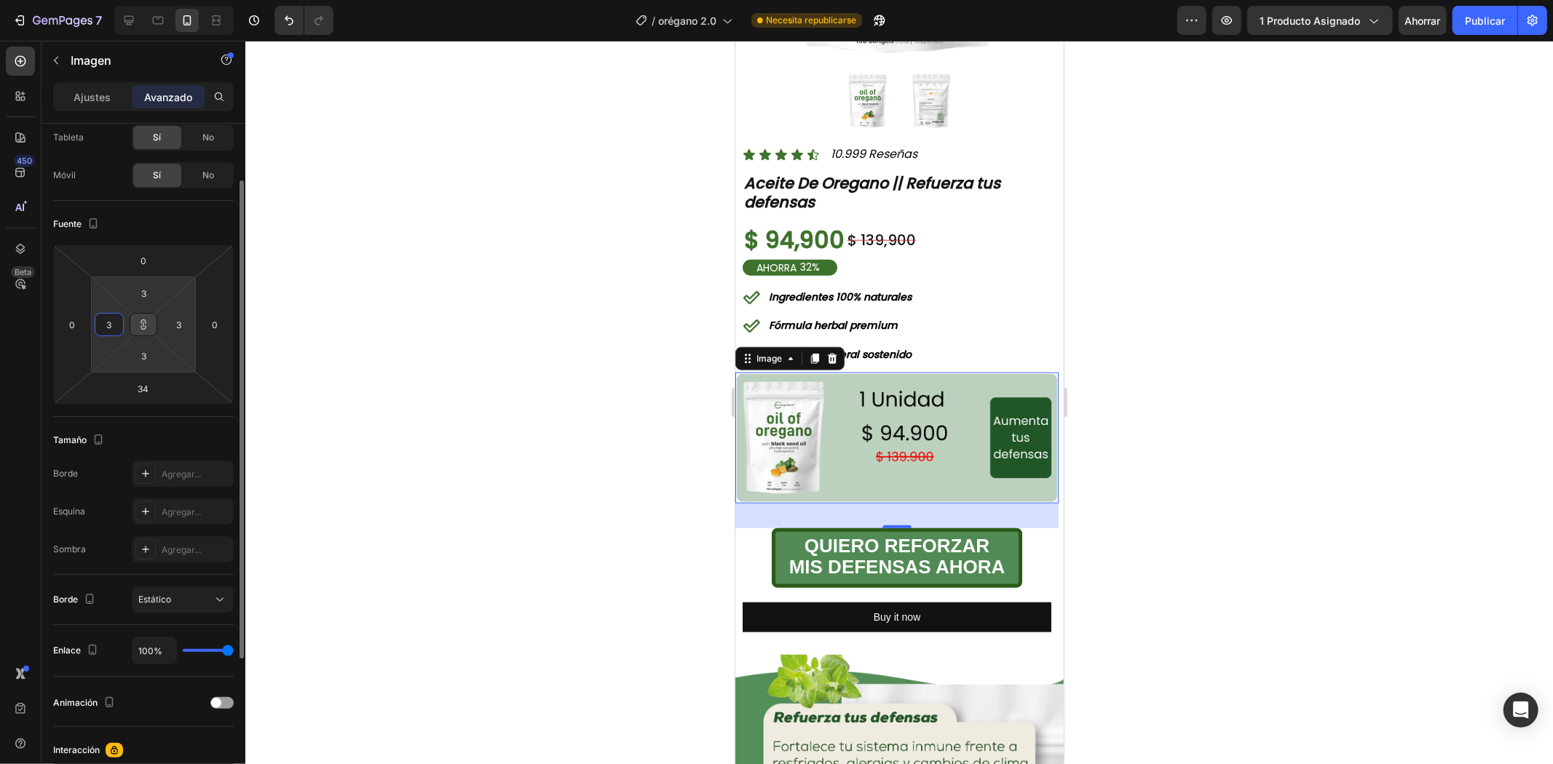
type input "30"
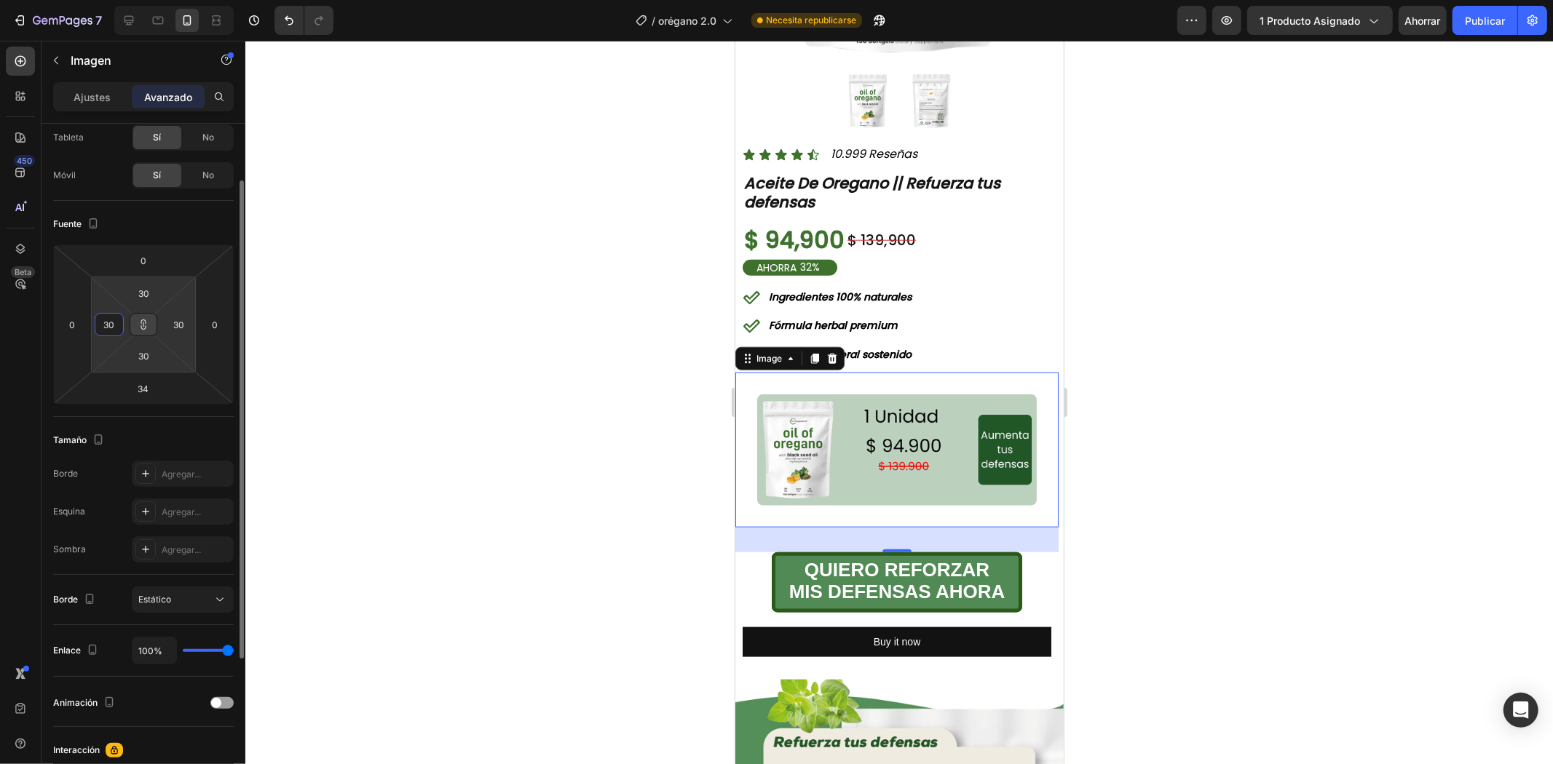
type input "3"
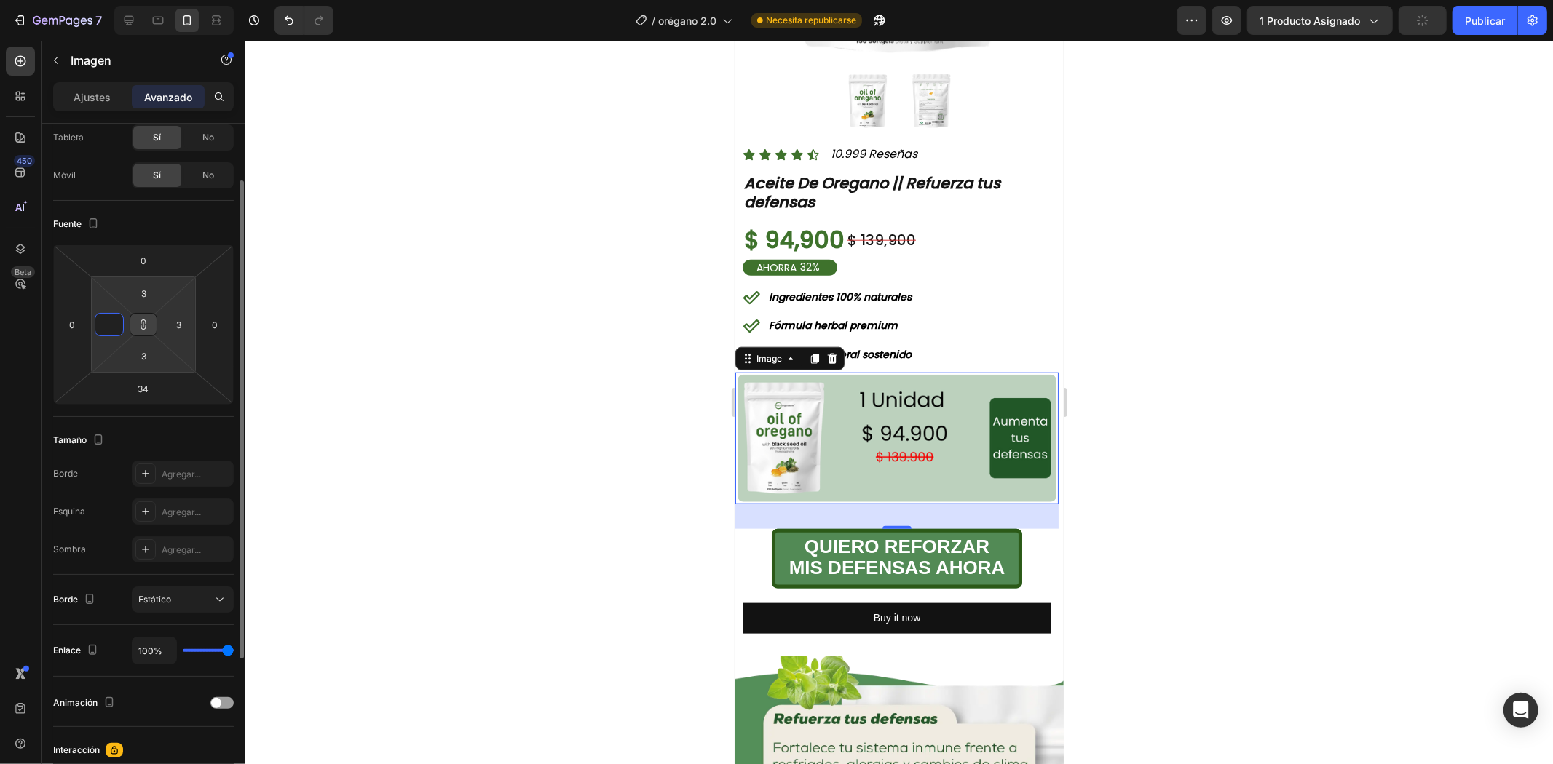
type input "4"
type input "40"
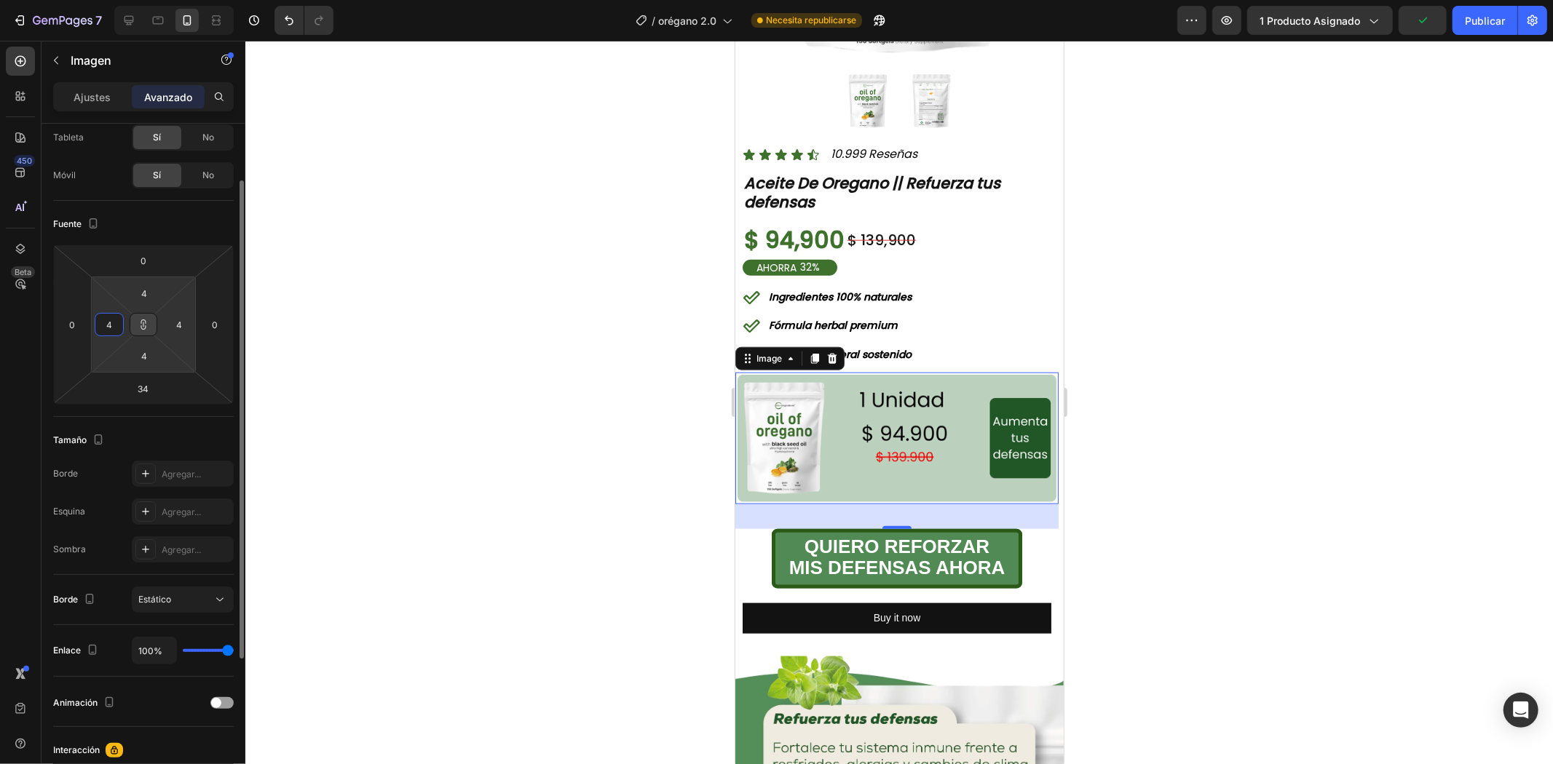
type input "40"
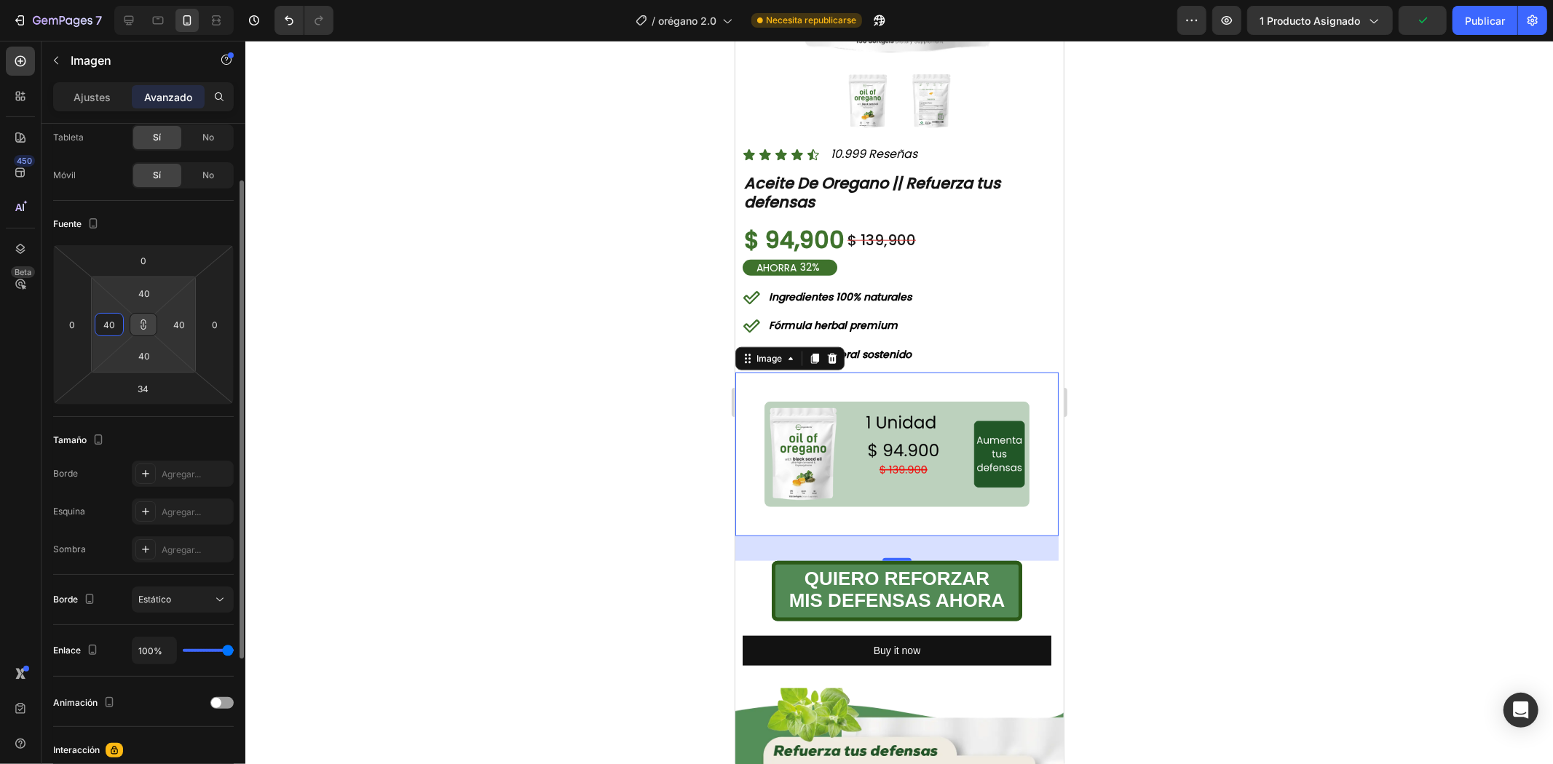
type input "4"
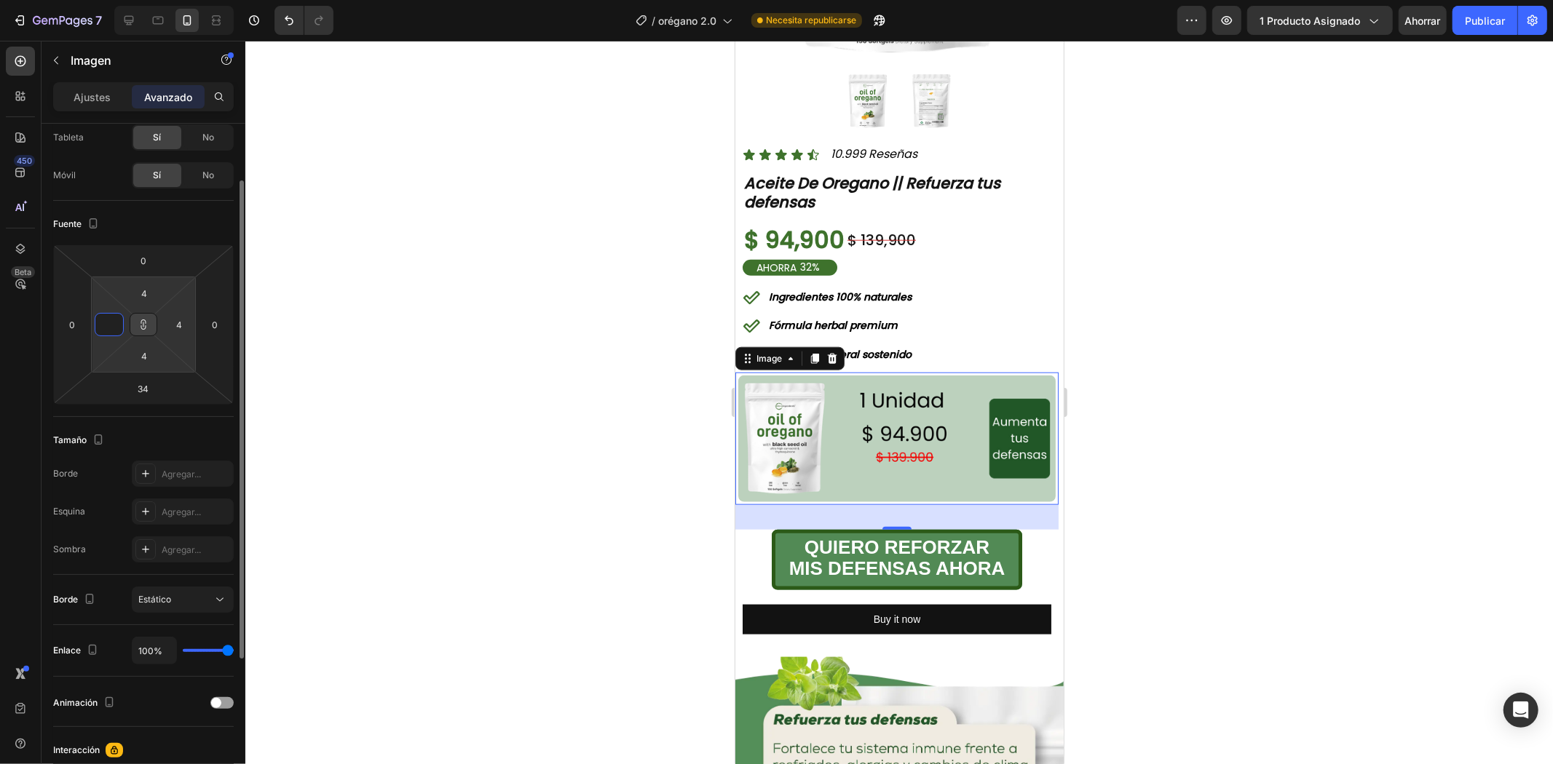
type input "5"
type input "50"
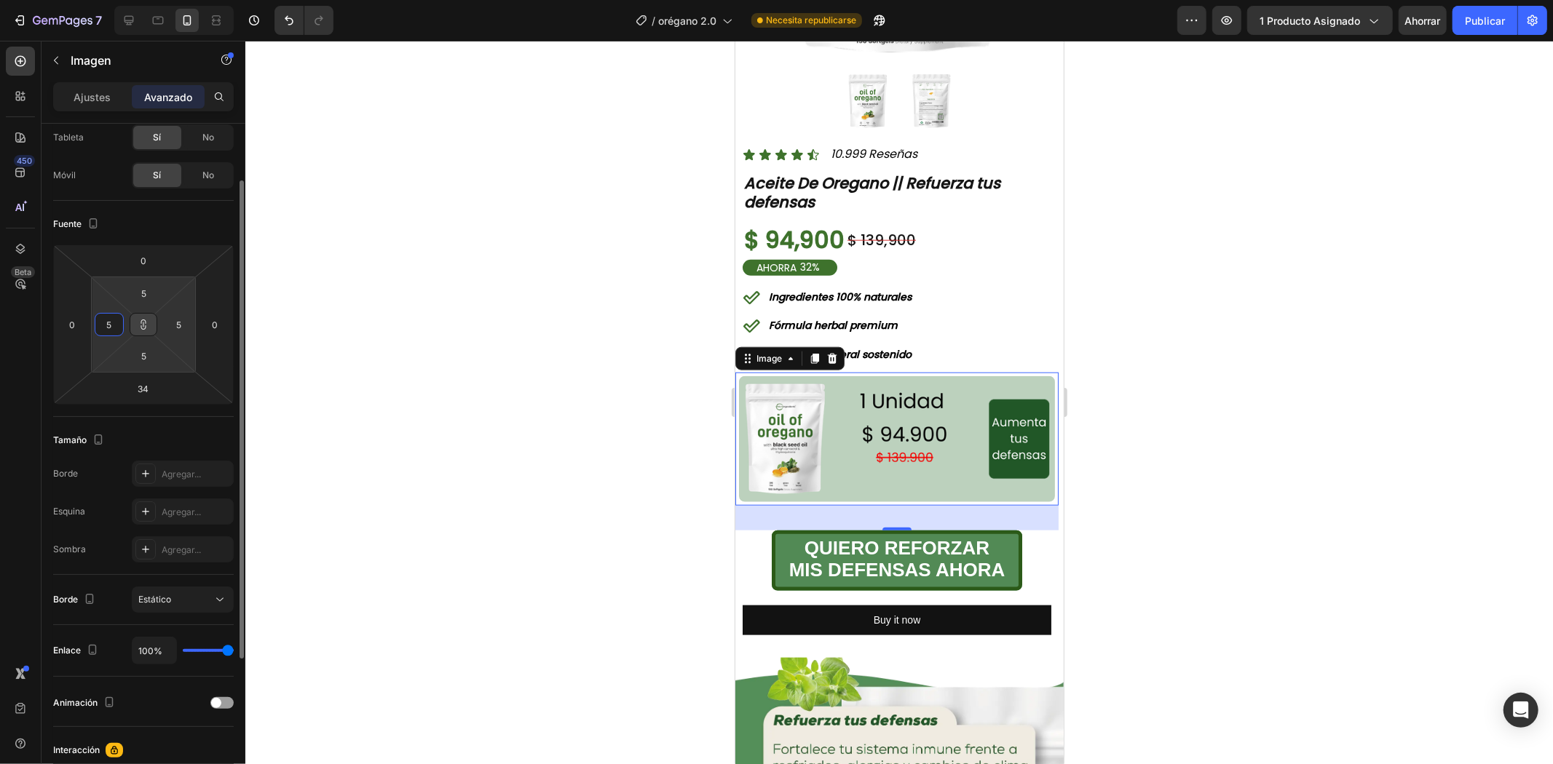
type input "50"
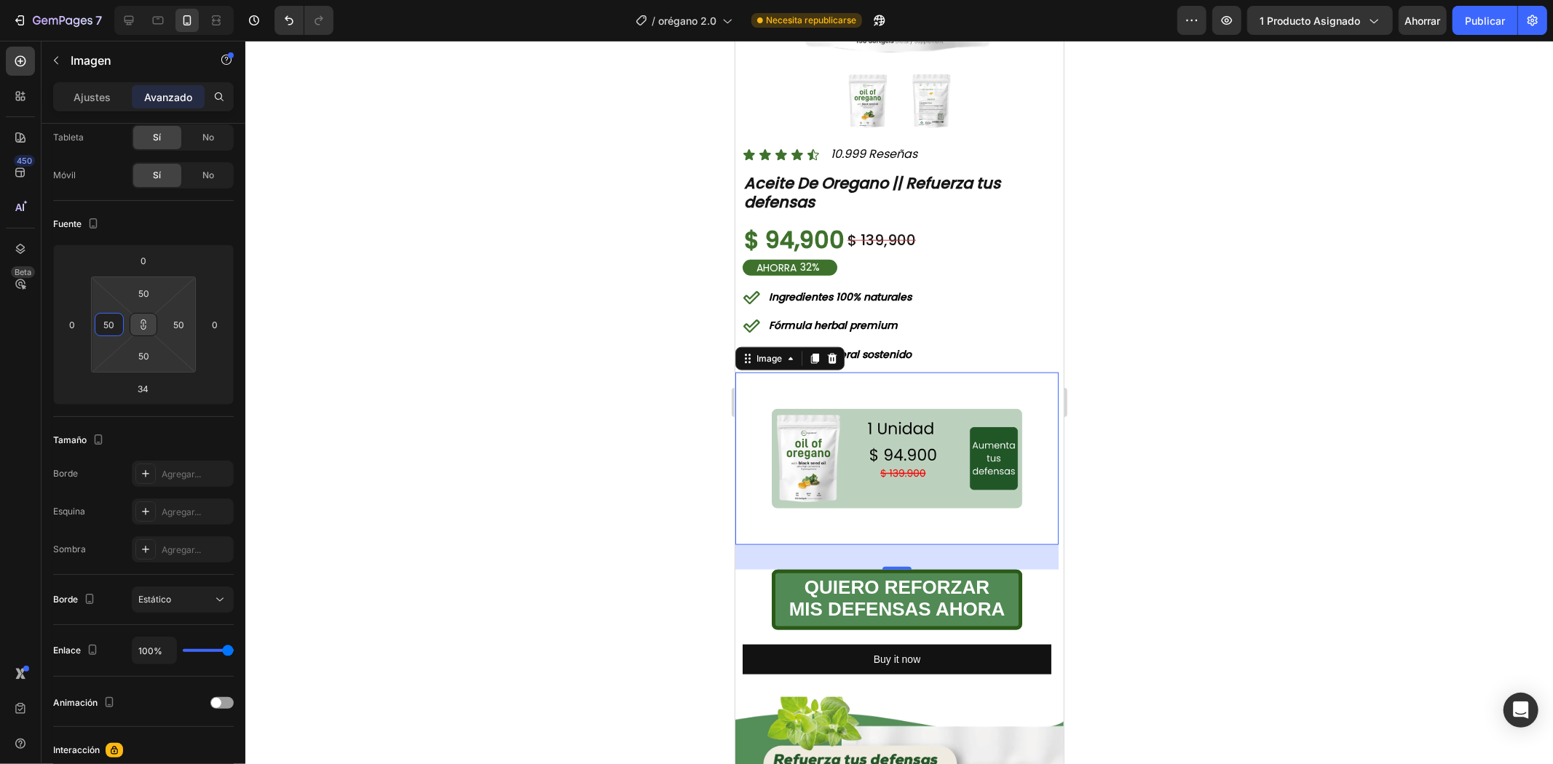
type input "50"
click at [146, 325] on icon at bounding box center [143, 327] width 5 height 4
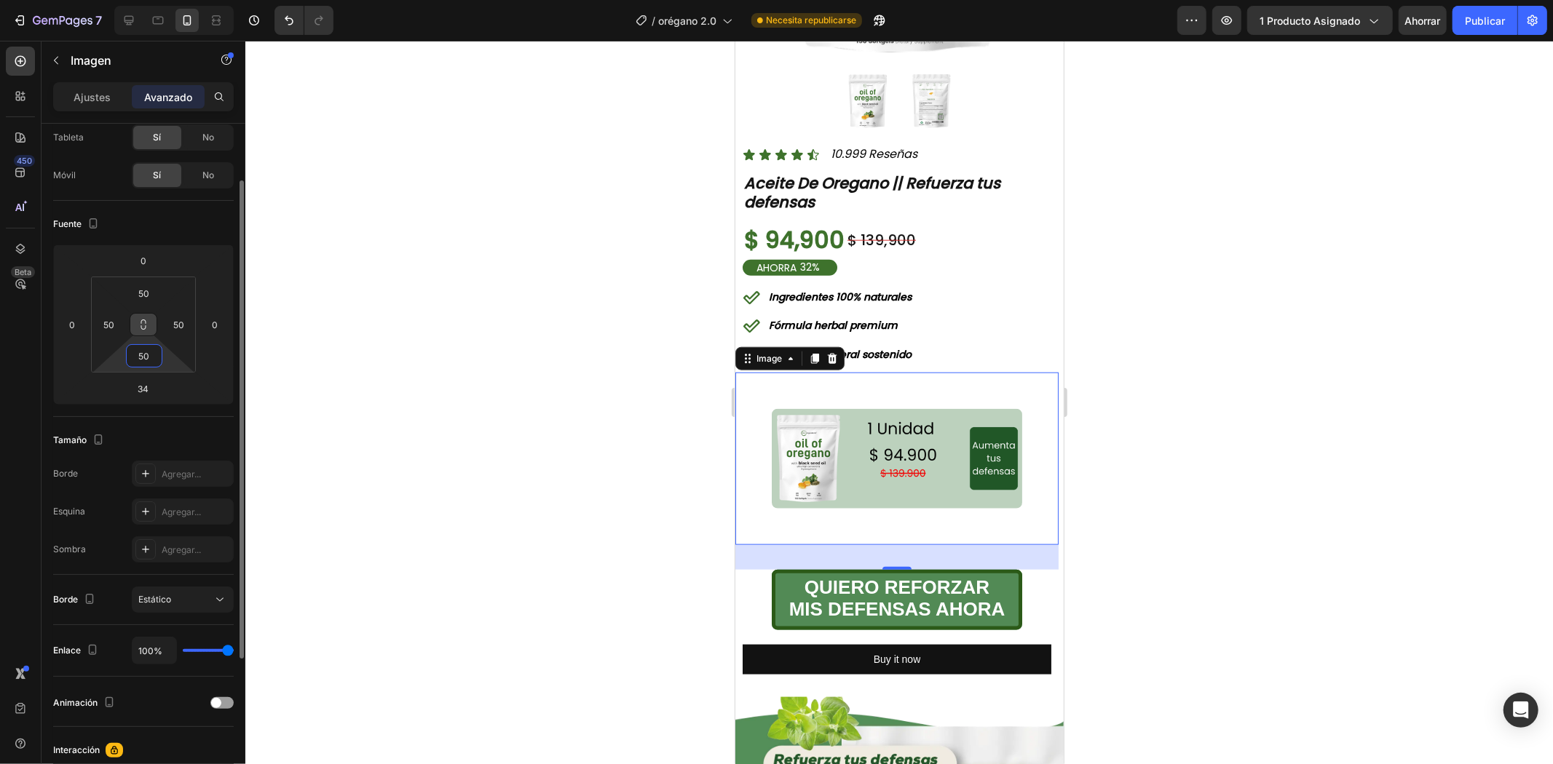
click at [140, 357] on input "50" at bounding box center [144, 356] width 29 height 22
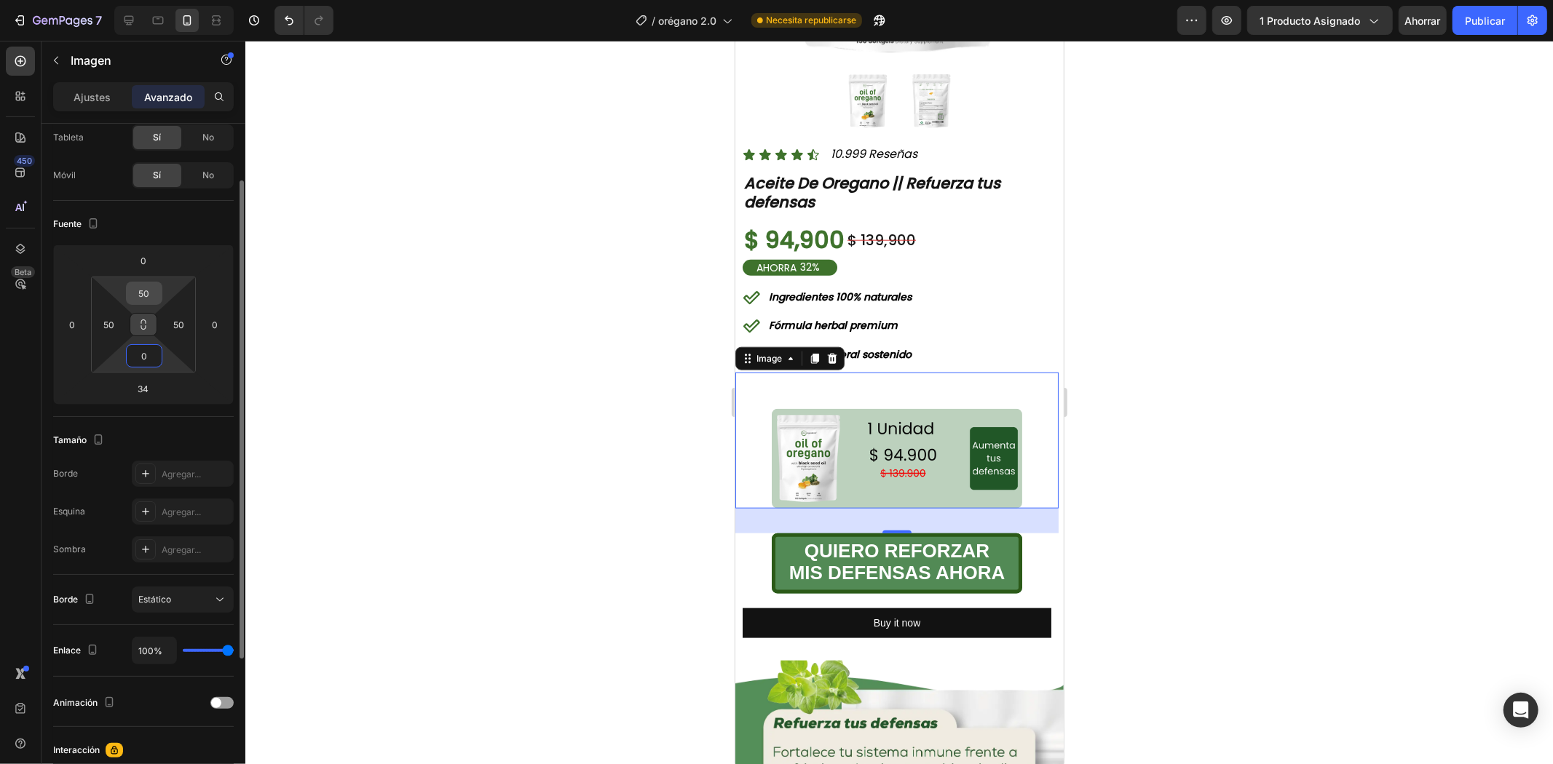
type input "0"
click at [143, 289] on input "50" at bounding box center [144, 293] width 29 height 22
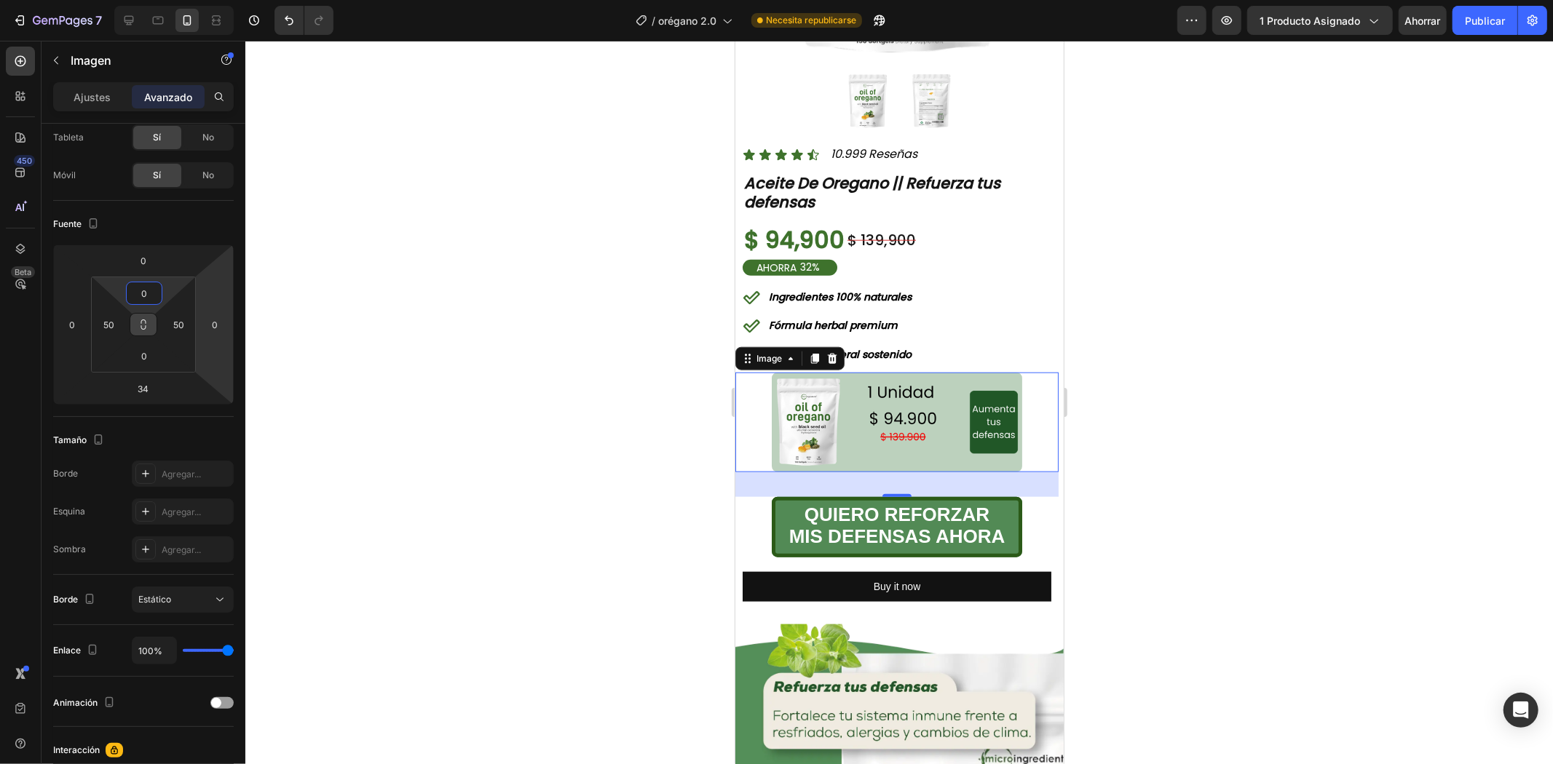
type input "0"
click at [1214, 361] on div at bounding box center [898, 403] width 1307 height 724
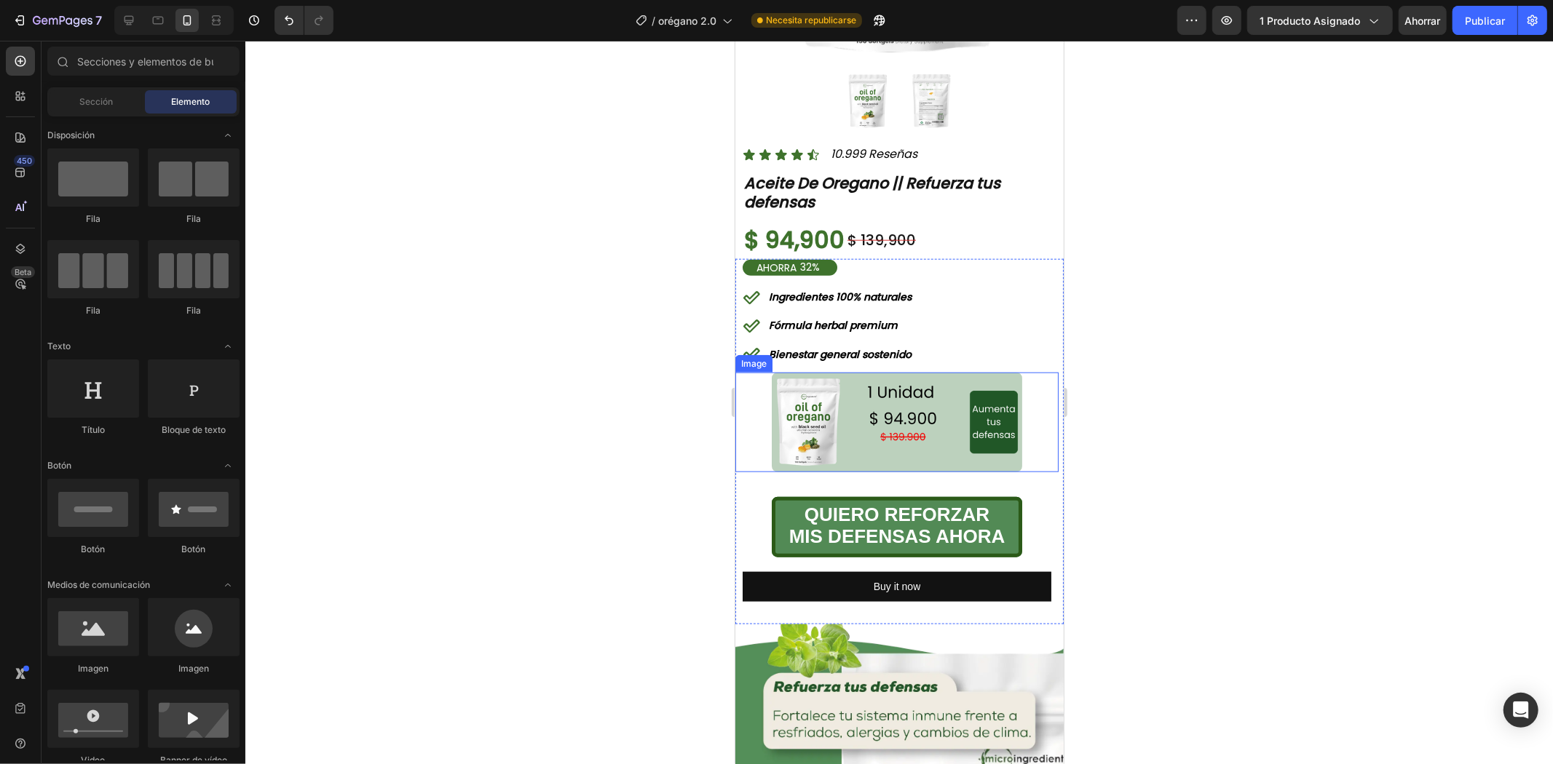
click at [939, 419] on img at bounding box center [896, 422] width 250 height 100
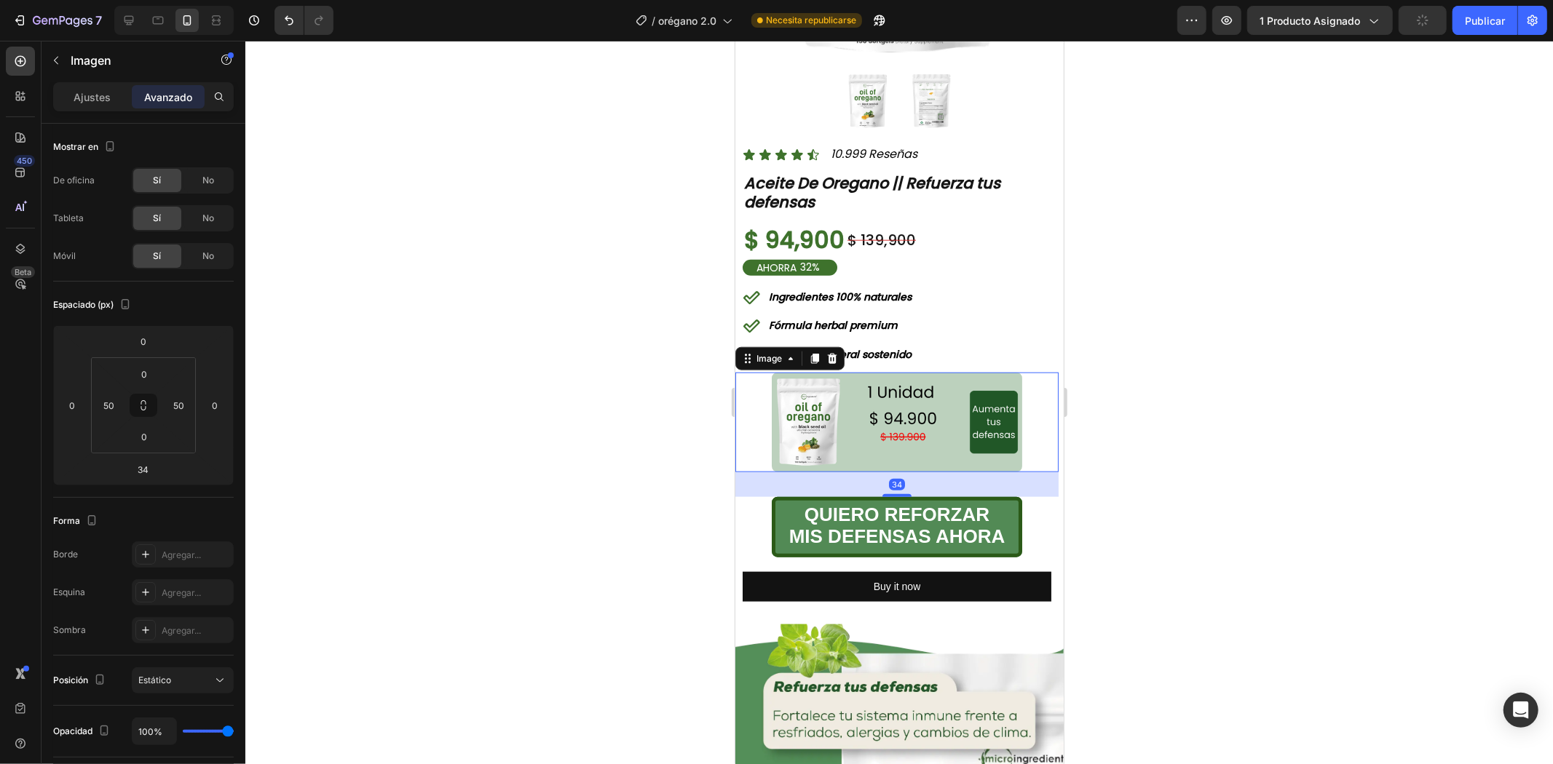
click at [1282, 362] on div at bounding box center [898, 403] width 1307 height 724
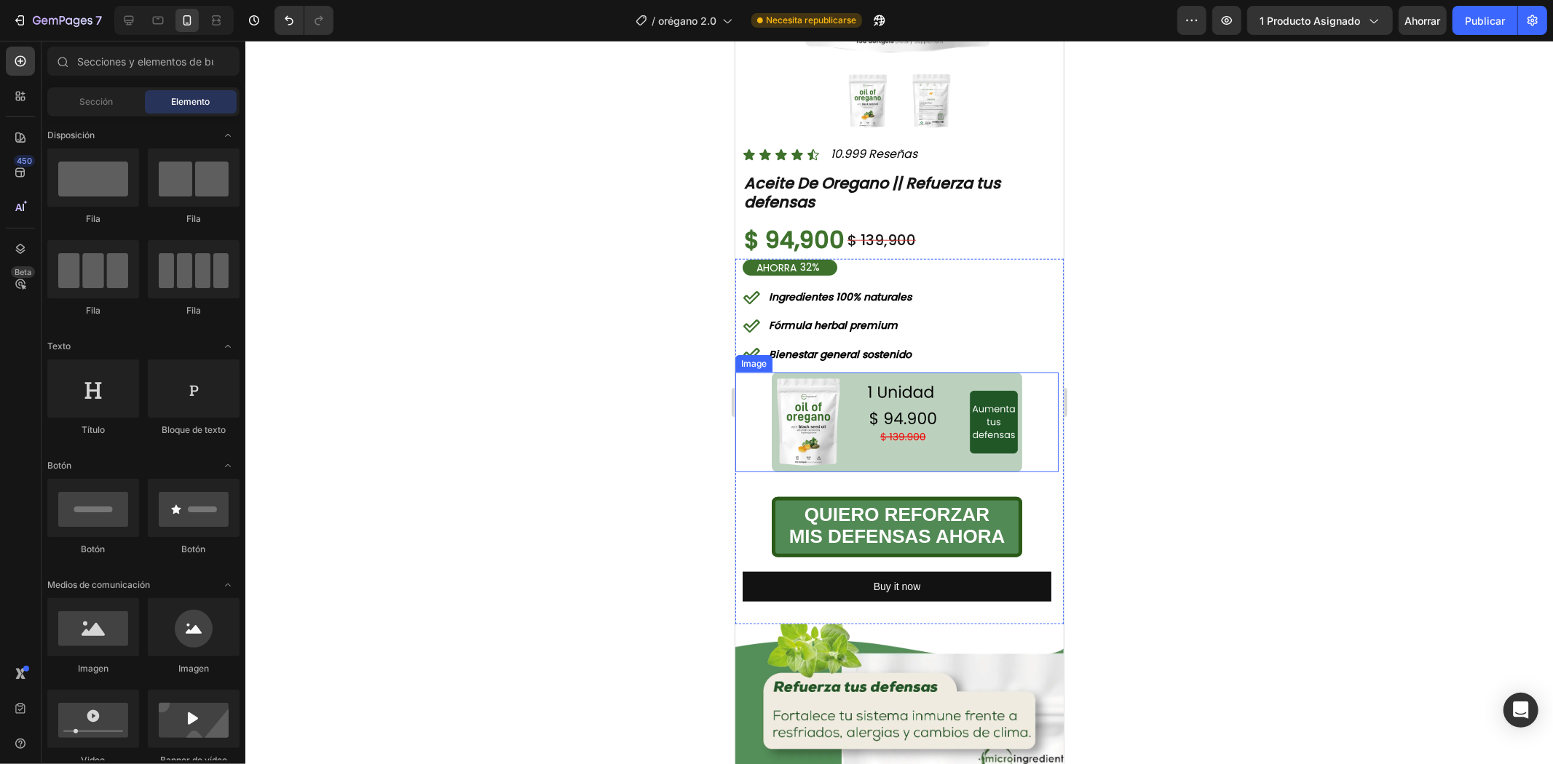
click at [947, 429] on img at bounding box center [896, 422] width 250 height 100
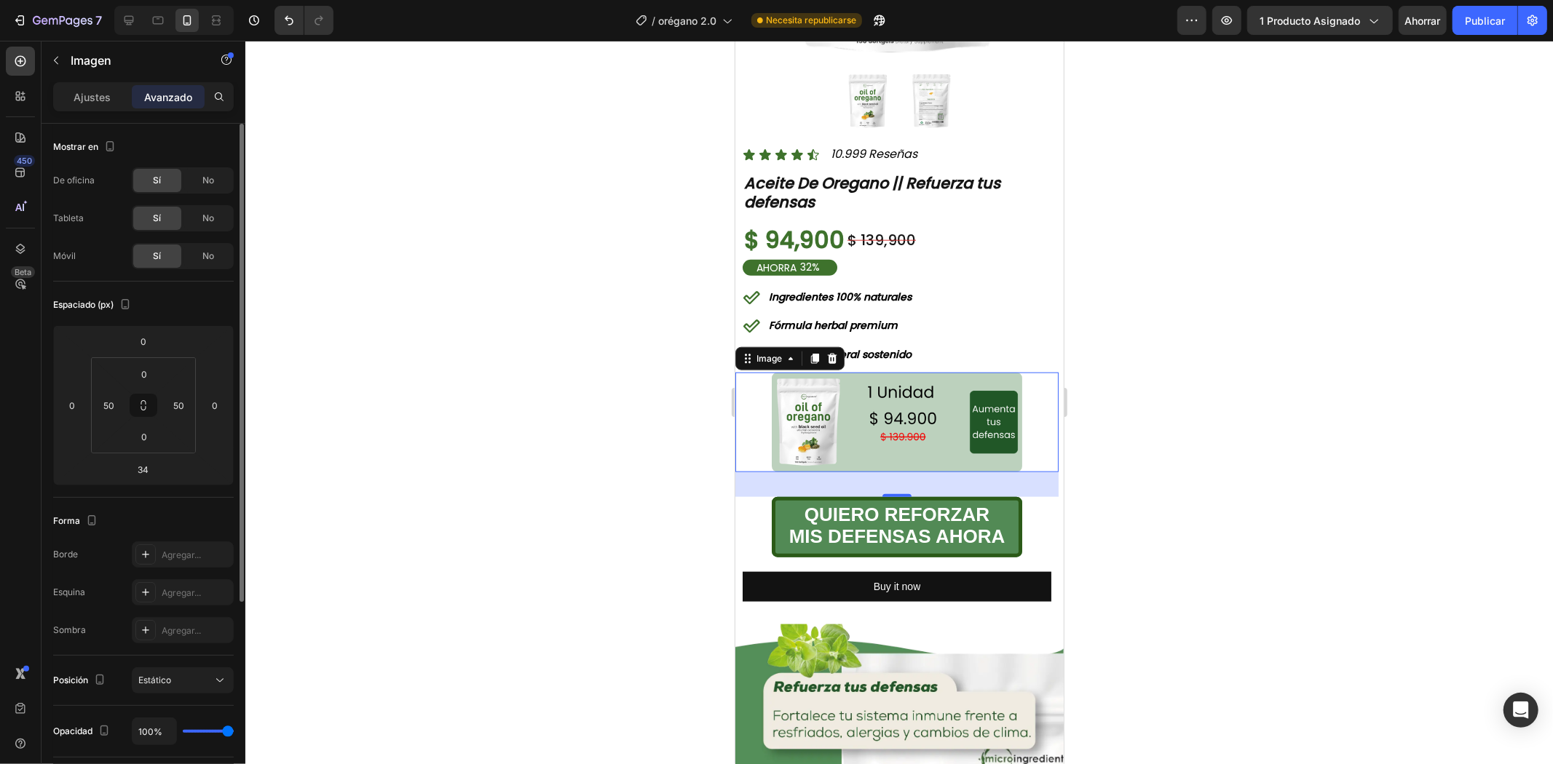
scroll to position [162, 0]
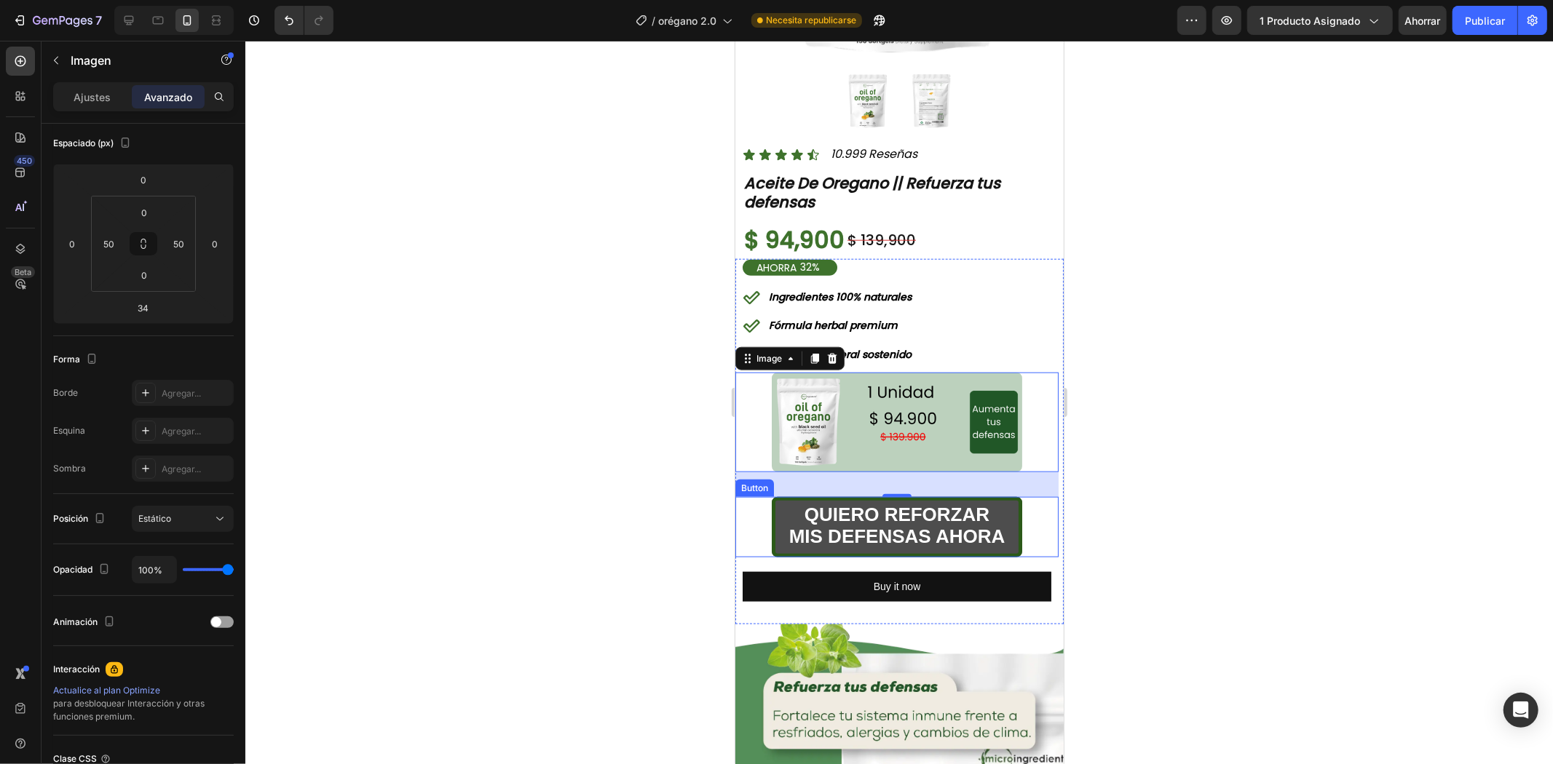
click at [772, 519] on button "QUIERO REFORZAR MIS DEFENSAS AHORA" at bounding box center [896, 526] width 251 height 60
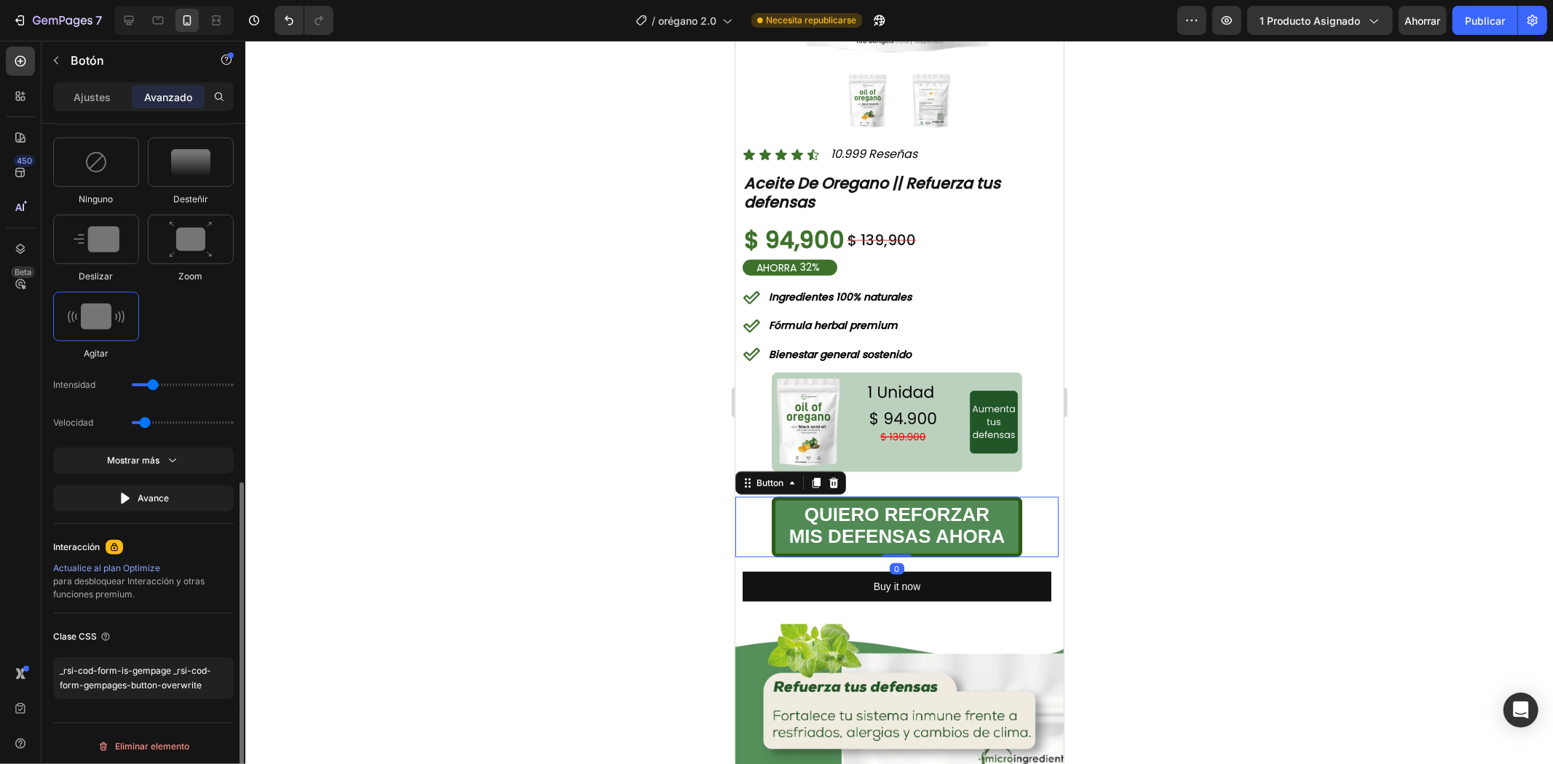
scroll to position [733, 0]
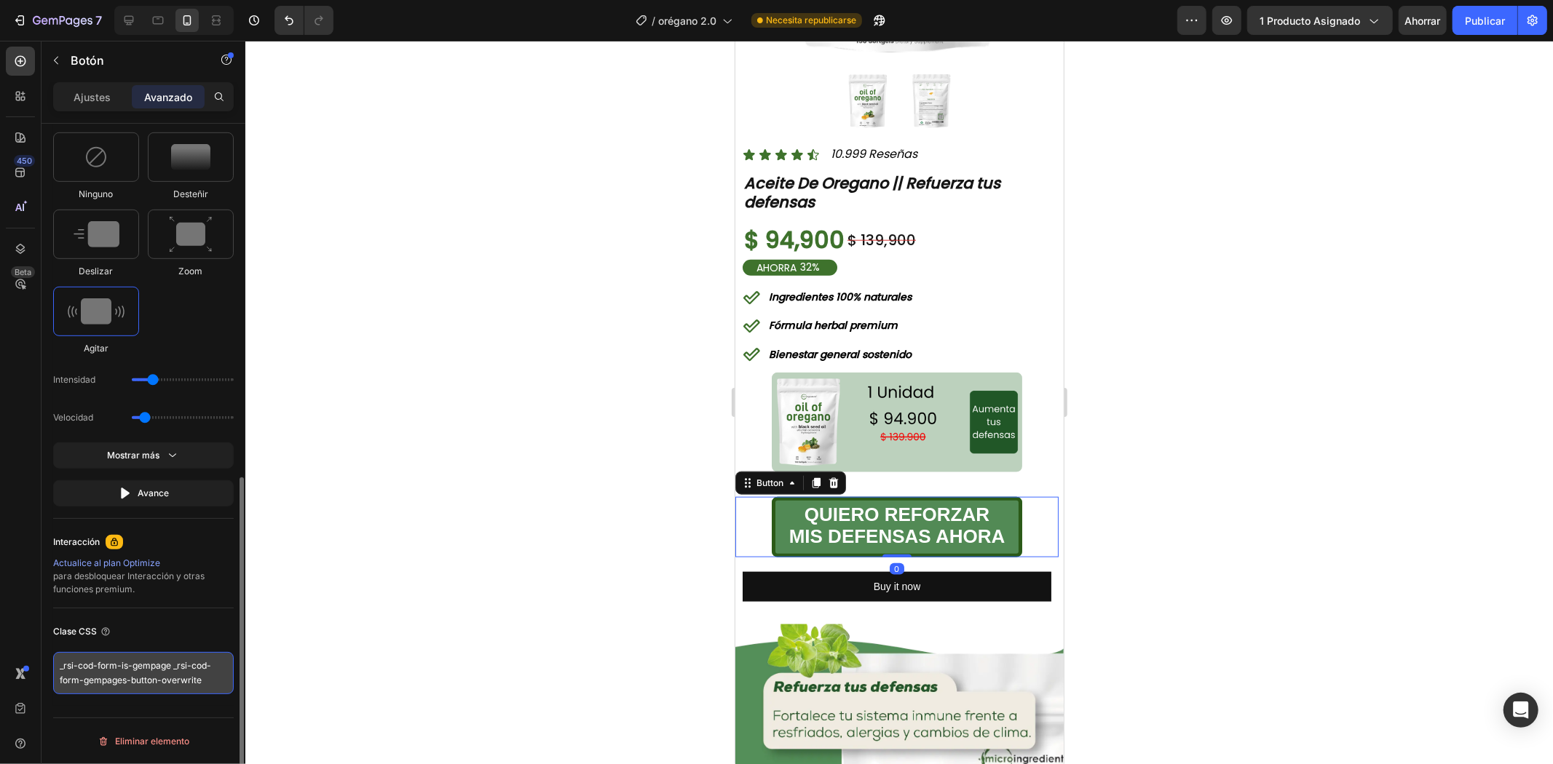
click at [126, 674] on textarea "_rsi-cod-form-is-gempage _rsi-cod-form-gempages-button-overwrite" at bounding box center [143, 673] width 181 height 42
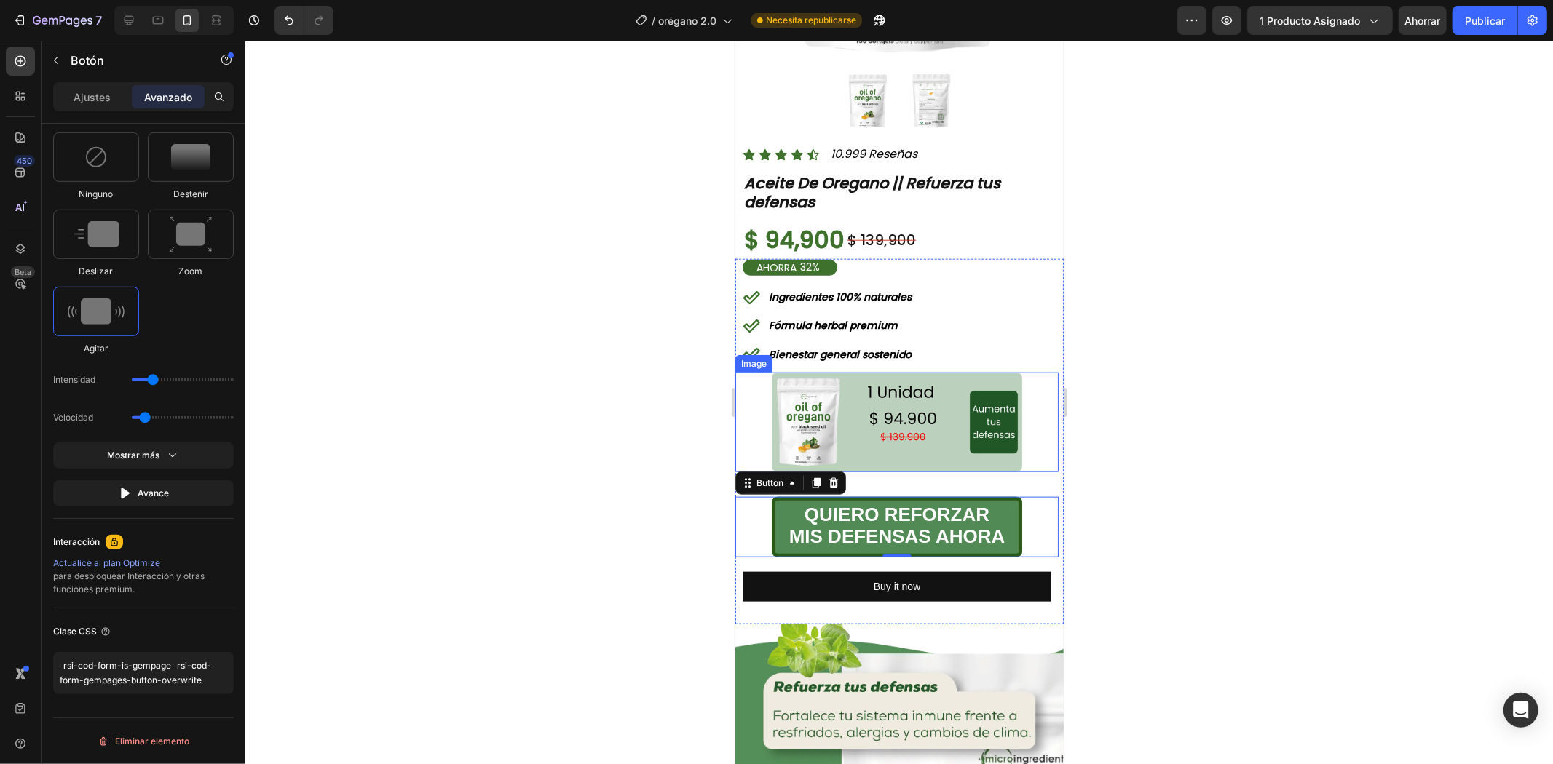
click at [823, 419] on img at bounding box center [896, 422] width 250 height 100
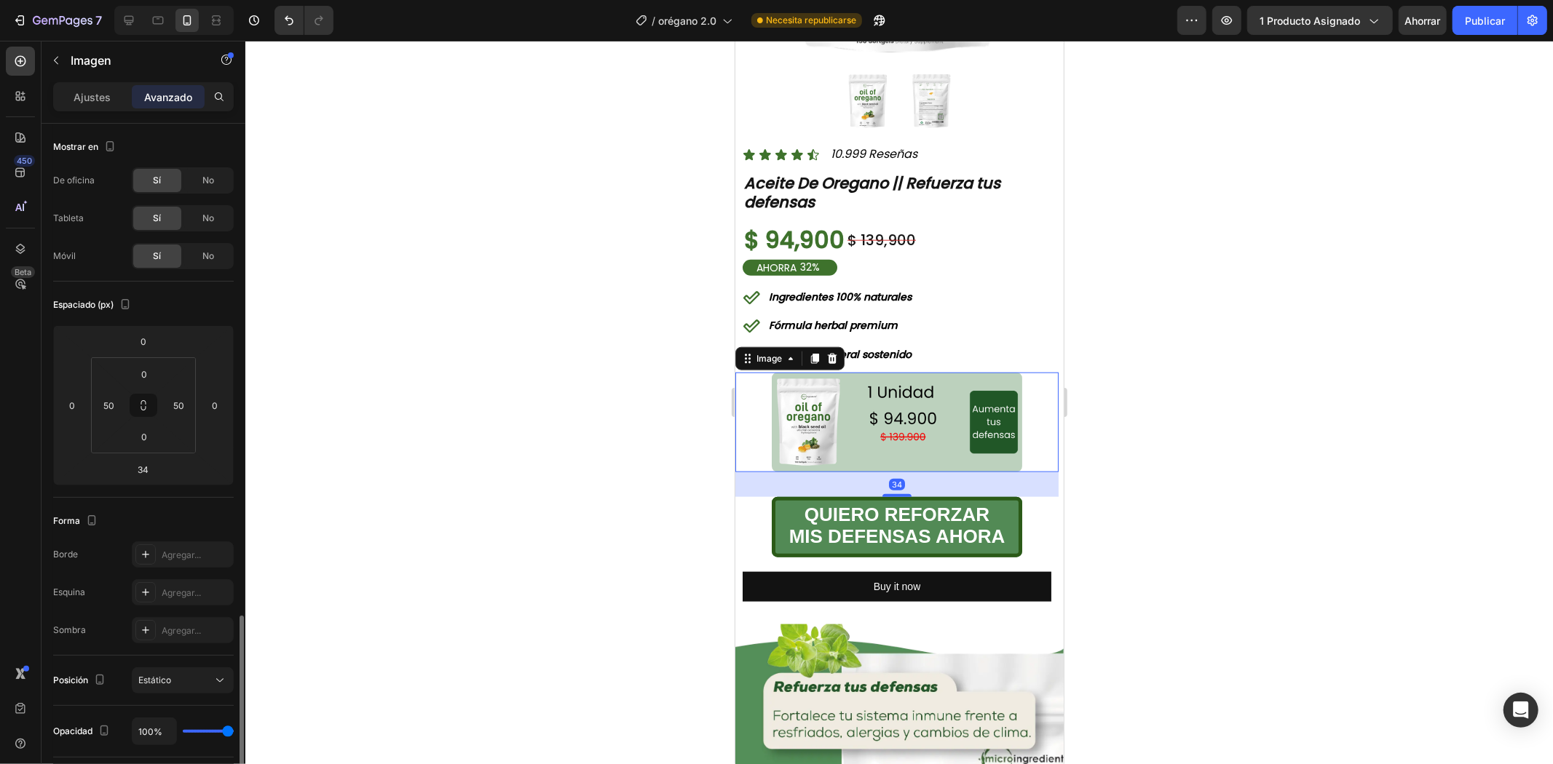
scroll to position [289, 0]
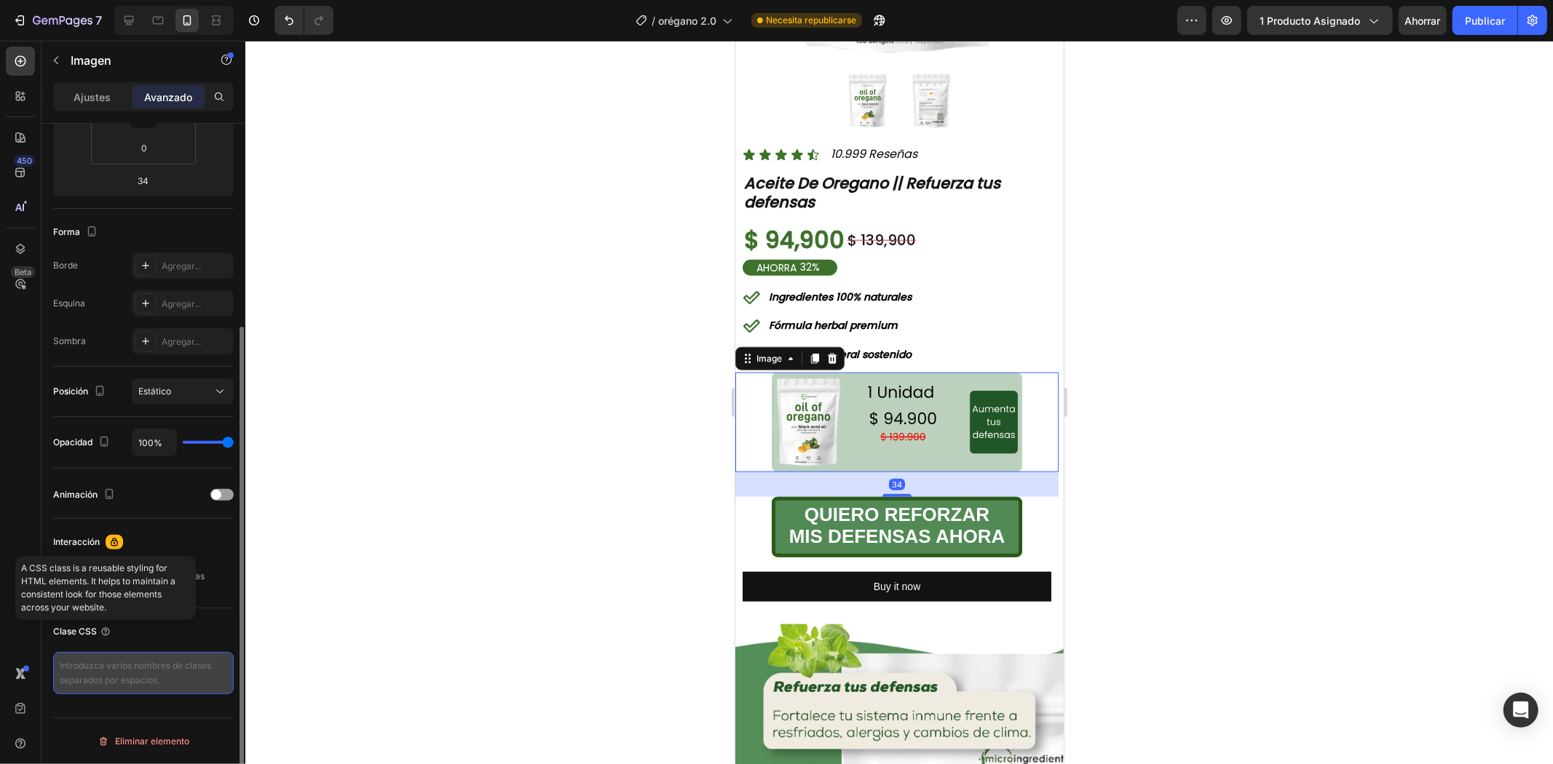
click at [109, 672] on textarea at bounding box center [143, 673] width 181 height 42
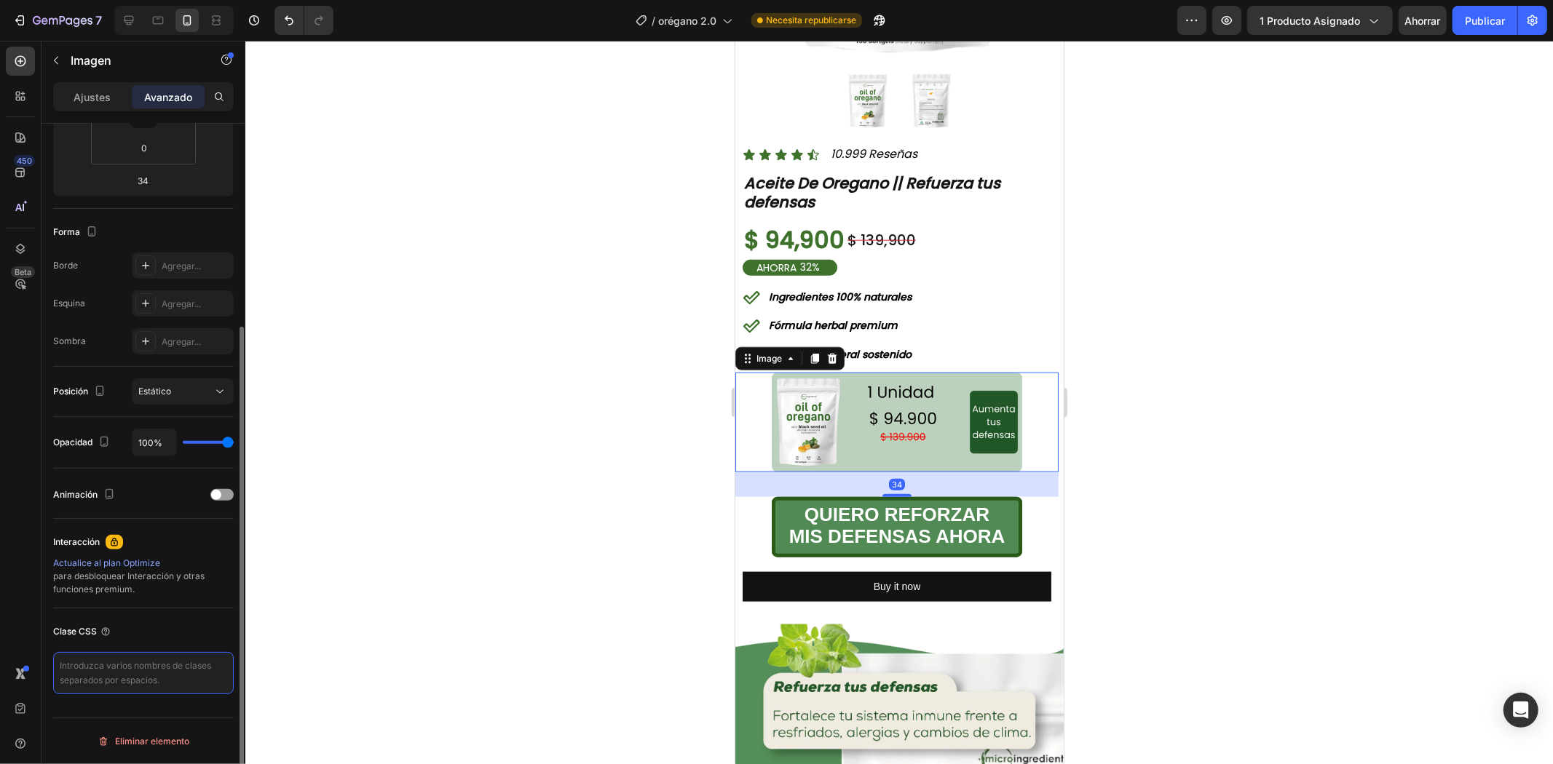
paste textarea "_rsi-cod-form-is-gempage _rsi-cod-form-gempages-button-overwrite"
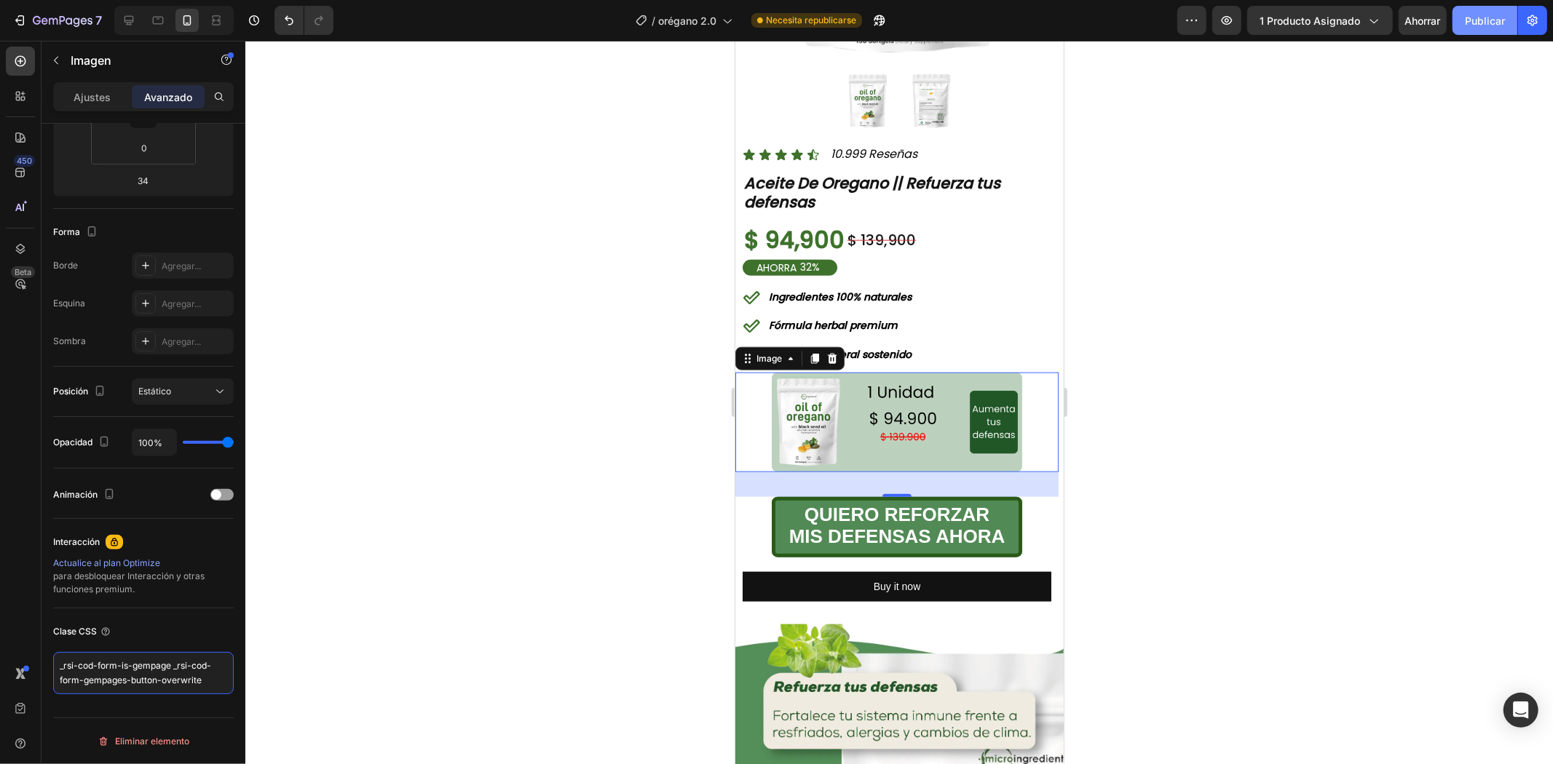
type textarea "_rsi-cod-form-is-gempage _rsi-cod-form-gempages-button-overwrite"
click at [1489, 30] on button "Publicar" at bounding box center [1484, 20] width 65 height 29
click at [829, 349] on div at bounding box center [831, 357] width 17 height 17
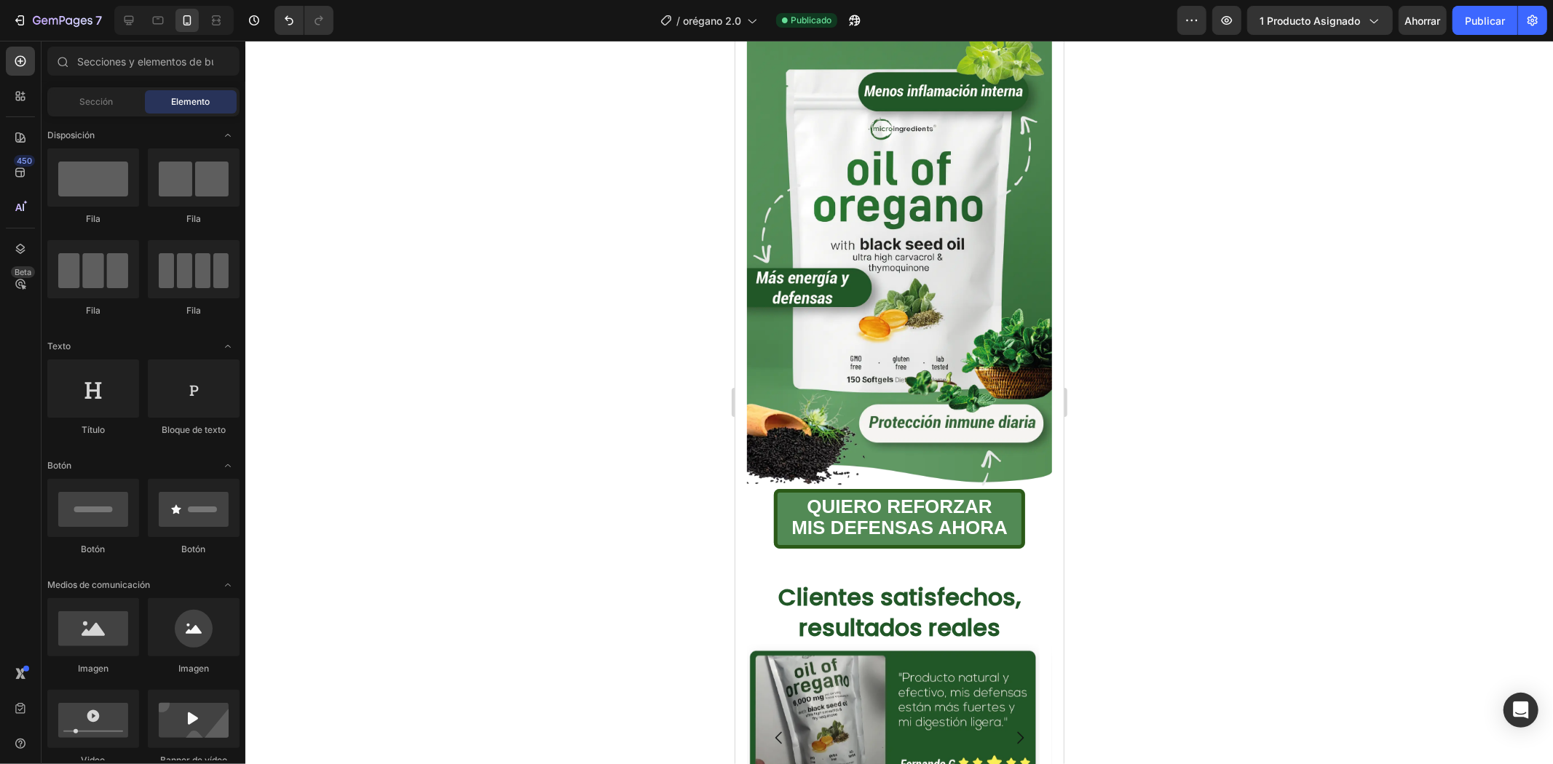
scroll to position [0, 0]
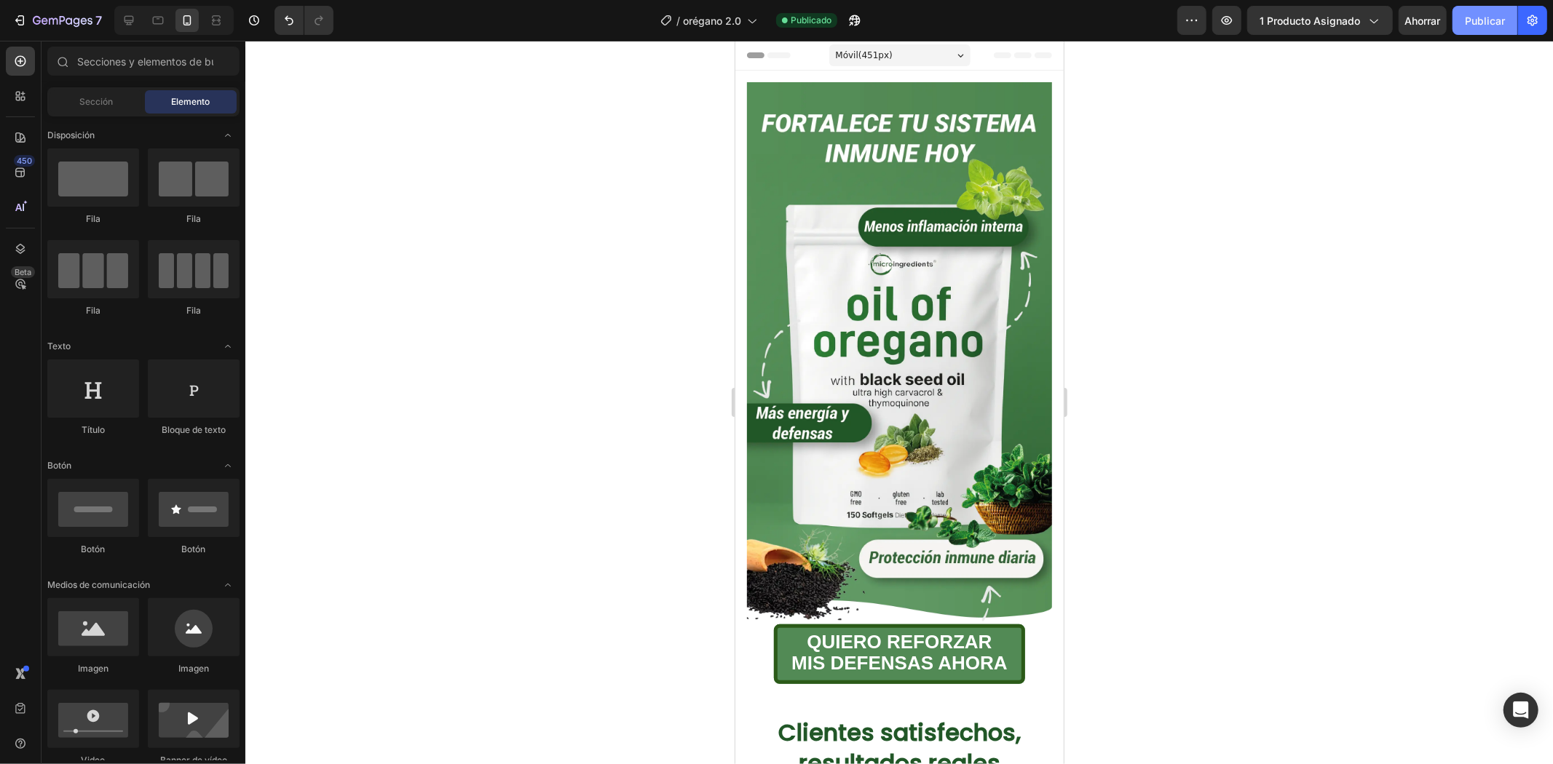
click at [1497, 23] on font "Publicar" at bounding box center [1485, 21] width 40 height 12
